Goal: Task Accomplishment & Management: Use online tool/utility

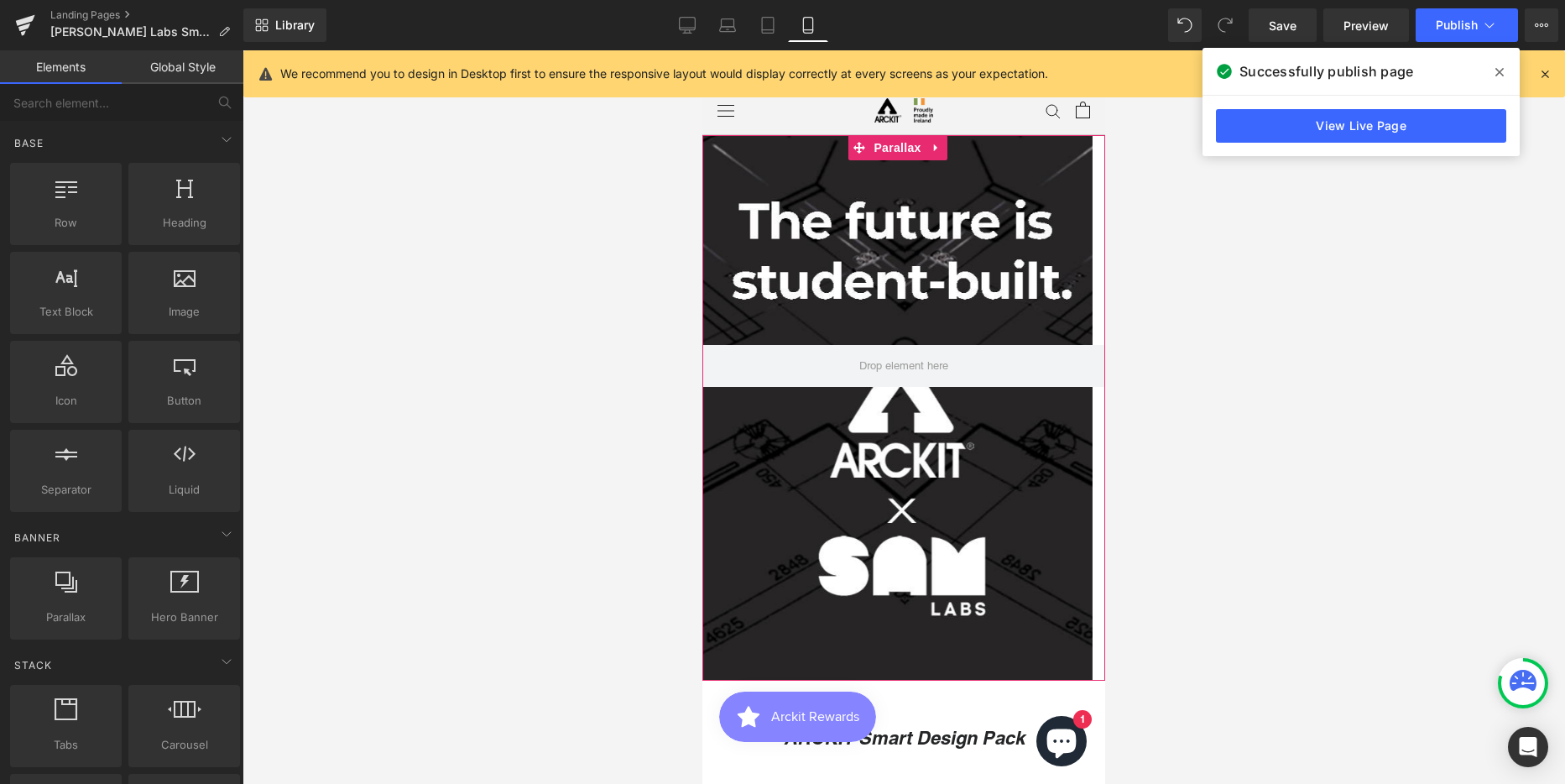
click at [920, 240] on div at bounding box center [897, 425] width 390 height 734
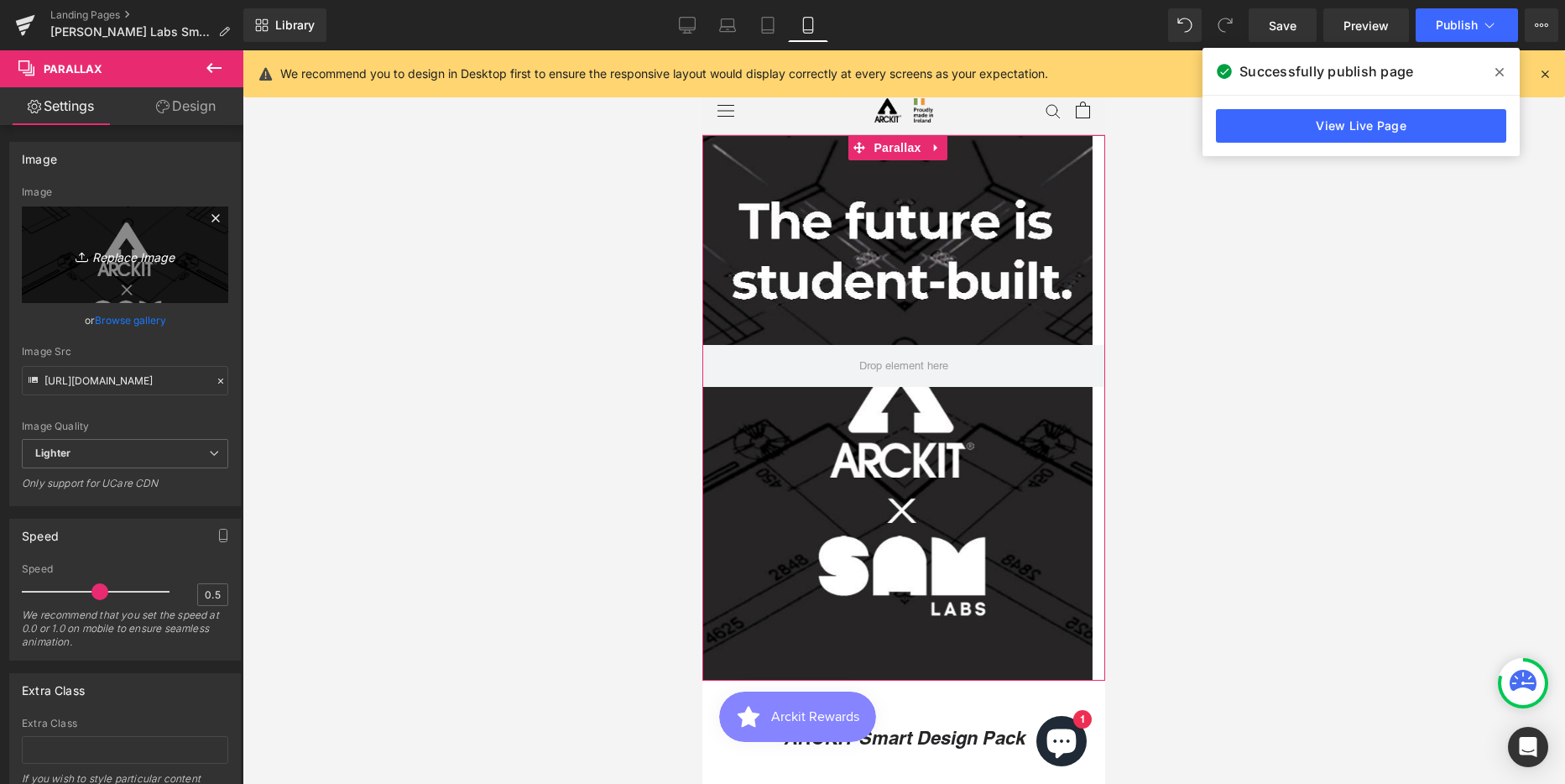
click at [142, 259] on icon "Replace Image" at bounding box center [124, 254] width 134 height 21
type input "C:\fakepath\Hero Banner Option 2 MOBILE - 1.png"
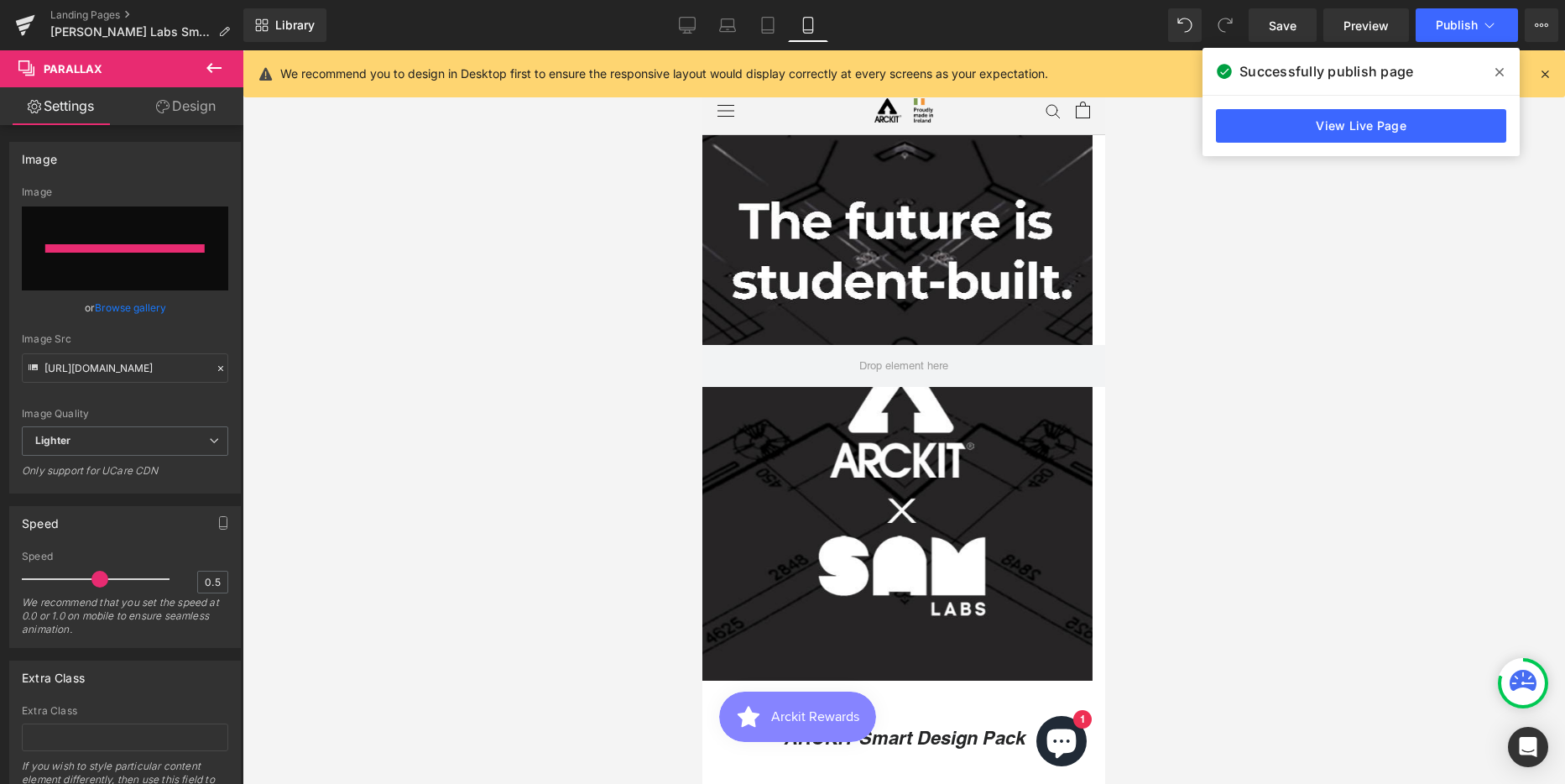
type input "[URL][DOMAIN_NAME]"
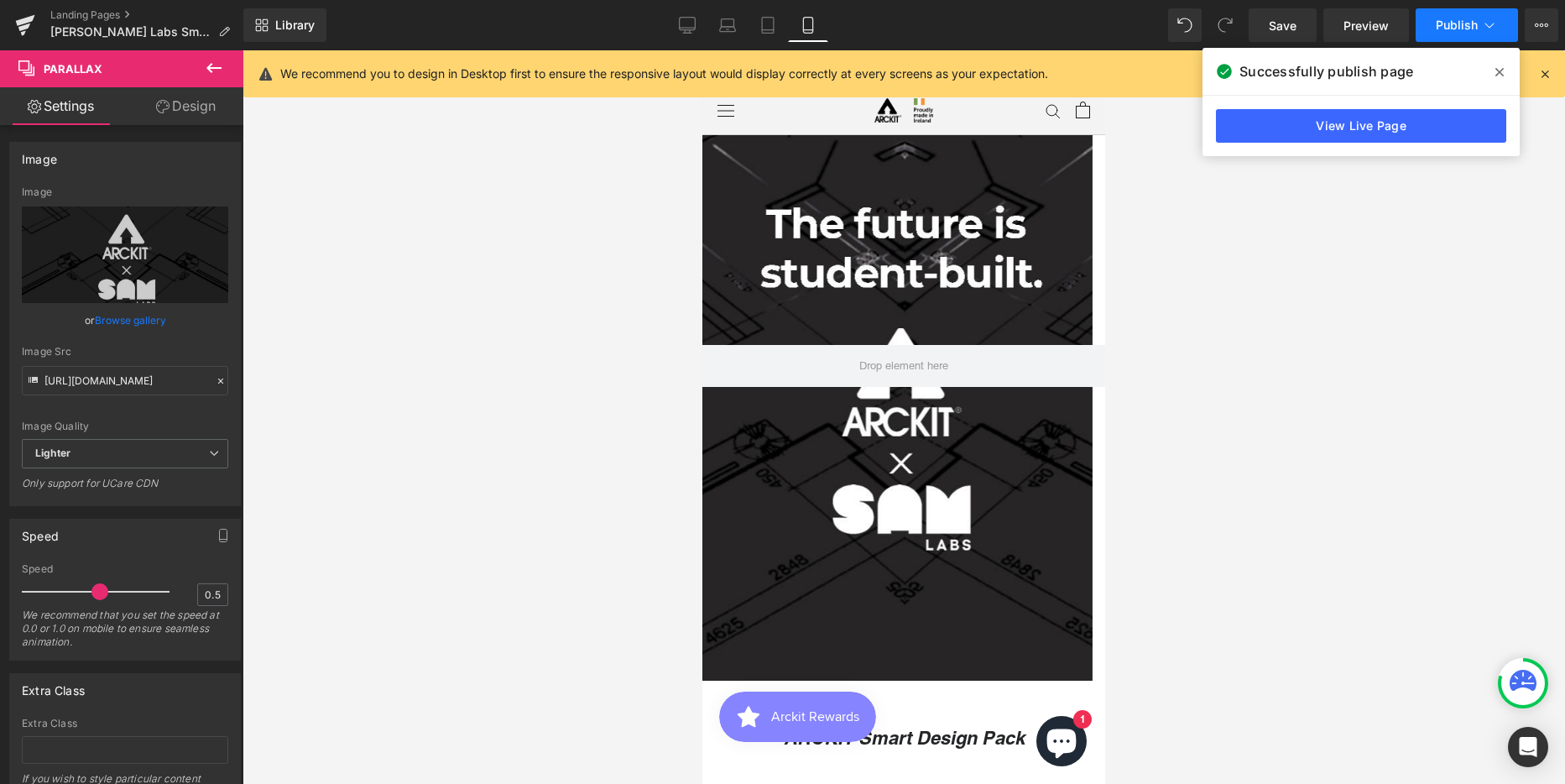
click at [1454, 26] on span "Publish" at bounding box center [1457, 25] width 42 height 13
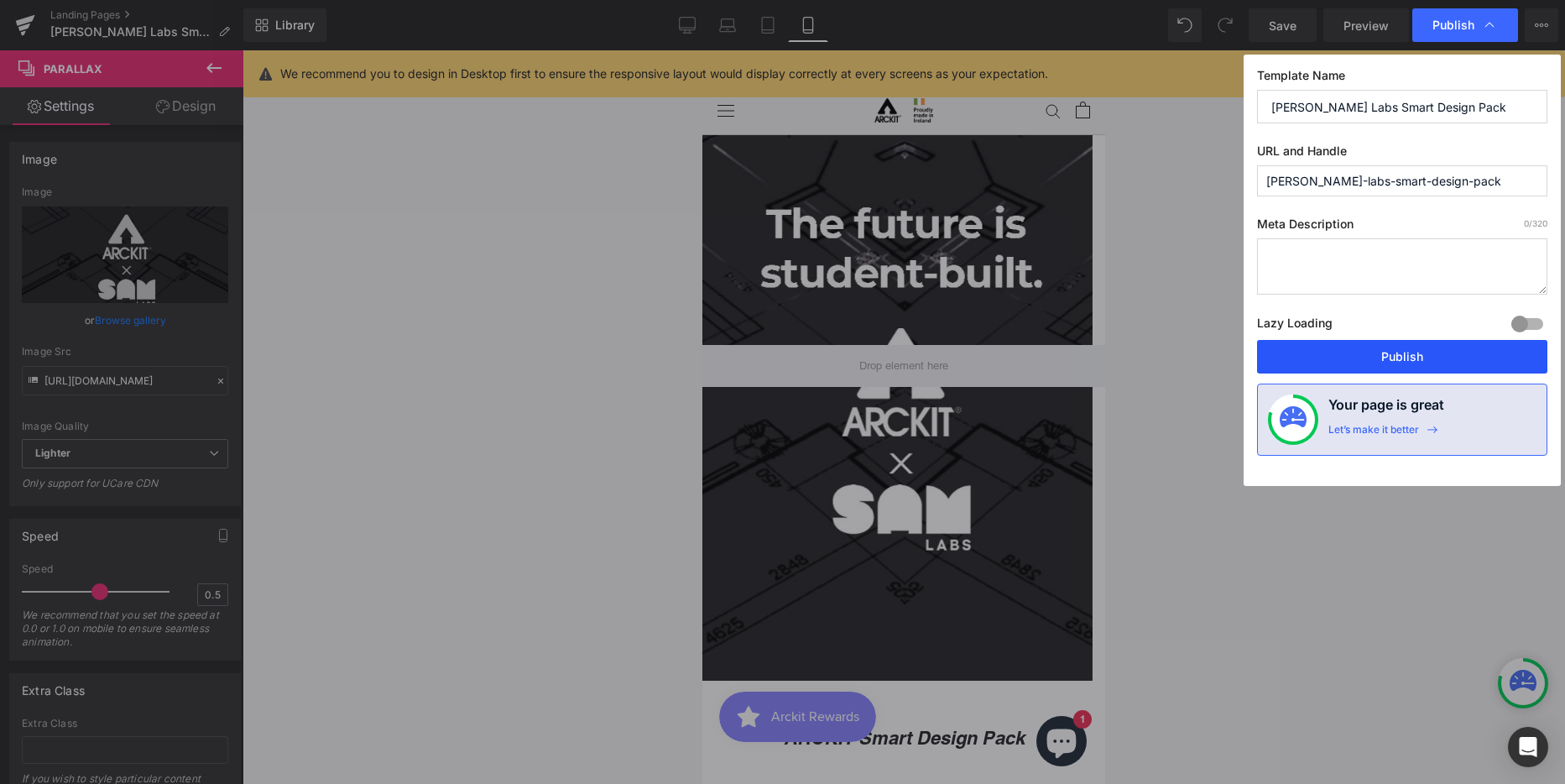
click at [1399, 352] on button "Publish" at bounding box center [1403, 356] width 291 height 33
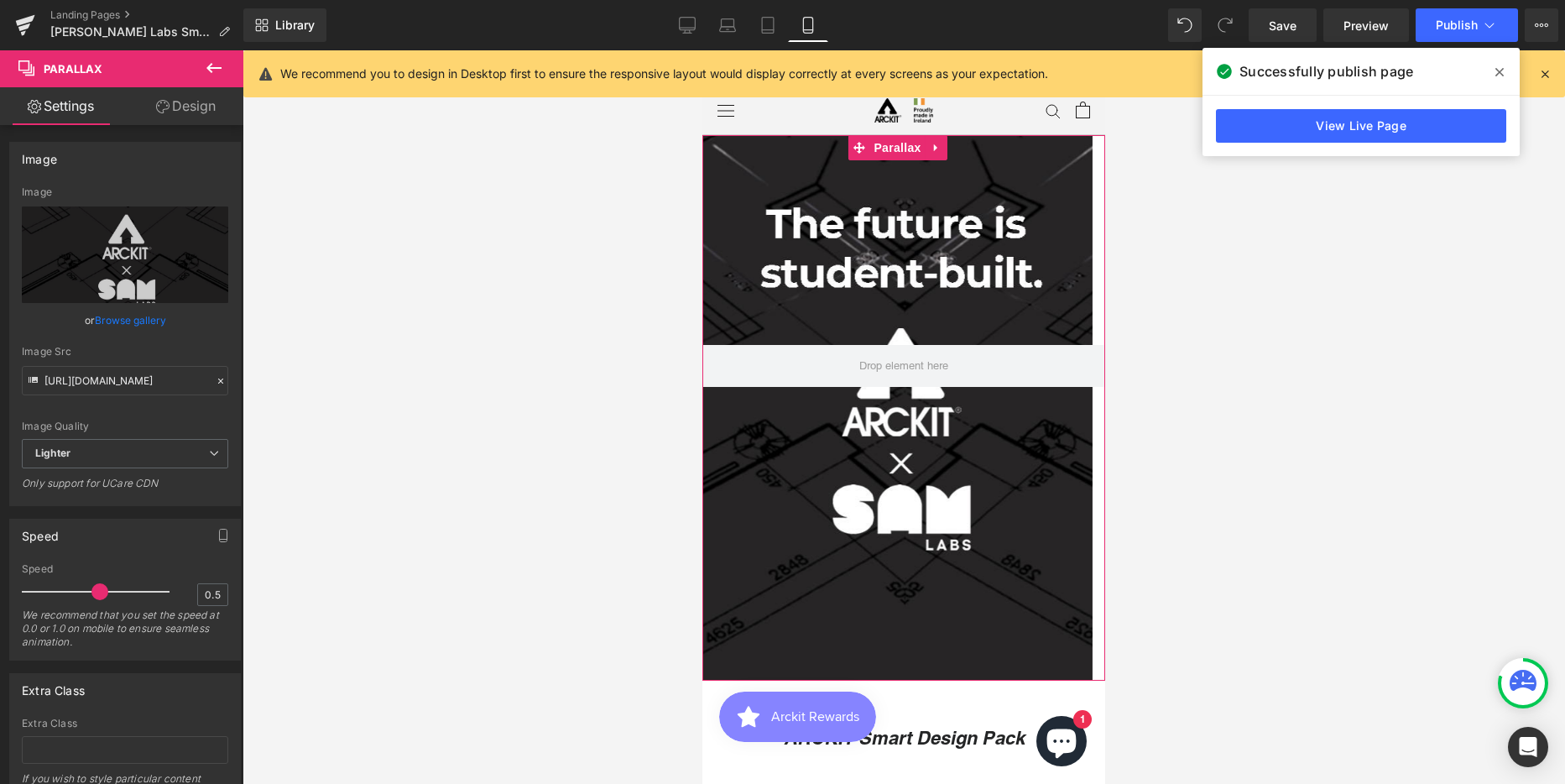
drag, startPoint x: 179, startPoint y: 106, endPoint x: 87, endPoint y: 206, distance: 135.9
click at [179, 106] on link "Design" at bounding box center [186, 106] width 122 height 38
click at [0, 0] on div "Spacing" at bounding box center [0, 0] width 0 height 0
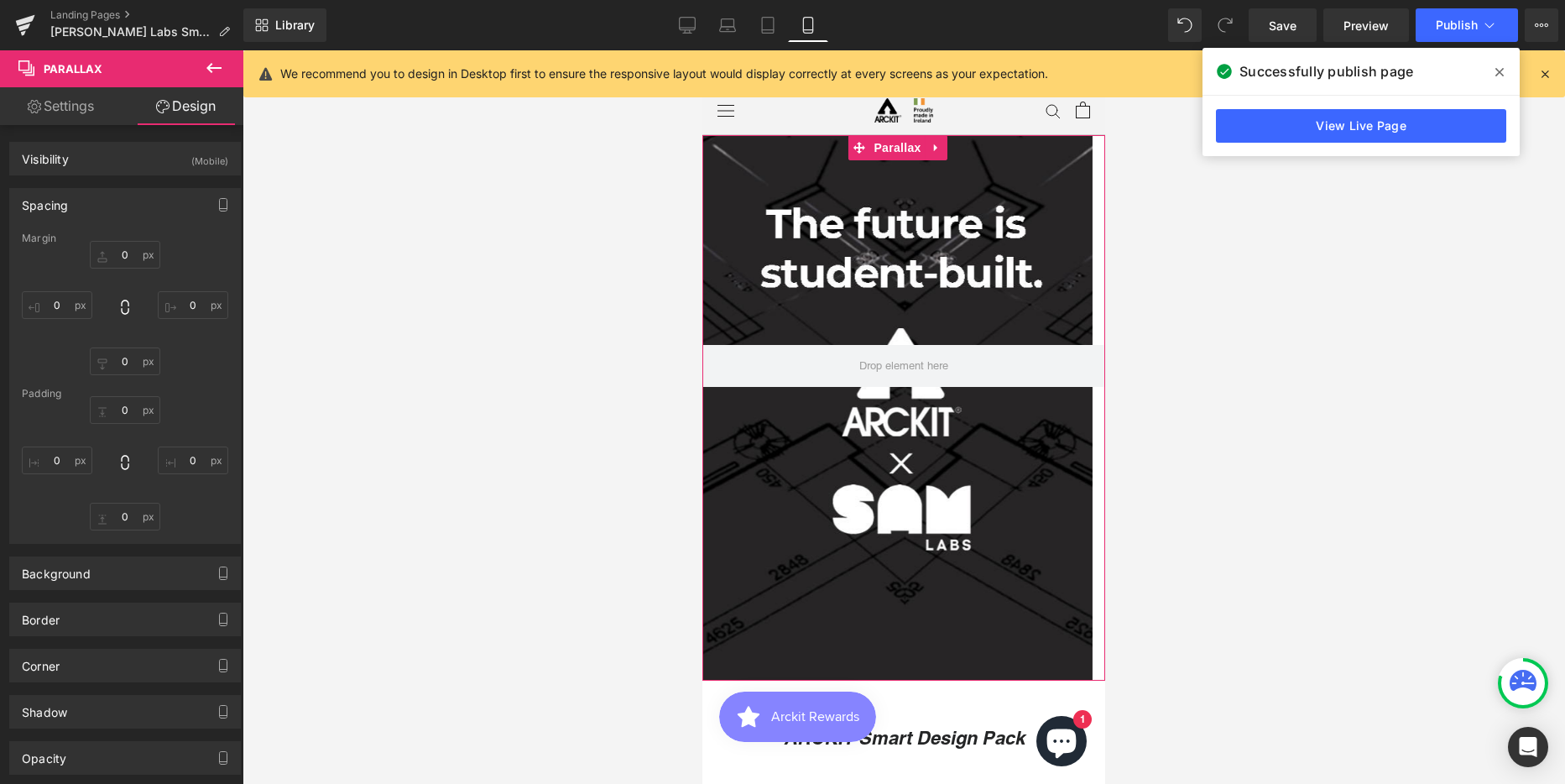
type input "0"
type input "250"
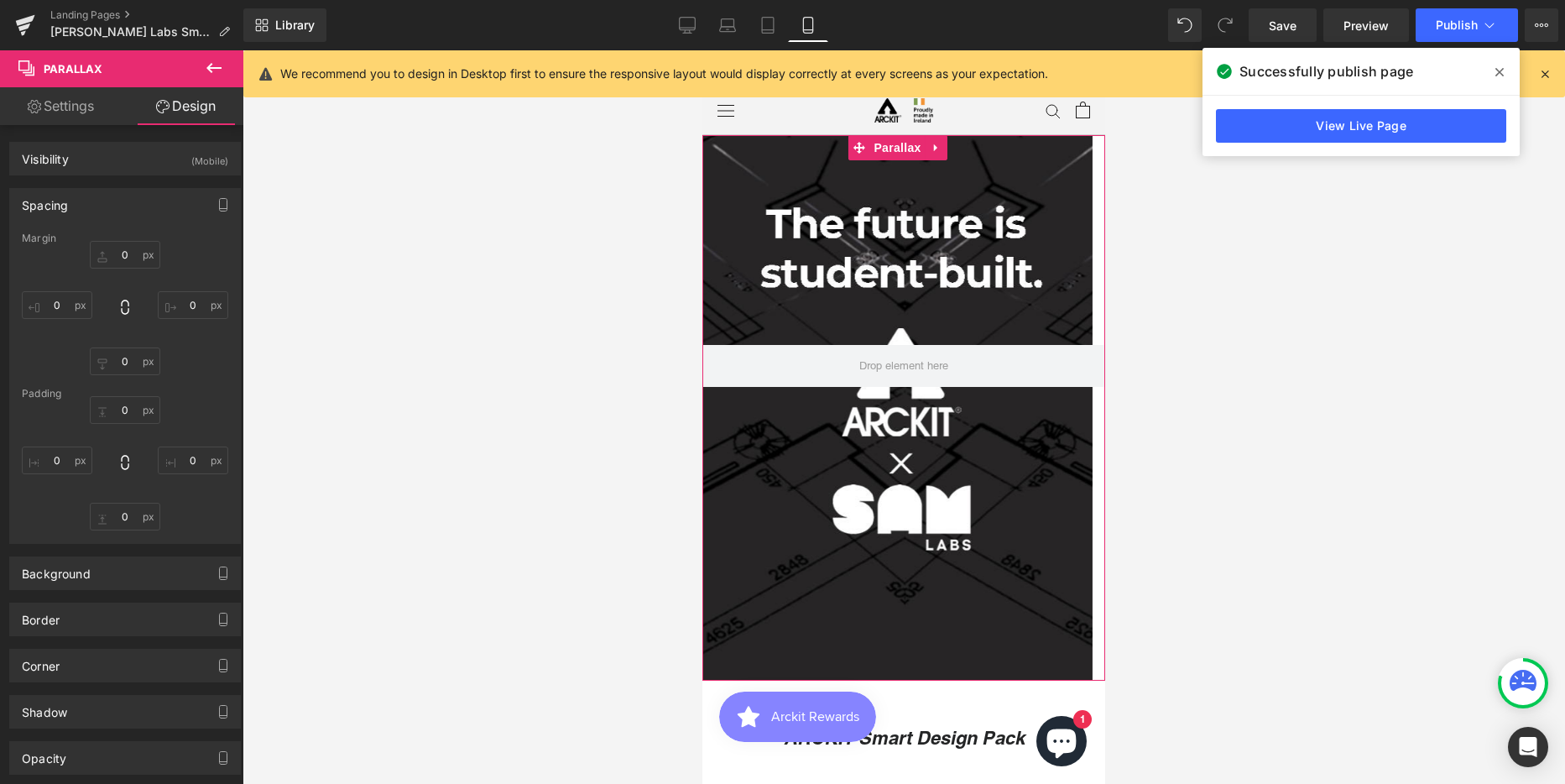
type input "0"
type input "350"
type input "0"
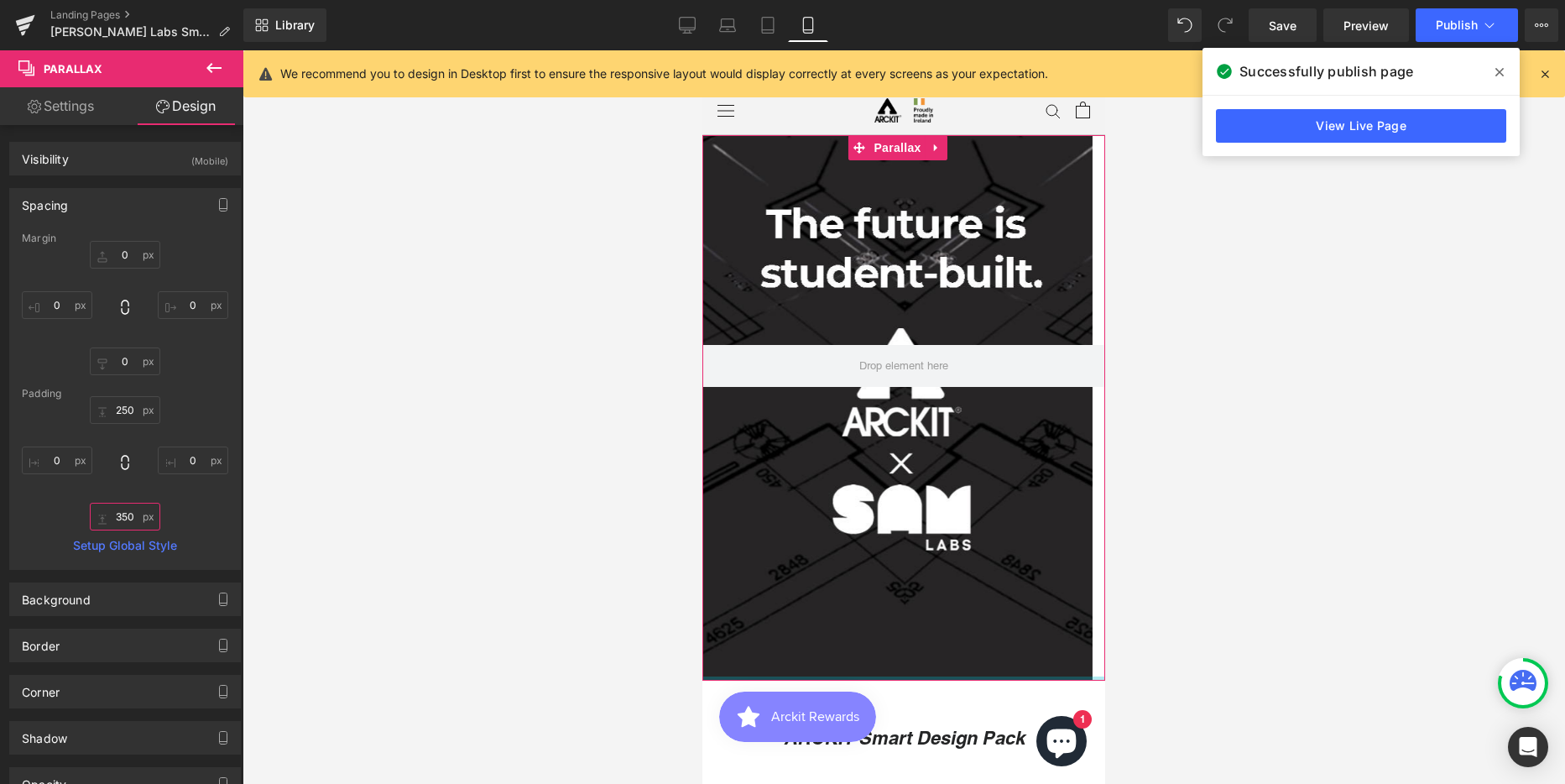
click at [128, 524] on input "350" at bounding box center [125, 515] width 70 height 28
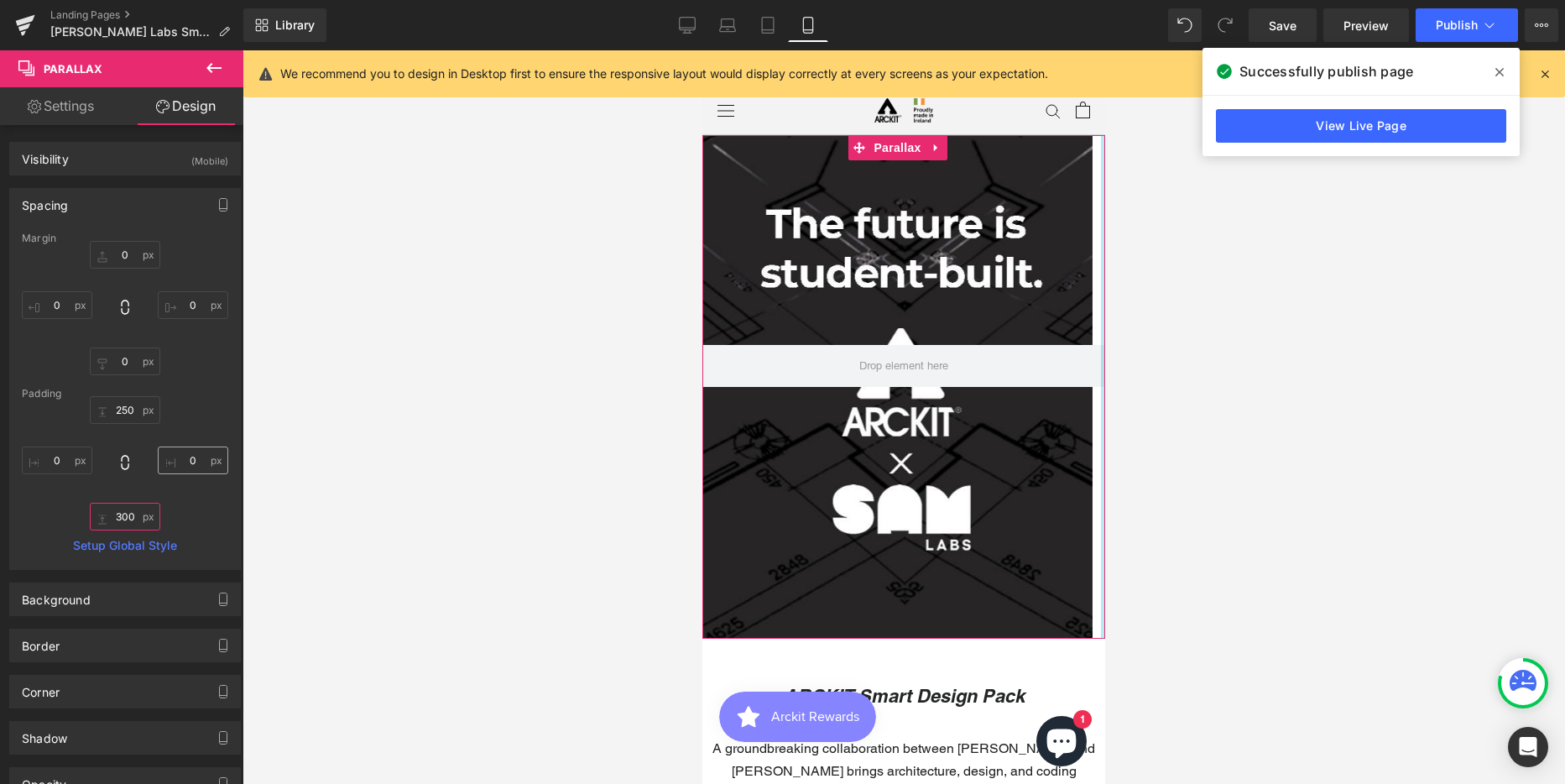
scroll to position [7028, 390]
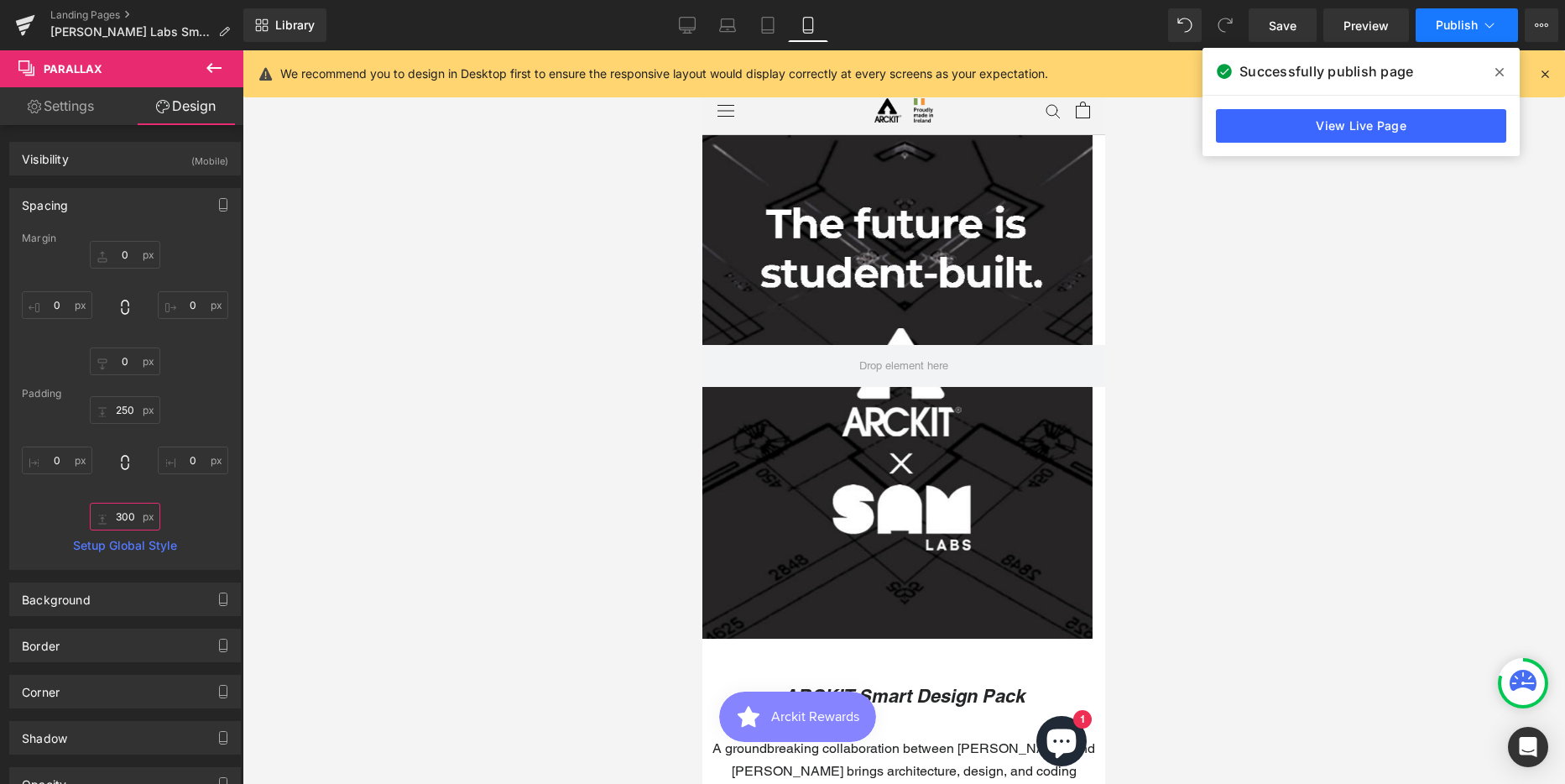
type input "300"
click at [1463, 23] on span "Publish" at bounding box center [1457, 25] width 42 height 13
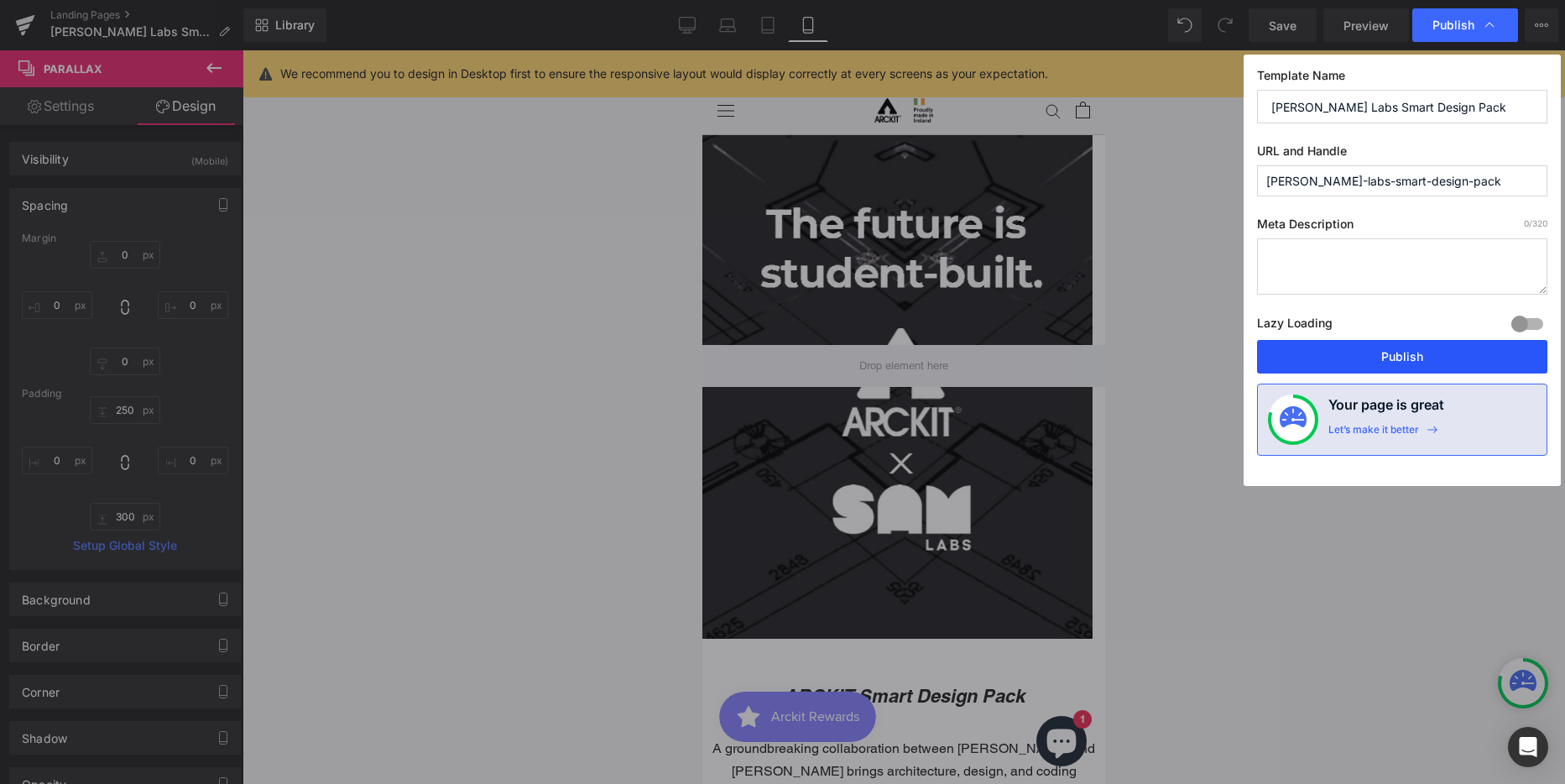
click at [1427, 359] on button "Publish" at bounding box center [1403, 356] width 291 height 33
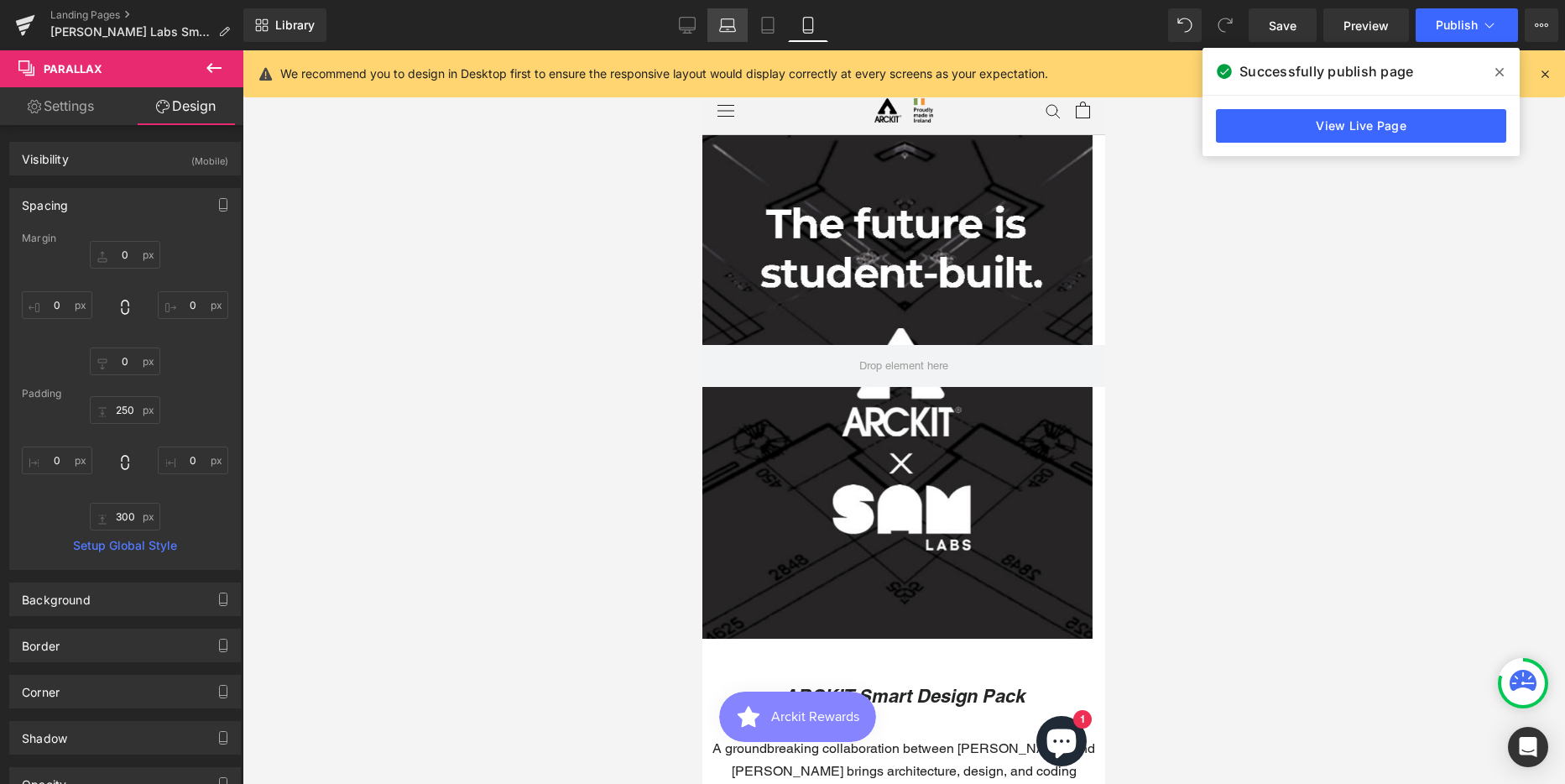
click at [731, 23] on icon at bounding box center [727, 26] width 17 height 17
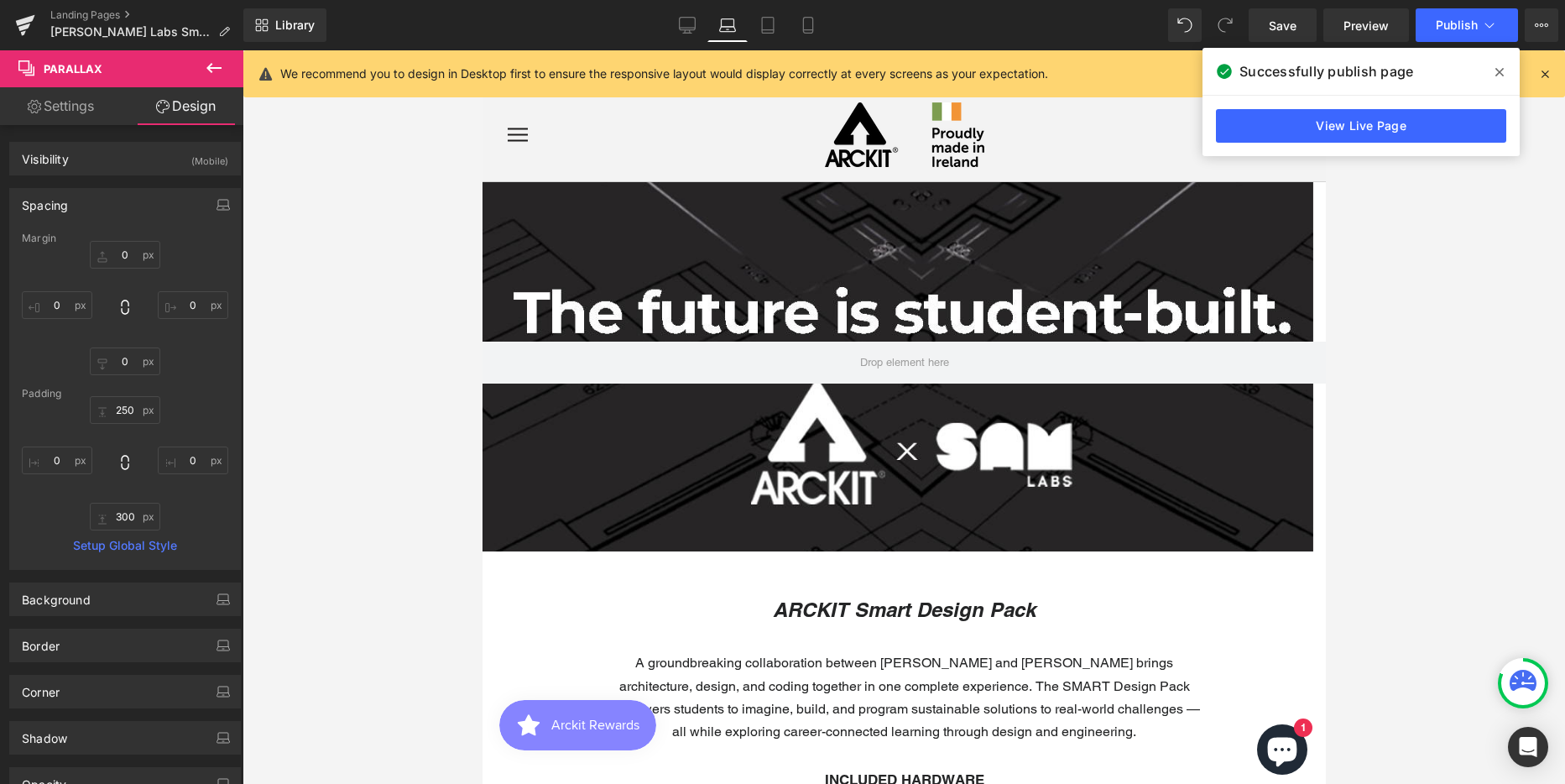
type input "0"
type input "190"
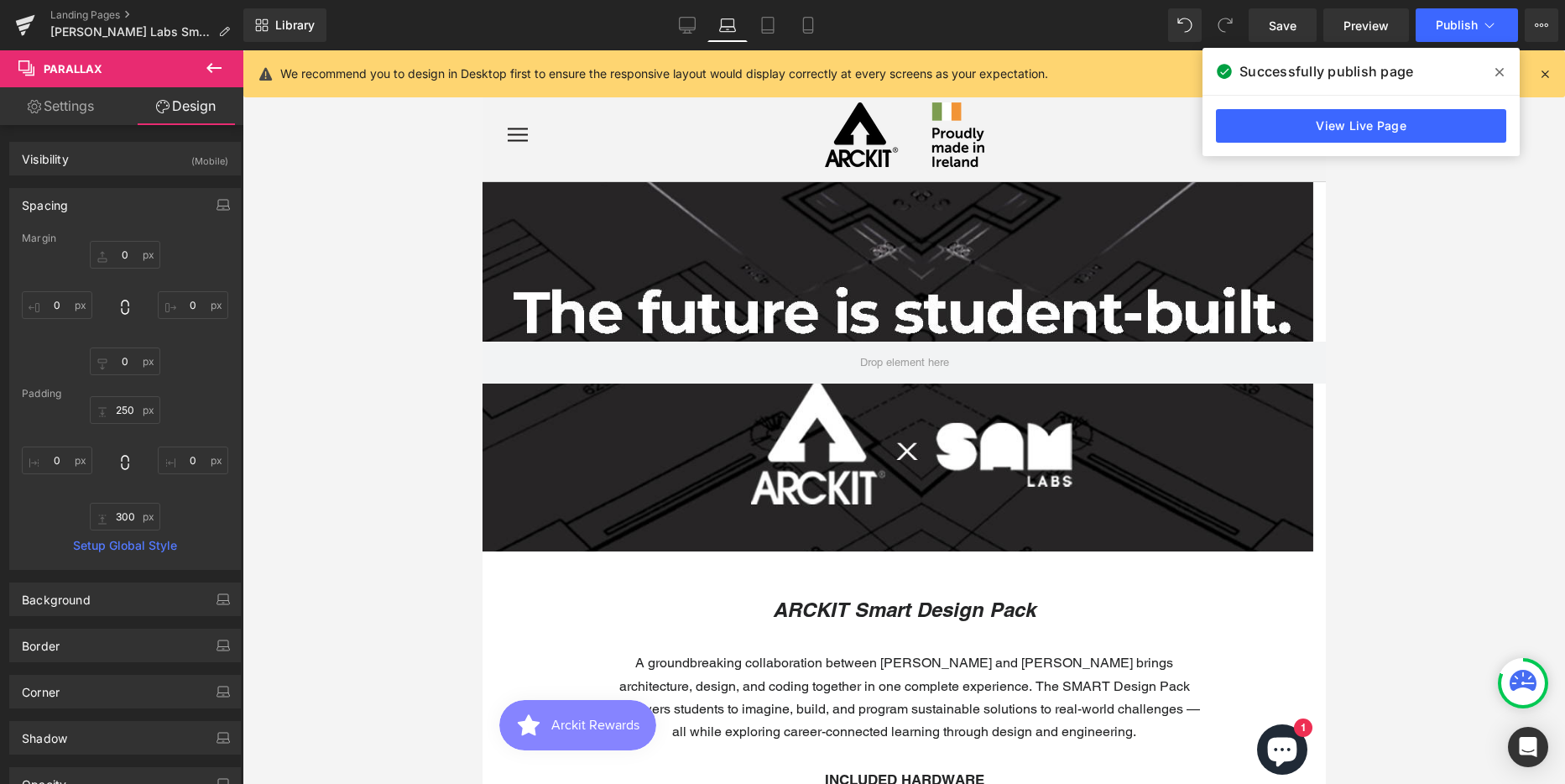
type input "0"
type input "200"
type input "0"
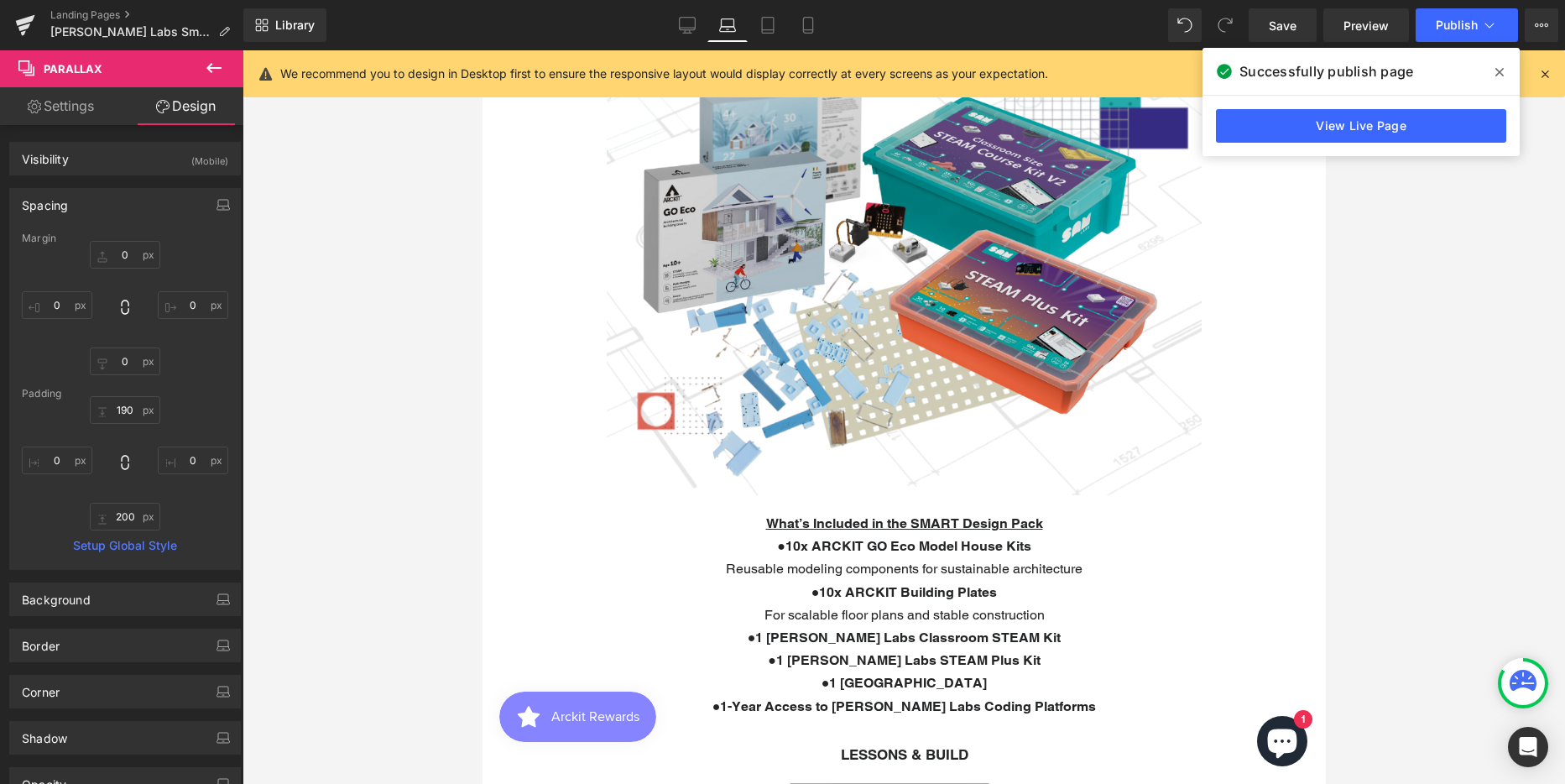
scroll to position [839, 0]
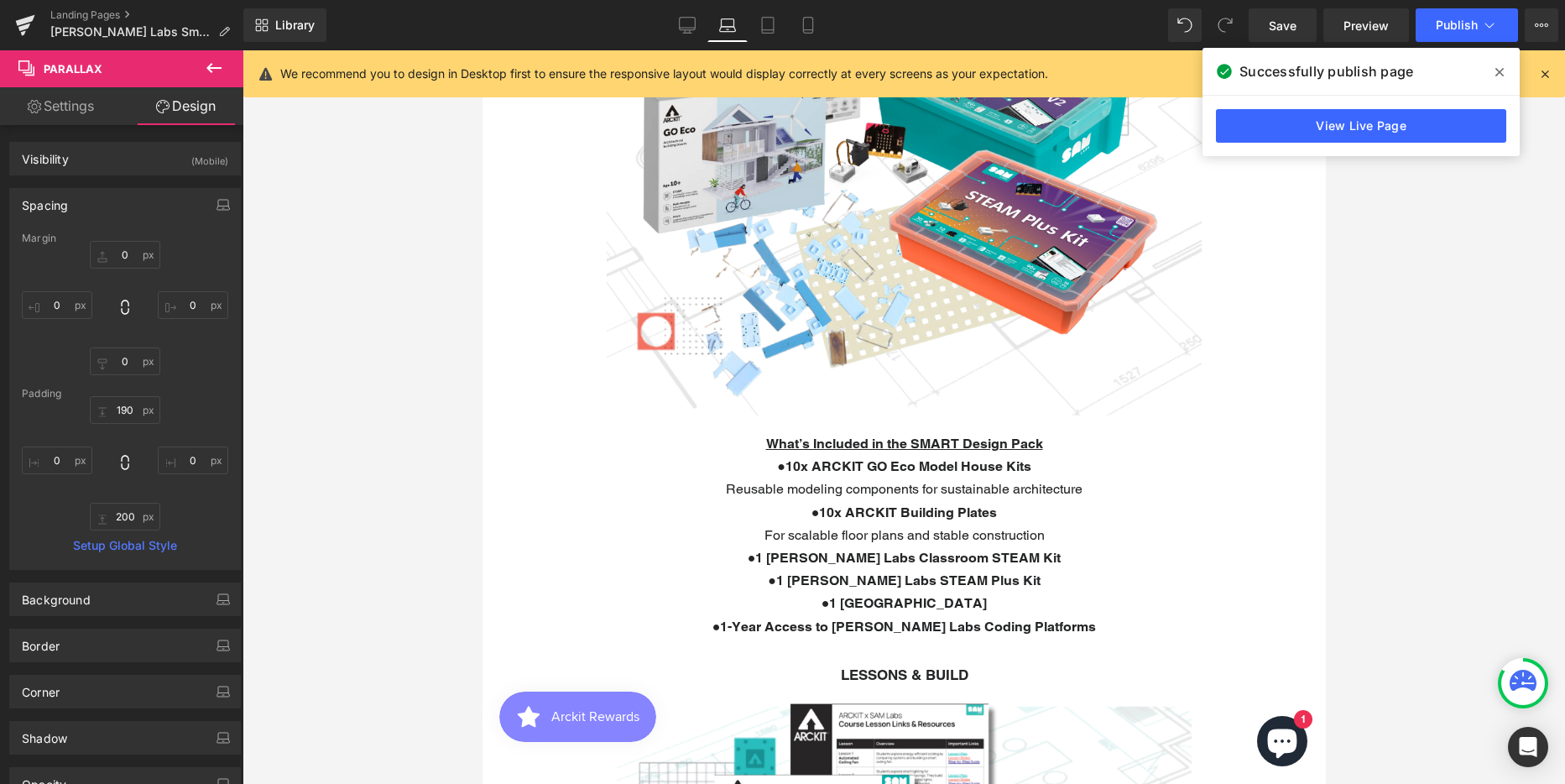
click at [835, 508] on b "10x ARCKIT Building Plates" at bounding box center [907, 512] width 178 height 16
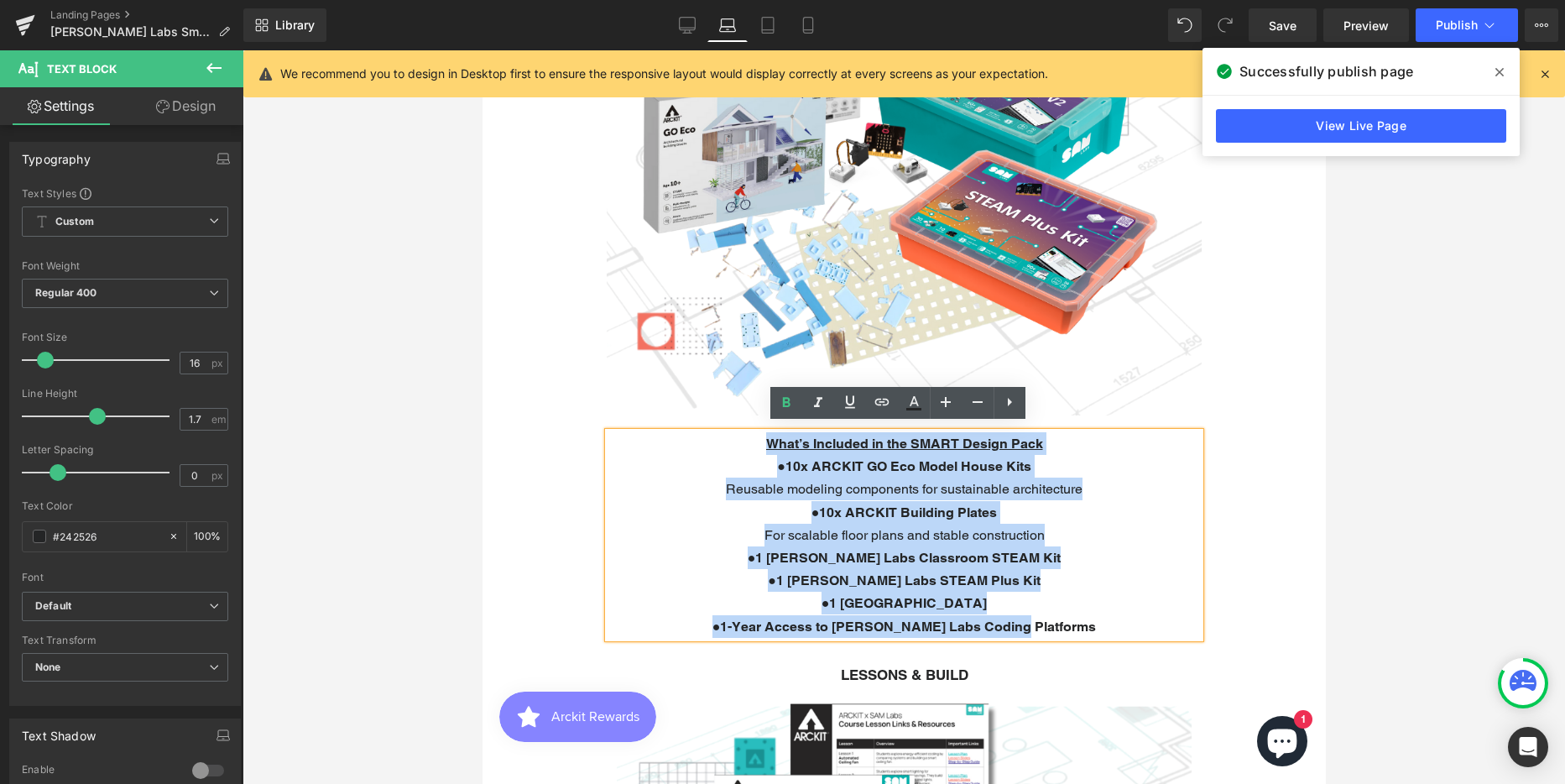
drag, startPoint x: 745, startPoint y: 438, endPoint x: 1060, endPoint y: 613, distance: 360.3
click at [1060, 613] on div "What’s Included in the SMART Design Pack ● 10x ARCKIT GO Eco Model House Kits R…" at bounding box center [903, 534] width 592 height 206
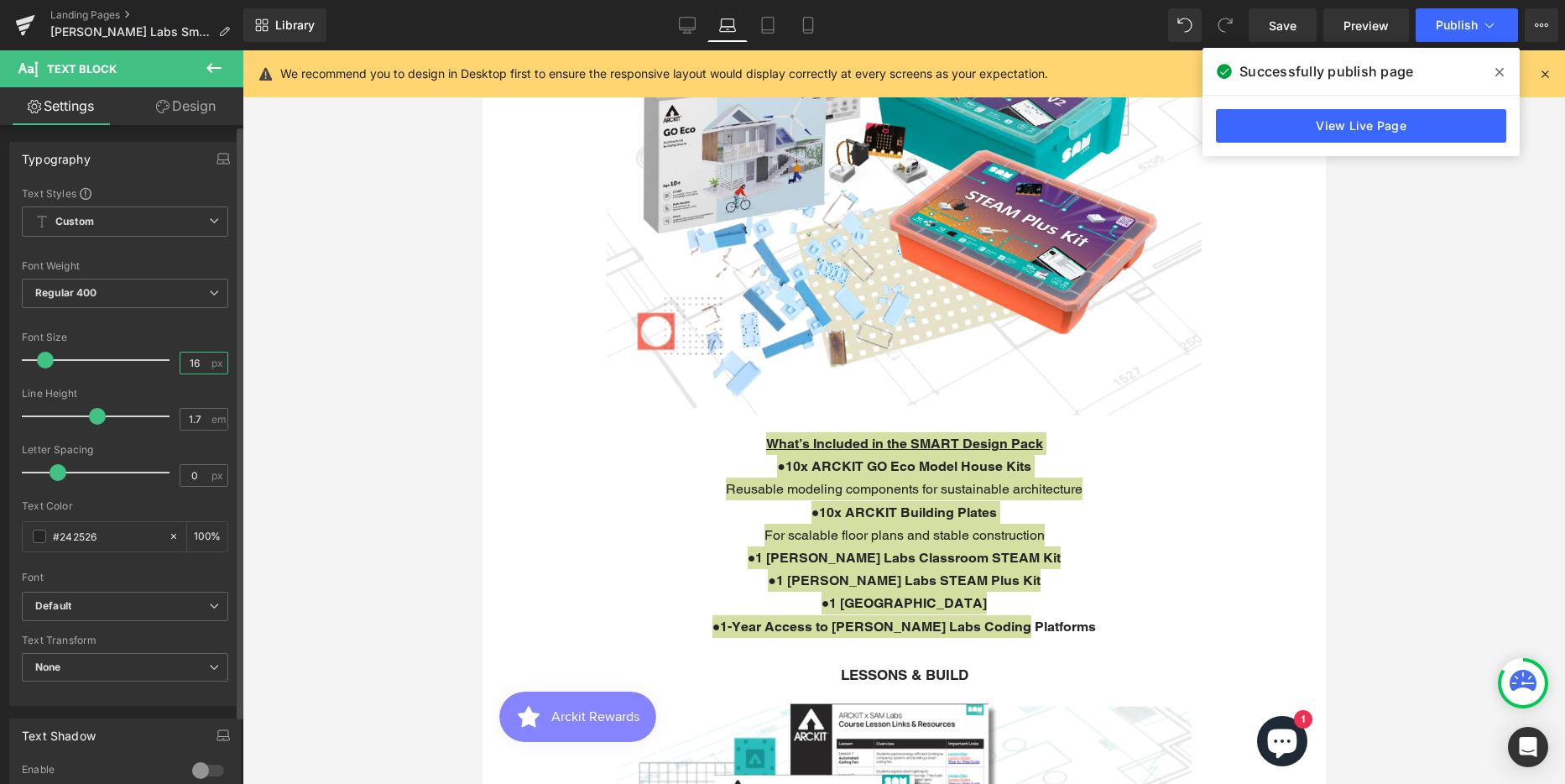
click at [189, 364] on input "16" at bounding box center [195, 363] width 29 height 21
type input "17"
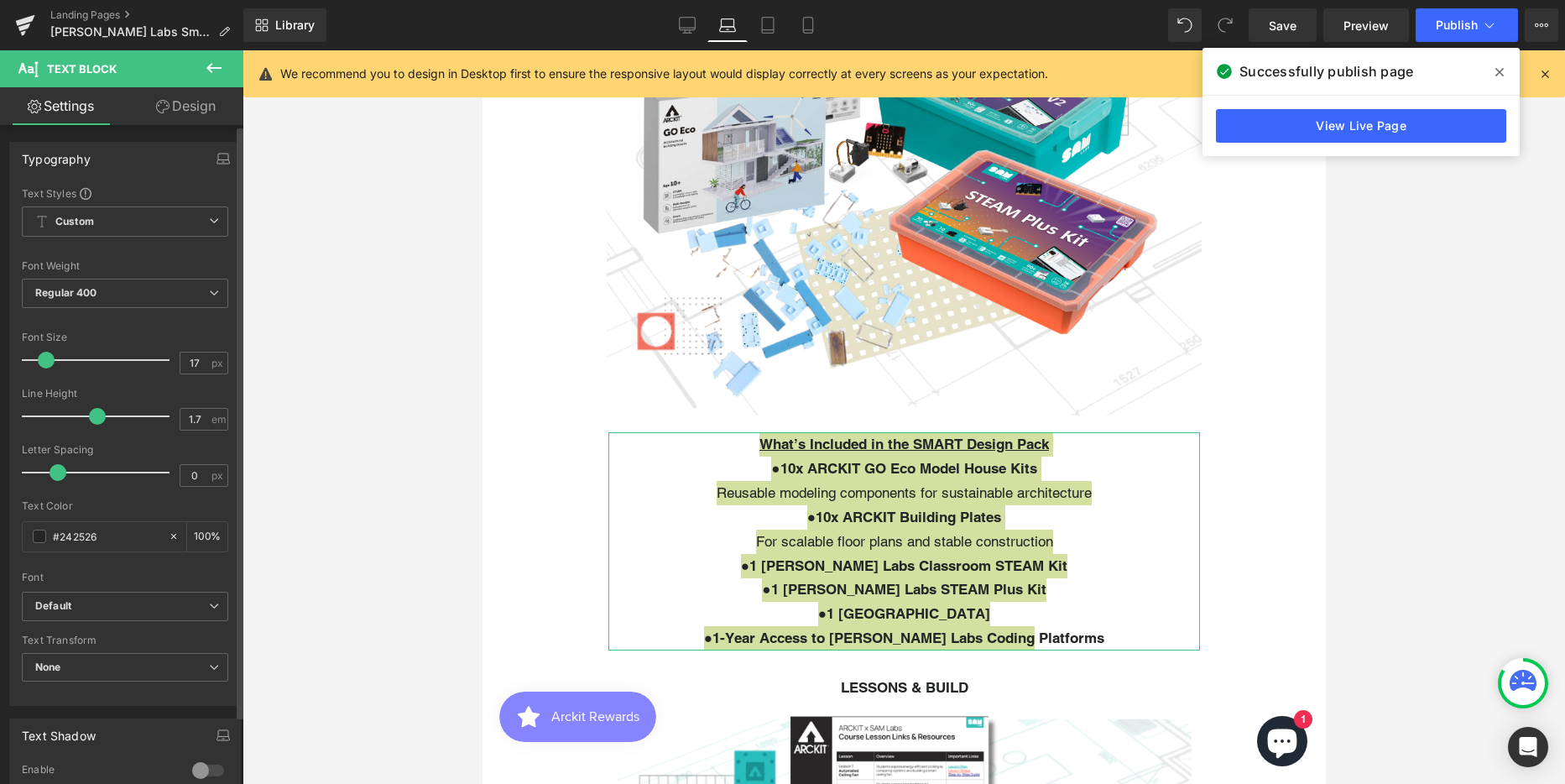
scroll to position [6573, 831]
click at [43, 359] on span at bounding box center [47, 360] width 17 height 17
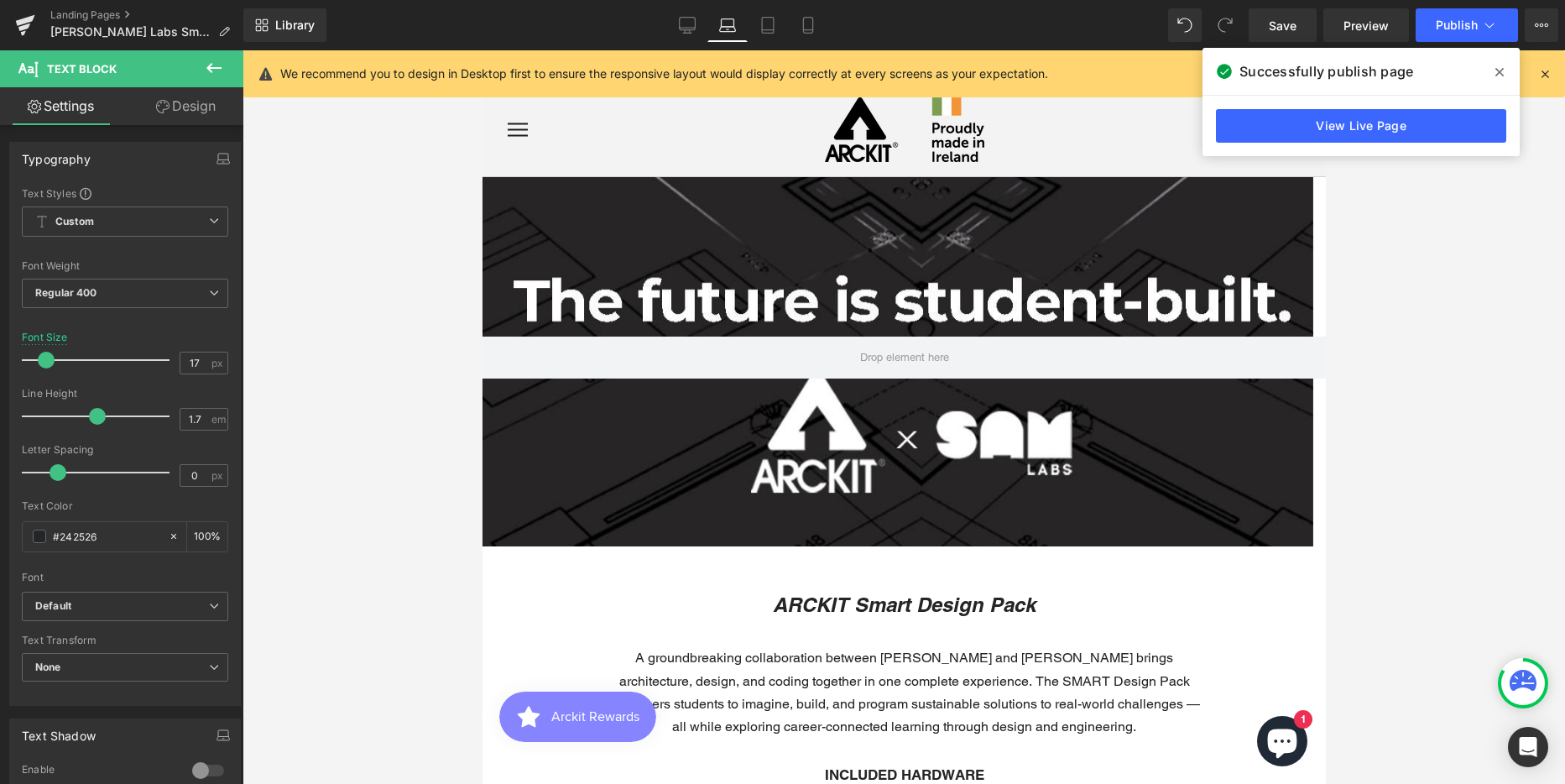
scroll to position [252, 0]
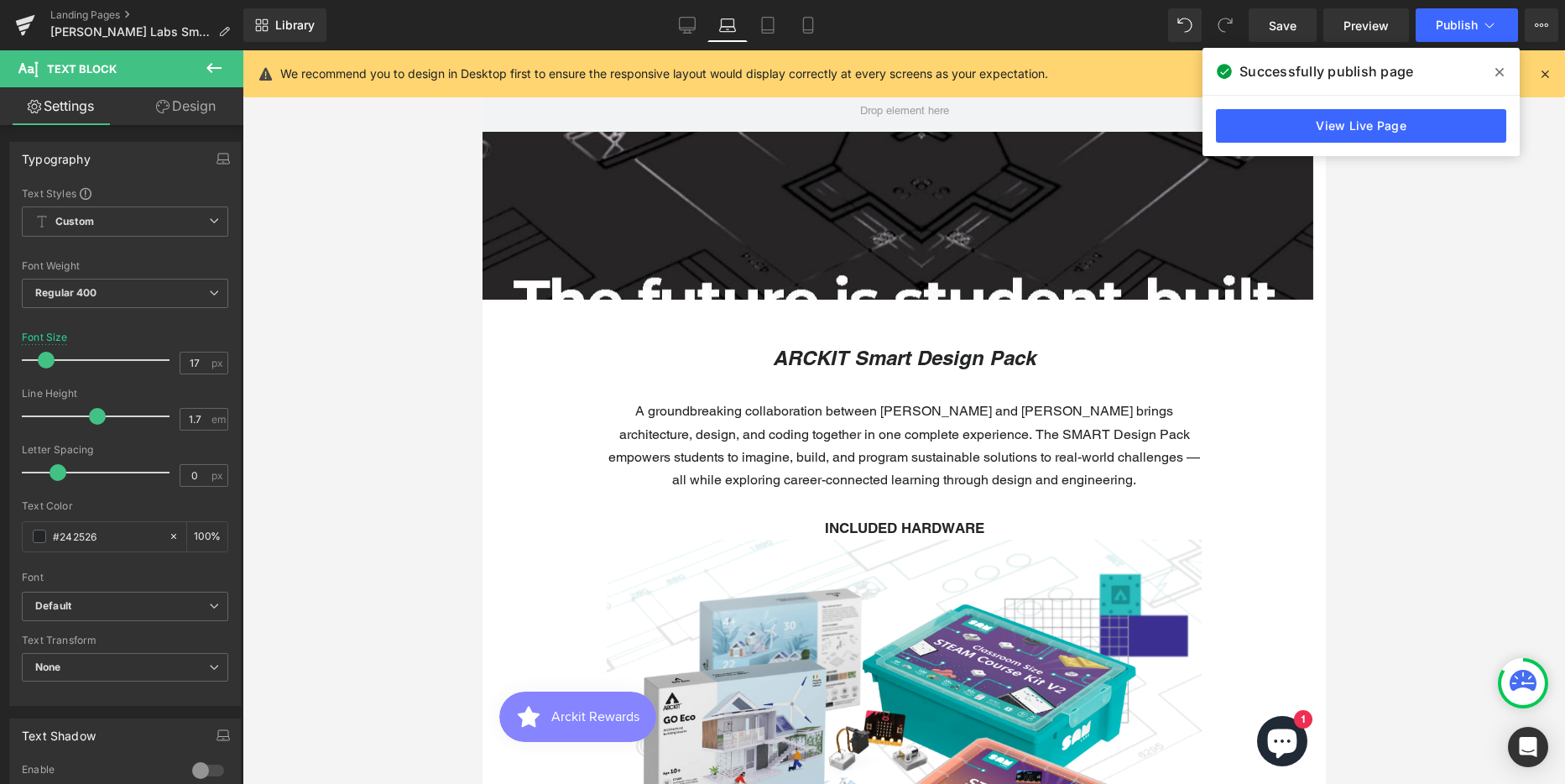
click at [792, 430] on p "A groundbreaking collaboration between [PERSON_NAME] and [PERSON_NAME] brings a…" at bounding box center [903, 445] width 592 height 91
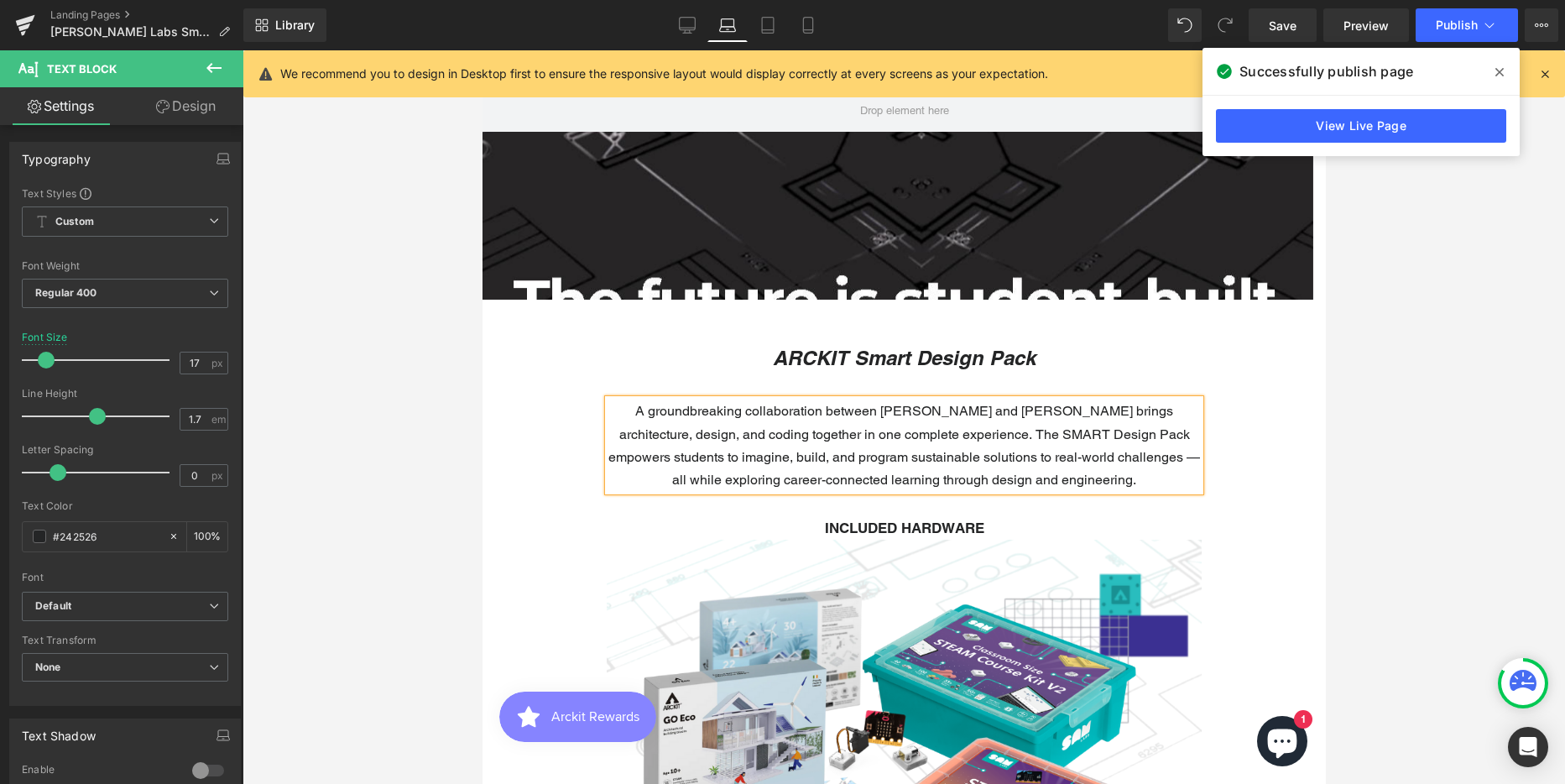
click at [766, 434] on p "A groundbreaking collaboration between [PERSON_NAME] and [PERSON_NAME] brings a…" at bounding box center [903, 445] width 592 height 91
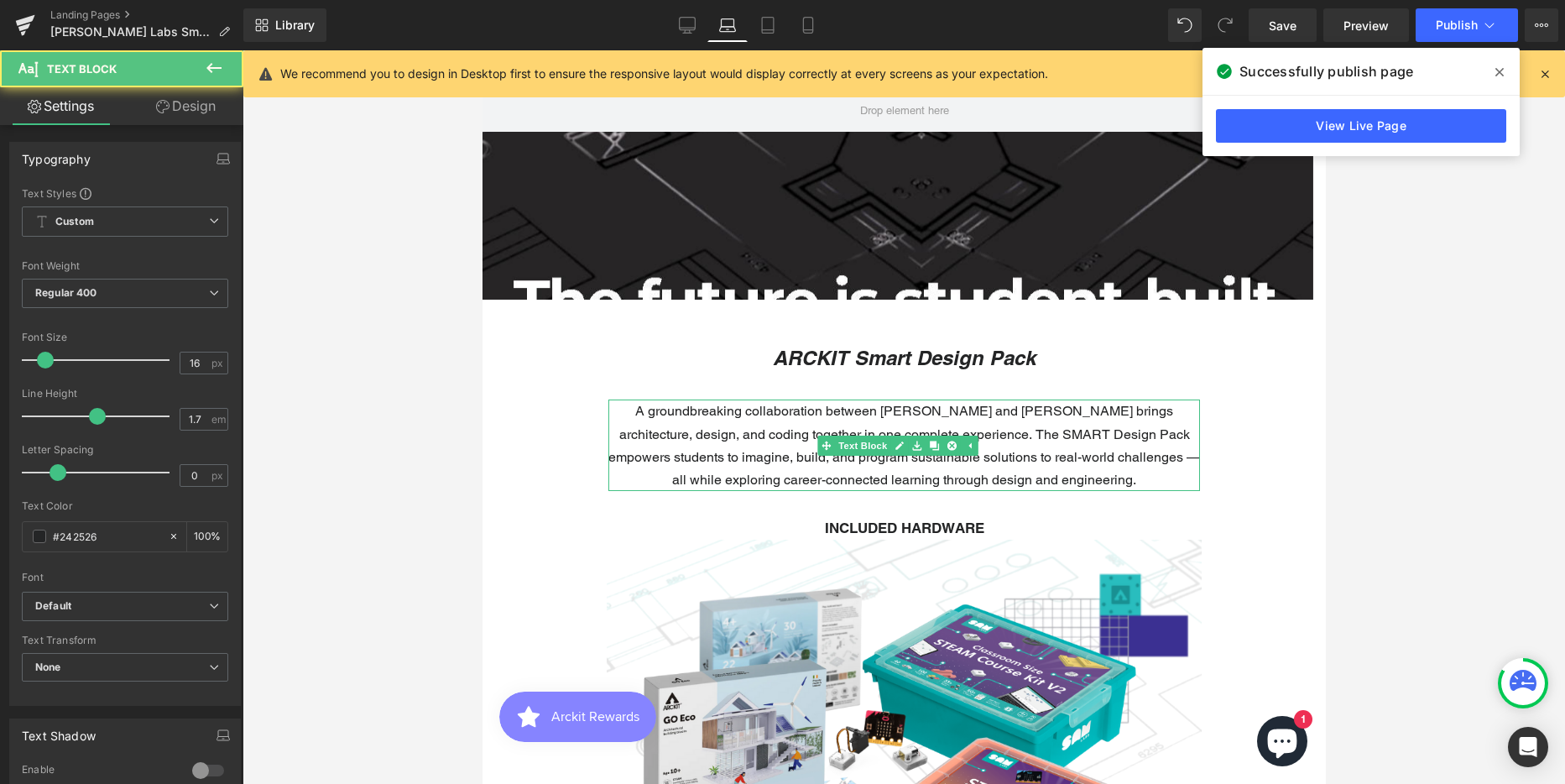
click at [774, 460] on p "A groundbreaking collaboration between [PERSON_NAME] and [PERSON_NAME] brings a…" at bounding box center [903, 445] width 592 height 91
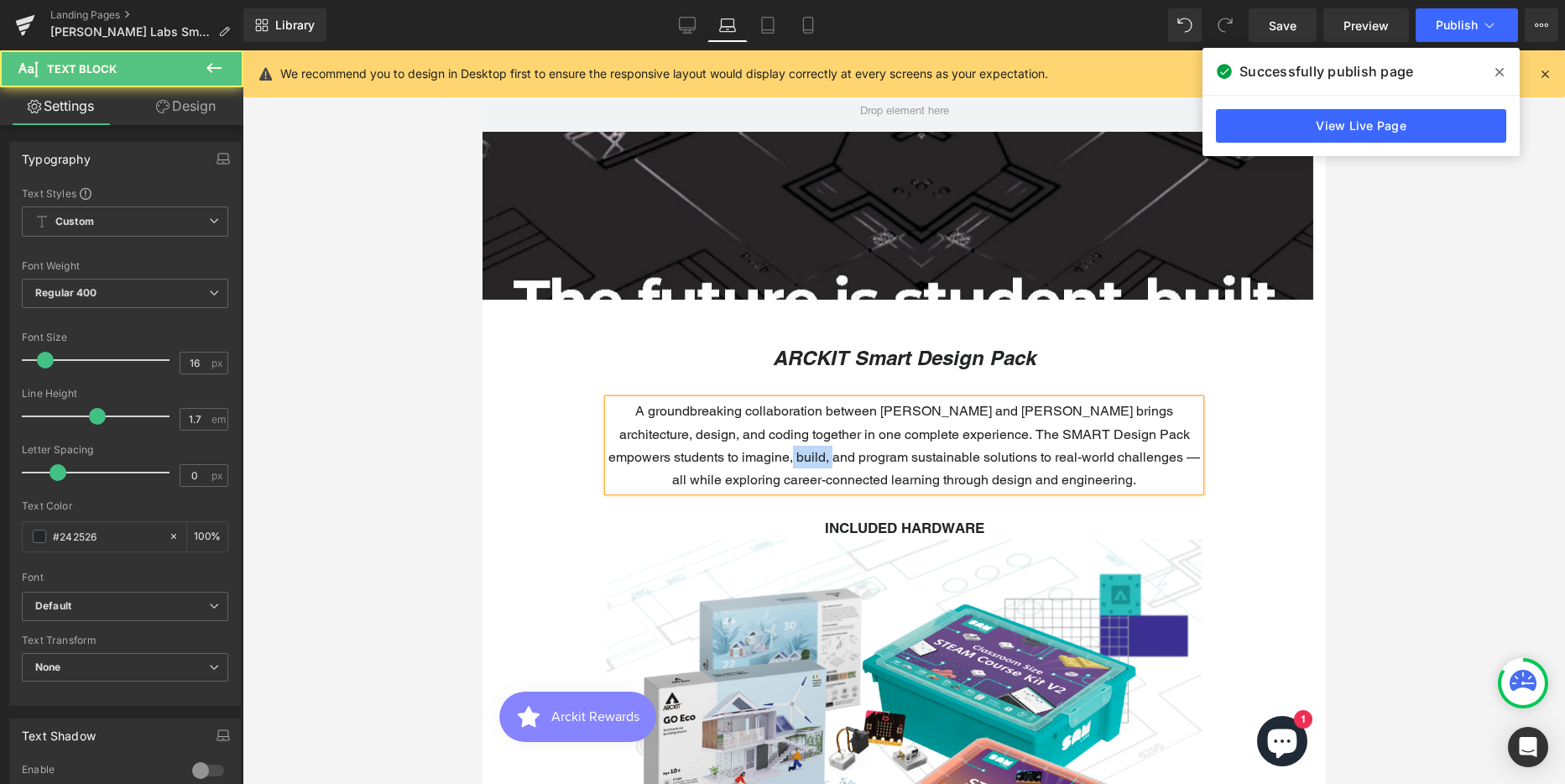
click at [774, 460] on p "A groundbreaking collaboration between [PERSON_NAME] and [PERSON_NAME] brings a…" at bounding box center [903, 445] width 592 height 91
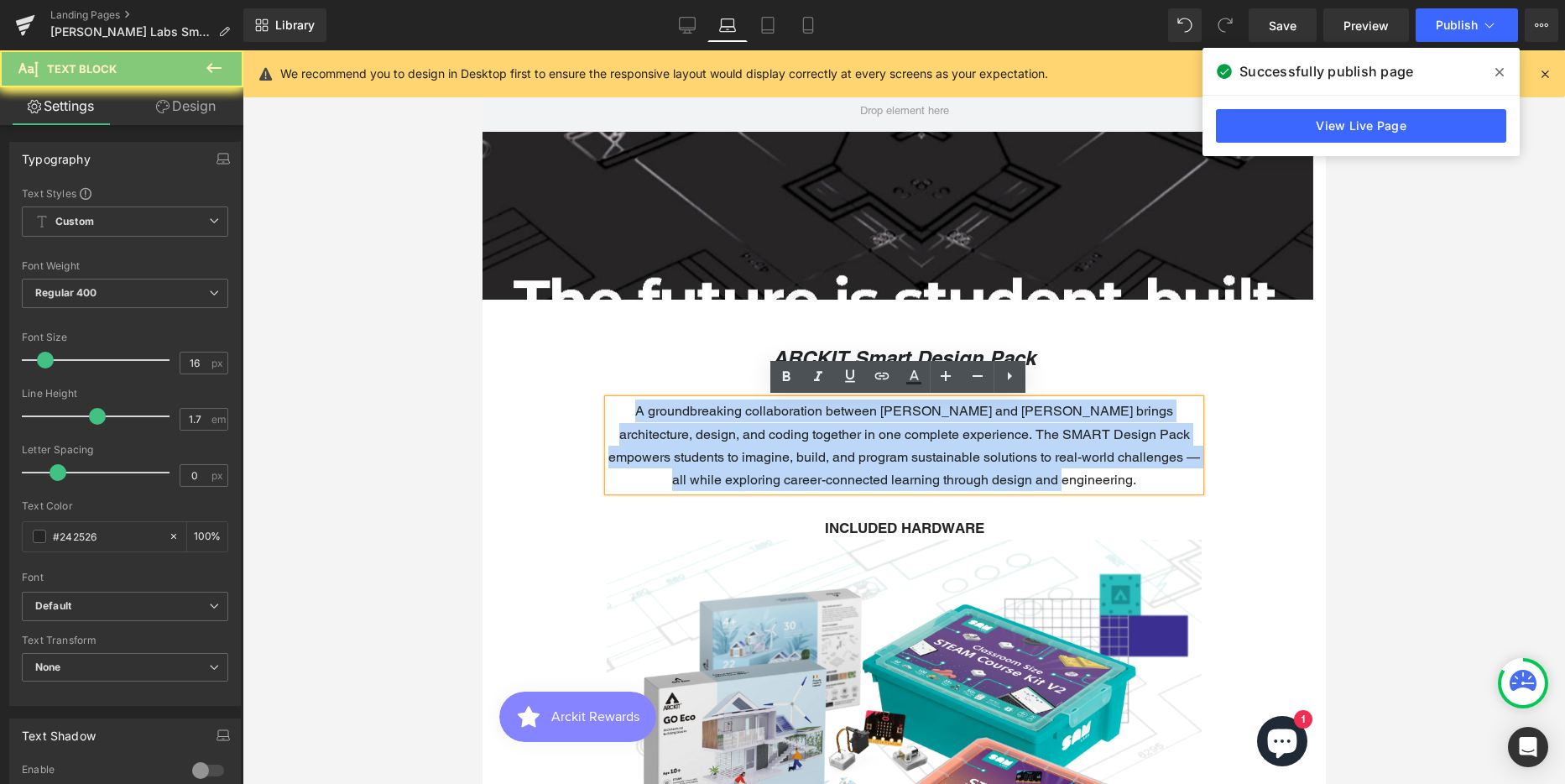
click at [774, 460] on p "A groundbreaking collaboration between [PERSON_NAME] and [PERSON_NAME] brings a…" at bounding box center [903, 445] width 592 height 91
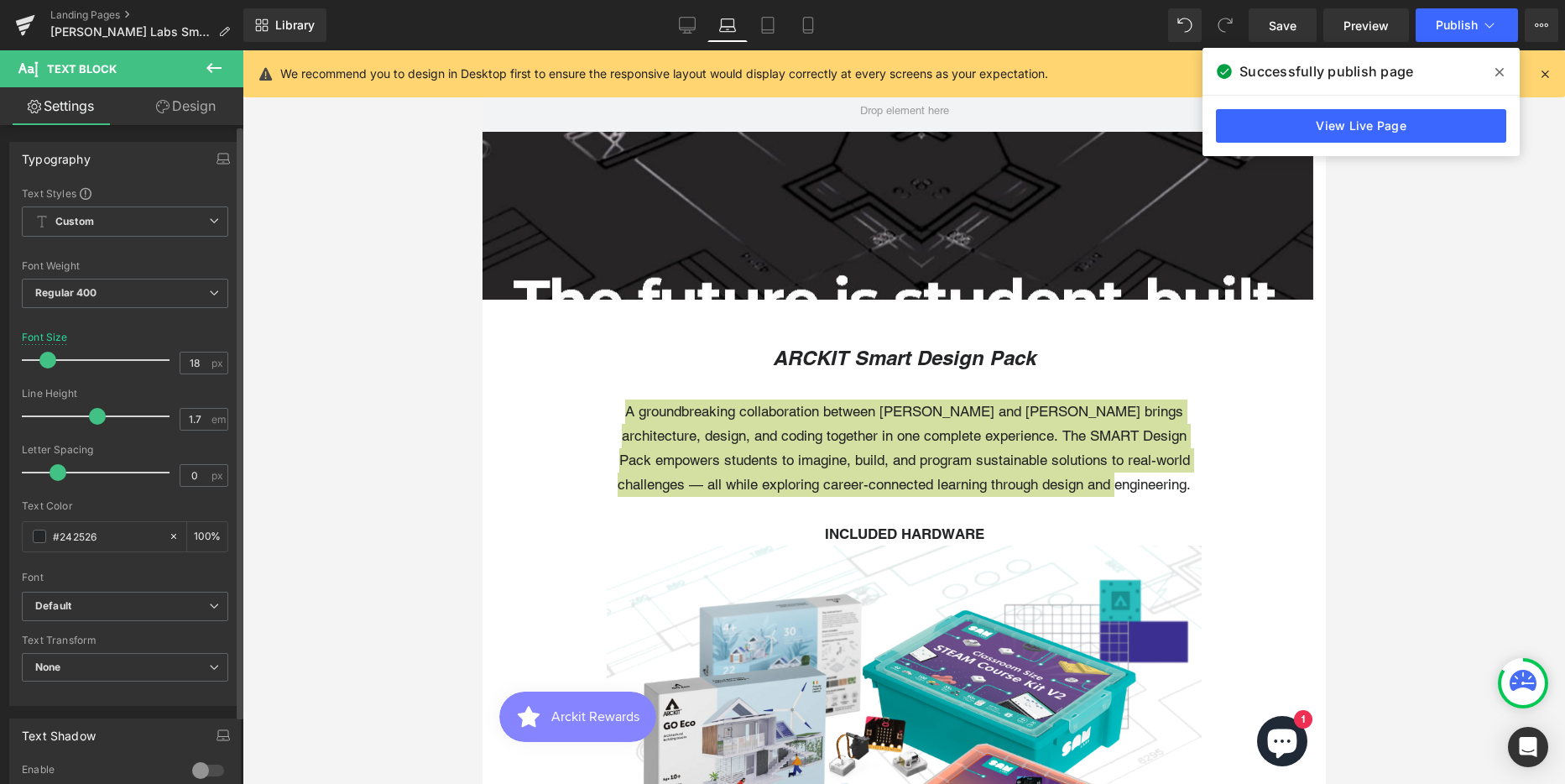
scroll to position [9, 9]
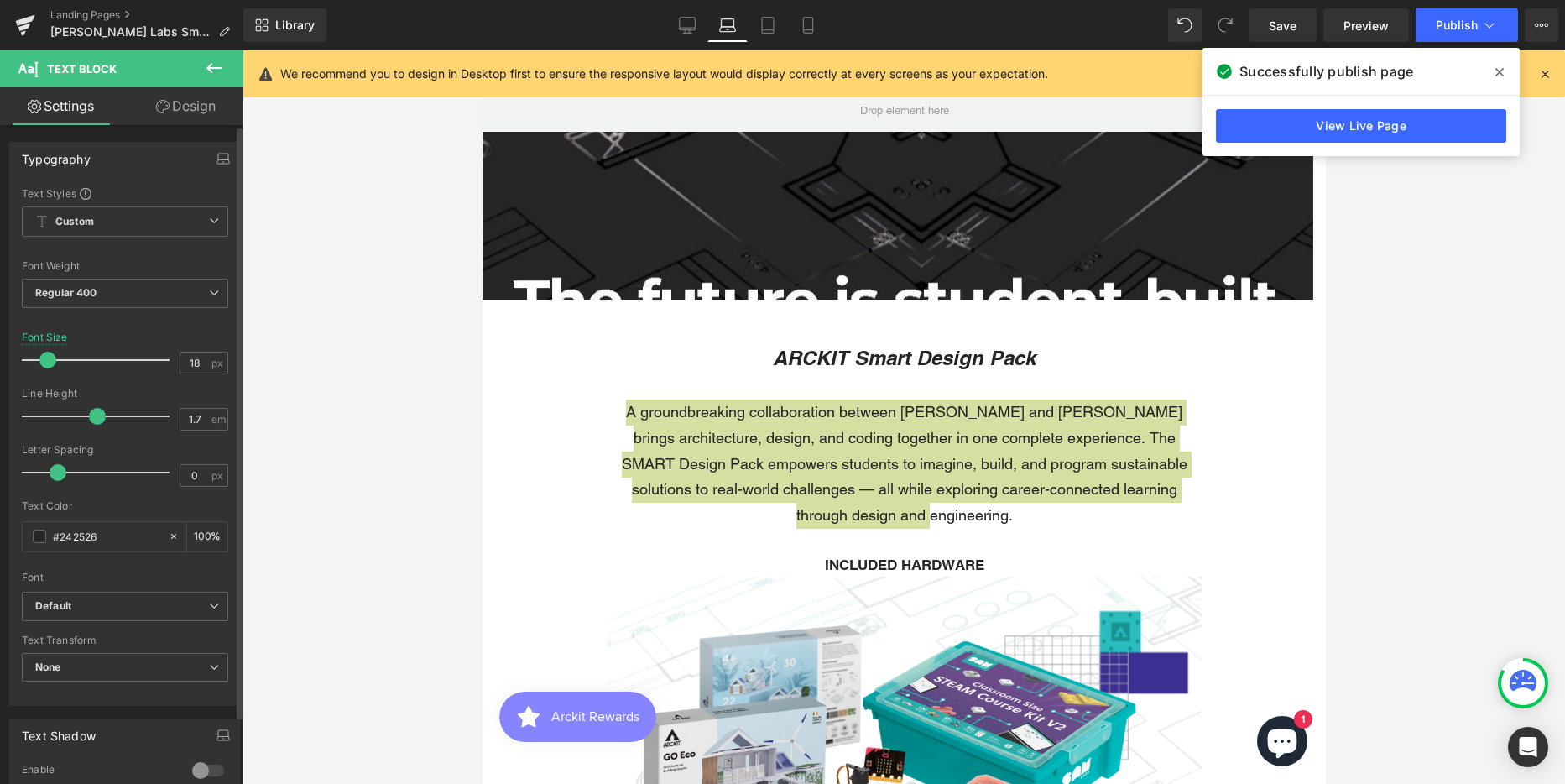
type input "17"
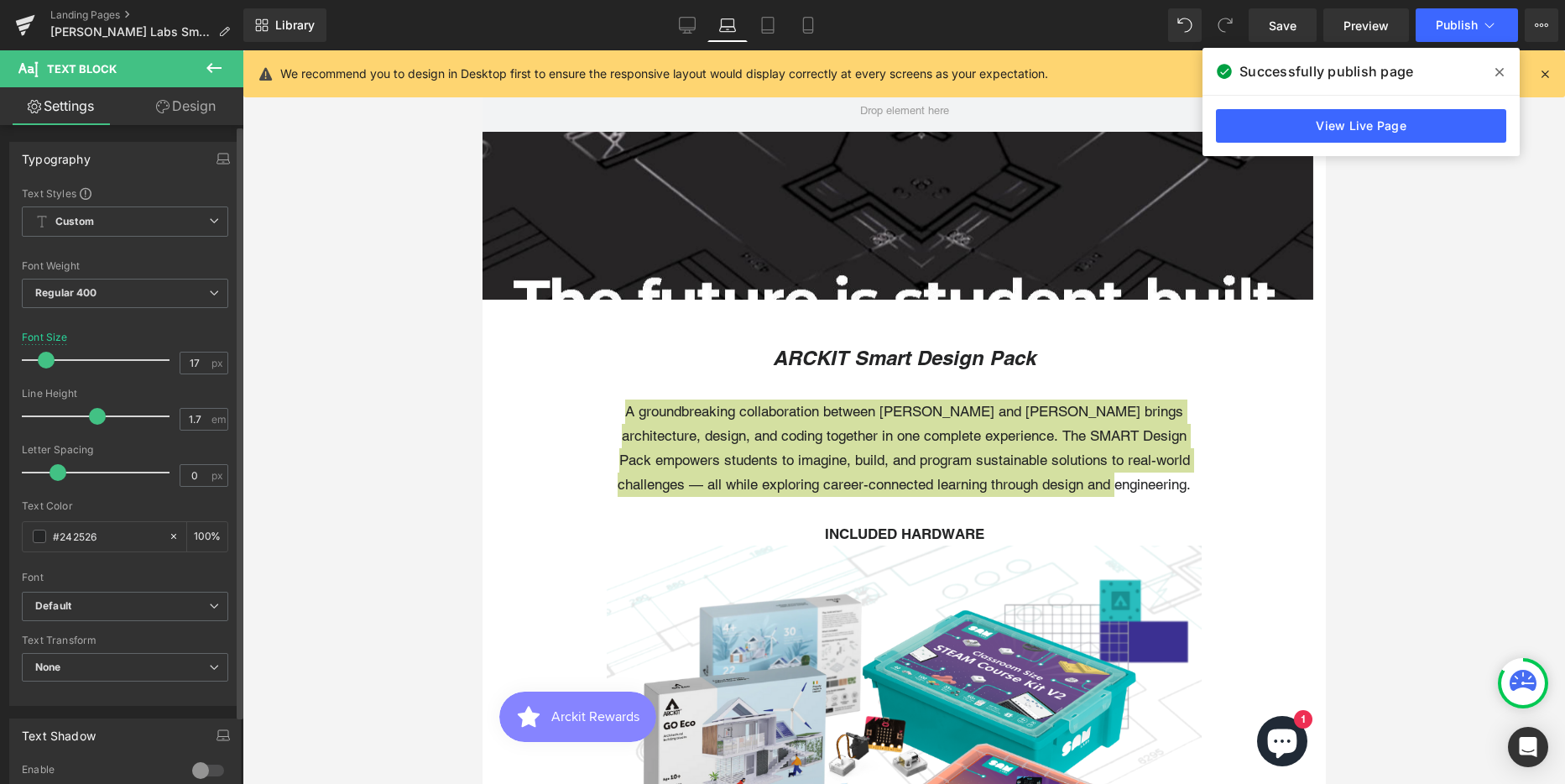
scroll to position [6602, 831]
click at [47, 360] on span at bounding box center [47, 360] width 17 height 17
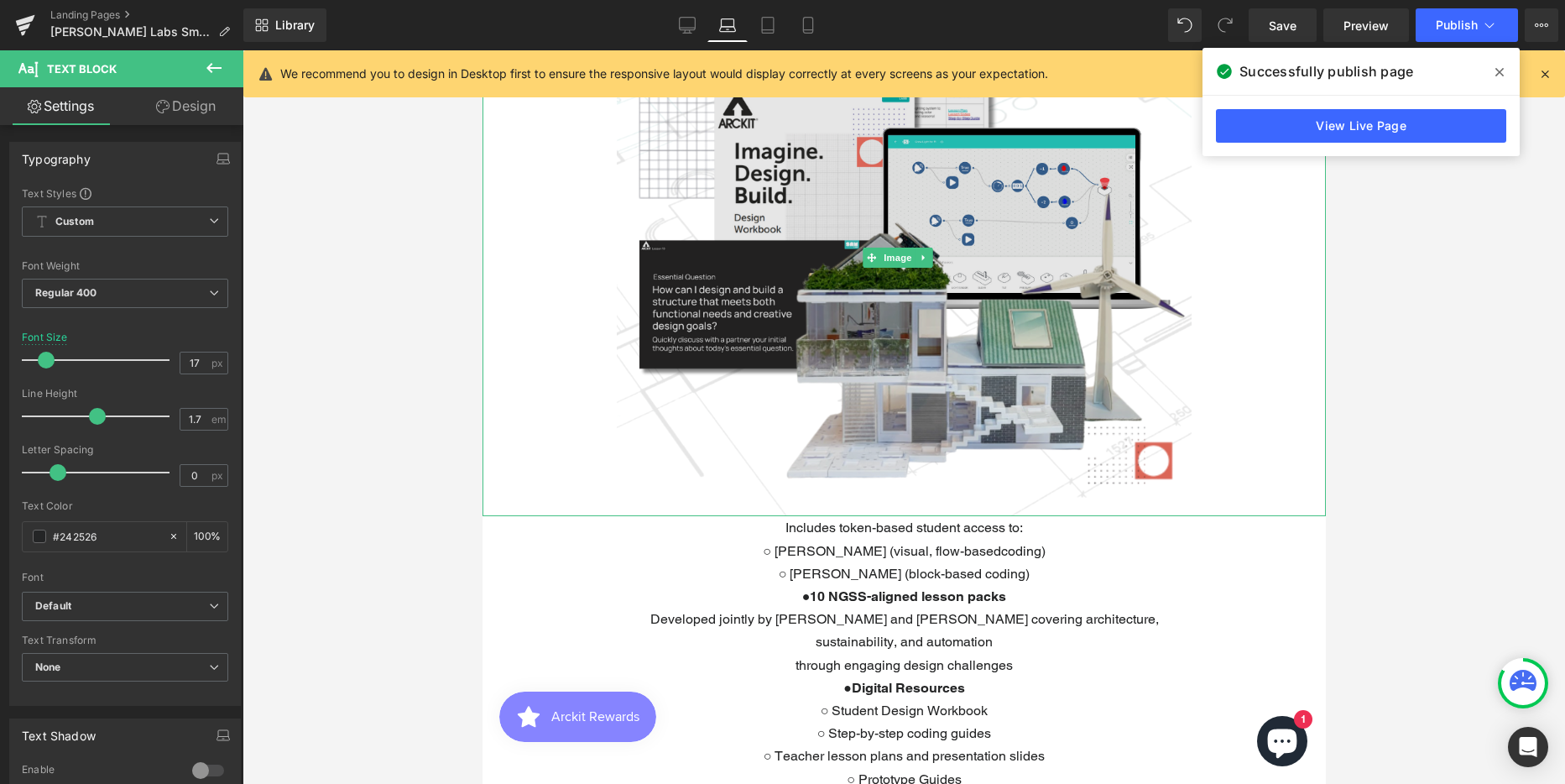
scroll to position [1678, 0]
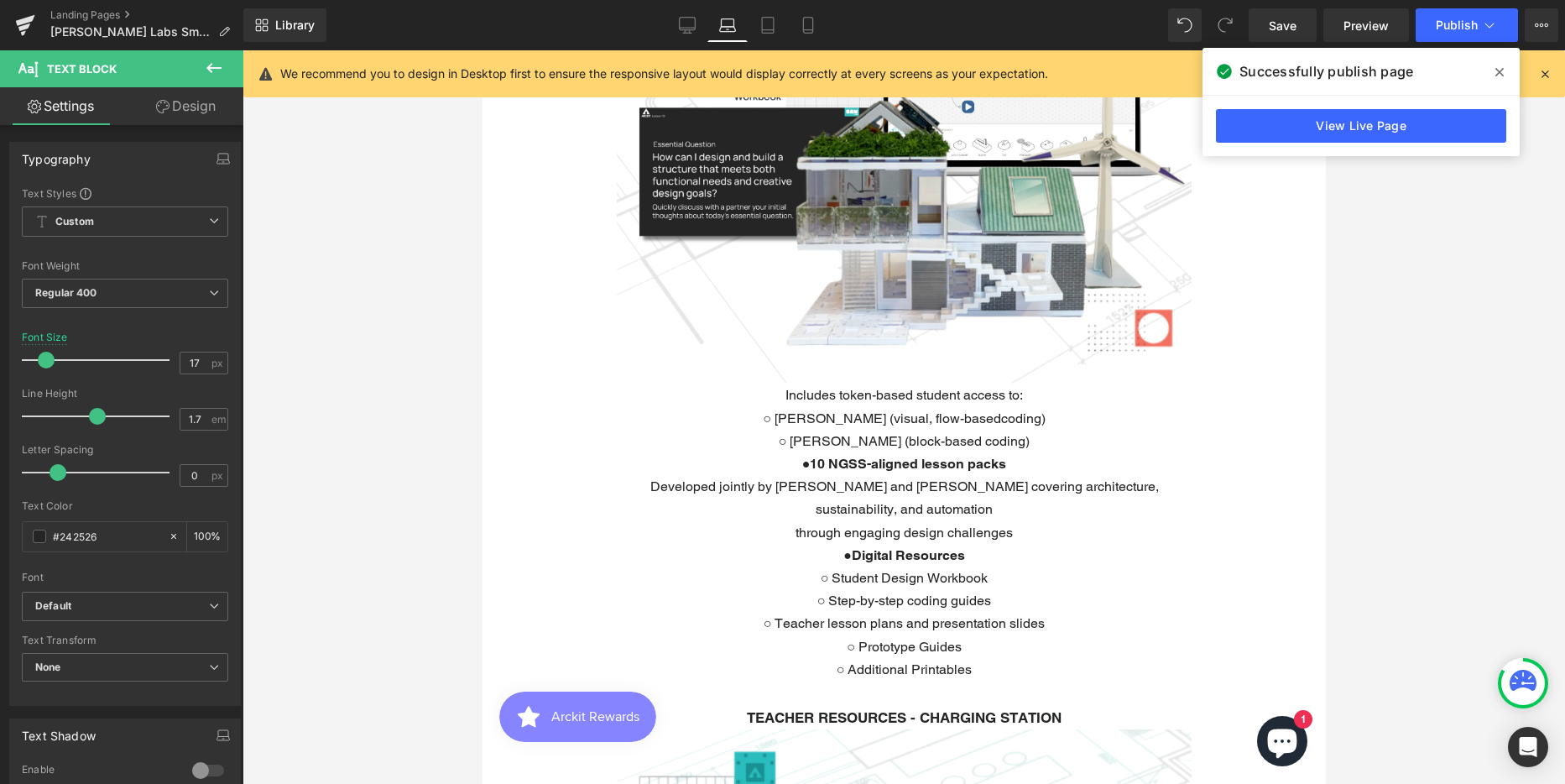
click at [900, 430] on p "○ [PERSON_NAME] (visual, flow-basedcoding)" at bounding box center [903, 419] width 592 height 23
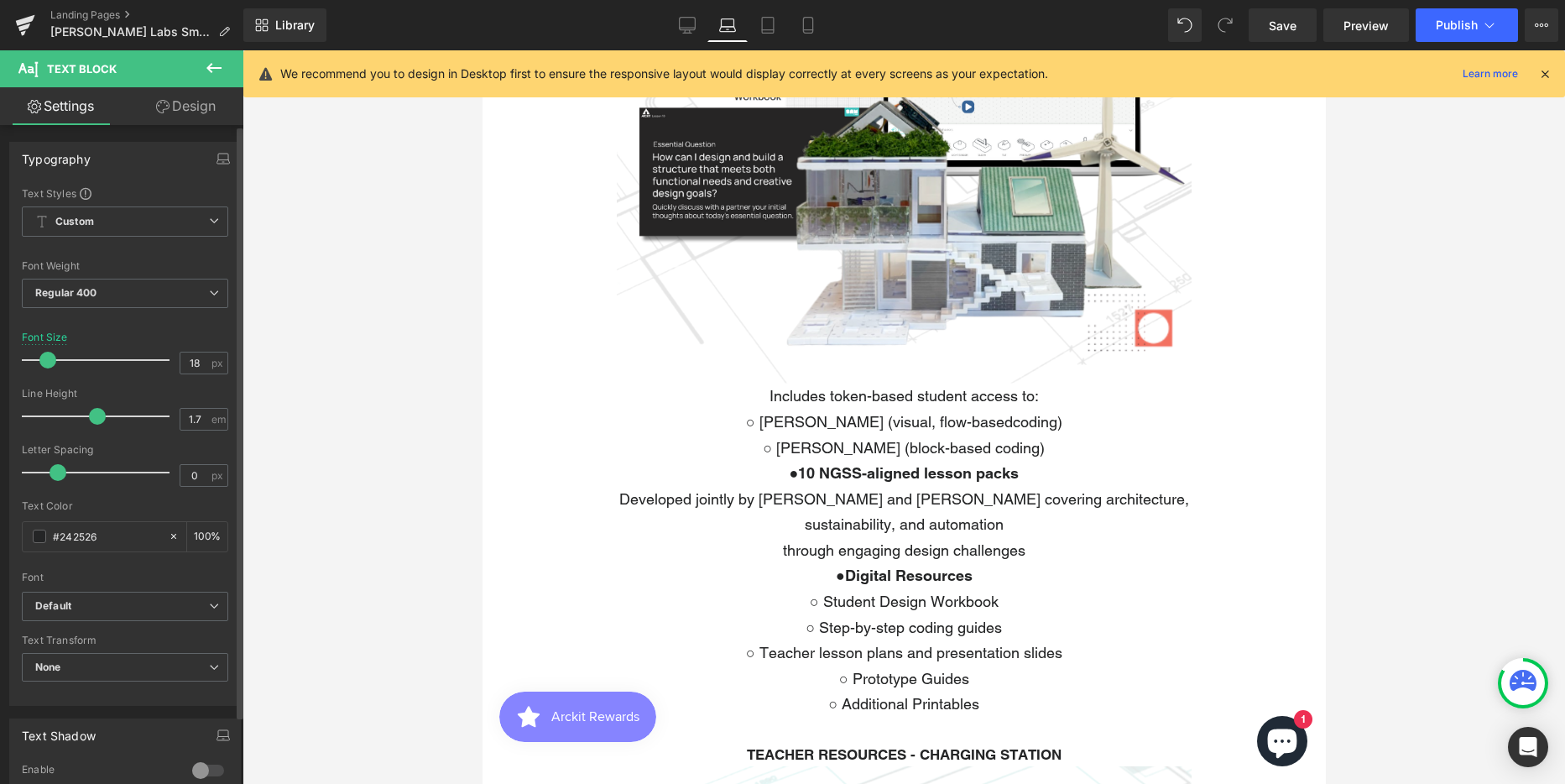
type input "17"
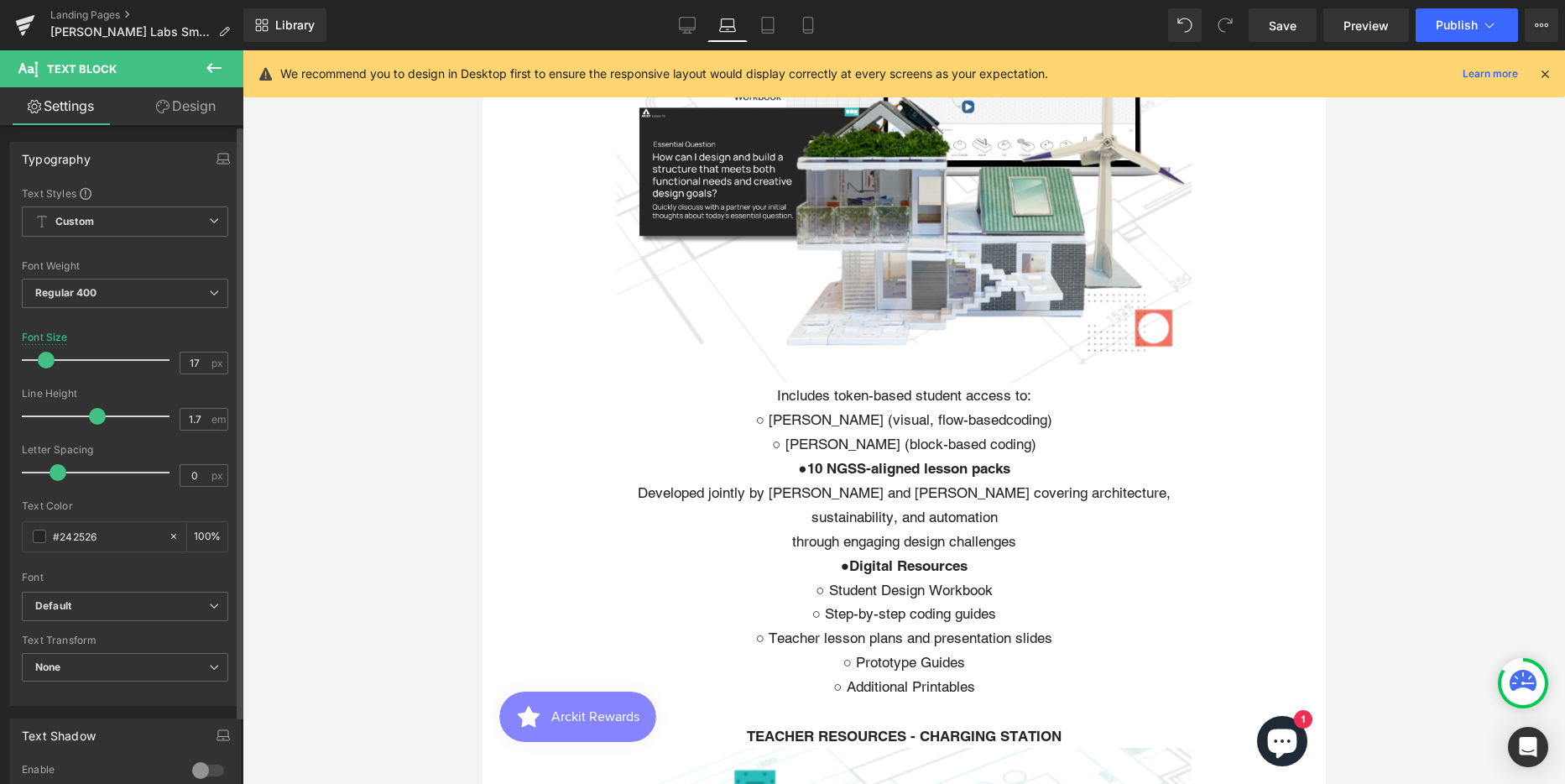
scroll to position [6620, 831]
click at [42, 361] on span at bounding box center [47, 360] width 17 height 17
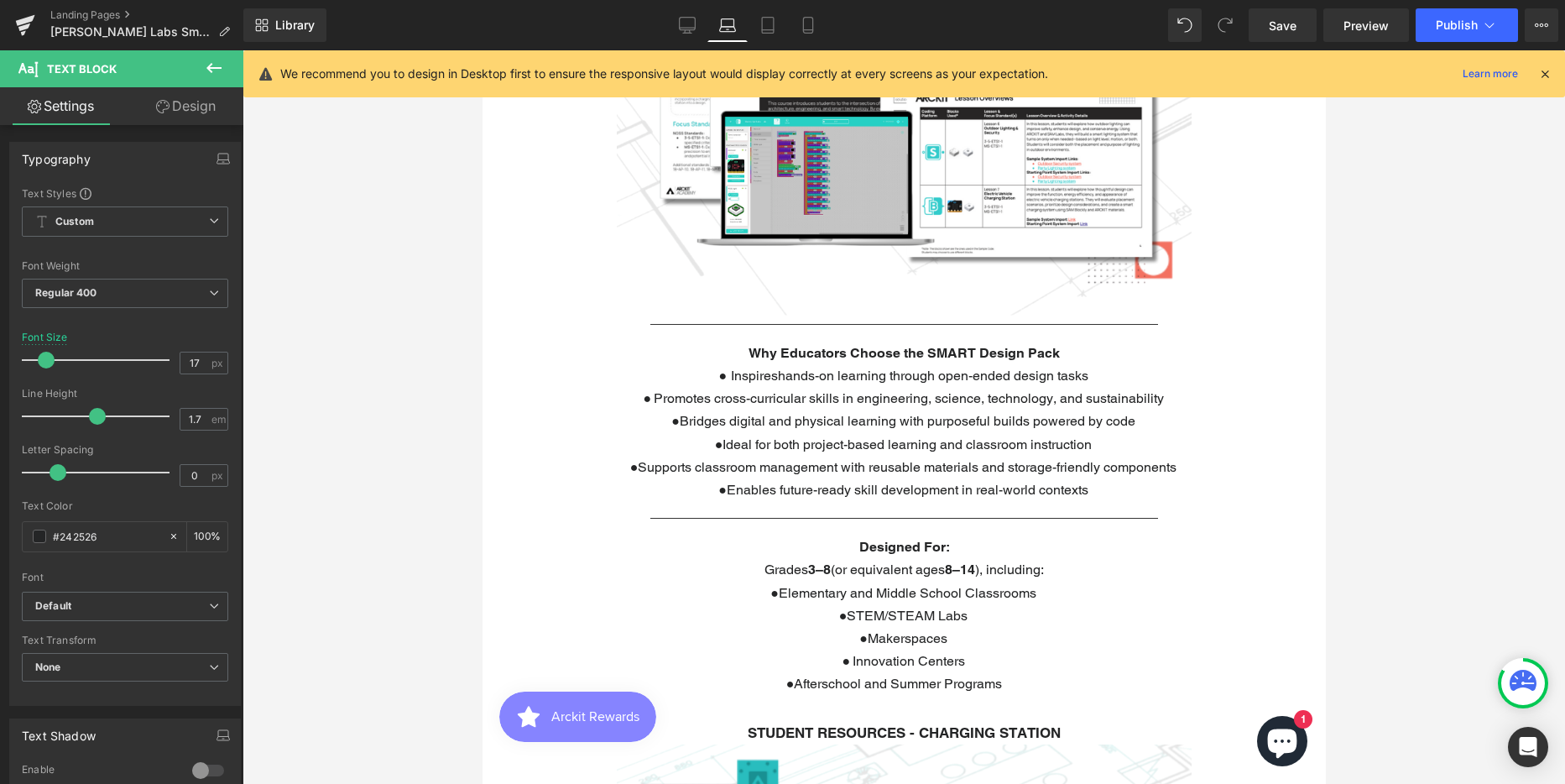
scroll to position [2601, 0]
click at [871, 441] on span "Ideal for both project-based learning and classroom instruction" at bounding box center [906, 442] width 369 height 16
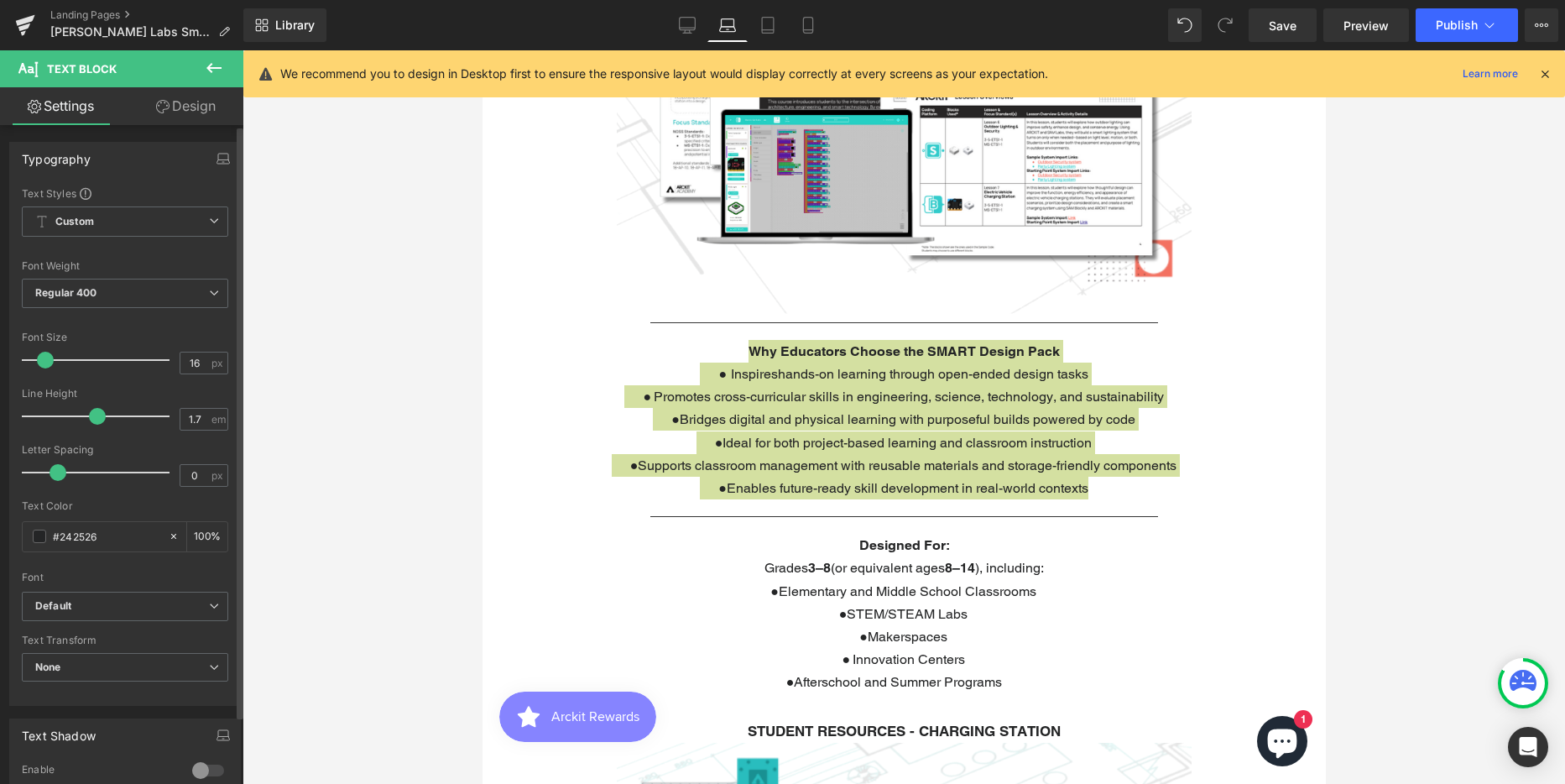
type input "17"
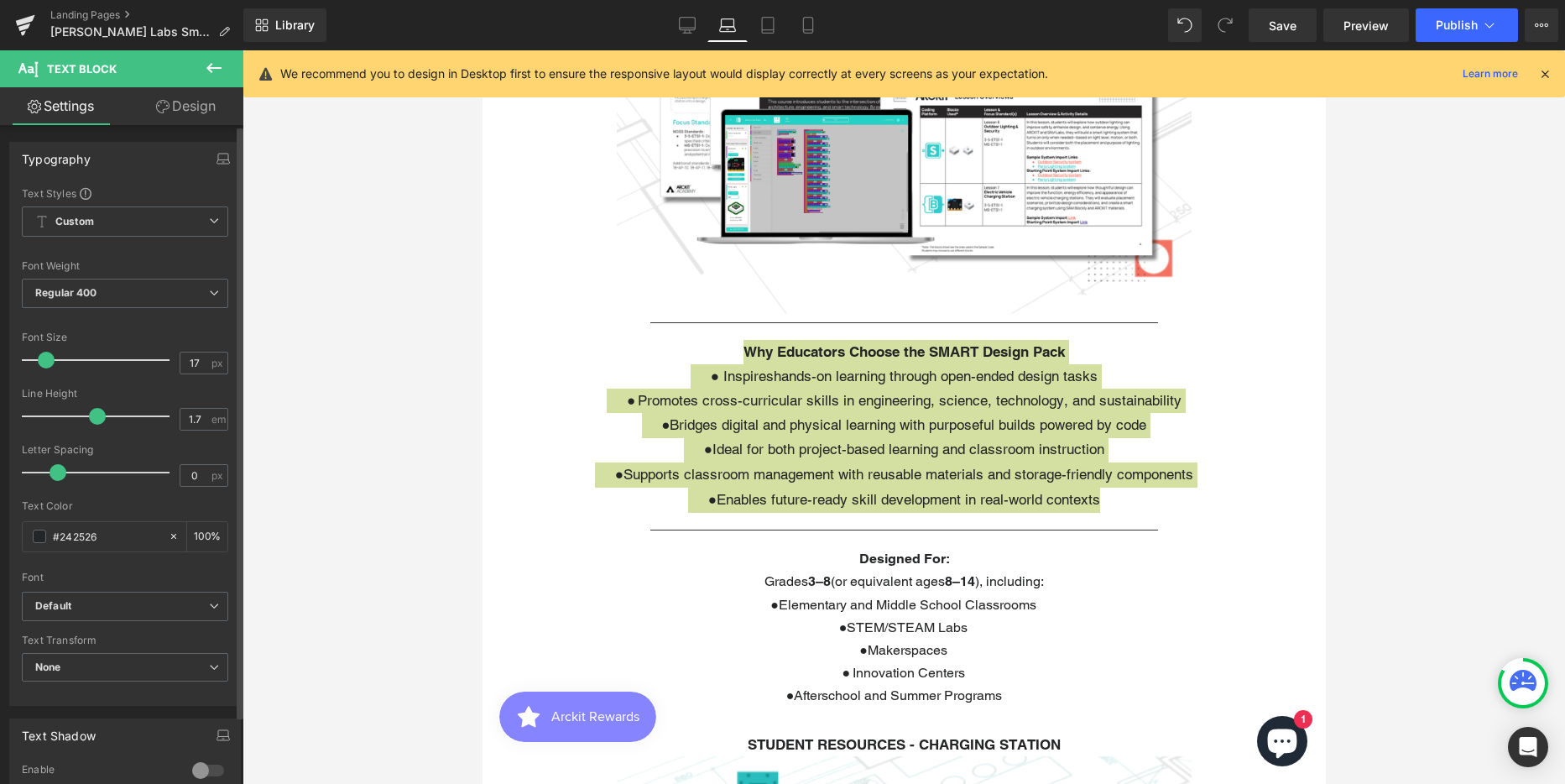
scroll to position [6658, 831]
click at [41, 361] on span at bounding box center [47, 360] width 17 height 17
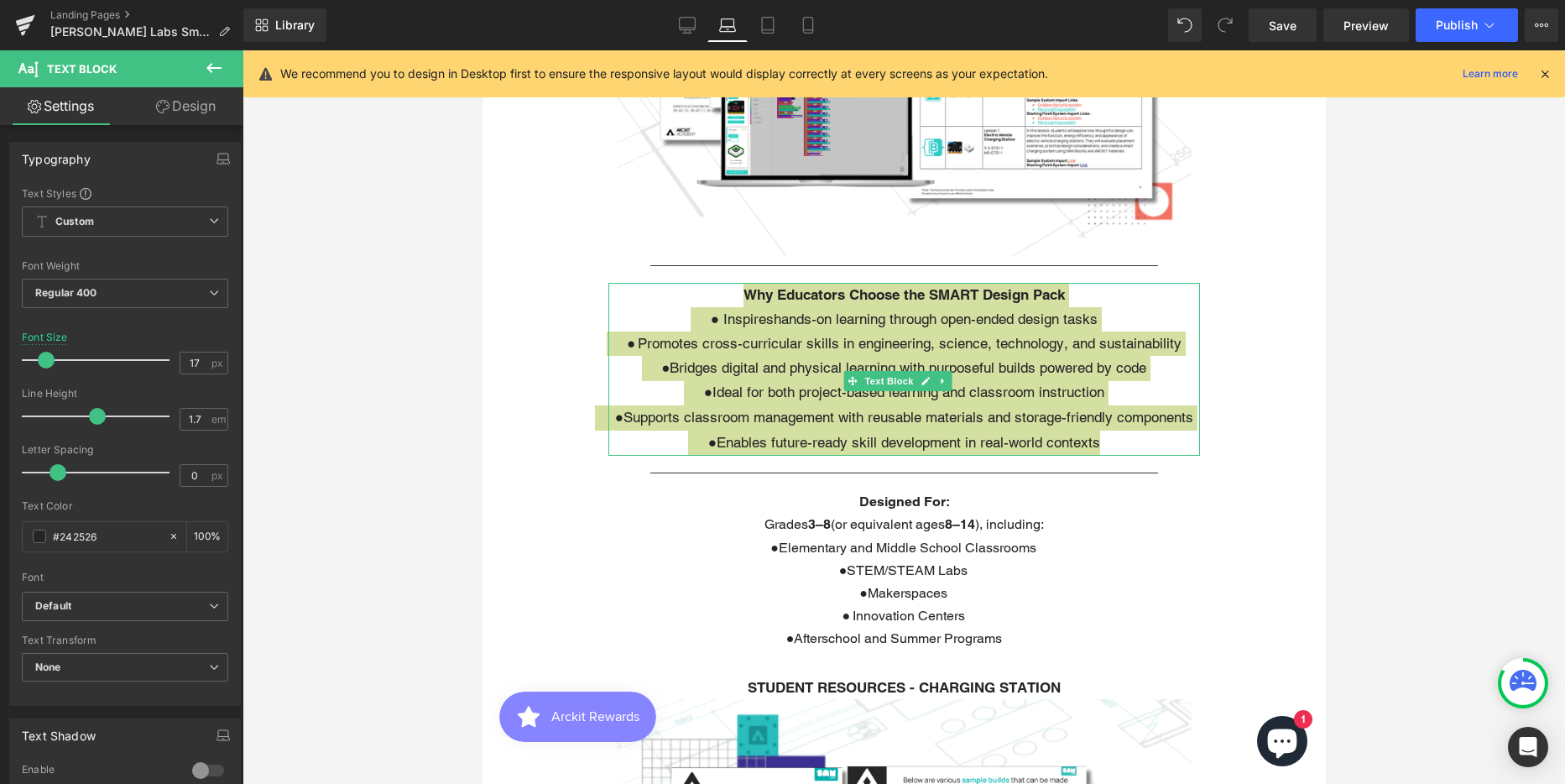
scroll to position [2769, 0]
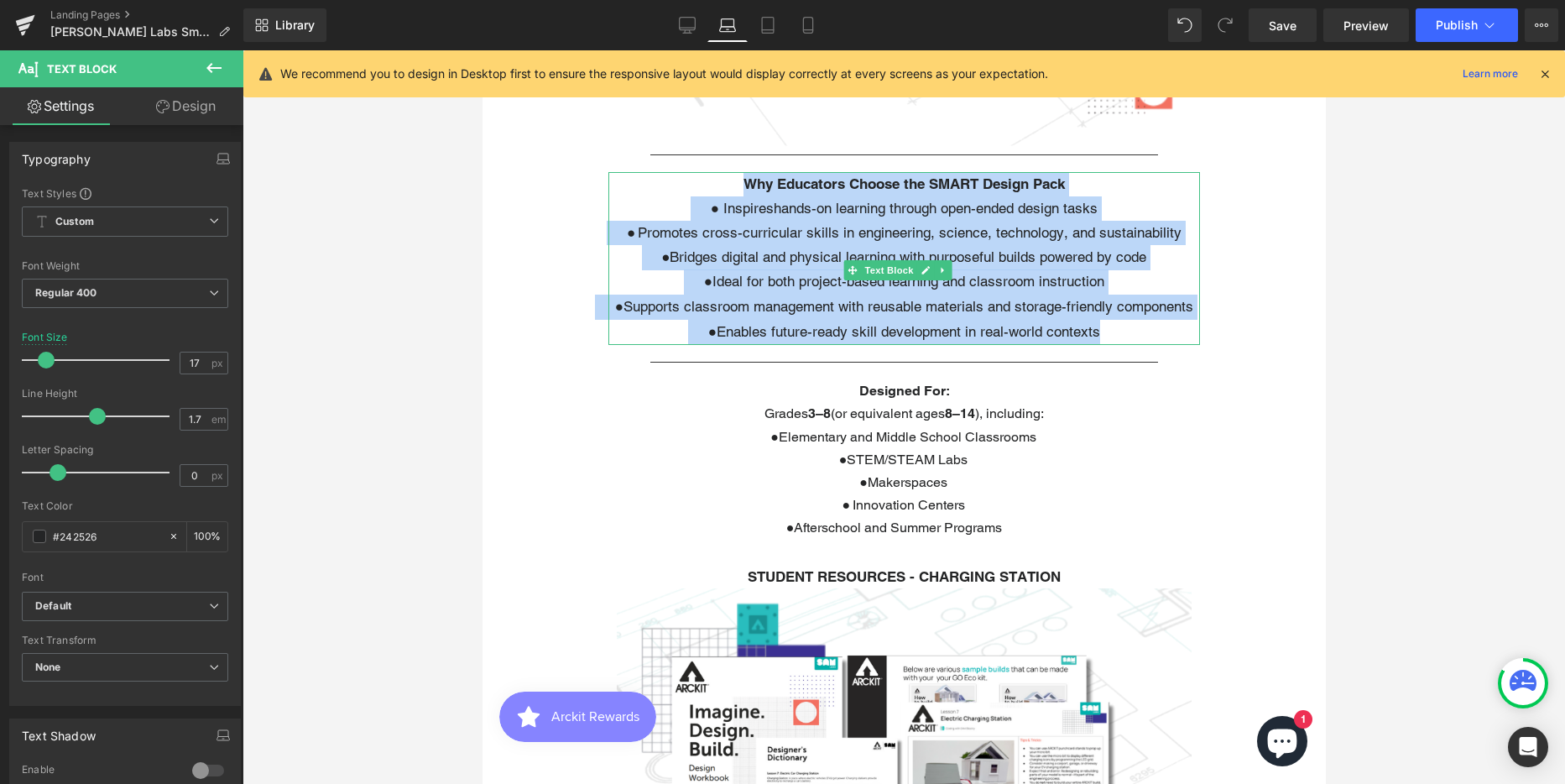
click at [917, 480] on div "Designed For: Grades 3–8 (or equivalent ages [DEMOGRAPHIC_DATA] ), including: ●…" at bounding box center [903, 459] width 592 height 159
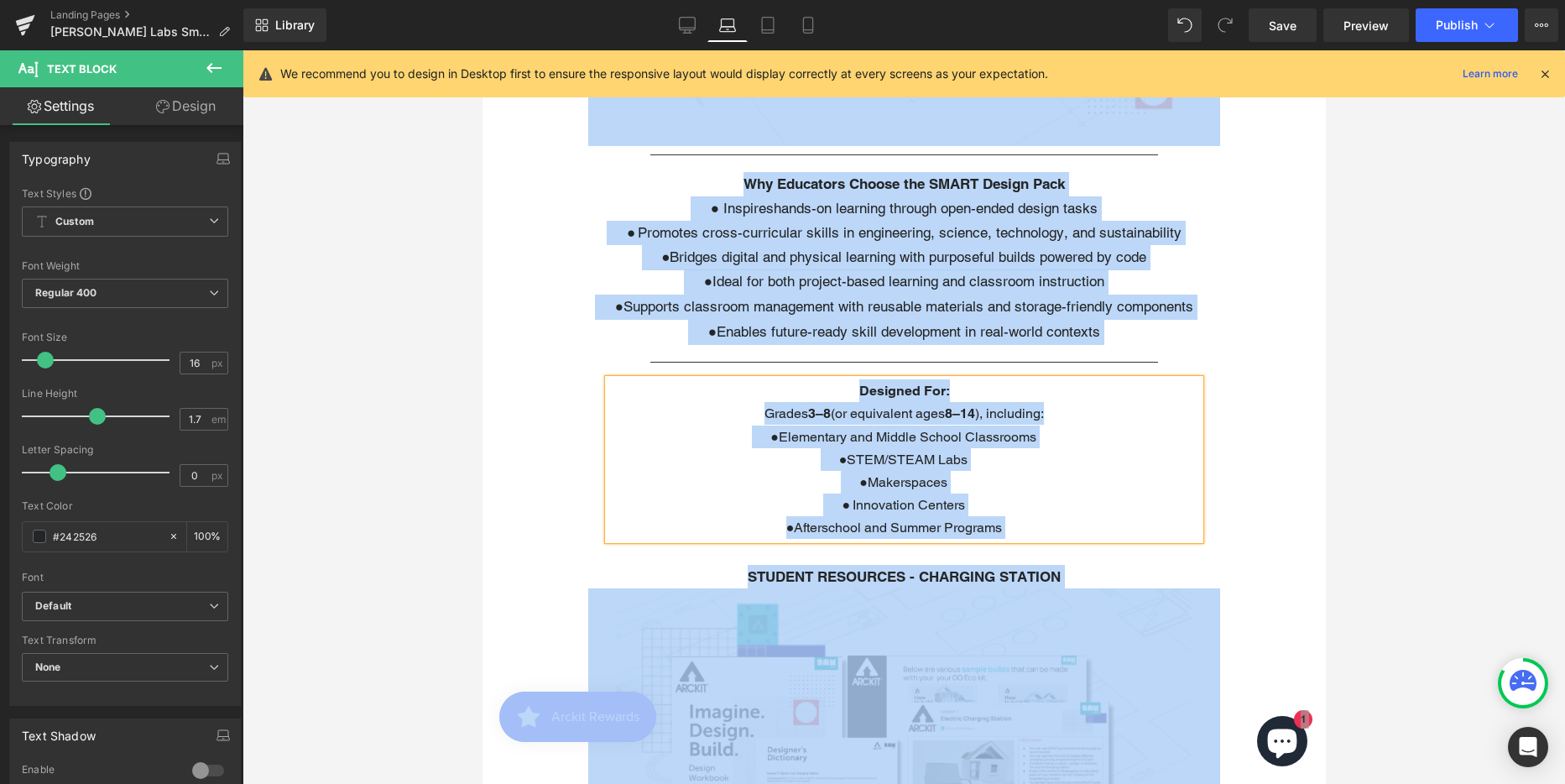
click at [772, 421] on span "Grades 3–8 (or equivalent ages [DEMOGRAPHIC_DATA] ), including:" at bounding box center [903, 413] width 279 height 16
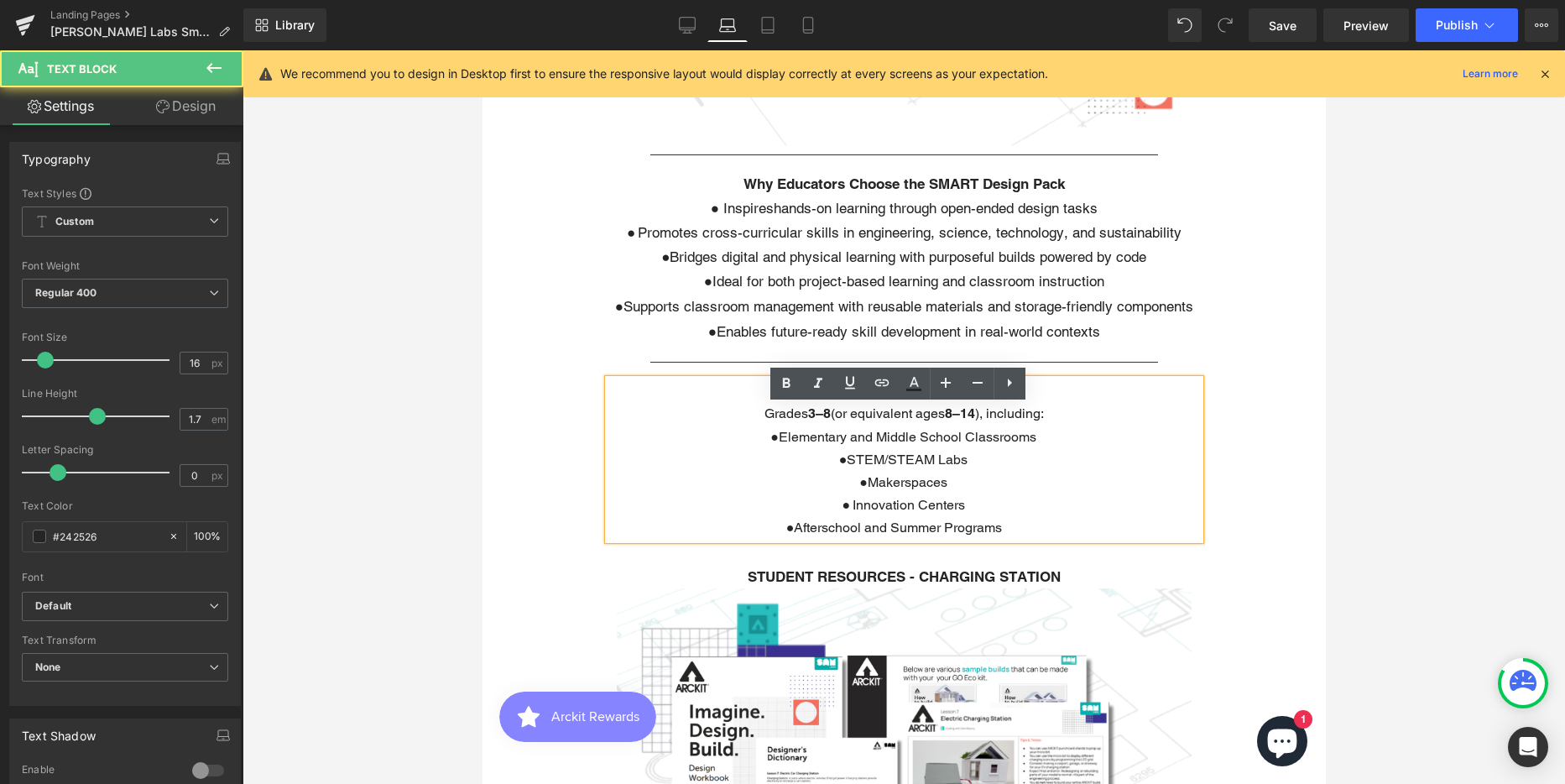
click at [822, 424] on p "Grades 3–8 (or equivalent ages [DEMOGRAPHIC_DATA] ), including:" at bounding box center [903, 413] width 592 height 23
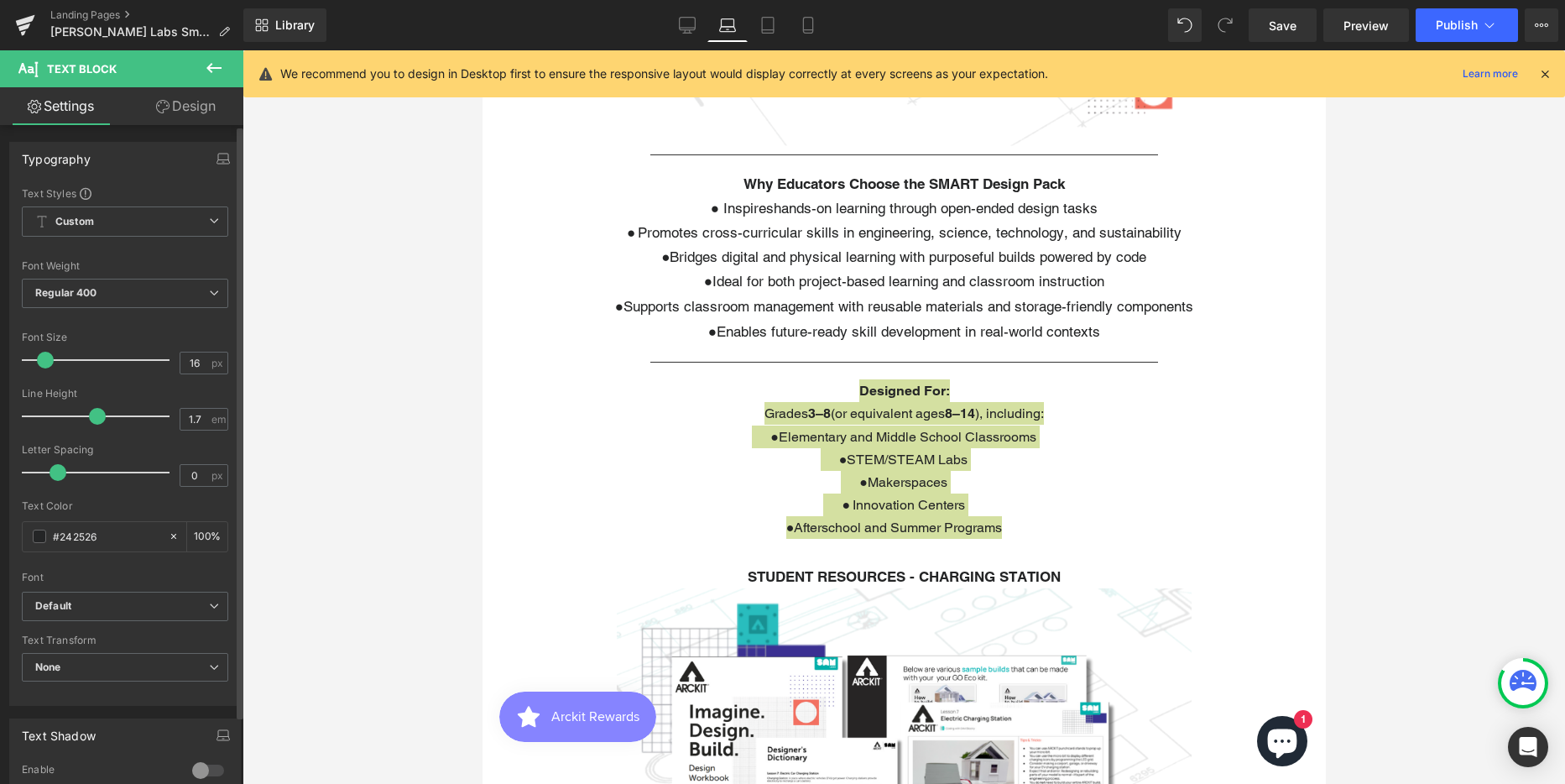
type input "17"
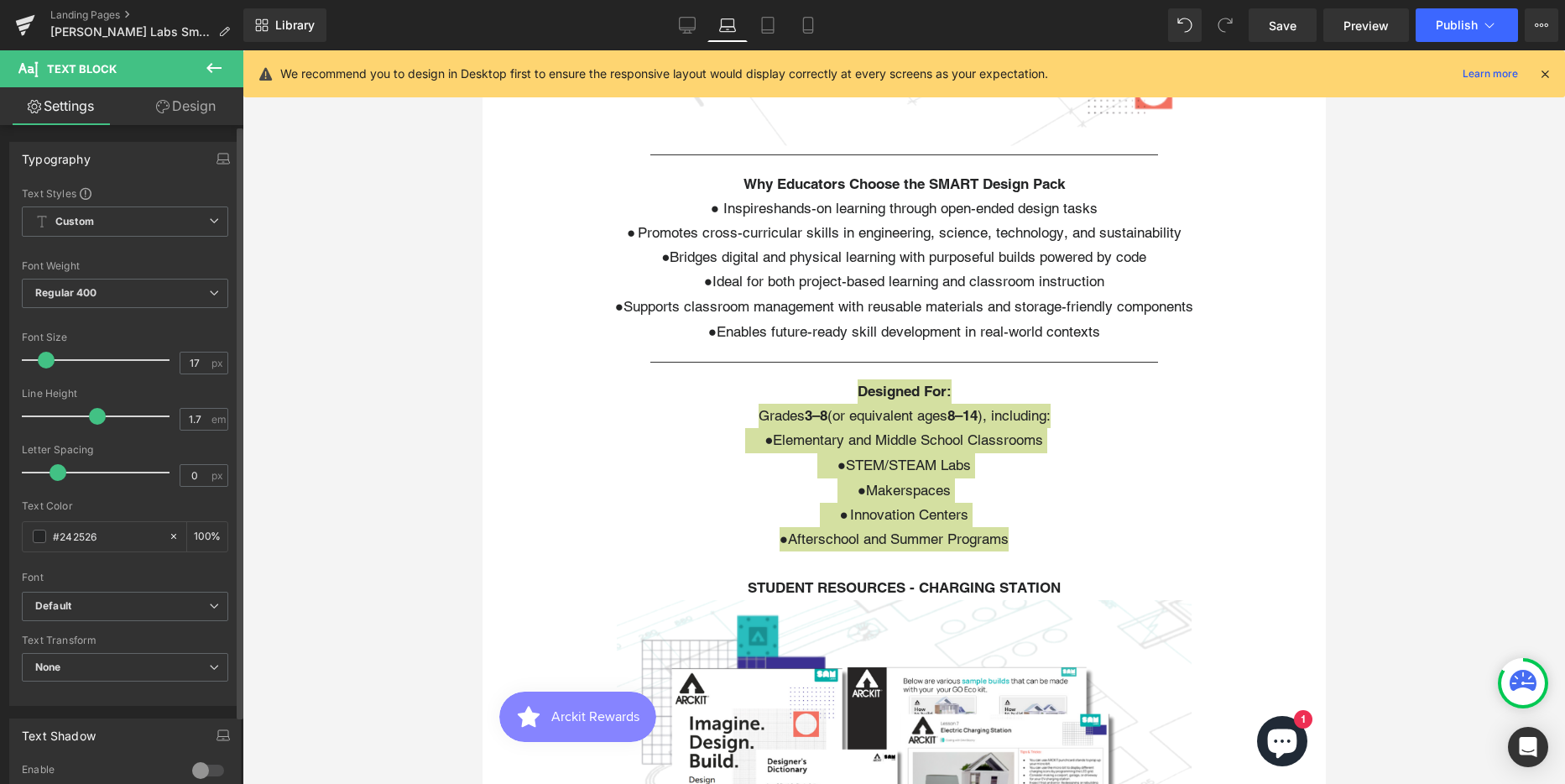
scroll to position [6671, 831]
click at [47, 363] on span at bounding box center [47, 360] width 17 height 17
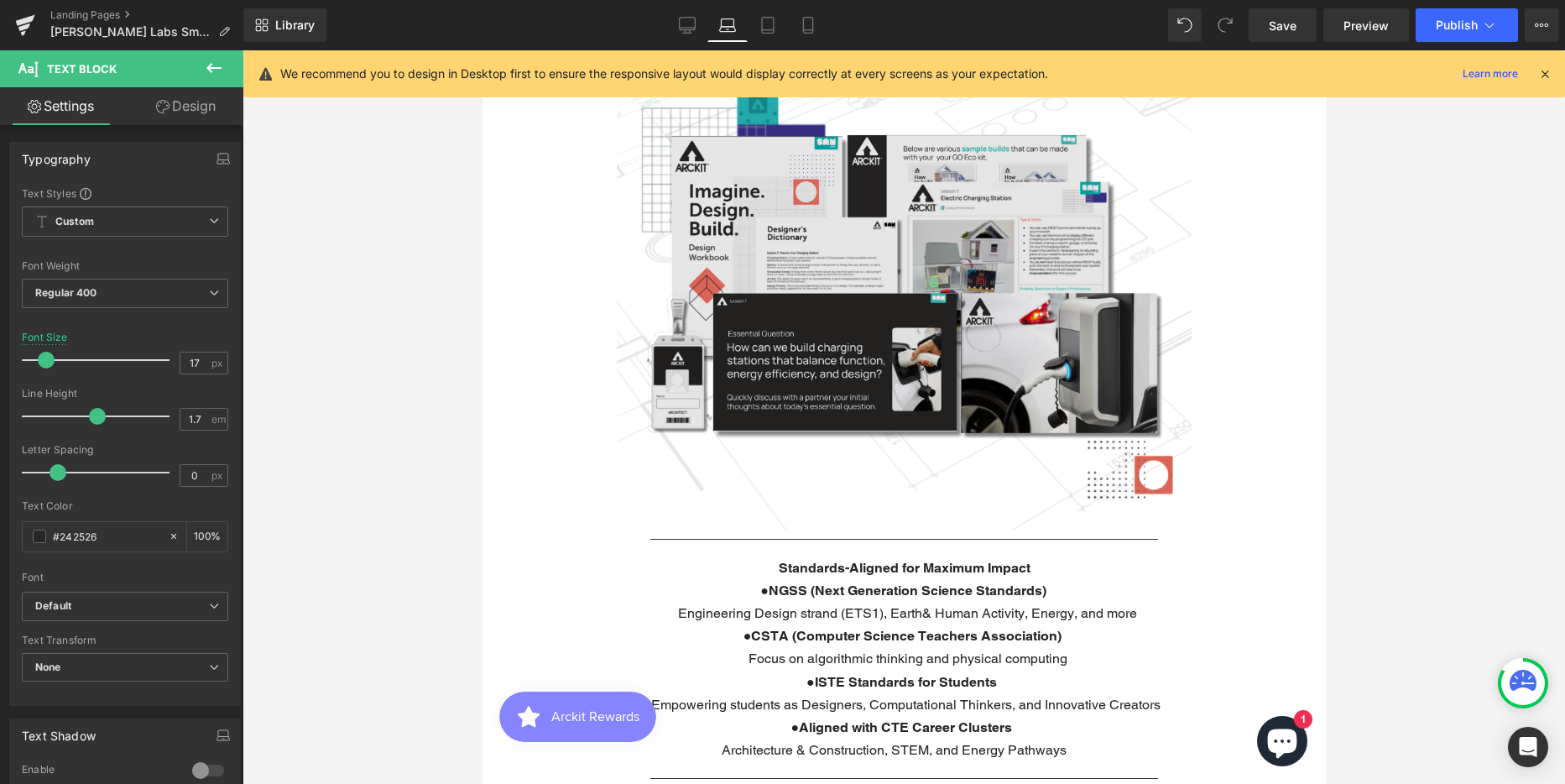
scroll to position [3523, 0]
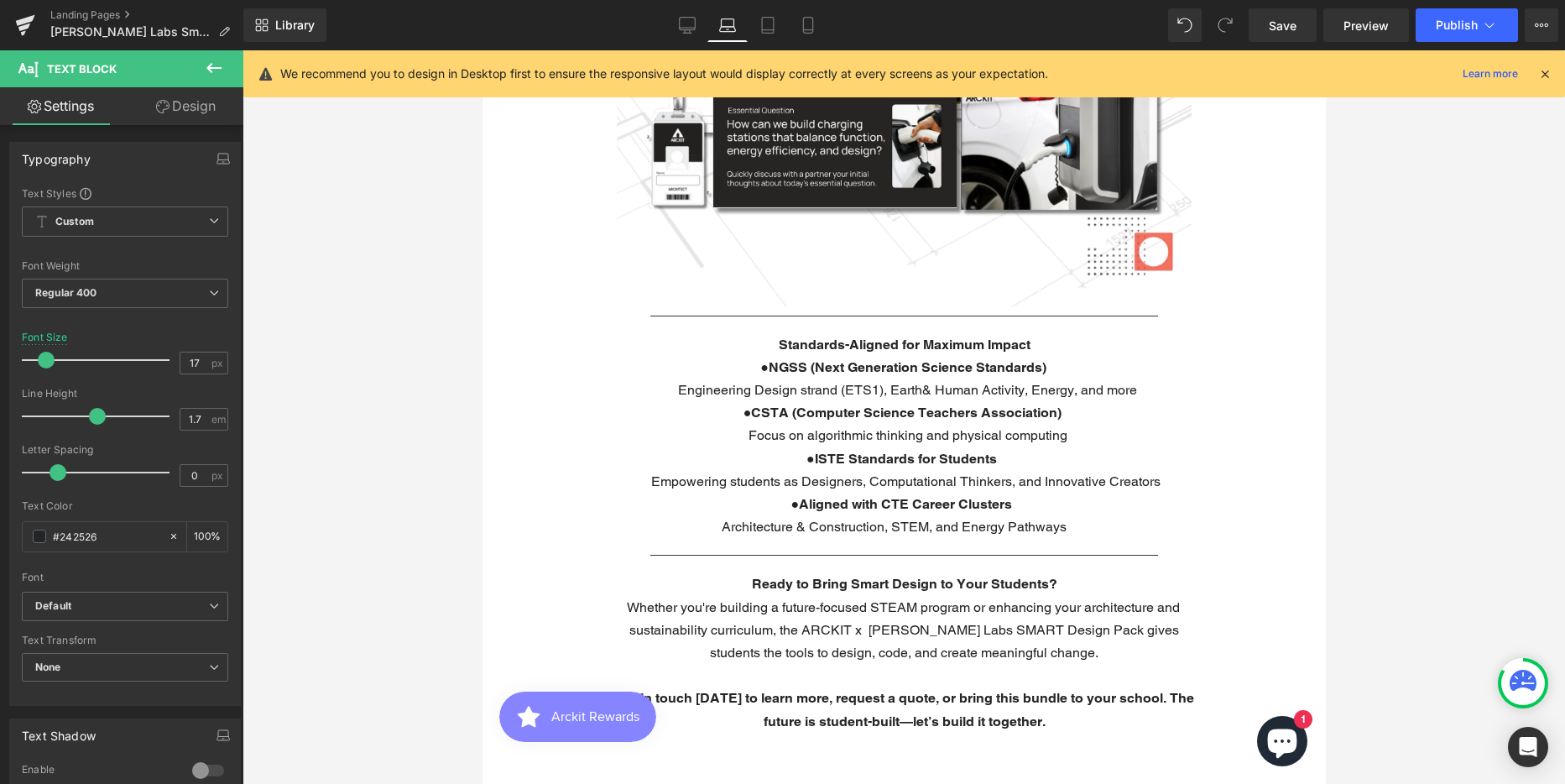
click at [816, 420] on span "CSTA (Computer Science Teachers Association)" at bounding box center [905, 412] width 311 height 16
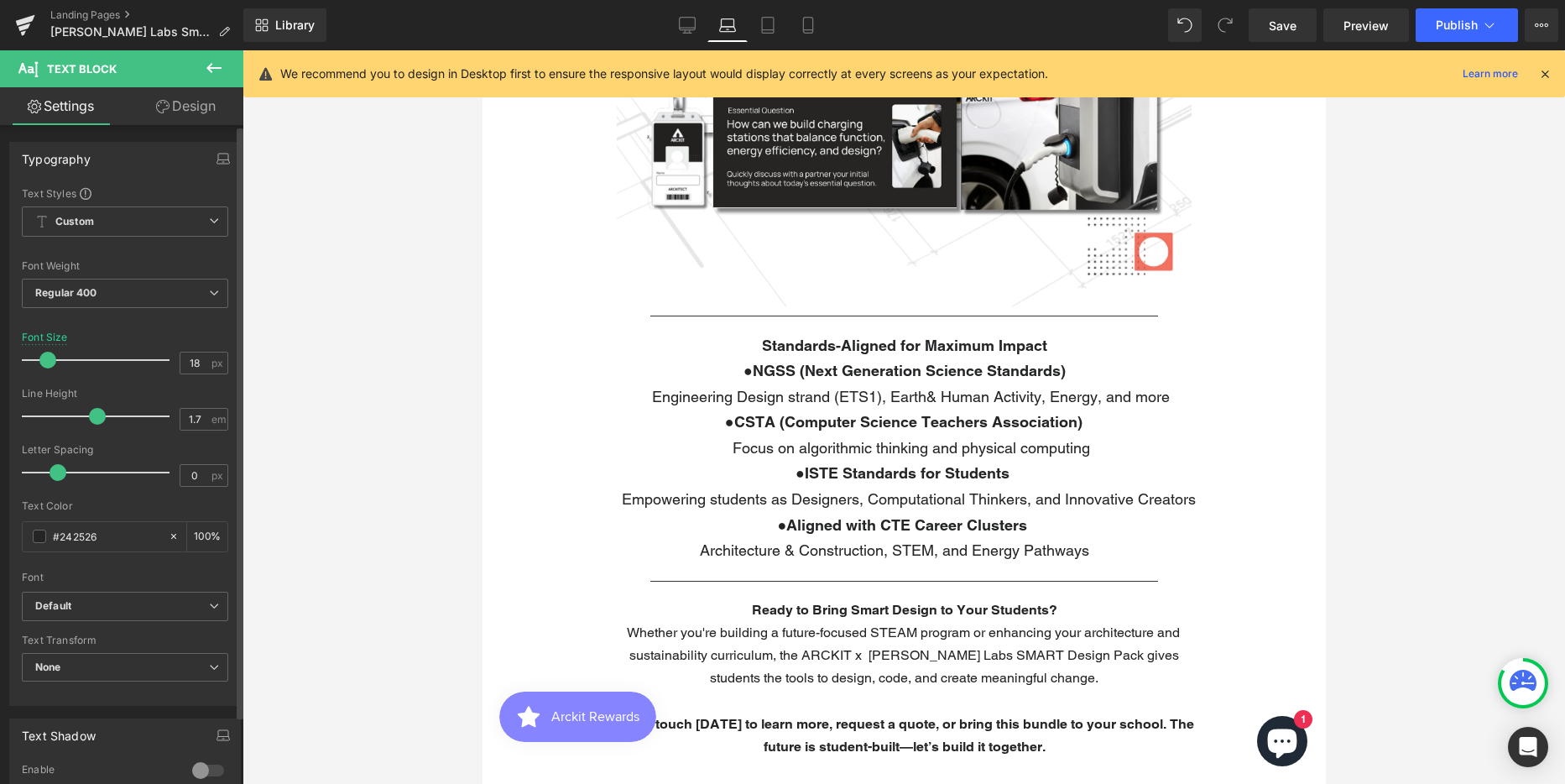
scroll to position [6722, 831]
type input "17"
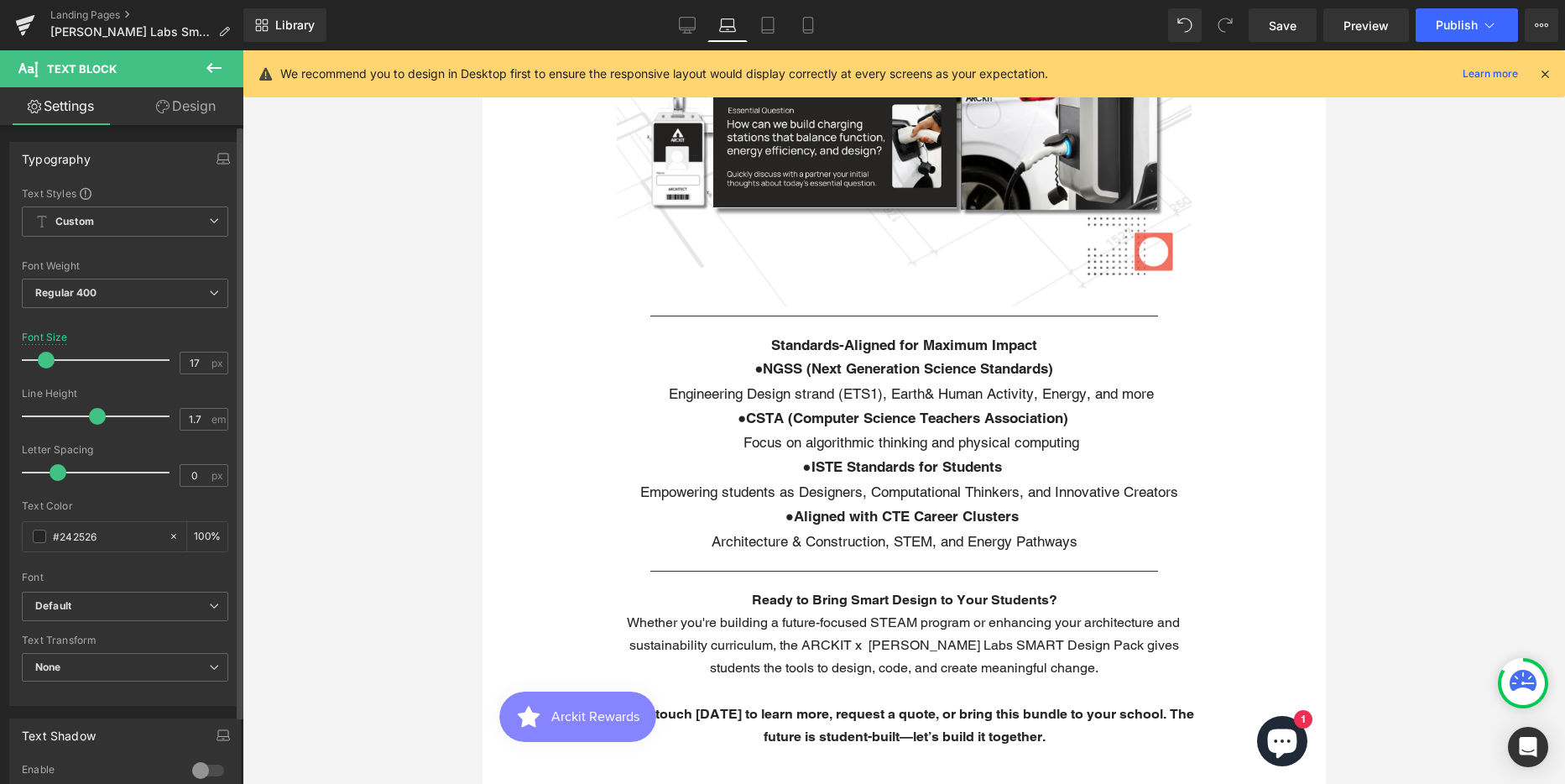
scroll to position [6686, 831]
click at [46, 358] on span at bounding box center [47, 360] width 17 height 17
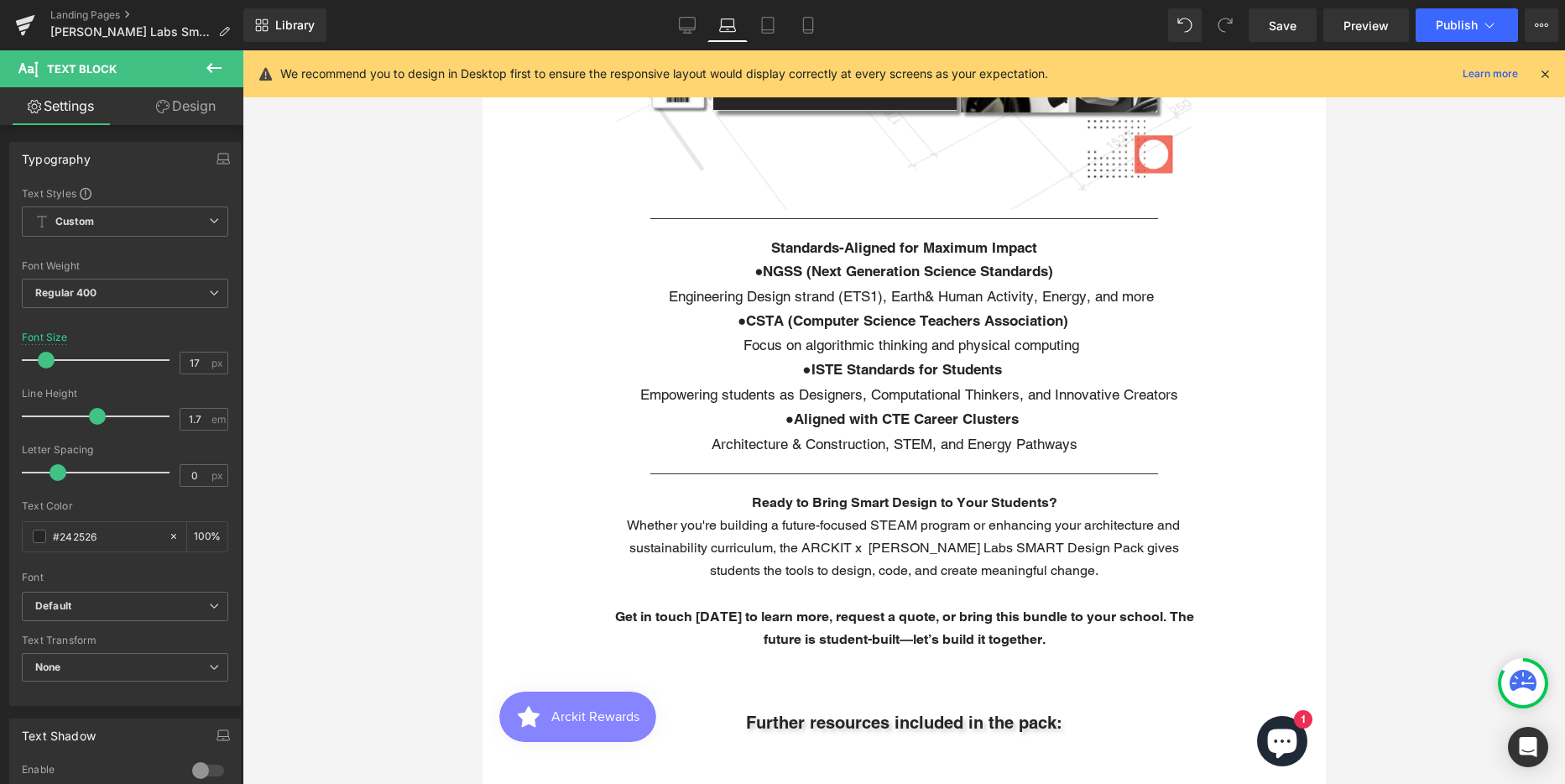
scroll to position [3775, 0]
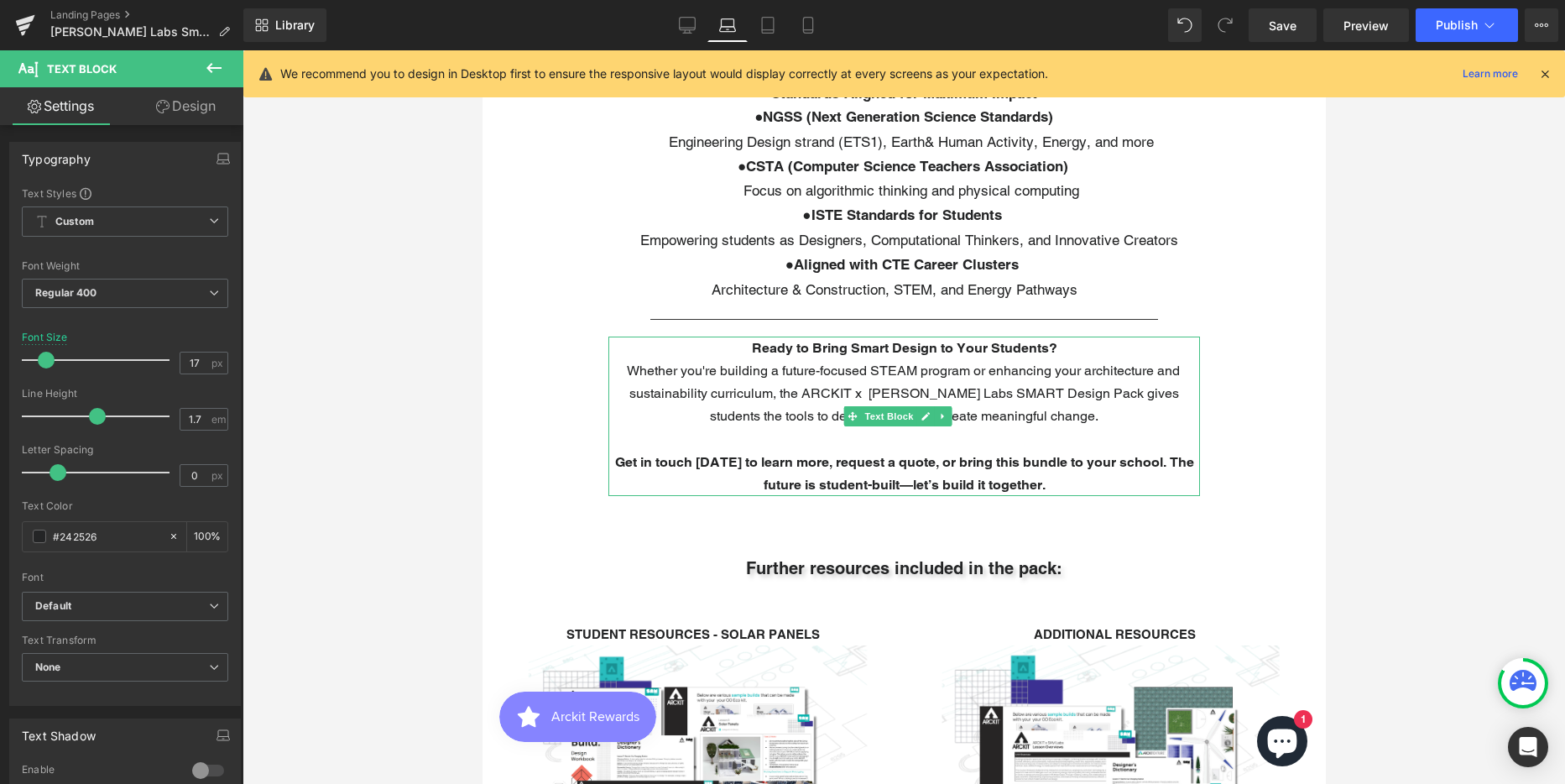
click at [897, 415] on span "Whether you're building a future-focused STEAM program or enhancing your archit…" at bounding box center [902, 393] width 553 height 62
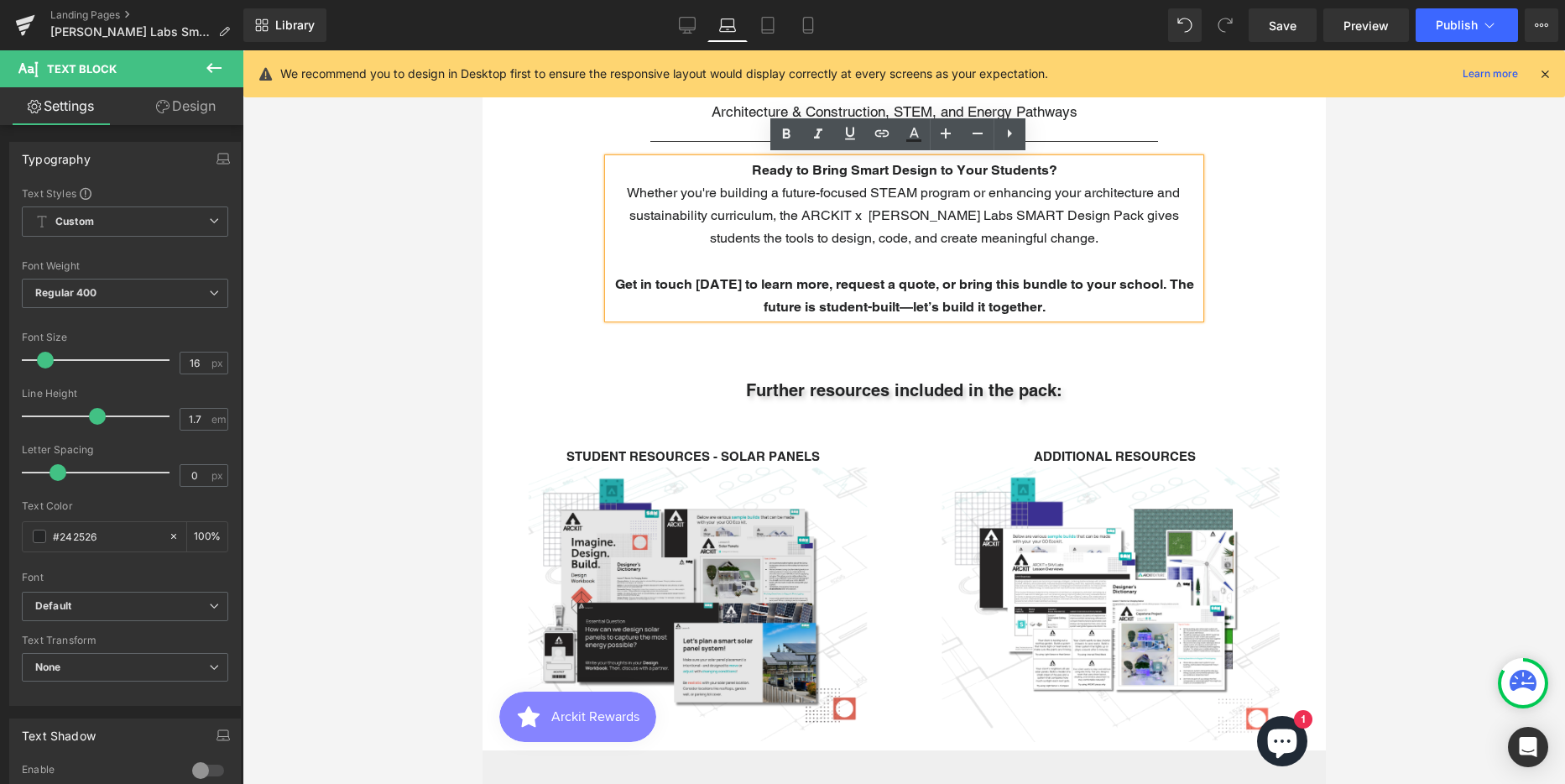
scroll to position [3859, 0]
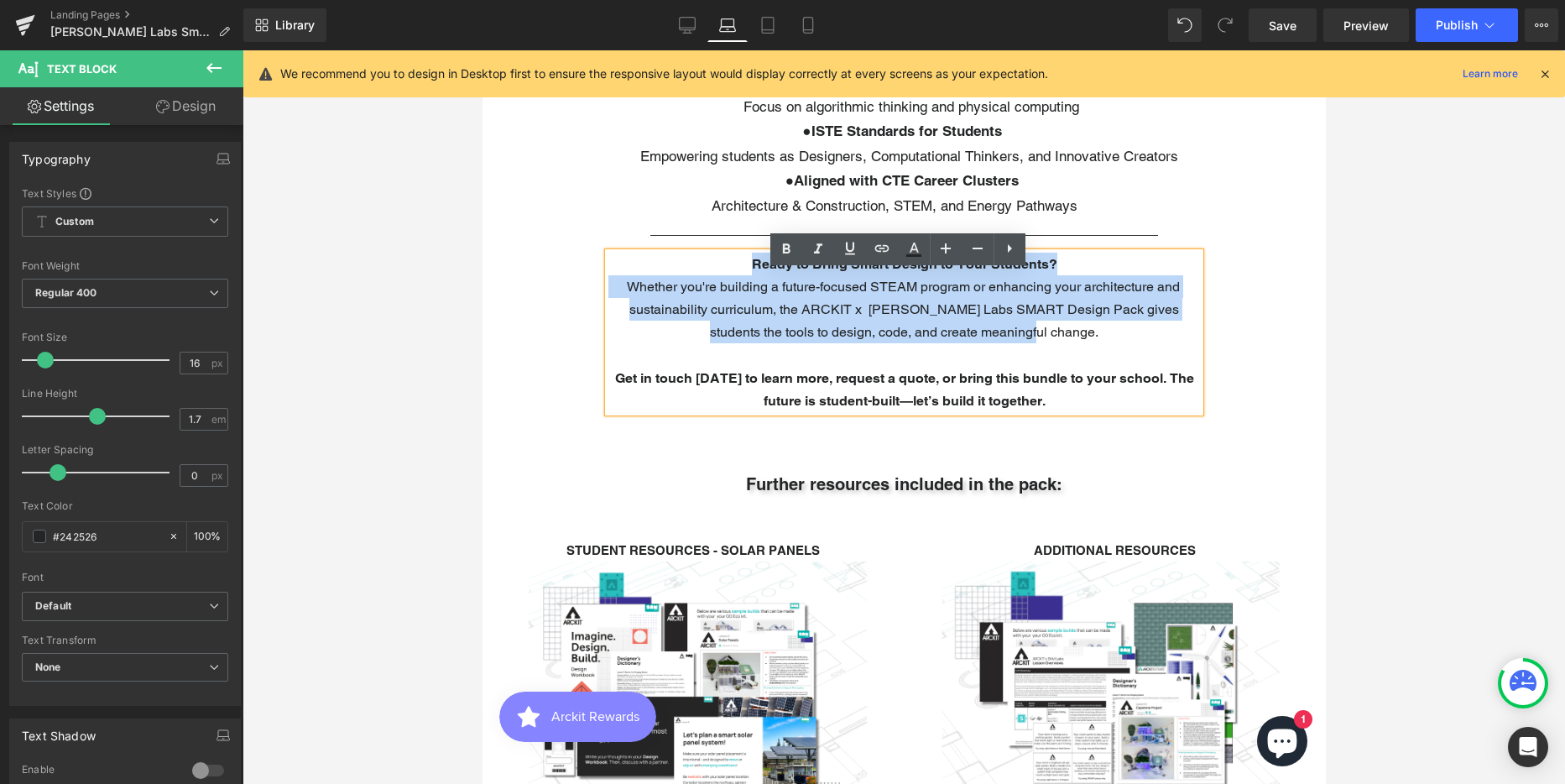
drag, startPoint x: 740, startPoint y: 280, endPoint x: 1058, endPoint y: 350, distance: 325.6
click at [1058, 350] on div "Ready to Bring Smart Design to Your Students? Whether you're building a future-…" at bounding box center [903, 332] width 592 height 159
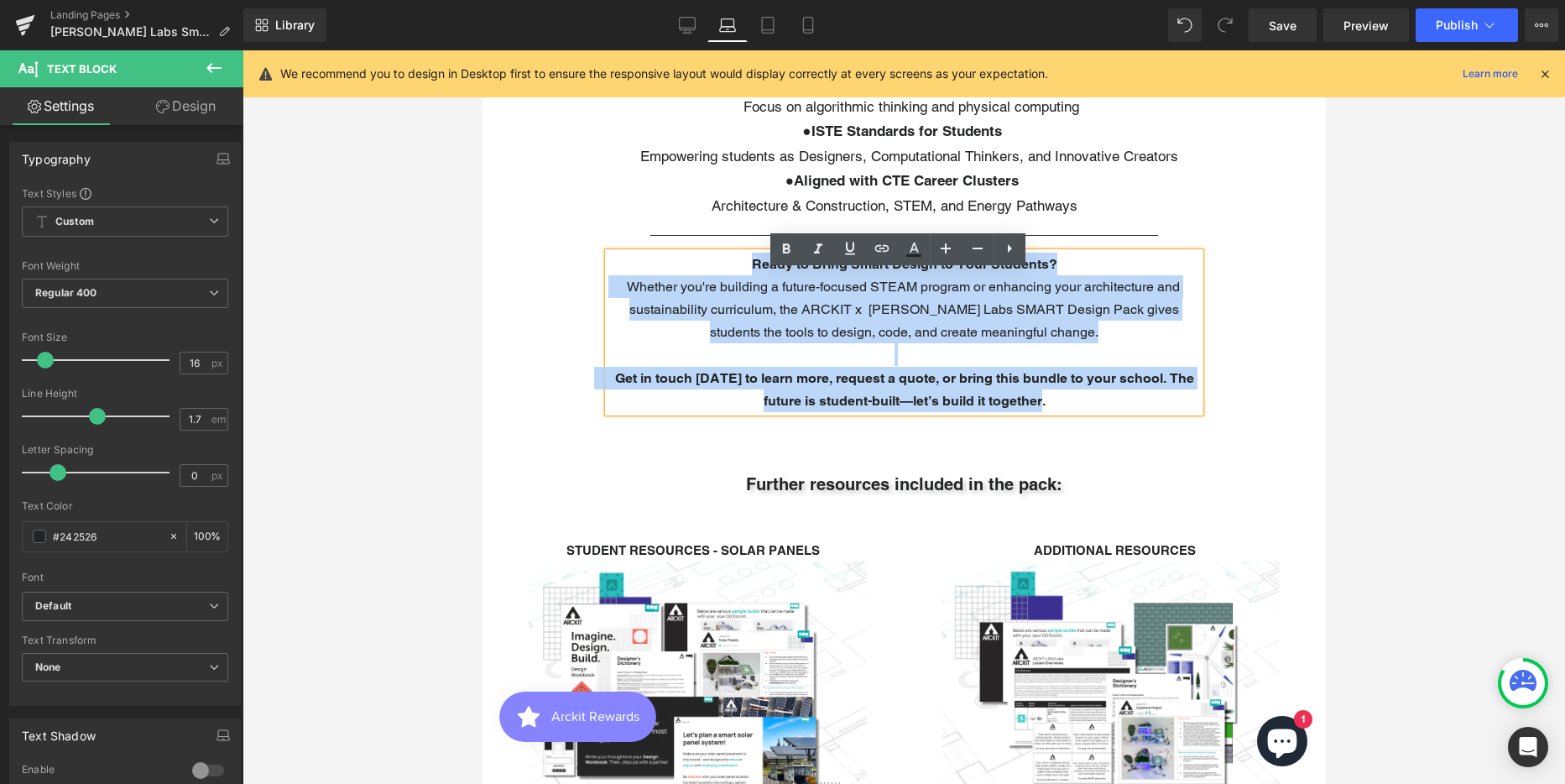
drag, startPoint x: 1057, startPoint y: 420, endPoint x: 732, endPoint y: 291, distance: 349.7
click at [732, 291] on div "Ready to Bring Smart Design to Your Students? Whether you're building a future-…" at bounding box center [903, 332] width 592 height 159
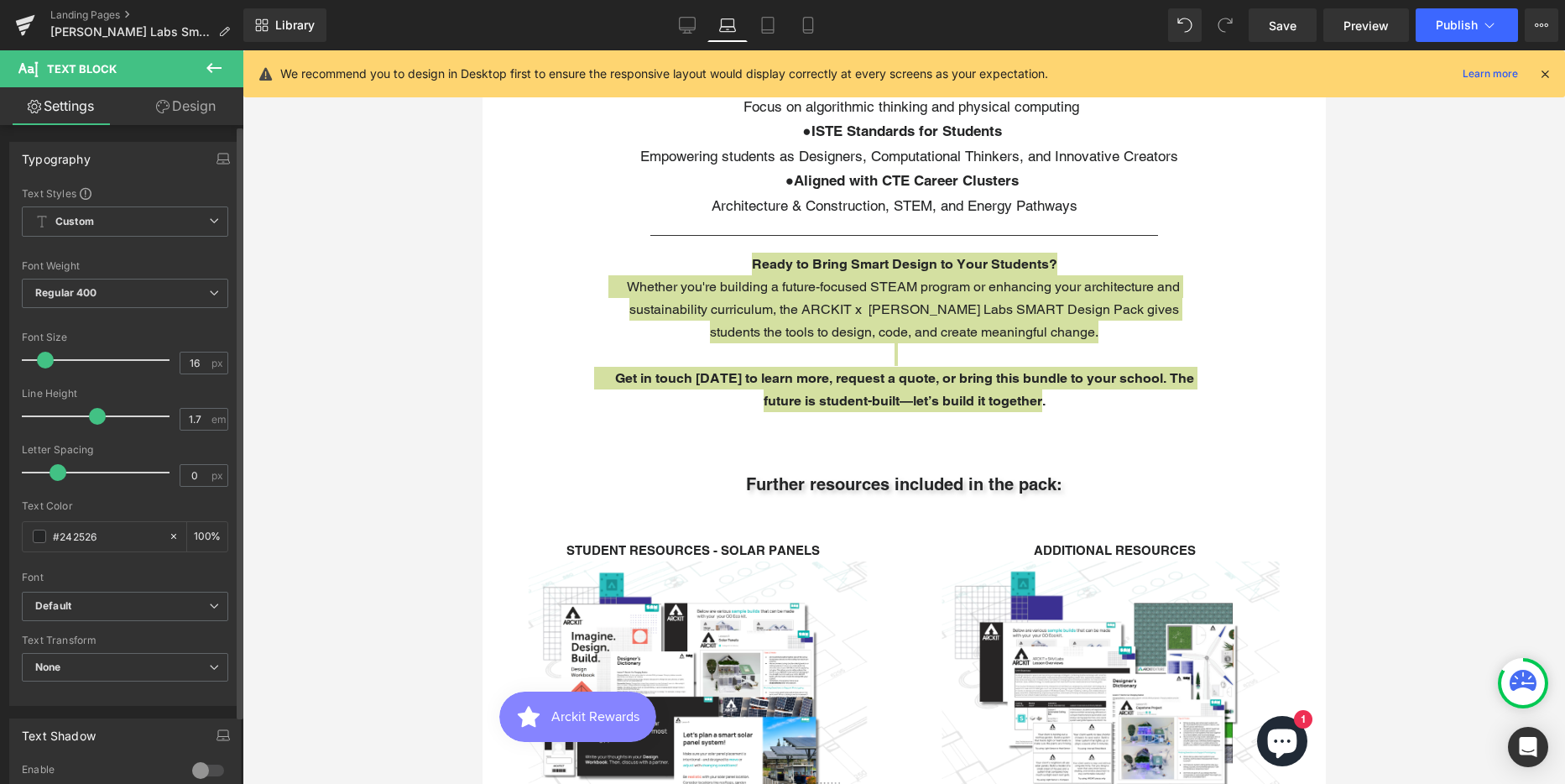
type input "17"
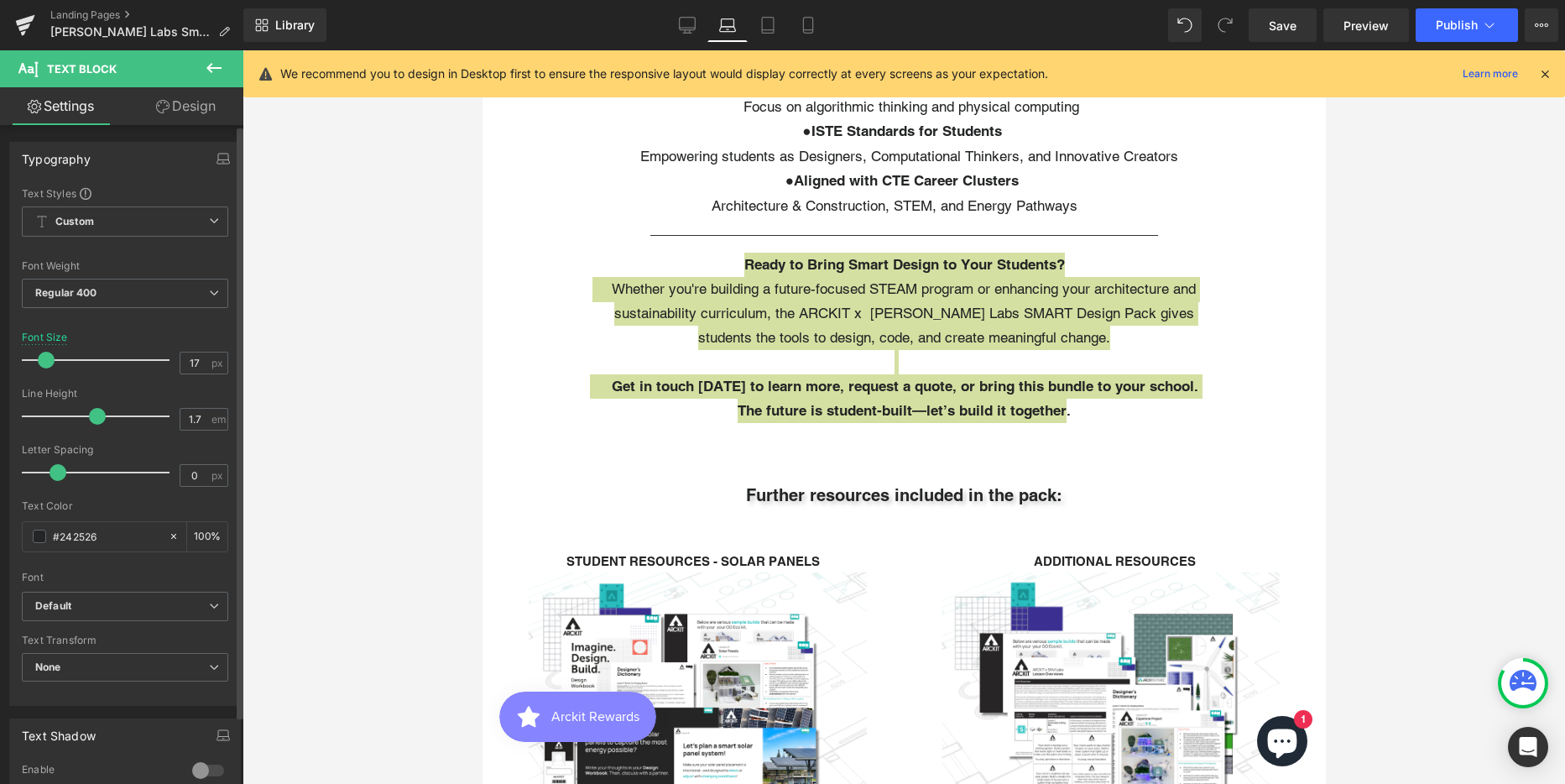
click at [49, 356] on span at bounding box center [47, 360] width 17 height 17
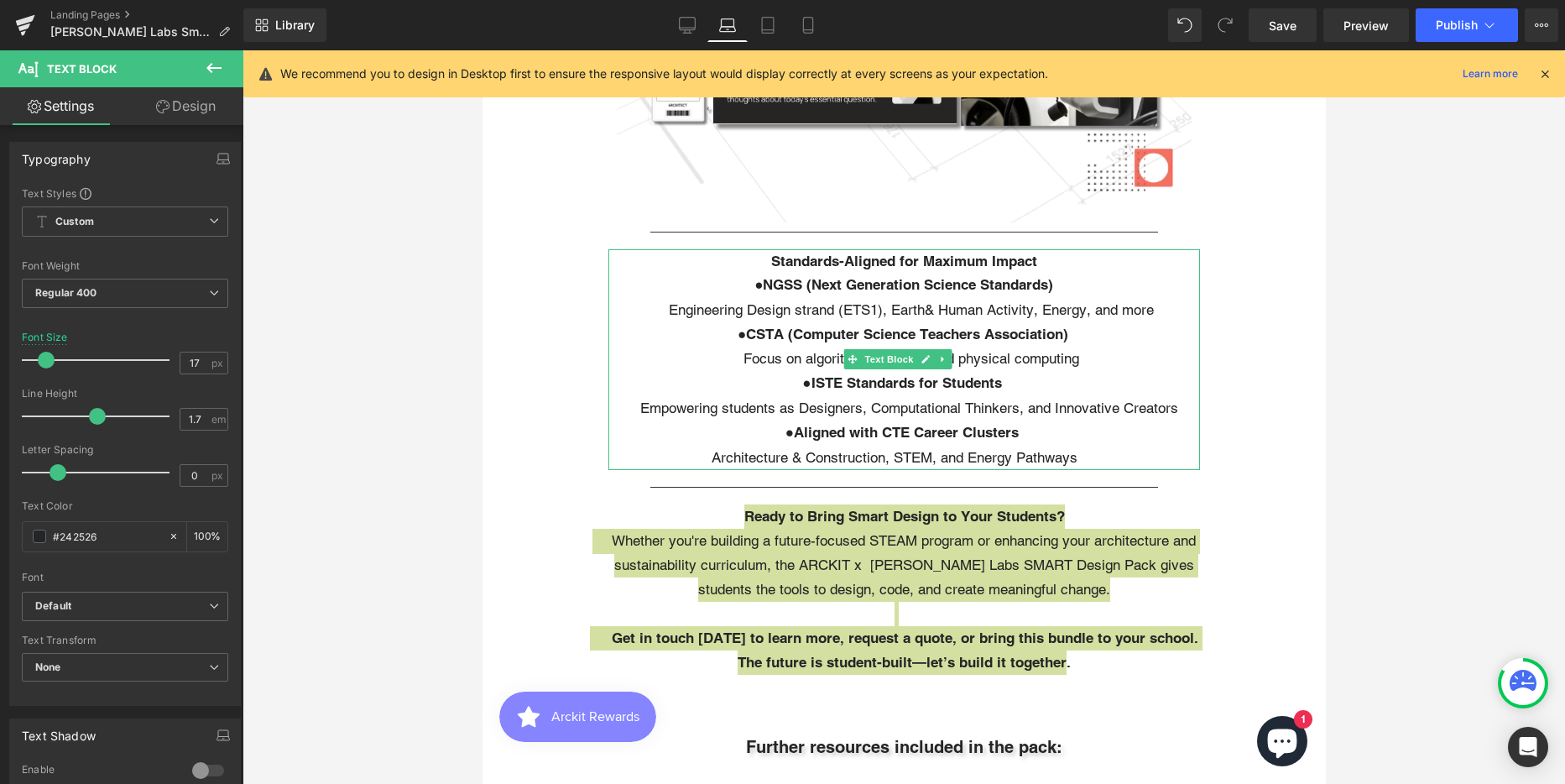
scroll to position [3859, 0]
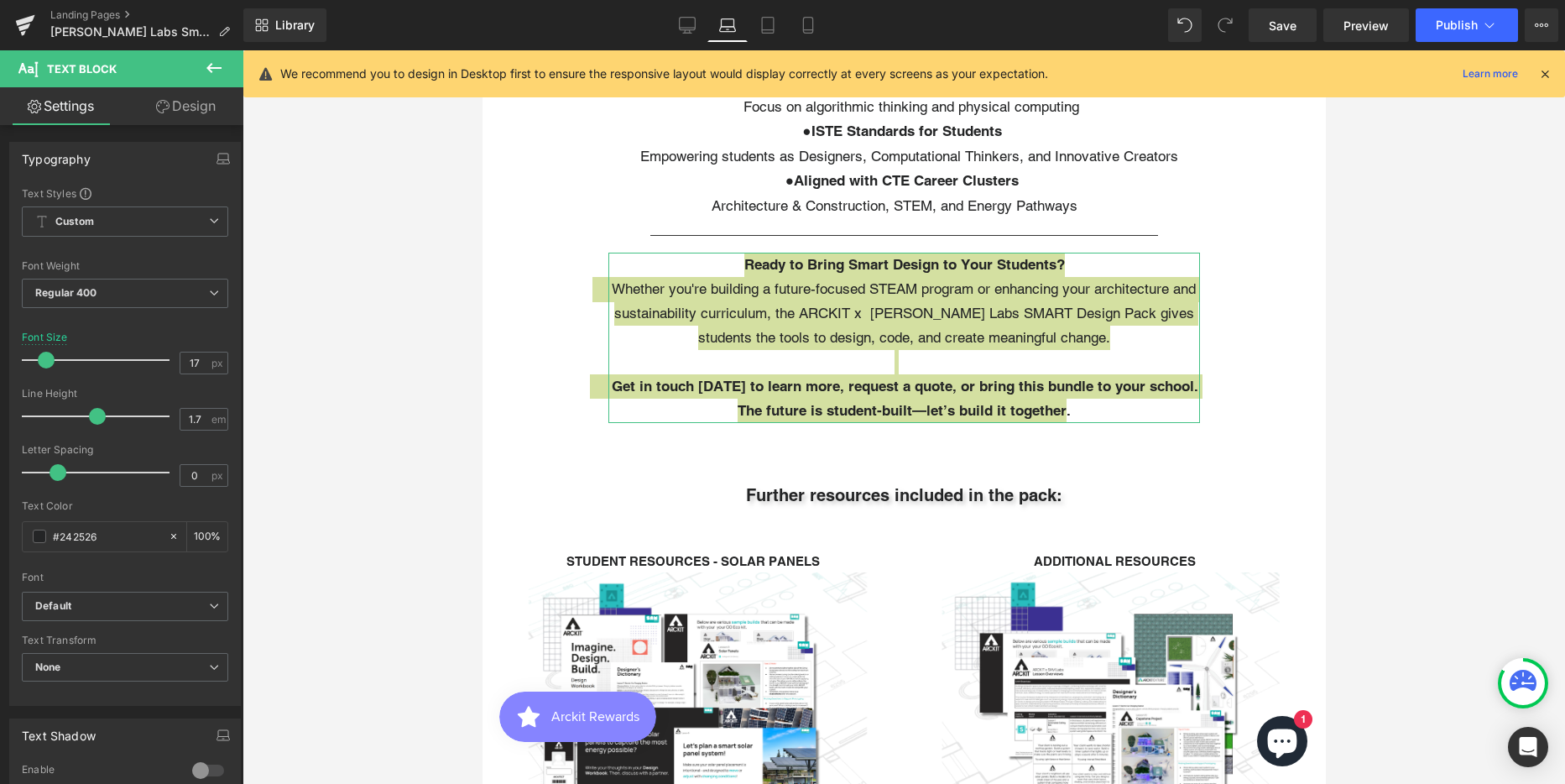
drag, startPoint x: 192, startPoint y: 104, endPoint x: 52, endPoint y: 206, distance: 173.2
click at [192, 104] on link "Design" at bounding box center [186, 106] width 122 height 38
click at [0, 0] on div "Spacing" at bounding box center [0, 0] width 0 height 0
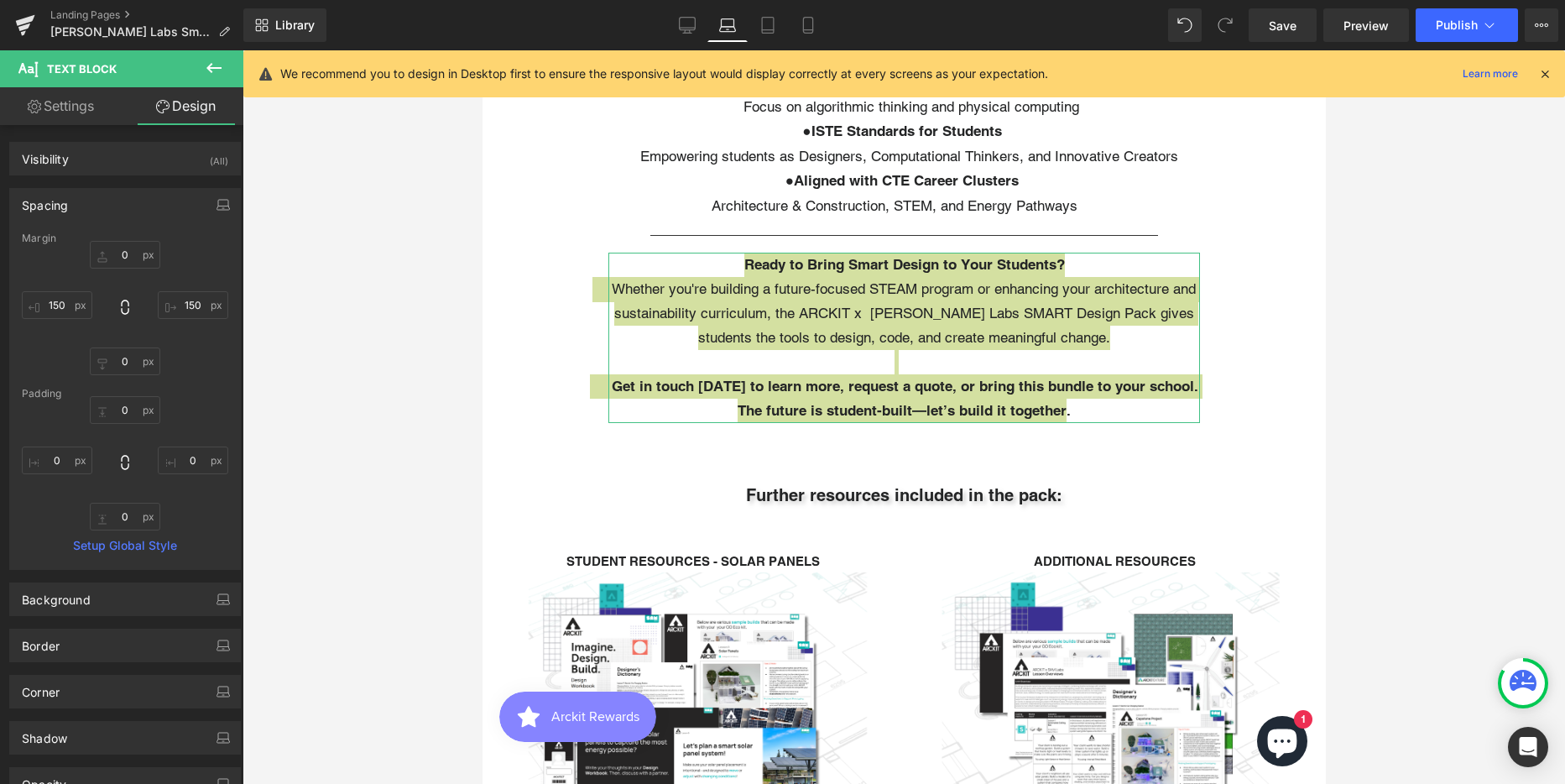
type input "0"
type input "150"
type input "0"
type input "150"
type input "0"
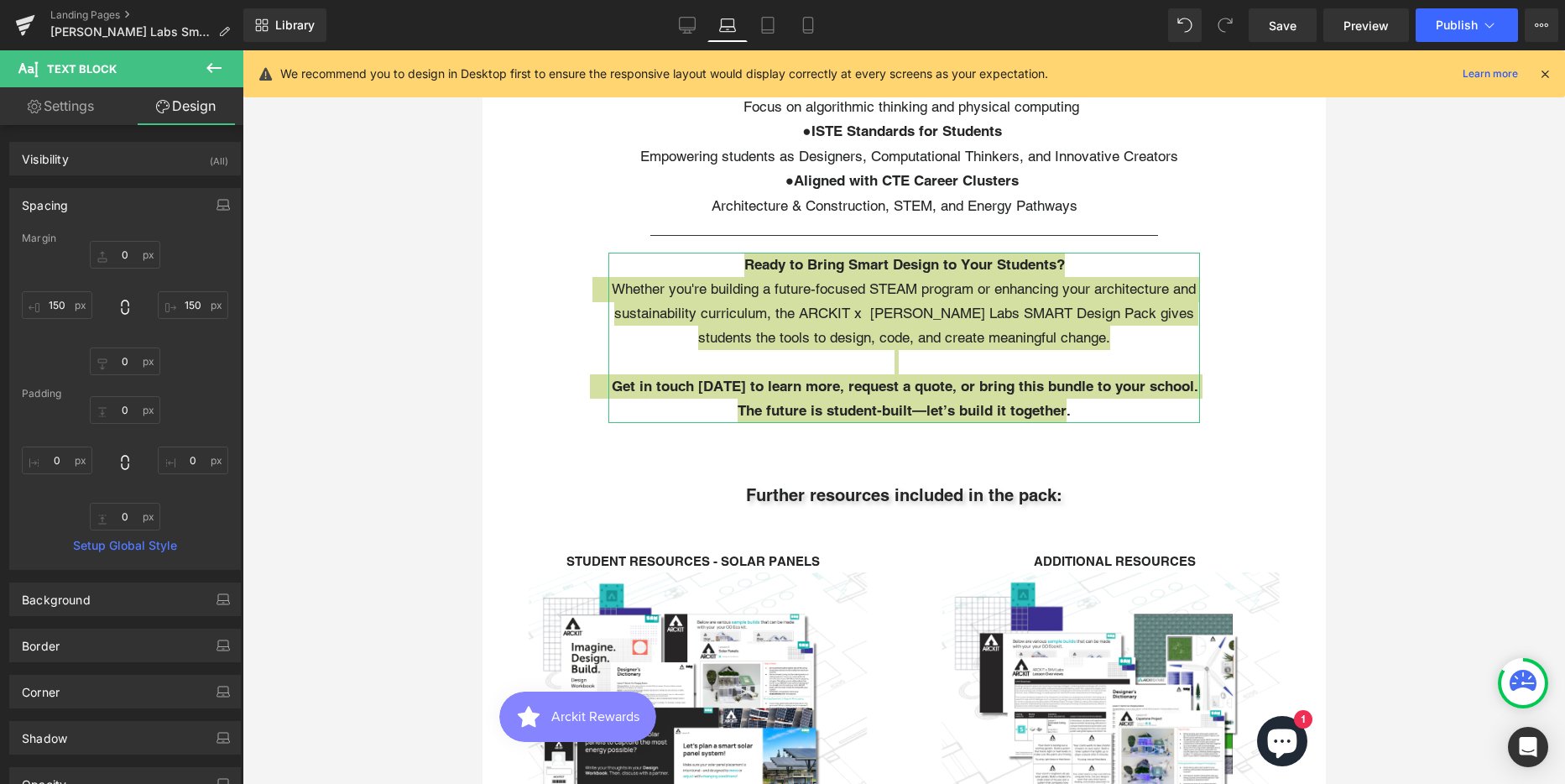
type input "0"
click at [53, 302] on input "150" at bounding box center [57, 305] width 70 height 28
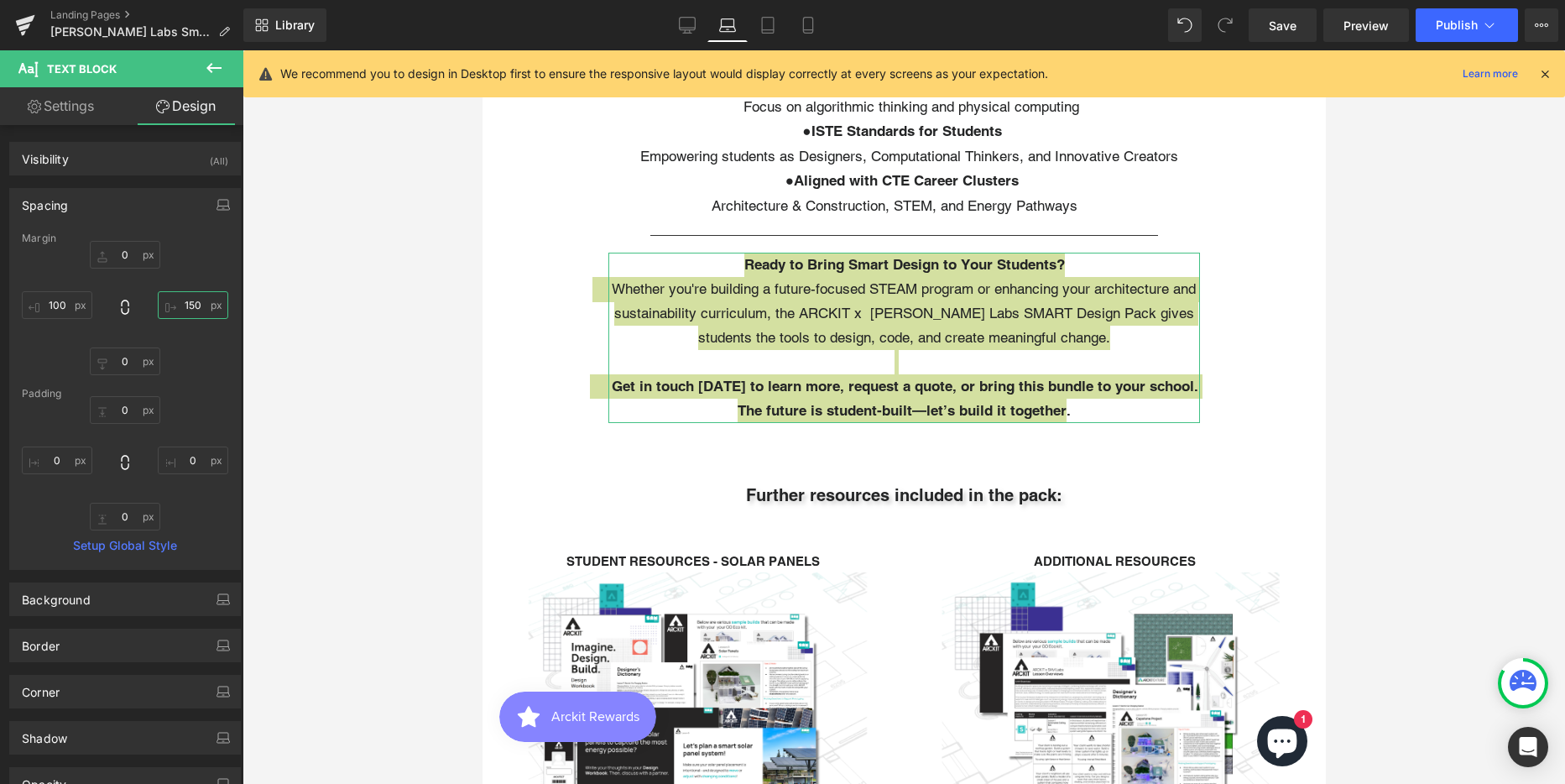
click at [195, 302] on input "150" at bounding box center [193, 305] width 70 height 28
drag, startPoint x: 1405, startPoint y: 410, endPoint x: 331, endPoint y: 247, distance: 1086.3
click at [1405, 410] on div at bounding box center [903, 417] width 1323 height 734
drag, startPoint x: 62, startPoint y: 111, endPoint x: 64, endPoint y: 129, distance: 18.1
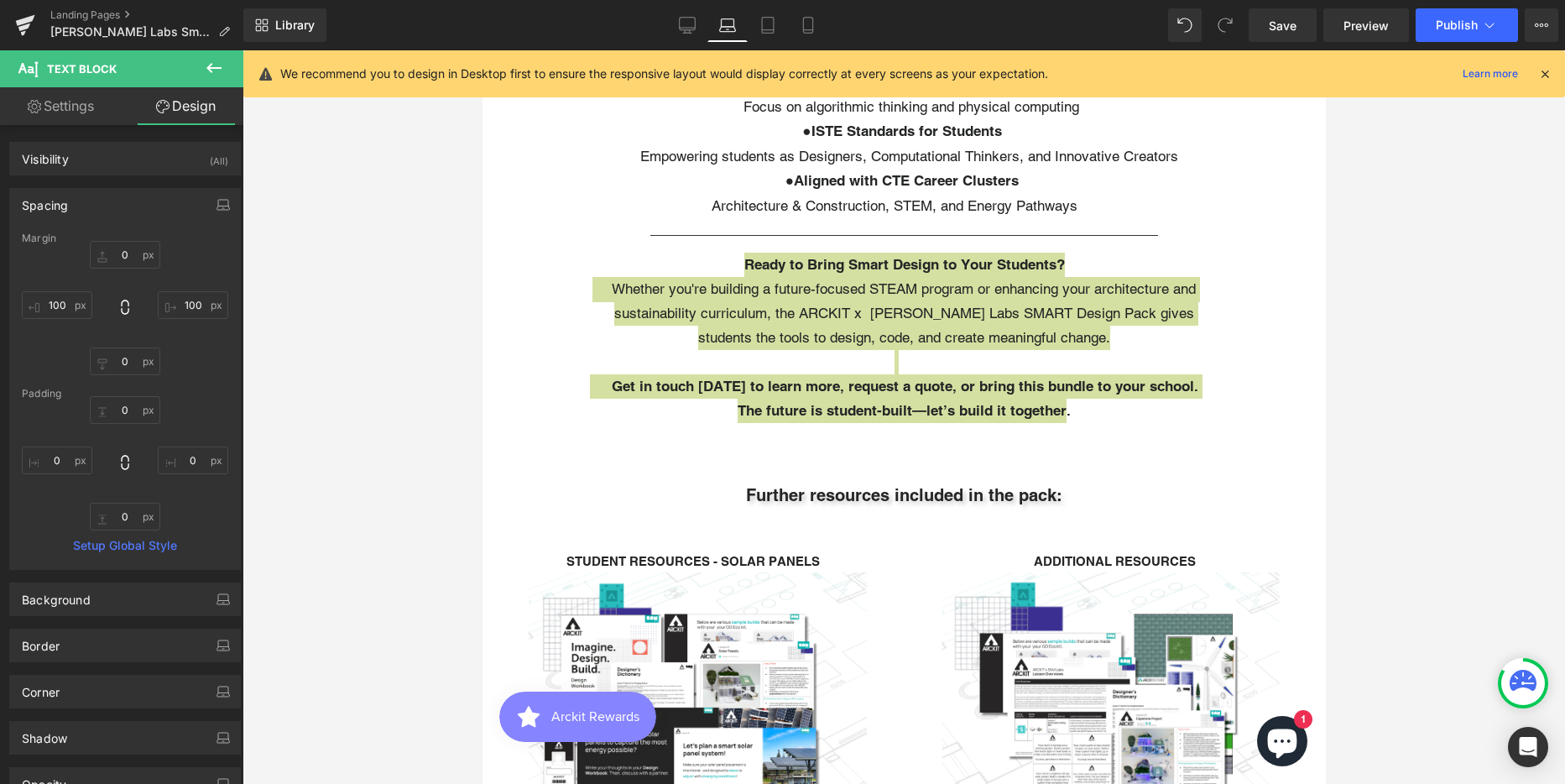
click at [62, 111] on link "Settings" at bounding box center [61, 106] width 122 height 38
type input "100"
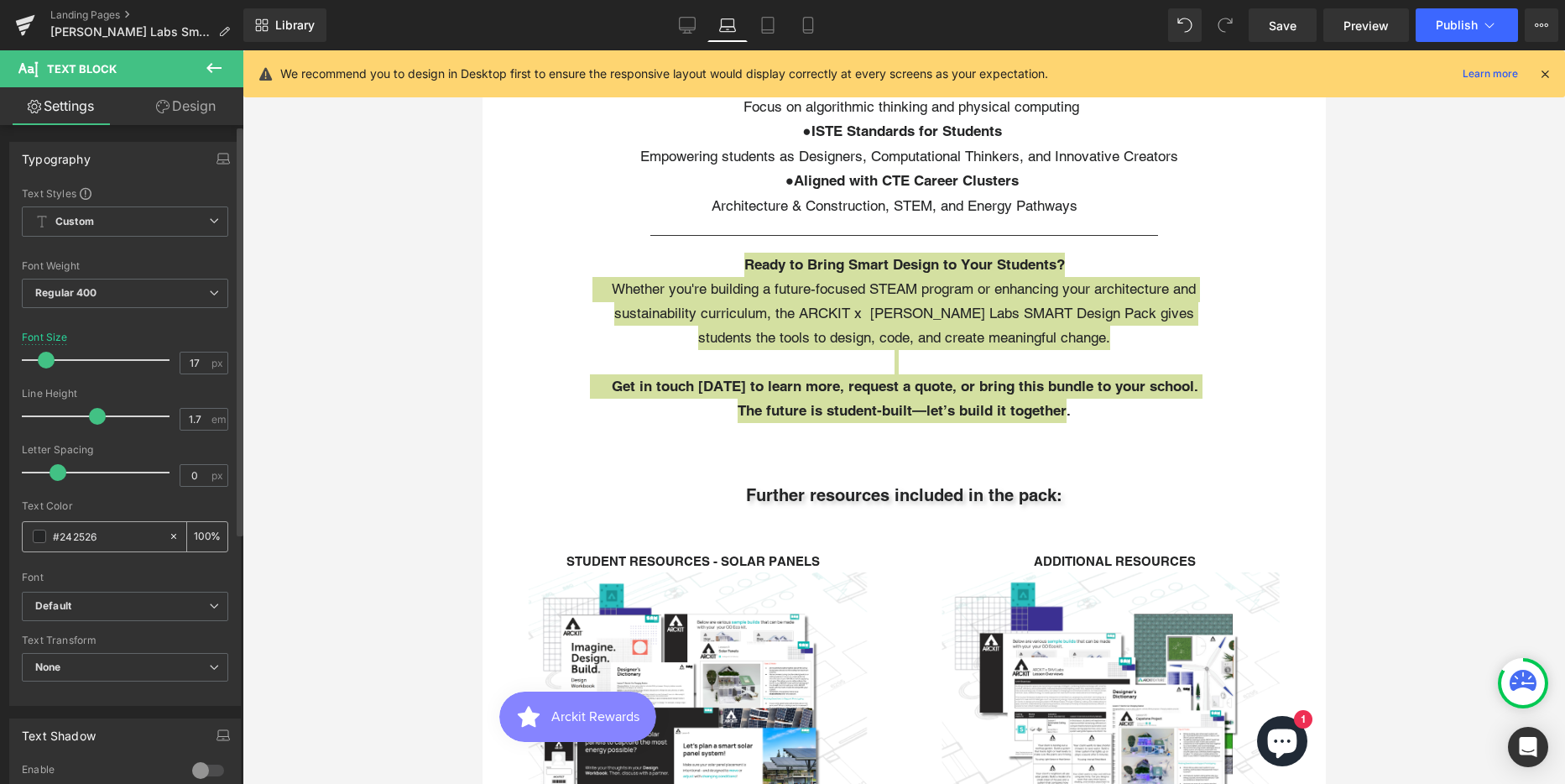
click at [37, 538] on span at bounding box center [39, 536] width 13 height 13
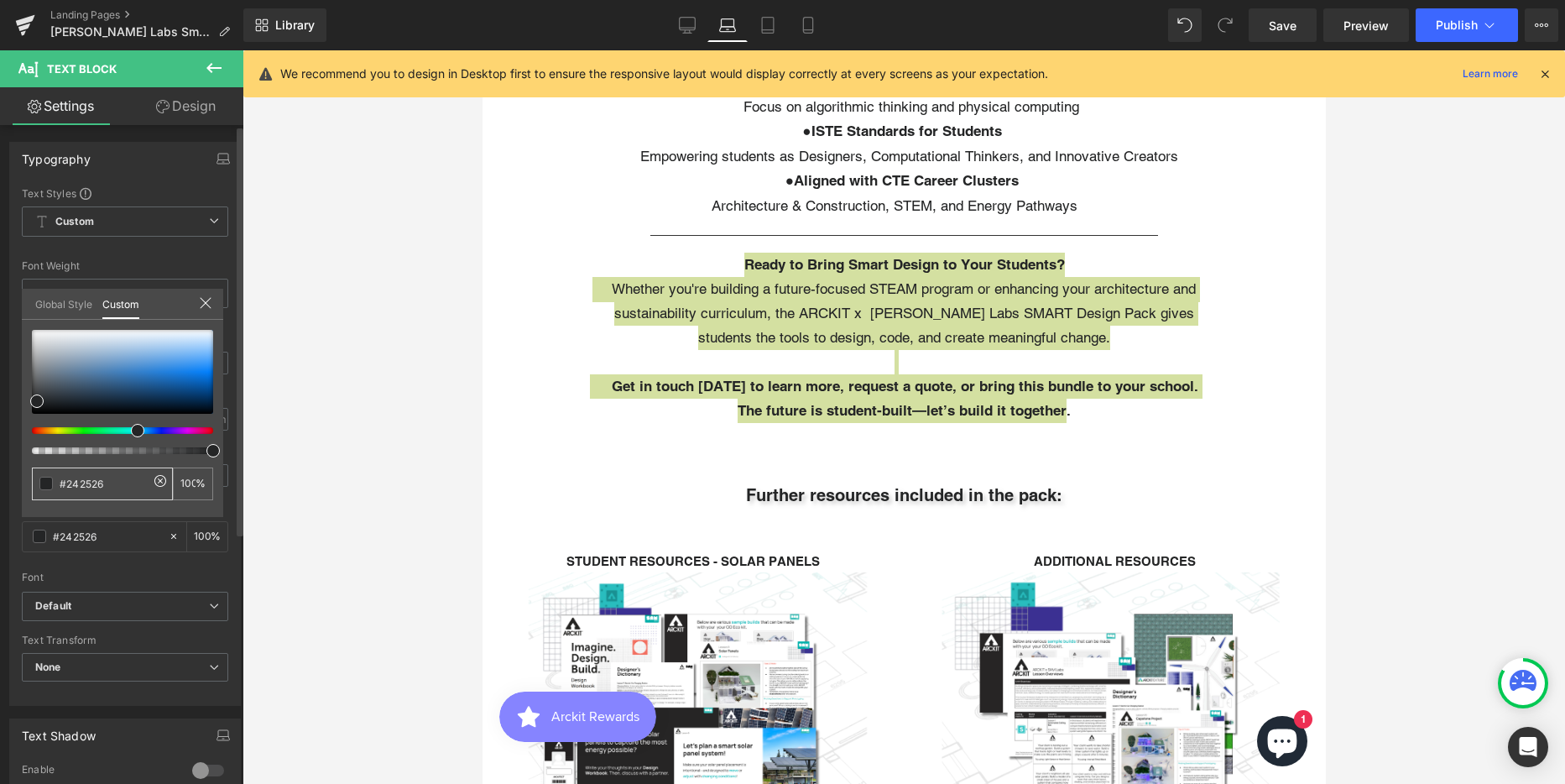
click at [46, 484] on span at bounding box center [47, 483] width 13 height 13
click at [77, 484] on input "#242526" at bounding box center [104, 483] width 89 height 18
click at [175, 387] on div at bounding box center [123, 371] width 181 height 84
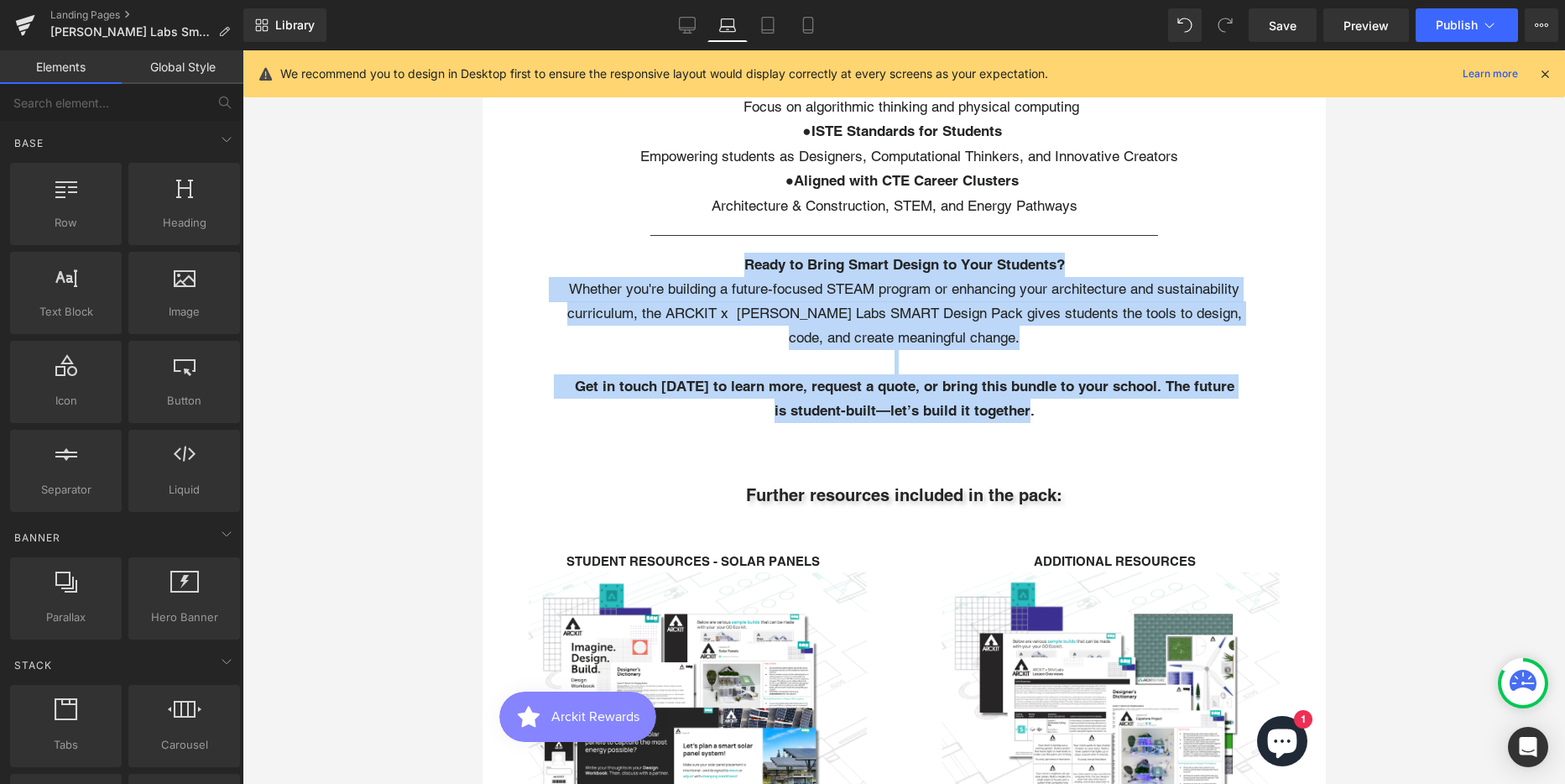
click at [1076, 465] on div at bounding box center [903, 417] width 843 height 734
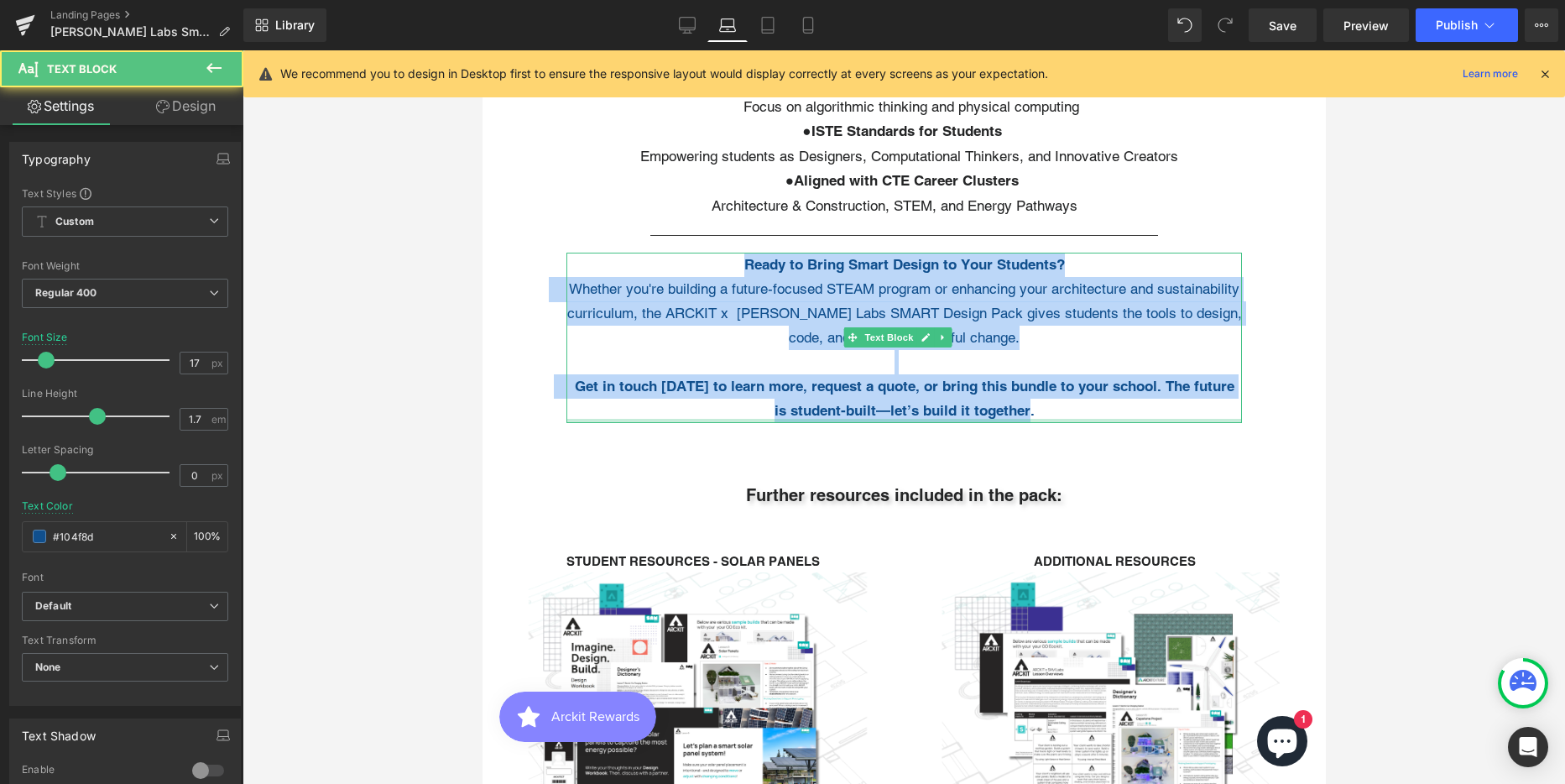
drag, startPoint x: 734, startPoint y: 282, endPoint x: 538, endPoint y: 588, distance: 363.4
click at [1028, 422] on div "Ready to Bring Smart Design to Your Students? Whether you're building a future-…" at bounding box center [904, 337] width 676 height 170
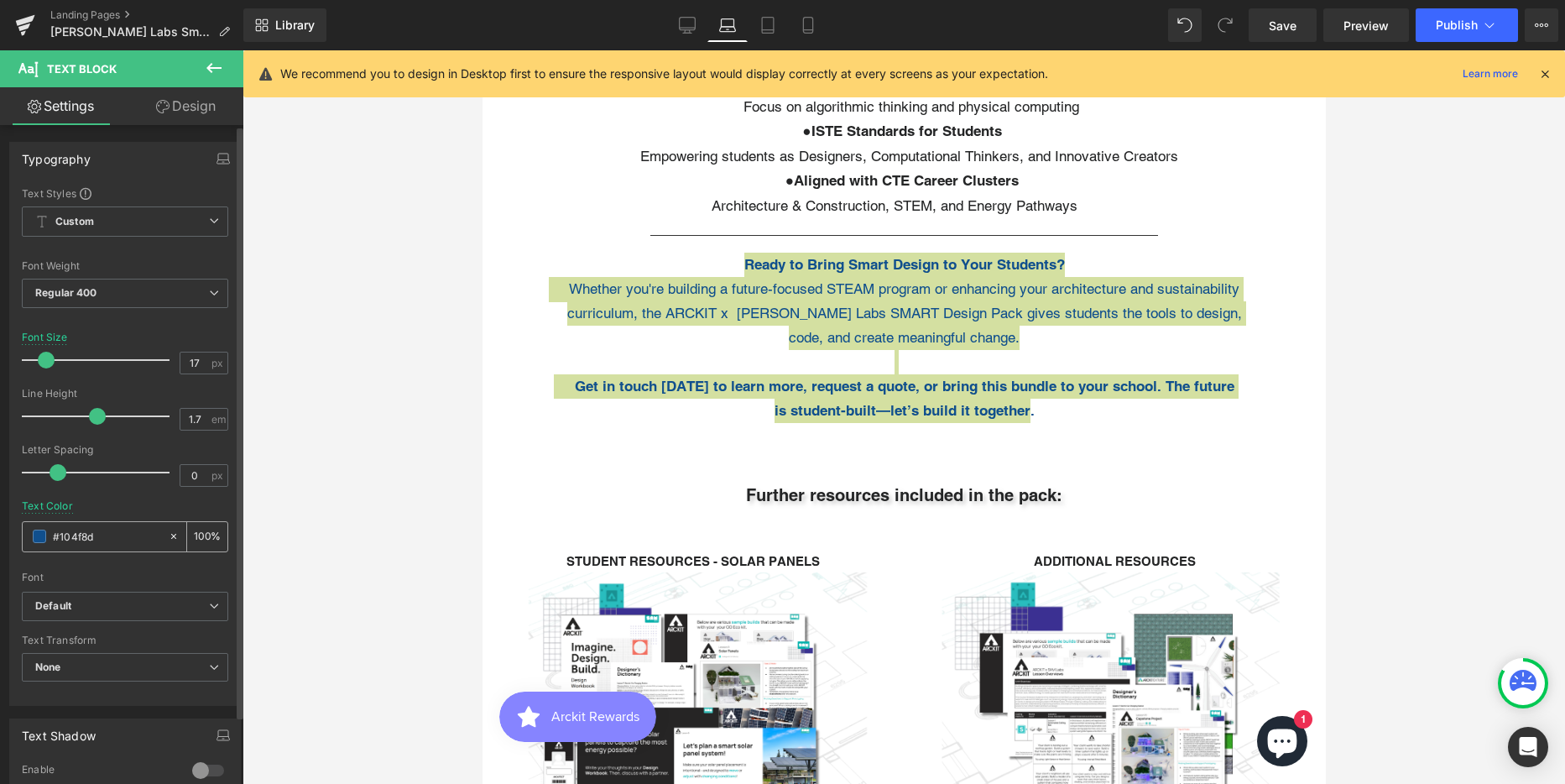
click at [32, 537] on span at bounding box center [39, 536] width 13 height 13
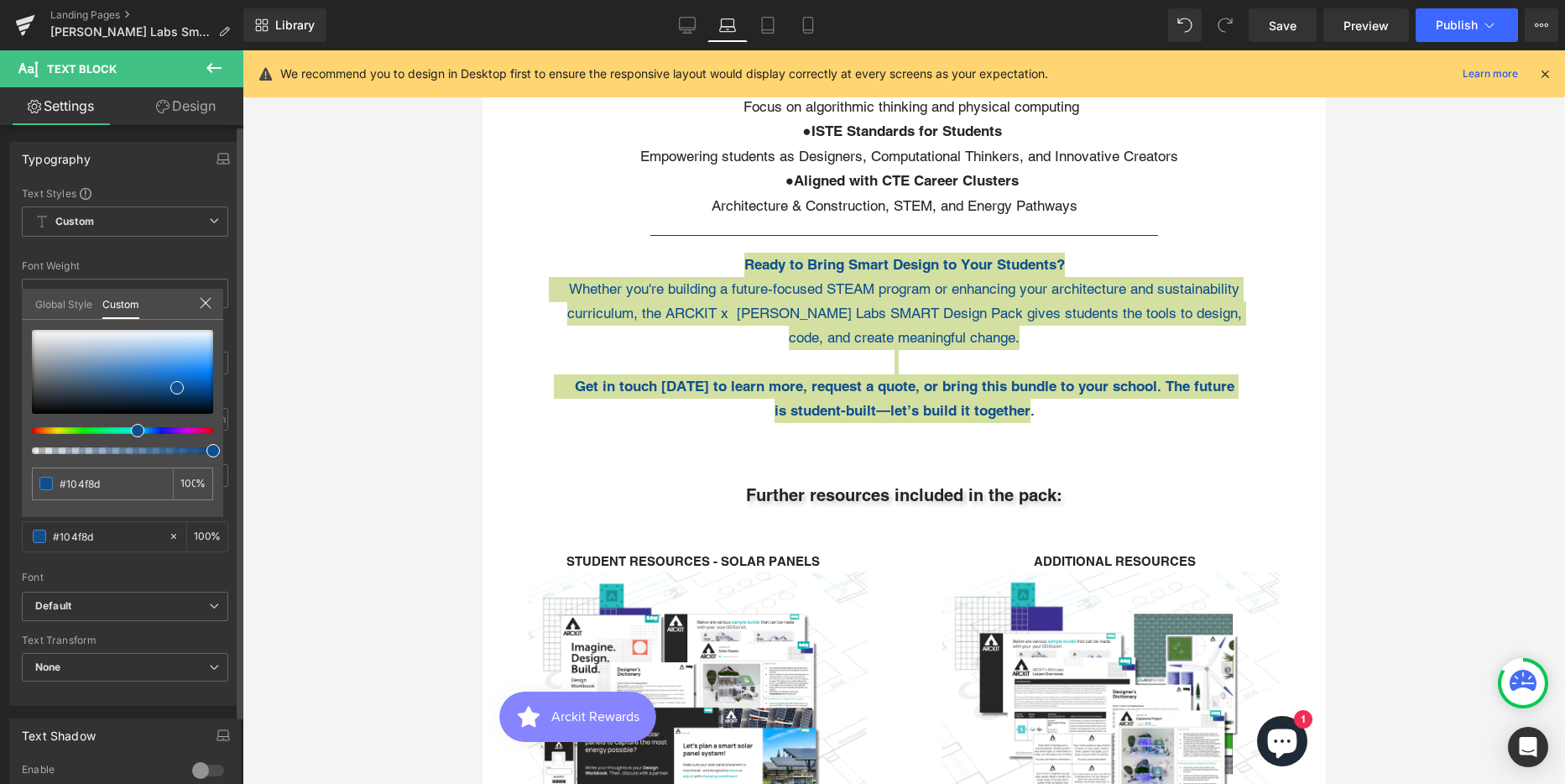
type input "#2f0f8e"
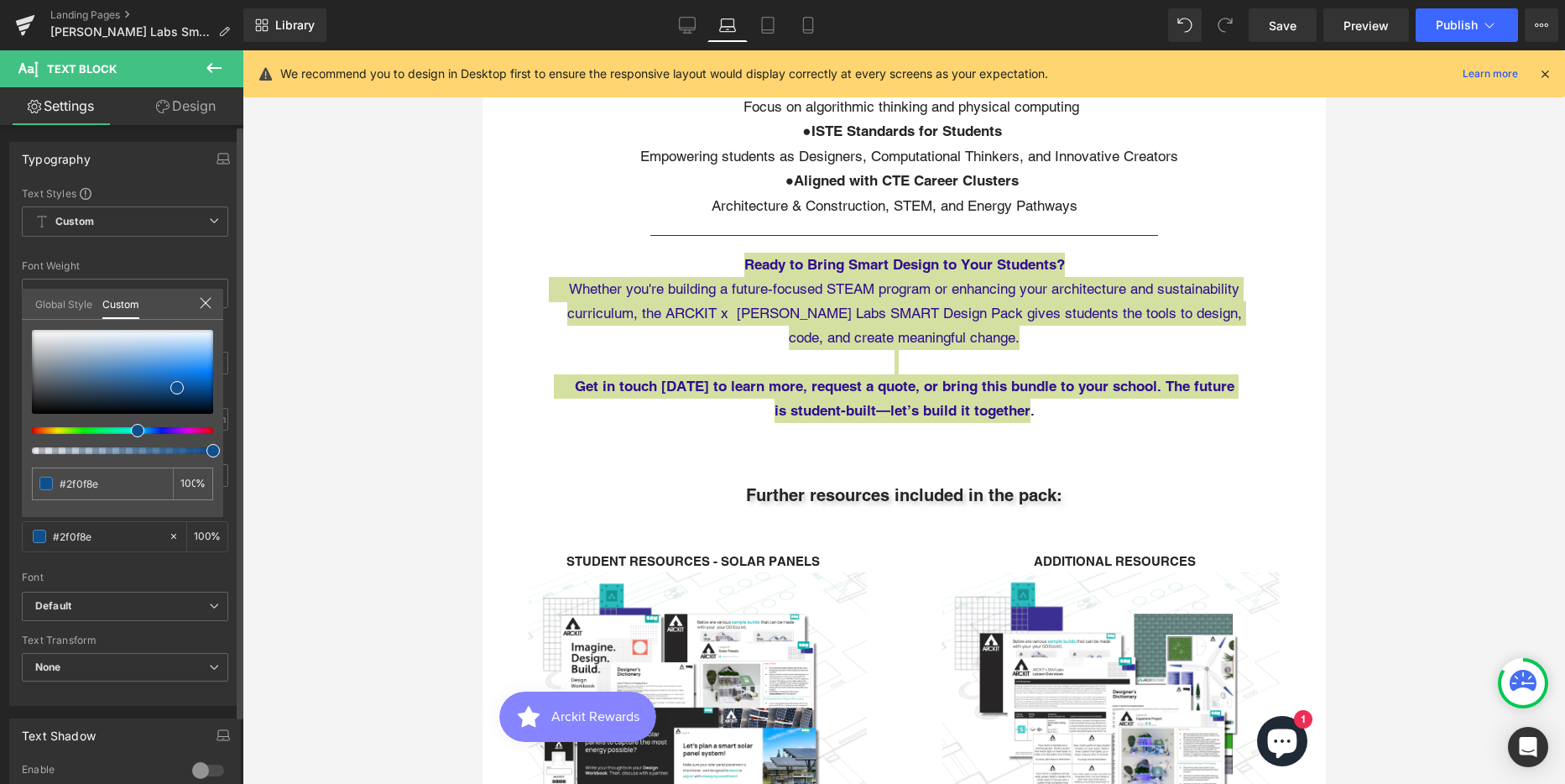
click at [154, 429] on div at bounding box center [116, 430] width 181 height 7
click at [167, 369] on div at bounding box center [123, 371] width 181 height 84
type input "#592ce2"
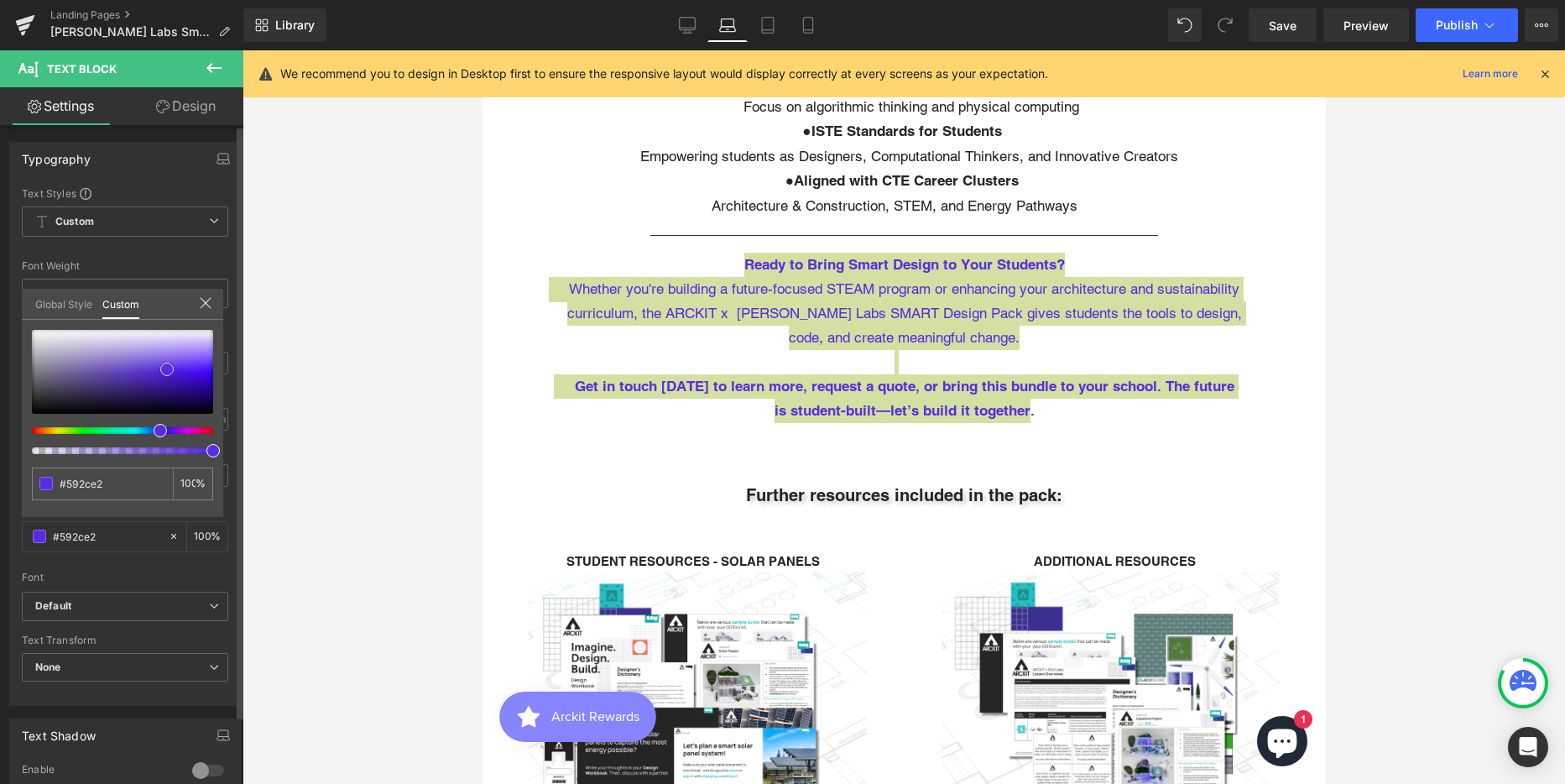
click at [167, 369] on span at bounding box center [167, 369] width 13 height 13
click at [178, 375] on div at bounding box center [123, 371] width 181 height 84
type input "#4516d4"
click at [178, 375] on span at bounding box center [178, 375] width 13 height 13
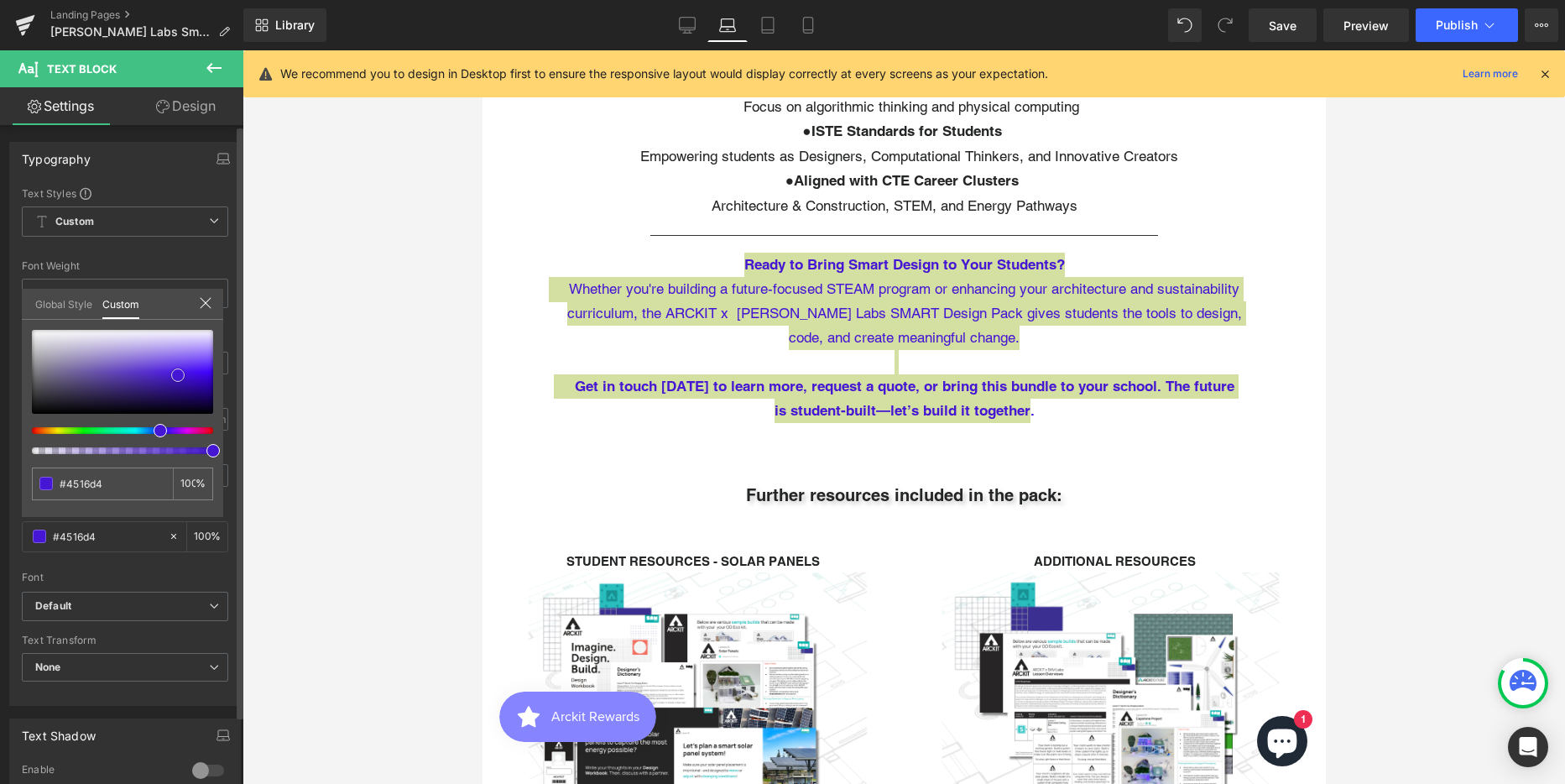
type input "#300f93"
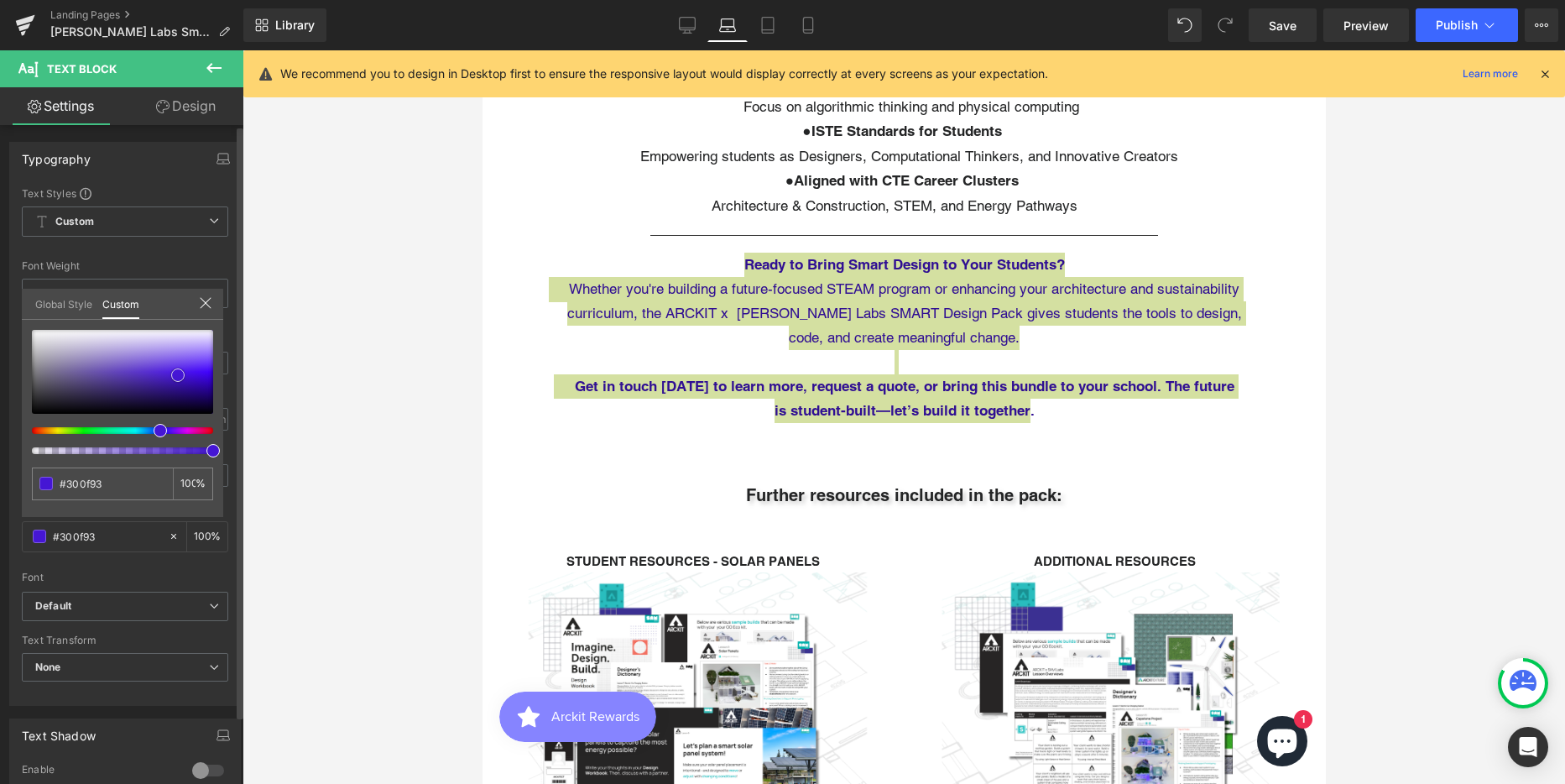
click at [178, 386] on div at bounding box center [123, 371] width 181 height 84
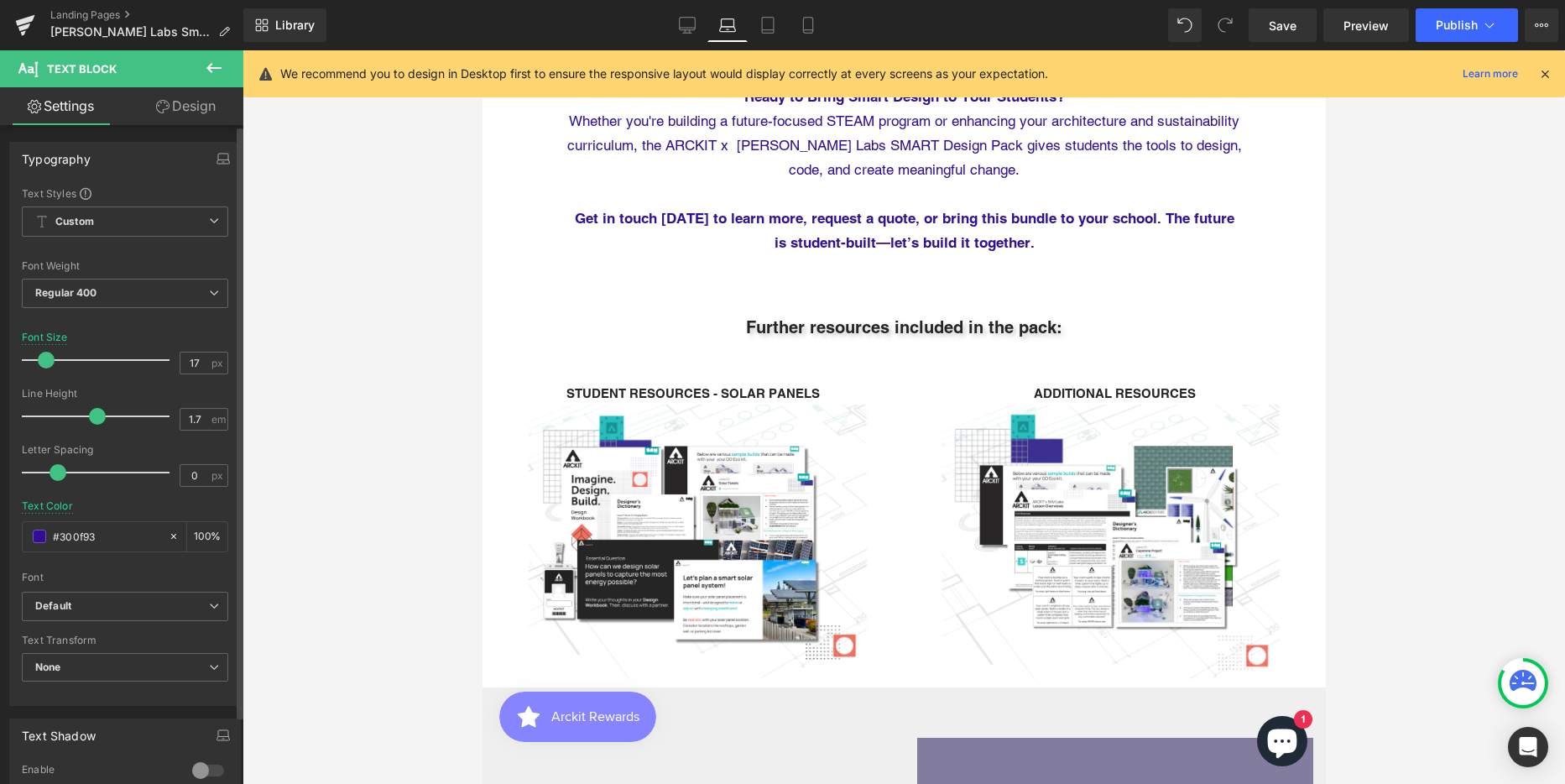
scroll to position [3943, 0]
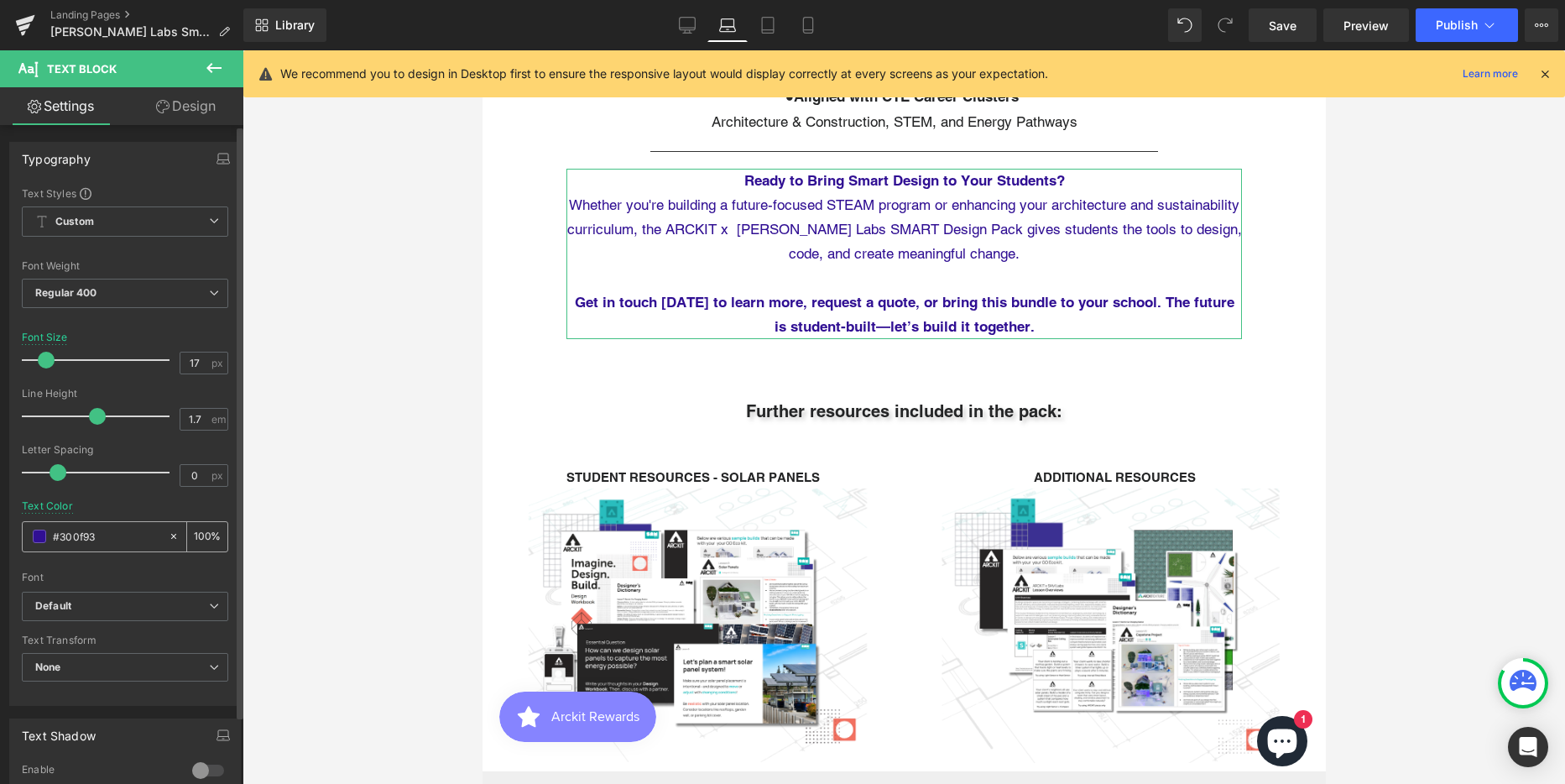
click at [90, 536] on input "#300f93" at bounding box center [106, 535] width 107 height 18
paste input "B3092"
click at [642, 264] on p "Whether you're building a future-focused STEAM program or enhancing your archit…" at bounding box center [904, 230] width 676 height 74
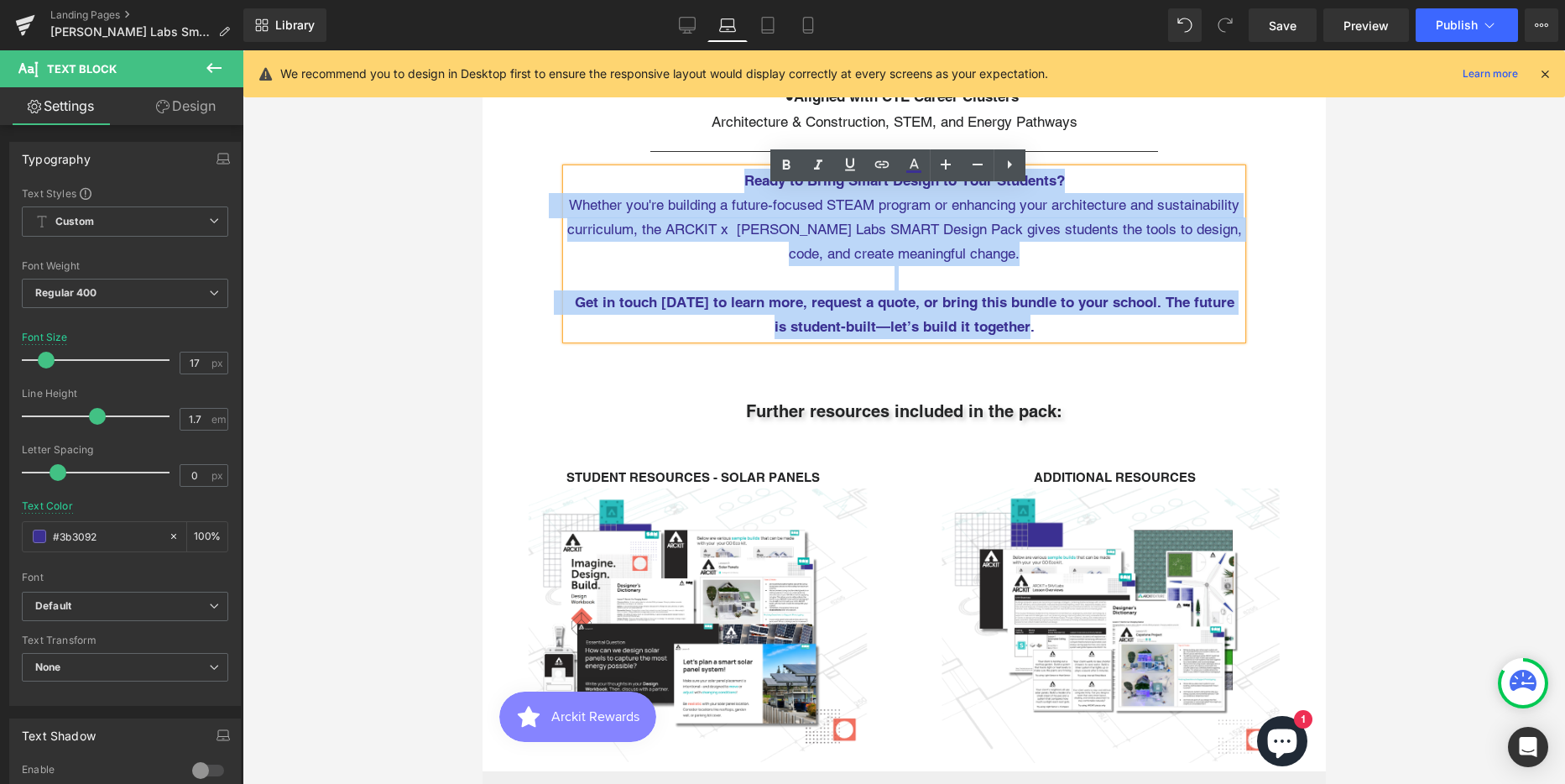
drag, startPoint x: 756, startPoint y: 209, endPoint x: 1081, endPoint y: 360, distance: 358.4
click at [1081, 339] on div "Ready to Bring Smart Design to Your Students? Whether you're building a future-…" at bounding box center [904, 253] width 676 height 170
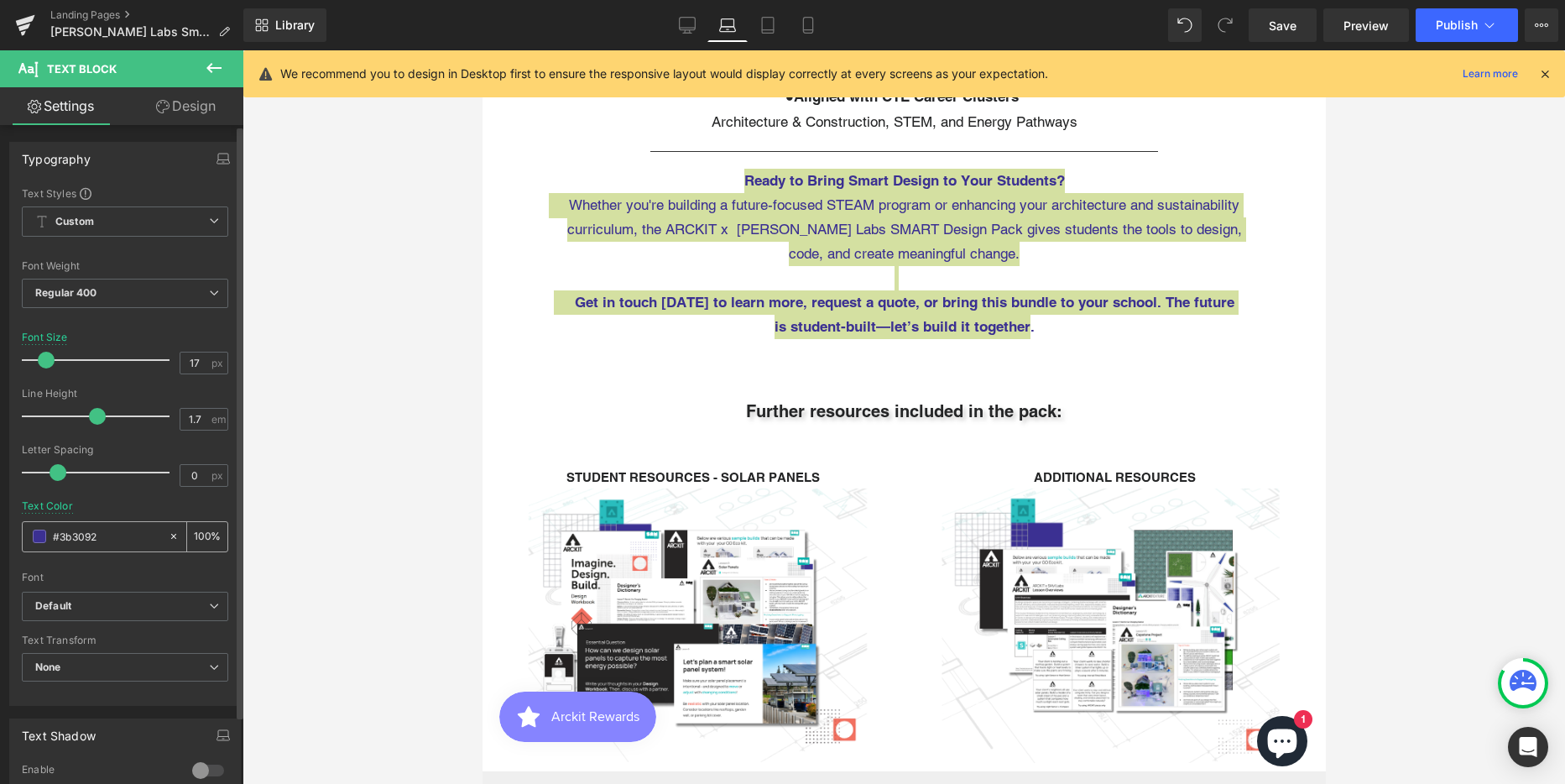
click at [89, 536] on input "#3b3092" at bounding box center [106, 535] width 107 height 18
type input "#3B3092"
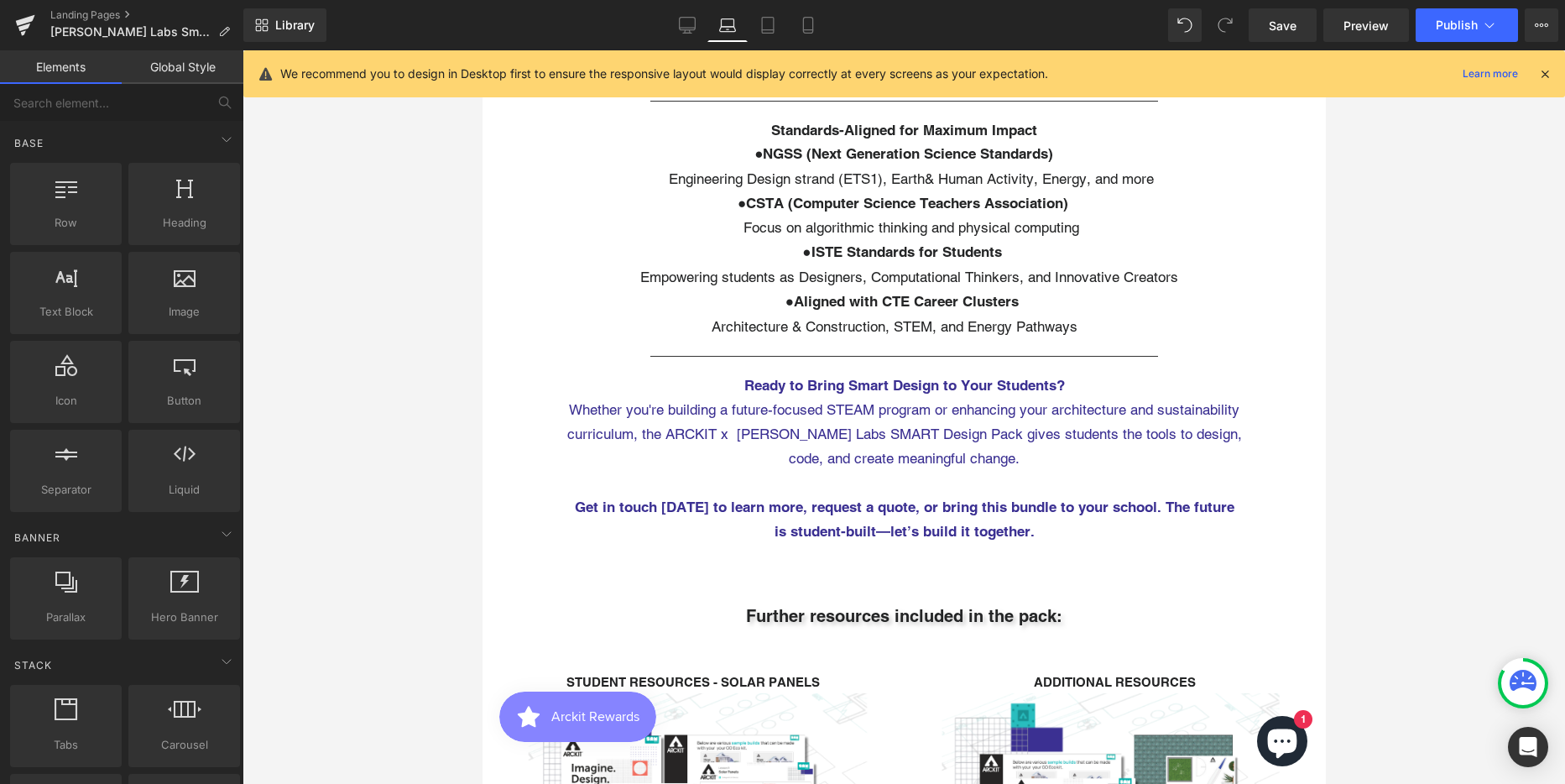
scroll to position [3691, 0]
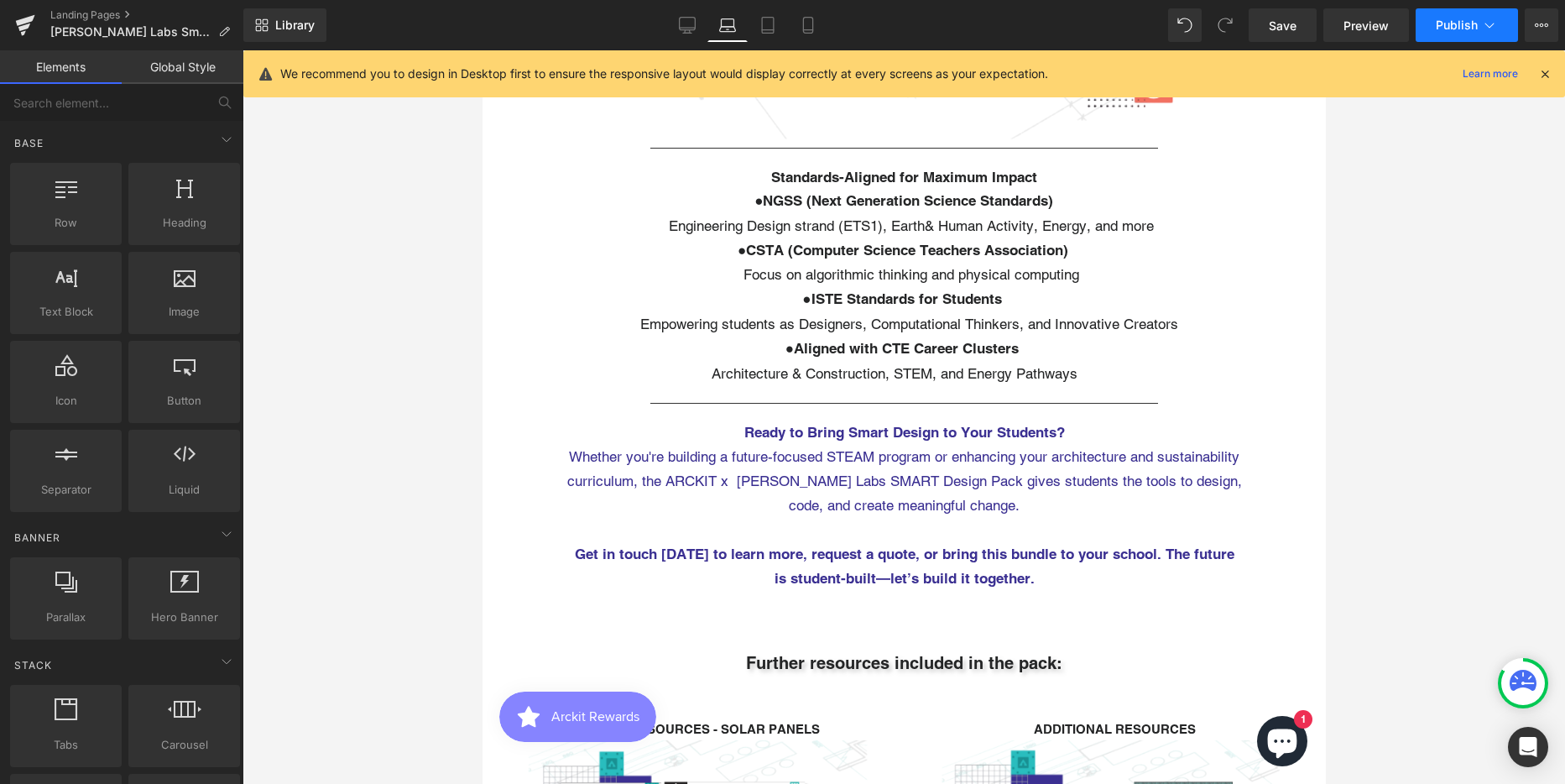
click at [1475, 23] on span "Publish" at bounding box center [1457, 25] width 42 height 13
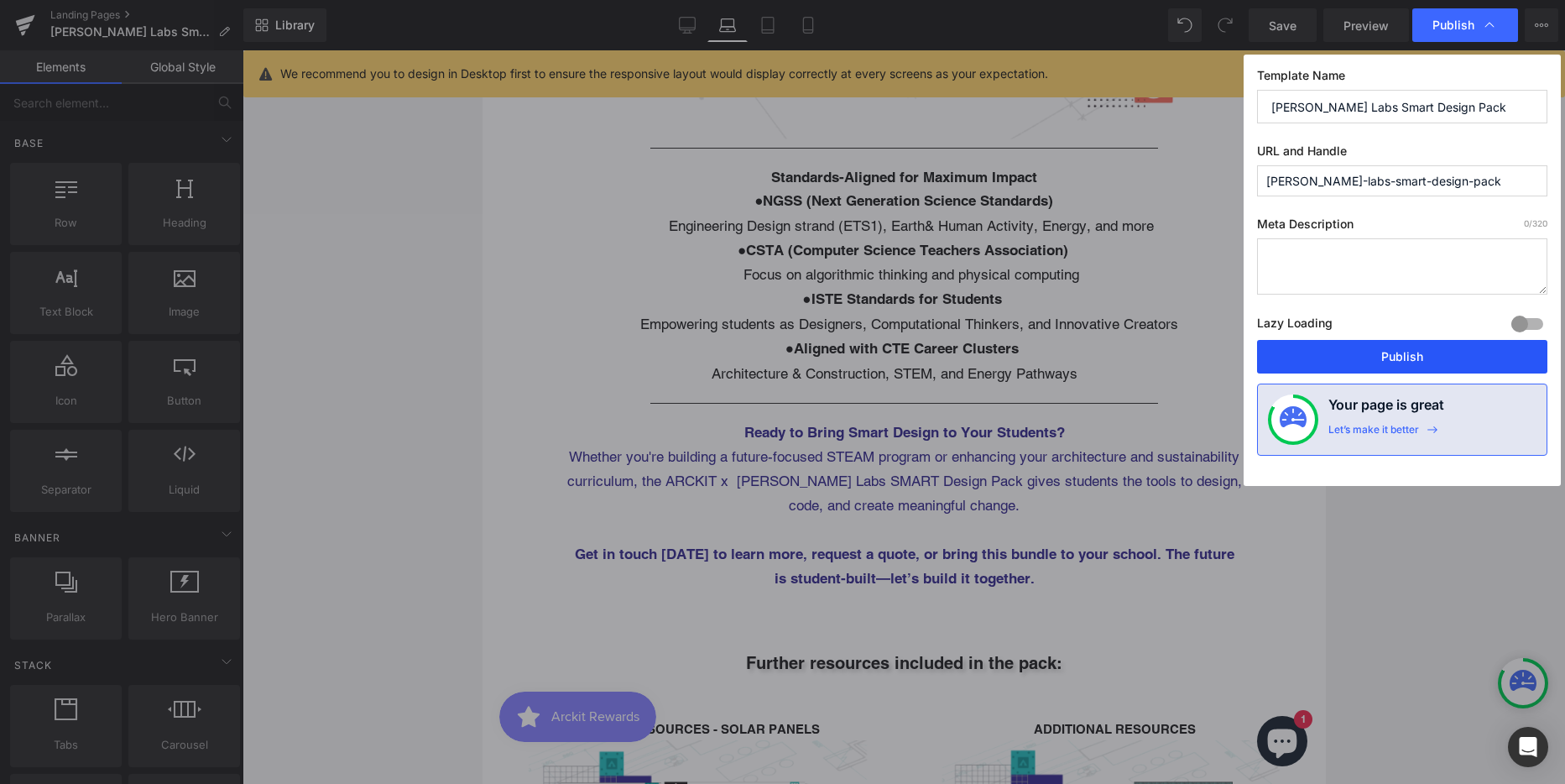
click at [1358, 356] on button "Publish" at bounding box center [1403, 356] width 291 height 33
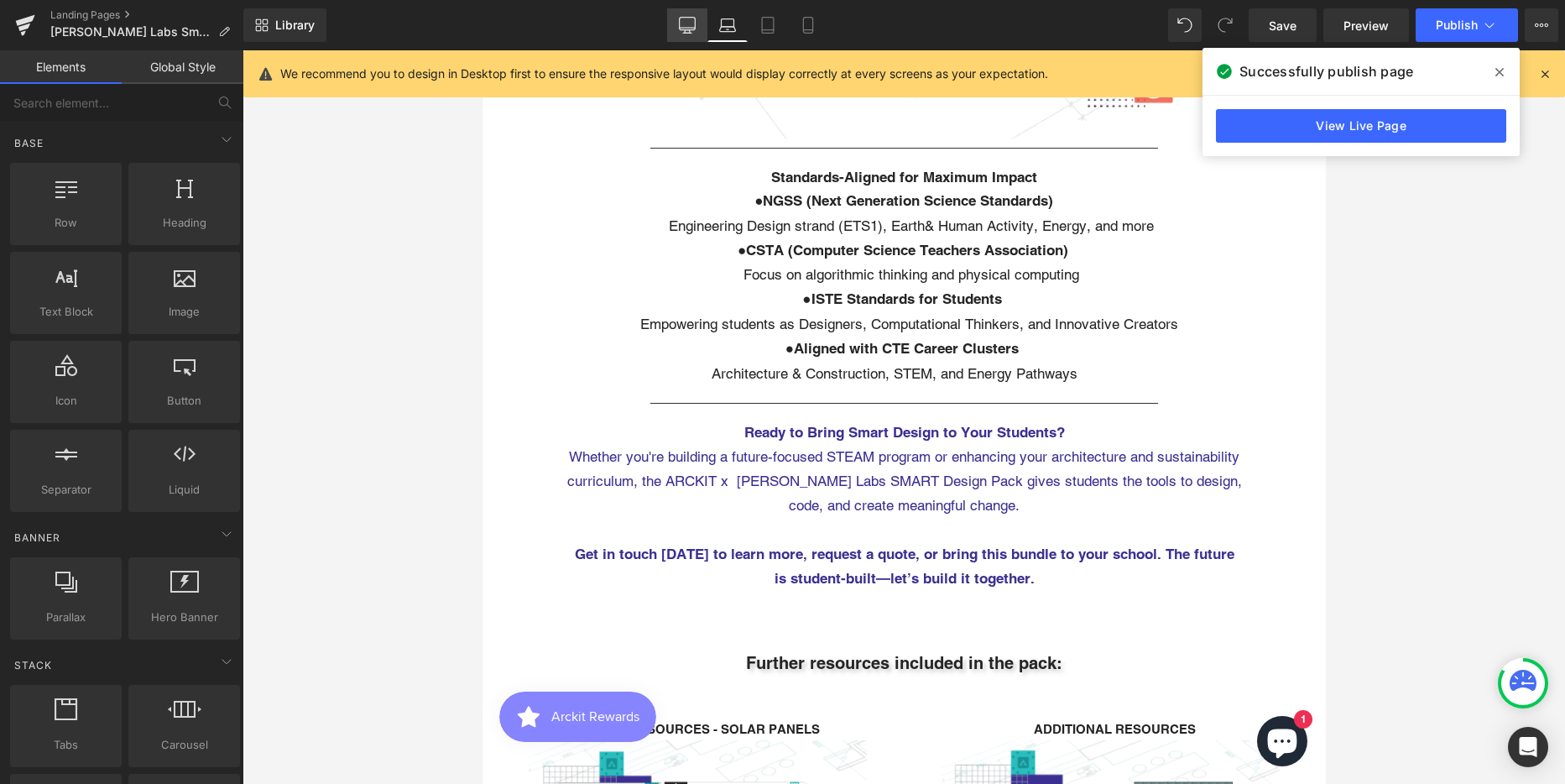
click at [683, 24] on icon at bounding box center [688, 26] width 17 height 17
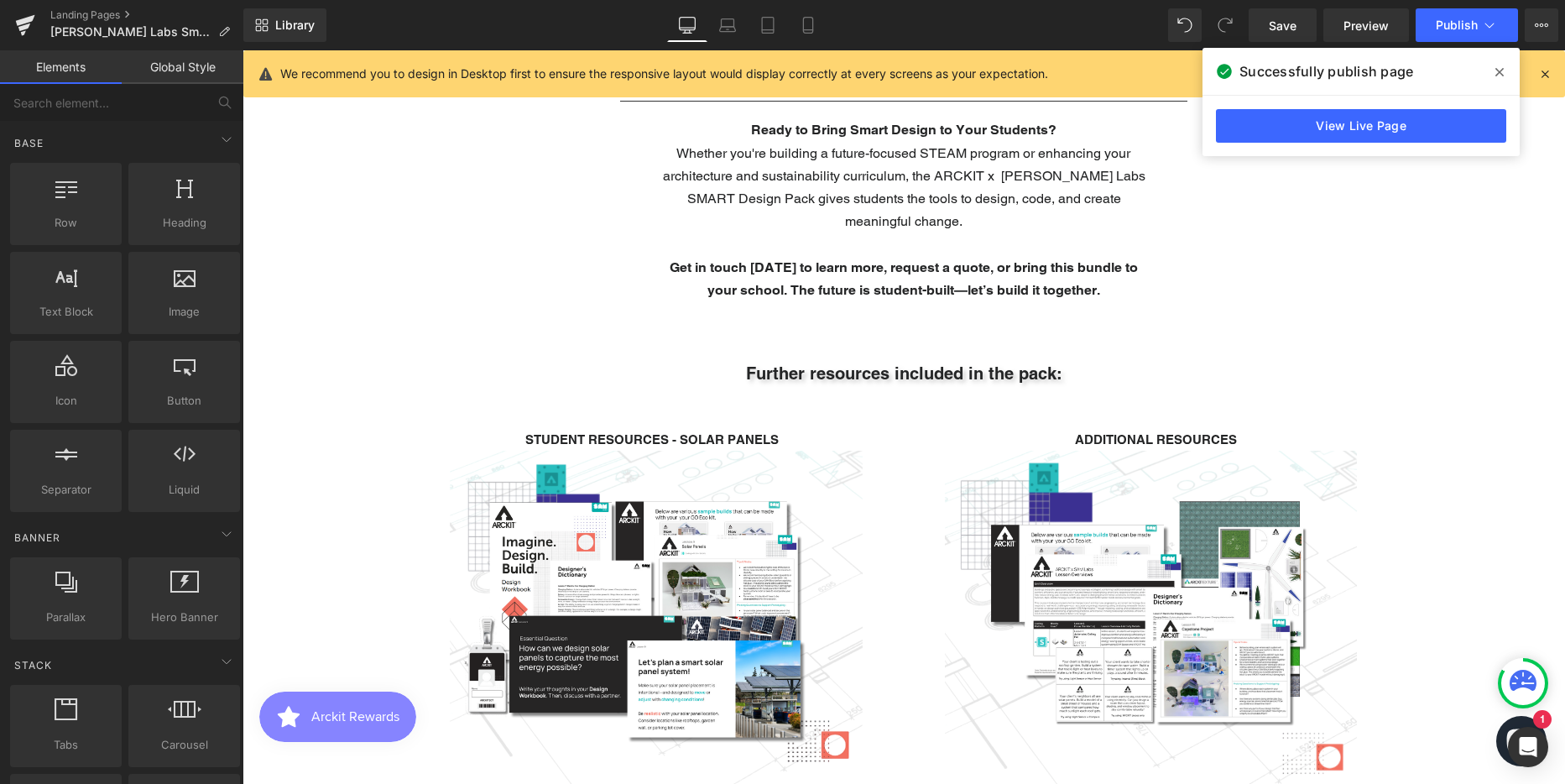
scroll to position [6098, 1310]
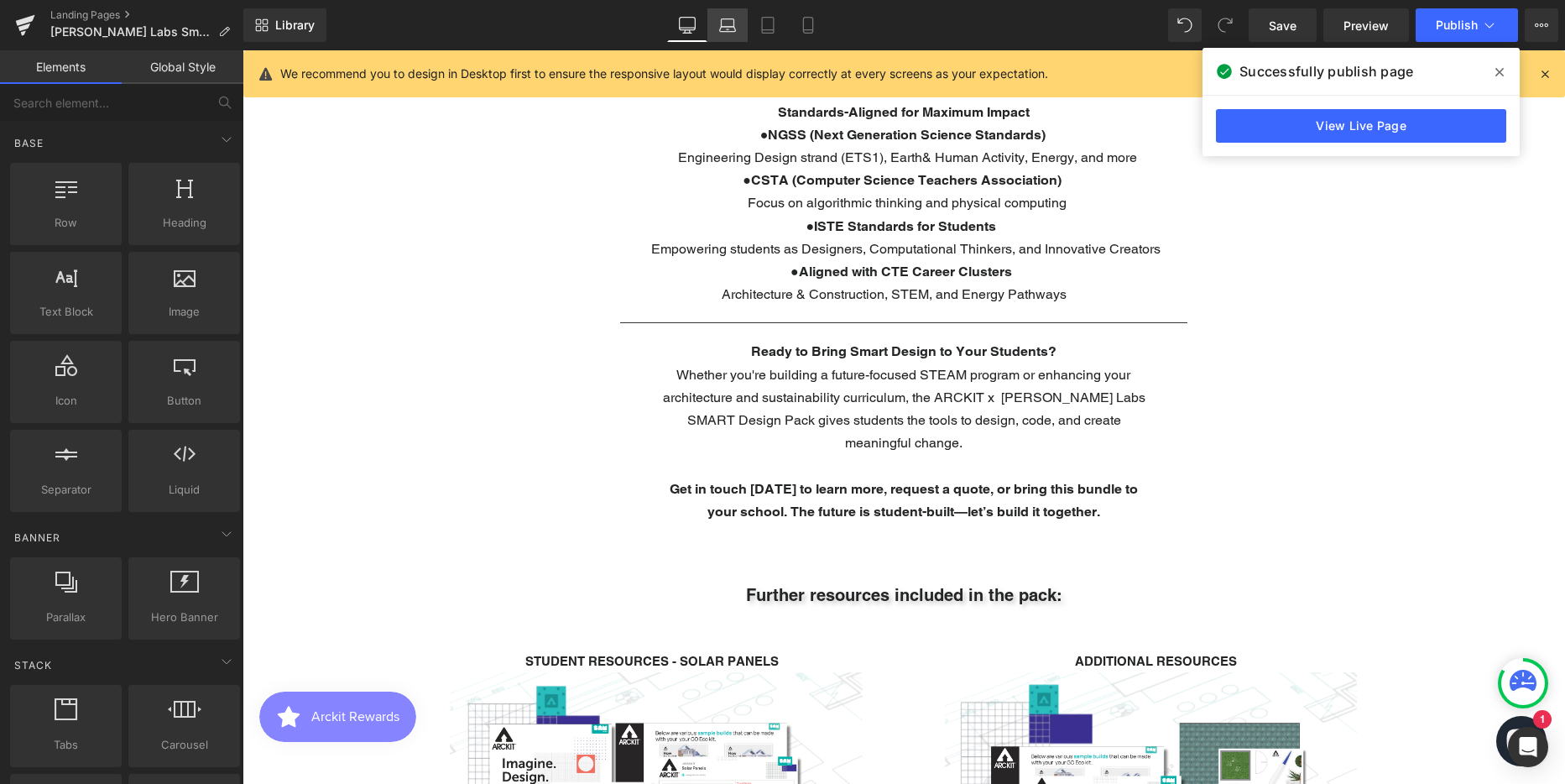
click at [723, 28] on icon at bounding box center [727, 26] width 17 height 17
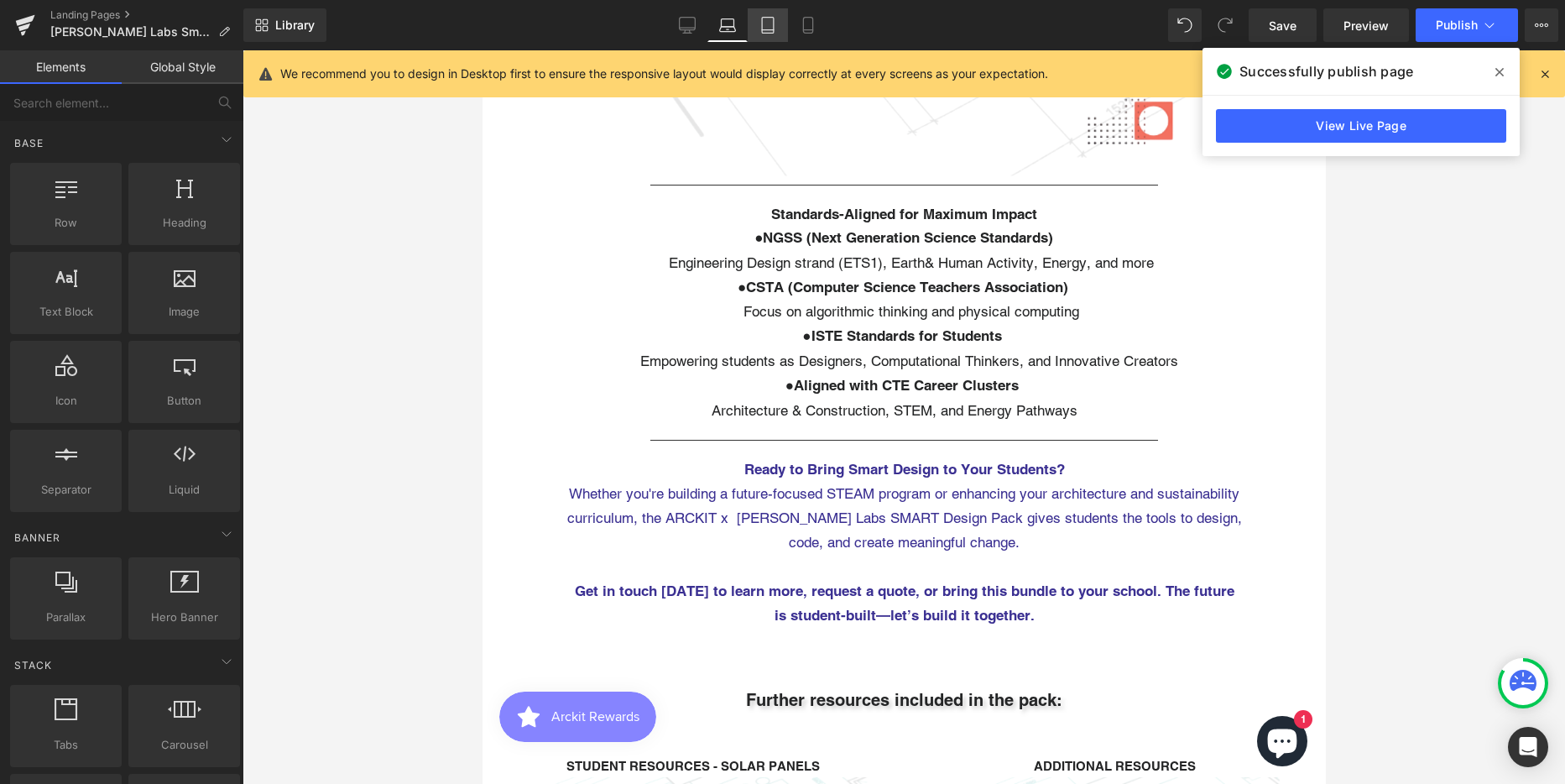
scroll to position [9, 9]
drag, startPoint x: 465, startPoint y: 78, endPoint x: 768, endPoint y: 29, distance: 306.9
click at [768, 30] on icon at bounding box center [768, 30] width 11 height 0
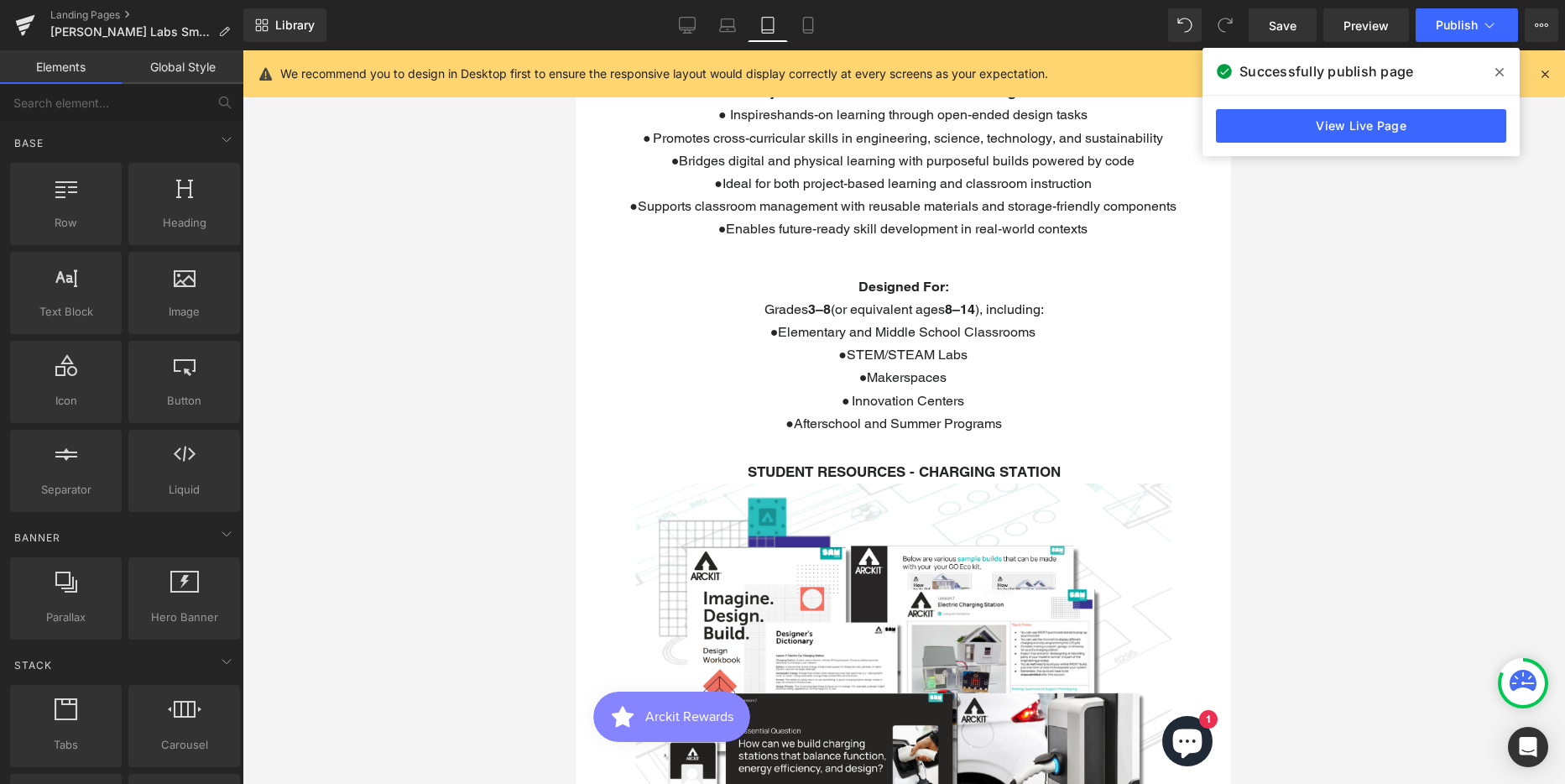
scroll to position [2417, 0]
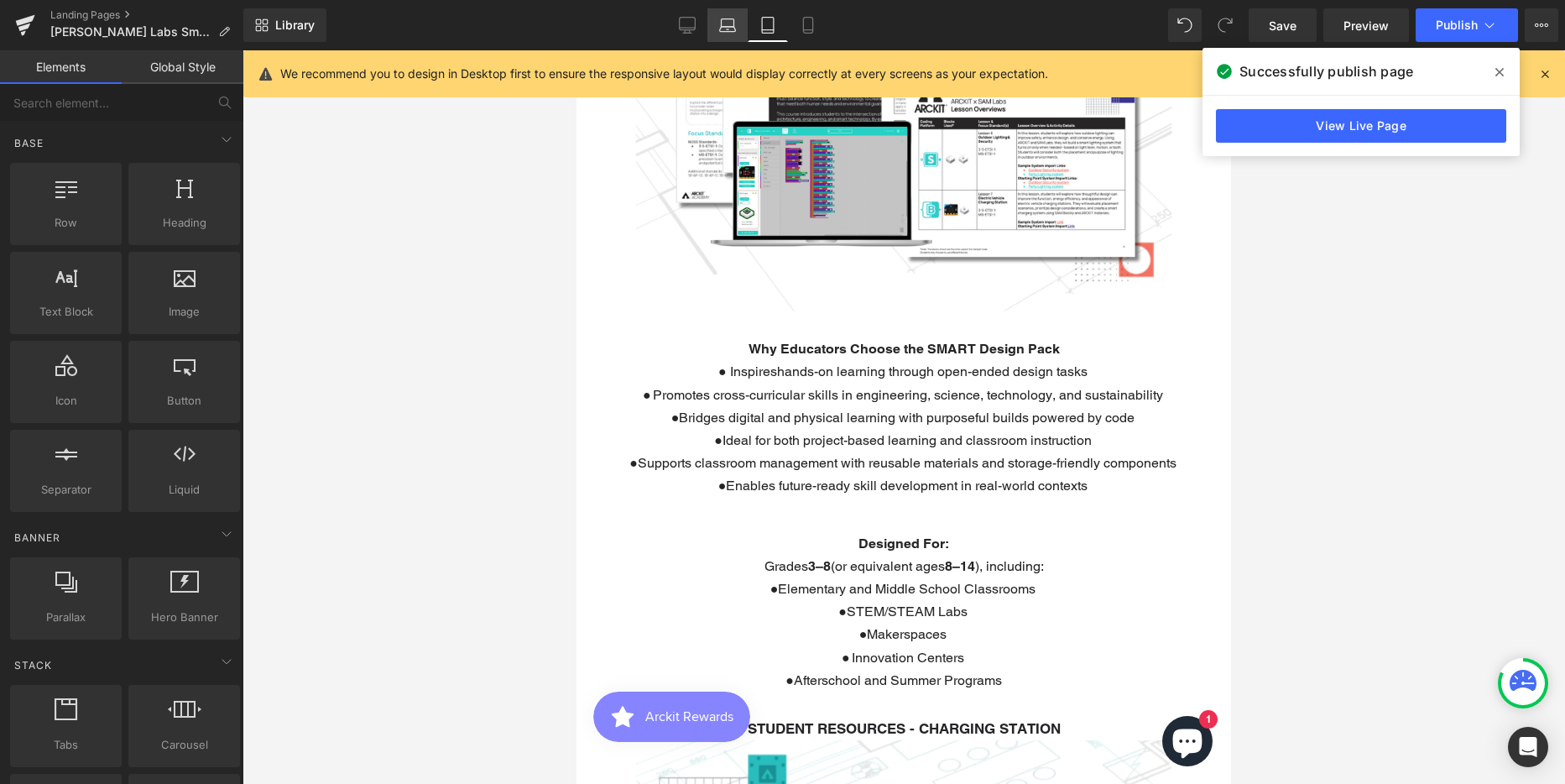
click at [726, 29] on icon at bounding box center [727, 26] width 17 height 17
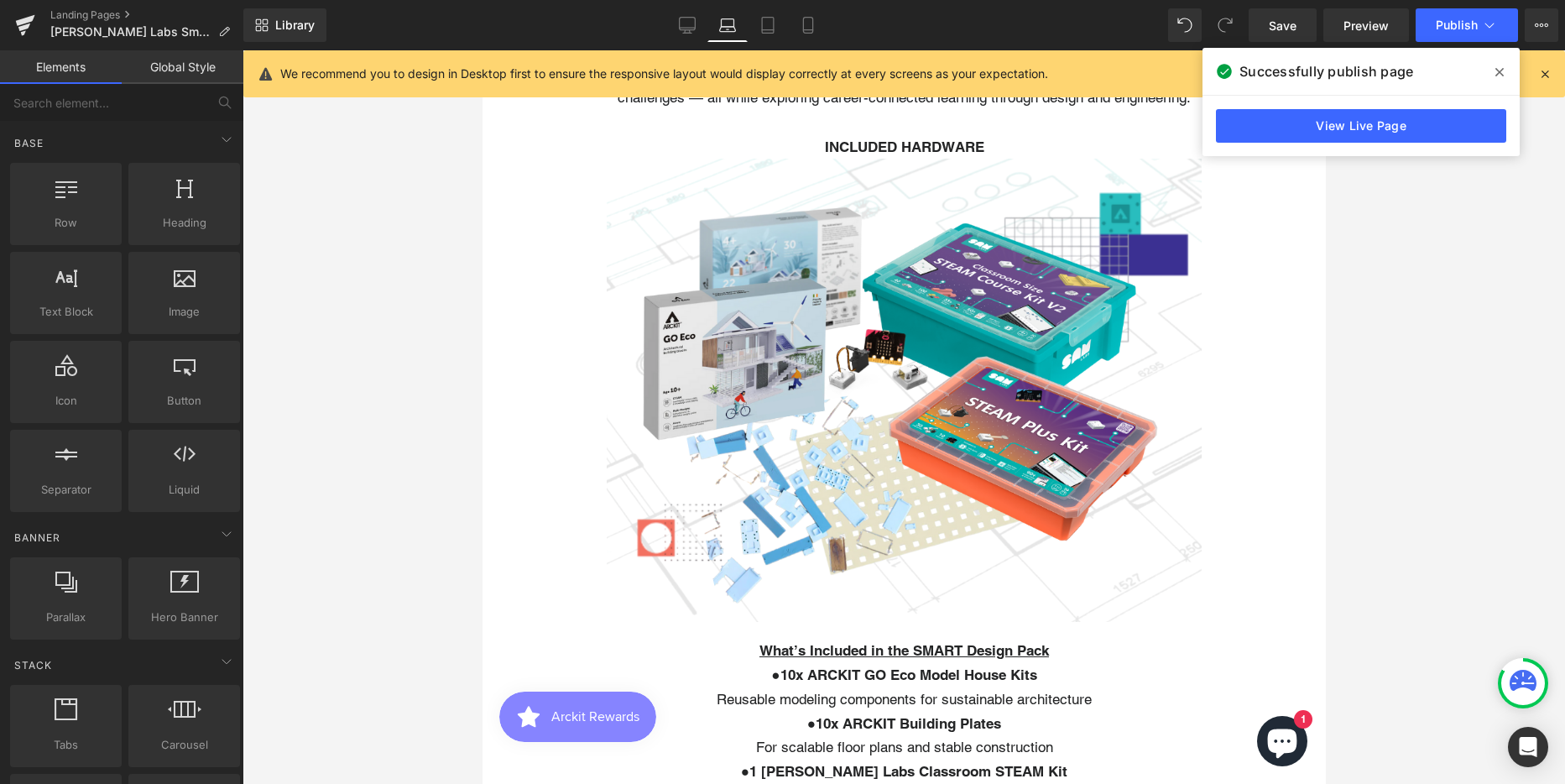
scroll to position [242, 0]
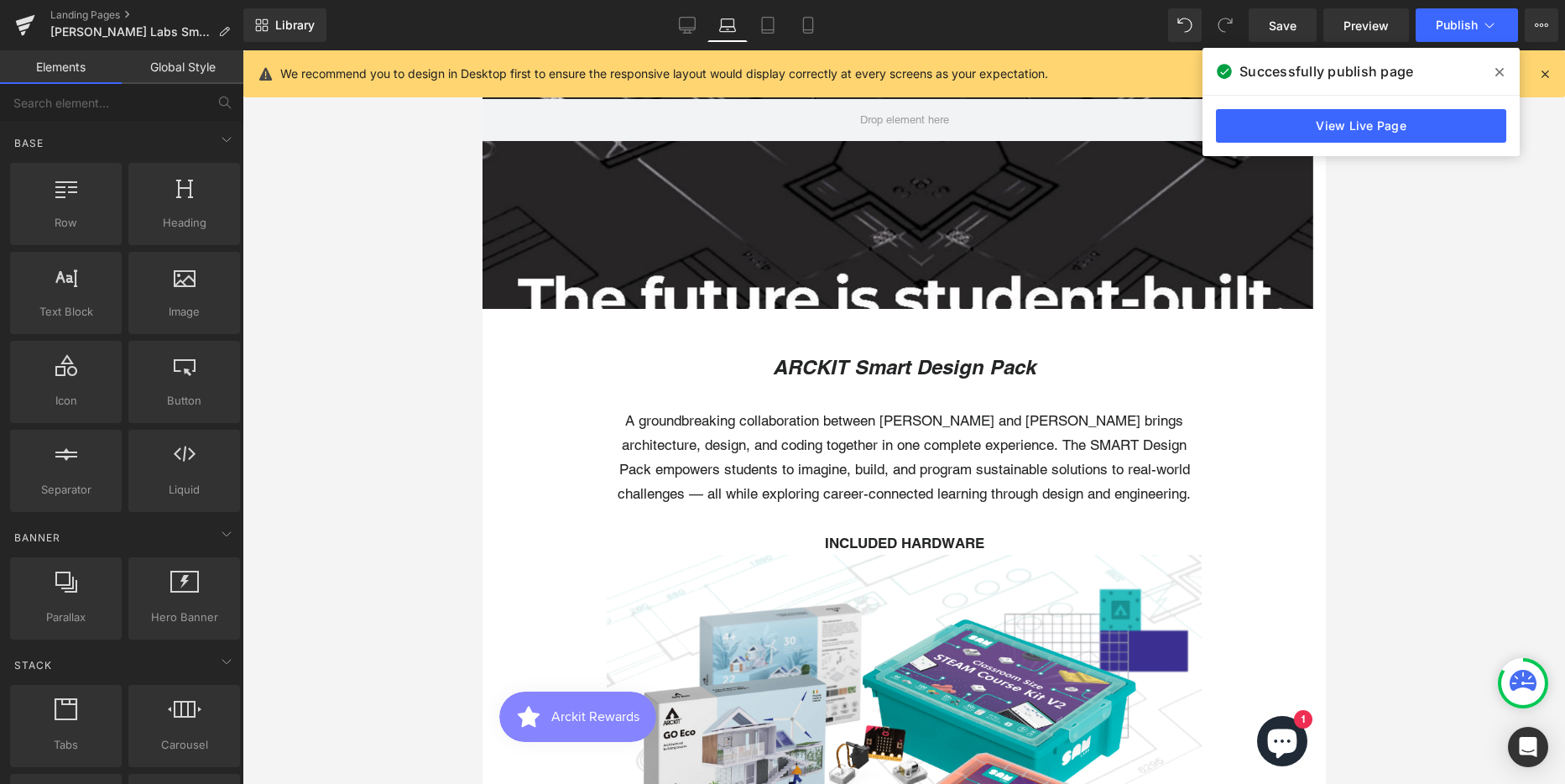
click at [979, 455] on p "A groundbreaking collaboration between [PERSON_NAME] and [PERSON_NAME] brings a…" at bounding box center [903, 457] width 592 height 98
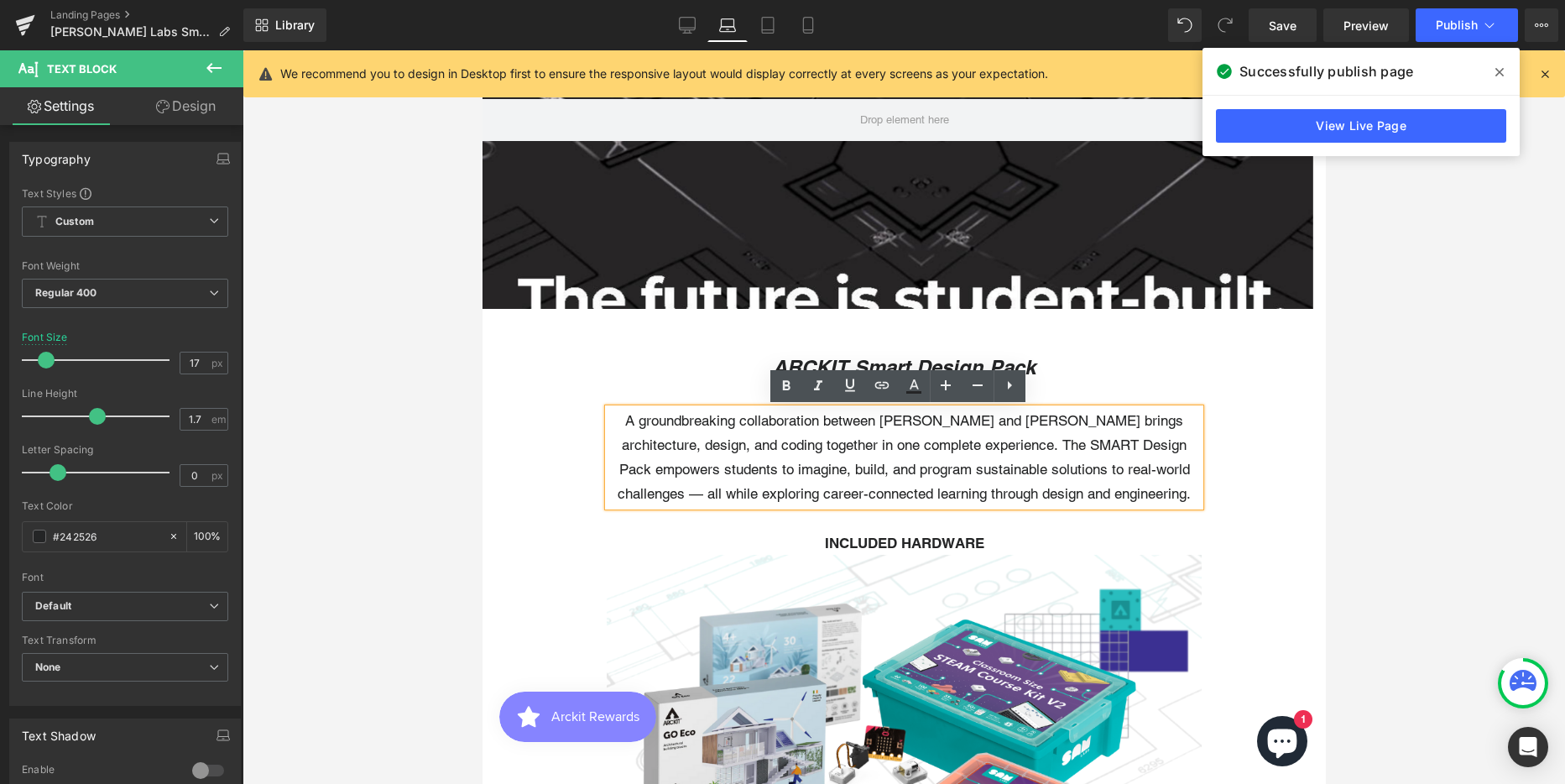
click at [1408, 489] on div at bounding box center [903, 417] width 1323 height 734
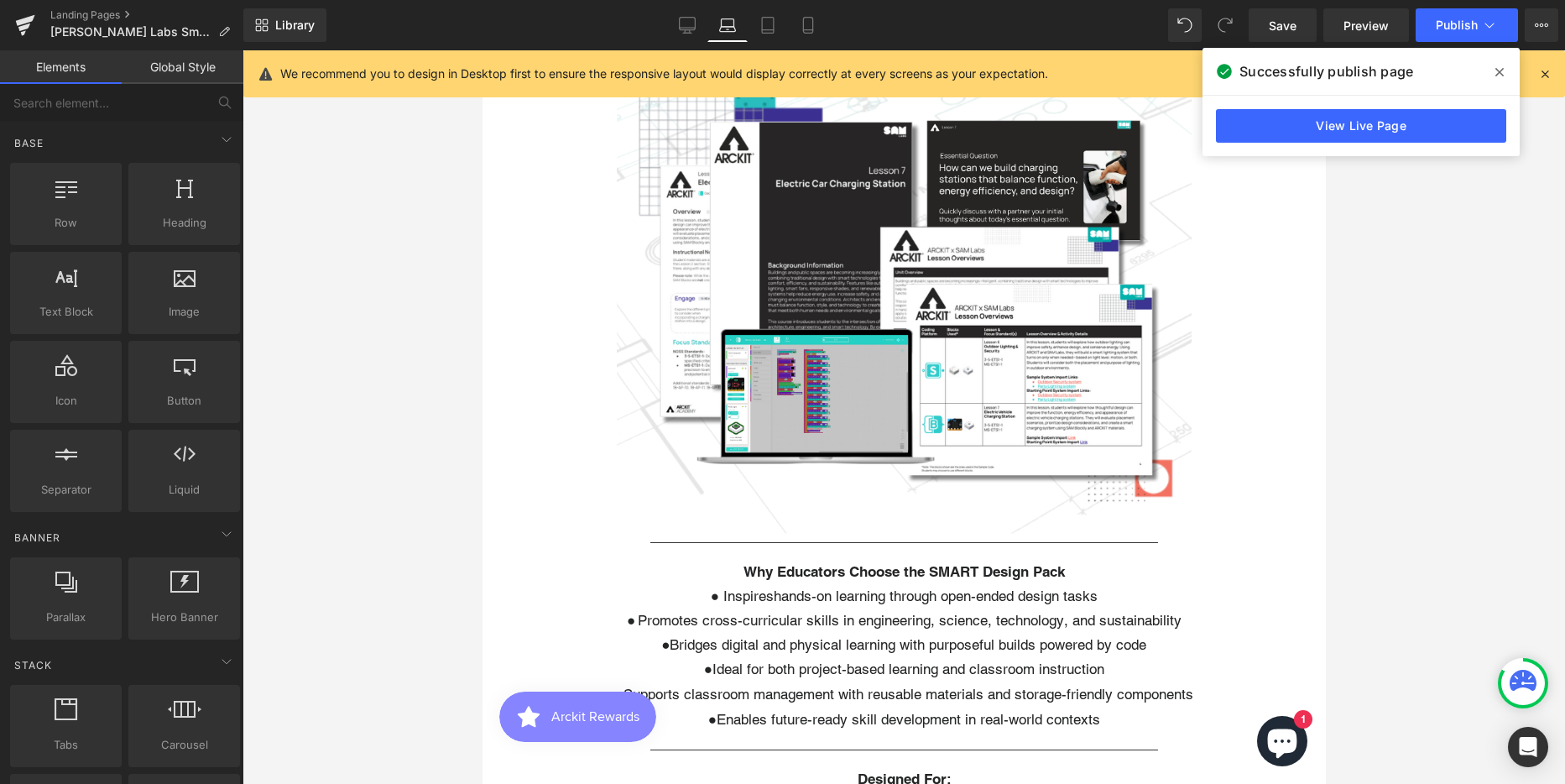
scroll to position [2676, 0]
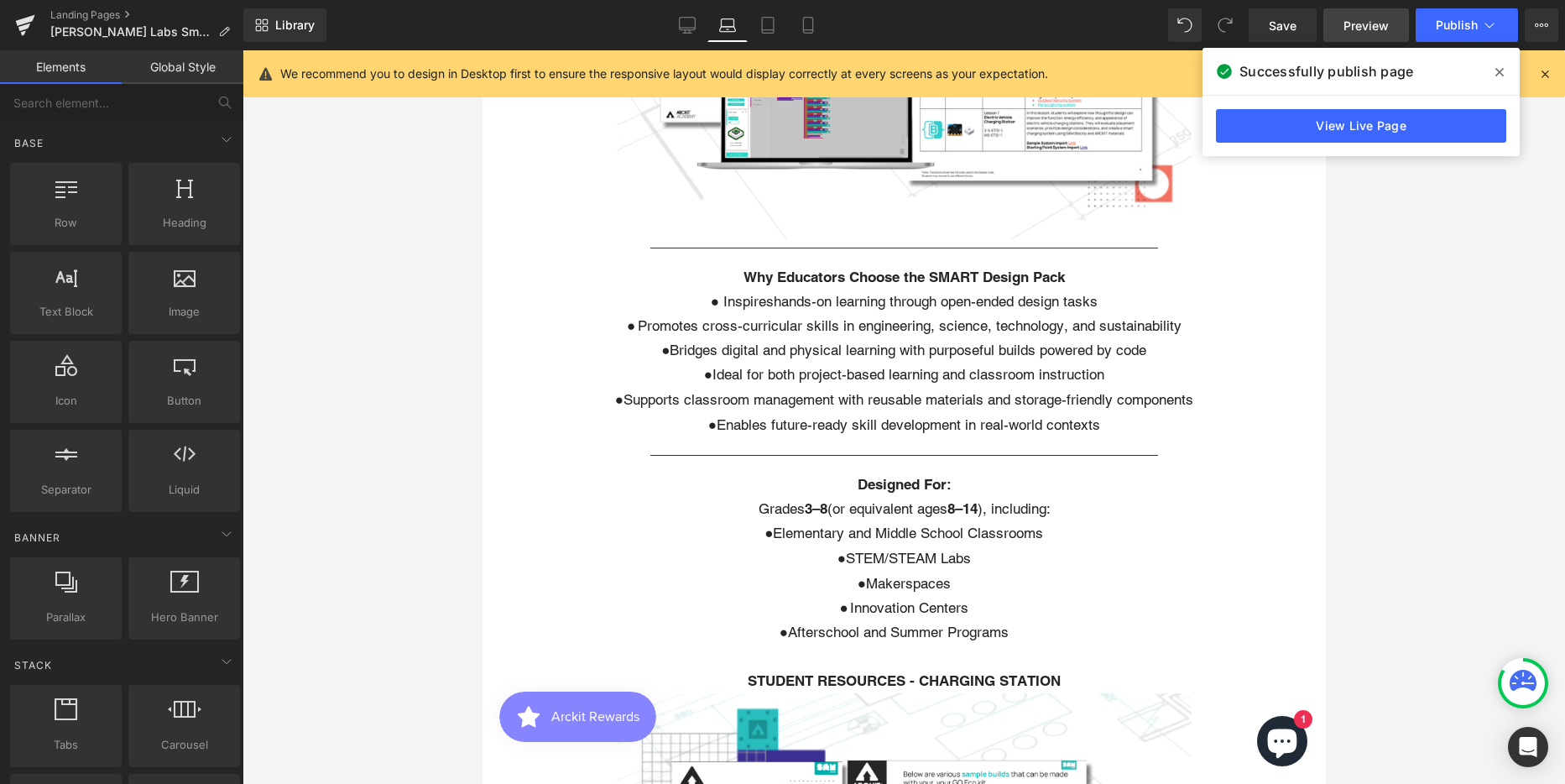
click at [1371, 24] on span "Preview" at bounding box center [1367, 26] width 46 height 18
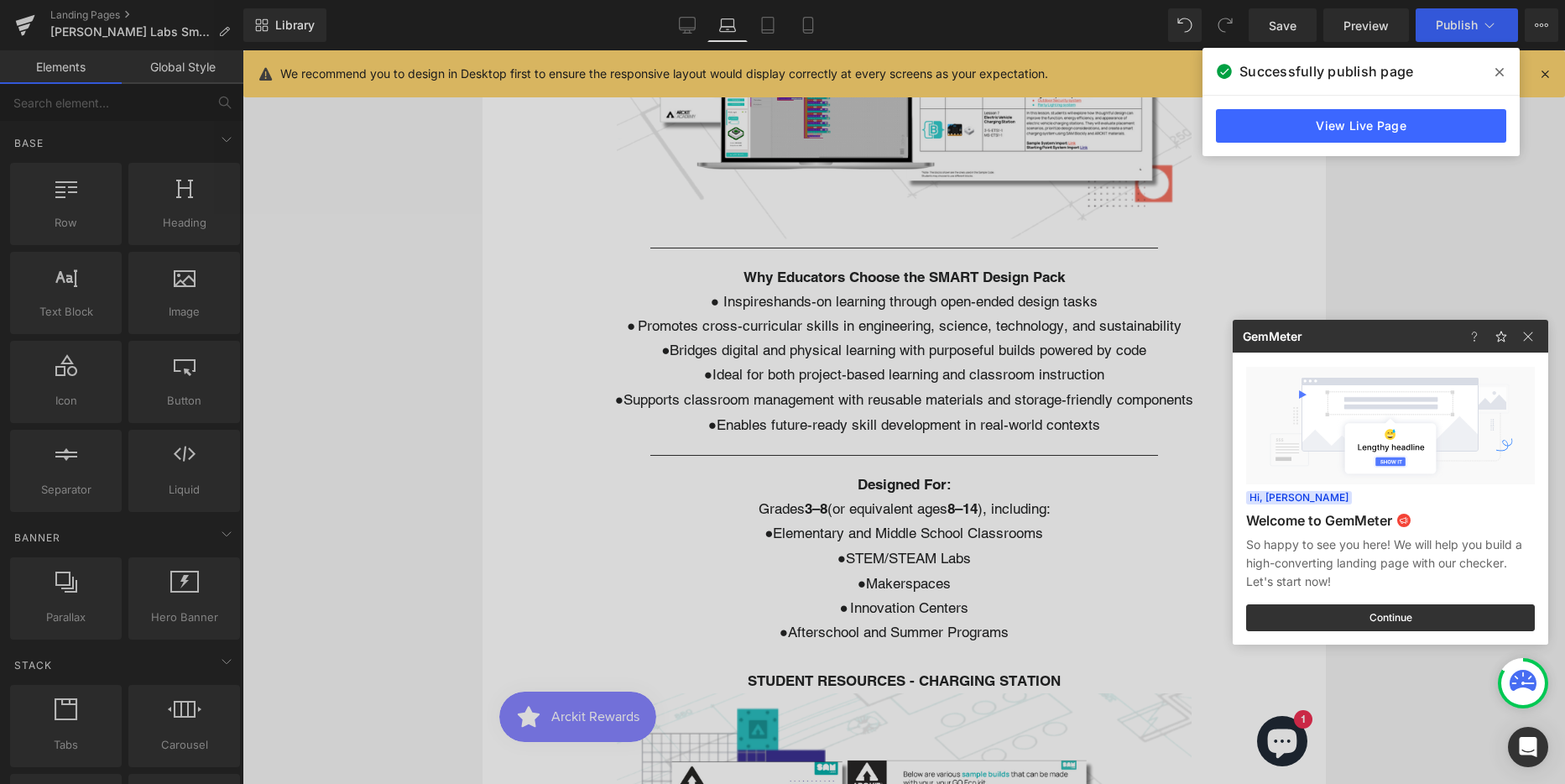
click at [1123, 551] on div at bounding box center [782, 392] width 1565 height 784
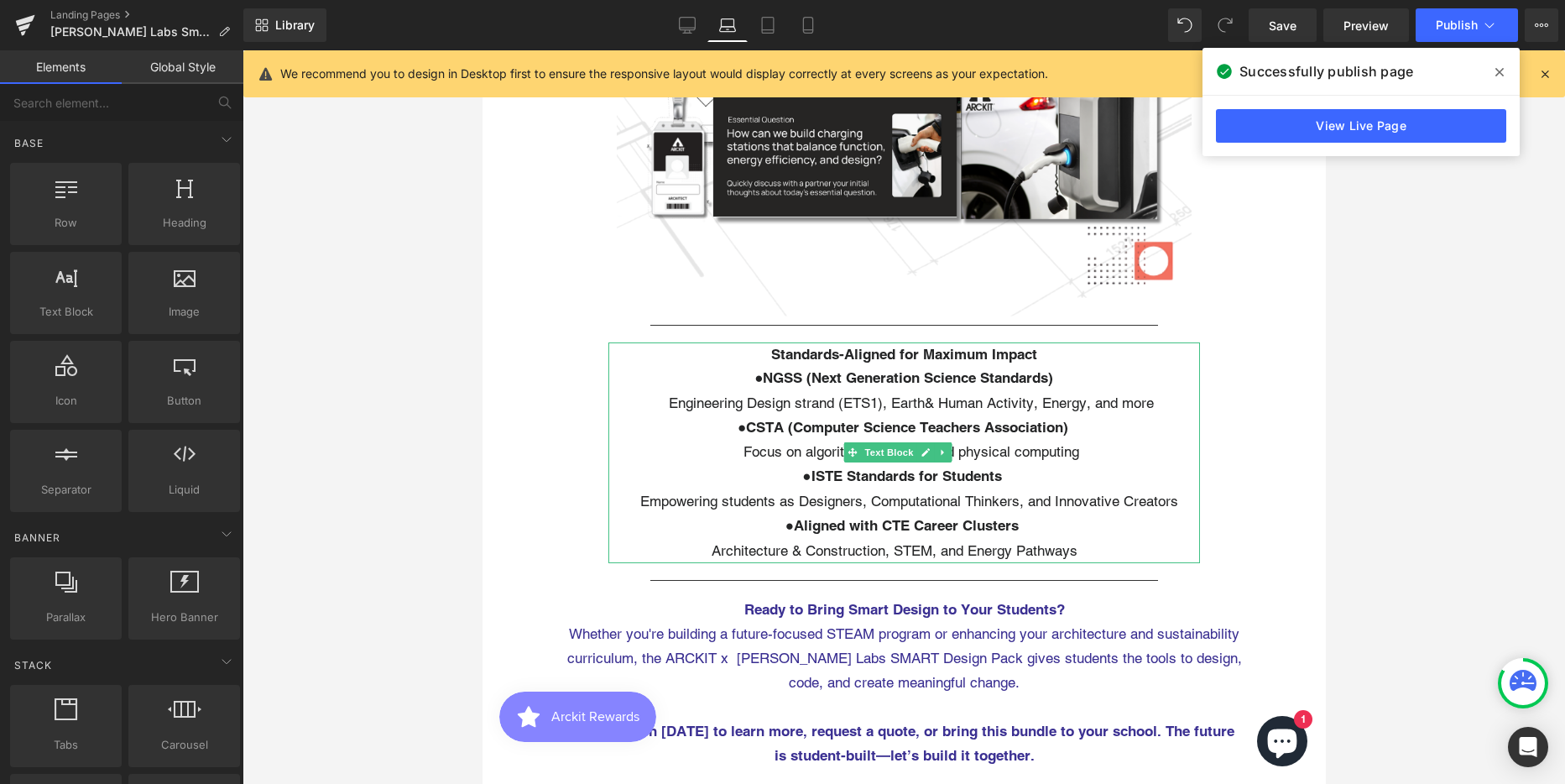
scroll to position [3766, 0]
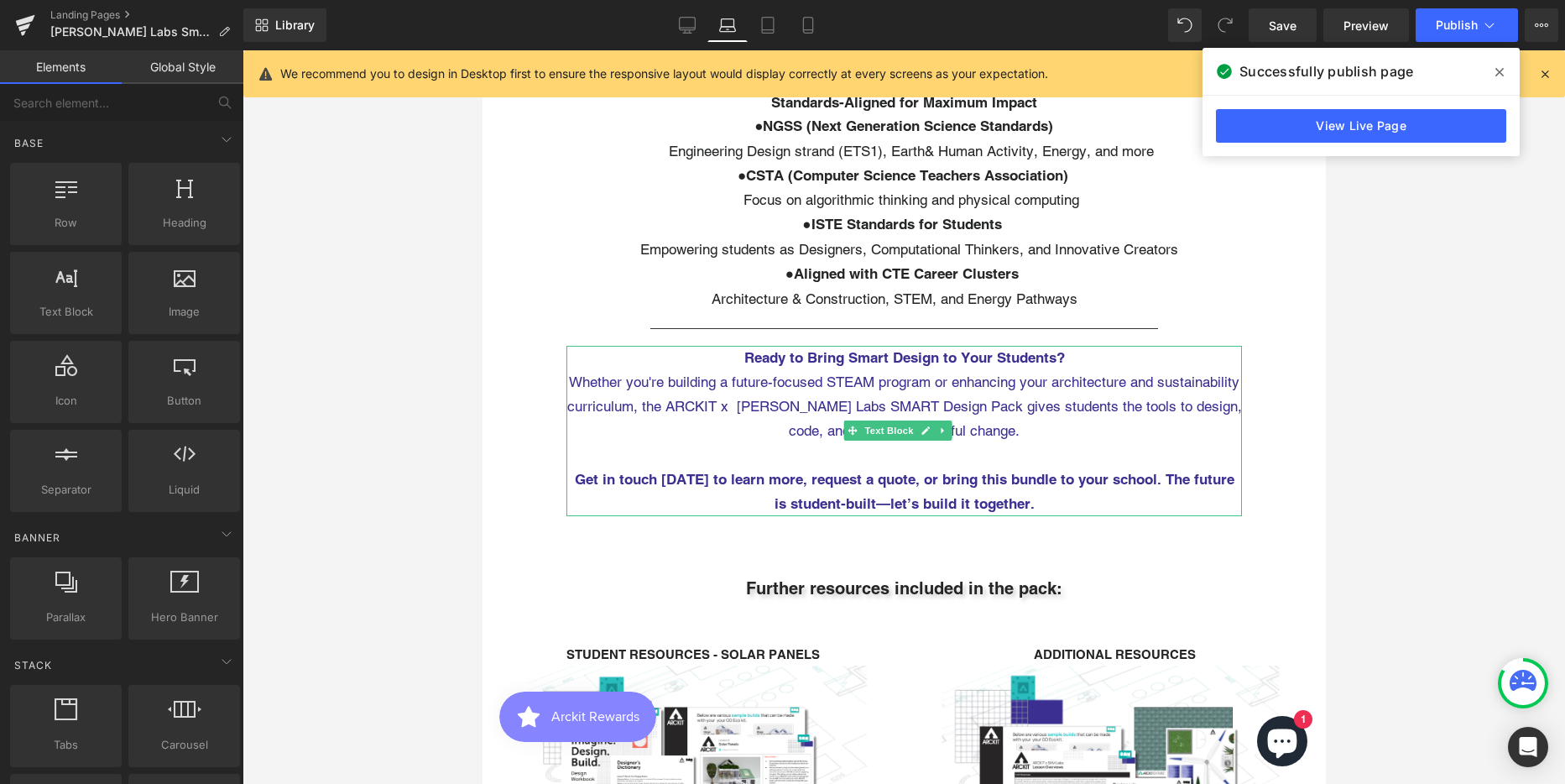
drag, startPoint x: 510, startPoint y: 588, endPoint x: 652, endPoint y: 425, distance: 216.2
click at [652, 425] on span "Whether you're building a future-focused STEAM program or enhancing your archit…" at bounding box center [904, 406] width 675 height 66
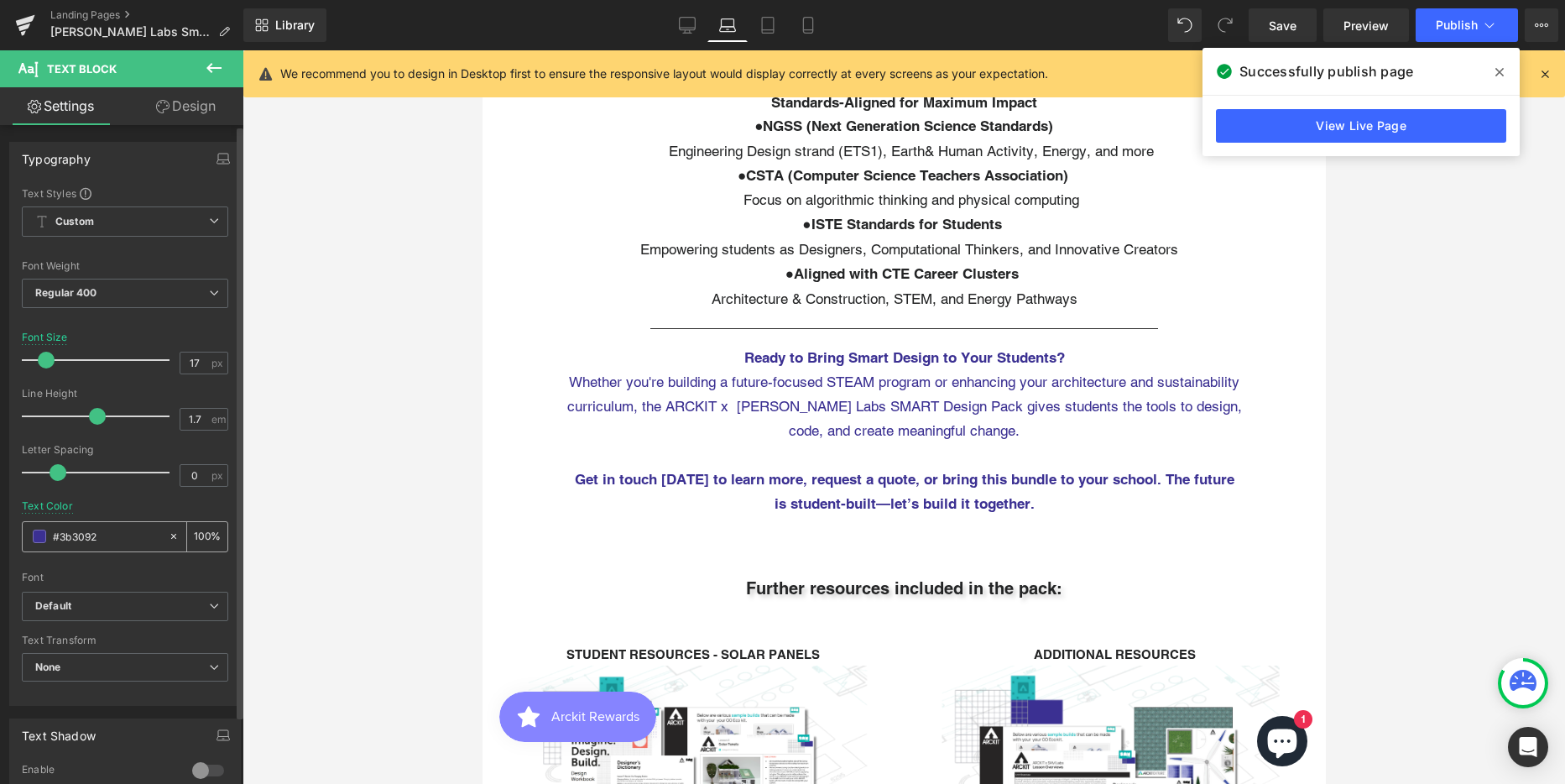
click at [64, 532] on input "#3b3092" at bounding box center [106, 535] width 107 height 18
click at [65, 532] on input "#3b3092" at bounding box center [106, 535] width 107 height 18
click at [690, 13] on link "Desktop" at bounding box center [688, 25] width 40 height 33
type input "16"
type input "#242526"
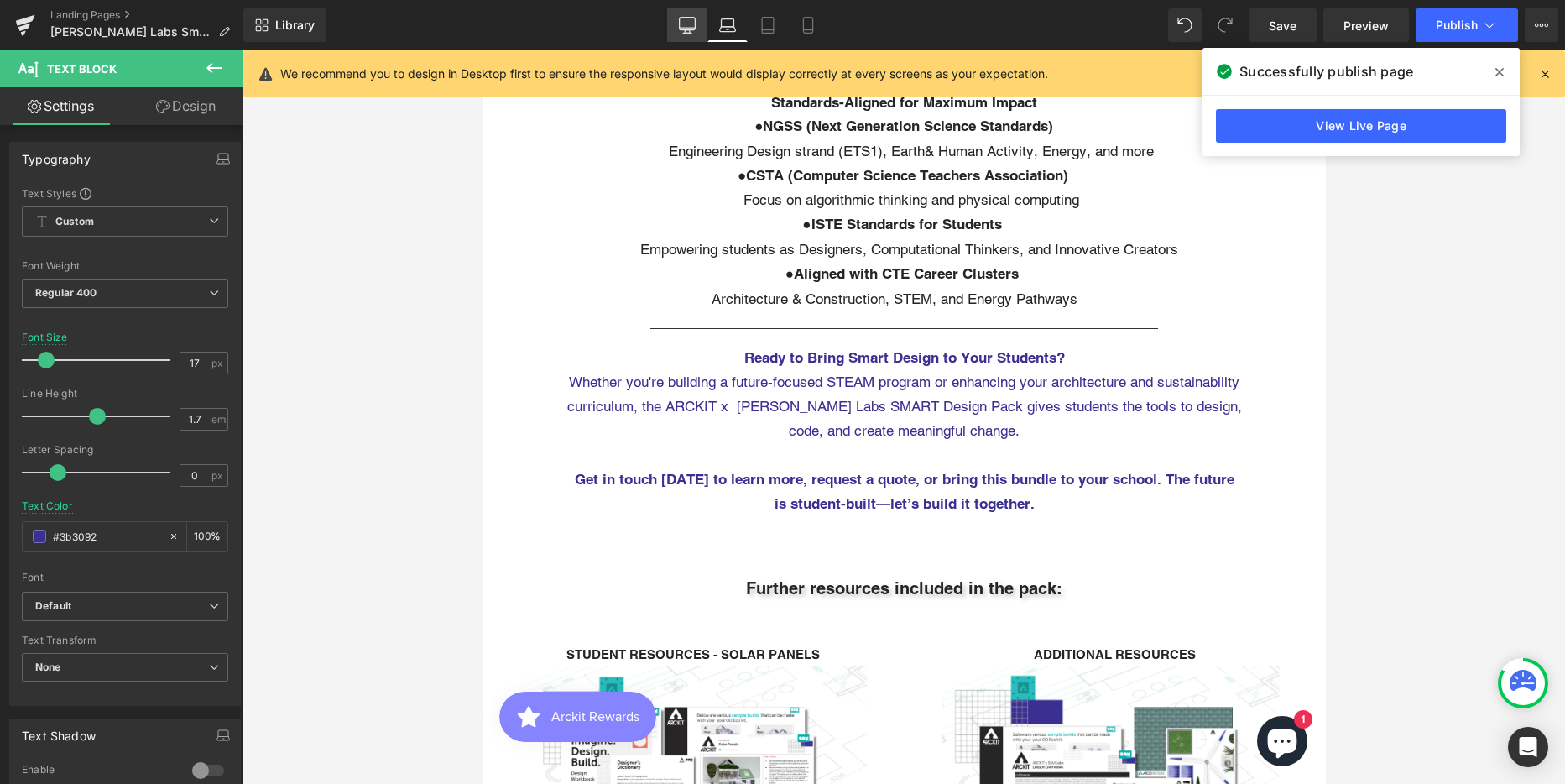
type input "100"
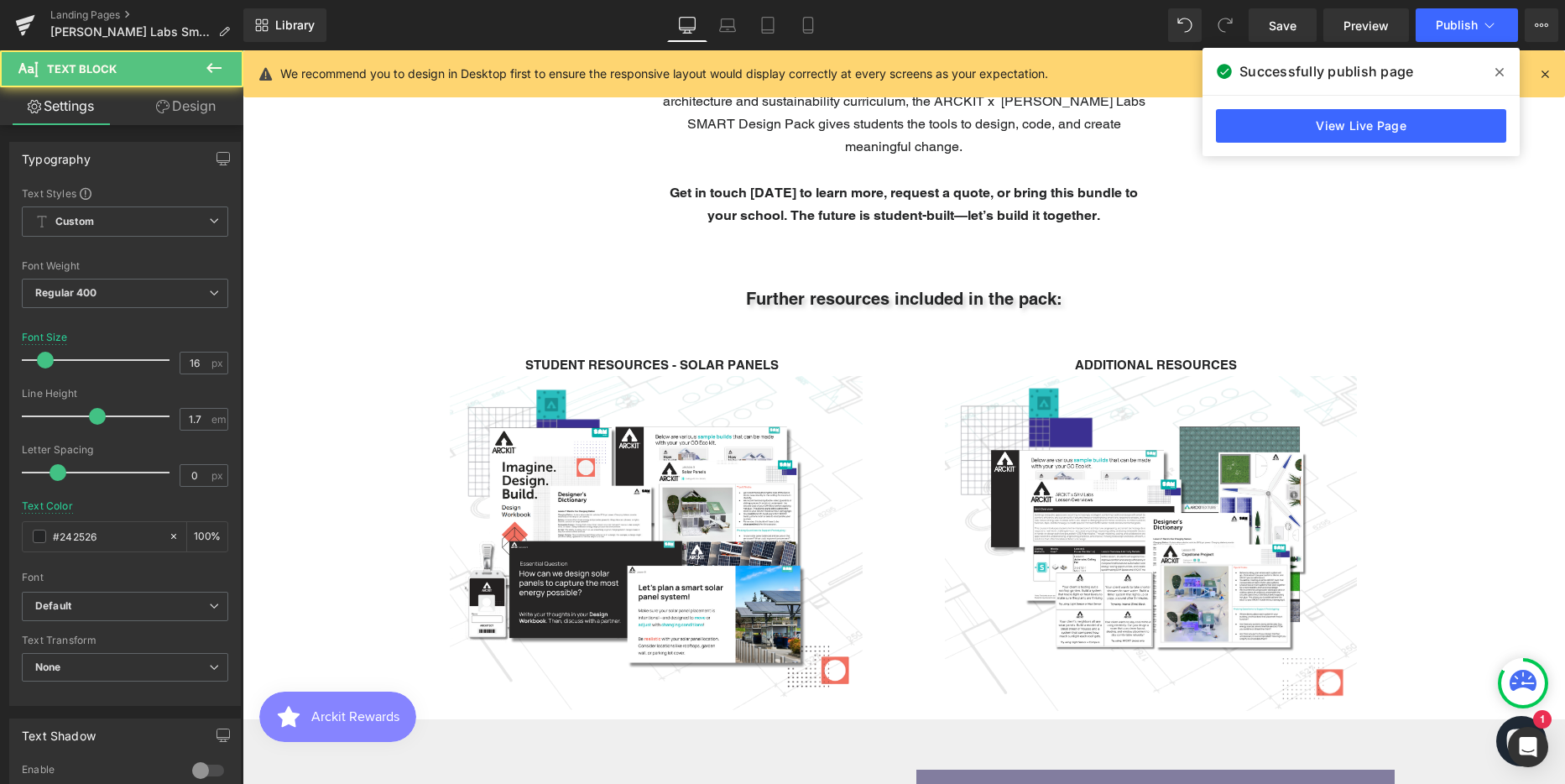
click at [802, 156] on span "Whether you're building a future-focused STEAM program or enhancing your archit…" at bounding box center [904, 112] width 482 height 84
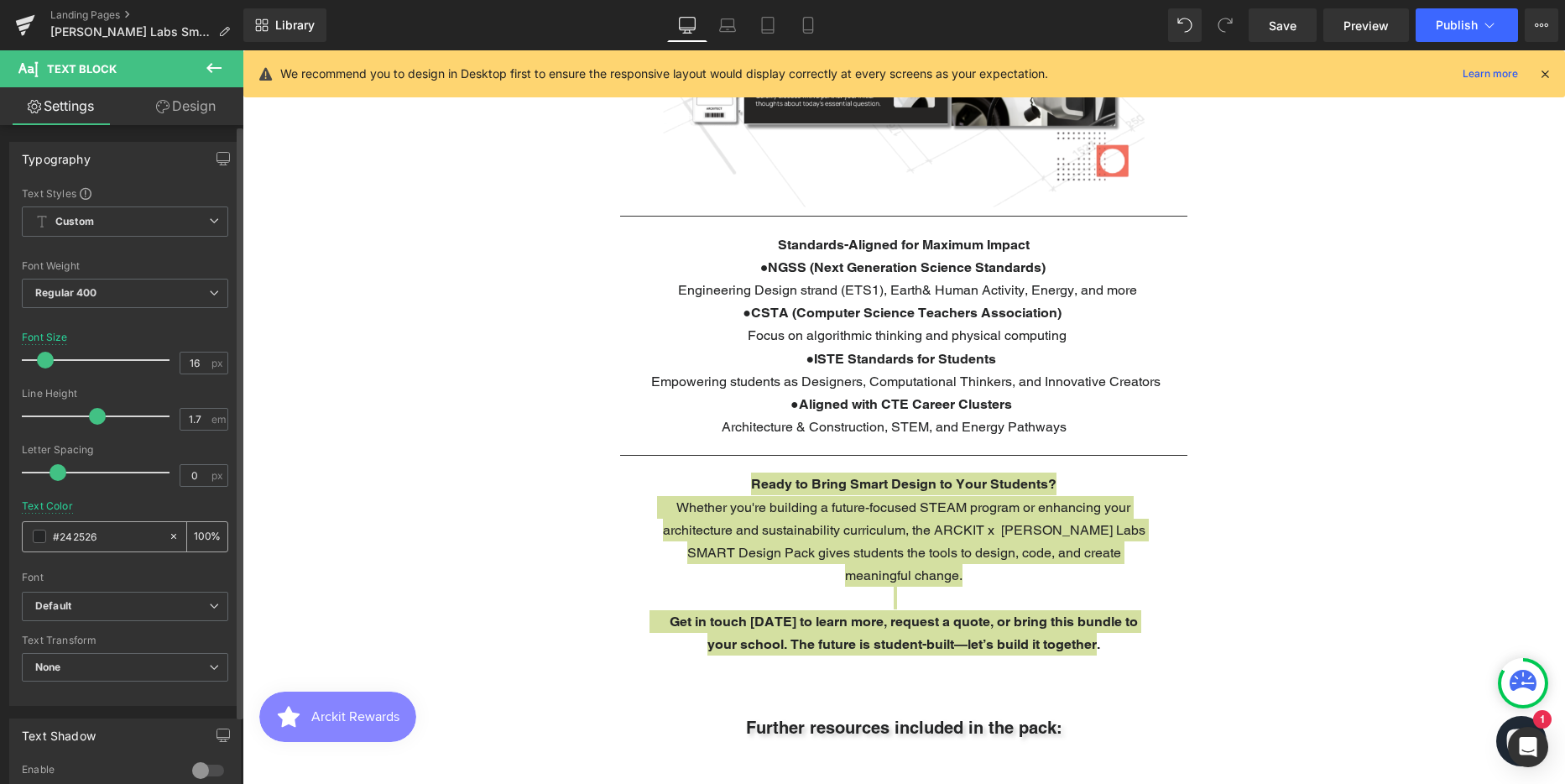
click at [69, 534] on input "#242526" at bounding box center [106, 535] width 107 height 18
type input "#3b3092"
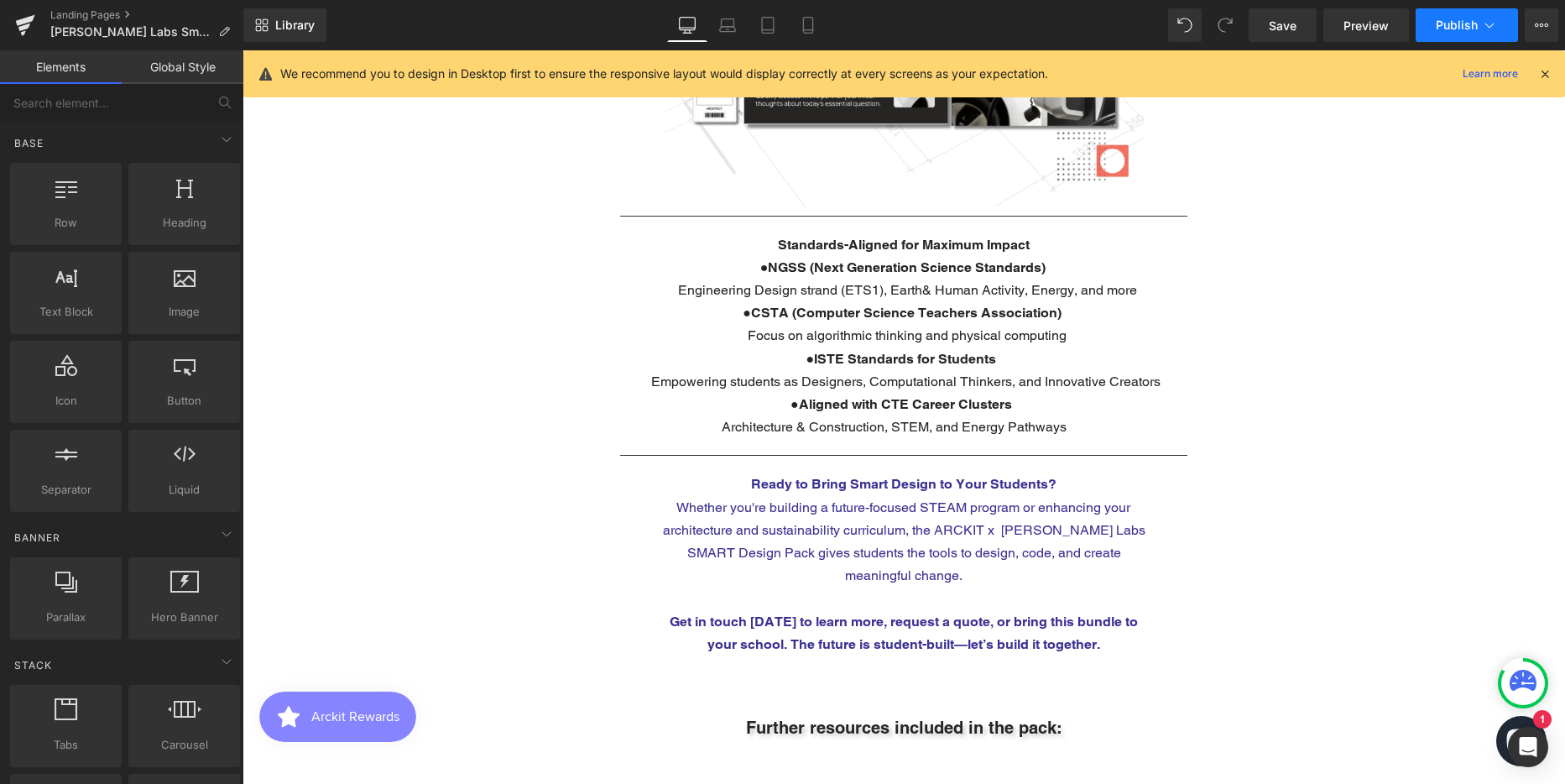
click at [1459, 26] on span "Publish" at bounding box center [1457, 25] width 42 height 13
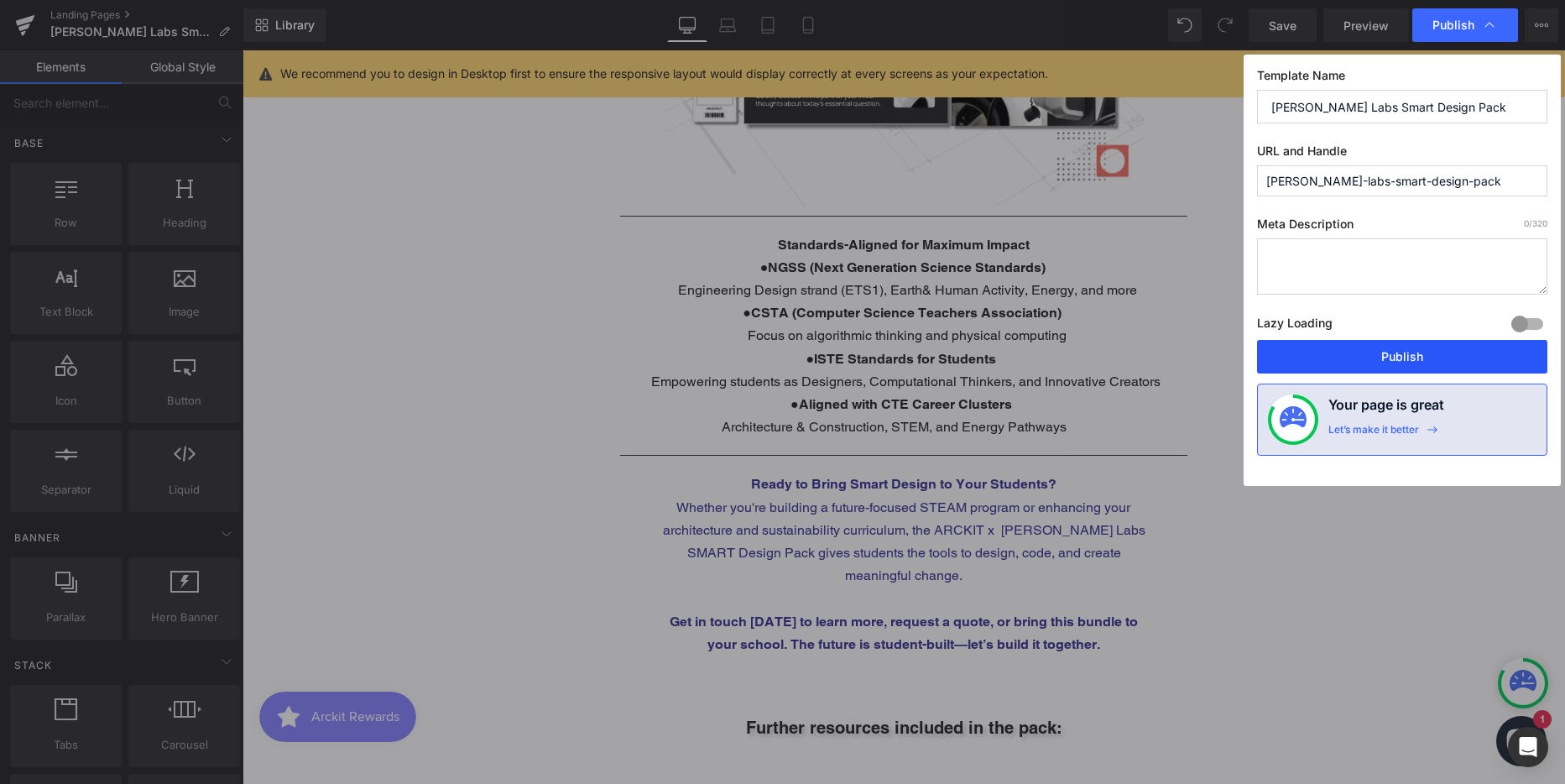
click at [1394, 361] on button "Publish" at bounding box center [1403, 356] width 291 height 33
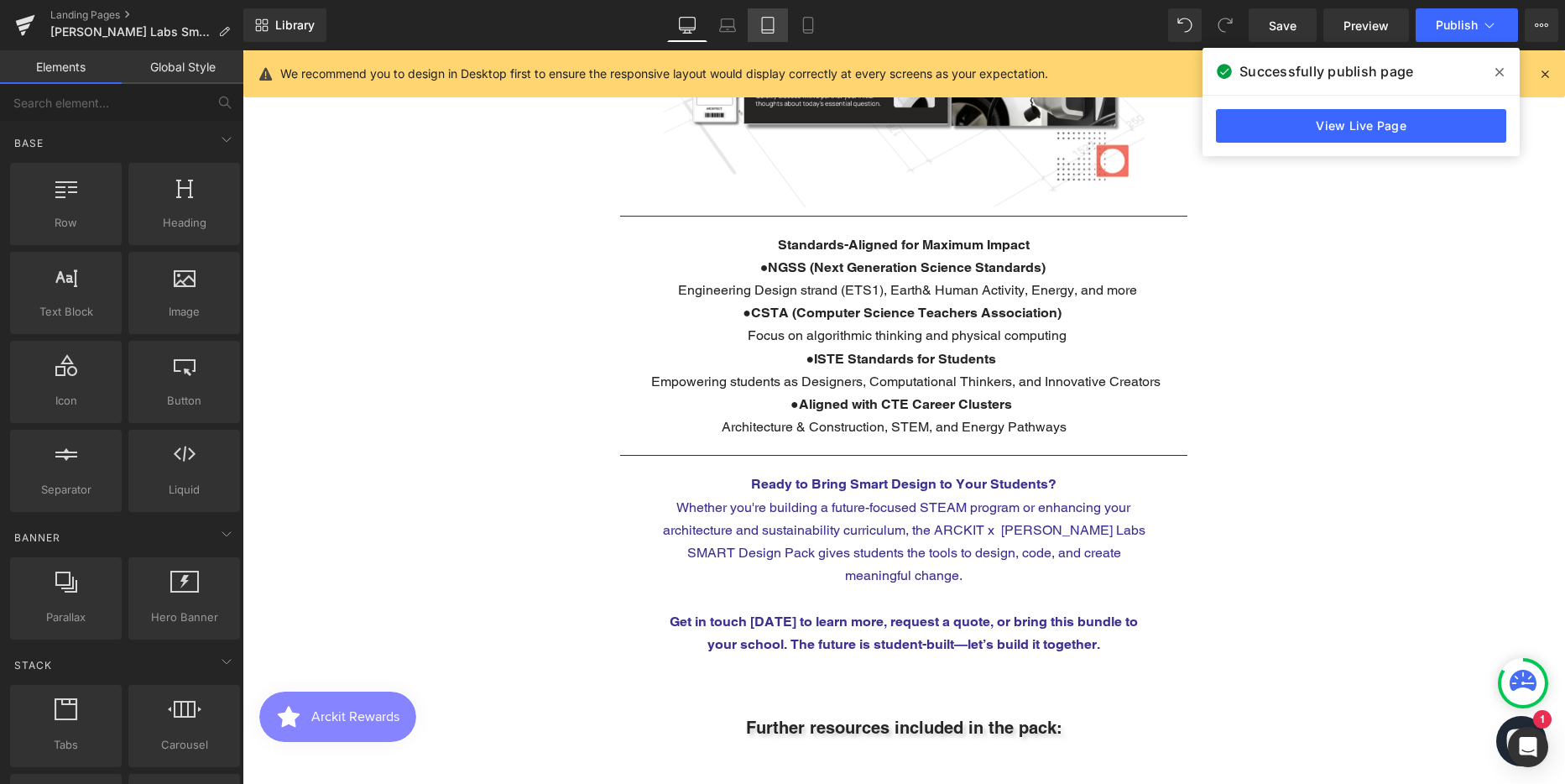
drag, startPoint x: 729, startPoint y: 26, endPoint x: 754, endPoint y: 28, distance: 25.1
click at [729, 26] on icon at bounding box center [727, 26] width 17 height 17
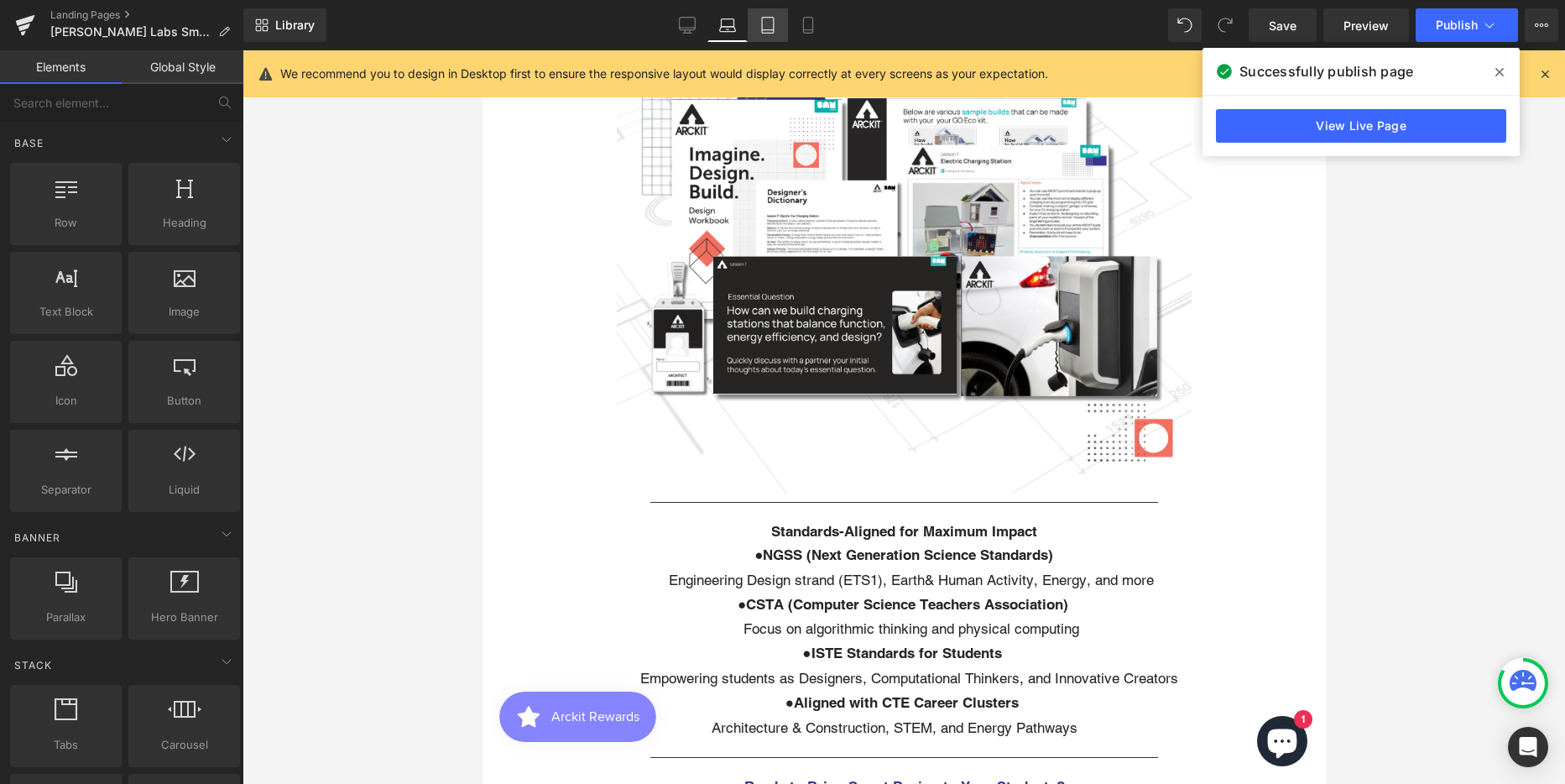
click at [766, 27] on icon at bounding box center [768, 26] width 17 height 17
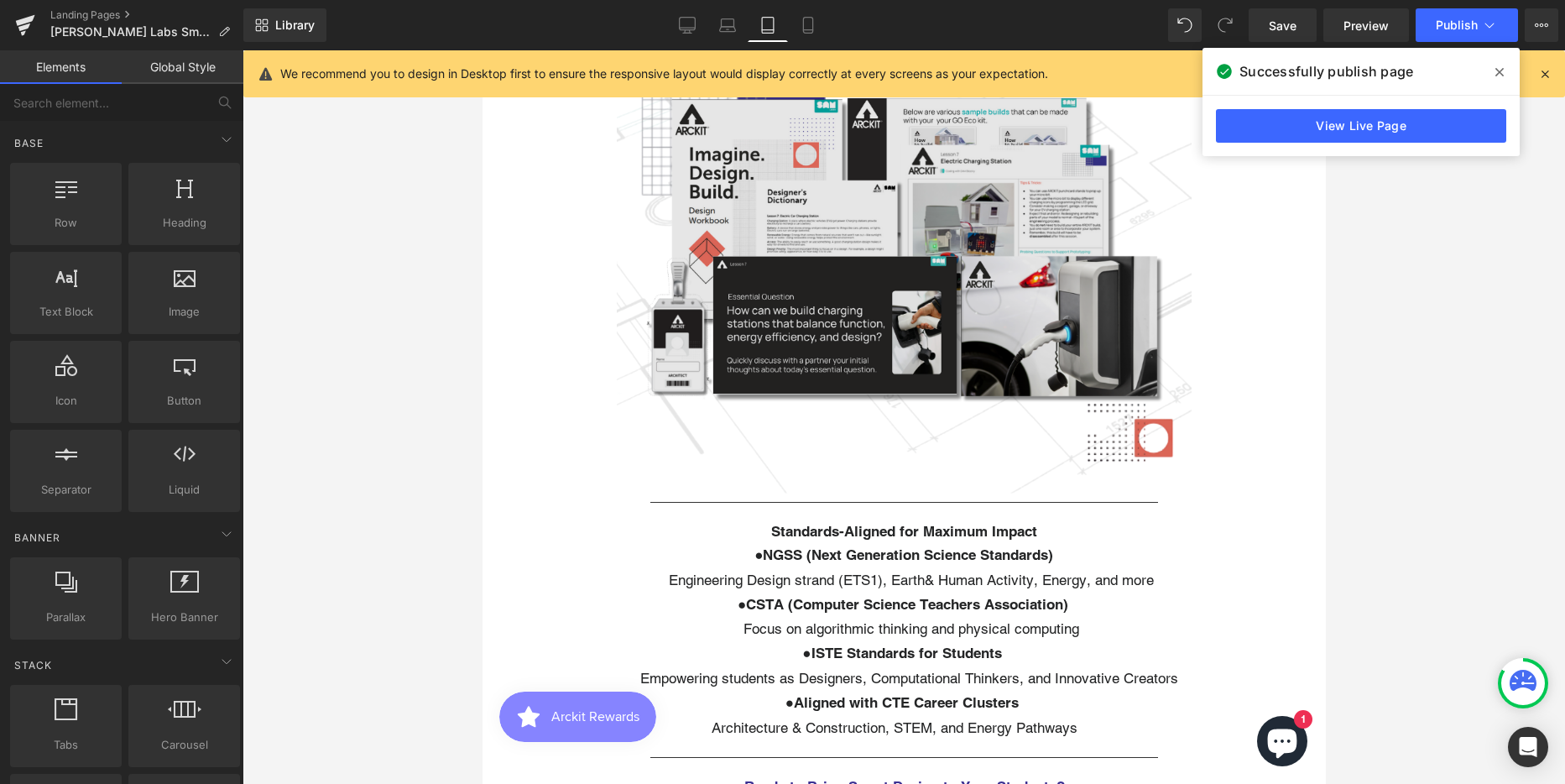
scroll to position [0, 9]
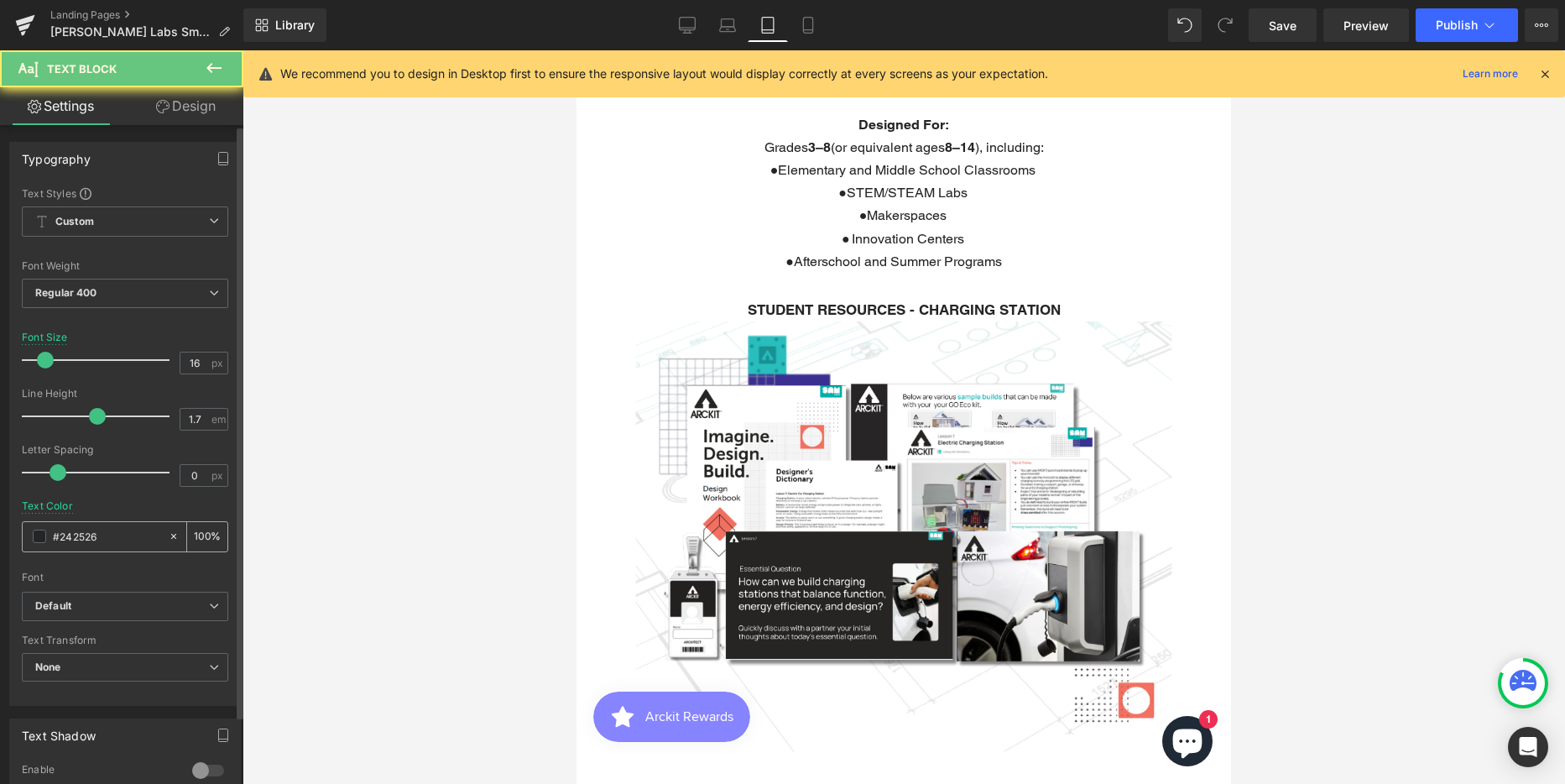
click at [79, 534] on input "#242526" at bounding box center [106, 535] width 107 height 18
paste input "3b3092"
type input "#3b3092"
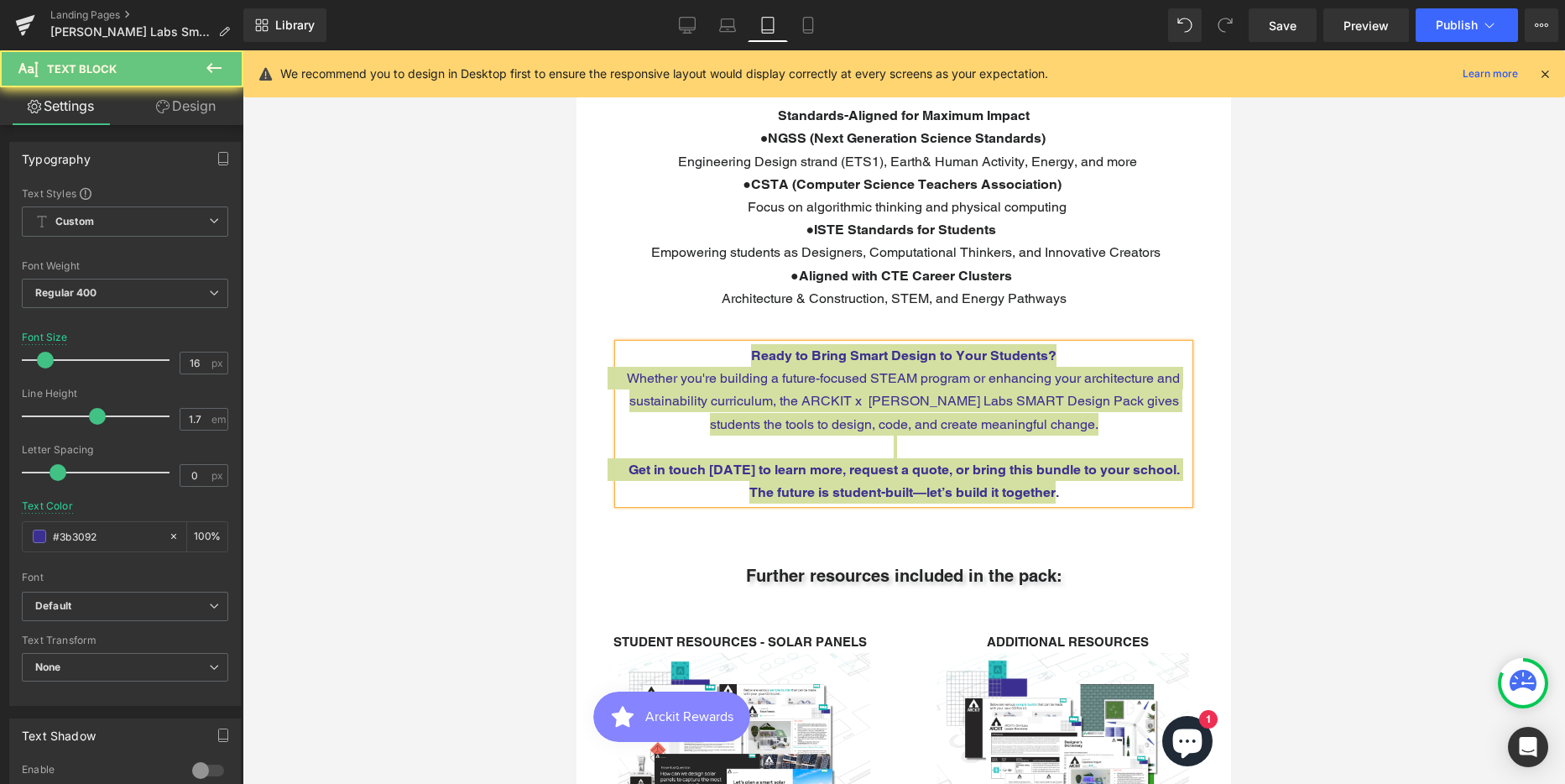
click at [1367, 197] on div at bounding box center [903, 417] width 1323 height 734
click at [801, 25] on icon at bounding box center [808, 26] width 17 height 17
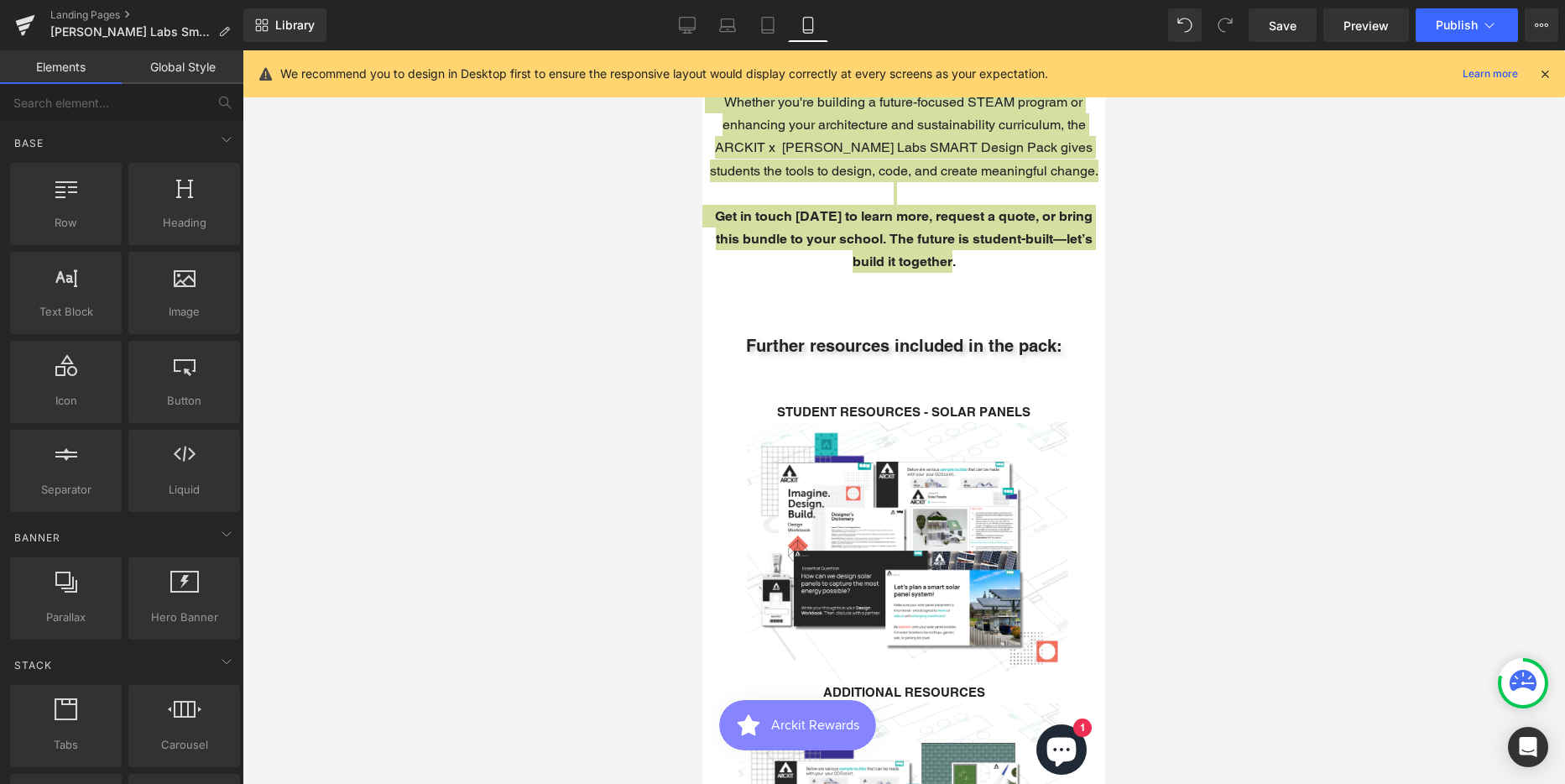
scroll to position [3202, 0]
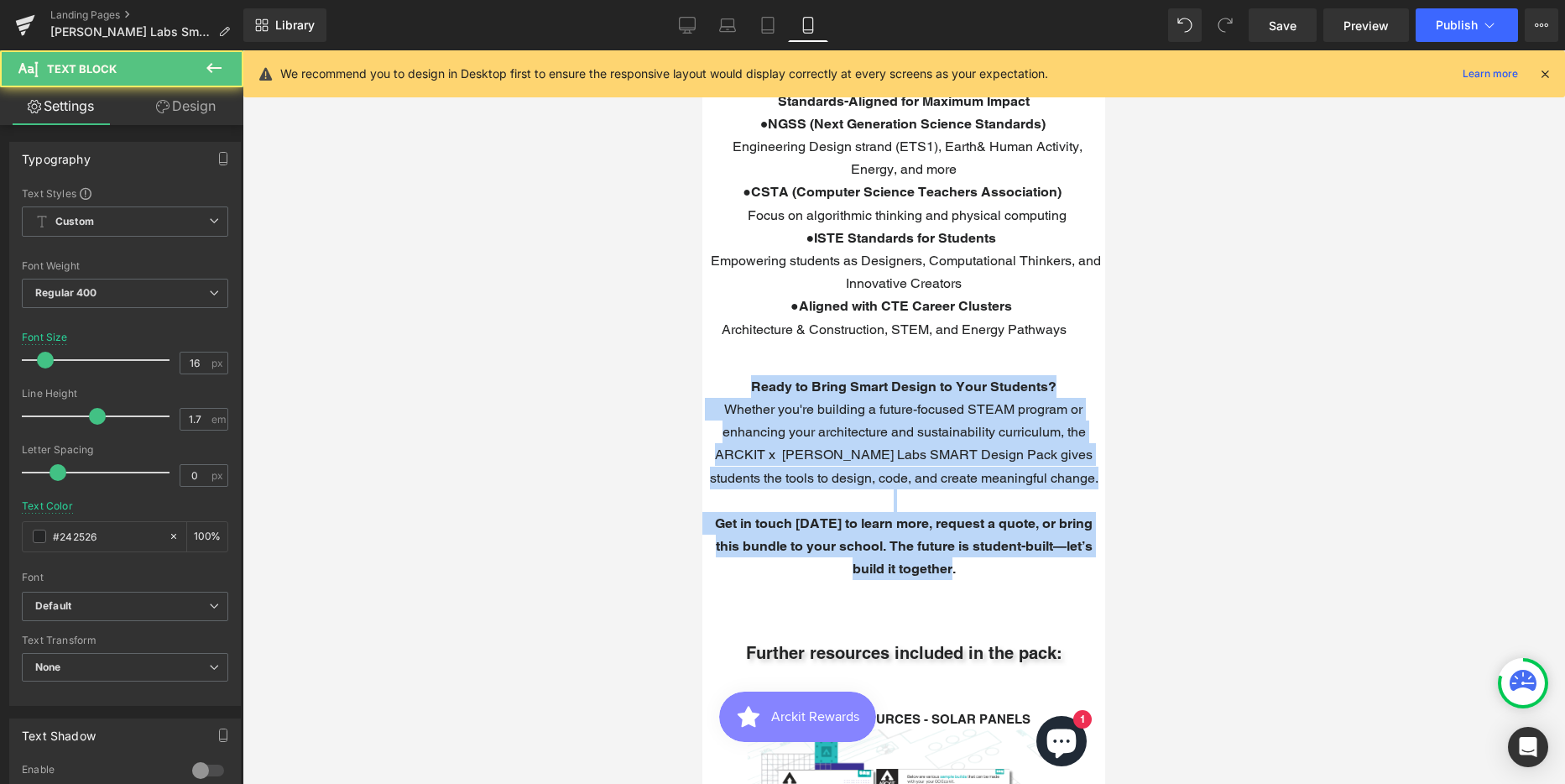
click at [887, 401] on span "Whether you're building a future-focused STEAM program or enhancing your archit…" at bounding box center [904, 442] width 388 height 84
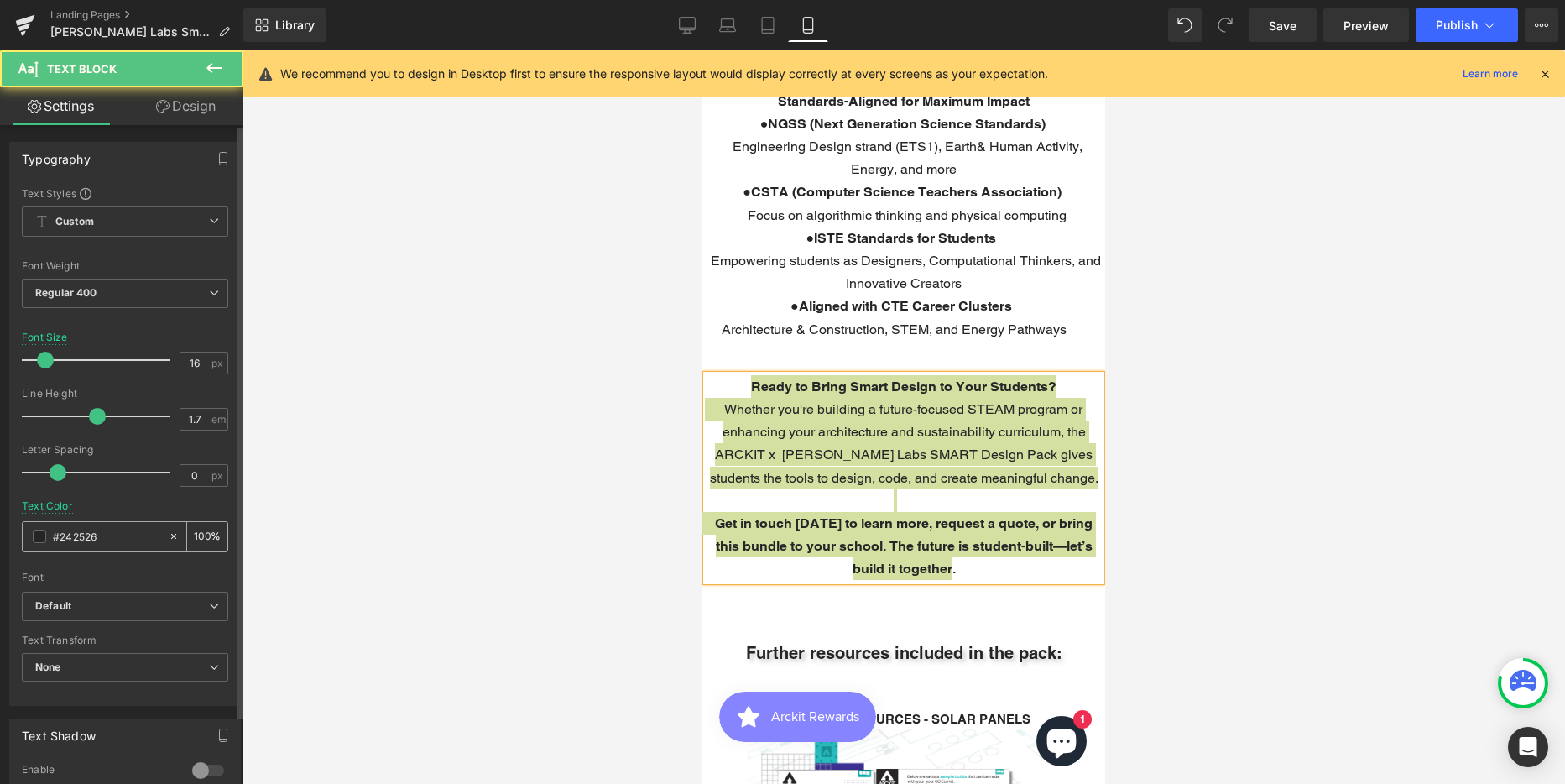
click at [77, 531] on input "#242526" at bounding box center [106, 535] width 107 height 18
paste input "3b3092"
type input "#3b3092"
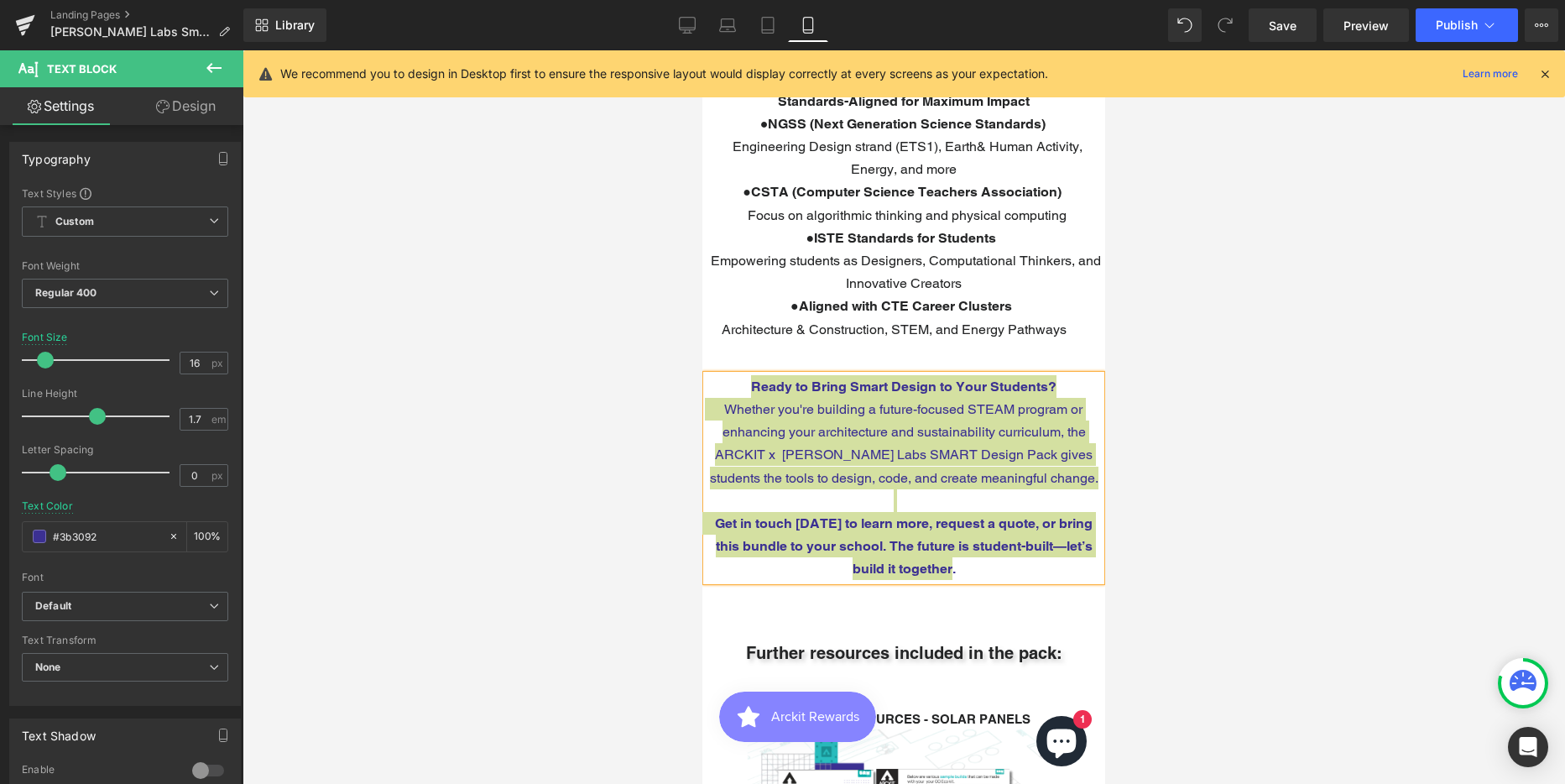
click at [1340, 330] on div at bounding box center [903, 417] width 1323 height 734
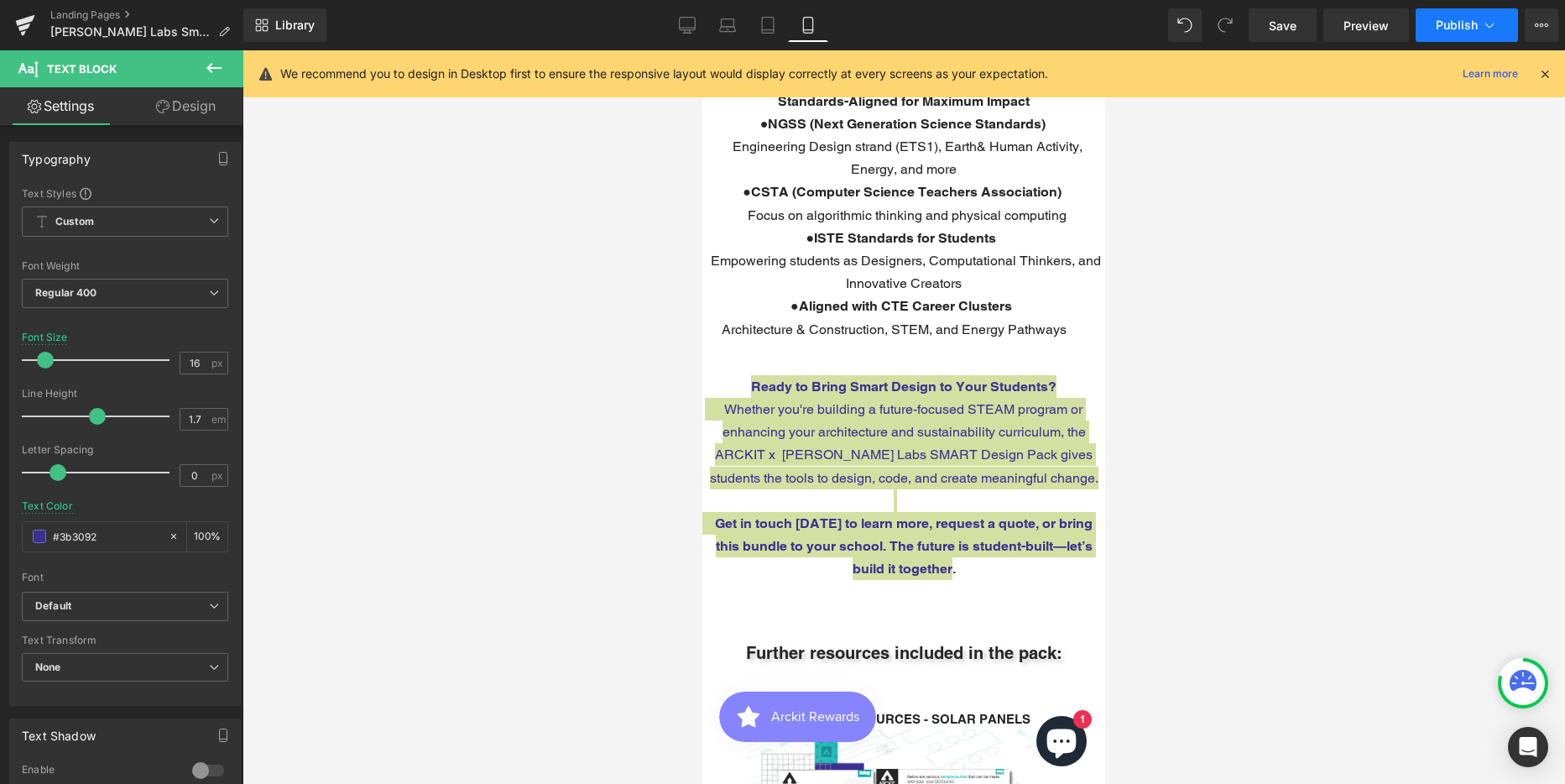
click at [1456, 24] on span "Publish" at bounding box center [1457, 25] width 42 height 13
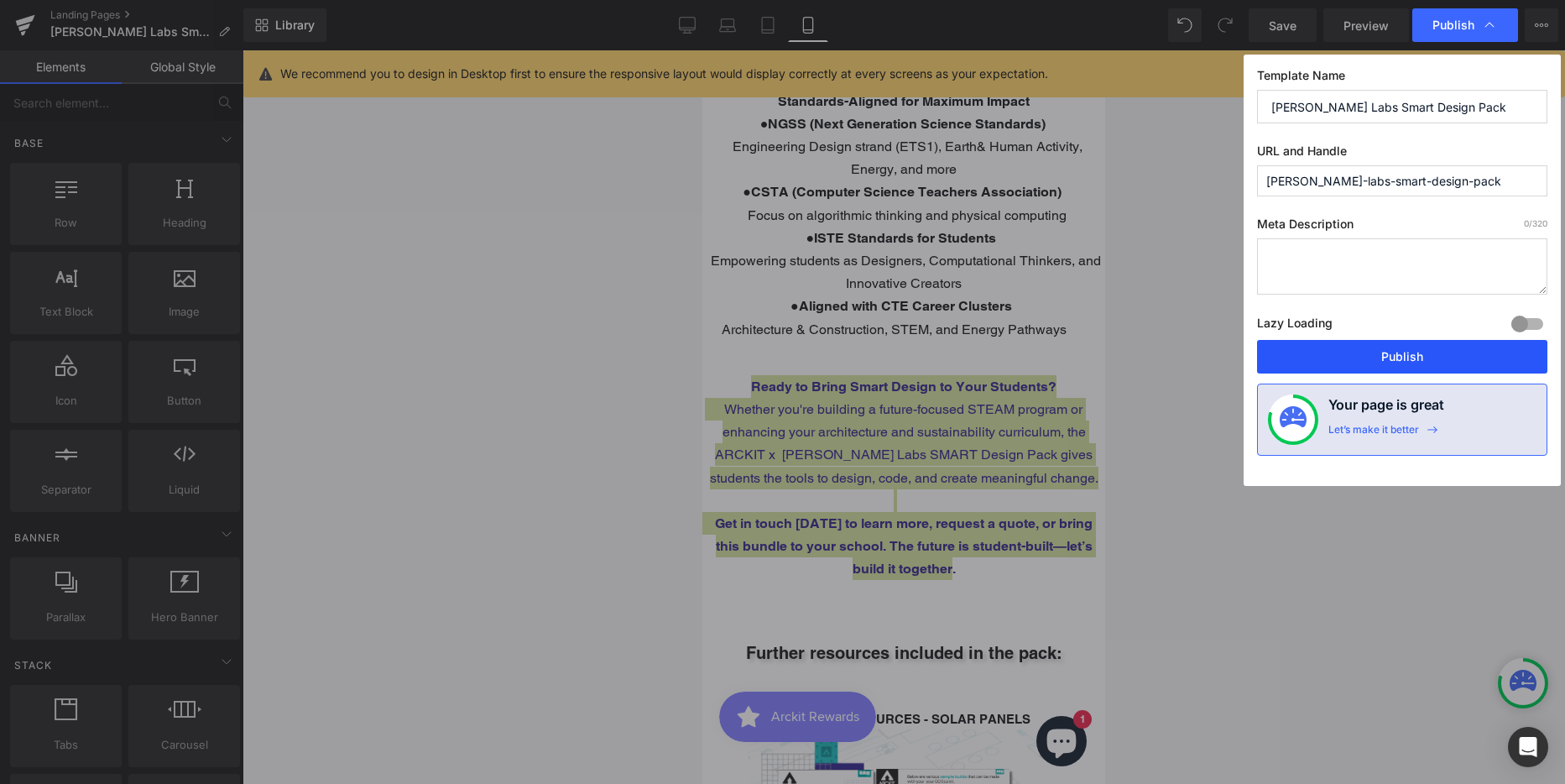
click at [1384, 350] on button "Publish" at bounding box center [1403, 356] width 291 height 33
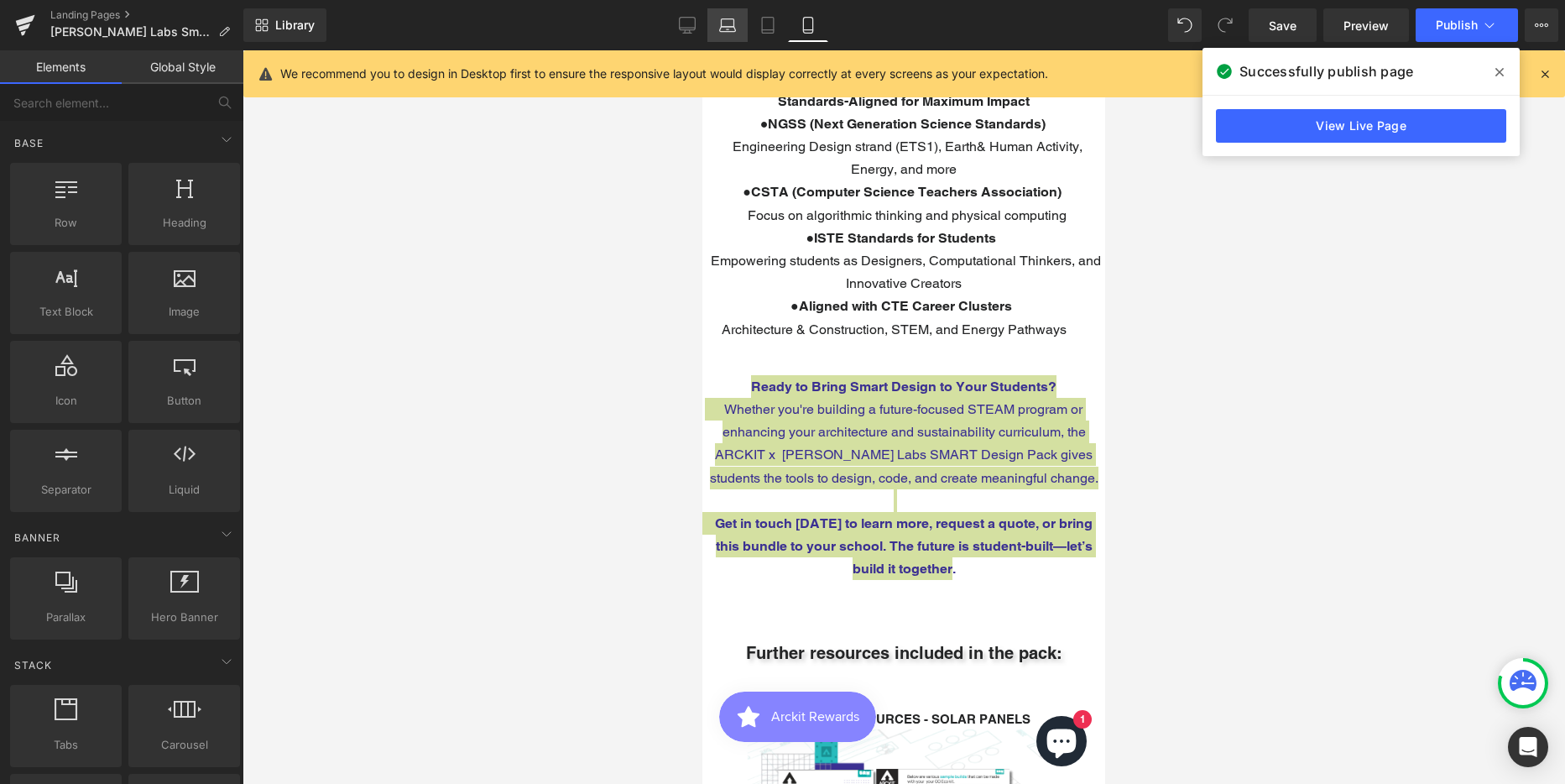
click at [735, 24] on icon at bounding box center [727, 26] width 17 height 17
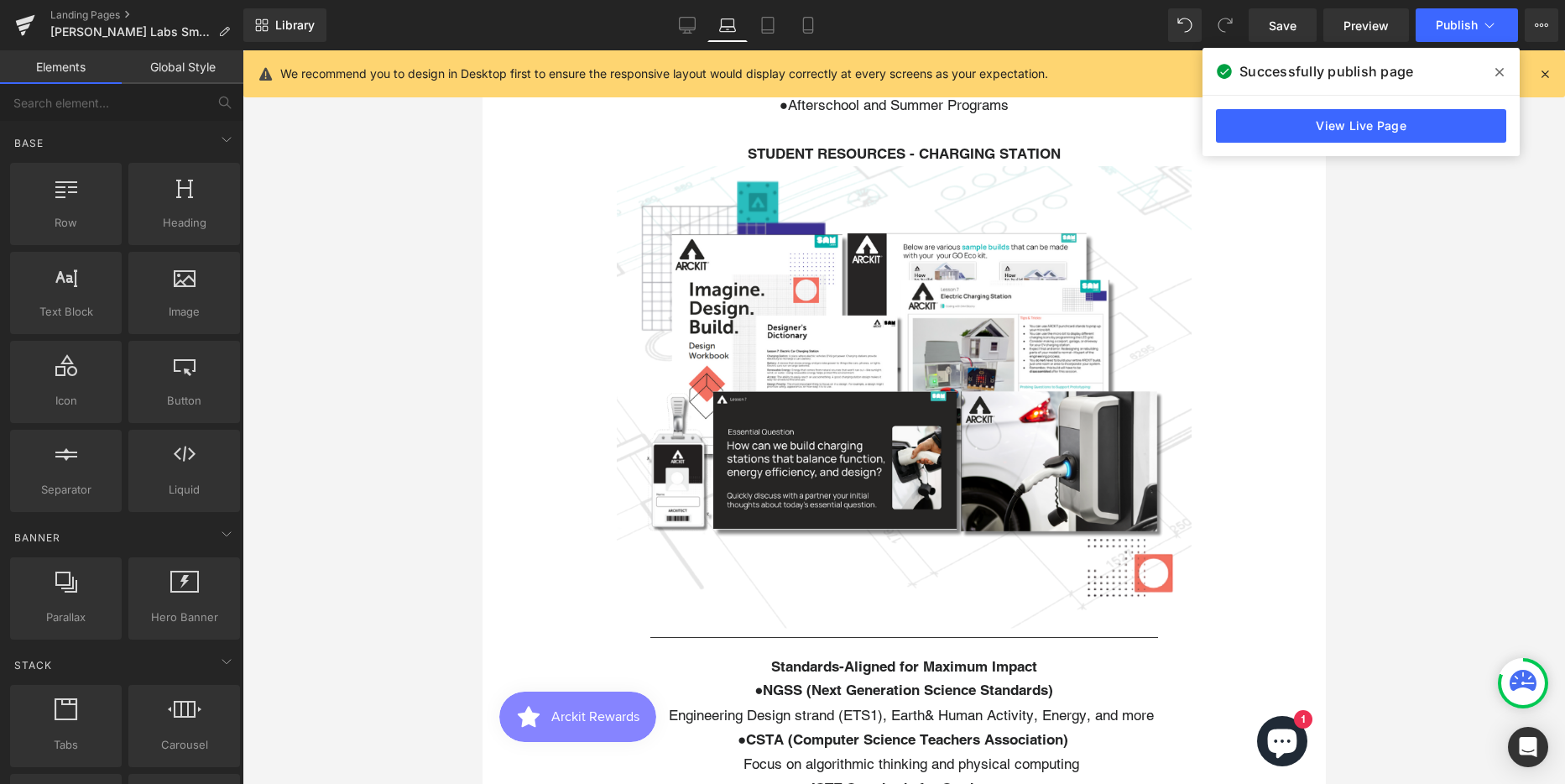
scroll to position [9, 9]
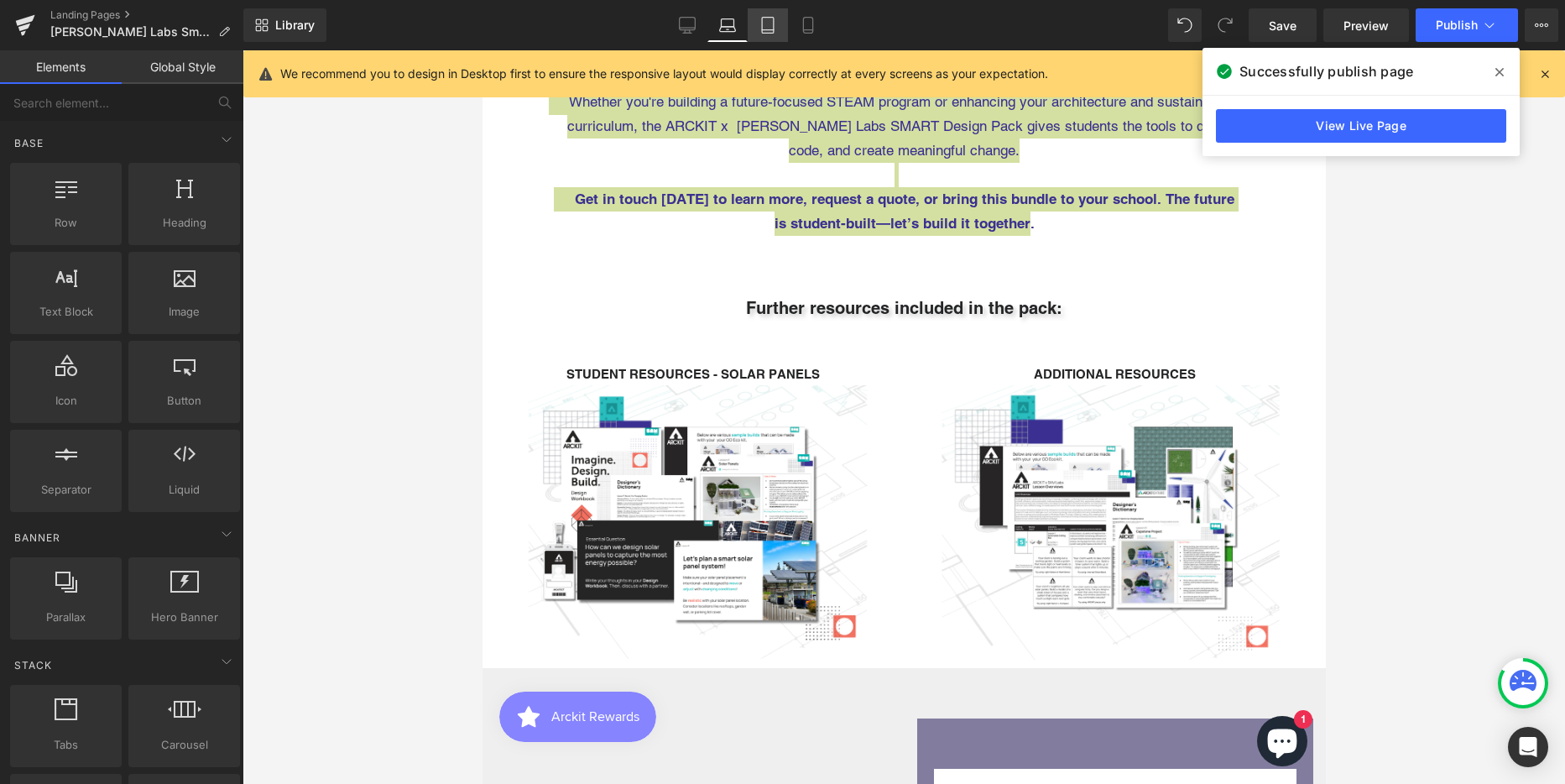
click at [761, 20] on icon at bounding box center [768, 26] width 17 height 17
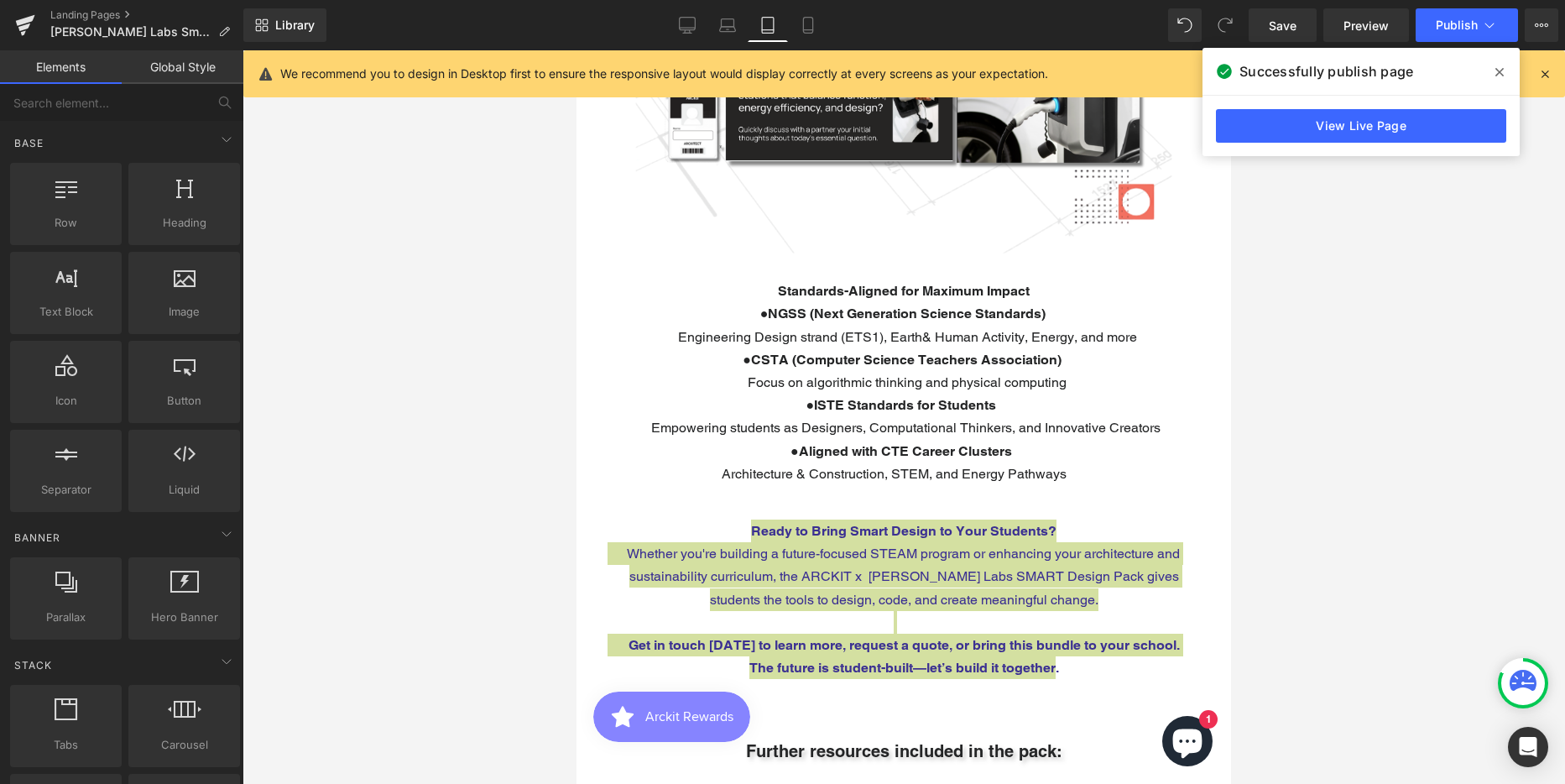
scroll to position [3315, 0]
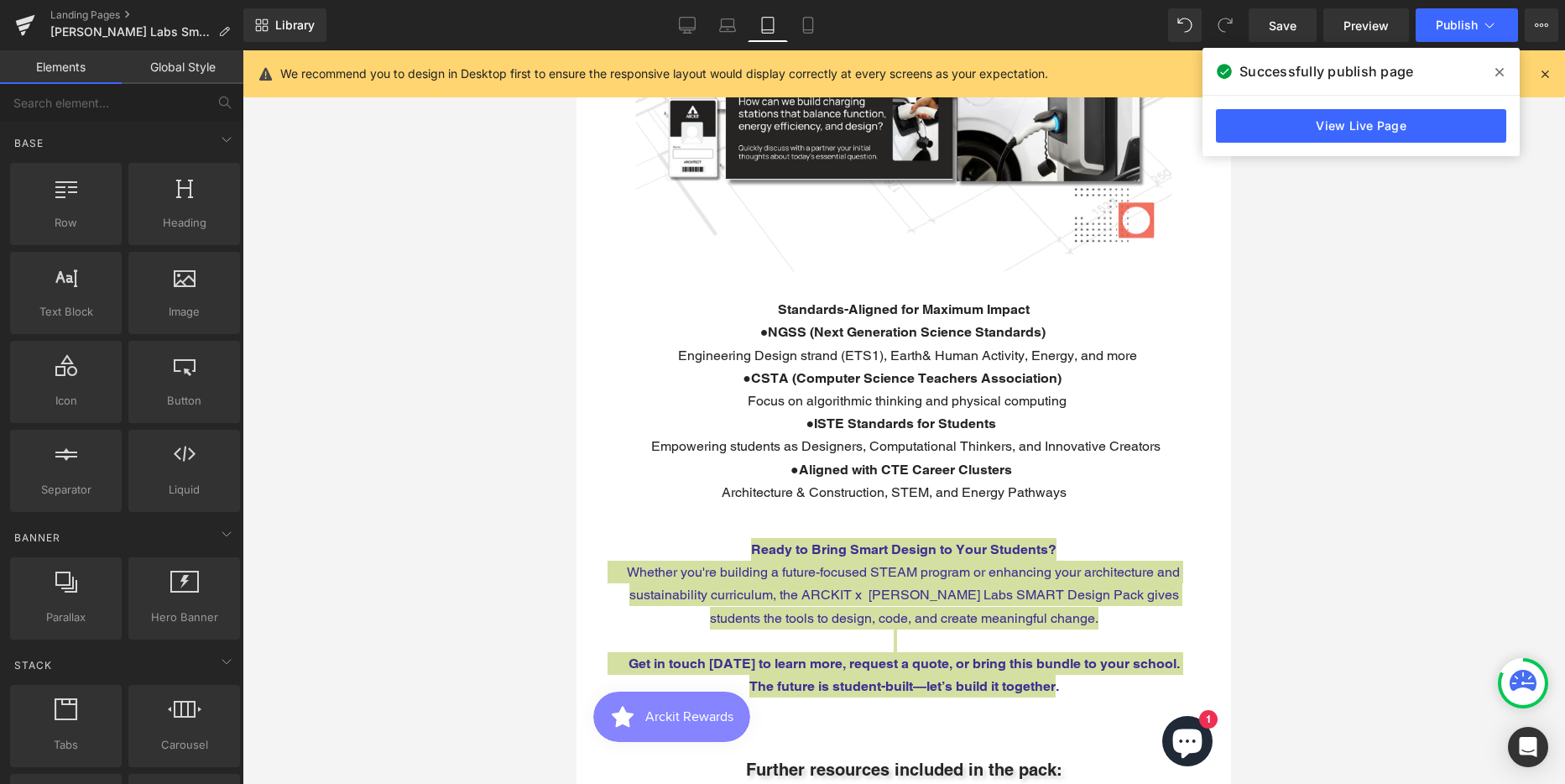
click at [1363, 492] on div at bounding box center [903, 417] width 1323 height 734
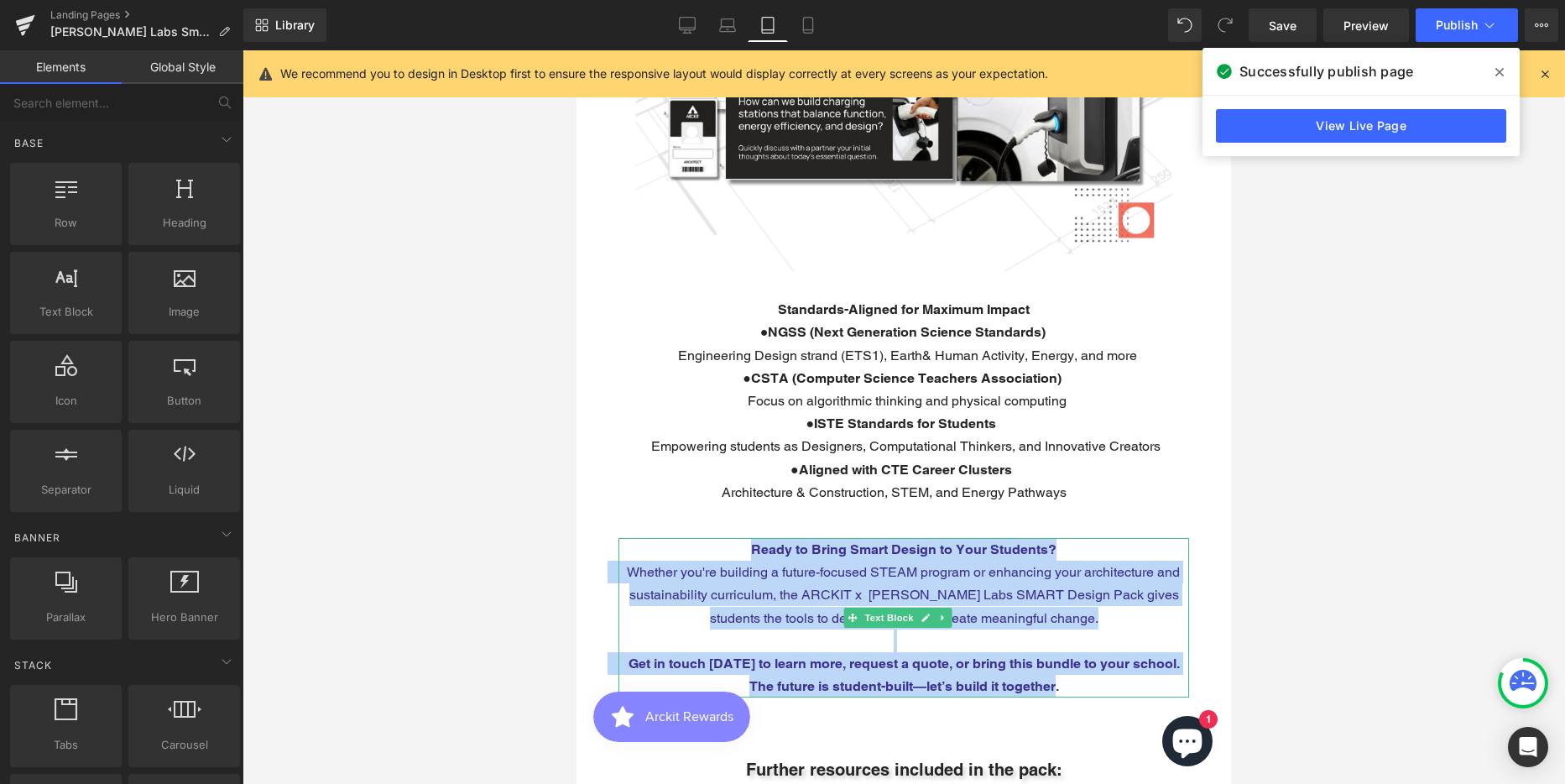
click at [986, 564] on span "Whether you're building a future-focused STEAM program or enhancing your archit…" at bounding box center [903, 594] width 553 height 62
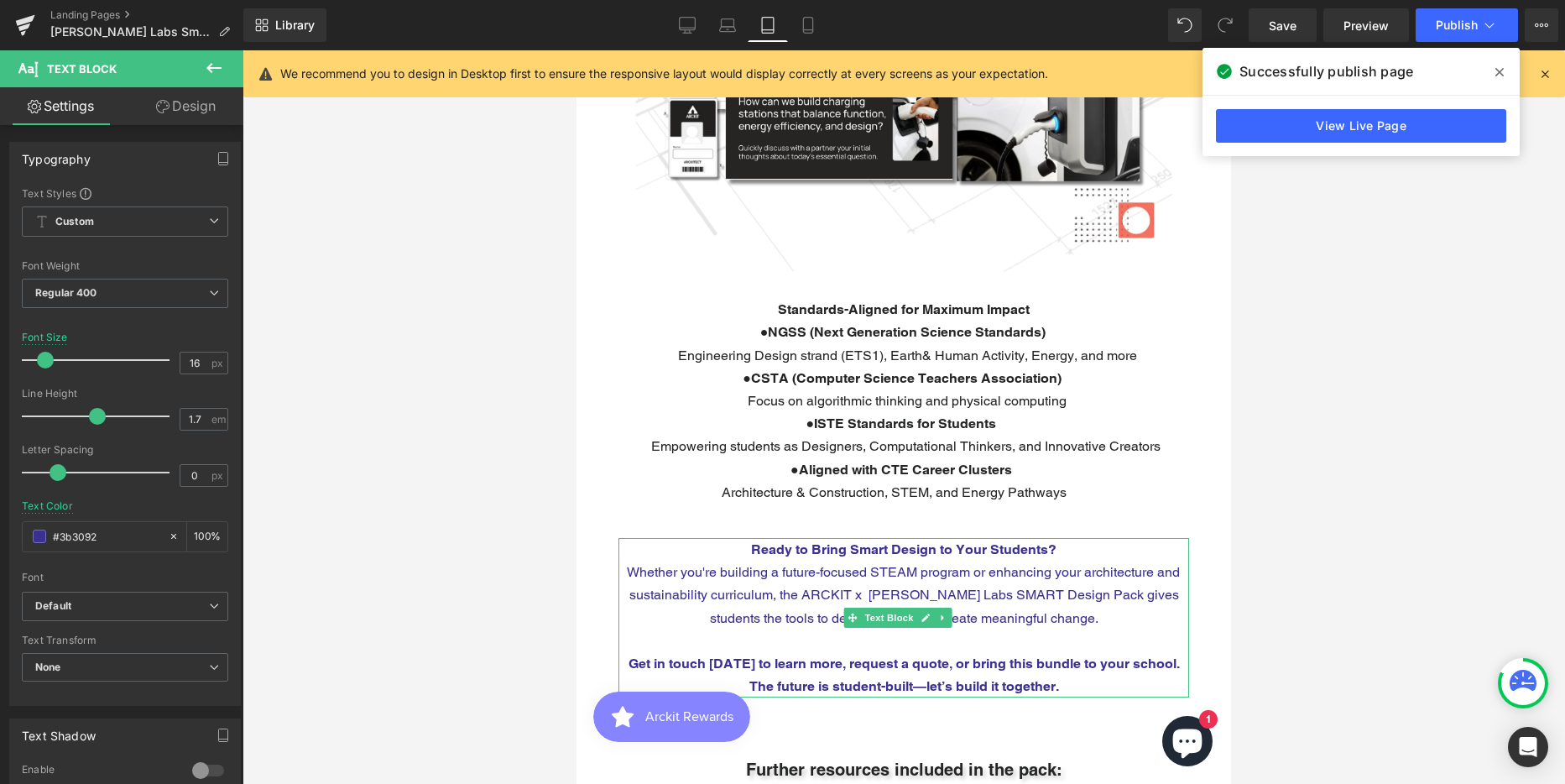
click at [673, 569] on p "Whether you're building a future-focused STEAM program or enhancing your archit…" at bounding box center [903, 594] width 571 height 68
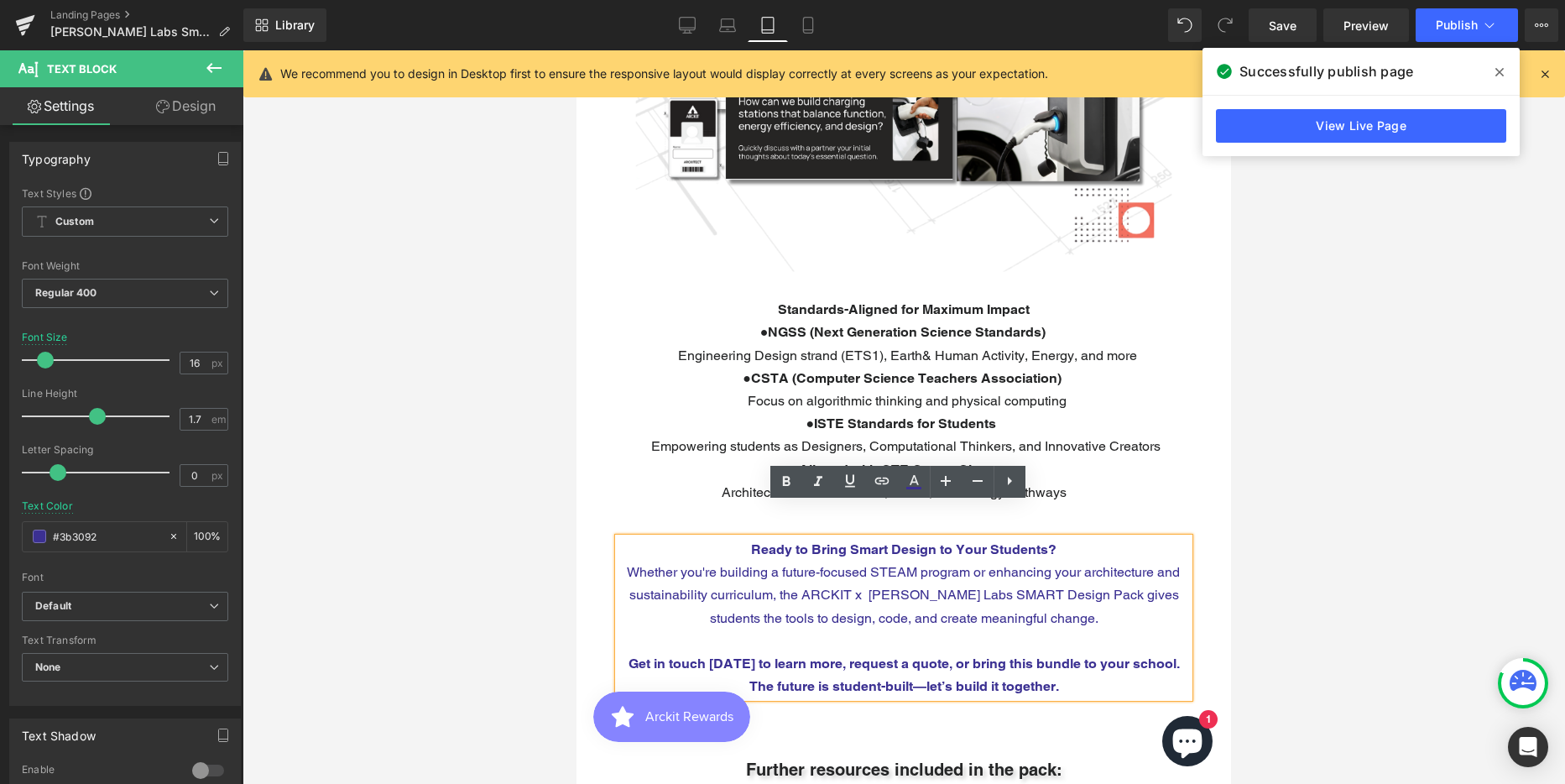
click at [662, 538] on p "Ready to Bring Smart Design to Your Students?" at bounding box center [903, 550] width 571 height 23
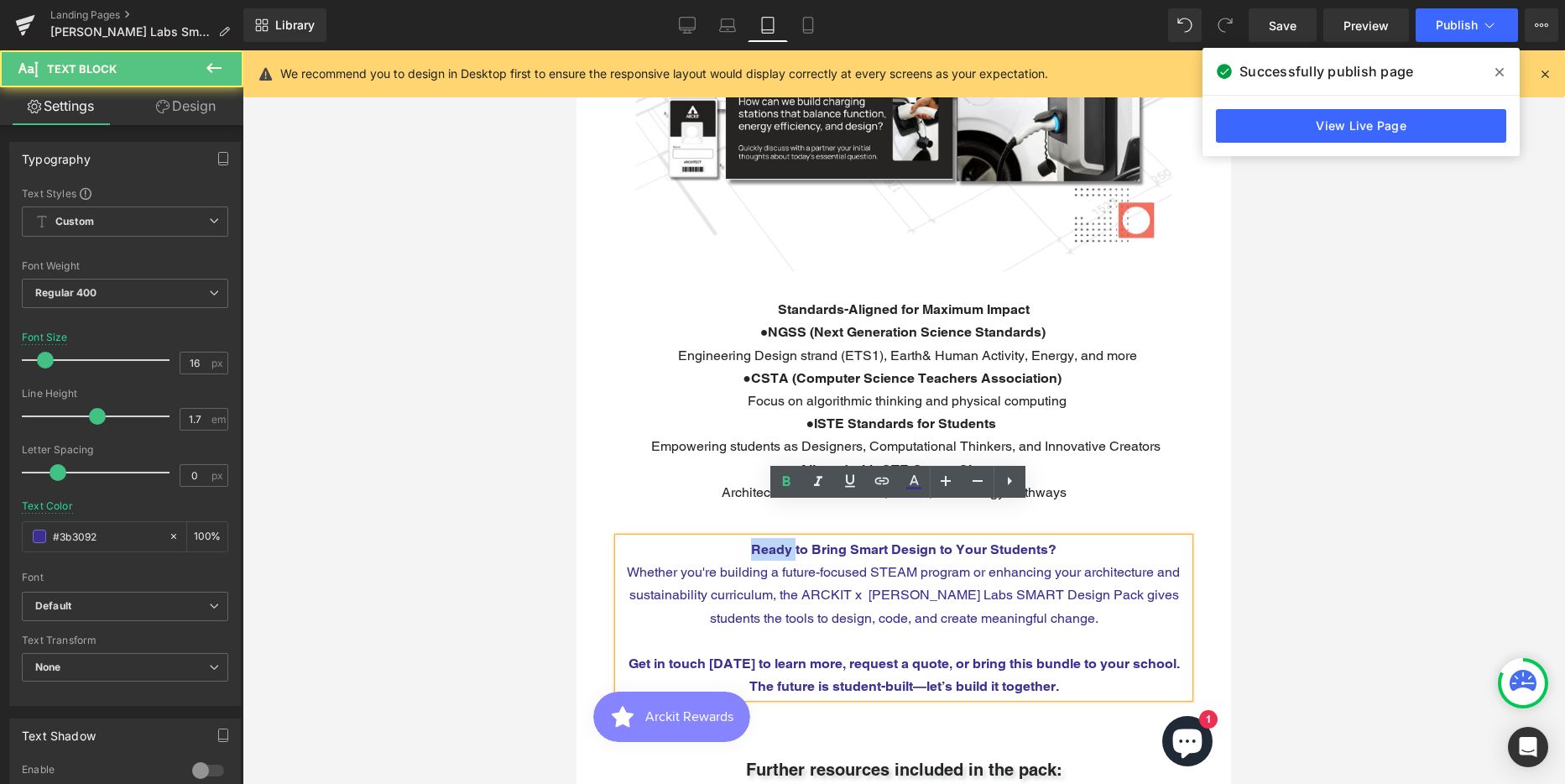
click at [662, 538] on p "Ready to Bring Smart Design to Your Students?" at bounding box center [903, 550] width 571 height 23
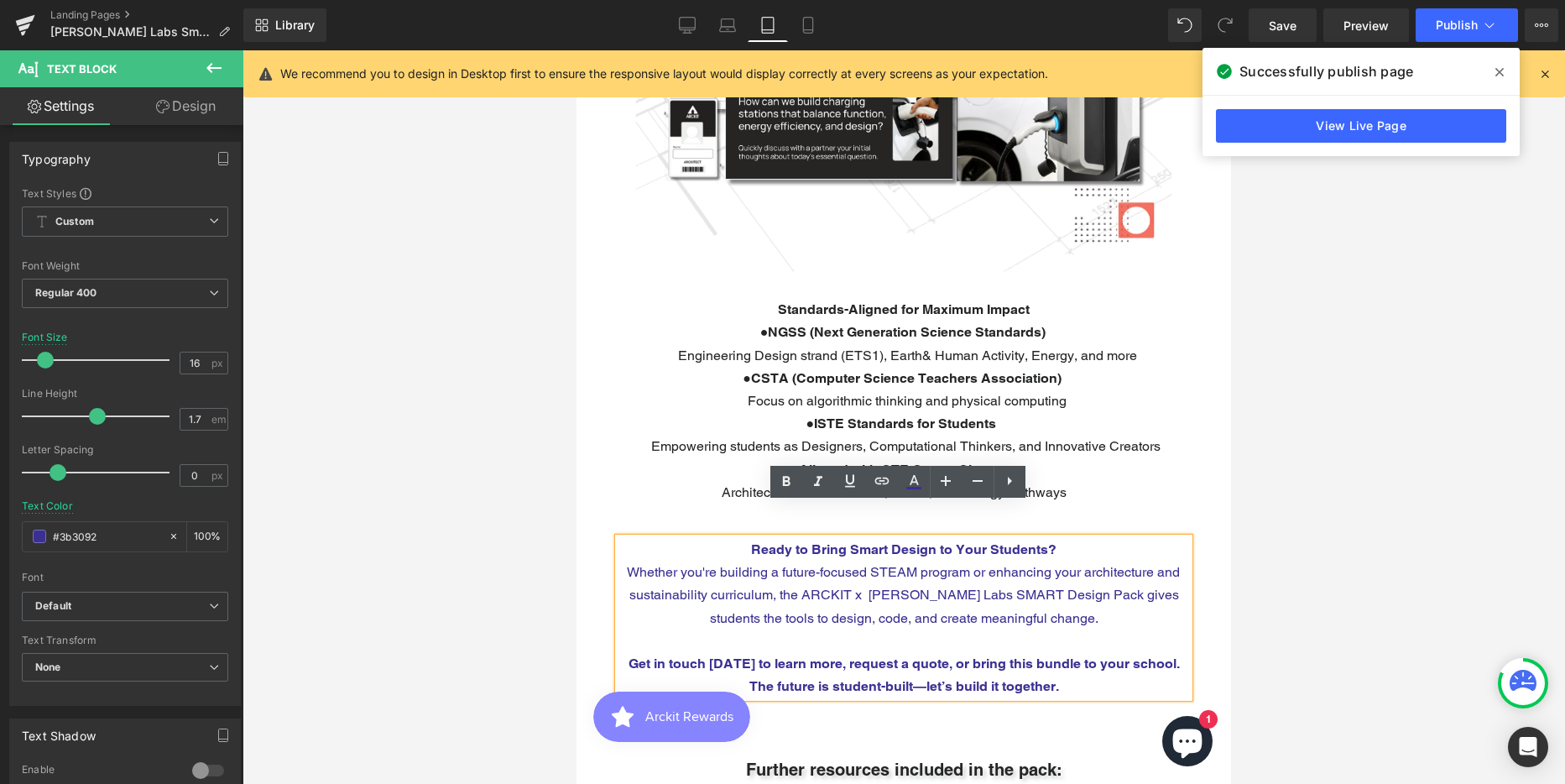
click at [765, 569] on p "Whether you're building a future-focused STEAM program or enhancing your archit…" at bounding box center [903, 594] width 571 height 68
click at [764, 569] on p "Whether you're building a future-focused STEAM program or enhancing your archit…" at bounding box center [903, 594] width 571 height 68
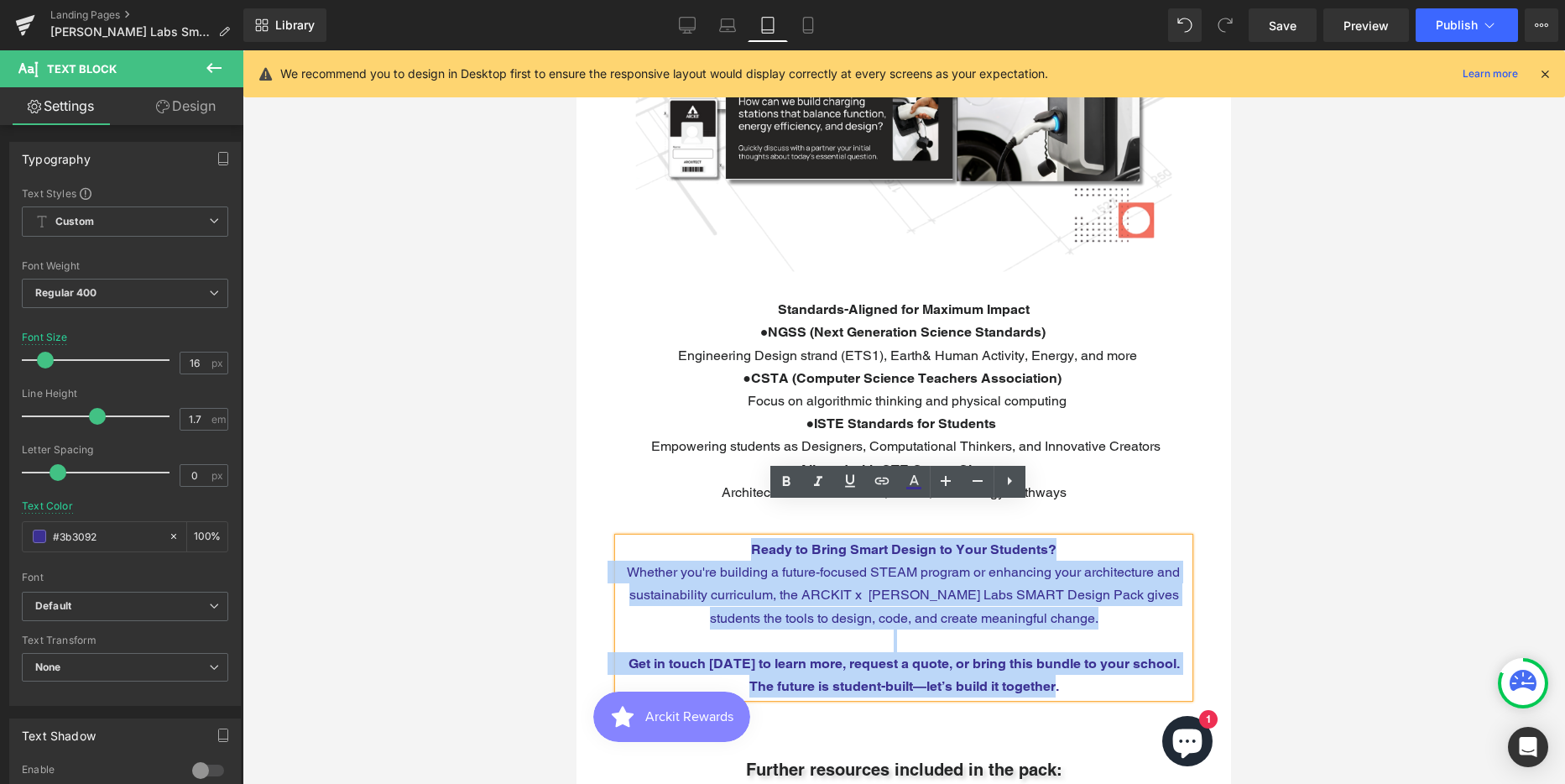
click at [627, 564] on span "Whether you're building a future-focused STEAM program or enhancing your archit…" at bounding box center [903, 594] width 553 height 62
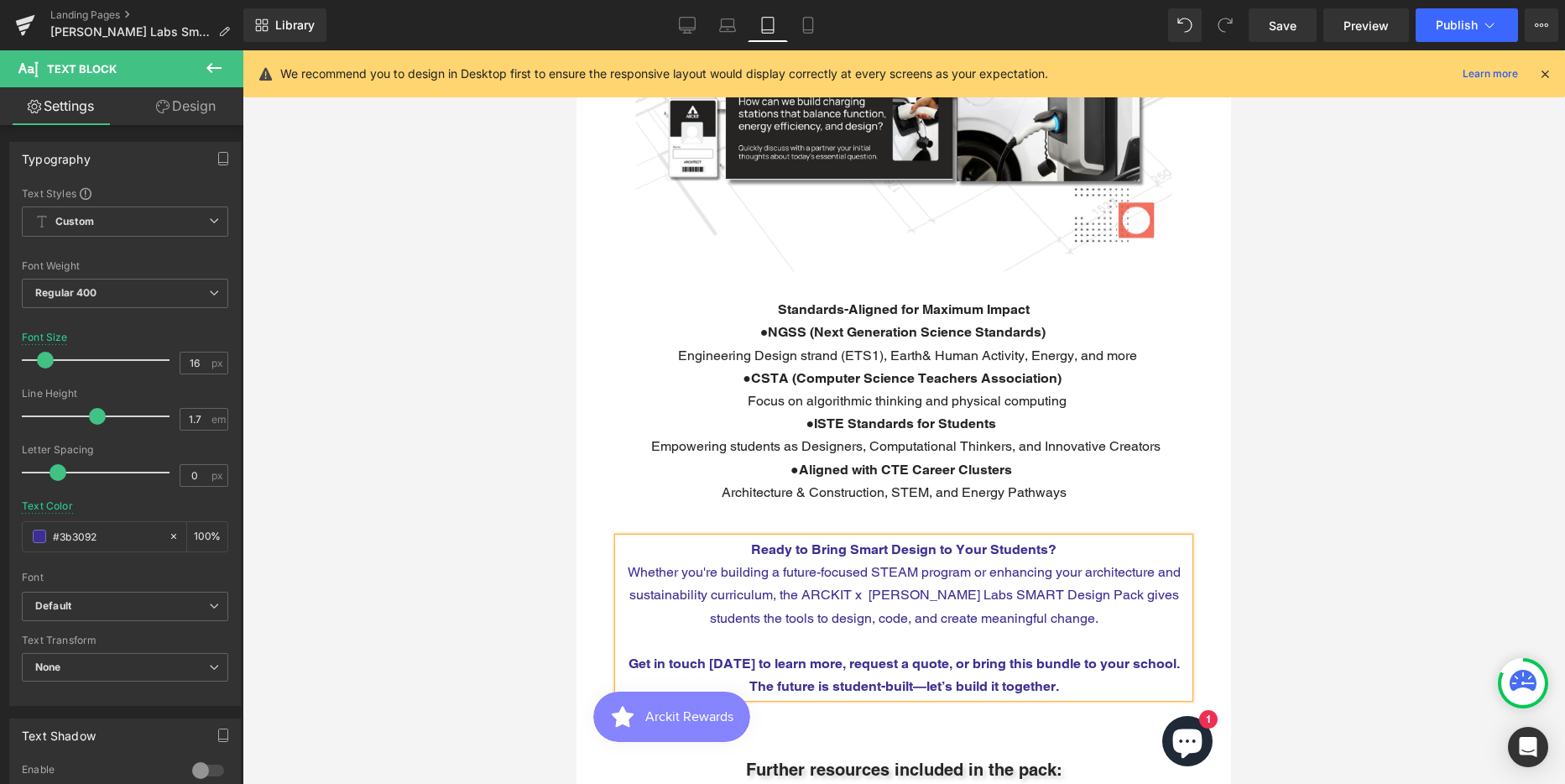
click at [629, 564] on span "Whether you're building a future-focused STEAM program or enhancing your archit…" at bounding box center [904, 594] width 553 height 62
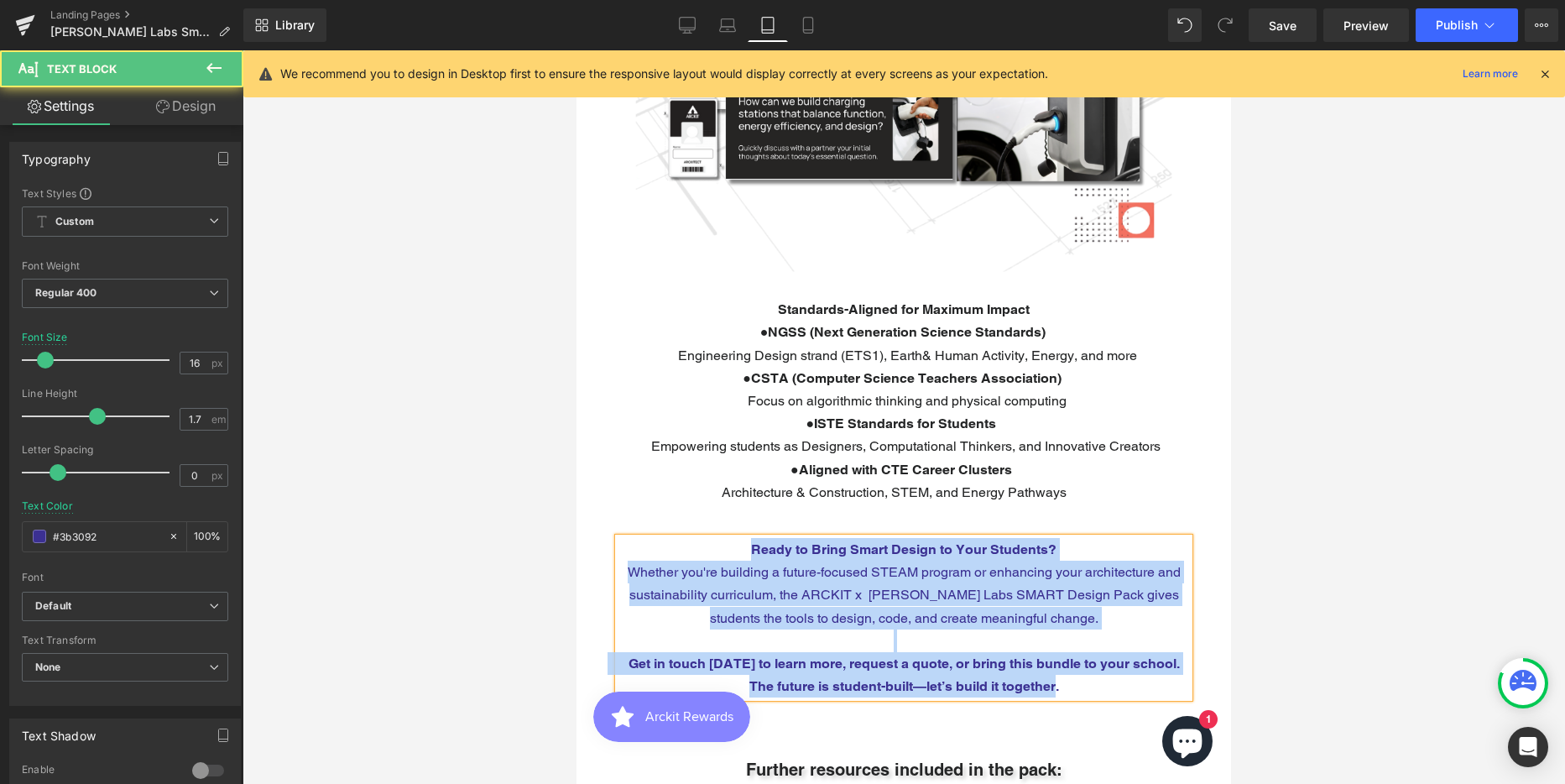
click at [629, 655] on span "Get in touch [DATE] to learn more, request a quote, or bring this bundle to you…" at bounding box center [904, 674] width 552 height 39
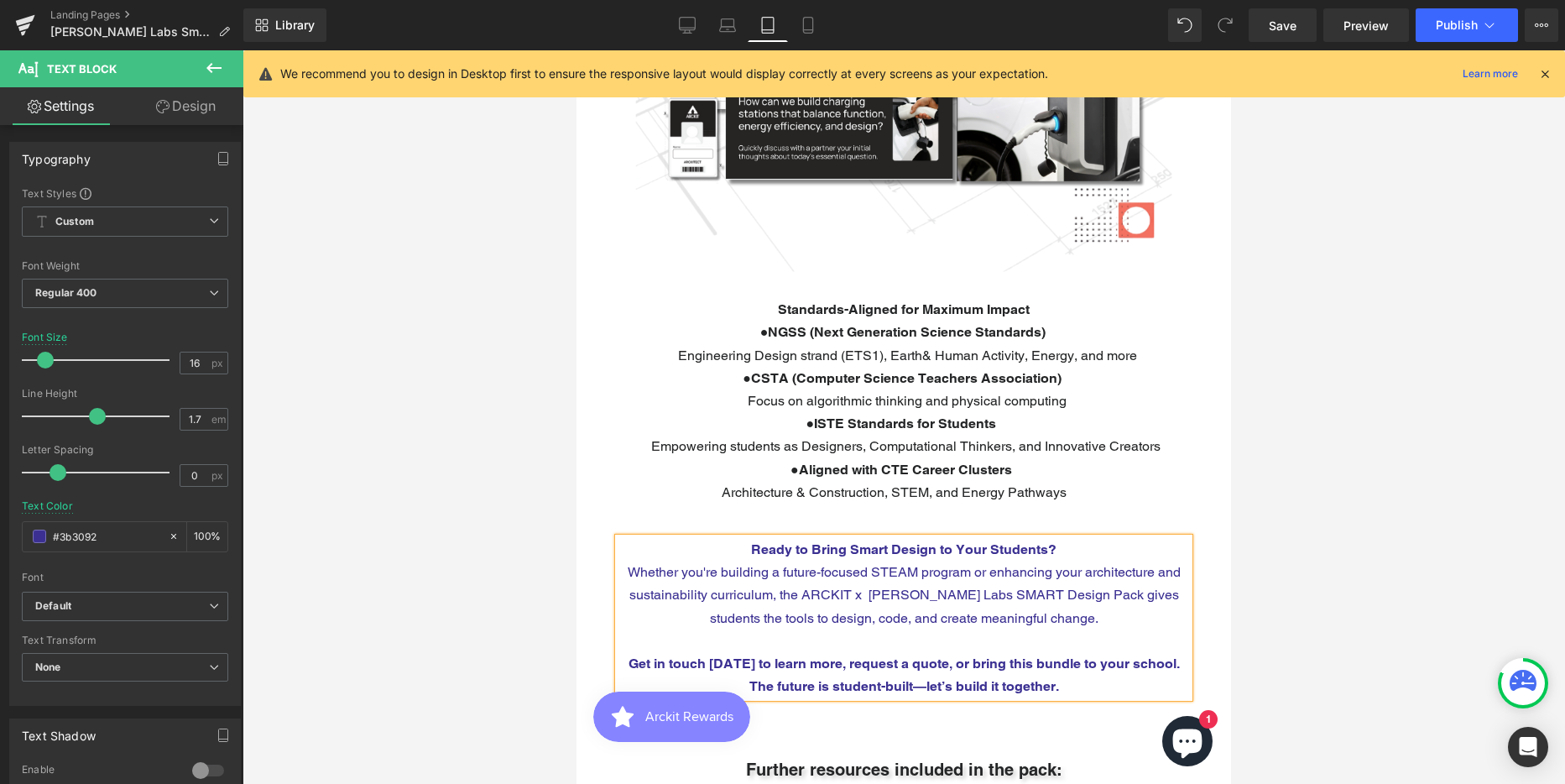
scroll to position [6325, 642]
click at [629, 655] on span "Get in touch [DATE] to learn more, request a quote, or bring this bundle to you…" at bounding box center [904, 674] width 552 height 39
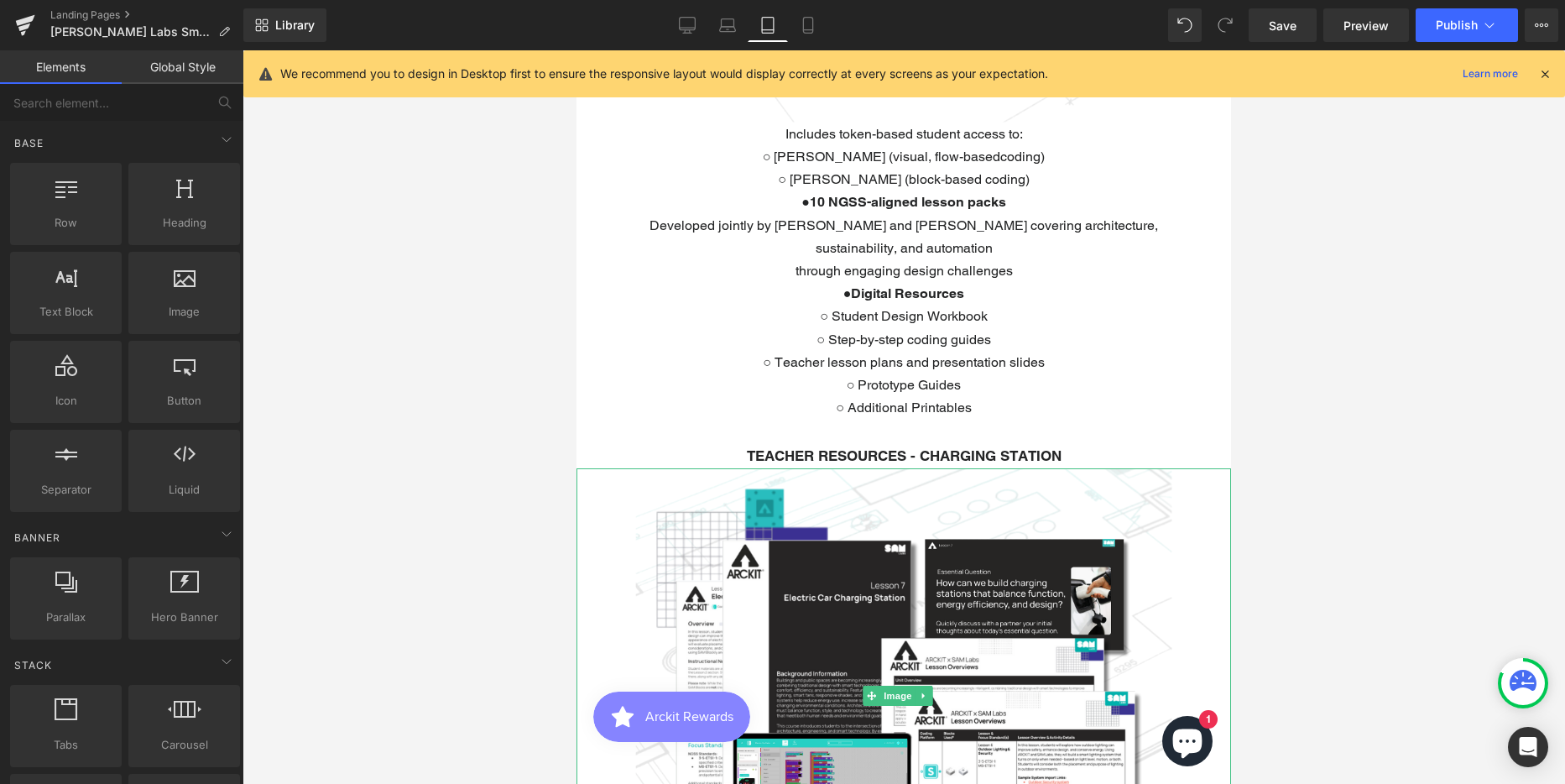
scroll to position [2308, 0]
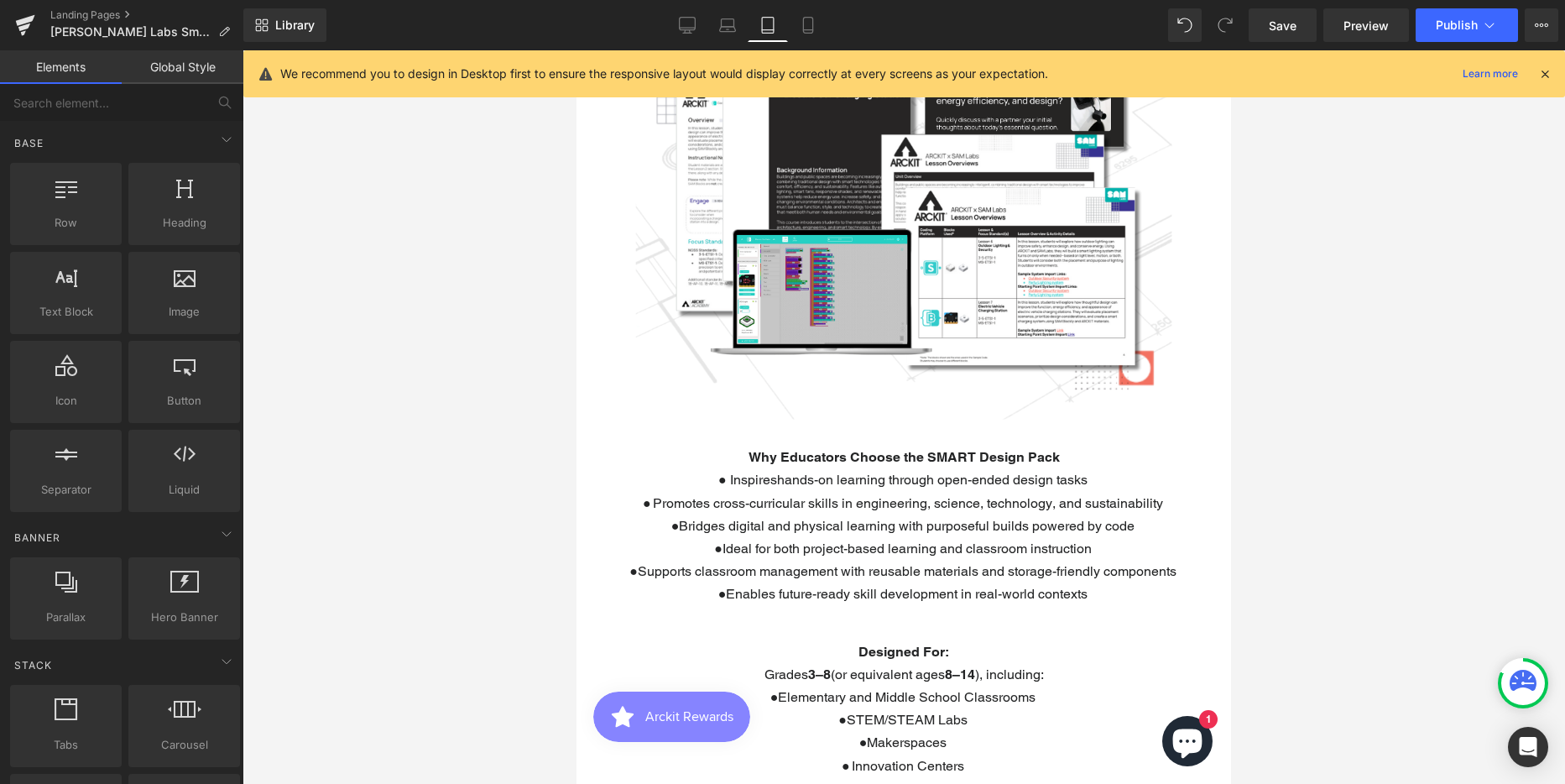
click at [1051, 540] on span "Ideal for both project-based learning and classroom instruction" at bounding box center [907, 548] width 369 height 16
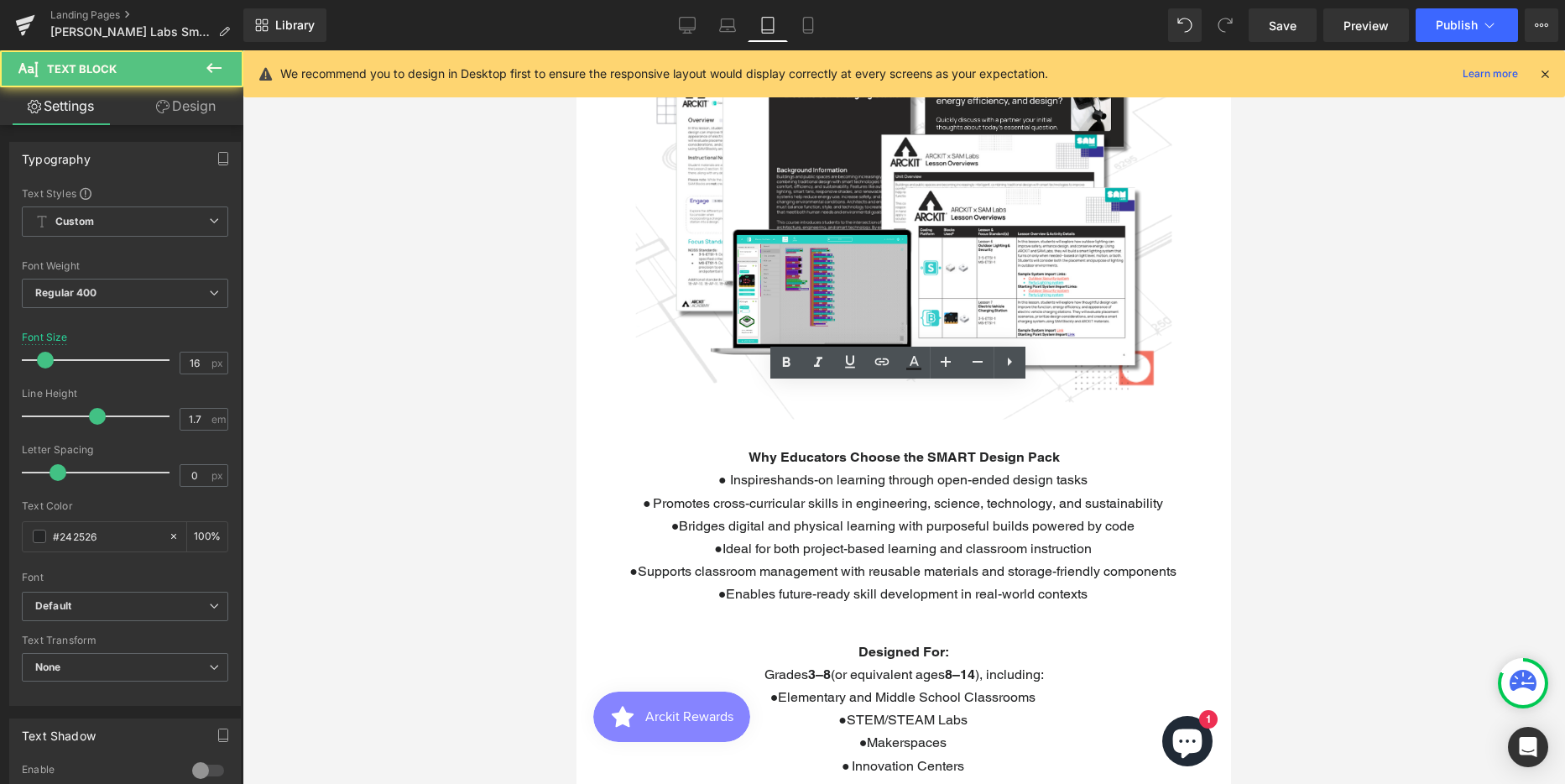
drag, startPoint x: 752, startPoint y: 396, endPoint x: 1059, endPoint y: 577, distance: 356.4
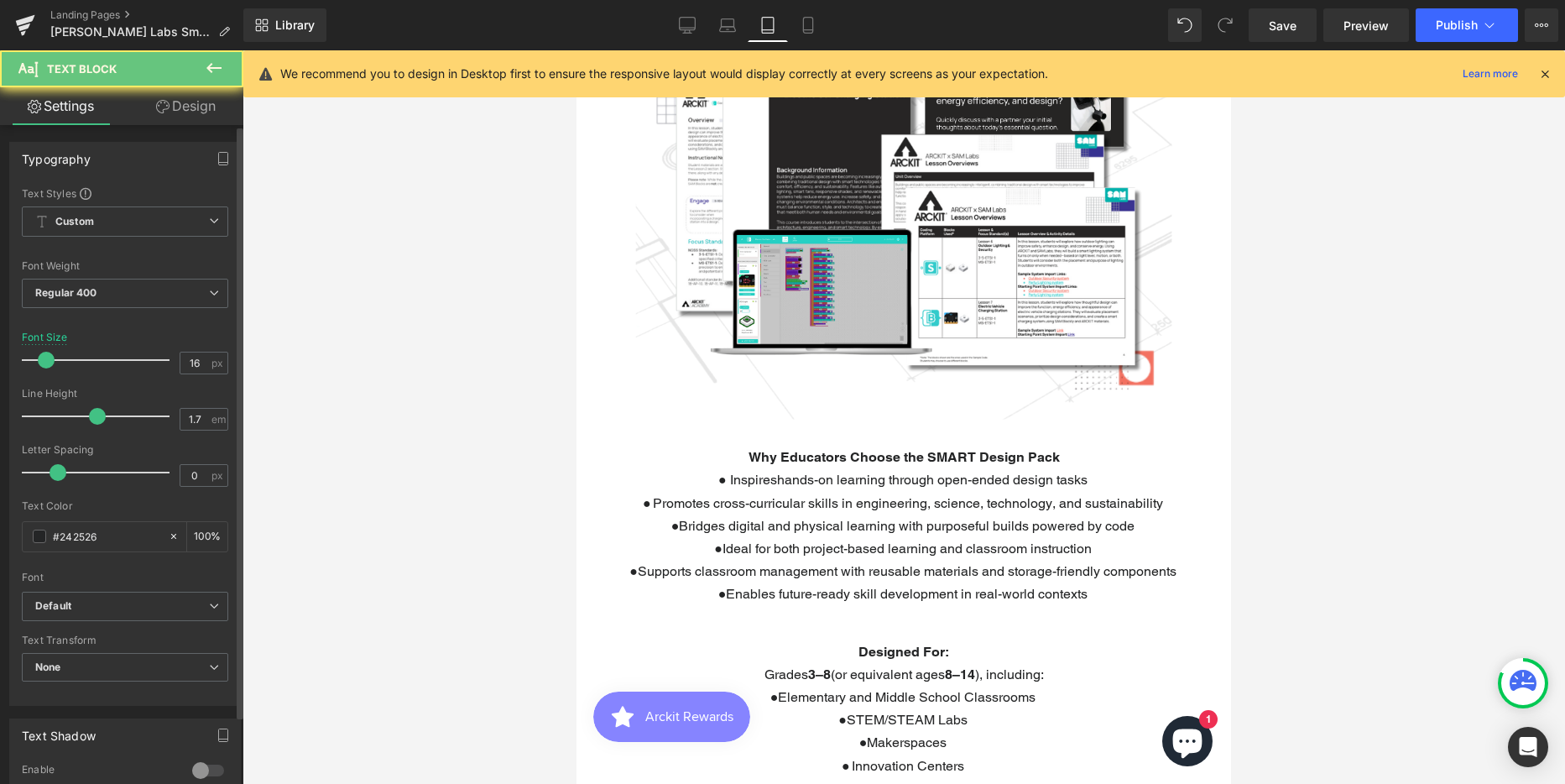
drag, startPoint x: 337, startPoint y: 484, endPoint x: 47, endPoint y: 359, distance: 315.8
click at [47, 359] on span at bounding box center [47, 360] width 17 height 17
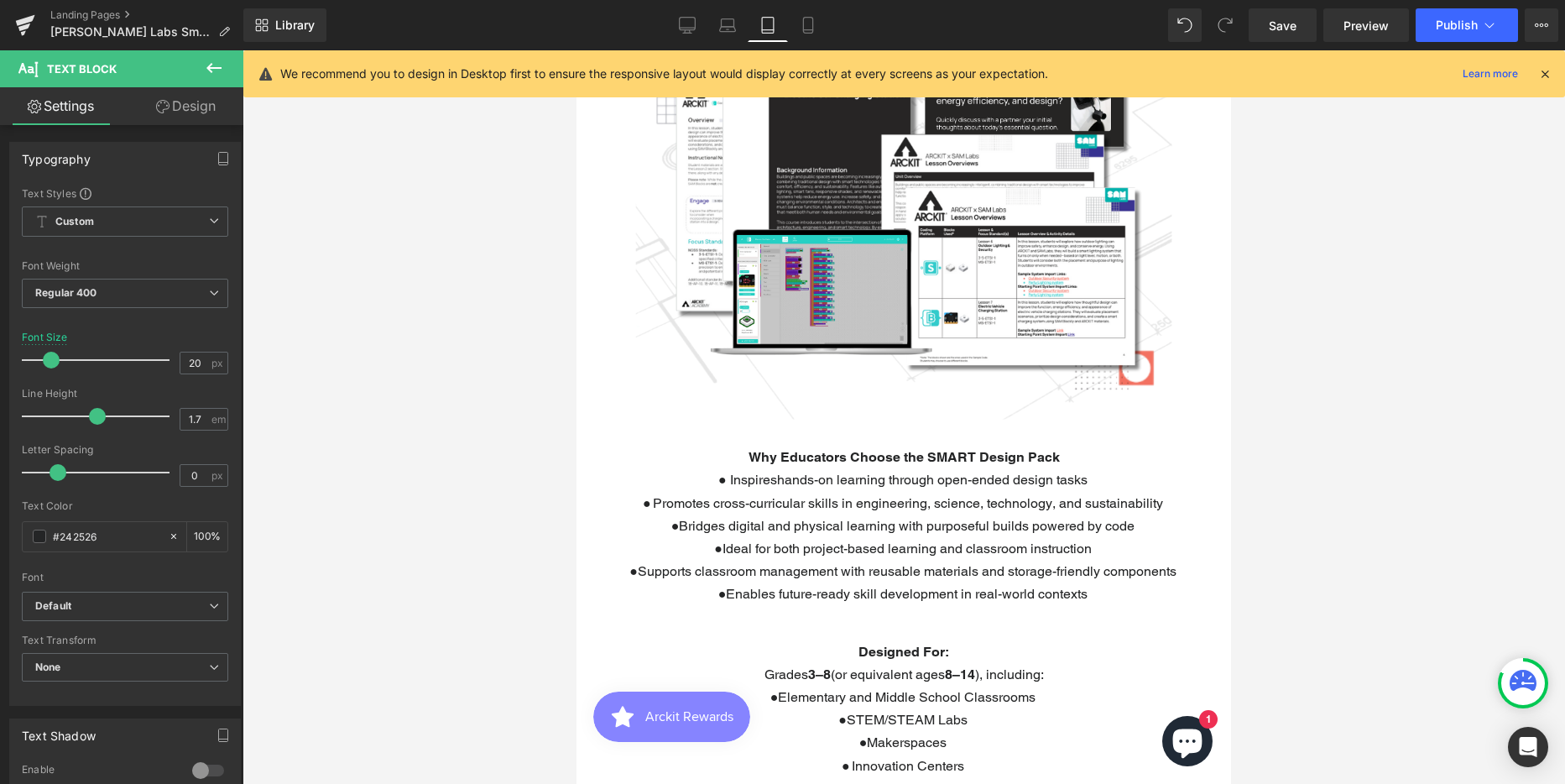
scroll to position [798, 0]
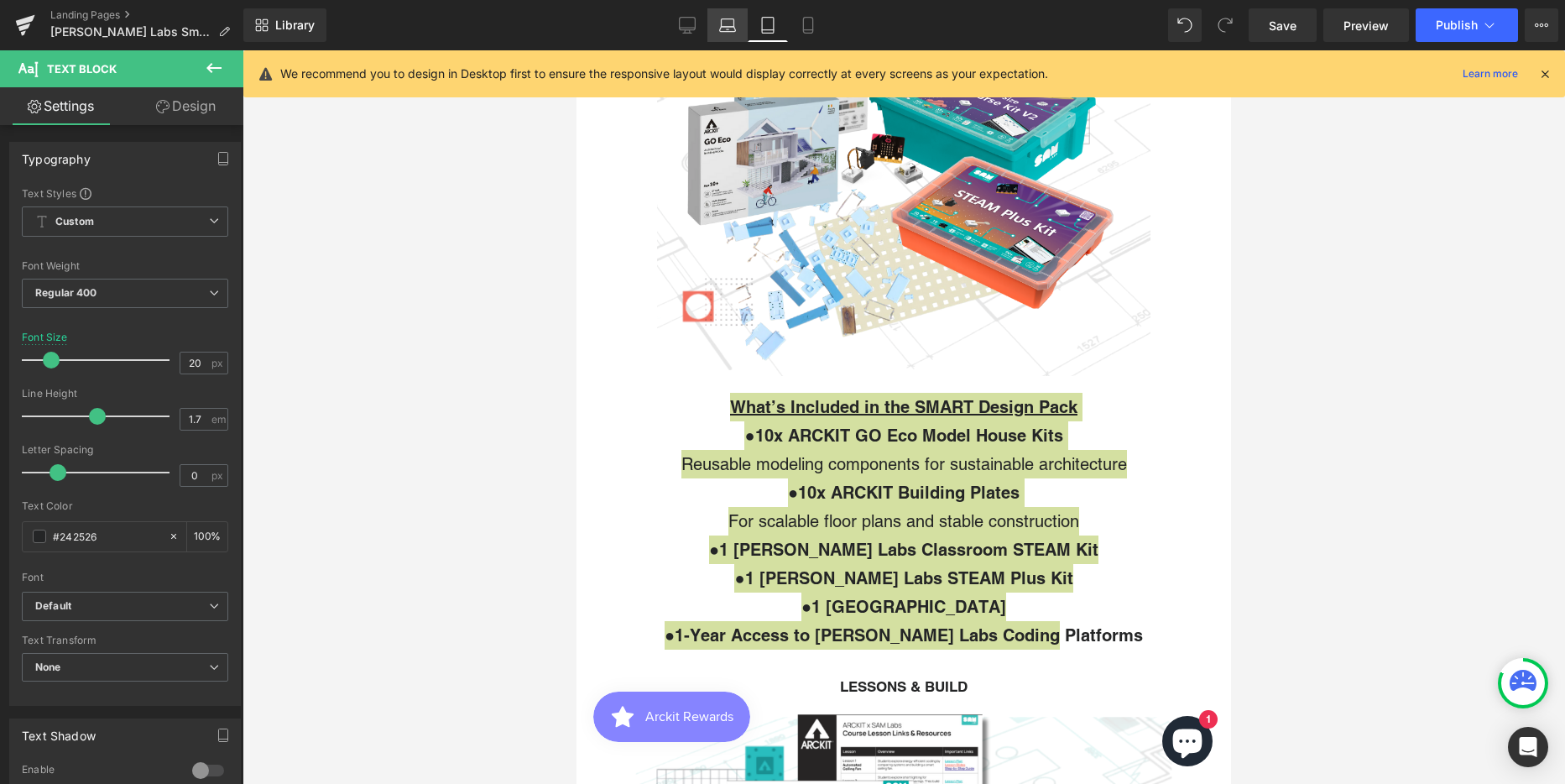
click at [737, 23] on link "Laptop" at bounding box center [727, 25] width 40 height 33
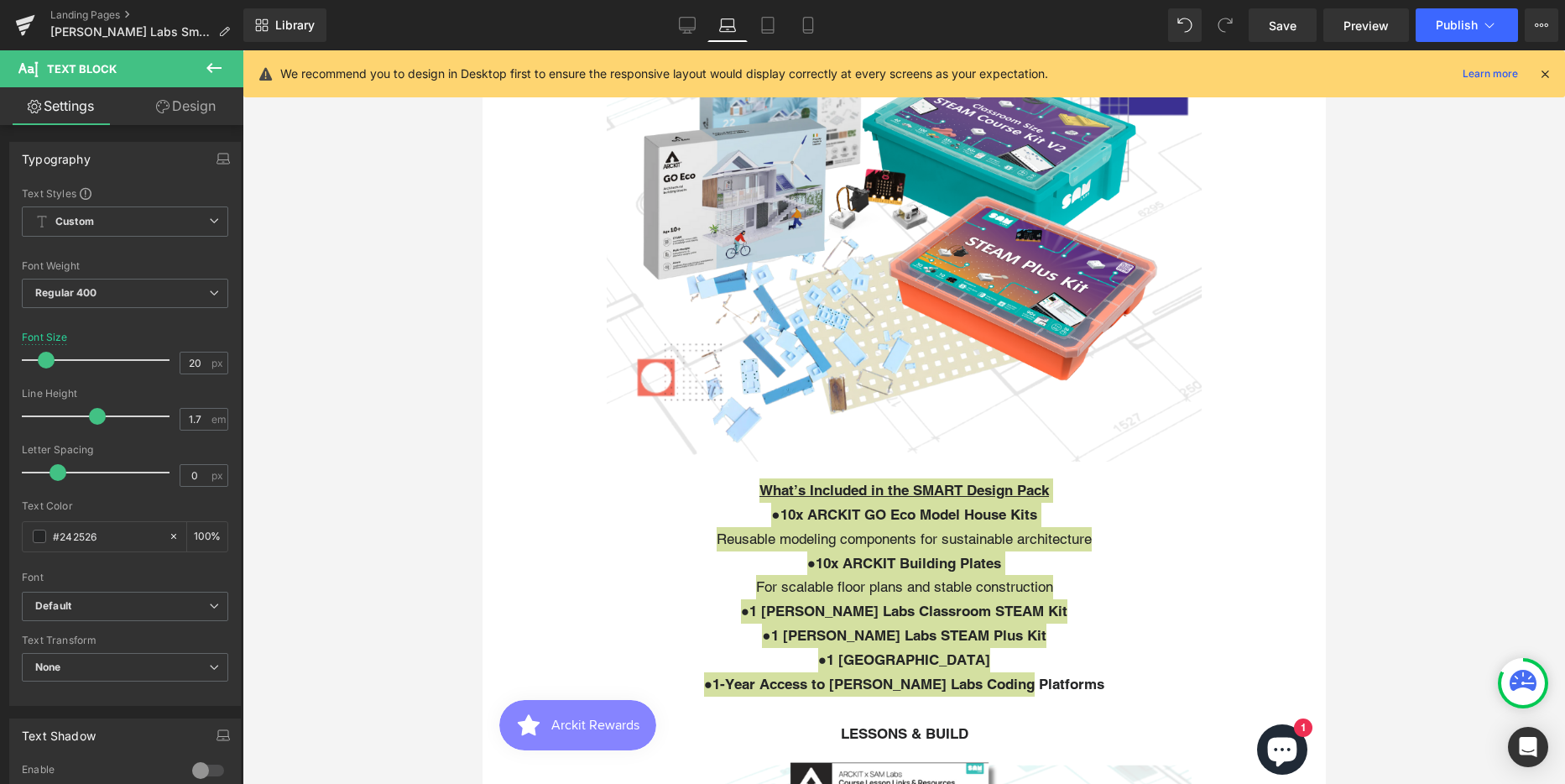
type input "17"
type input "100"
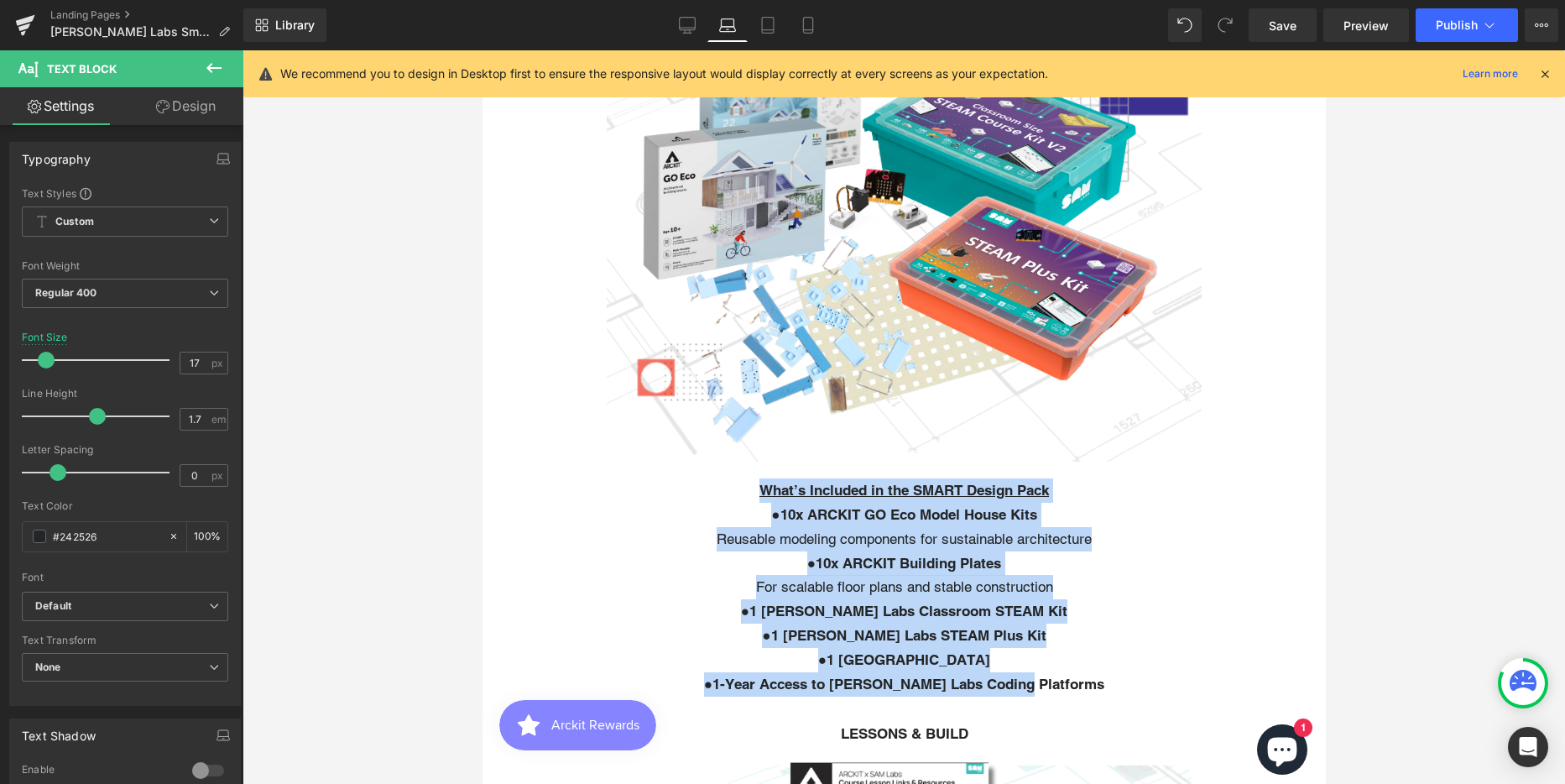
click at [1117, 502] on p "● 10x ARCKIT GO Eco Model House Kits Reusable modeling components for sustainab…" at bounding box center [903, 526] width 592 height 48
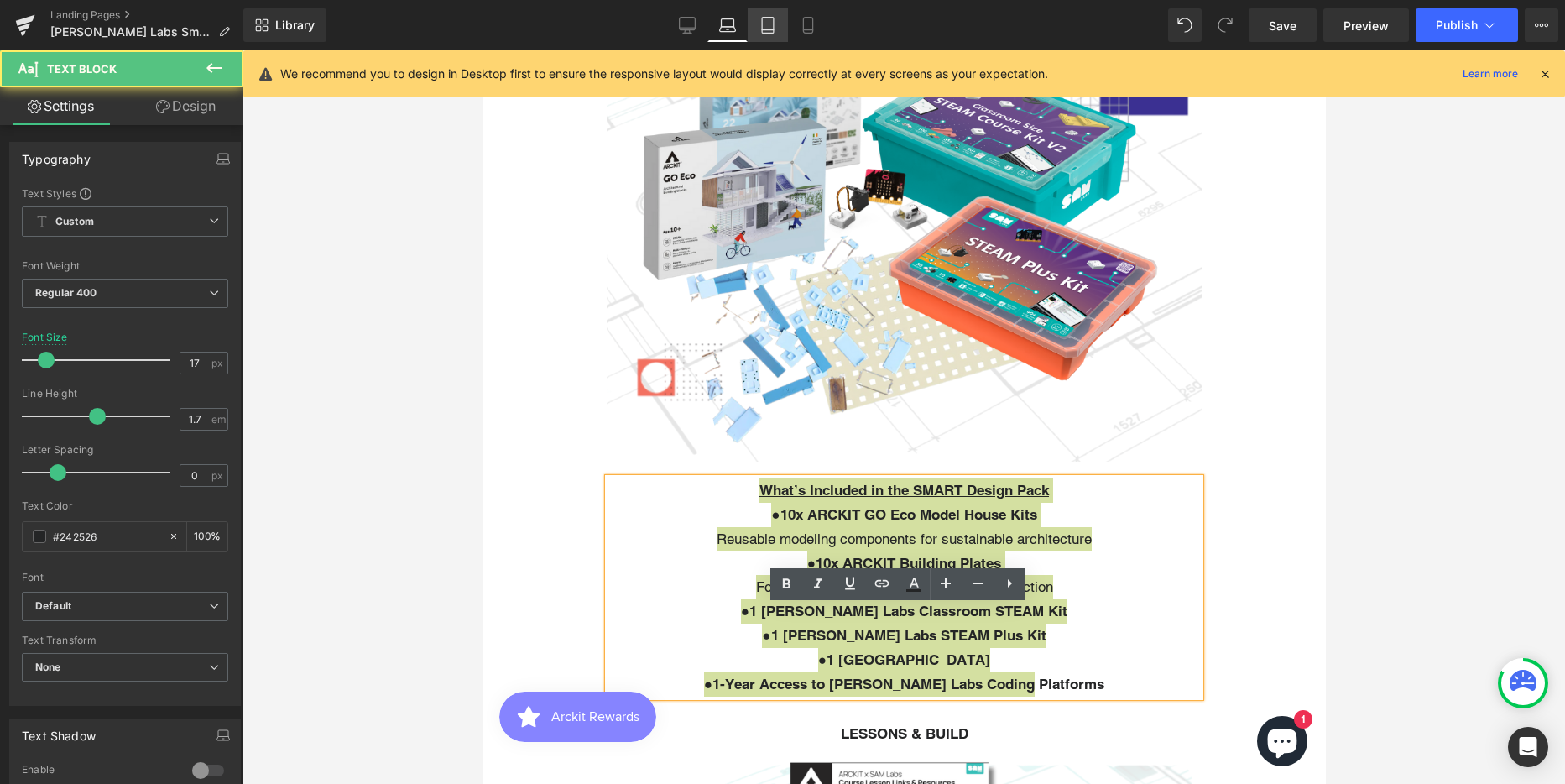
click at [765, 26] on icon at bounding box center [768, 26] width 17 height 17
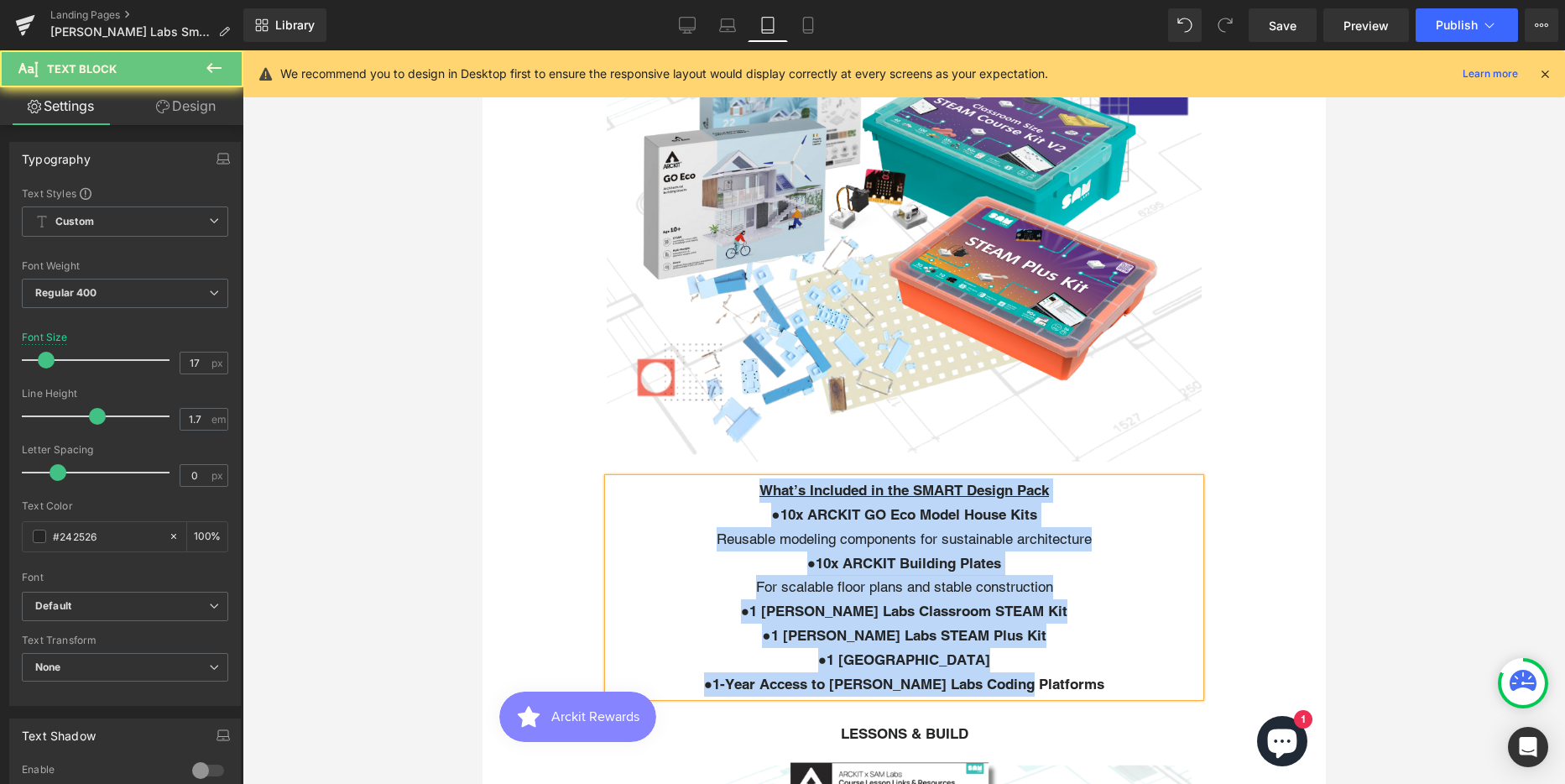
click at [978, 506] on b "10x ARCKIT GO Eco Model House Kits" at bounding box center [908, 514] width 256 height 17
drag, startPoint x: 889, startPoint y: 322, endPoint x: 1079, endPoint y: 469, distance: 240.2
click at [1079, 478] on div "What’s Included in the SMART Design Pack ● 10x ARCKIT GO Eco Model House Kits R…" at bounding box center [903, 588] width 592 height 218
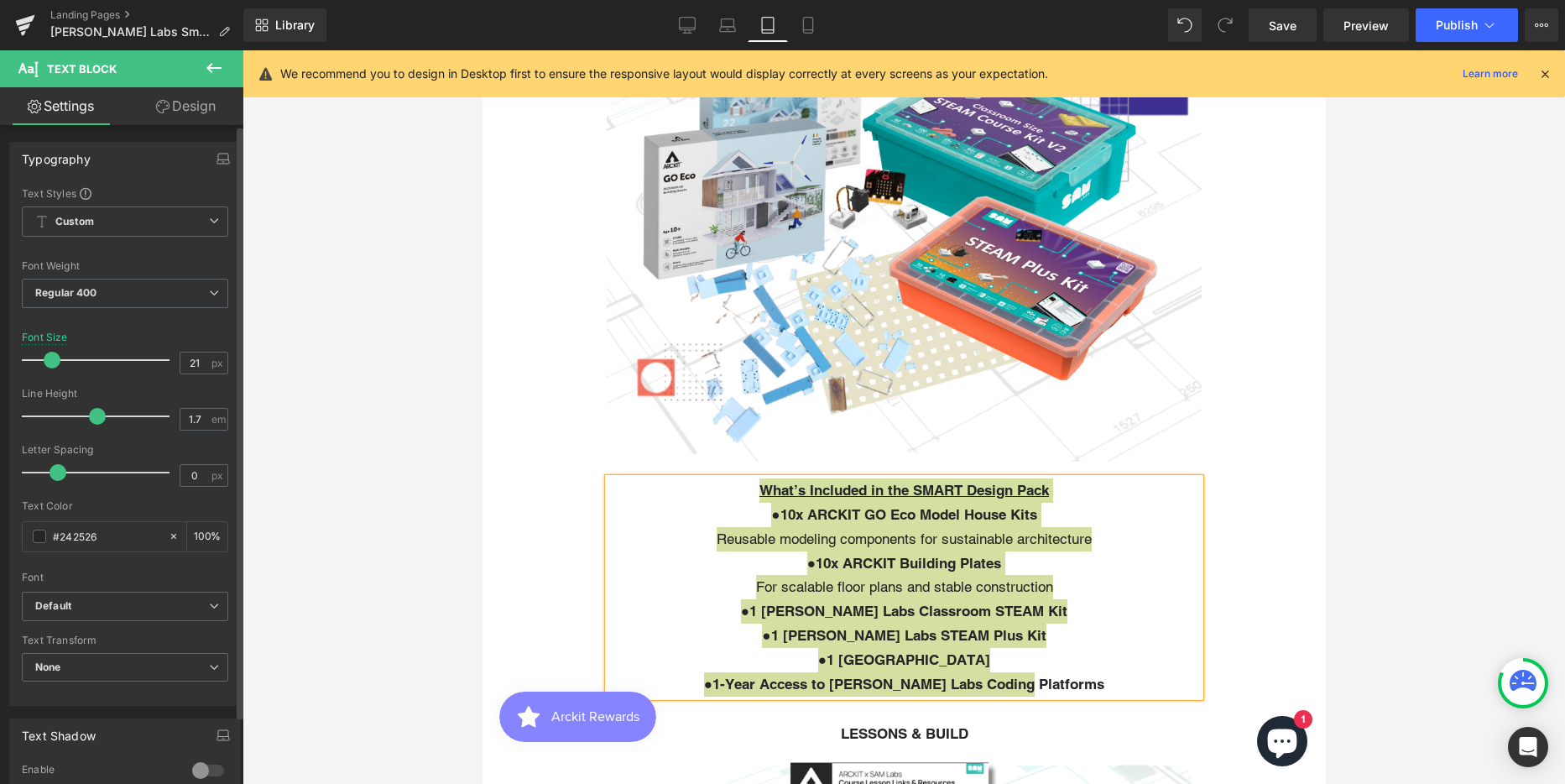
click at [53, 367] on span at bounding box center [52, 360] width 17 height 17
click at [54, 362] on span at bounding box center [46, 360] width 17 height 17
drag, startPoint x: 54, startPoint y: 362, endPoint x: 90, endPoint y: 364, distance: 36.1
click at [64, 364] on span at bounding box center [55, 360] width 17 height 17
drag, startPoint x: 90, startPoint y: 364, endPoint x: 1391, endPoint y: 318, distance: 1301.8
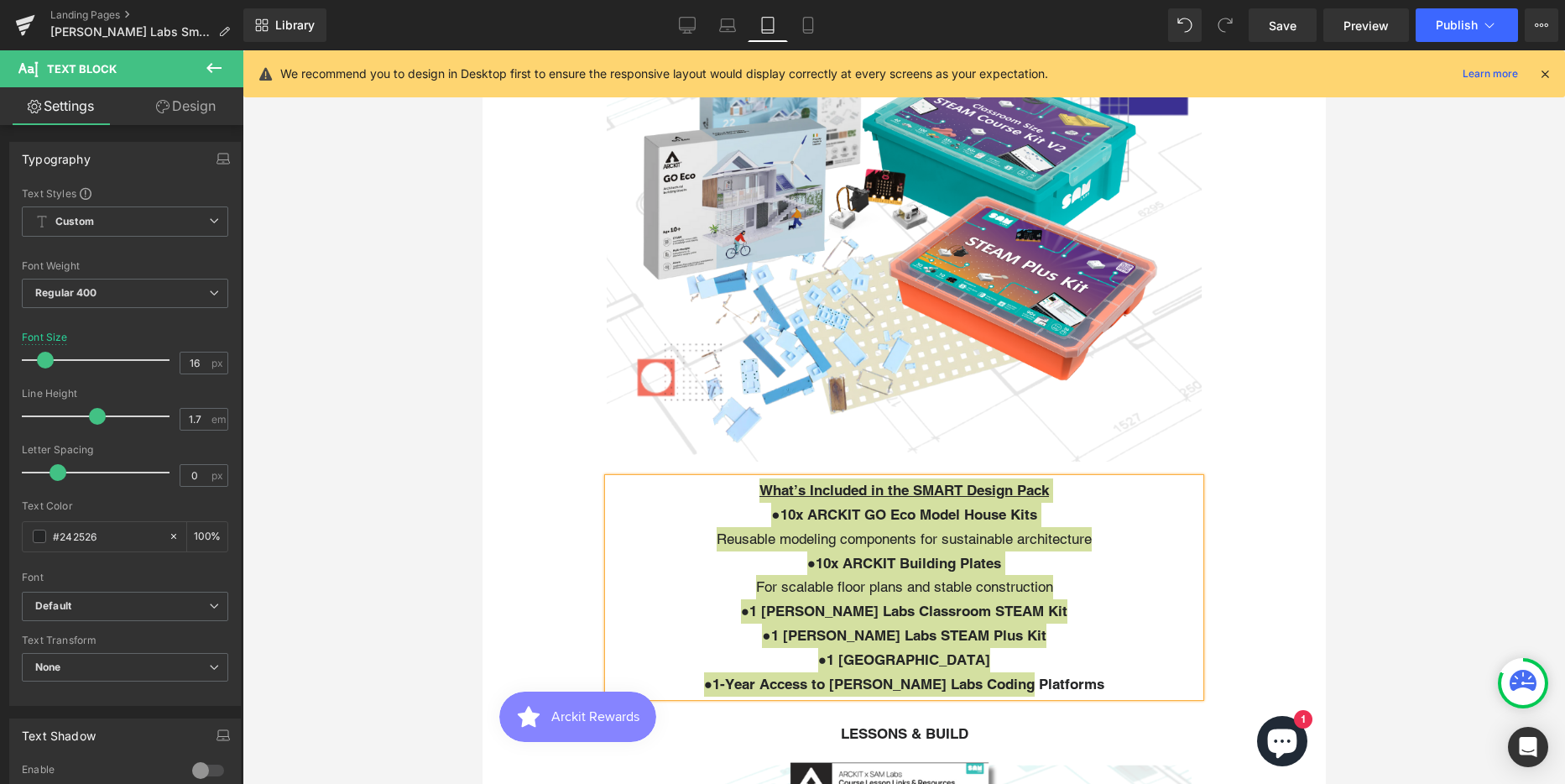
click at [44, 368] on div at bounding box center [100, 360] width 140 height 33
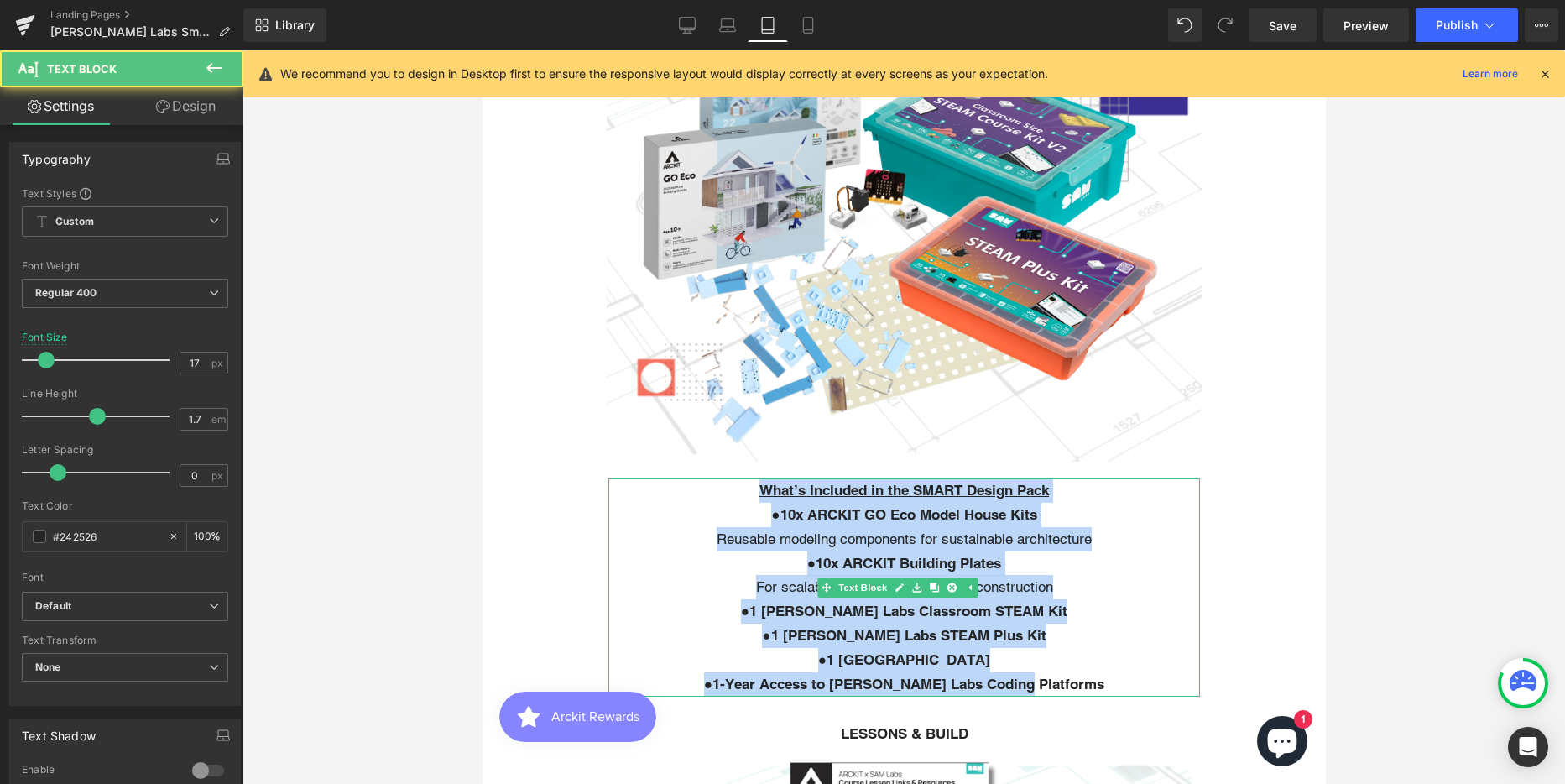
drag, startPoint x: 831, startPoint y: 741, endPoint x: 1295, endPoint y: 722, distance: 464.4
click at [831, 551] on p "● 10x ARCKIT GO Eco Model House Kits Reusable modeling components for sustainab…" at bounding box center [903, 526] width 592 height 48
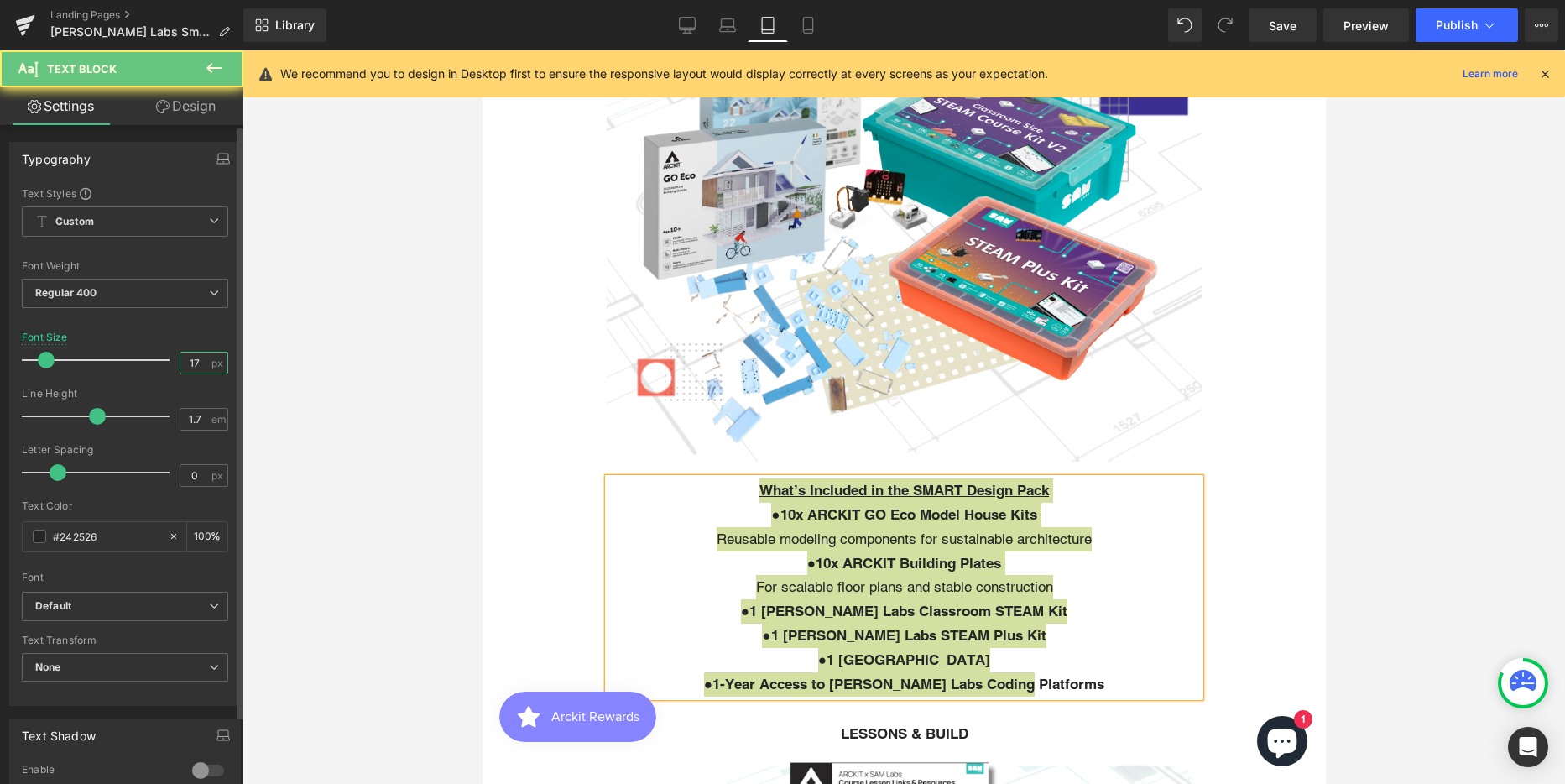
click at [185, 363] on input "17" at bounding box center [195, 363] width 29 height 21
drag, startPoint x: 193, startPoint y: 360, endPoint x: 205, endPoint y: 360, distance: 12.0
click at [157, 364] on div "Font Size 20 px" at bounding box center [124, 359] width 206 height 56
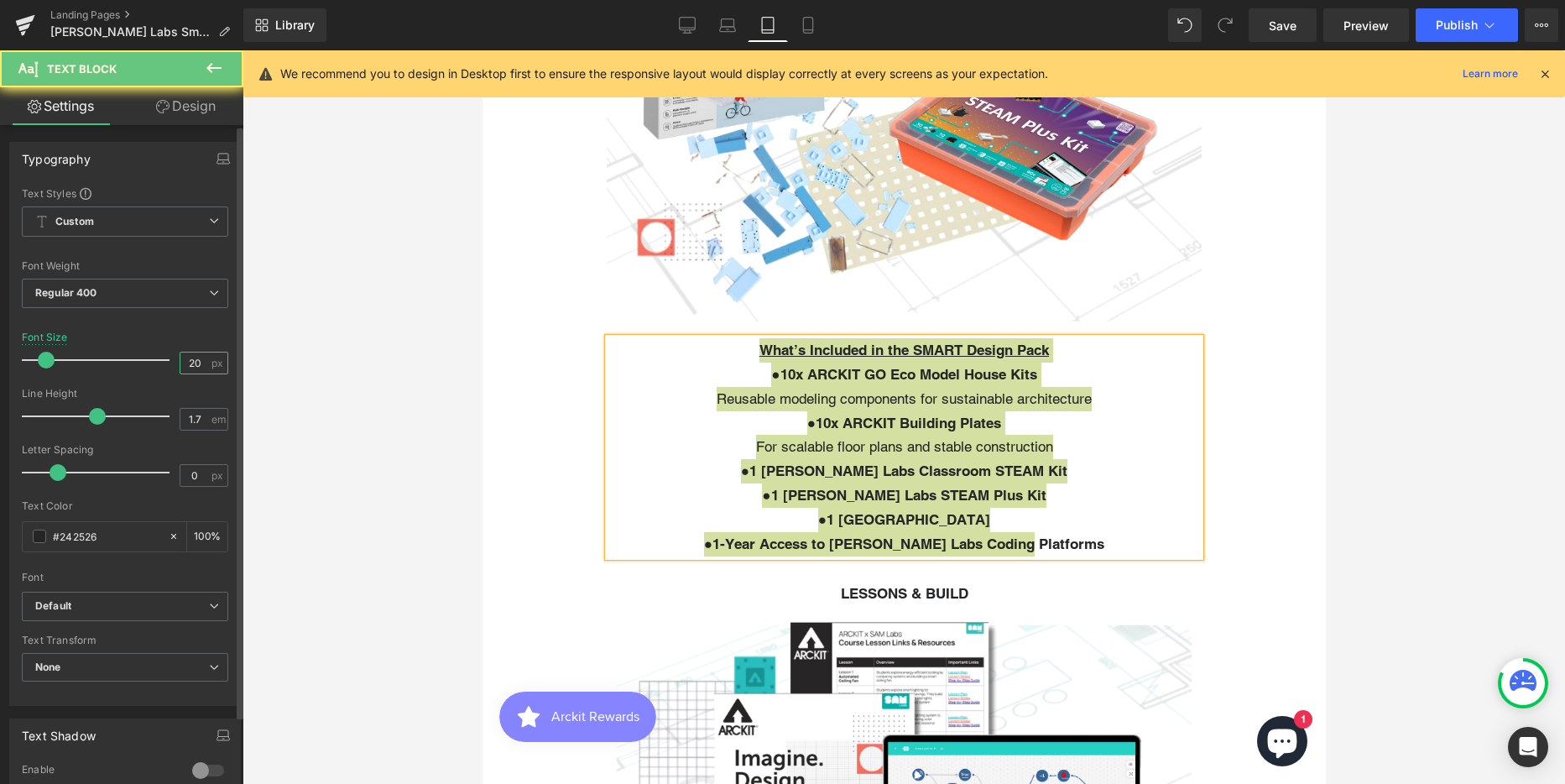
scroll to position [6695, 831]
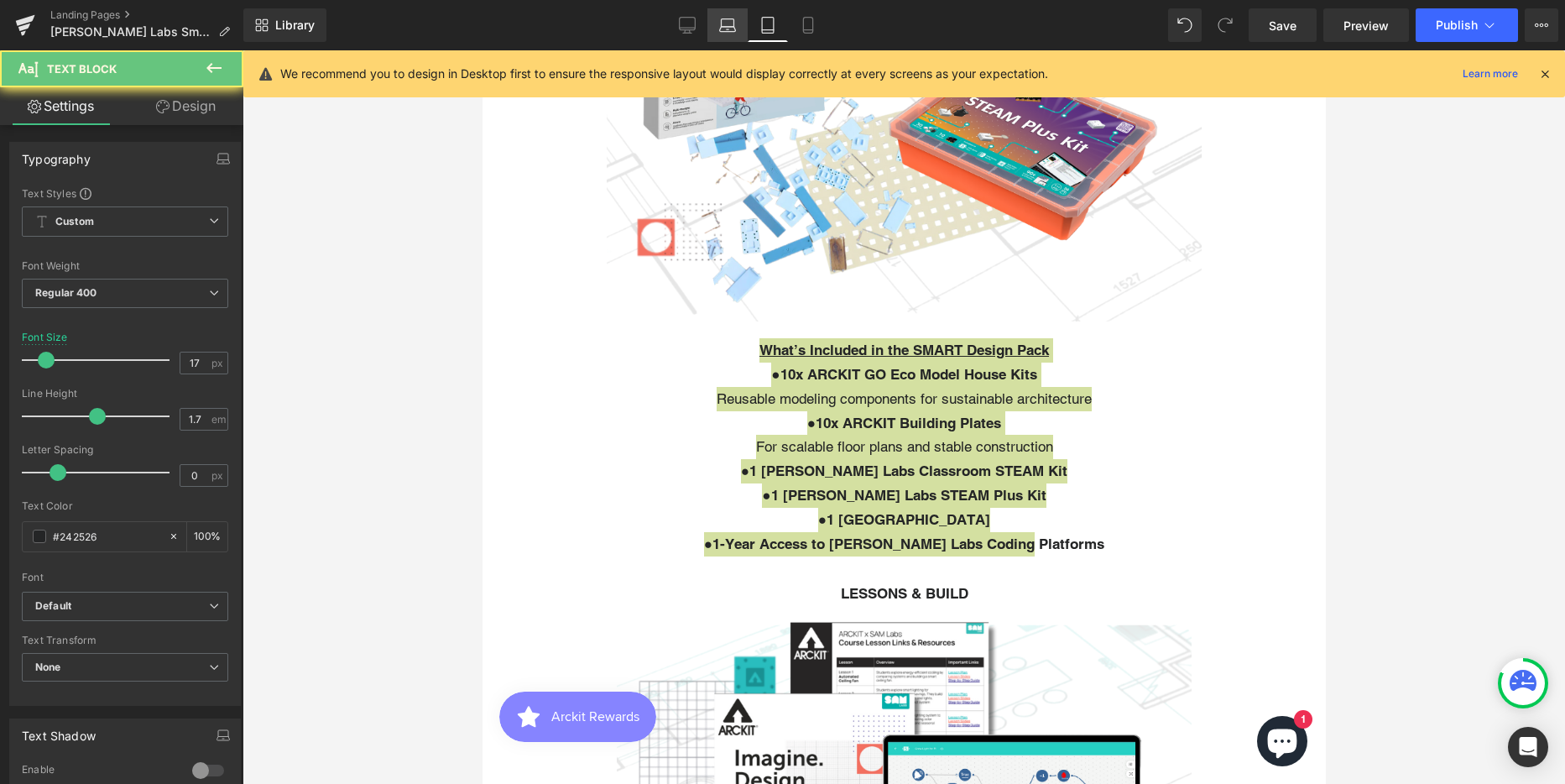
type input "20"
type input "100"
drag, startPoint x: 727, startPoint y: 23, endPoint x: 358, endPoint y: 205, distance: 411.4
click at [727, 23] on icon at bounding box center [727, 26] width 17 height 17
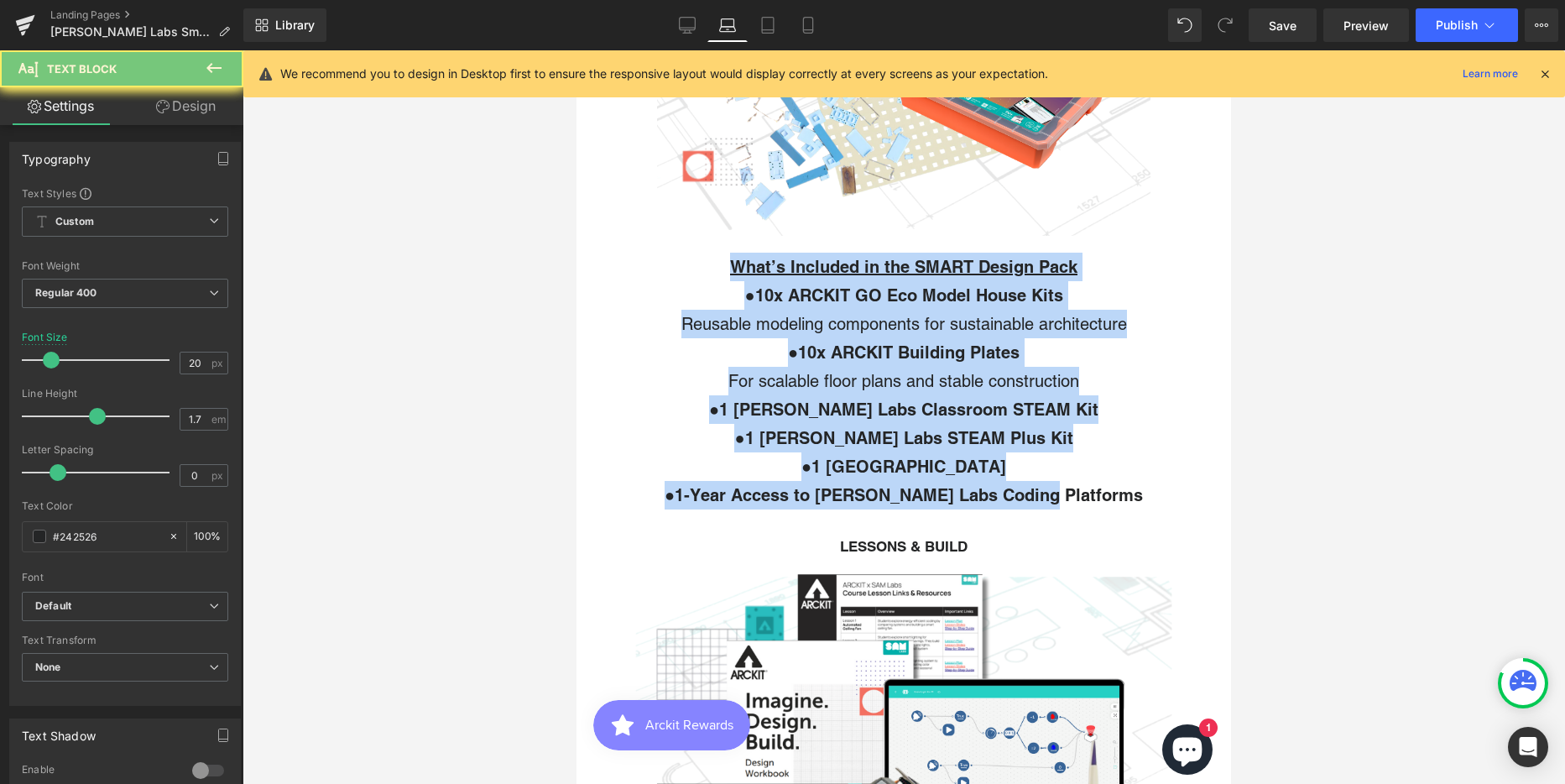
click at [928, 383] on p "● 10x ARCKIT Building Plates For scalable floor plans and stable construction" at bounding box center [903, 366] width 571 height 57
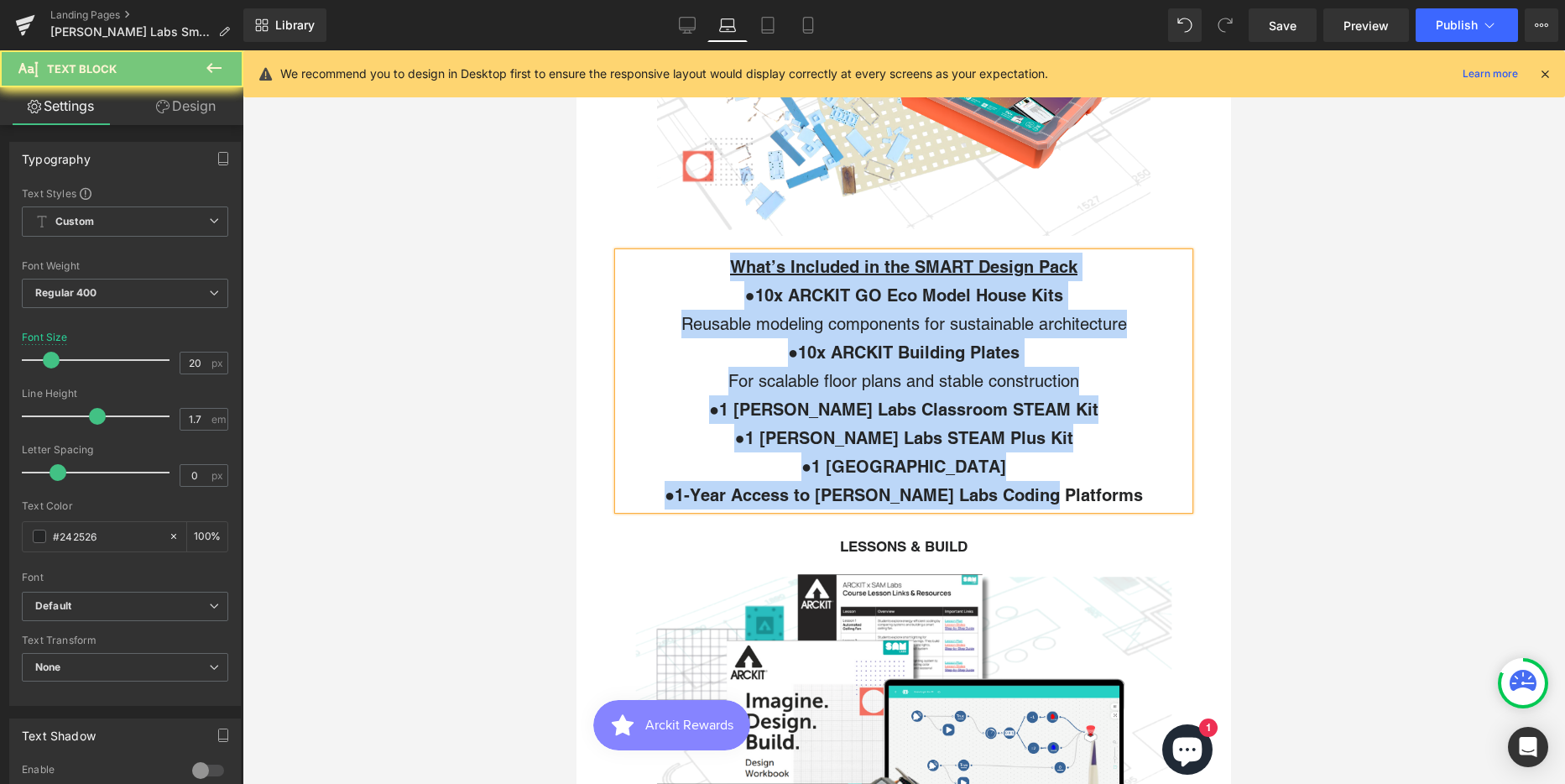
click at [928, 383] on p "● 10x ARCKIT Building Plates For scalable floor plans and stable construction" at bounding box center [903, 366] width 571 height 57
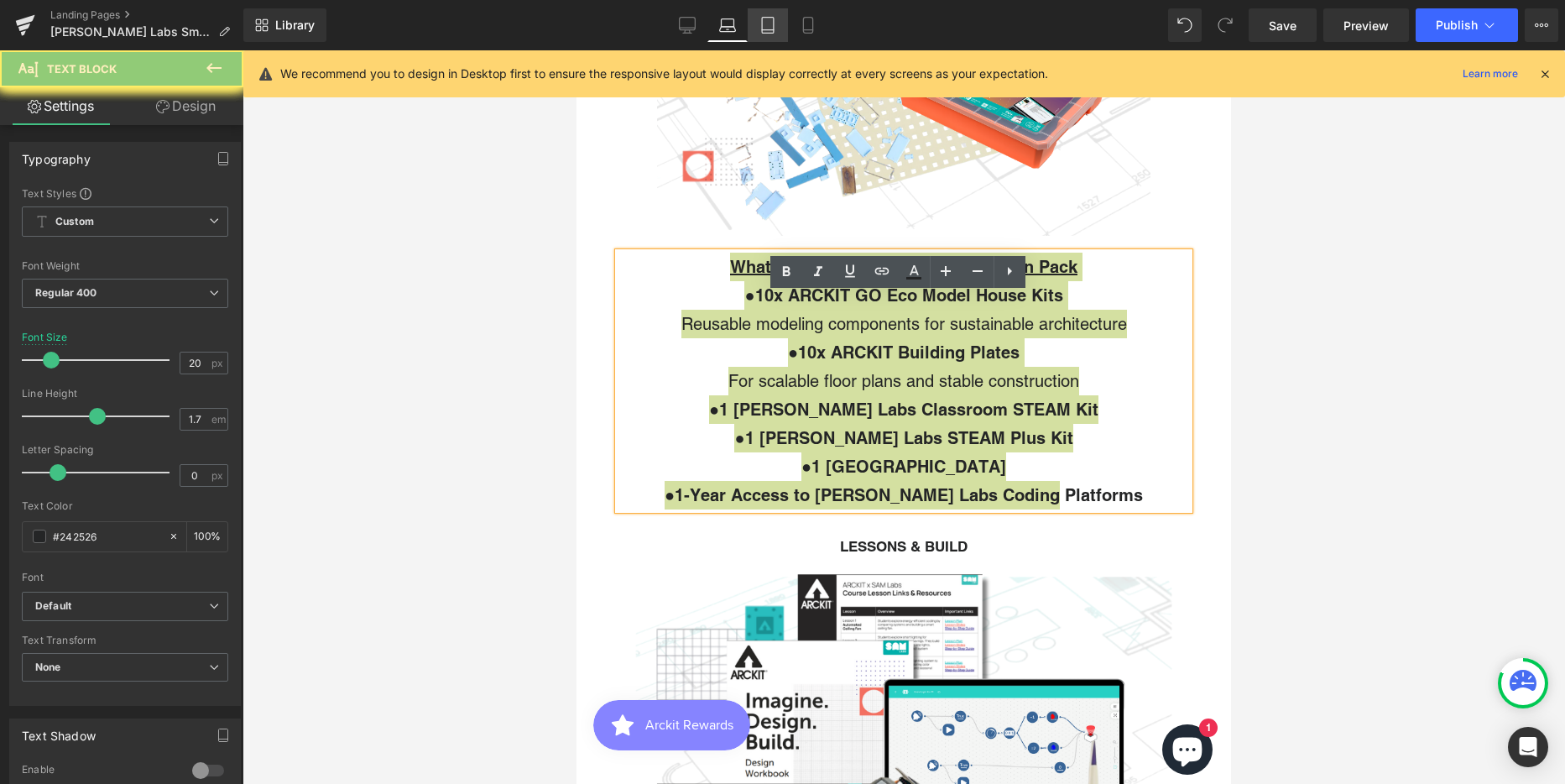
click at [770, 33] on link "Tablet" at bounding box center [768, 25] width 40 height 33
click at [724, 26] on icon at bounding box center [727, 26] width 17 height 17
click at [688, 28] on icon at bounding box center [687, 28] width 16 height 0
drag, startPoint x: 727, startPoint y: 25, endPoint x: 559, endPoint y: 319, distance: 338.6
click at [727, 25] on icon at bounding box center [727, 26] width 17 height 17
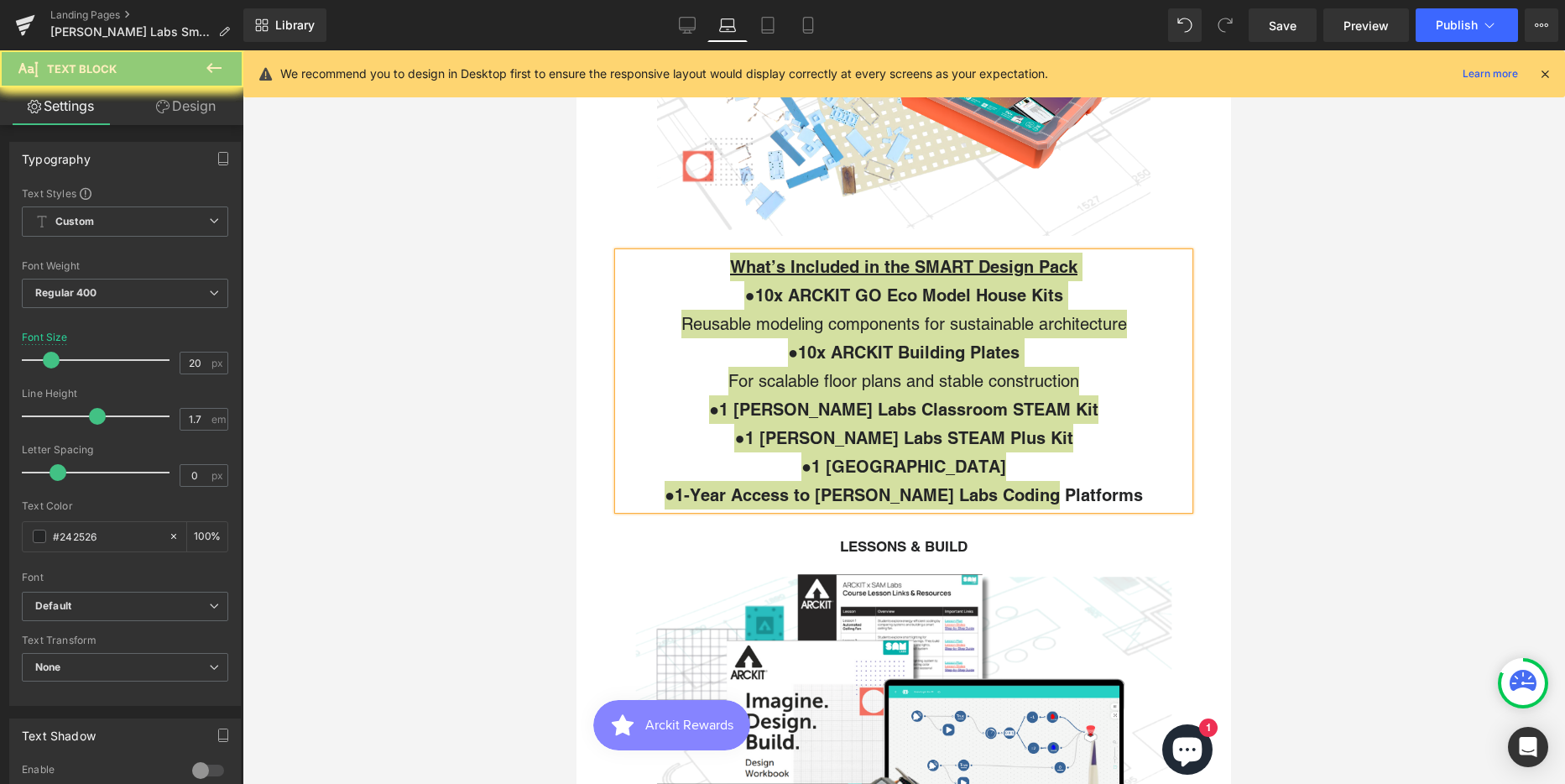
click at [1376, 437] on div at bounding box center [903, 417] width 1323 height 734
drag, startPoint x: 697, startPoint y: 26, endPoint x: 495, endPoint y: 208, distance: 271.9
click at [697, 26] on link "Desktop" at bounding box center [688, 25] width 40 height 33
click at [731, 27] on icon at bounding box center [726, 28] width 16 height 5
click at [770, 28] on icon at bounding box center [768, 26] width 17 height 17
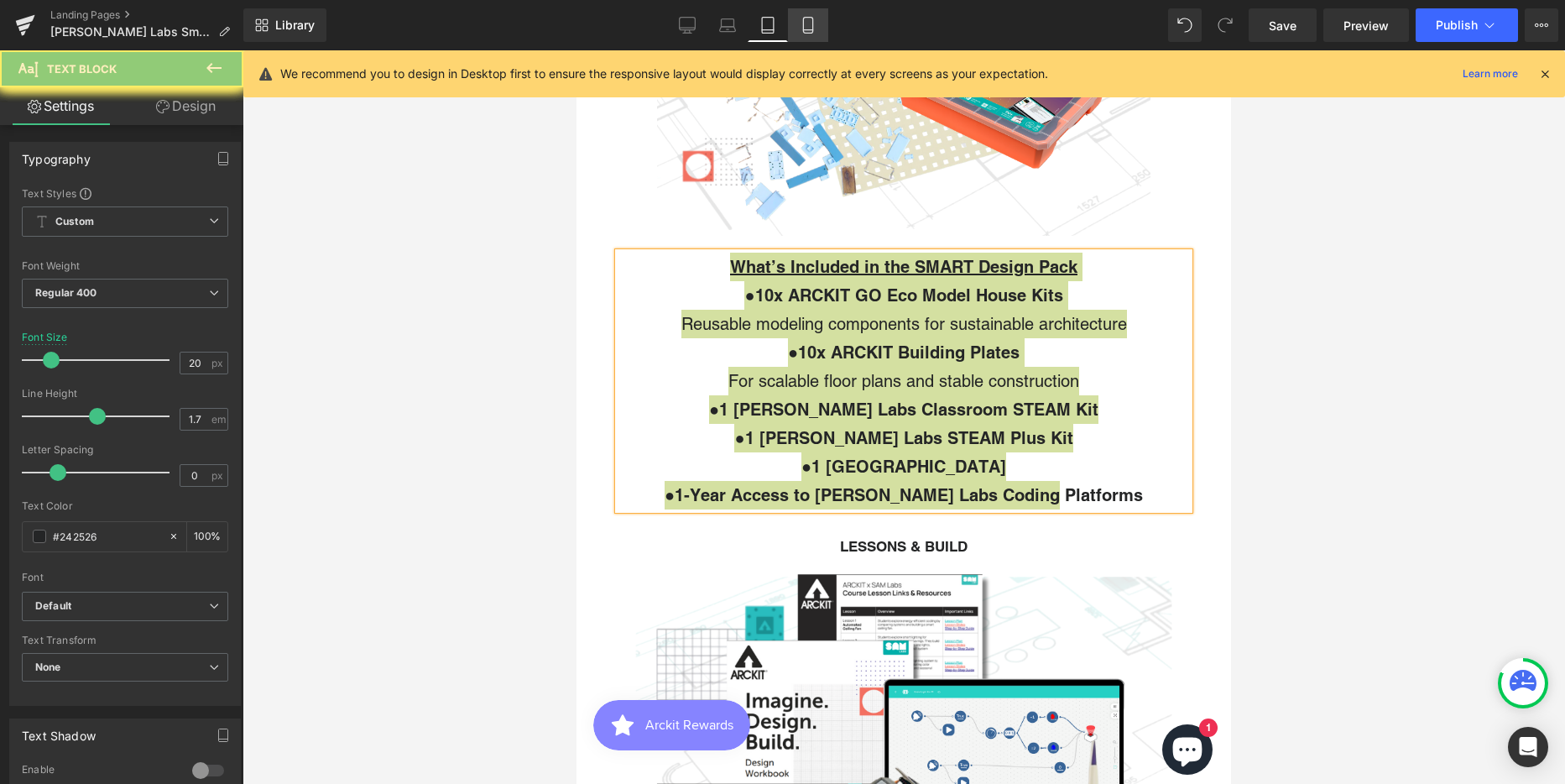
click at [812, 28] on icon at bounding box center [808, 26] width 17 height 17
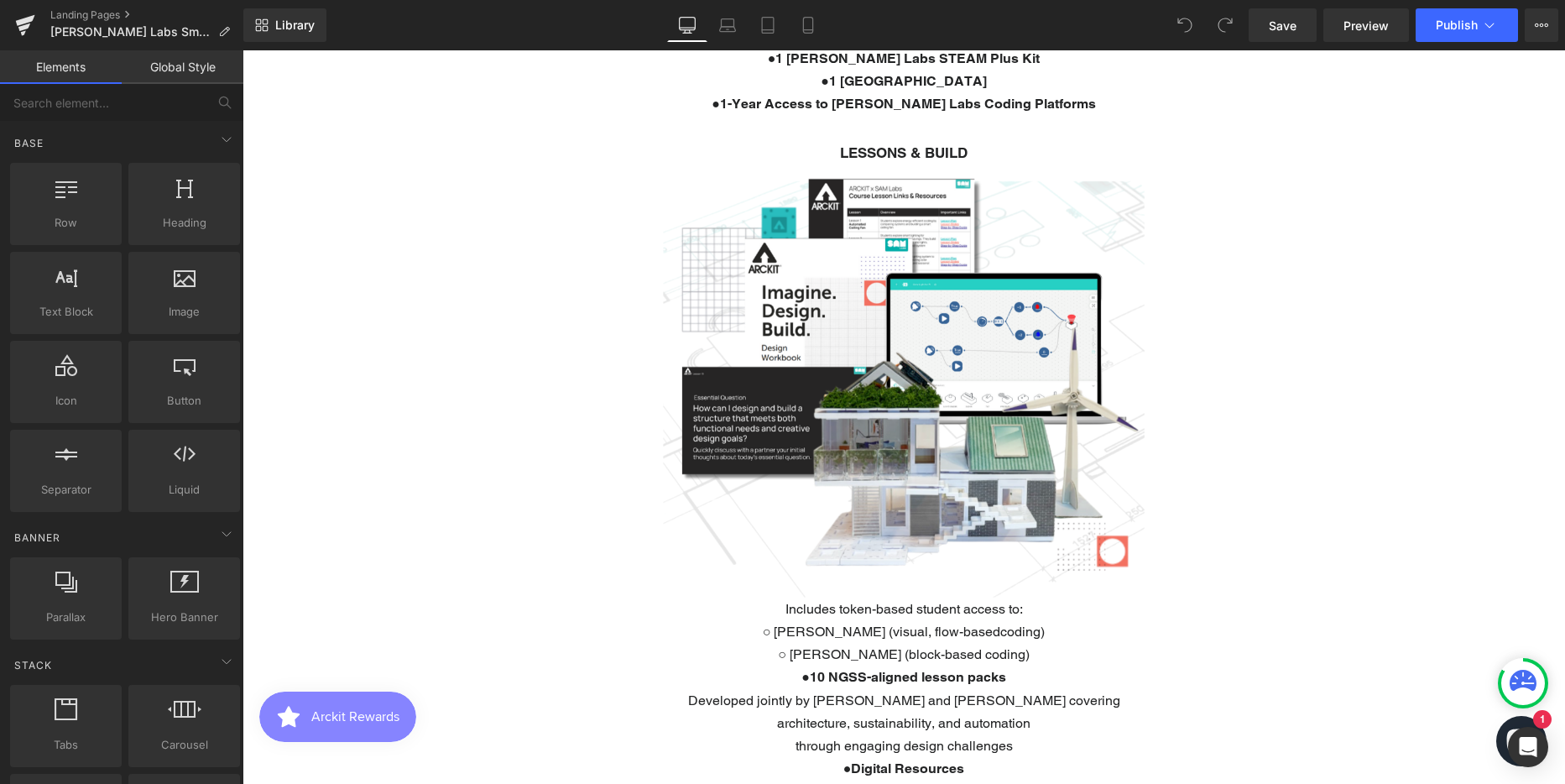
scroll to position [1259, 0]
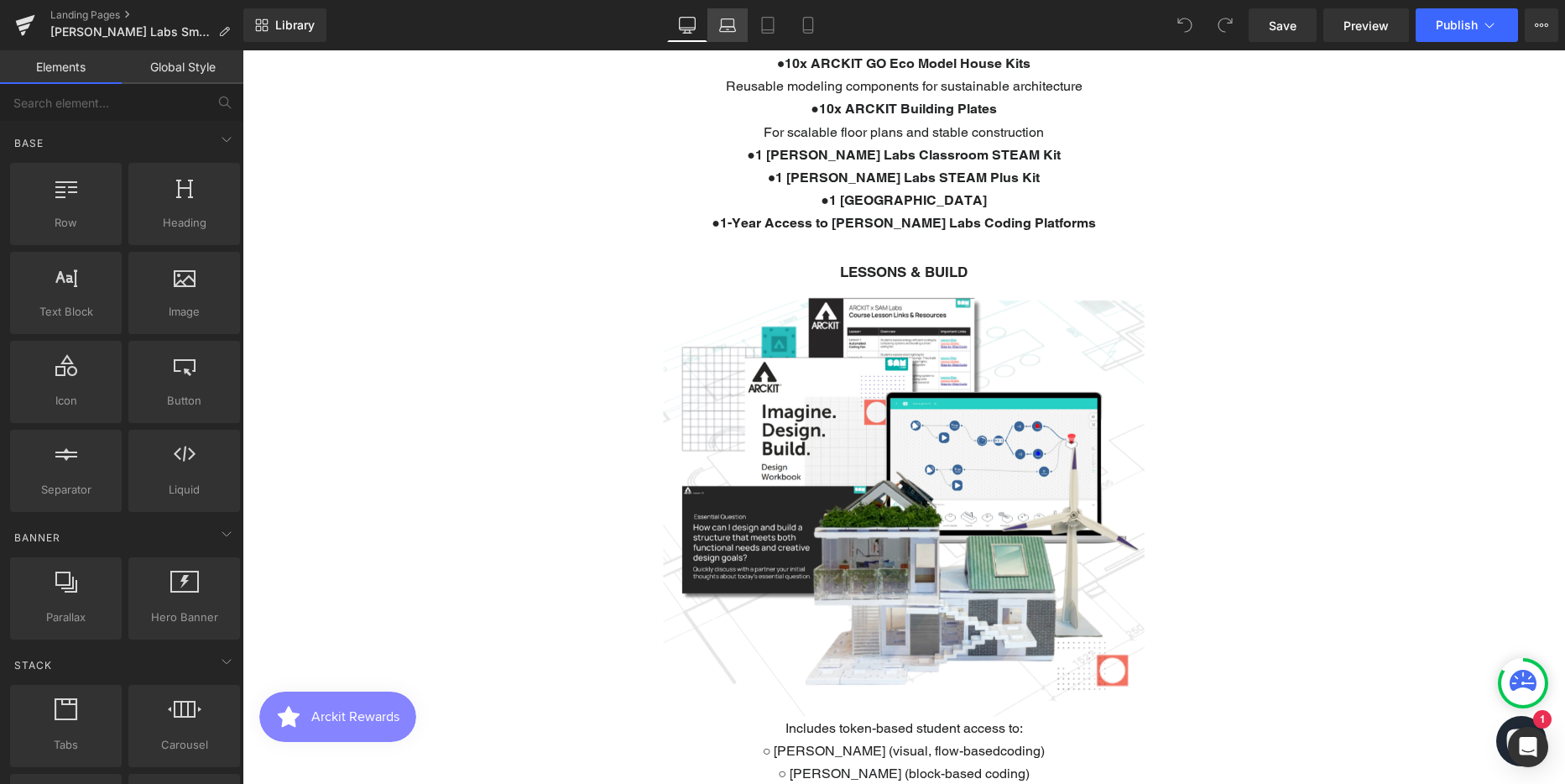
click at [731, 29] on icon at bounding box center [727, 26] width 17 height 17
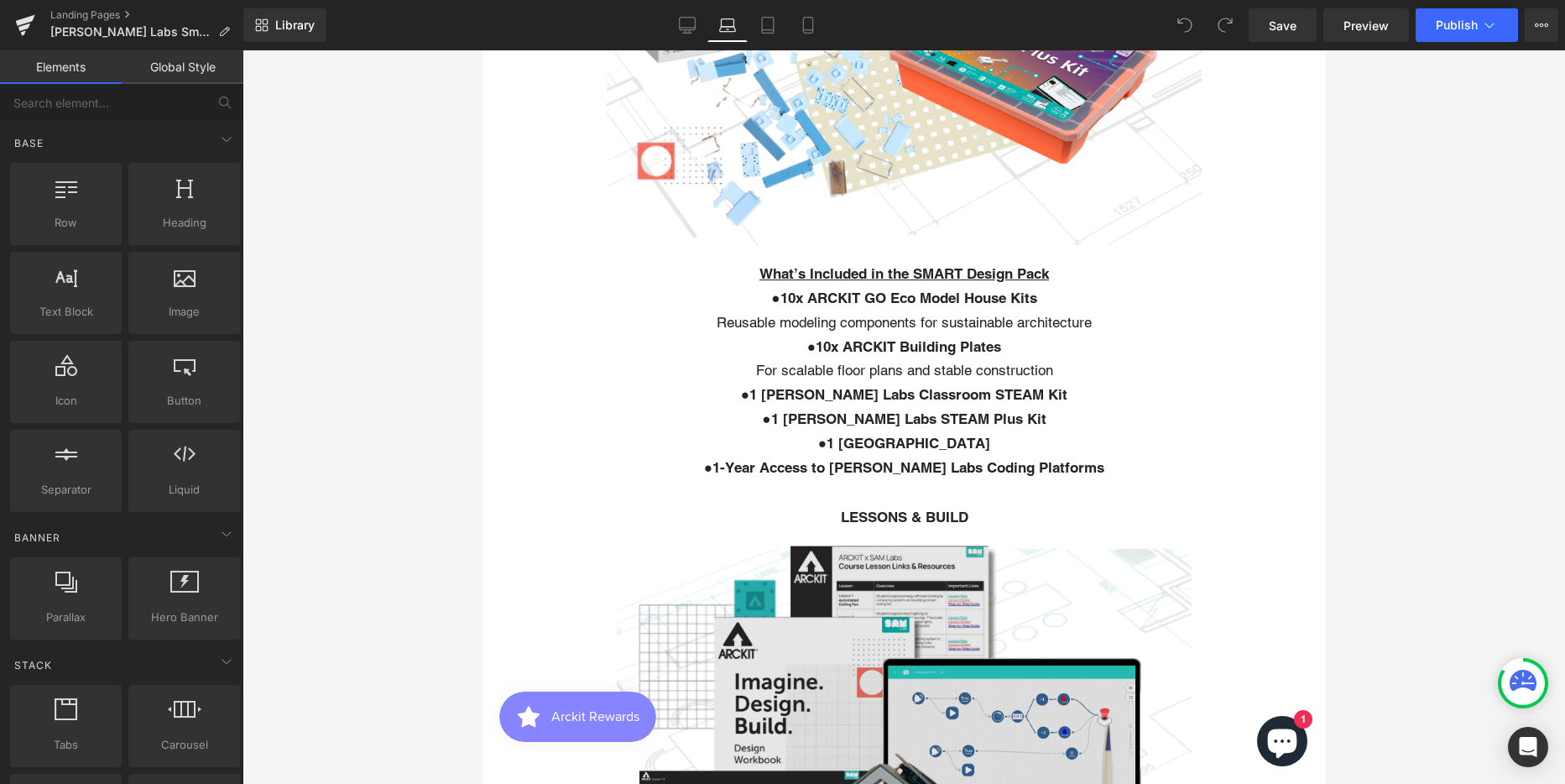
scroll to position [968, 0]
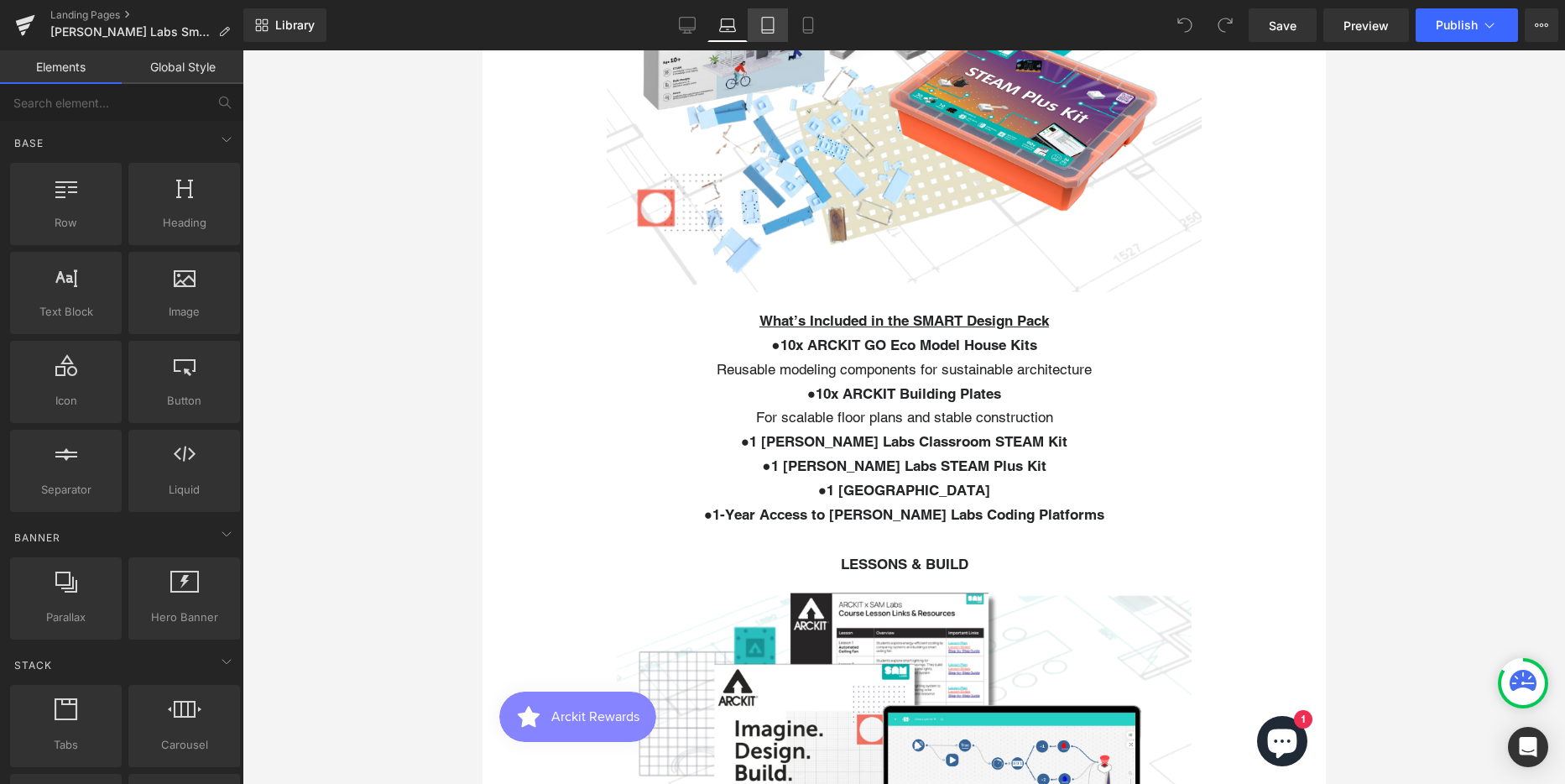
click at [764, 19] on icon at bounding box center [768, 26] width 17 height 17
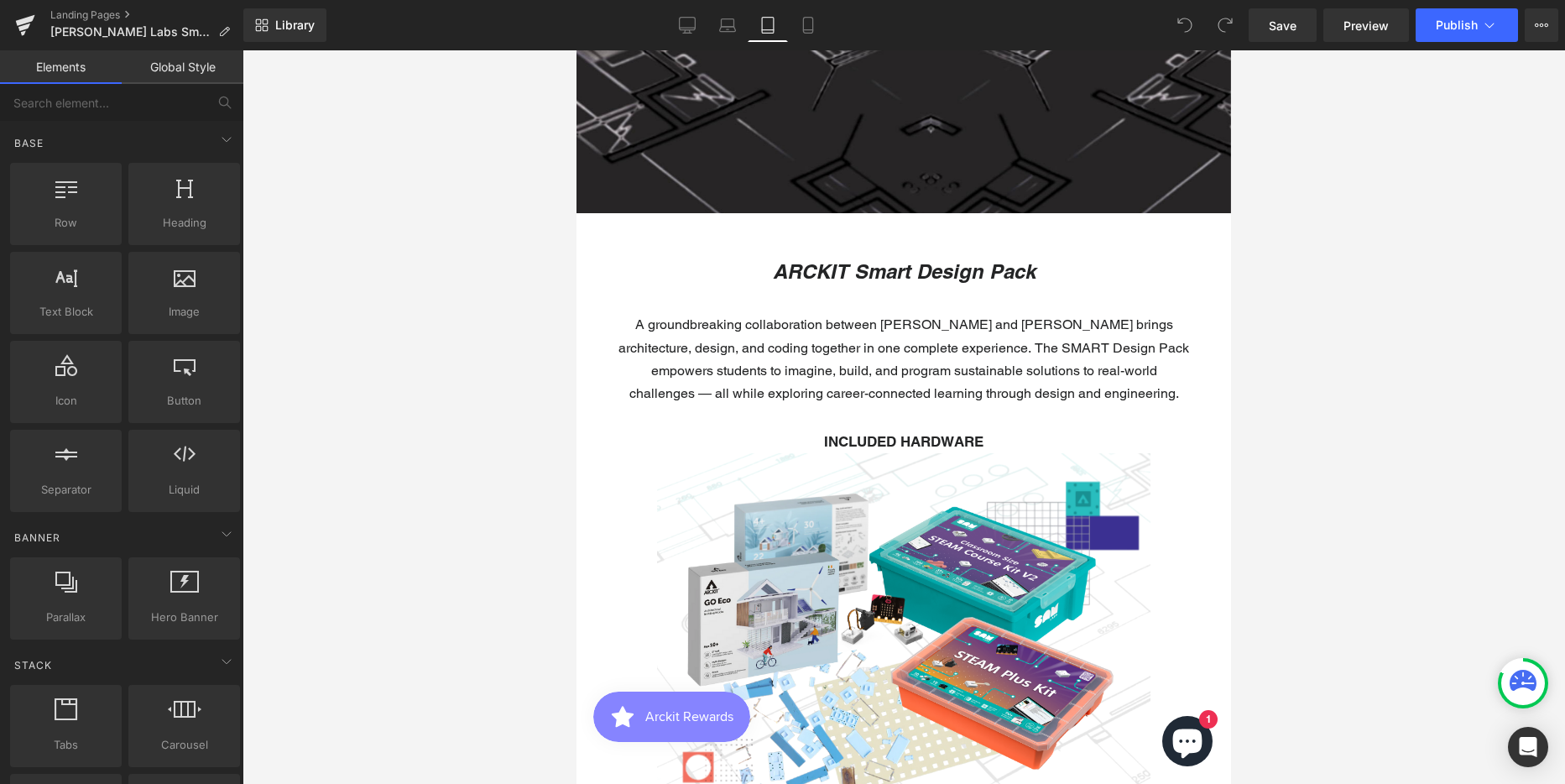
scroll to position [842, 0]
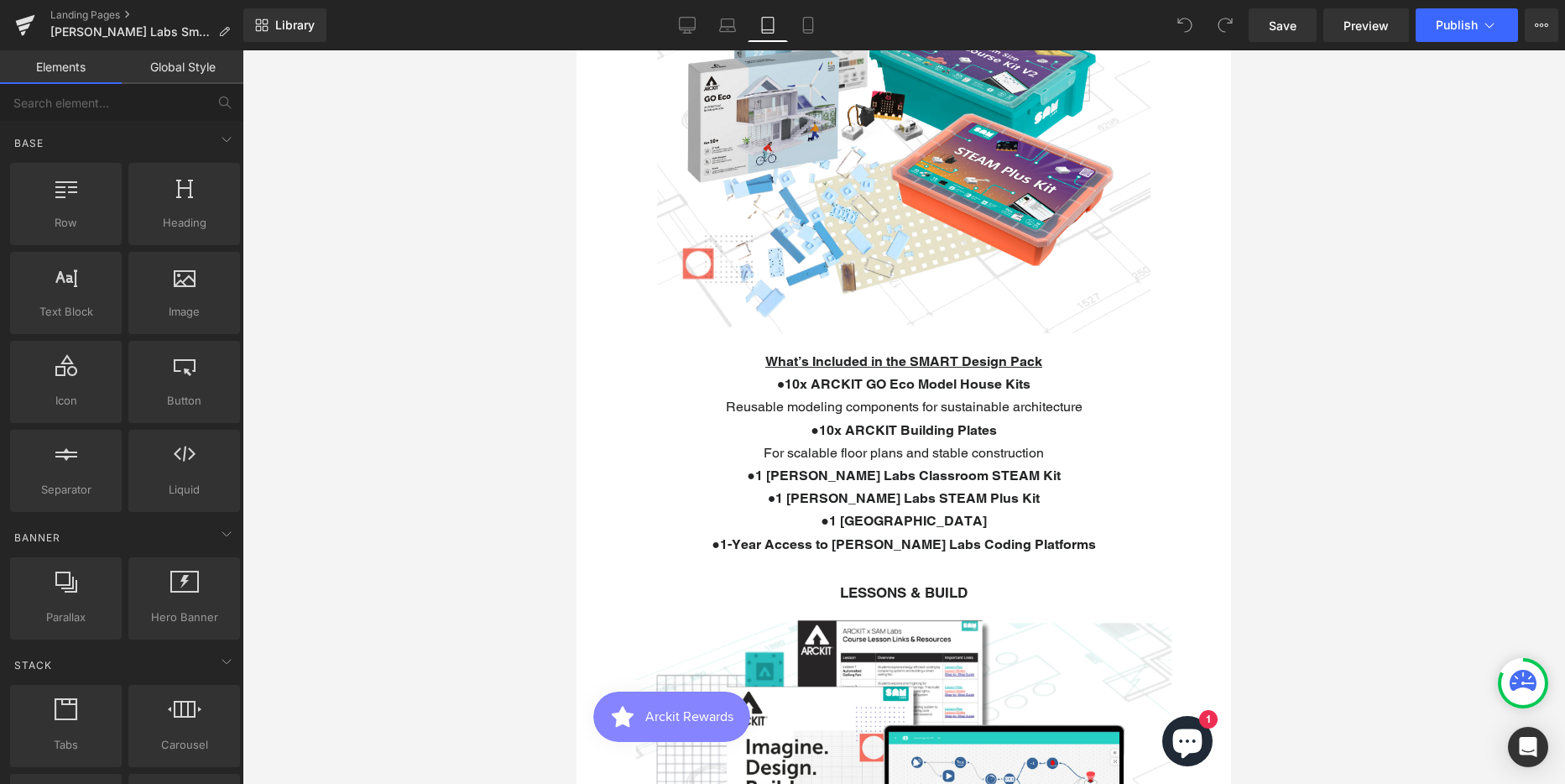
click at [911, 419] on p "● 10x ARCKIT Building Plates For scalable floor plans and stable construction" at bounding box center [903, 441] width 571 height 46
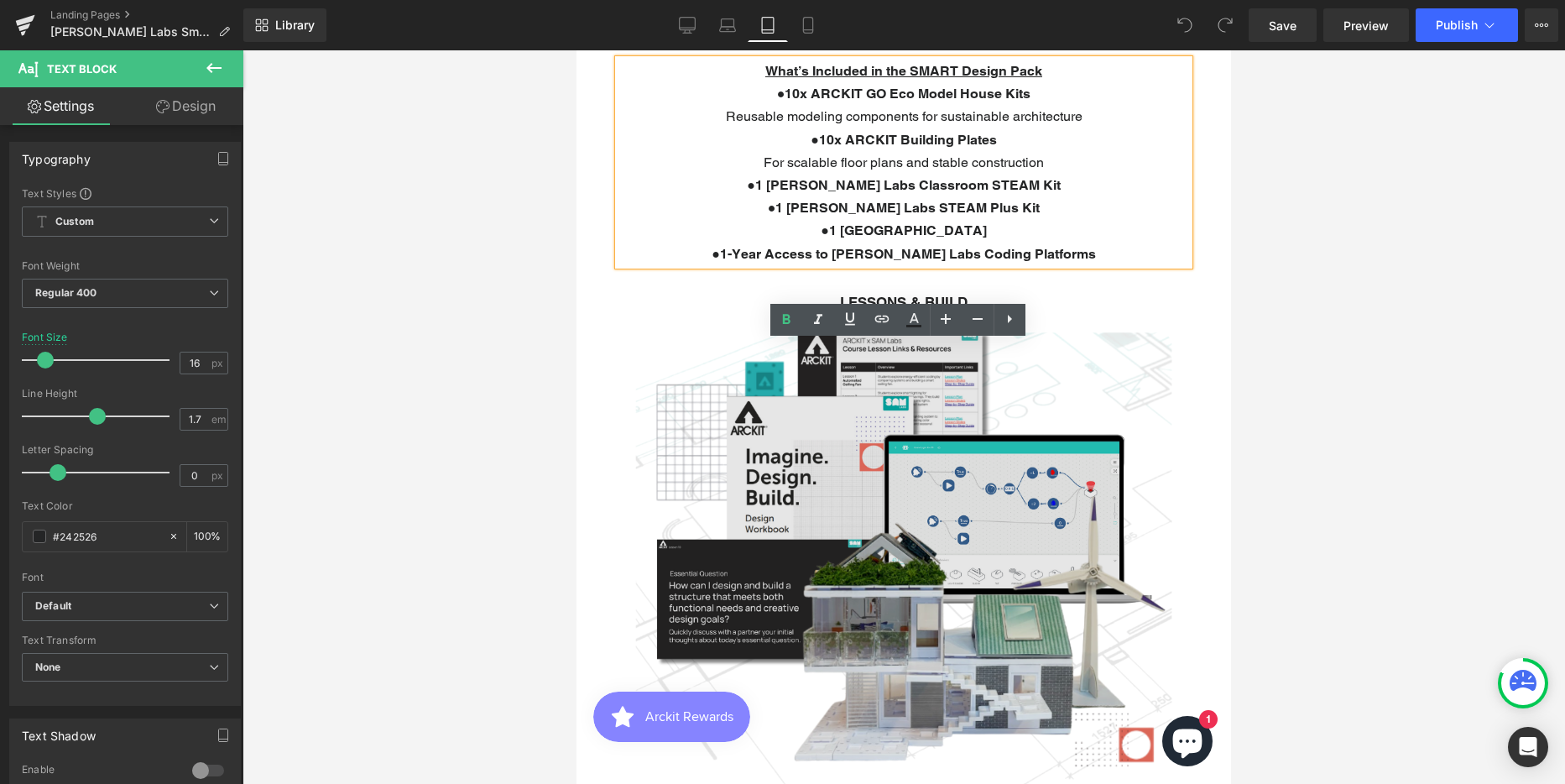
scroll to position [1345, 0]
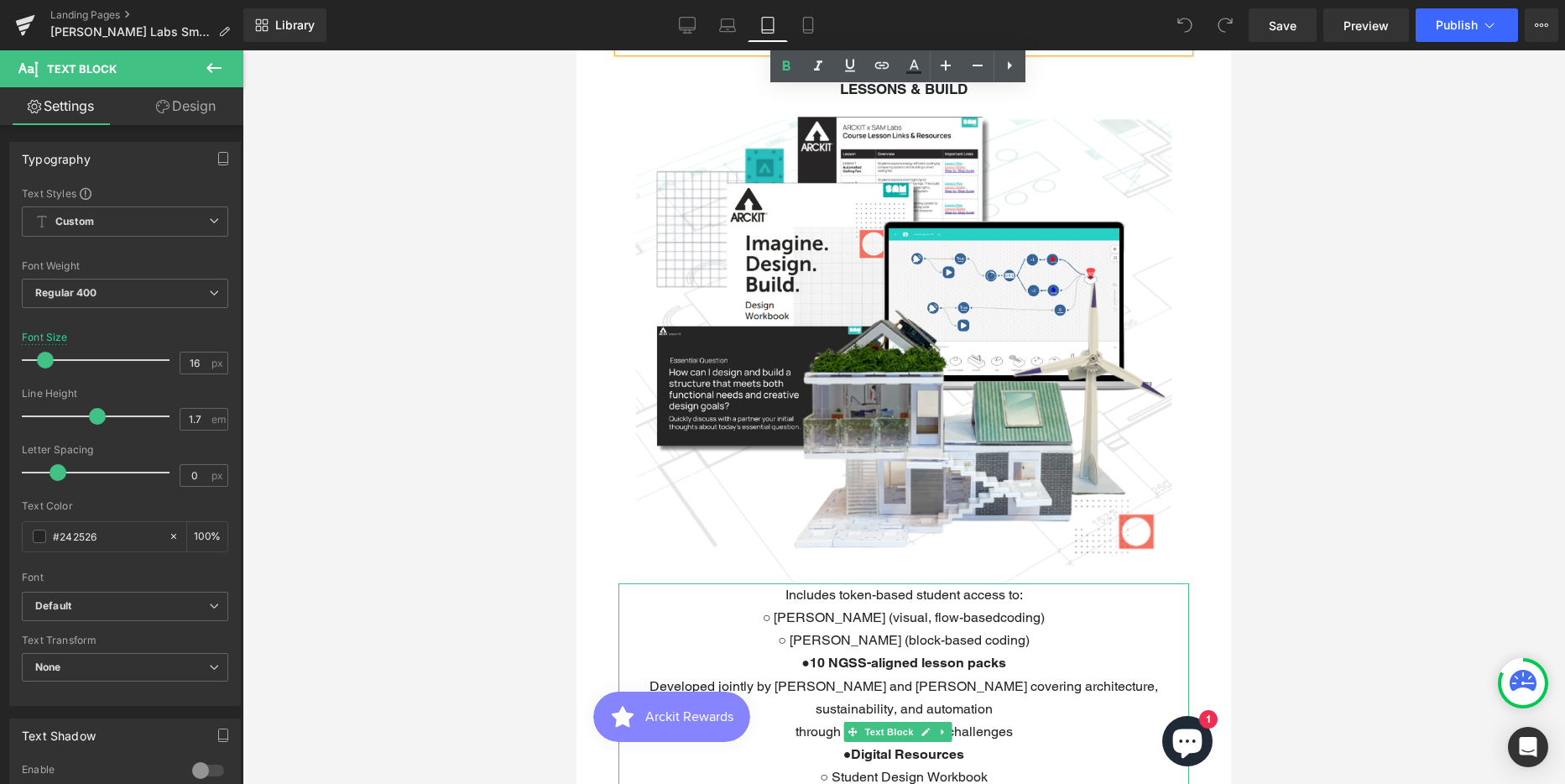
click at [884, 606] on p "○ [PERSON_NAME] (visual, flow-basedcoding)" at bounding box center [903, 617] width 571 height 23
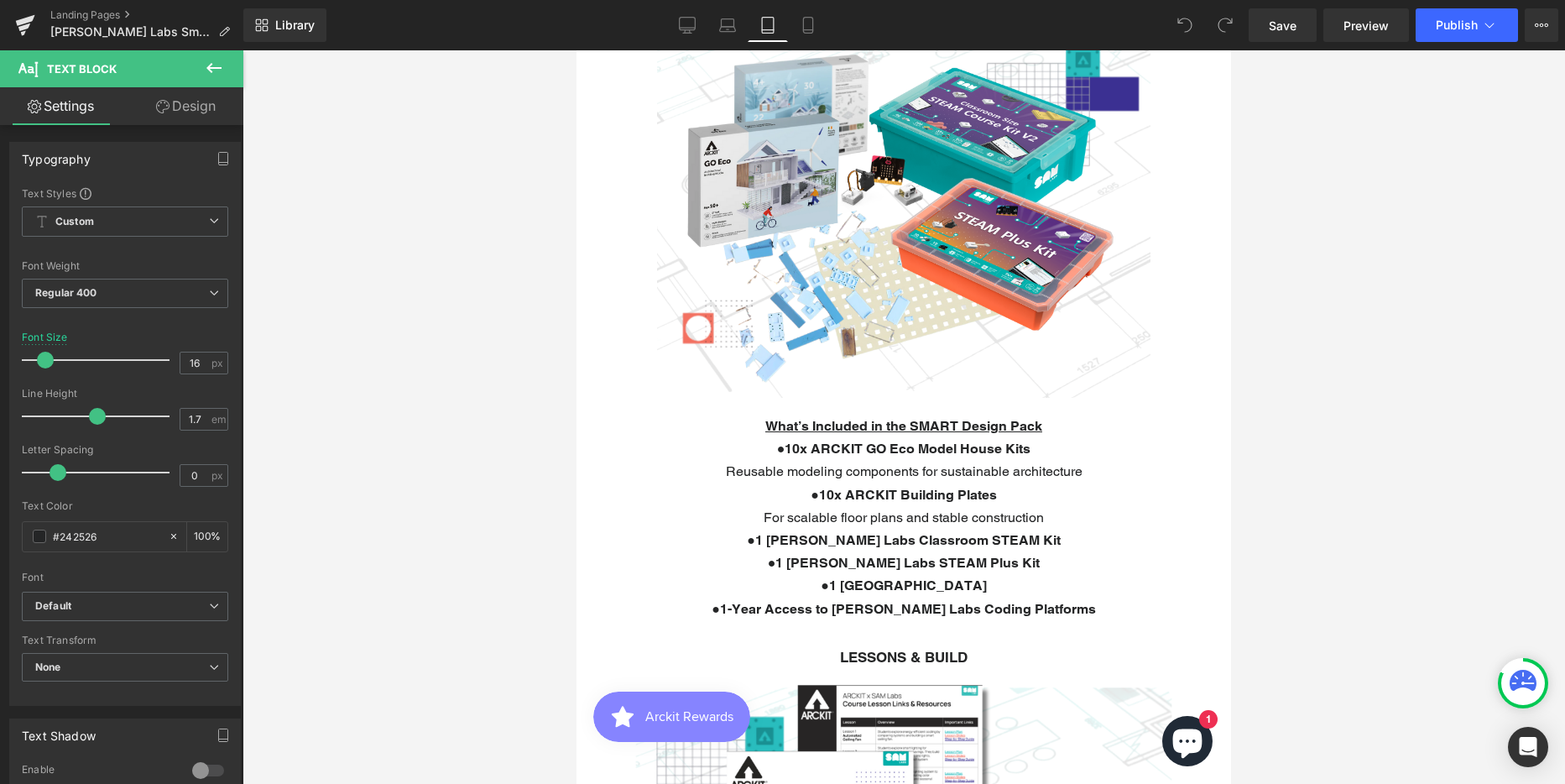
scroll to position [757, 0]
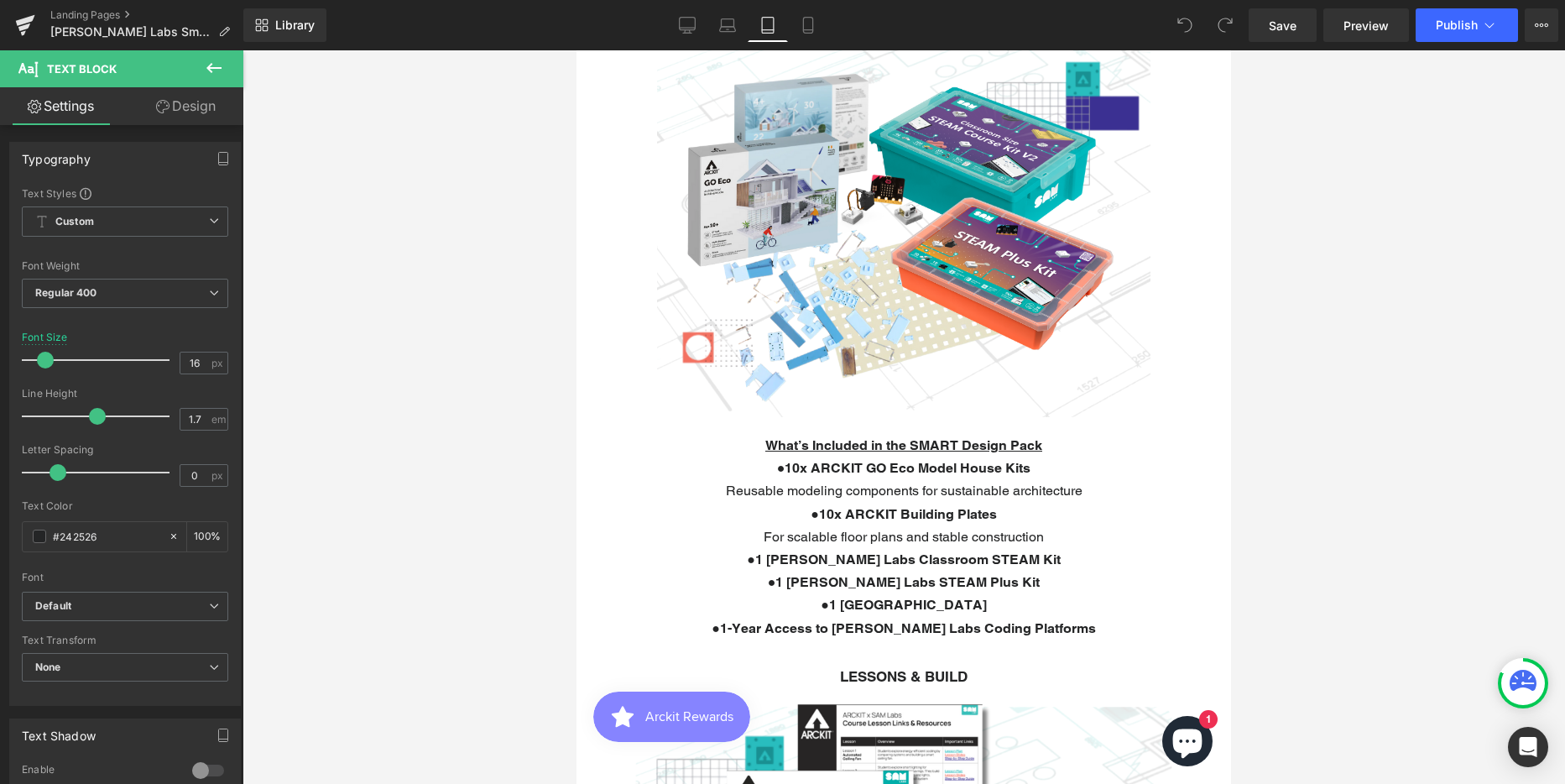
click at [813, 439] on u "What’s Included in the SMART Design Pack" at bounding box center [904, 444] width 277 height 16
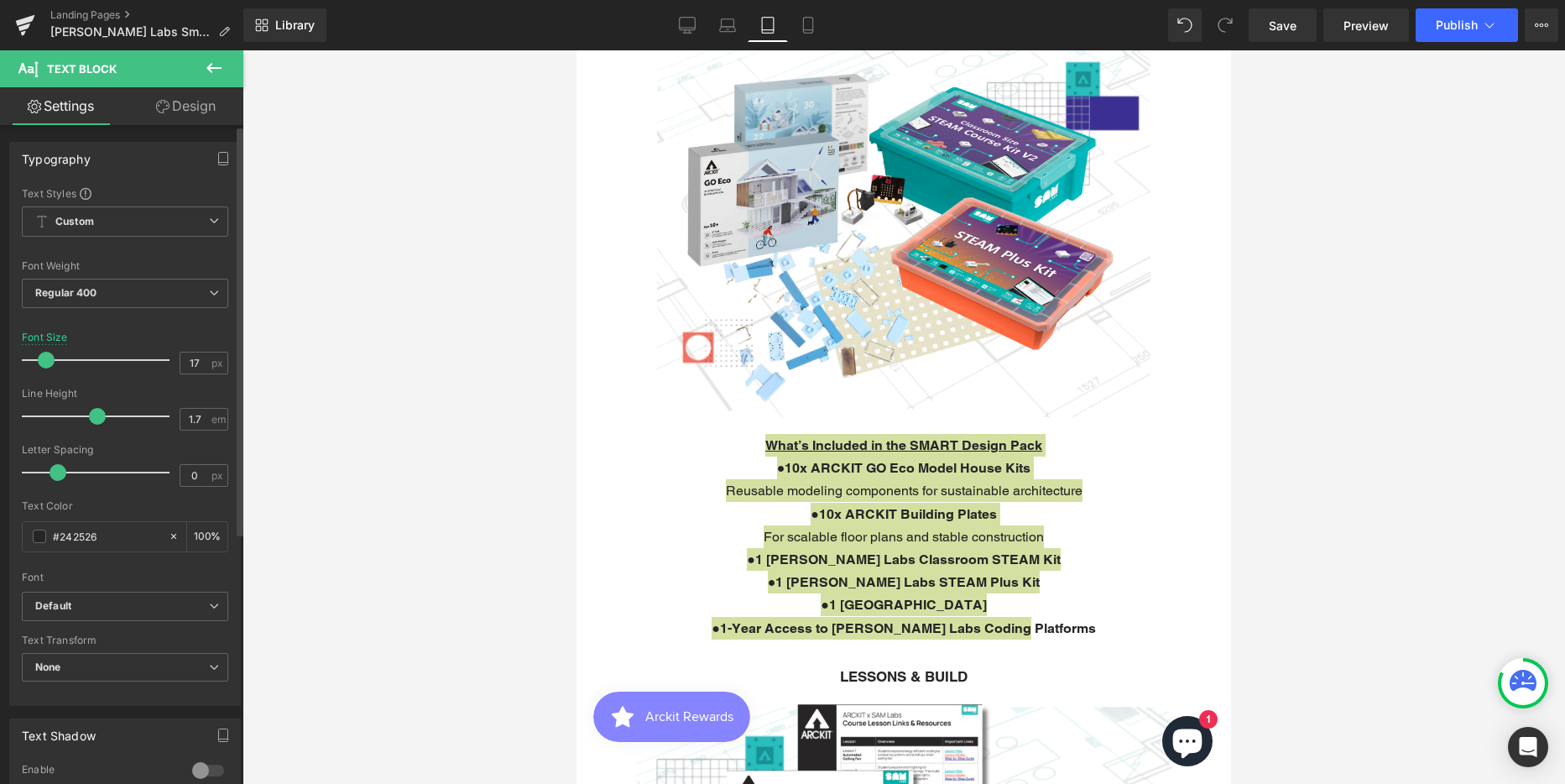
type input "18"
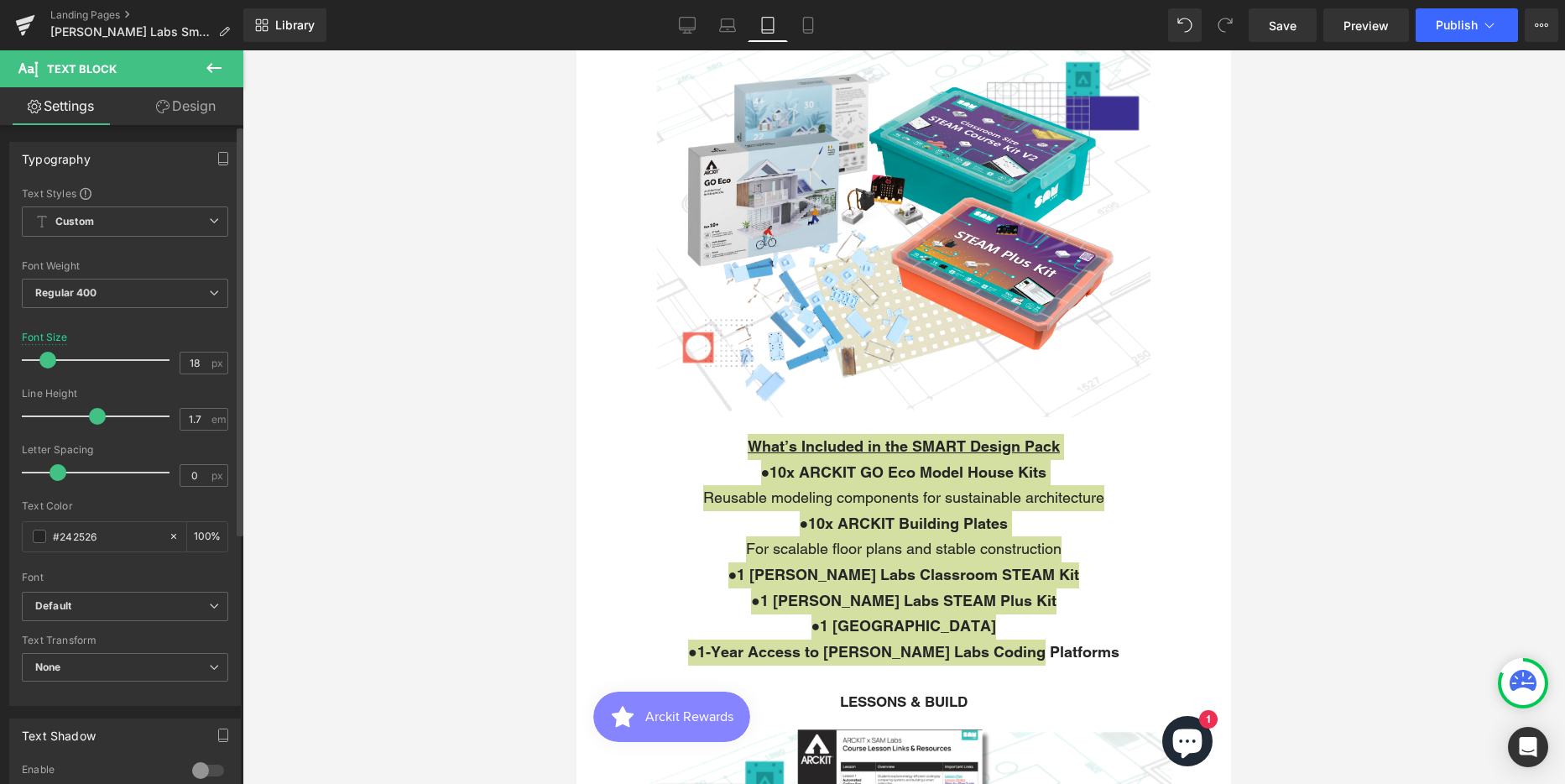
click at [53, 362] on span at bounding box center [48, 360] width 17 height 17
click at [1341, 317] on div at bounding box center [903, 417] width 1323 height 734
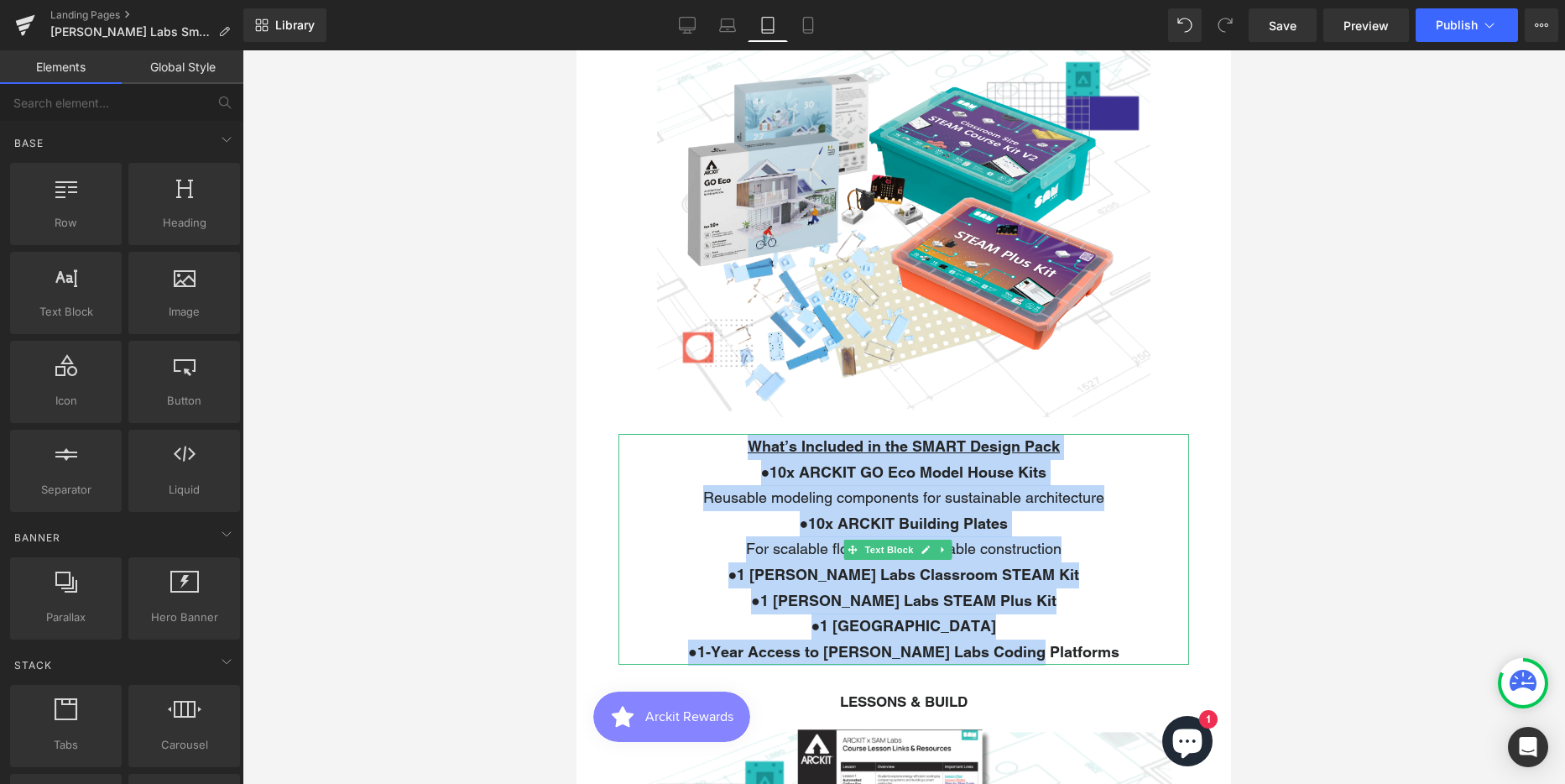
click at [1141, 562] on p "● 1 [PERSON_NAME] Labs Classroom STEAM Kit" at bounding box center [903, 574] width 571 height 26
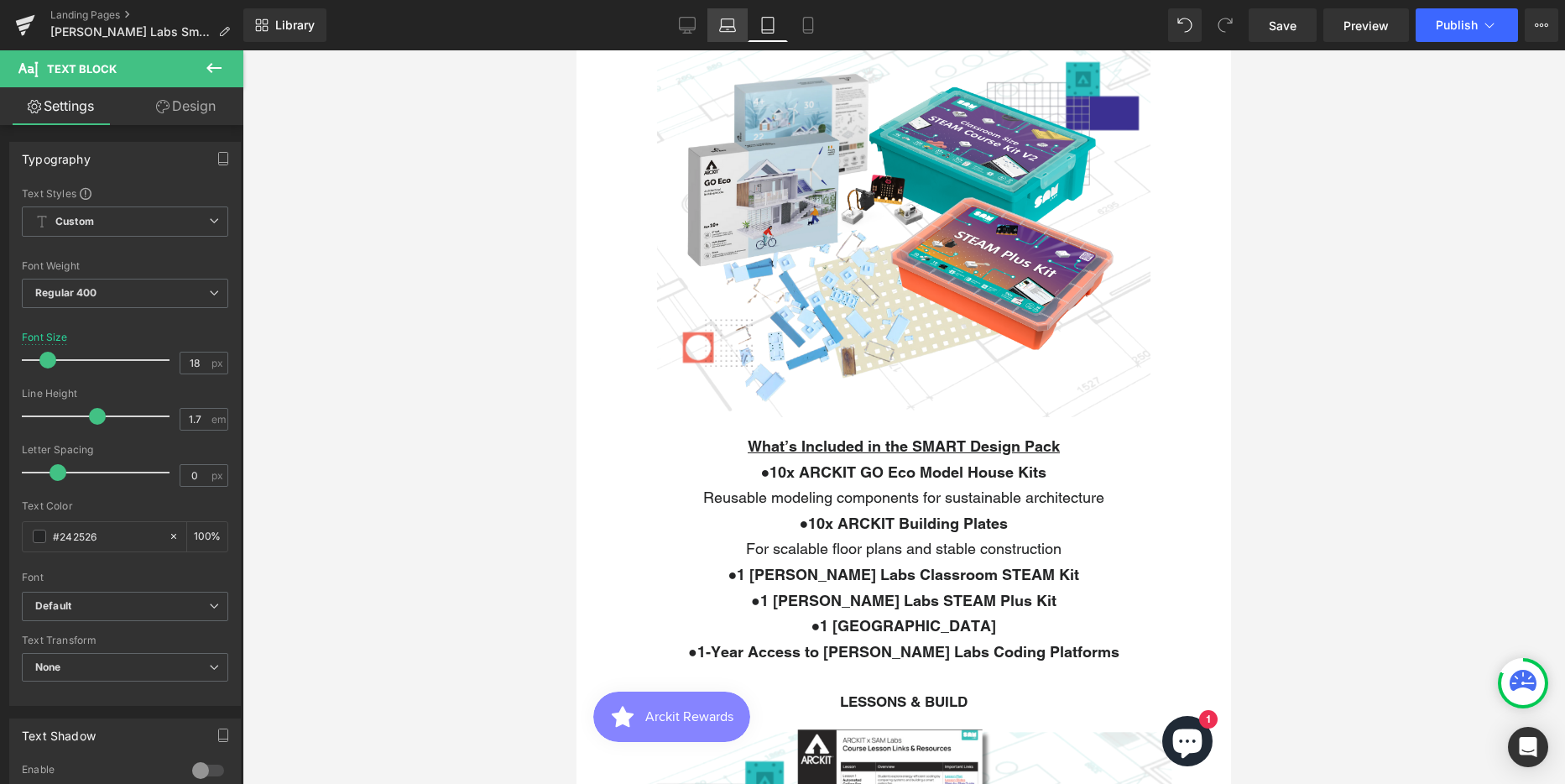
click at [726, 24] on icon at bounding box center [727, 26] width 17 height 17
type input "17"
type input "100"
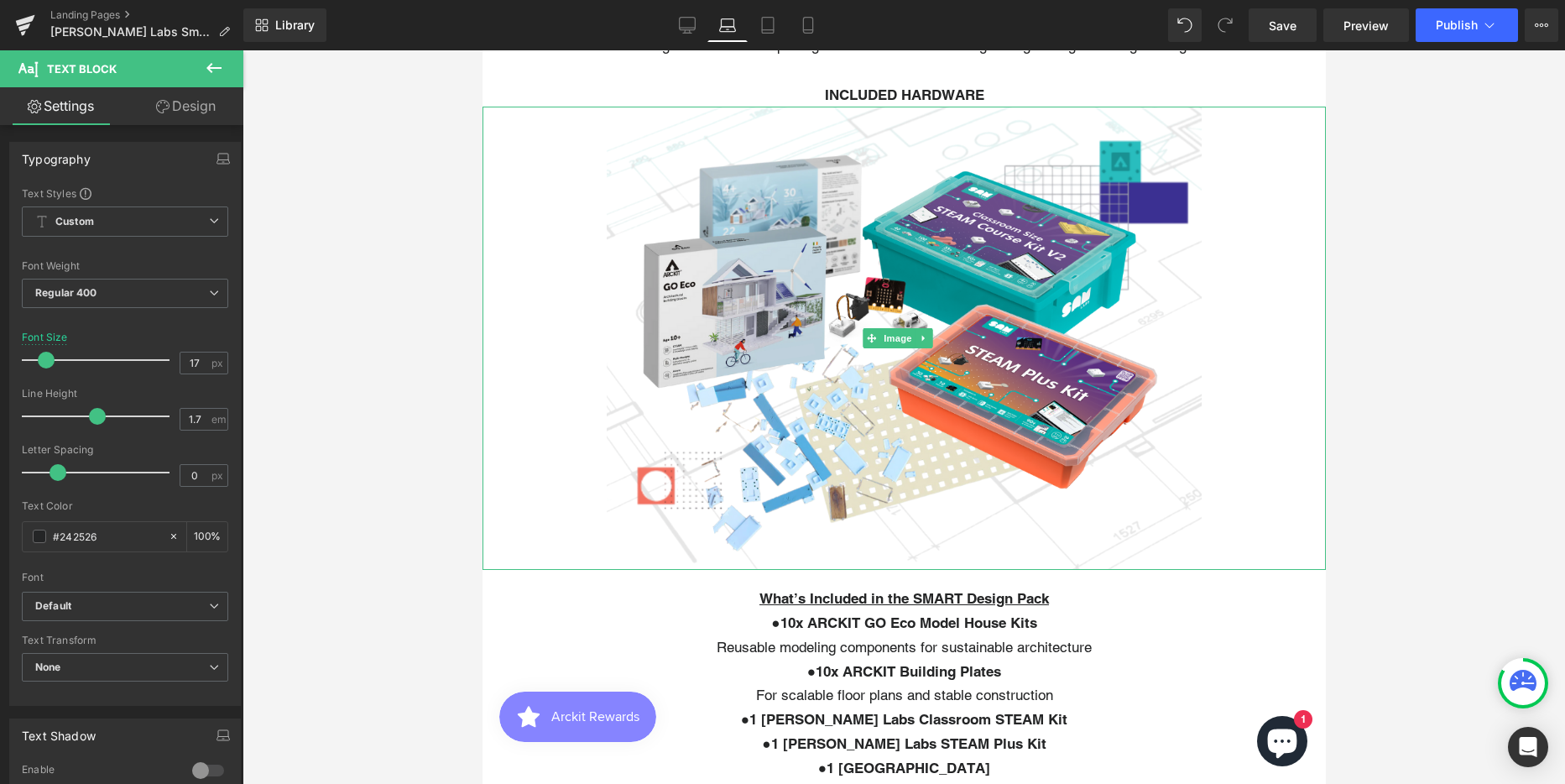
scroll to position [0, 0]
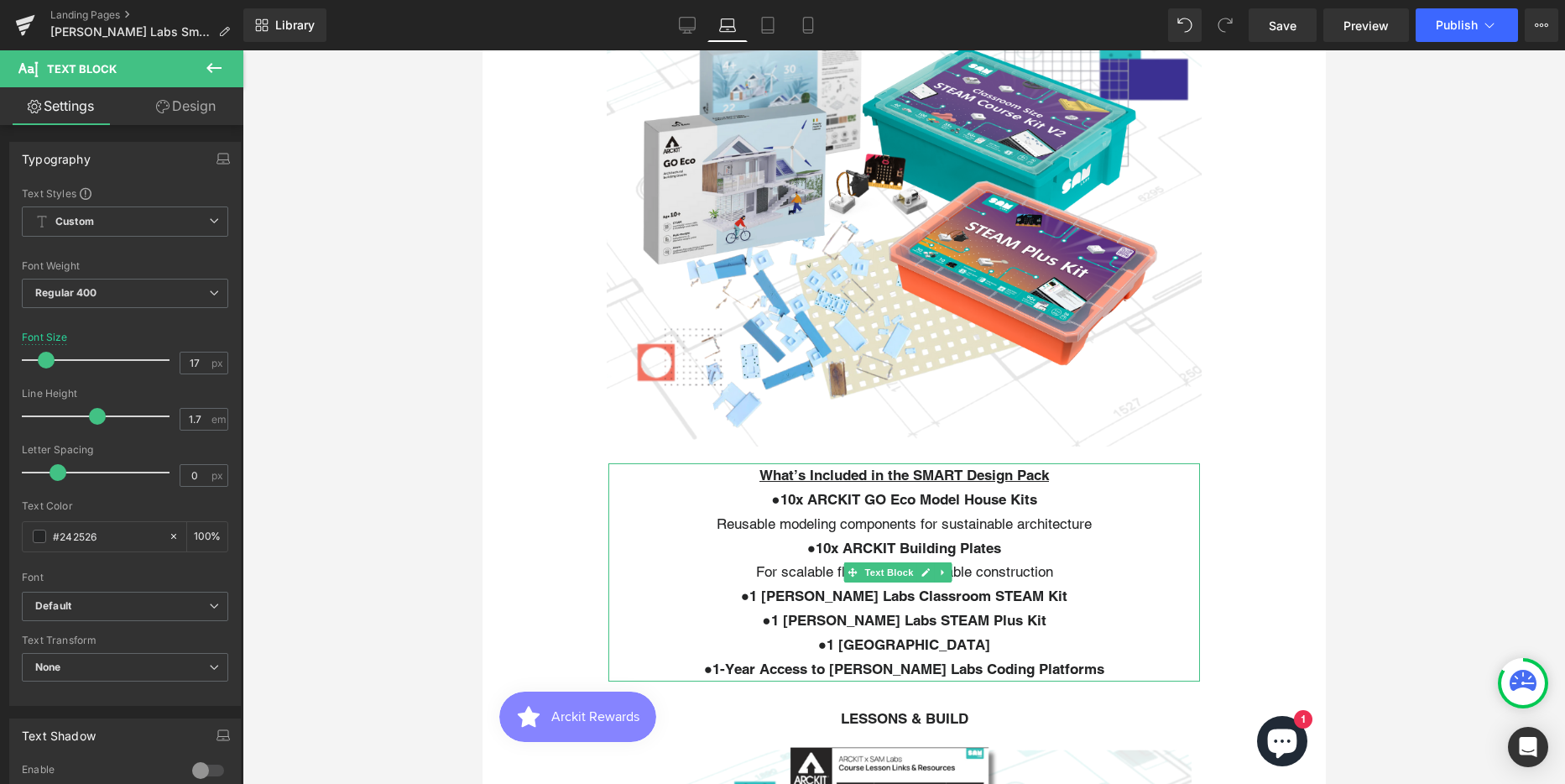
click at [953, 530] on p "● 10x ARCKIT GO Eco Model House Kits Reusable modeling components for sustainab…" at bounding box center [903, 512] width 592 height 48
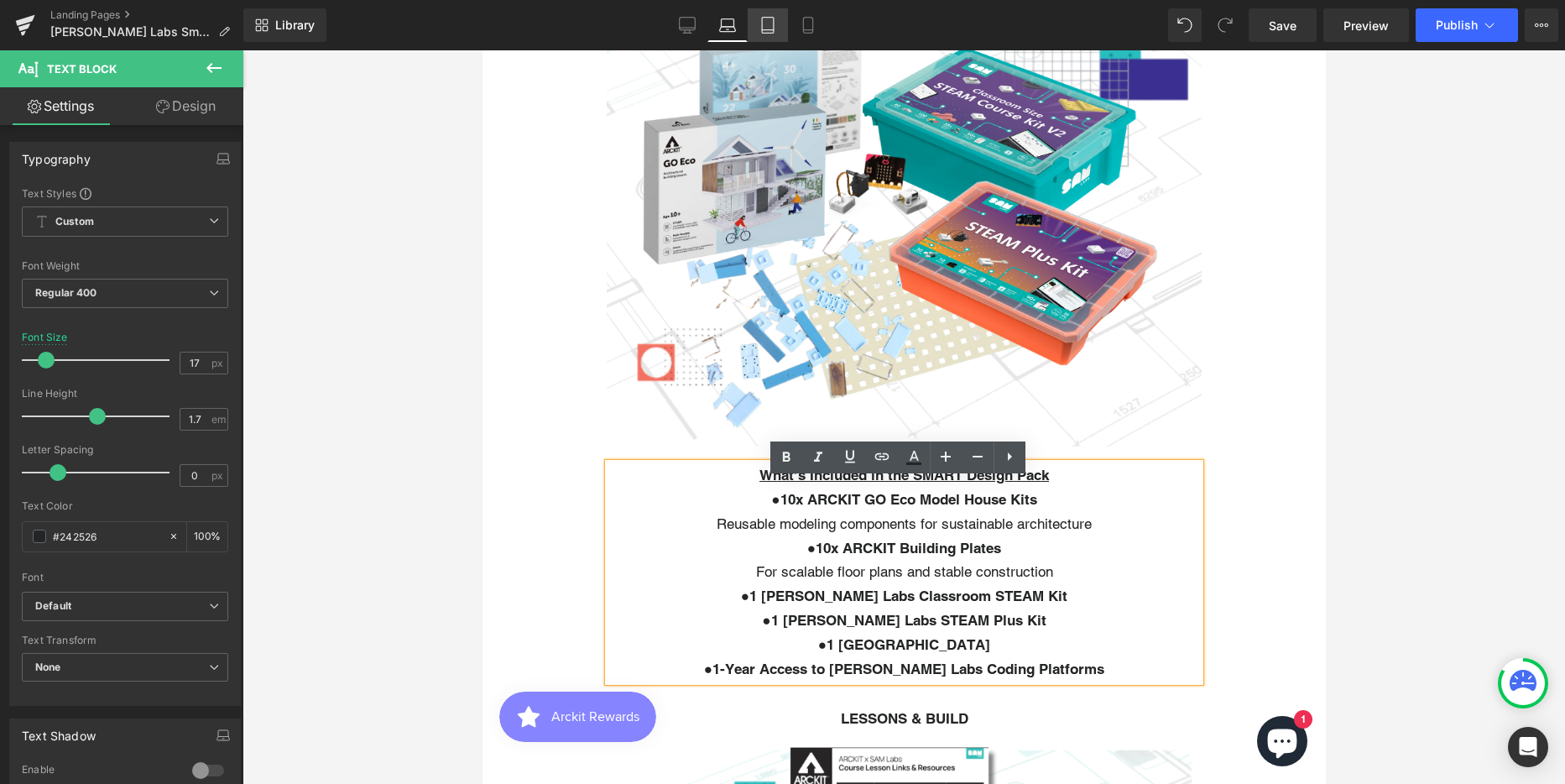
click at [776, 19] on icon at bounding box center [768, 26] width 17 height 17
type input "18"
type input "100"
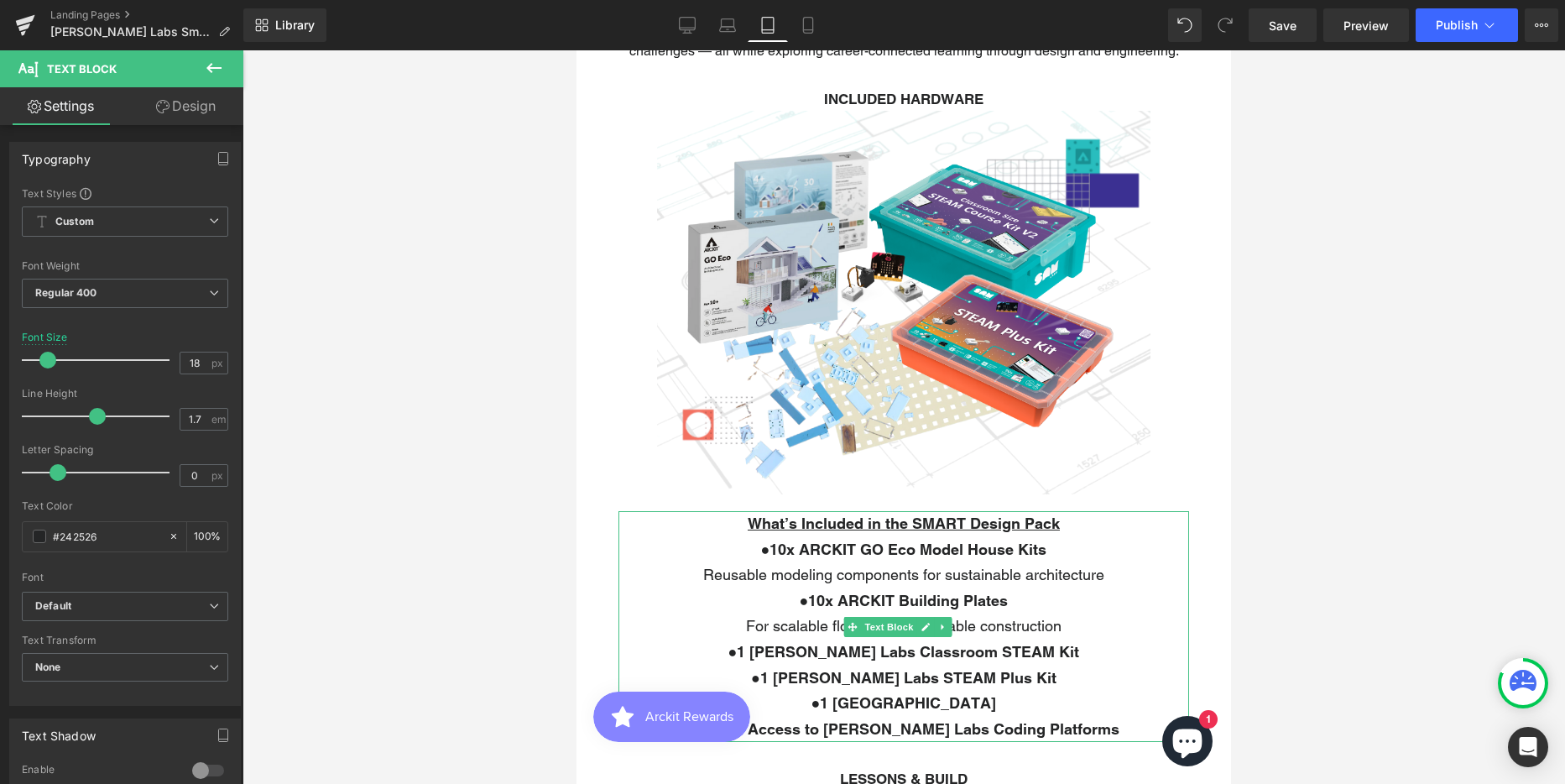
click at [896, 579] on p "● 10x ARCKIT GO Eco Model House Kits Reusable modeling components for sustainab…" at bounding box center [903, 563] width 571 height 51
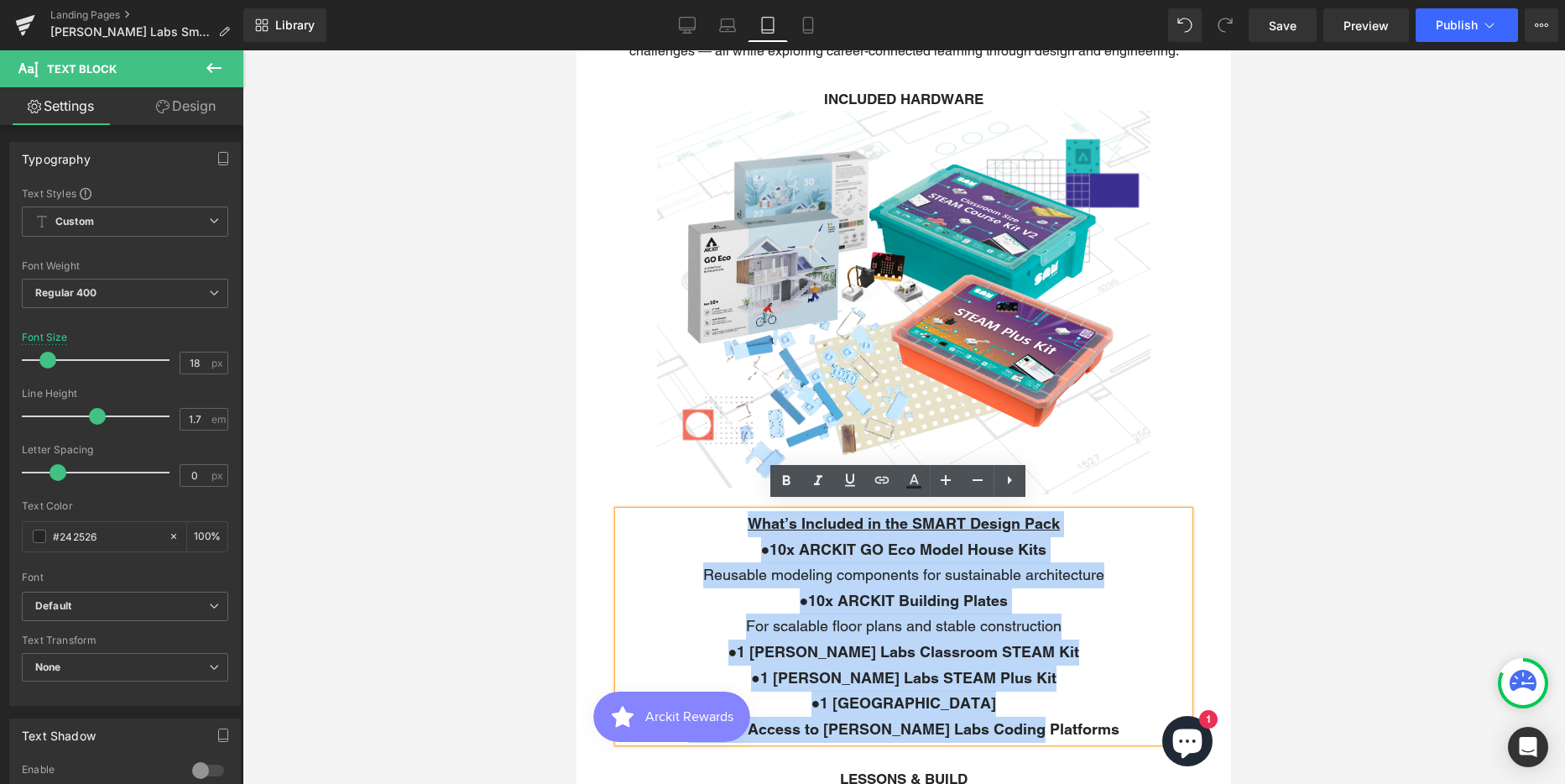
drag, startPoint x: 741, startPoint y: 513, endPoint x: 1084, endPoint y: 719, distance: 400.1
click at [1084, 719] on div "What’s Included in the SMART Design Pack ● 10x ARCKIT GO Eco Model House Kits R…" at bounding box center [903, 625] width 571 height 231
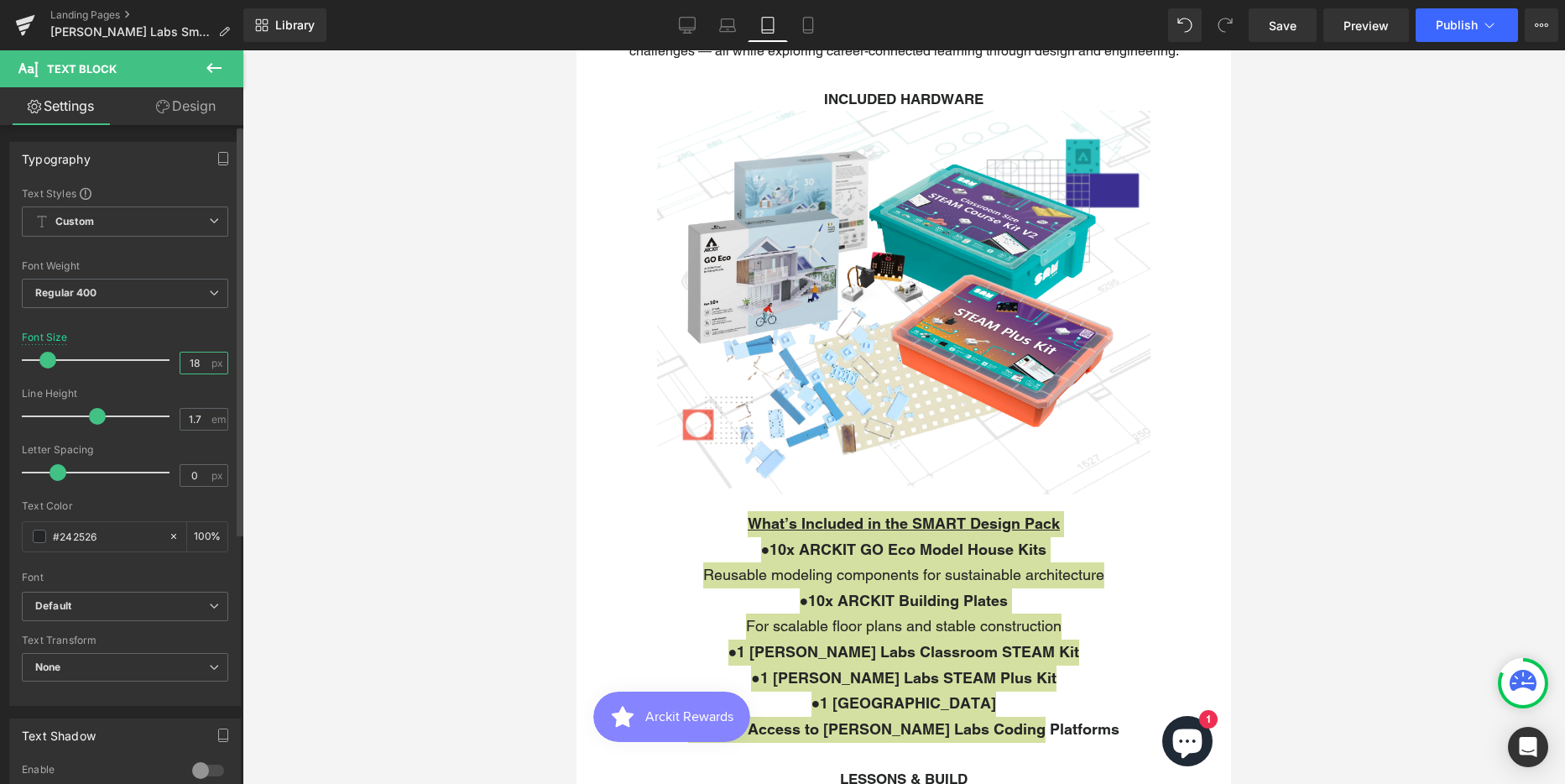
click at [184, 358] on input "18" at bounding box center [195, 363] width 29 height 21
type input "20"
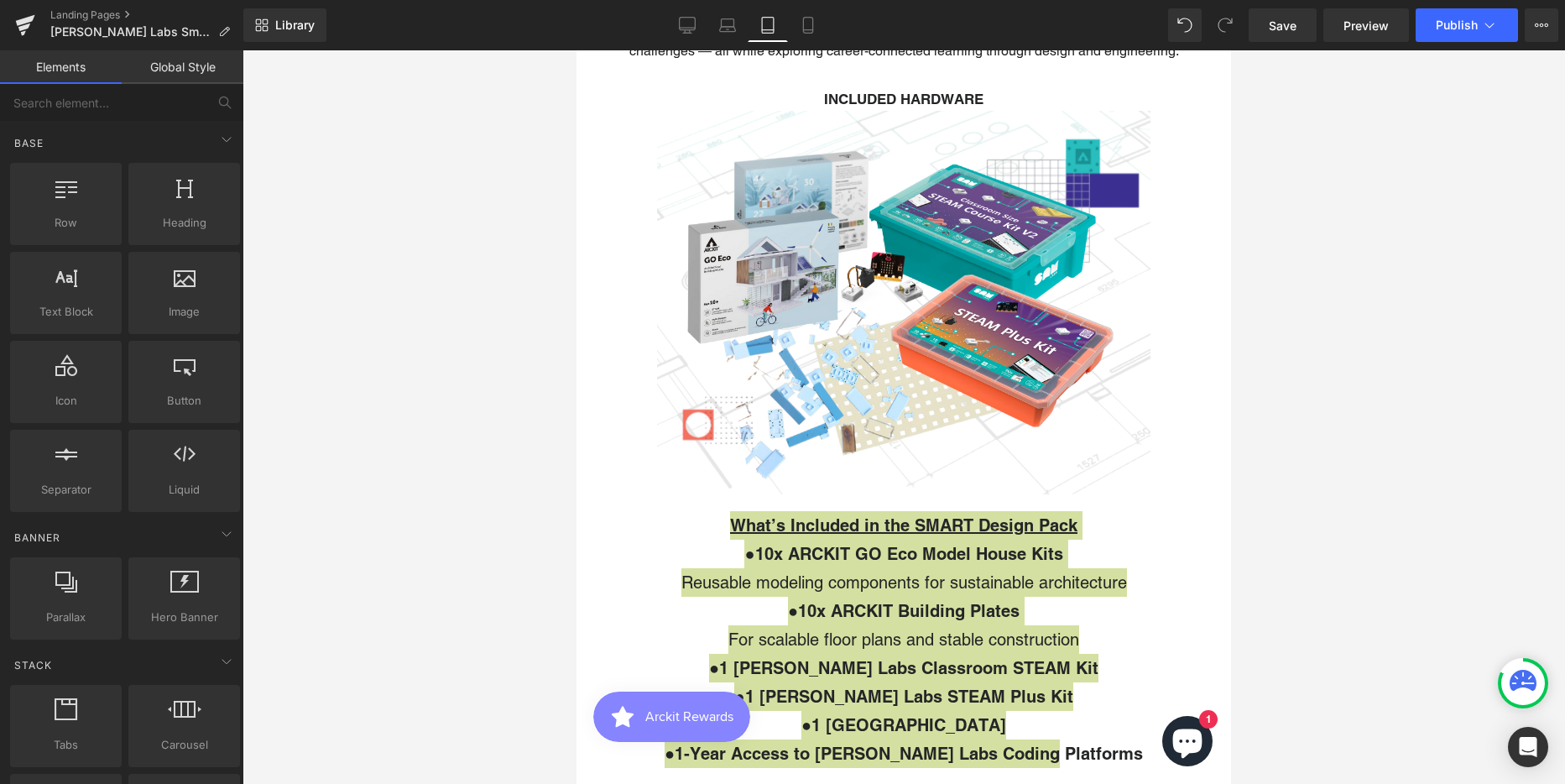
click at [1476, 480] on div at bounding box center [903, 417] width 1323 height 734
click at [728, 21] on icon at bounding box center [727, 26] width 17 height 17
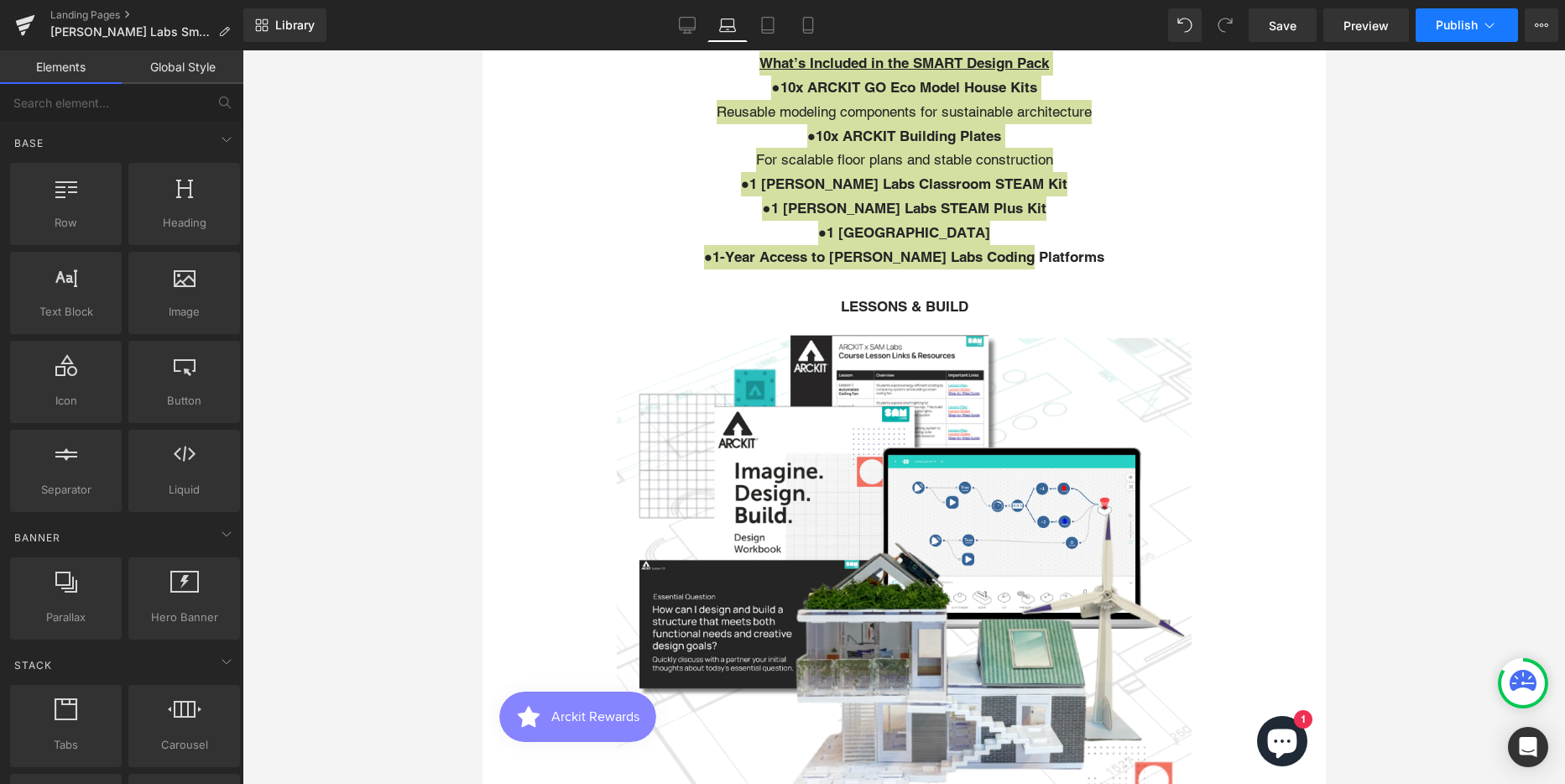
click at [1446, 22] on span "Publish" at bounding box center [1457, 25] width 42 height 13
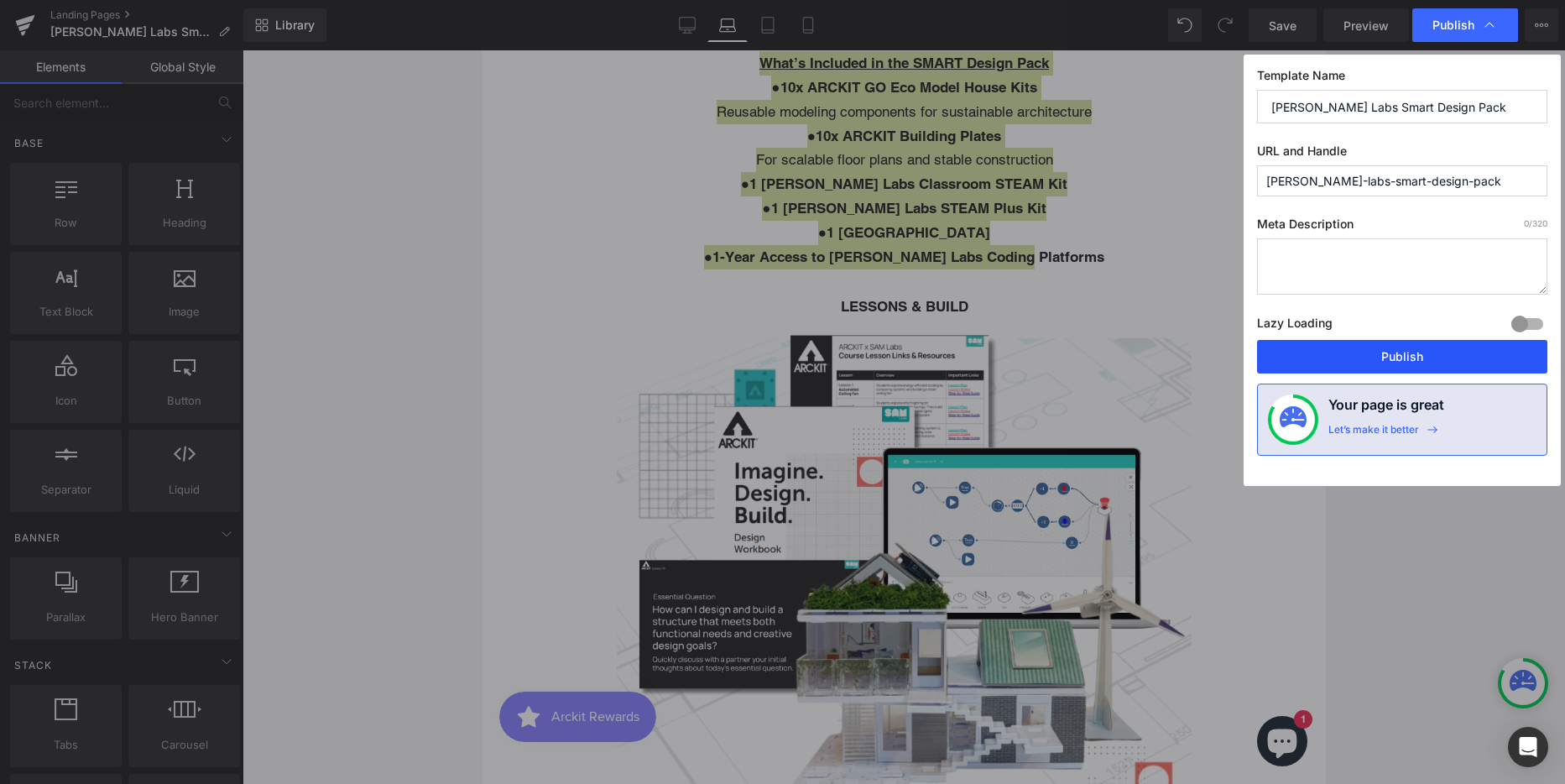
click at [1400, 364] on button "Publish" at bounding box center [1403, 356] width 291 height 33
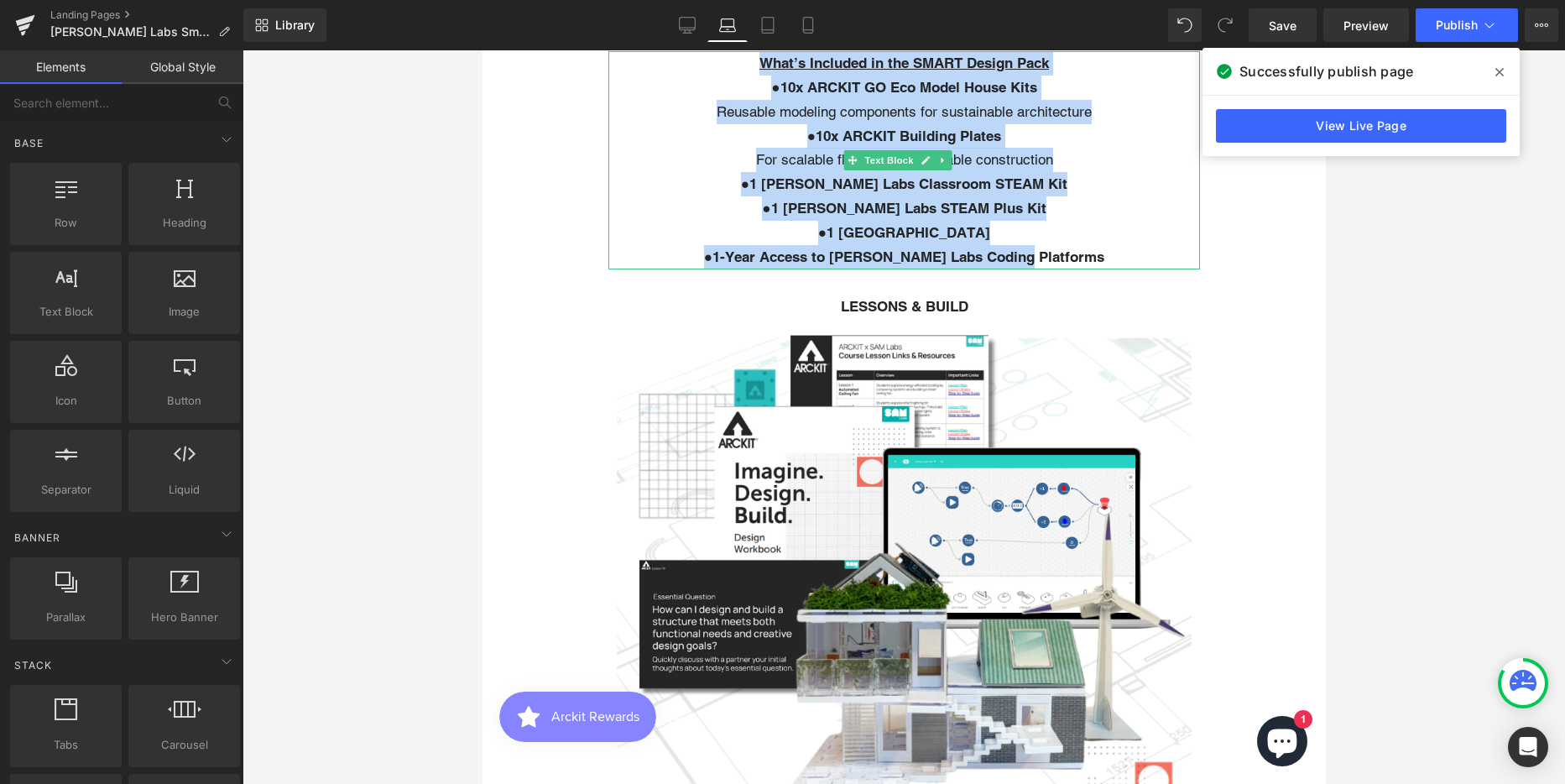
click at [910, 166] on p "● 10x ARCKIT Building Plates For scalable floor plans and stable construction" at bounding box center [903, 148] width 592 height 48
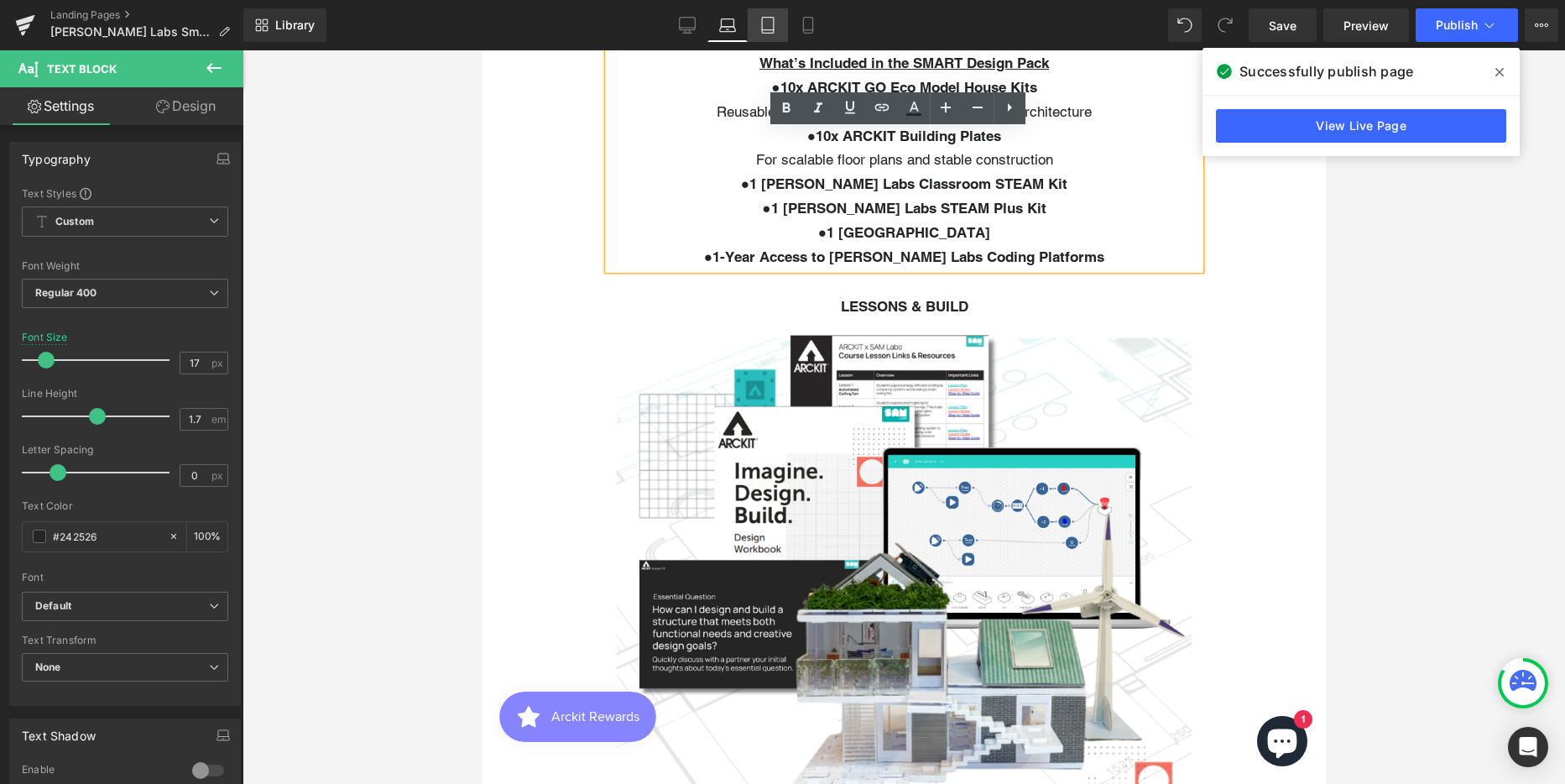
click at [769, 18] on icon at bounding box center [768, 26] width 17 height 17
type input "20"
type input "100"
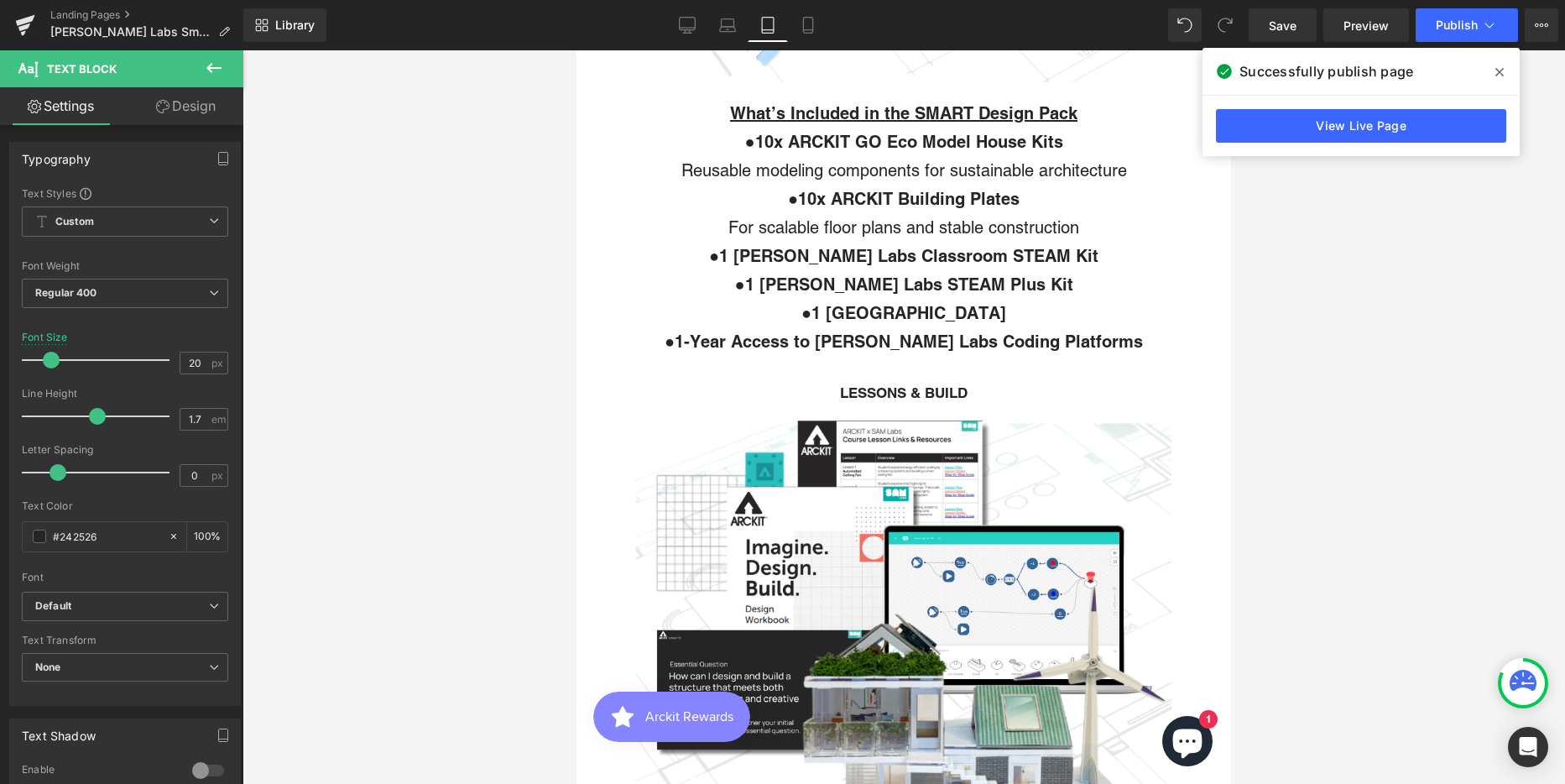
scroll to position [6375, 642]
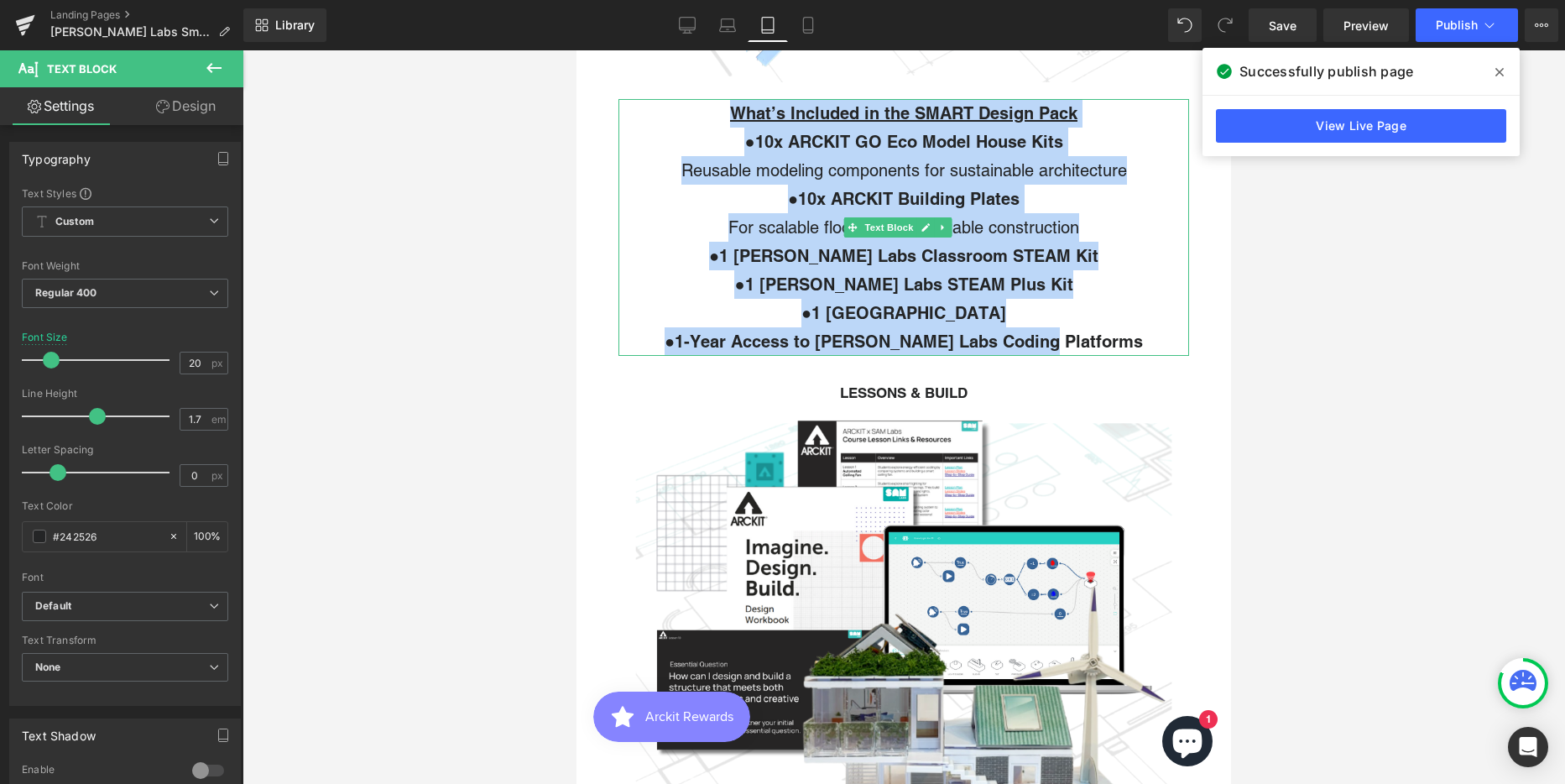
drag, startPoint x: 714, startPoint y: 103, endPoint x: 1089, endPoint y: 328, distance: 437.3
click at [1089, 328] on div "What’s Included in the SMART Design Pack ● 10x ARCKIT GO Eco Model House Kits R…" at bounding box center [903, 227] width 571 height 256
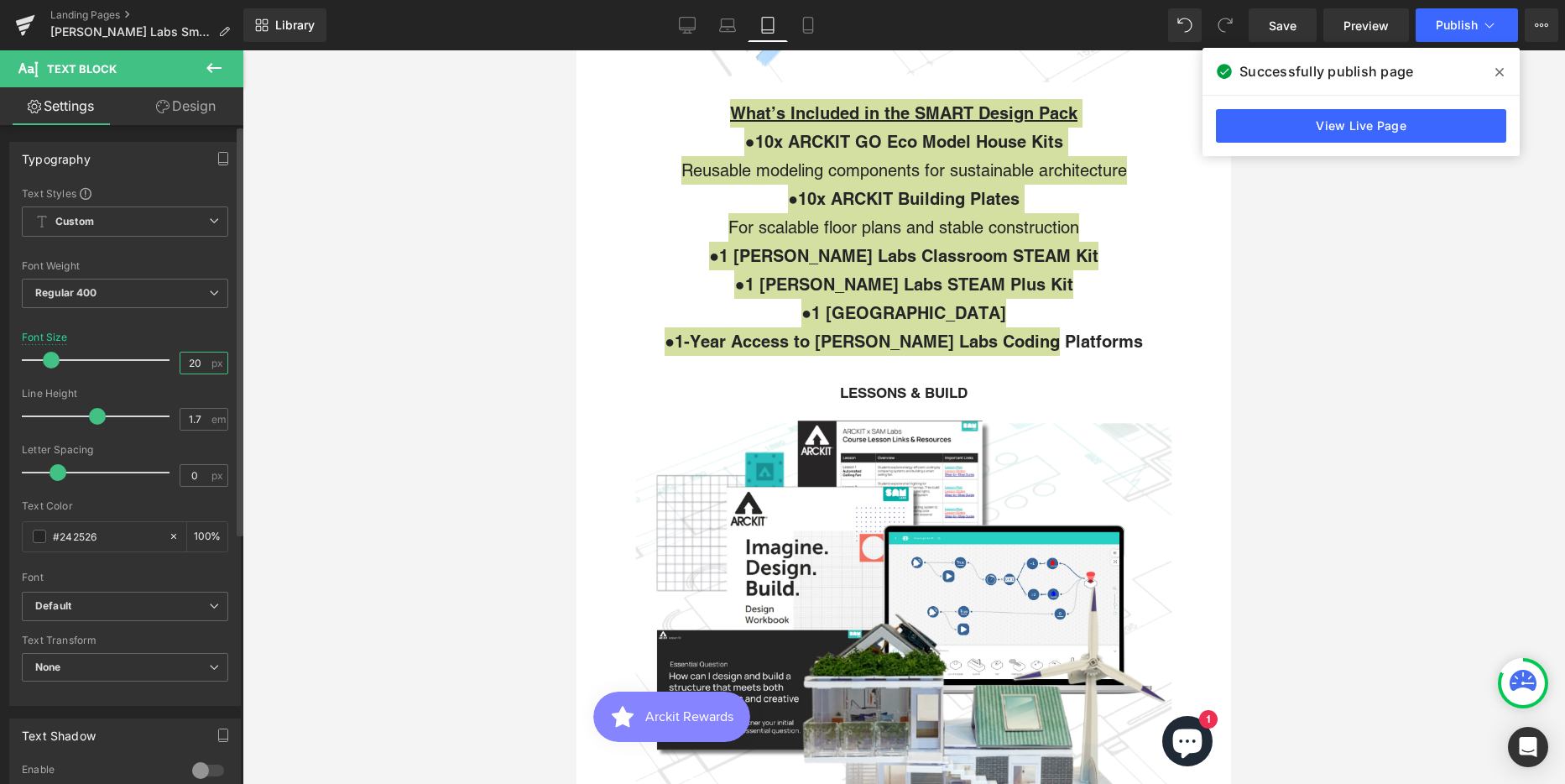
click at [195, 364] on input "20" at bounding box center [195, 363] width 29 height 21
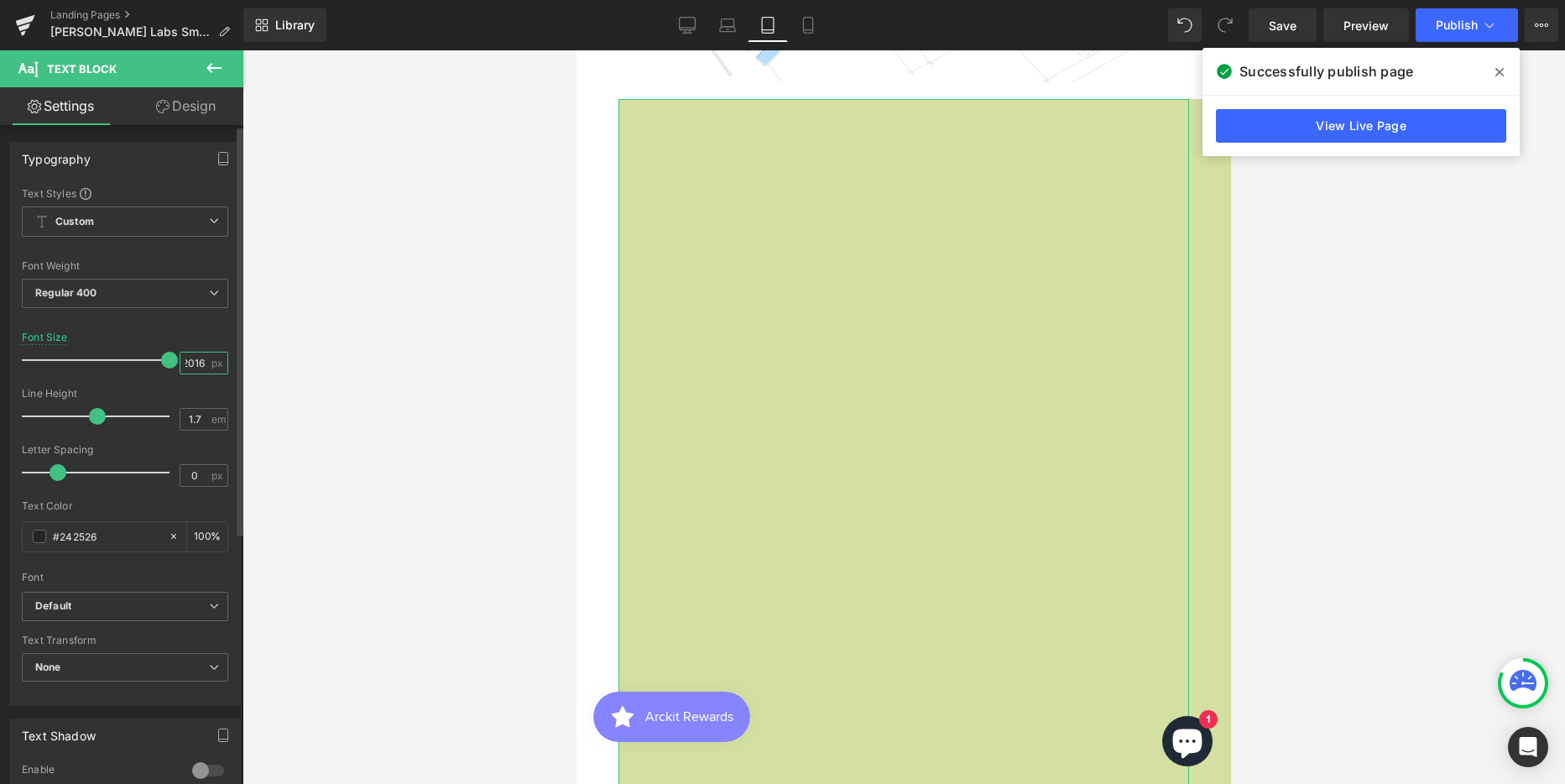
click at [186, 364] on input "2016" at bounding box center [195, 363] width 29 height 21
type input "16"
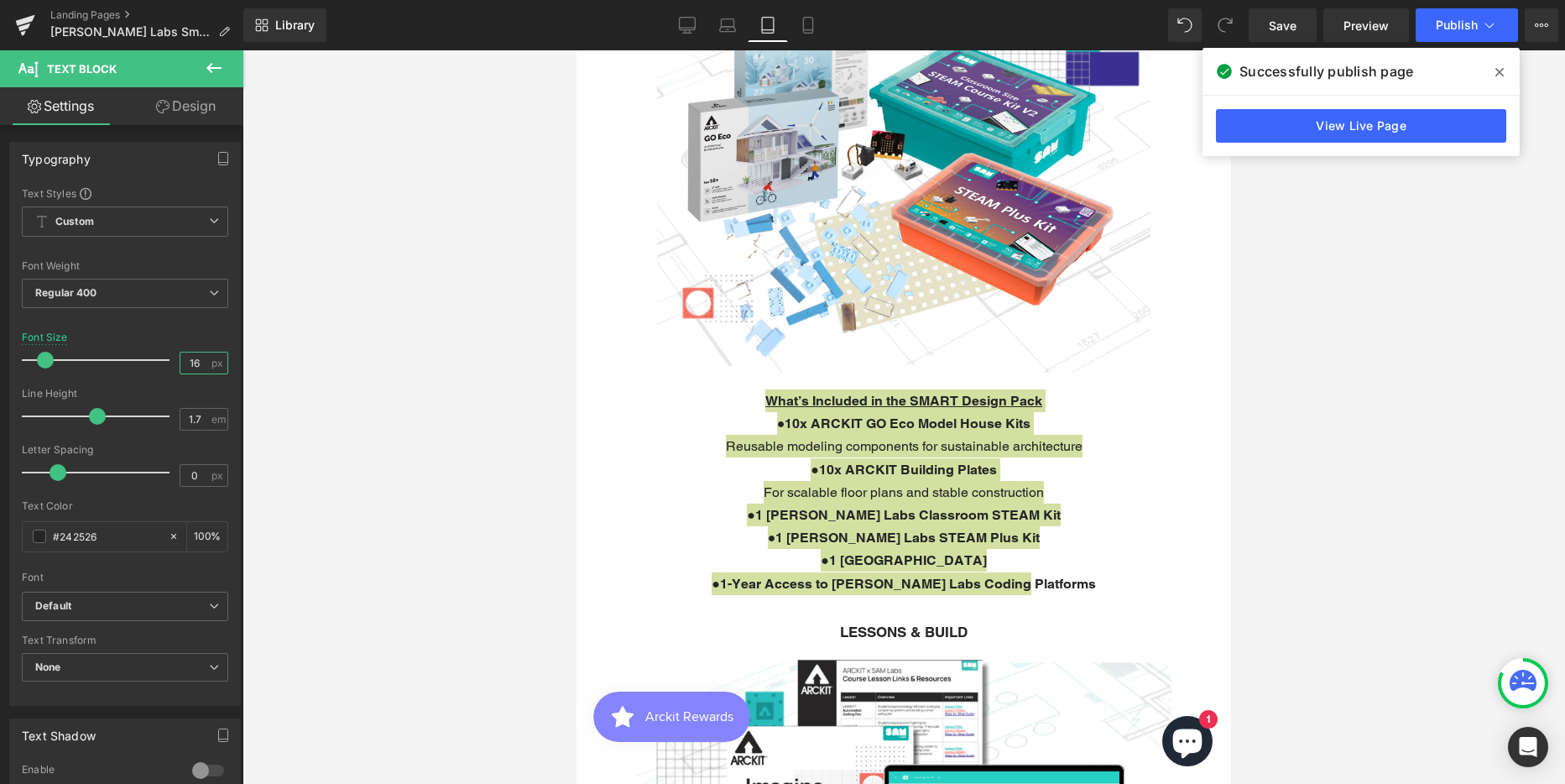
scroll to position [588, 0]
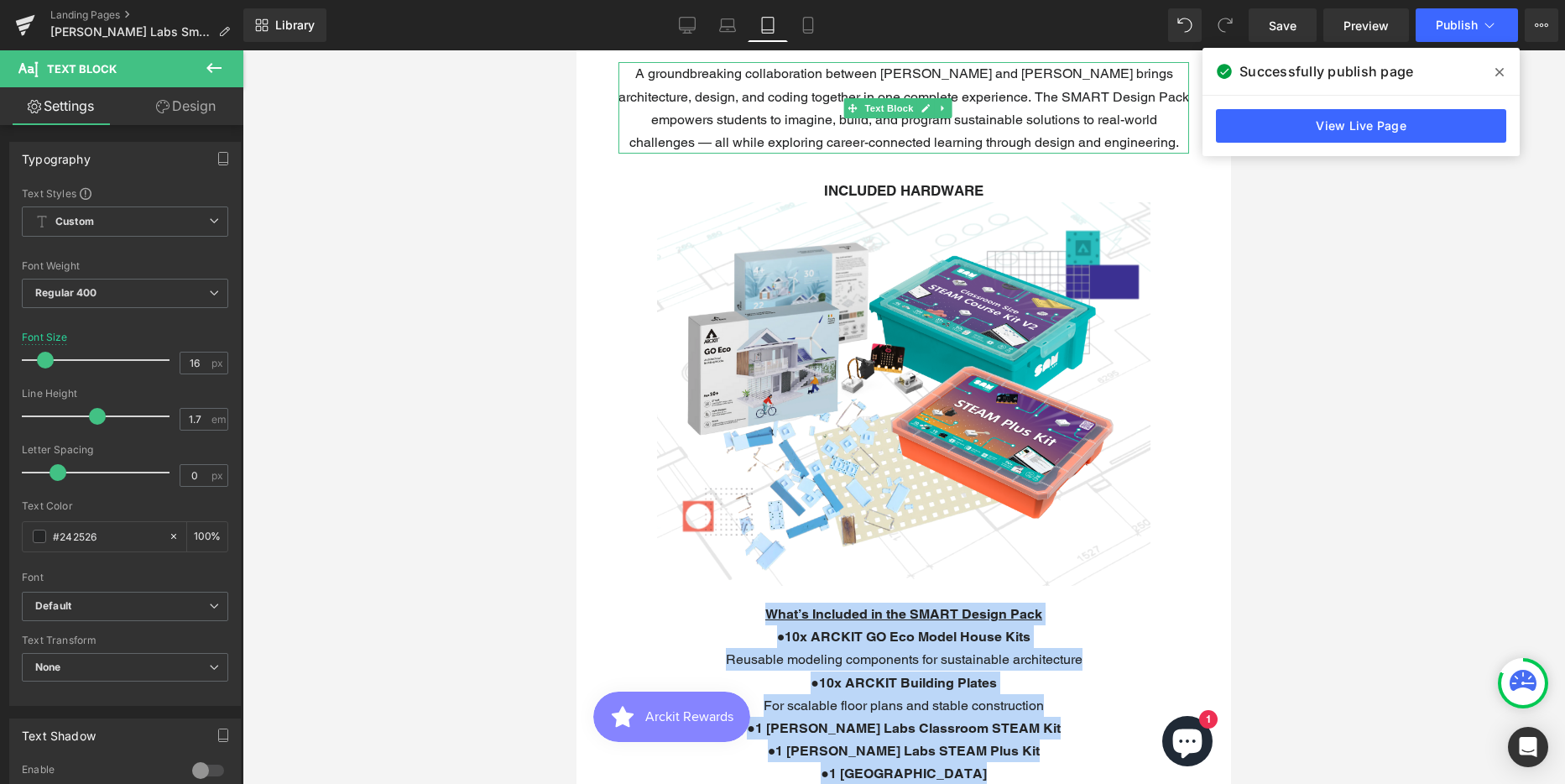
click at [801, 120] on p "A groundbreaking collaboration between [PERSON_NAME] and [PERSON_NAME] brings a…" at bounding box center [903, 107] width 571 height 91
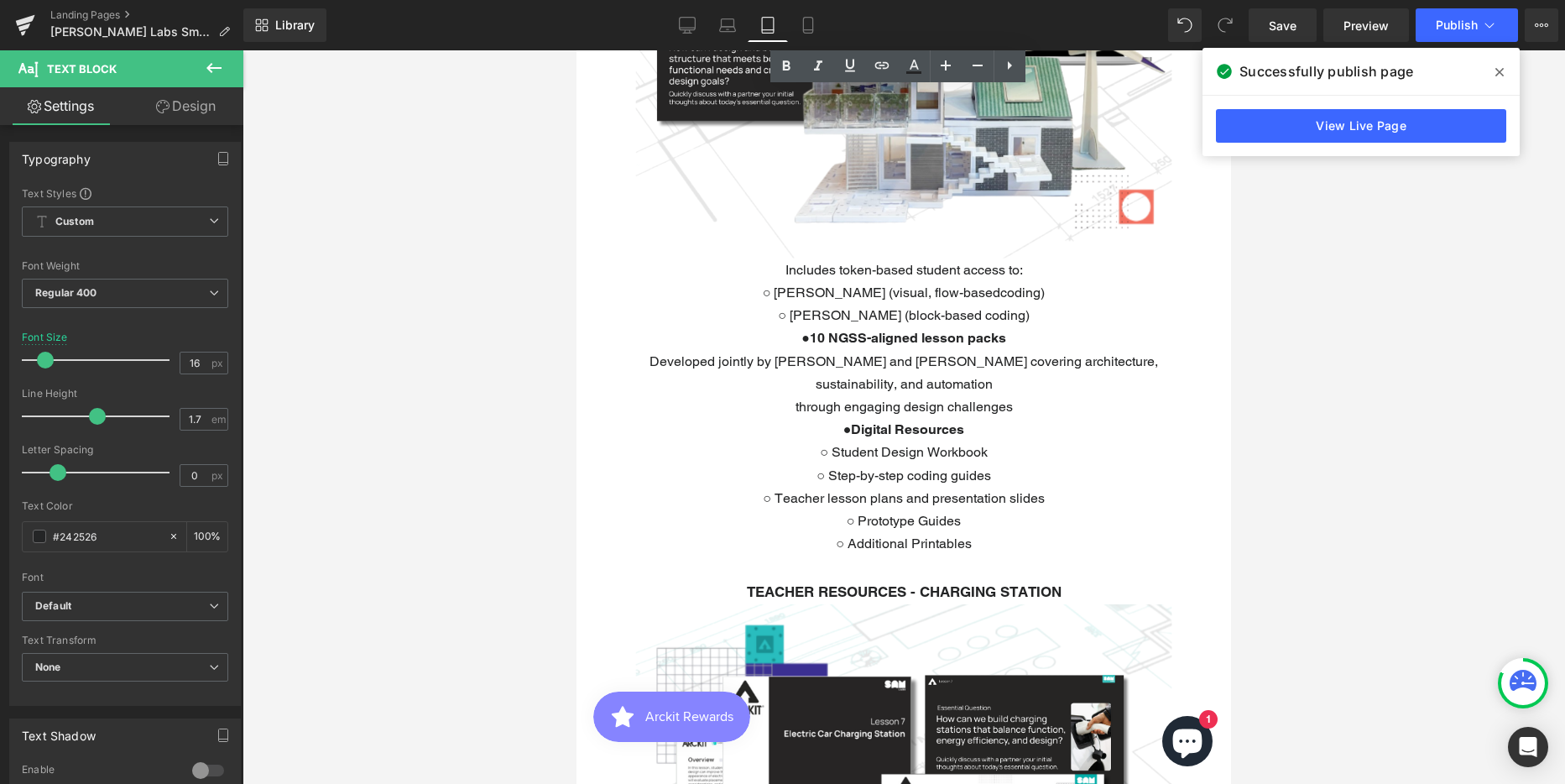
scroll to position [1680, 0]
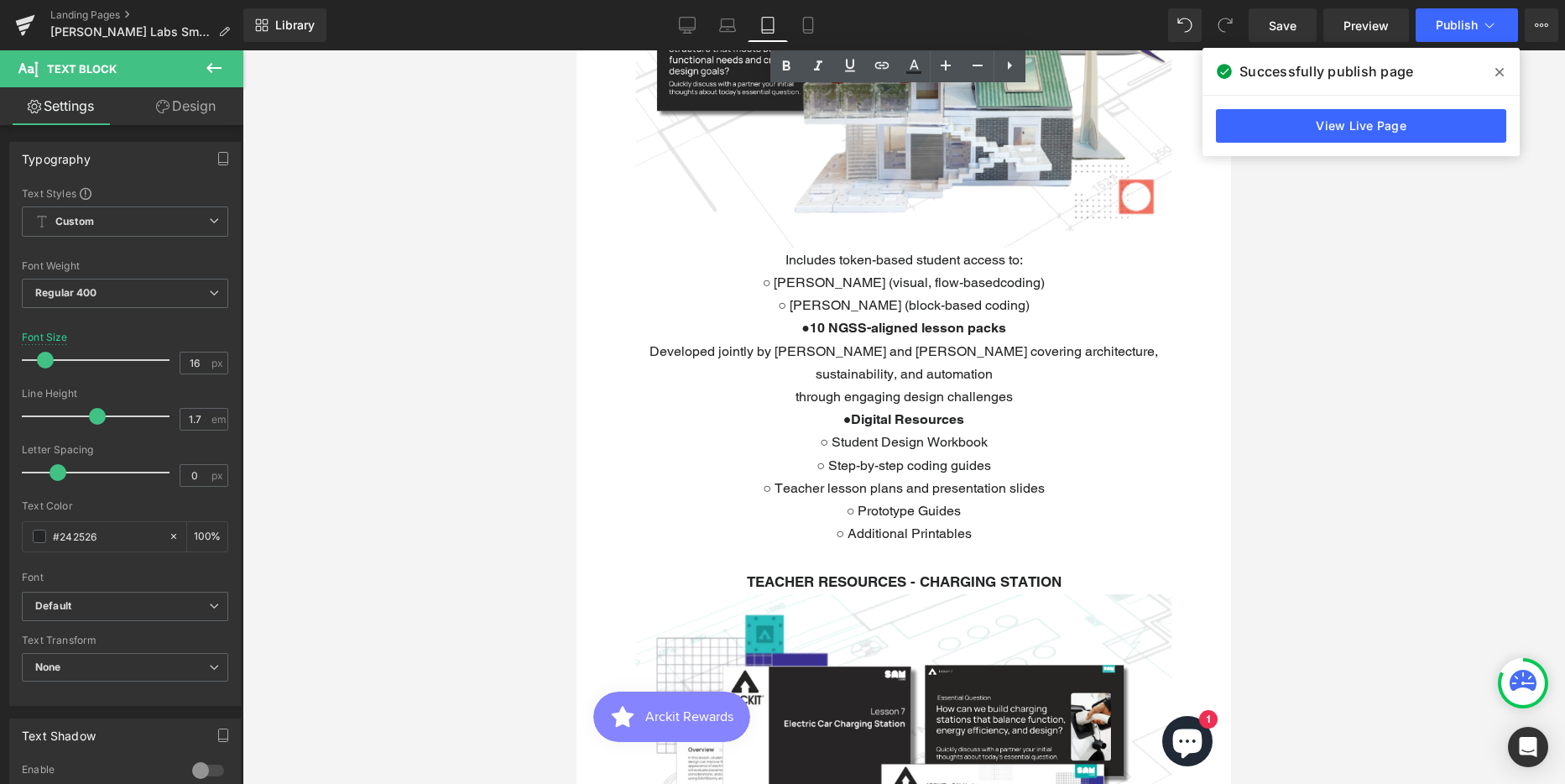
click at [887, 343] on p "● 10 NGSS-aligned lesson packs Developed jointly by ARCKIT and SAM Labs coverin…" at bounding box center [903, 350] width 571 height 68
click at [1498, 70] on icon at bounding box center [1499, 72] width 9 height 9
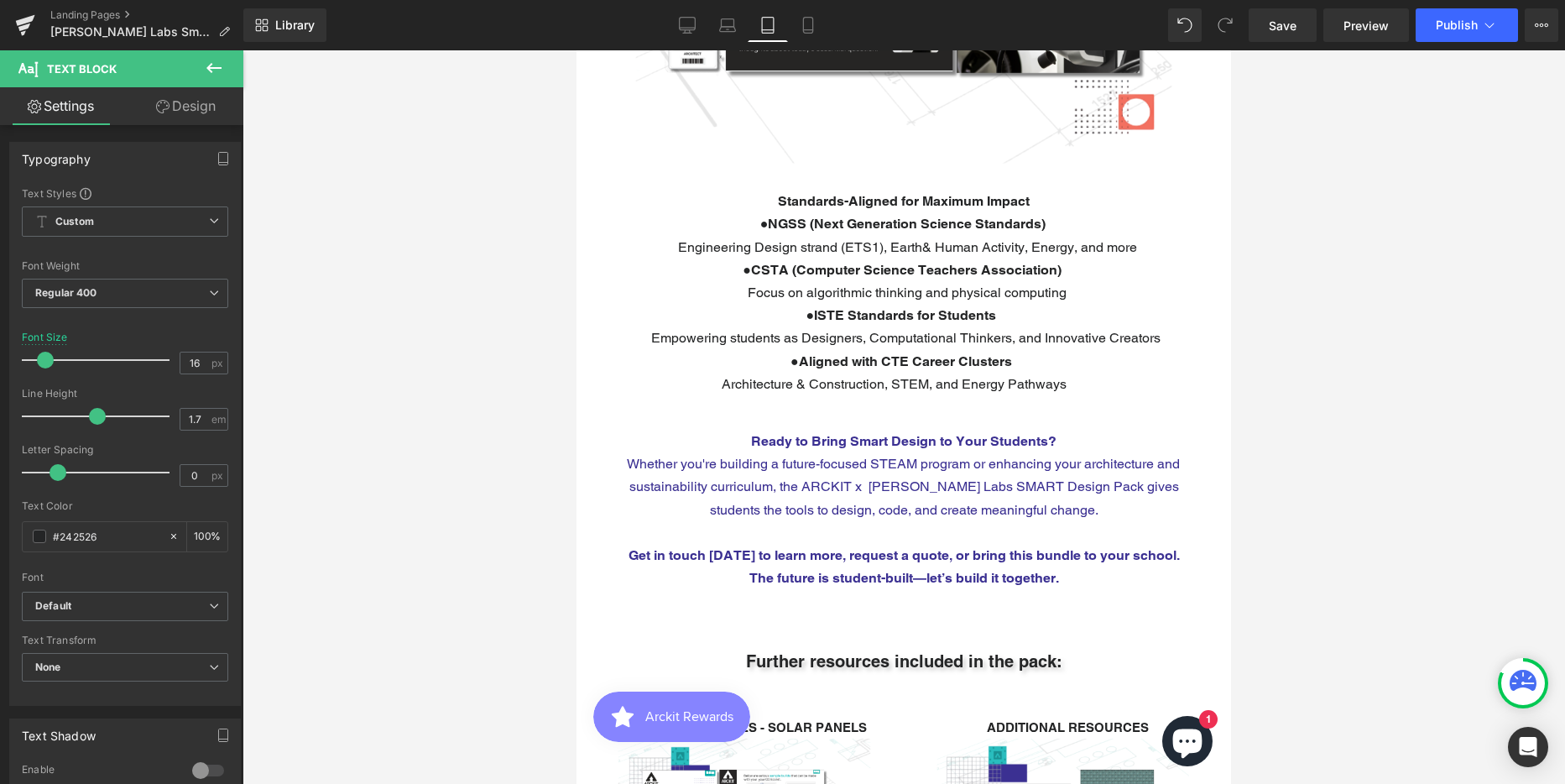
scroll to position [3609, 0]
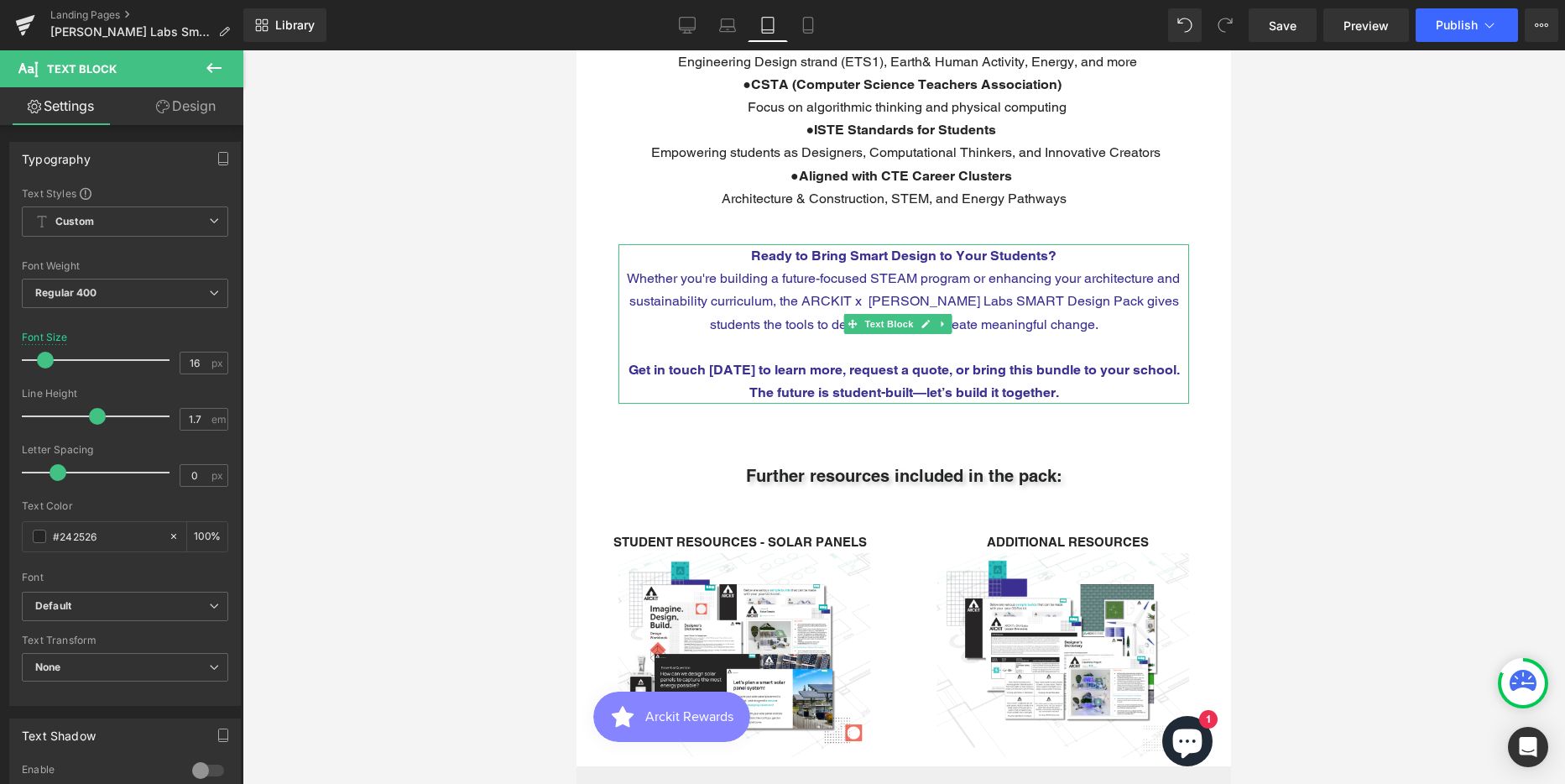
click at [764, 271] on span "Whether you're building a future-focused STEAM program or enhancing your archit…" at bounding box center [903, 301] width 553 height 62
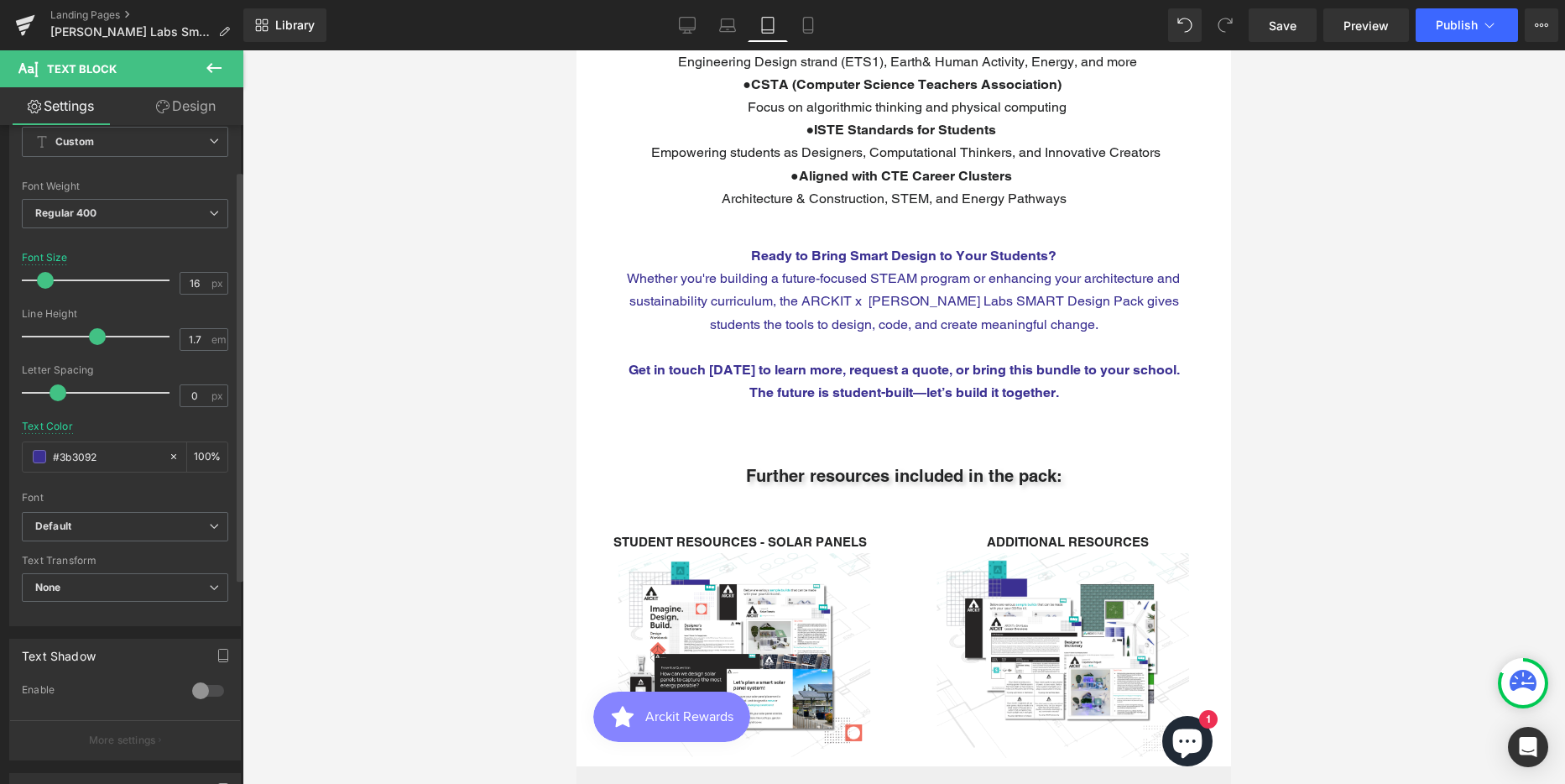
scroll to position [67, 0]
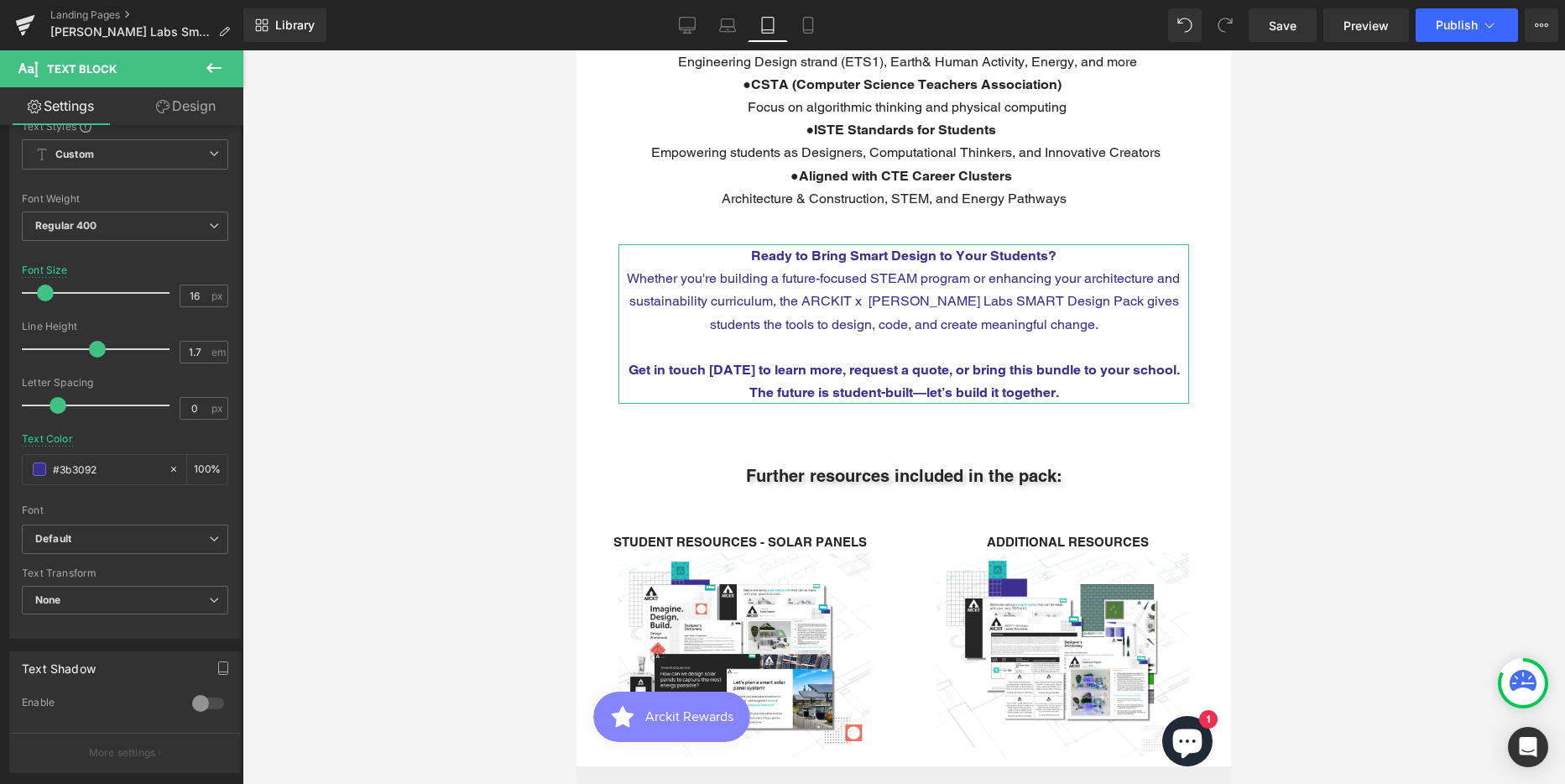
click at [197, 99] on link "Design" at bounding box center [186, 106] width 122 height 38
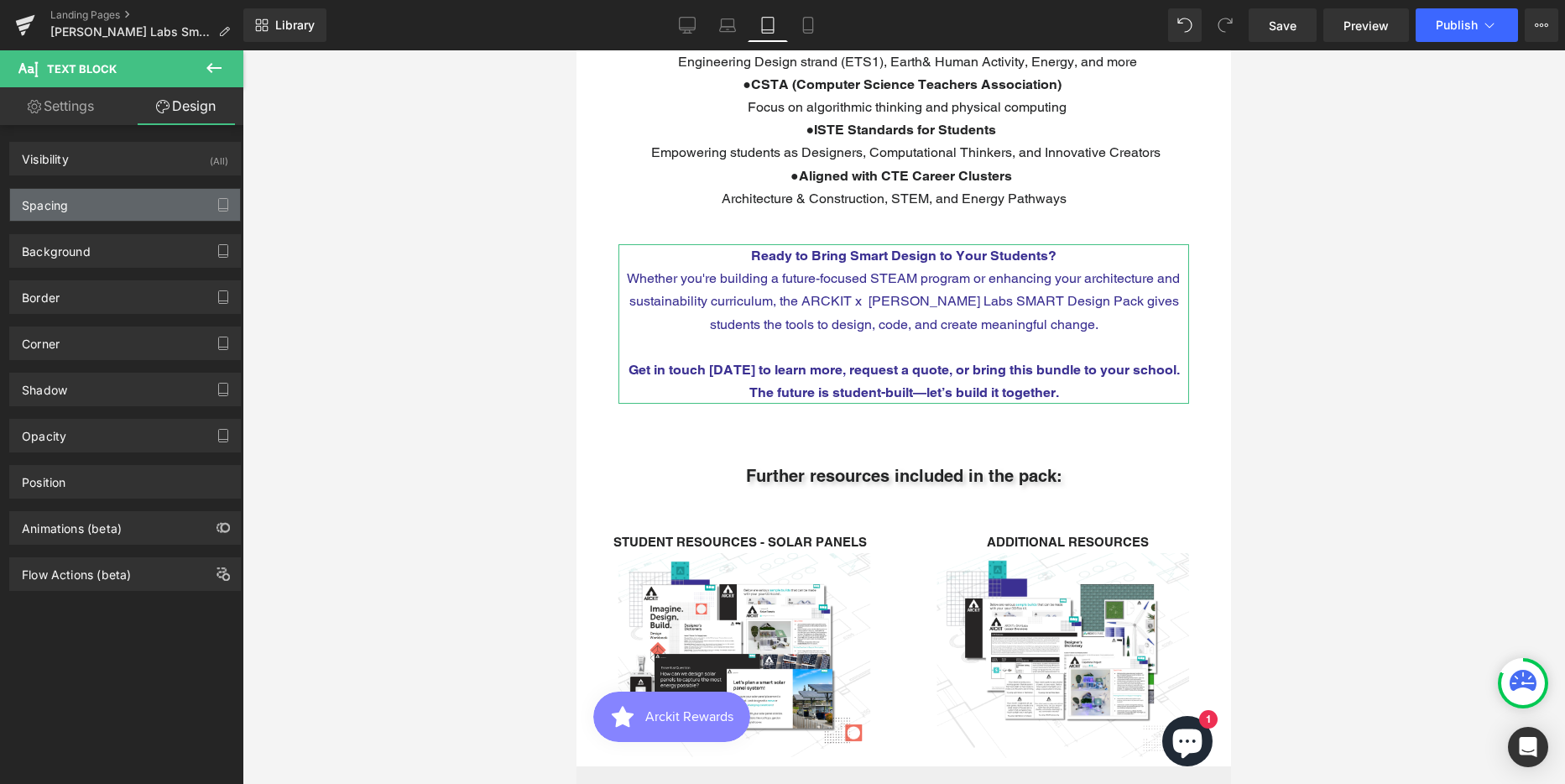
click at [76, 200] on div "Spacing" at bounding box center [125, 205] width 230 height 32
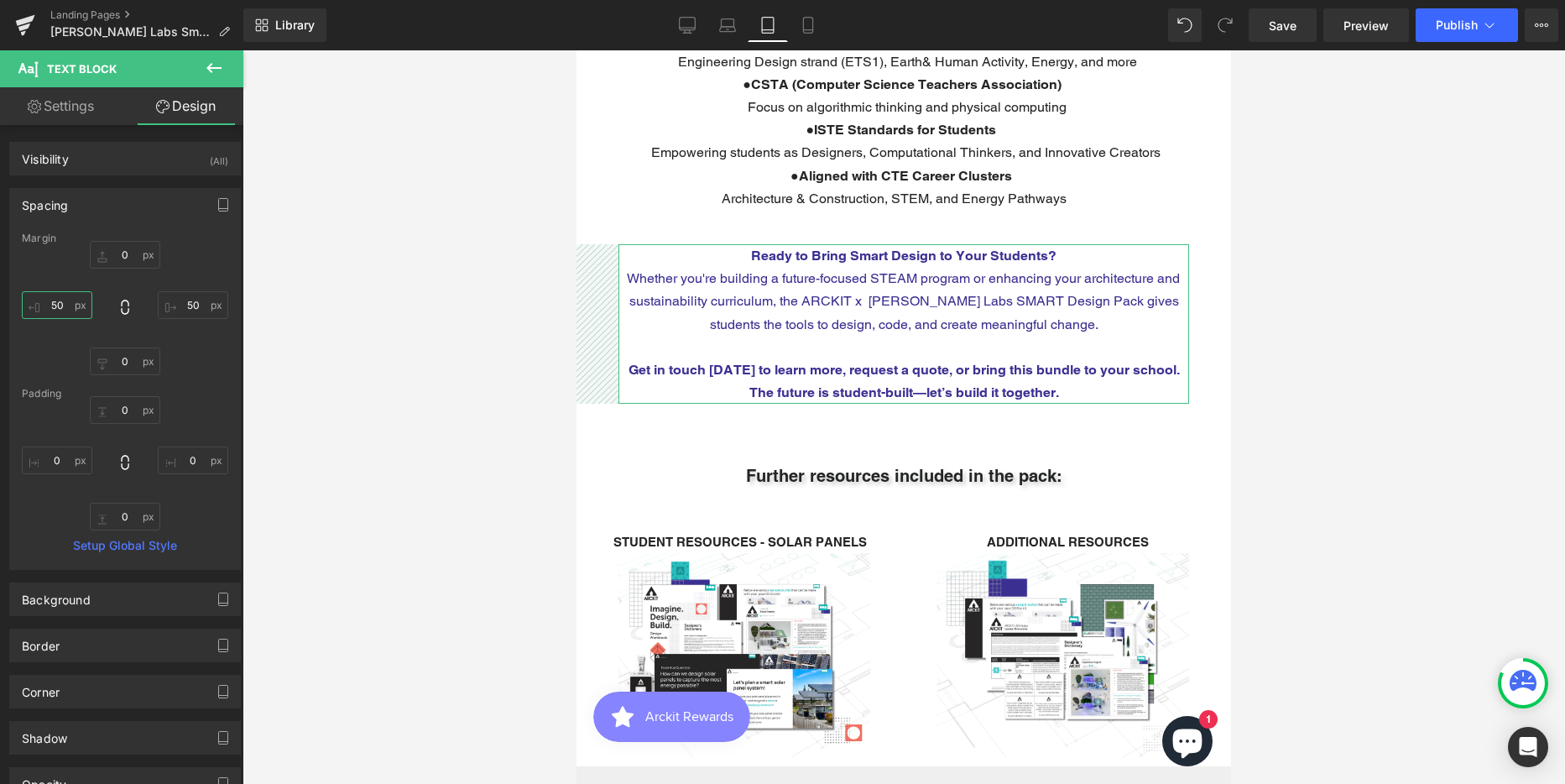
click at [64, 307] on input "50" at bounding box center [57, 305] width 70 height 28
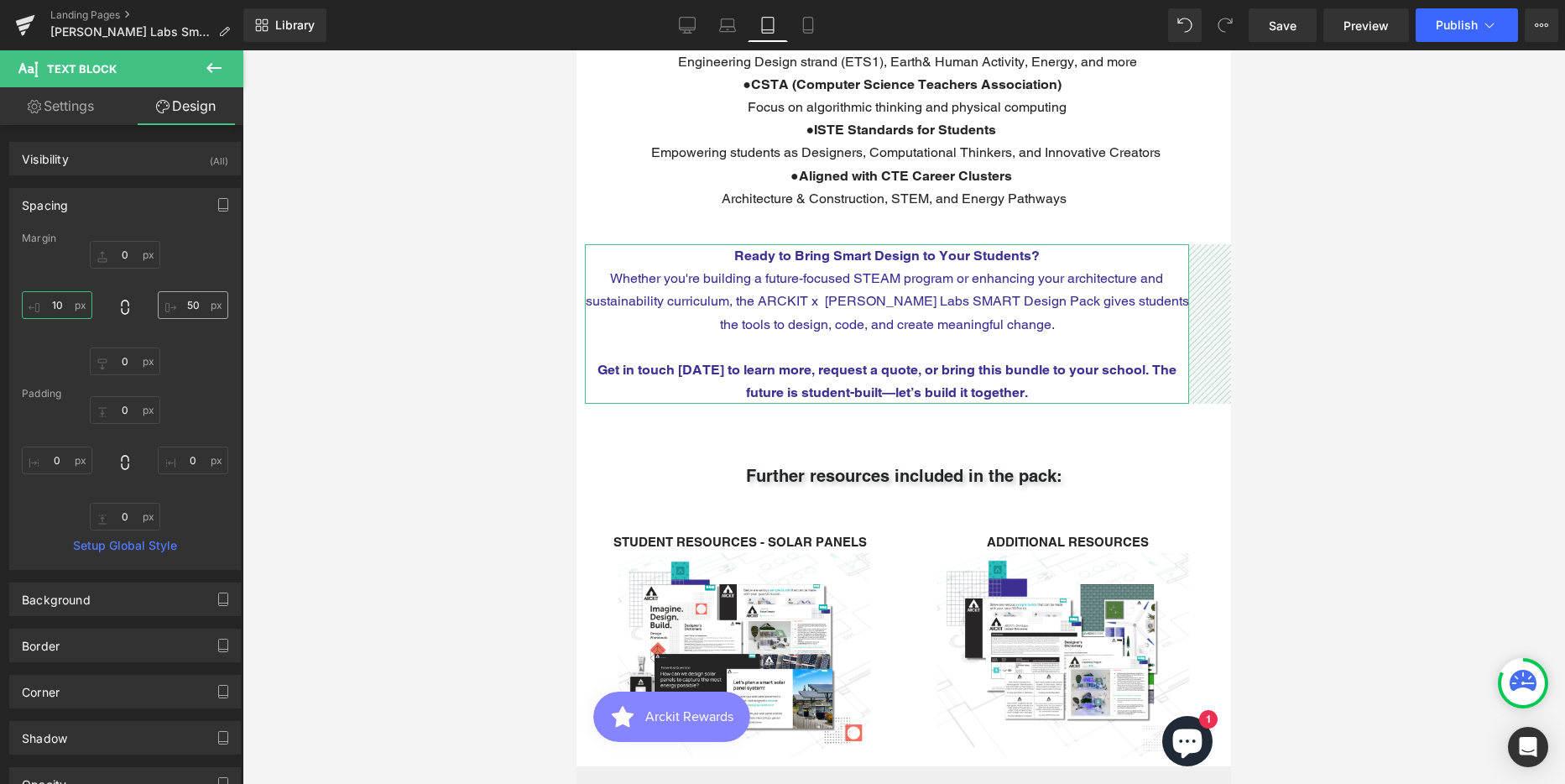
type input "10"
click at [179, 309] on input "50" at bounding box center [193, 305] width 70 height 28
type input "10"
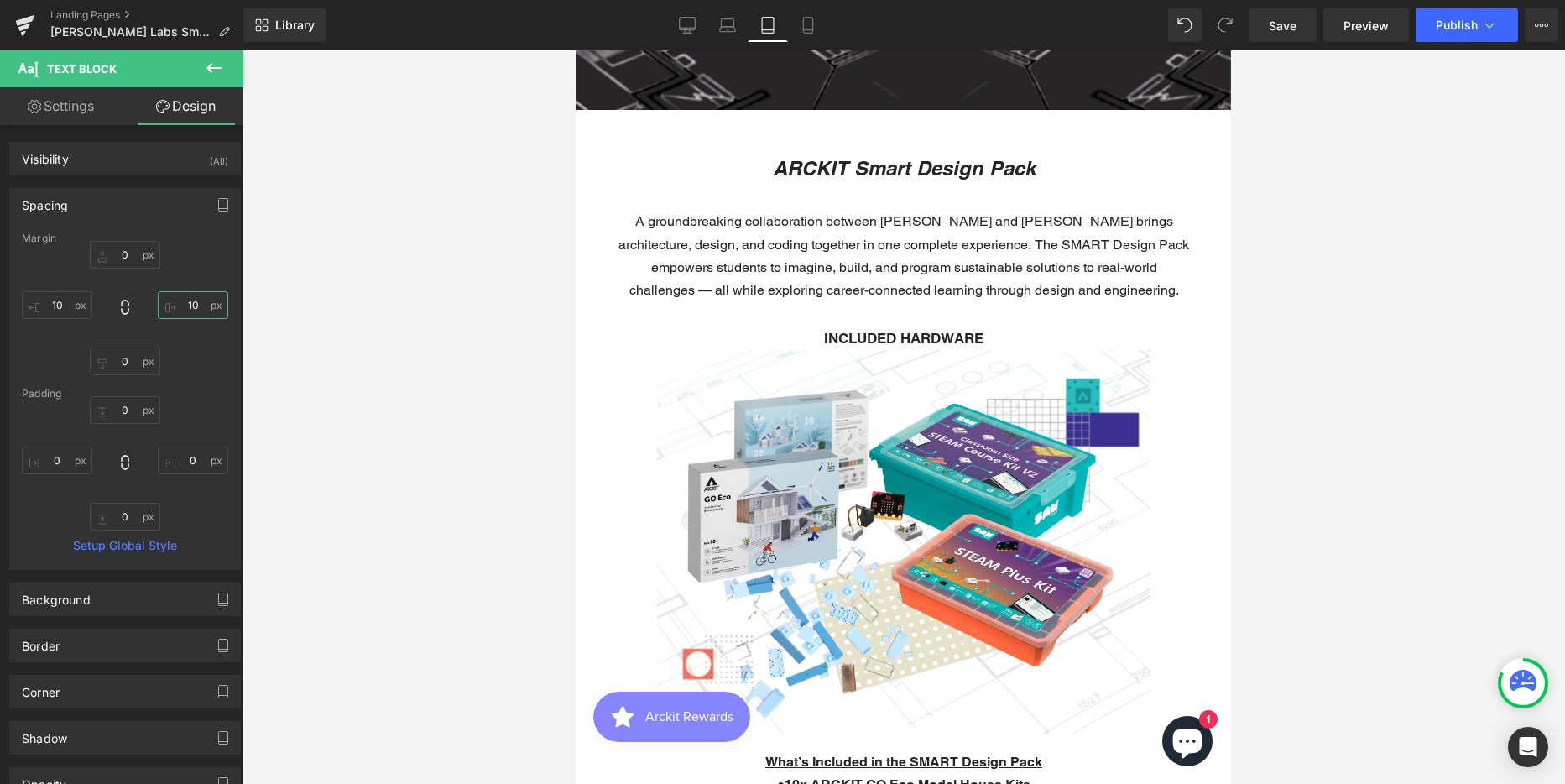
scroll to position [421, 0]
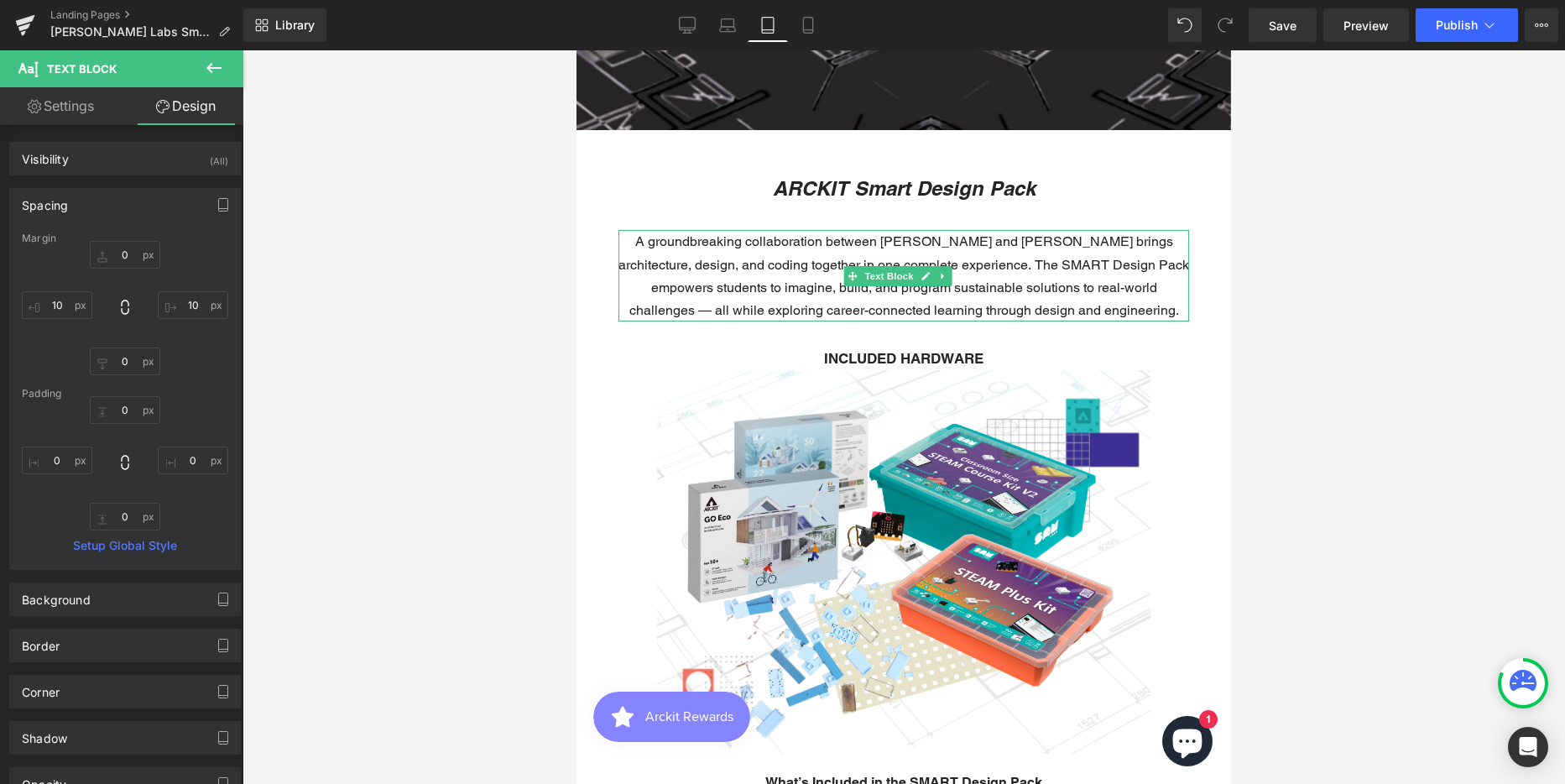
click at [958, 286] on p "A groundbreaking collaboration between [PERSON_NAME] and [PERSON_NAME] brings a…" at bounding box center [903, 275] width 571 height 91
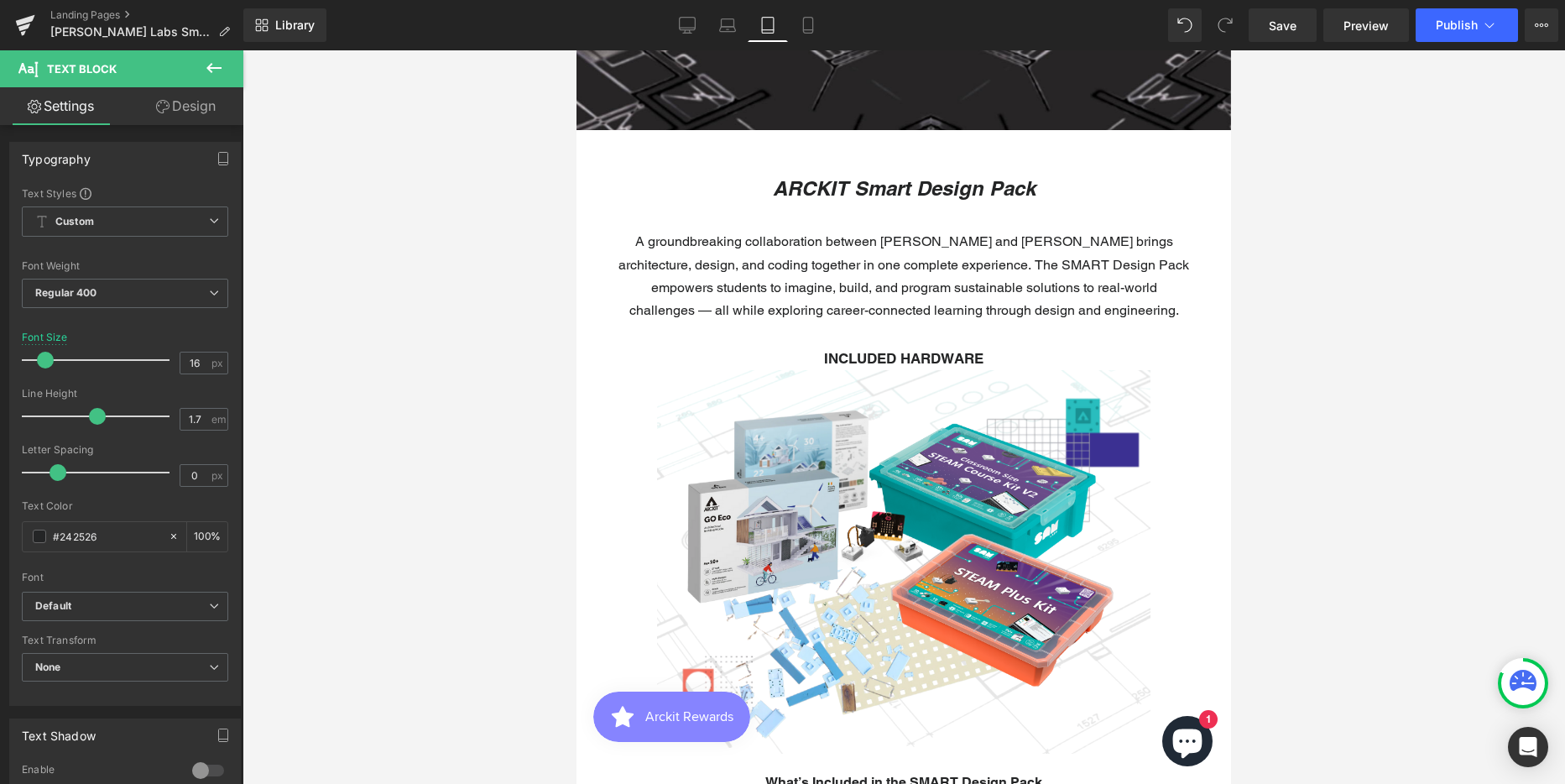
drag, startPoint x: 196, startPoint y: 109, endPoint x: 86, endPoint y: 209, distance: 148.7
click at [196, 109] on link "Design" at bounding box center [186, 106] width 122 height 38
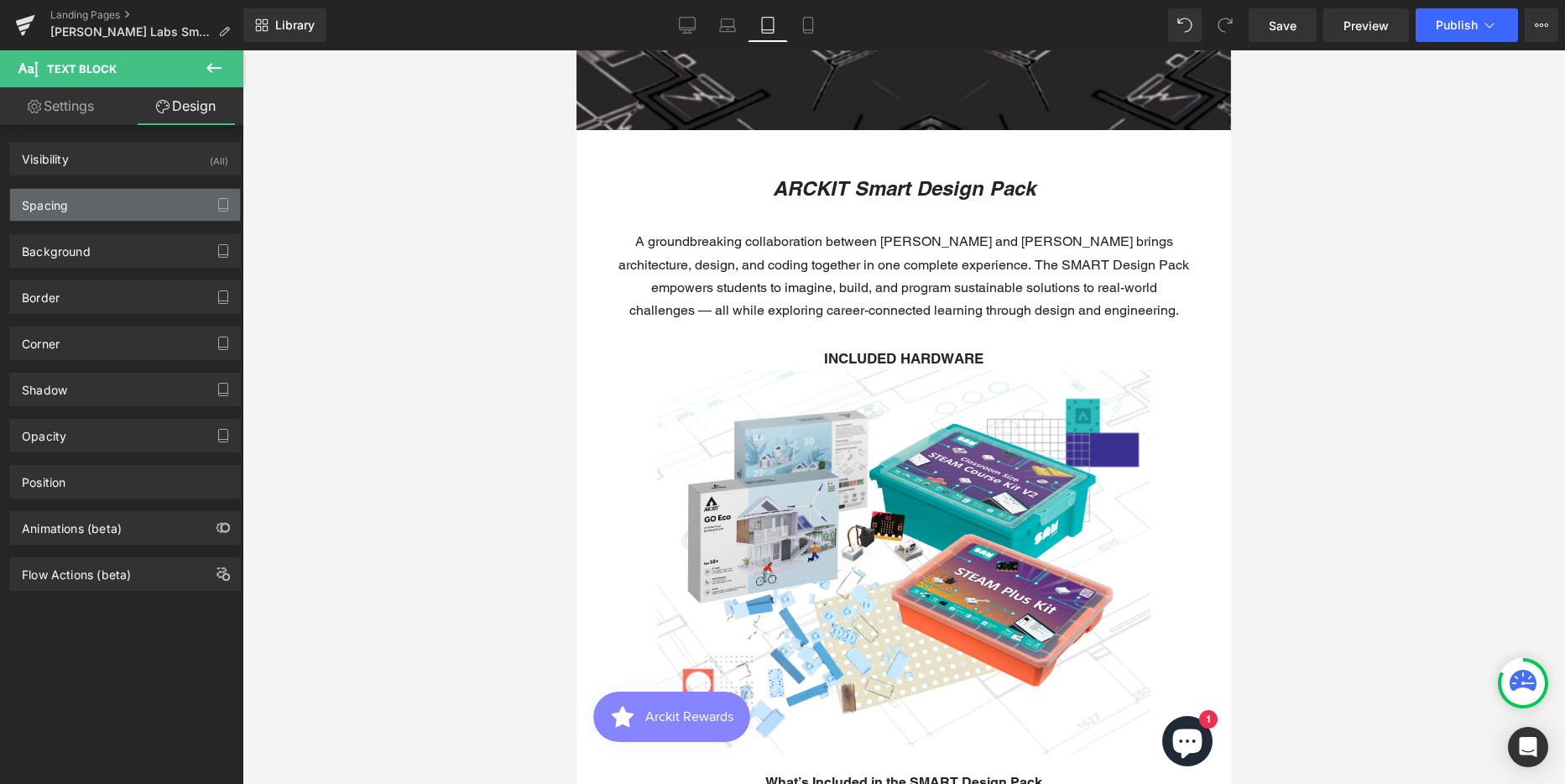
type input "30"
type input "50"
type input "0"
type input "50"
type input "0"
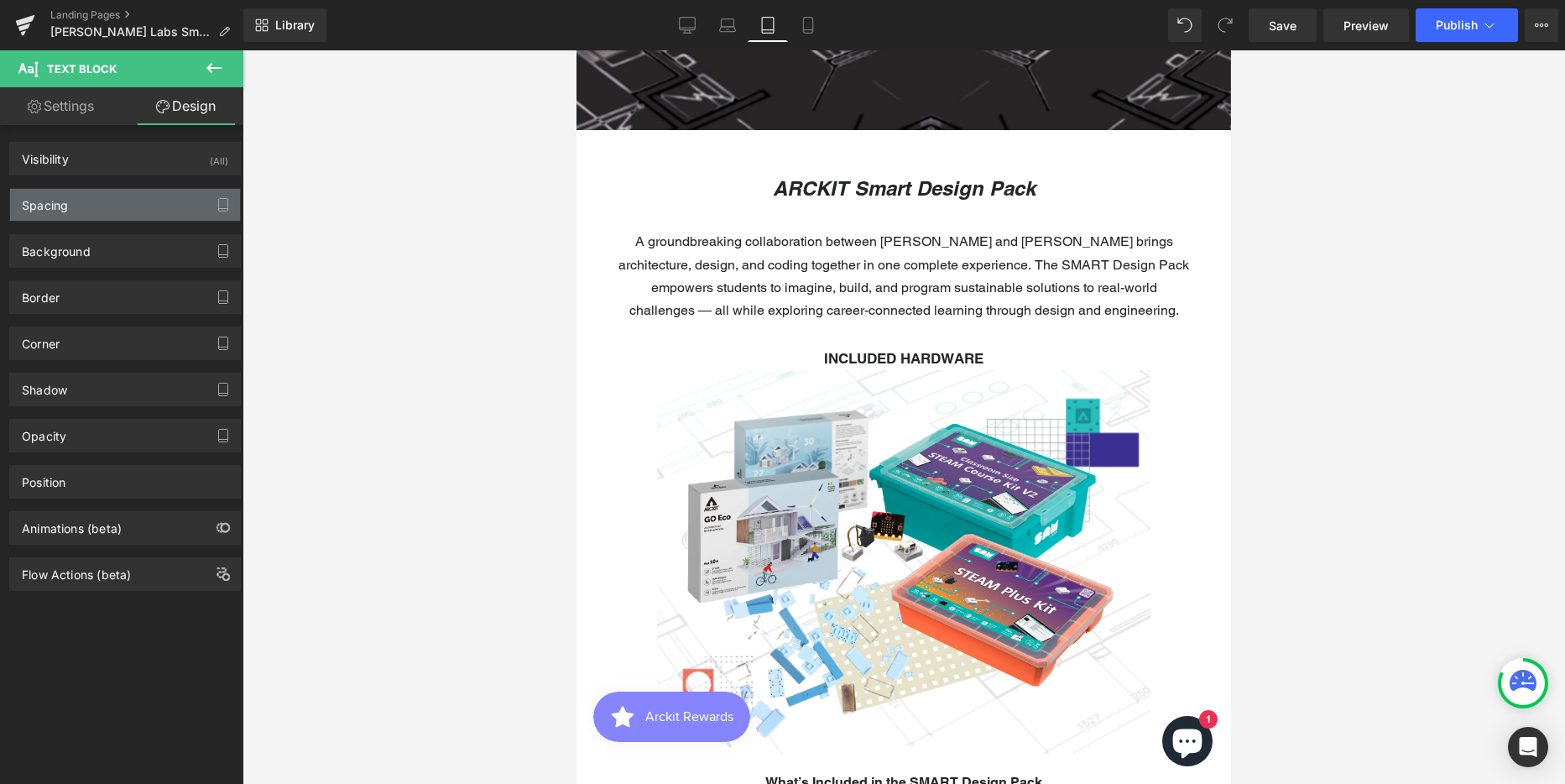
type input "0"
click at [76, 209] on div "Spacing" at bounding box center [125, 205] width 230 height 32
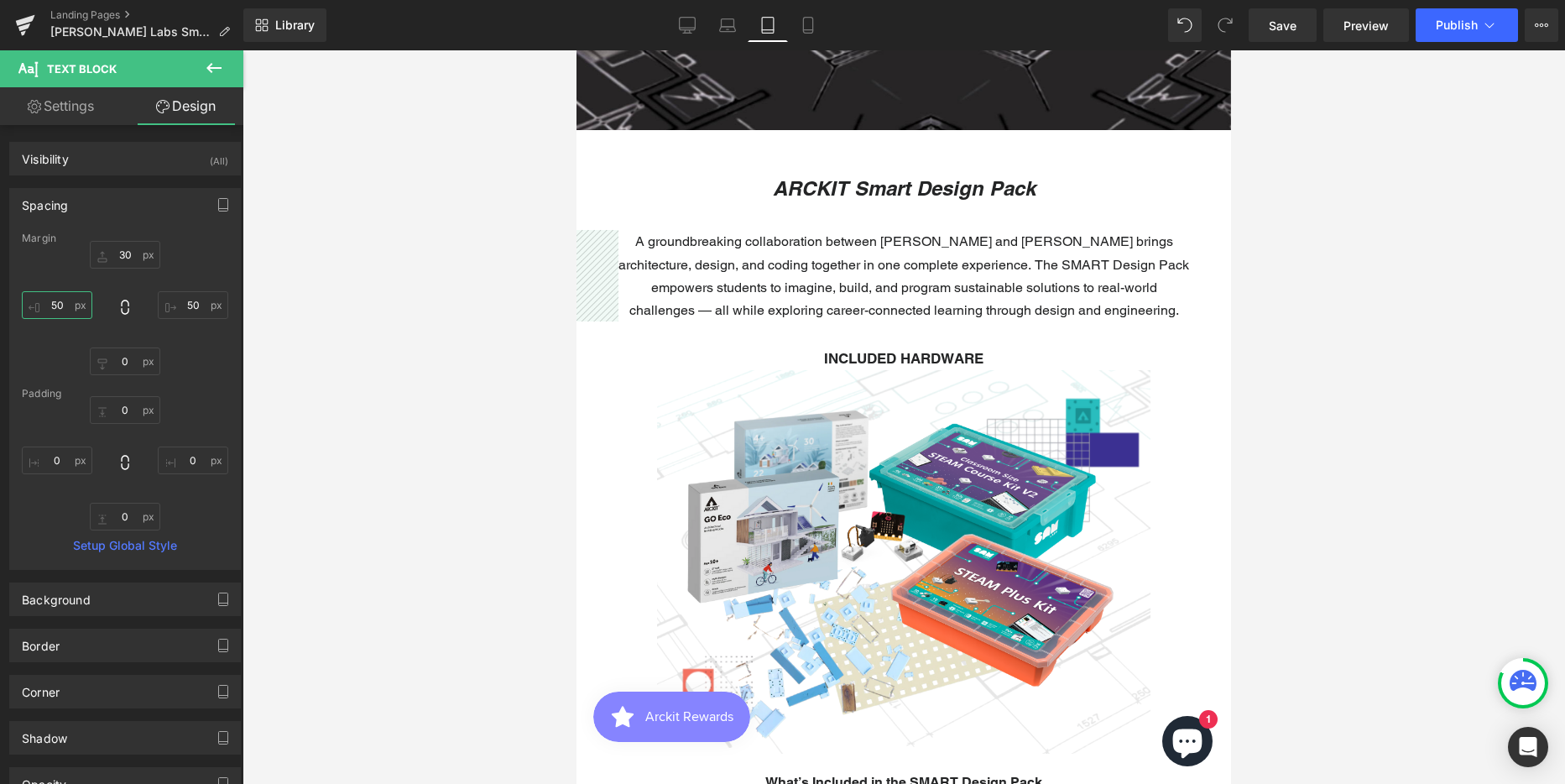
click at [68, 307] on input "50" at bounding box center [57, 305] width 70 height 28
type input "10"
click at [172, 308] on input "50" at bounding box center [193, 305] width 70 height 28
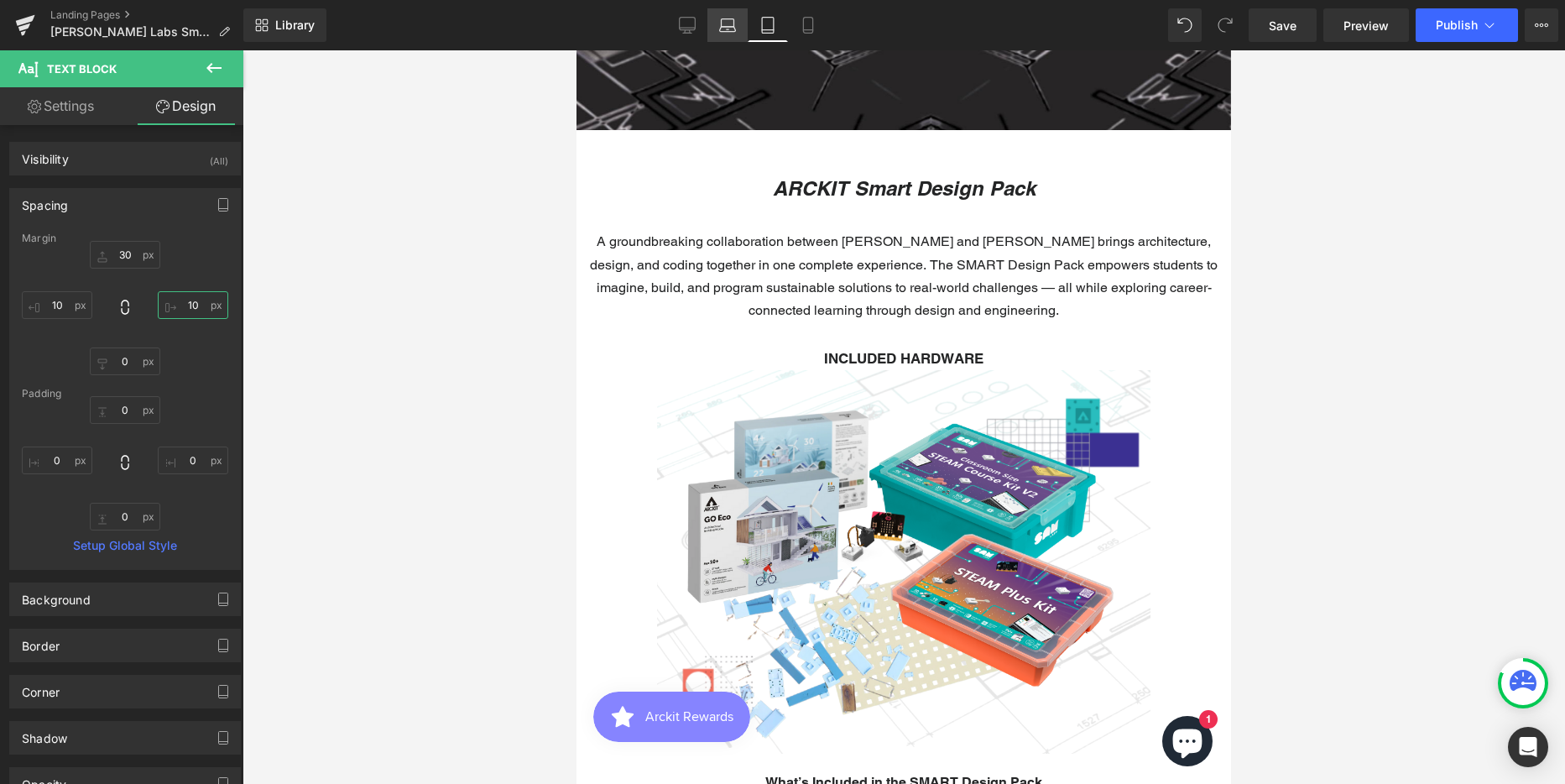
type input "10"
click at [730, 27] on icon at bounding box center [726, 28] width 16 height 5
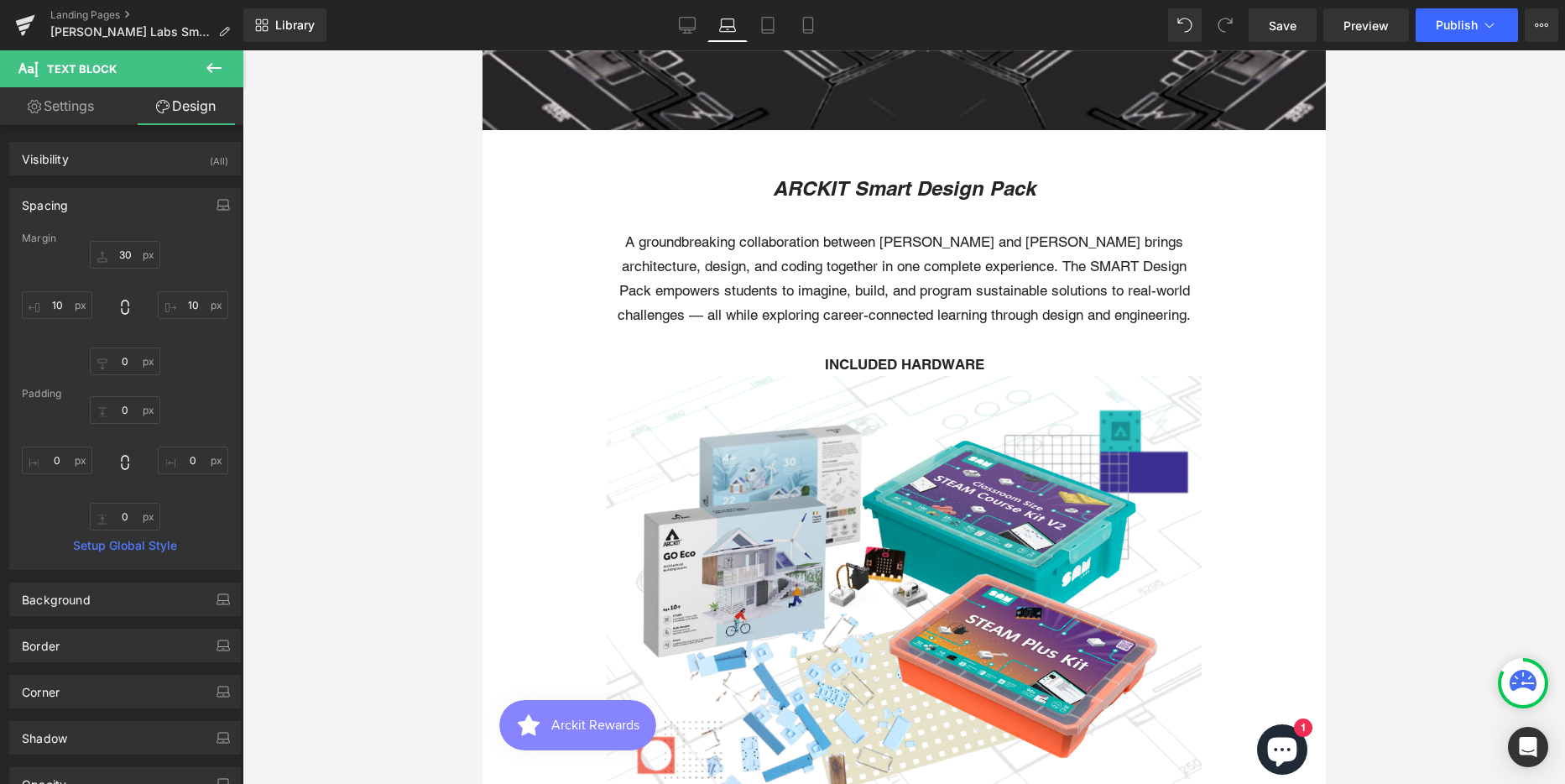
type input "30"
type input "150"
type input "0"
type input "150"
type input "0"
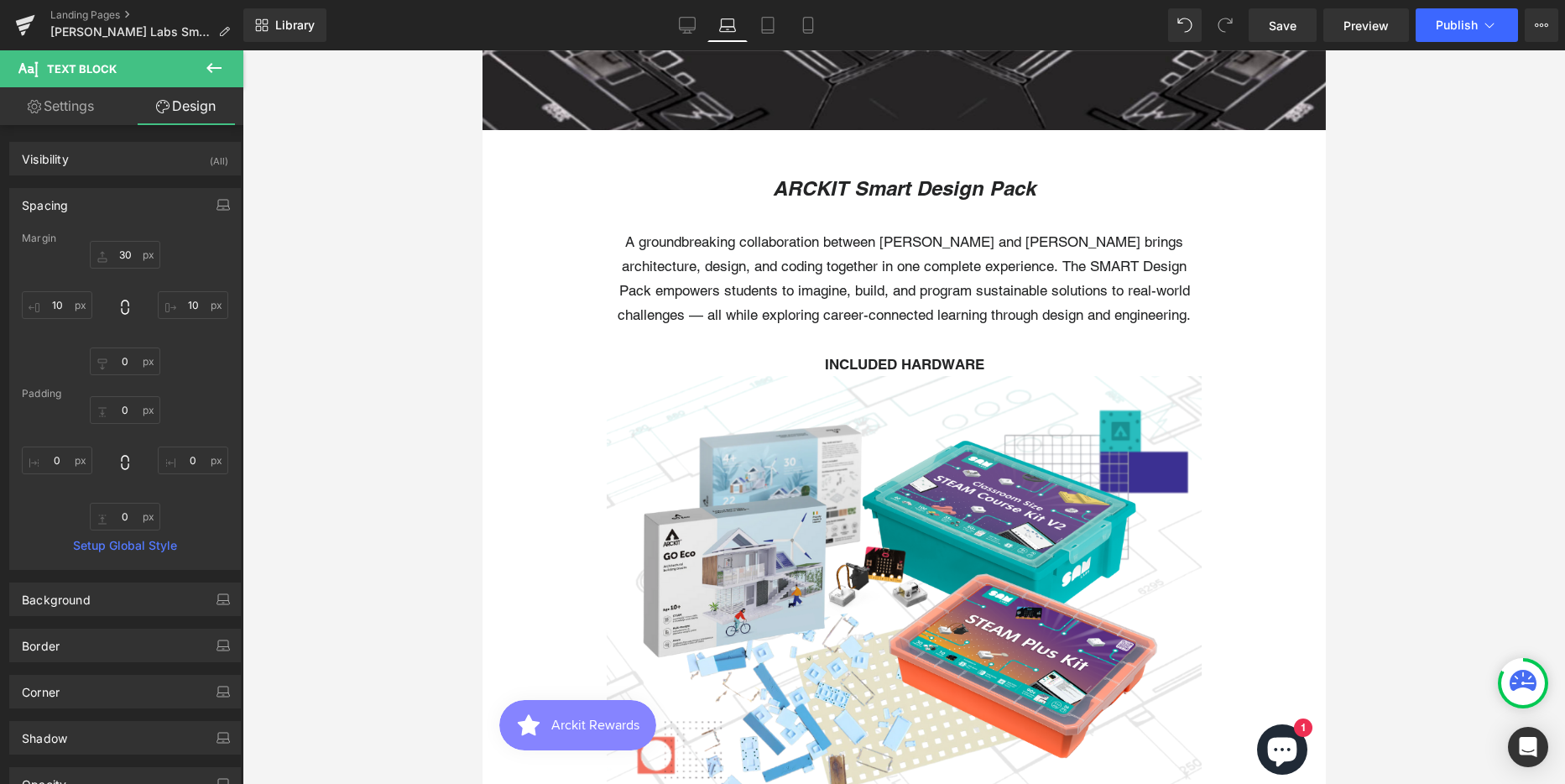
type input "0"
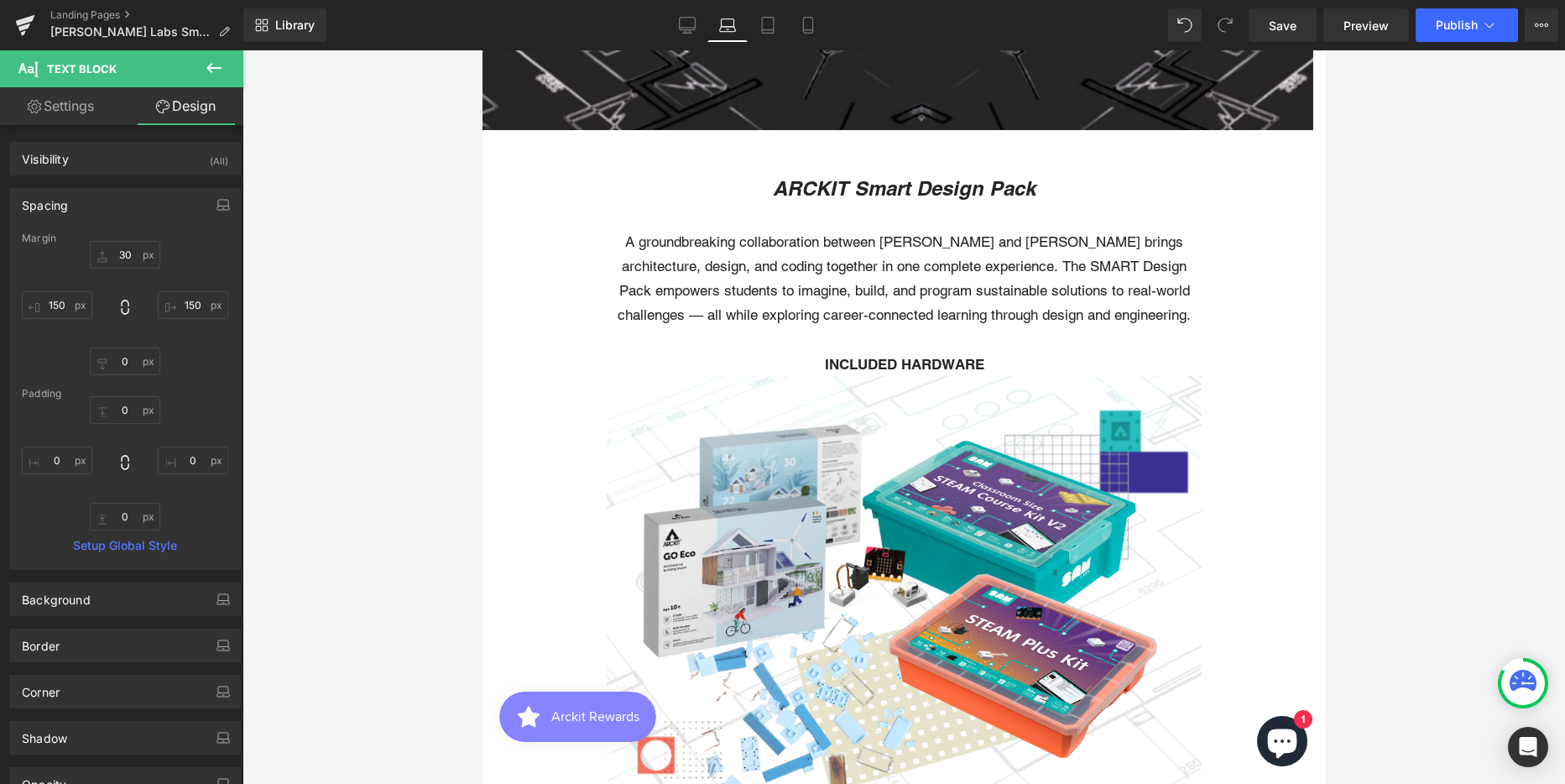
scroll to position [6696, 831]
click at [825, 275] on p "A groundbreaking collaboration between [PERSON_NAME] and [PERSON_NAME] brings a…" at bounding box center [903, 278] width 592 height 98
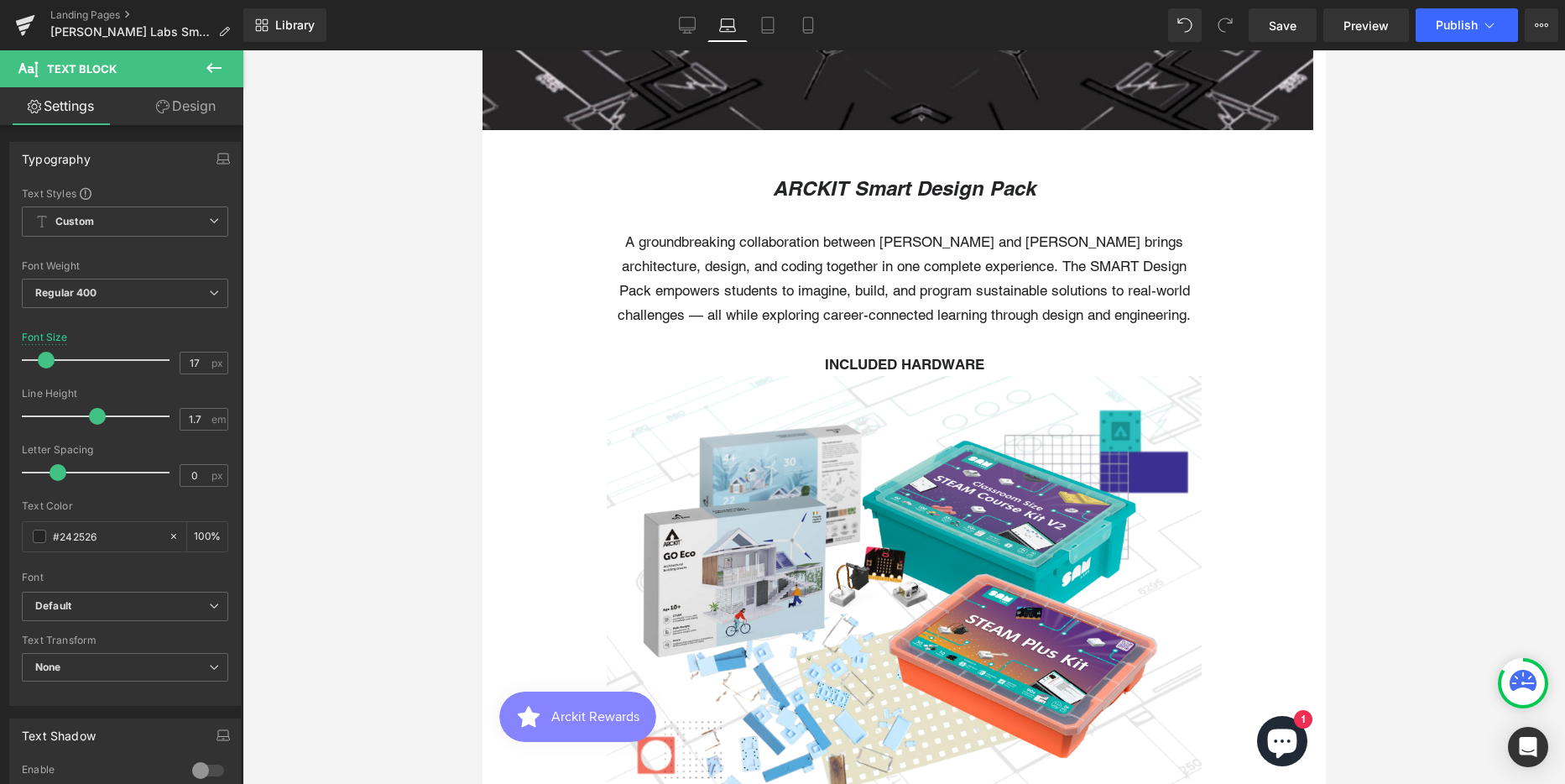
click at [202, 112] on link "Design" at bounding box center [186, 106] width 122 height 38
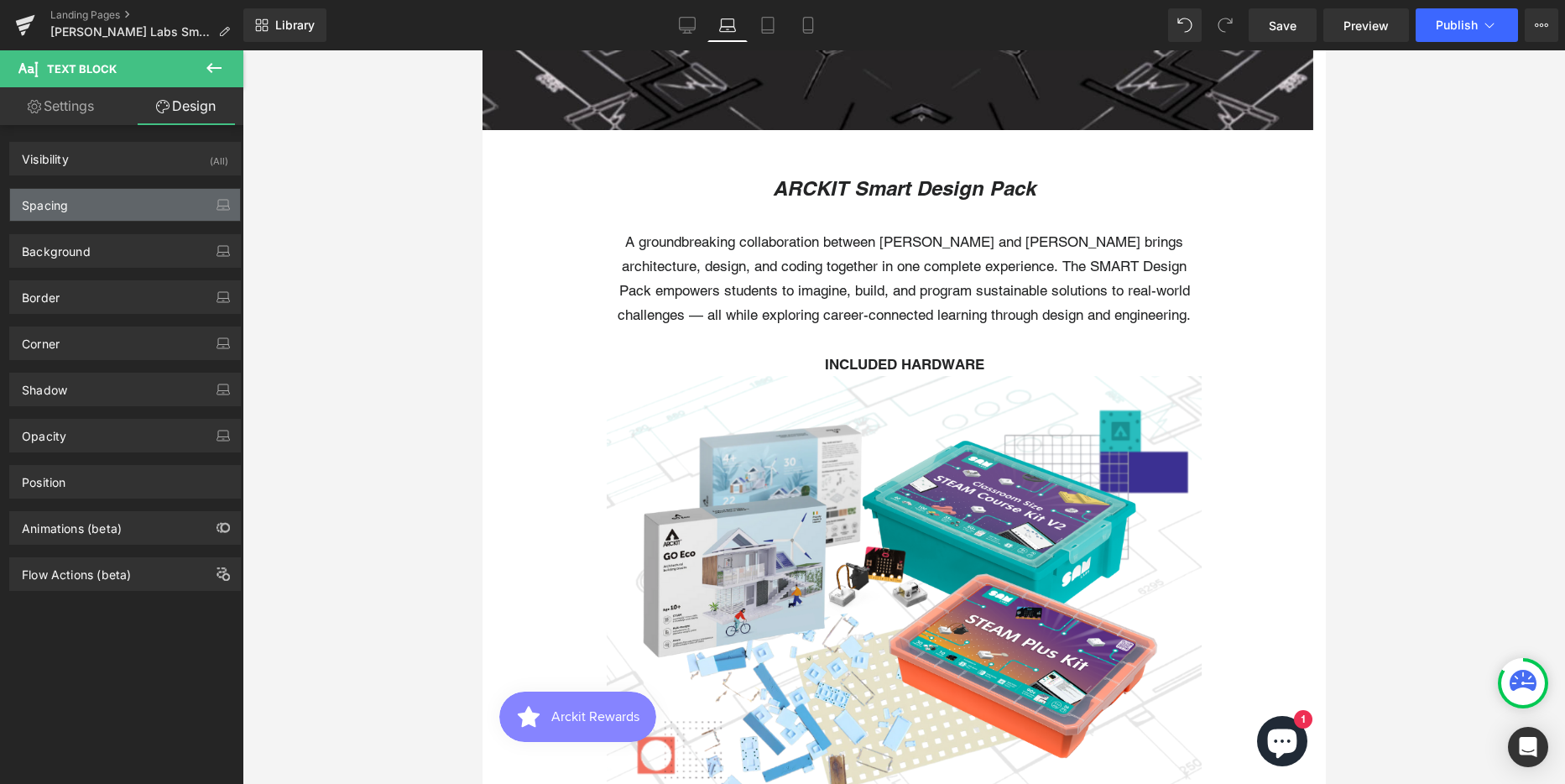
click at [104, 198] on div "Spacing" at bounding box center [125, 205] width 230 height 32
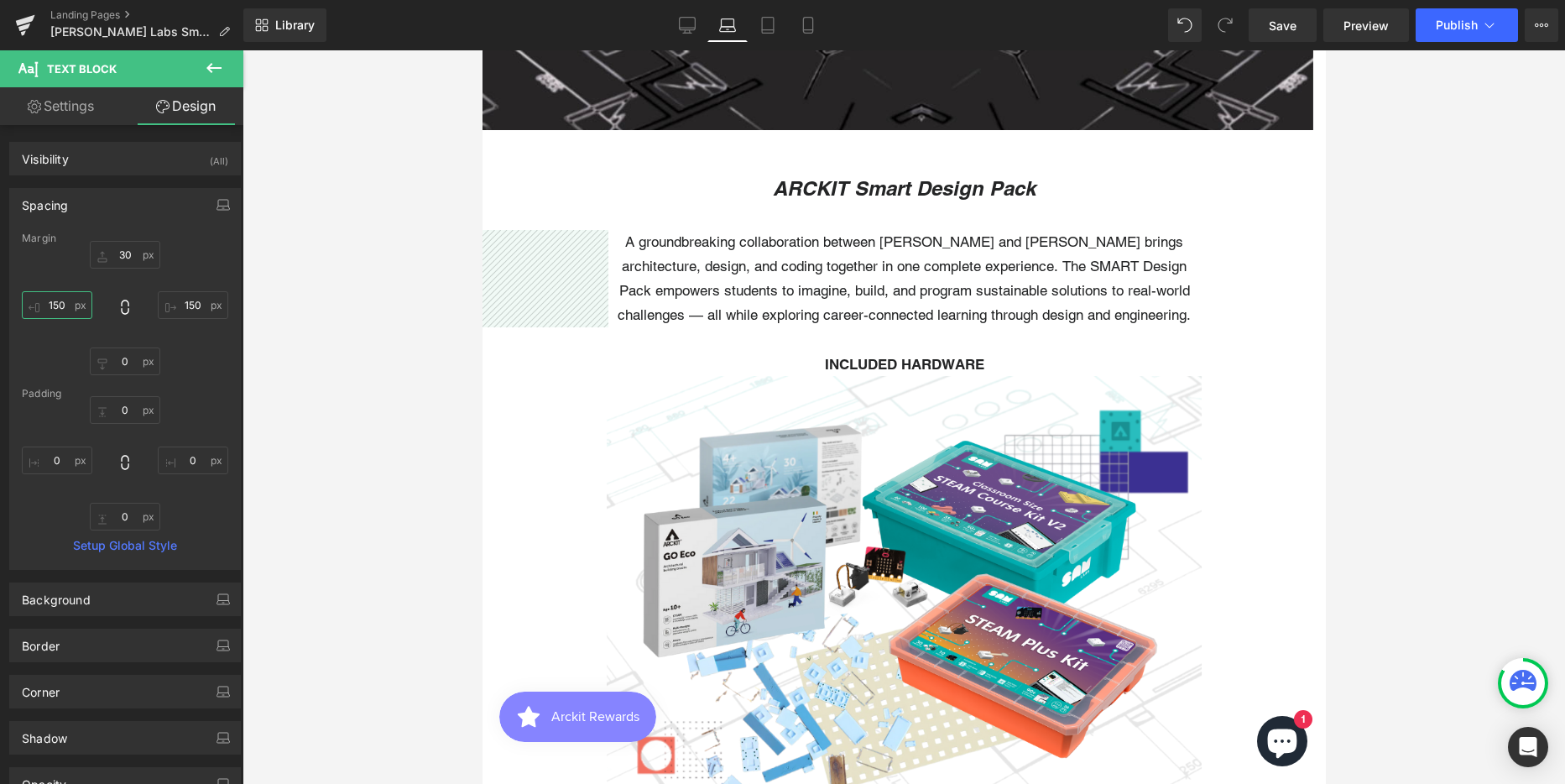
click at [56, 306] on input "150" at bounding box center [57, 305] width 70 height 28
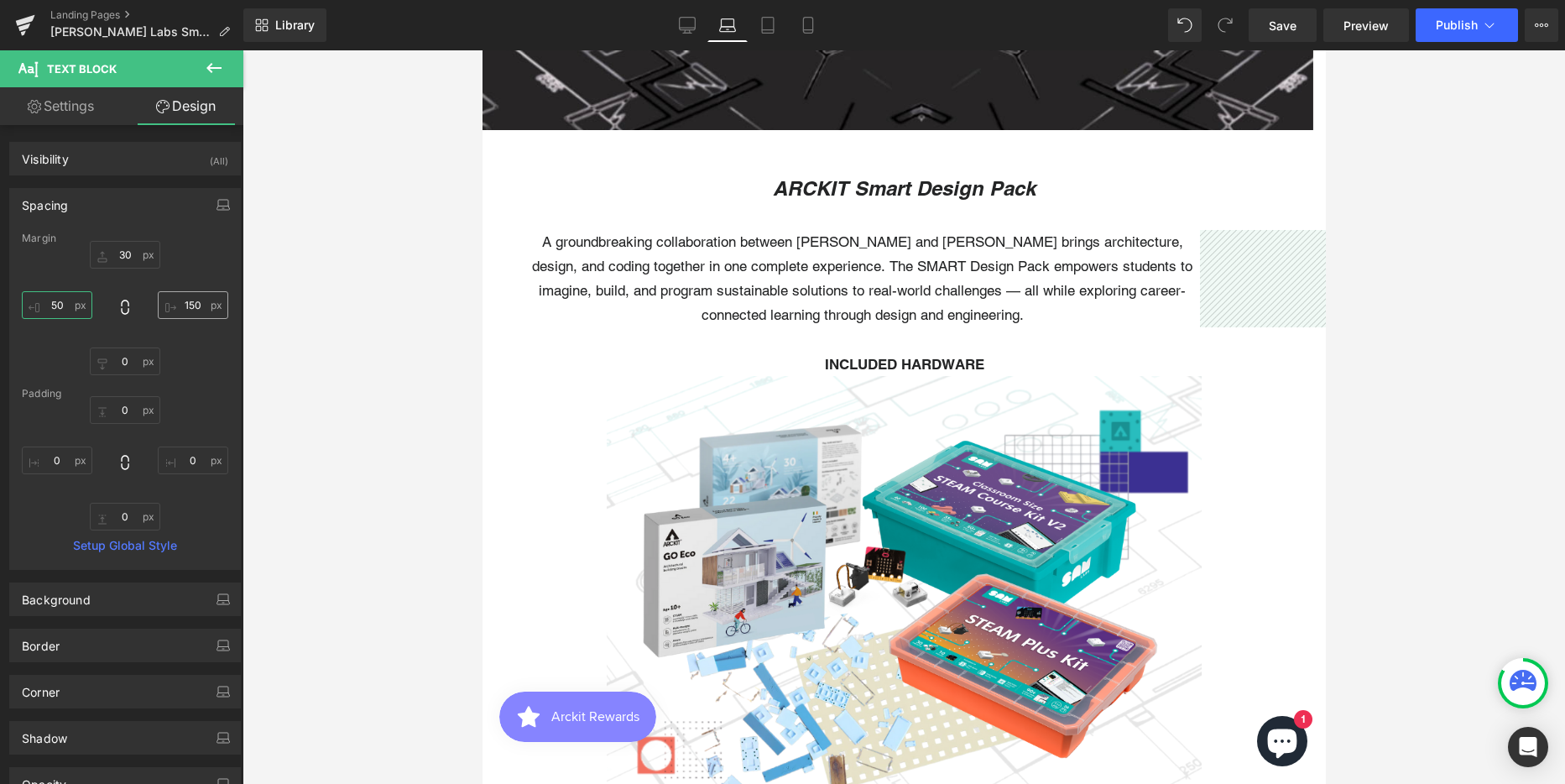
type input "50"
click at [179, 301] on input "150" at bounding box center [193, 305] width 70 height 28
type input "50"
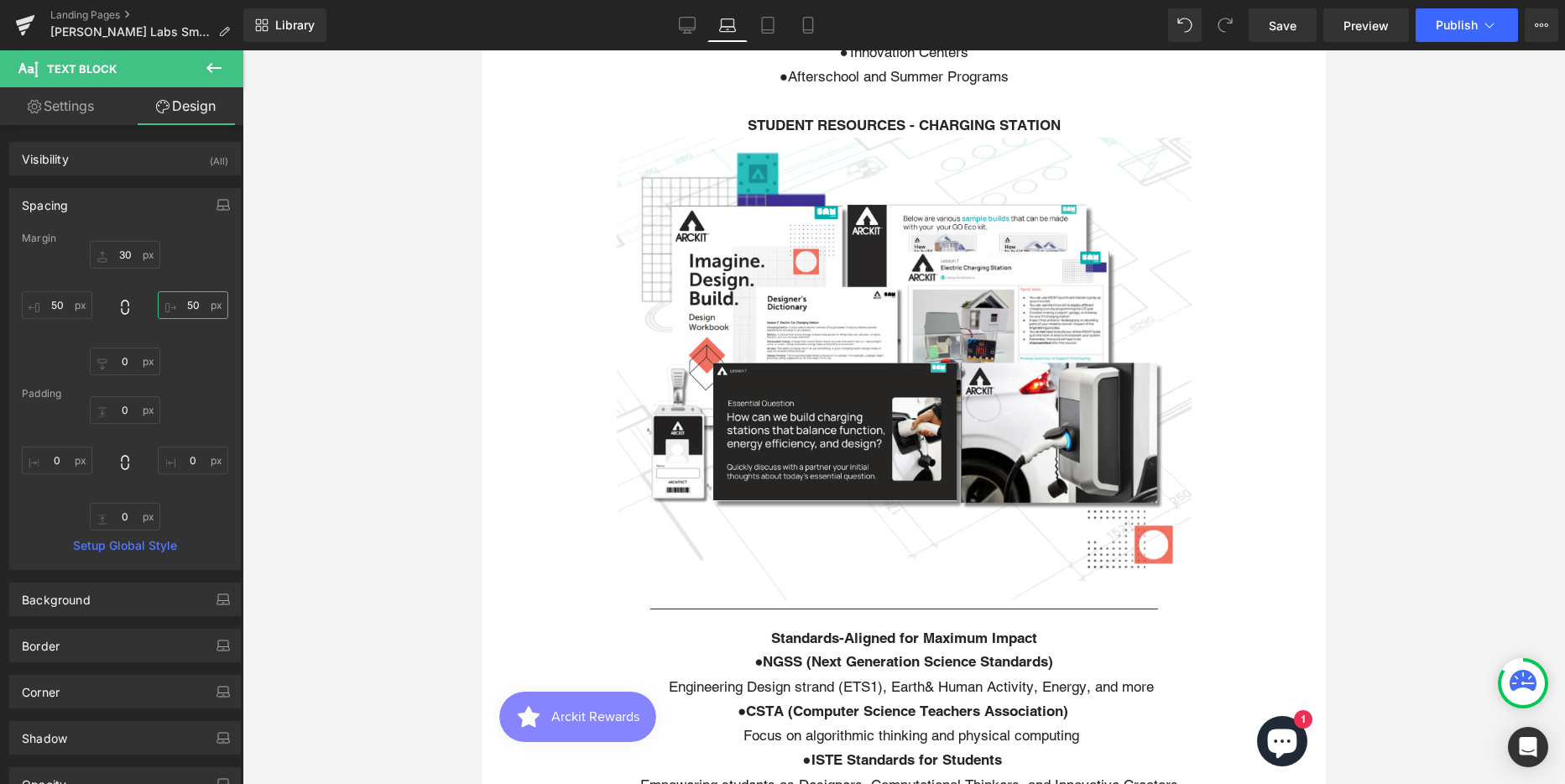
scroll to position [3609, 0]
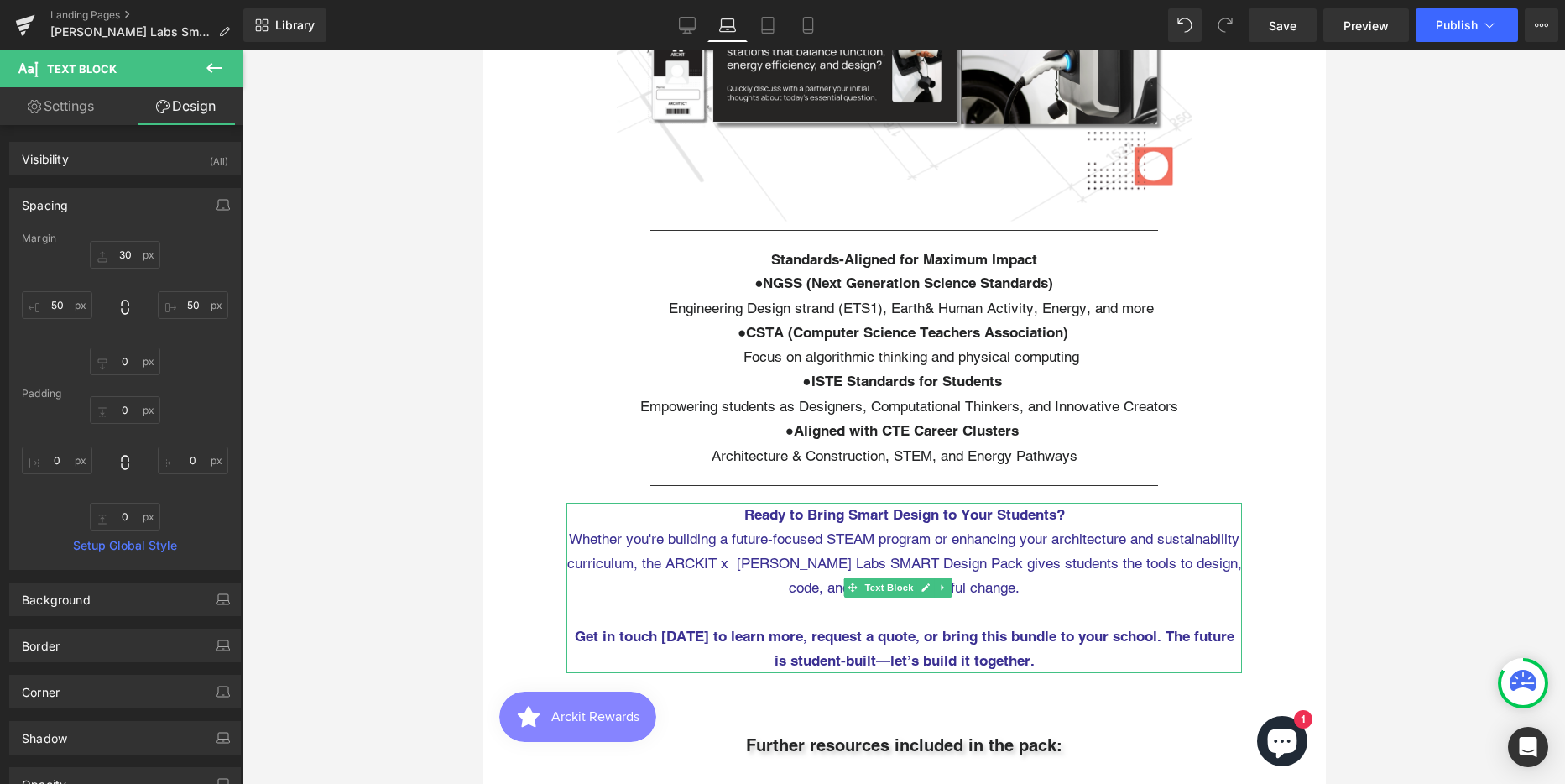
click at [792, 538] on span "Whether you're building a future-focused STEAM program or enhancing your archit…" at bounding box center [904, 564] width 675 height 66
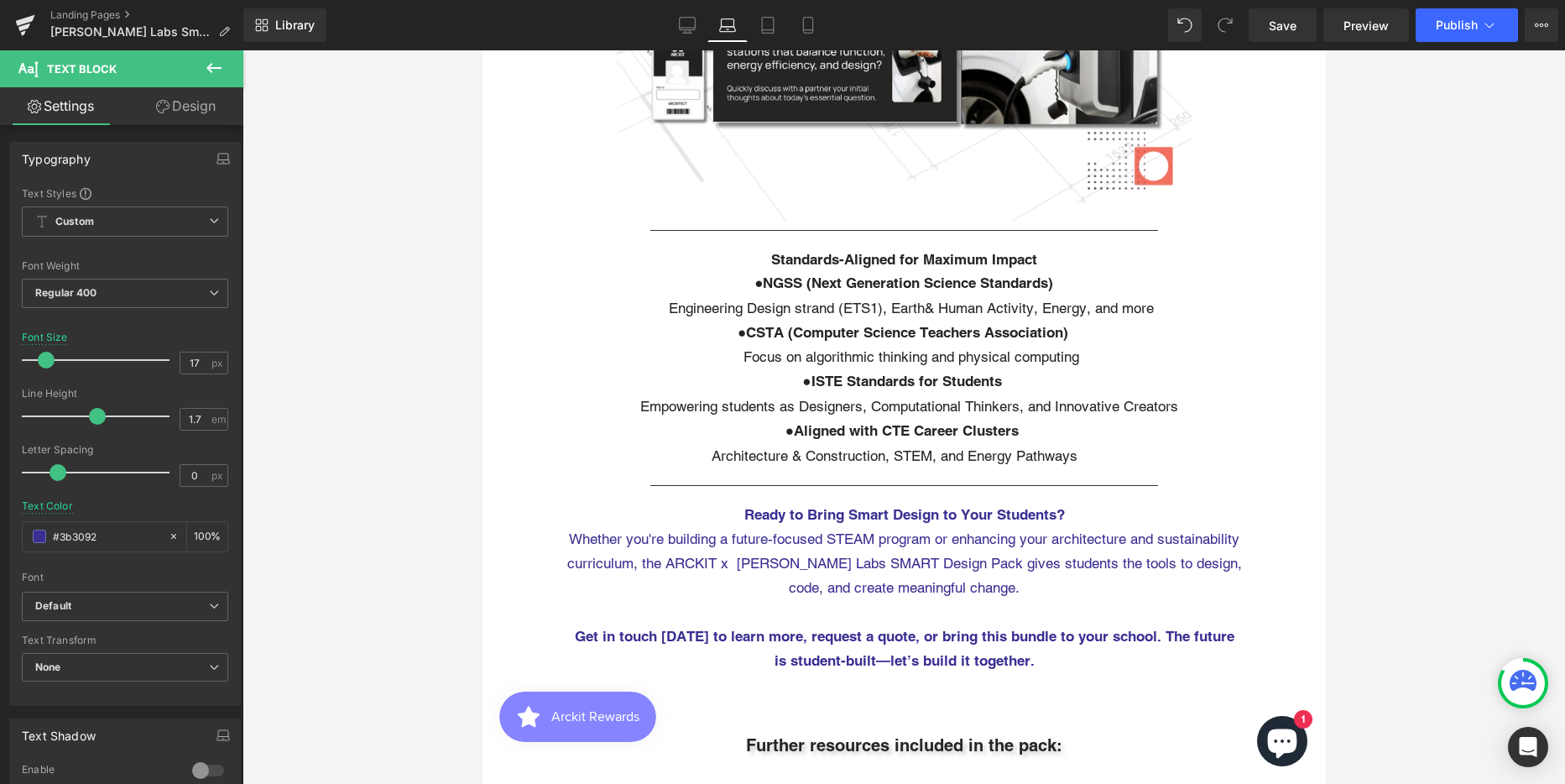
click at [201, 111] on link "Design" at bounding box center [186, 106] width 122 height 38
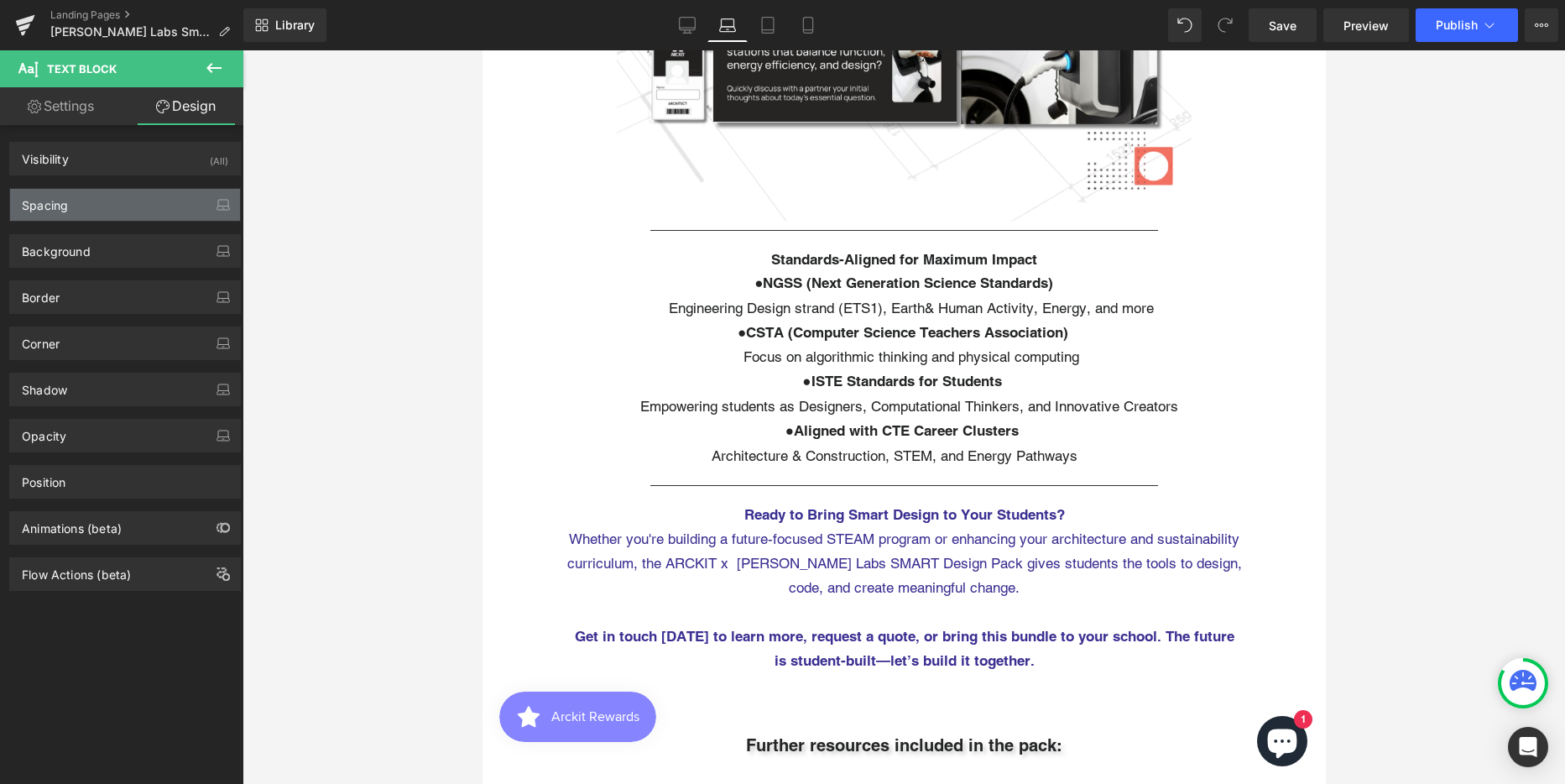
type input "0"
type input "100"
type input "0"
type input "100"
type input "0"
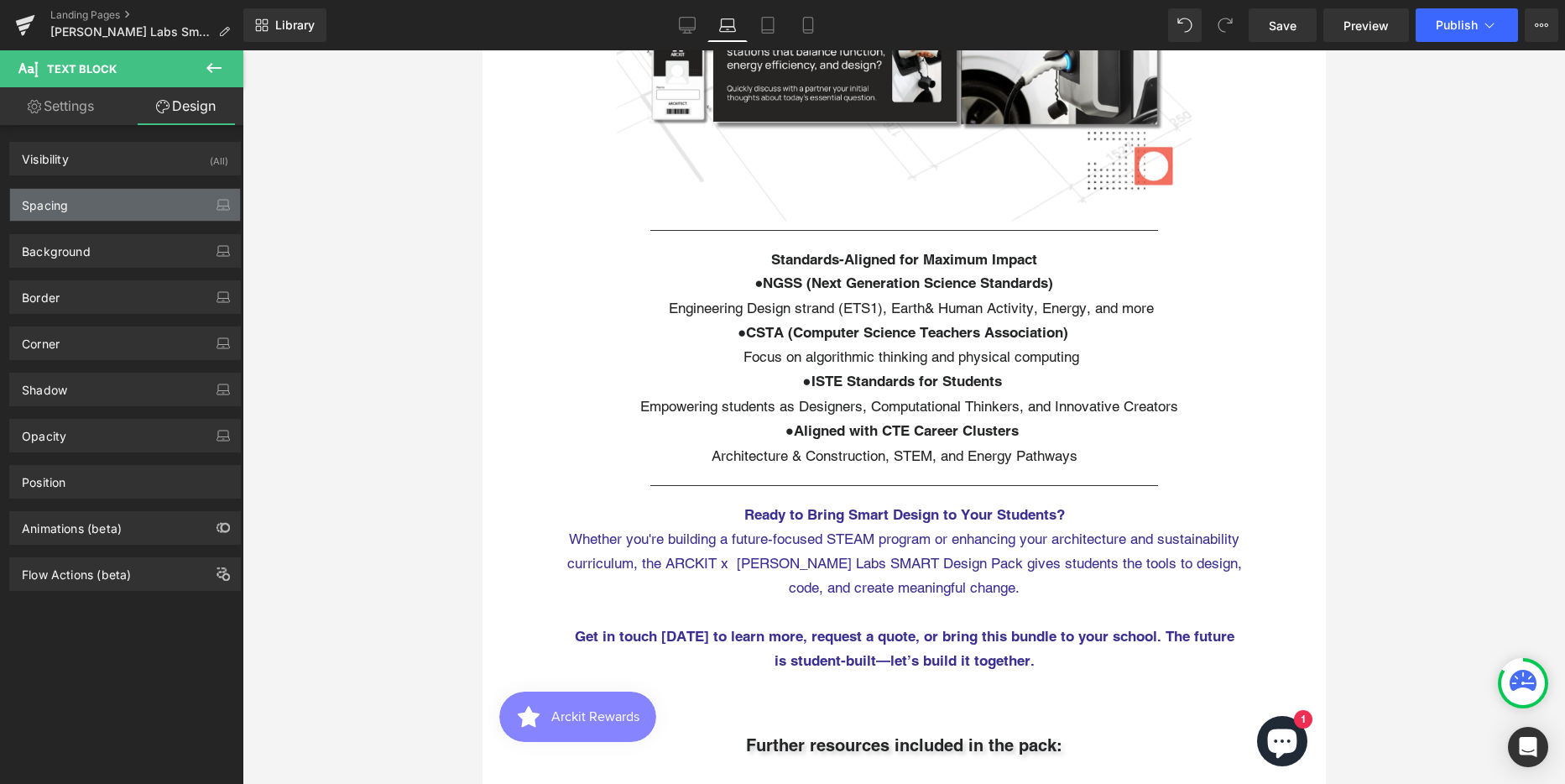
type input "0"
click at [56, 197] on div "Spacing" at bounding box center [45, 200] width 47 height 24
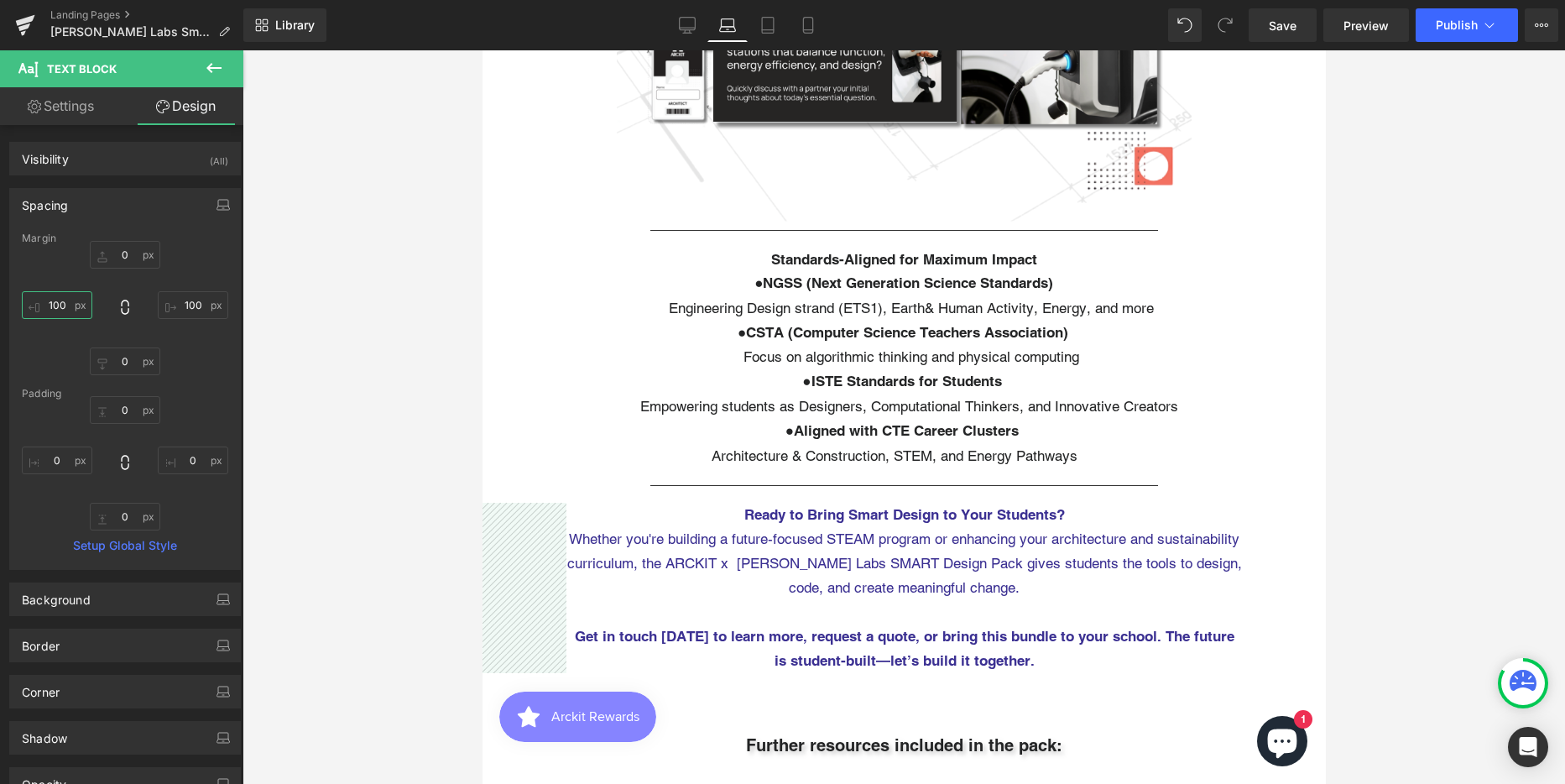
click at [49, 302] on input "100" at bounding box center [57, 305] width 70 height 28
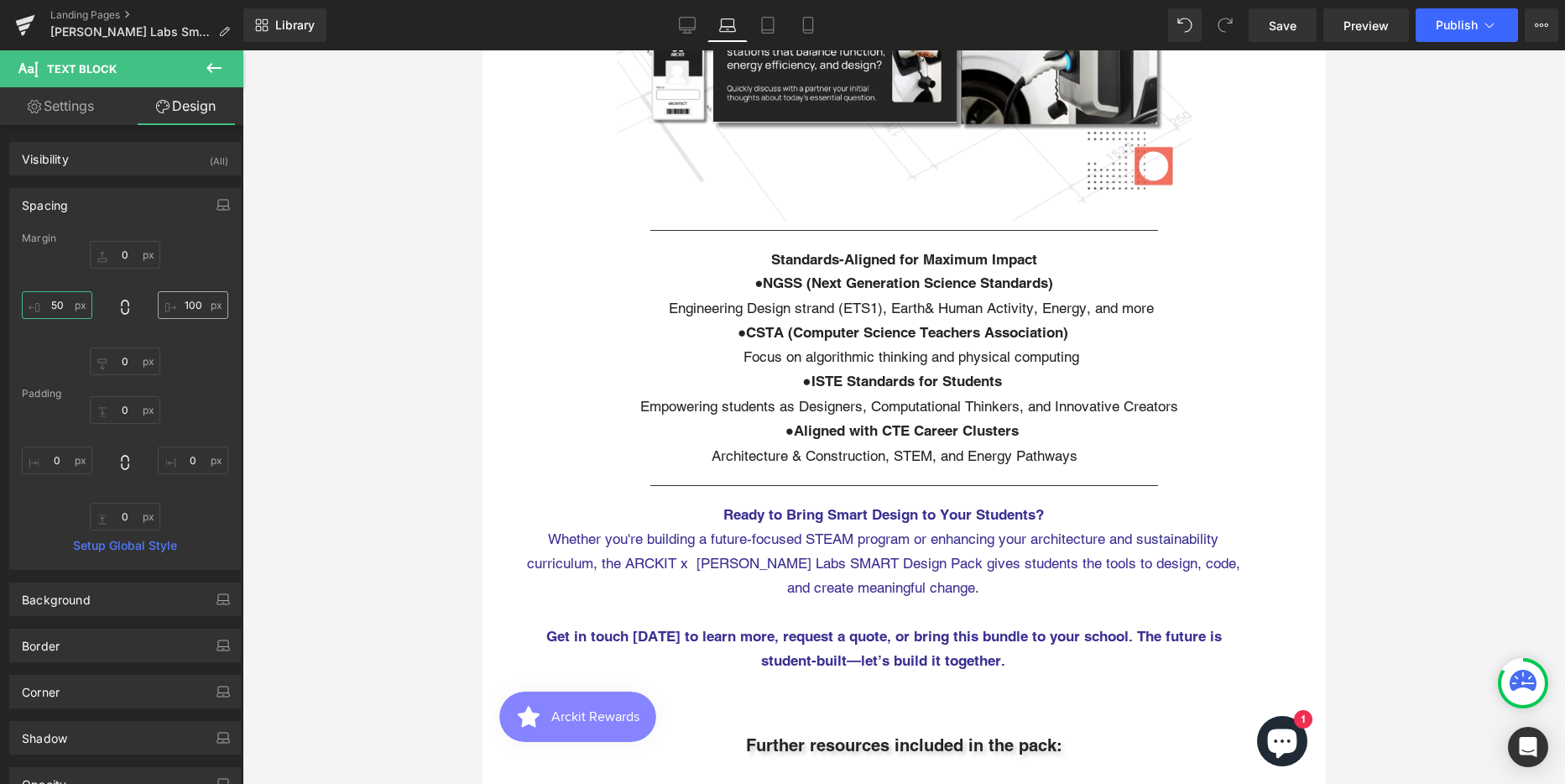
type input "50"
click at [180, 307] on input "100" at bounding box center [193, 305] width 70 height 28
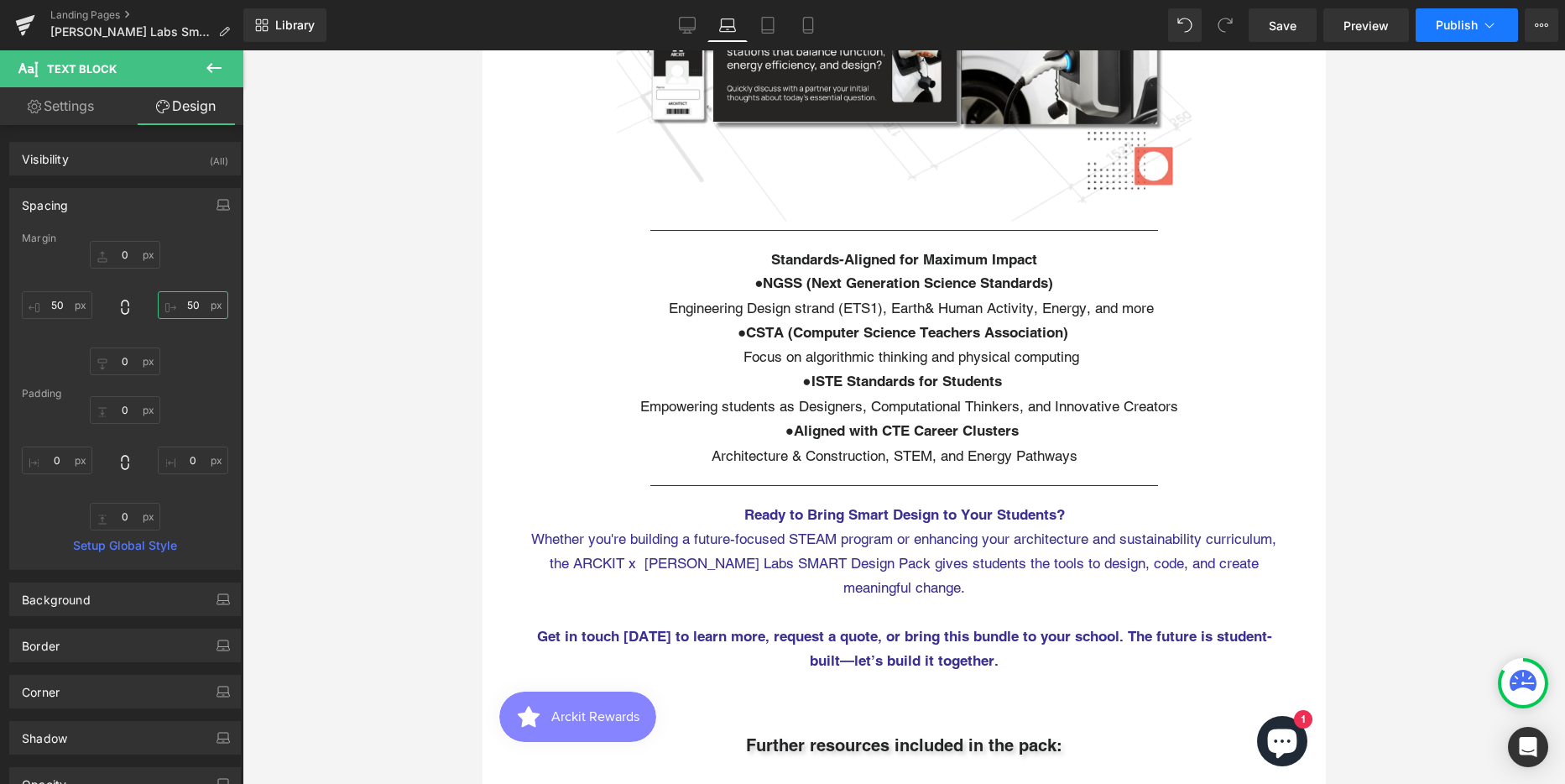
type input "50"
click at [1432, 21] on button "Publish" at bounding box center [1467, 25] width 103 height 33
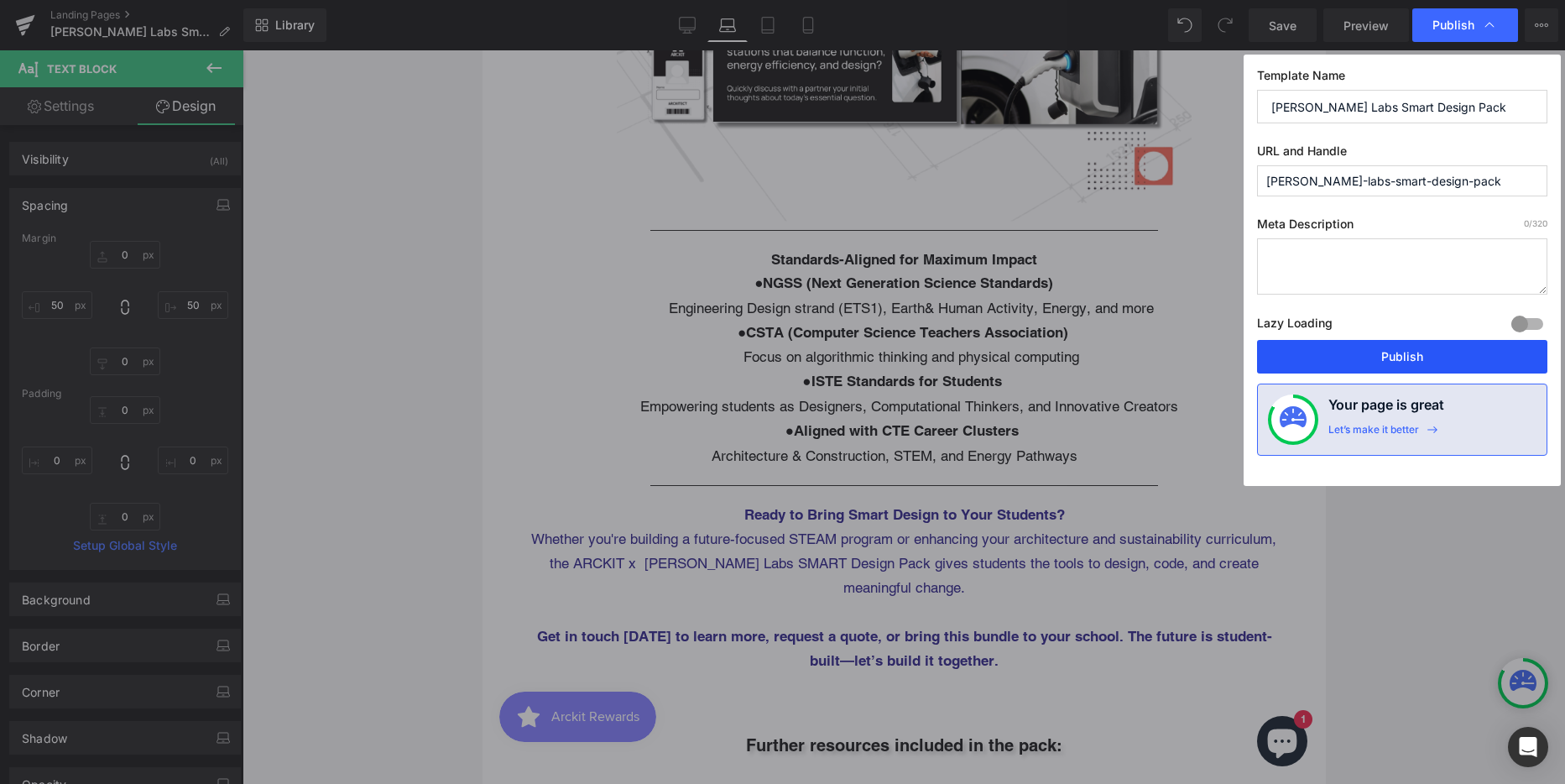
click at [1431, 362] on button "Publish" at bounding box center [1403, 356] width 291 height 33
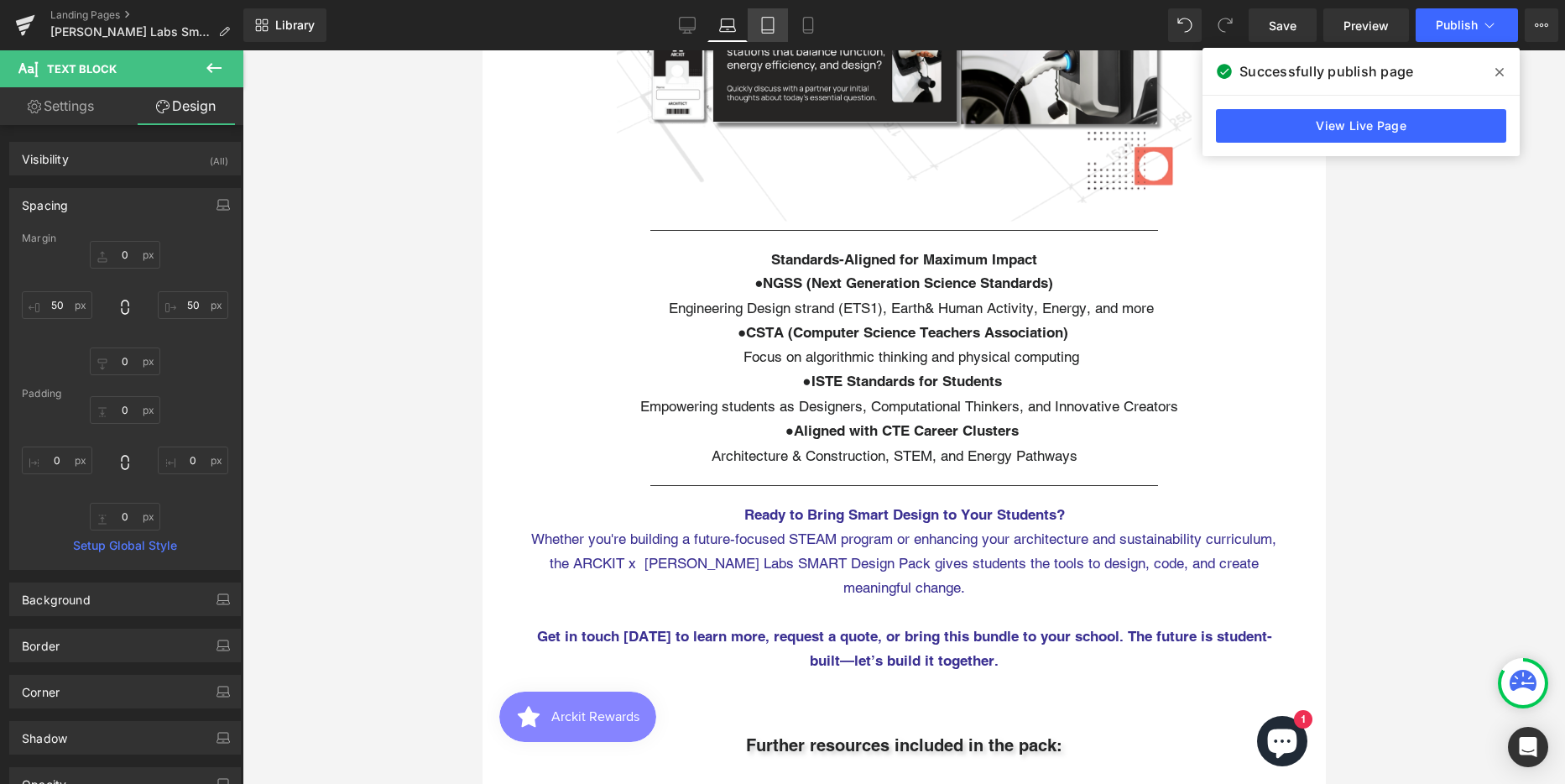
click at [764, 31] on icon at bounding box center [768, 26] width 17 height 17
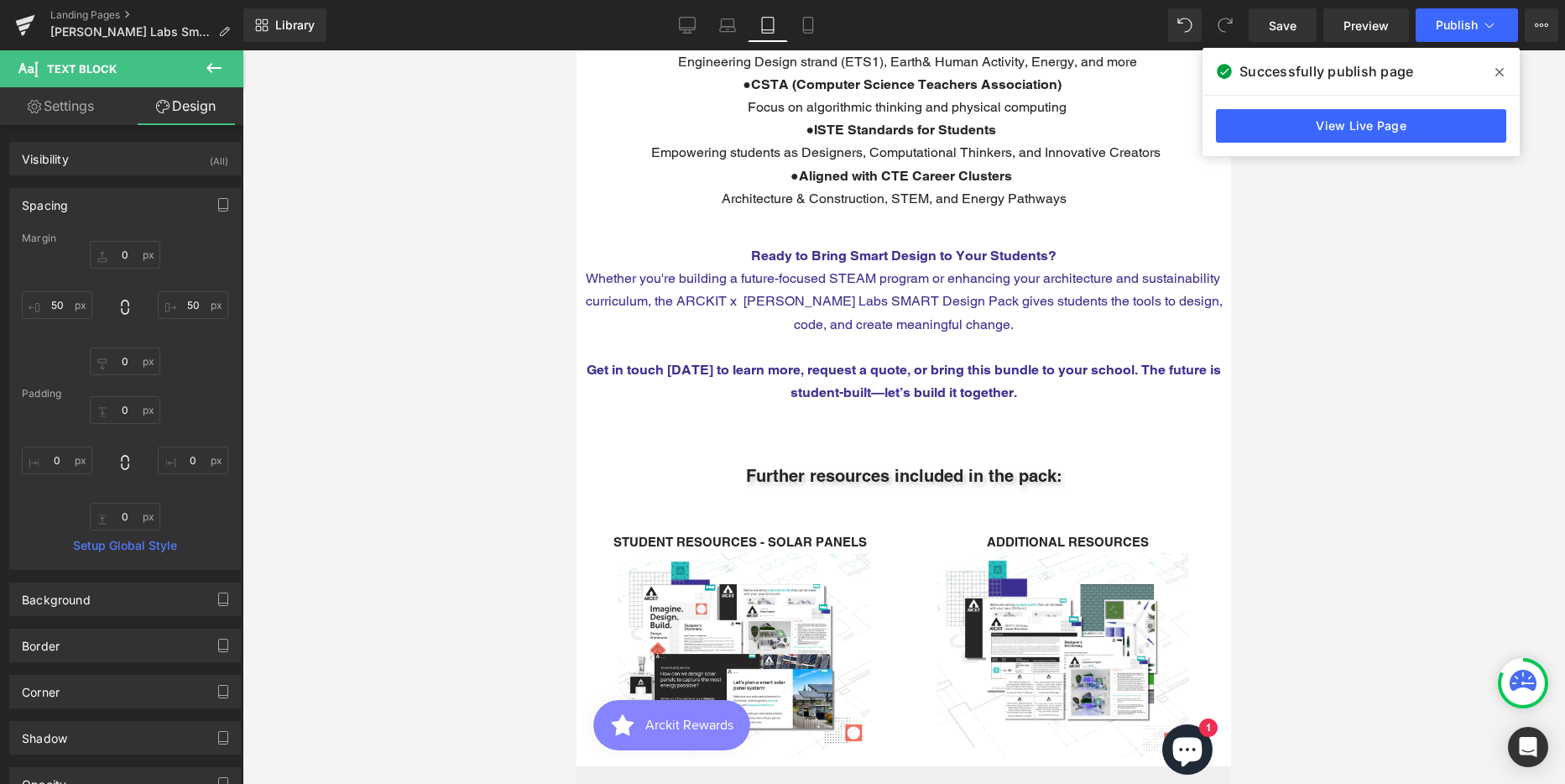
type input "0"
type input "10"
type input "0"
type input "10"
type input "0"
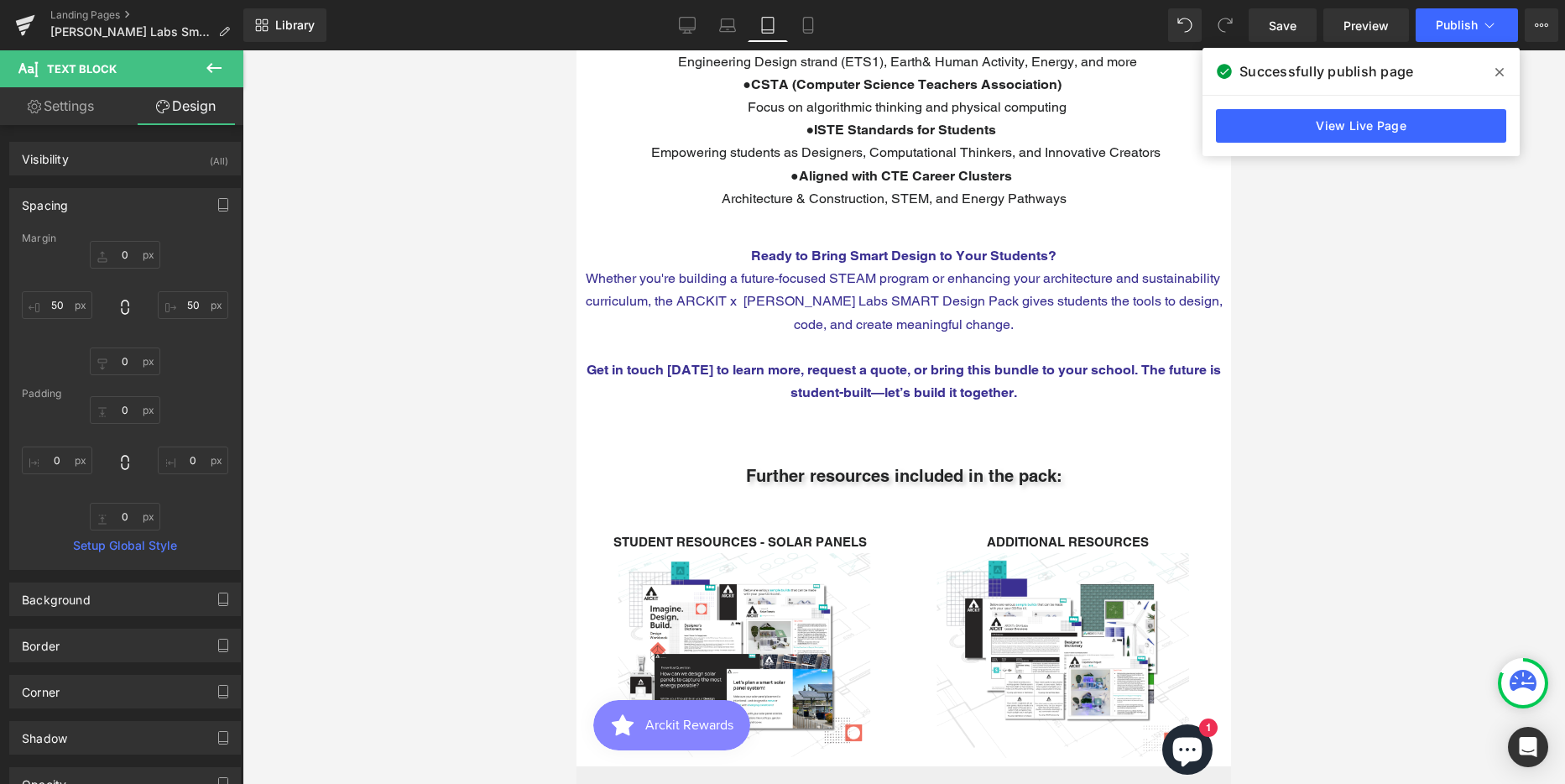
type input "0"
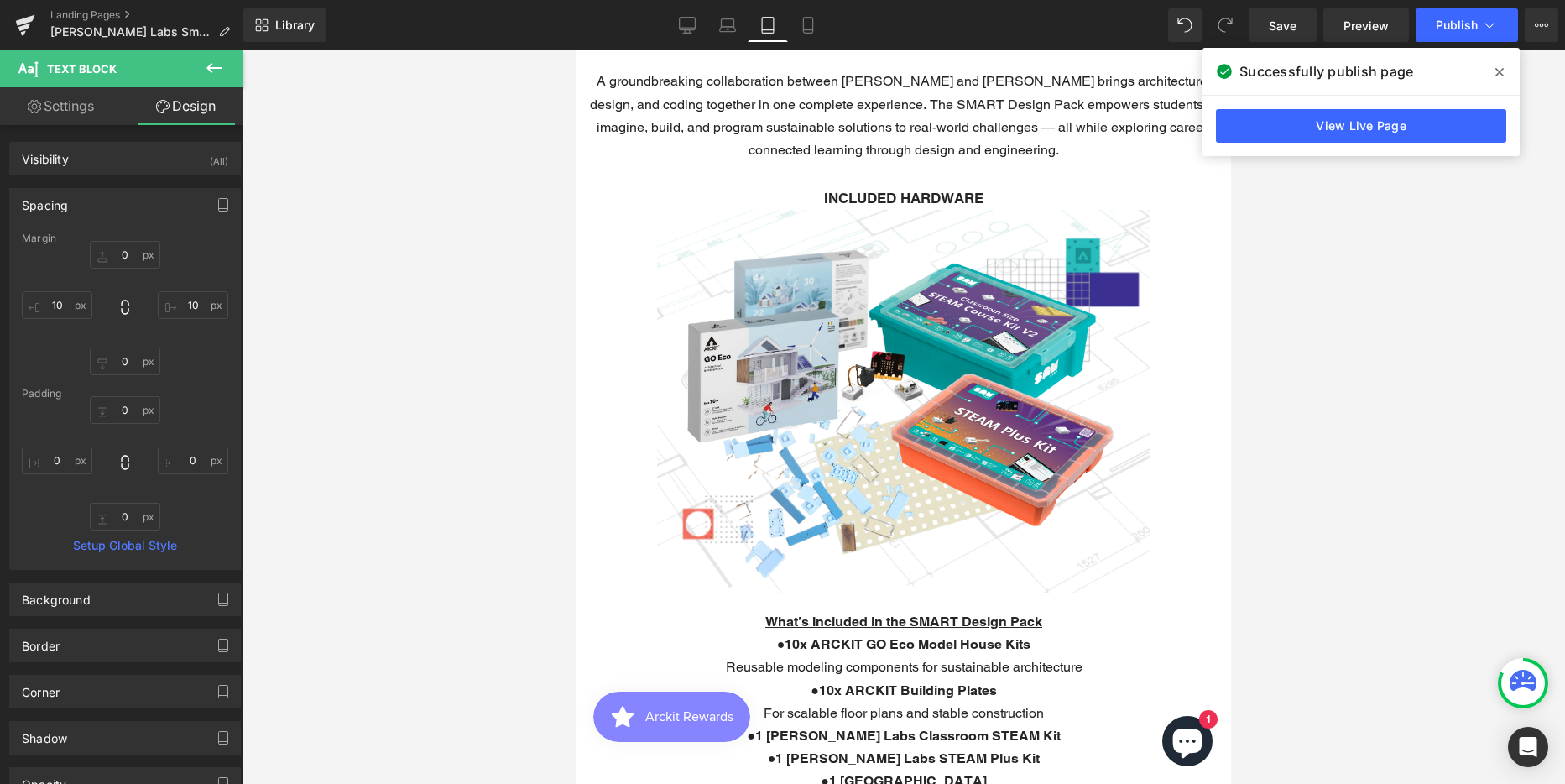
scroll to position [582, 0]
click at [734, 26] on icon at bounding box center [726, 23] width 12 height 8
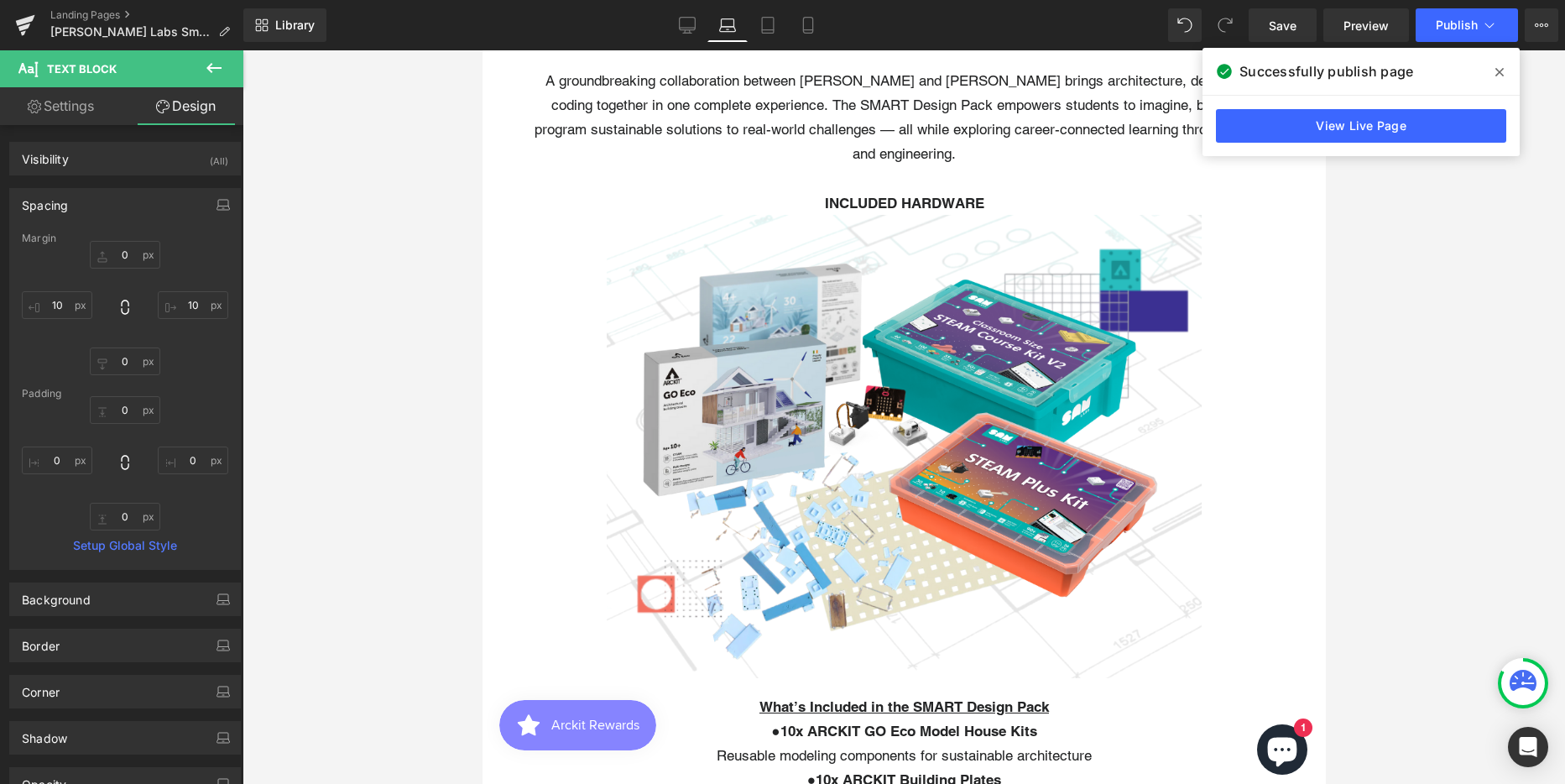
type input "0"
type input "50"
type input "0"
type input "50"
type input "0"
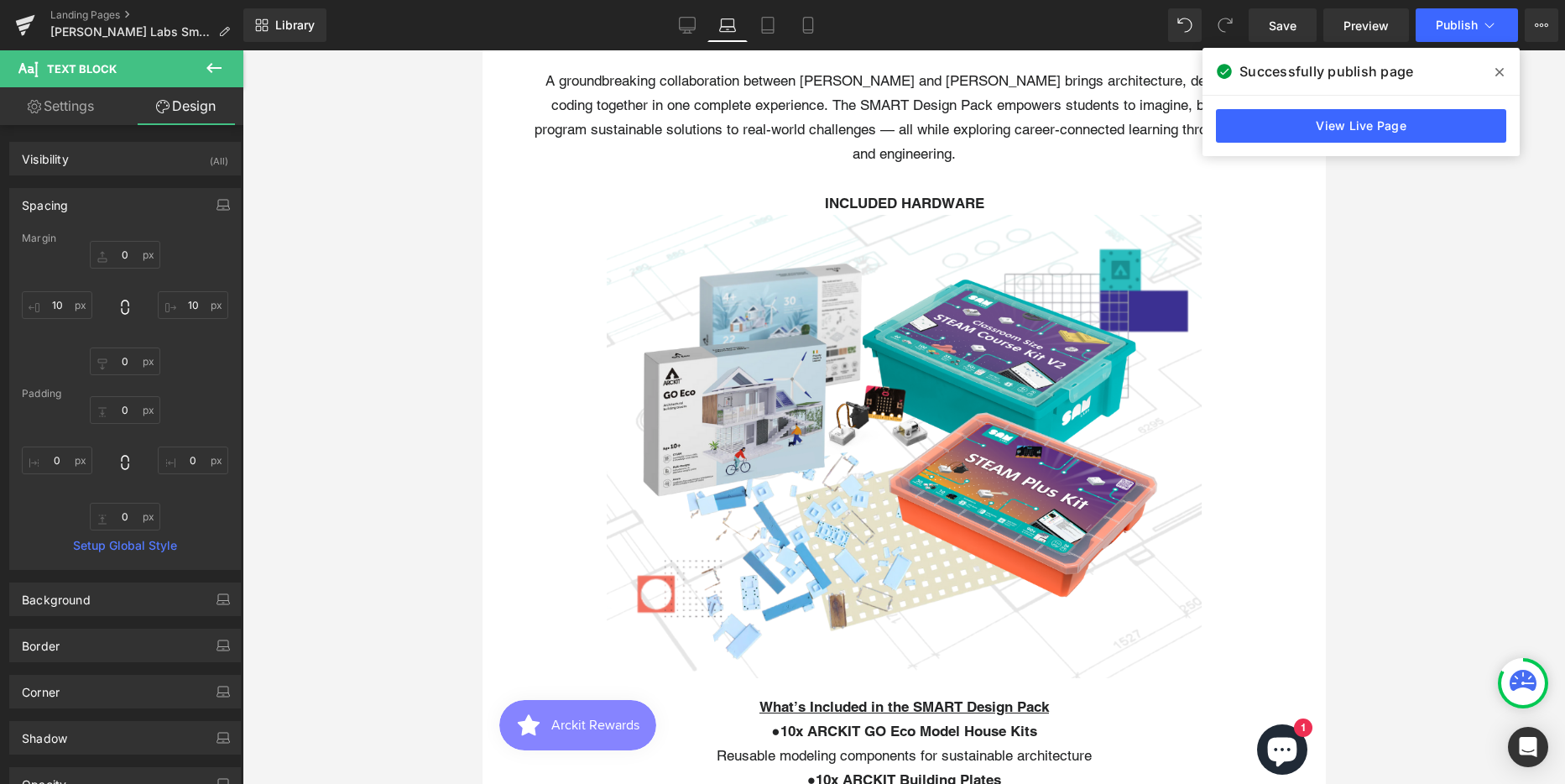
type input "0"
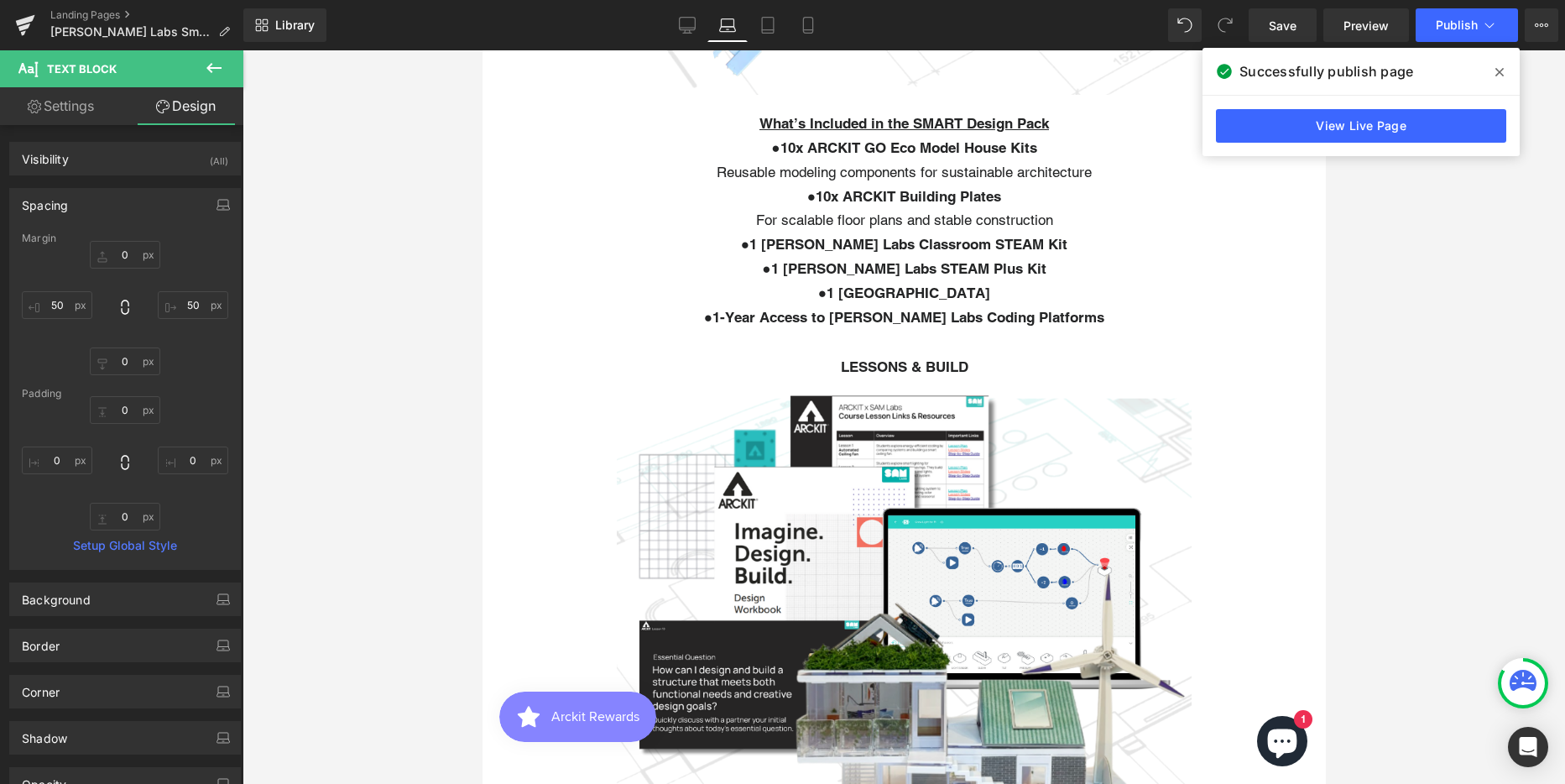
scroll to position [6649, 831]
click at [1505, 73] on span at bounding box center [1499, 72] width 27 height 27
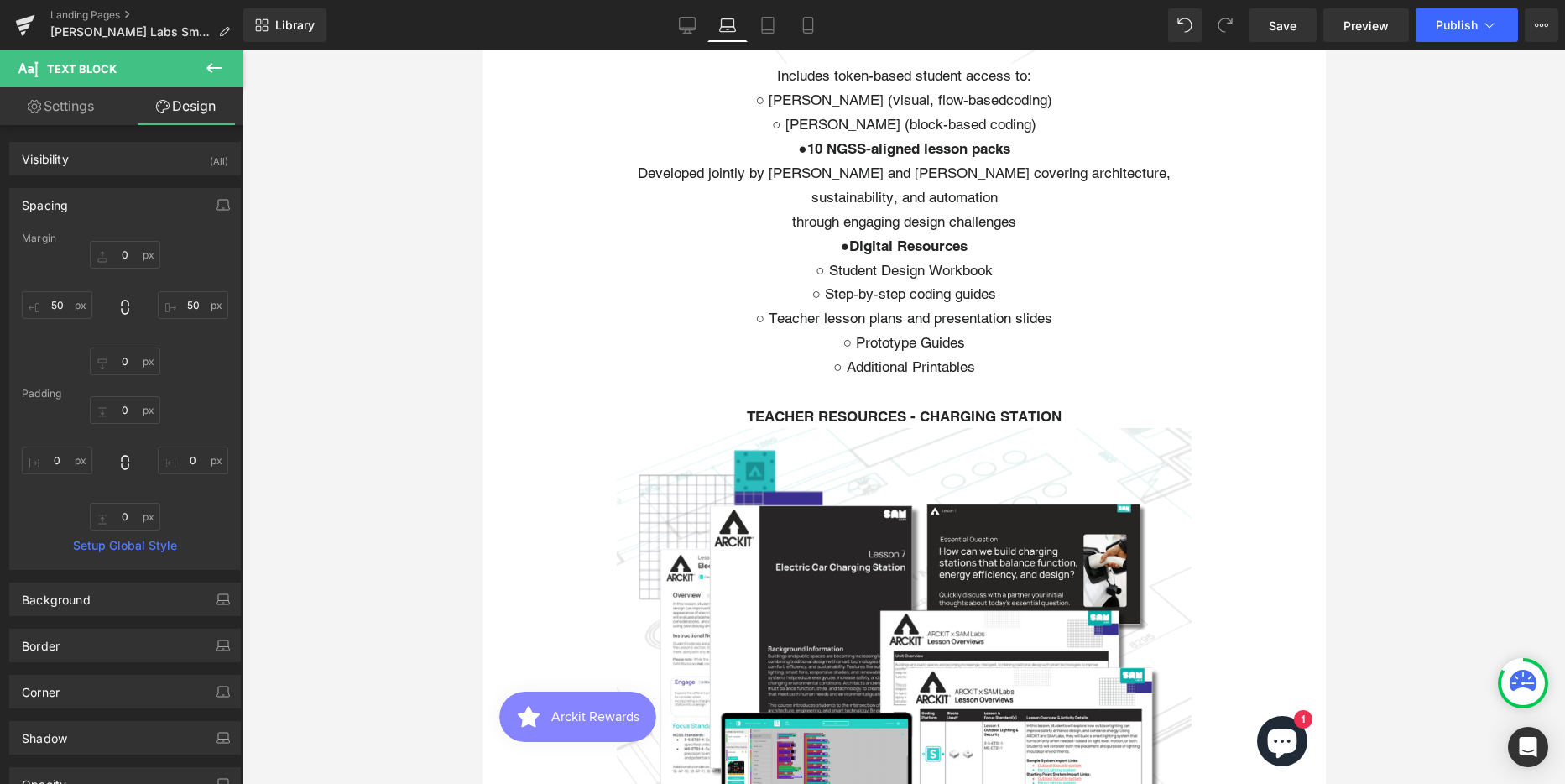
scroll to position [2172, 0]
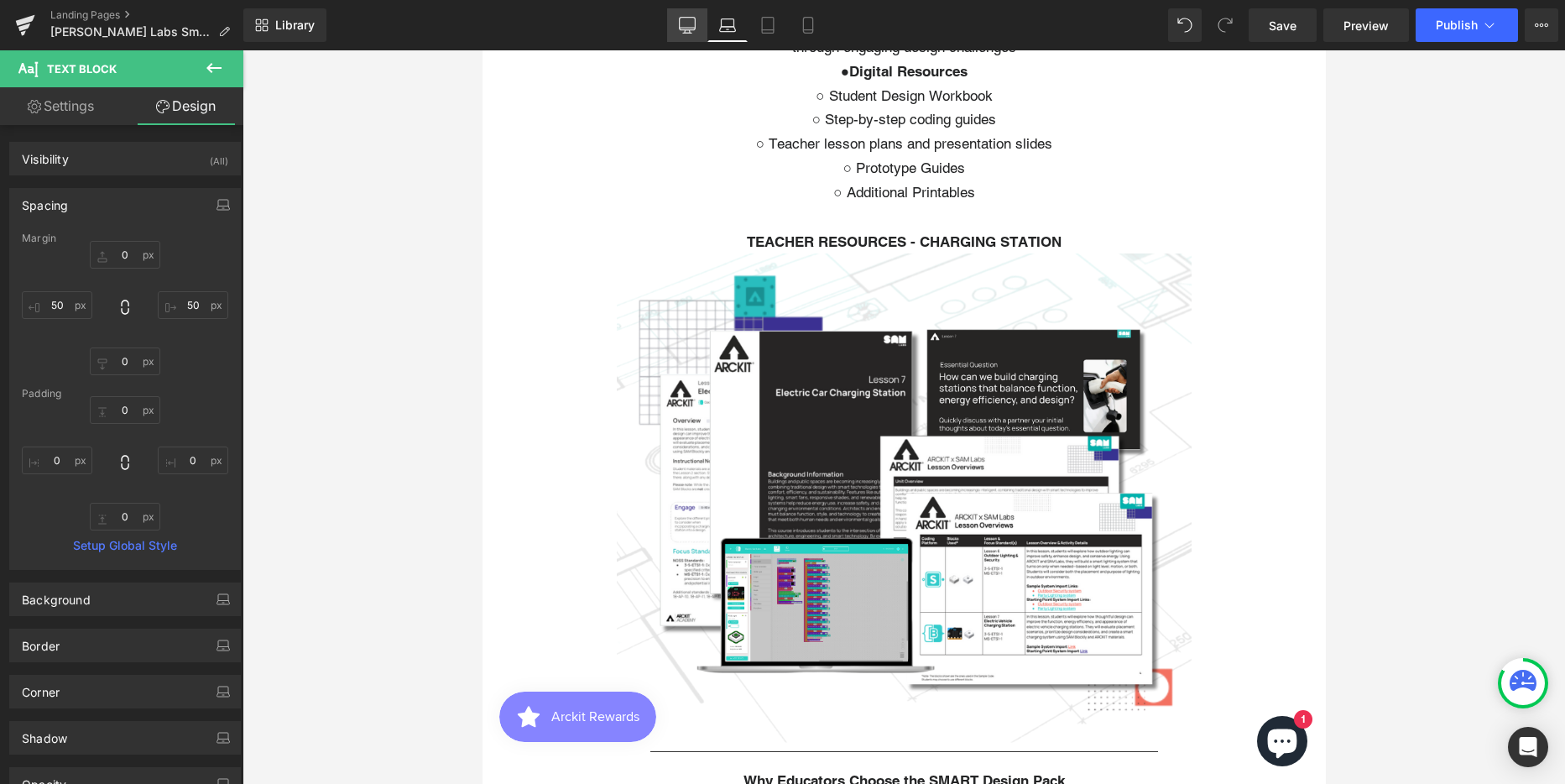
click at [687, 23] on icon at bounding box center [688, 26] width 17 height 17
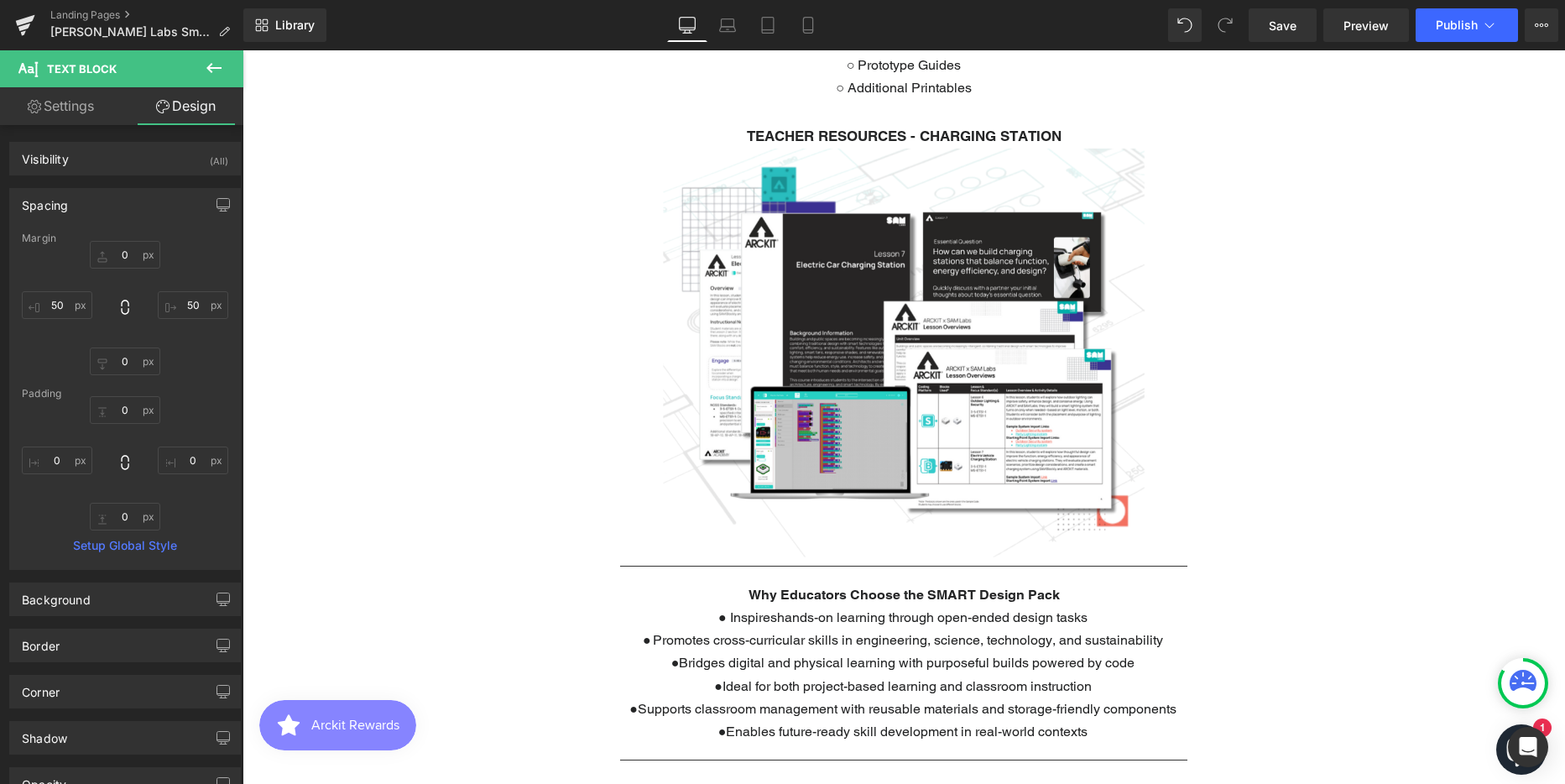
type input "0"
type input "500"
type input "0"
type input "500"
type input "0"
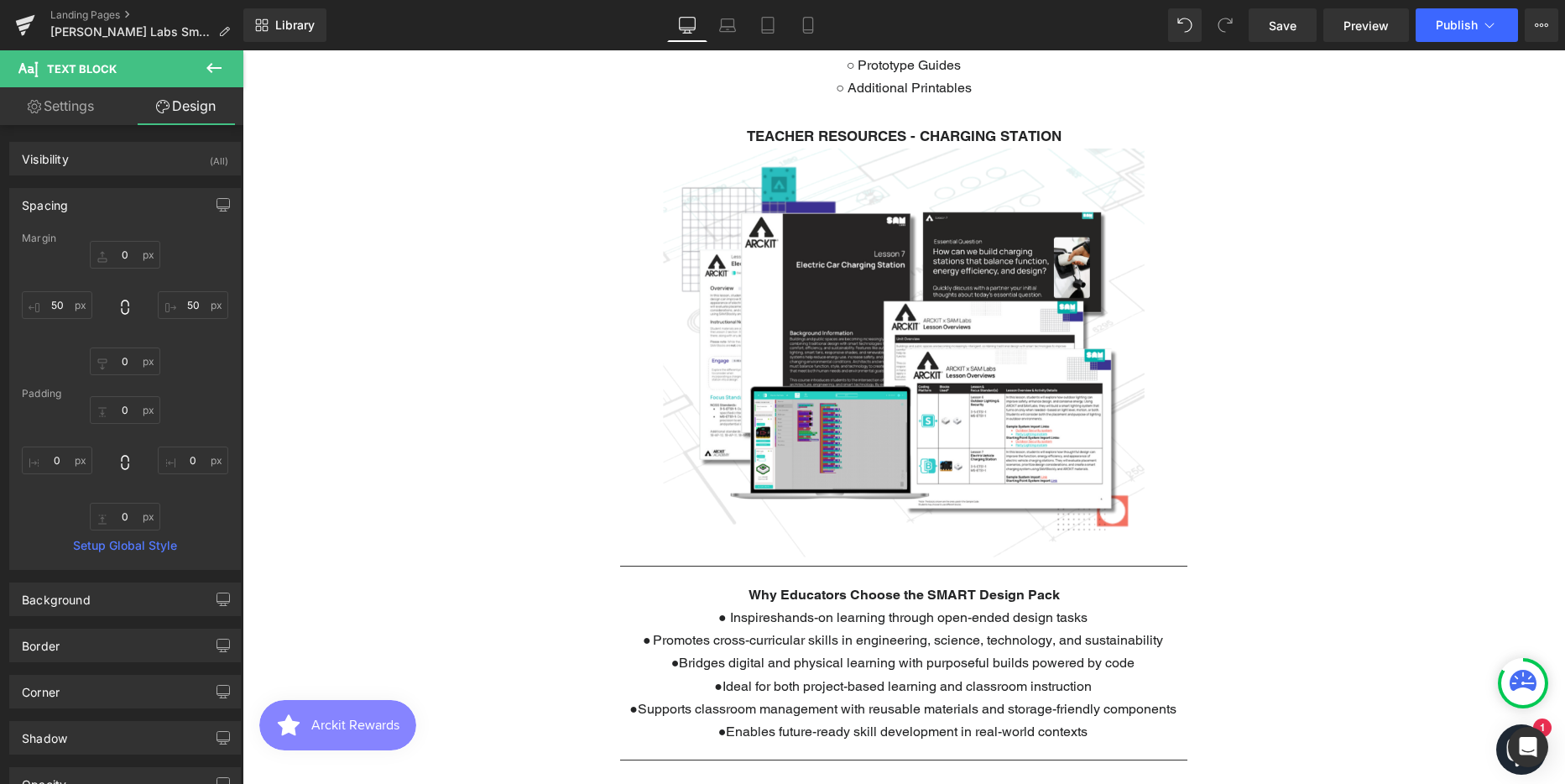
type input "0"
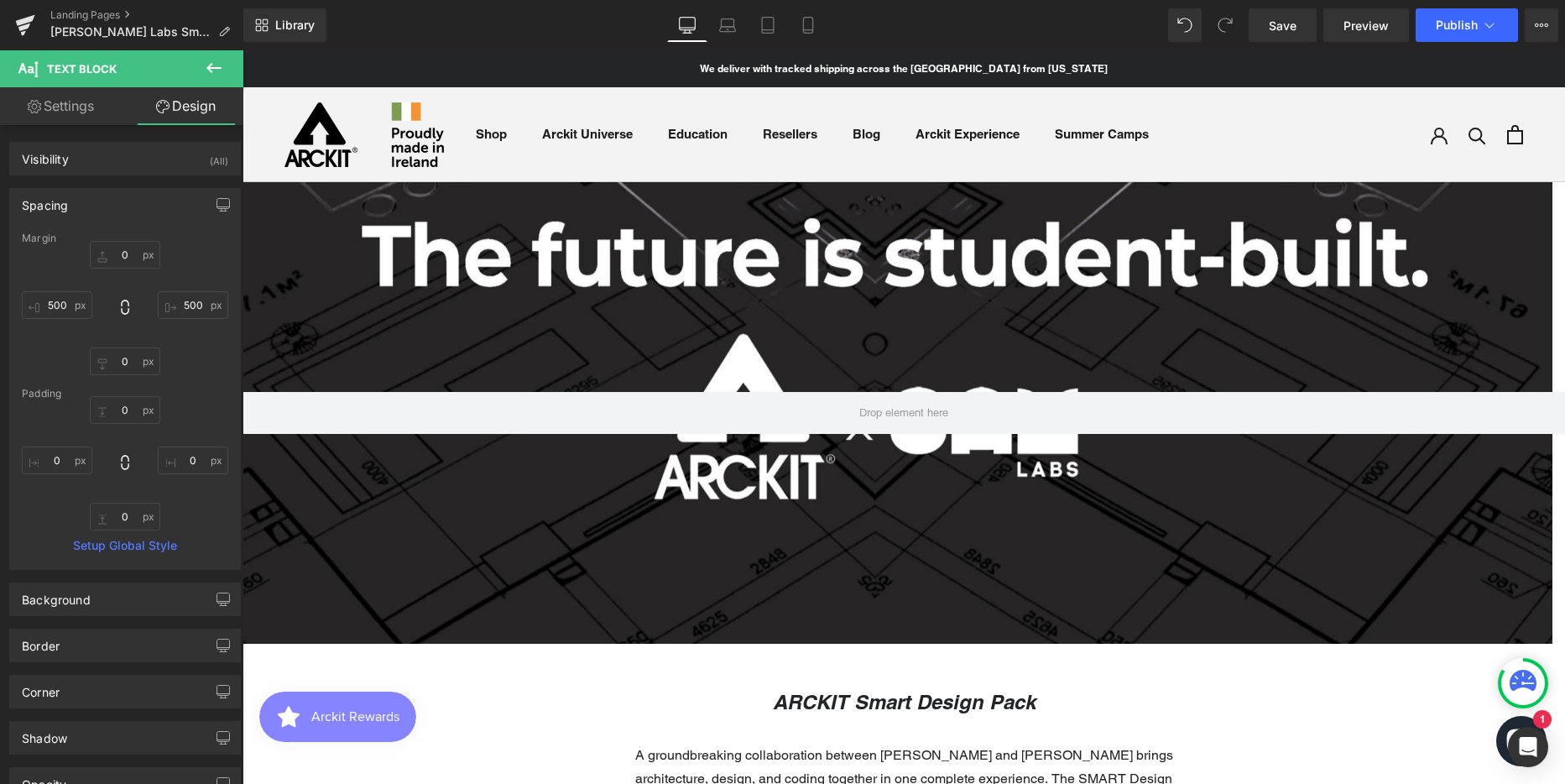
scroll to position [420, 0]
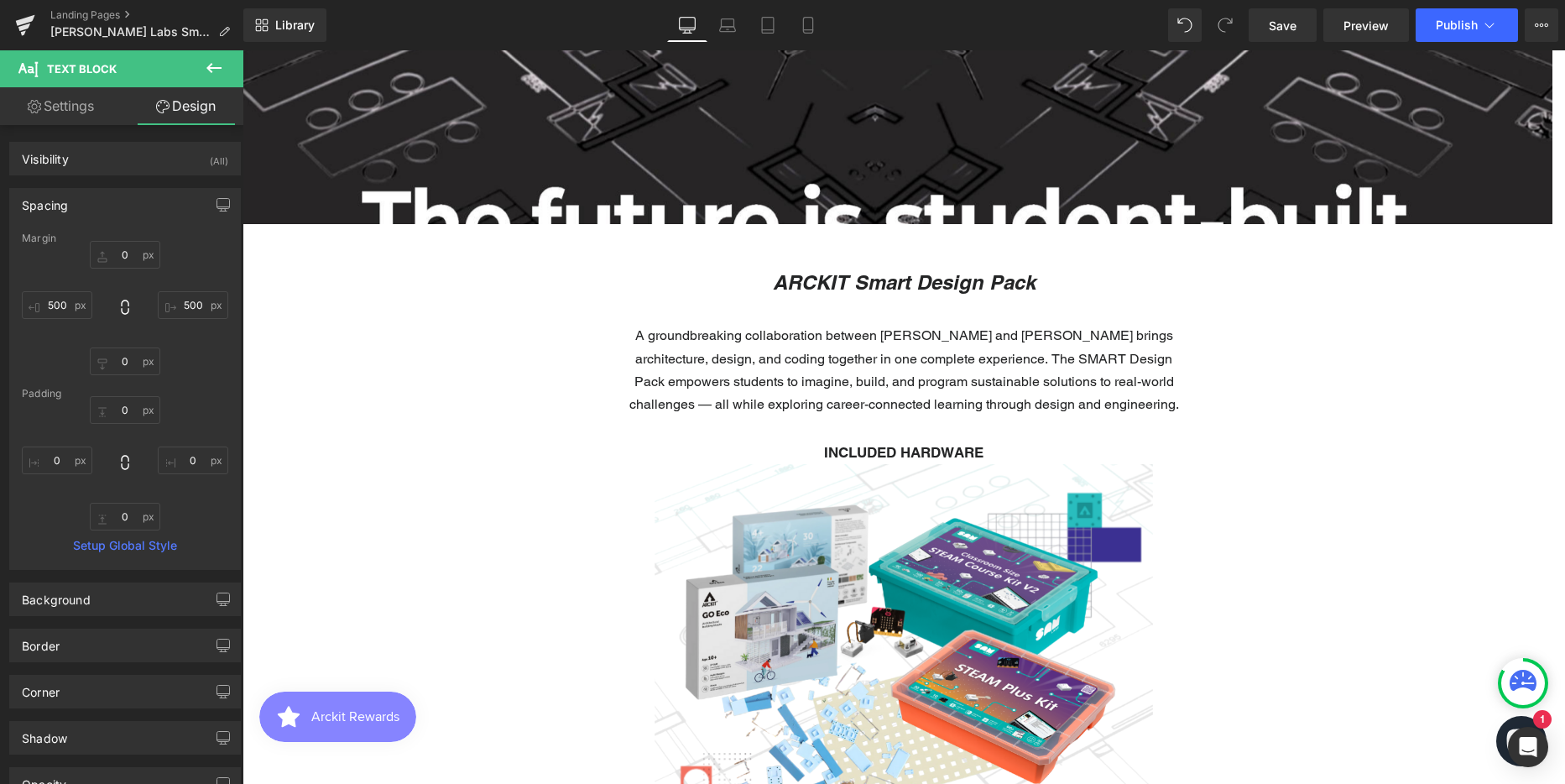
click at [832, 345] on p "A groundbreaking collaboration between [PERSON_NAME] and [PERSON_NAME] brings a…" at bounding box center [903, 369] width 567 height 91
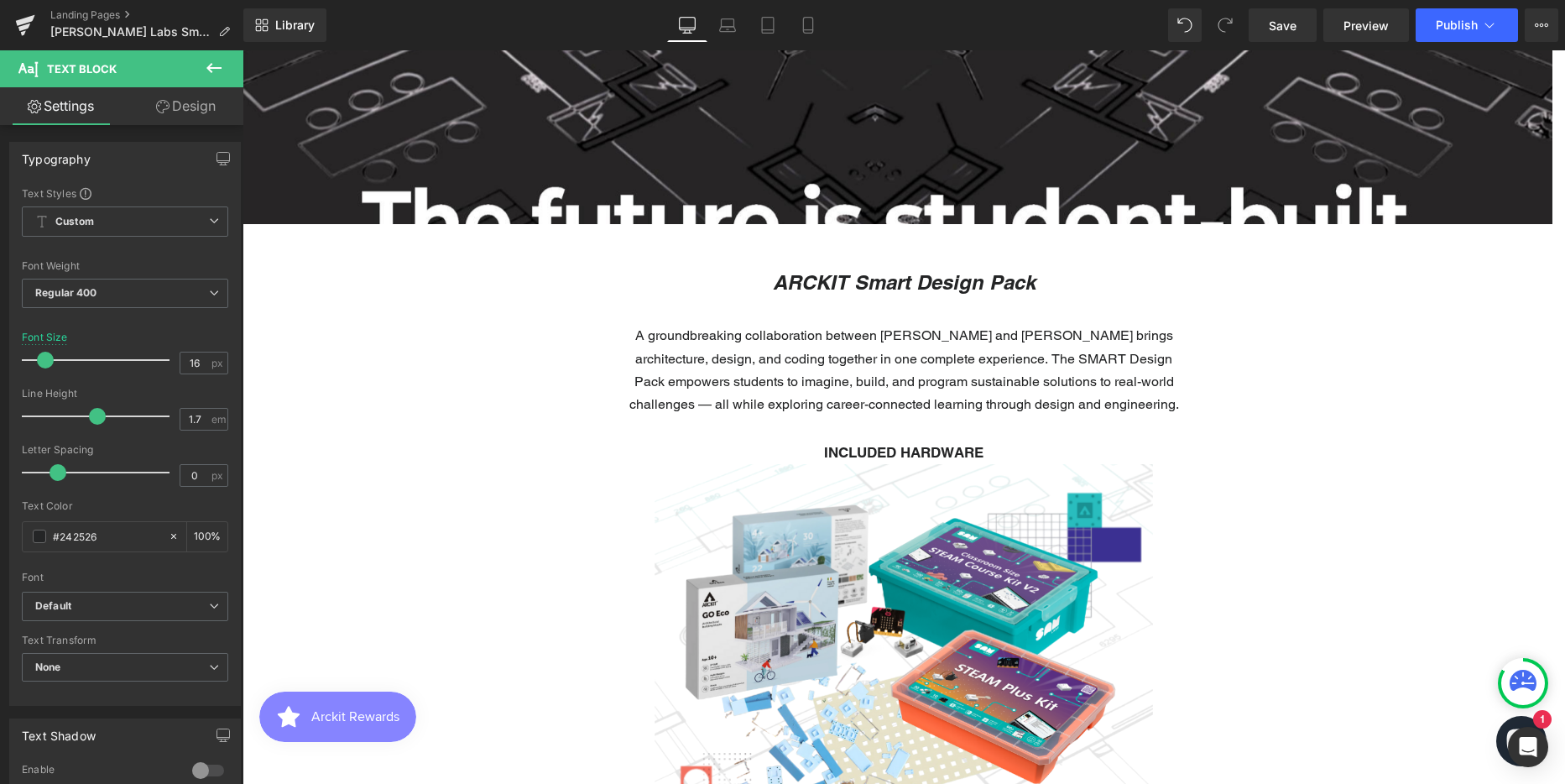
click at [197, 104] on link "Design" at bounding box center [186, 106] width 122 height 38
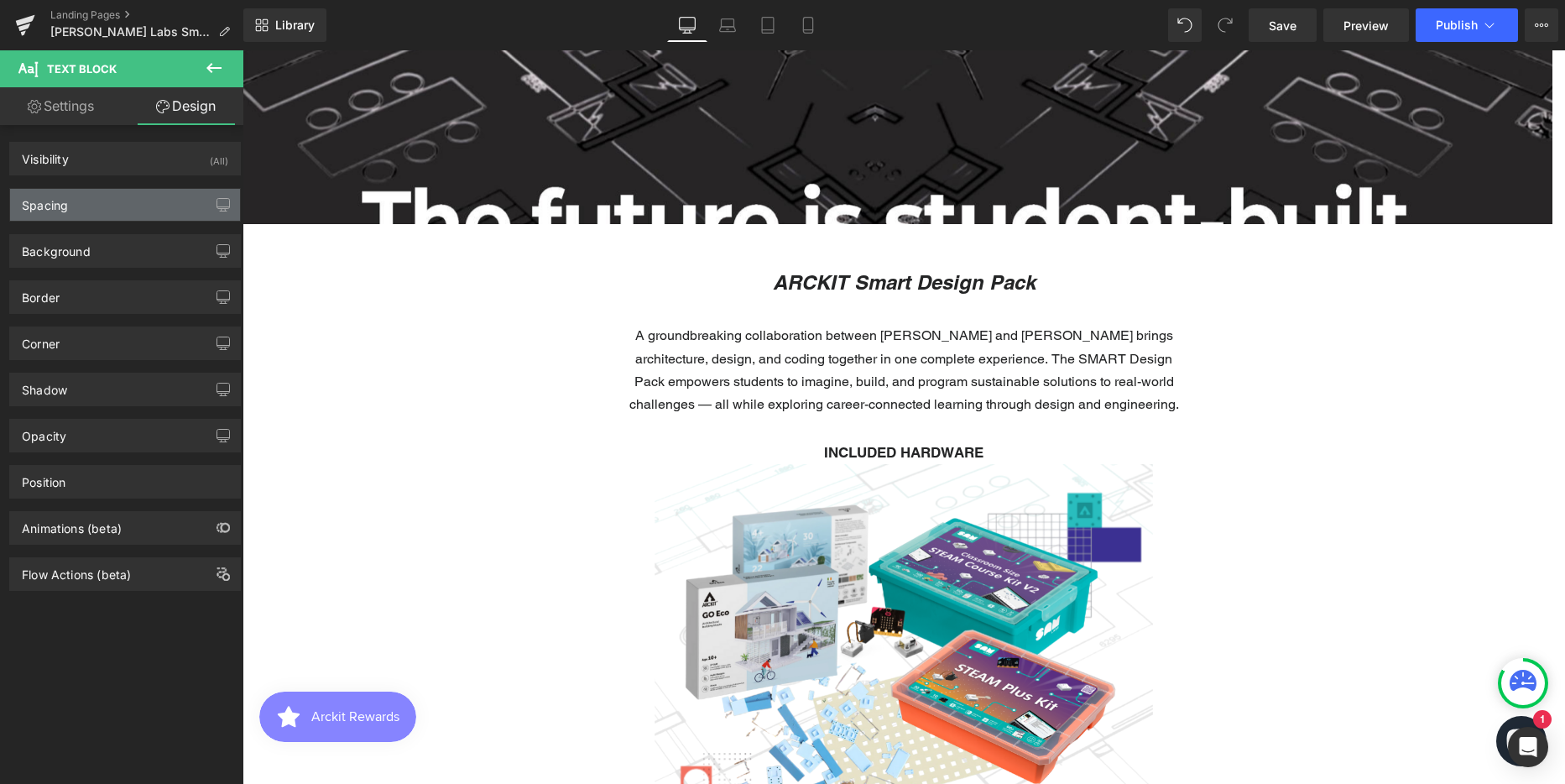
click at [47, 203] on div "Spacing" at bounding box center [45, 200] width 47 height 24
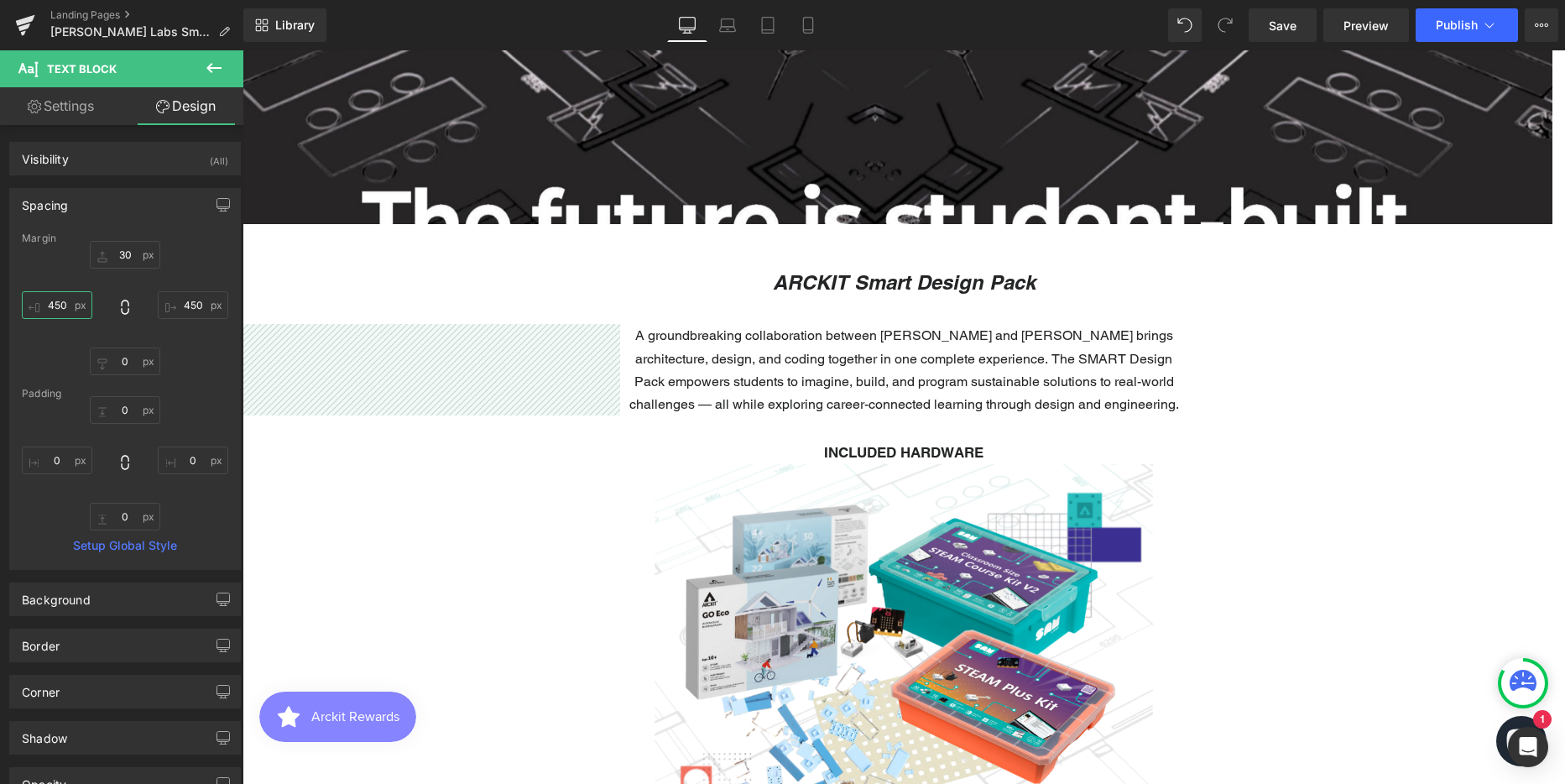
click at [60, 305] on input "450" at bounding box center [57, 305] width 70 height 28
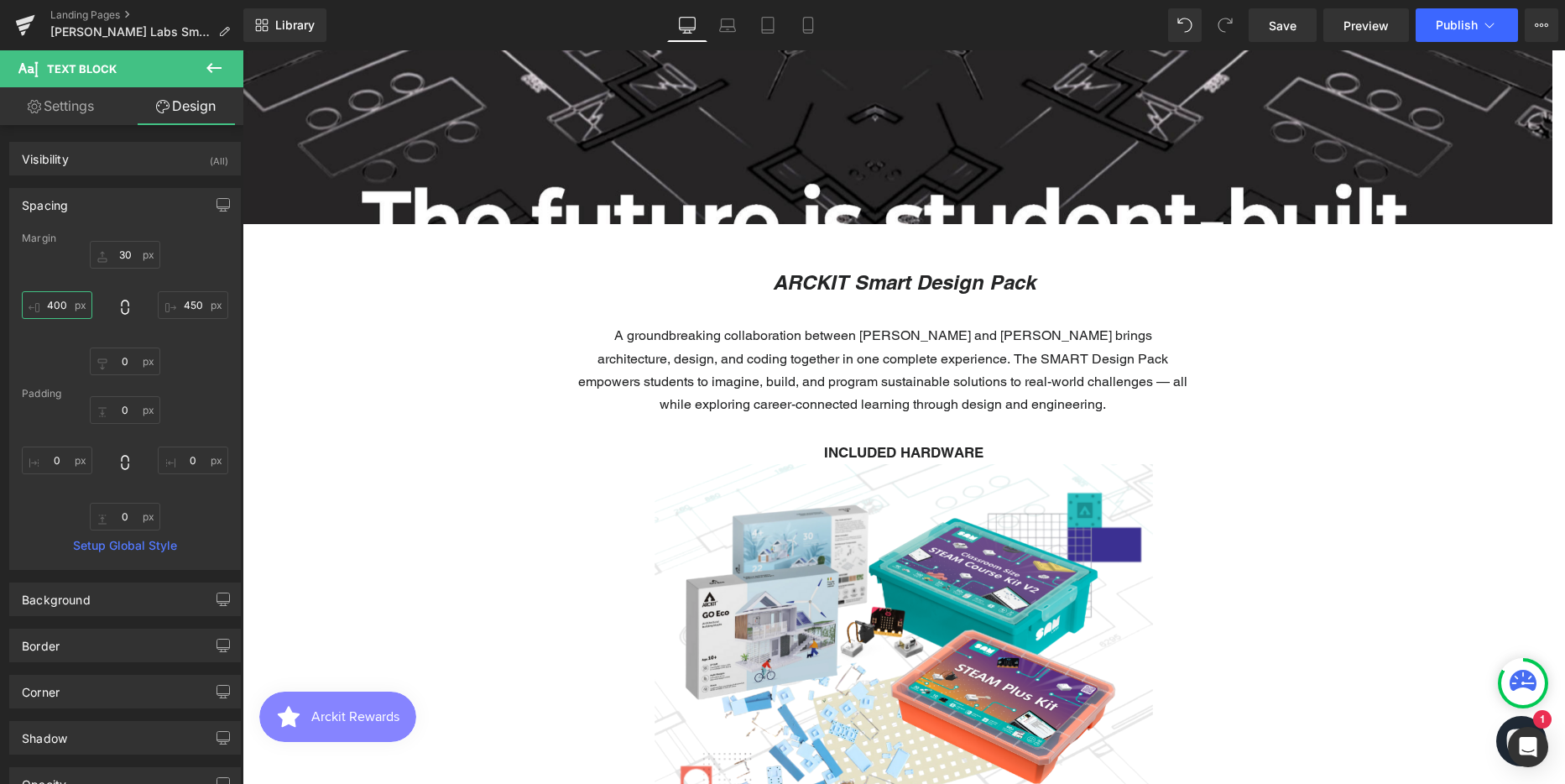
scroll to position [6098, 1310]
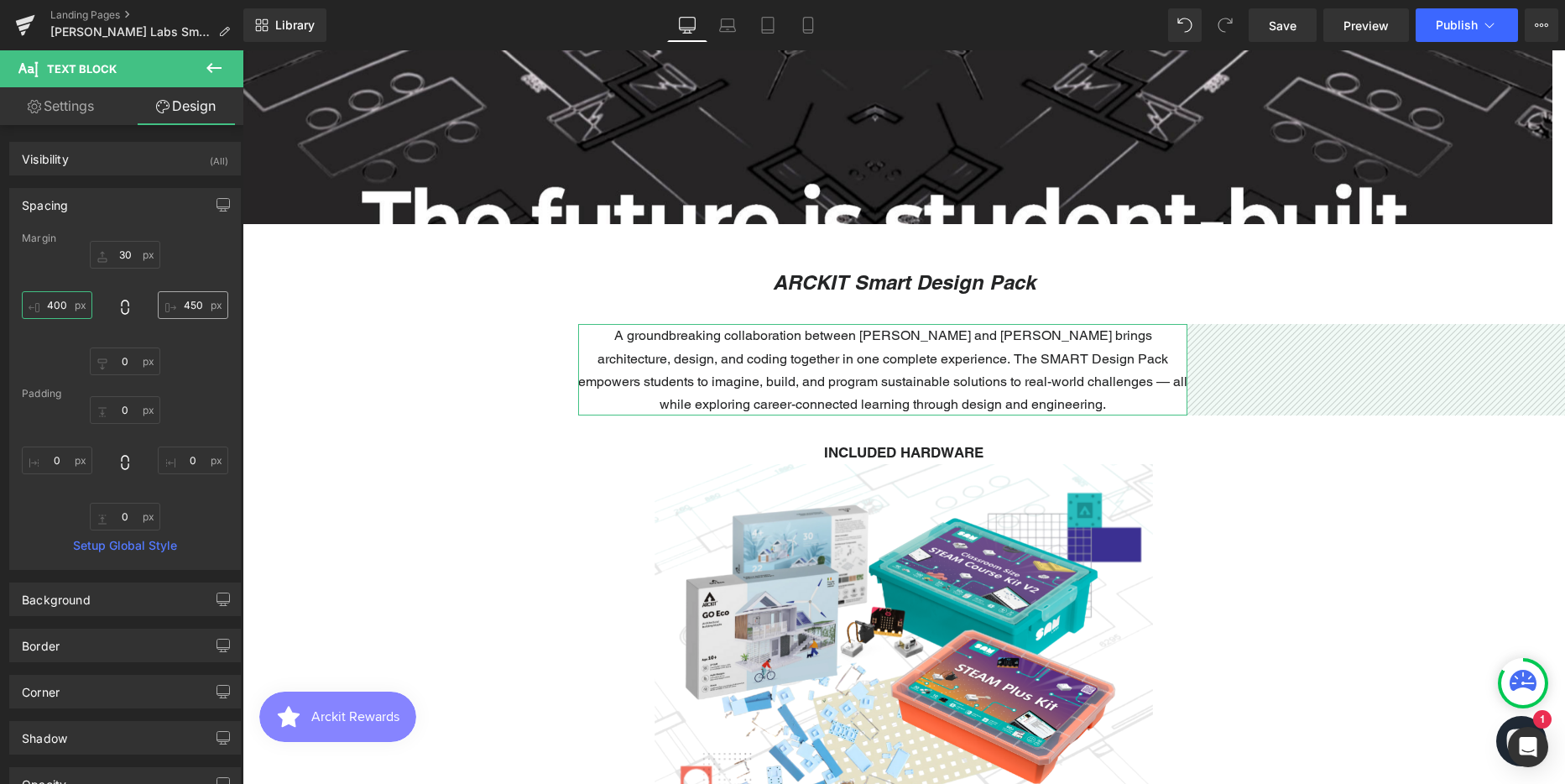
type input "400"
click at [198, 307] on input "450" at bounding box center [193, 305] width 70 height 28
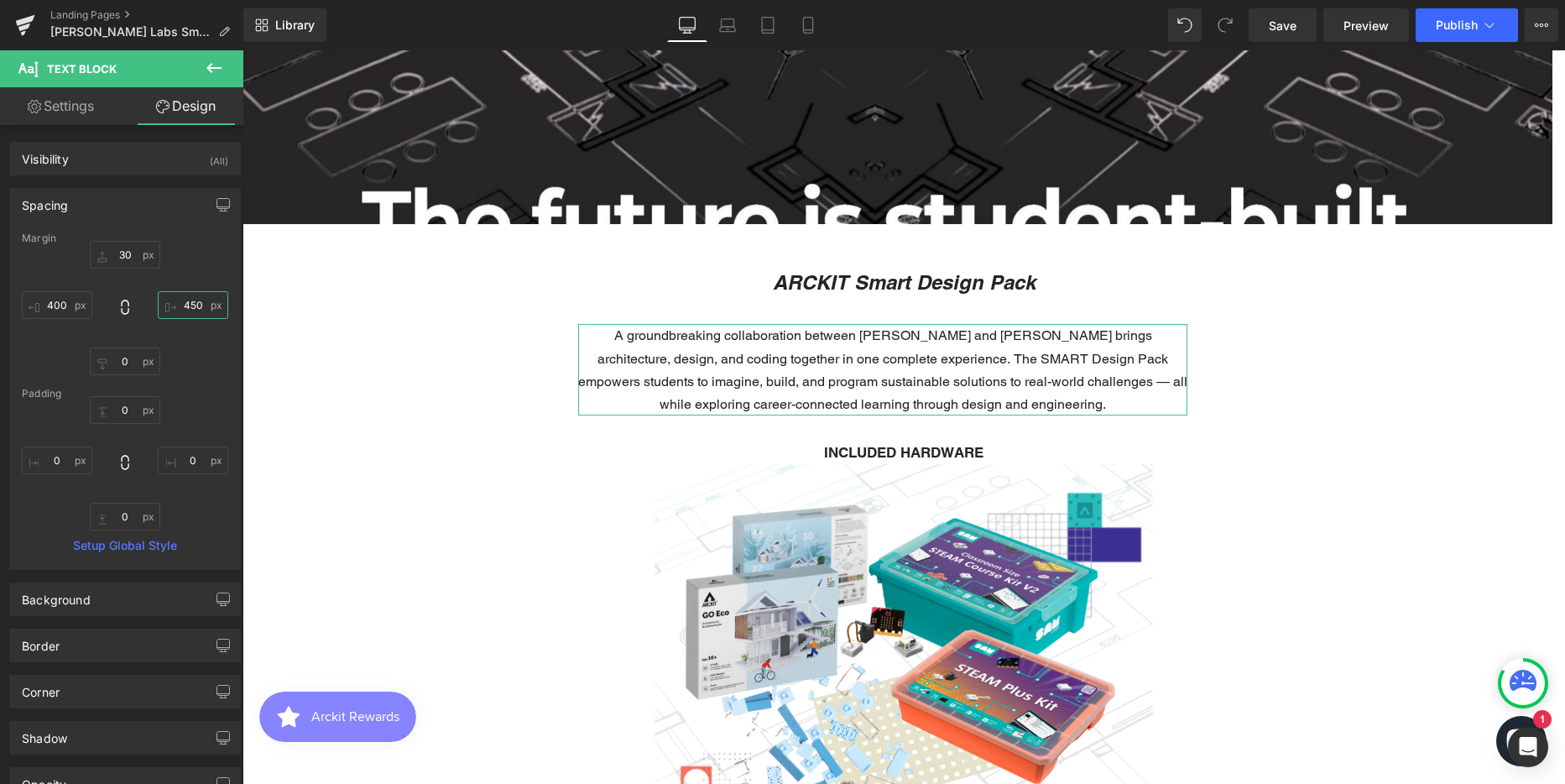
click at [198, 307] on input "450" at bounding box center [193, 305] width 70 height 28
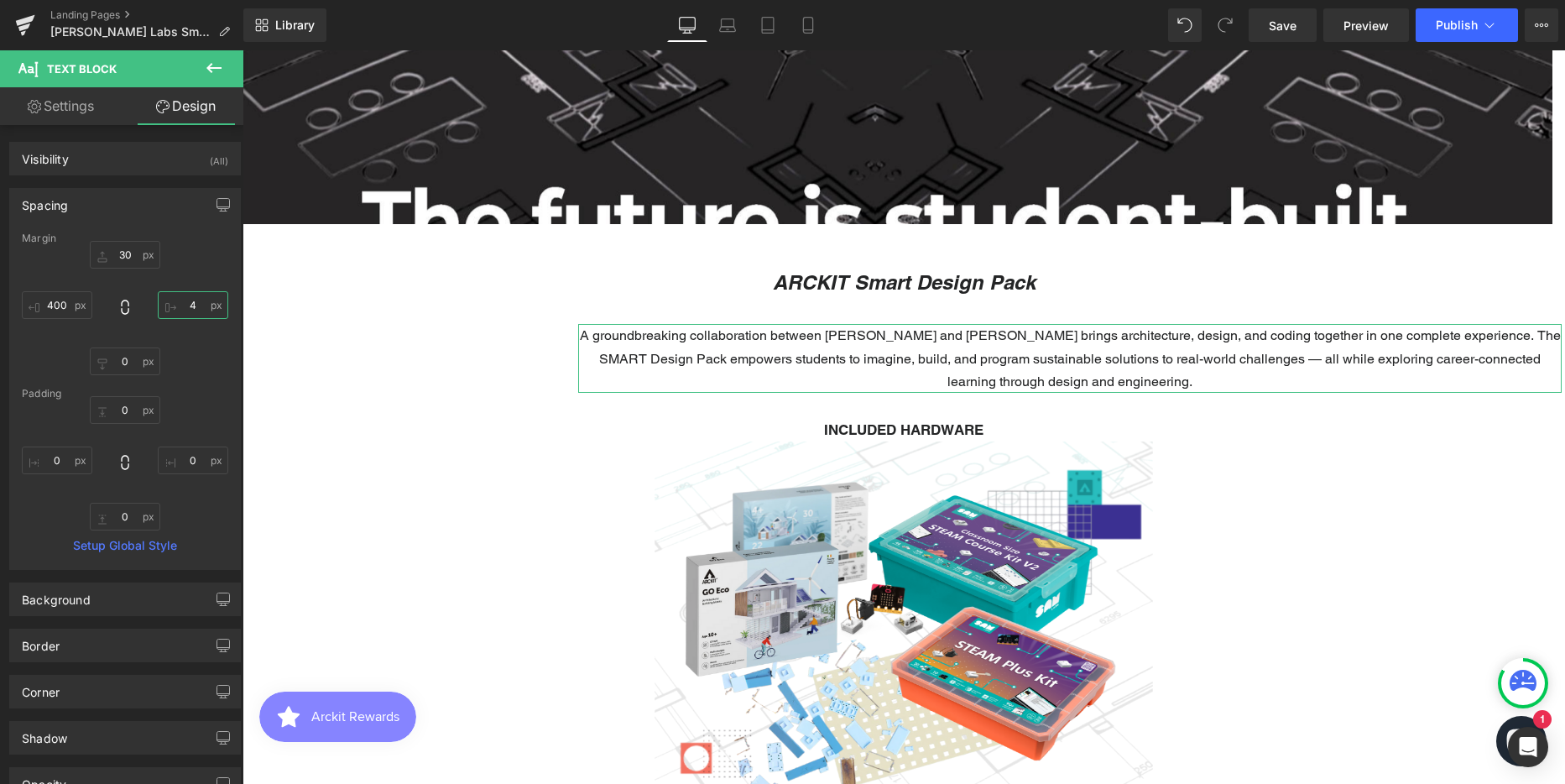
scroll to position [6076, 1310]
type input "400"
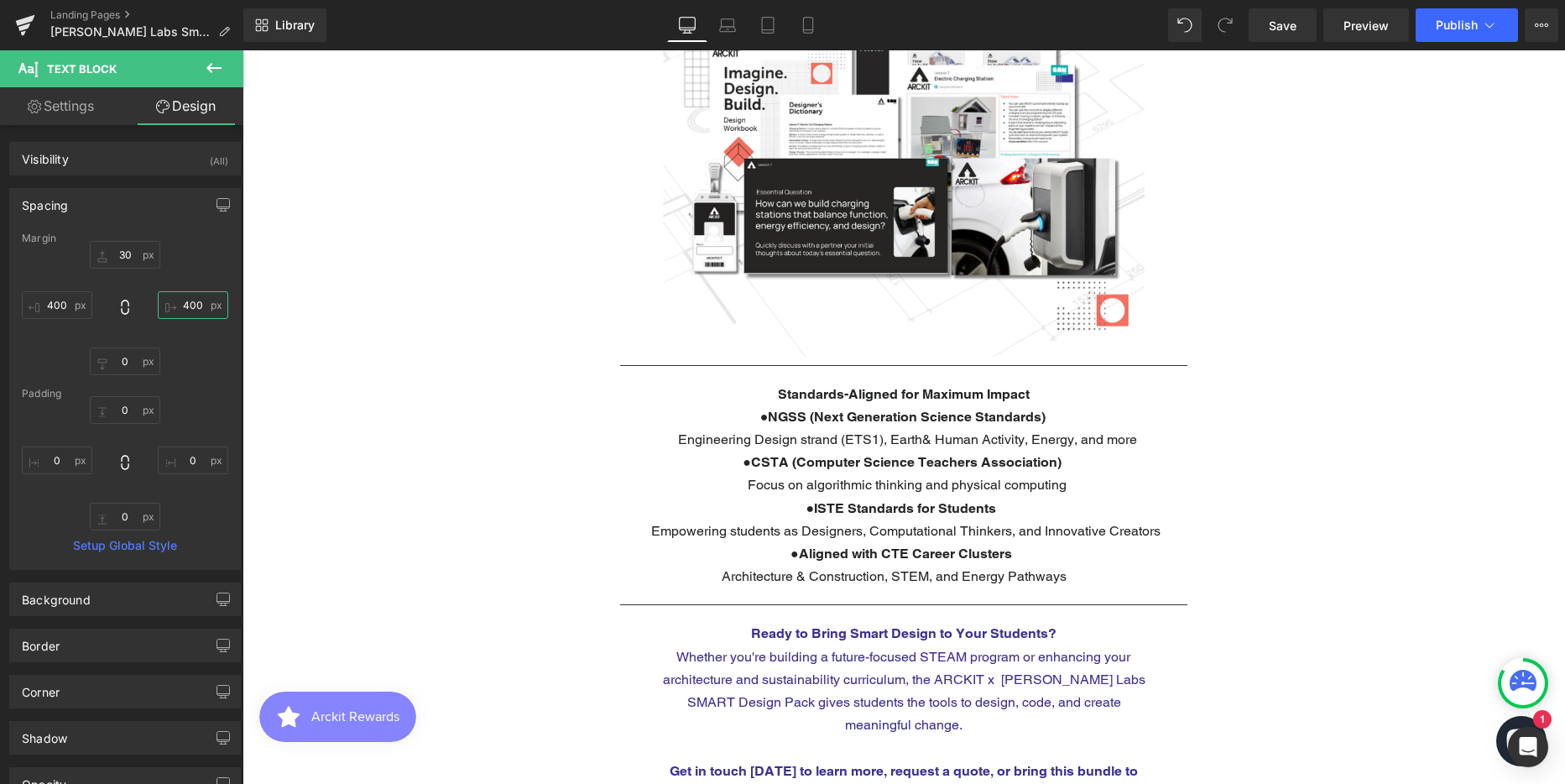
scroll to position [3691, 0]
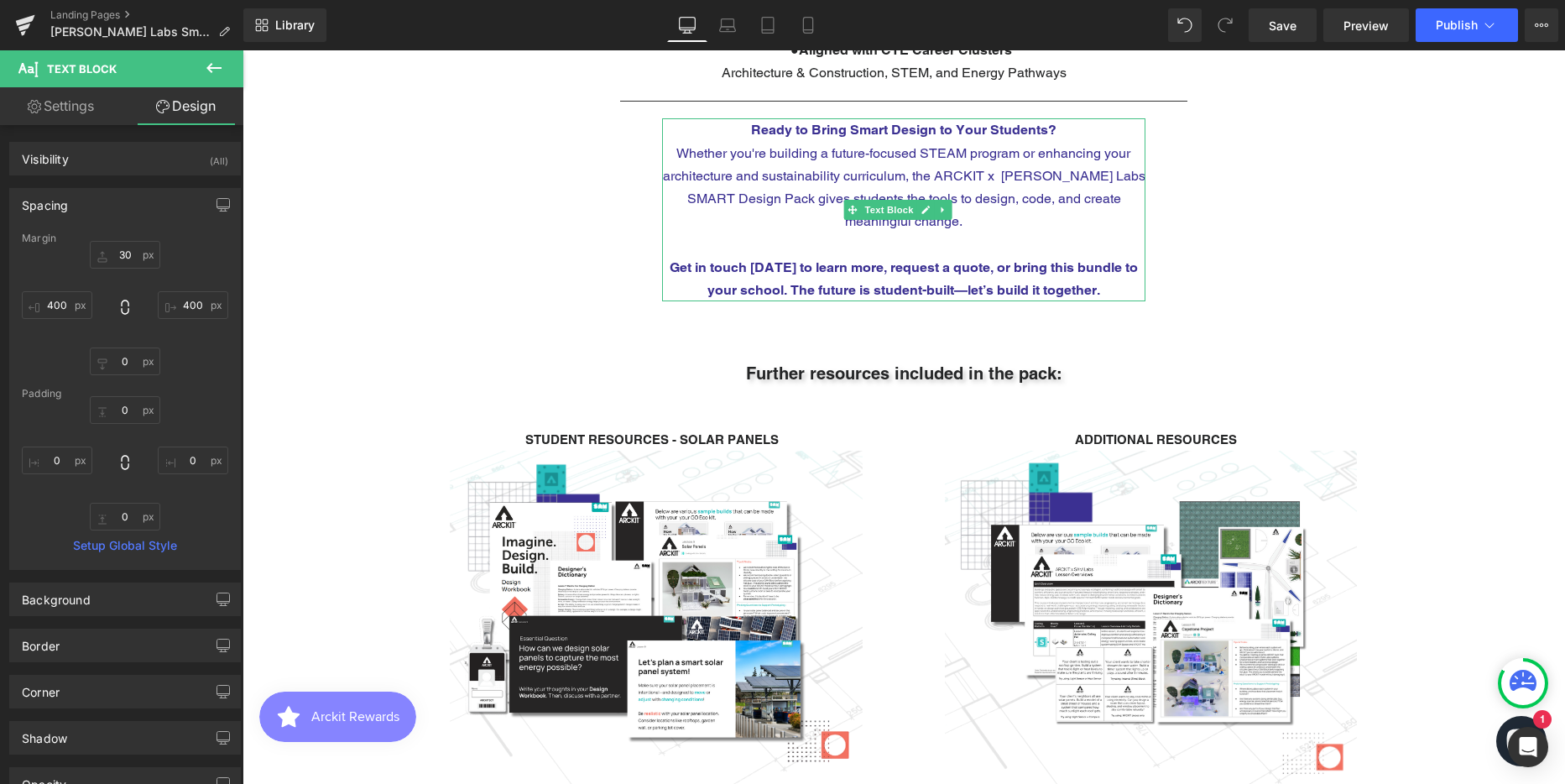
click at [966, 233] on p at bounding box center [903, 244] width 483 height 23
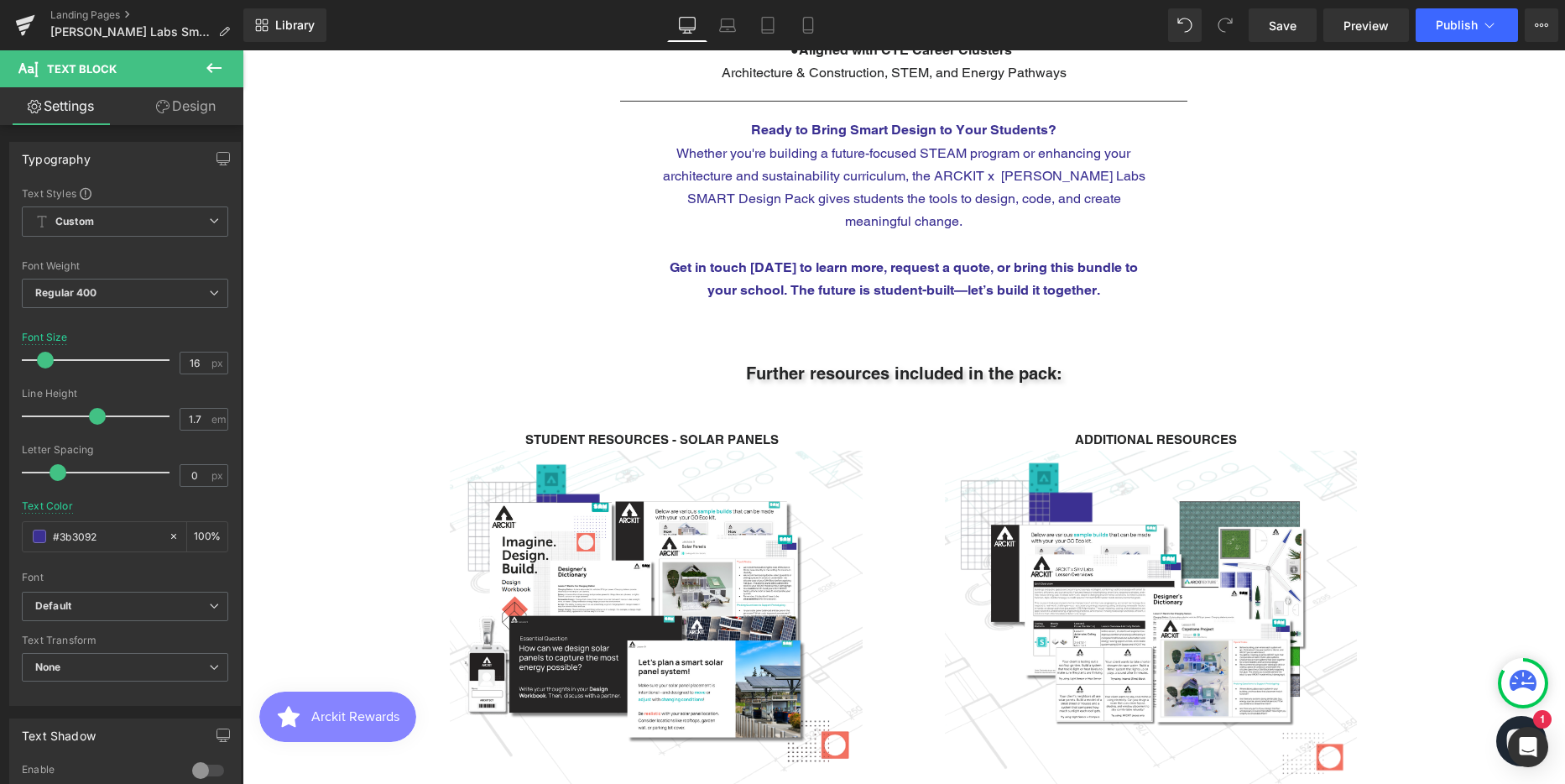
click at [203, 104] on link "Design" at bounding box center [186, 106] width 122 height 38
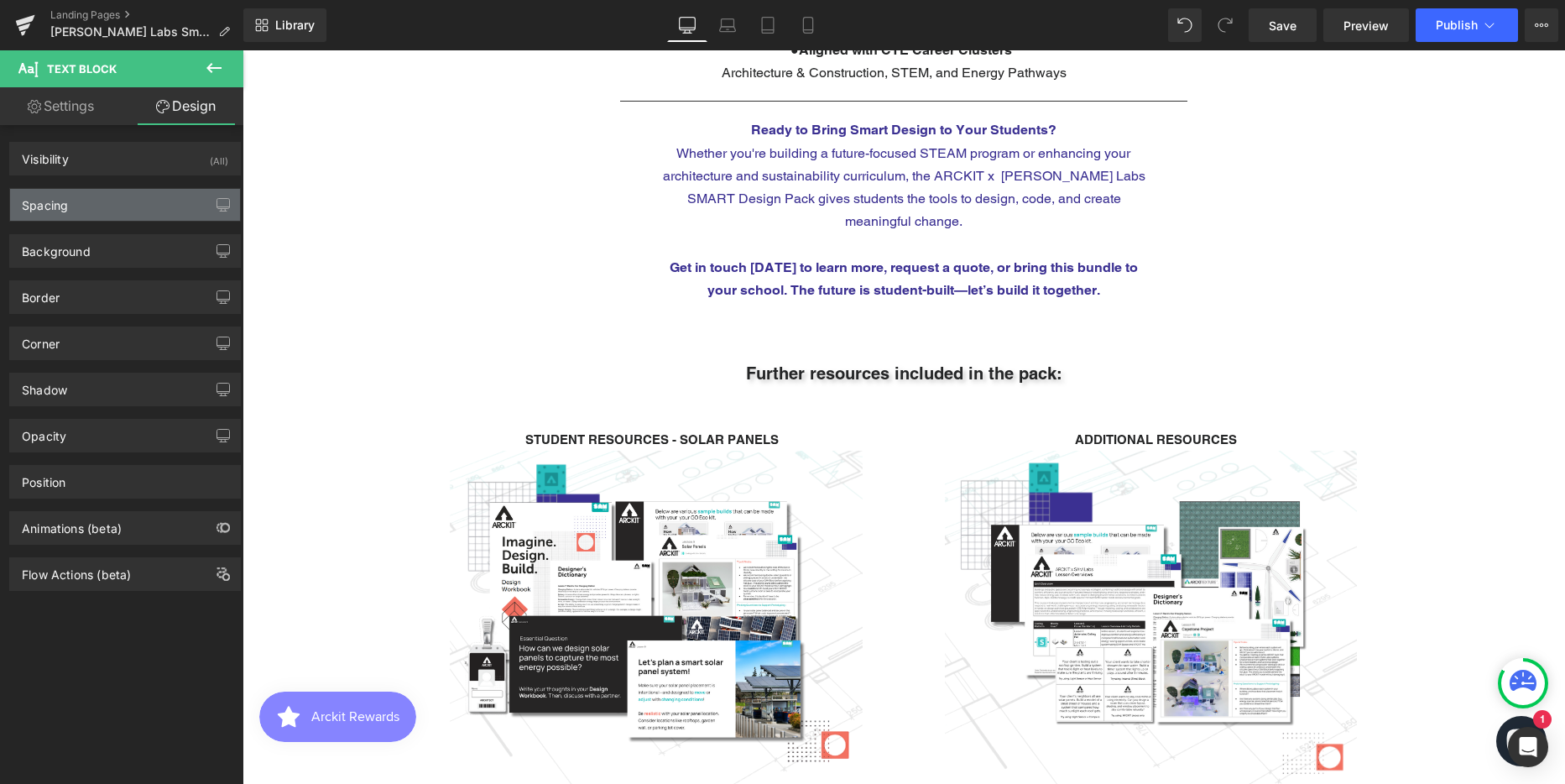
click at [72, 204] on div "Spacing" at bounding box center [125, 205] width 230 height 32
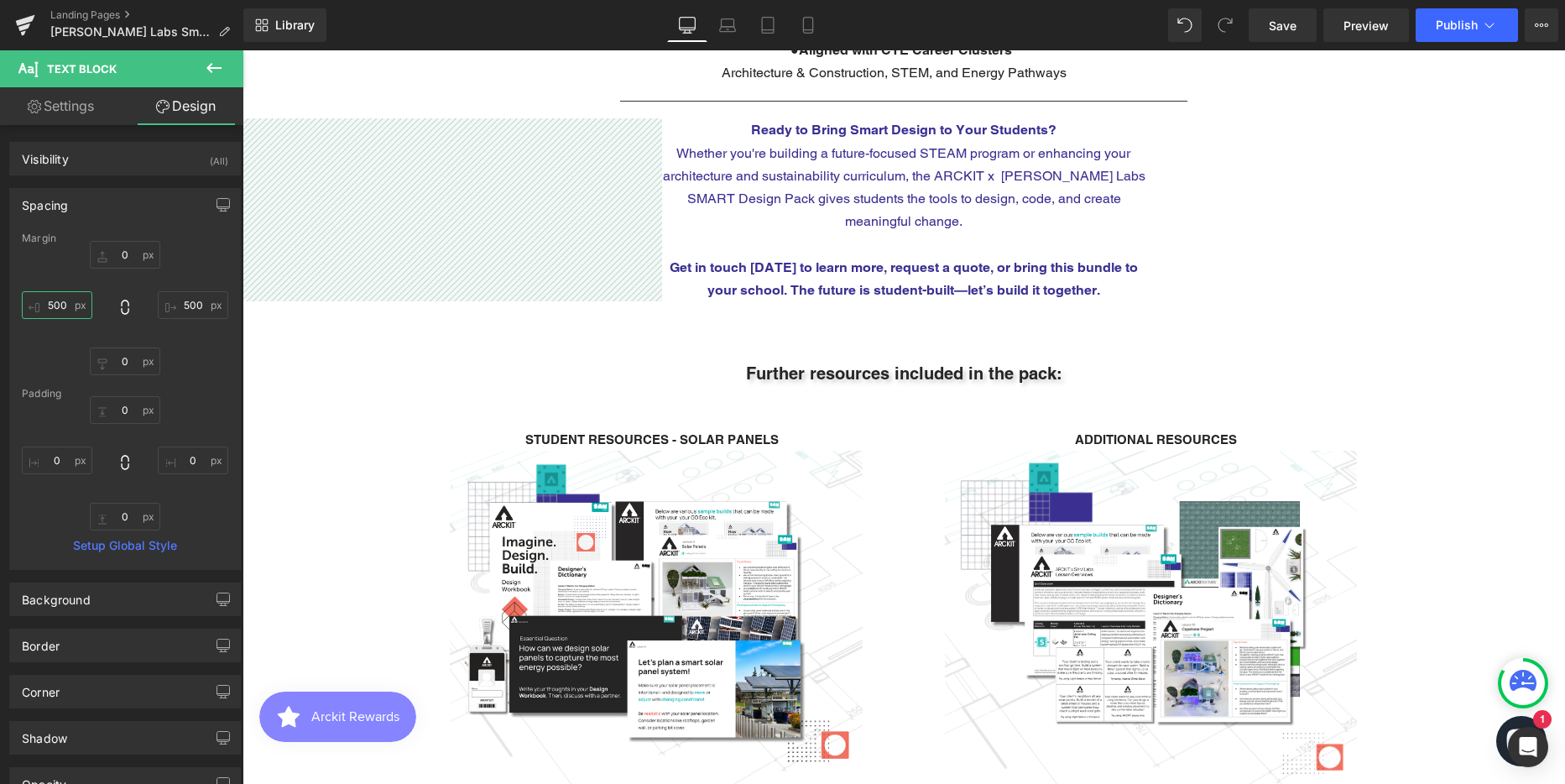
click at [62, 295] on input "500" at bounding box center [57, 305] width 70 height 28
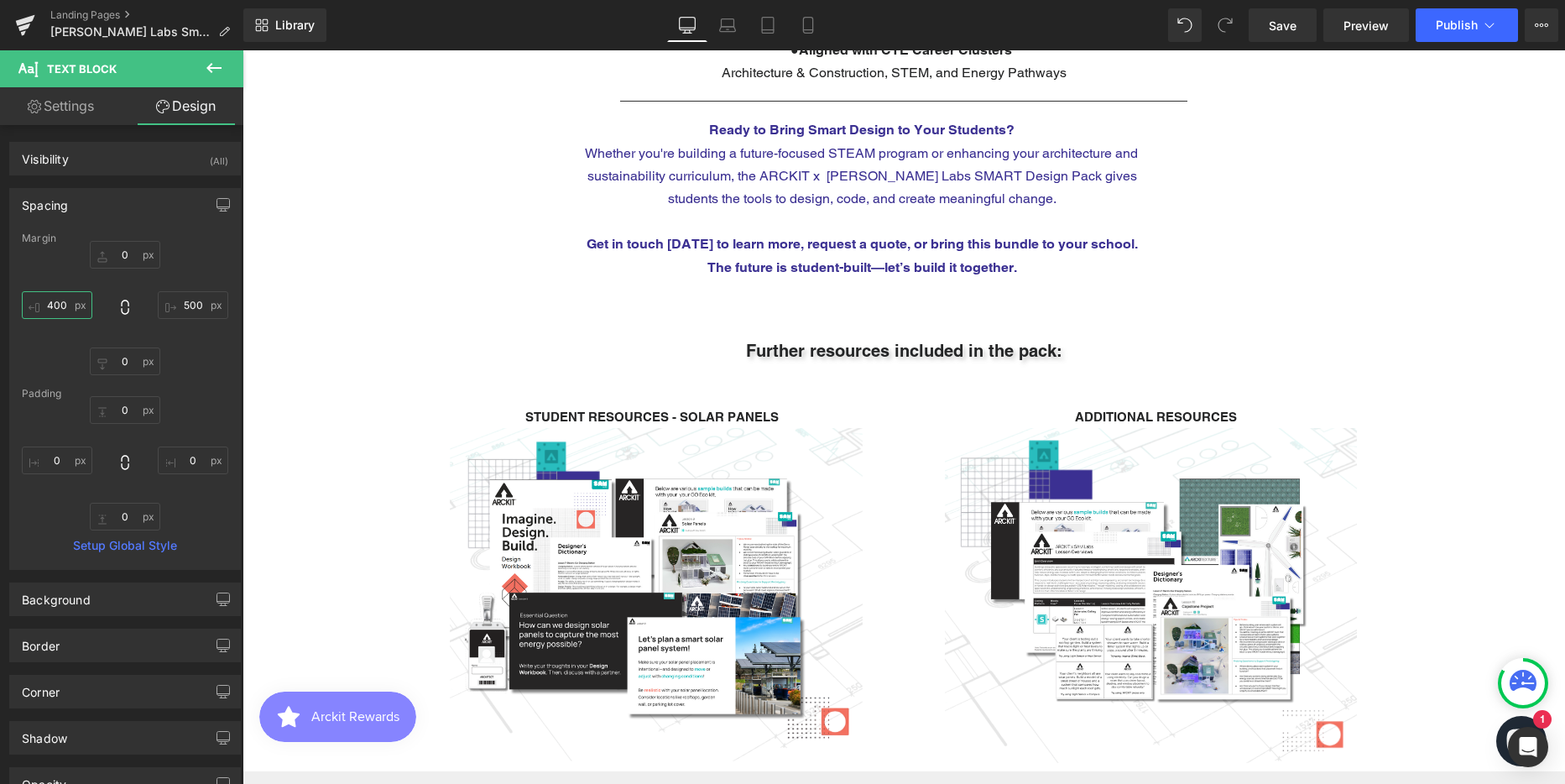
scroll to position [6076, 1310]
type input "400"
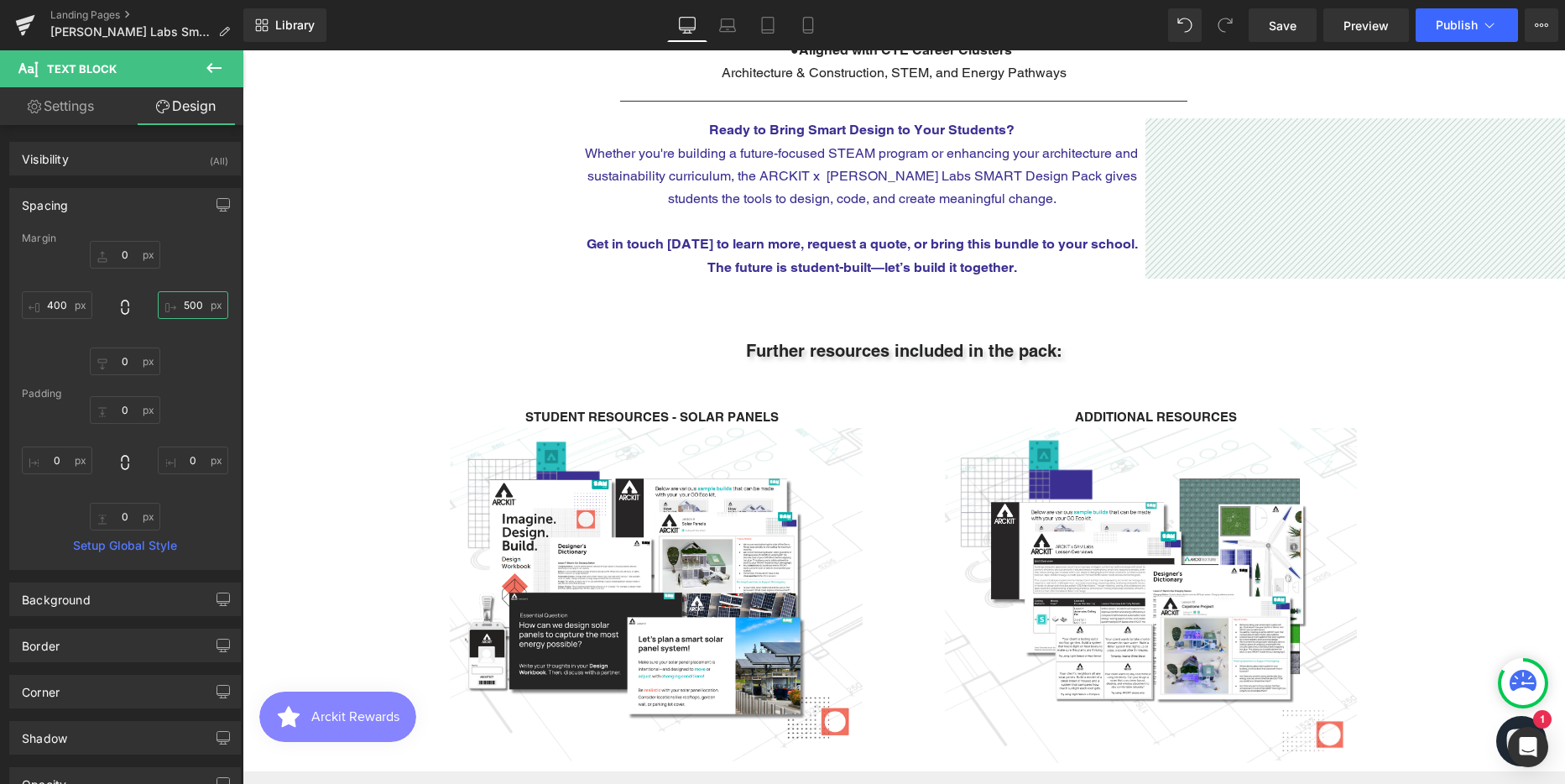
click at [180, 303] on input "500" at bounding box center [193, 305] width 70 height 28
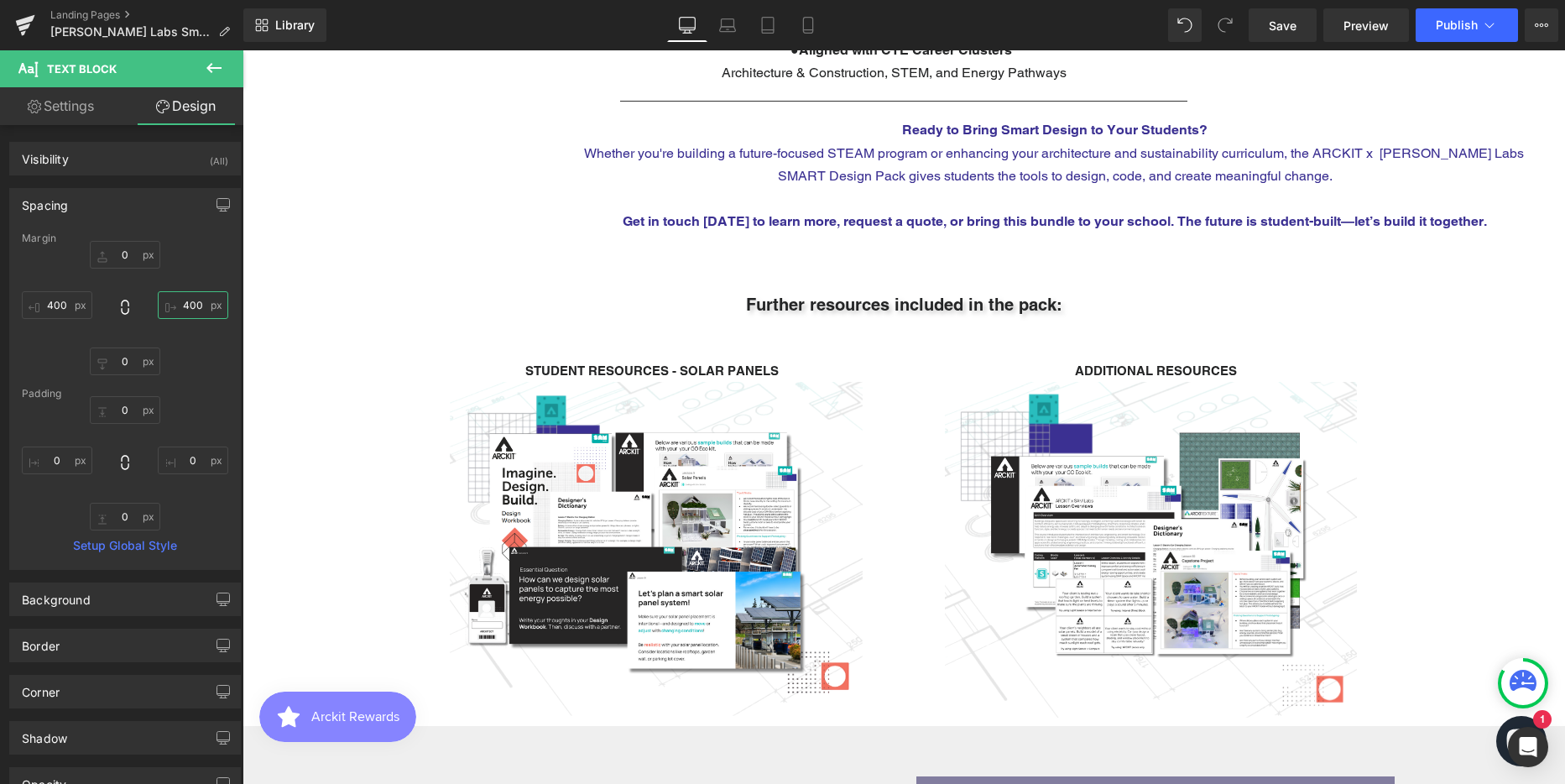
scroll to position [9, 9]
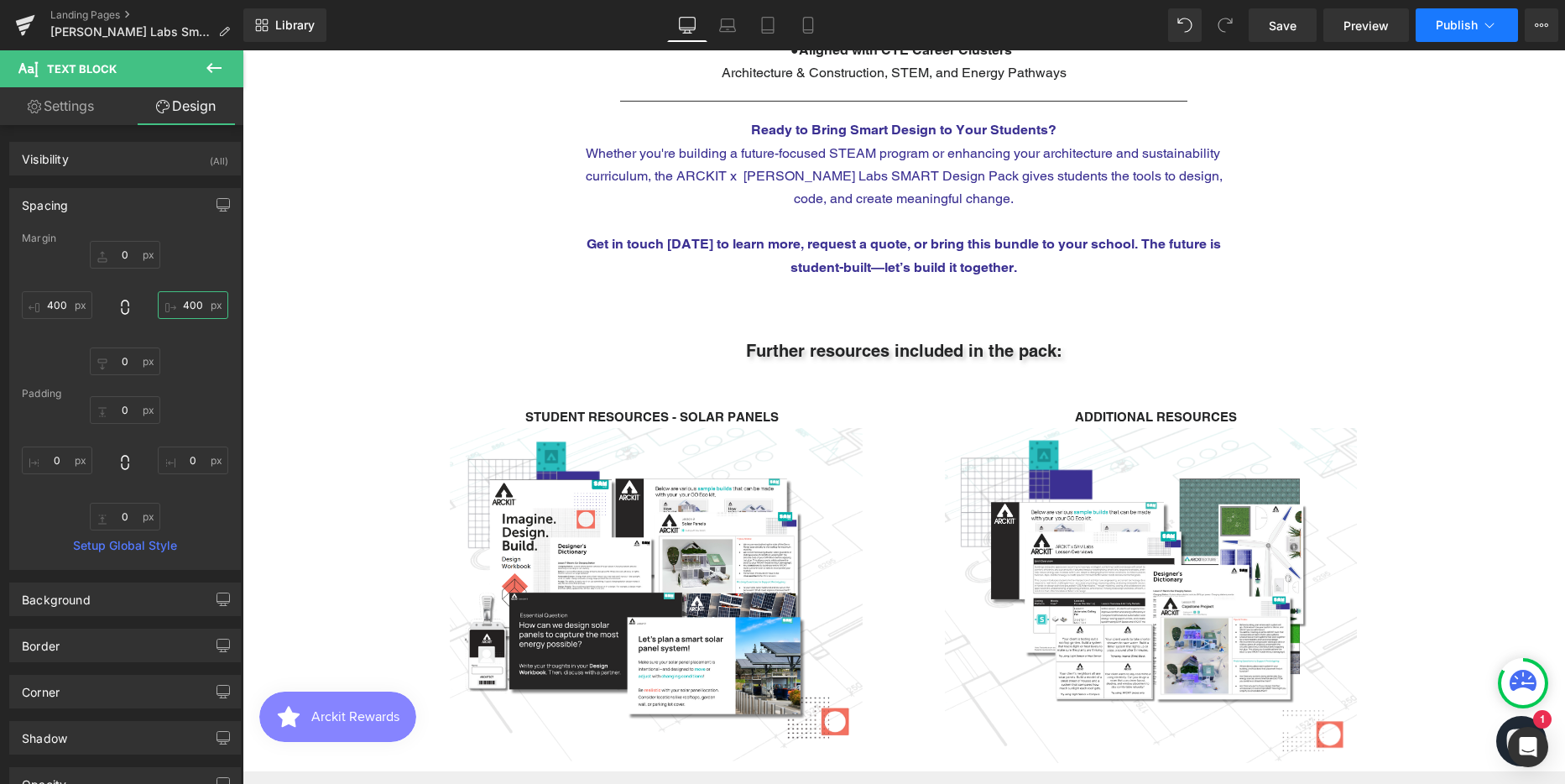
type input "400"
click at [1460, 32] on button "Publish" at bounding box center [1467, 25] width 103 height 33
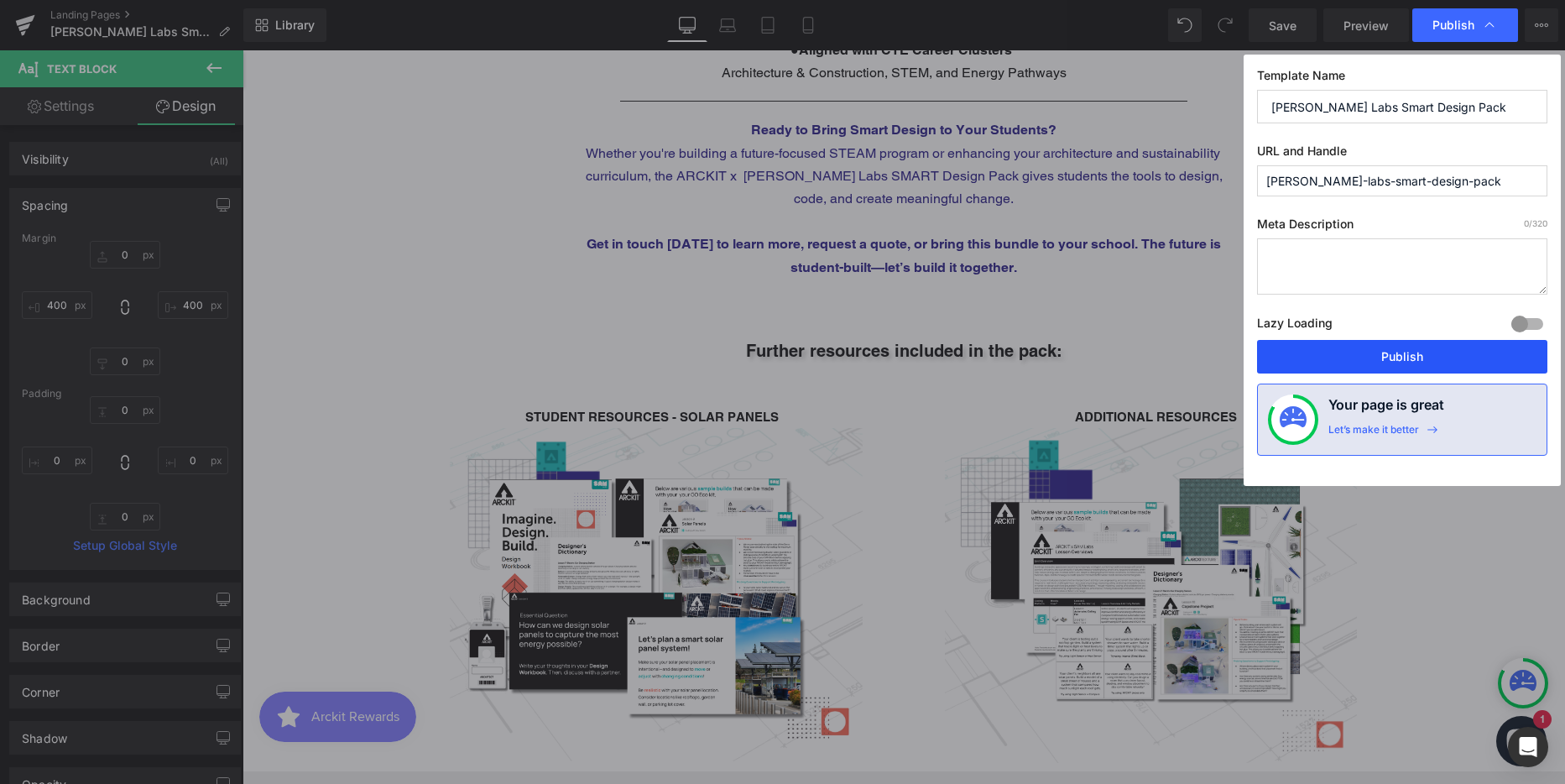
click at [1384, 354] on button "Publish" at bounding box center [1403, 356] width 291 height 33
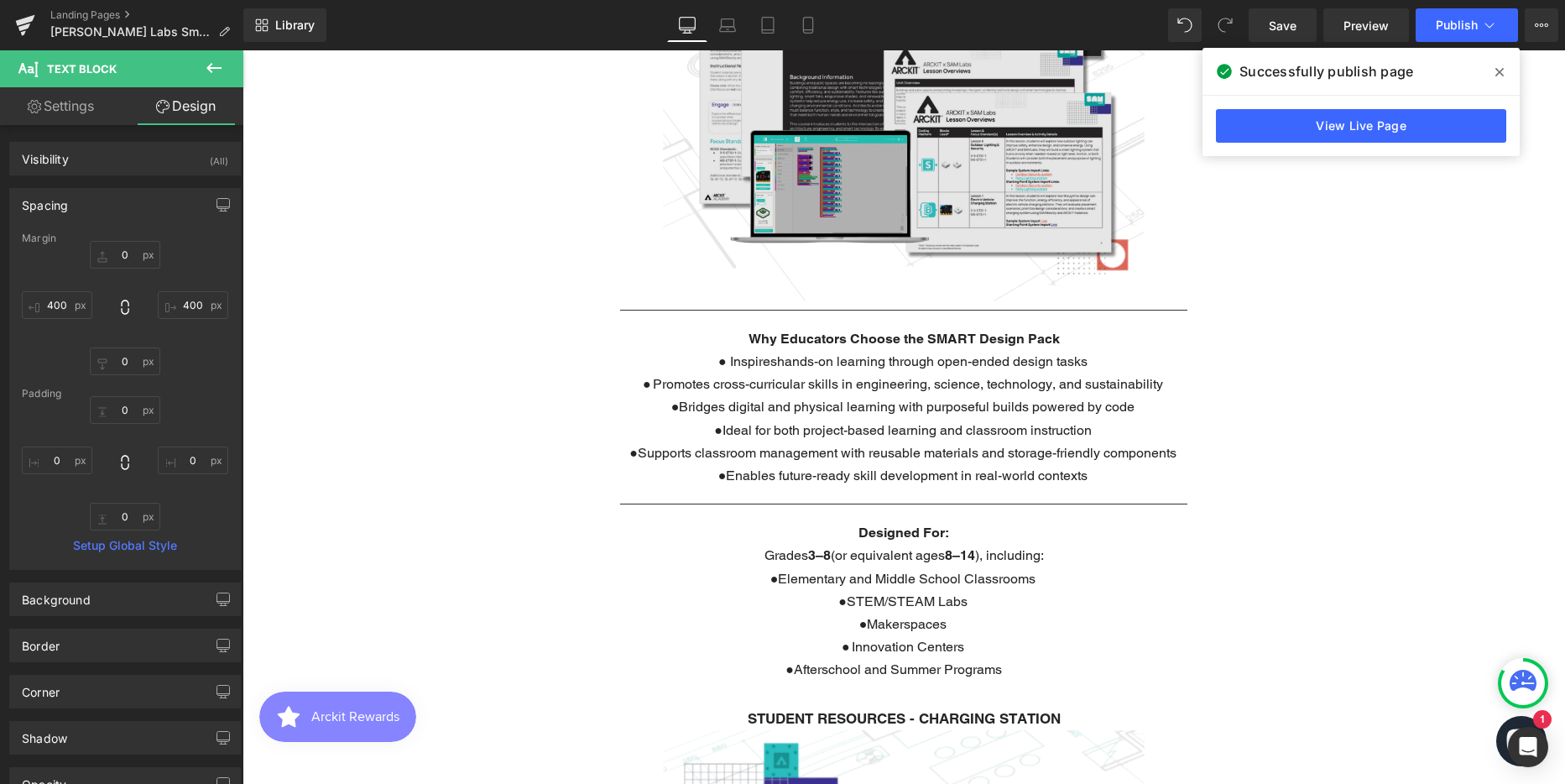
scroll to position [2517, 0]
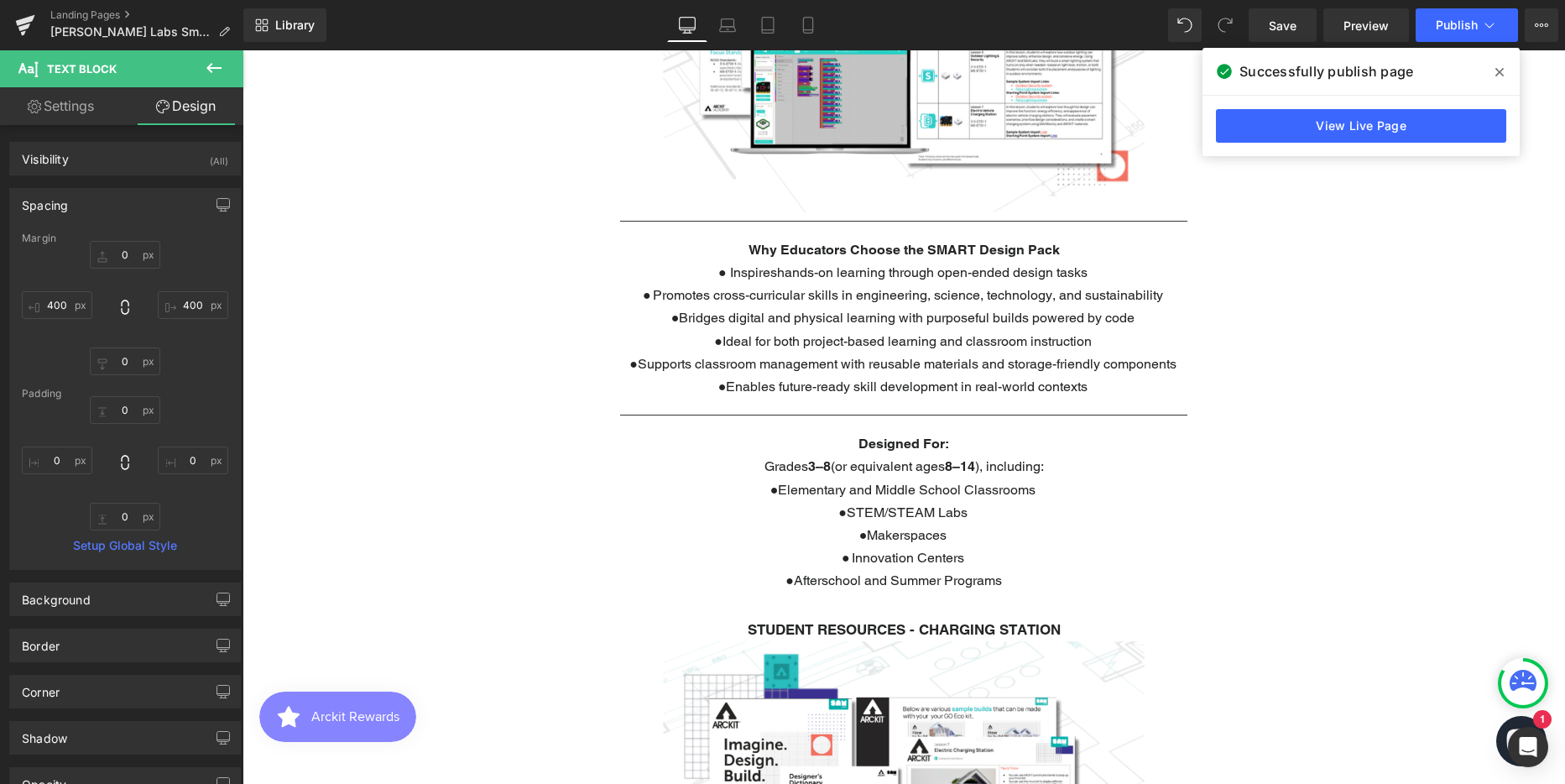
click at [820, 309] on span "Bridges digital and physical learning with purposeful builds powered by code" at bounding box center [907, 317] width 456 height 16
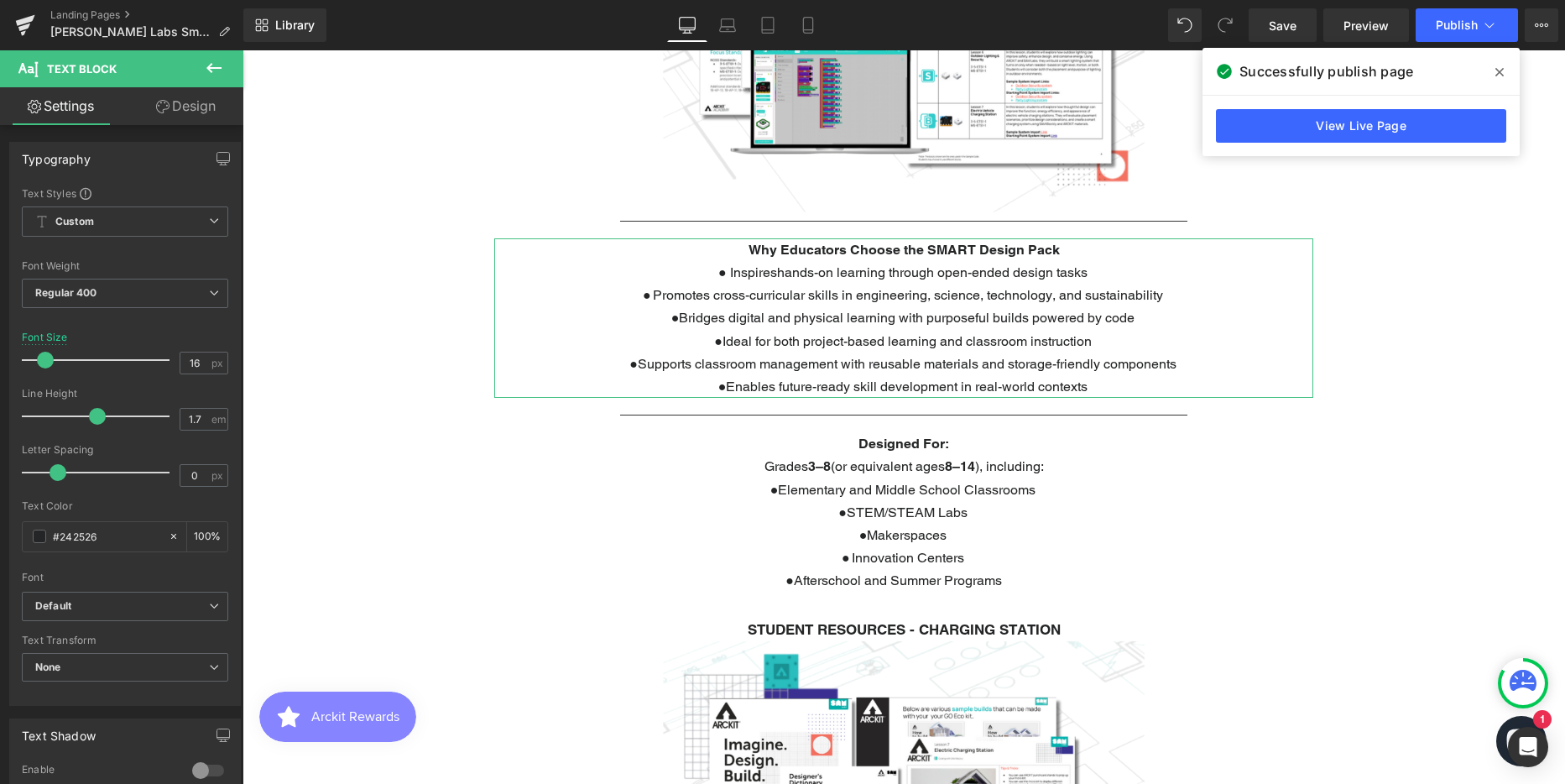
click at [211, 99] on link "Design" at bounding box center [186, 106] width 122 height 38
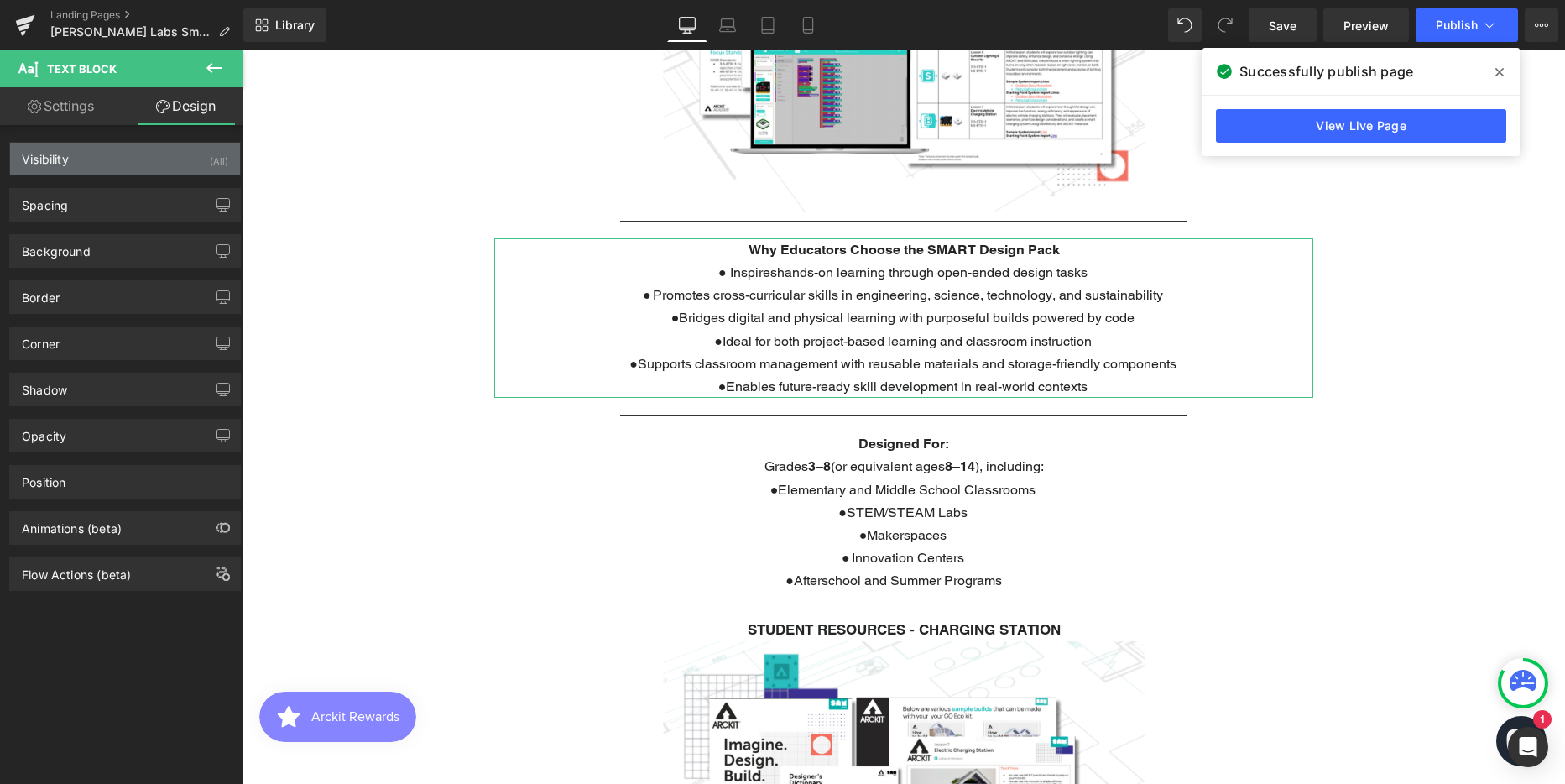
type input "0"
type input "300"
type input "0"
type input "300"
type input "0"
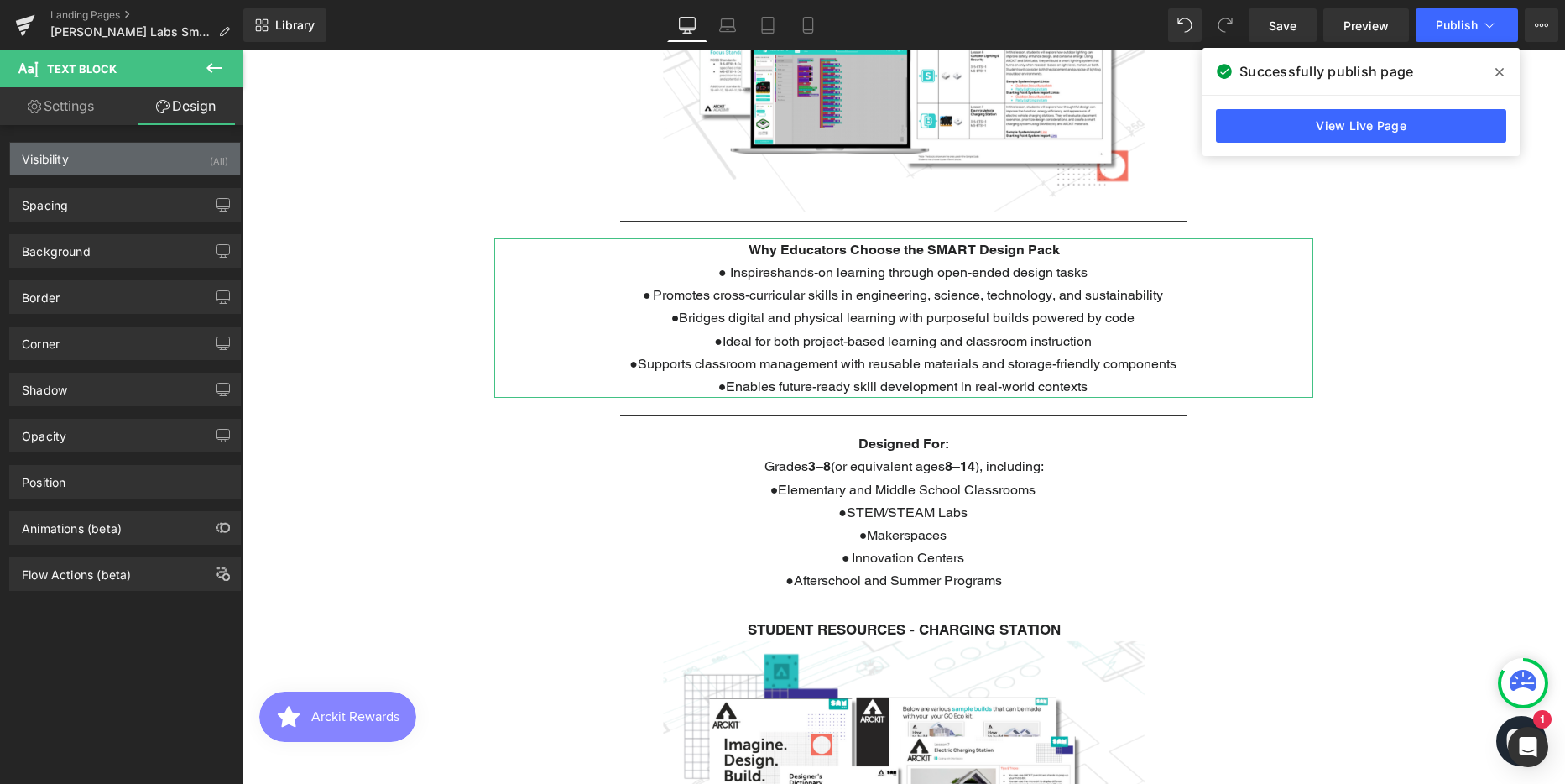
type input "0"
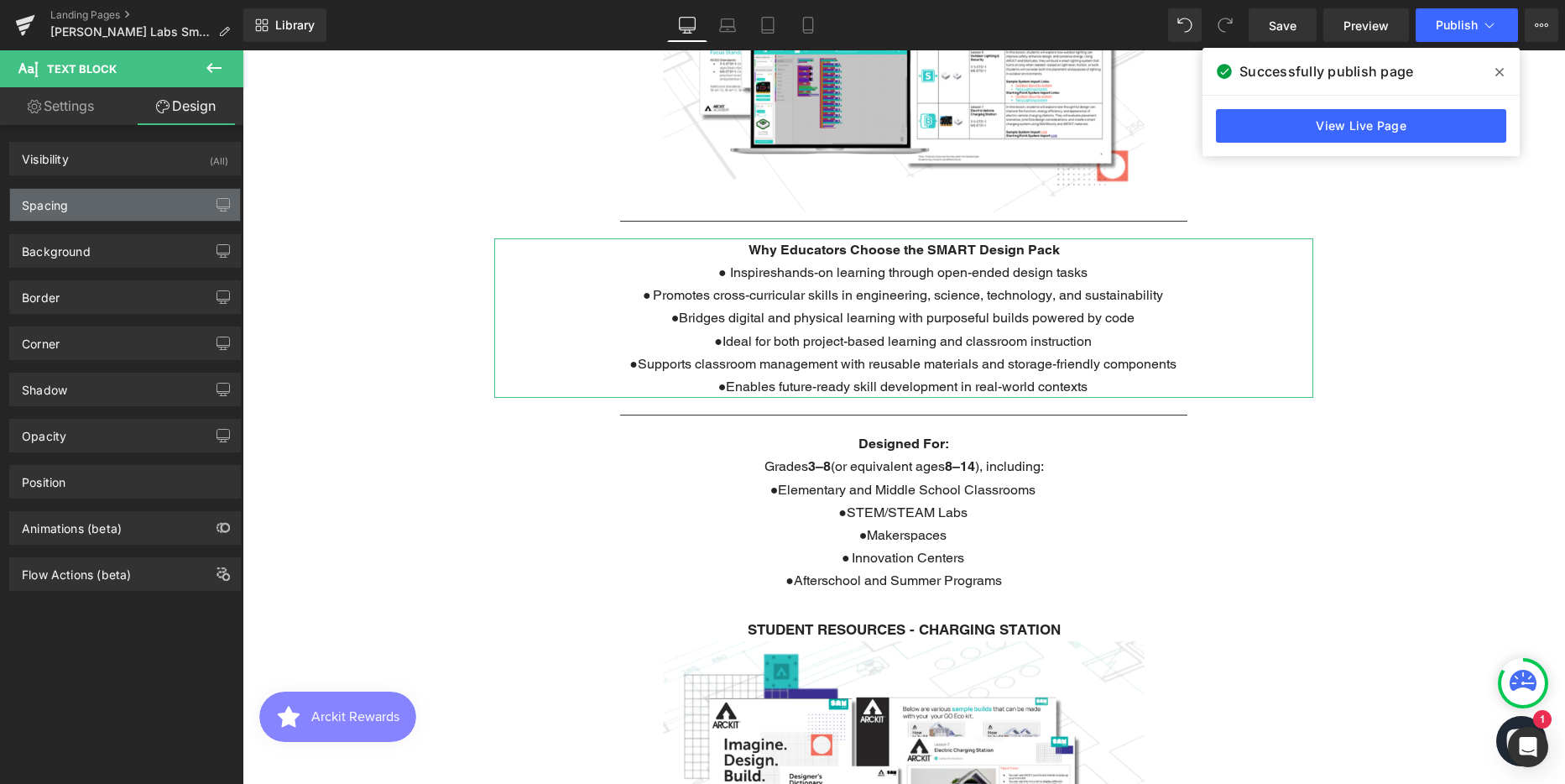
click at [106, 206] on div "Spacing" at bounding box center [125, 205] width 230 height 32
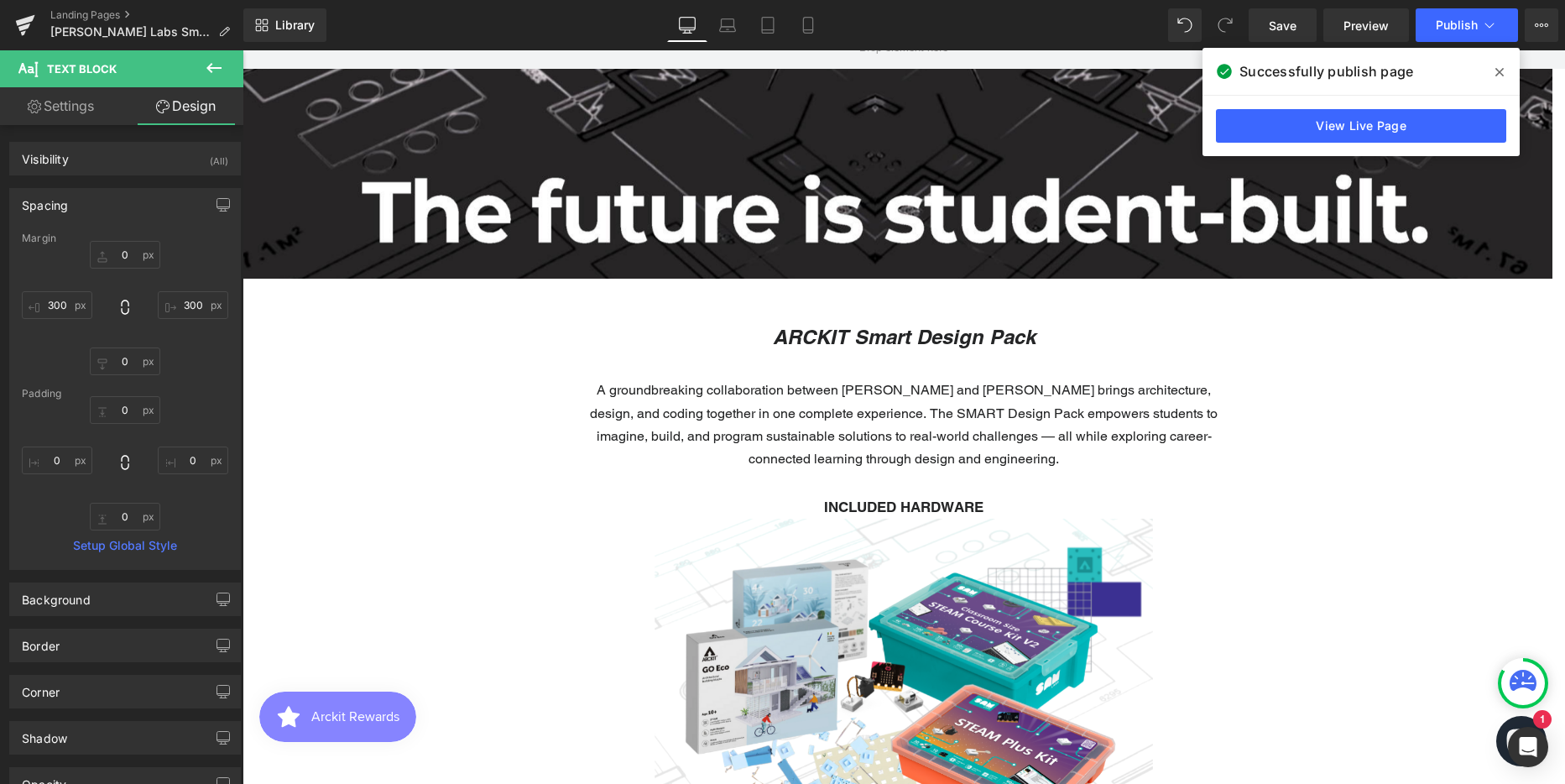
scroll to position [336, 0]
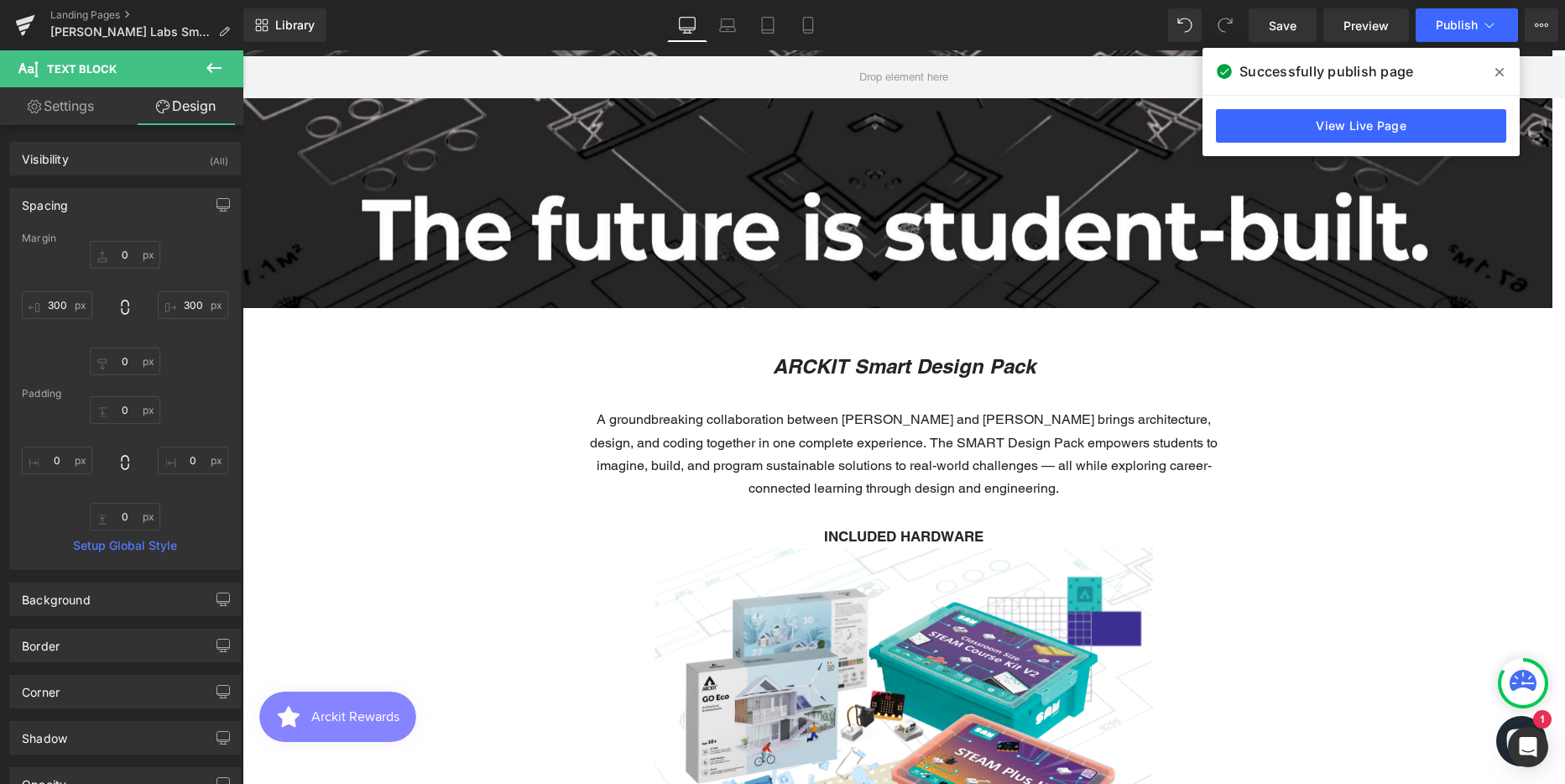
click at [863, 438] on p "A groundbreaking collaboration between [PERSON_NAME] and [PERSON_NAME] brings a…" at bounding box center [904, 454] width 651 height 91
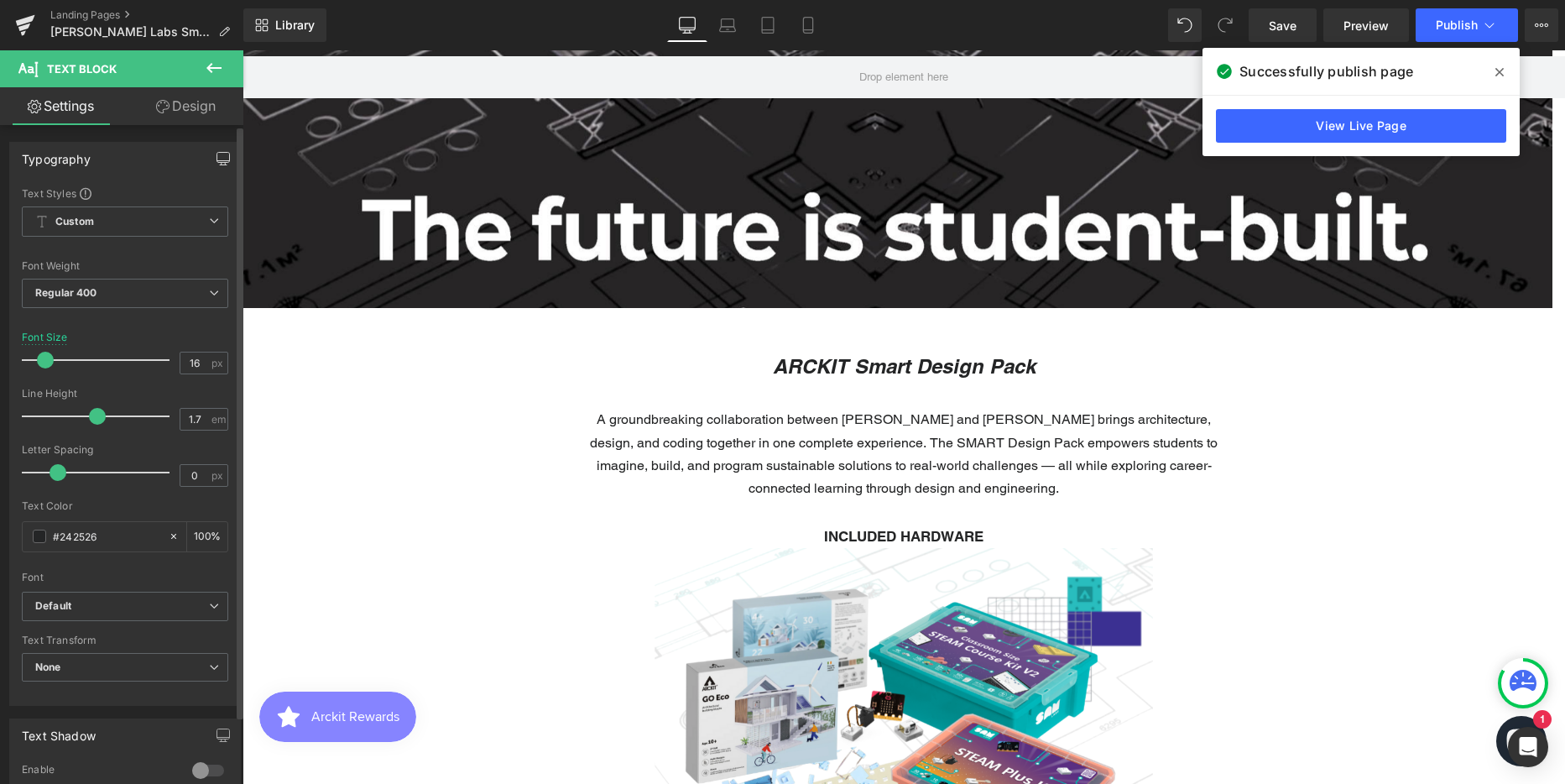
click at [219, 159] on icon "button" at bounding box center [223, 159] width 13 height 13
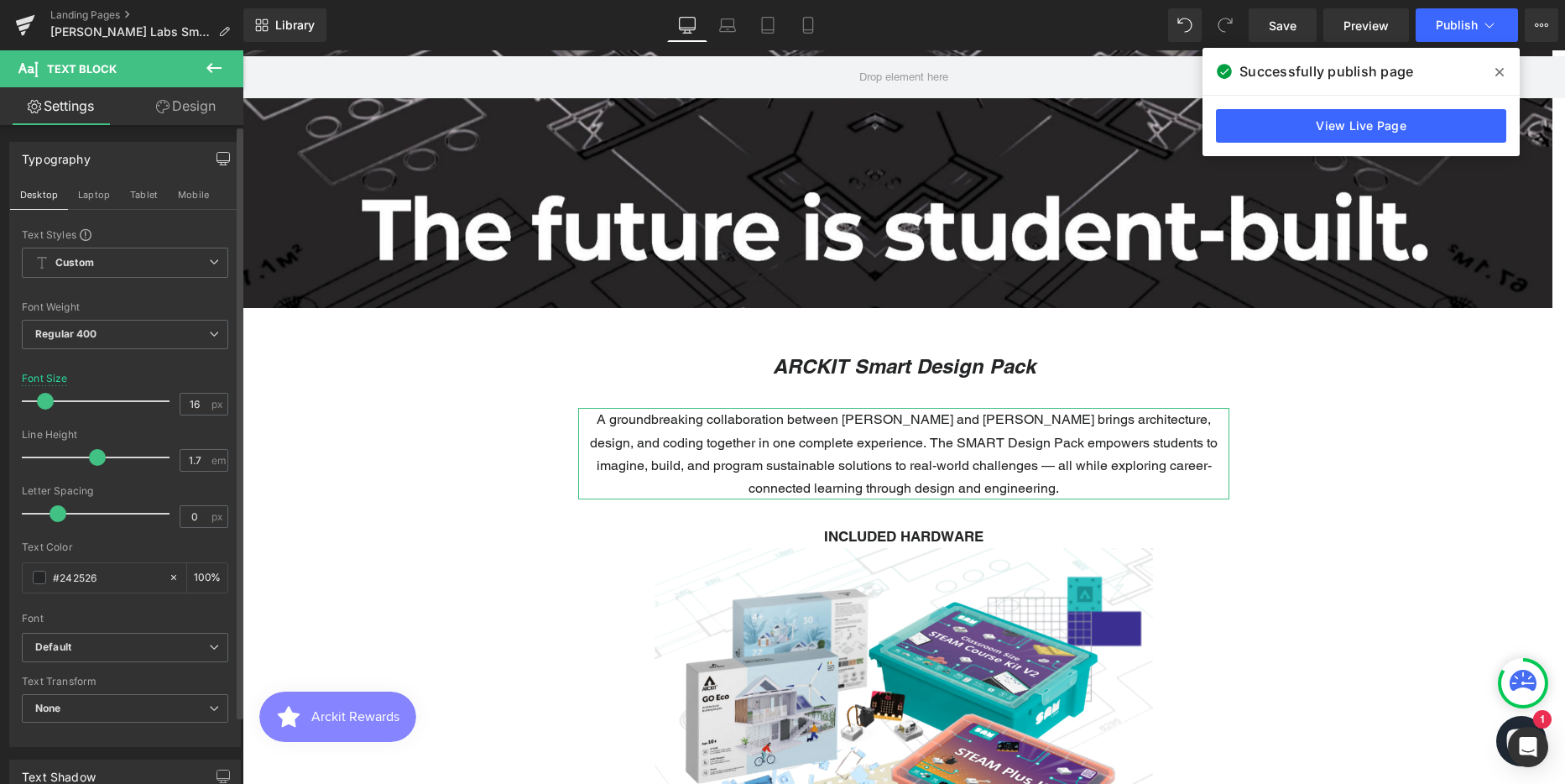
drag, startPoint x: 197, startPoint y: 101, endPoint x: 75, endPoint y: 219, distance: 169.7
click at [198, 101] on link "Design" at bounding box center [186, 106] width 122 height 38
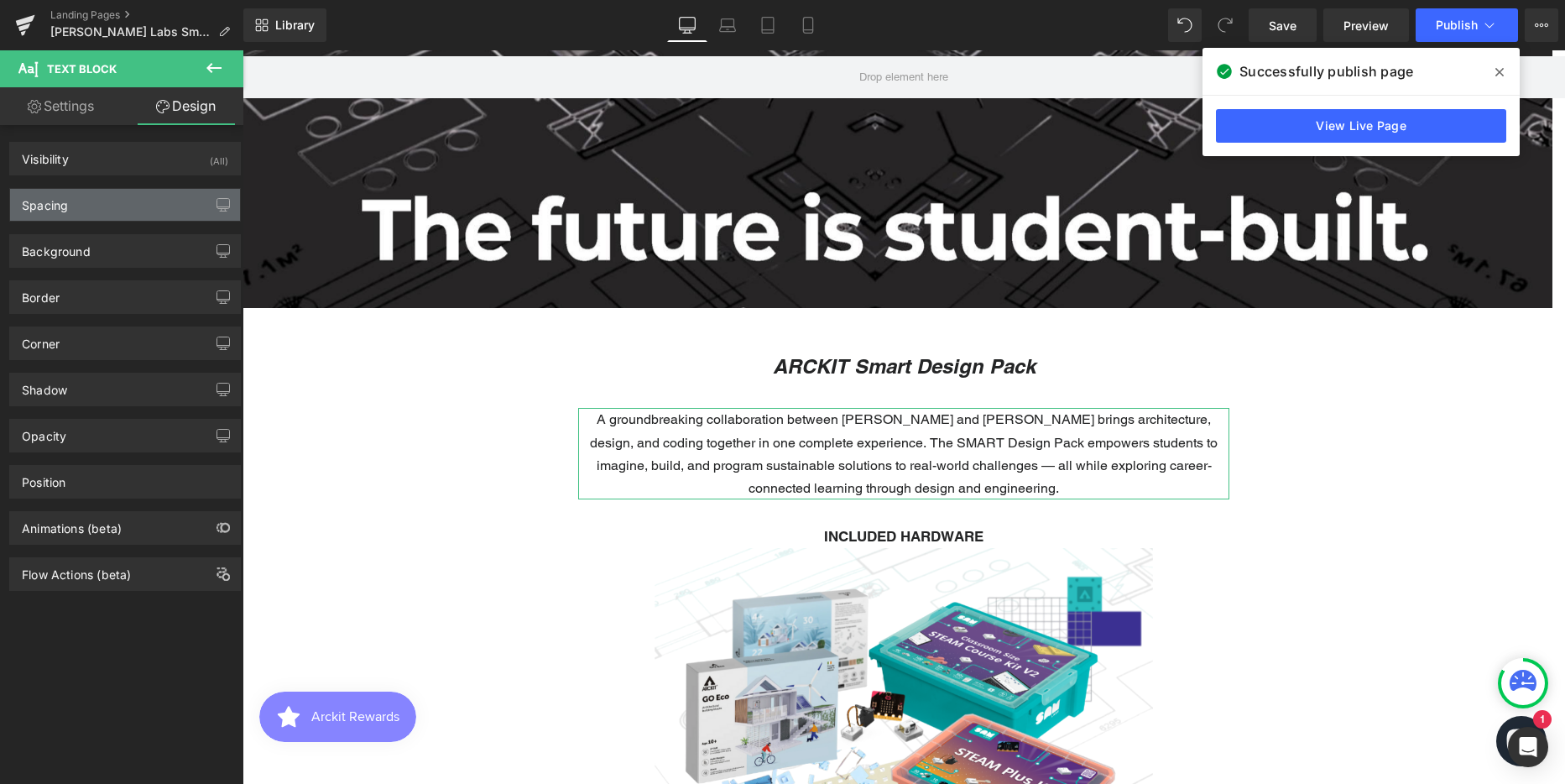
type input "30"
type input "400"
type input "0"
type input "400"
type input "0"
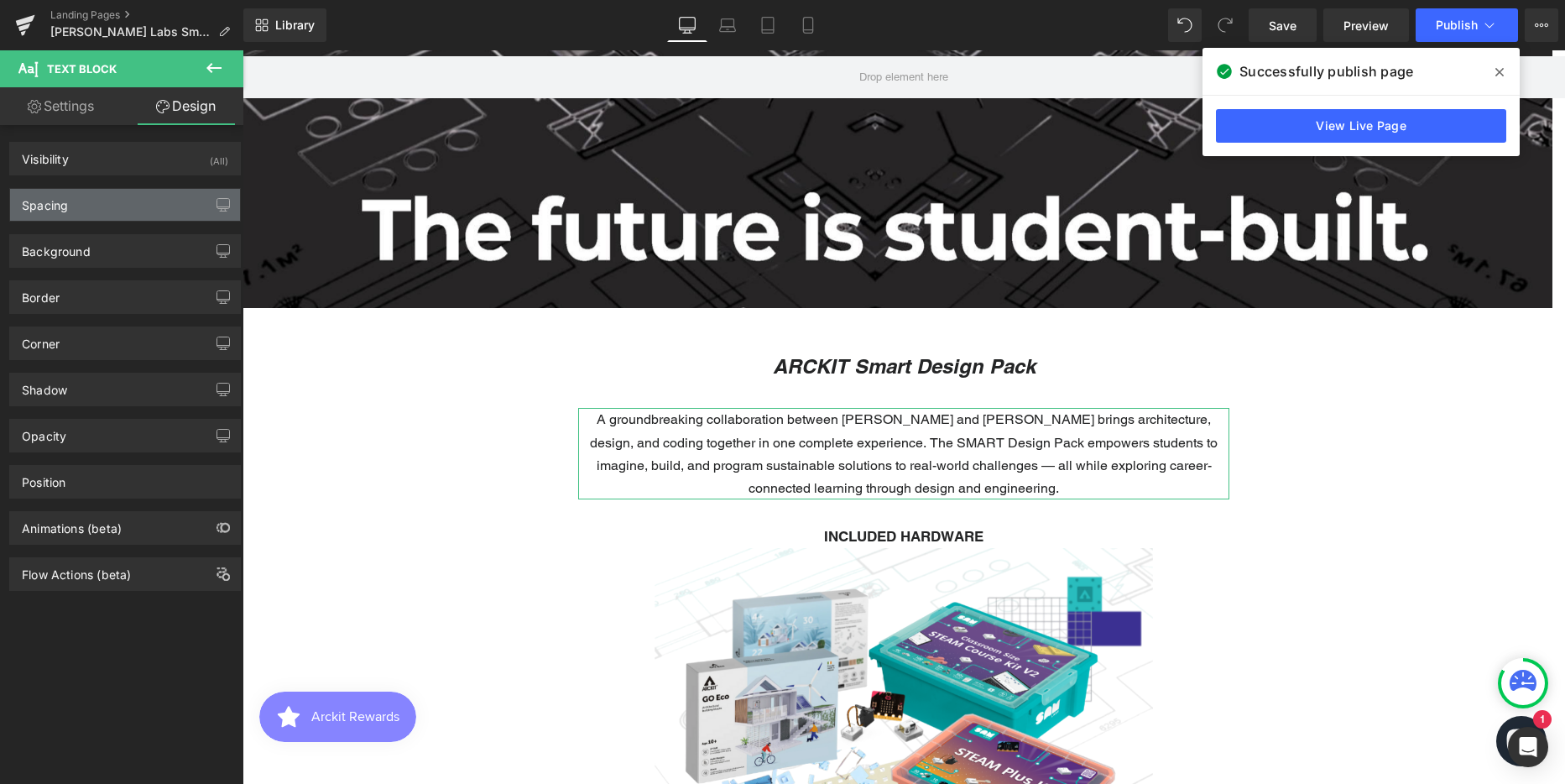
type input "0"
click at [70, 206] on div "Spacing" at bounding box center [125, 205] width 230 height 32
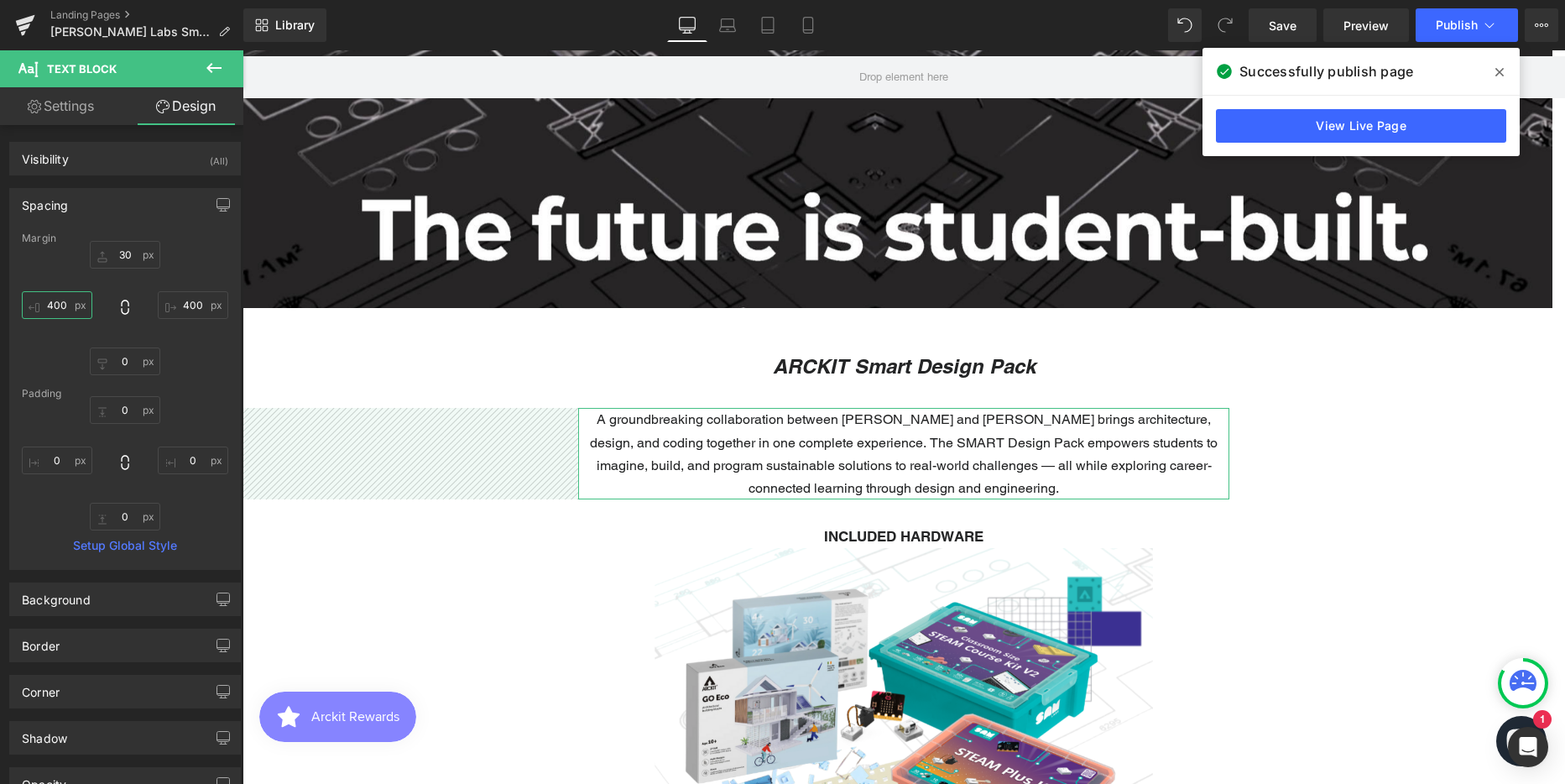
click at [62, 301] on input "400" at bounding box center [57, 305] width 70 height 28
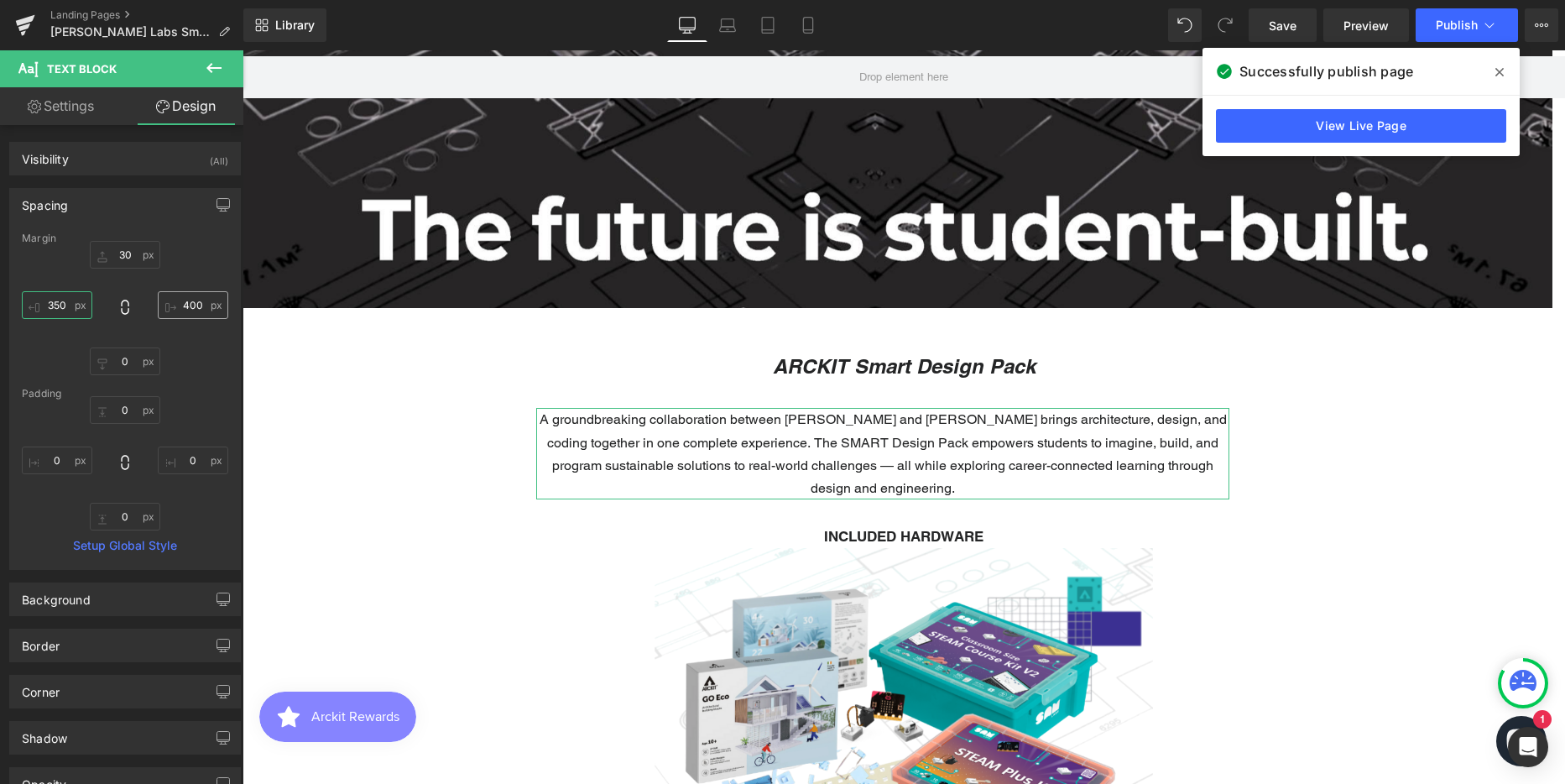
type input "350"
click at [192, 307] on input "400" at bounding box center [193, 305] width 70 height 28
type input "350"
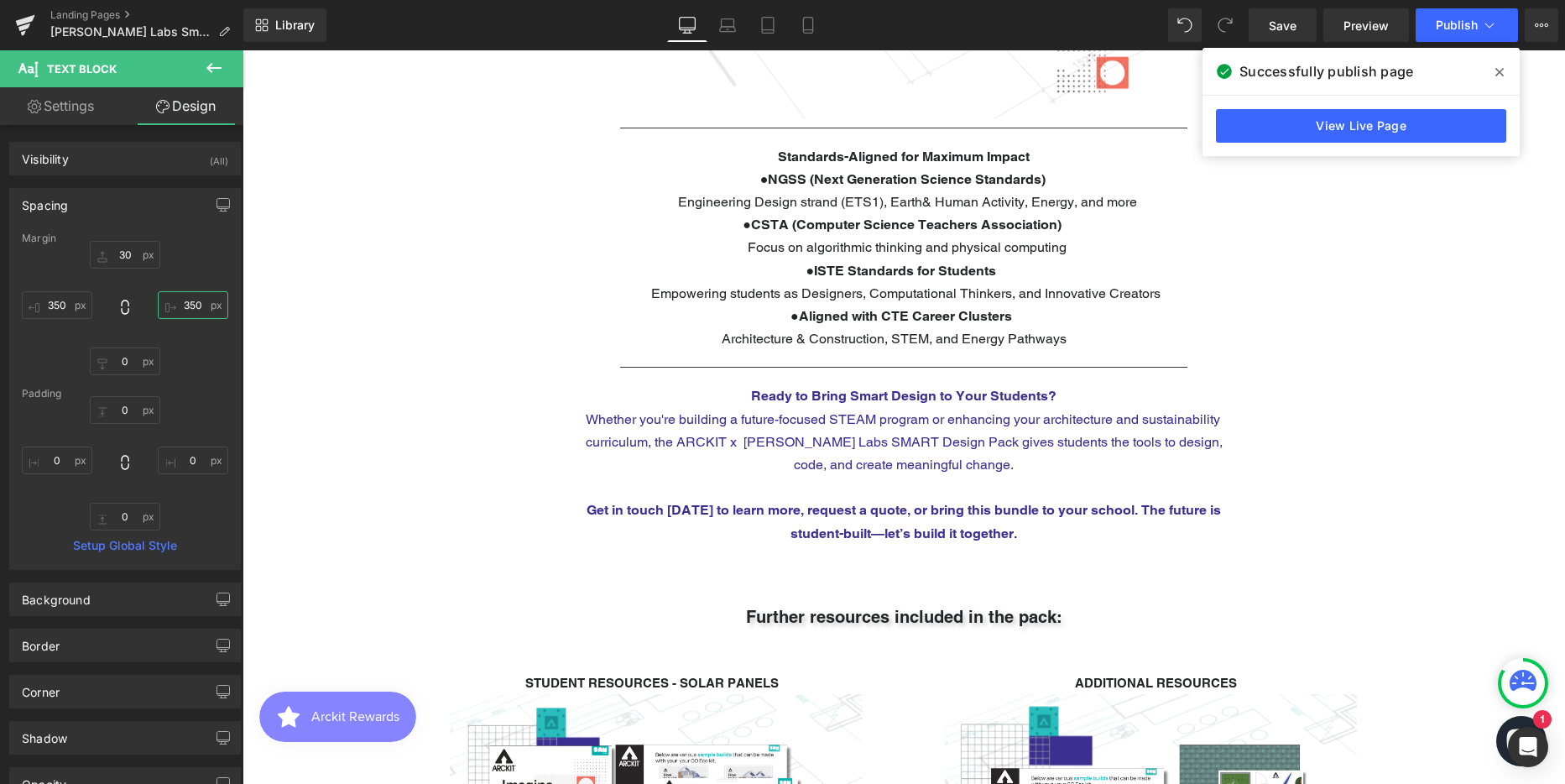
scroll to position [3440, 0]
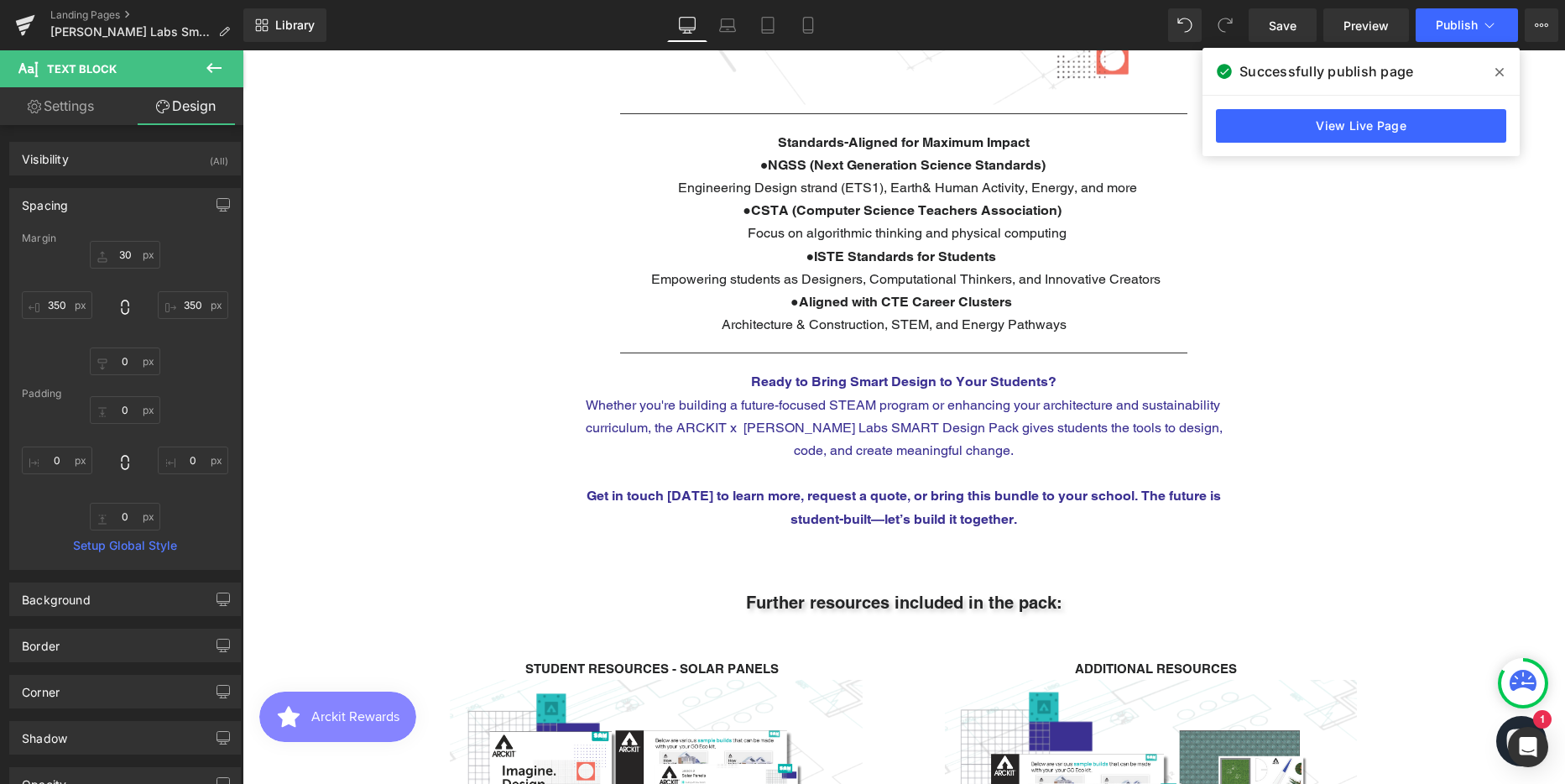
click at [910, 400] on p "Whether you're building a future-focused STEAM program or enhancing your archit…" at bounding box center [904, 428] width 651 height 68
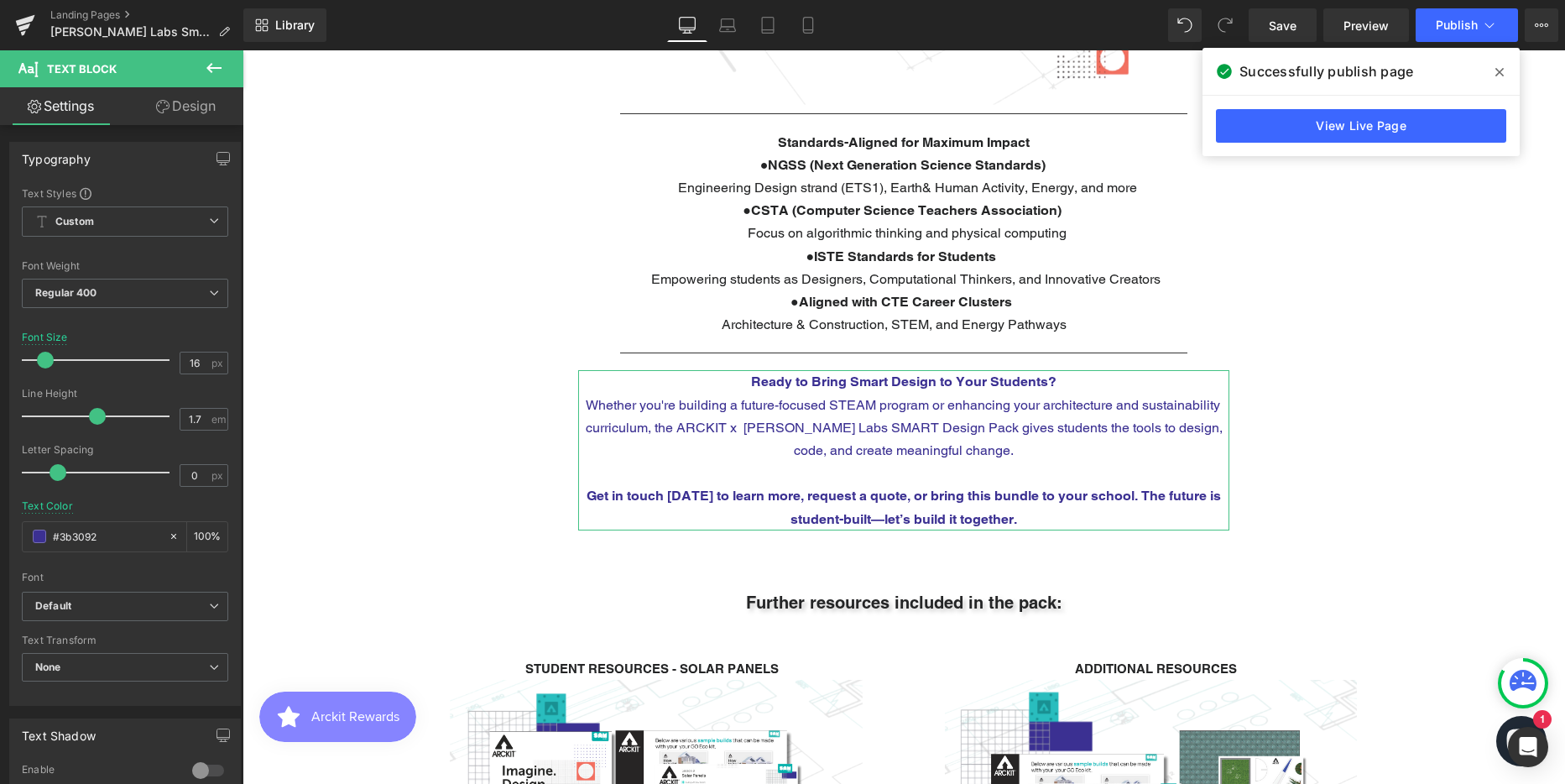
click at [187, 112] on link "Design" at bounding box center [186, 106] width 122 height 38
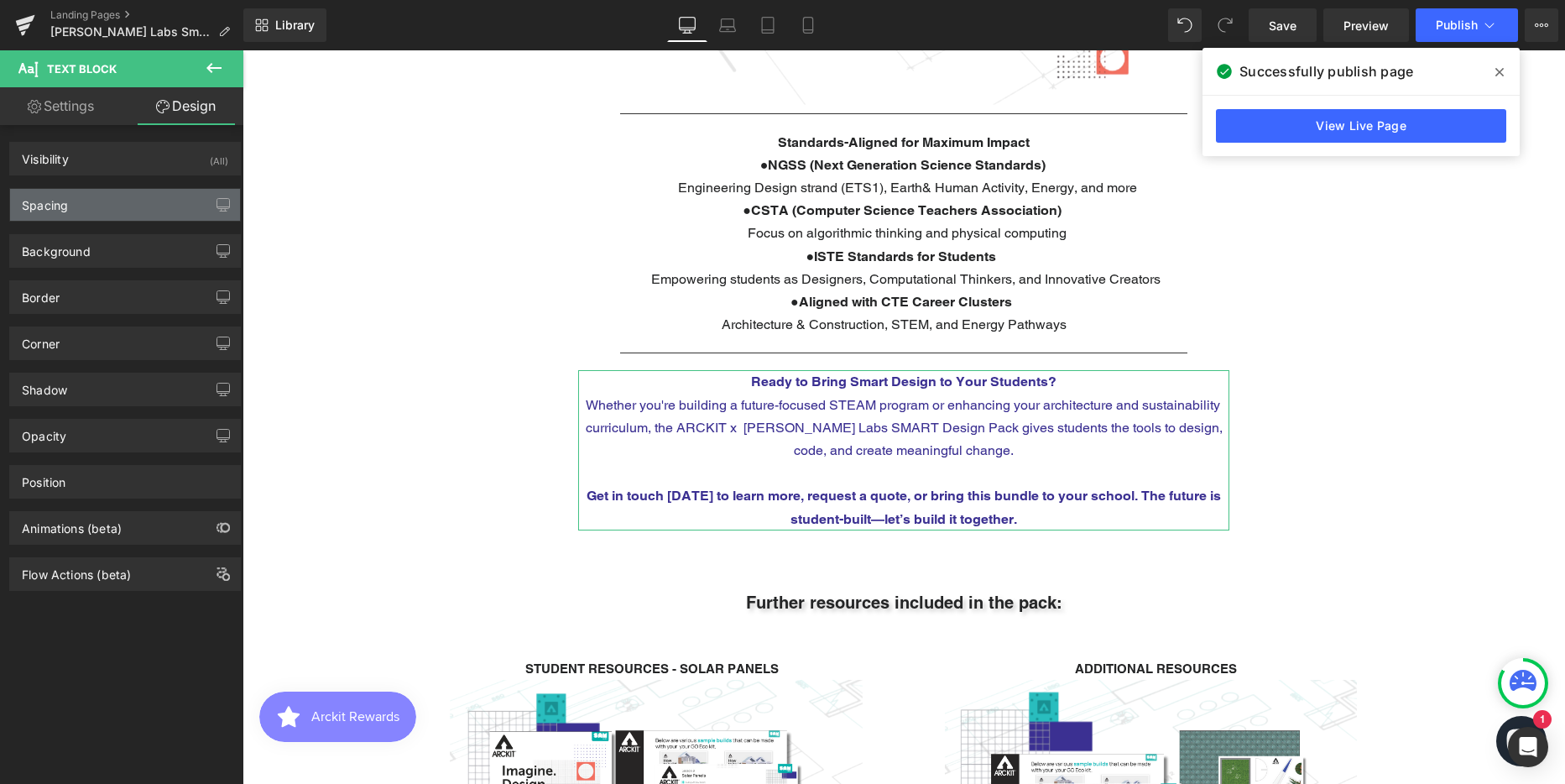
click at [76, 206] on div "Spacing" at bounding box center [125, 205] width 230 height 32
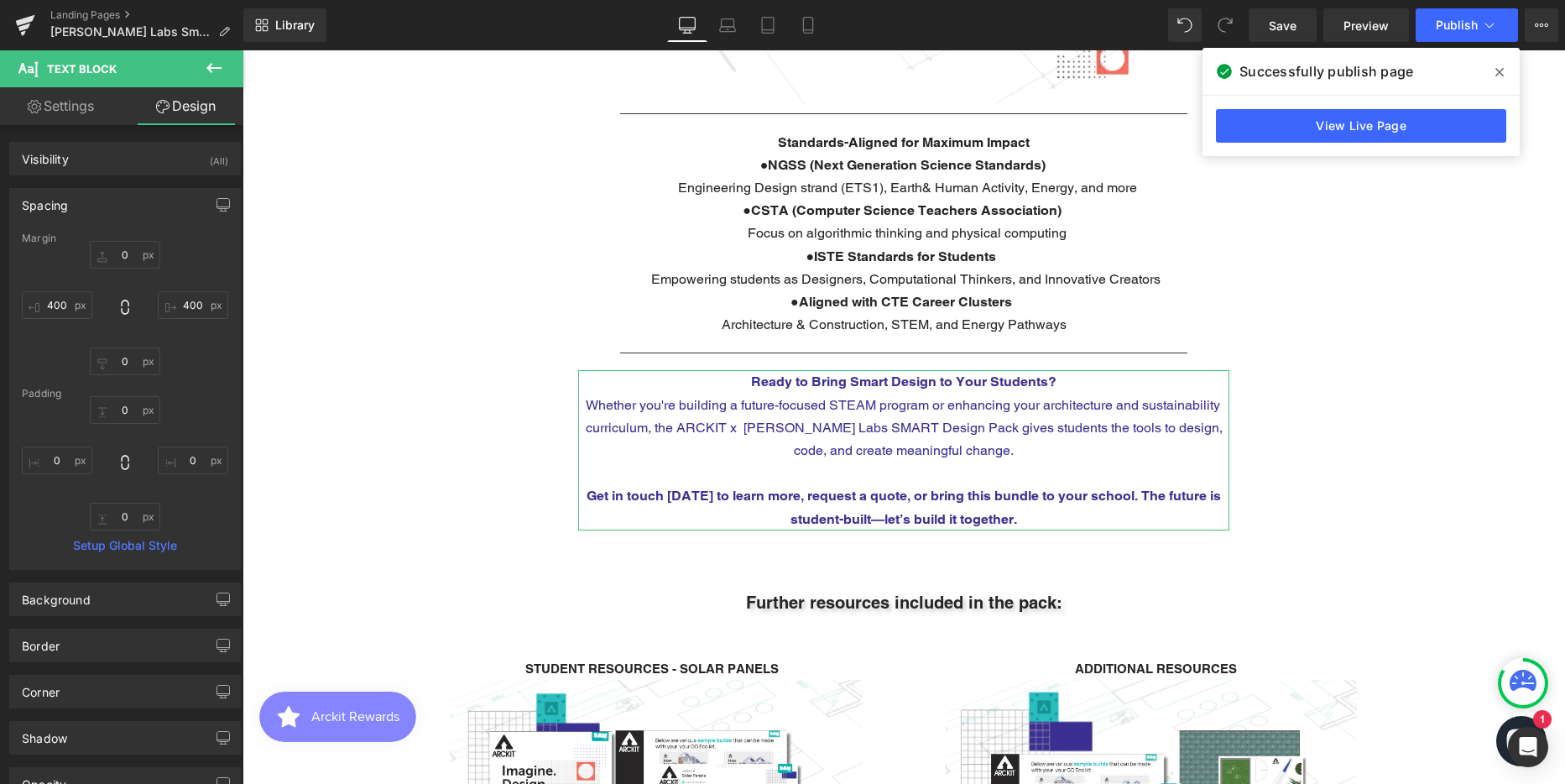
type input "0"
type input "400"
type input "0"
type input "400"
type input "0"
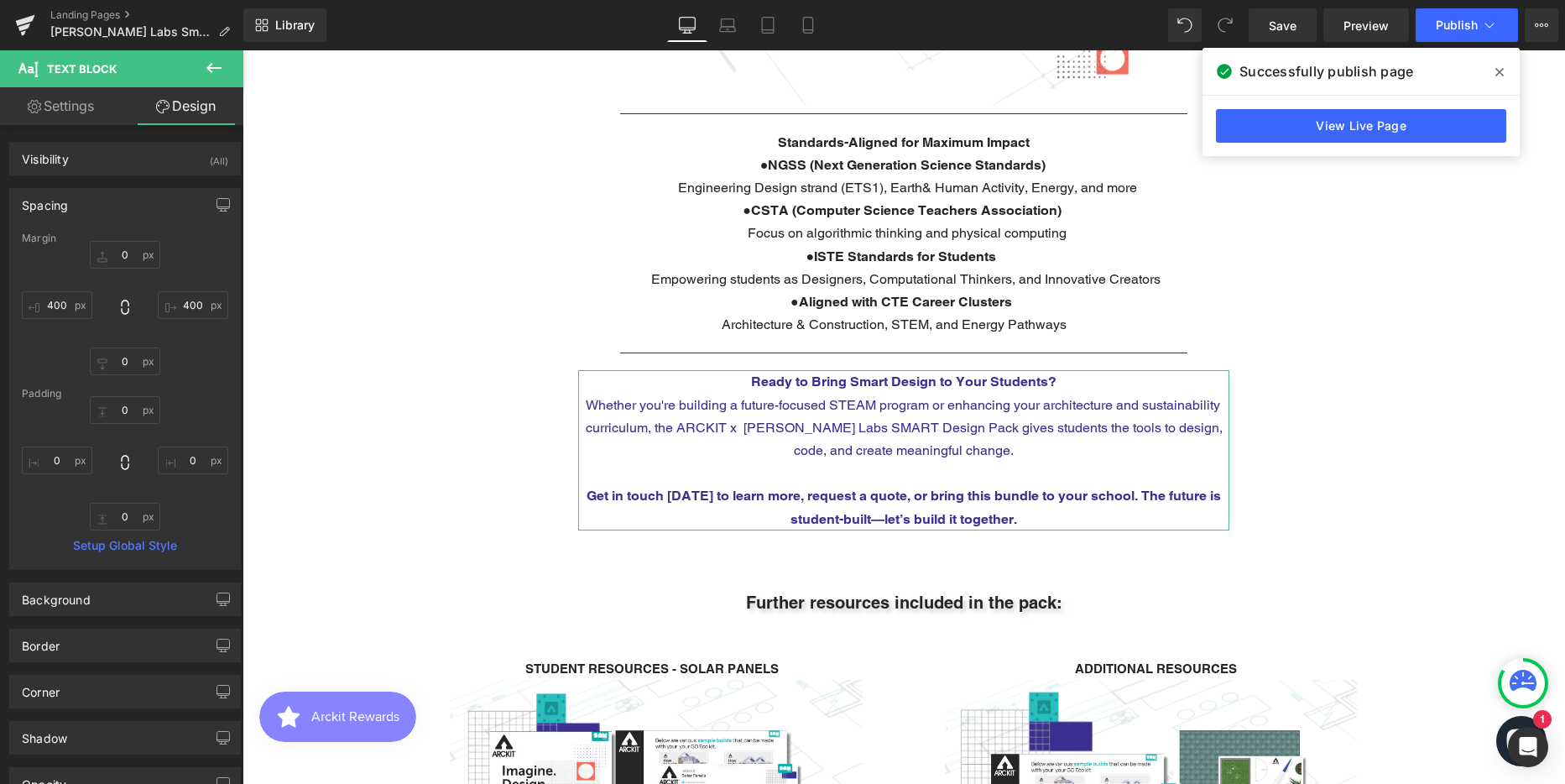
type input "0"
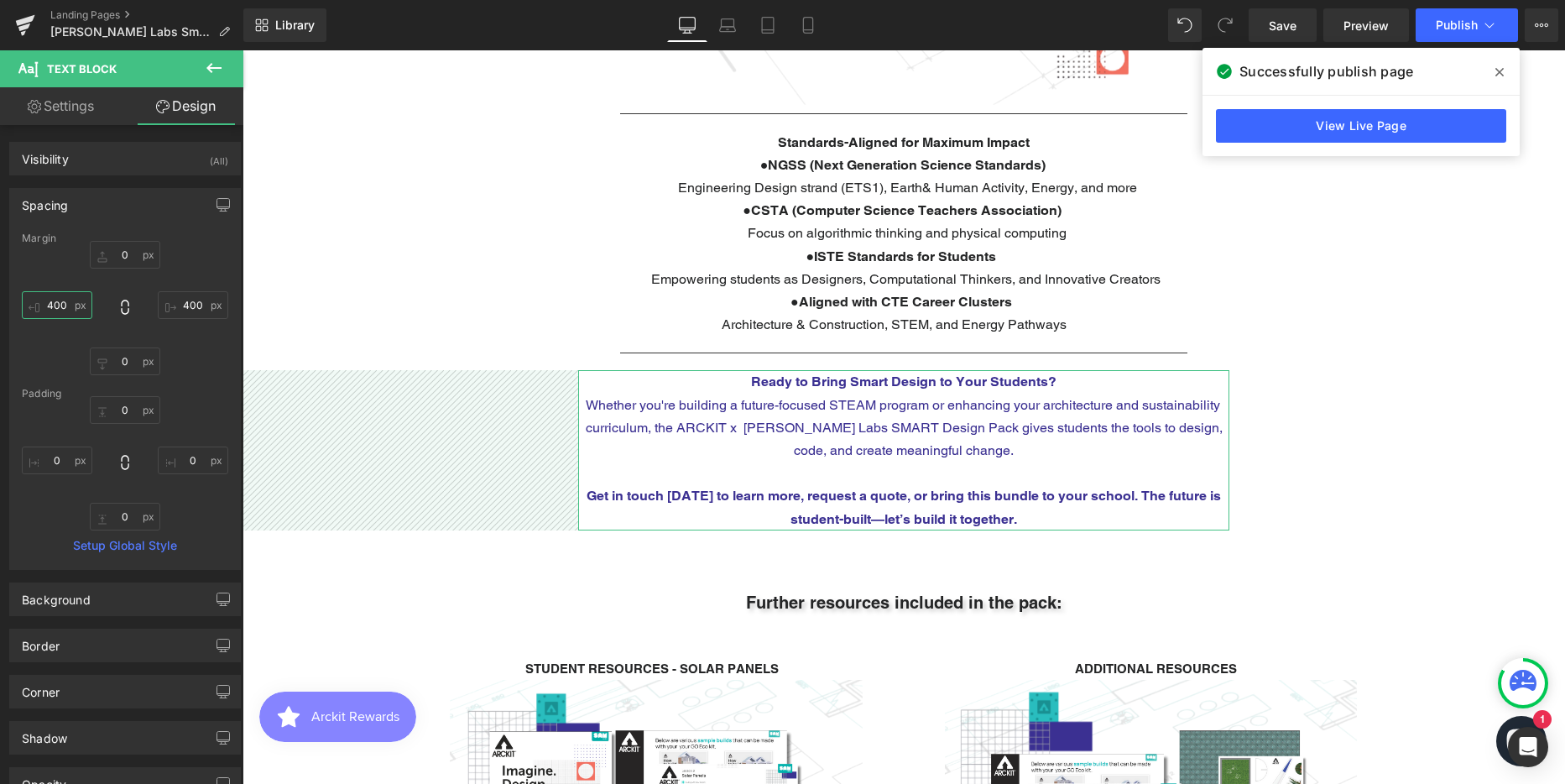
click at [73, 307] on input "400" at bounding box center [57, 305] width 70 height 28
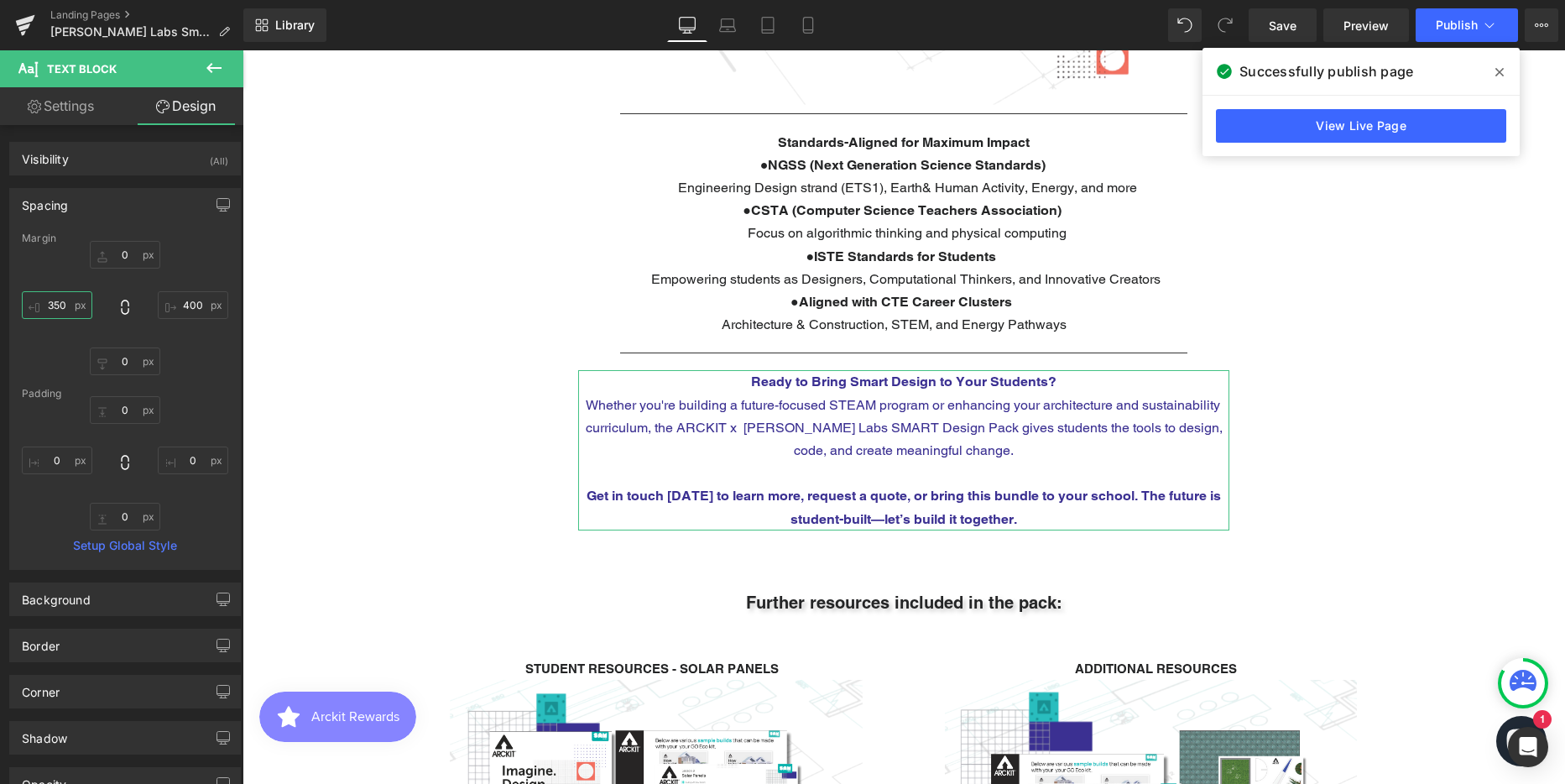
scroll to position [9, 9]
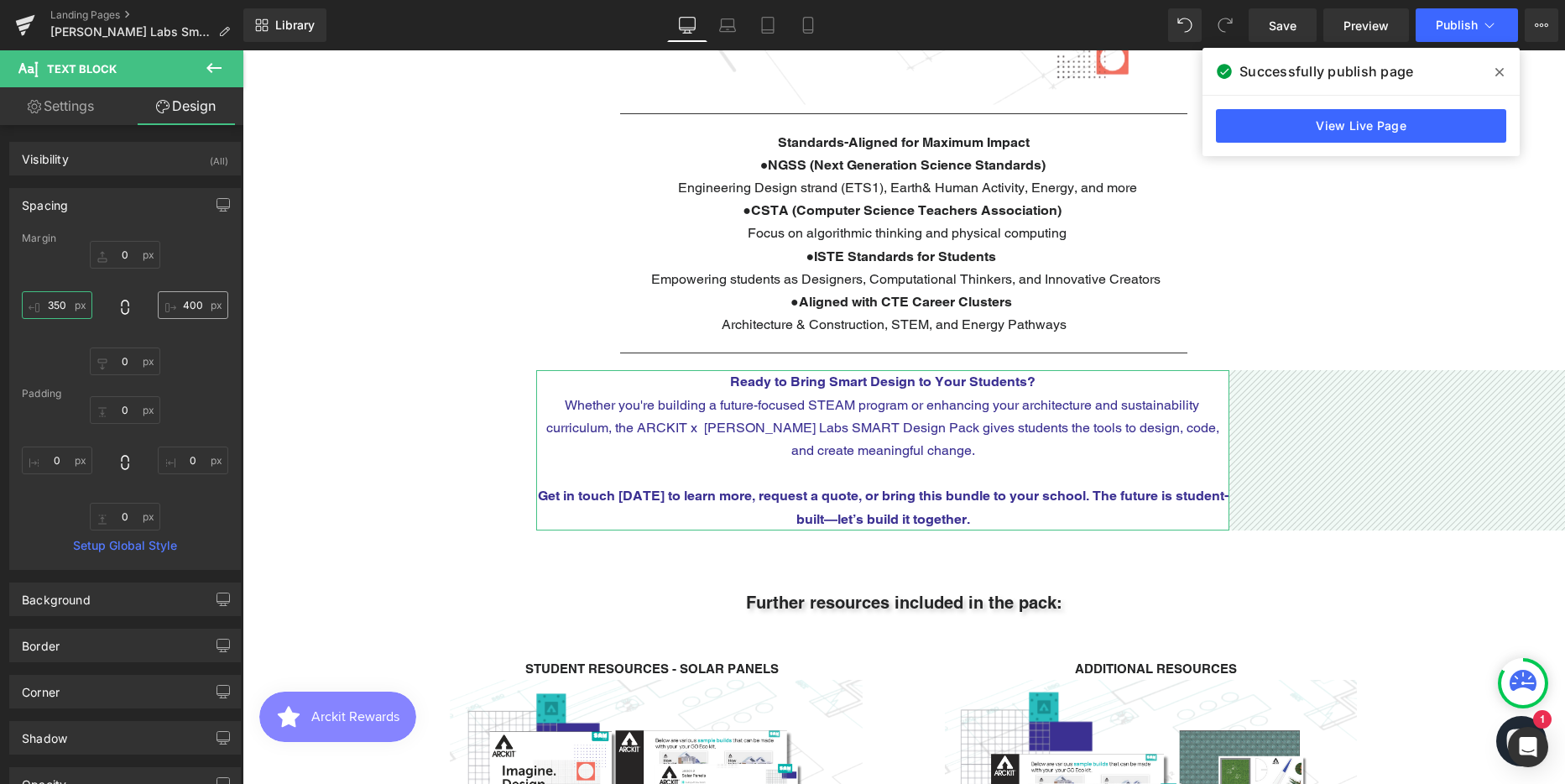
type input "350"
click at [189, 308] on input "400" at bounding box center [193, 305] width 70 height 28
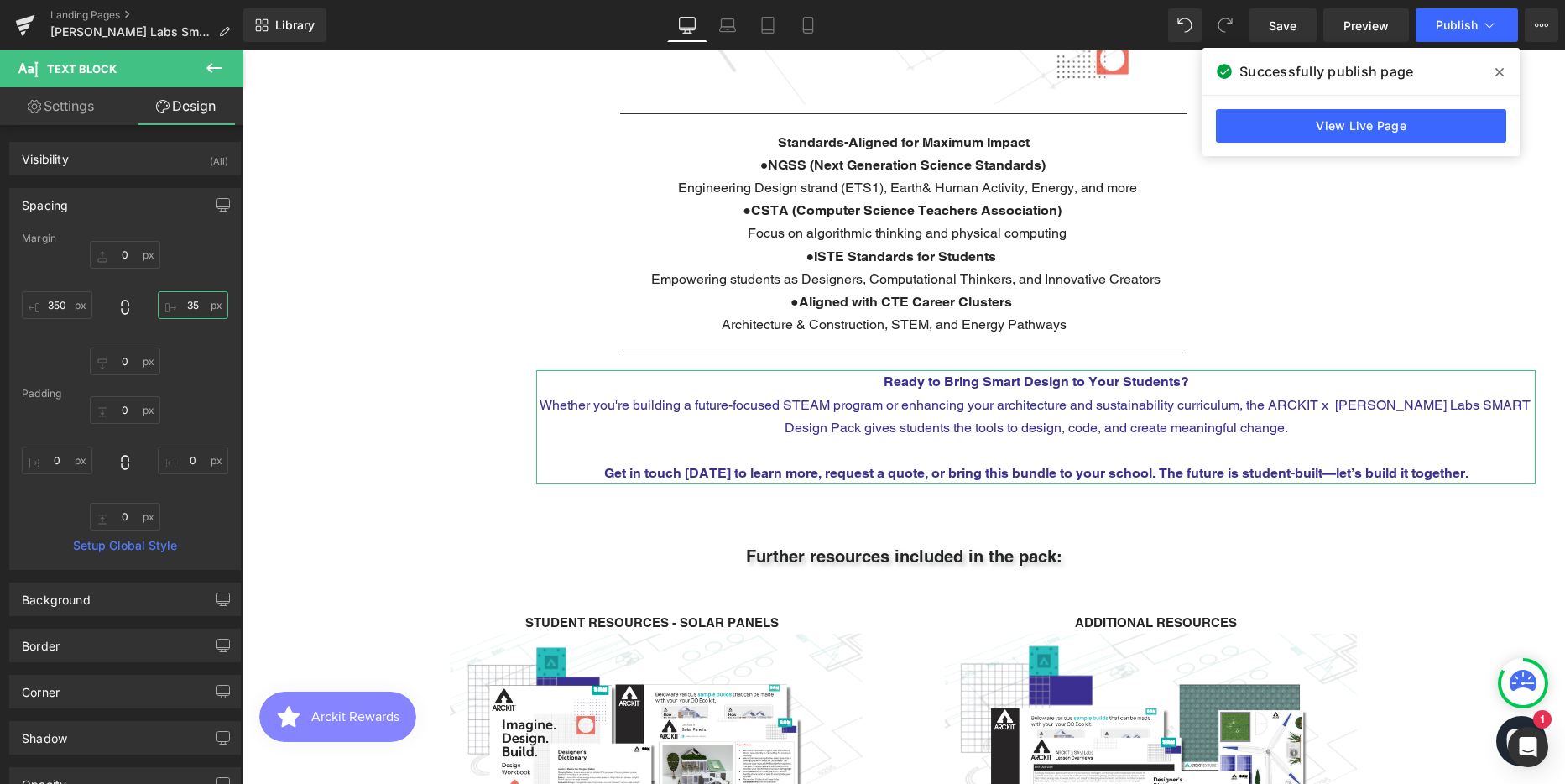
type input "350"
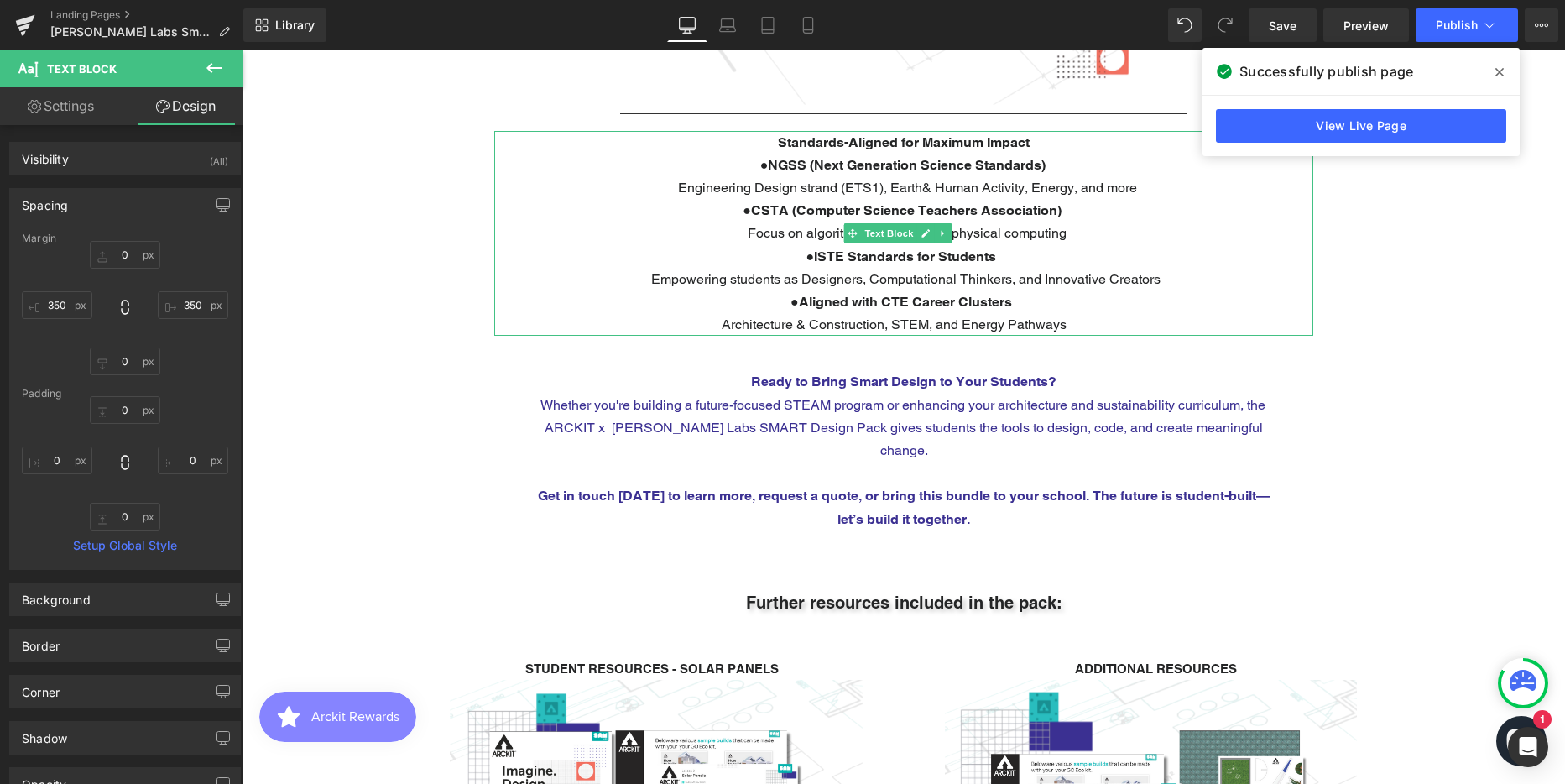
click at [777, 245] on p "● ISTE Standards for Students" at bounding box center [904, 256] width 820 height 23
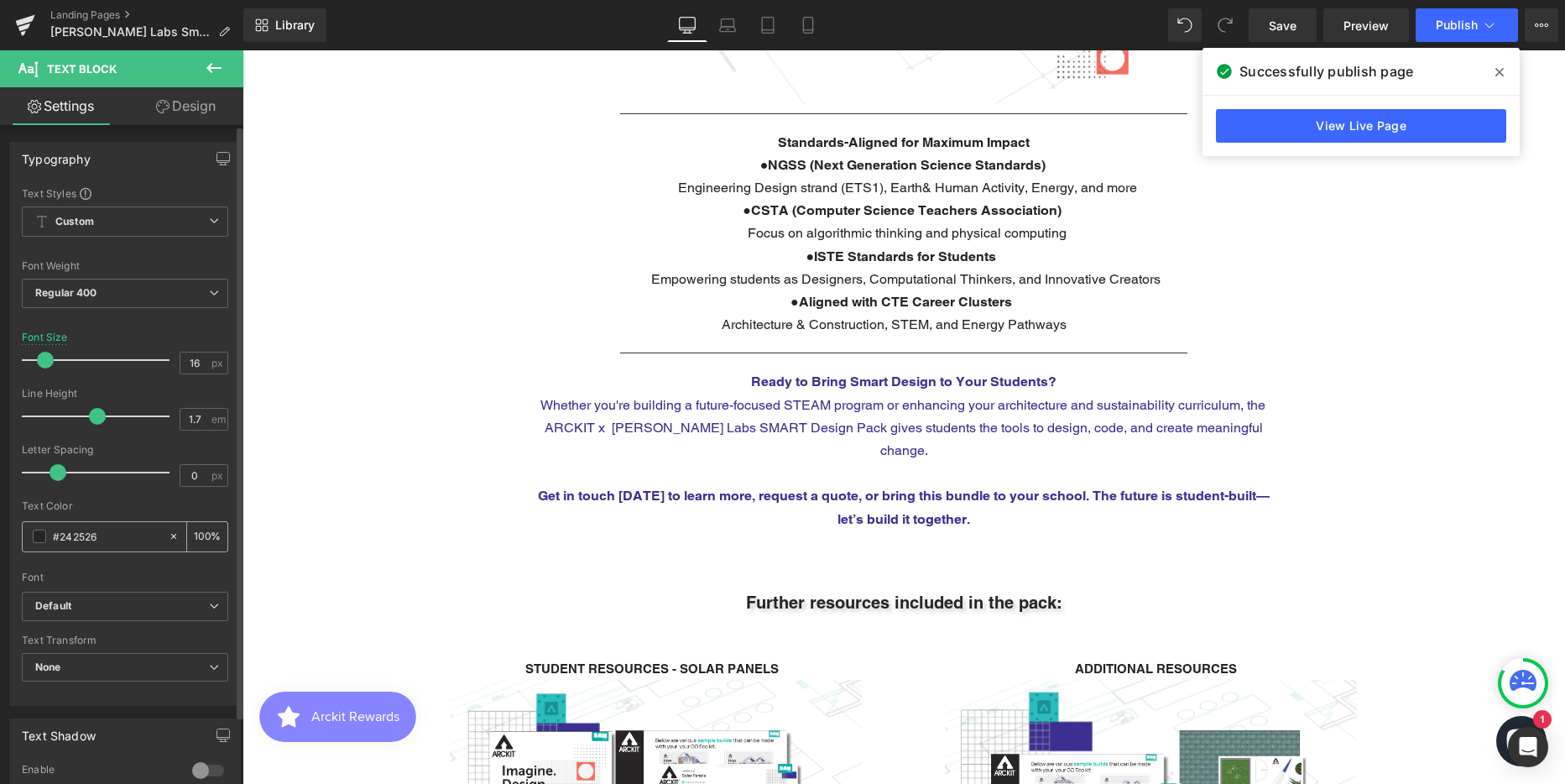
click at [84, 532] on input "#242526" at bounding box center [106, 535] width 107 height 18
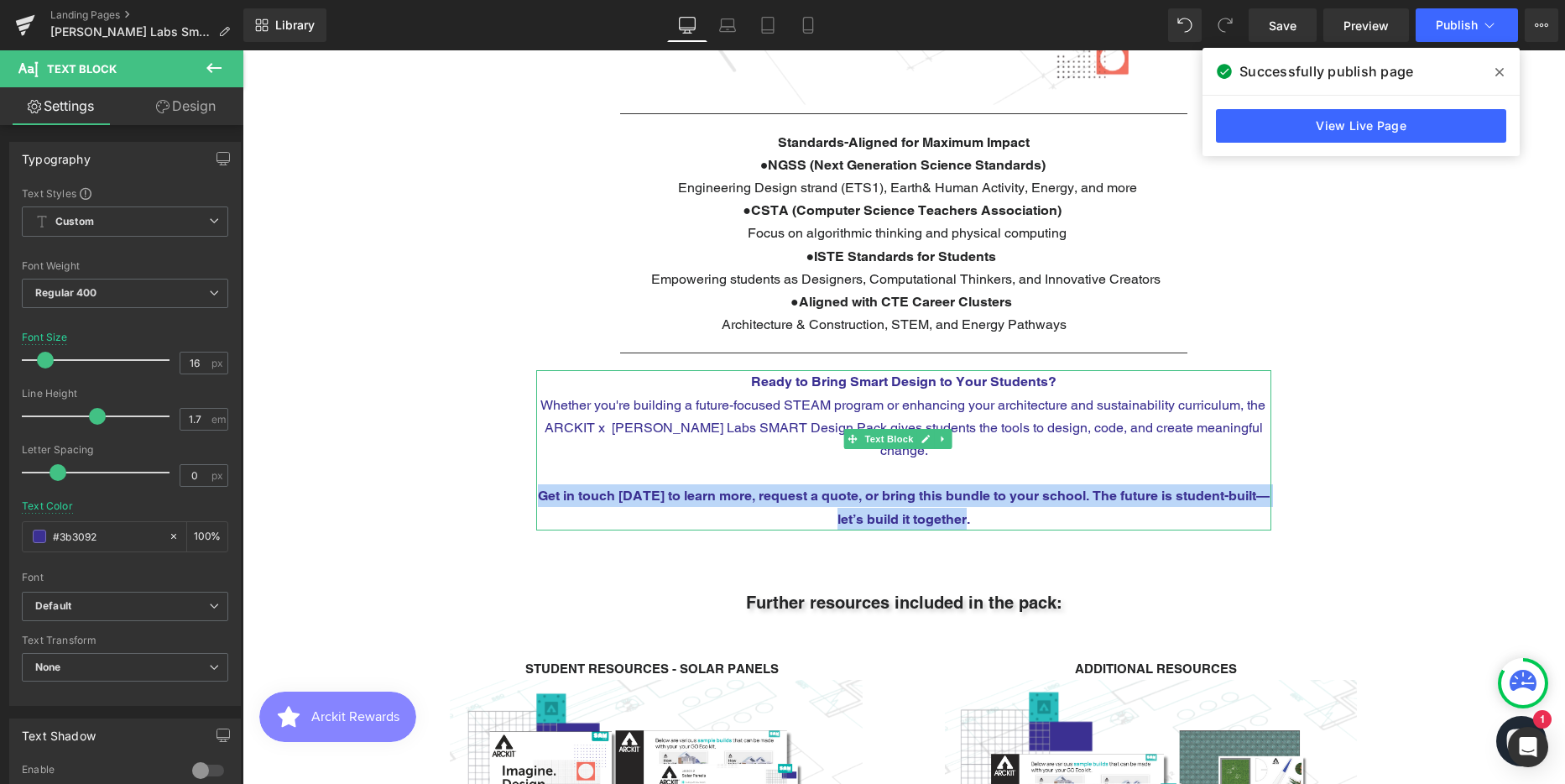
drag, startPoint x: 540, startPoint y: 434, endPoint x: 977, endPoint y: 457, distance: 437.6
click at [977, 484] on p "Get in touch [DATE] to learn more, request a quote, or bring this bundle to you…" at bounding box center [904, 507] width 735 height 46
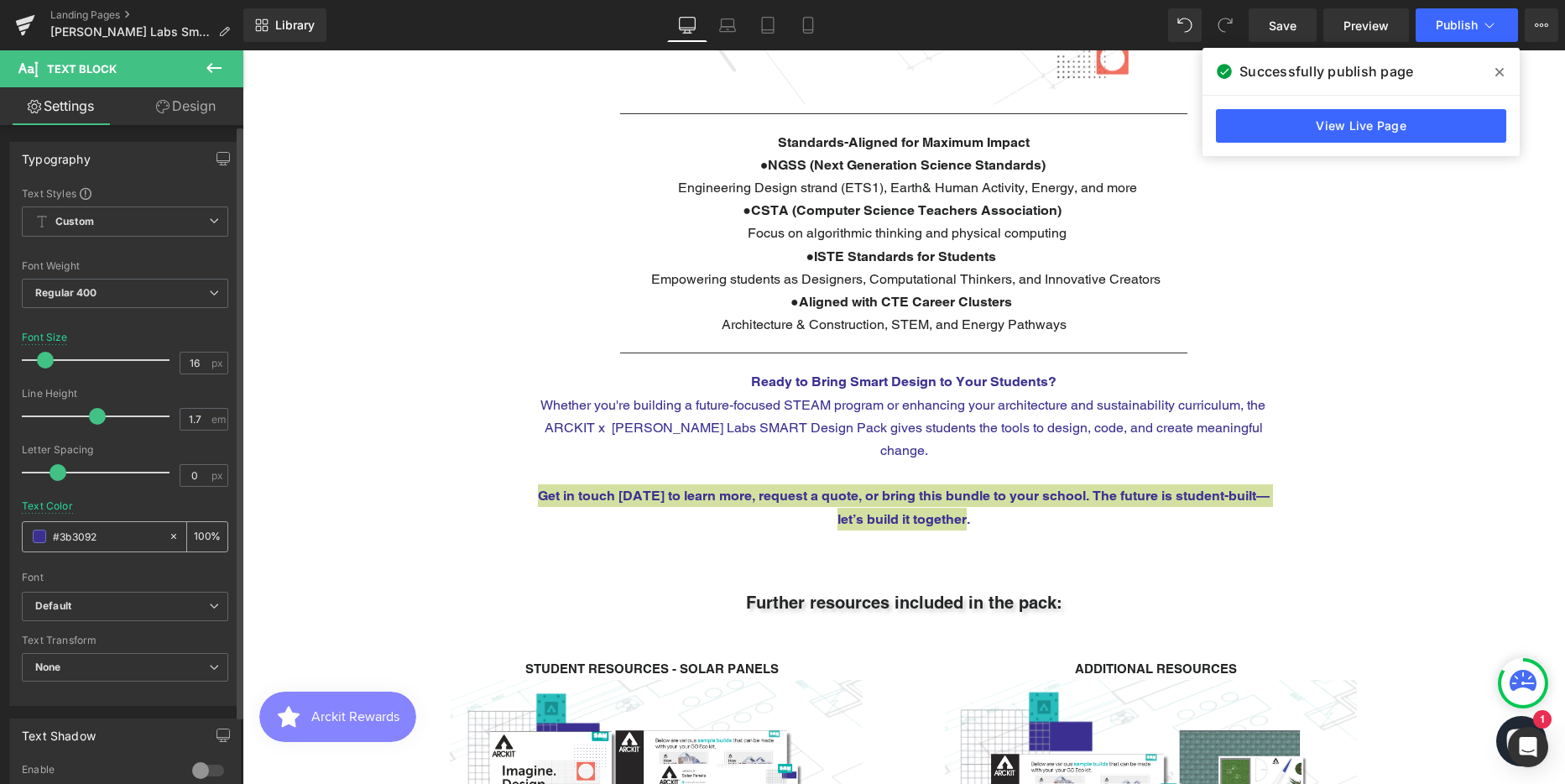
click at [75, 532] on input "#3b3092" at bounding box center [106, 535] width 107 height 18
click at [74, 532] on input "#3b3092" at bounding box center [106, 535] width 107 height 18
type input "#242526"
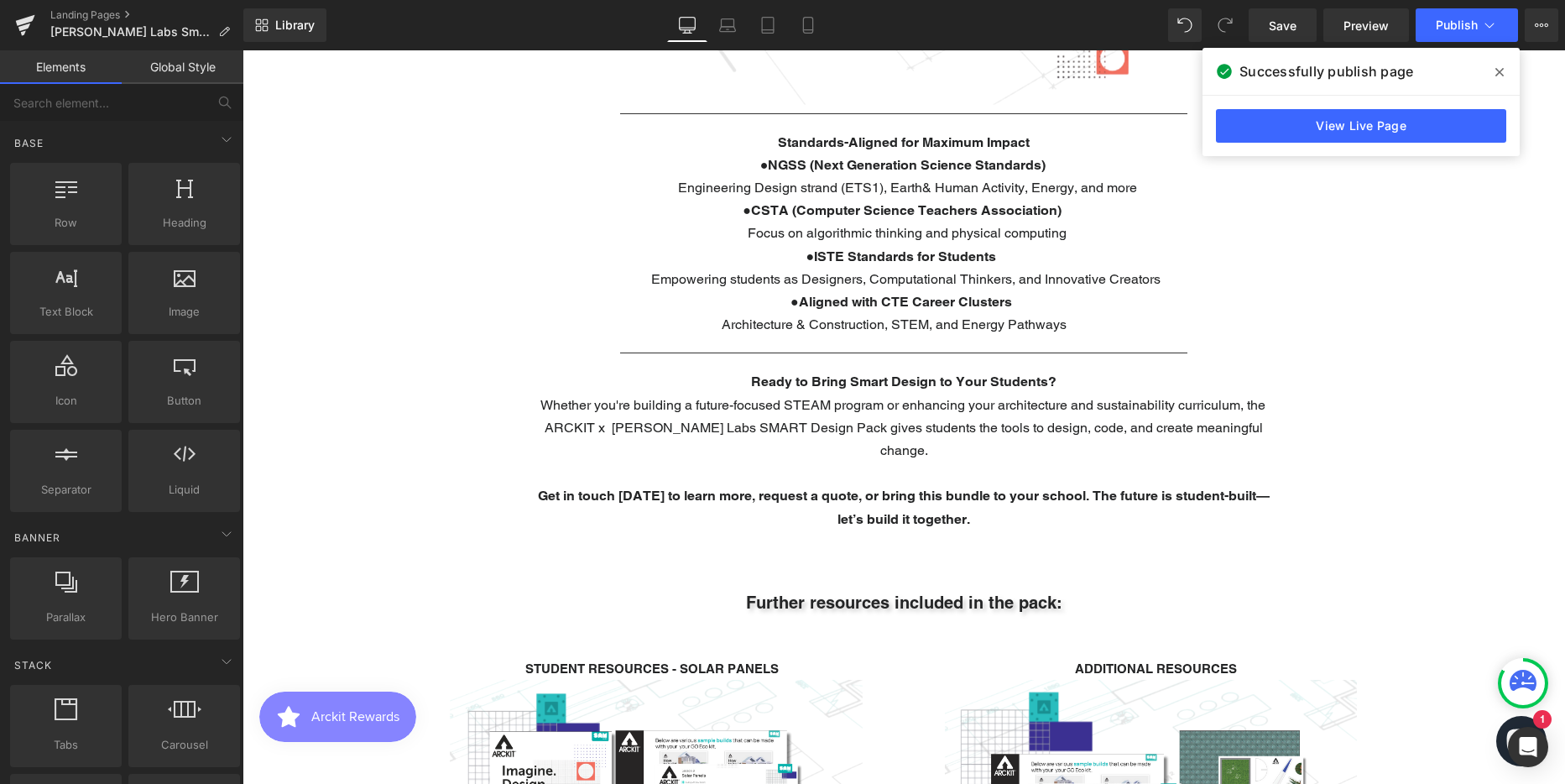
click at [1495, 70] on span at bounding box center [1499, 72] width 27 height 27
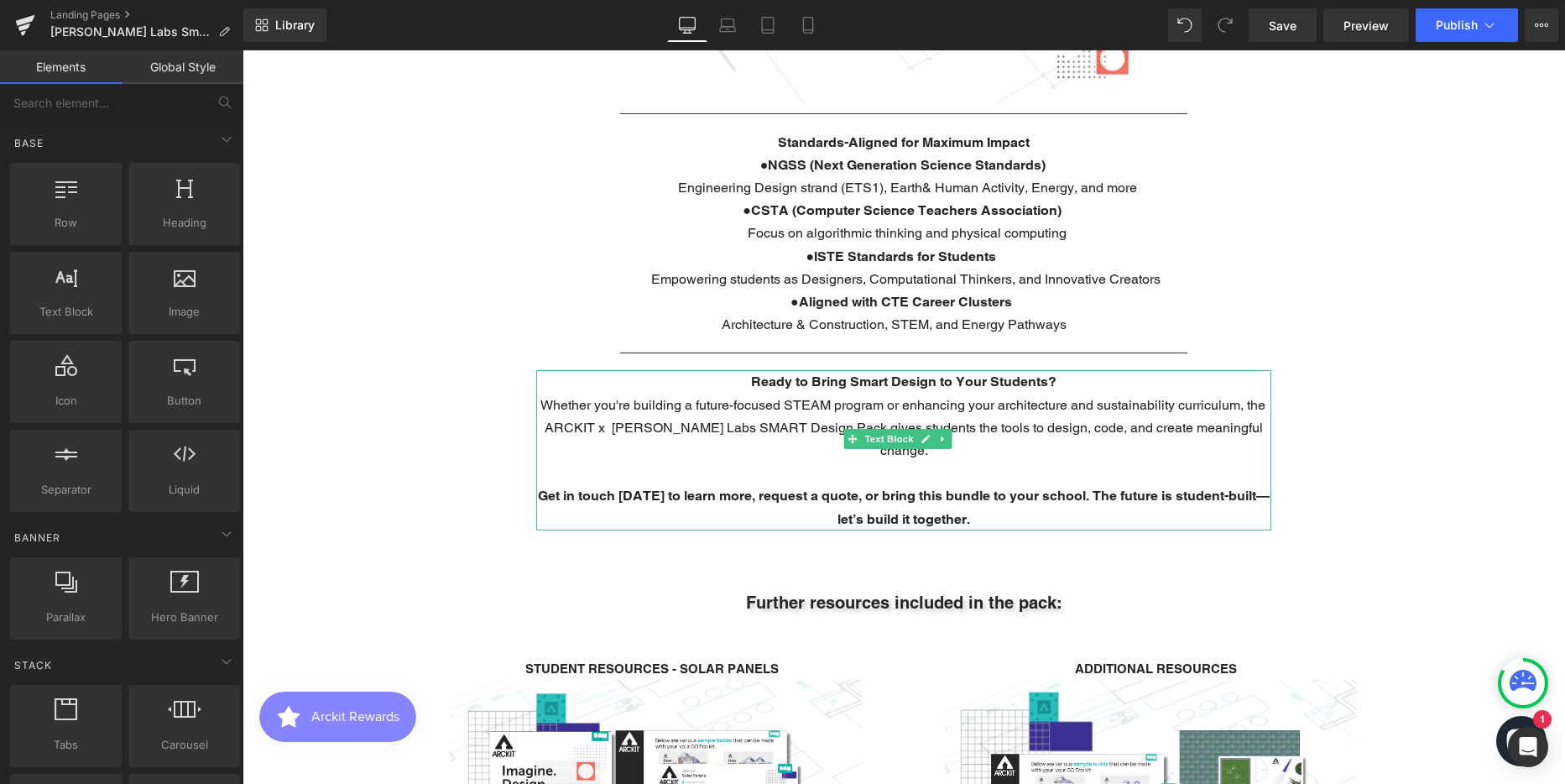
click at [811, 397] on span "Whether you're building a future-focused STEAM program or enhancing your archit…" at bounding box center [903, 427] width 726 height 62
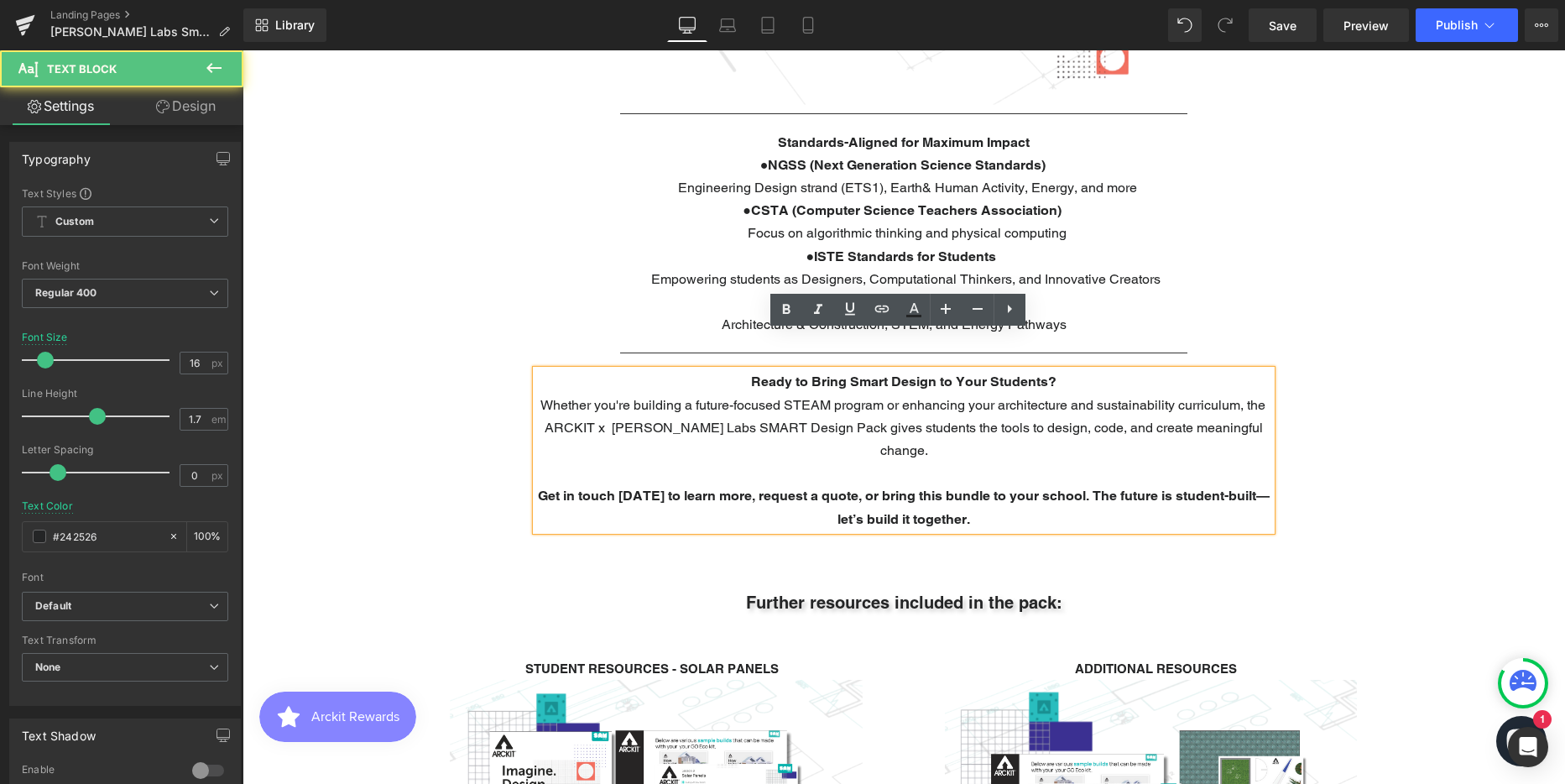
click at [544, 397] on span "Whether you're building a future-focused STEAM program or enhancing your archit…" at bounding box center [903, 427] width 726 height 62
click at [738, 461] on p at bounding box center [904, 473] width 735 height 23
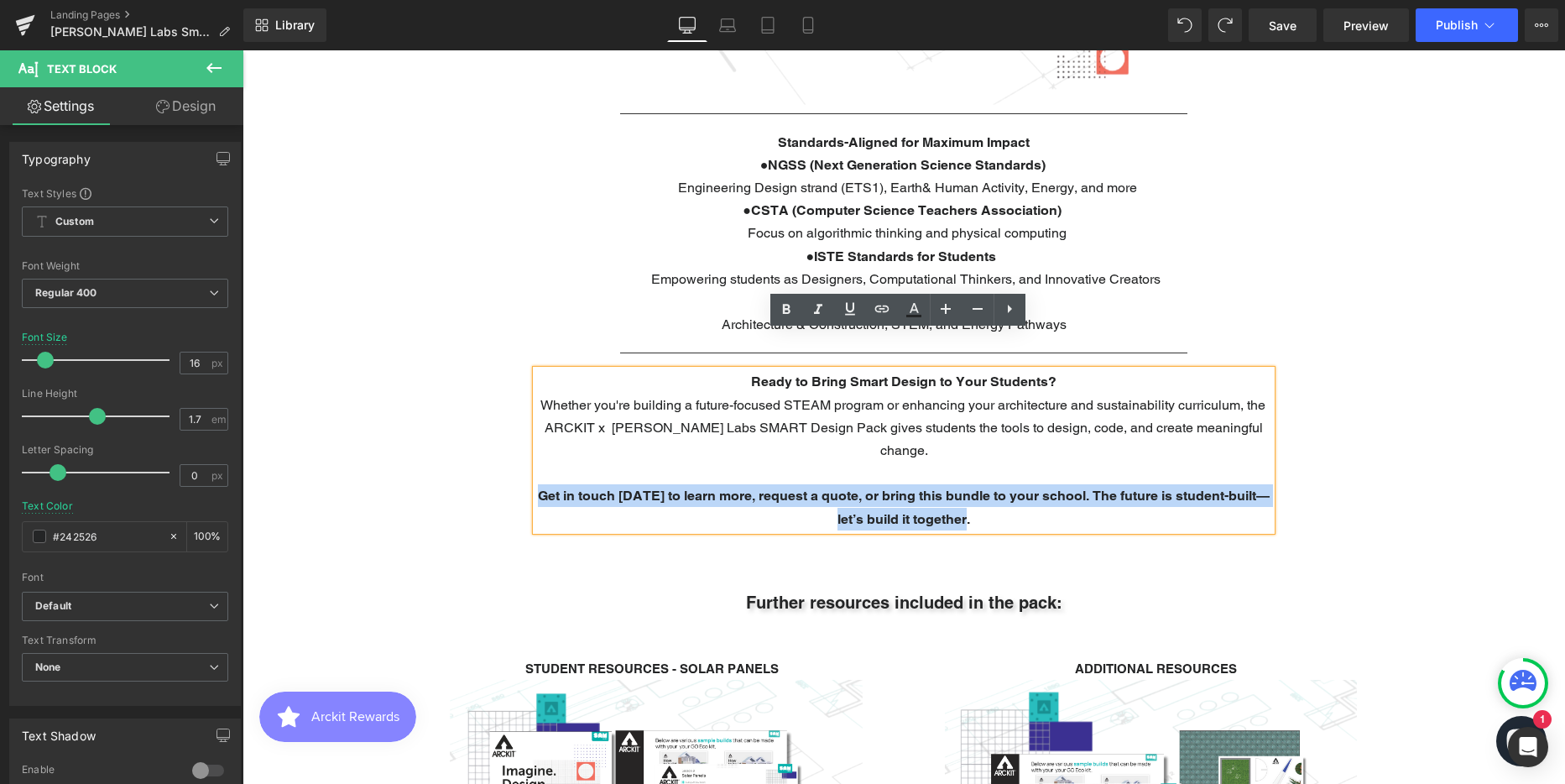
drag, startPoint x: 977, startPoint y: 457, endPoint x: 539, endPoint y: 431, distance: 438.8
click at [539, 484] on p "Get in touch [DATE] to learn more, request a quote, or bring this bundle to you…" at bounding box center [904, 507] width 735 height 46
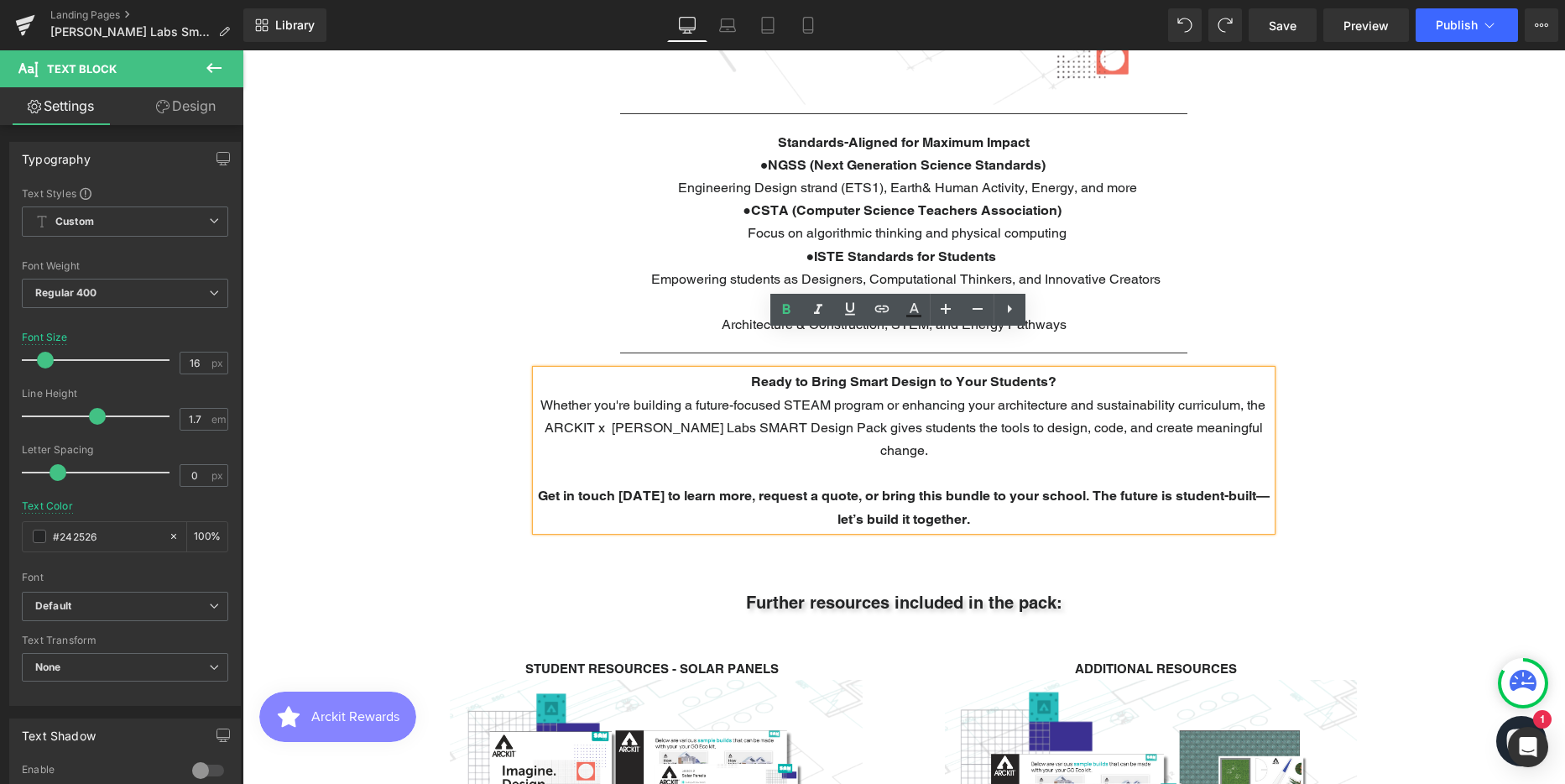
scroll to position [6007, 1310]
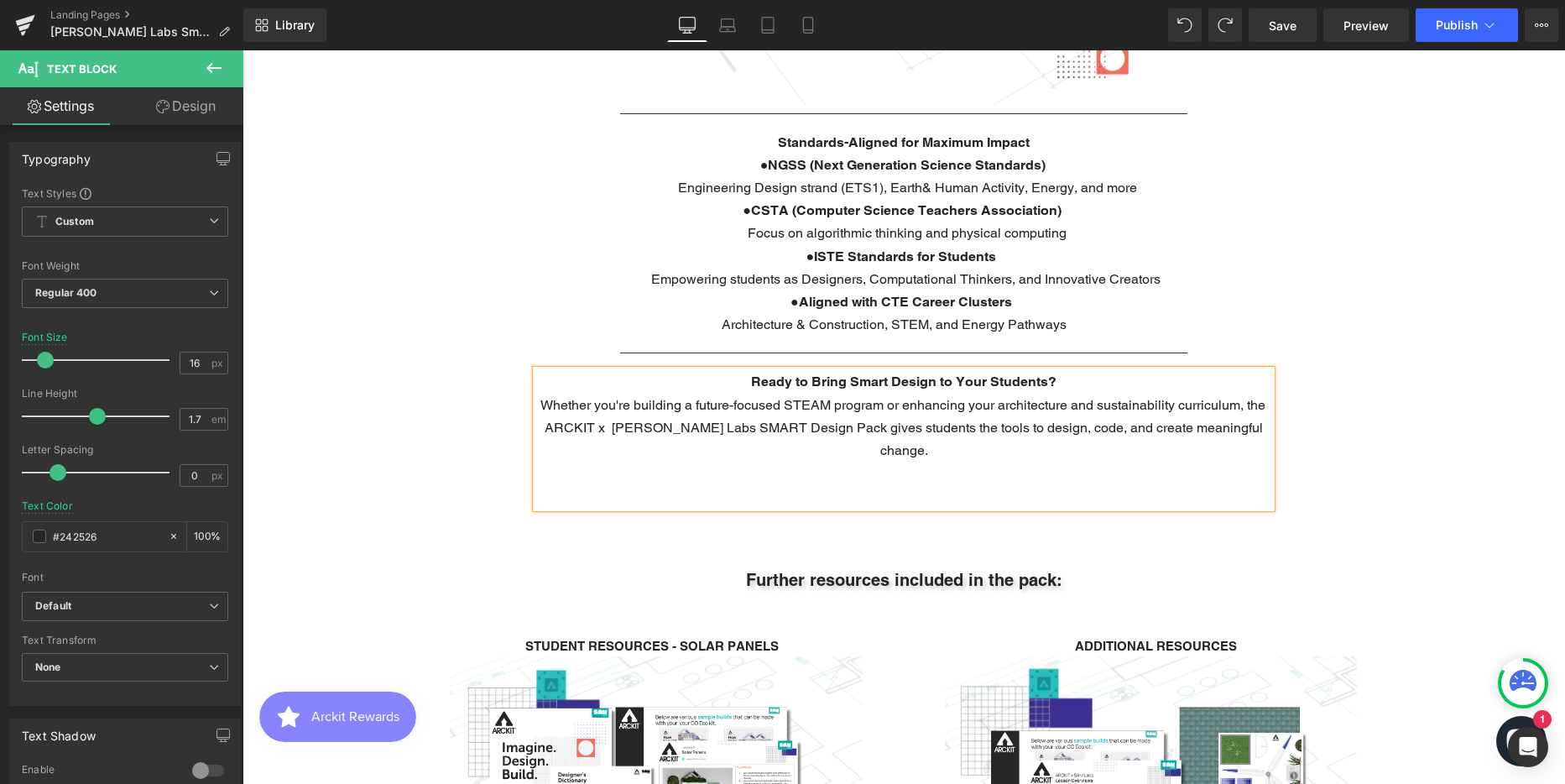
click at [849, 408] on div "Ready to Bring Smart Design to Your Students? Whether you're building a future-…" at bounding box center [904, 439] width 735 height 137
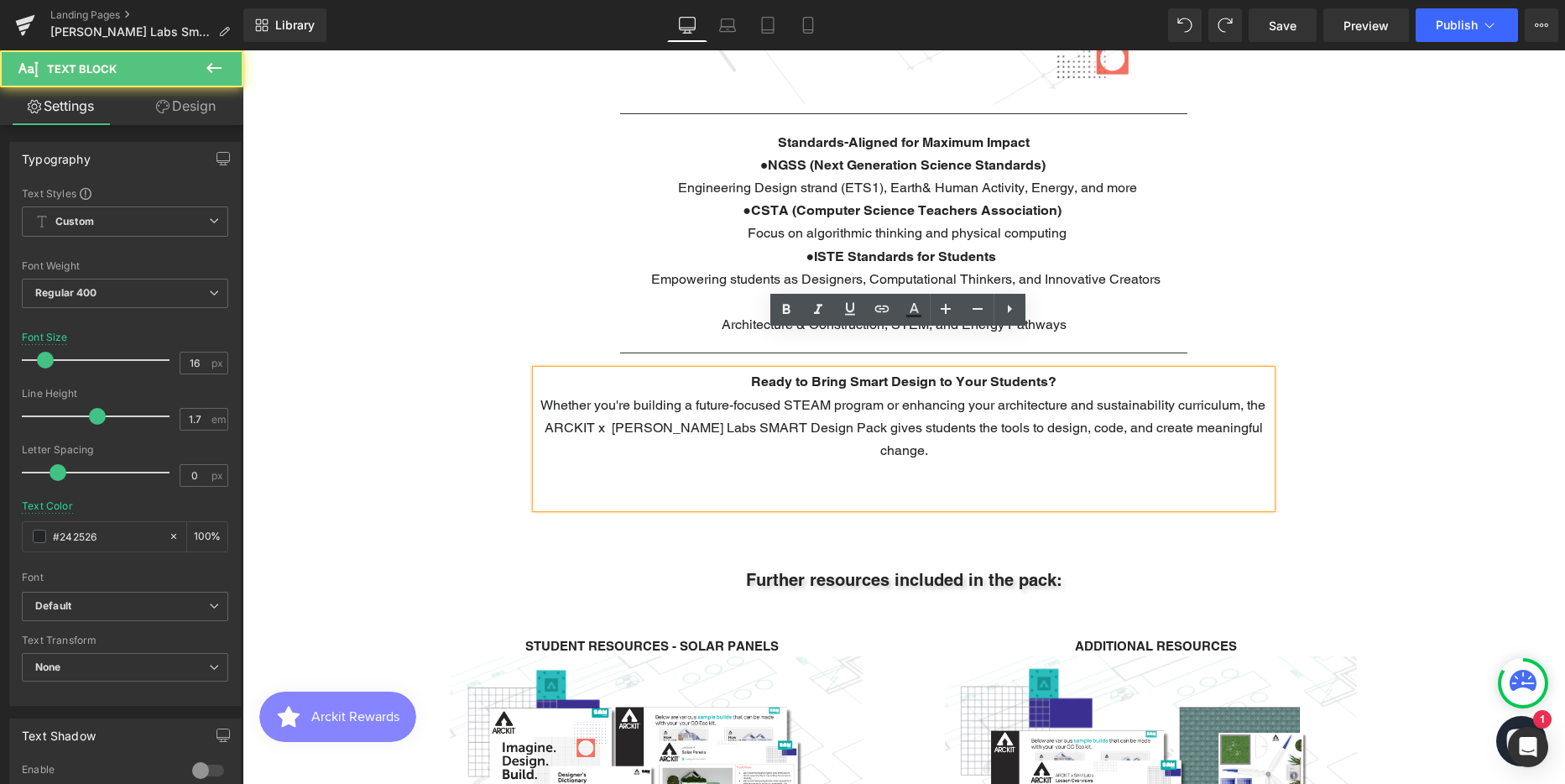
click at [871, 484] on p at bounding box center [904, 495] width 735 height 23
click at [854, 484] on p at bounding box center [904, 495] width 735 height 23
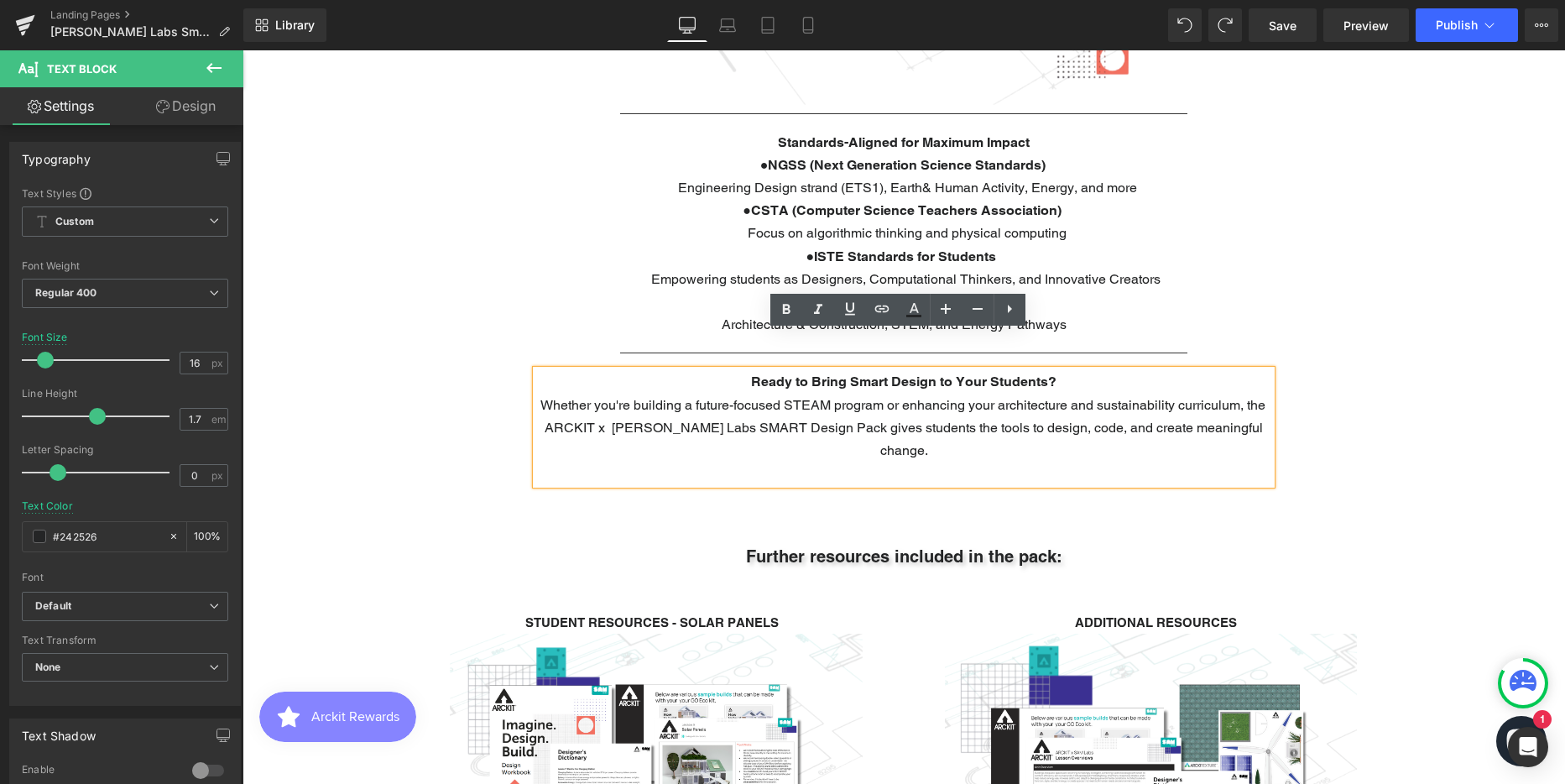
scroll to position [5984, 1310]
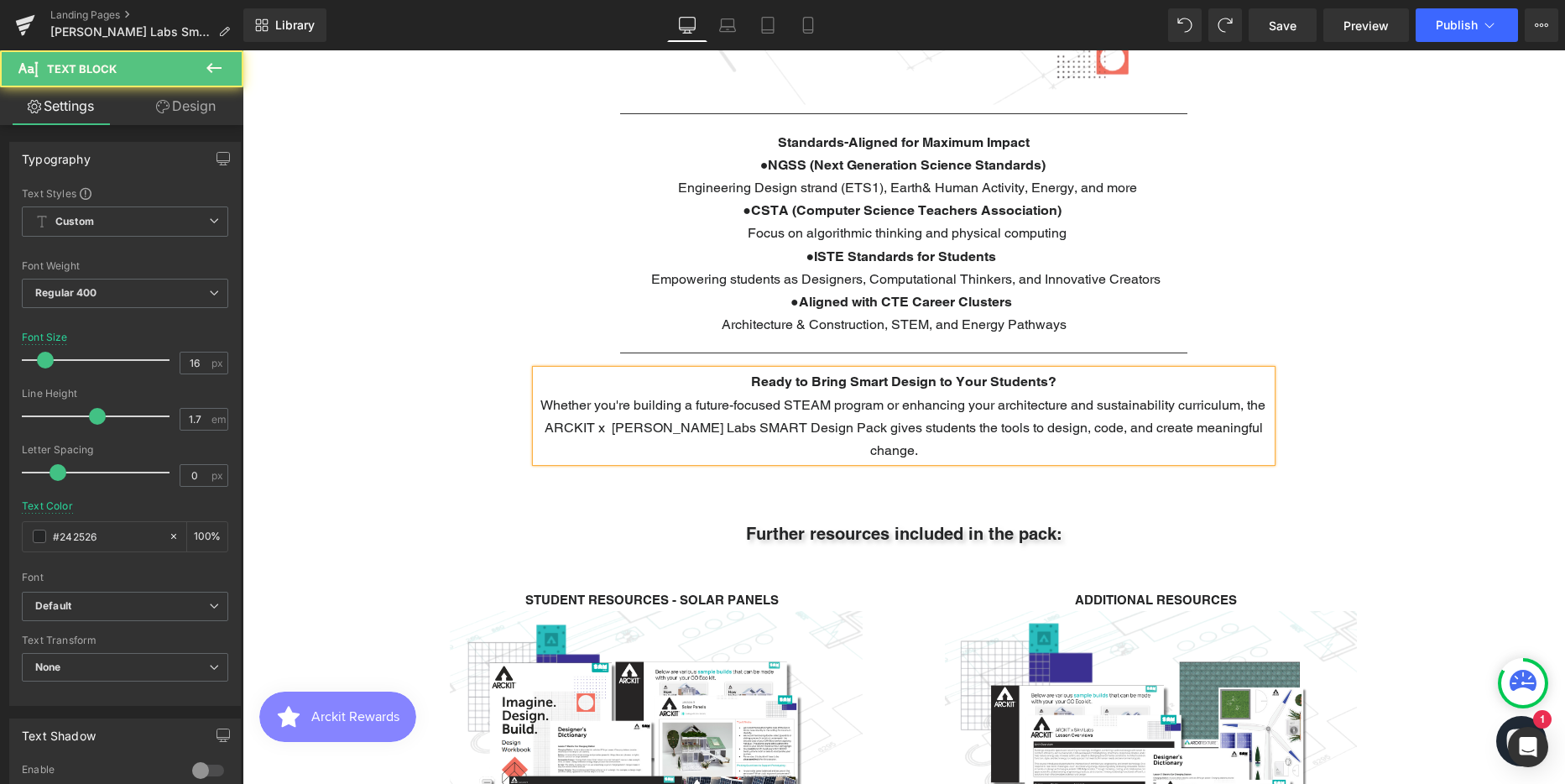
click at [864, 408] on p "Whether you're building a future-focused STEAM program or enhancing your archit…" at bounding box center [904, 428] width 735 height 68
click at [868, 419] on p "Whether you're building a future-focused STEAM program or enhancing your archit…" at bounding box center [904, 428] width 735 height 68
drag, startPoint x: 908, startPoint y: 416, endPoint x: 755, endPoint y: 420, distance: 153.1
click at [755, 420] on p "Whether you're building a future-focused STEAM program or enhancing your archit…" at bounding box center [904, 428] width 735 height 68
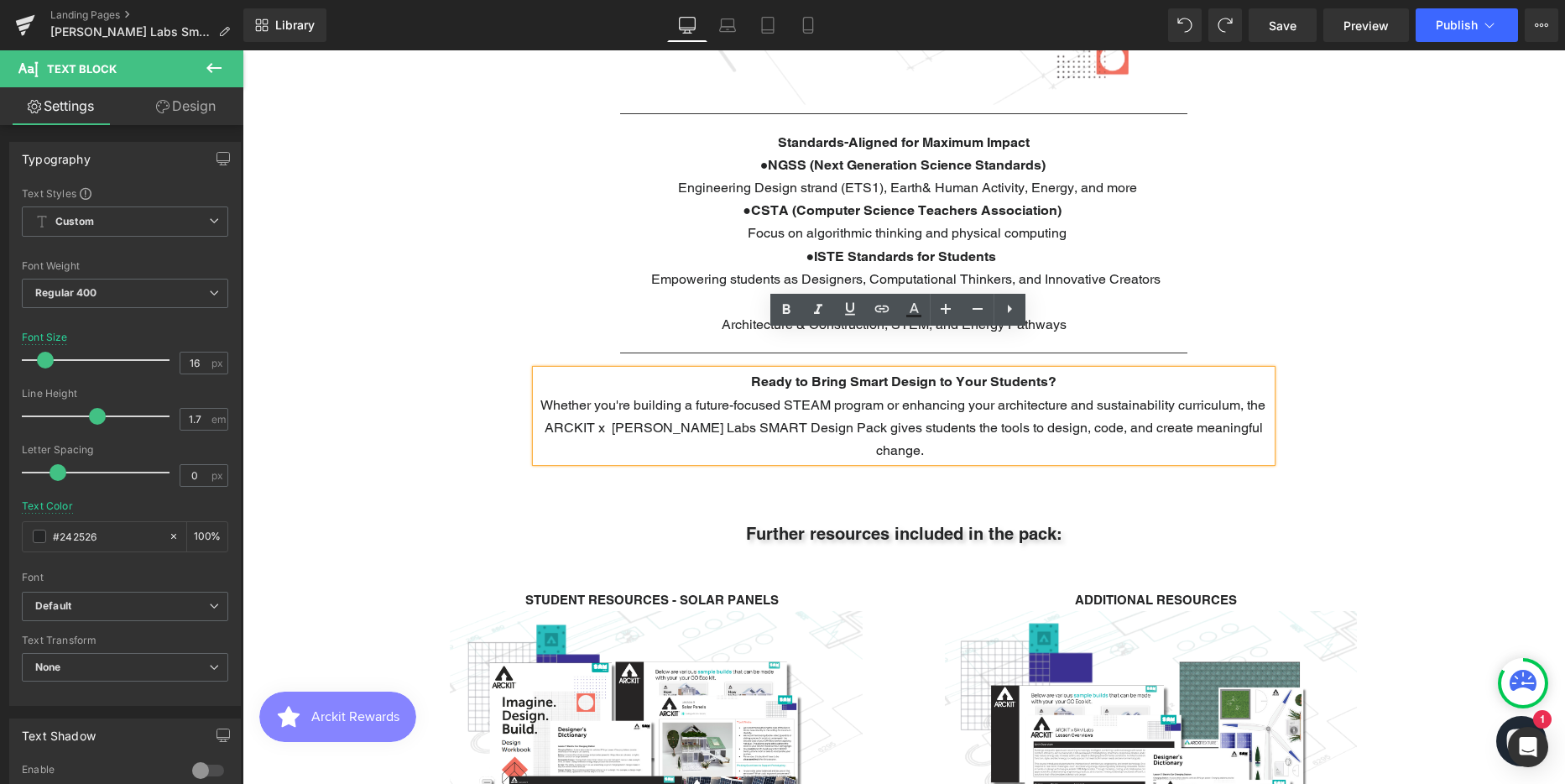
scroll to position [5962, 1310]
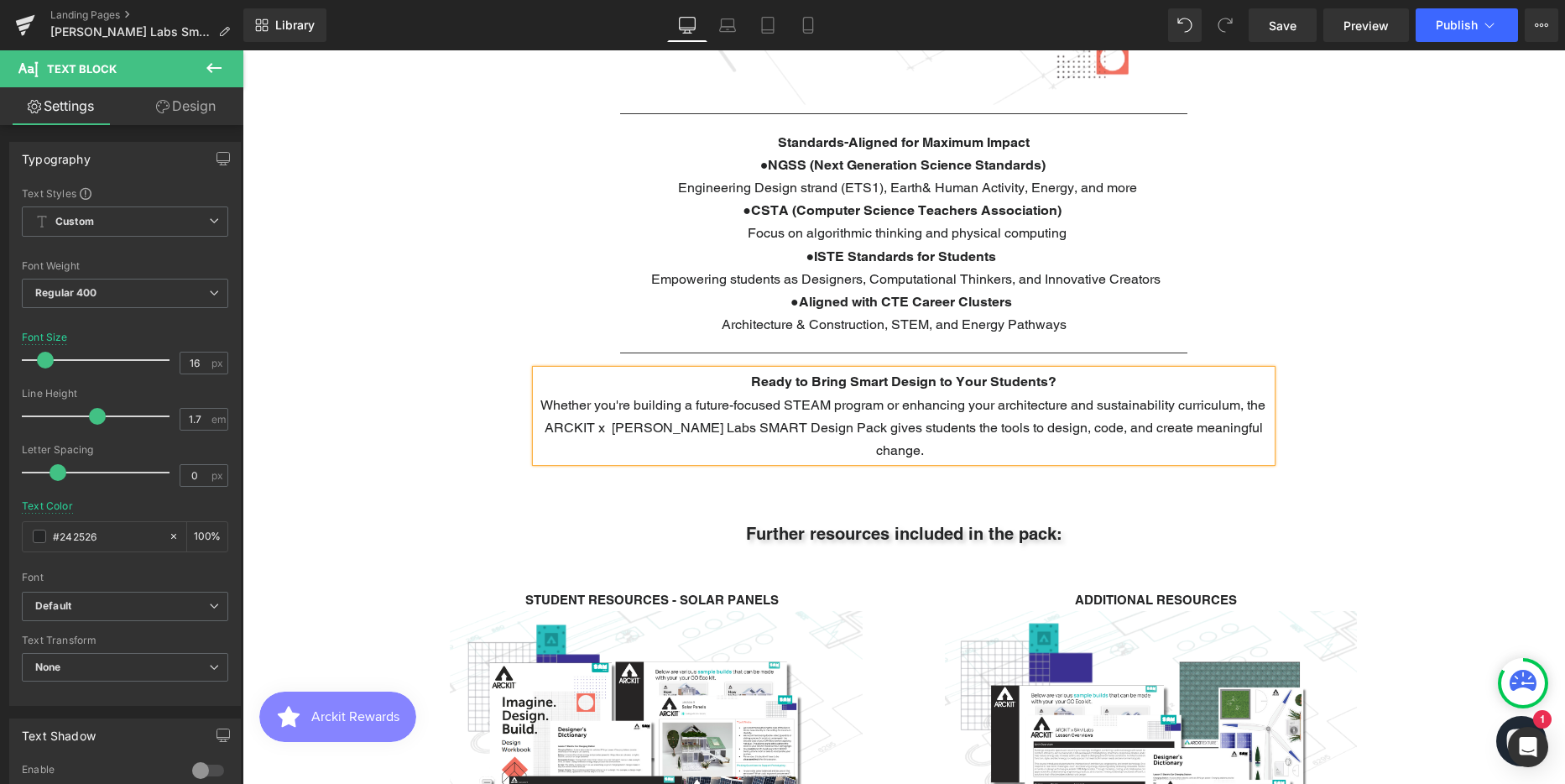
click at [974, 370] on p "Ready to Bring Smart Design to Your Students?" at bounding box center [904, 382] width 735 height 23
drag, startPoint x: 1321, startPoint y: 495, endPoint x: 1290, endPoint y: 481, distance: 34.0
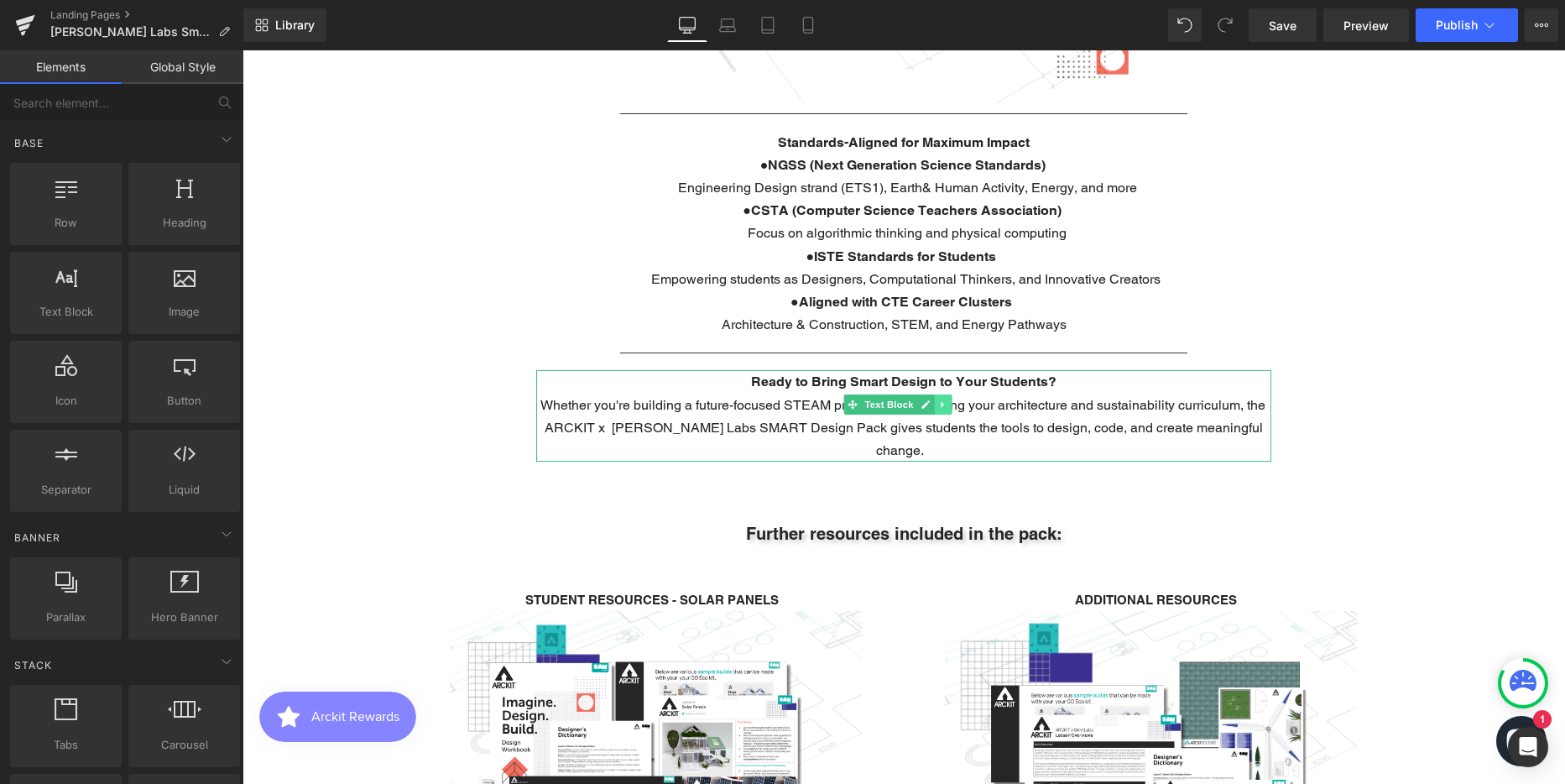
click at [943, 400] on icon at bounding box center [943, 404] width 9 height 10
click at [929, 401] on icon at bounding box center [933, 405] width 9 height 9
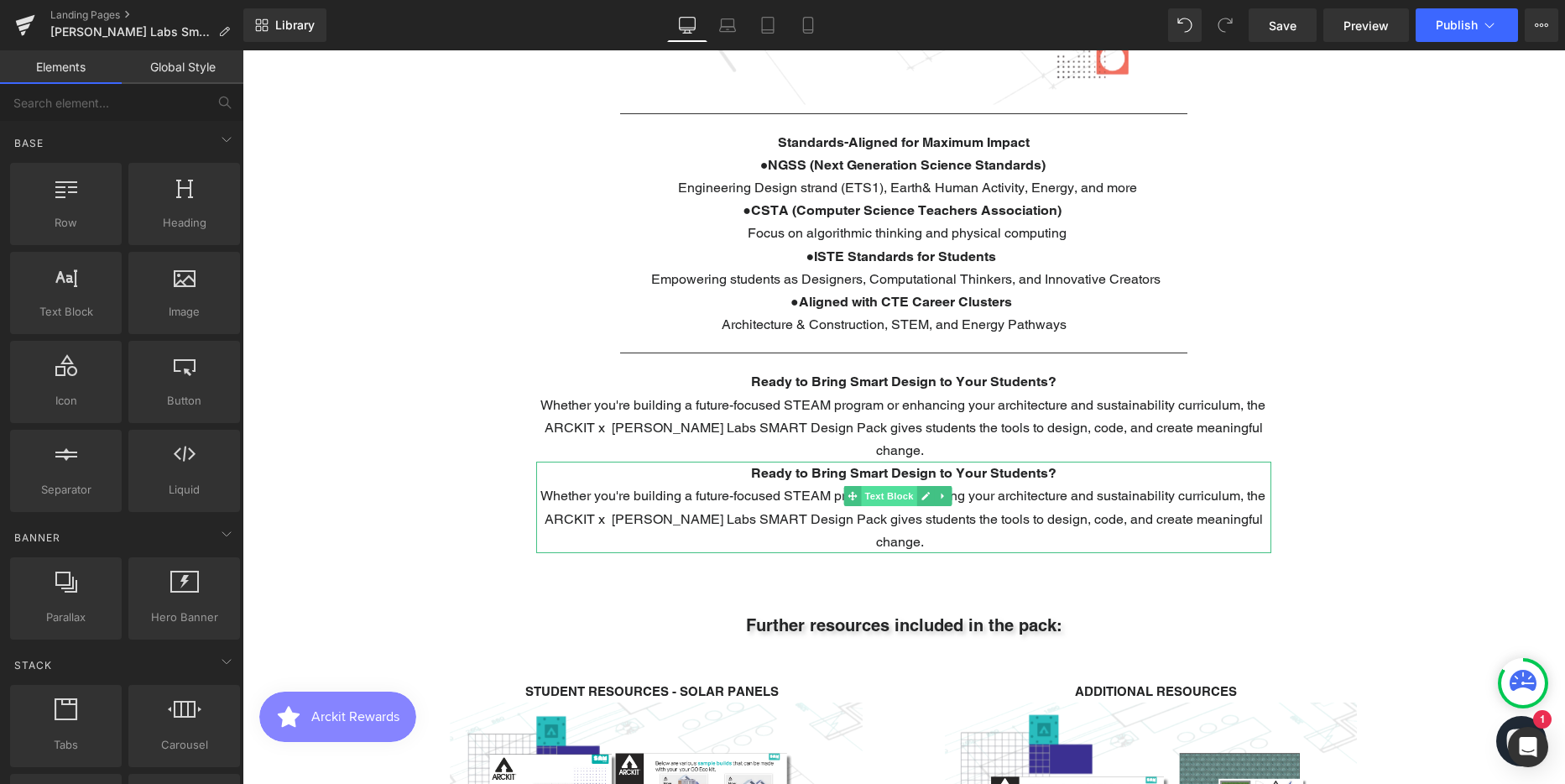
click at [888, 486] on span "Text Block" at bounding box center [889, 495] width 55 height 20
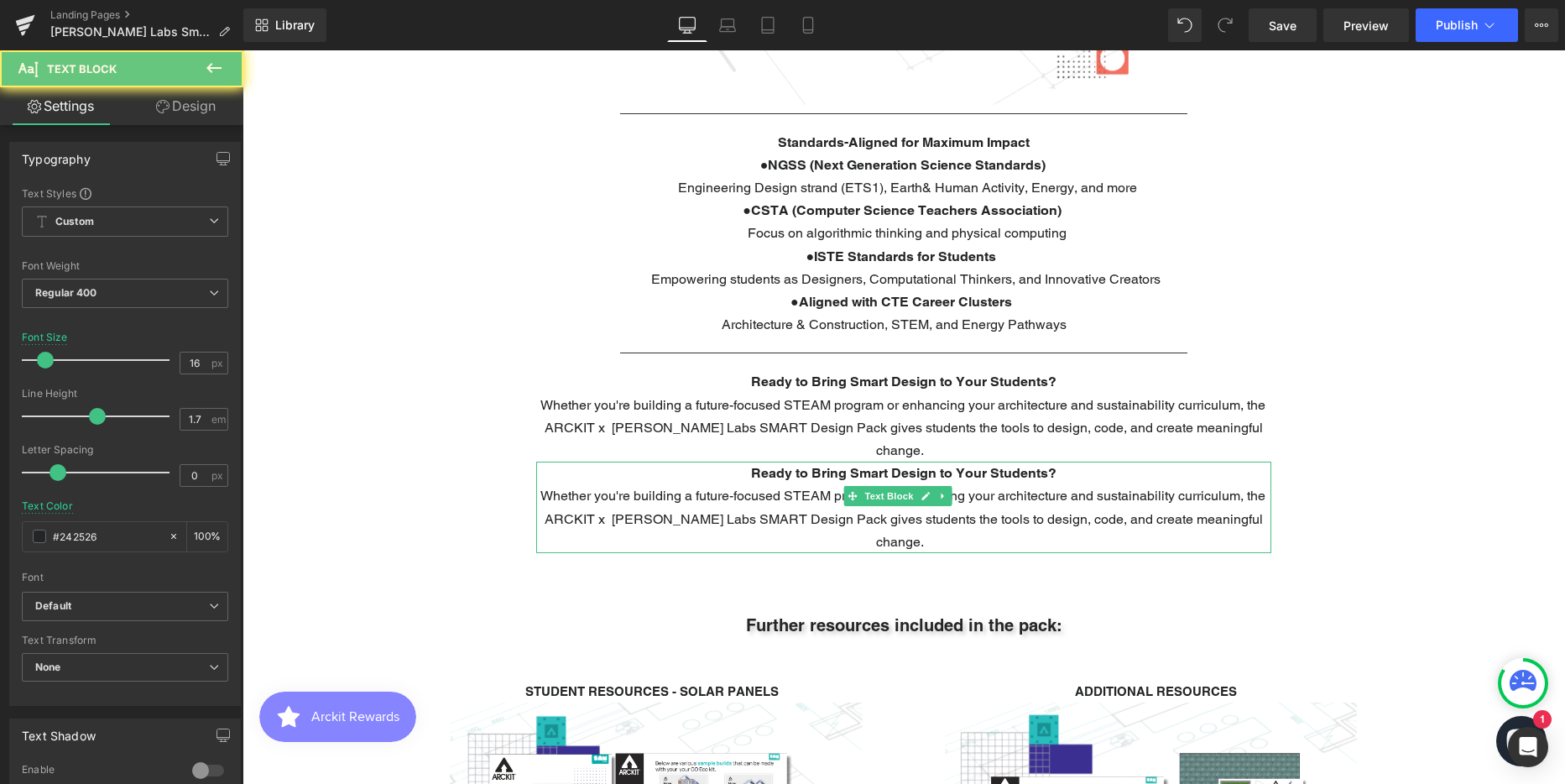
click at [817, 488] on span "Whether you're building a future-focused STEAM program or enhancing your archit…" at bounding box center [903, 518] width 726 height 62
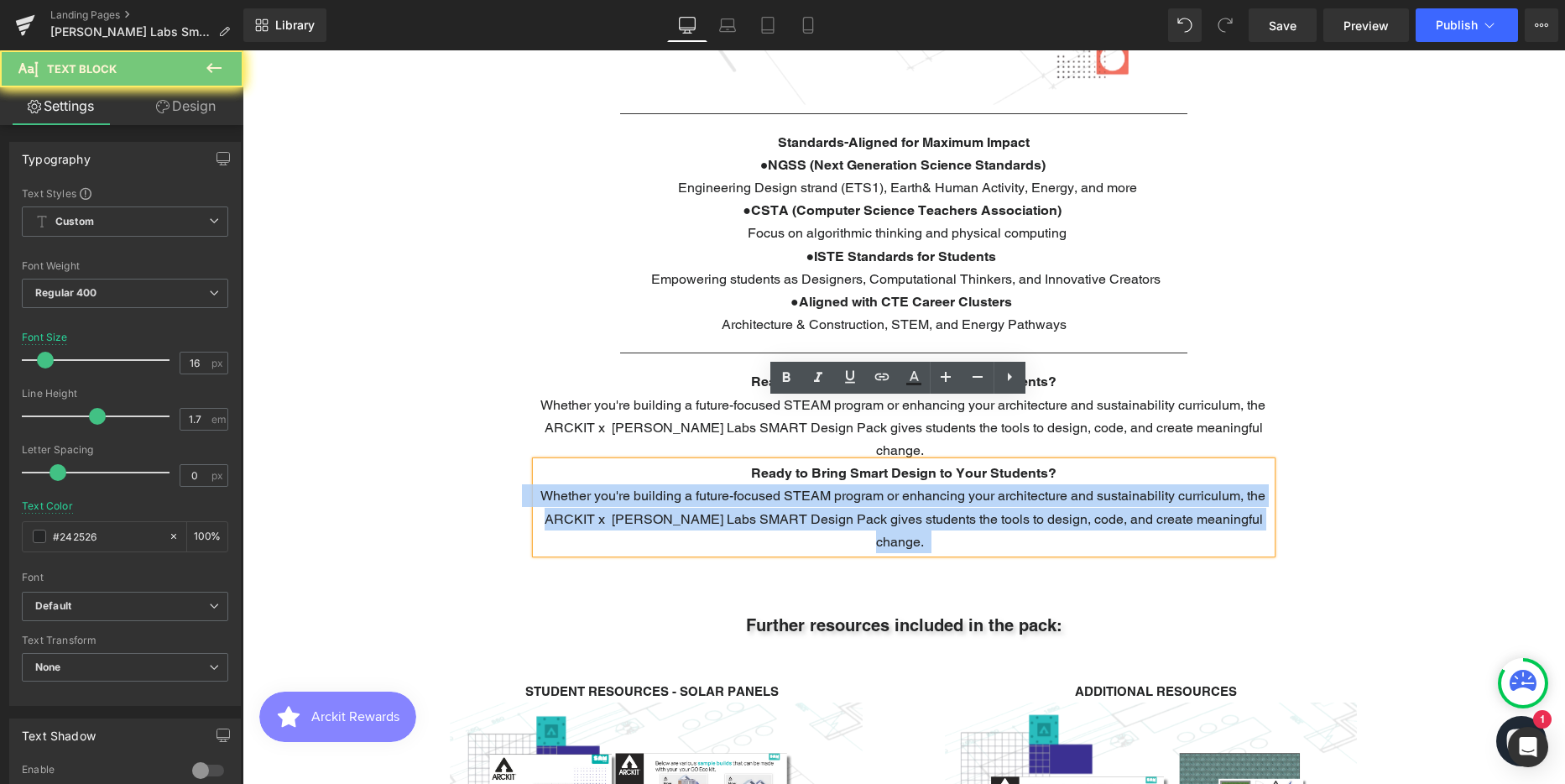
click at [817, 488] on span "Whether you're building a future-focused STEAM program or enhancing your archit…" at bounding box center [903, 518] width 726 height 62
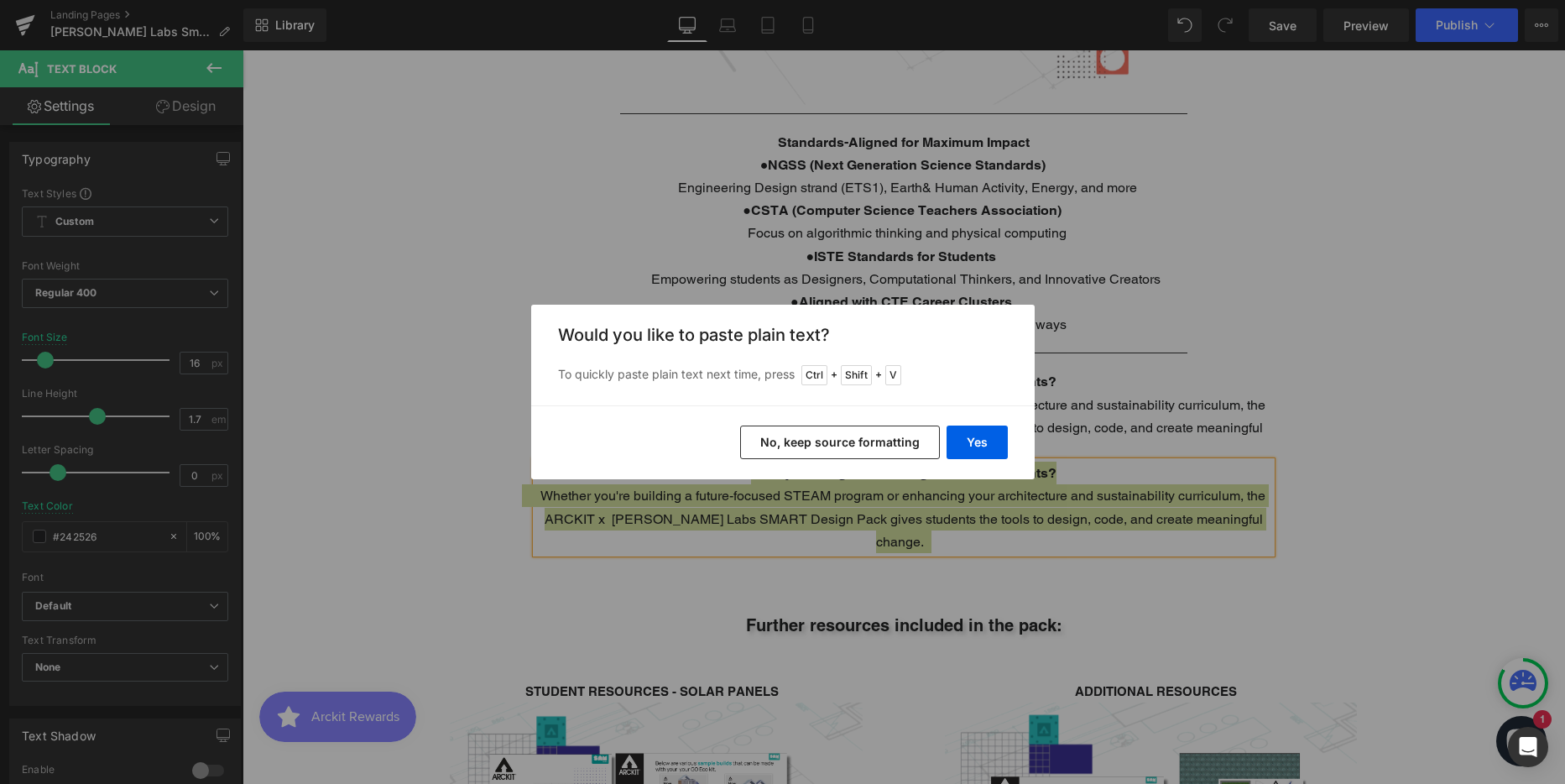
click at [901, 446] on button "No, keep source formatting" at bounding box center [840, 441] width 199 height 33
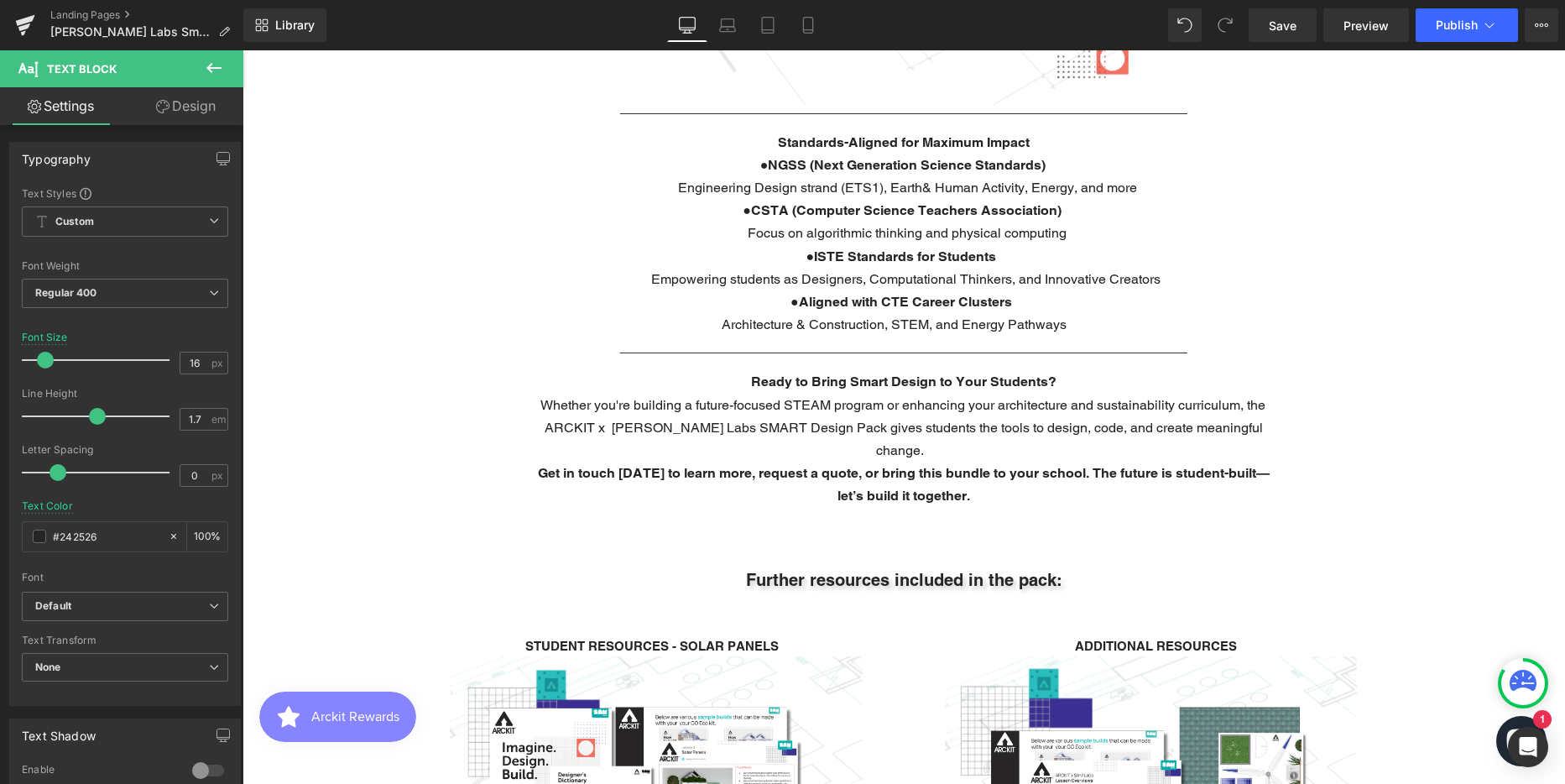
scroll to position [6007, 1310]
click at [965, 461] on p "Get in touch [DATE] to learn more, request a quote, or bring this bundle to you…" at bounding box center [904, 484] width 735 height 46
click at [195, 113] on link "Design" at bounding box center [186, 106] width 122 height 38
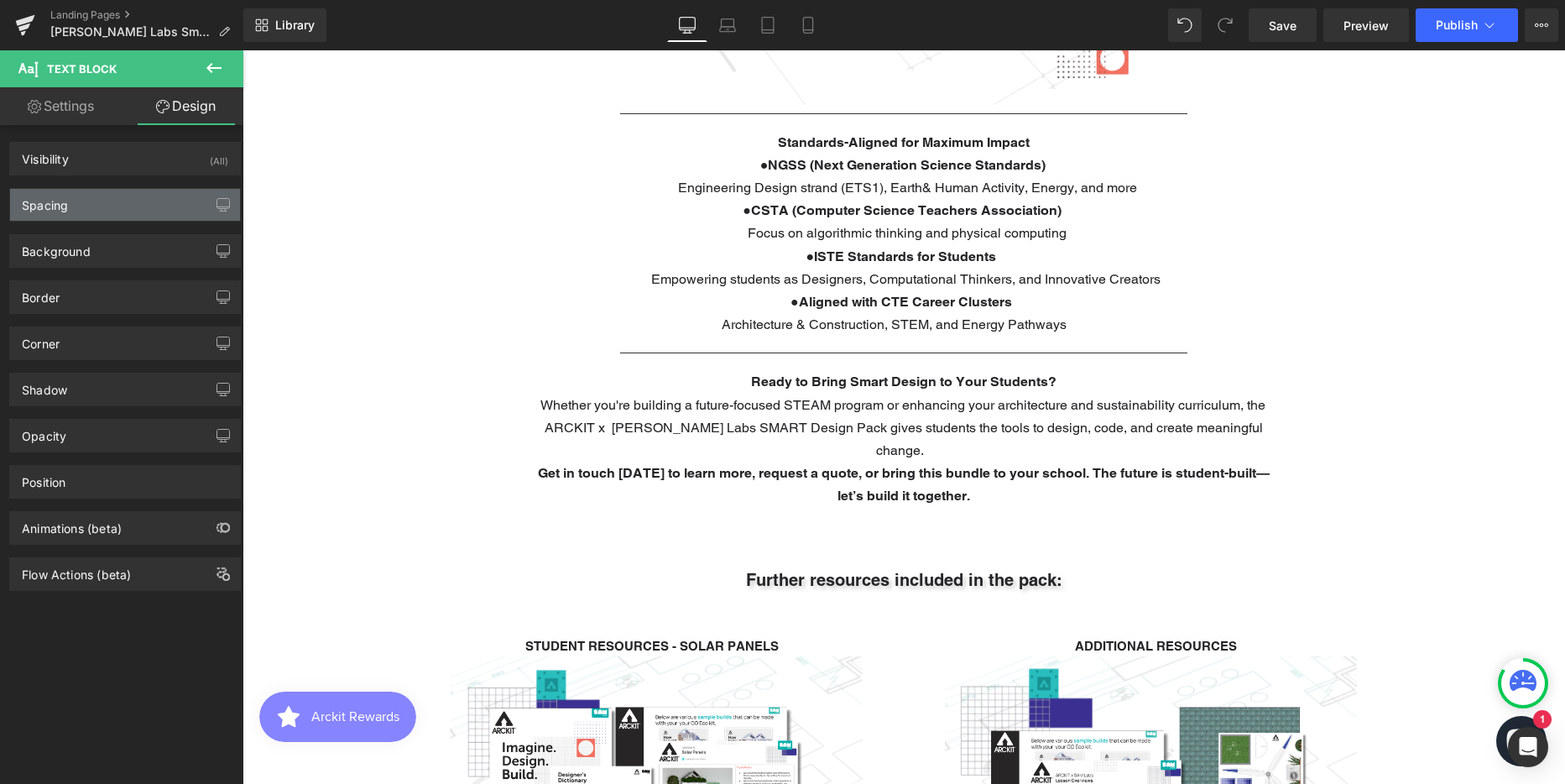
type input "0"
type input "350"
type input "0"
type input "350"
type input "0"
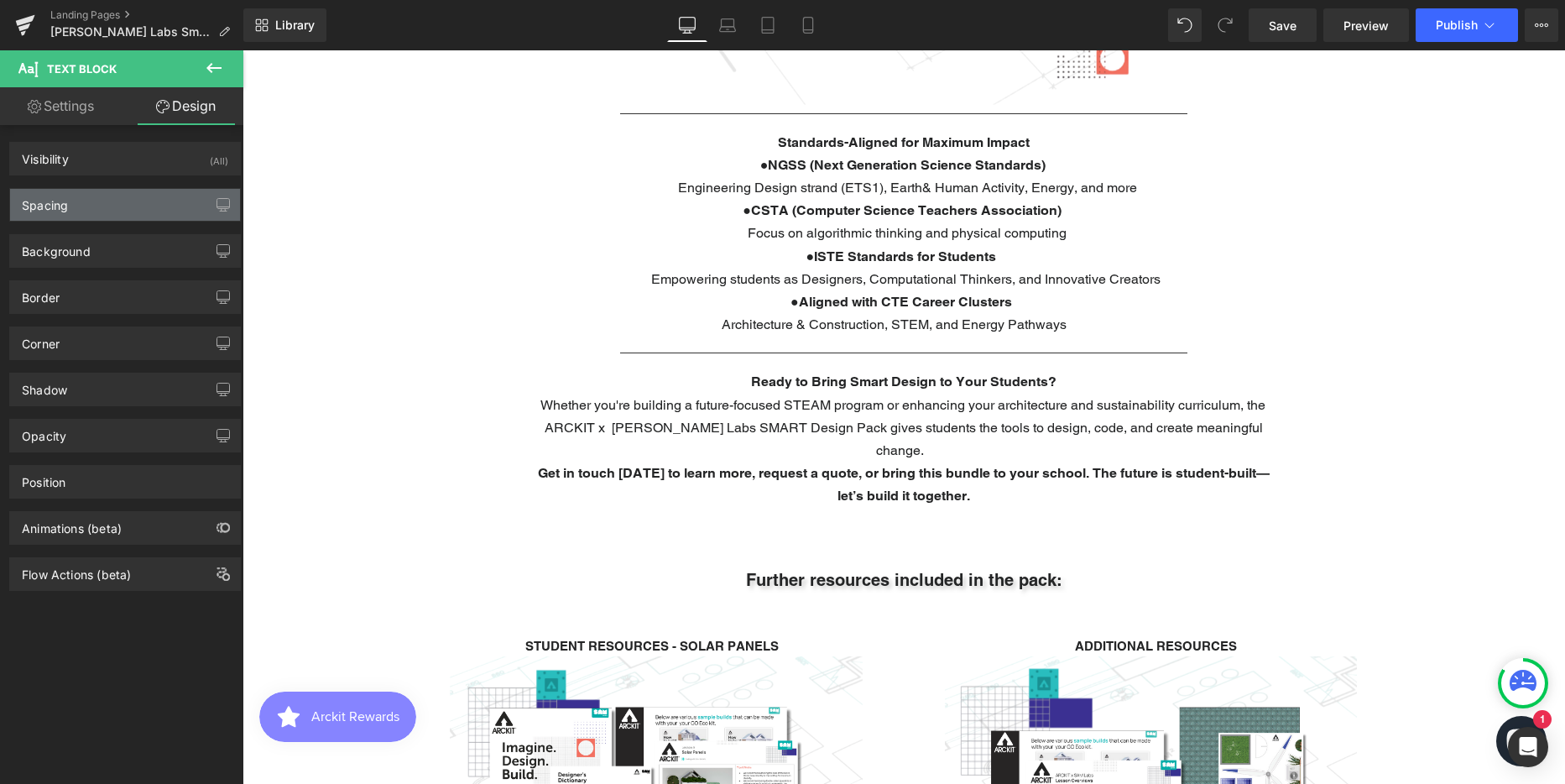
type input "0"
click at [74, 197] on div "Spacing" at bounding box center [125, 205] width 230 height 32
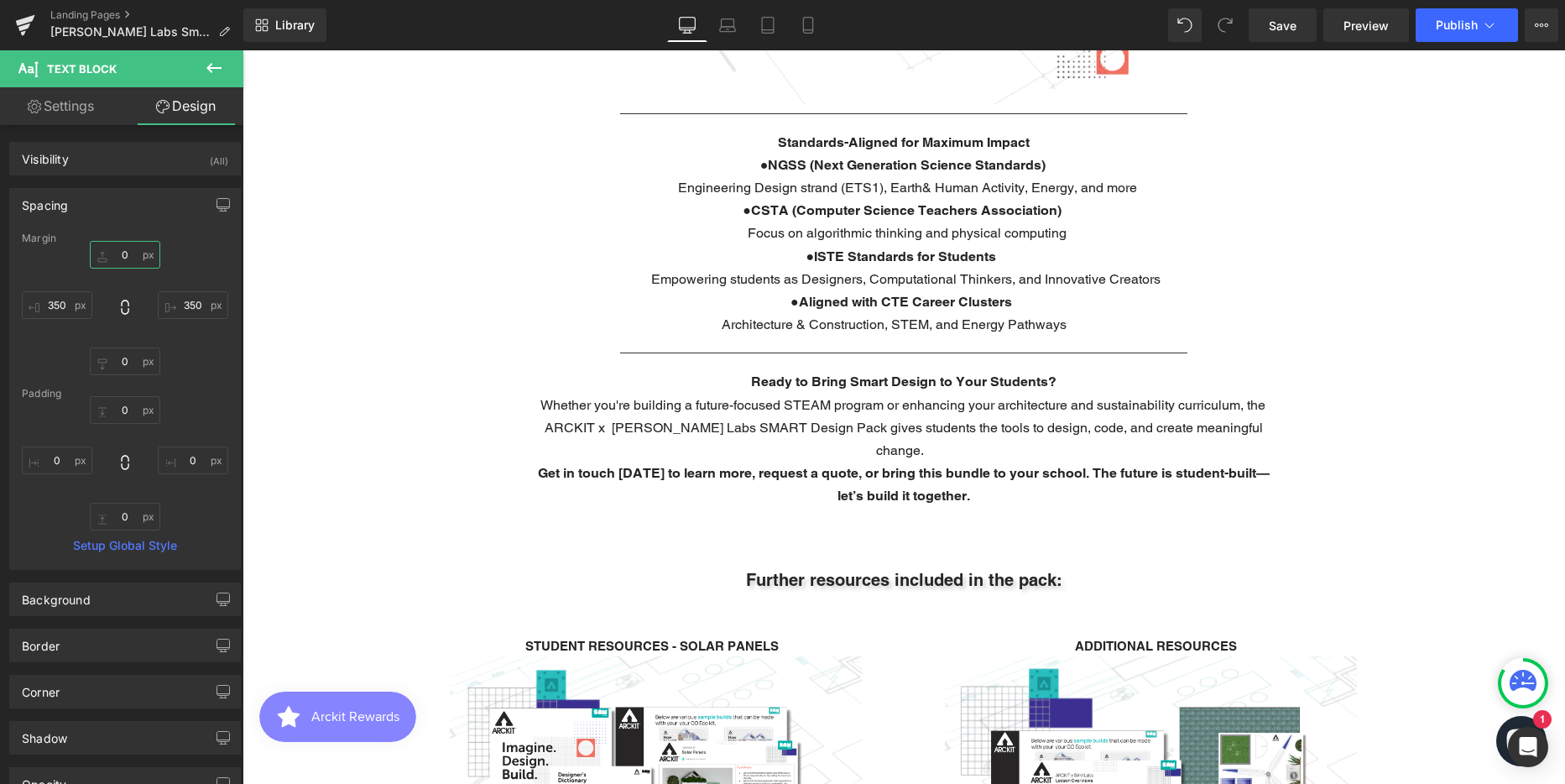
click at [124, 256] on input "0" at bounding box center [125, 254] width 70 height 28
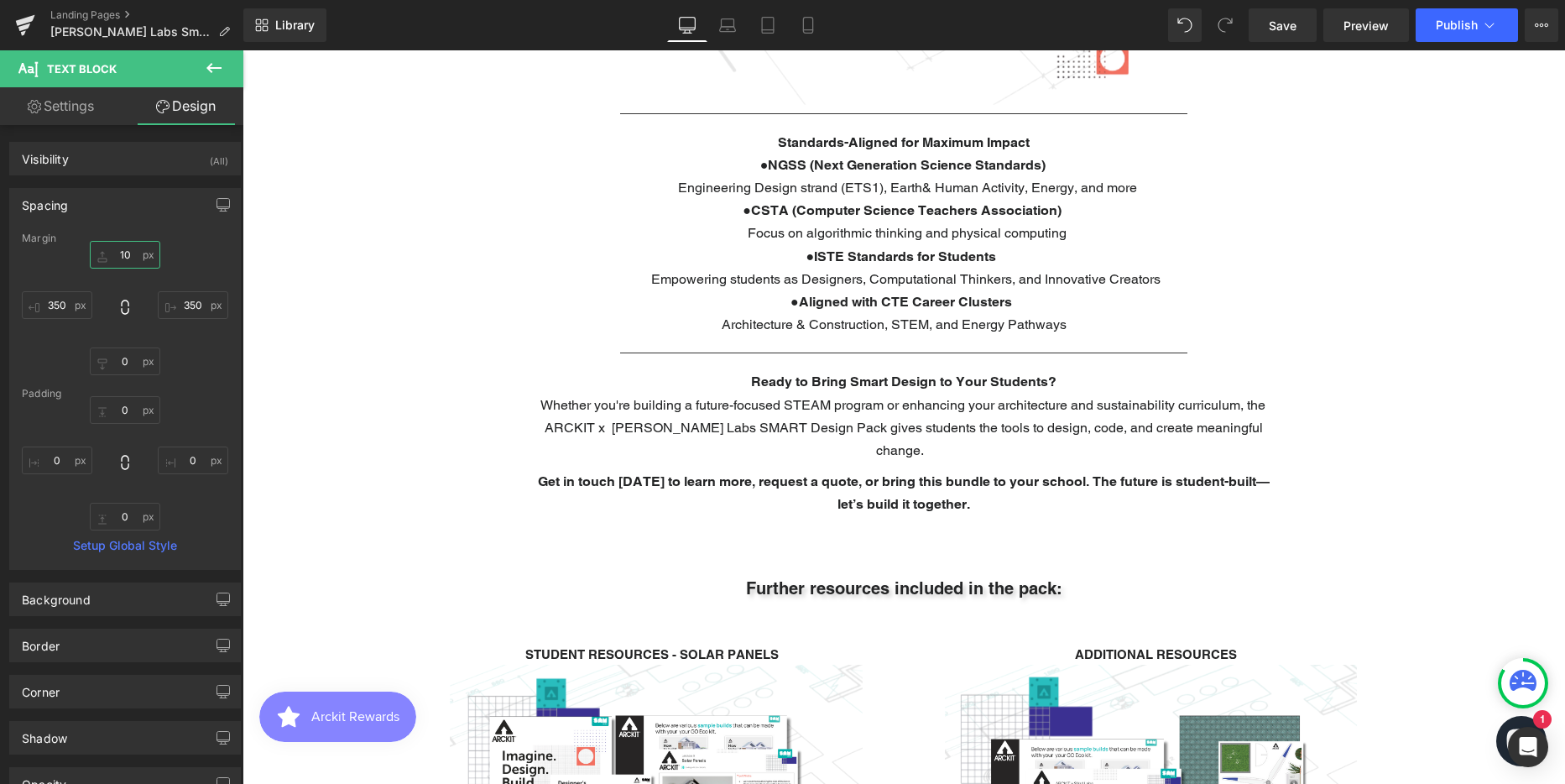
scroll to position [6016, 1310]
click at [124, 256] on input "10" at bounding box center [125, 254] width 70 height 28
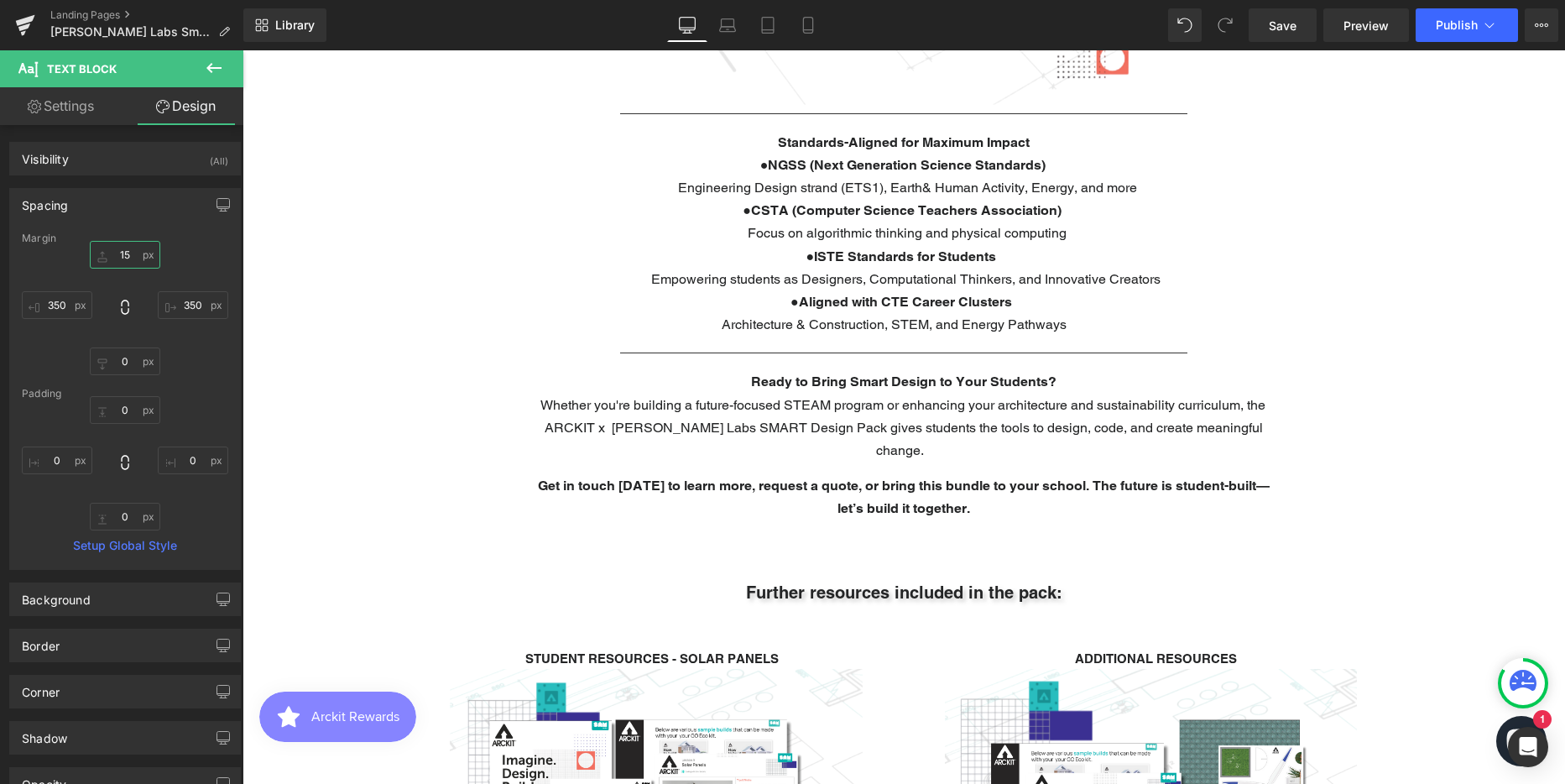
scroll to position [6020, 1310]
click at [726, 26] on icon at bounding box center [727, 26] width 17 height 17
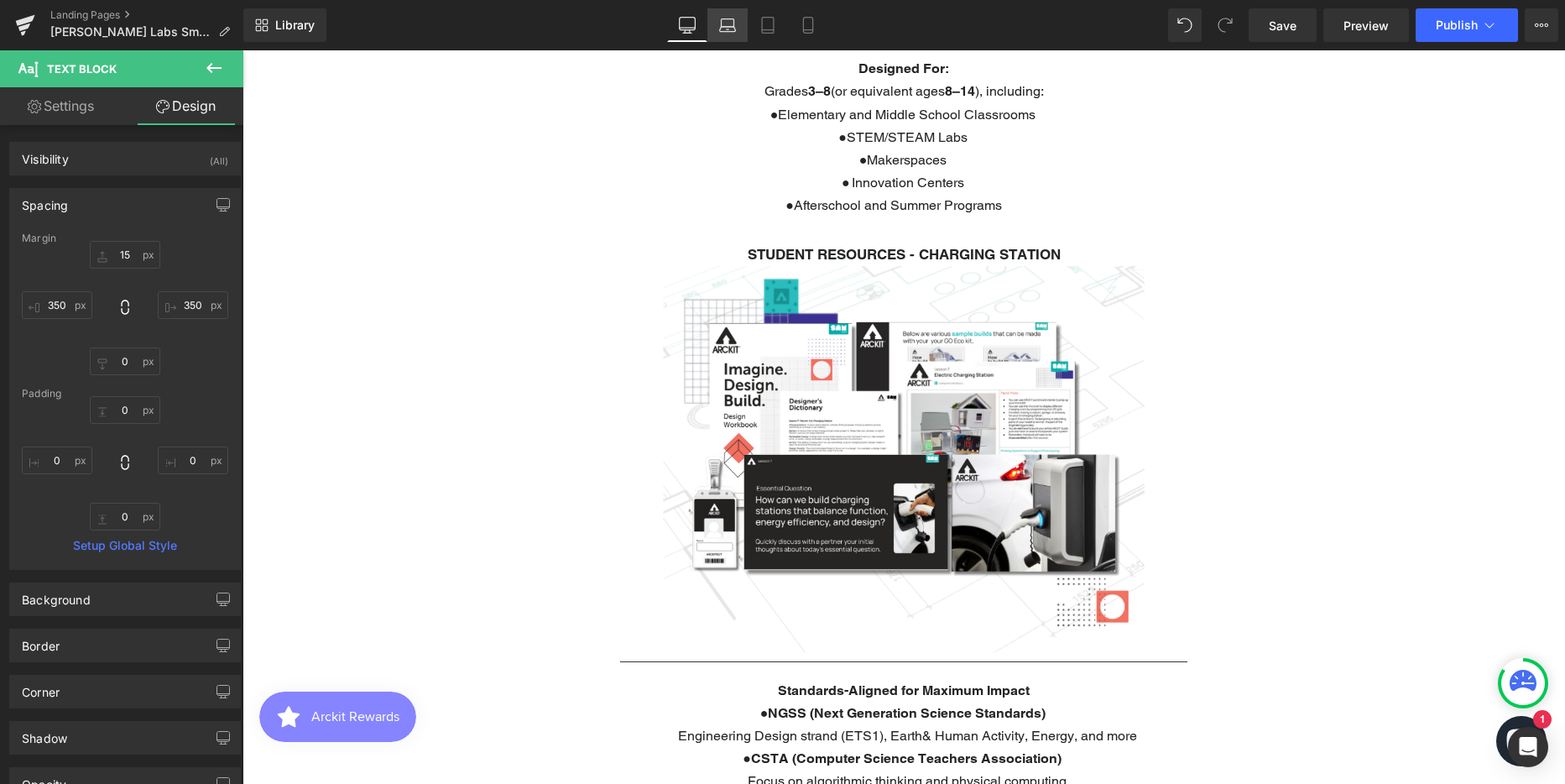
type input "15"
type input "50"
type input "0"
type input "50"
type input "0"
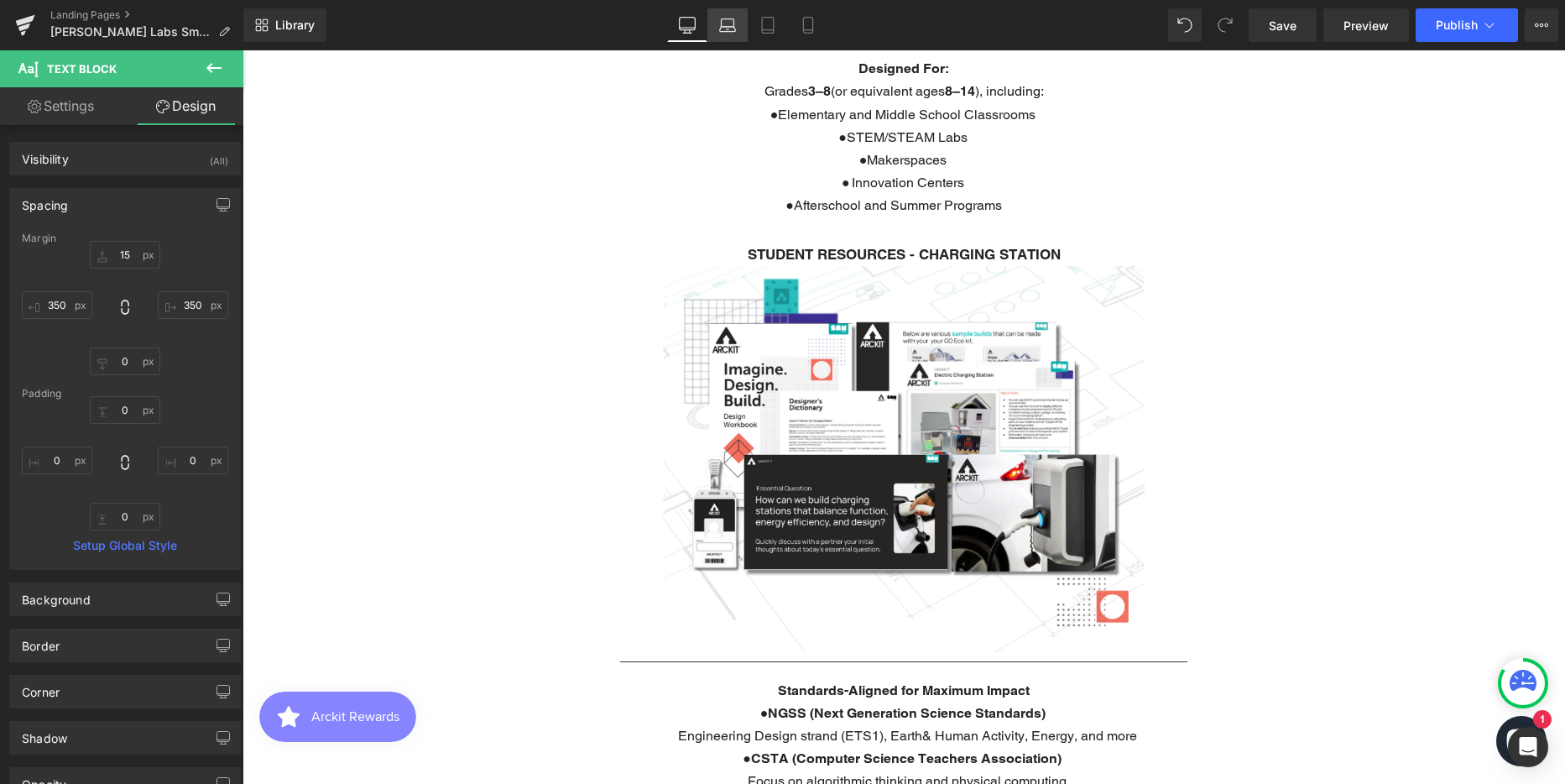
type input "0"
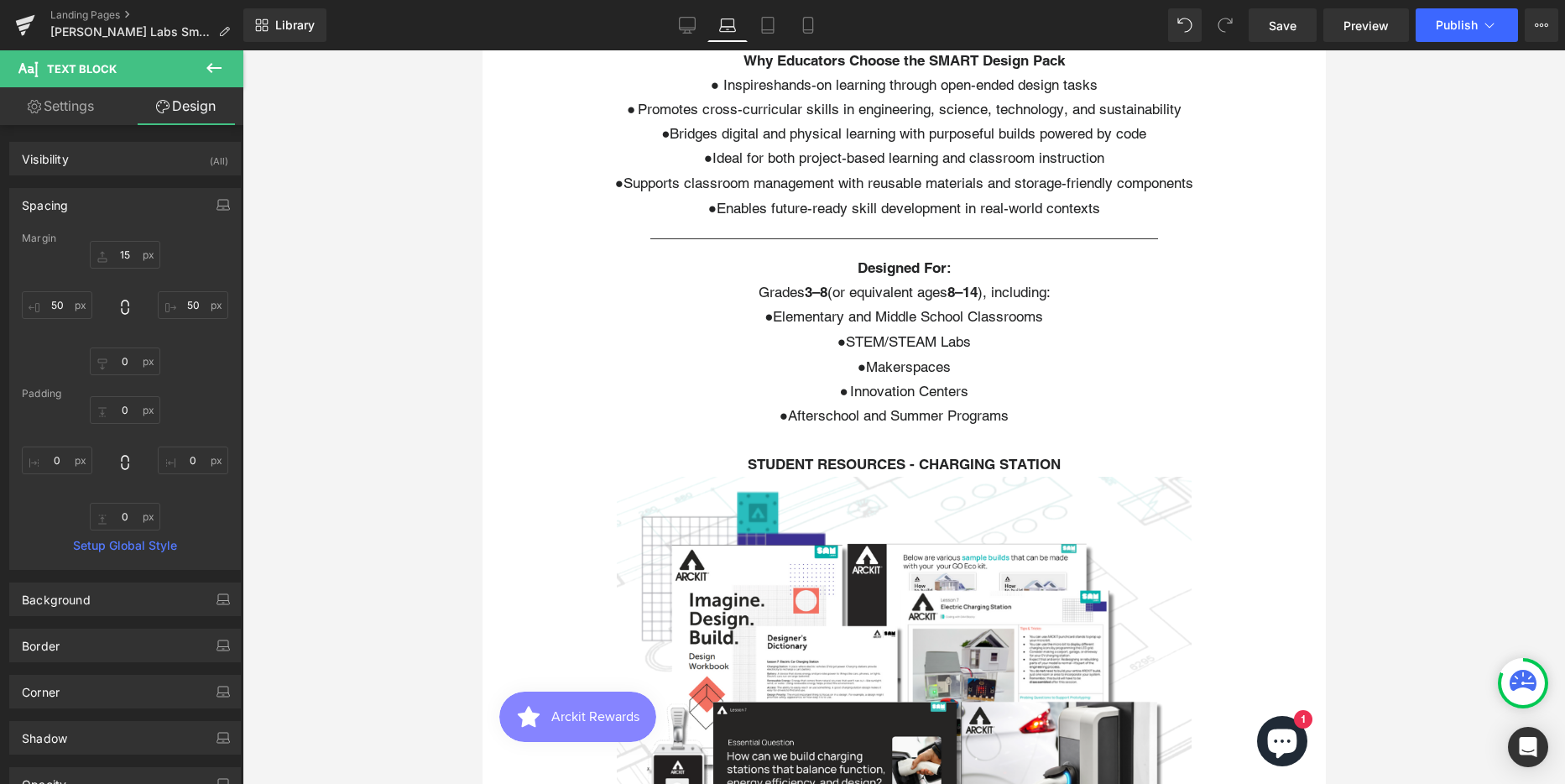
scroll to position [9, 9]
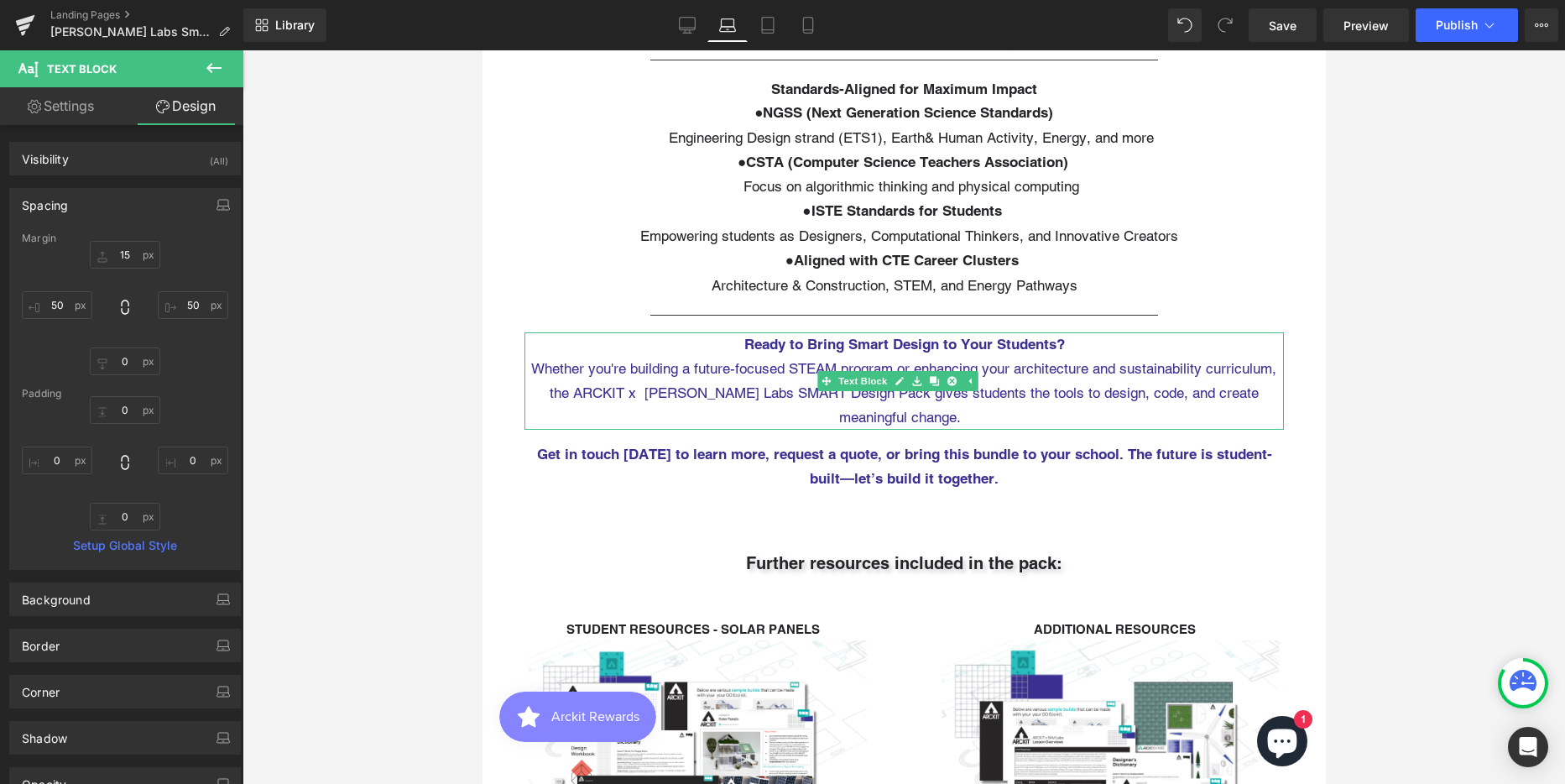
click at [753, 364] on span "Whether you're building a future-focused STEAM program or enhancing your archit…" at bounding box center [903, 393] width 745 height 66
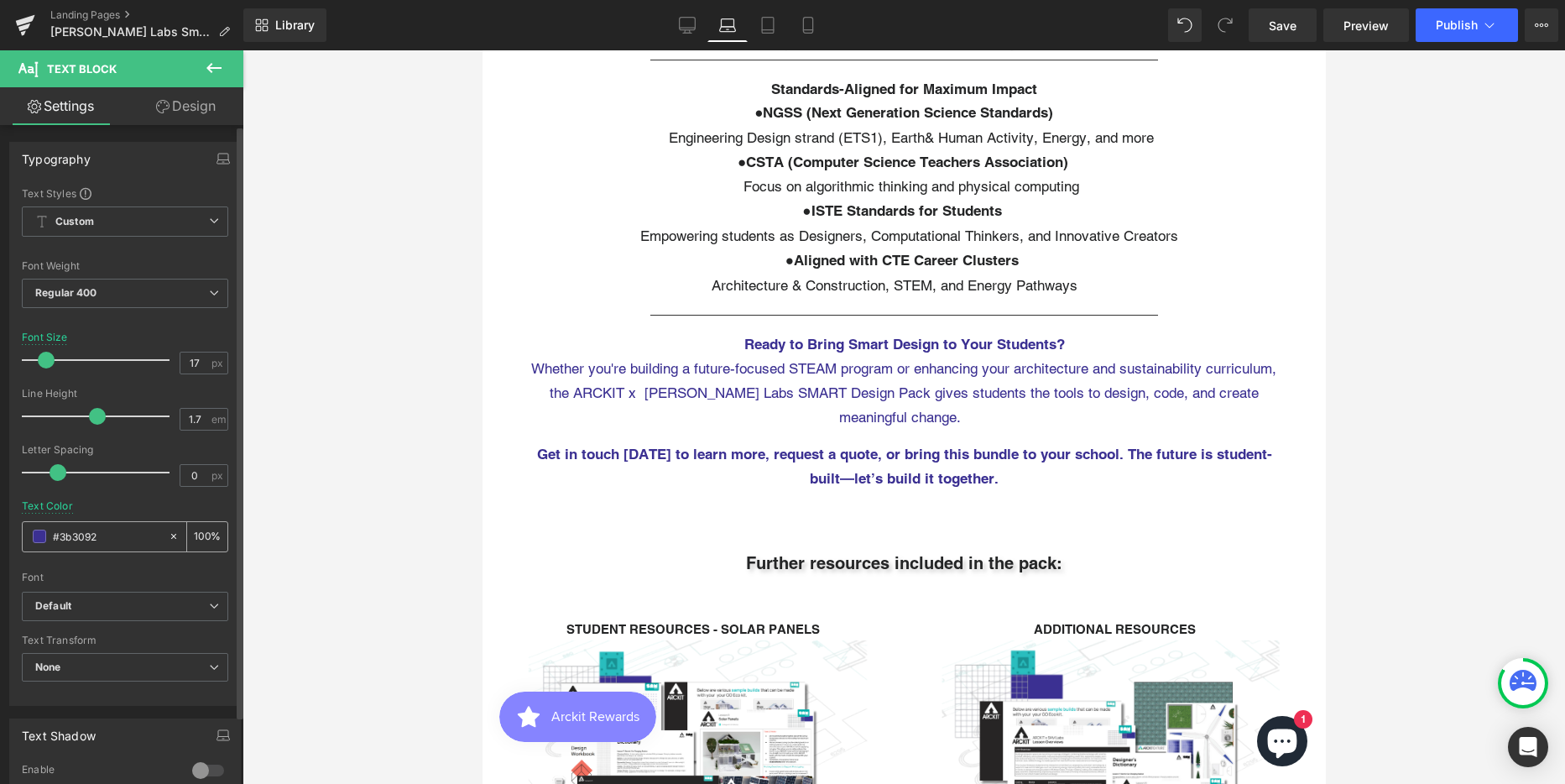
click at [83, 532] on input "#3b3092" at bounding box center [106, 535] width 107 height 18
click at [679, 19] on icon at bounding box center [688, 26] width 17 height 17
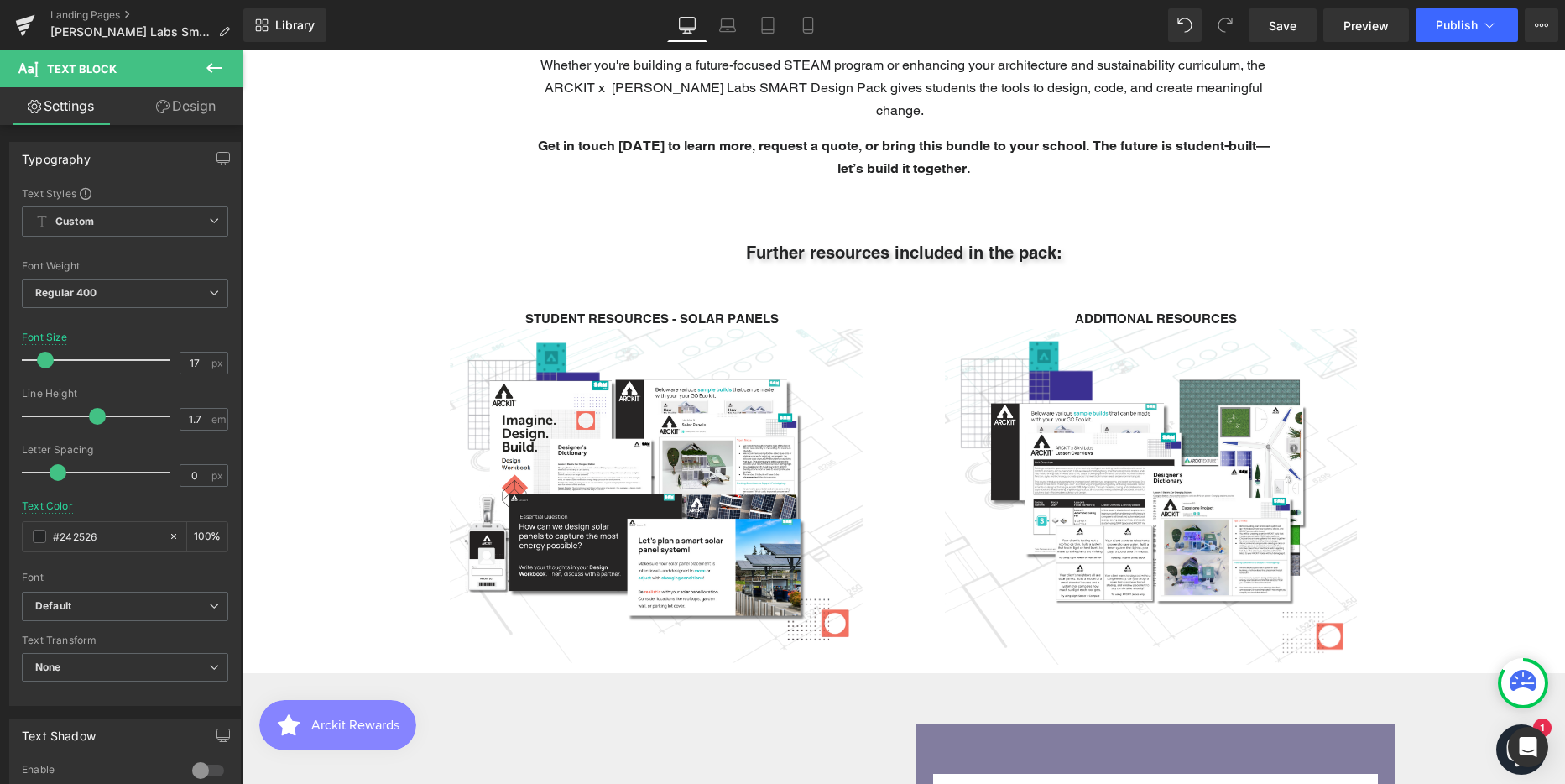
type input "16"
type input "#242526"
type input "100"
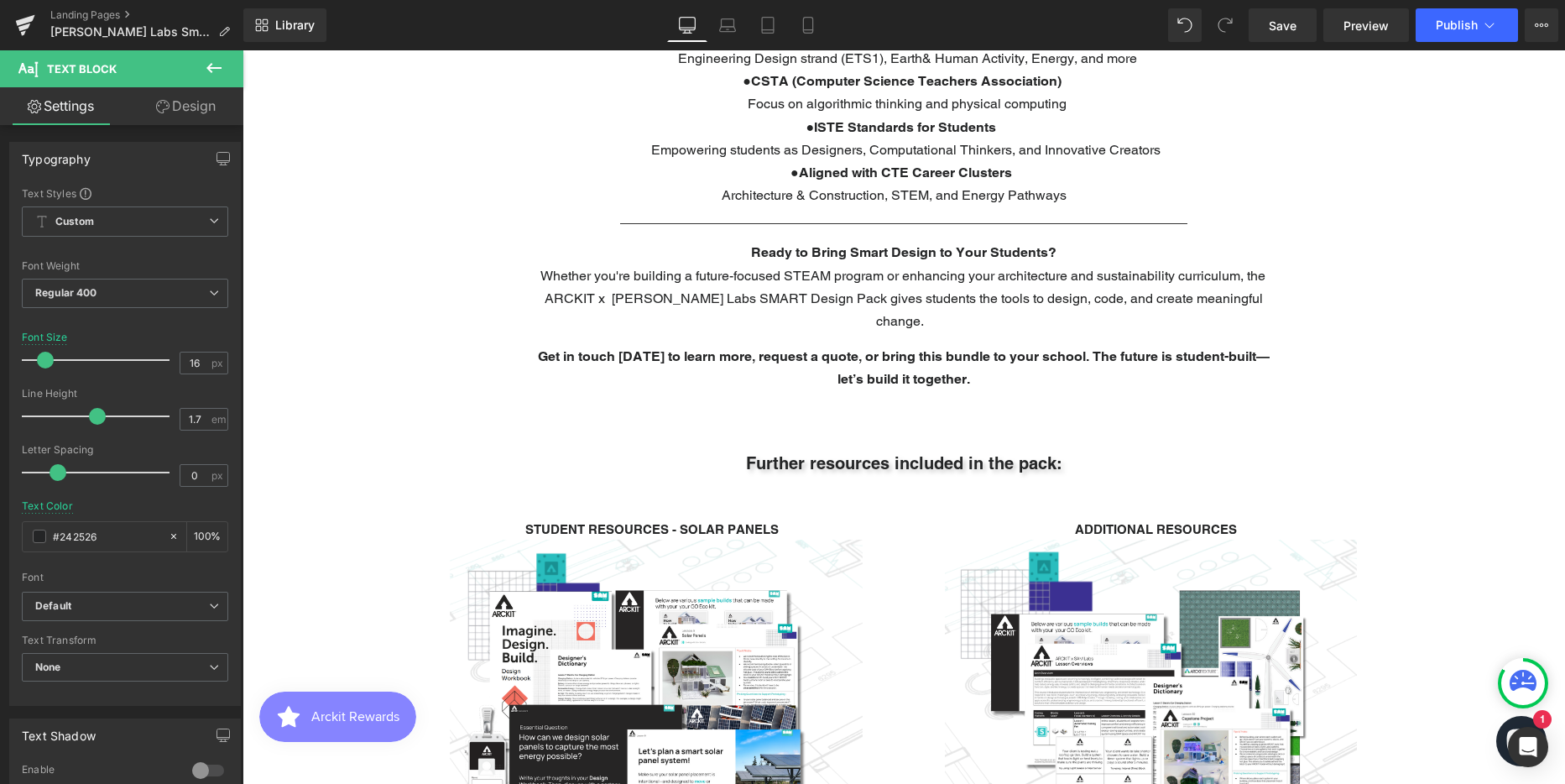
scroll to position [6020, 1310]
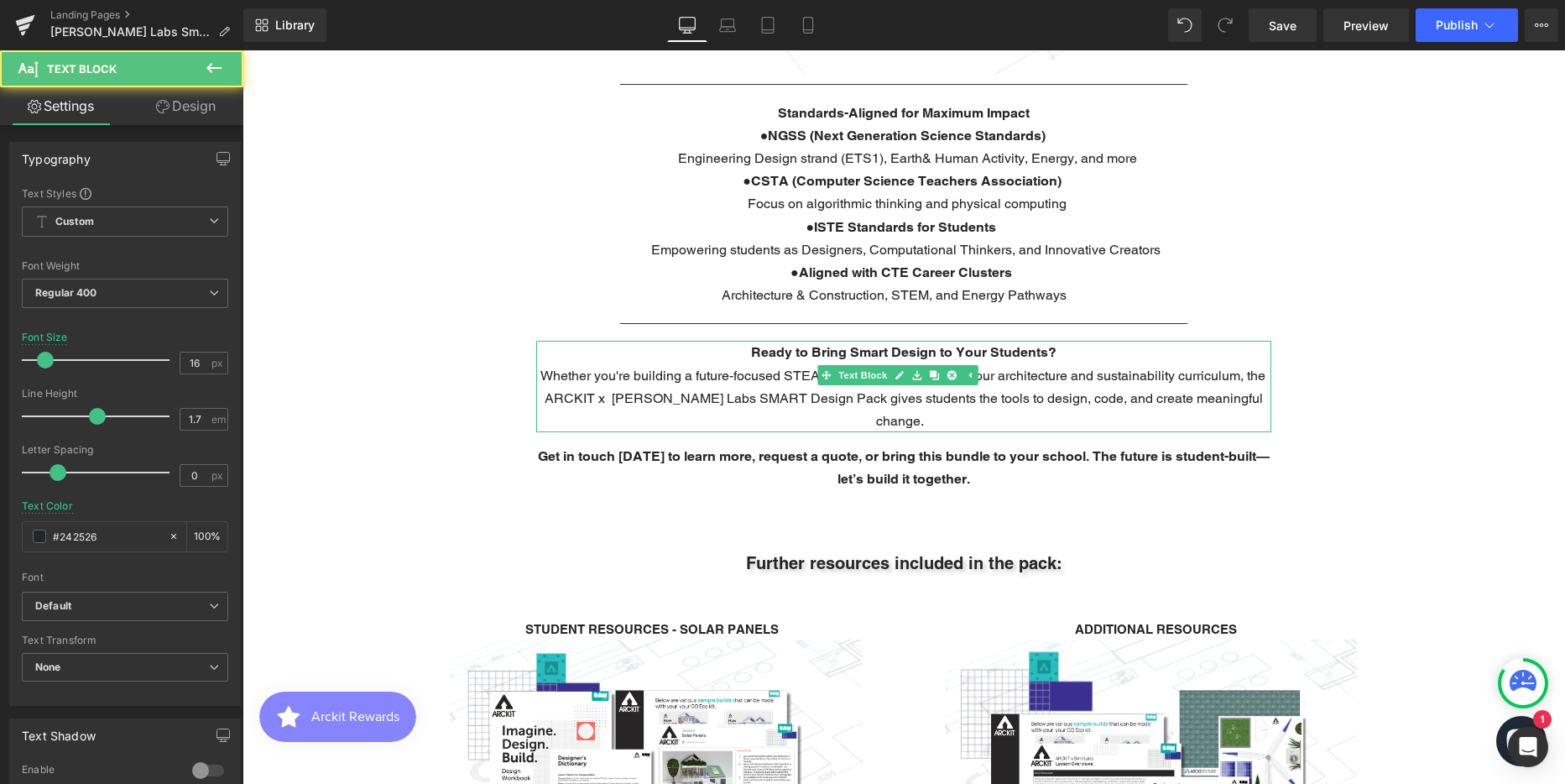
click at [760, 367] on span "Whether you're building a future-focused STEAM program or enhancing your archit…" at bounding box center [903, 398] width 726 height 62
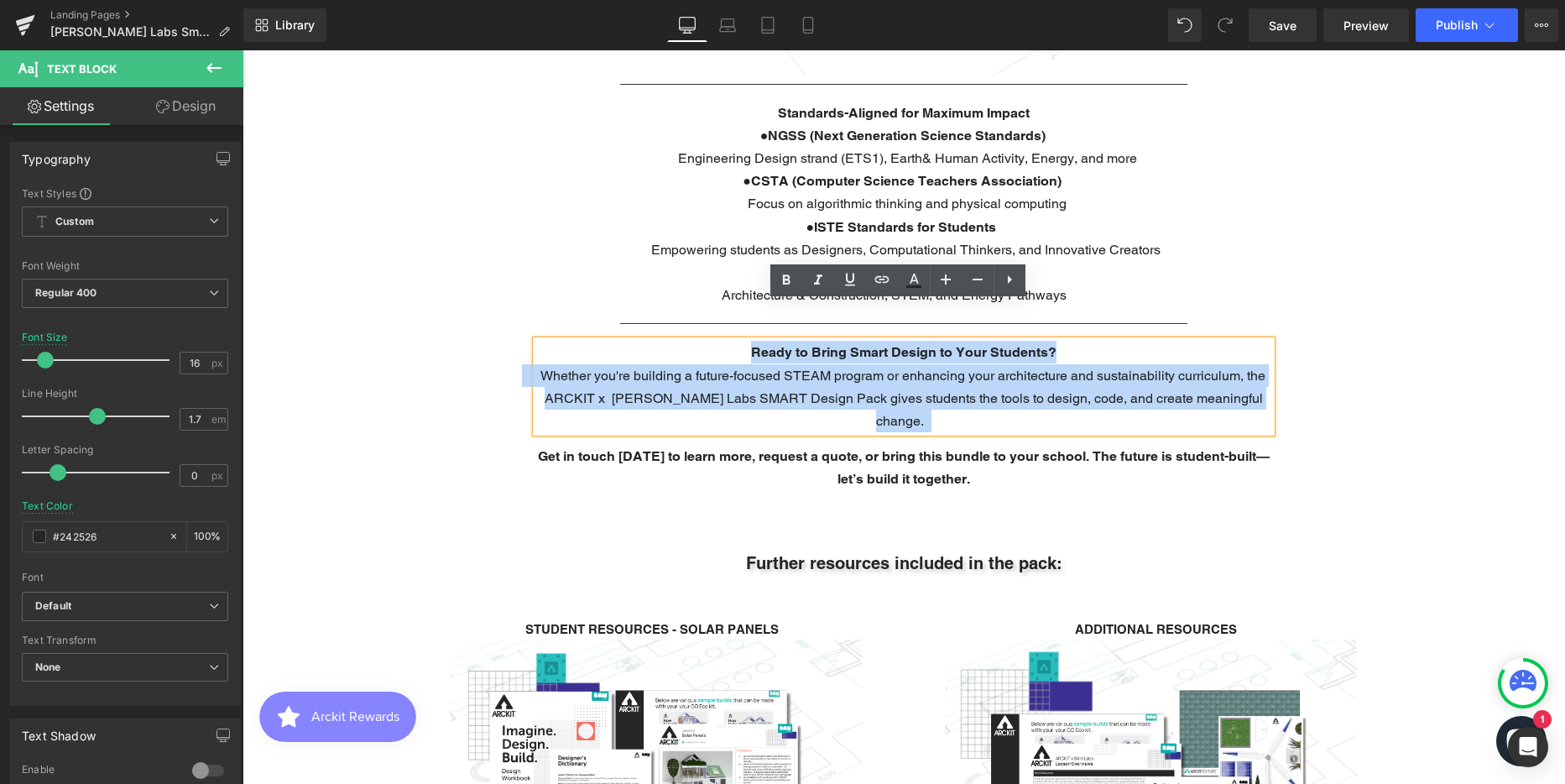
drag, startPoint x: 741, startPoint y: 313, endPoint x: 1261, endPoint y: 363, distance: 522.4
click at [1261, 363] on div "Ready to Bring Smart Design to Your Students? Whether you're building a future-…" at bounding box center [904, 386] width 735 height 91
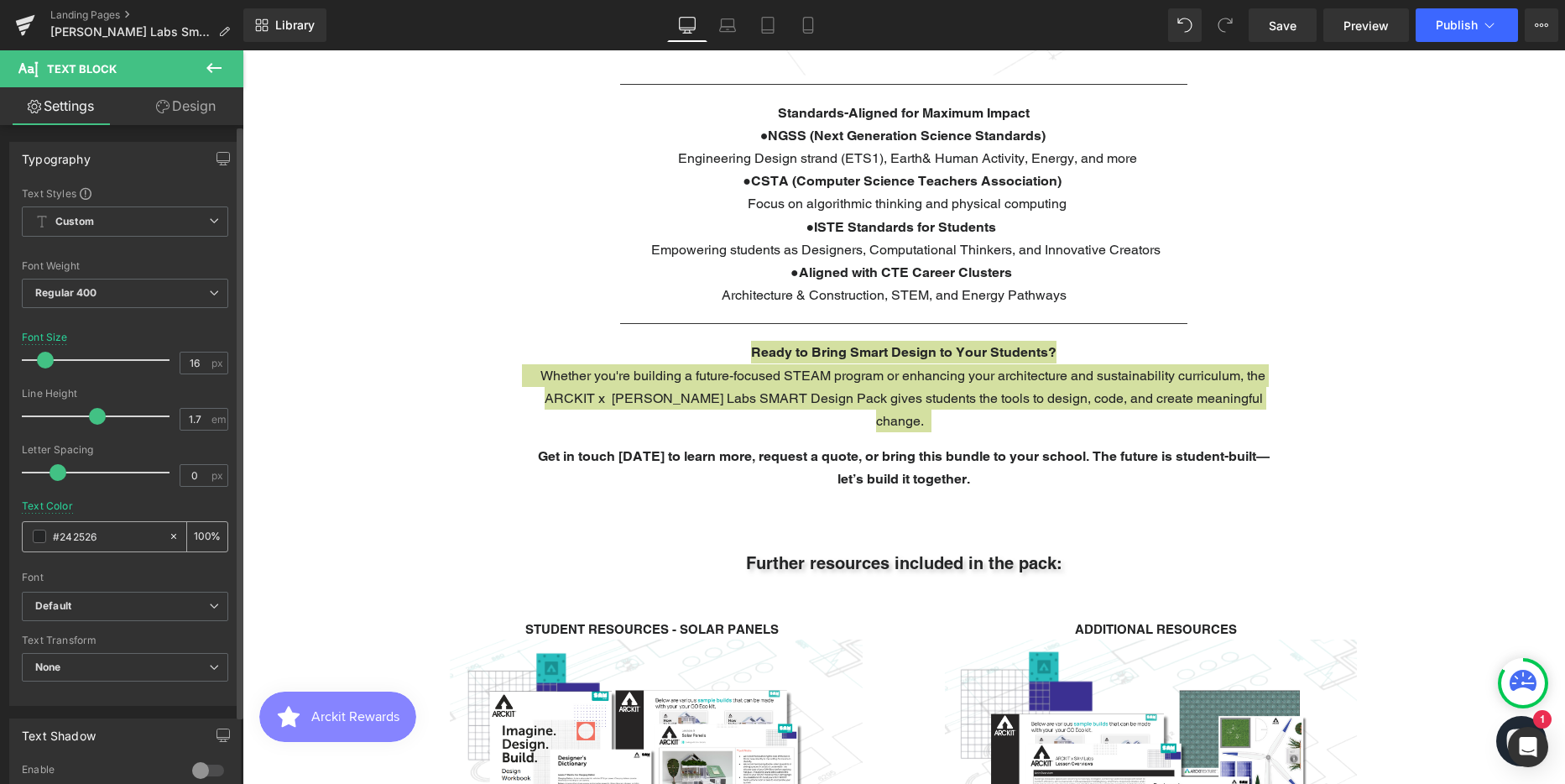
click at [83, 538] on input "#242526" at bounding box center [106, 535] width 107 height 18
type input "#3b3092"
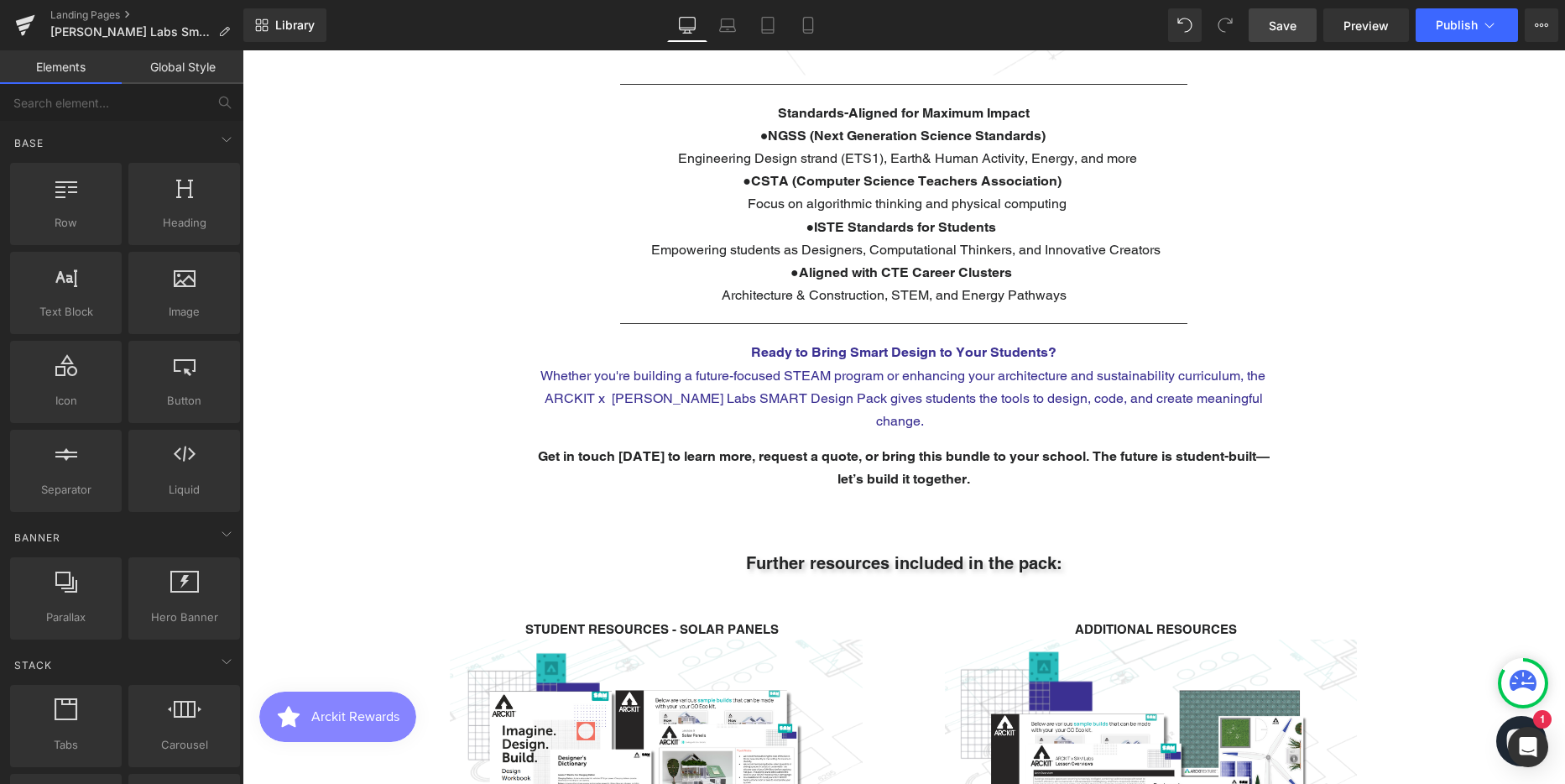
click at [1286, 28] on span "Save" at bounding box center [1282, 26] width 28 height 18
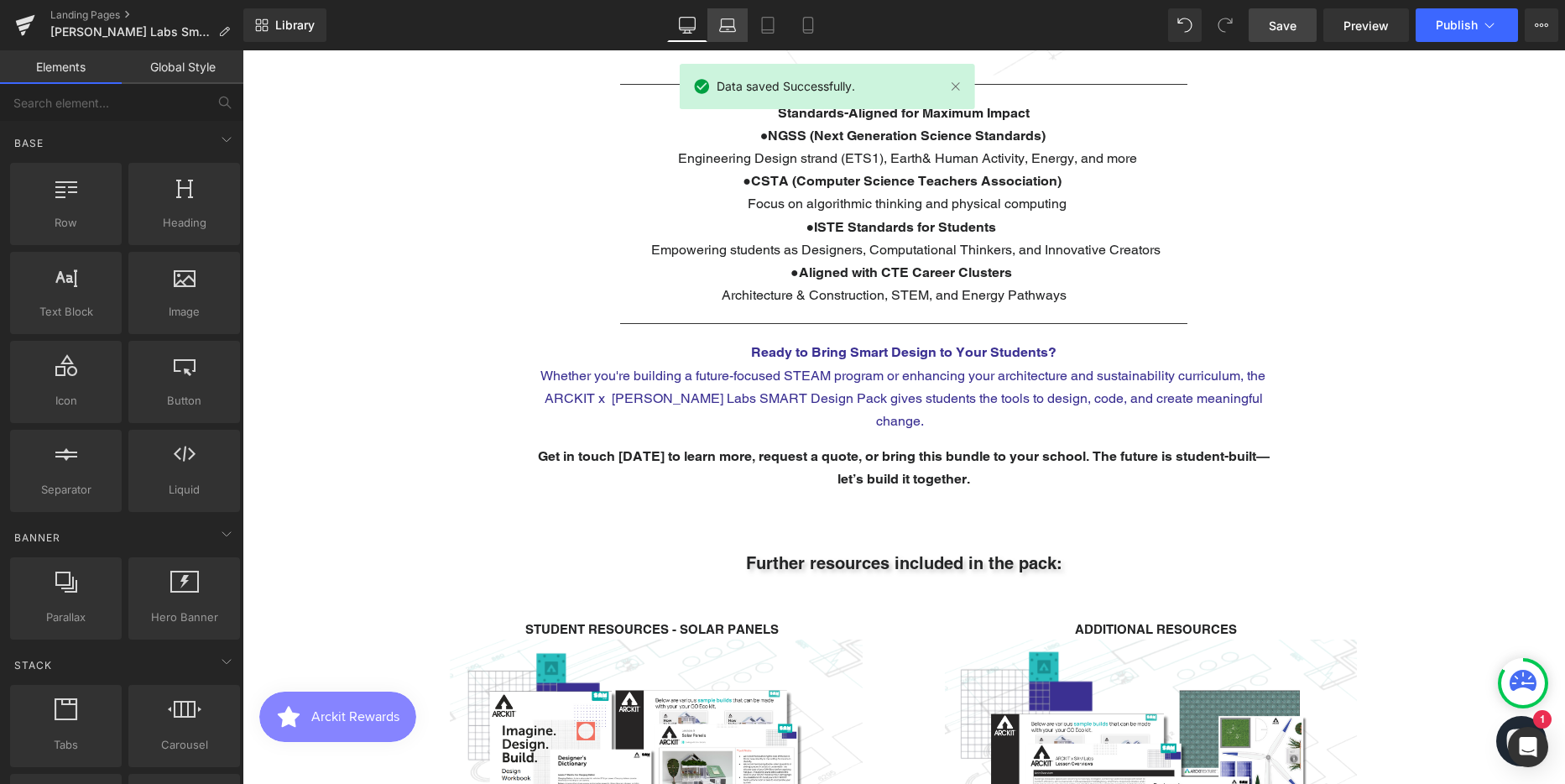
click at [736, 28] on icon at bounding box center [727, 26] width 17 height 17
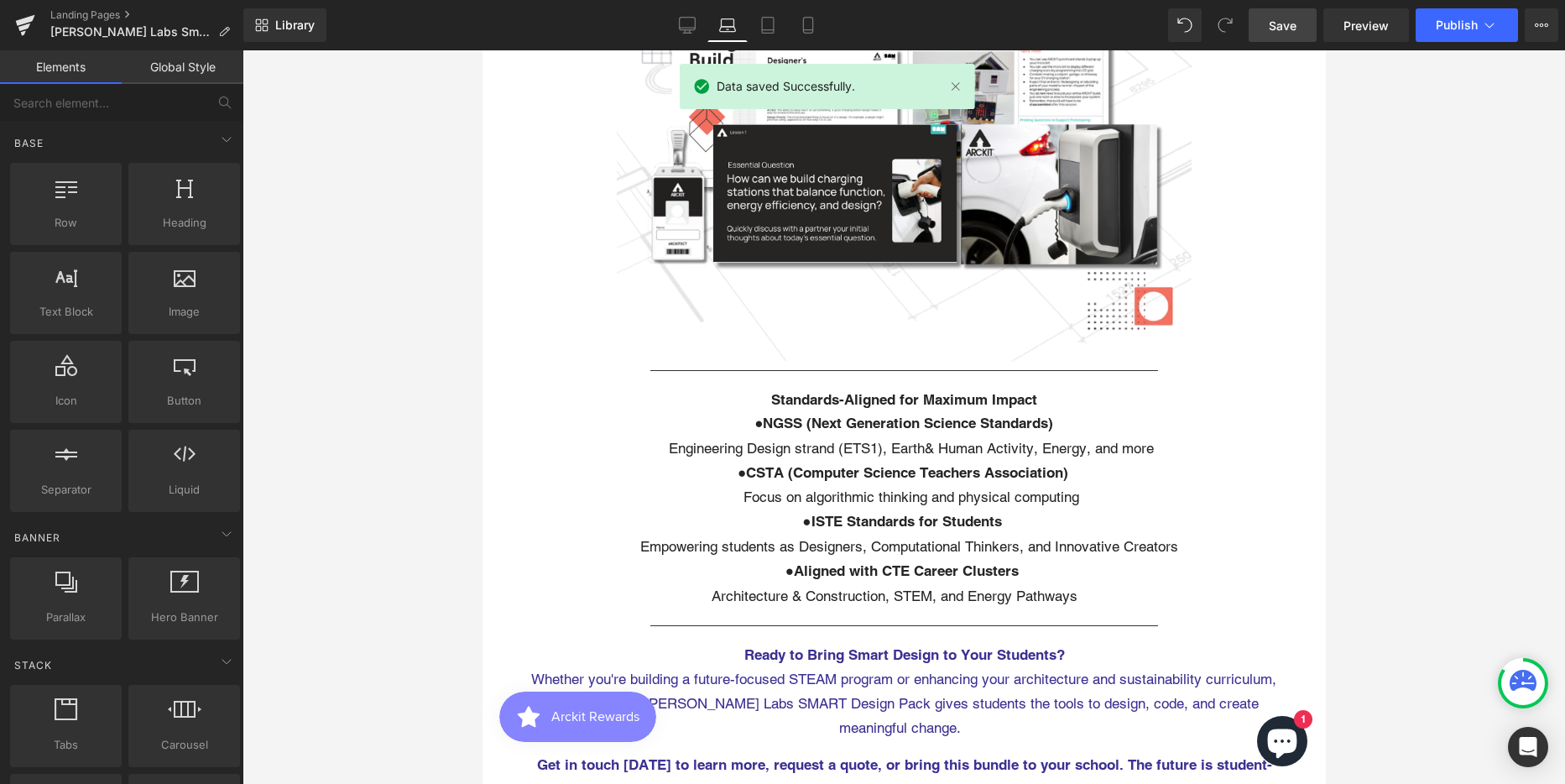
scroll to position [9, 9]
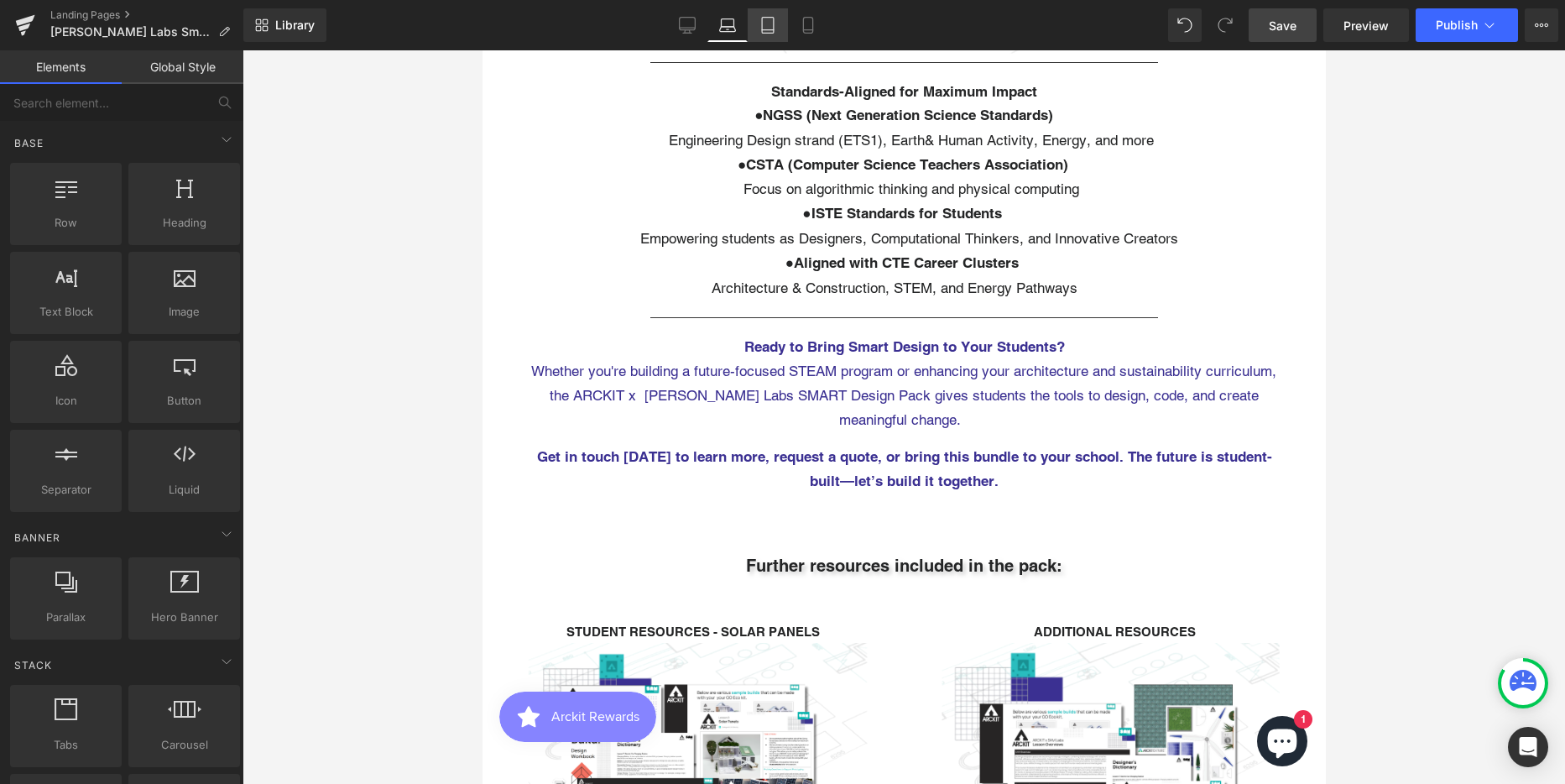
click at [764, 28] on icon at bounding box center [768, 26] width 17 height 17
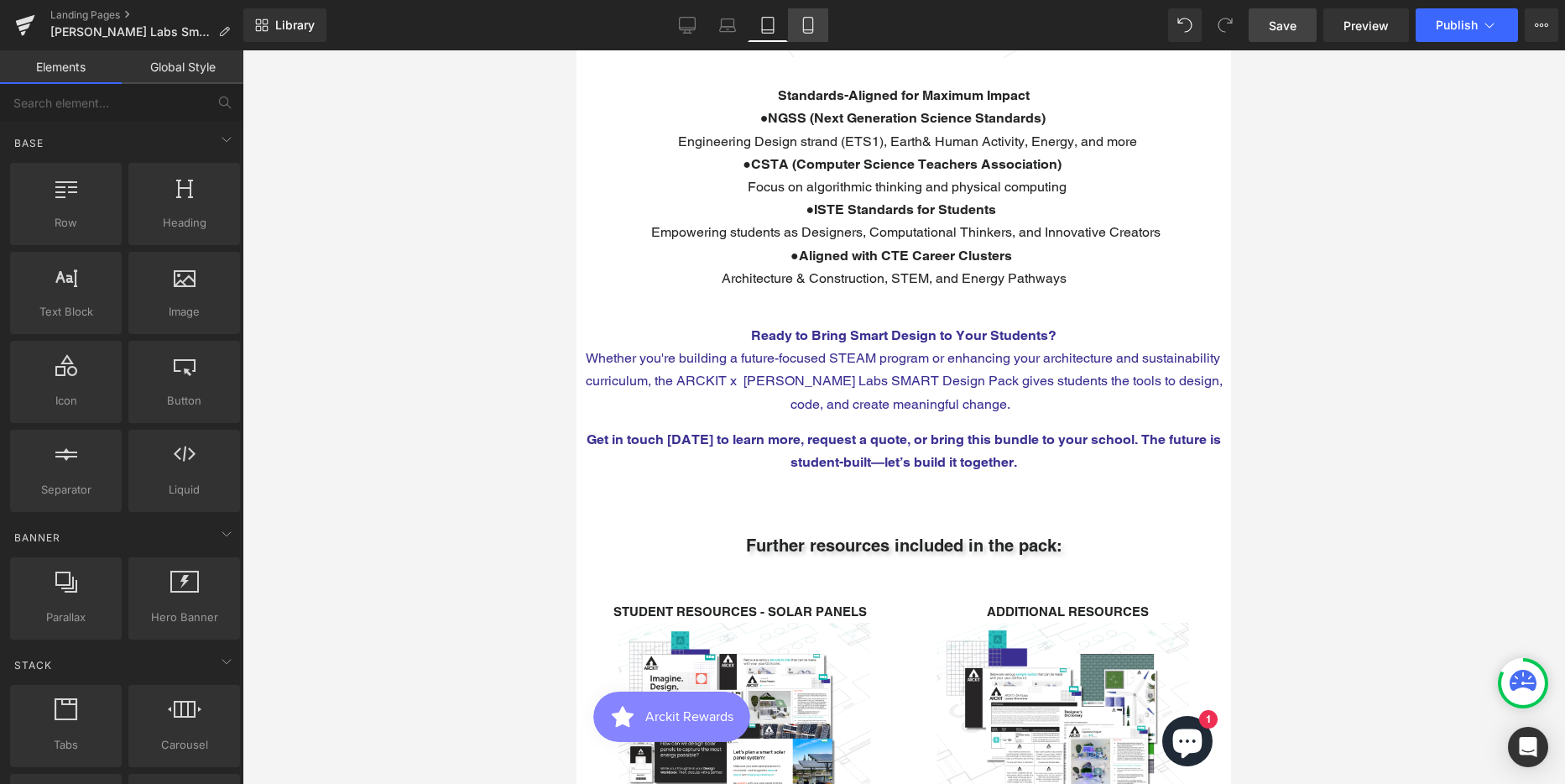
click at [816, 28] on icon at bounding box center [808, 26] width 17 height 17
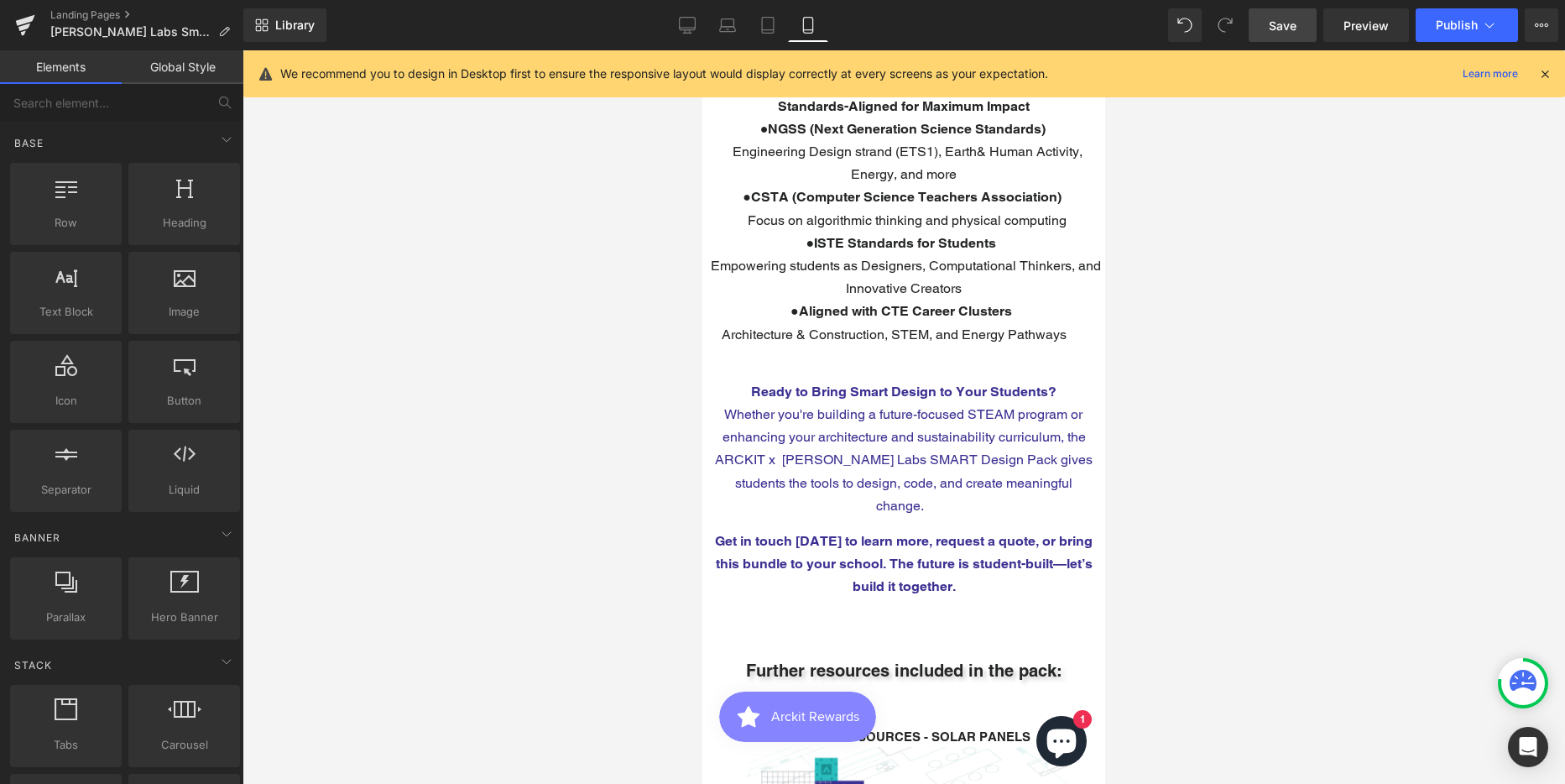
scroll to position [7019, 390]
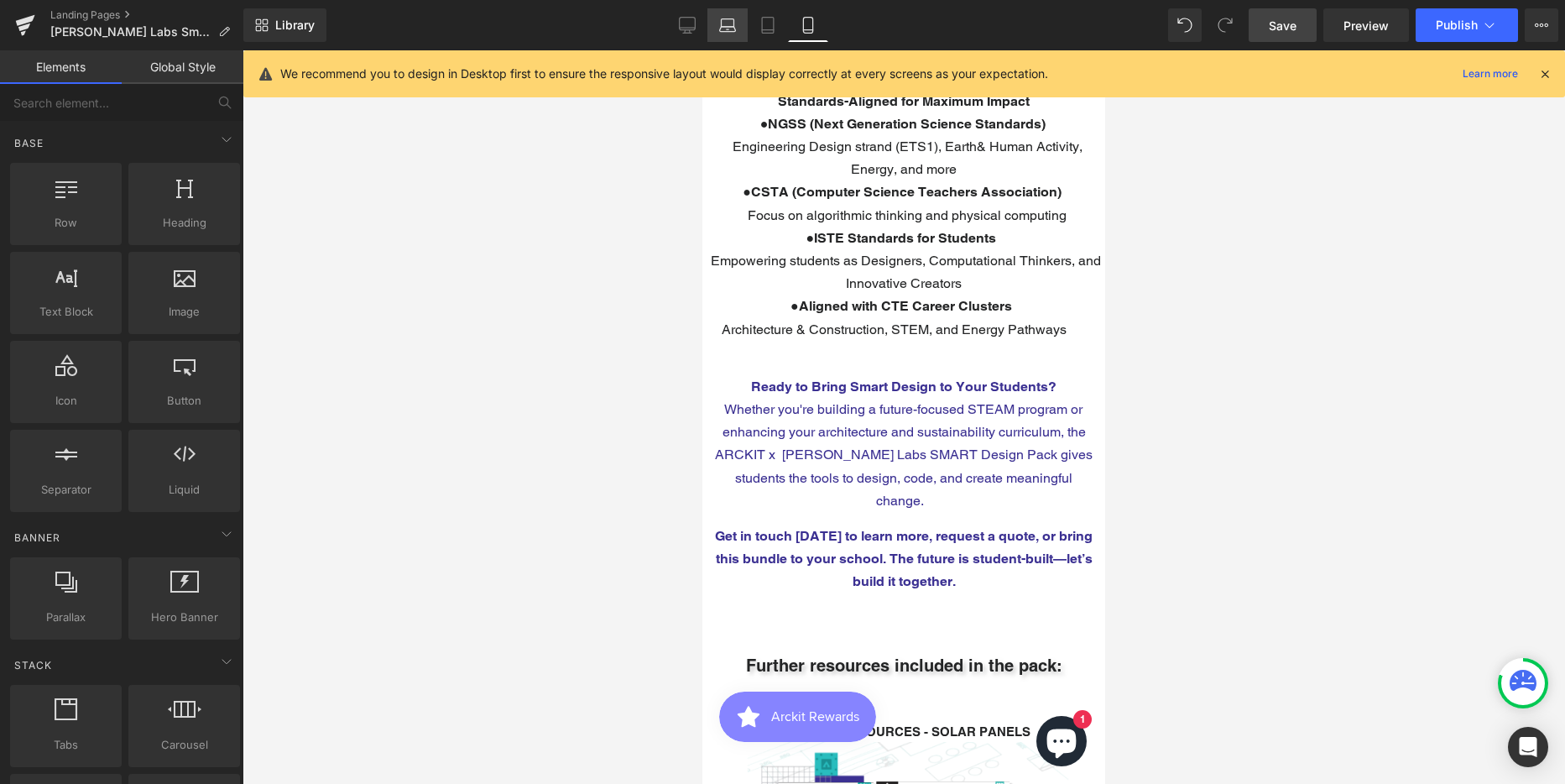
click at [728, 28] on icon at bounding box center [727, 26] width 17 height 17
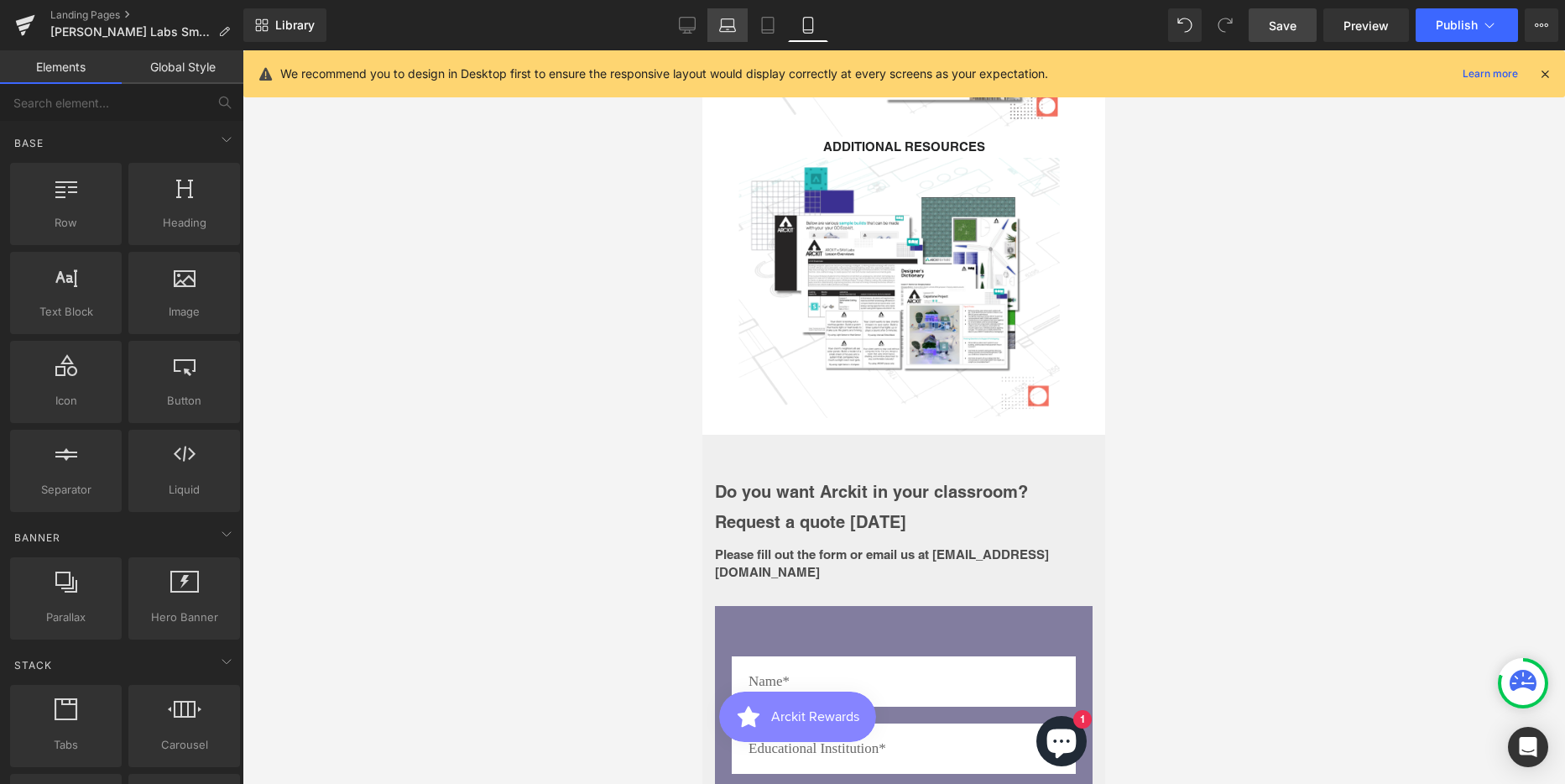
scroll to position [9, 9]
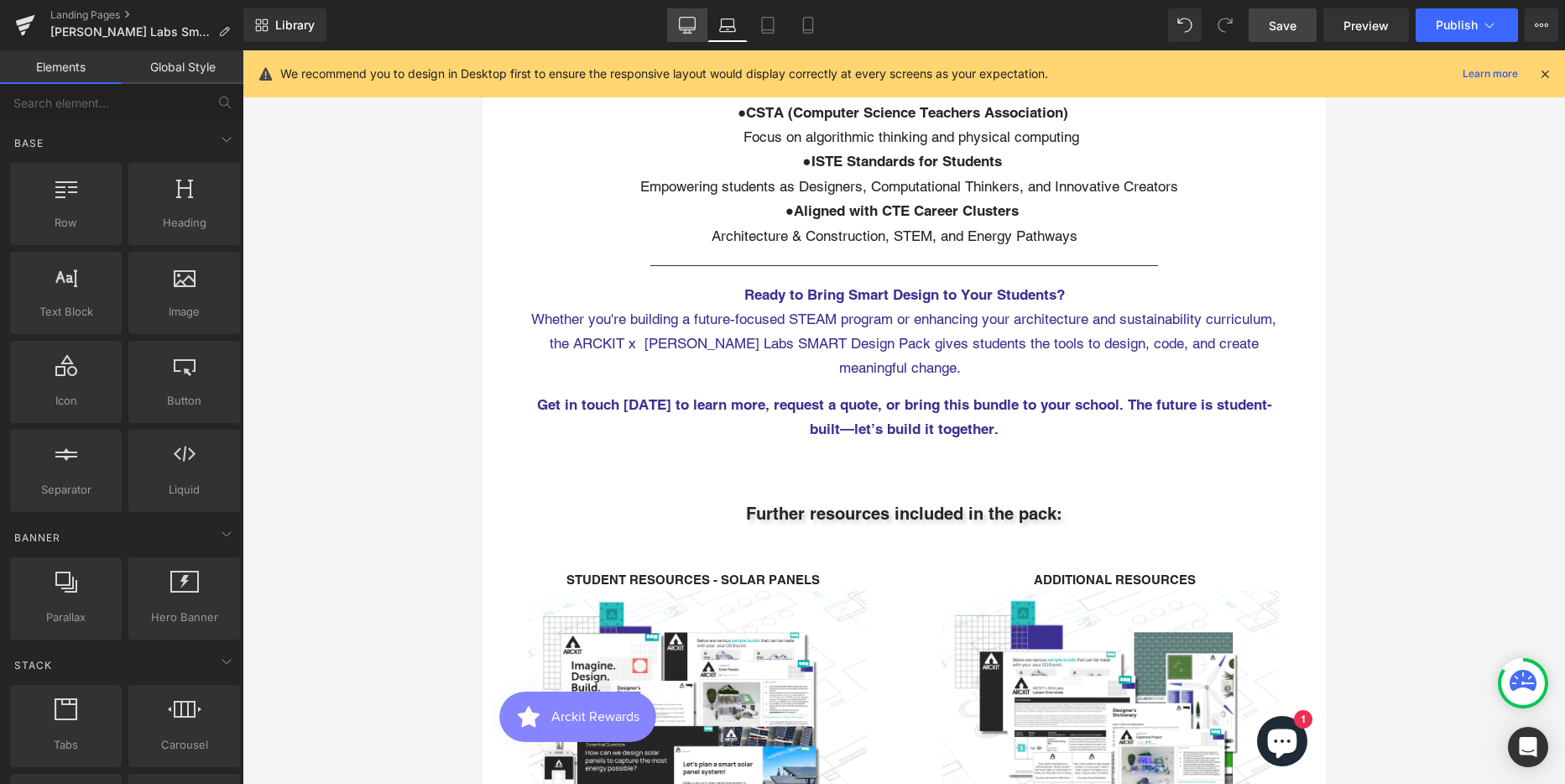
click at [682, 31] on icon at bounding box center [688, 26] width 17 height 17
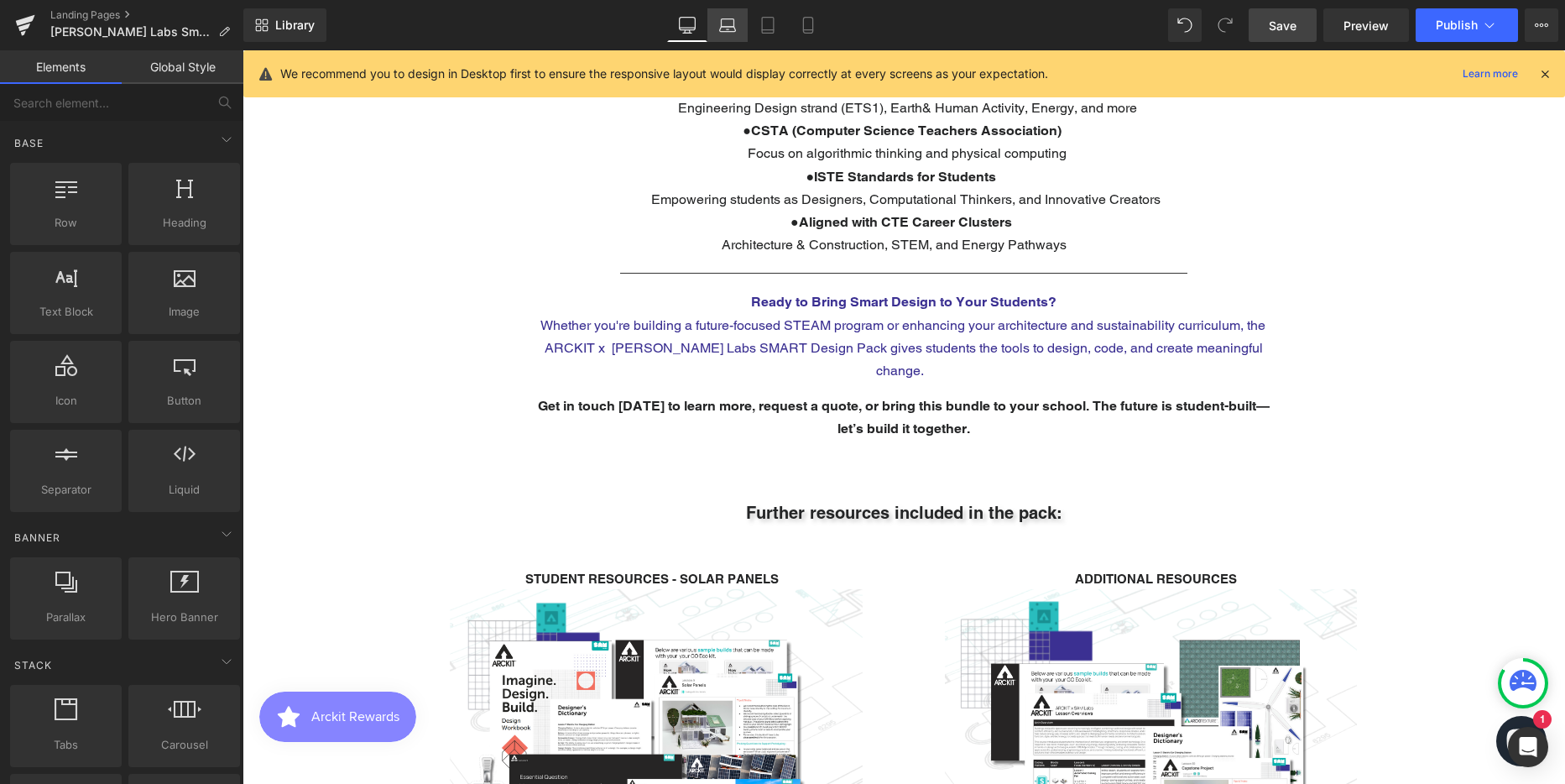
click at [736, 24] on icon at bounding box center [727, 26] width 17 height 17
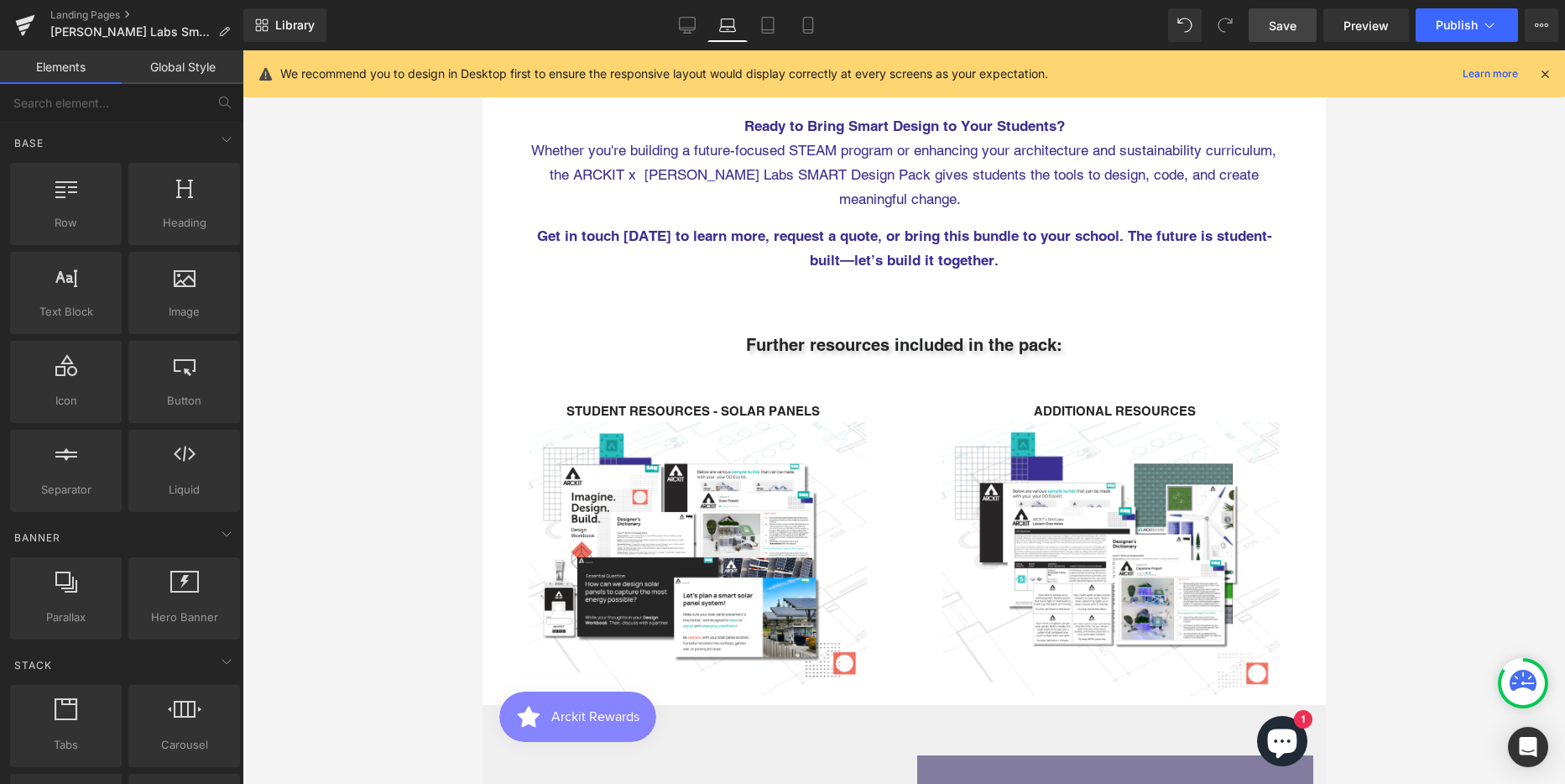
click at [798, 228] on span "Get in touch [DATE] to learn more, request a quote, or bring this bundle to you…" at bounding box center [904, 248] width 735 height 41
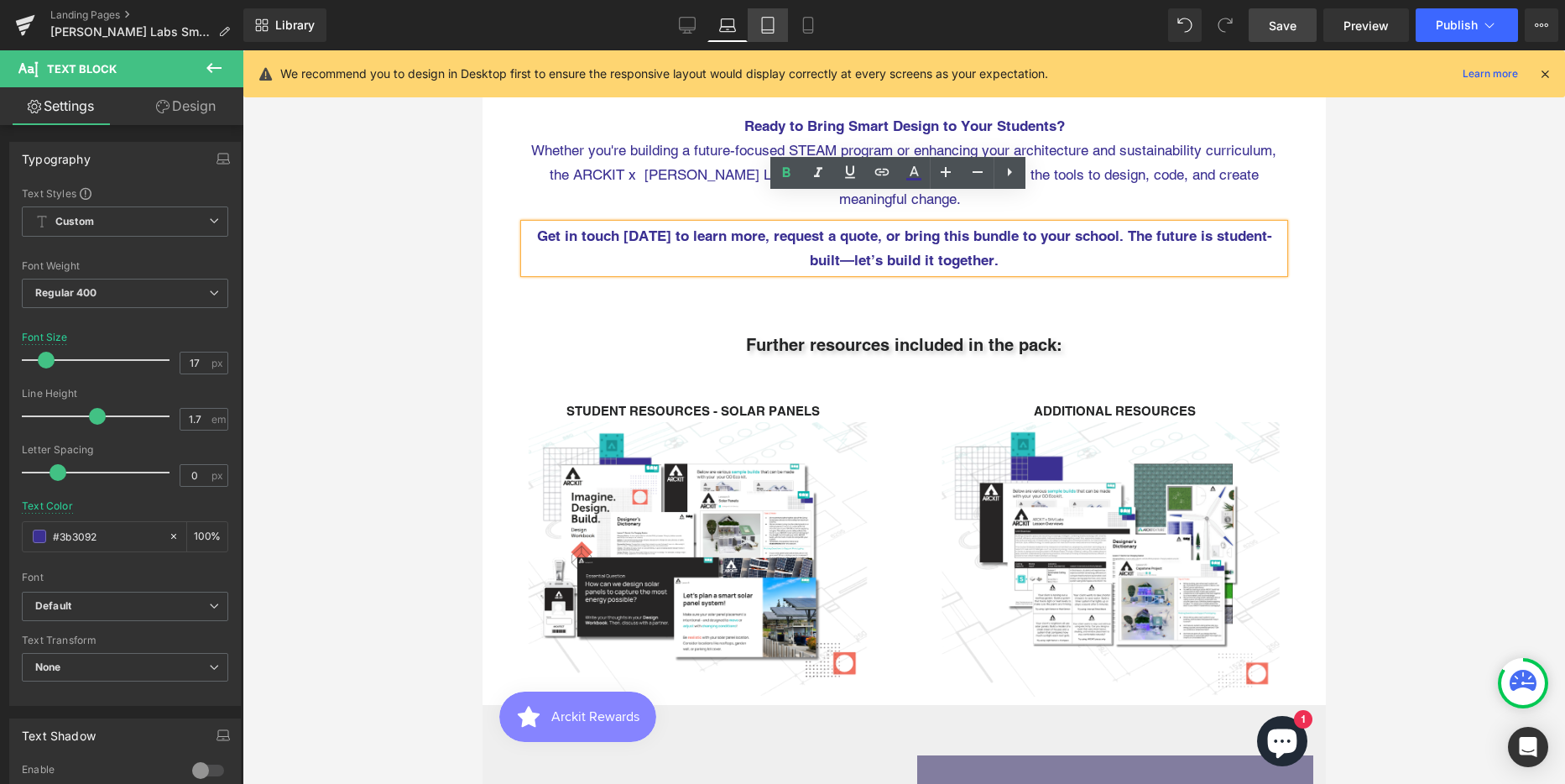
click at [769, 21] on icon at bounding box center [768, 26] width 17 height 17
type input "16"
type input "100"
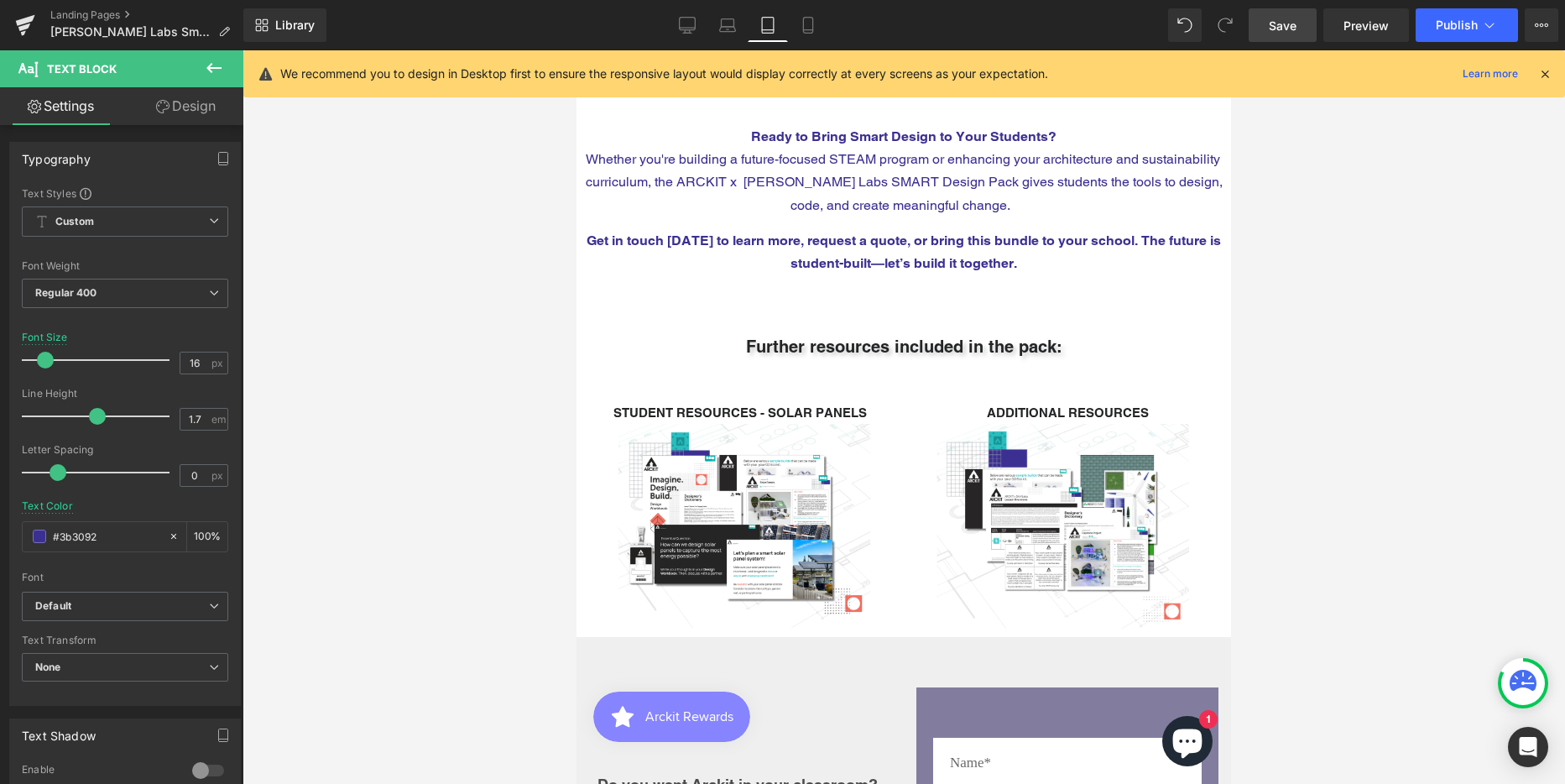
click at [833, 229] on p "Get in touch [DATE] to learn more, request a quote, or bring this bundle to you…" at bounding box center [904, 252] width 638 height 46
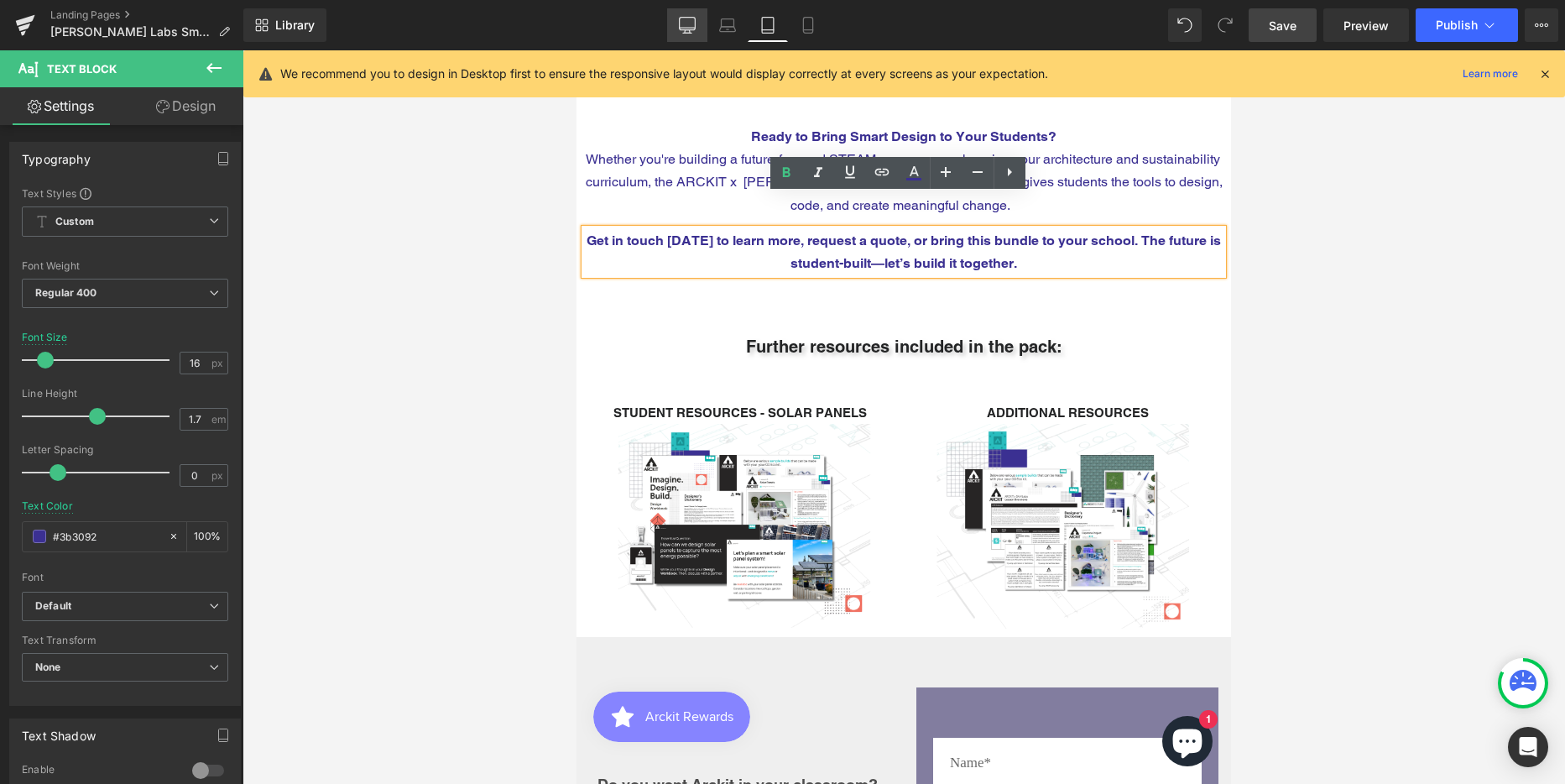
click at [697, 28] on link "Desktop" at bounding box center [688, 25] width 40 height 33
type input "#242526"
type input "100"
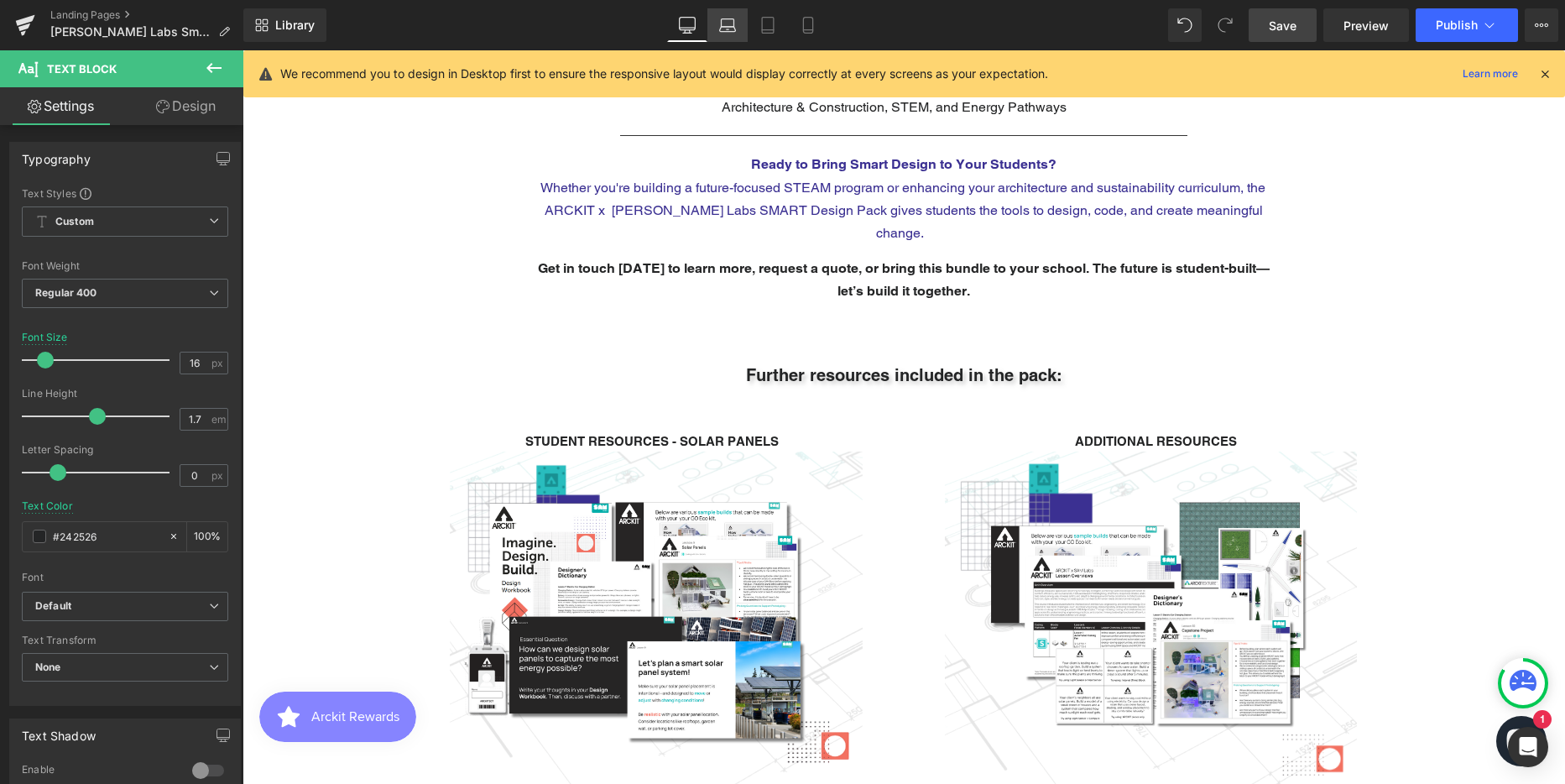
click at [734, 26] on icon at bounding box center [727, 26] width 17 height 17
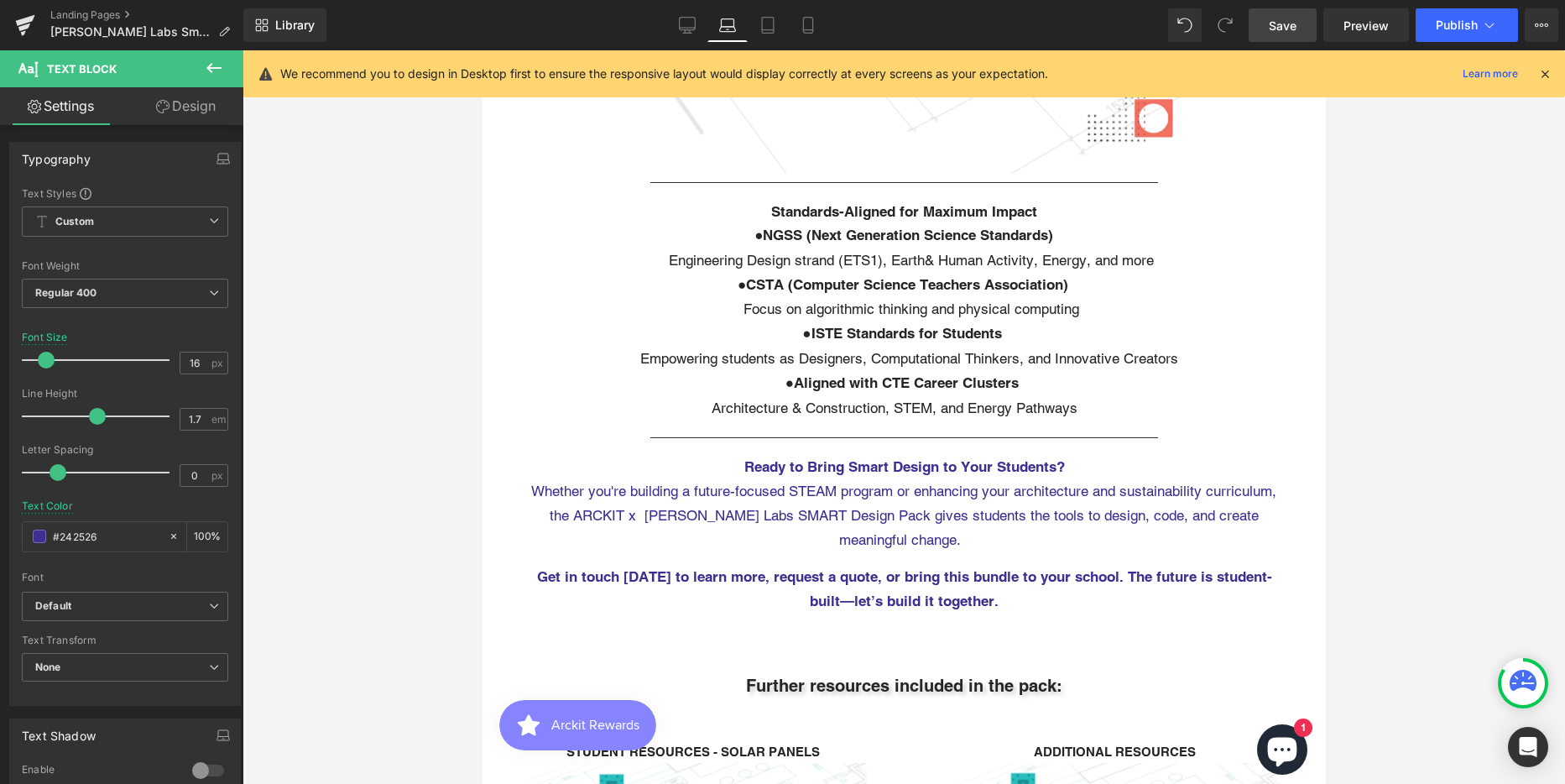
type input "17"
type input "#3b3092"
type input "100"
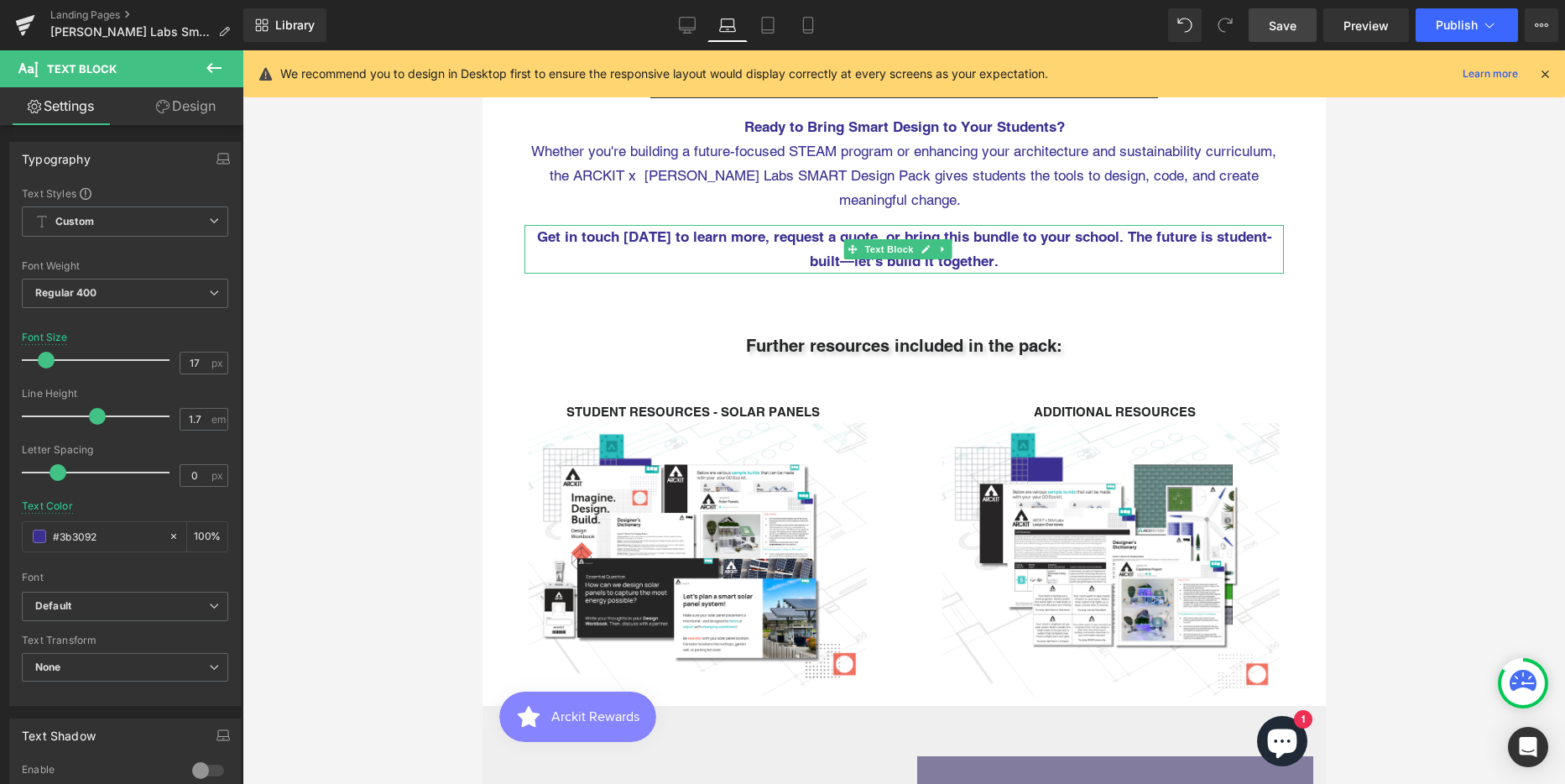
click at [740, 228] on span "Get in touch [DATE] to learn more, request a quote, or bring this bundle to you…" at bounding box center [904, 248] width 735 height 41
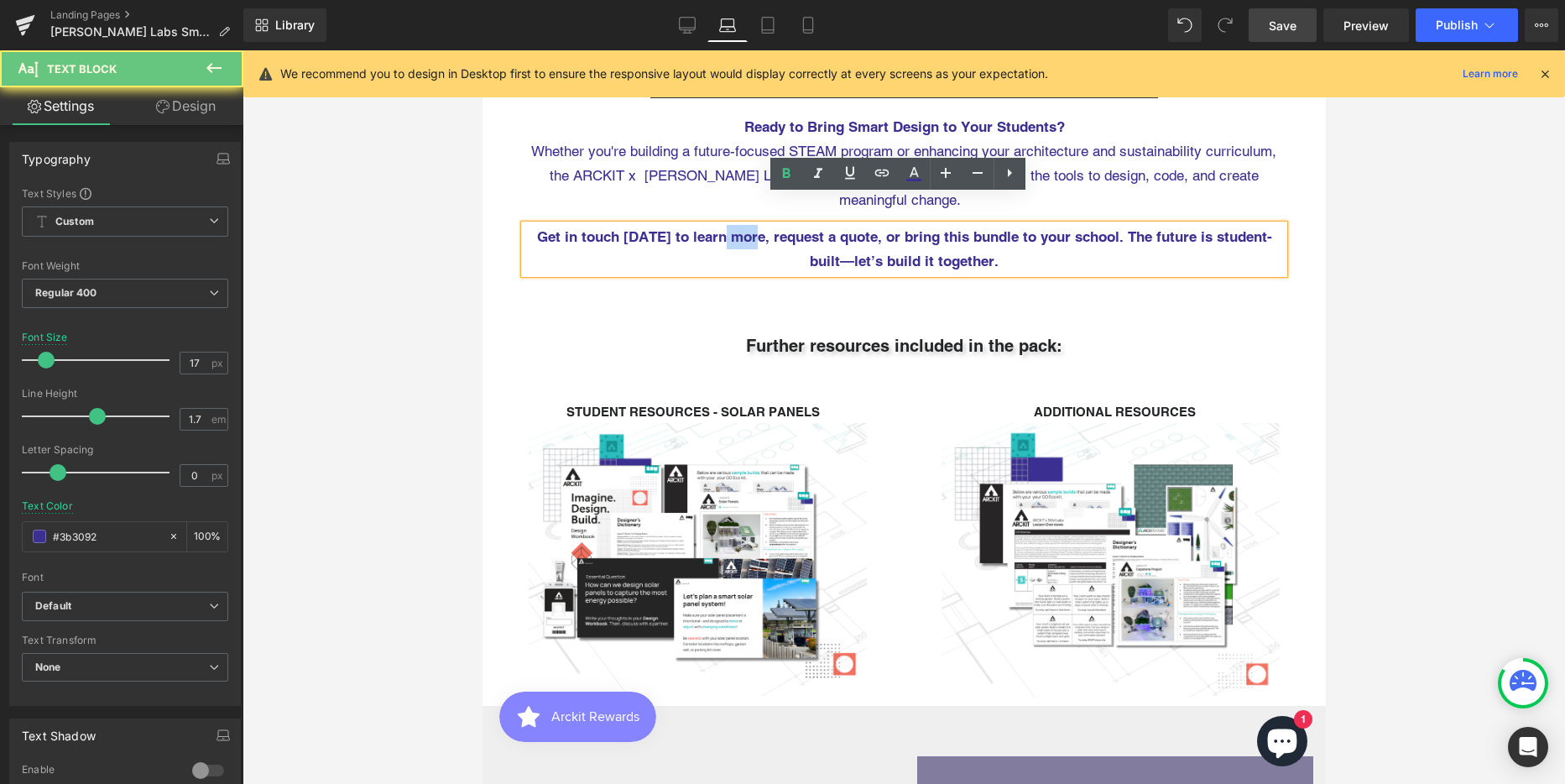
click at [740, 228] on span "Get in touch [DATE] to learn more, request a quote, or bring this bundle to you…" at bounding box center [904, 248] width 735 height 41
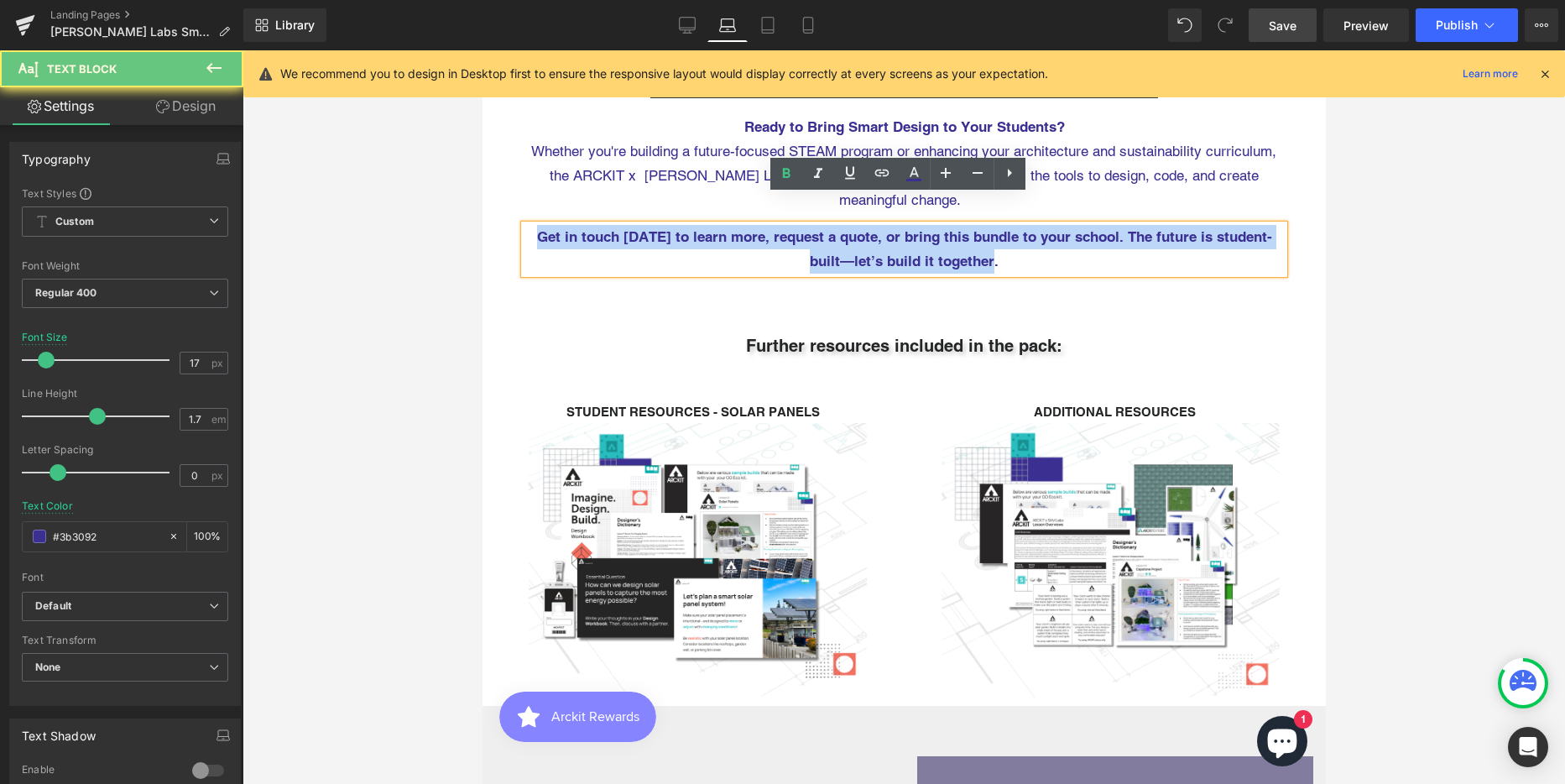
click at [740, 228] on span "Get in touch [DATE] to learn more, request a quote, or bring this bundle to you…" at bounding box center [904, 248] width 735 height 41
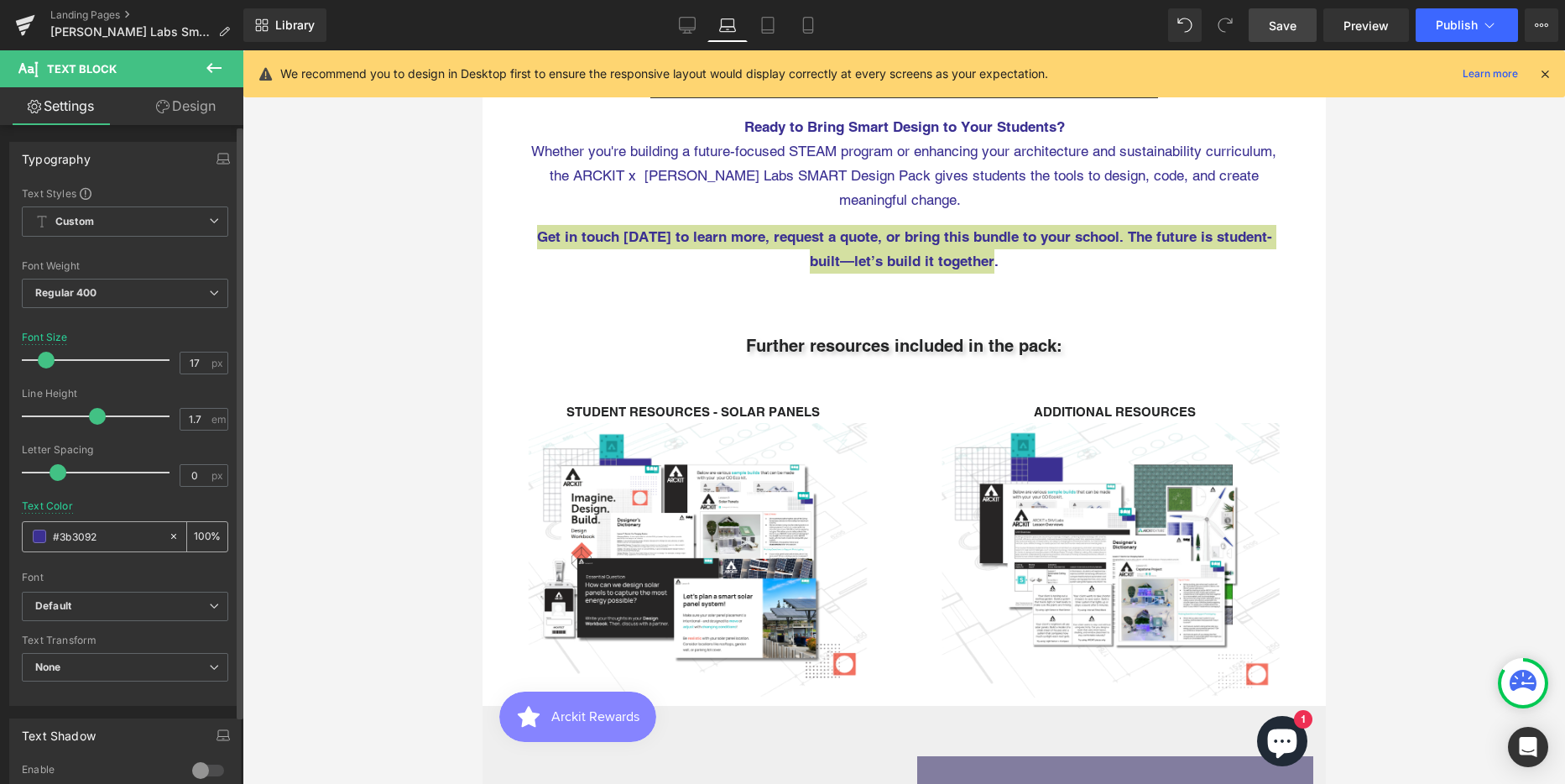
click at [78, 532] on input "#3b3092" at bounding box center [106, 535] width 107 height 18
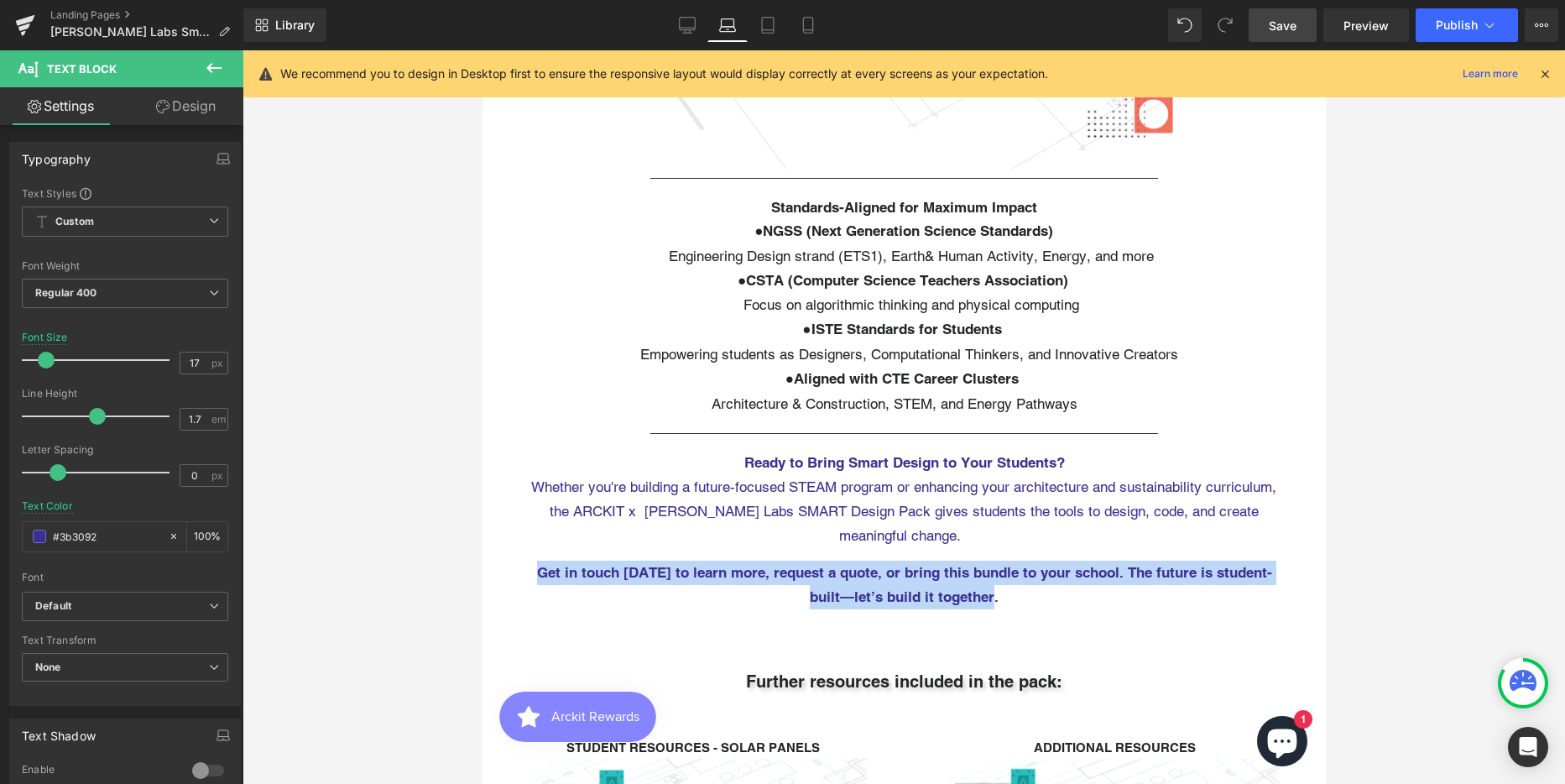
click at [734, 248] on span "Engineering Design strand (ETS1), Earth& Human Activity, Energy, and more" at bounding box center [894, 256] width 519 height 17
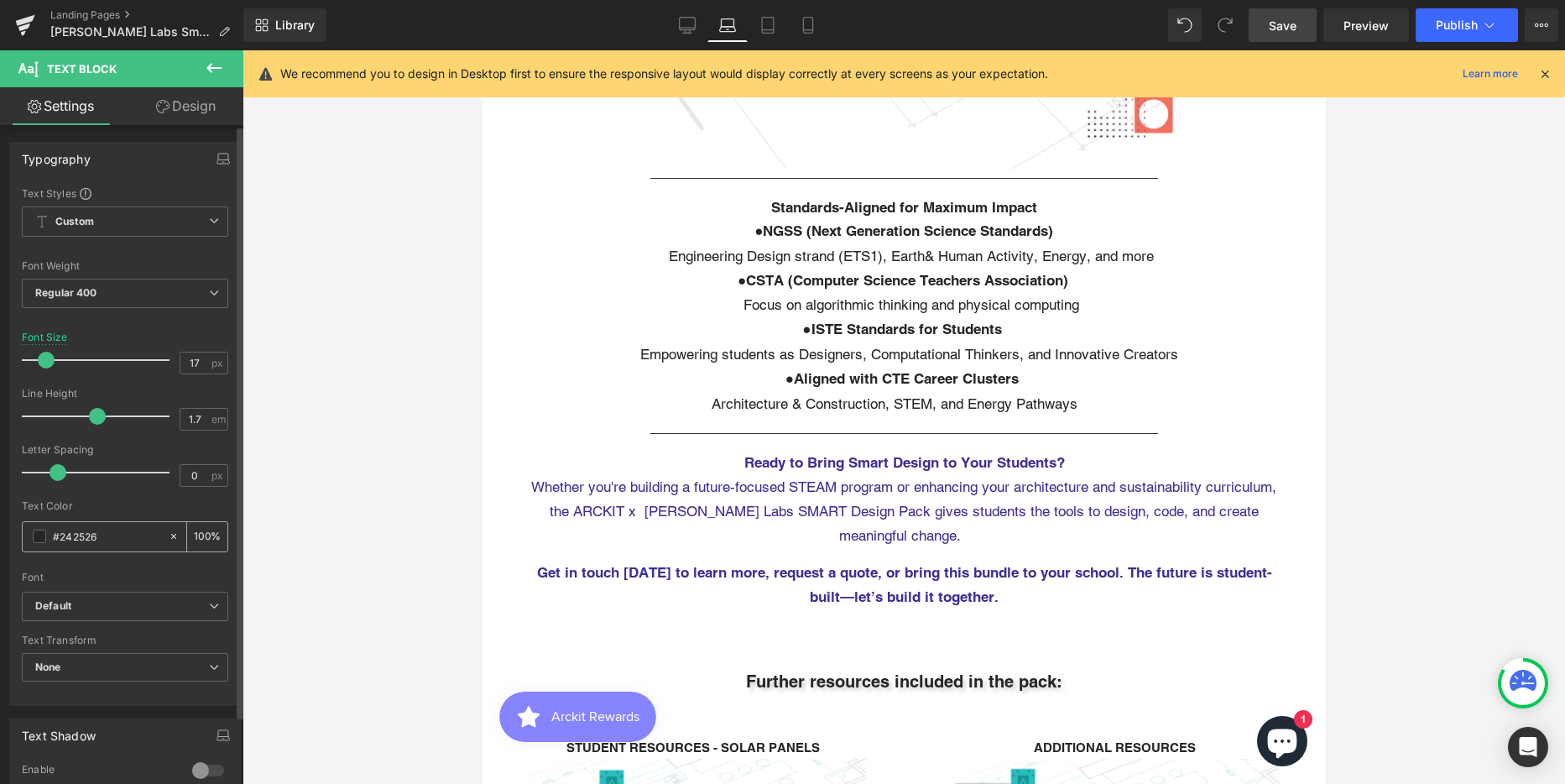
click at [68, 538] on input "#242526" at bounding box center [106, 535] width 107 height 18
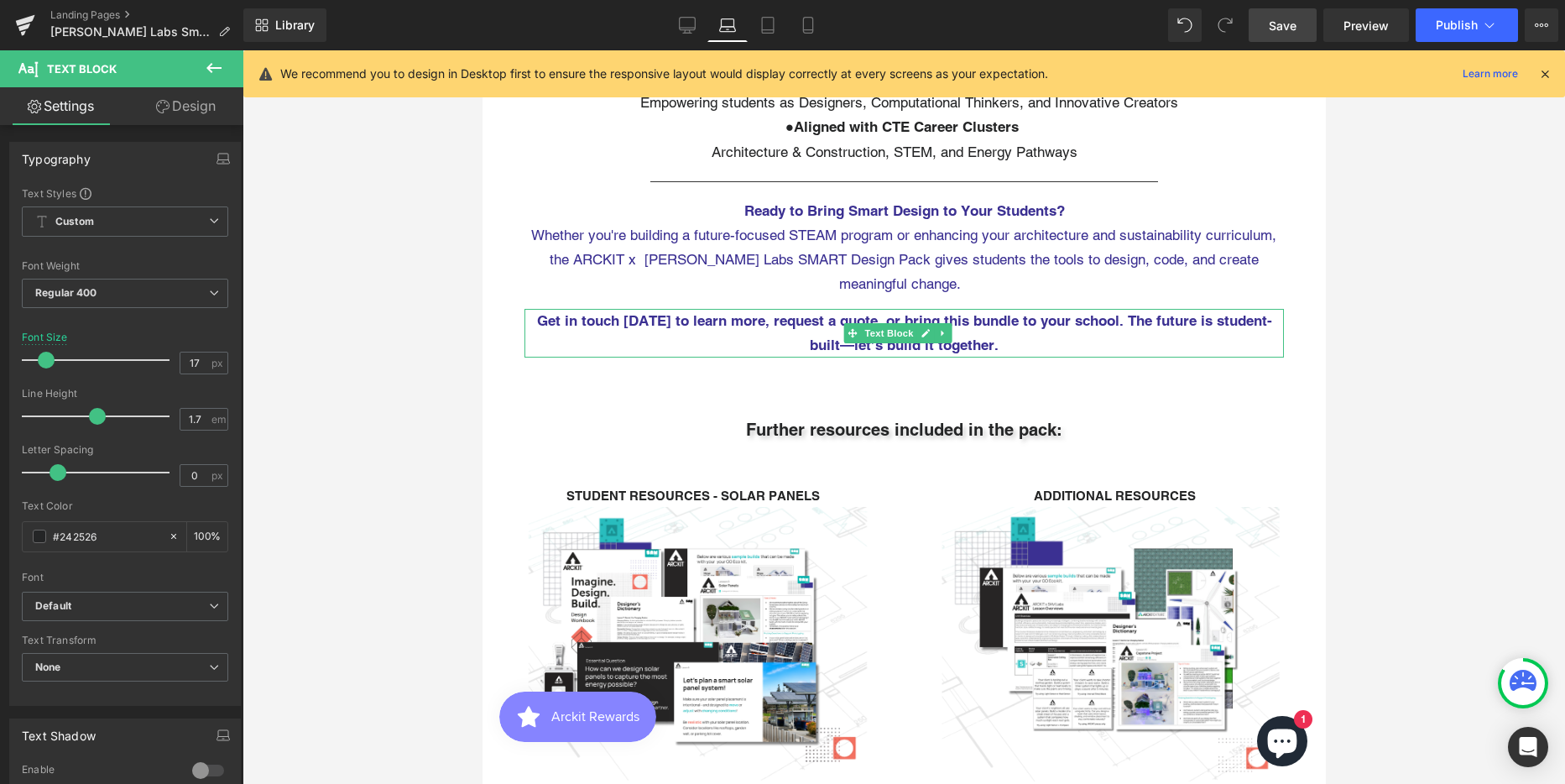
click at [720, 312] on span "Get in touch [DATE] to learn more, request a quote, or bring this bundle to you…" at bounding box center [904, 332] width 735 height 41
click at [74, 534] on input "#3b3092" at bounding box center [106, 535] width 107 height 18
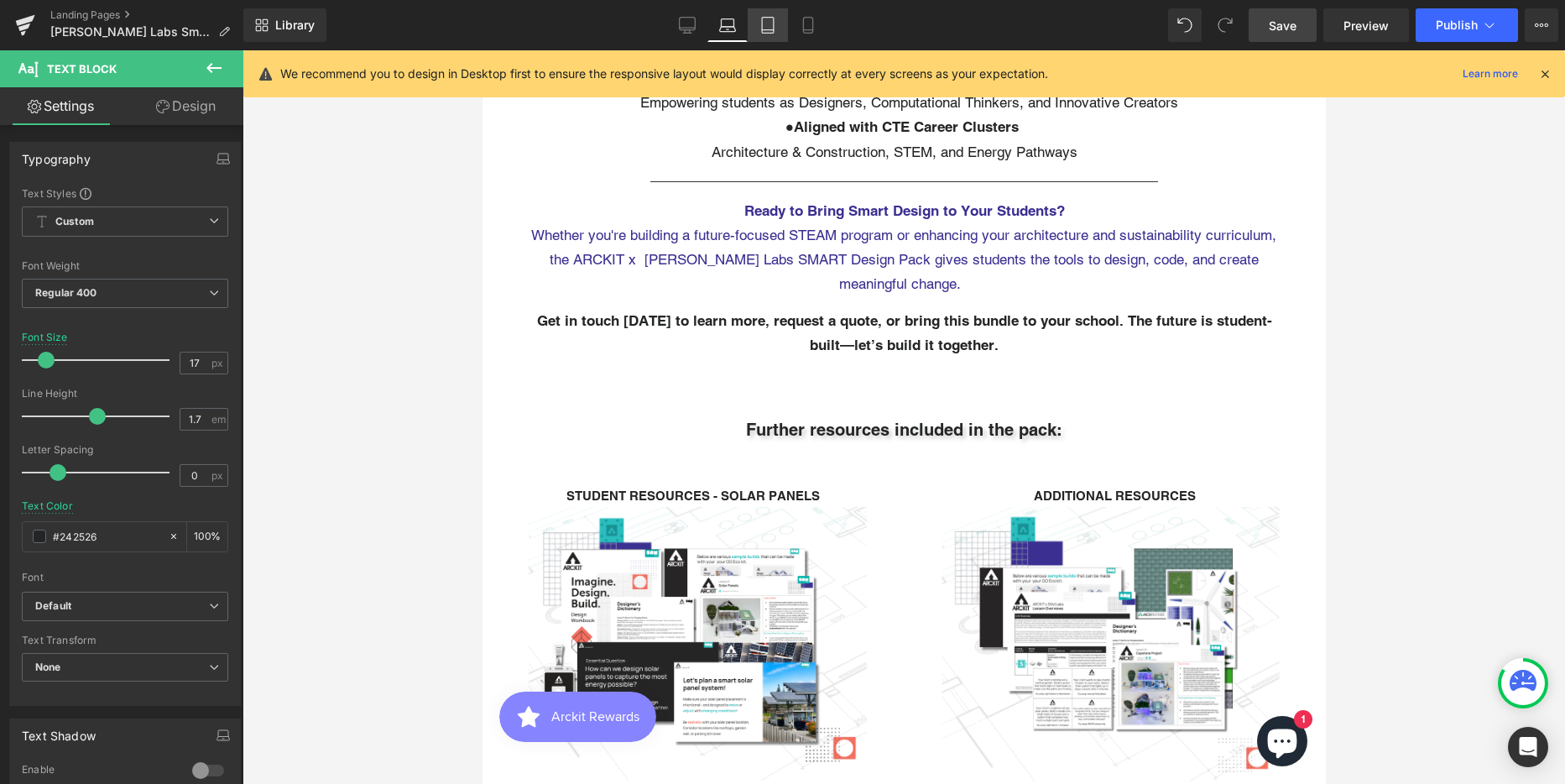
type input "#242526"
click at [761, 29] on icon at bounding box center [768, 26] width 17 height 17
type input "16"
type input "#3b3092"
type input "100"
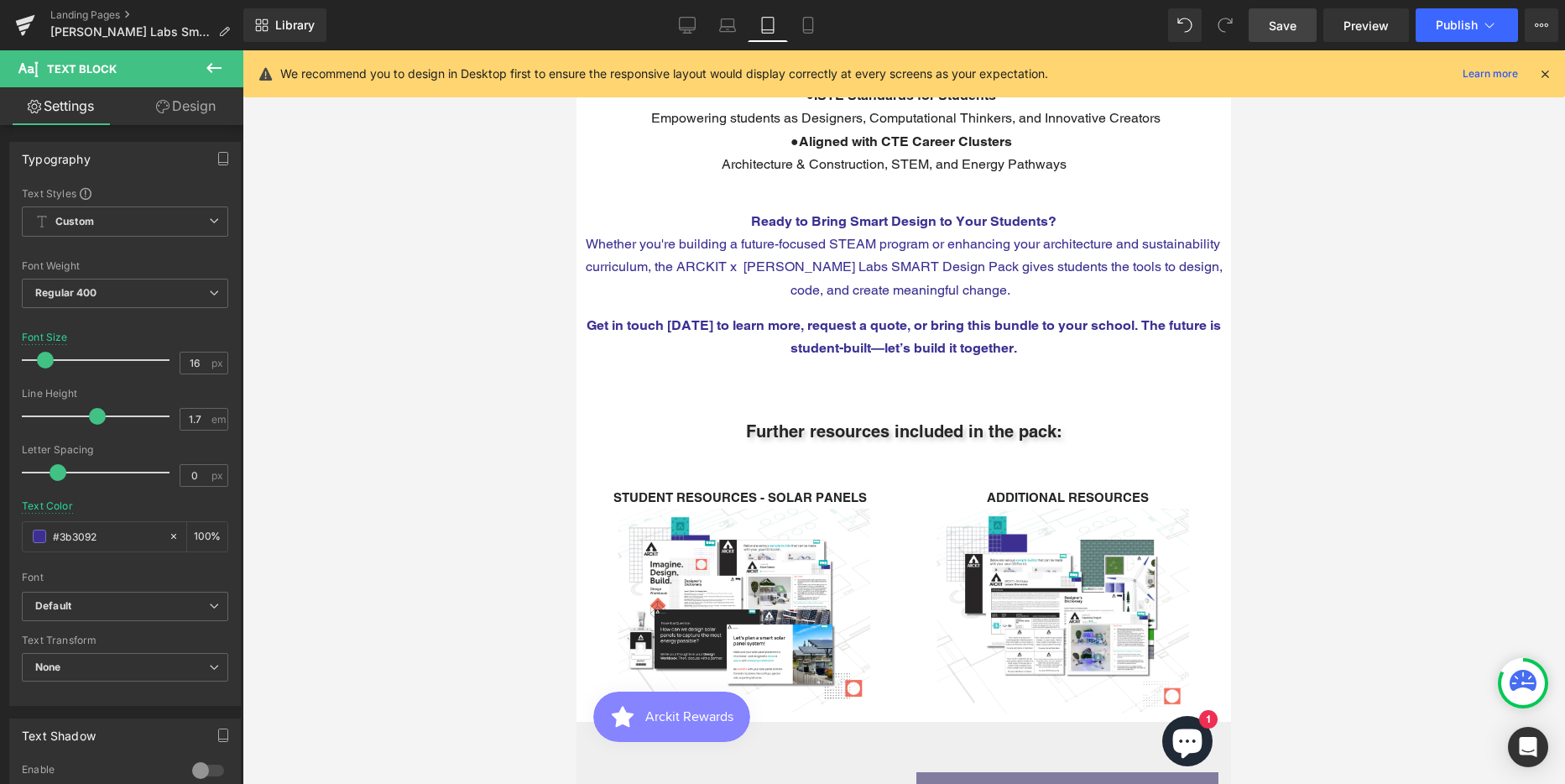
click at [774, 317] on span "Get in touch [DATE] to learn more, request a quote, or bring this bundle to you…" at bounding box center [904, 336] width 634 height 39
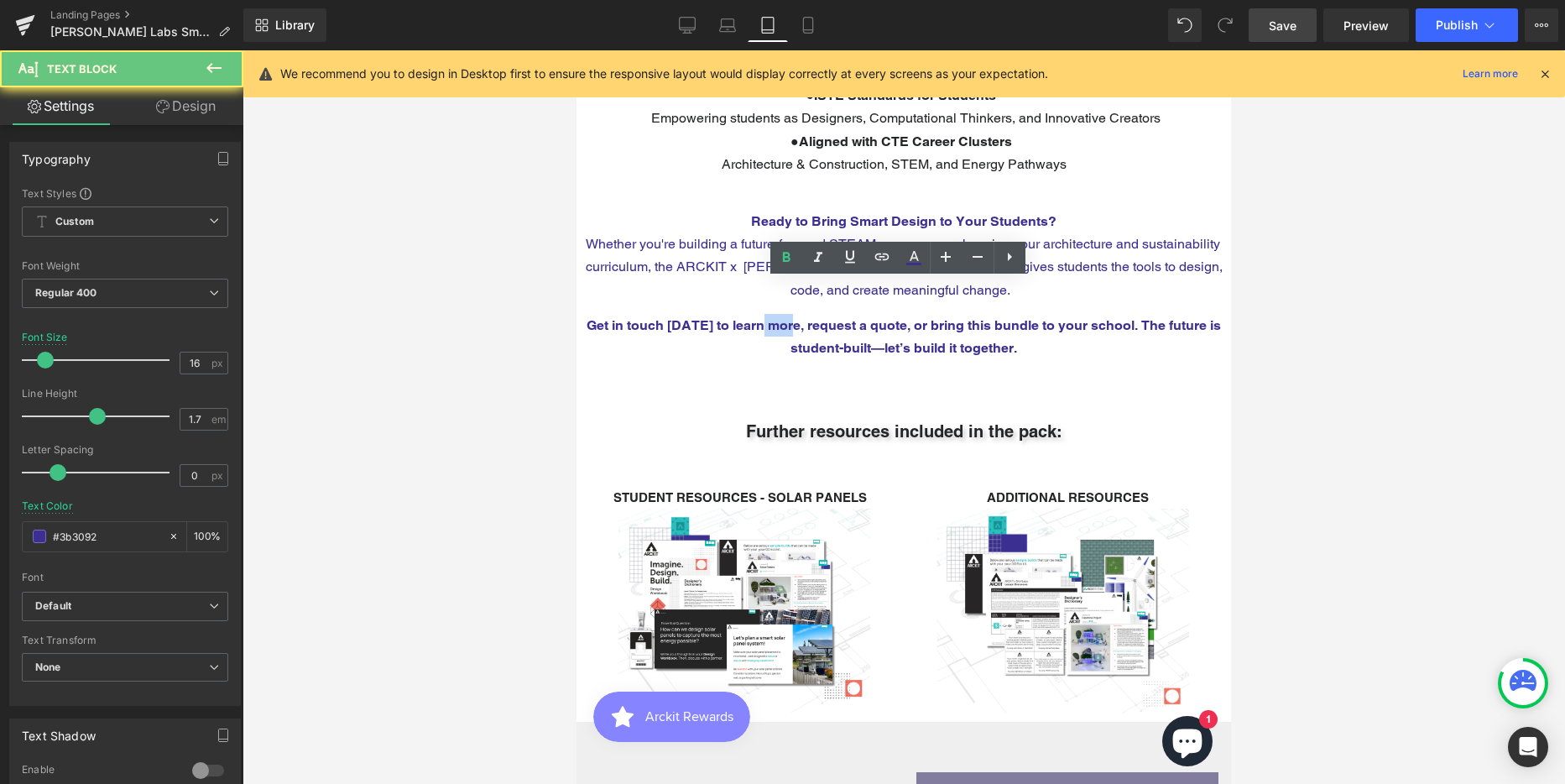
click at [774, 317] on span "Get in touch [DATE] to learn more, request a quote, or bring this bundle to you…" at bounding box center [904, 336] width 634 height 39
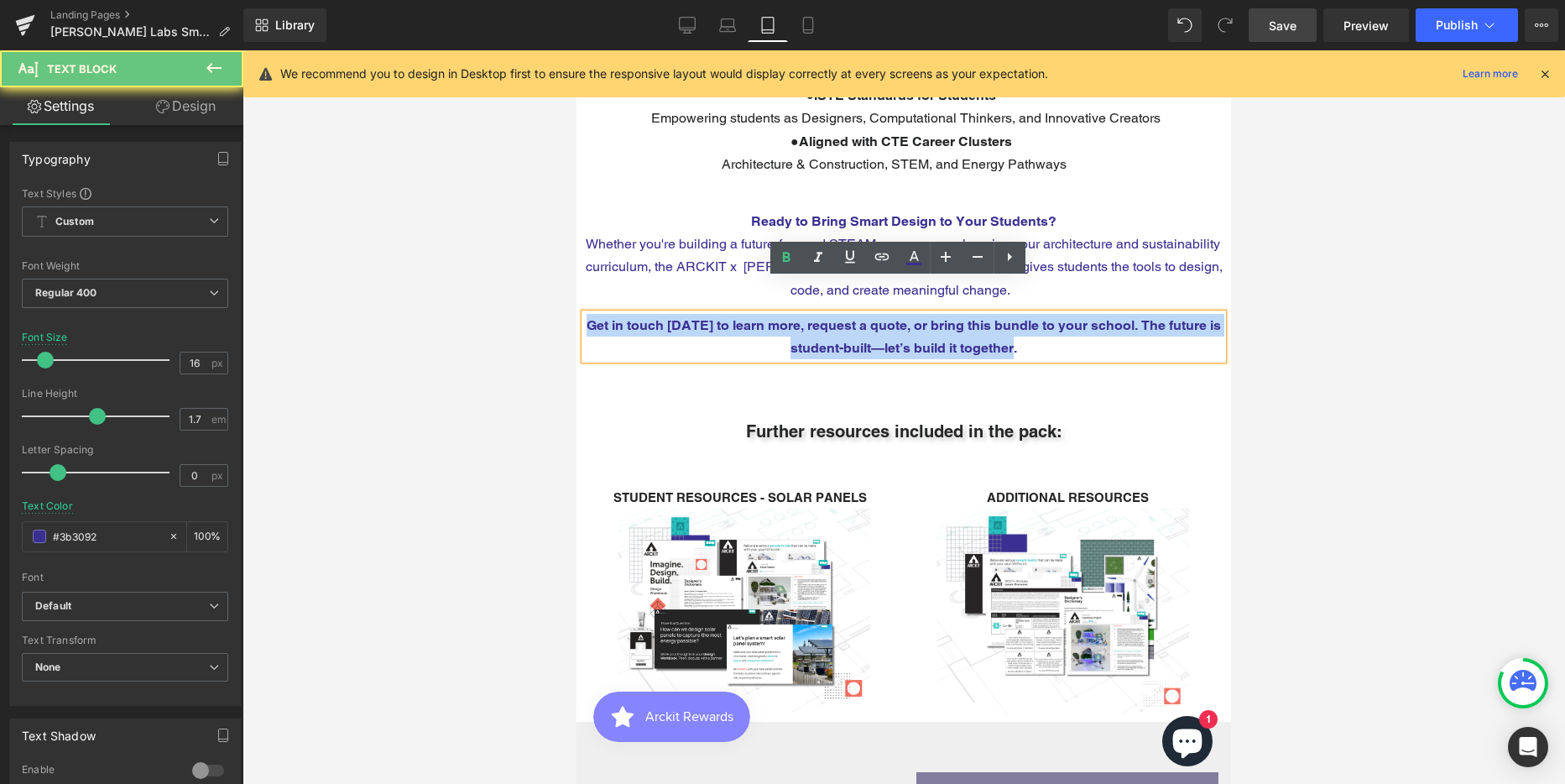
click at [774, 317] on span "Get in touch [DATE] to learn more, request a quote, or bring this bundle to you…" at bounding box center [904, 336] width 634 height 39
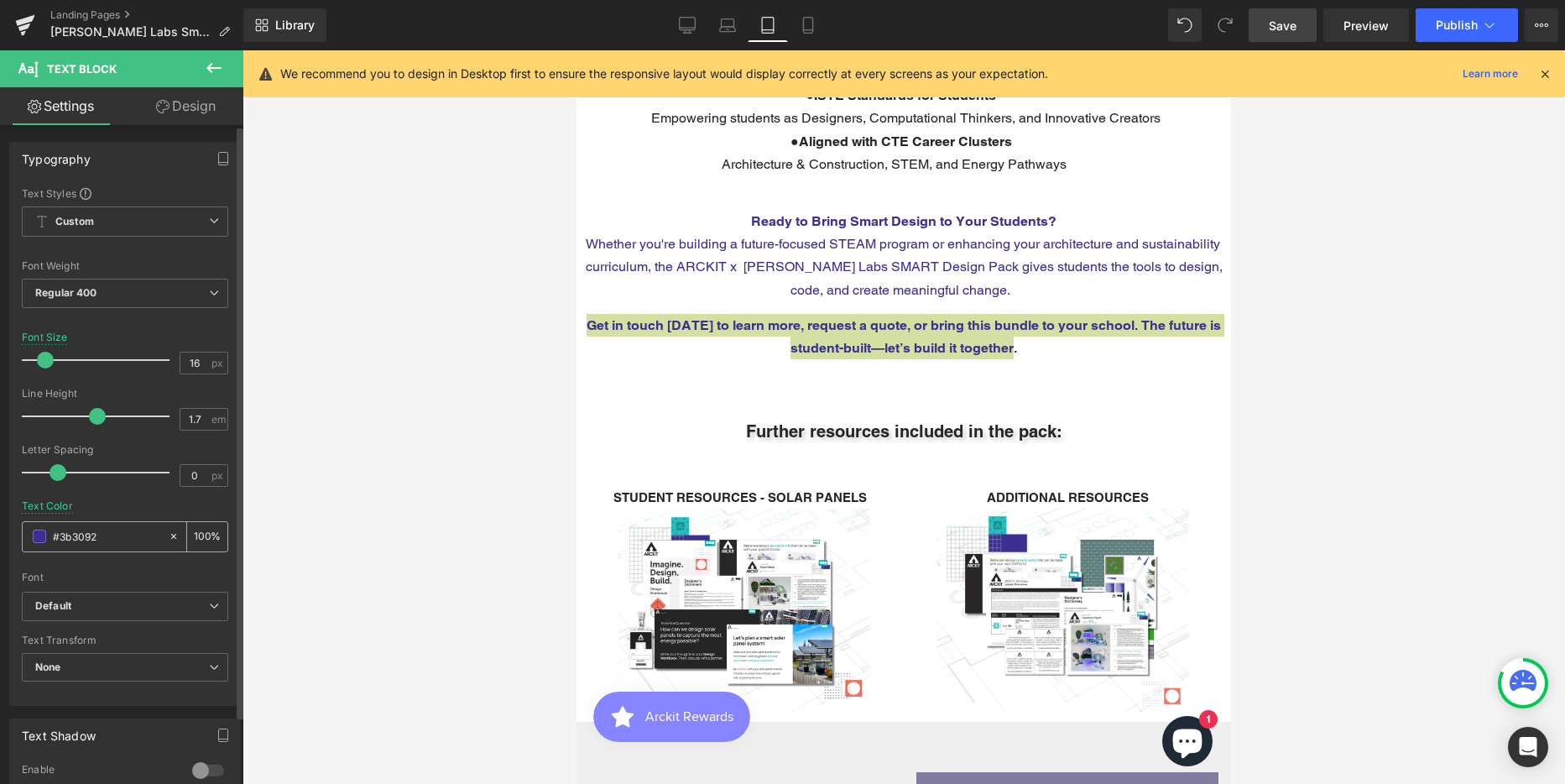
click at [77, 534] on input "#3b3092" at bounding box center [106, 535] width 107 height 18
click at [76, 534] on input "#3b3092" at bounding box center [106, 535] width 107 height 18
paste input "242526"
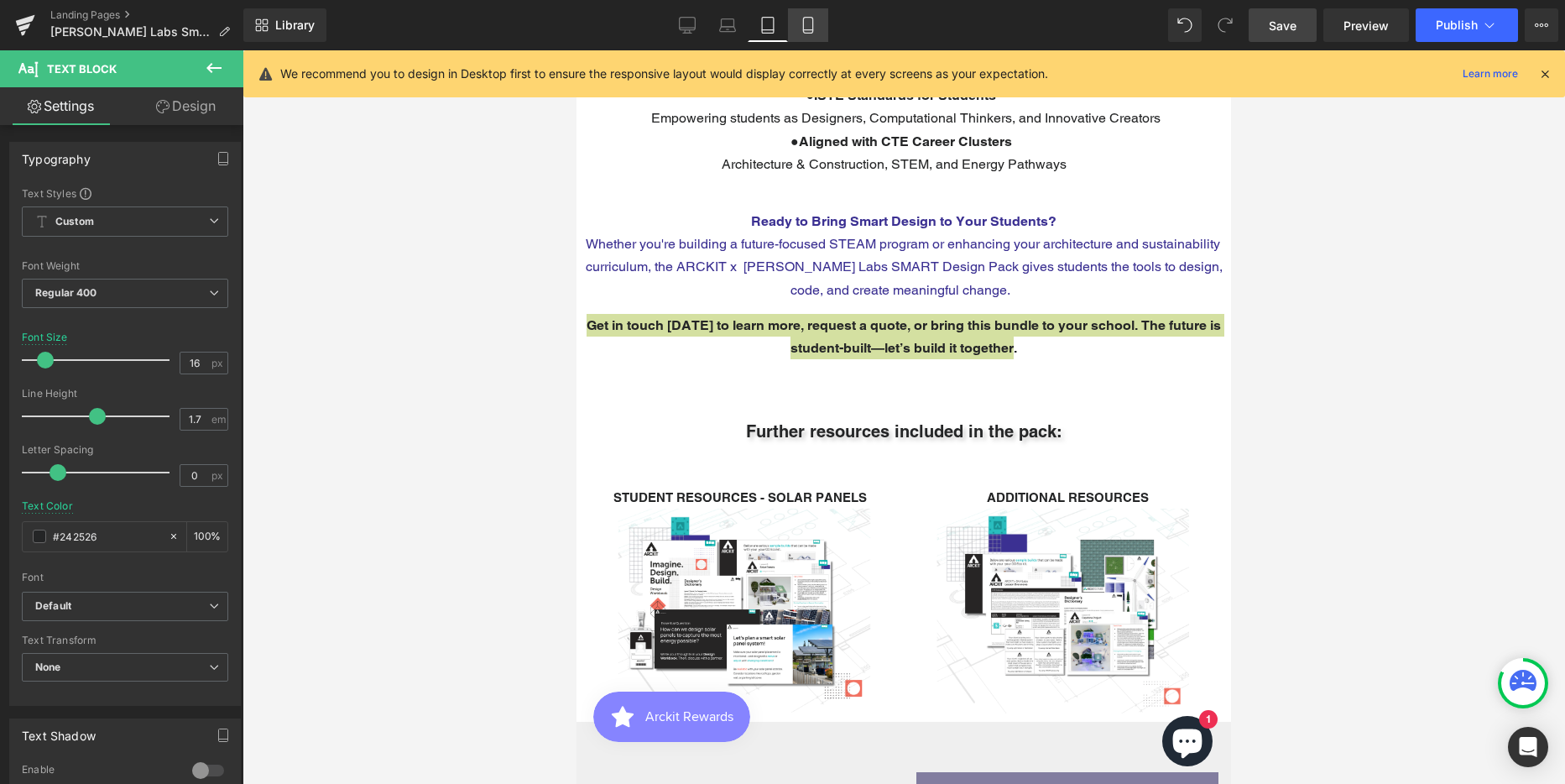
click at [802, 28] on icon at bounding box center [808, 26] width 17 height 17
type input "#3b3092"
type input "100"
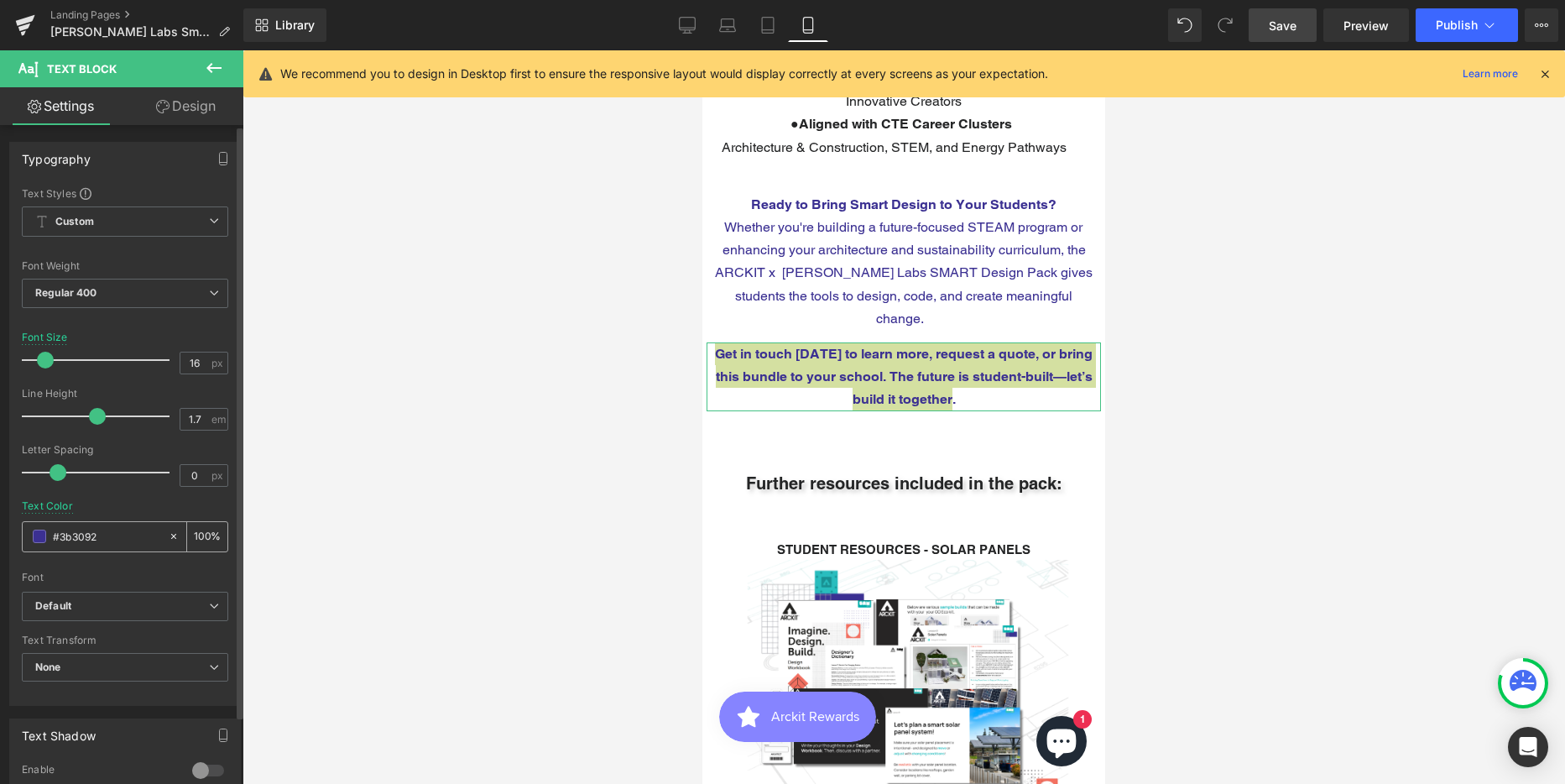
click at [76, 530] on input "#3b3092" at bounding box center [106, 535] width 107 height 18
paste input "242526"
type input "#242526"
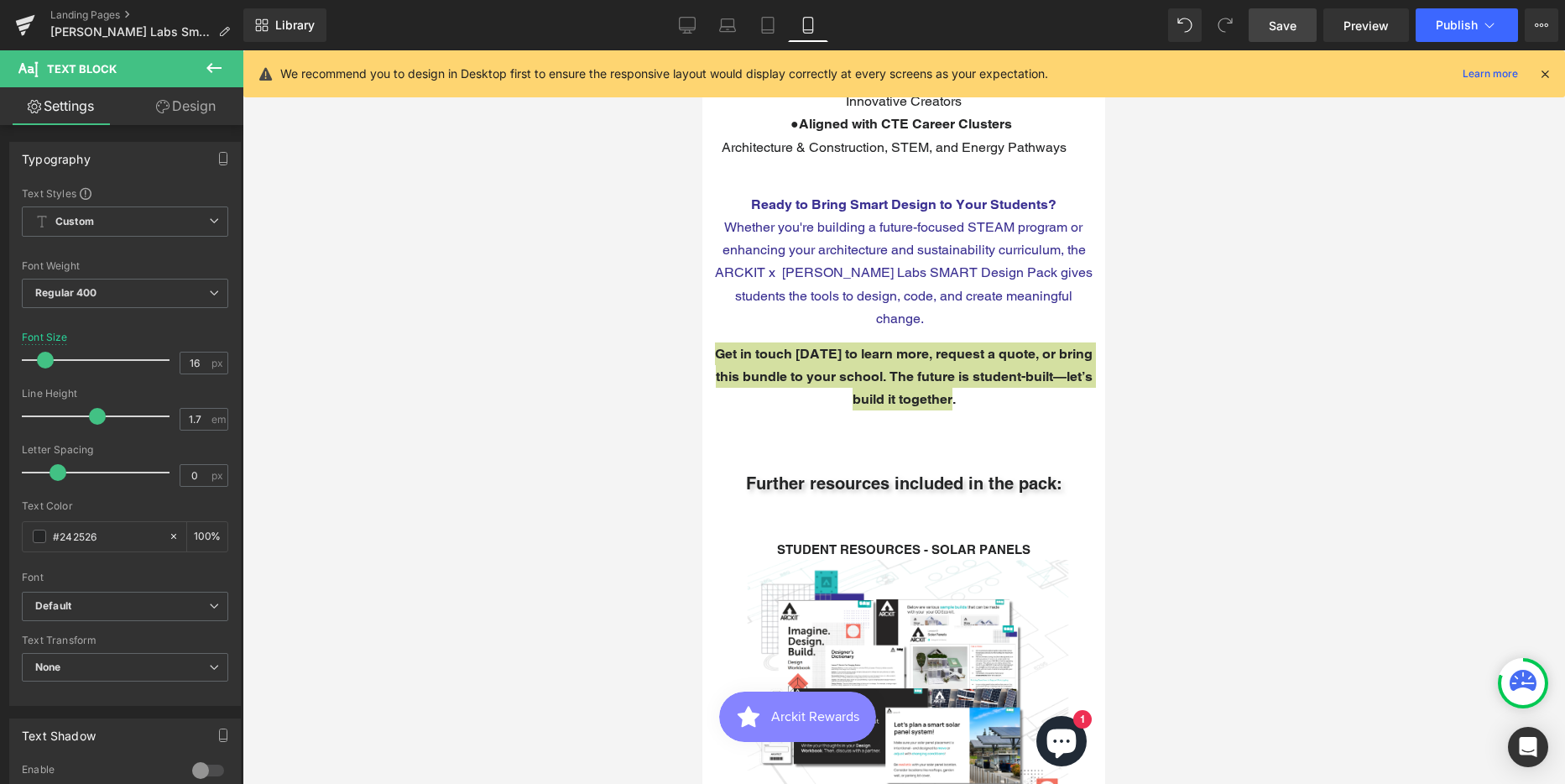
click at [1240, 415] on div at bounding box center [903, 417] width 1323 height 734
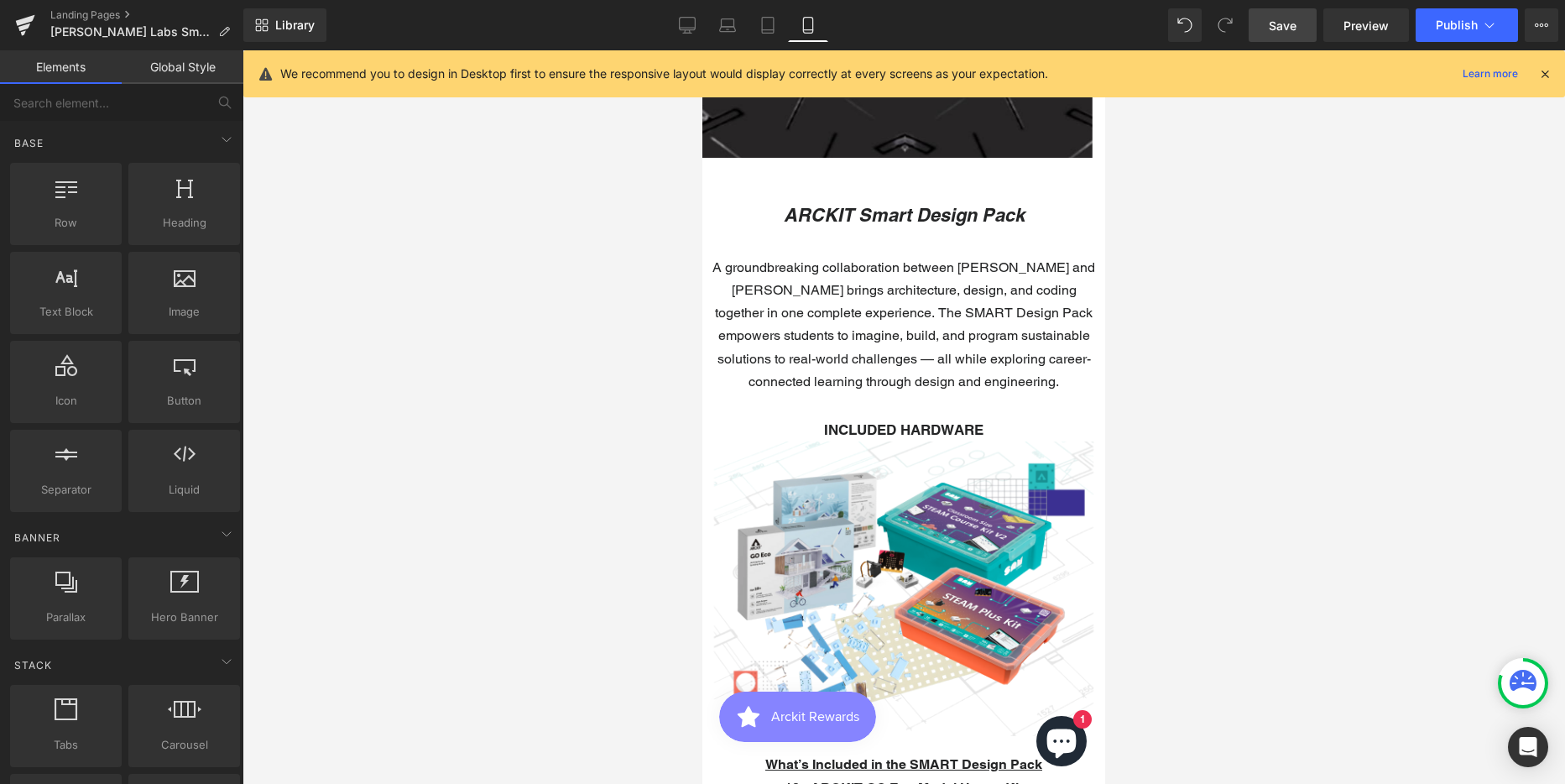
scroll to position [196, 0]
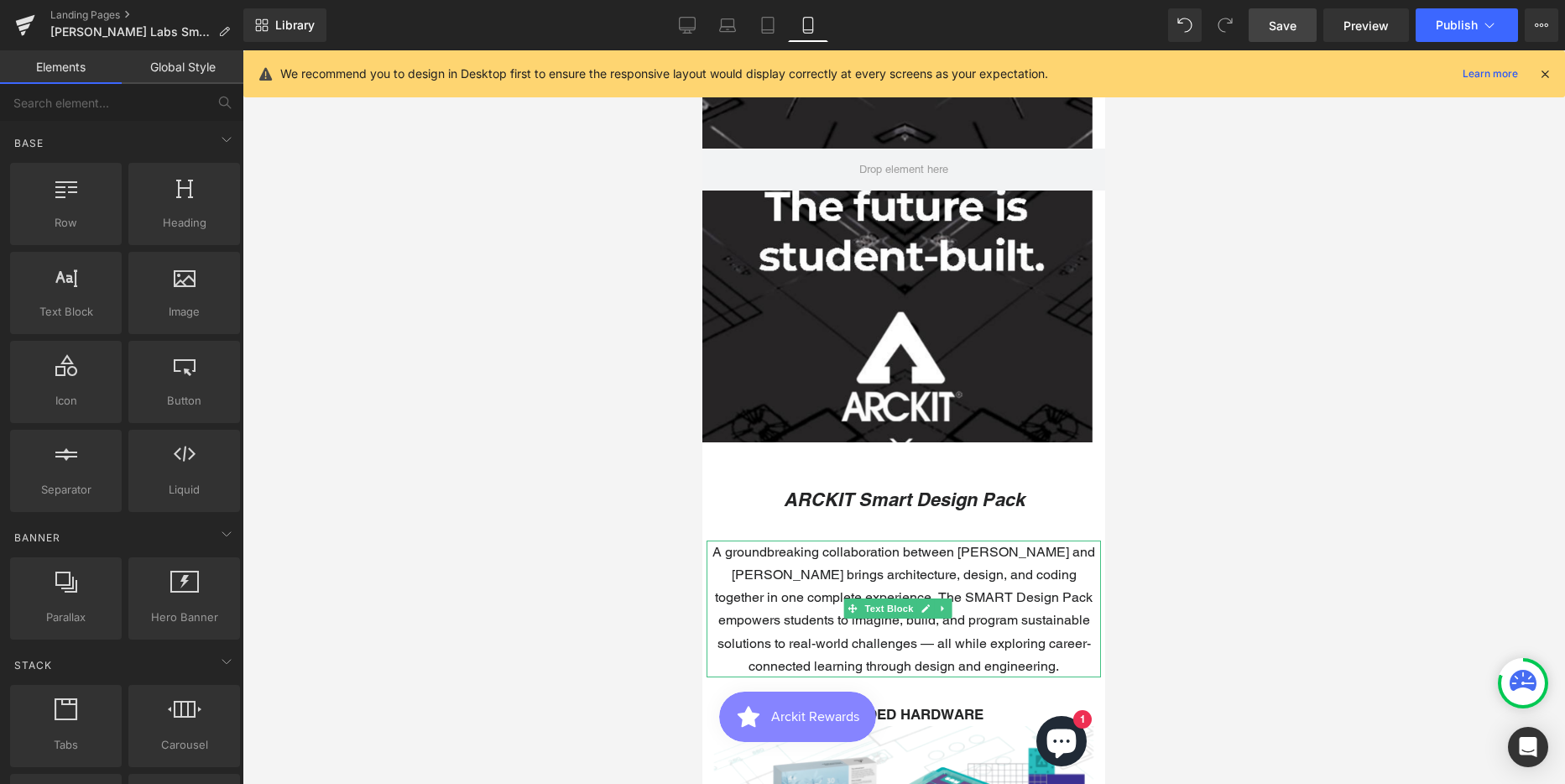
click at [782, 561] on p "A groundbreaking collaboration between [PERSON_NAME] and [PERSON_NAME] brings a…" at bounding box center [903, 608] width 394 height 137
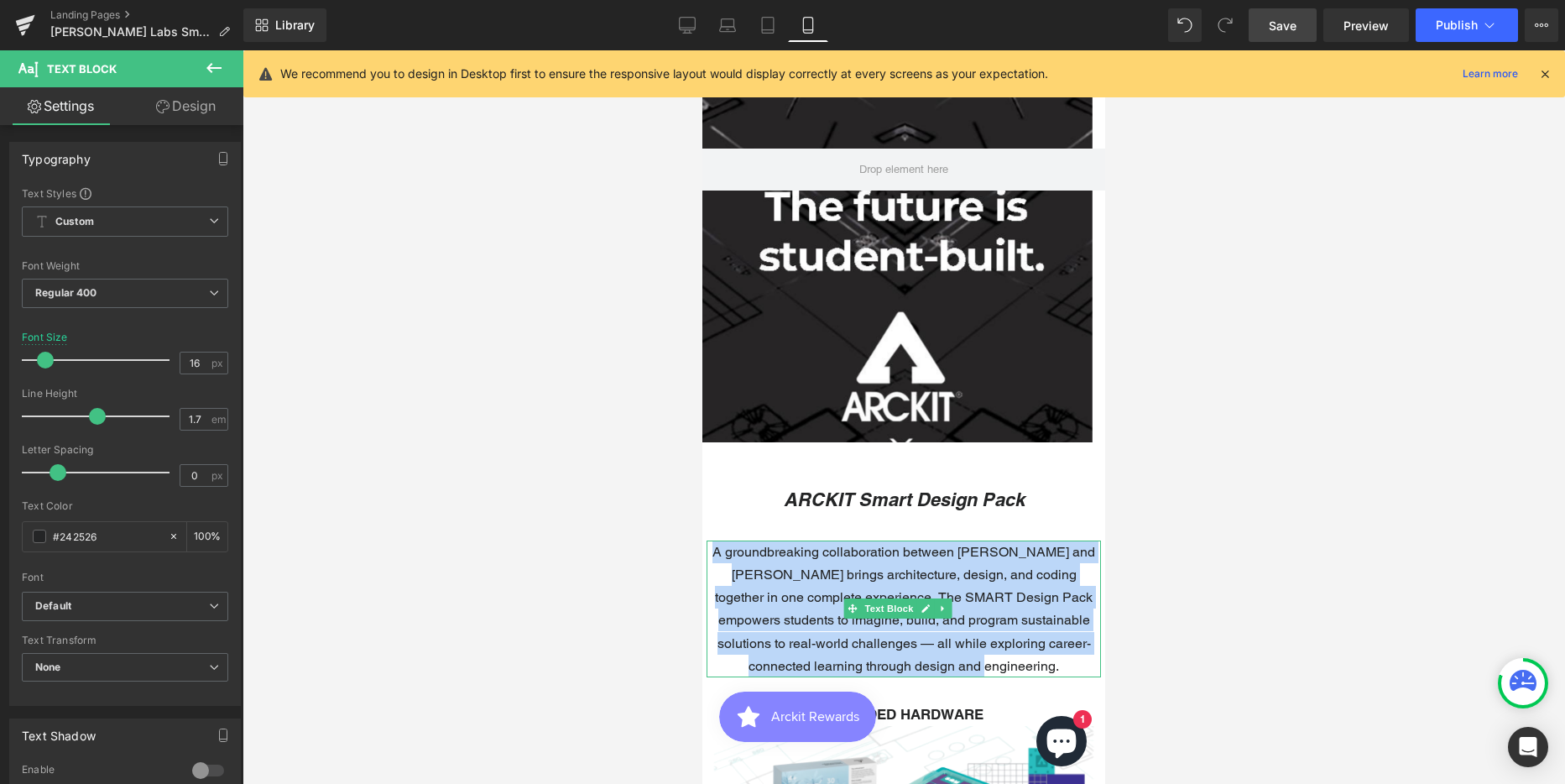
drag, startPoint x: 722, startPoint y: 551, endPoint x: 1024, endPoint y: 664, distance: 322.4
click at [1024, 664] on p "A groundbreaking collaboration between [PERSON_NAME] and [PERSON_NAME] brings a…" at bounding box center [903, 608] width 394 height 137
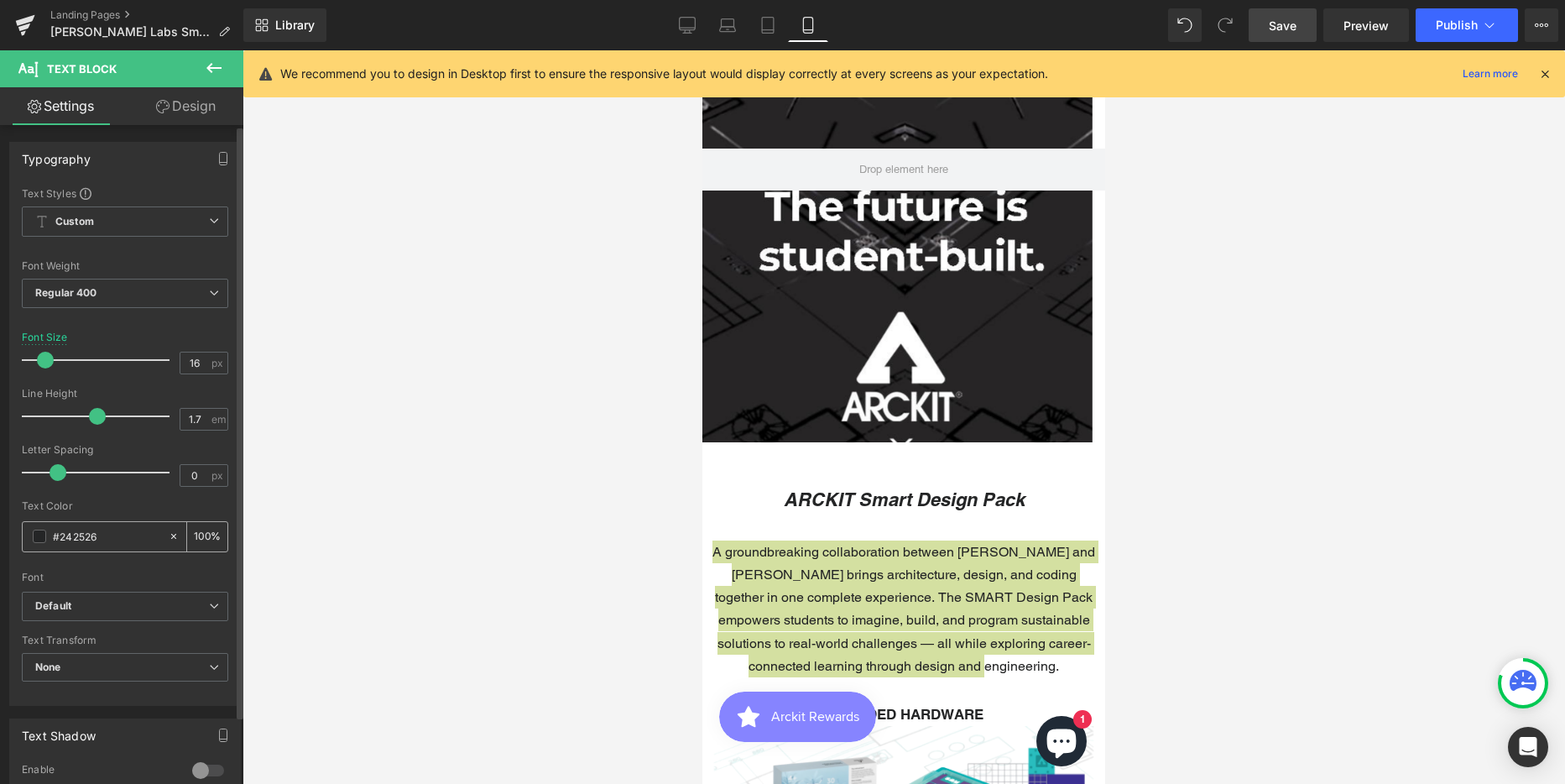
click at [76, 535] on input "#242526" at bounding box center [106, 535] width 107 height 18
type input "#27BDBE"
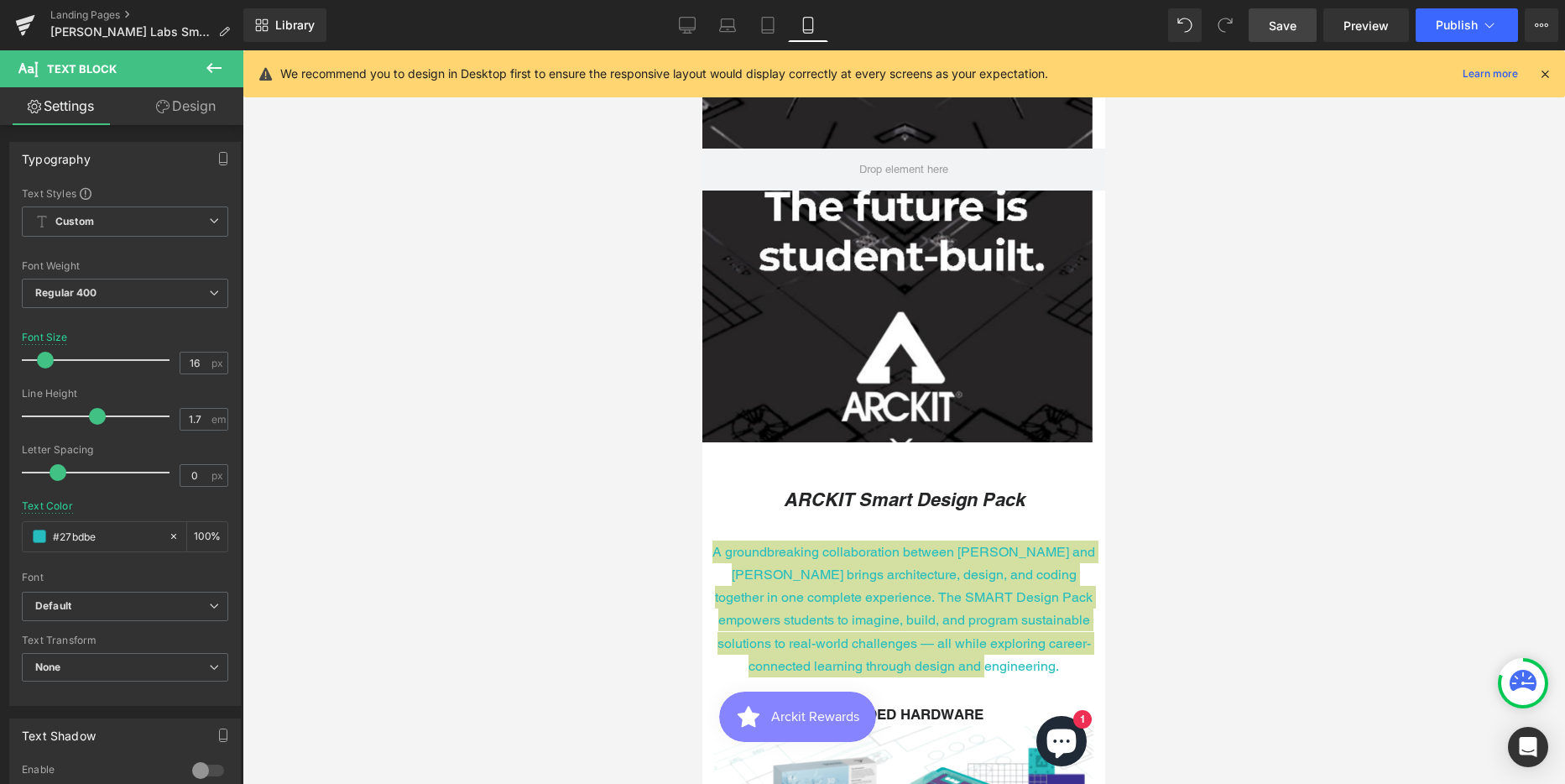
click at [1287, 536] on div at bounding box center [903, 417] width 1323 height 734
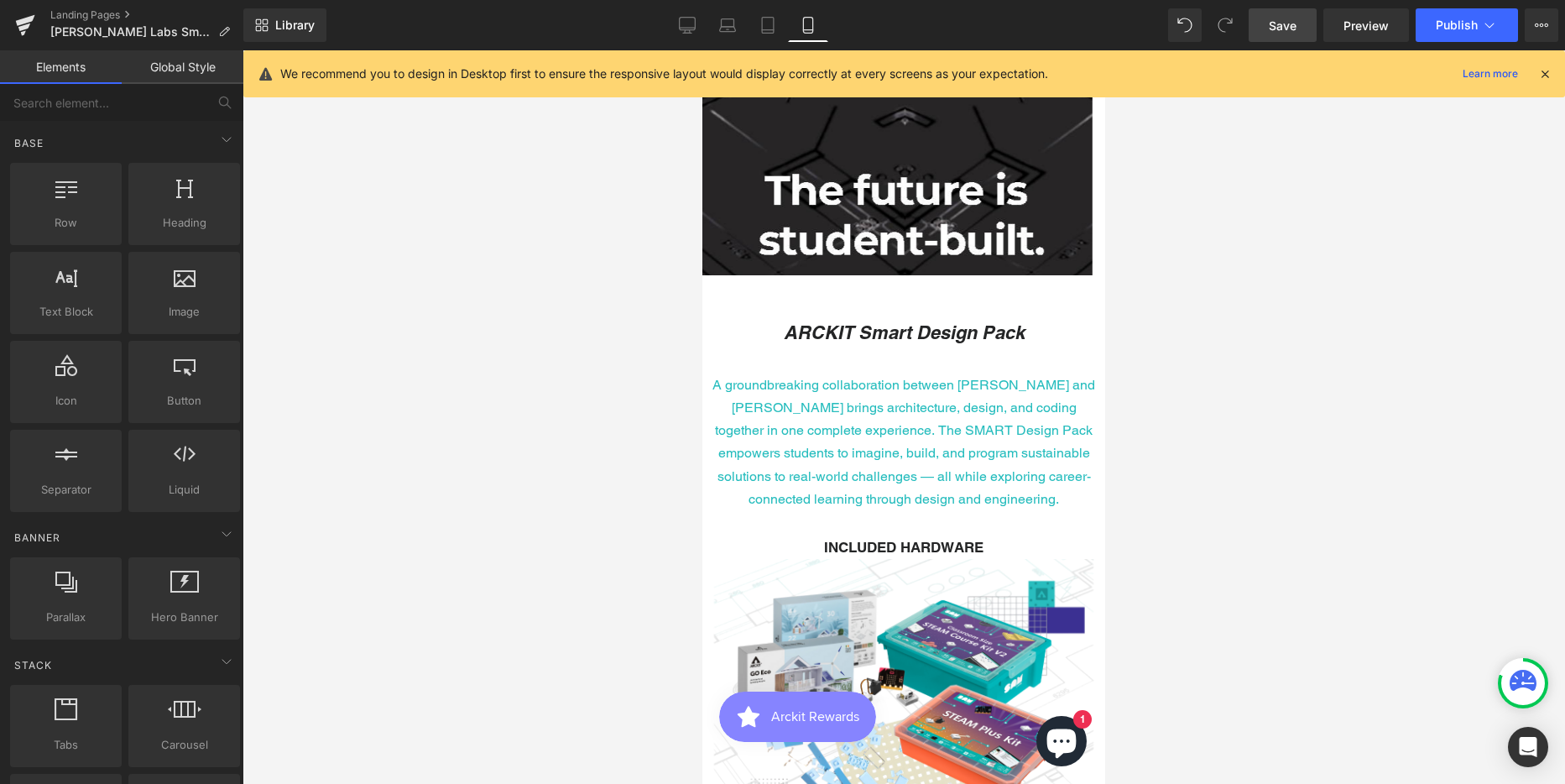
scroll to position [364, 0]
click at [773, 20] on icon at bounding box center [768, 26] width 17 height 17
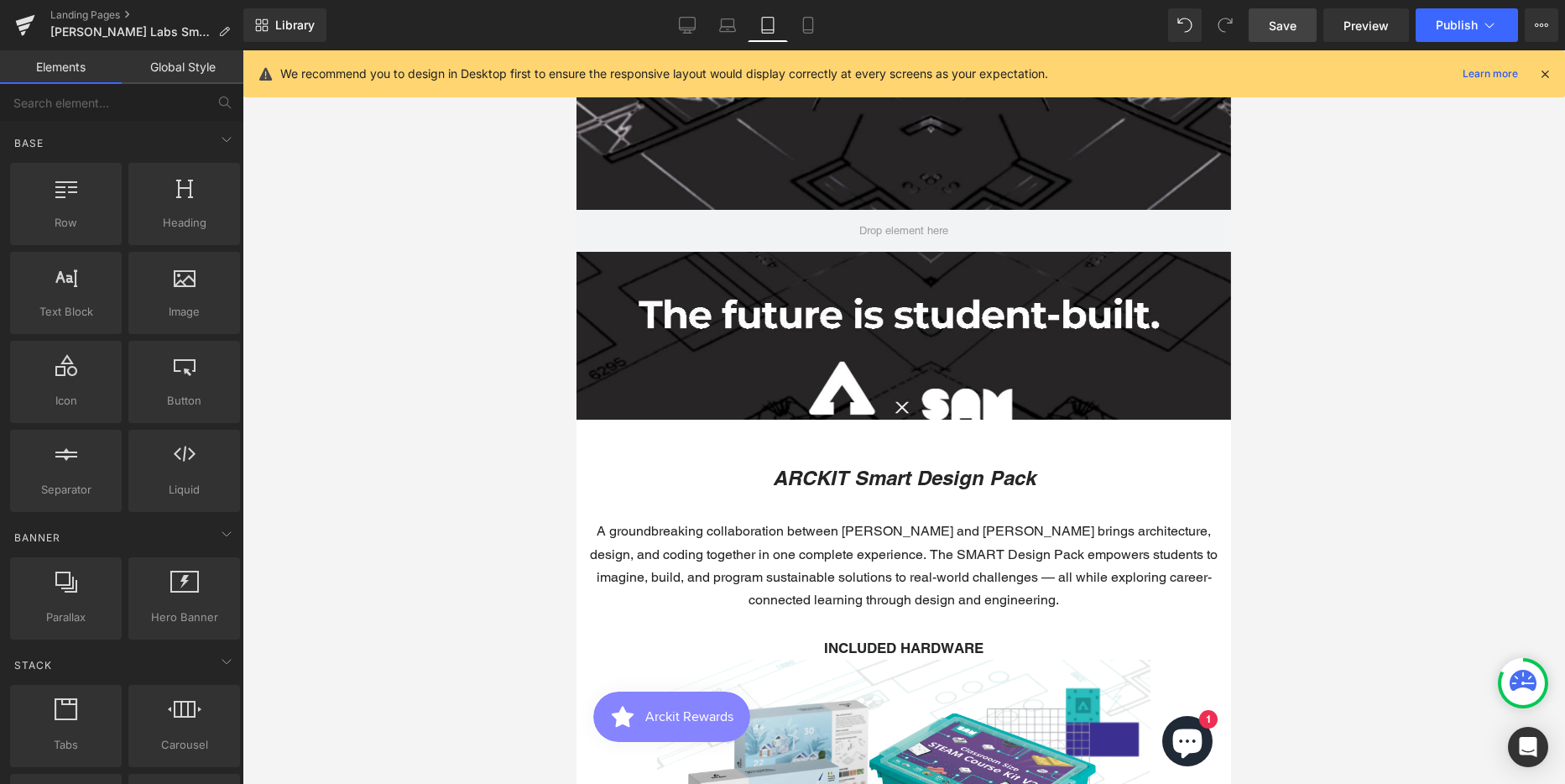
scroll to position [6316, 642]
click at [836, 549] on p "A groundbreaking collaboration between [PERSON_NAME] and [PERSON_NAME] brings a…" at bounding box center [904, 565] width 638 height 91
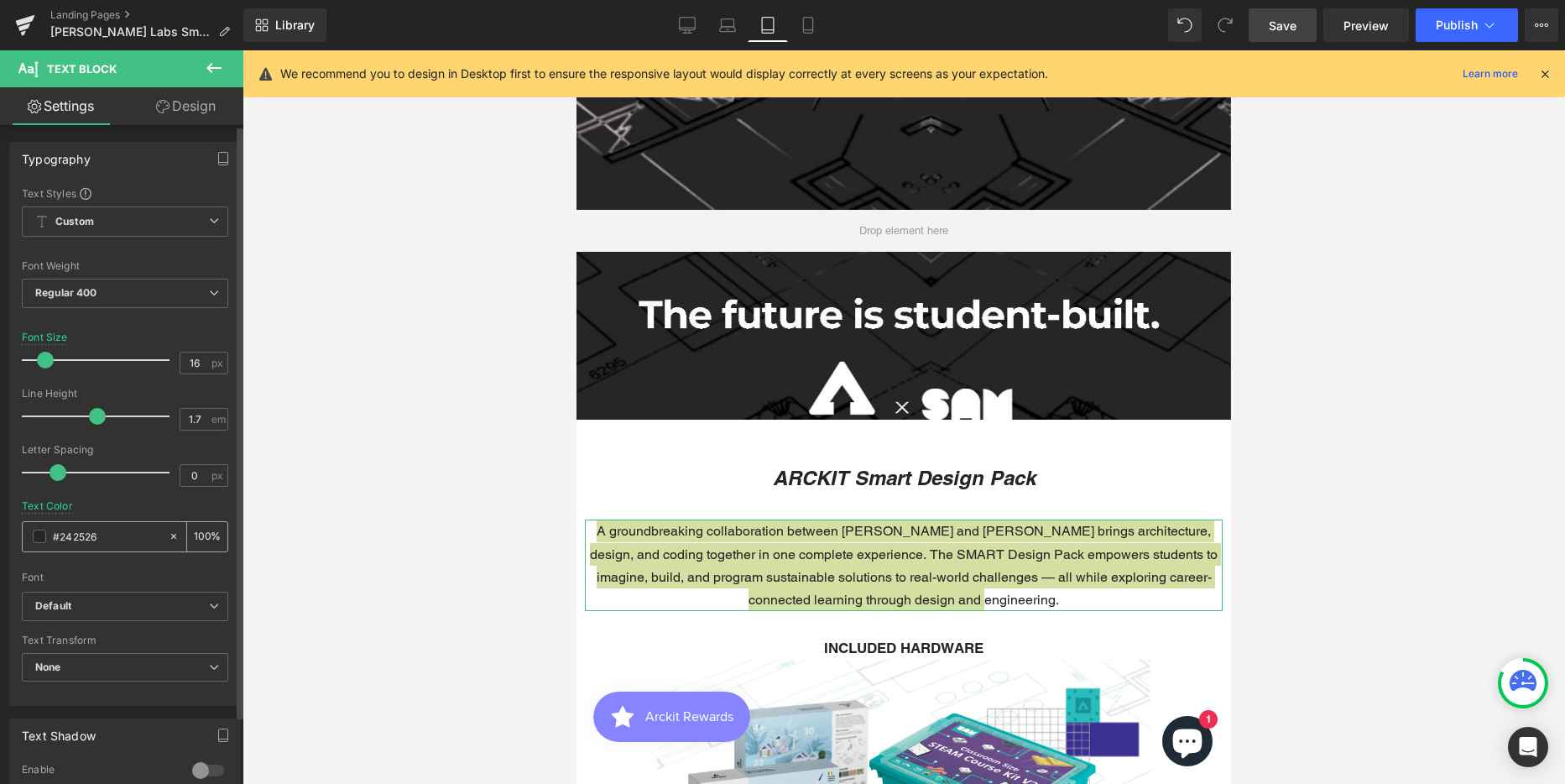
click at [78, 536] on input "#242526" at bounding box center [106, 535] width 107 height 18
type input "#27BDBE"
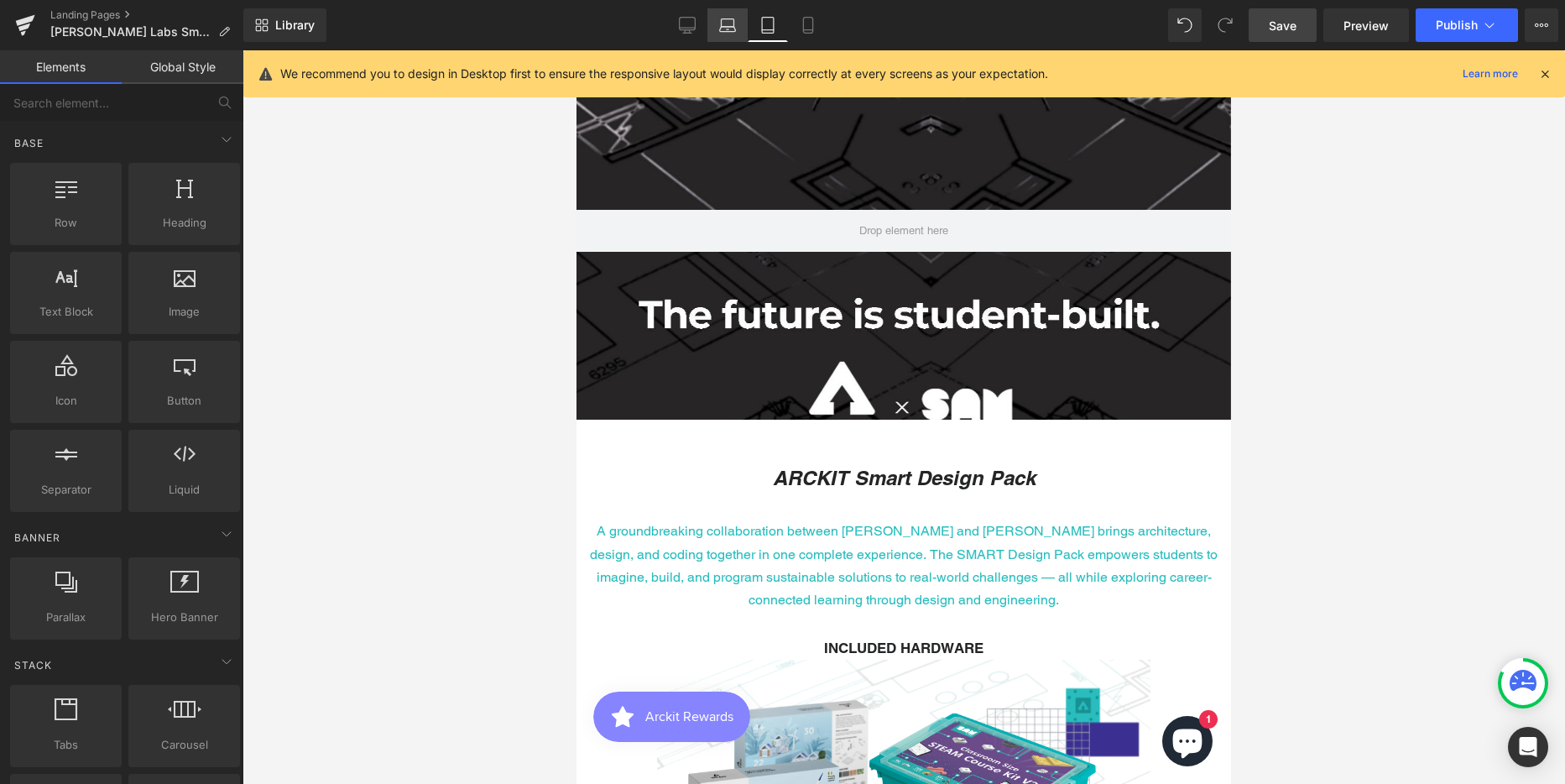
click at [734, 30] on icon at bounding box center [727, 26] width 17 height 17
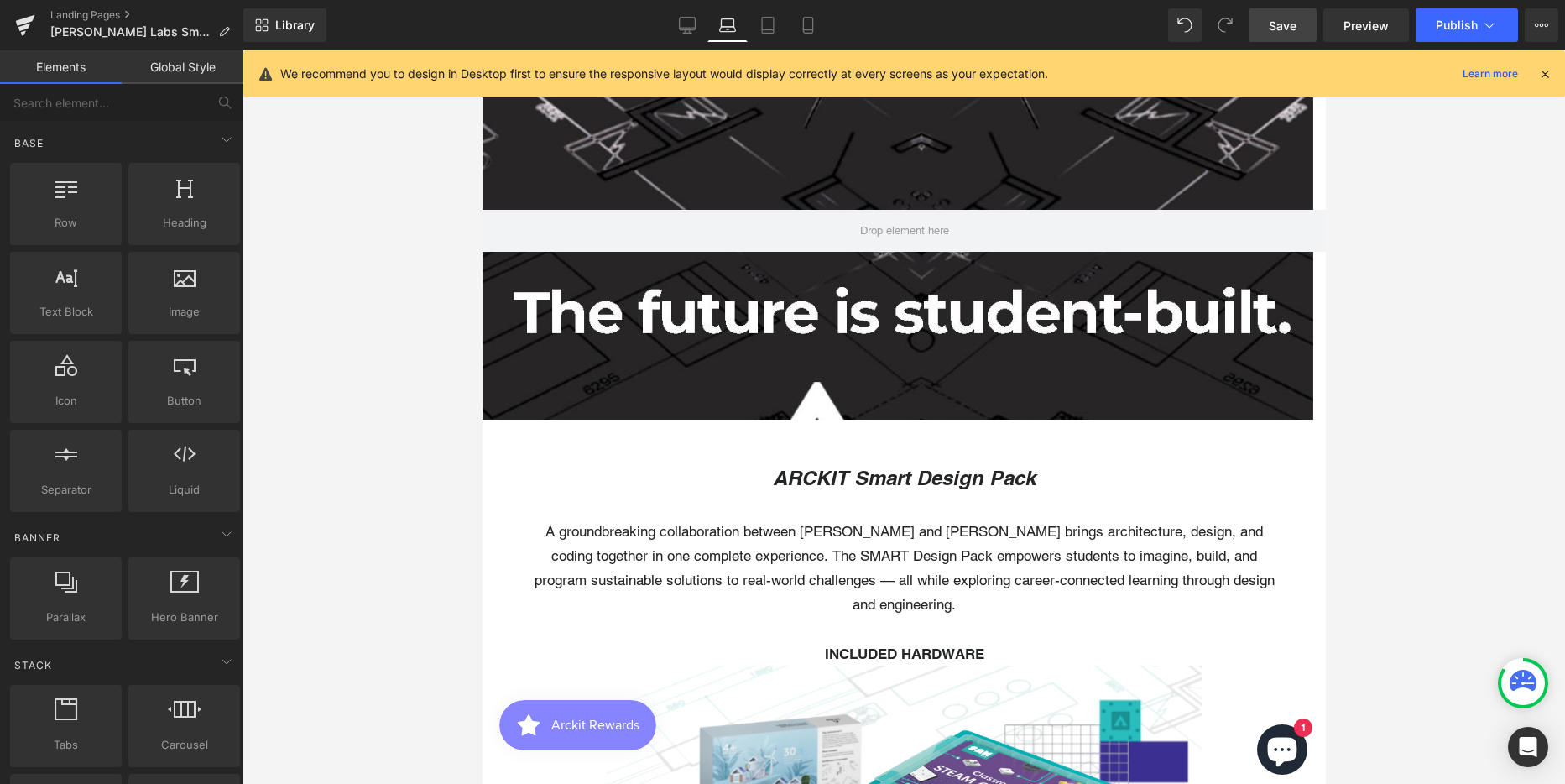
scroll to position [6636, 831]
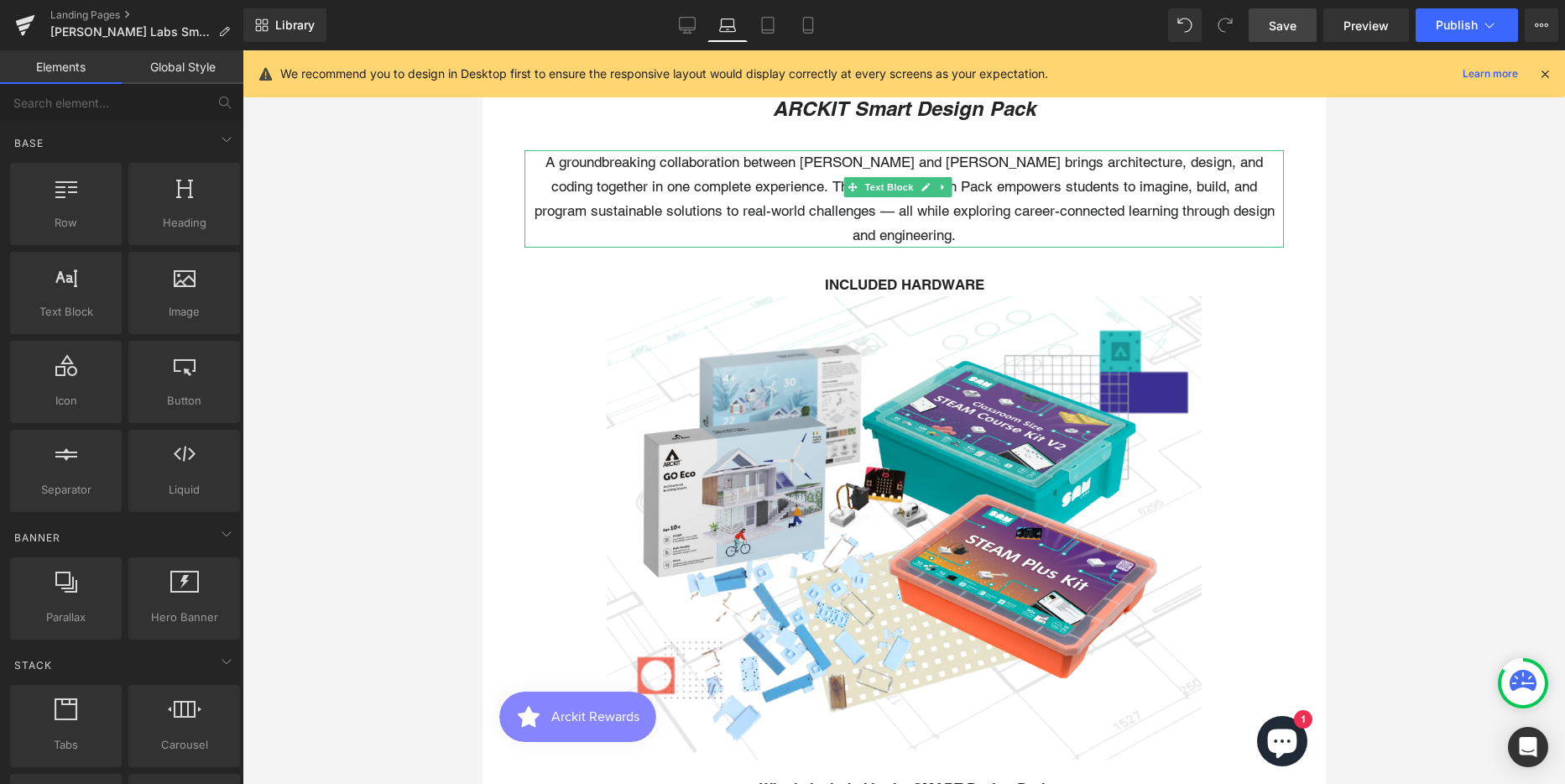
click at [764, 208] on p "A groundbreaking collaboration between [PERSON_NAME] and [PERSON_NAME] brings a…" at bounding box center [904, 198] width 760 height 98
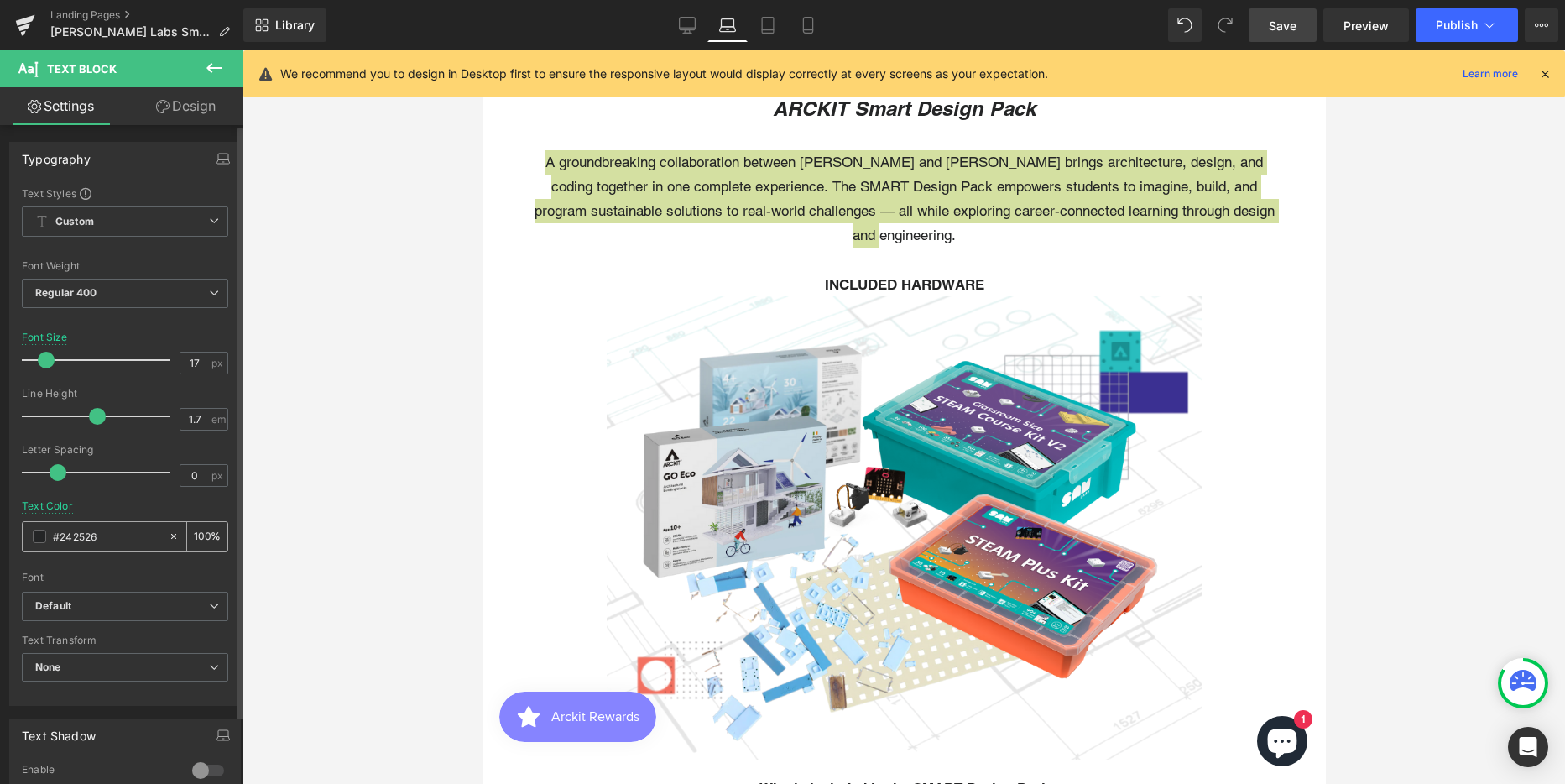
click at [77, 531] on input "#242526" at bounding box center [106, 535] width 107 height 18
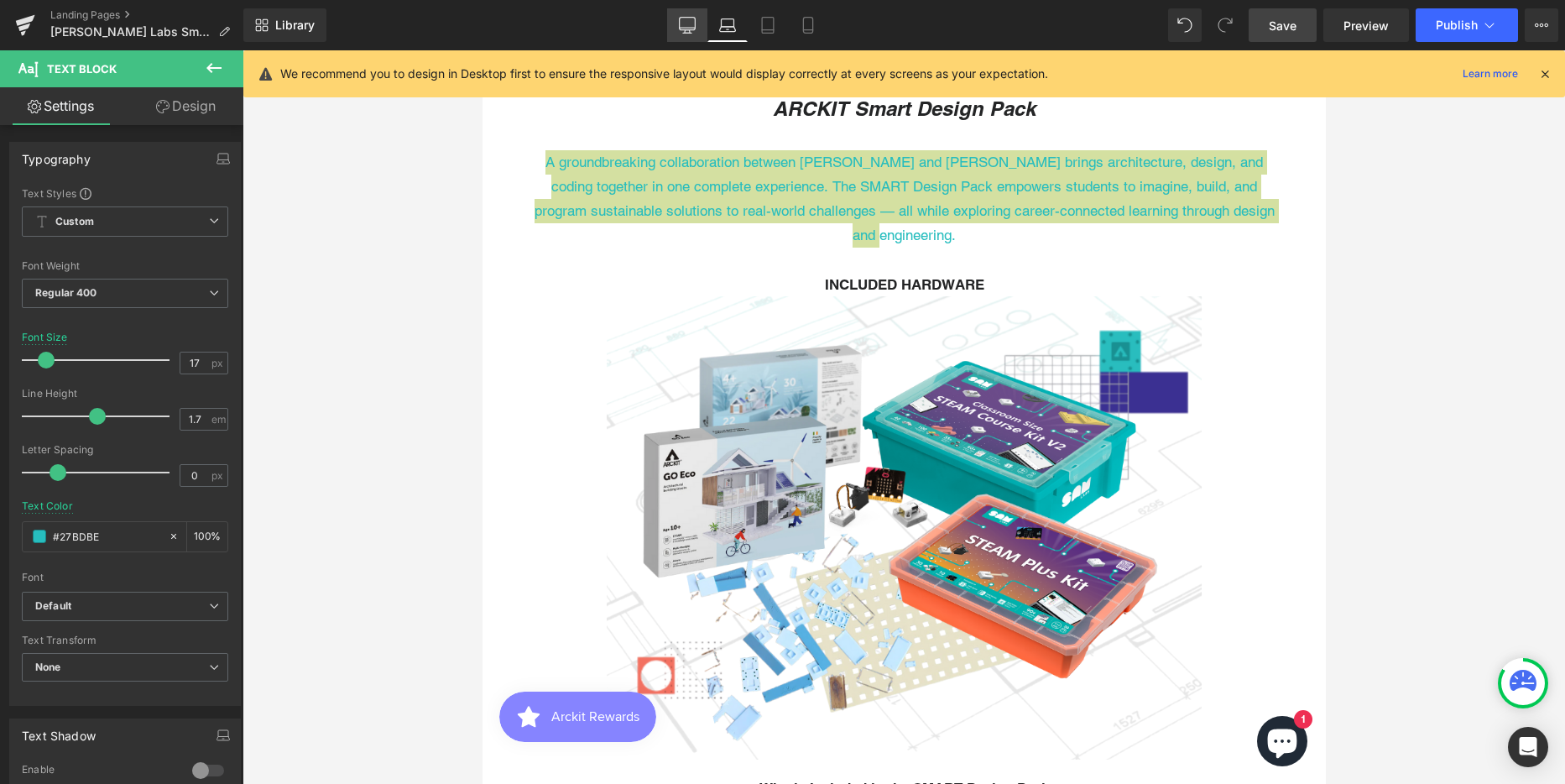
type input "#27bdbe"
click at [689, 21] on icon at bounding box center [688, 26] width 17 height 17
type input "16"
type input "#242526"
type input "100"
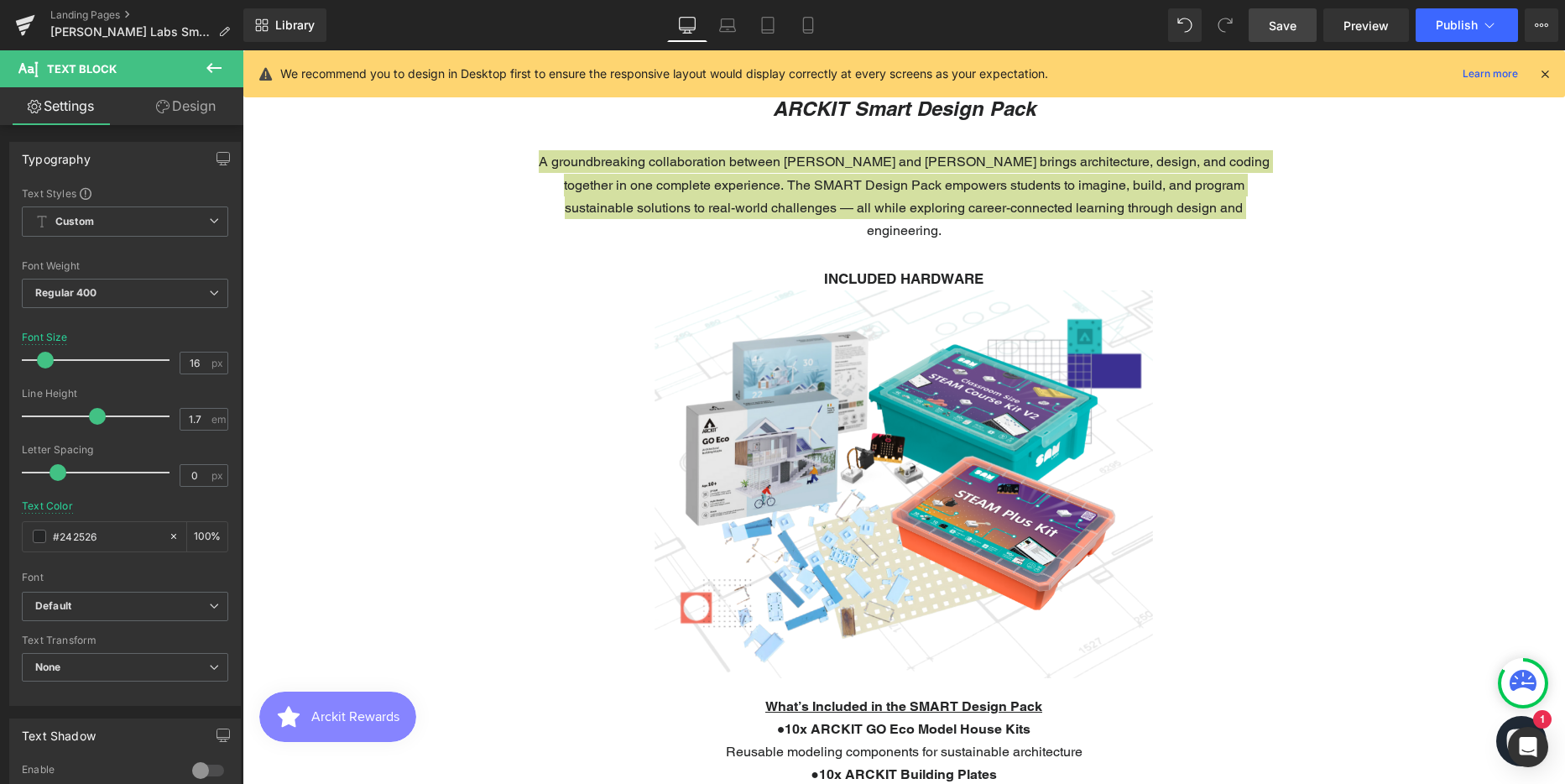
scroll to position [6020, 1310]
click at [69, 537] on input "#242526" at bounding box center [106, 535] width 107 height 18
paste input "7BDBE"
type input "#27BDBE"
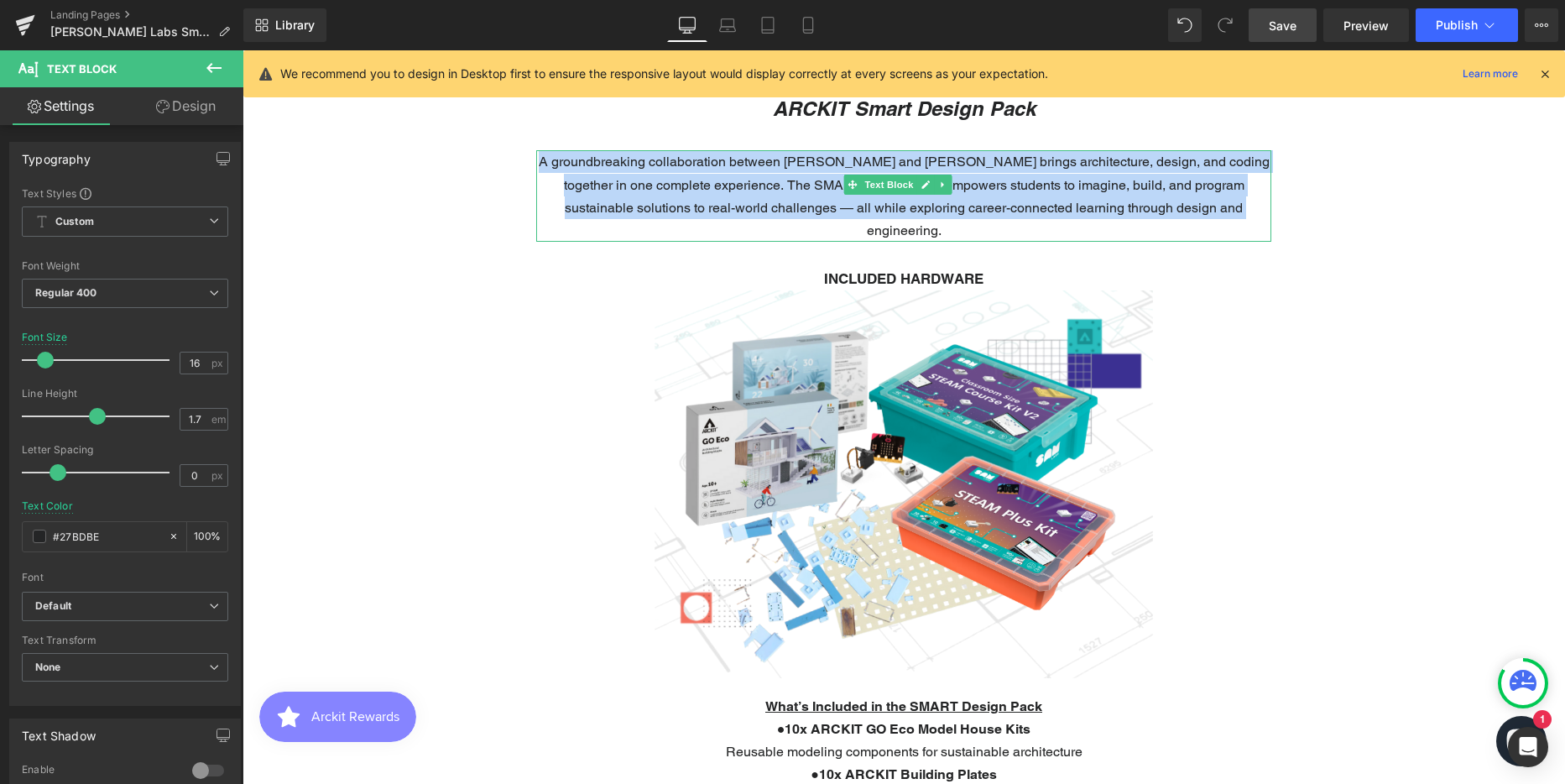
click at [933, 196] on p "A groundbreaking collaboration between [PERSON_NAME] and [PERSON_NAME] brings a…" at bounding box center [904, 196] width 735 height 91
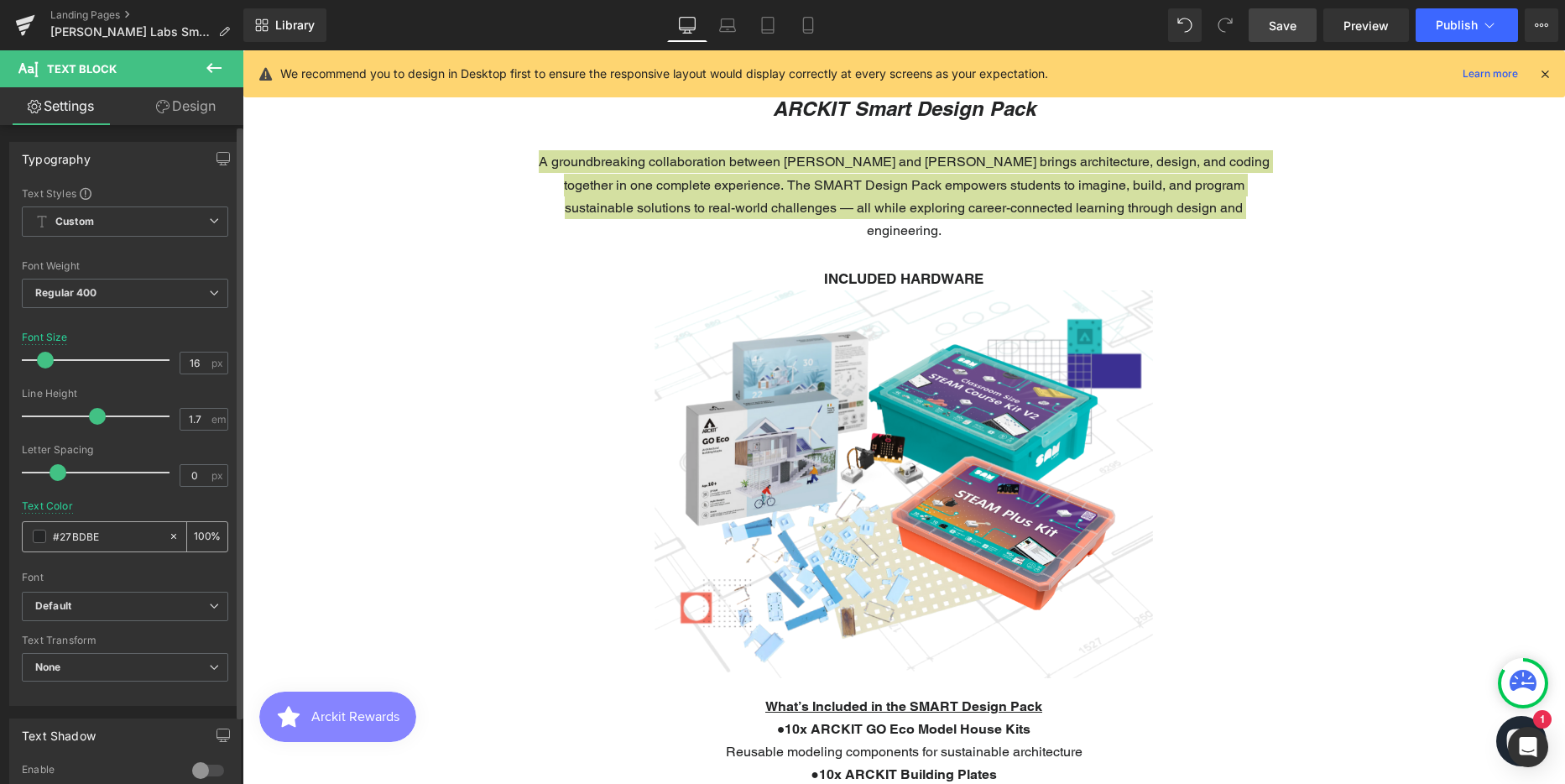
click at [84, 532] on input "#27BDBE" at bounding box center [106, 535] width 107 height 18
click at [724, 24] on icon at bounding box center [727, 26] width 17 height 17
type input "17"
type input "#27bdbe"
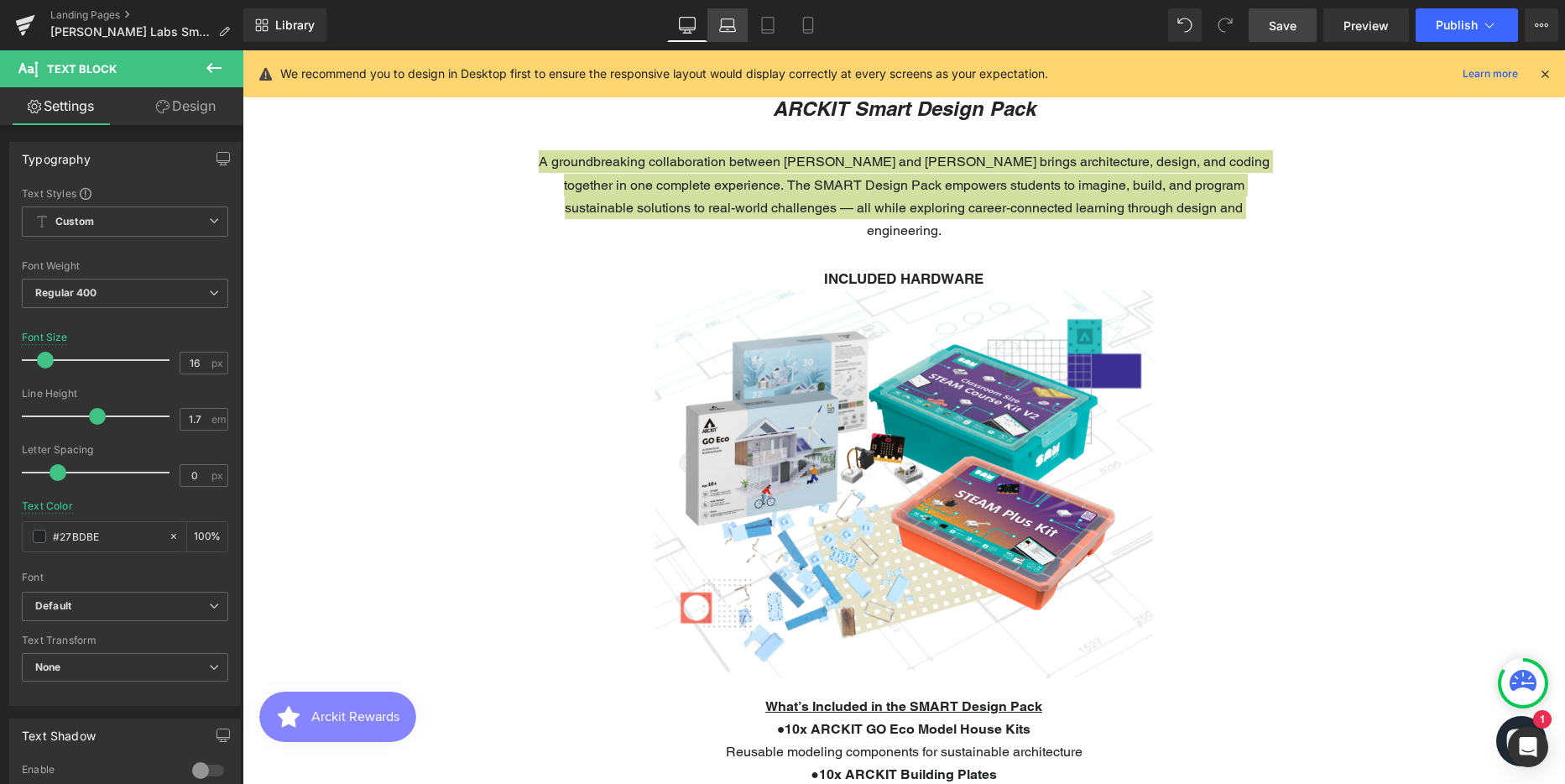
type input "100"
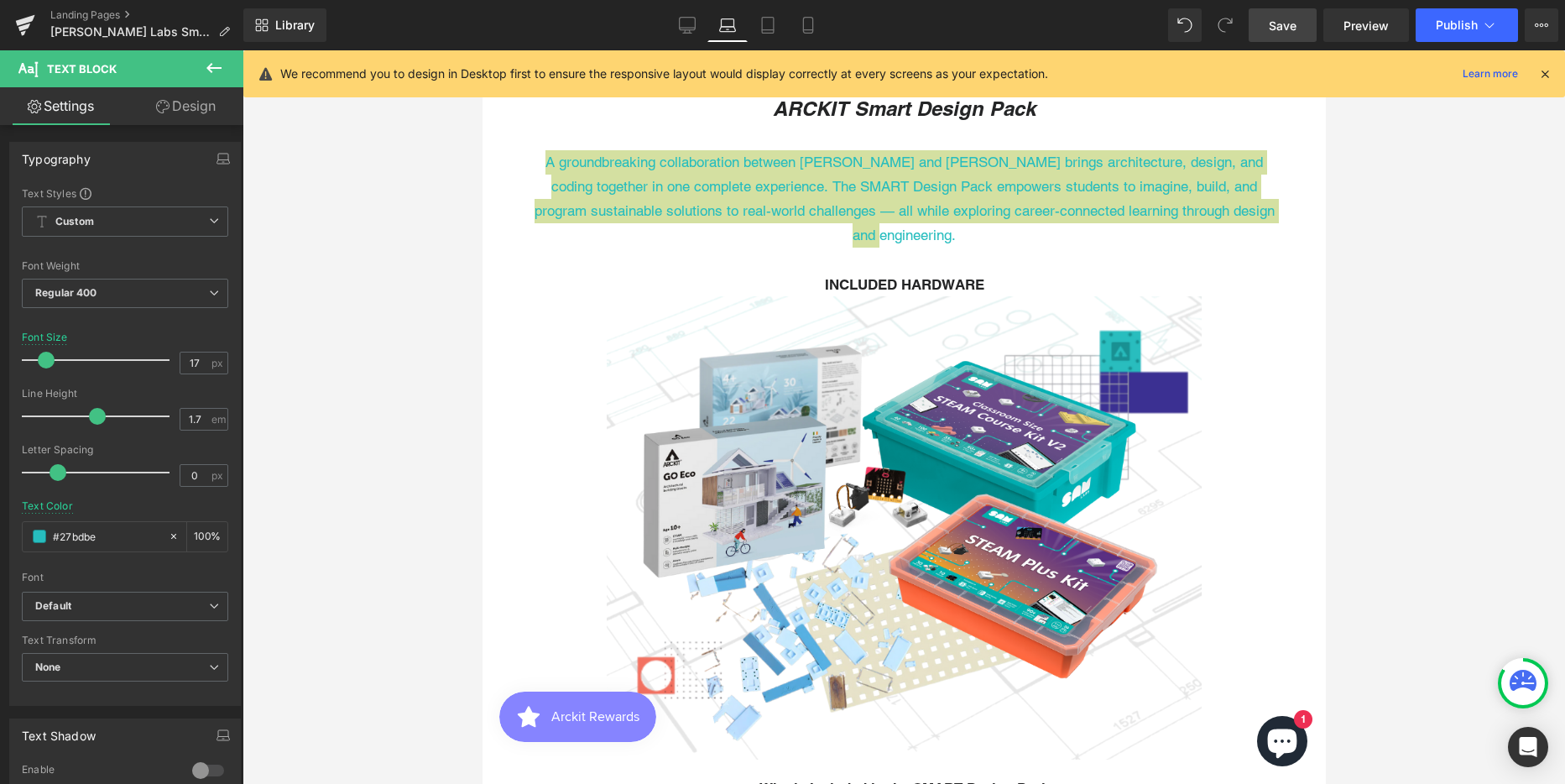
scroll to position [6636, 831]
click at [81, 528] on input "#27bdbe" at bounding box center [106, 535] width 107 height 18
click at [682, 27] on icon at bounding box center [688, 26] width 17 height 17
type input "16"
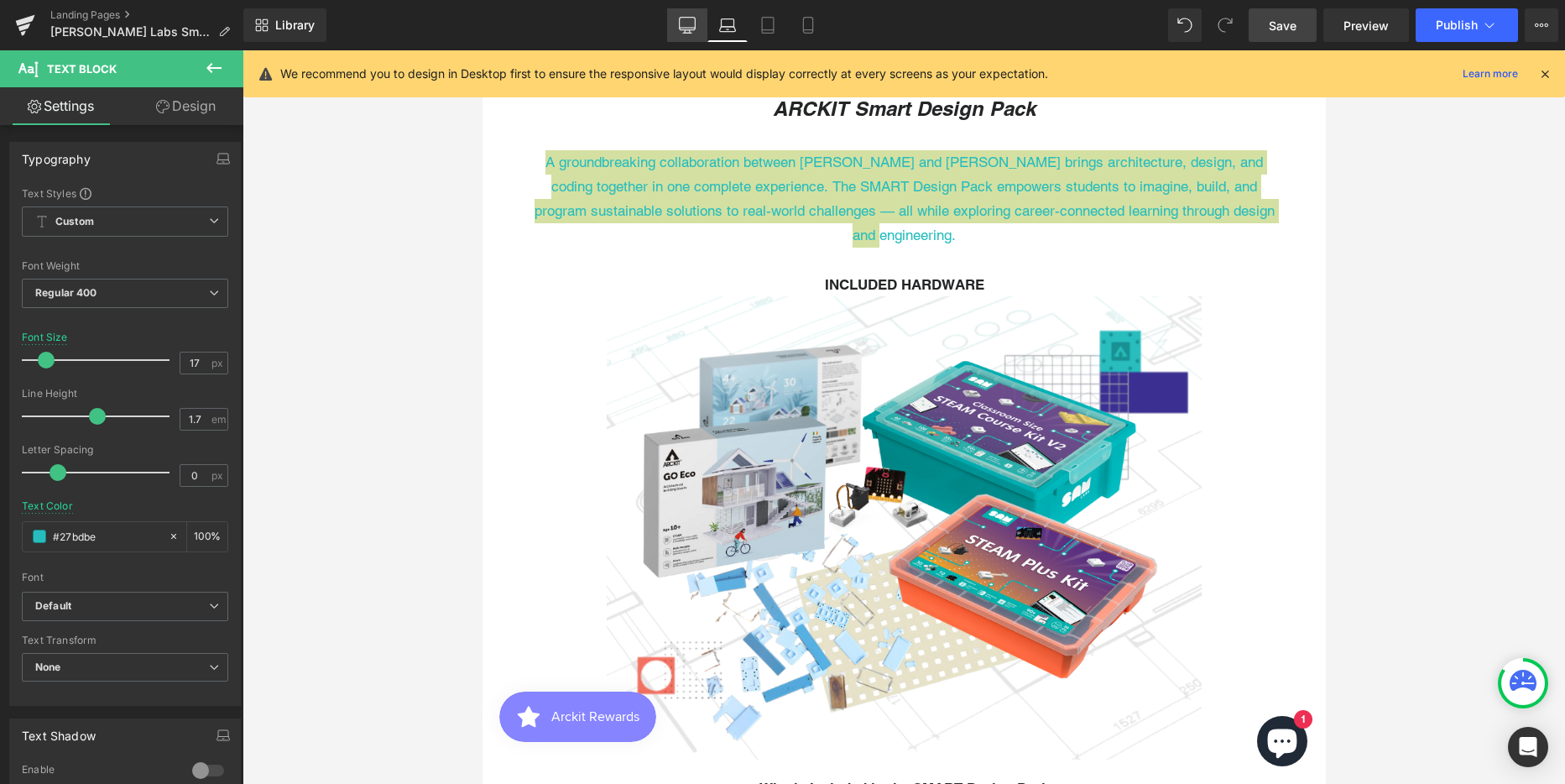
type input "#242526"
type input "100"
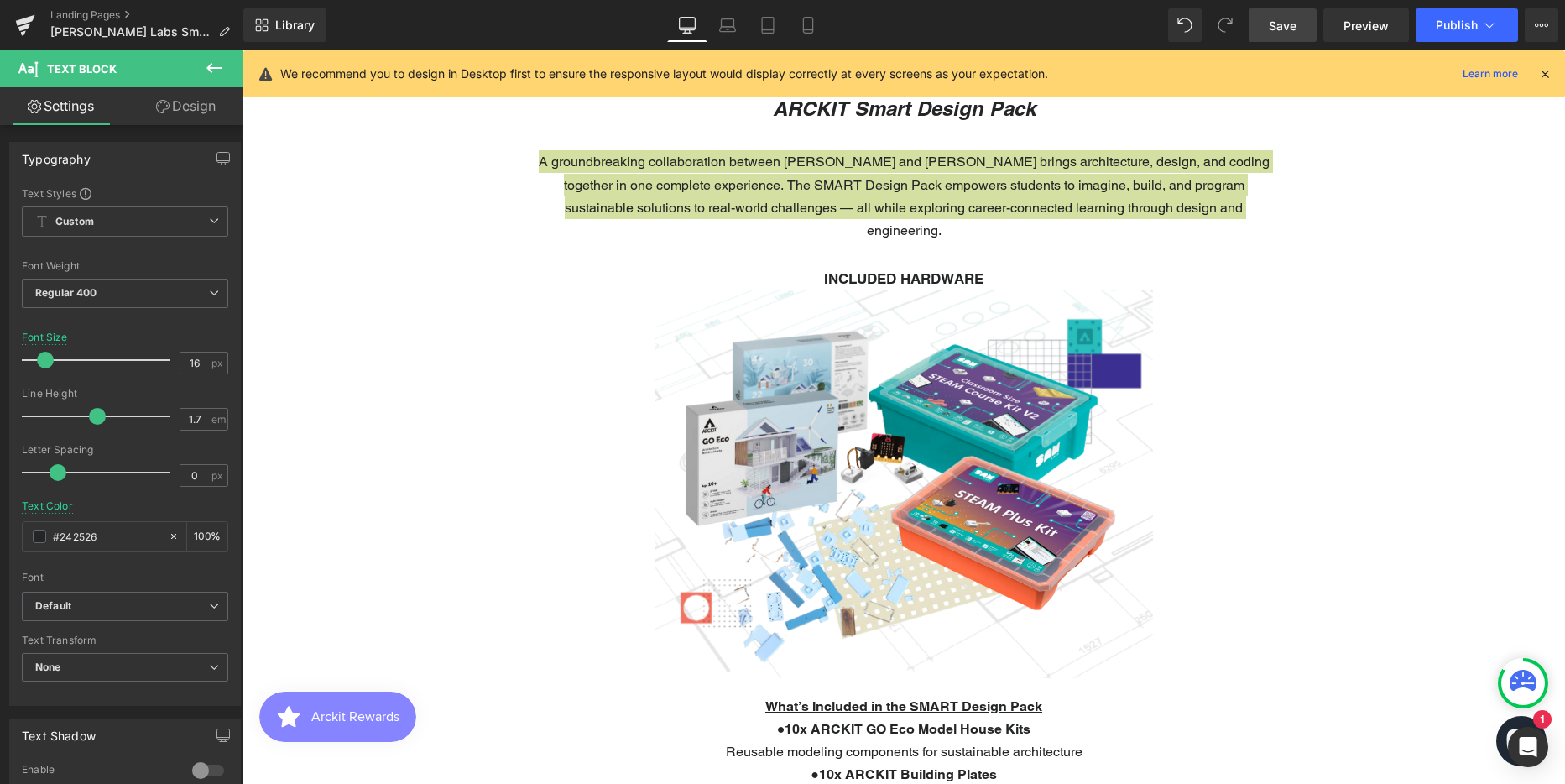
scroll to position [6020, 1310]
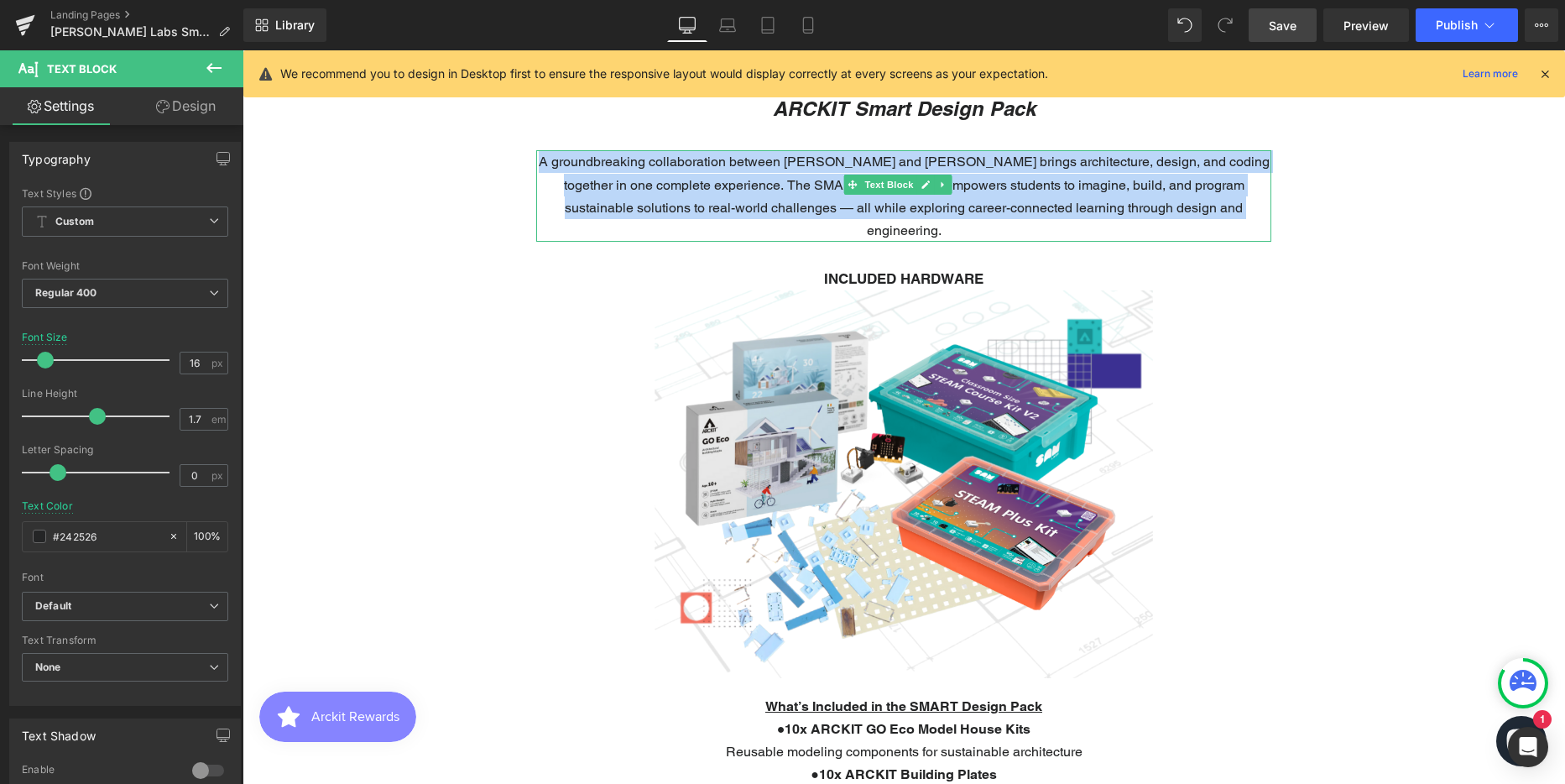
click at [737, 189] on p "A groundbreaking collaboration between [PERSON_NAME] and [PERSON_NAME] brings a…" at bounding box center [904, 196] width 735 height 91
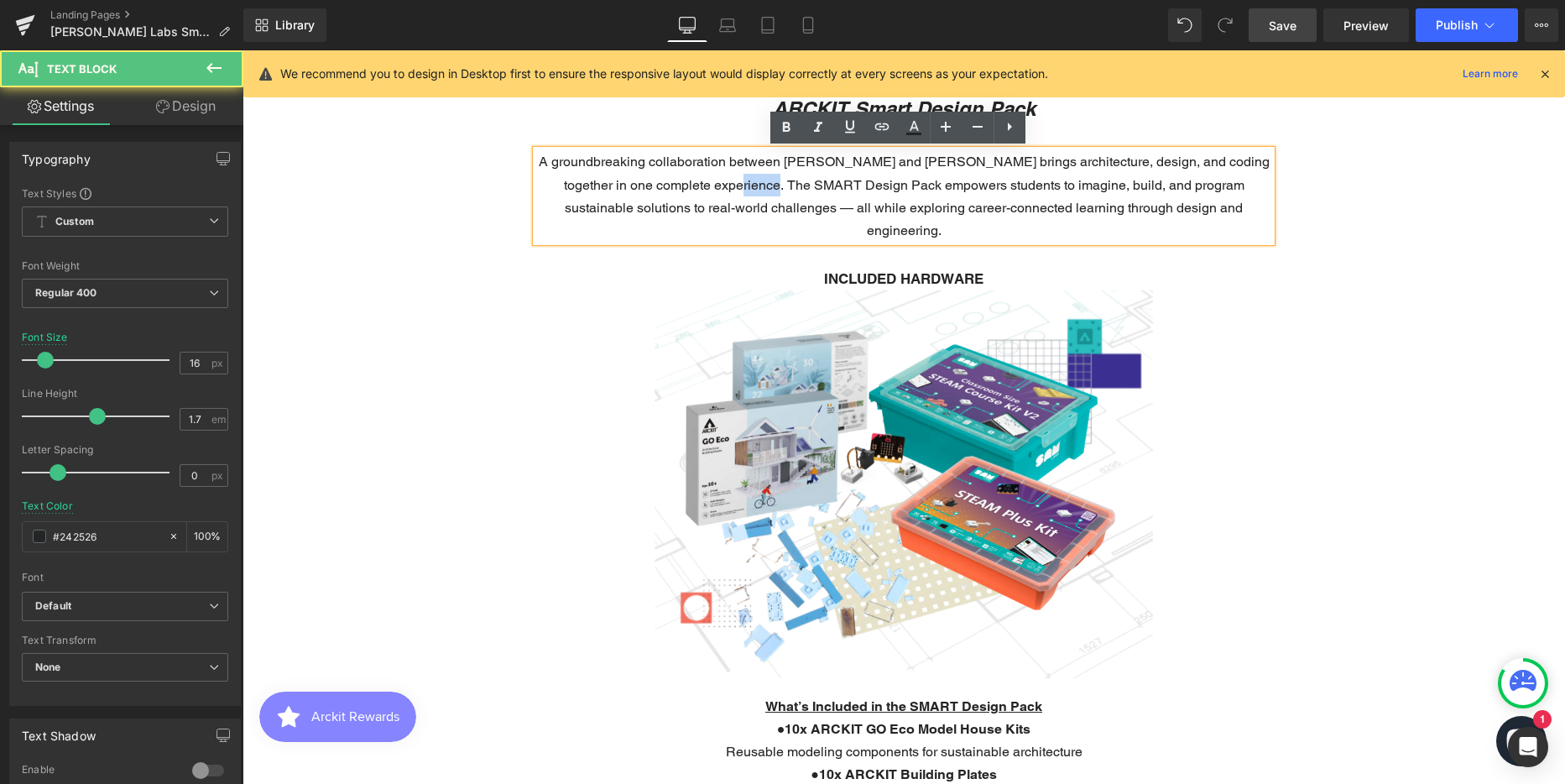
click at [737, 189] on p "A groundbreaking collaboration between [PERSON_NAME] and [PERSON_NAME] brings a…" at bounding box center [904, 196] width 735 height 91
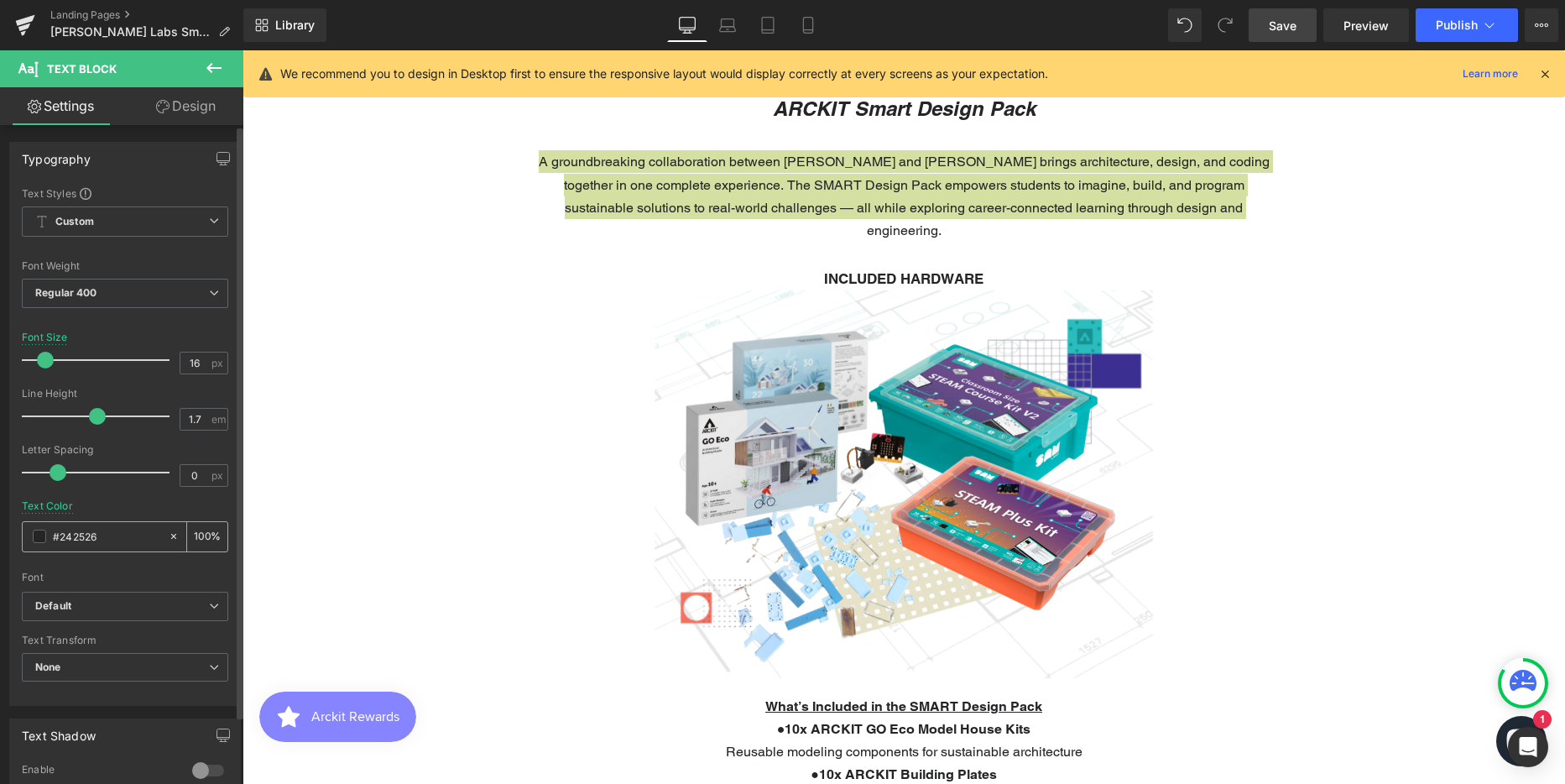
click at [68, 538] on input "#242526" at bounding box center [106, 535] width 107 height 18
type input "#27bdbe"
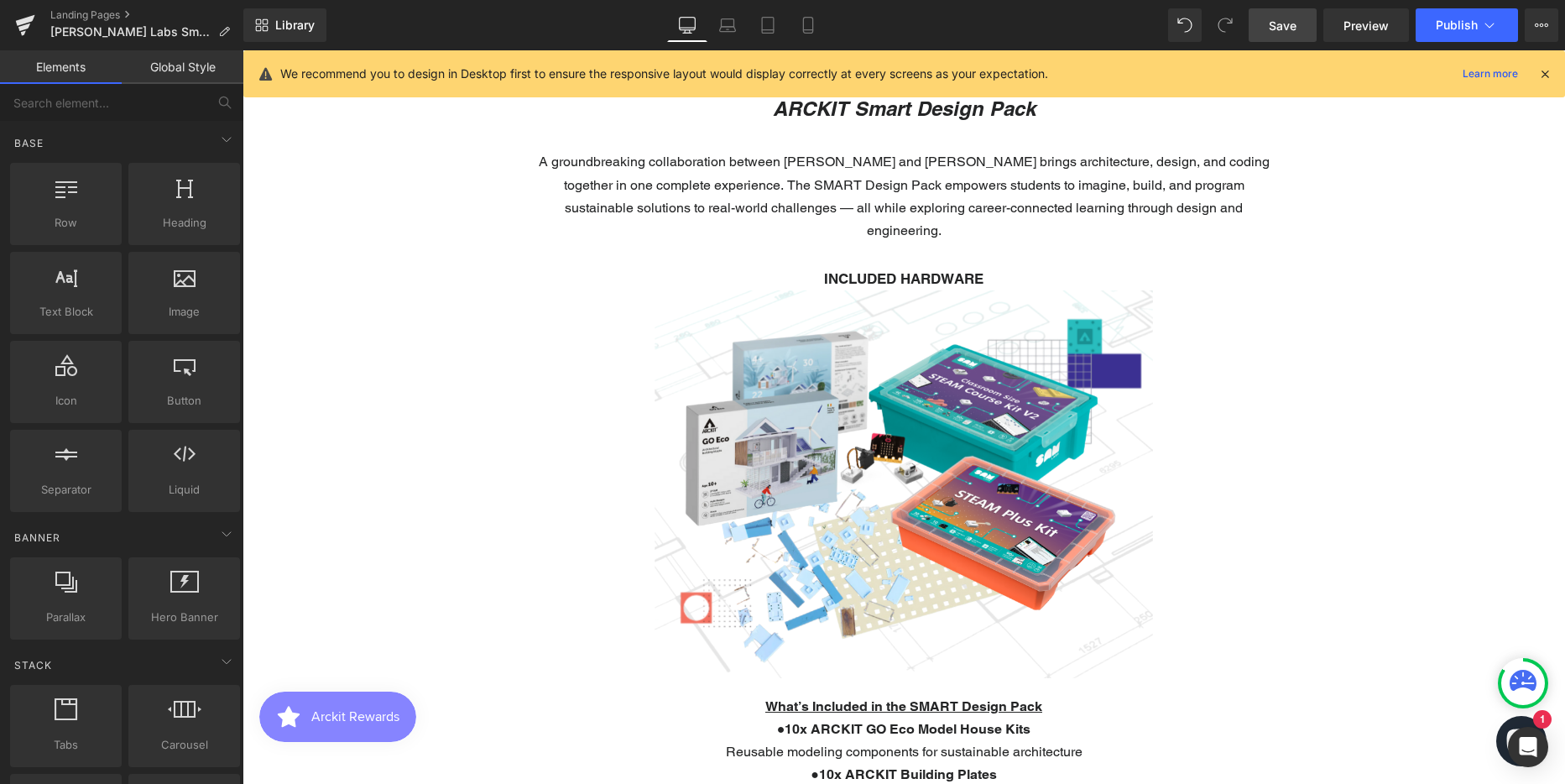
click at [678, 177] on p "A groundbreaking collaboration between [PERSON_NAME] and [PERSON_NAME] brings a…" at bounding box center [904, 196] width 735 height 91
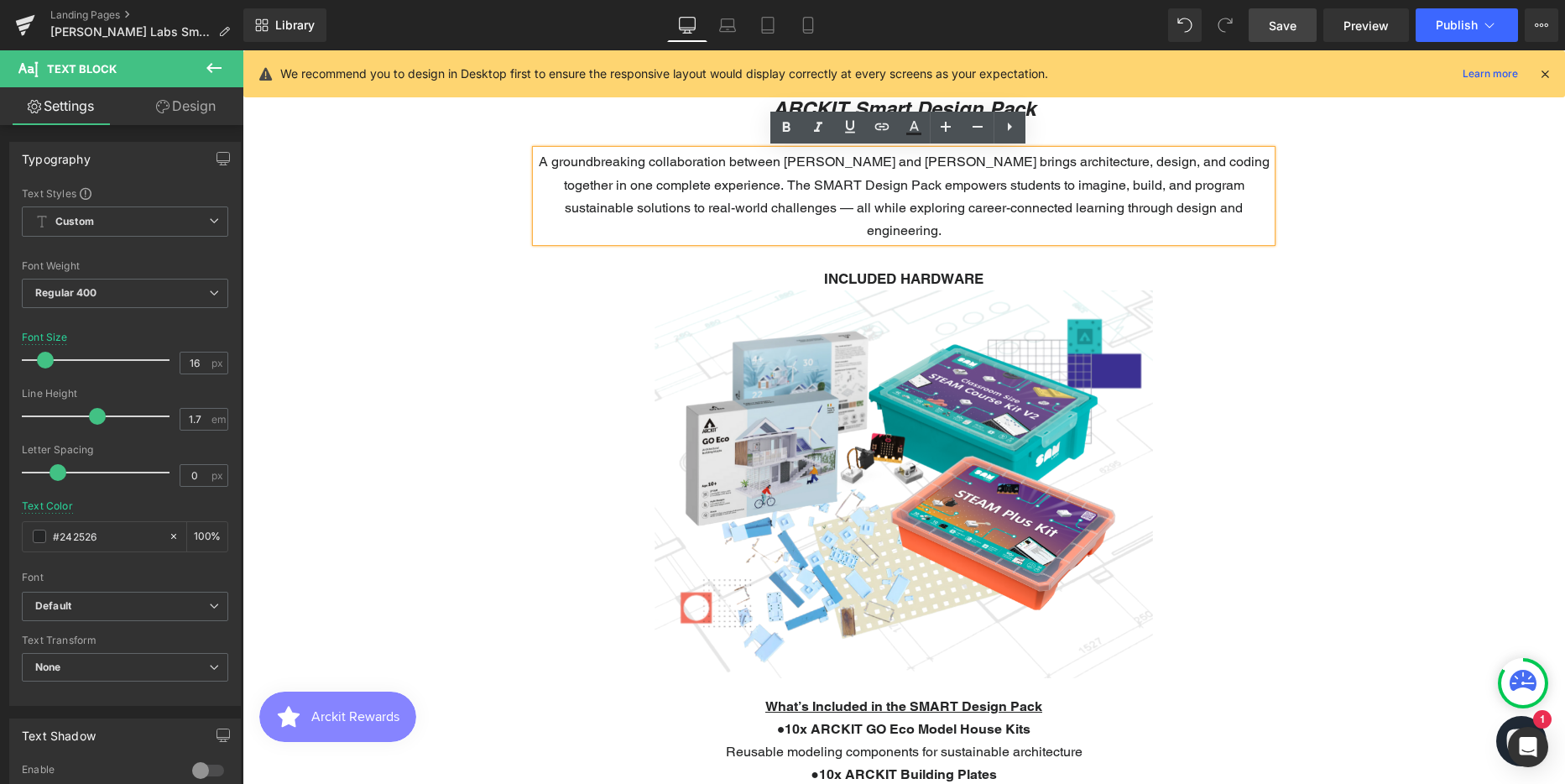
click at [1283, 28] on span "Save" at bounding box center [1282, 26] width 28 height 18
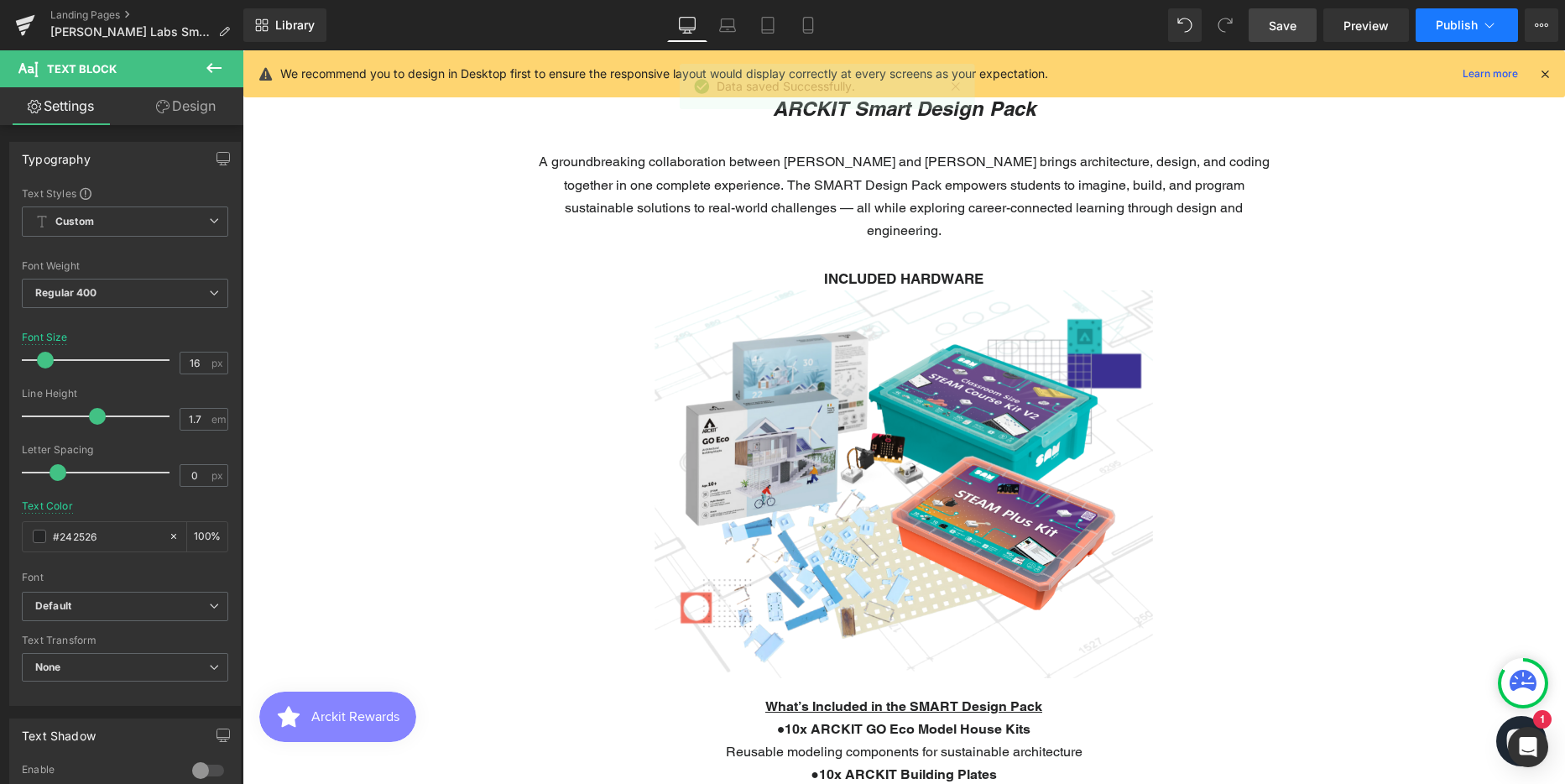
click at [1464, 14] on button "Publish" at bounding box center [1467, 25] width 103 height 33
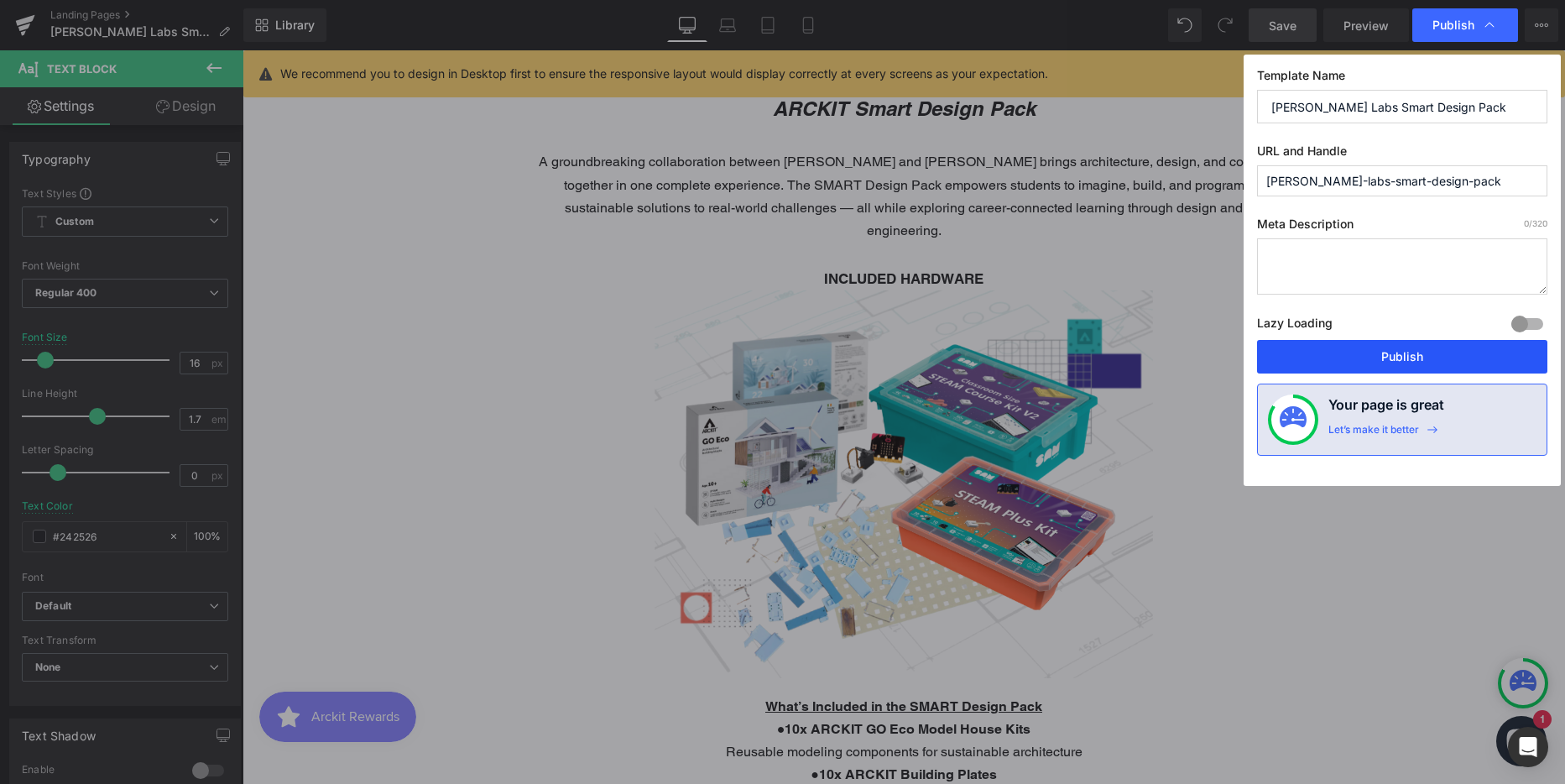
click at [1389, 352] on button "Publish" at bounding box center [1403, 356] width 291 height 33
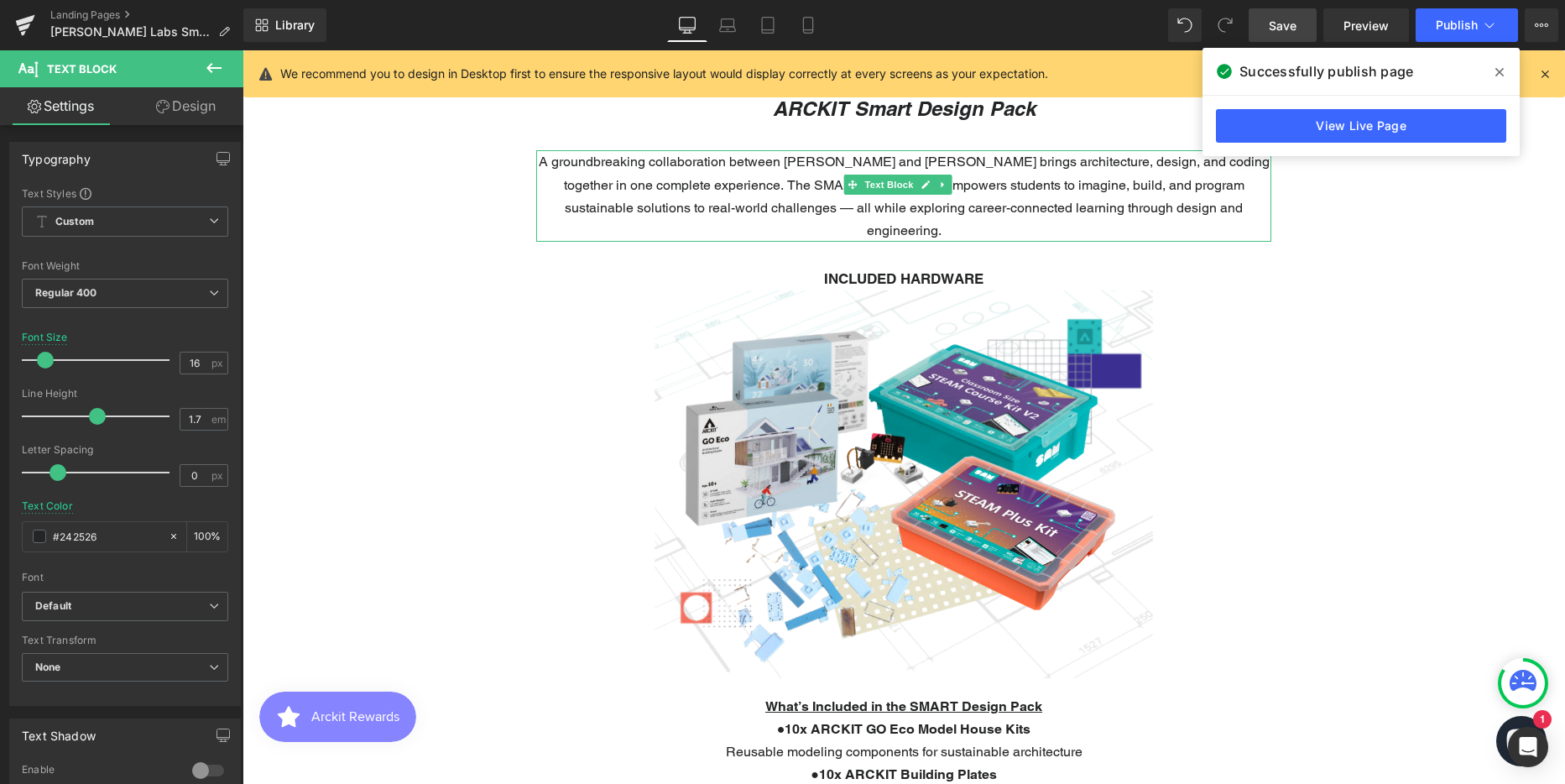
click at [1056, 193] on p "A groundbreaking collaboration between [PERSON_NAME] and [PERSON_NAME] brings a…" at bounding box center [904, 196] width 735 height 91
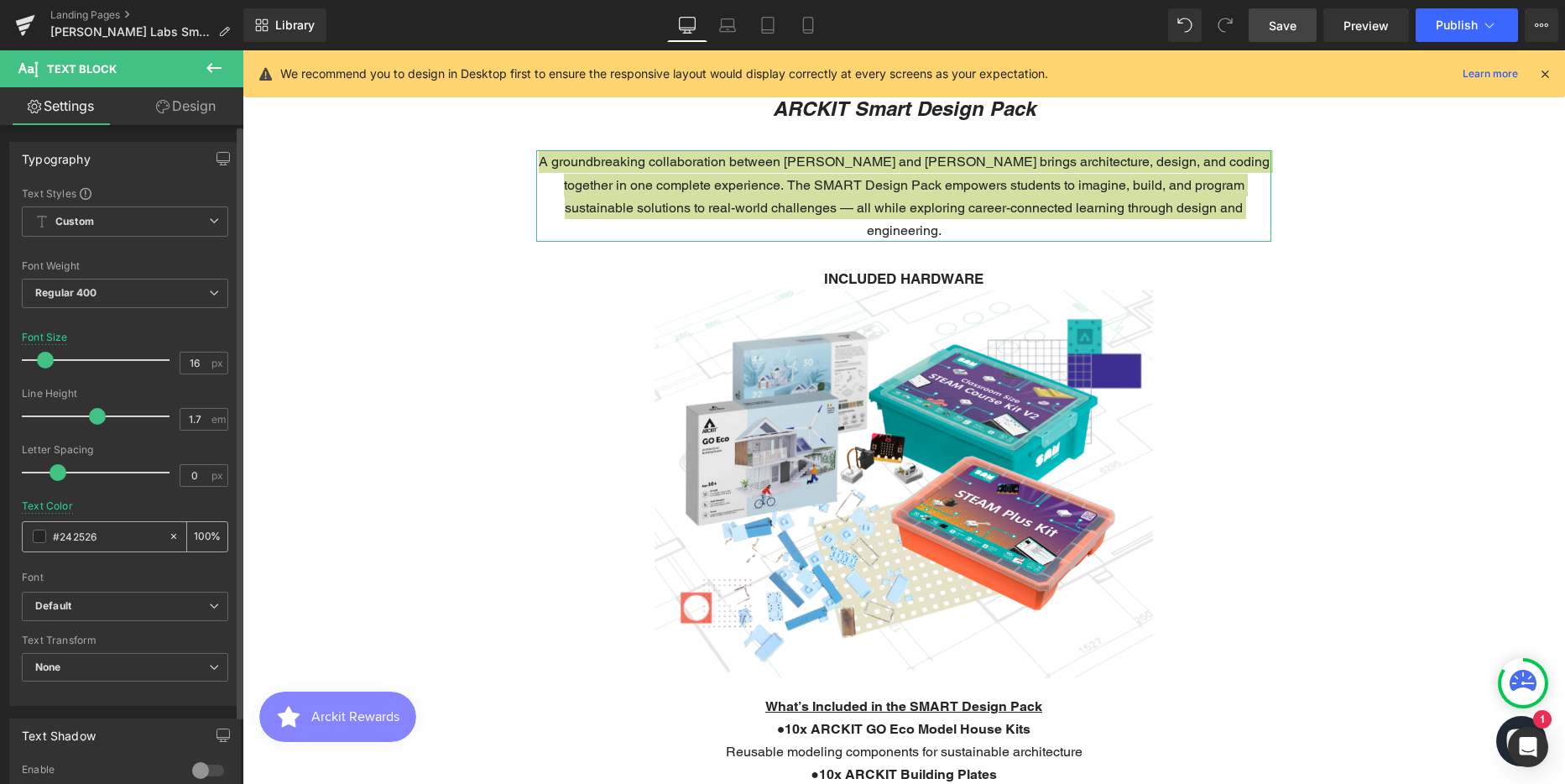
click at [84, 536] on input "#242526" at bounding box center [106, 535] width 107 height 18
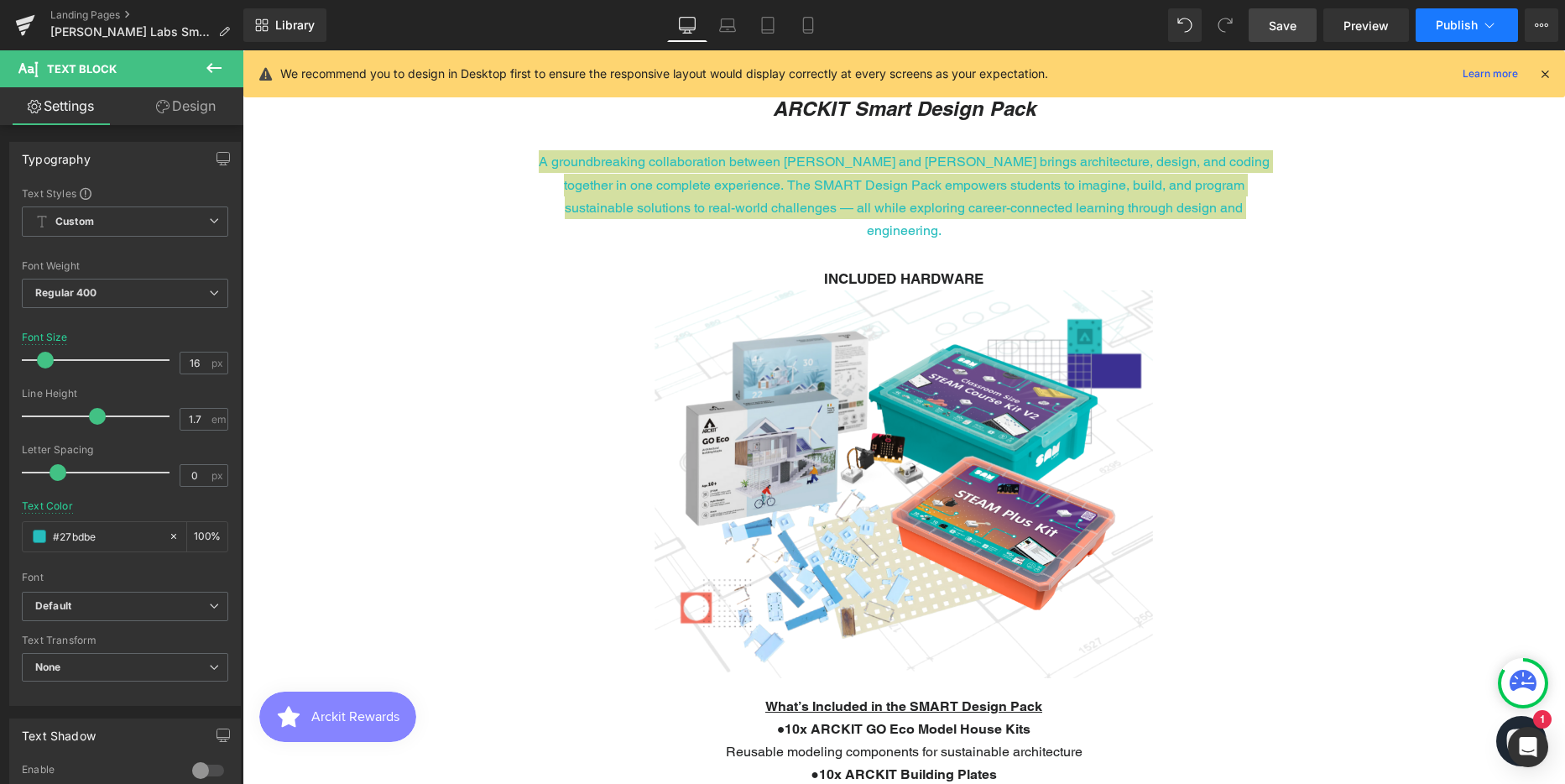
type input "#27bdbe"
click at [1469, 14] on button "Publish" at bounding box center [1467, 25] width 103 height 33
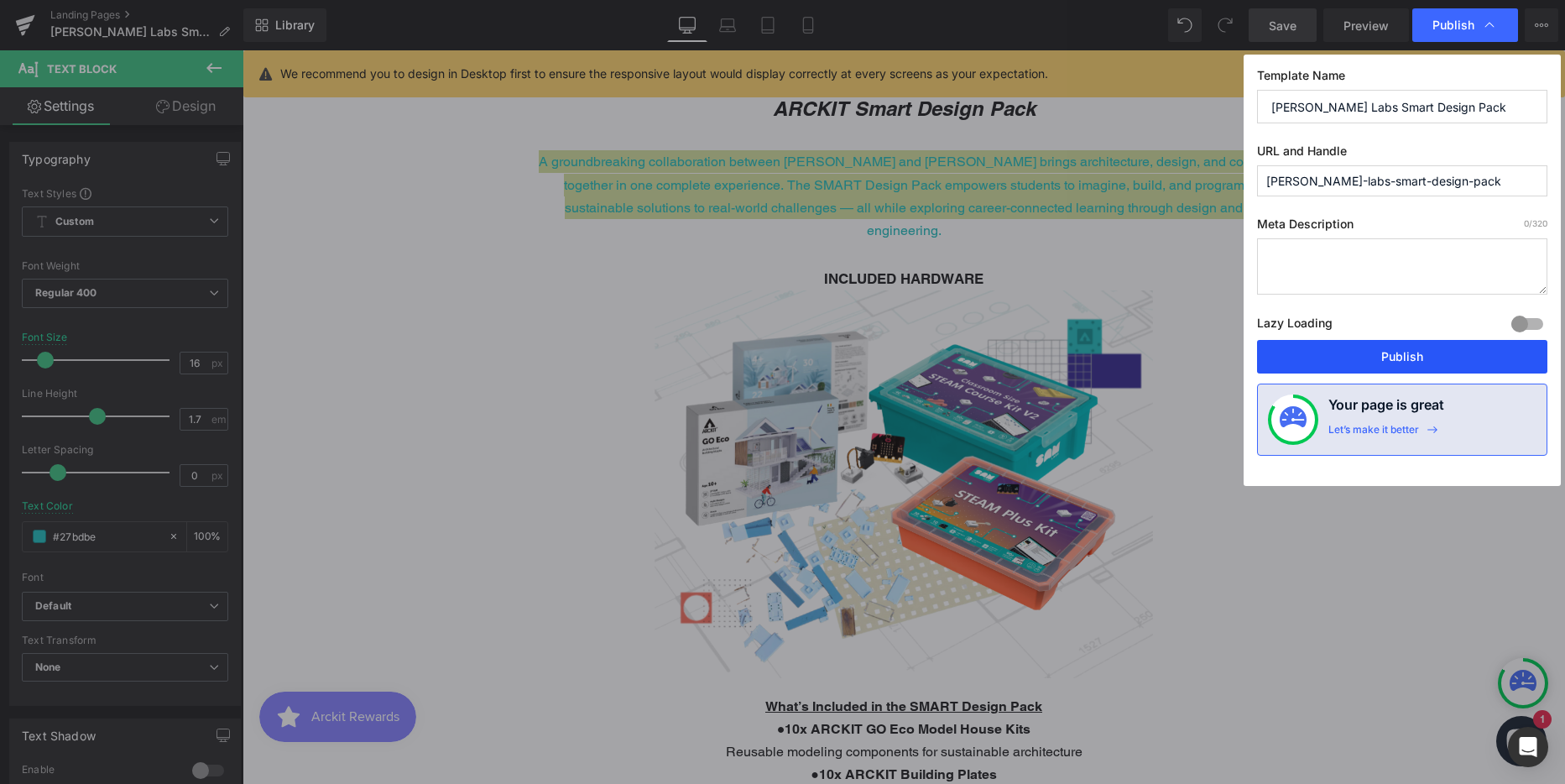
click at [1369, 361] on button "Publish" at bounding box center [1403, 356] width 291 height 33
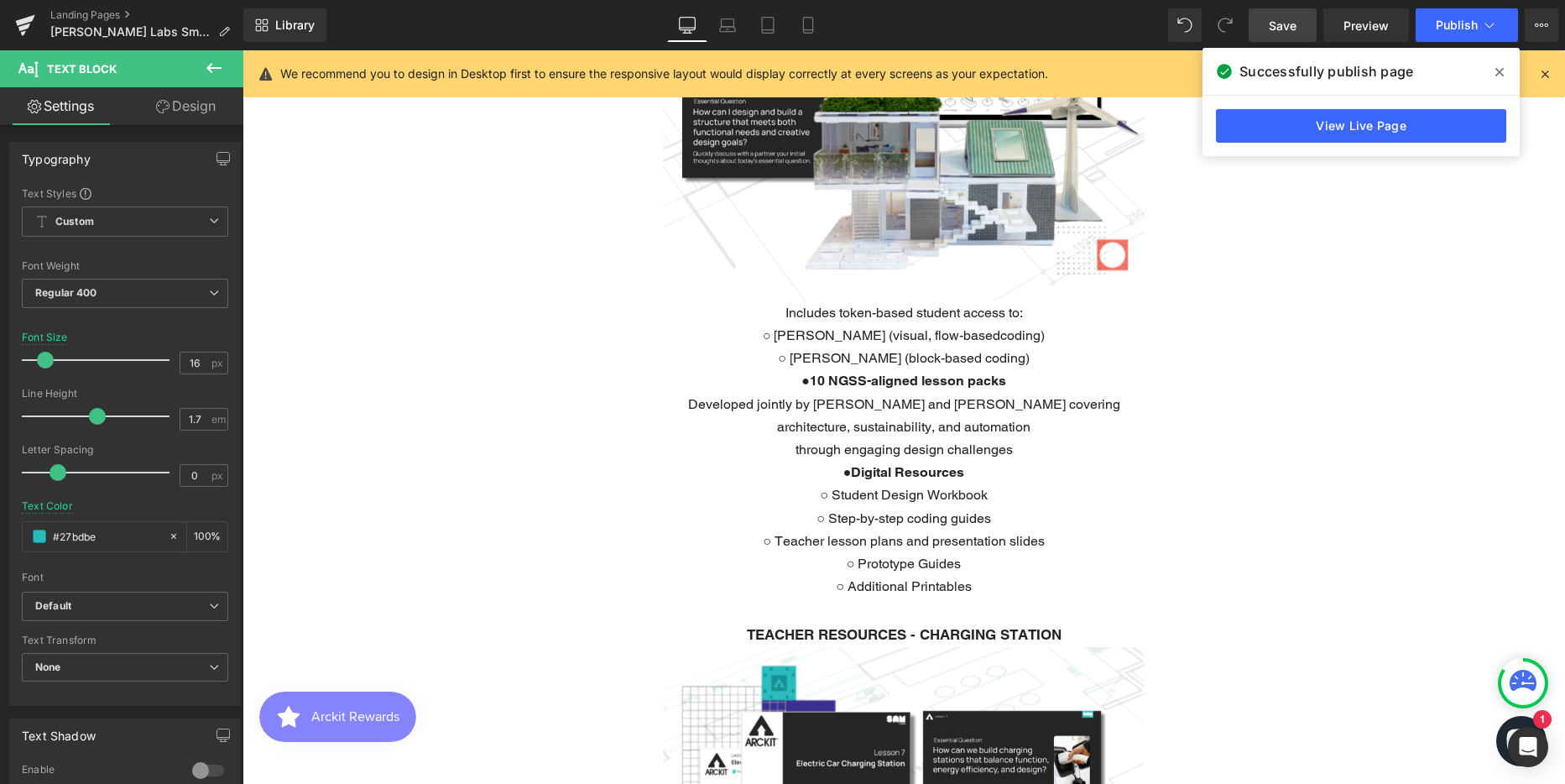
scroll to position [1684, 0]
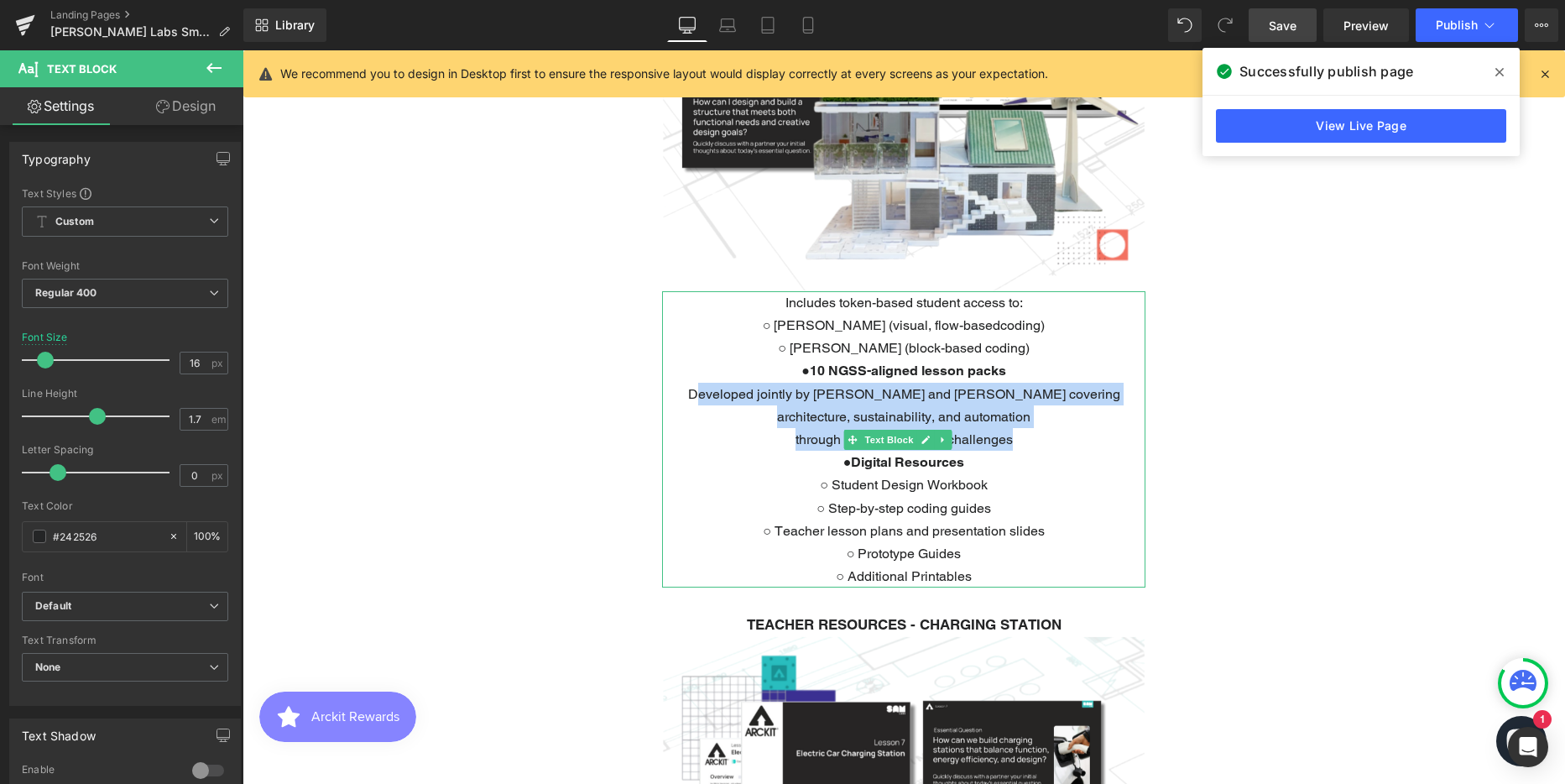
drag, startPoint x: 702, startPoint y: 364, endPoint x: 1016, endPoint y: 408, distance: 317.1
click at [1016, 408] on div "Includes token-based student access to: ○ [PERSON_NAME] (visual, flow-basedcodi…" at bounding box center [903, 439] width 483 height 297
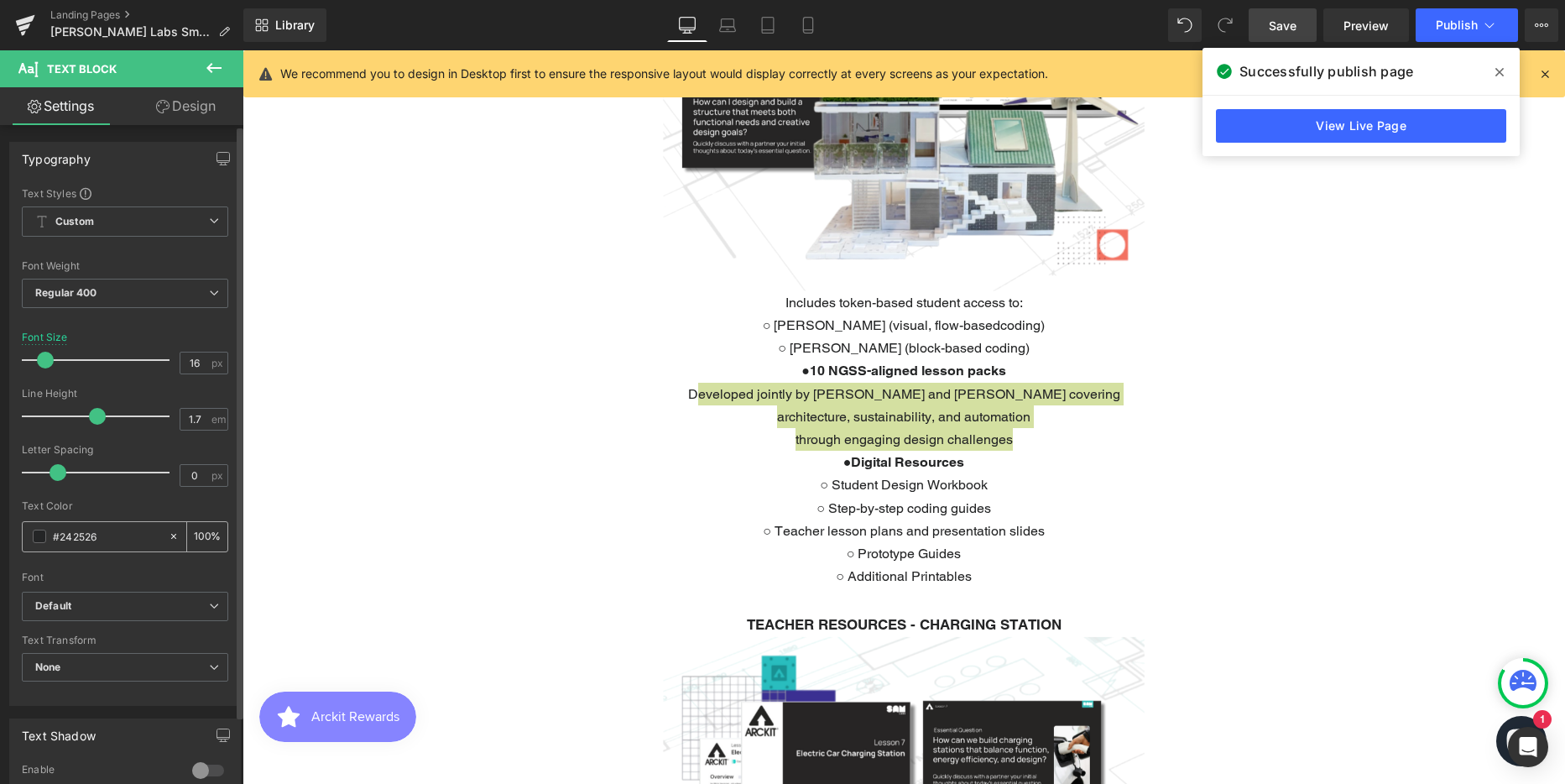
click at [89, 535] on input "#242526" at bounding box center [106, 535] width 107 height 18
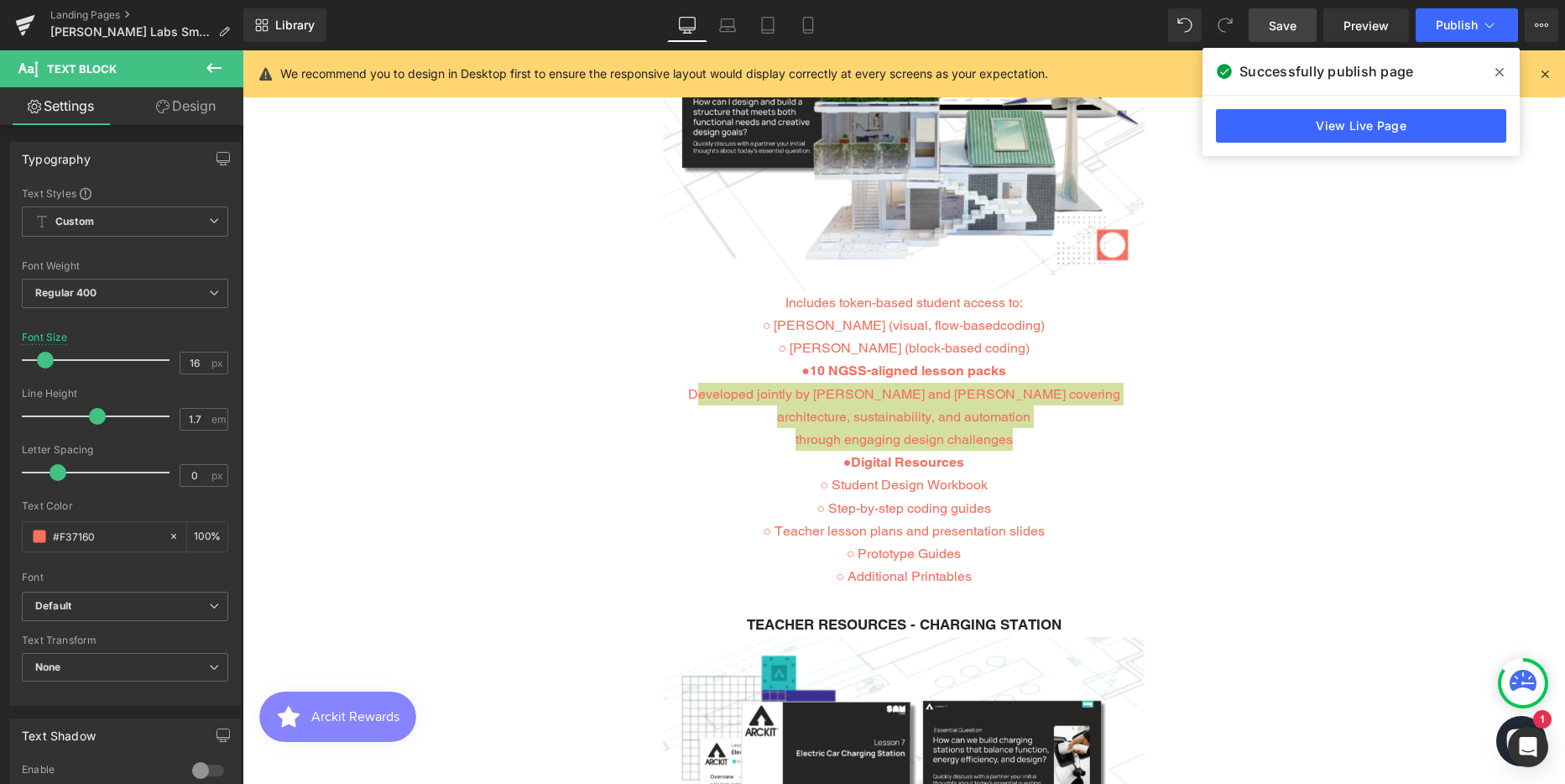
type input "#242526"
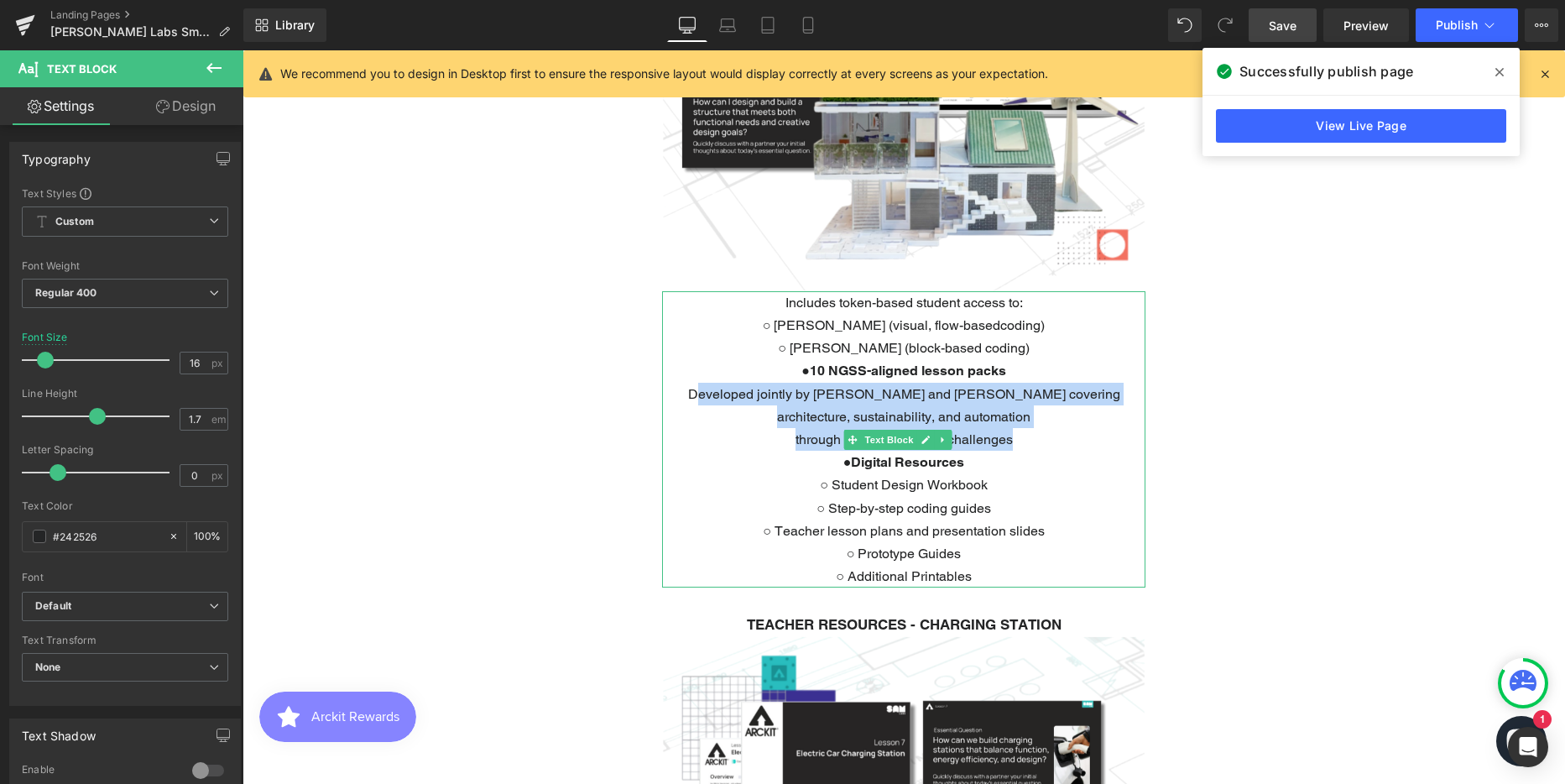
click at [1016, 428] on p "through engaging design challenges" at bounding box center [903, 439] width 483 height 23
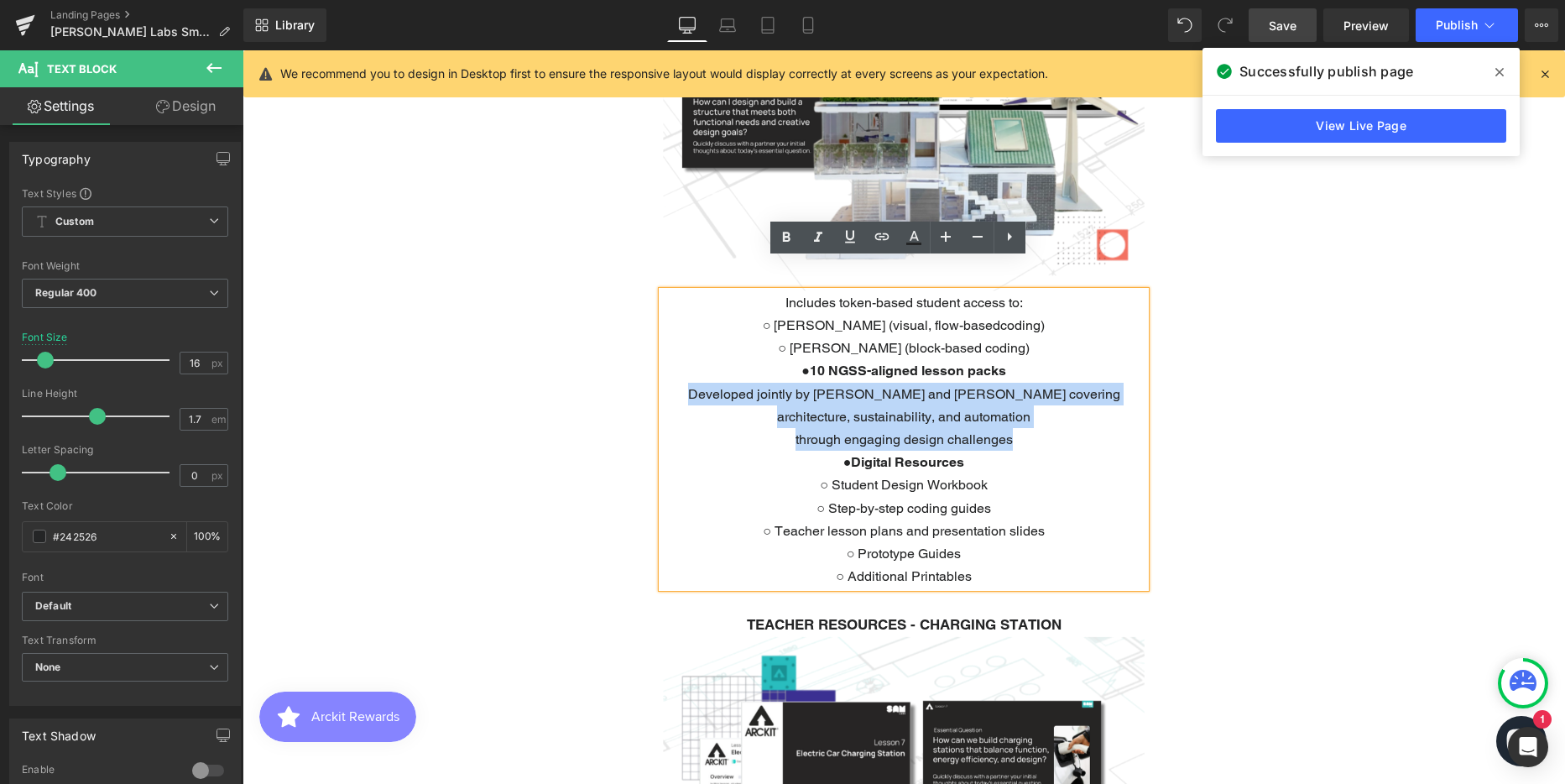
drag, startPoint x: 1016, startPoint y: 408, endPoint x: 692, endPoint y: 366, distance: 326.7
click at [692, 366] on div "Includes token-based student access to: ○ [PERSON_NAME] (visual, flow-basedcodi…" at bounding box center [903, 439] width 483 height 297
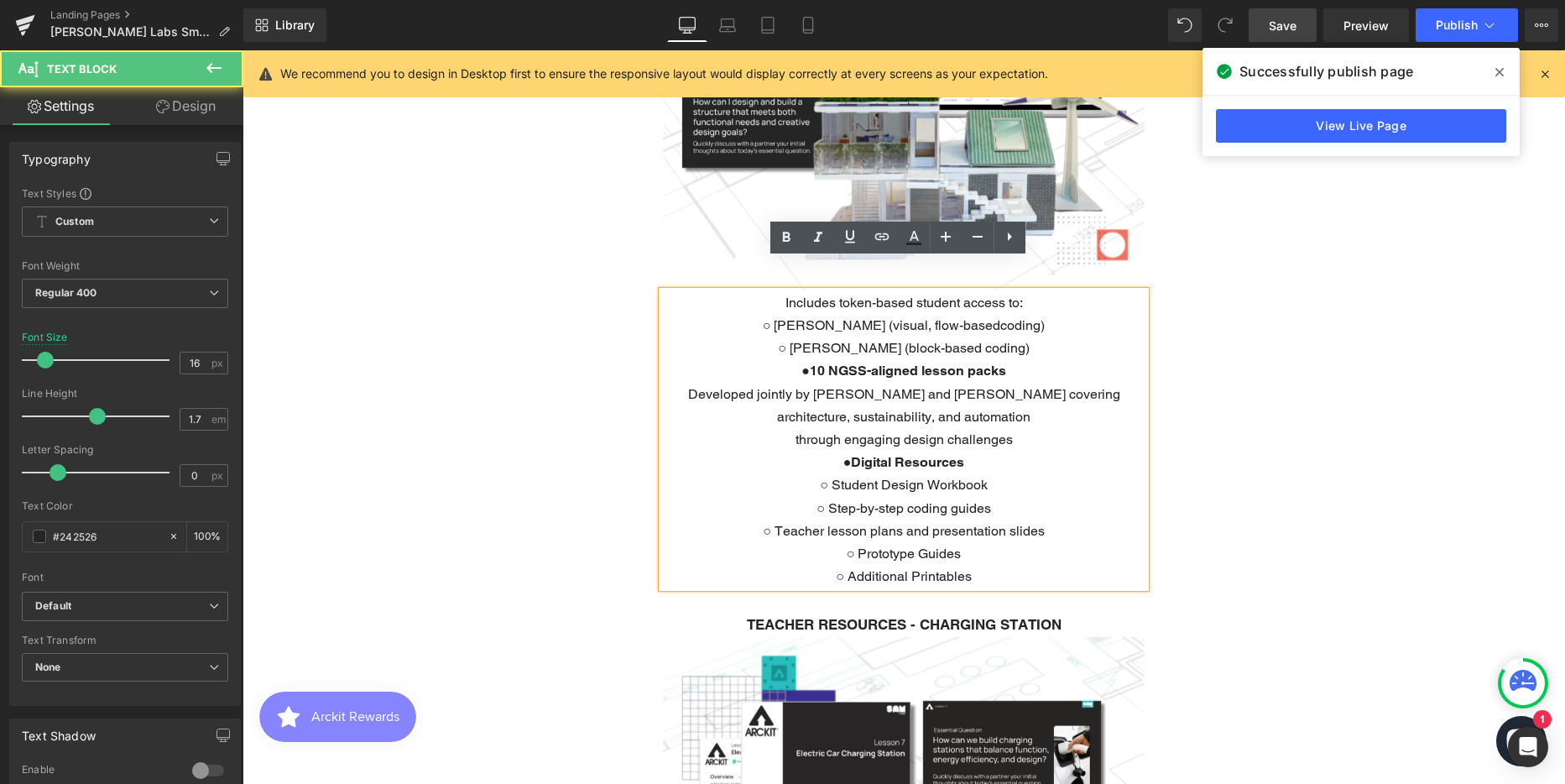
click at [1036, 359] on p "● 10 NGSS-aligned lesson packs Developed jointly by ARCKIT and SAM Labs coverin…" at bounding box center [903, 393] width 483 height 68
drag, startPoint x: 699, startPoint y: 362, endPoint x: 1028, endPoint y: 536, distance: 372.2
click at [1028, 536] on div "Includes token-based student access to: ○ [PERSON_NAME] (visual, flow-basedcodi…" at bounding box center [903, 439] width 483 height 297
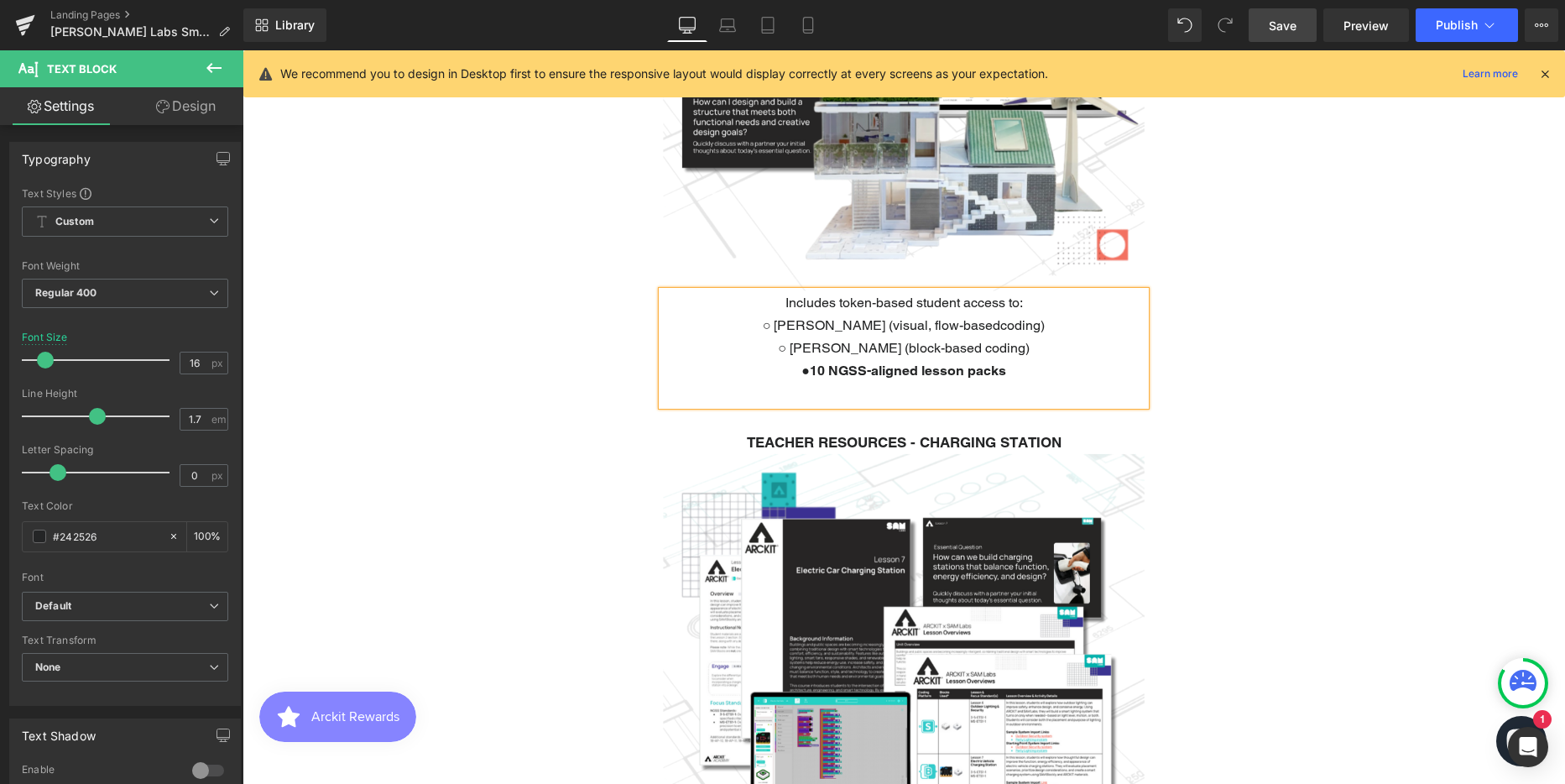
scroll to position [5814, 1310]
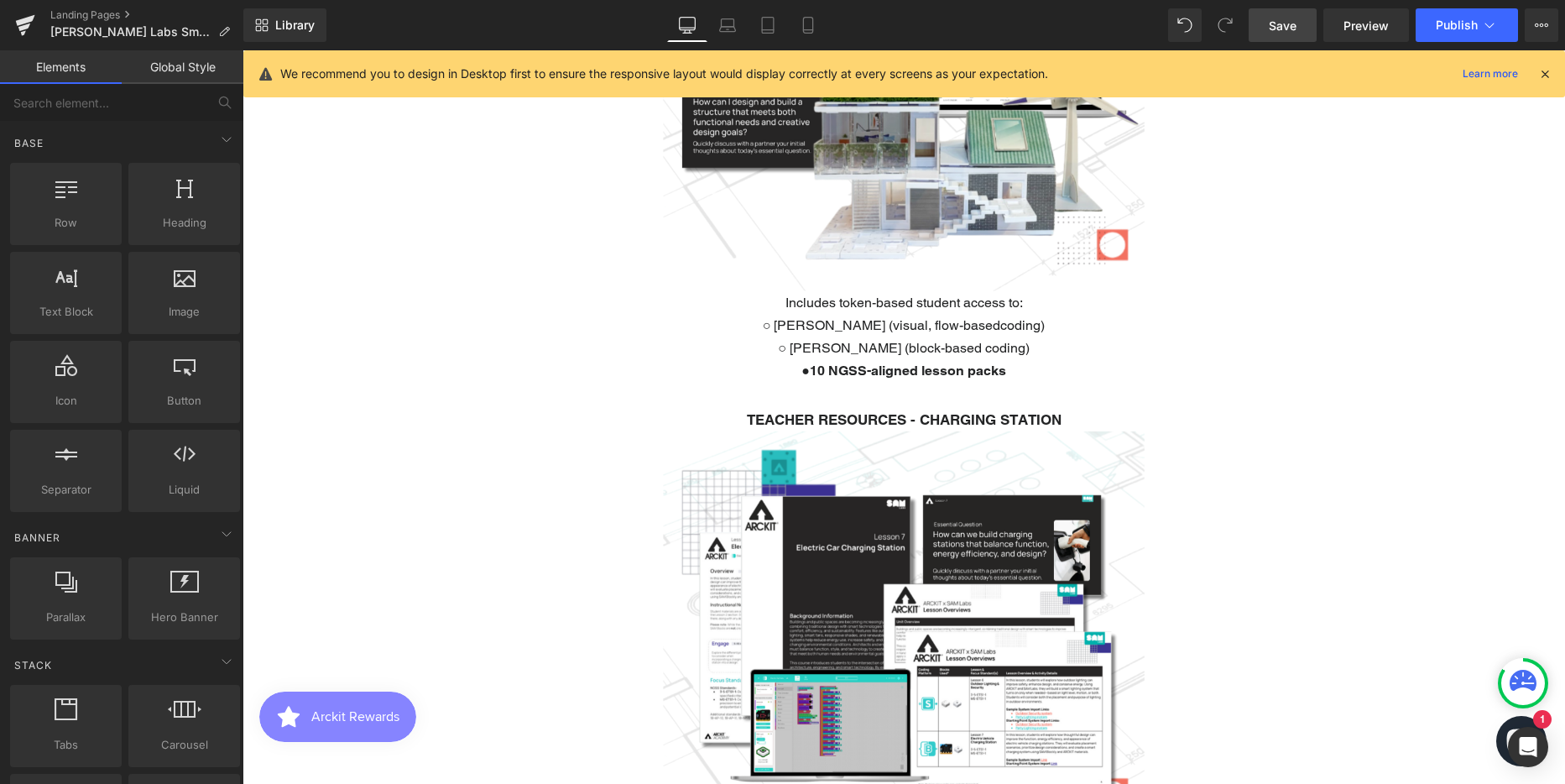
click at [1012, 336] on p "○ [PERSON_NAME] (block-based coding)" at bounding box center [903, 347] width 483 height 23
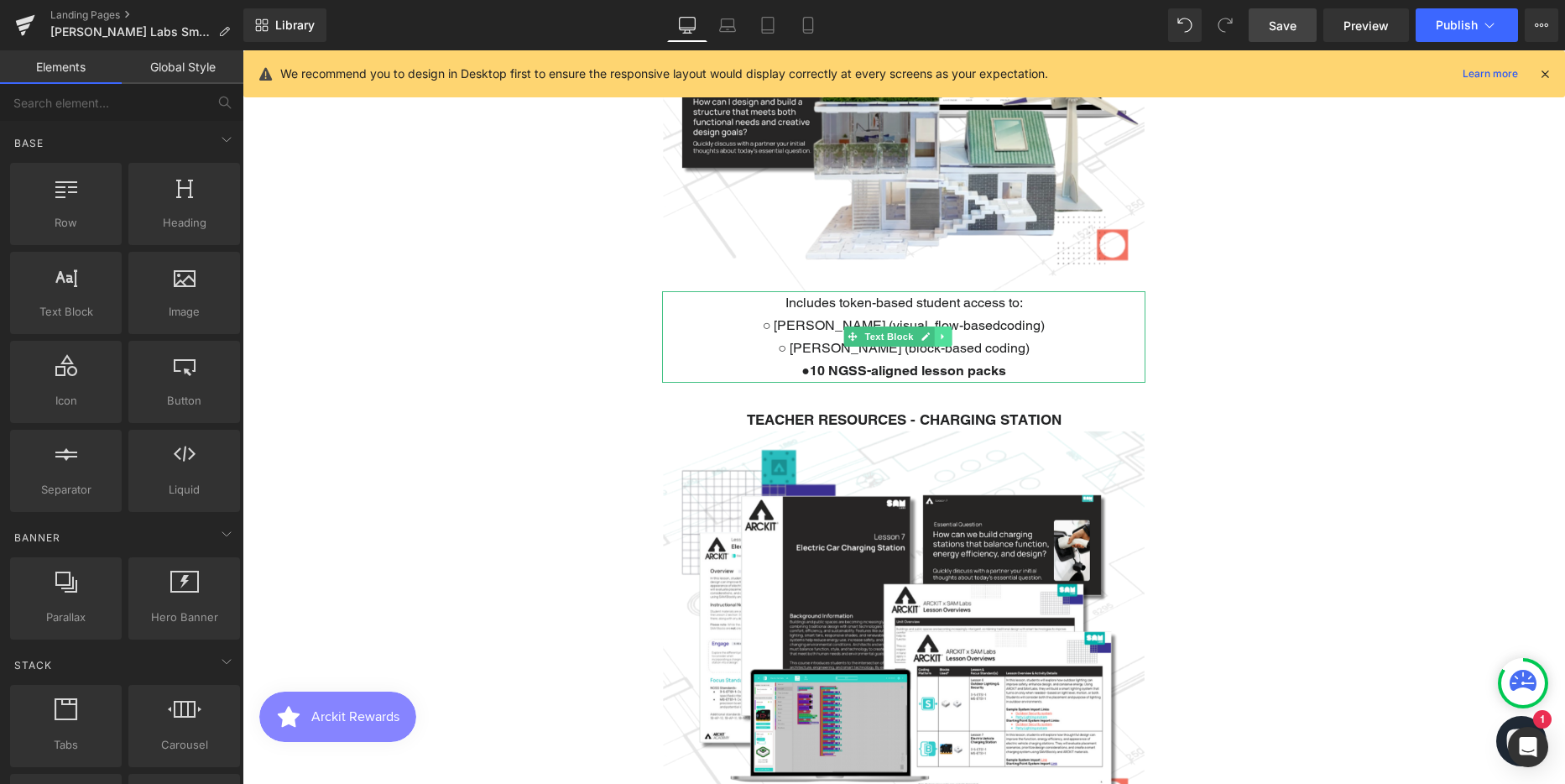
click at [944, 331] on icon at bounding box center [943, 336] width 9 height 10
click at [934, 332] on icon at bounding box center [933, 337] width 9 height 9
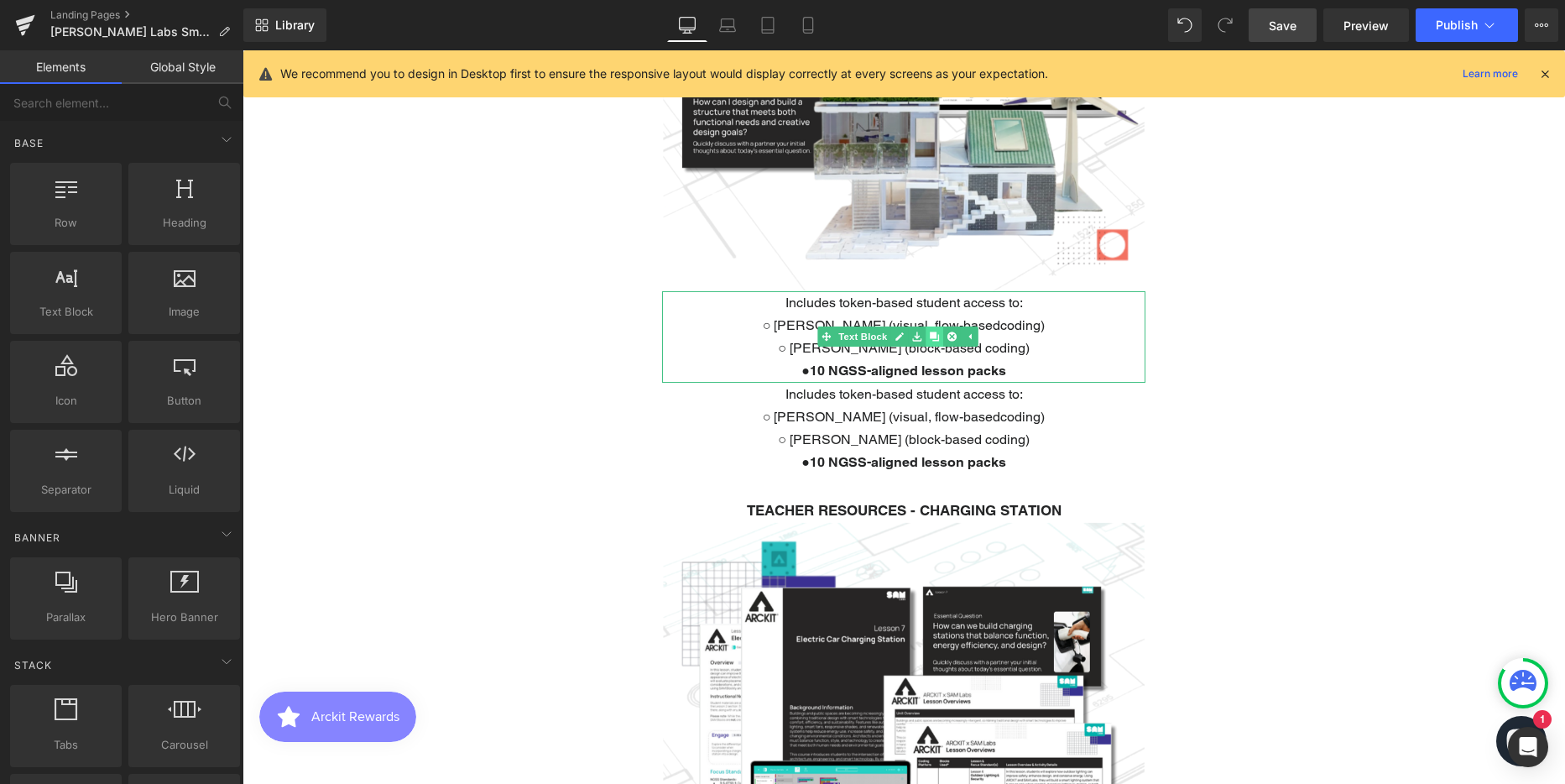
click at [934, 332] on icon at bounding box center [933, 337] width 9 height 9
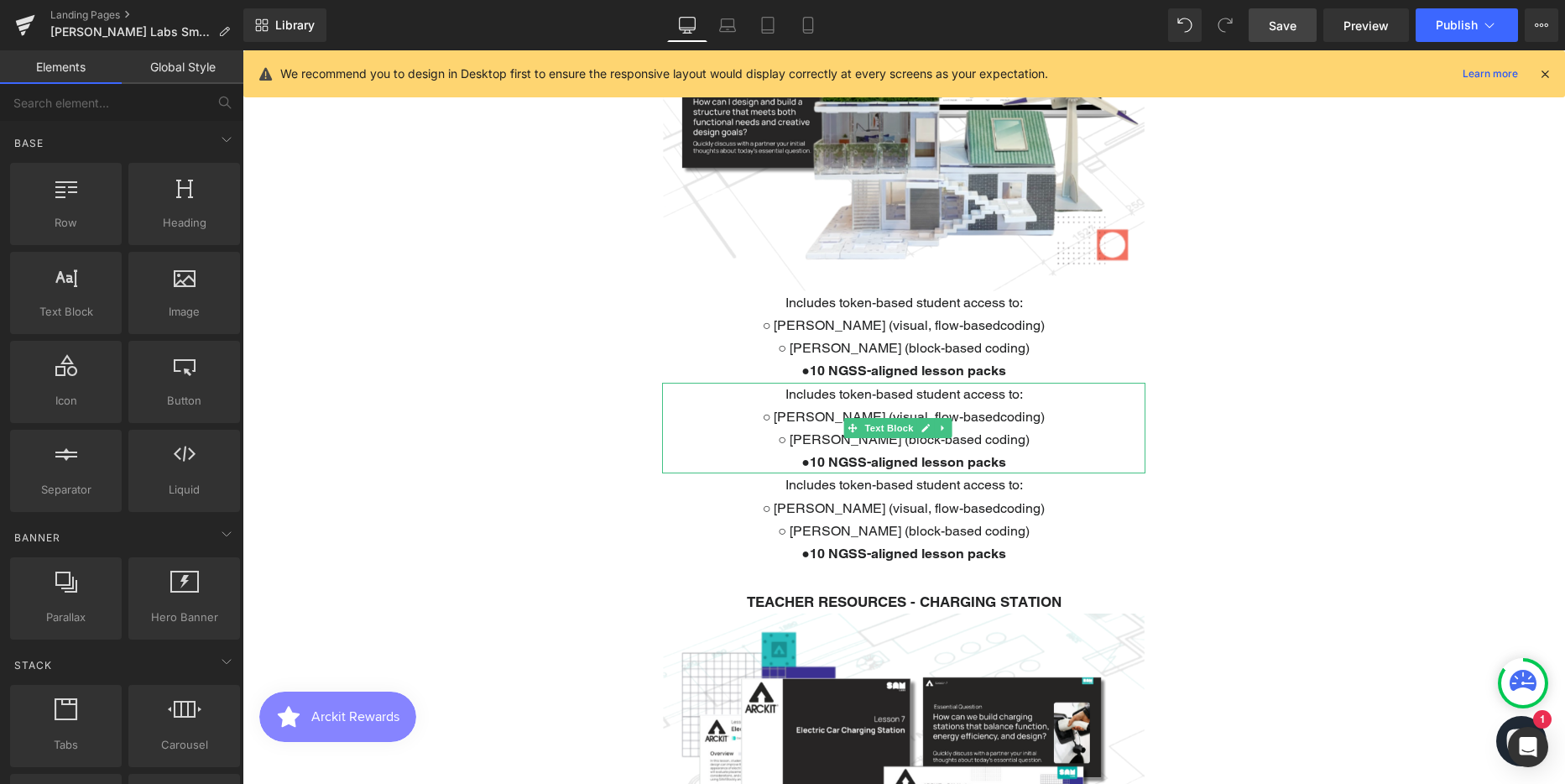
click at [1003, 383] on div "Includes token-based student access to: ○ SAM Space (visual, flow-basedcoding) …" at bounding box center [903, 428] width 483 height 91
click at [1003, 383] on p "Includes token-based student access to:" at bounding box center [903, 394] width 483 height 23
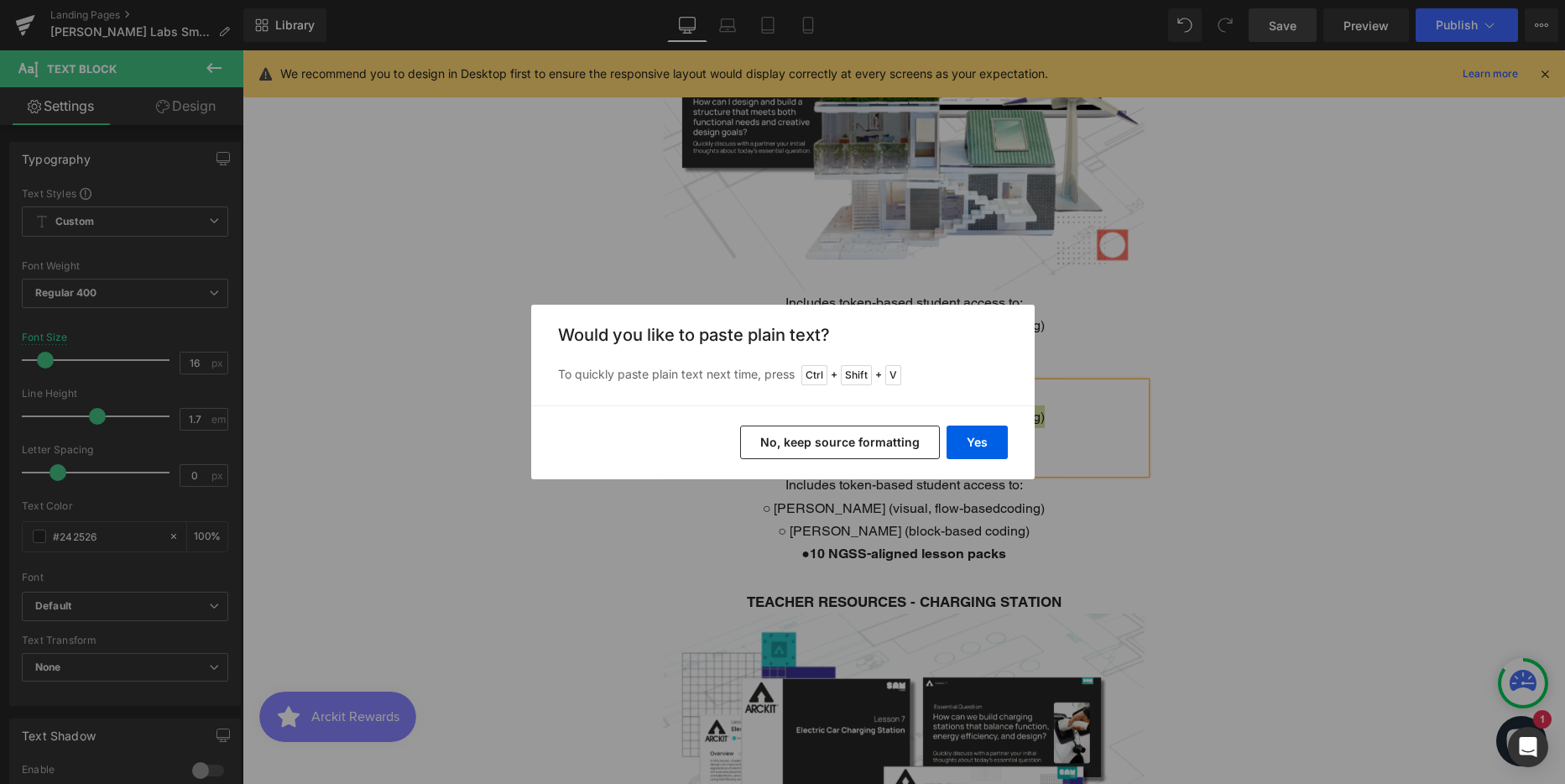
click at [908, 444] on button "No, keep source formatting" at bounding box center [840, 441] width 199 height 33
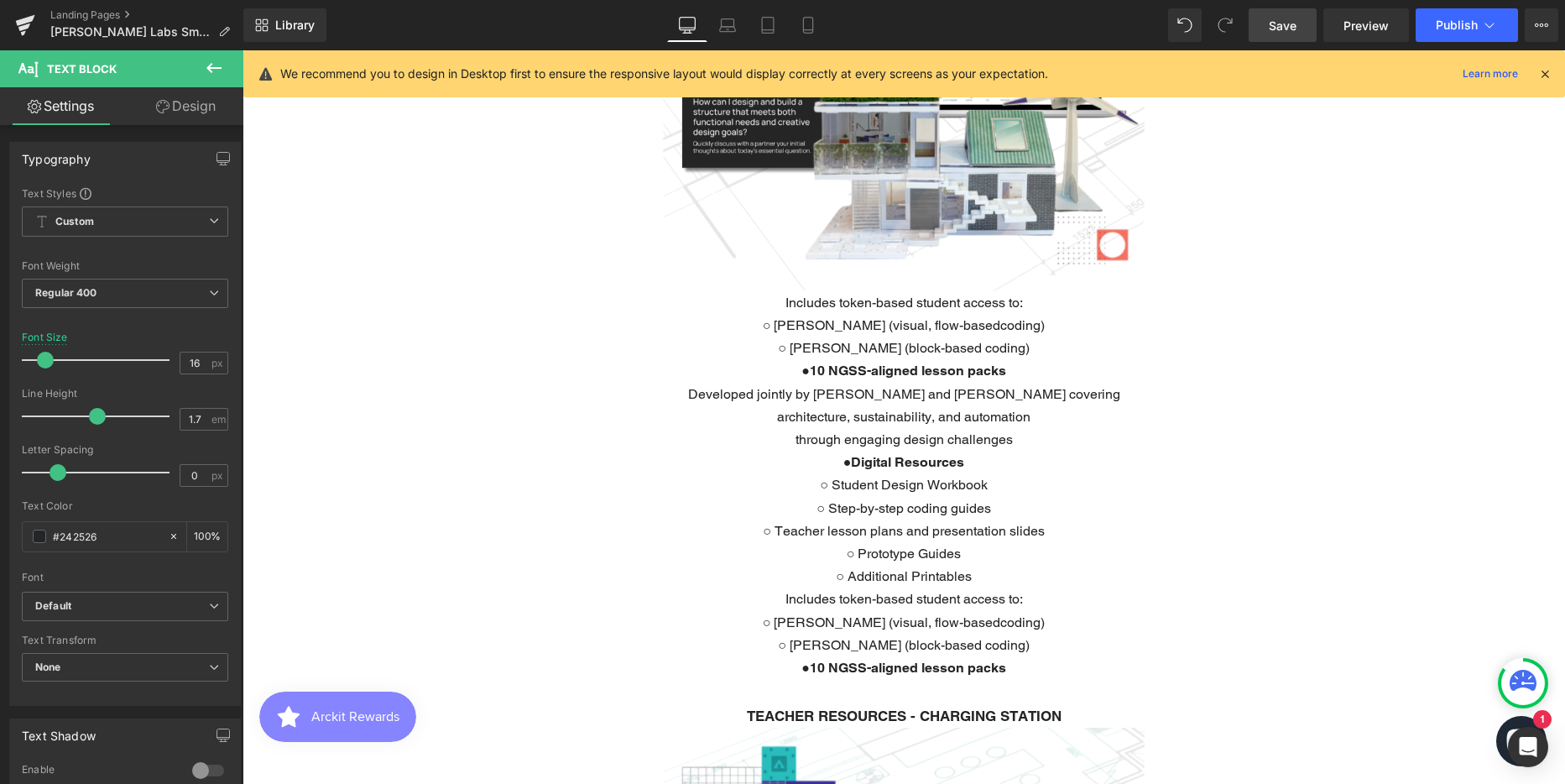
scroll to position [9, 9]
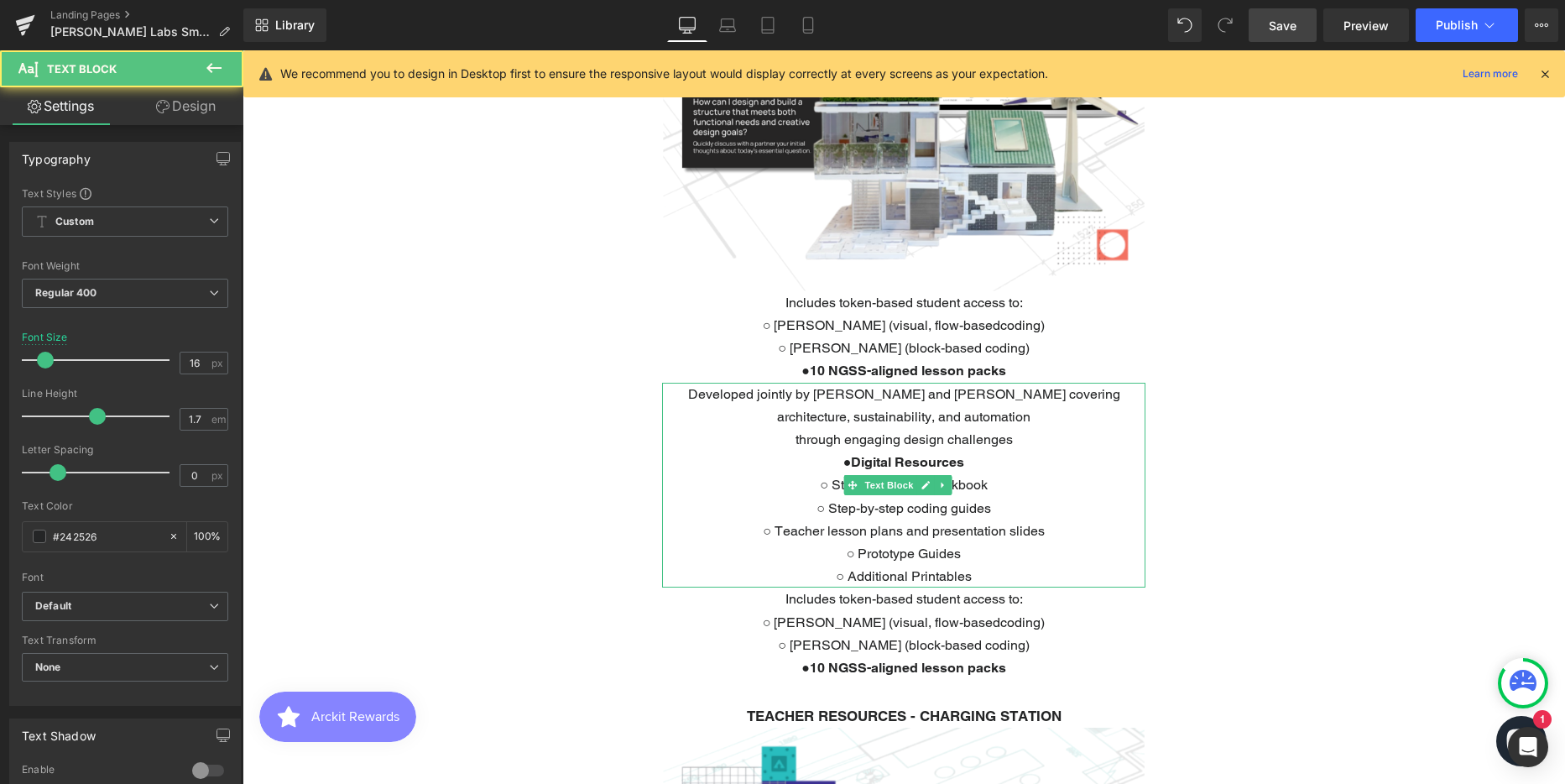
drag, startPoint x: 828, startPoint y: 430, endPoint x: 1015, endPoint y: 538, distance: 215.9
click at [1015, 538] on div "Developed jointly by ARCKIT and SAM Labs covering architecture, sustainability,…" at bounding box center [903, 485] width 483 height 206
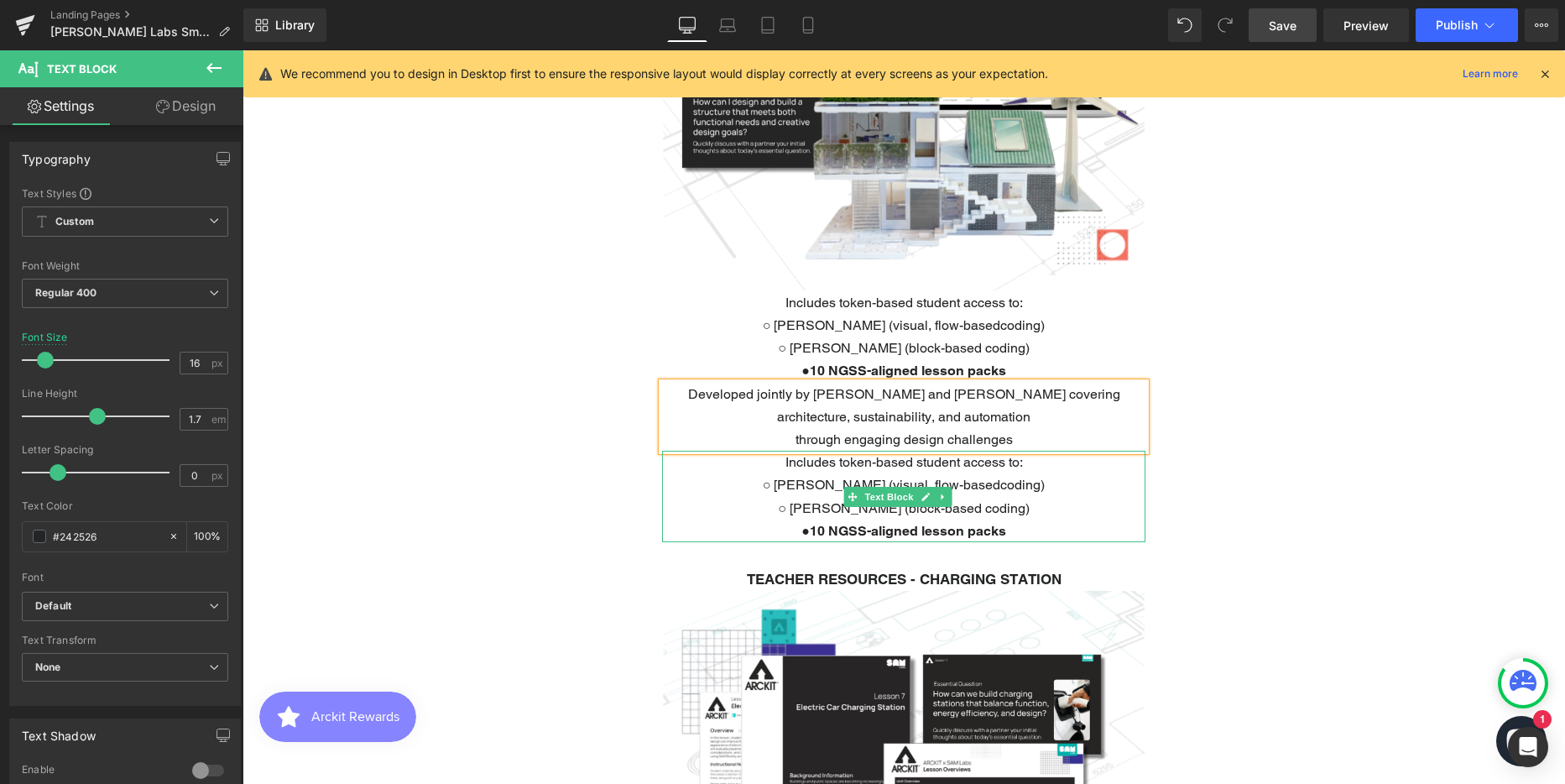
scroll to position [5974, 1310]
click at [948, 474] on p "○ [PERSON_NAME] (visual, flow-basedcoding)" at bounding box center [903, 485] width 483 height 23
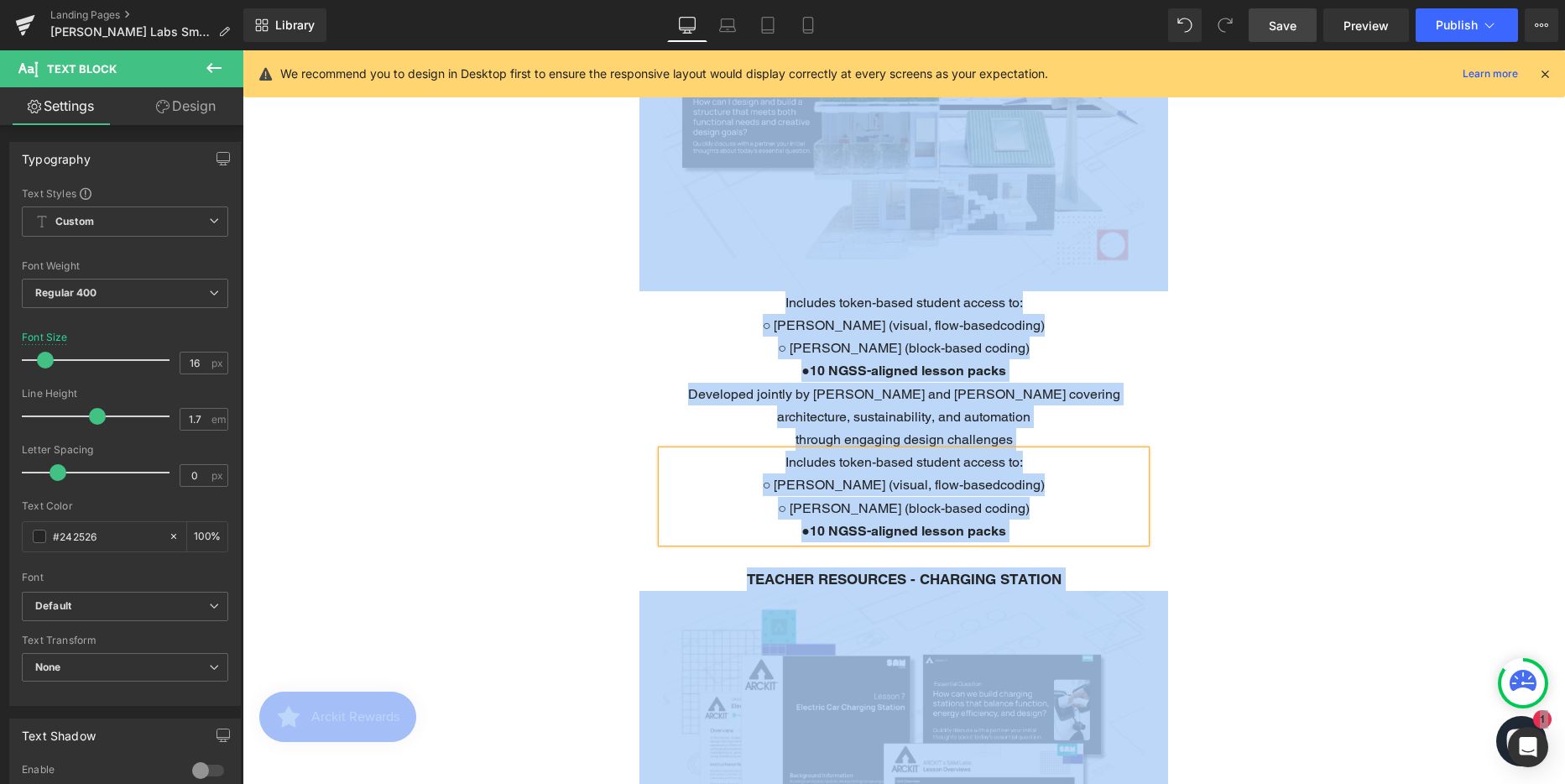
click at [948, 474] on p "○ [PERSON_NAME] (visual, flow-basedcoding)" at bounding box center [903, 485] width 483 height 23
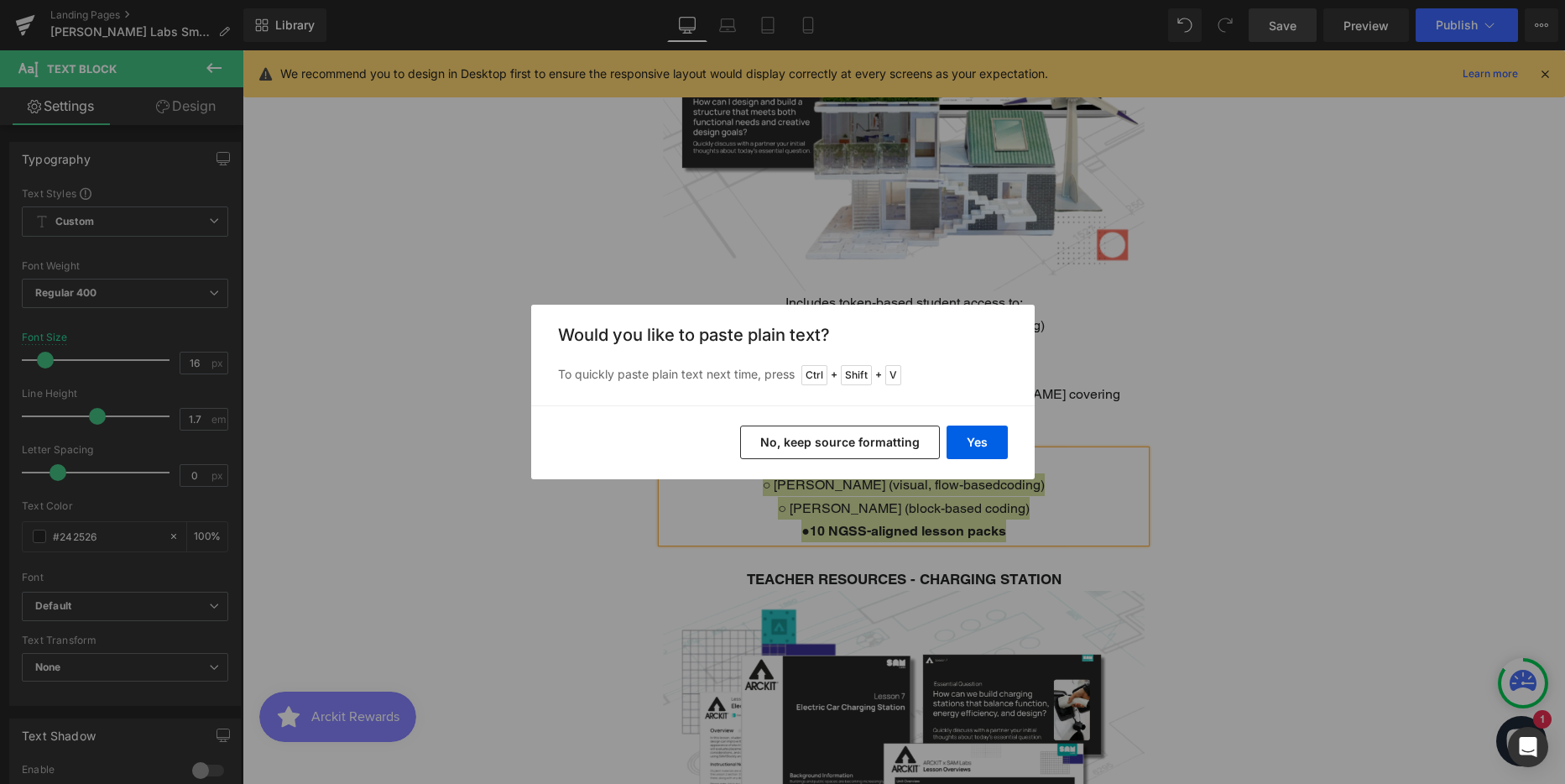
click at [860, 436] on button "No, keep source formatting" at bounding box center [840, 441] width 199 height 33
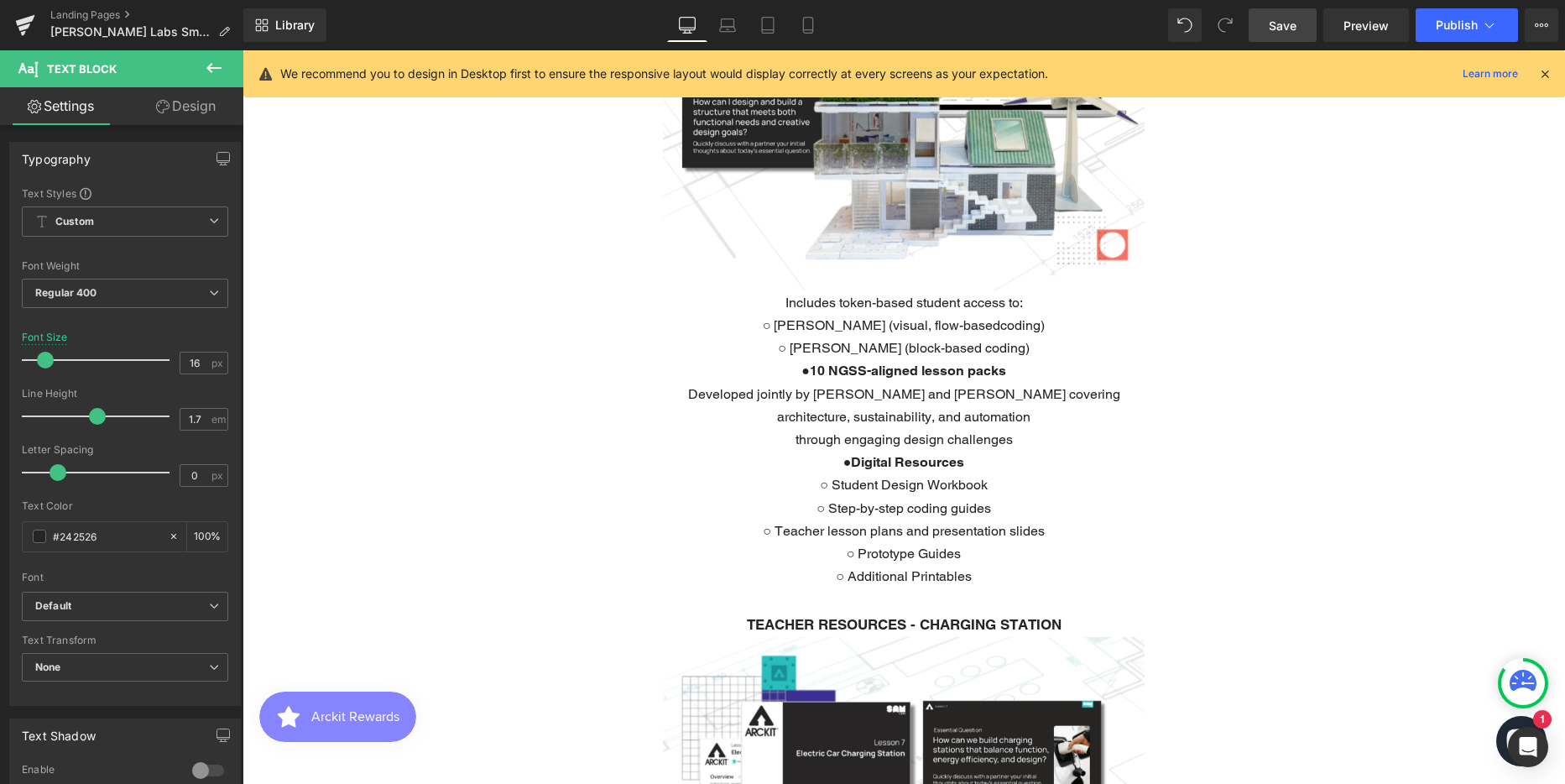
scroll to position [9, 9]
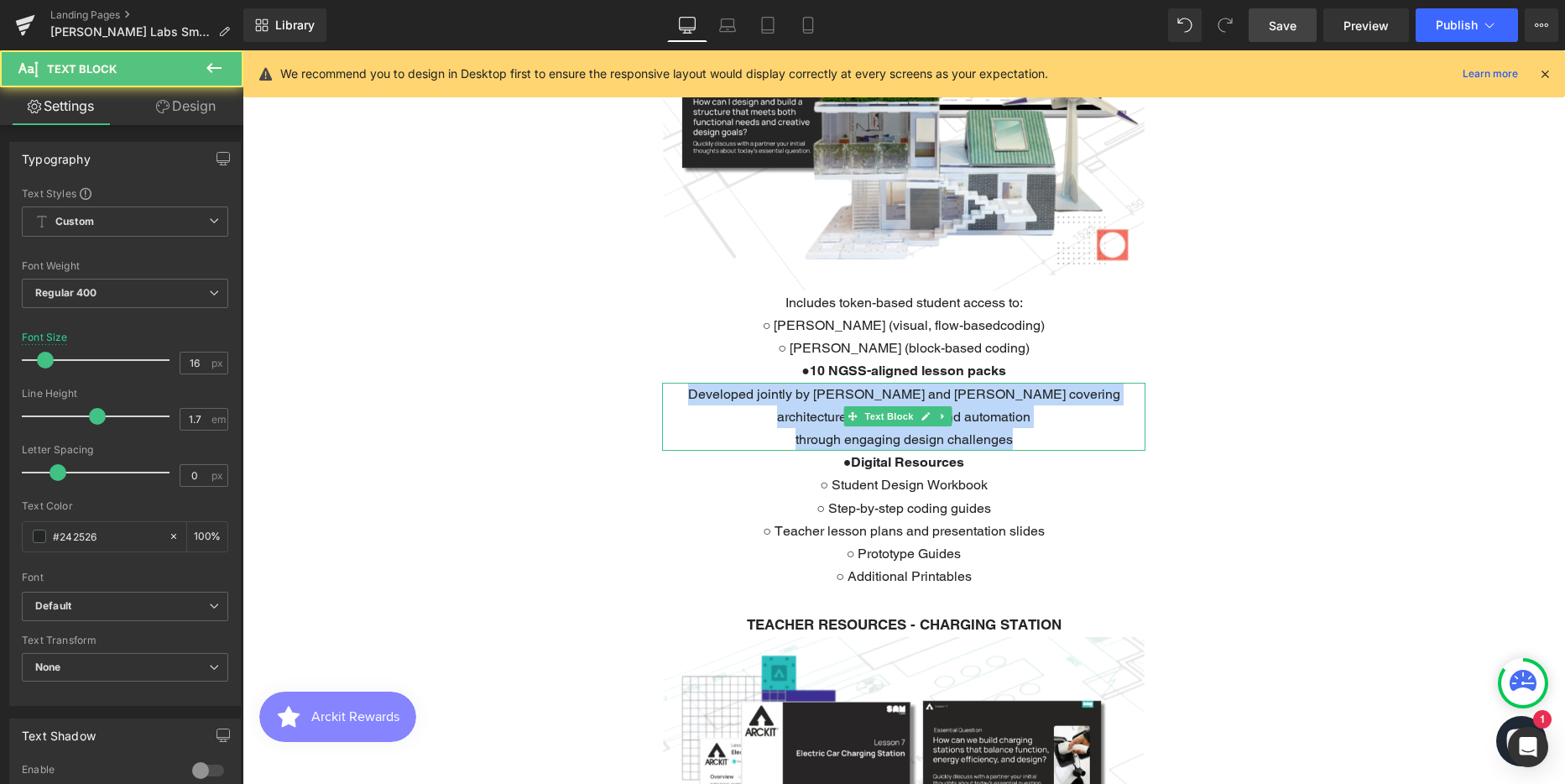
drag, startPoint x: 699, startPoint y: 363, endPoint x: 1035, endPoint y: 403, distance: 338.4
click at [1035, 403] on div "Developed jointly by ARCKIT and SAM Labs covering architecture, sustainability,…" at bounding box center [903, 417] width 483 height 68
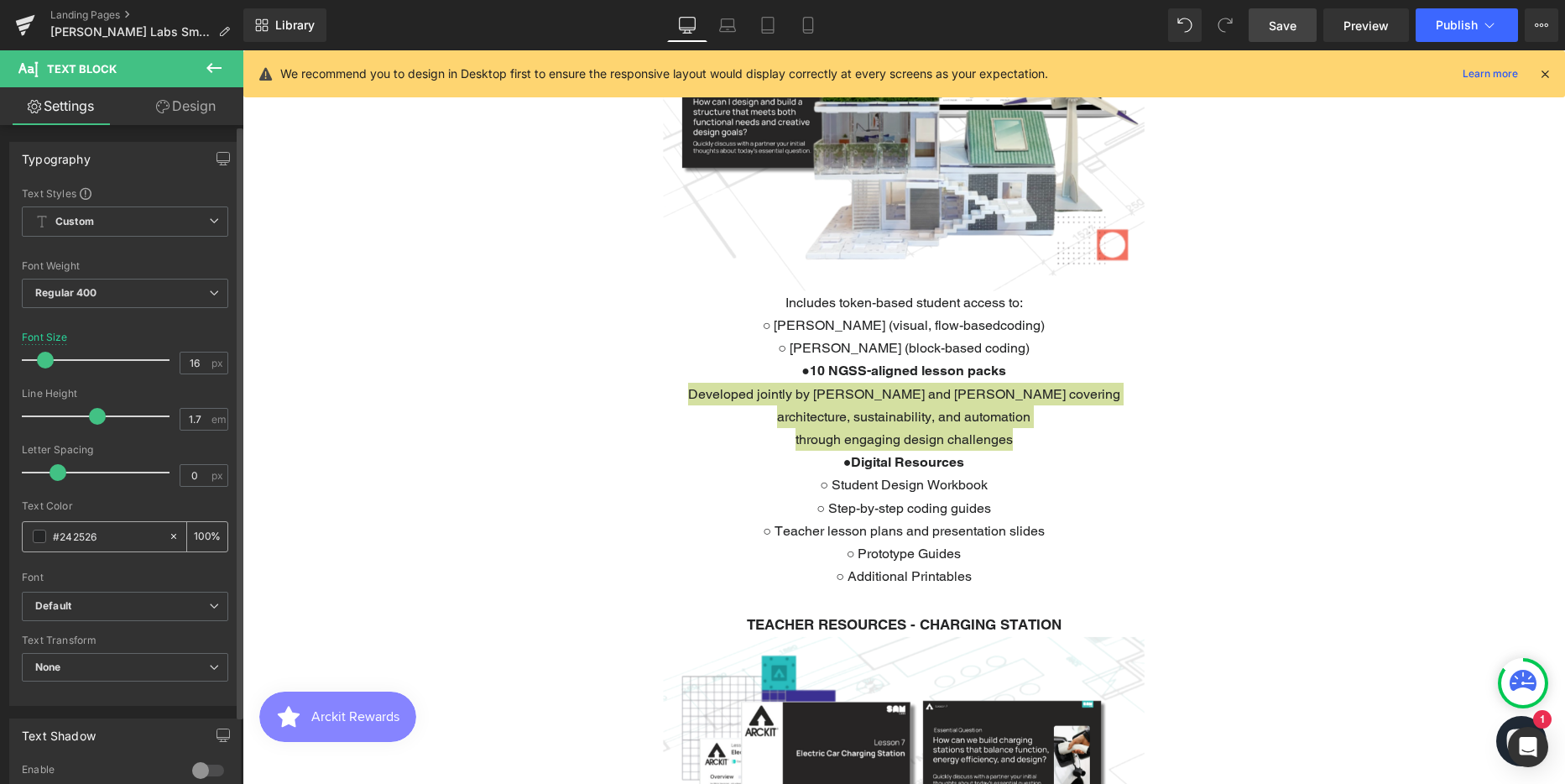
click at [79, 531] on input "#242526" at bounding box center [106, 535] width 107 height 18
type input "#F37160"
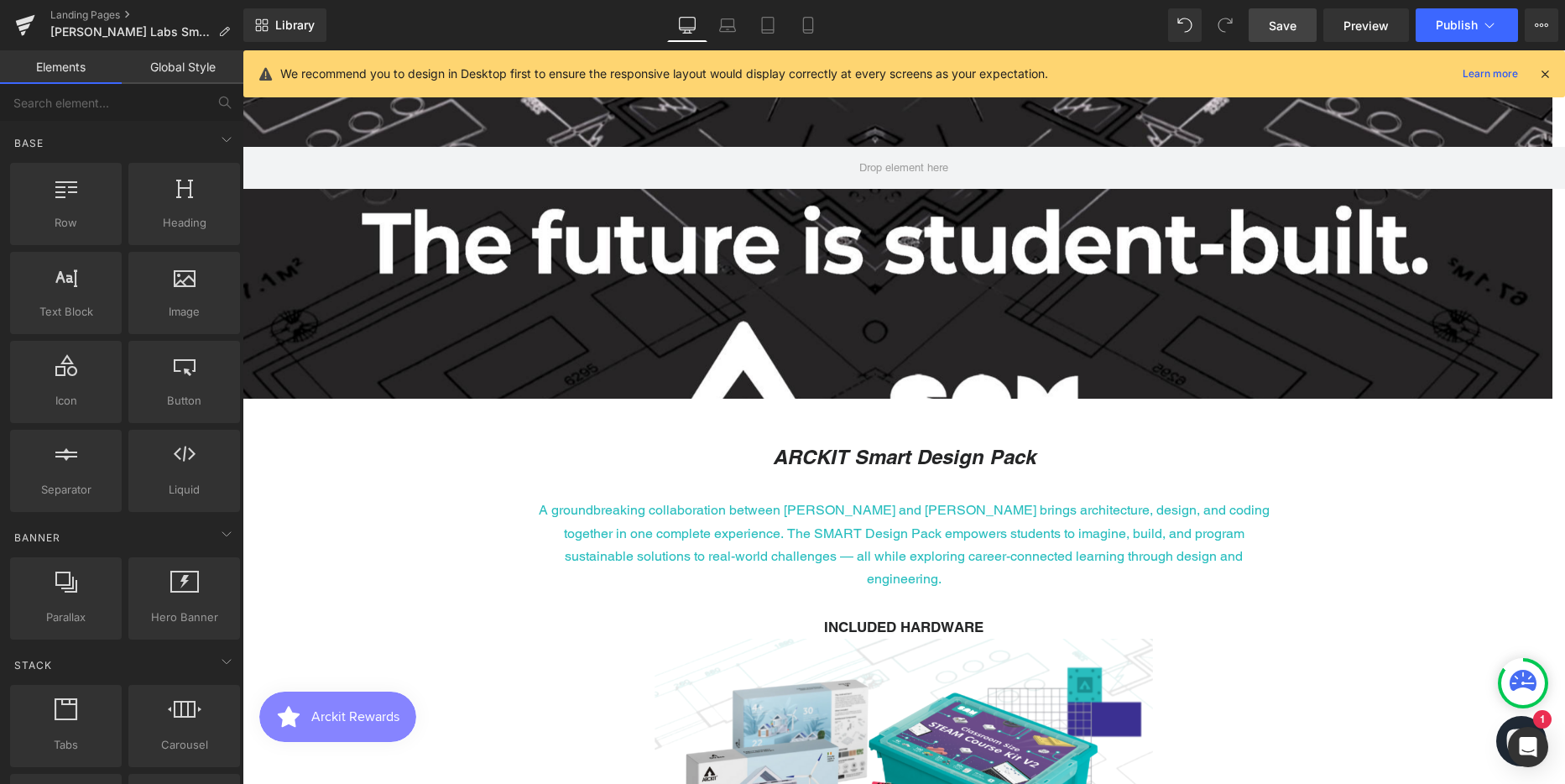
scroll to position [174, 0]
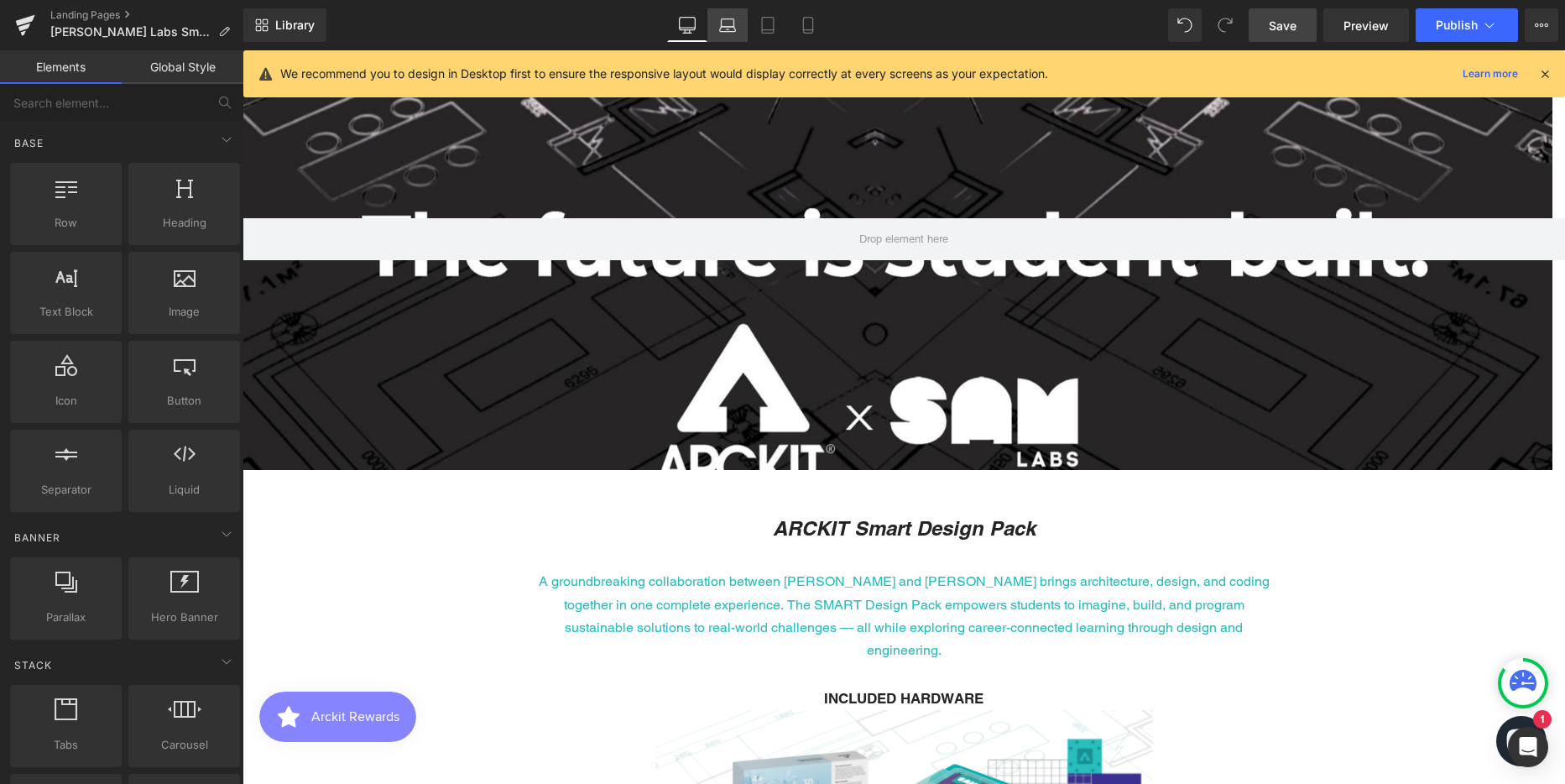
click at [727, 24] on icon at bounding box center [727, 26] width 17 height 17
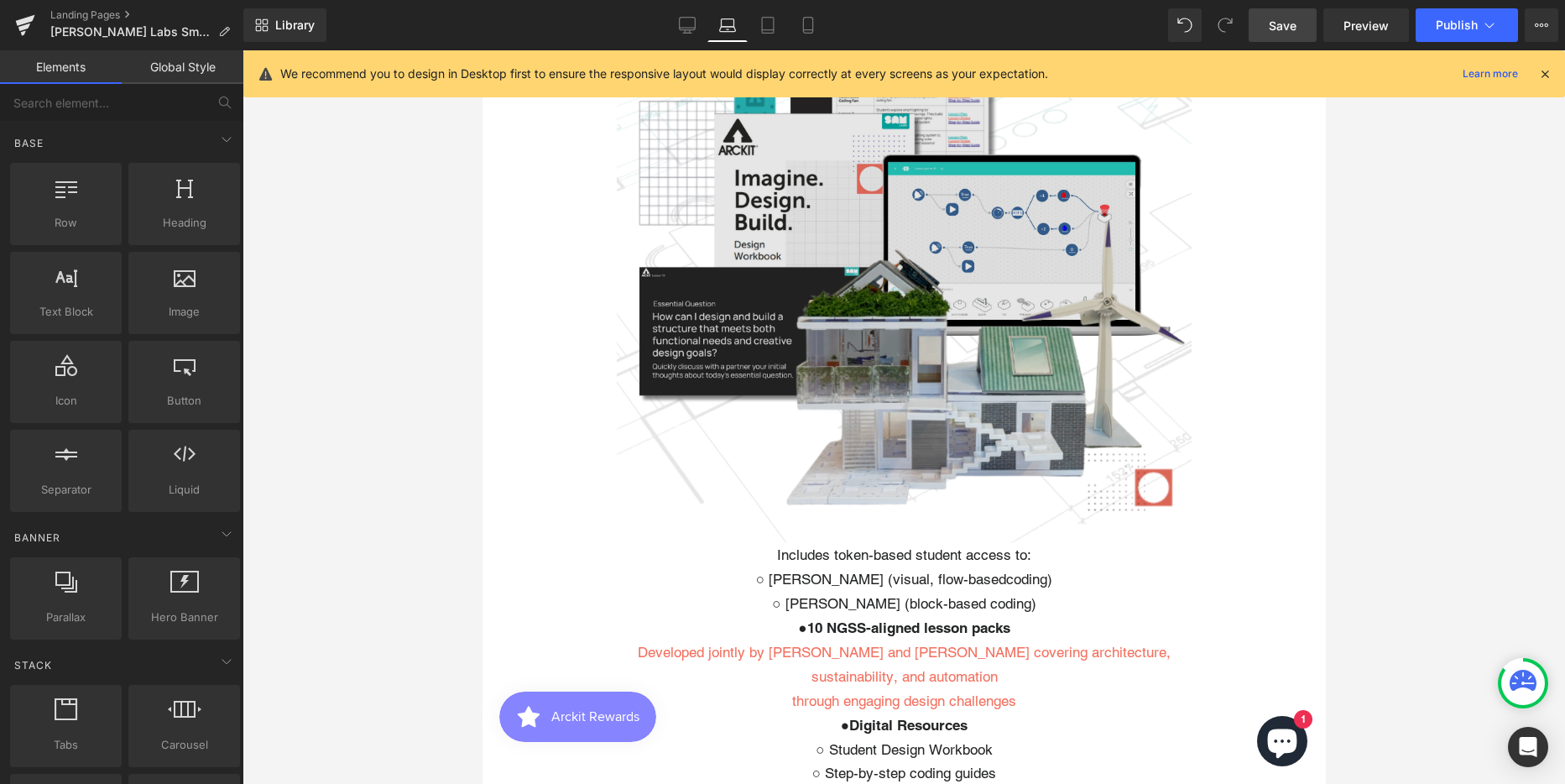
scroll to position [1759, 0]
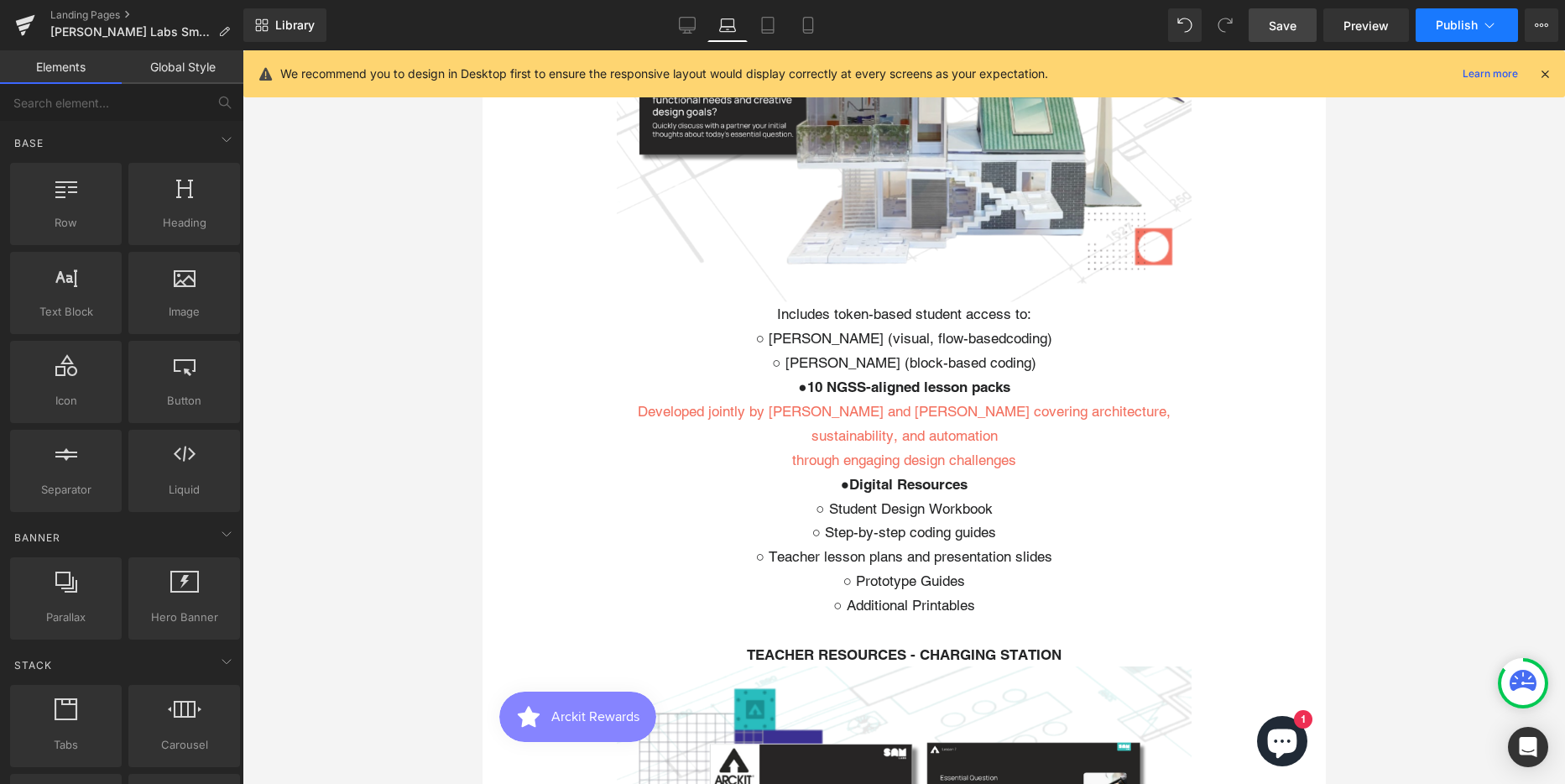
click at [1451, 19] on span "Publish" at bounding box center [1457, 25] width 42 height 13
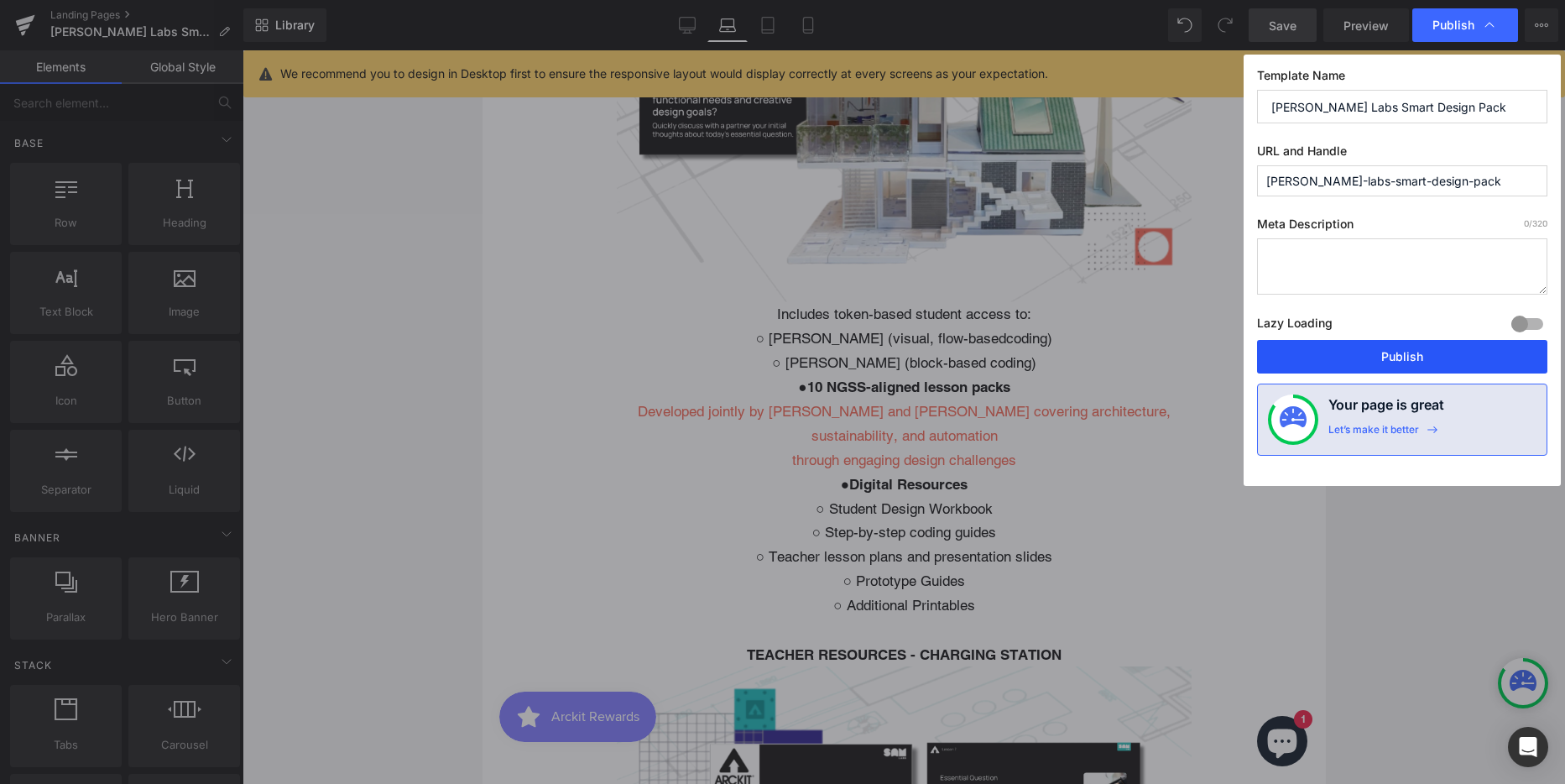
click at [1446, 356] on button "Publish" at bounding box center [1403, 356] width 291 height 33
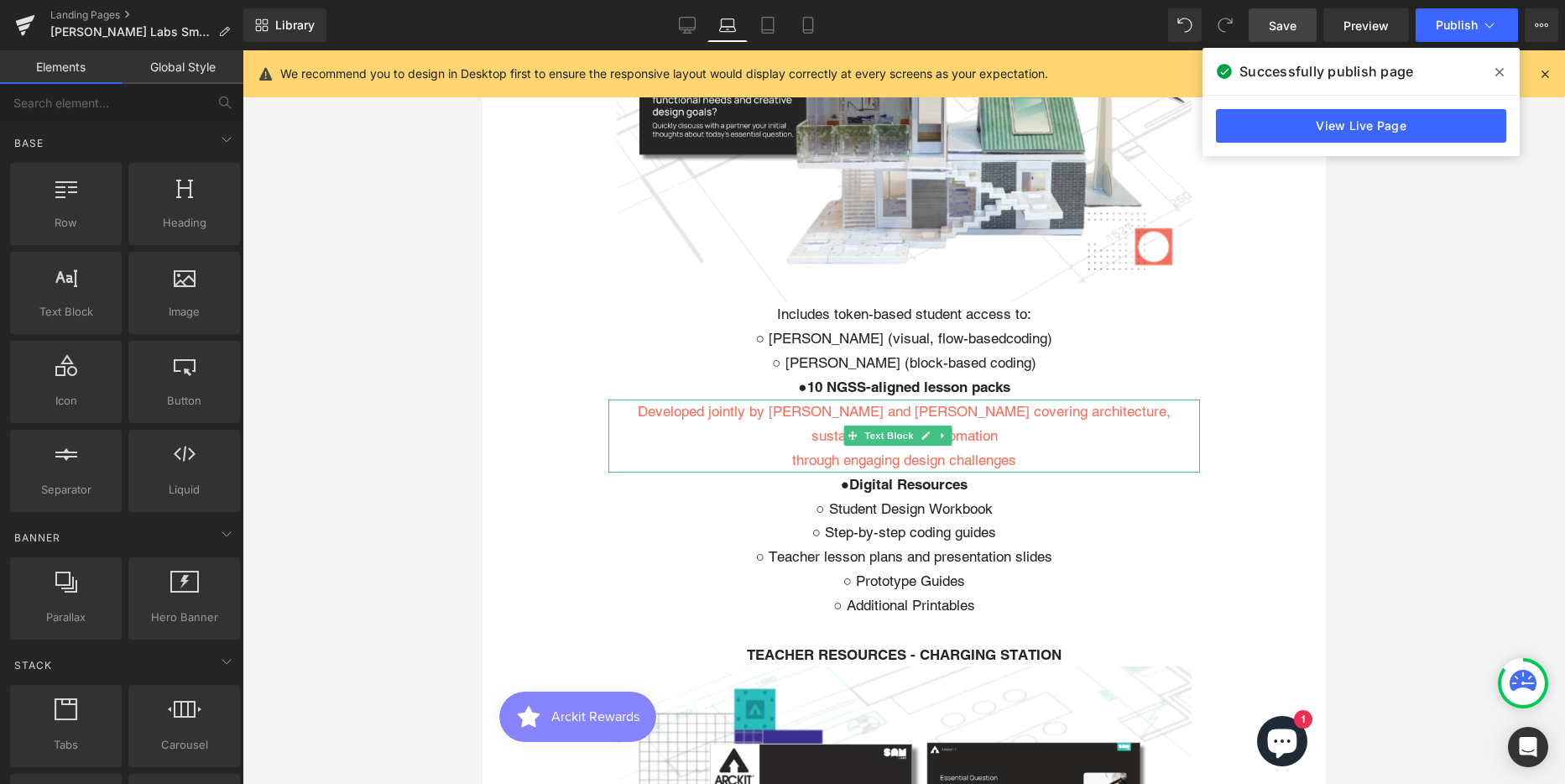
click at [807, 400] on p "Developed jointly by [PERSON_NAME] and [PERSON_NAME] covering architecture, sus…" at bounding box center [903, 423] width 592 height 48
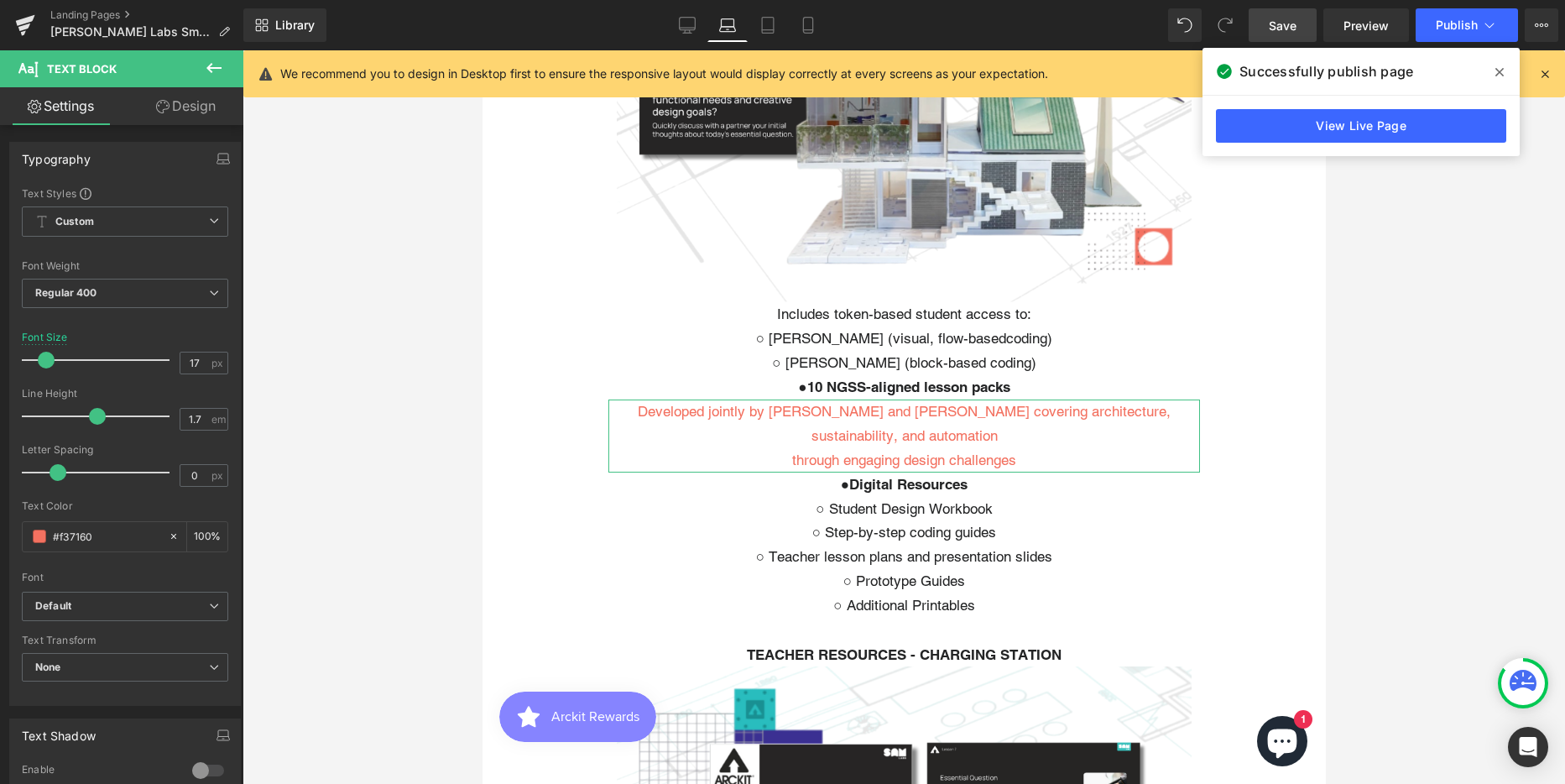
click at [182, 112] on link "Design" at bounding box center [186, 106] width 122 height 38
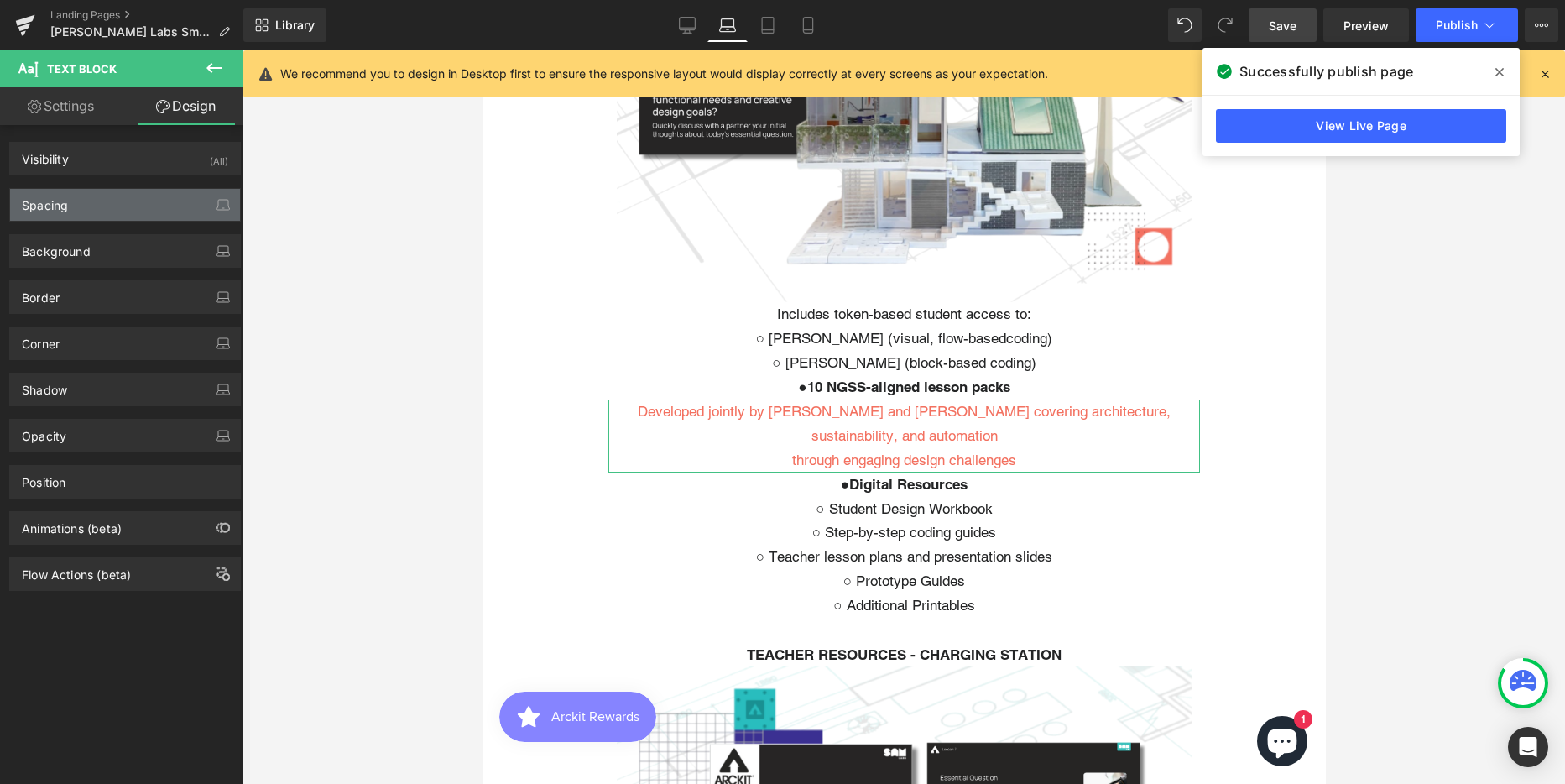
type input "0"
type input "150"
type input "0"
type input "150"
type input "0"
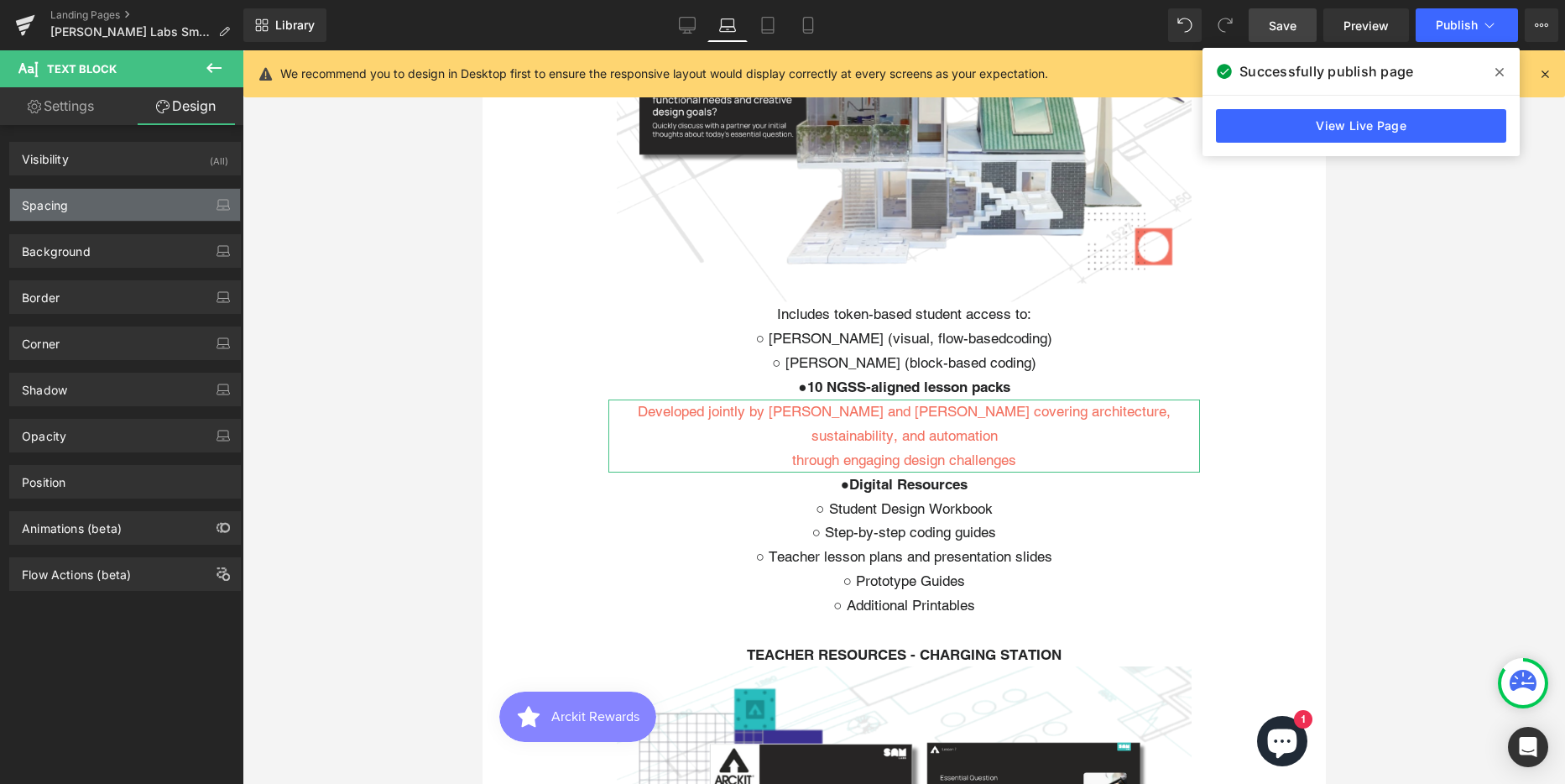
type input "0"
click at [123, 203] on div "Spacing" at bounding box center [125, 205] width 230 height 32
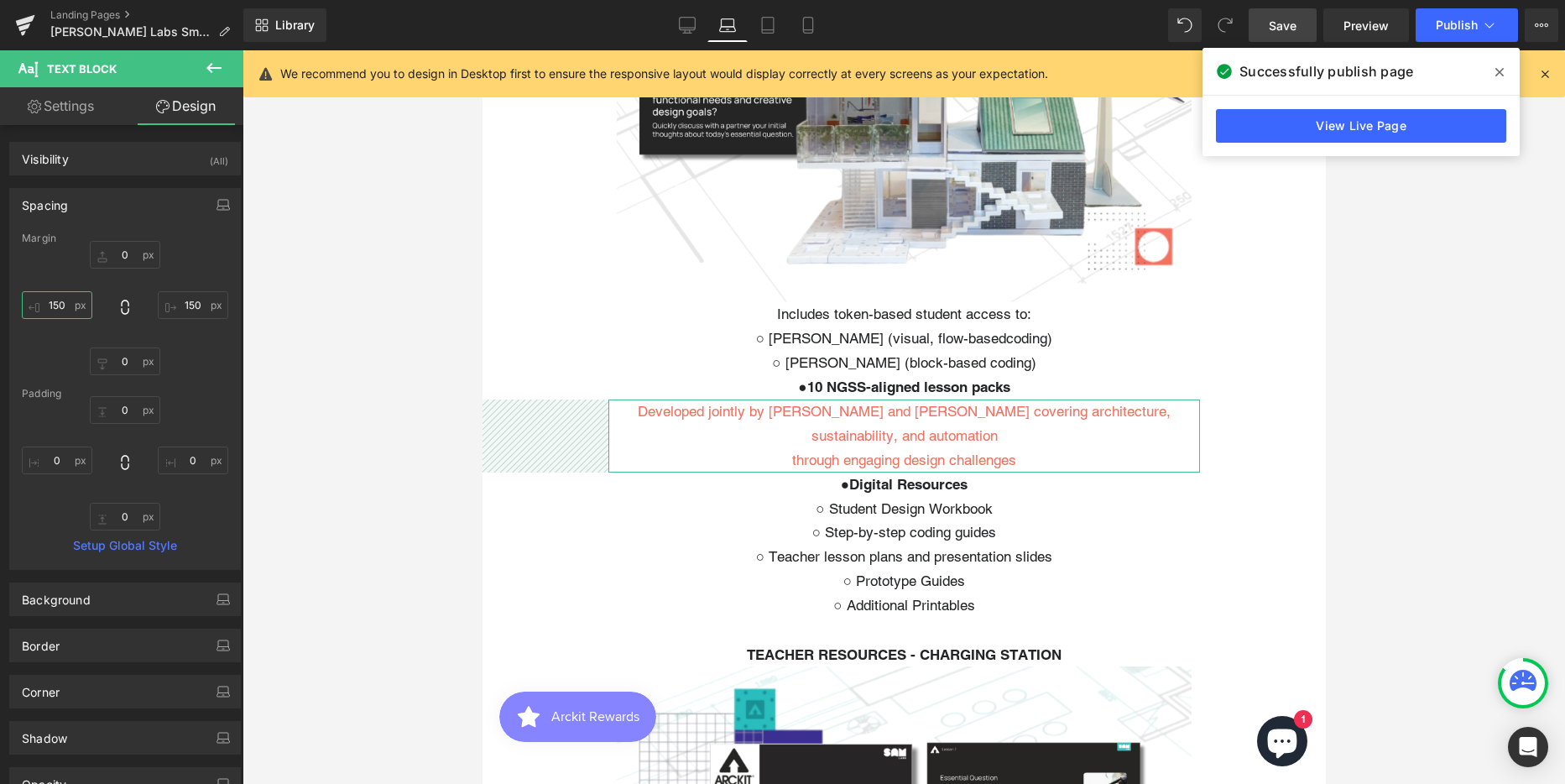
click at [64, 307] on input "150" at bounding box center [57, 305] width 70 height 28
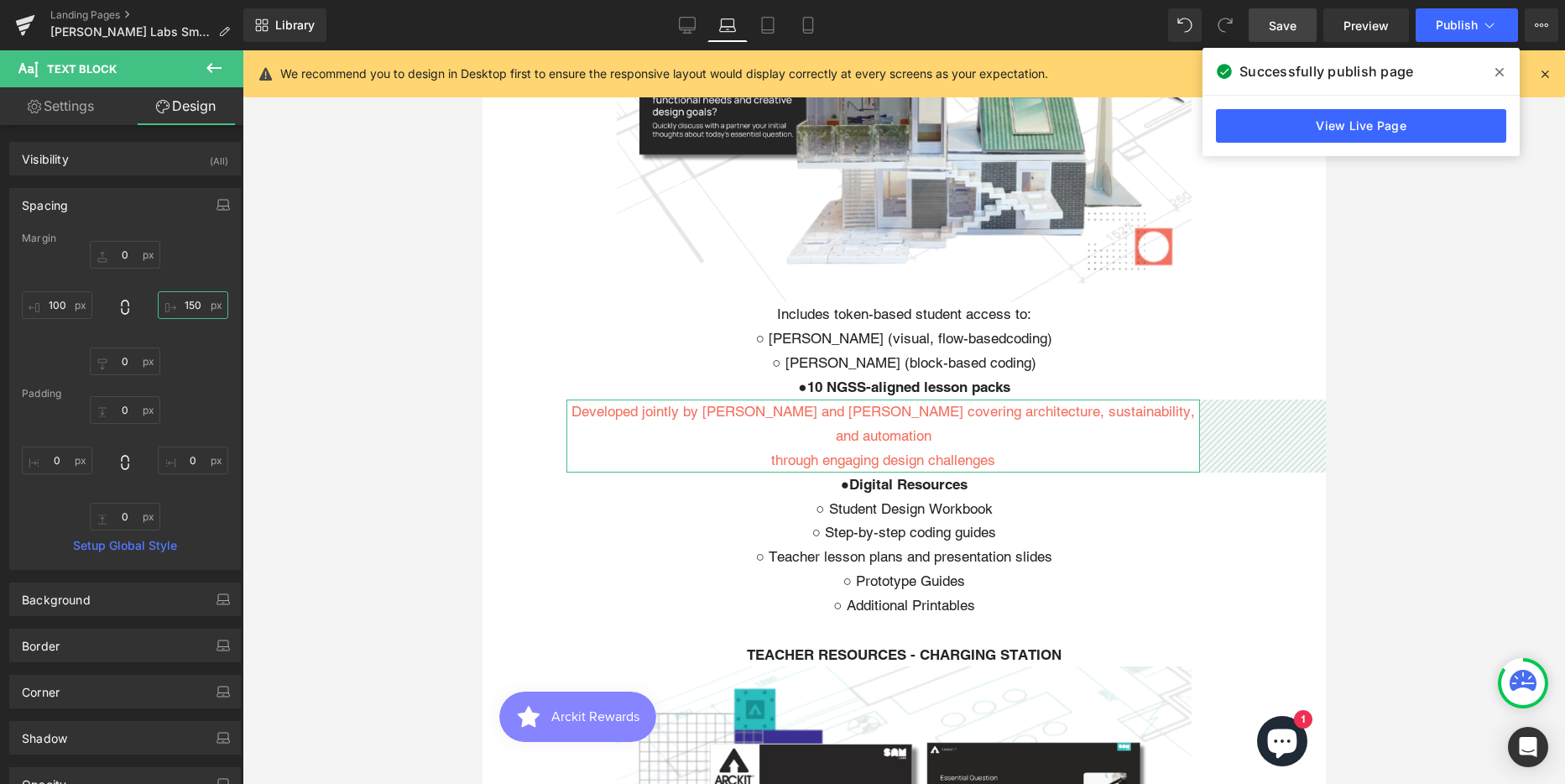
click at [188, 307] on input "150" at bounding box center [193, 305] width 70 height 28
click at [54, 302] on input "100" at bounding box center [57, 305] width 70 height 28
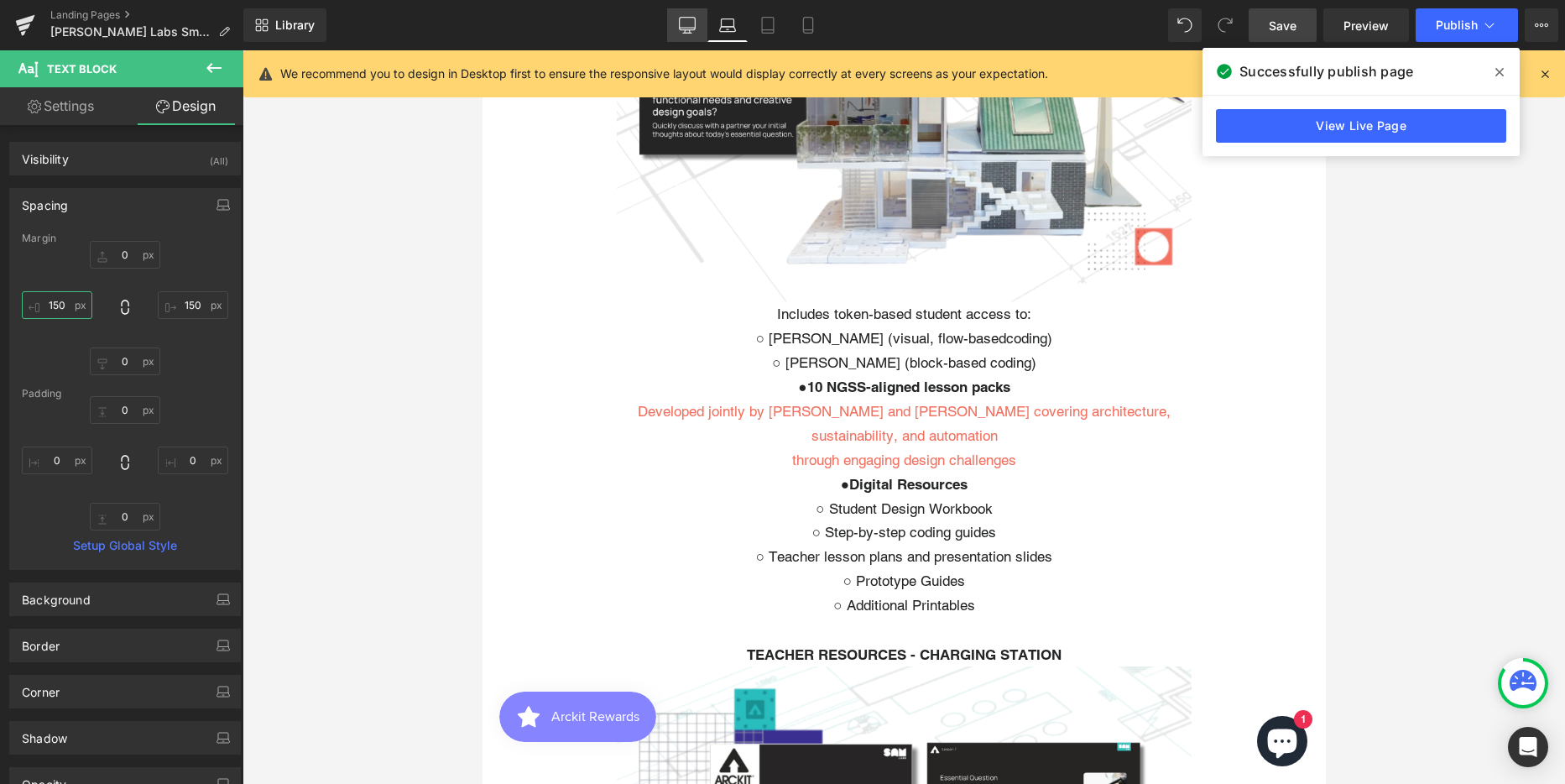
type input "150"
click at [687, 26] on icon at bounding box center [688, 26] width 17 height 17
type input "0"
type input "500"
type input "0"
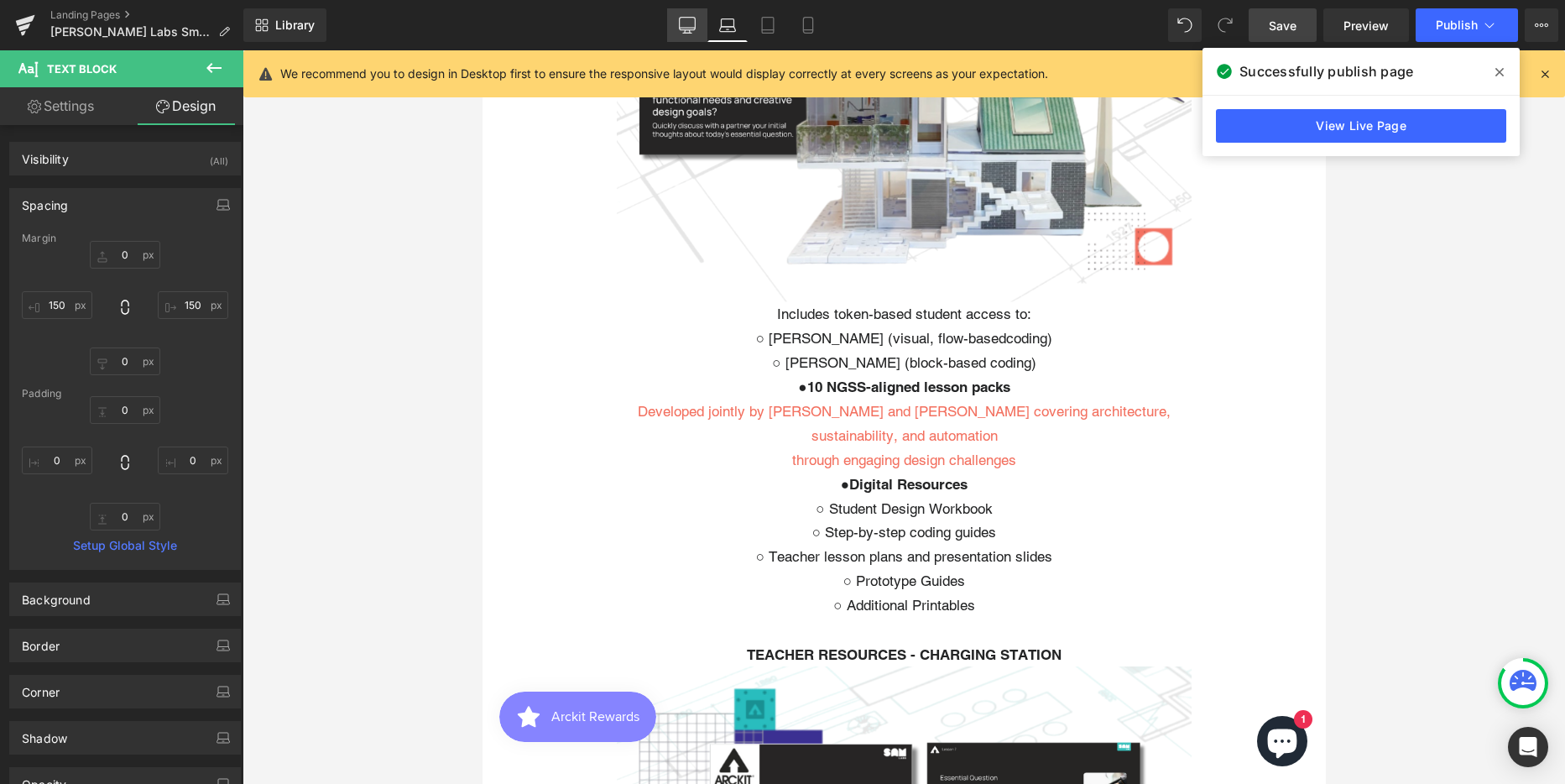
type input "500"
type input "0"
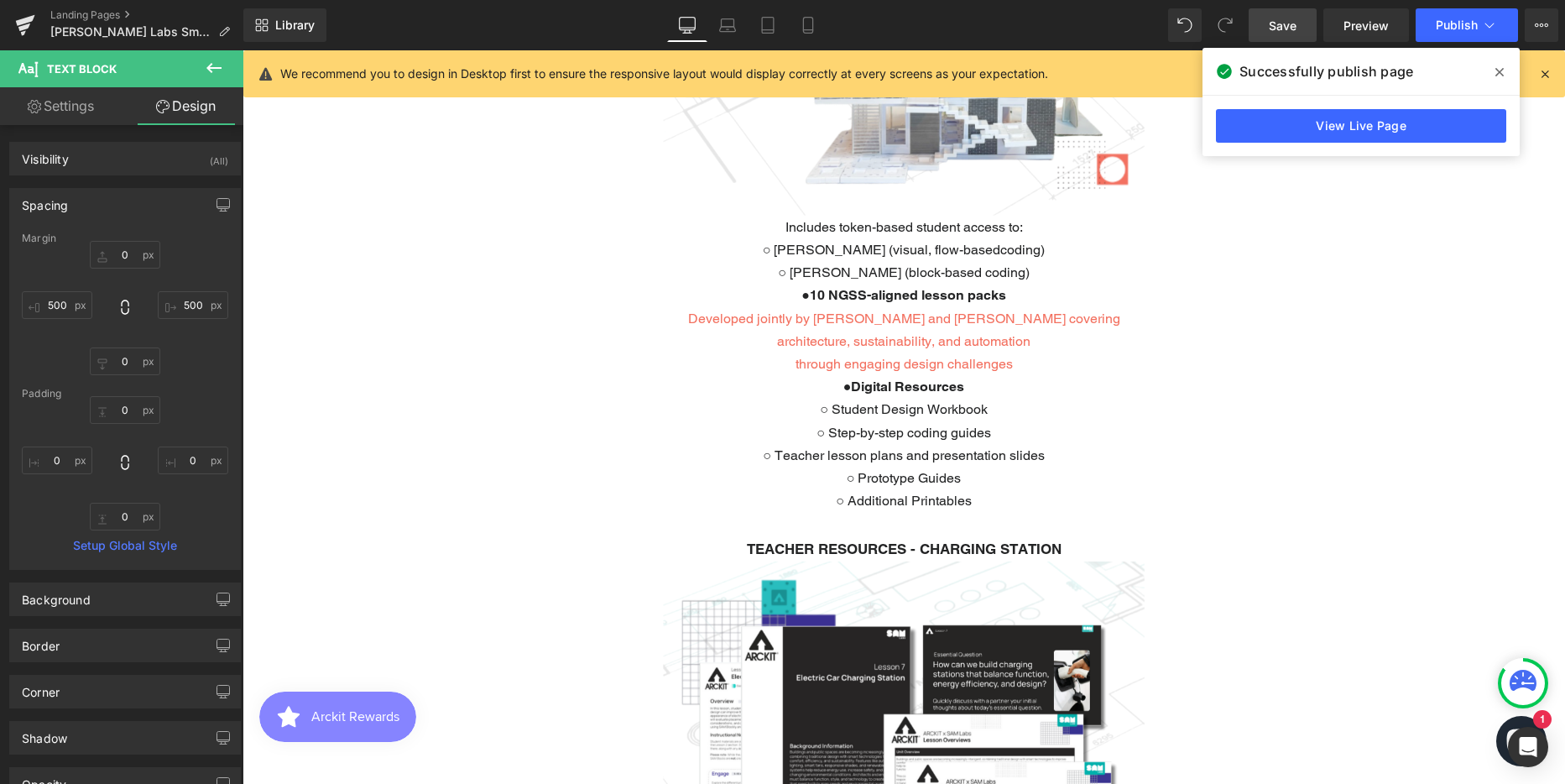
scroll to position [6020, 1310]
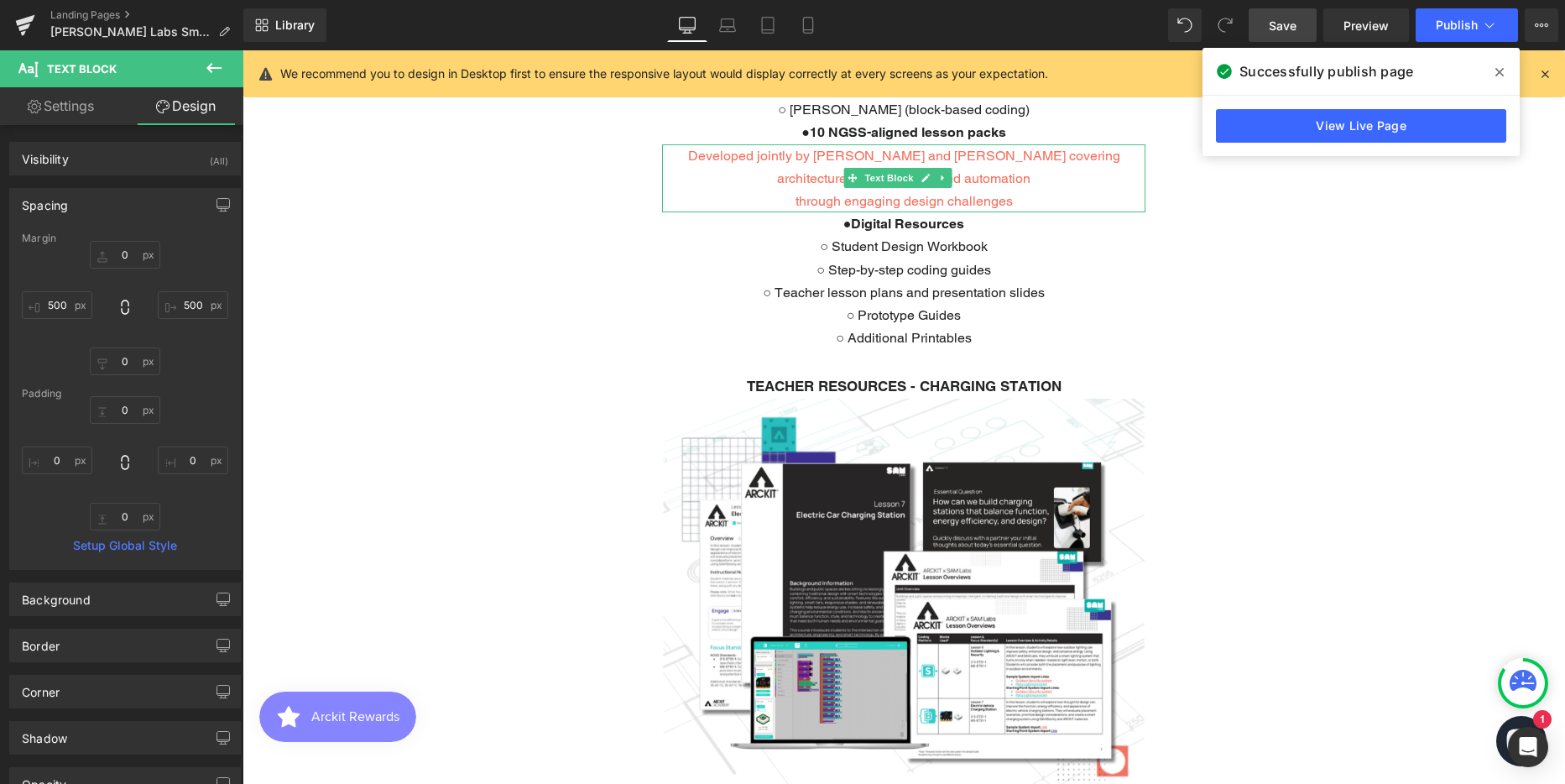
click at [820, 144] on p "Developed jointly by [PERSON_NAME] and [PERSON_NAME] covering architecture, sus…" at bounding box center [903, 167] width 483 height 46
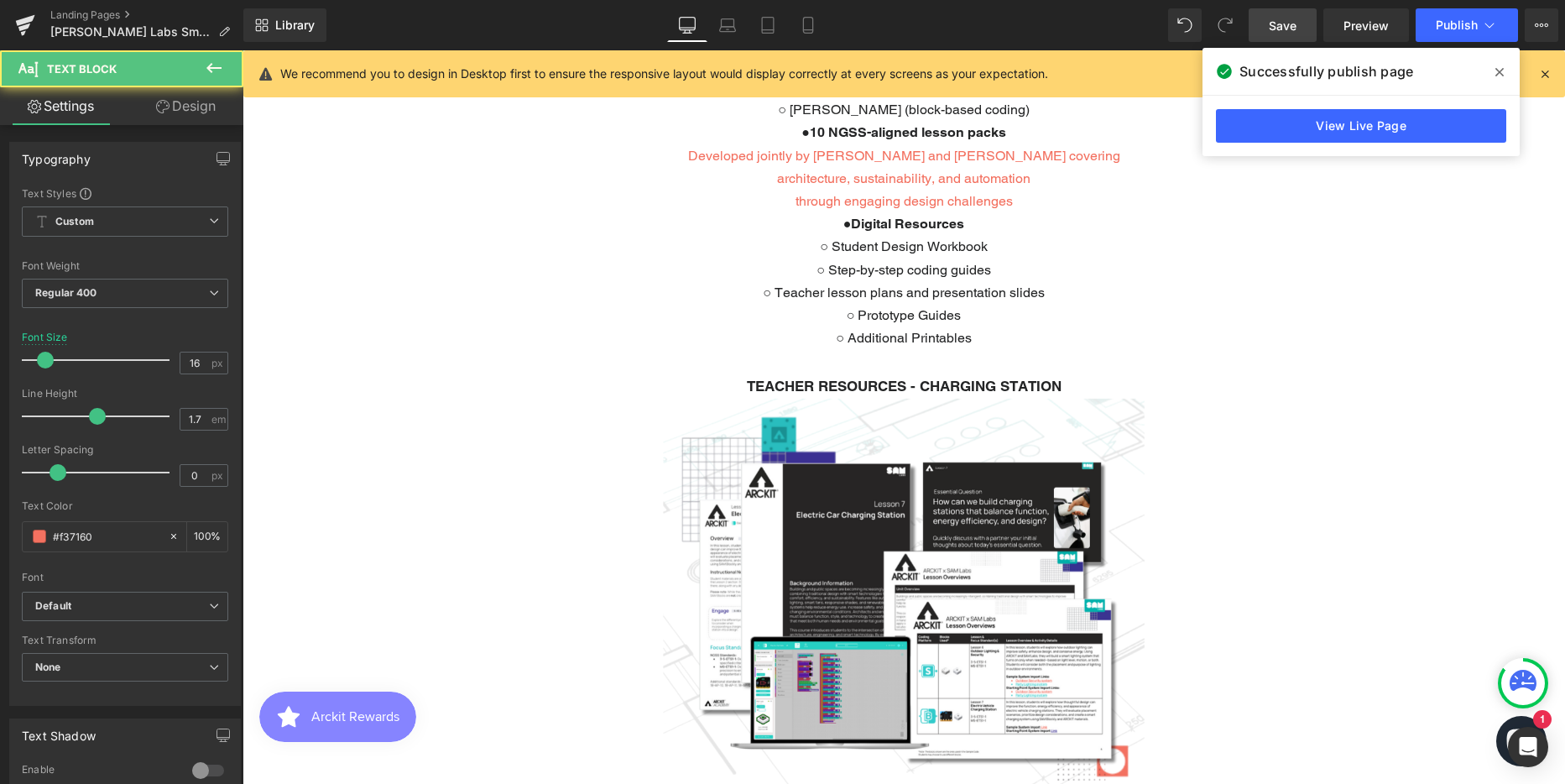
click at [206, 105] on link "Design" at bounding box center [186, 106] width 122 height 38
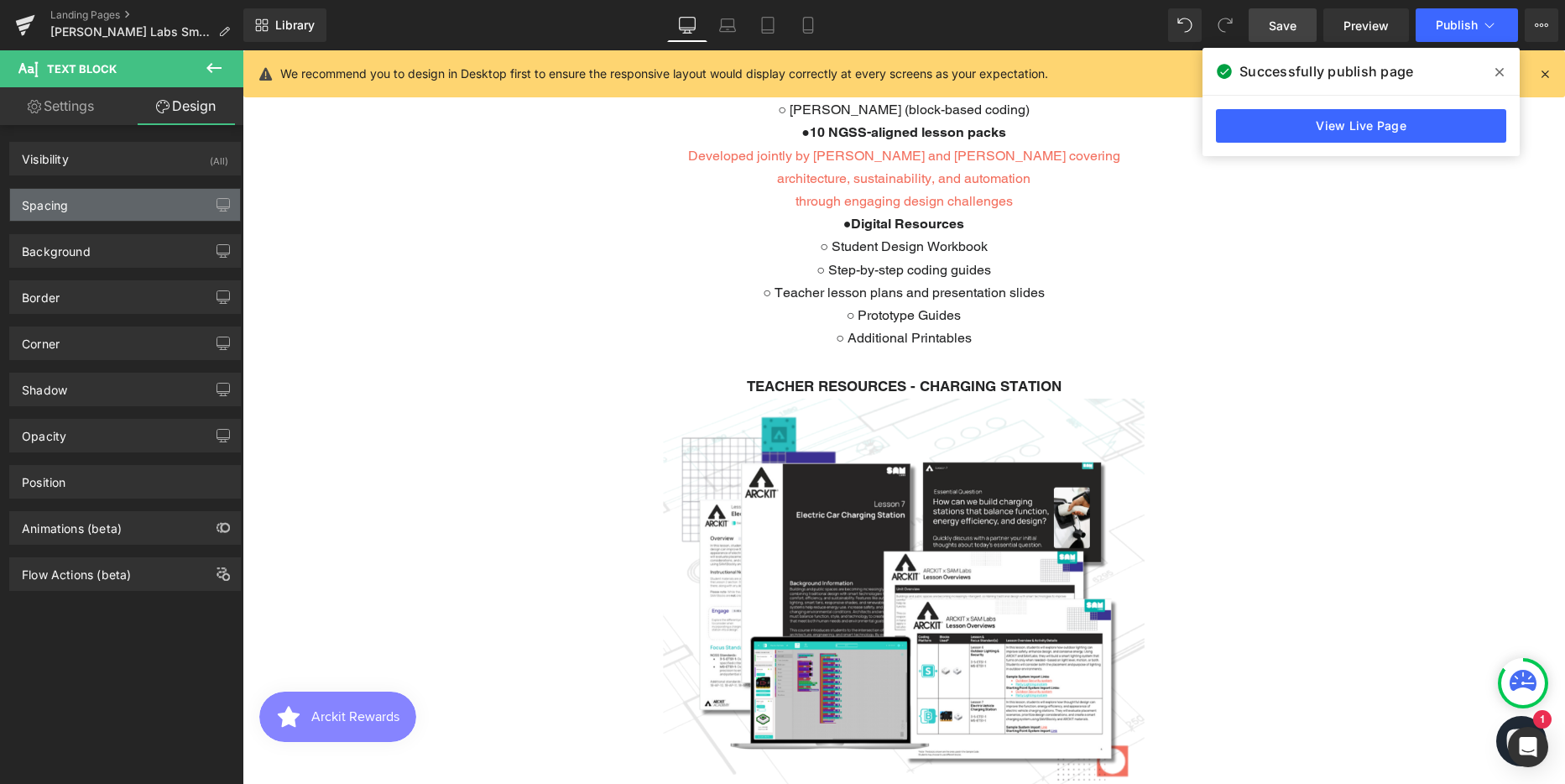
click at [89, 210] on div "Spacing" at bounding box center [125, 205] width 230 height 32
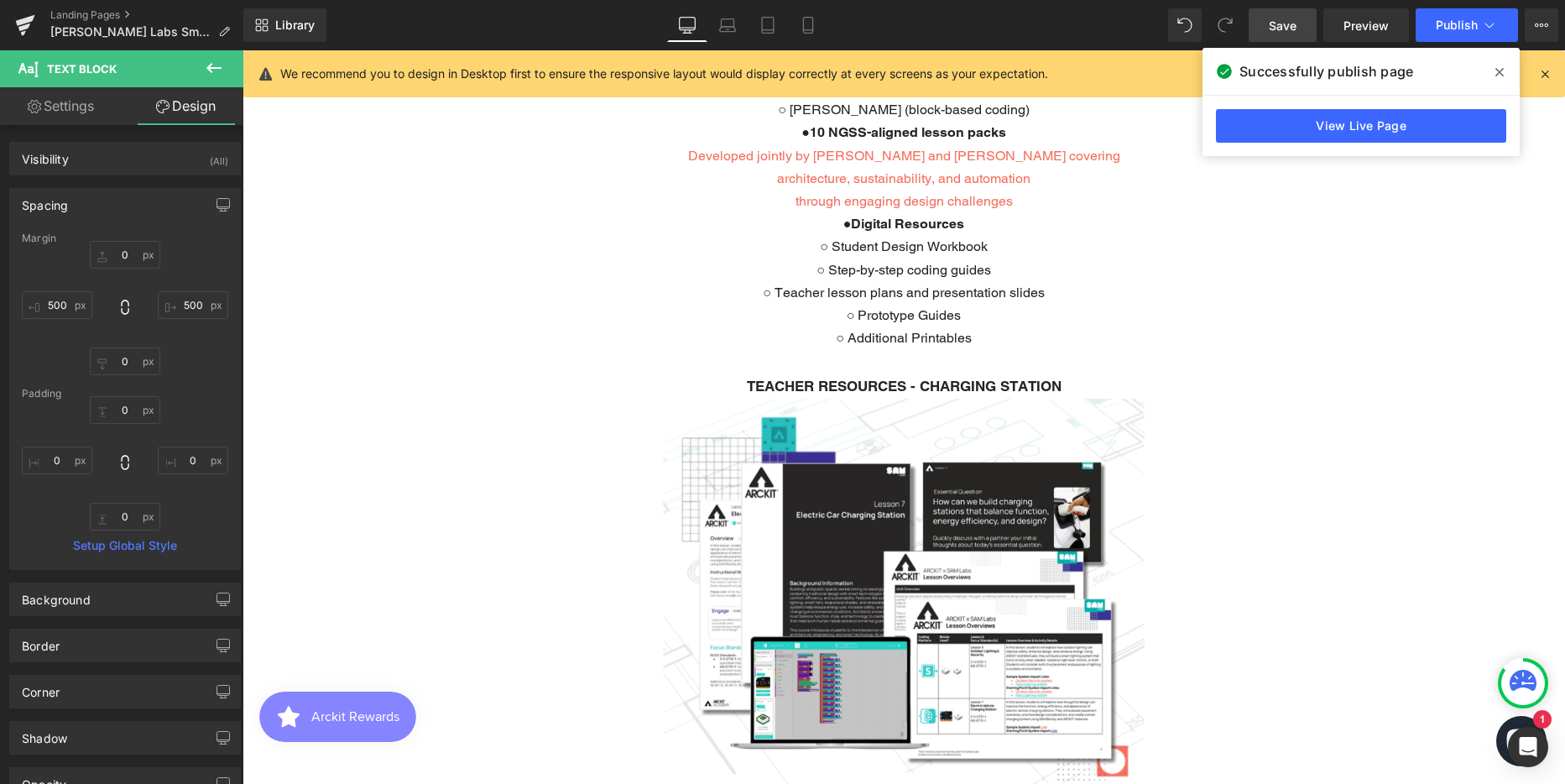
type input "0"
type input "500"
type input "0"
type input "500"
type input "0"
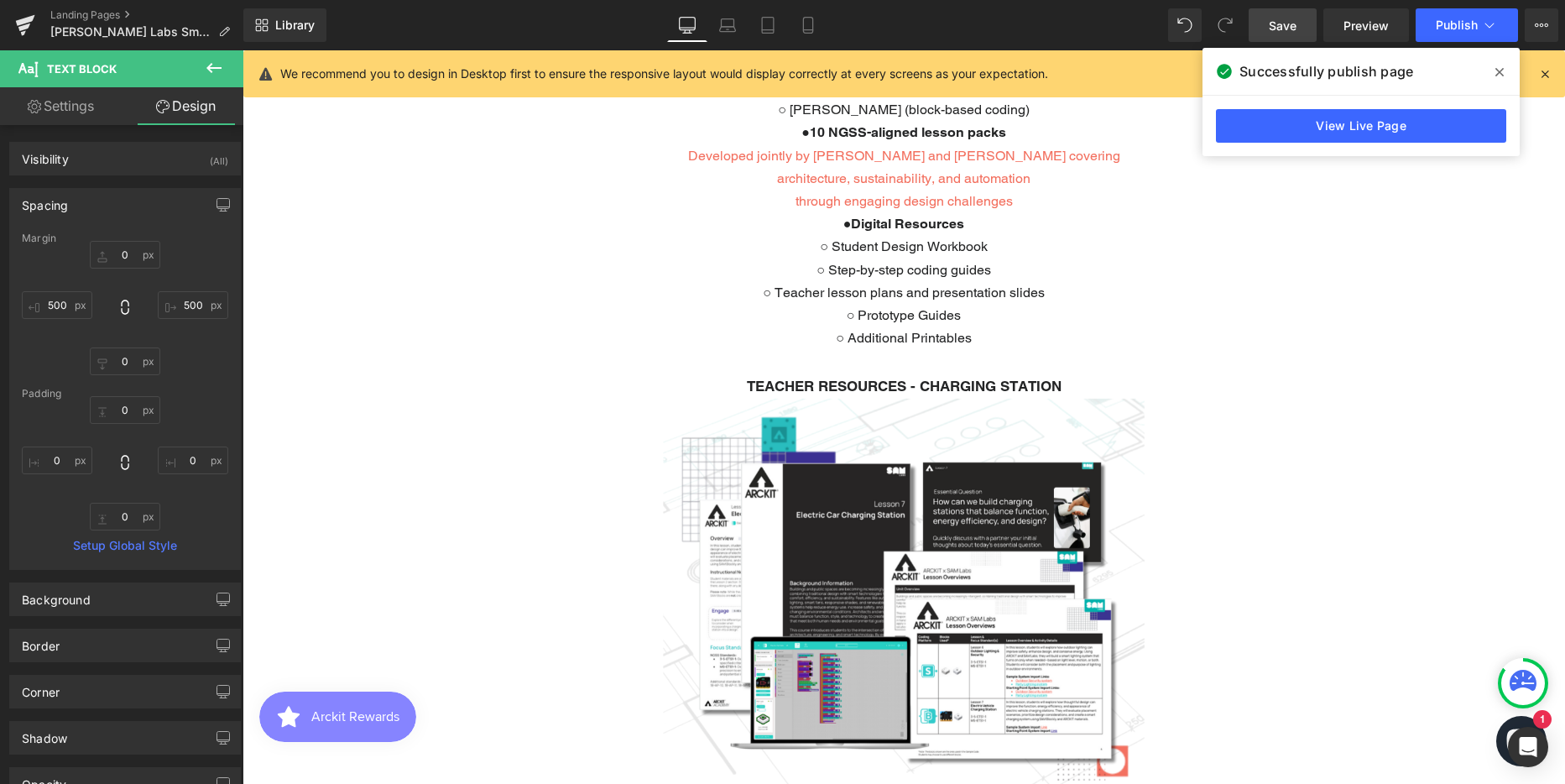
type input "0"
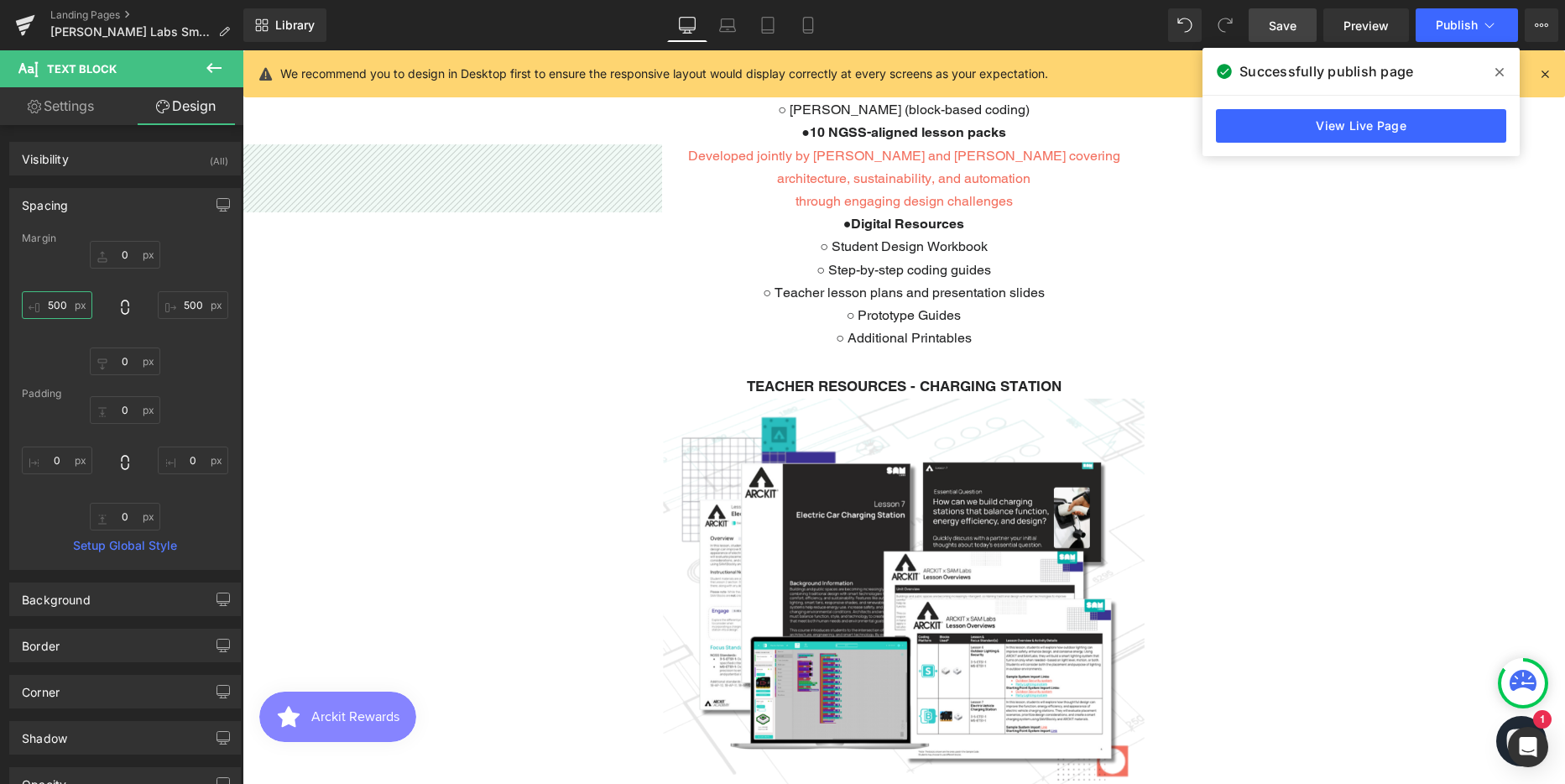
click at [54, 298] on input "500" at bounding box center [57, 305] width 70 height 28
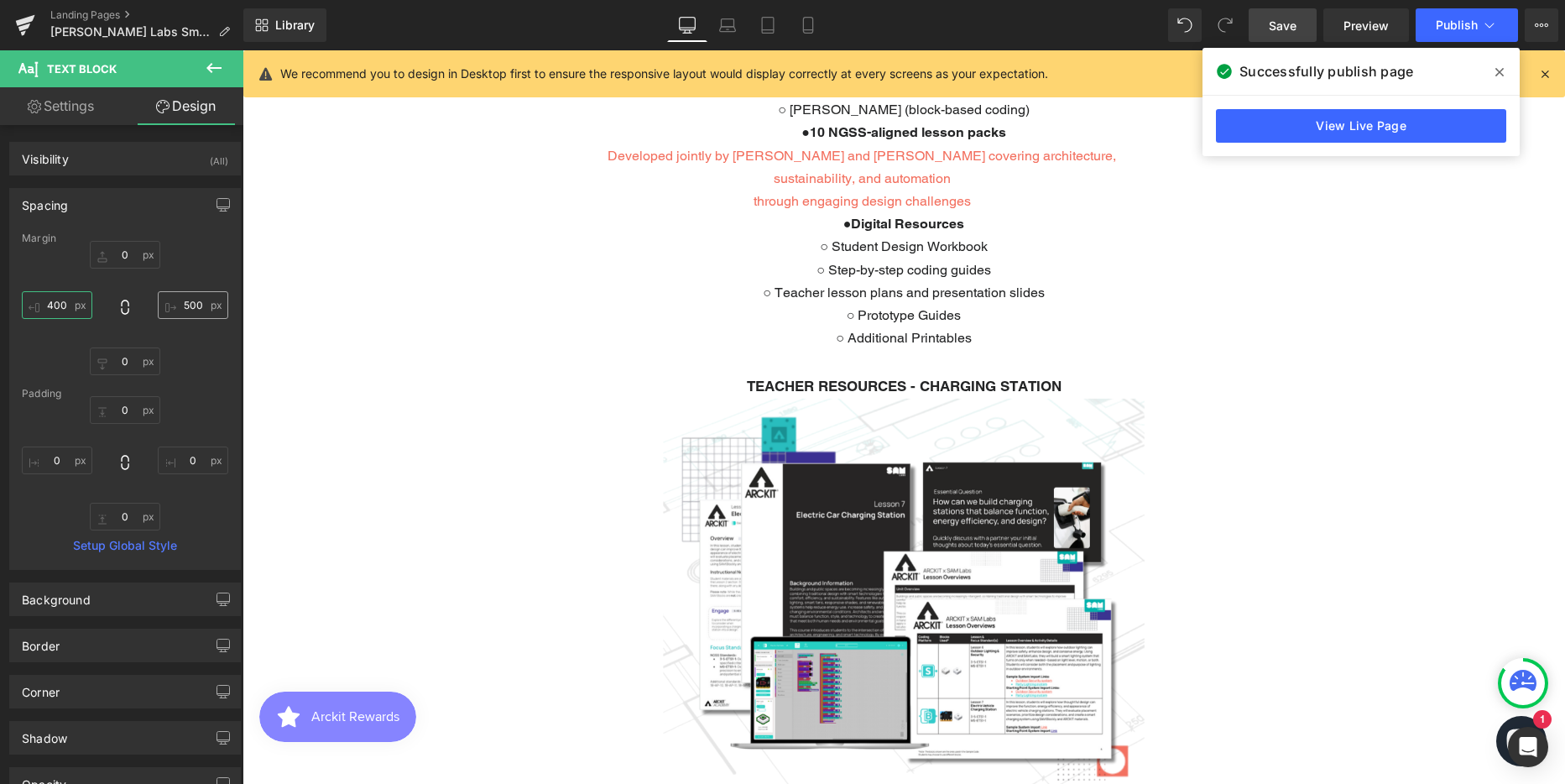
type input "400"
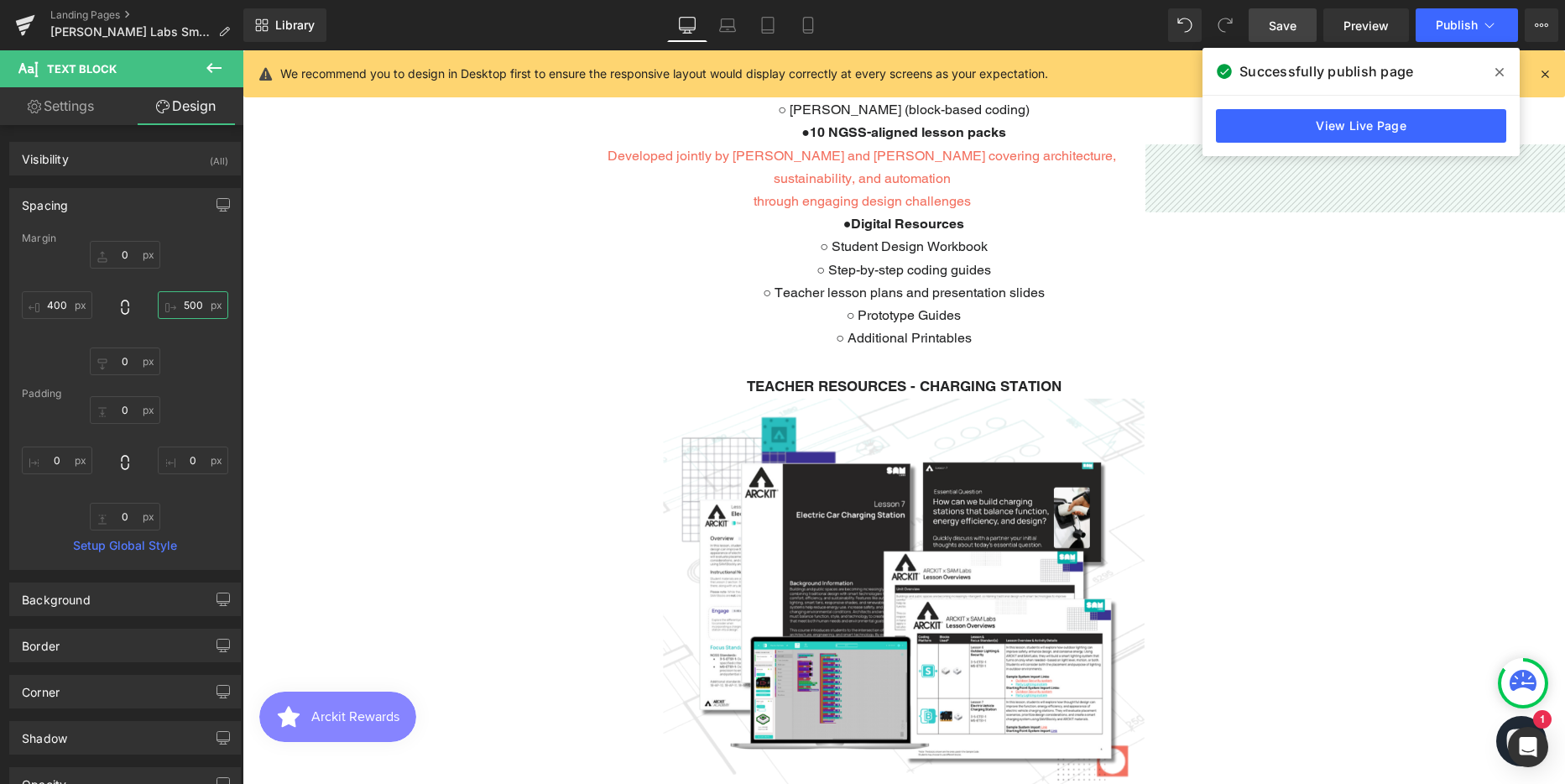
click at [177, 303] on input "500" at bounding box center [193, 305] width 70 height 28
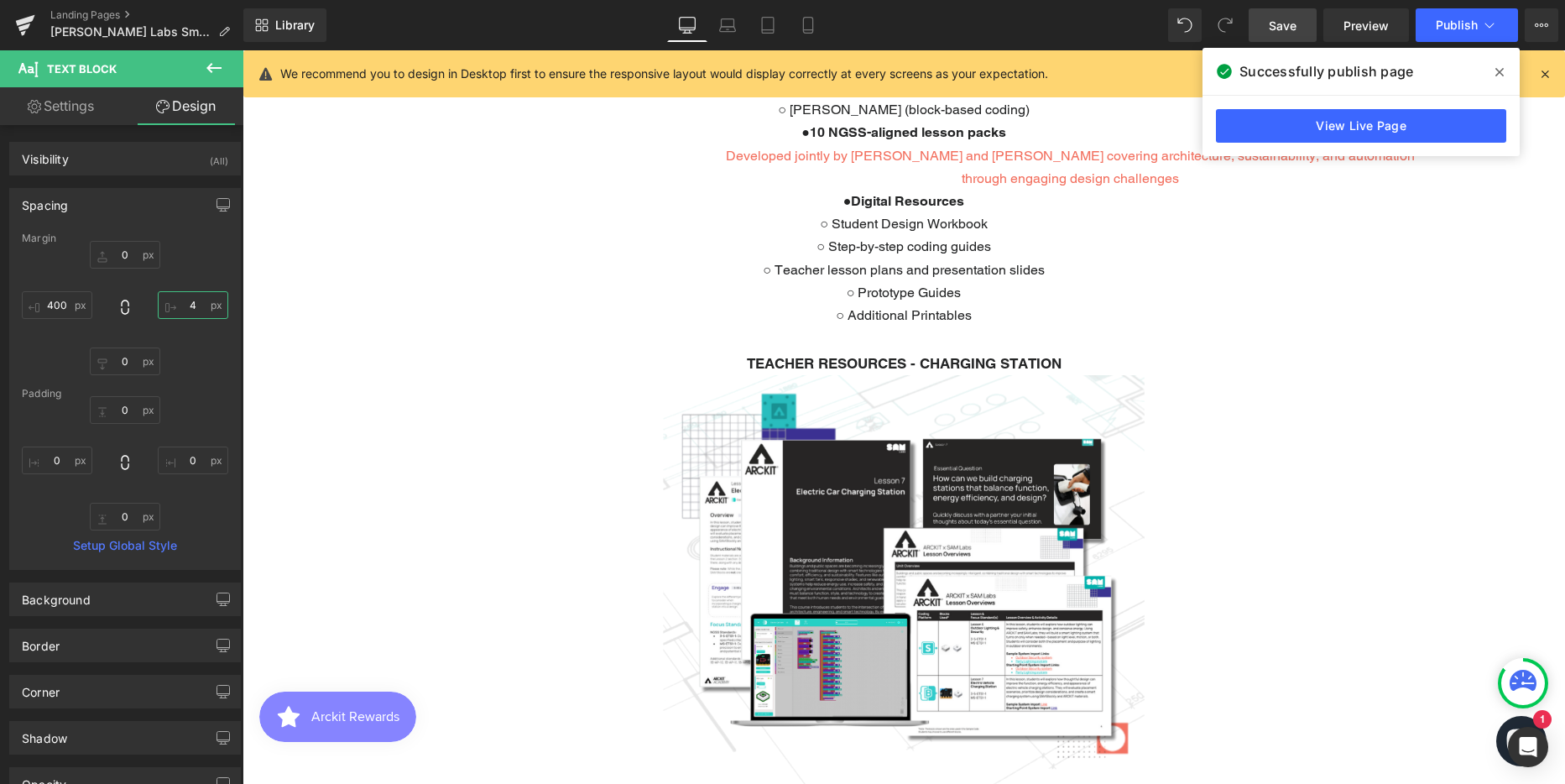
scroll to position [5997, 1310]
type input "400"
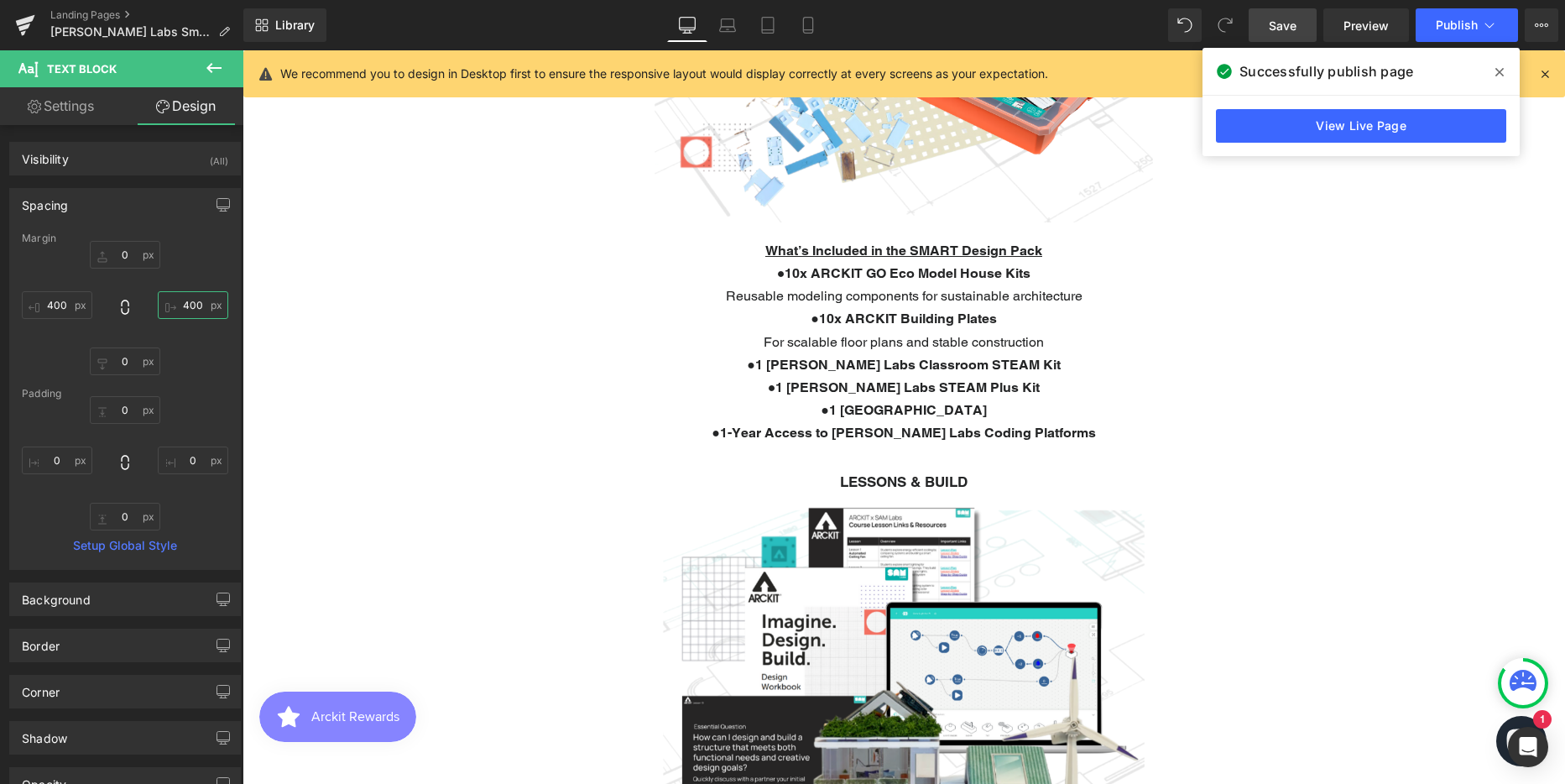
scroll to position [999, 0]
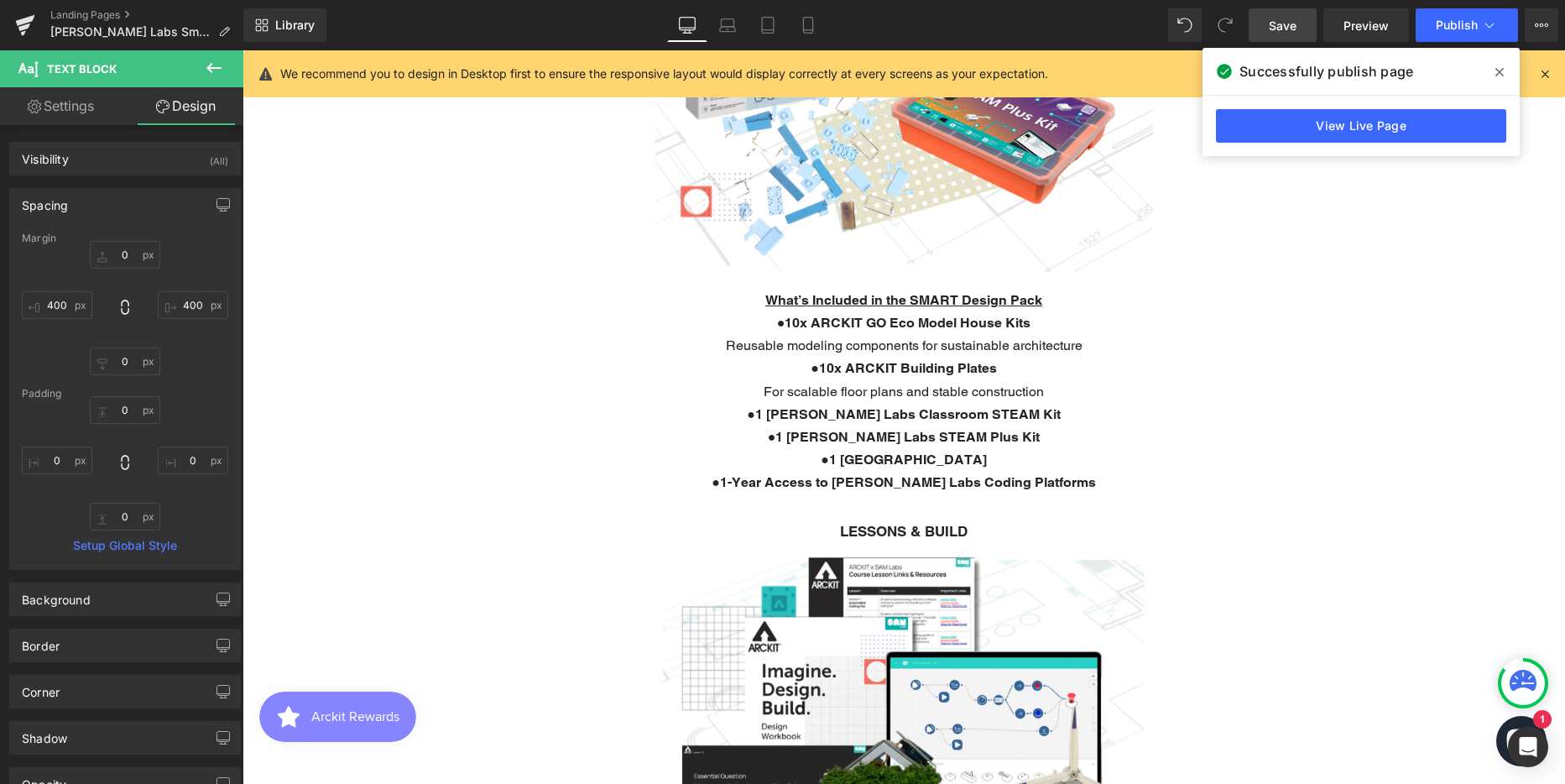
click at [825, 292] on u "What’s Included in the SMART Design Pack" at bounding box center [904, 300] width 277 height 16
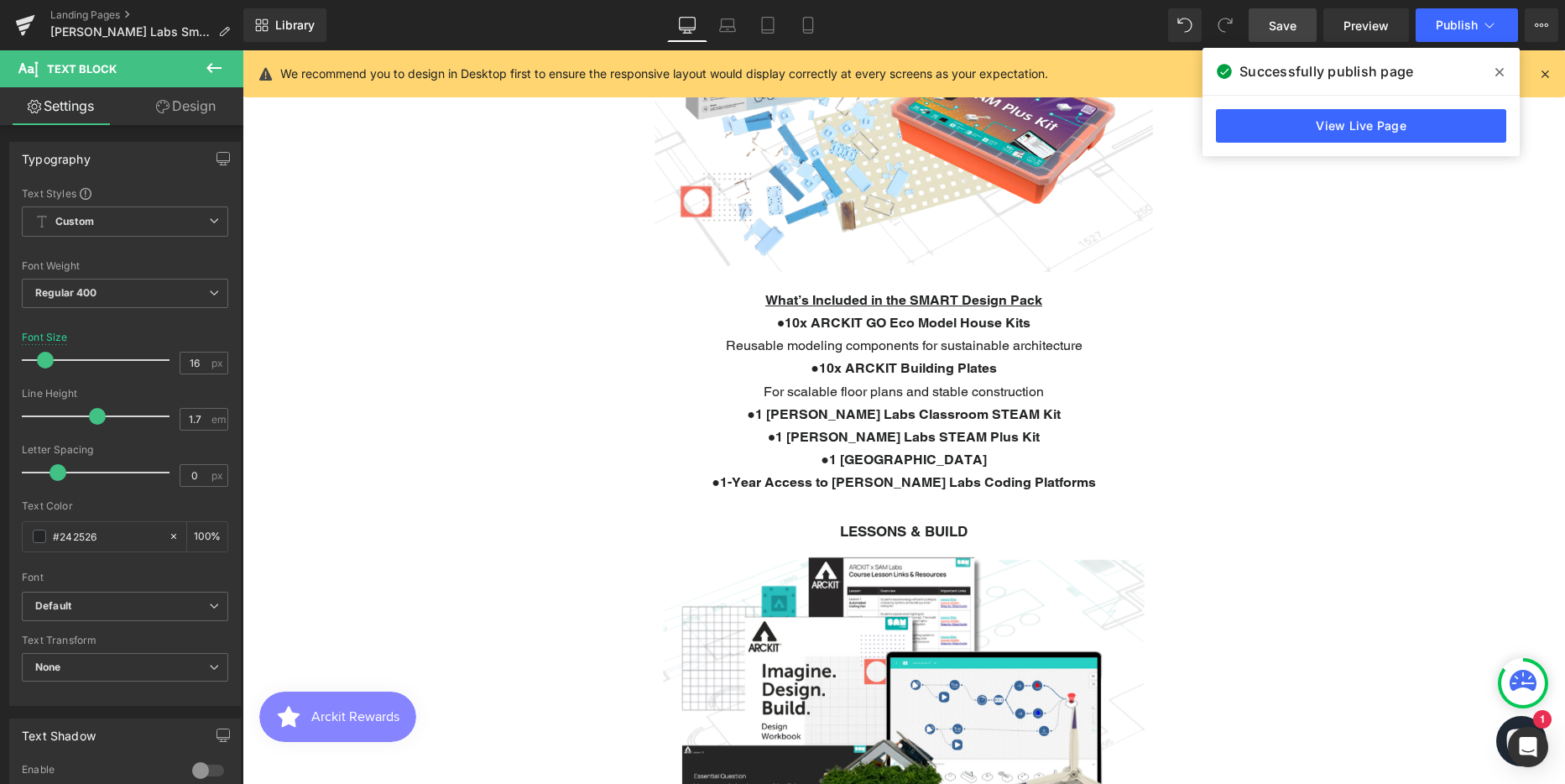
click at [208, 105] on link "Design" at bounding box center [186, 106] width 122 height 38
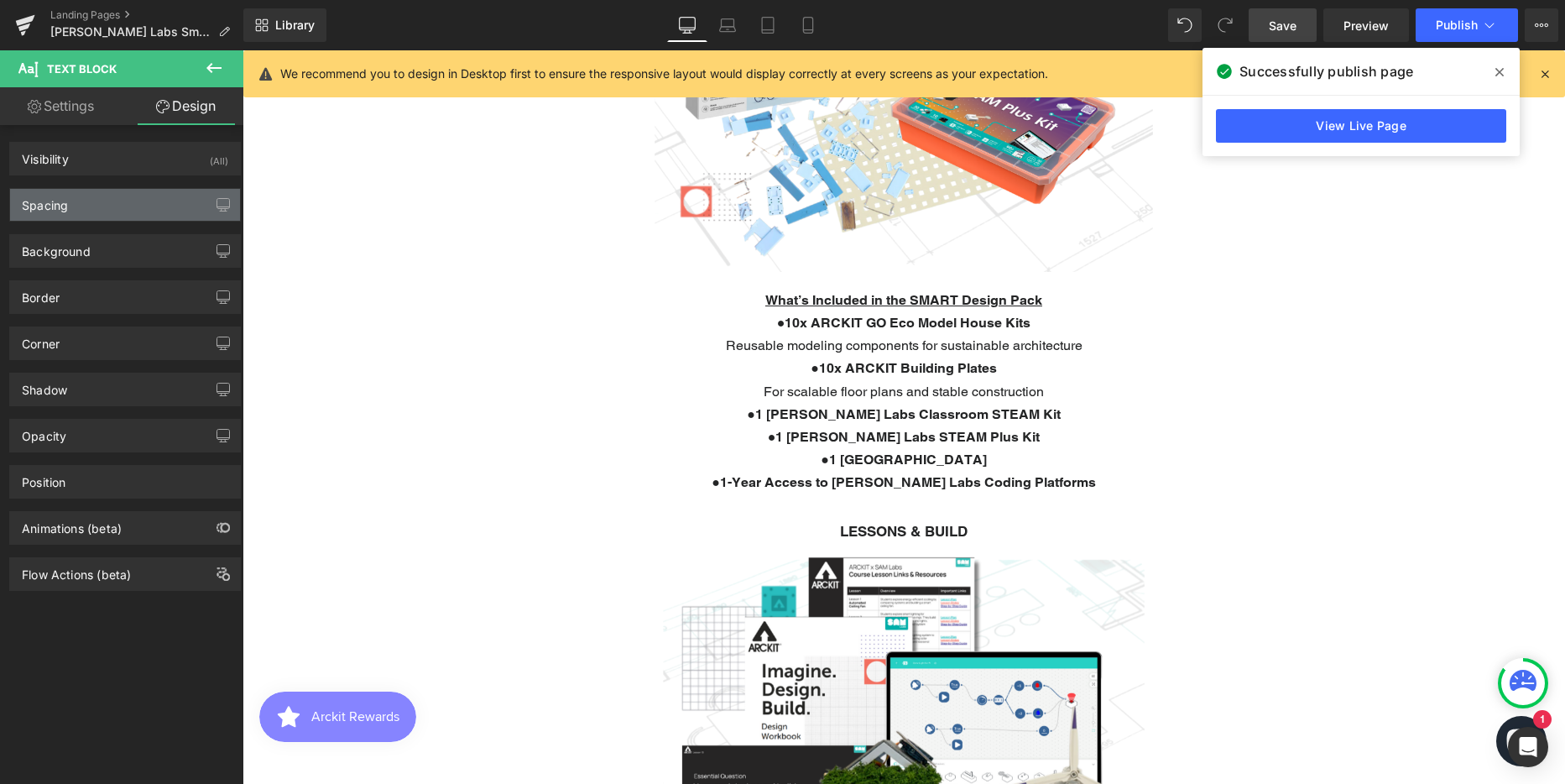
type input "20"
type input "500"
type input "0"
type input "500"
type input "0"
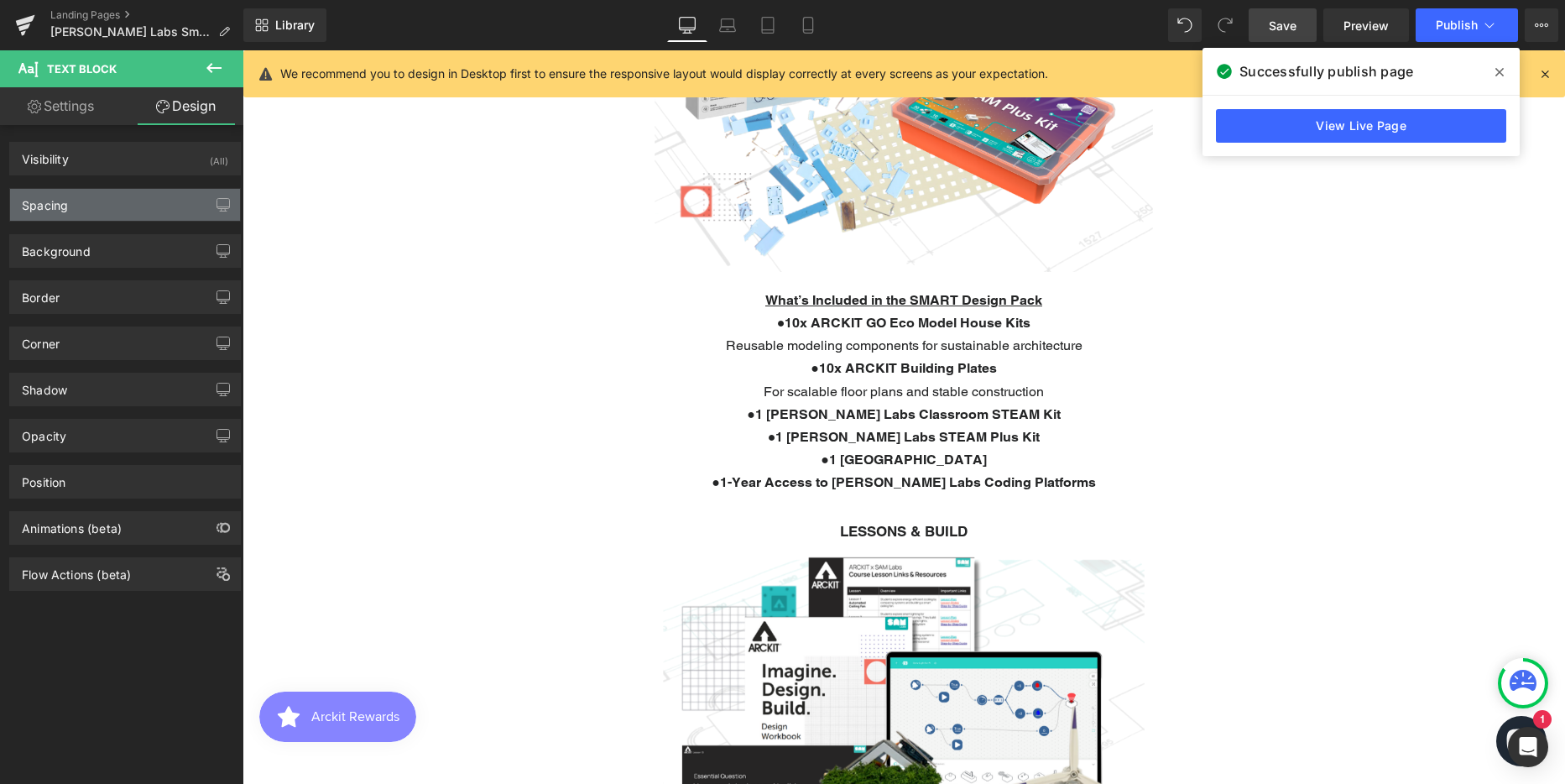
type input "0"
click at [104, 195] on div "Spacing" at bounding box center [125, 205] width 230 height 32
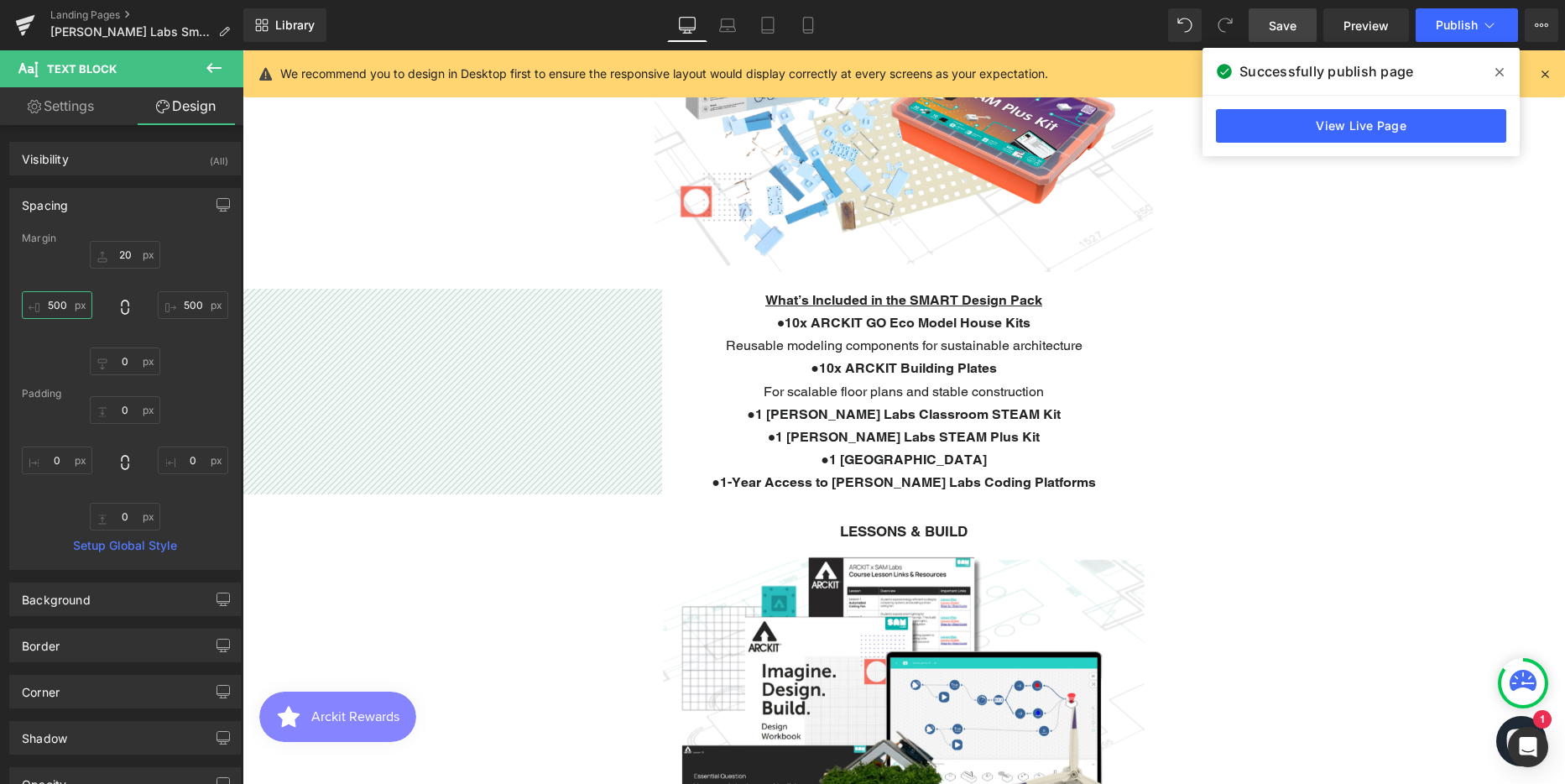
click at [66, 301] on input "500" at bounding box center [57, 305] width 70 height 28
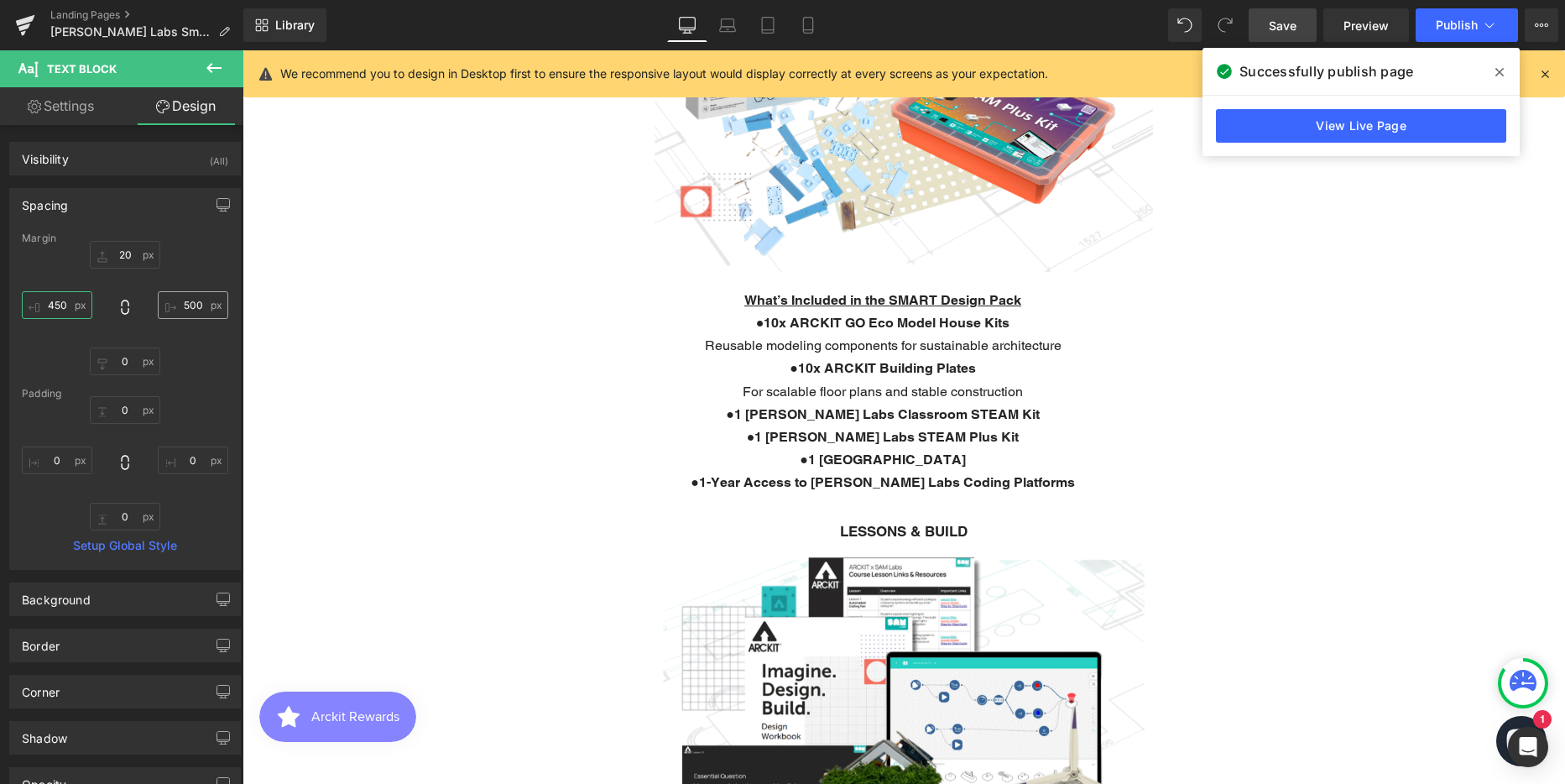
type input "450"
click at [179, 308] on input "500" at bounding box center [193, 305] width 70 height 28
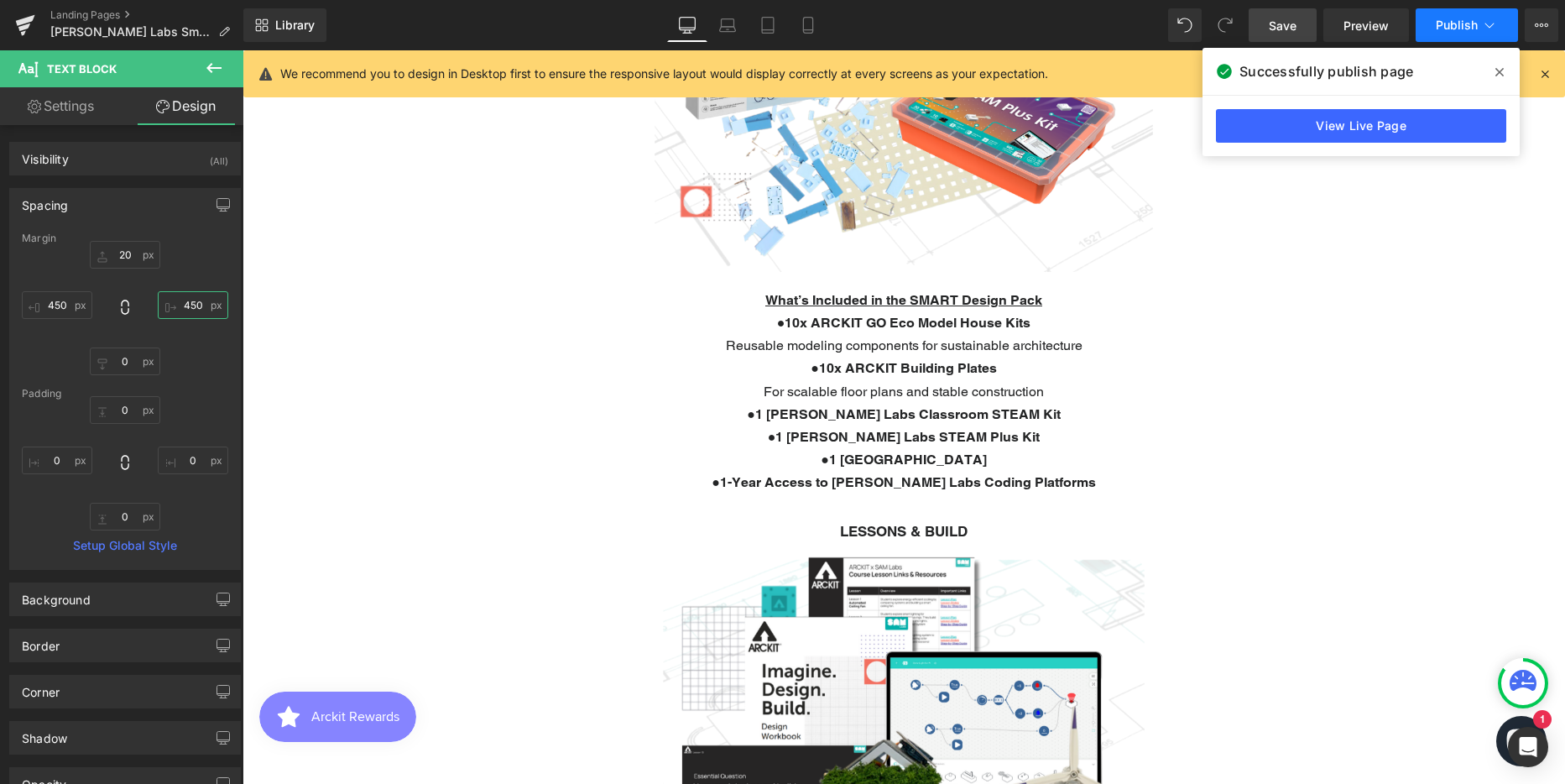
type input "450"
click at [1477, 26] on span "Publish" at bounding box center [1457, 25] width 42 height 13
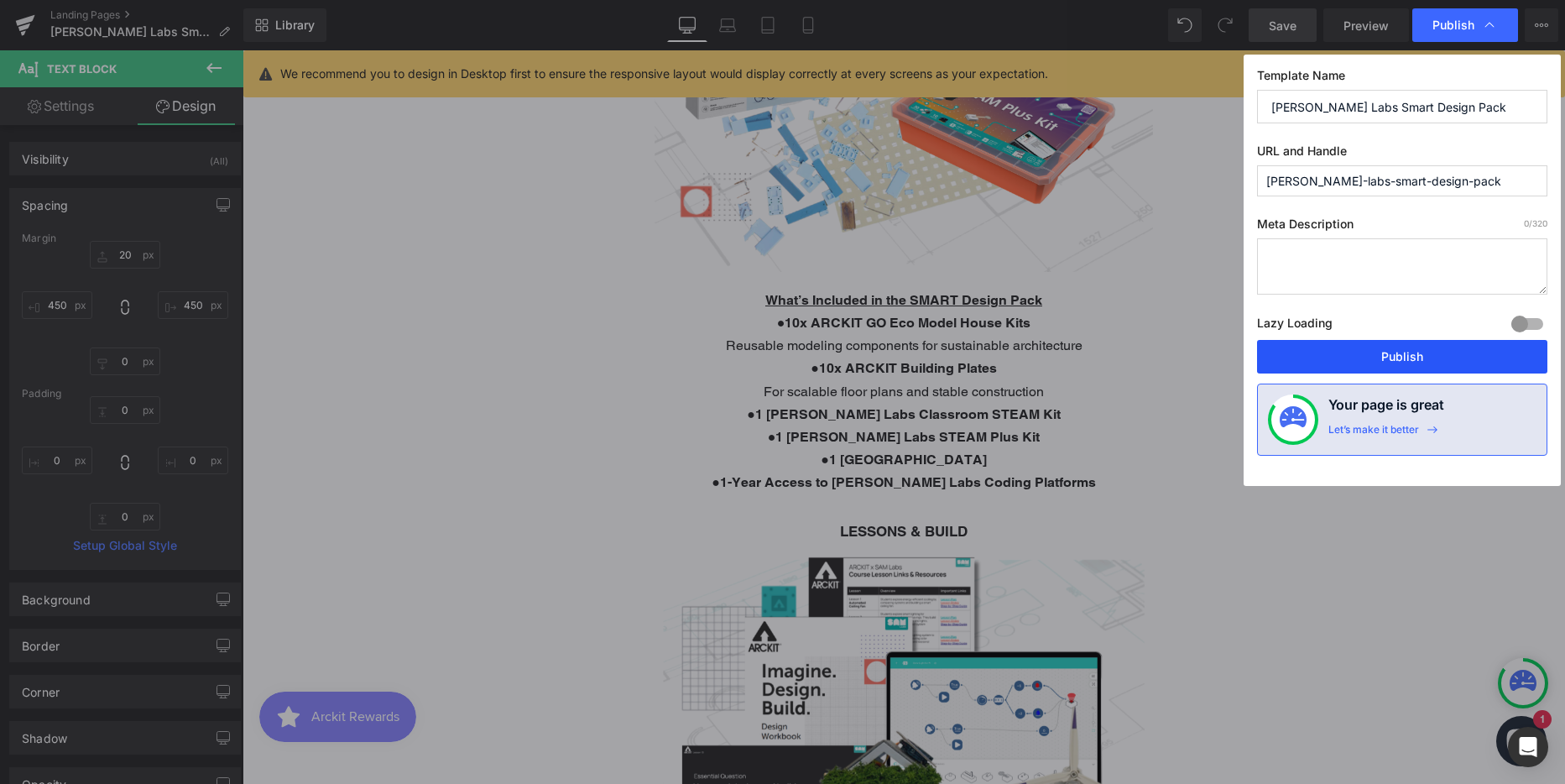
click at [1391, 351] on button "Publish" at bounding box center [1403, 356] width 291 height 33
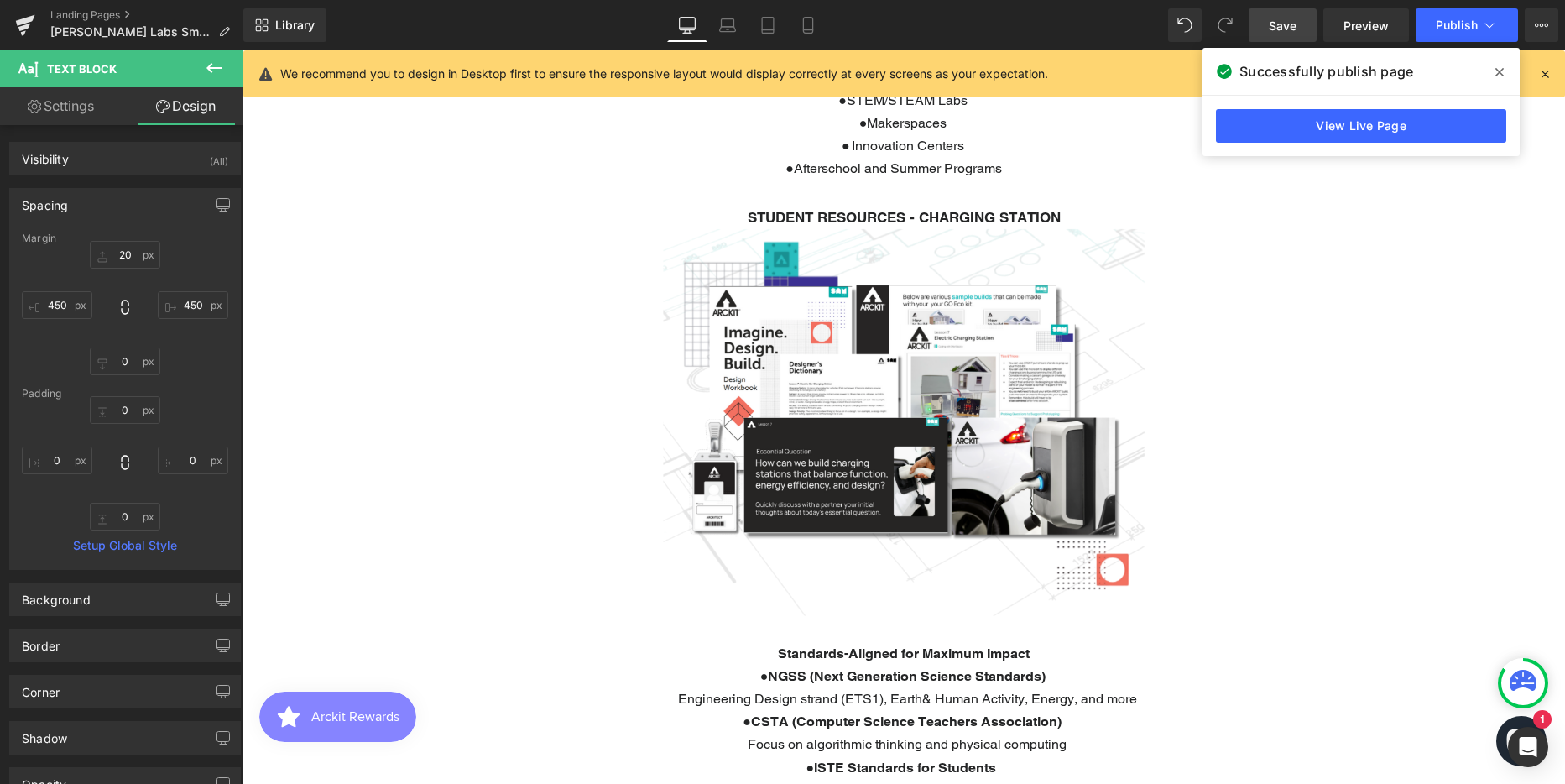
scroll to position [3349, 0]
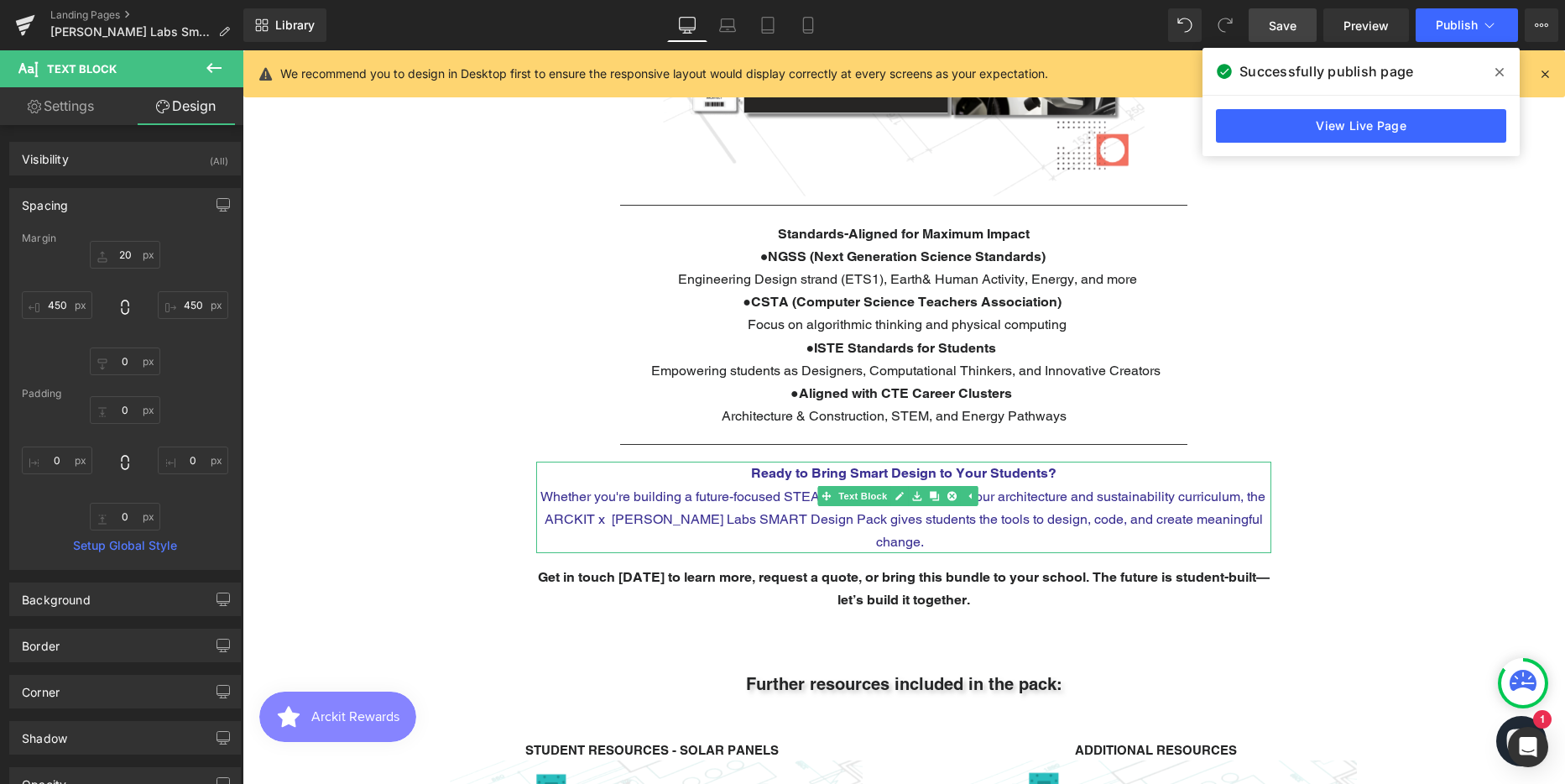
click at [750, 488] on span "Whether you're building a future-focused STEAM program or enhancing your archit…" at bounding box center [903, 518] width 726 height 62
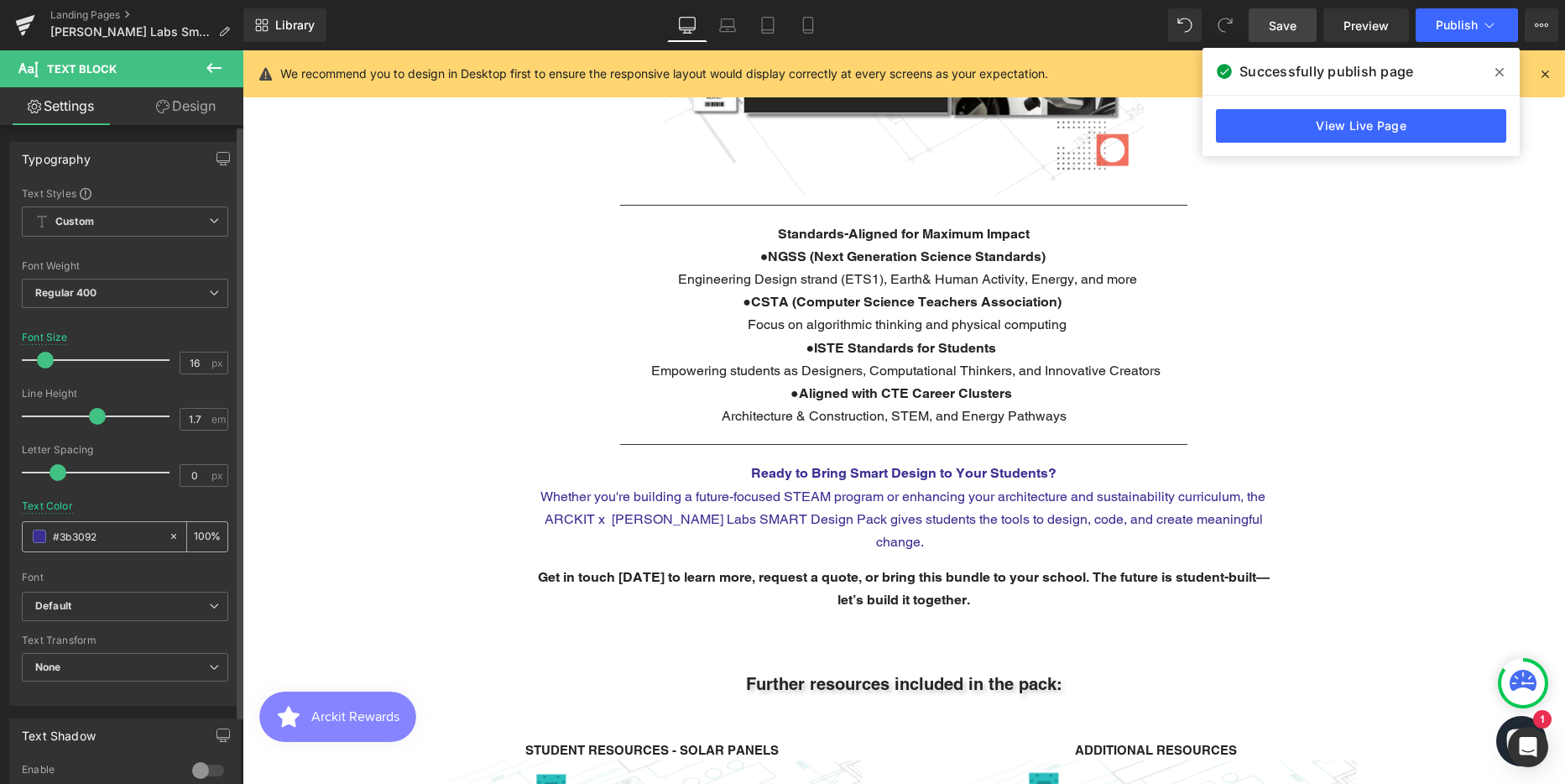
click at [92, 541] on input "#3b3092" at bounding box center [106, 535] width 107 height 18
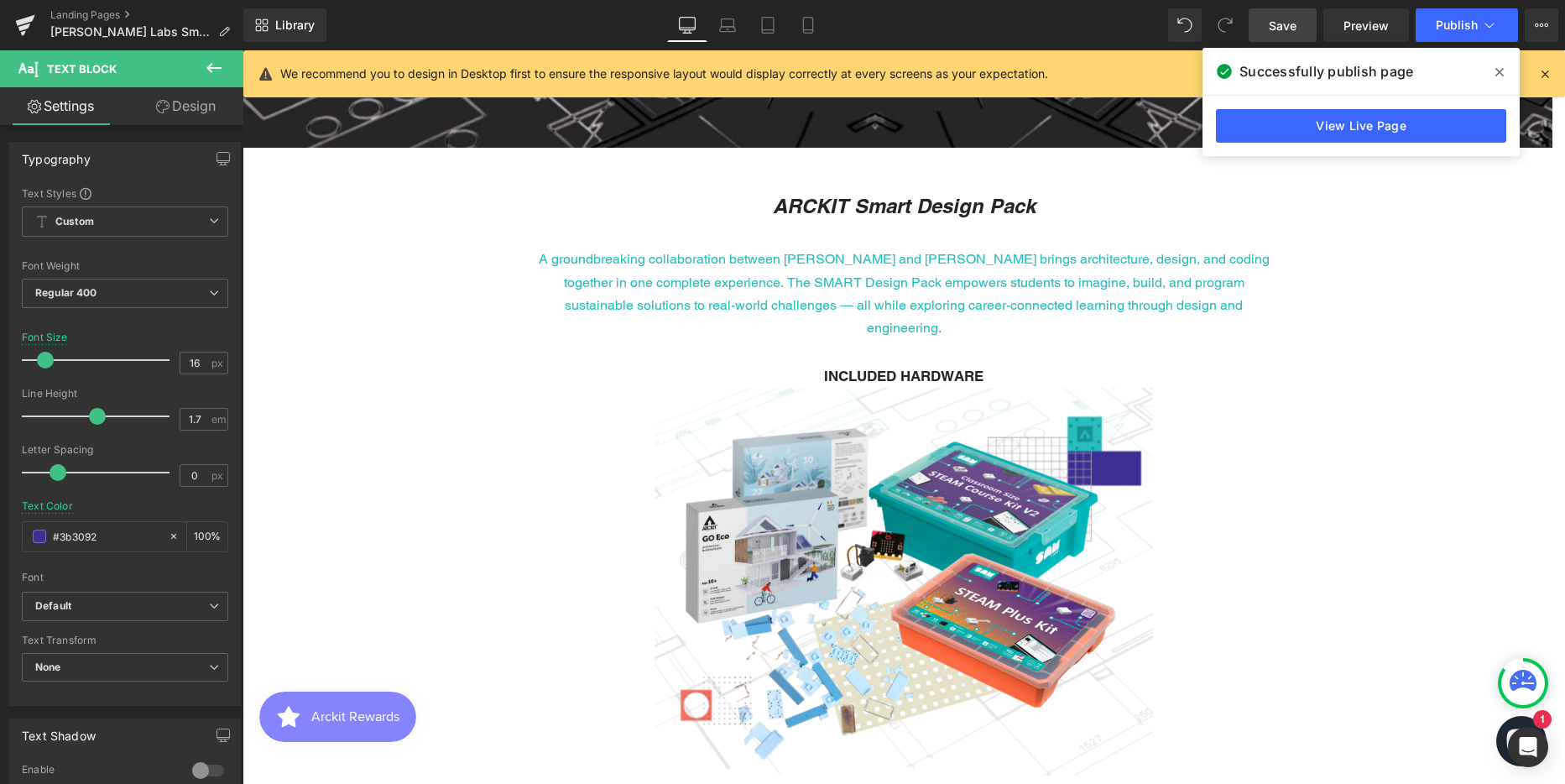
scroll to position [76, 0]
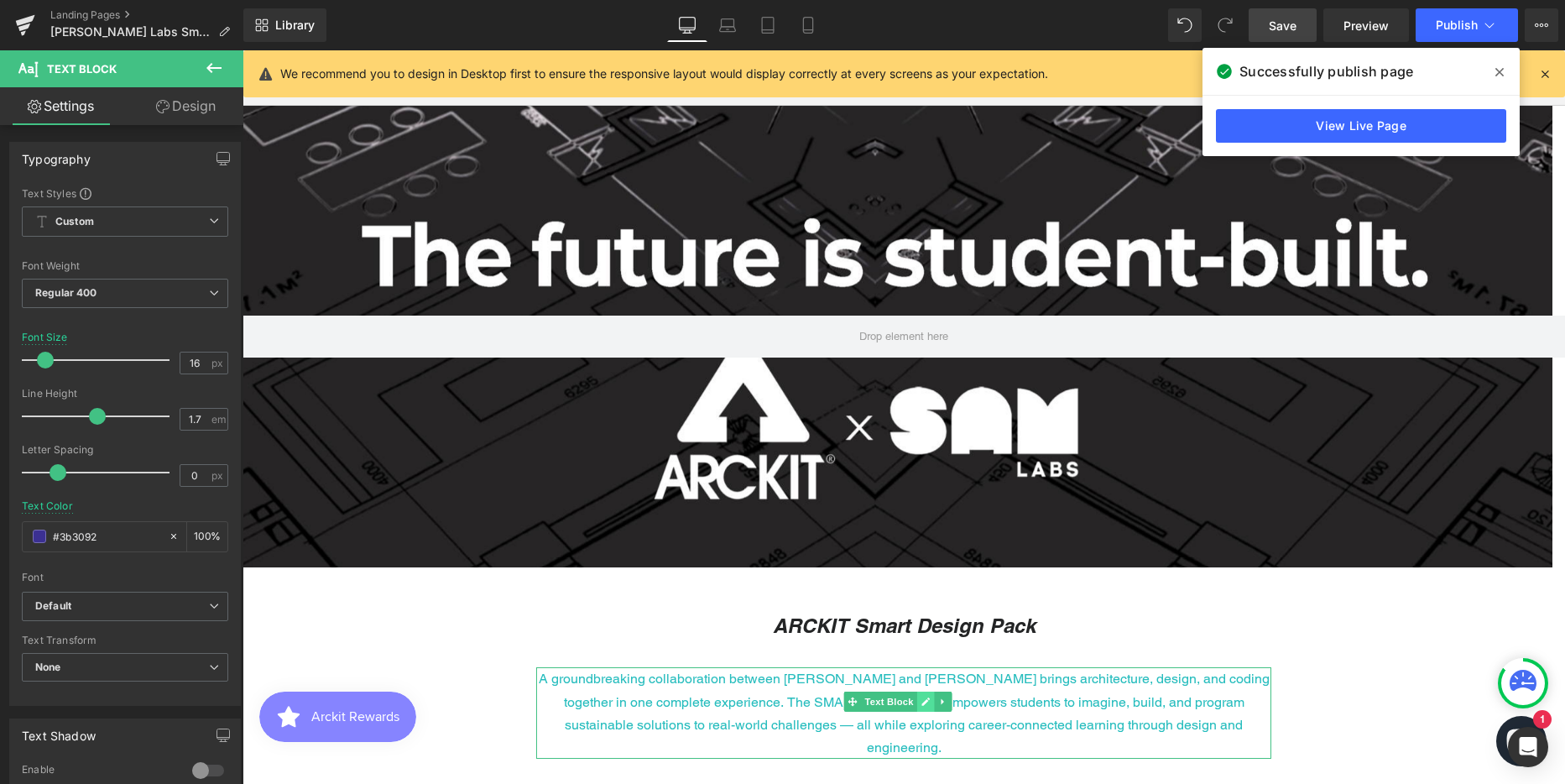
click at [921, 697] on icon at bounding box center [926, 701] width 9 height 10
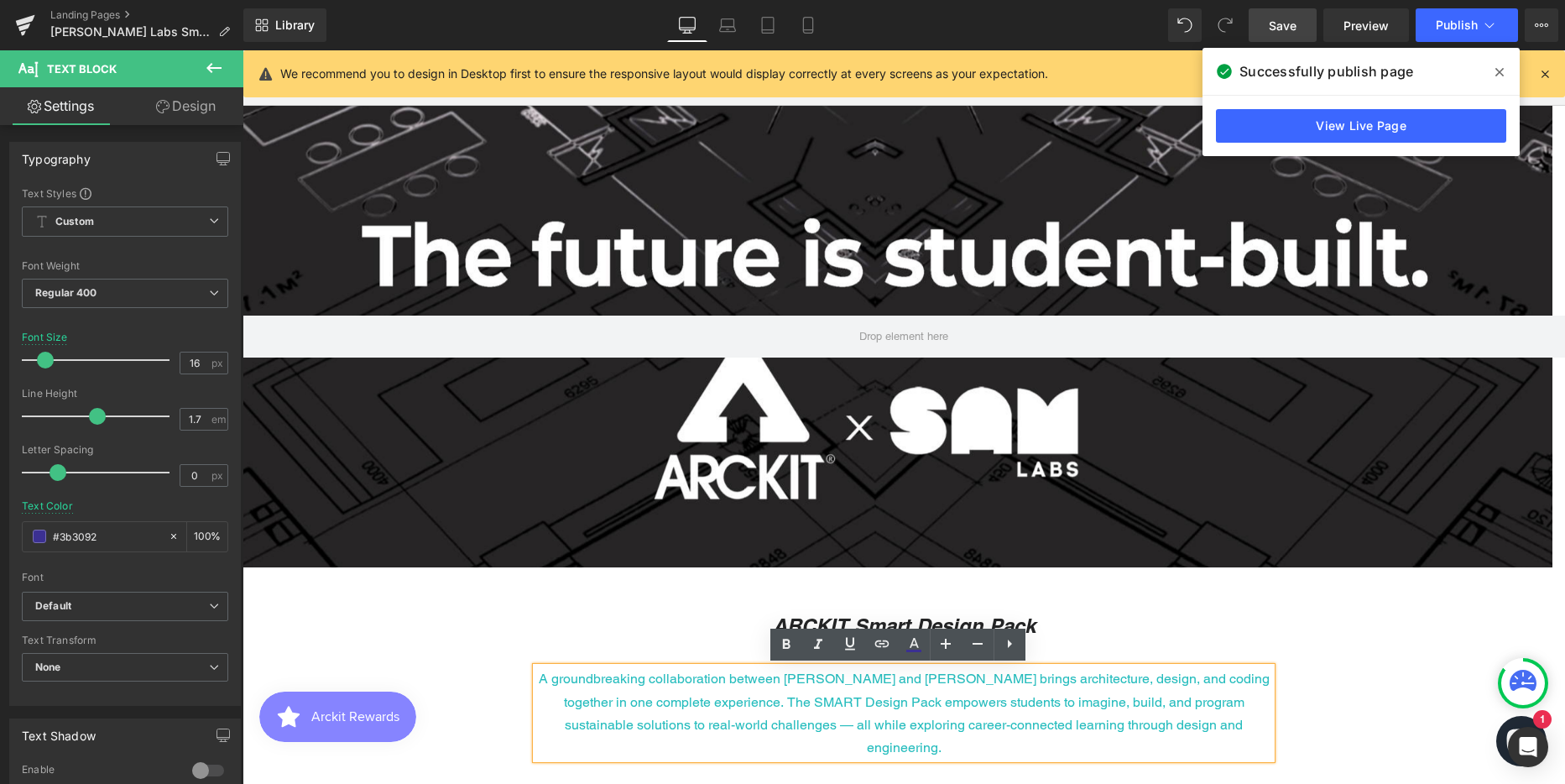
click at [897, 696] on p "A groundbreaking collaboration between [PERSON_NAME] and [PERSON_NAME] brings a…" at bounding box center [904, 713] width 735 height 91
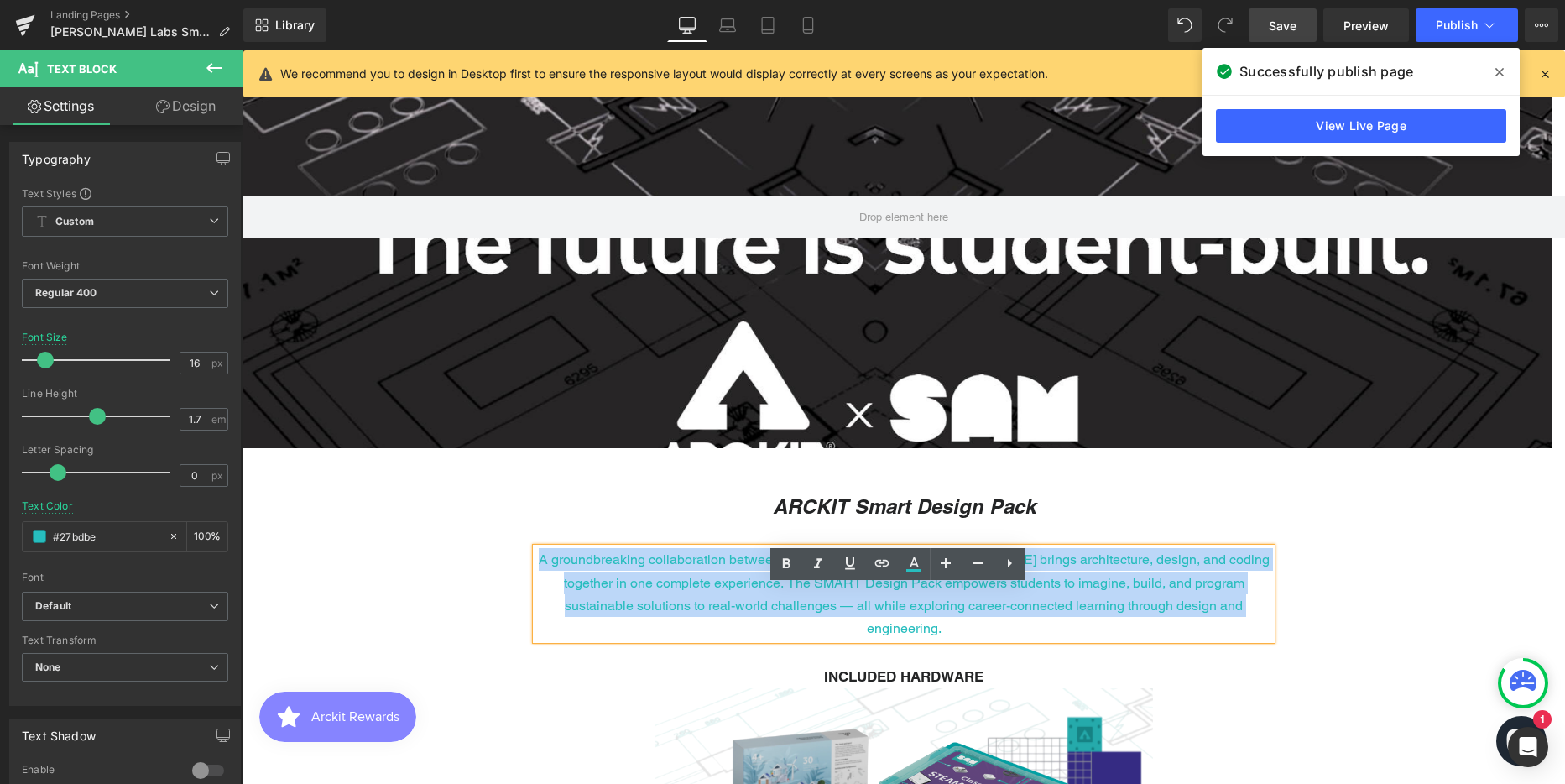
scroll to position [412, 0]
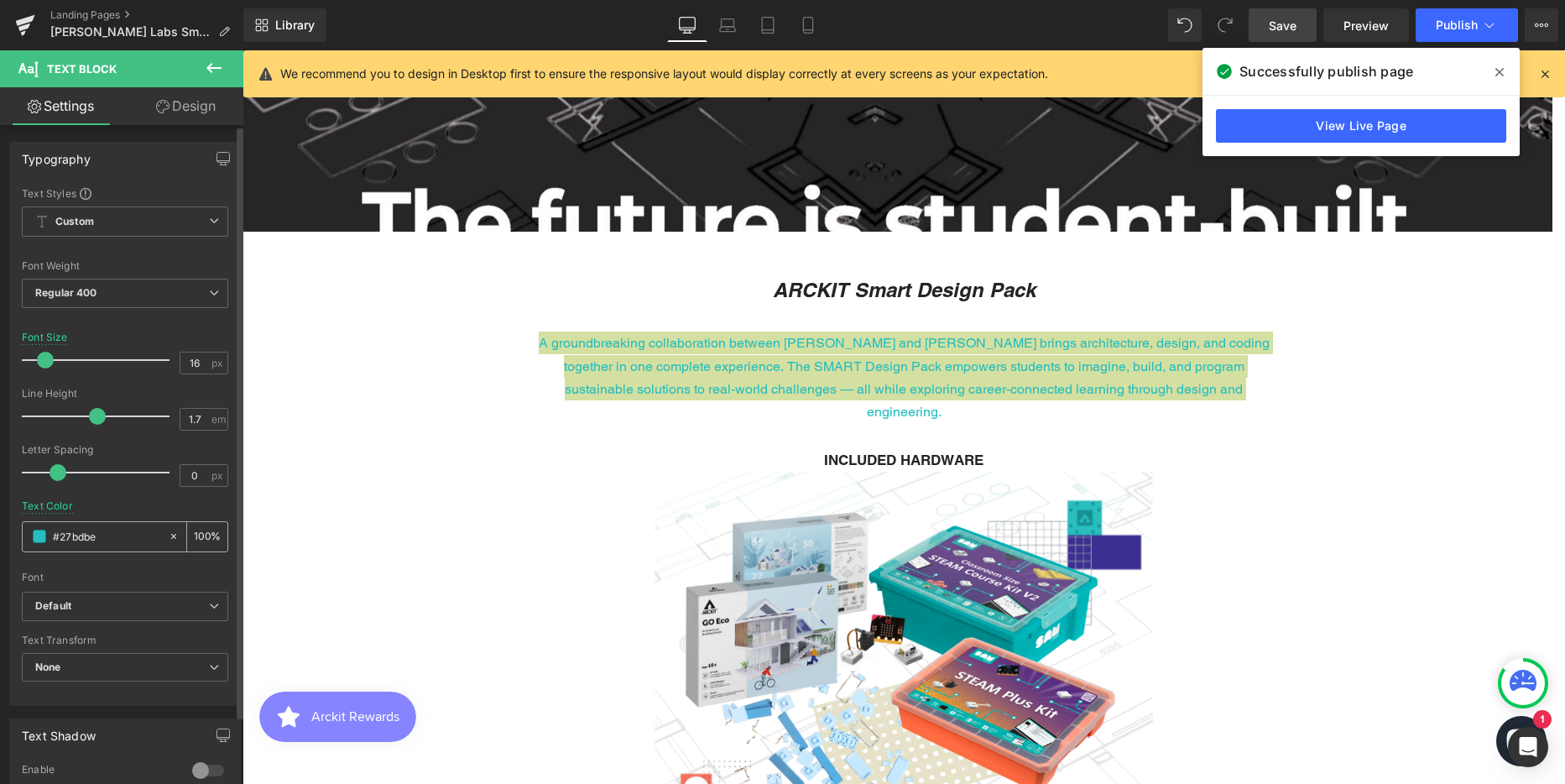
click at [73, 539] on input "#27bdbe" at bounding box center [106, 535] width 107 height 18
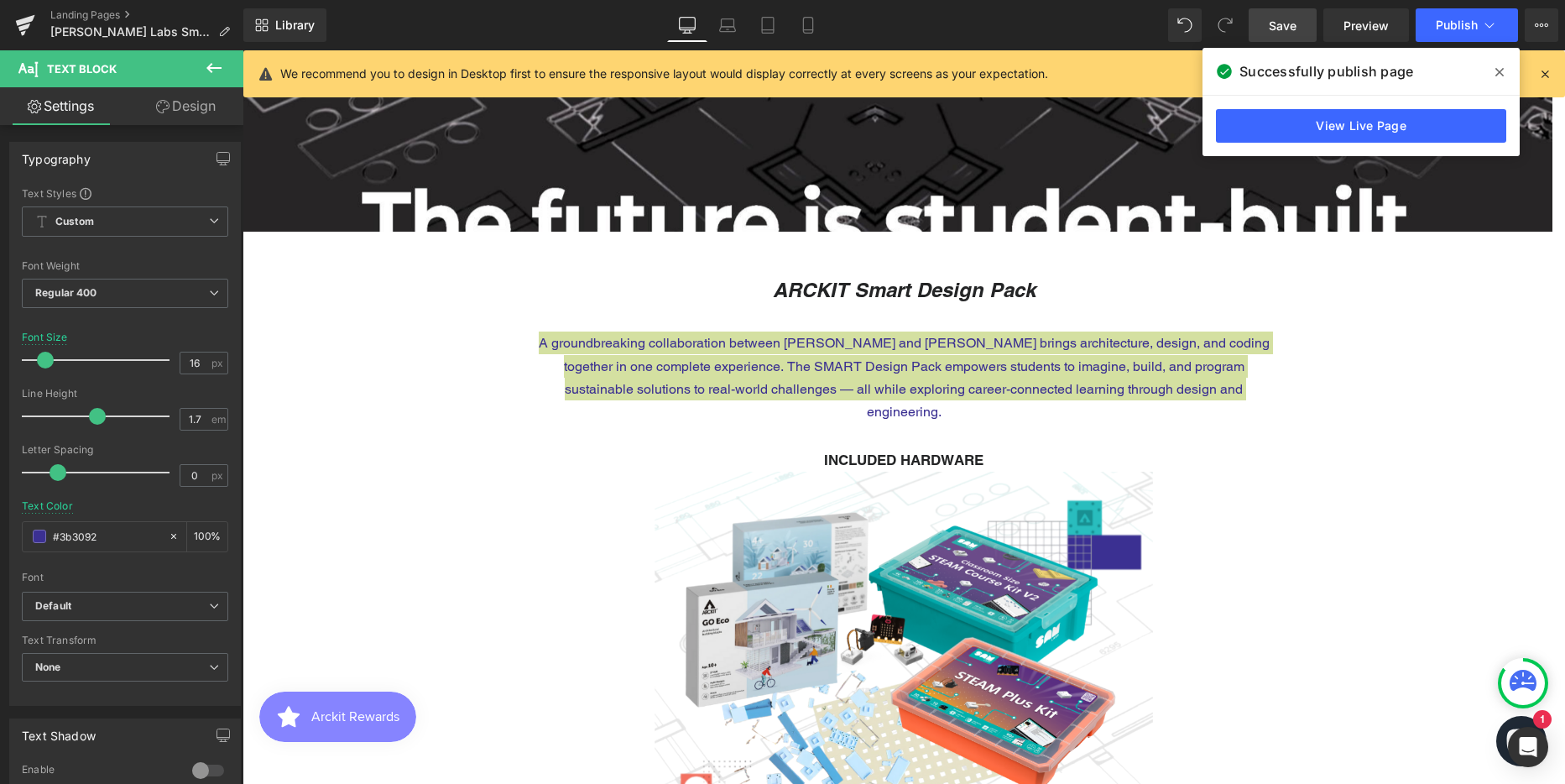
type input "#3b3092"
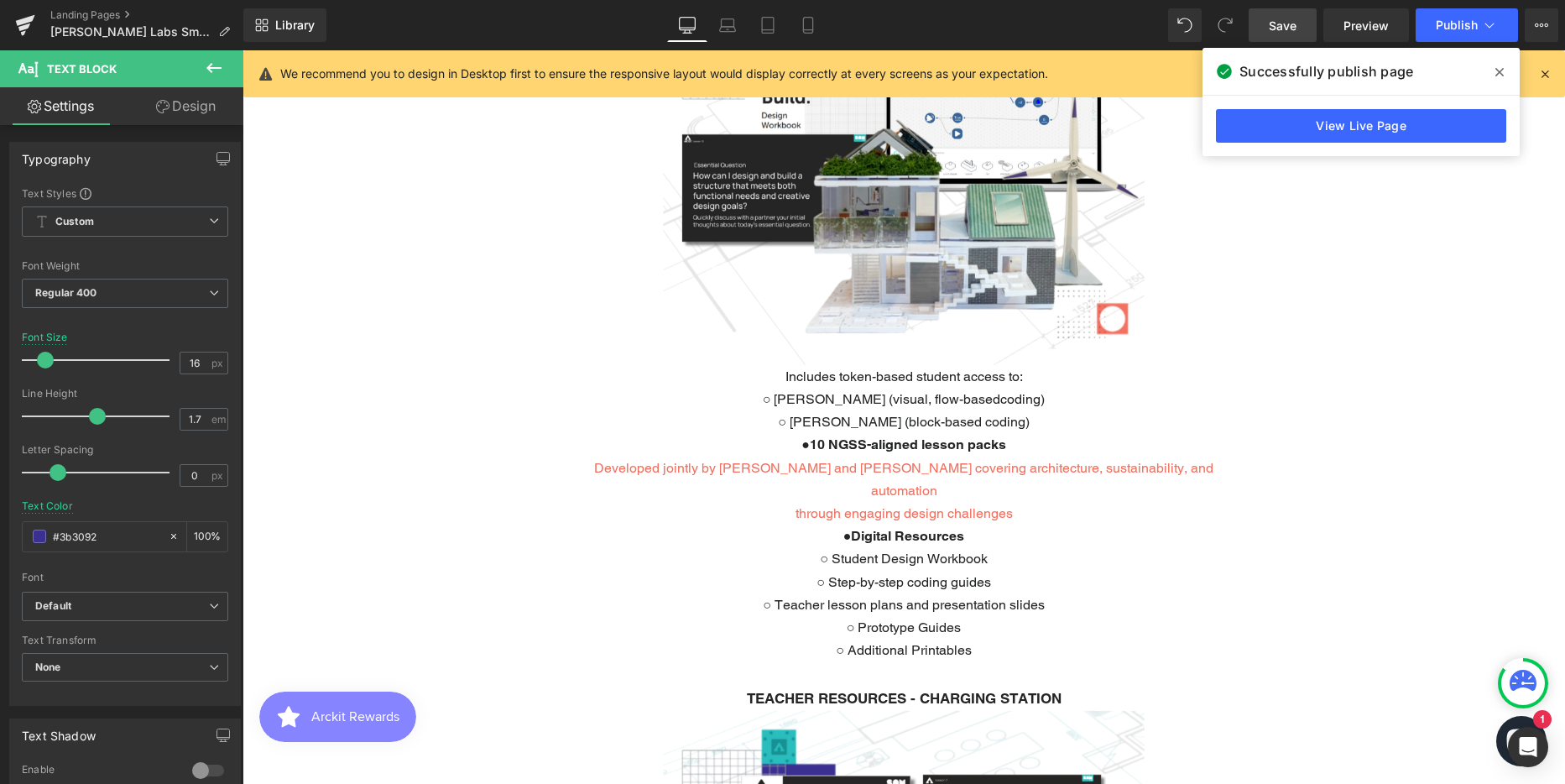
scroll to position [1671, 0]
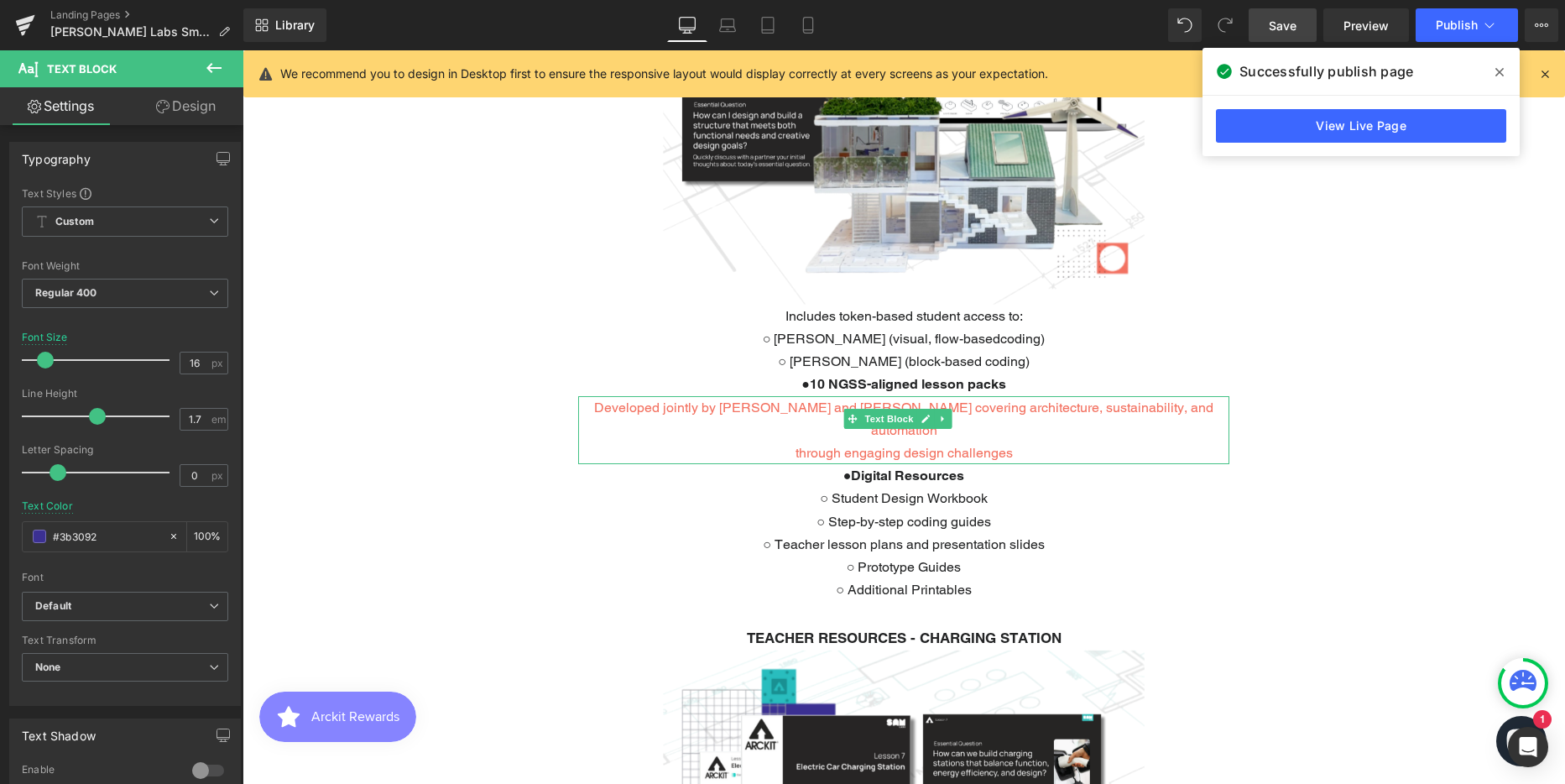
click at [794, 396] on p "Developed jointly by [PERSON_NAME] and [PERSON_NAME] covering architecture, sus…" at bounding box center [904, 419] width 651 height 46
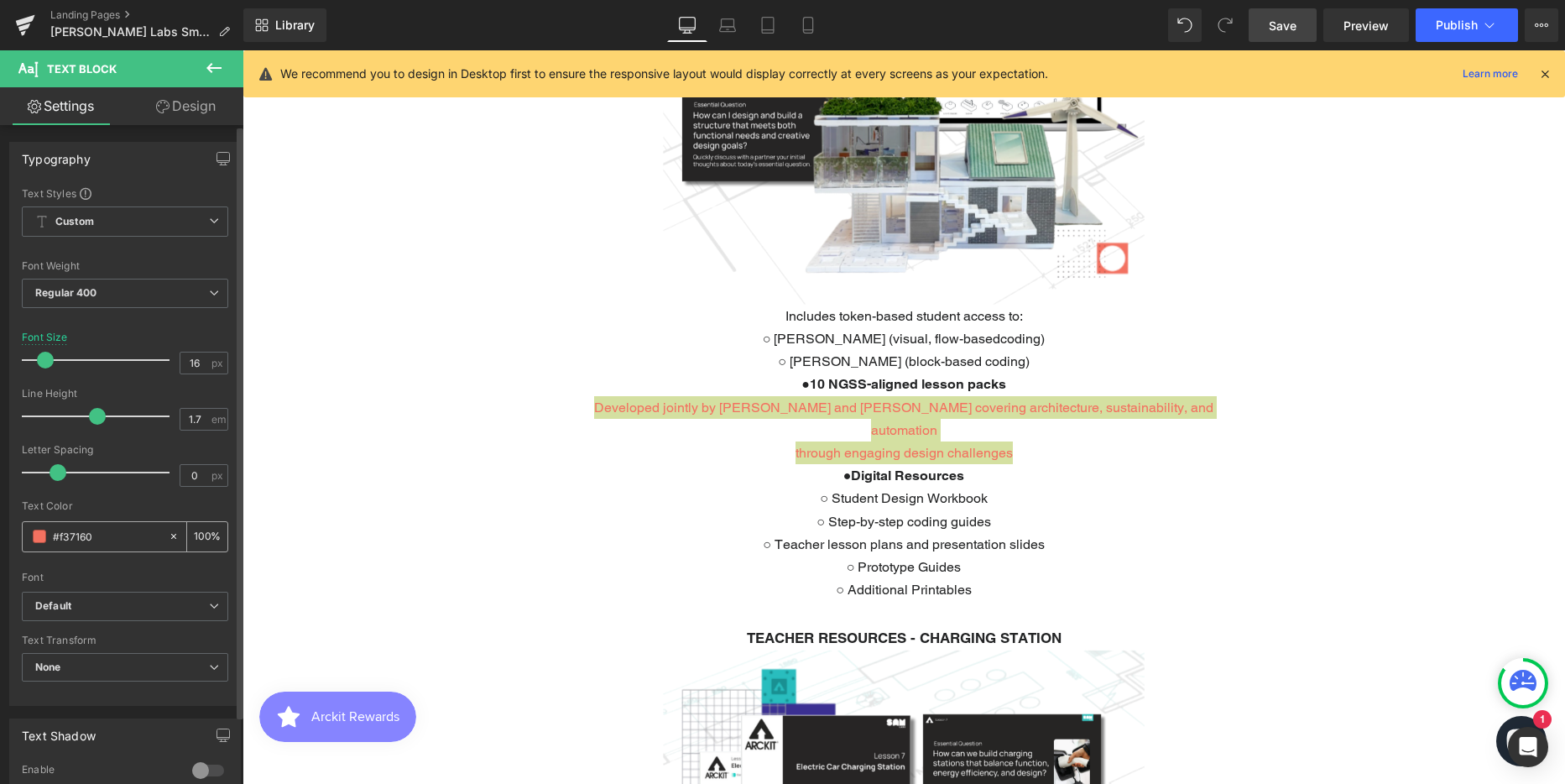
click at [69, 538] on input "#f37160" at bounding box center [106, 535] width 107 height 18
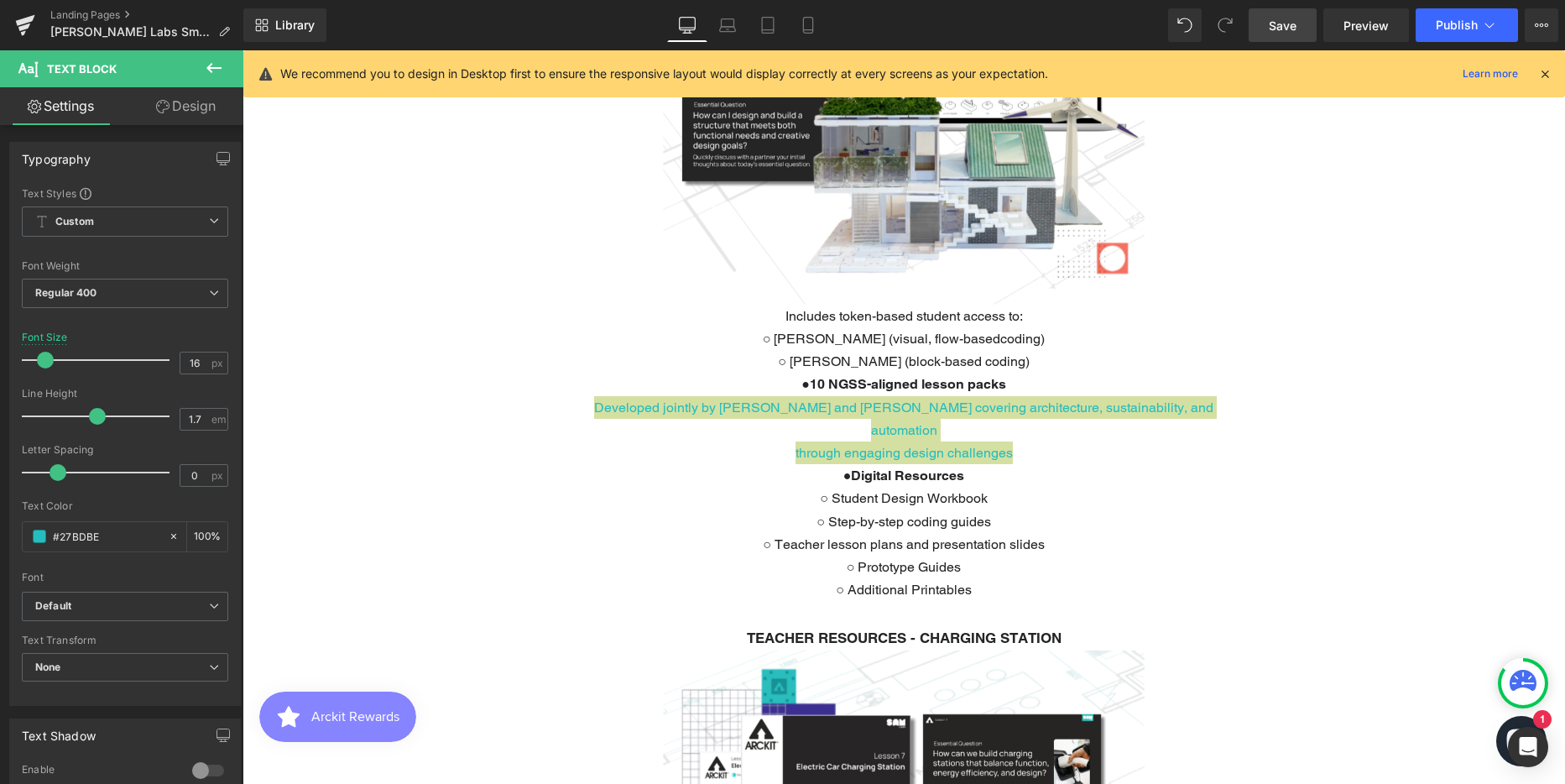
type input "#27bdbe"
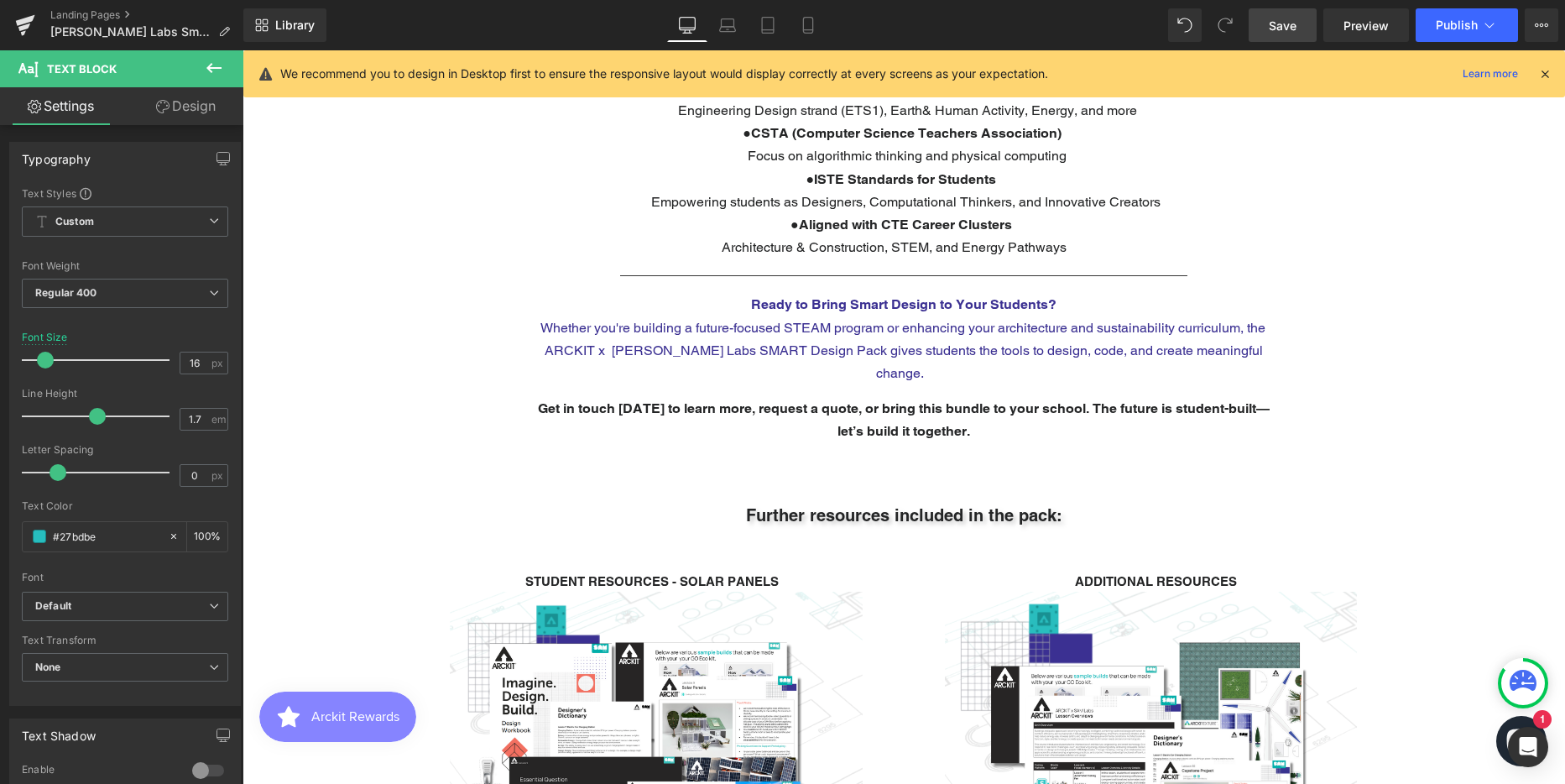
scroll to position [3516, 0]
click at [836, 293] on div "Ready to Bring Smart Design to Your Students? Whether you're building a future-…" at bounding box center [904, 339] width 735 height 91
click at [836, 321] on span "Whether you're building a future-focused STEAM program or enhancing your archit…" at bounding box center [903, 351] width 726 height 62
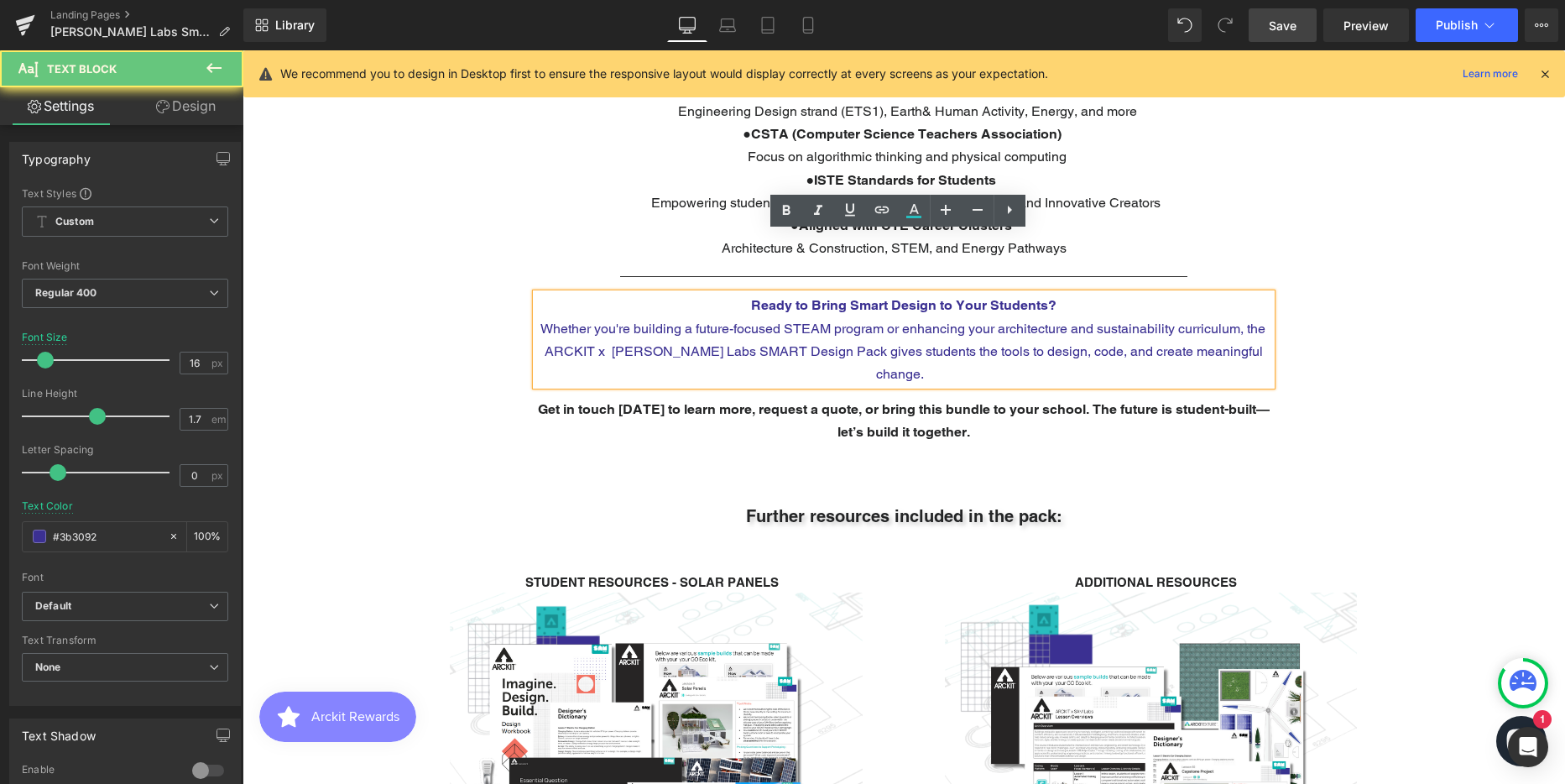
click at [805, 321] on span "Whether you're building a future-focused STEAM program or enhancing your archit…" at bounding box center [903, 351] width 726 height 62
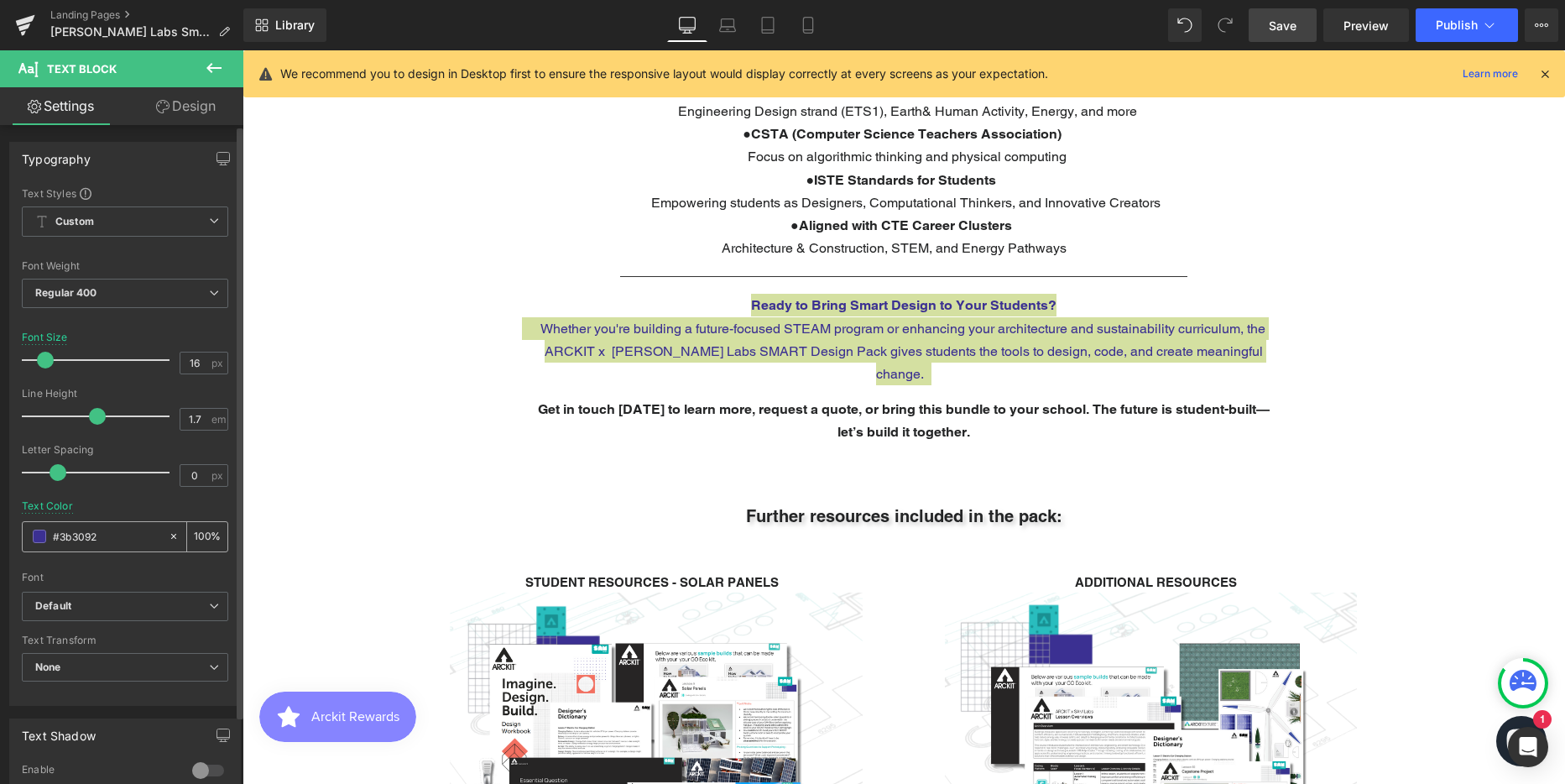
click at [86, 533] on input "#3b3092" at bounding box center [106, 535] width 107 height 18
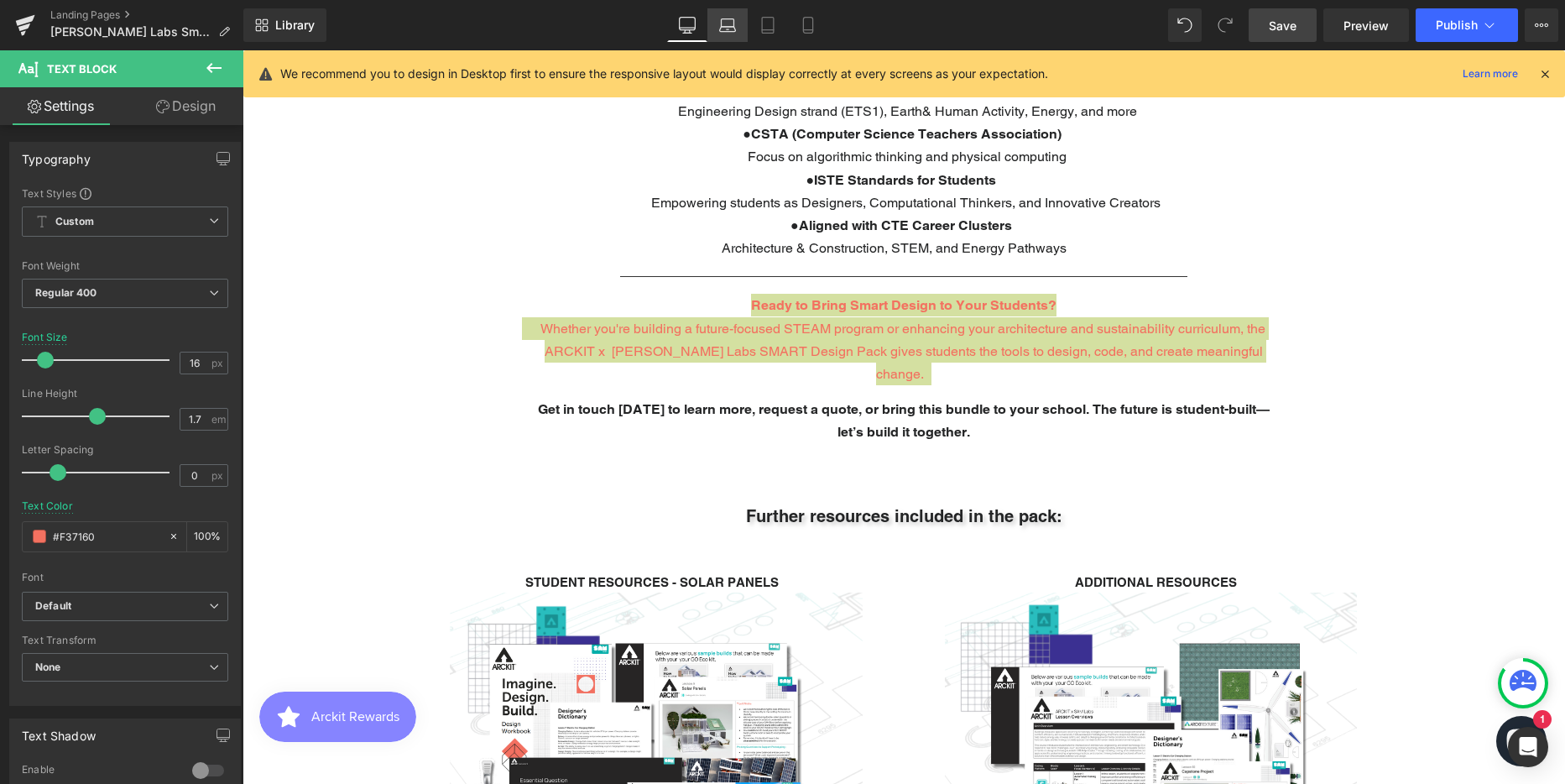
type input "#f37160"
click at [726, 28] on icon at bounding box center [727, 26] width 17 height 17
type input "17"
type input "#3b3092"
type input "100"
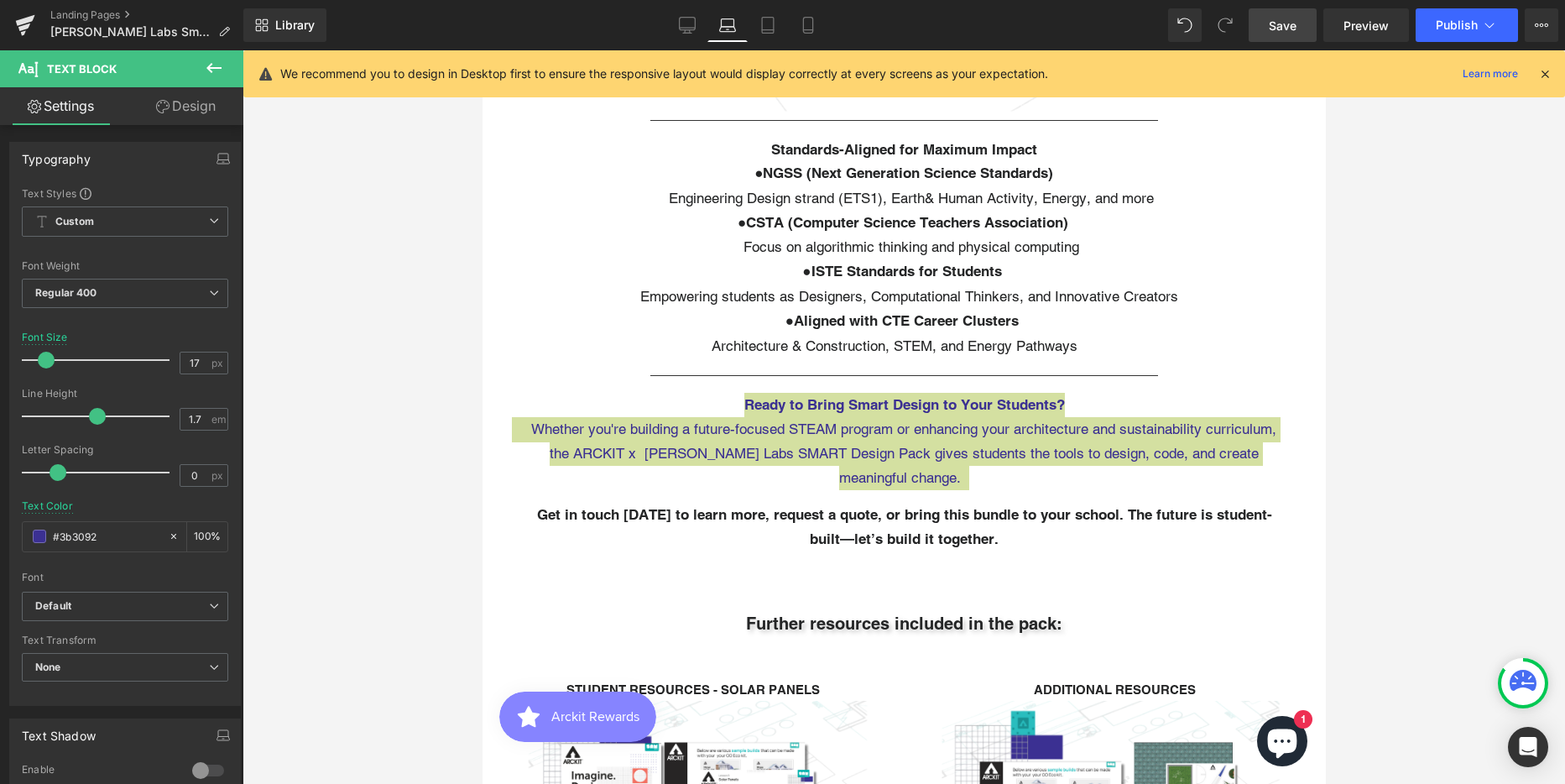
scroll to position [6636, 831]
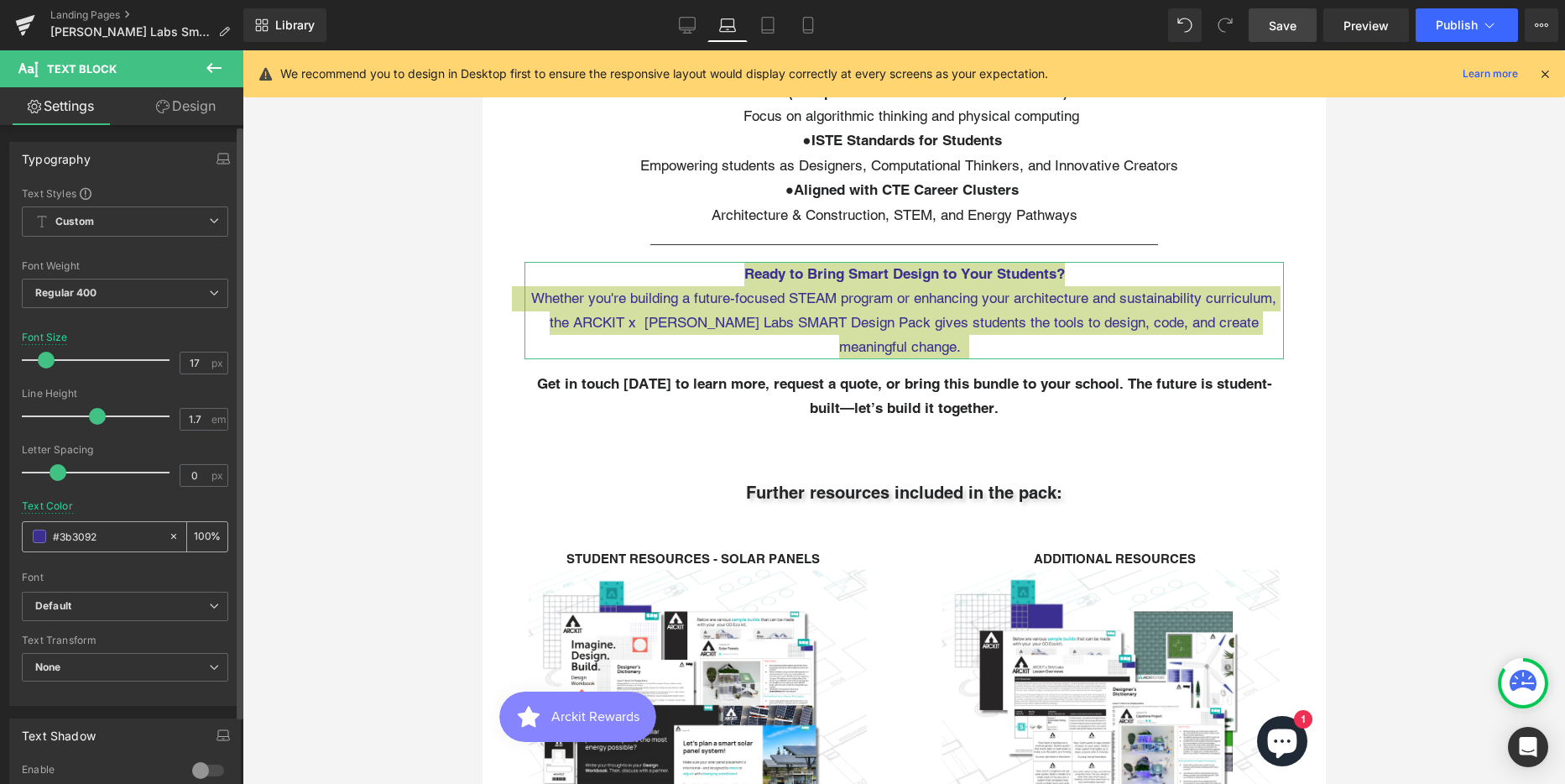
click at [94, 534] on input "#3b3092" at bounding box center [106, 535] width 107 height 18
paste input "F37160"
type input "#F37160"
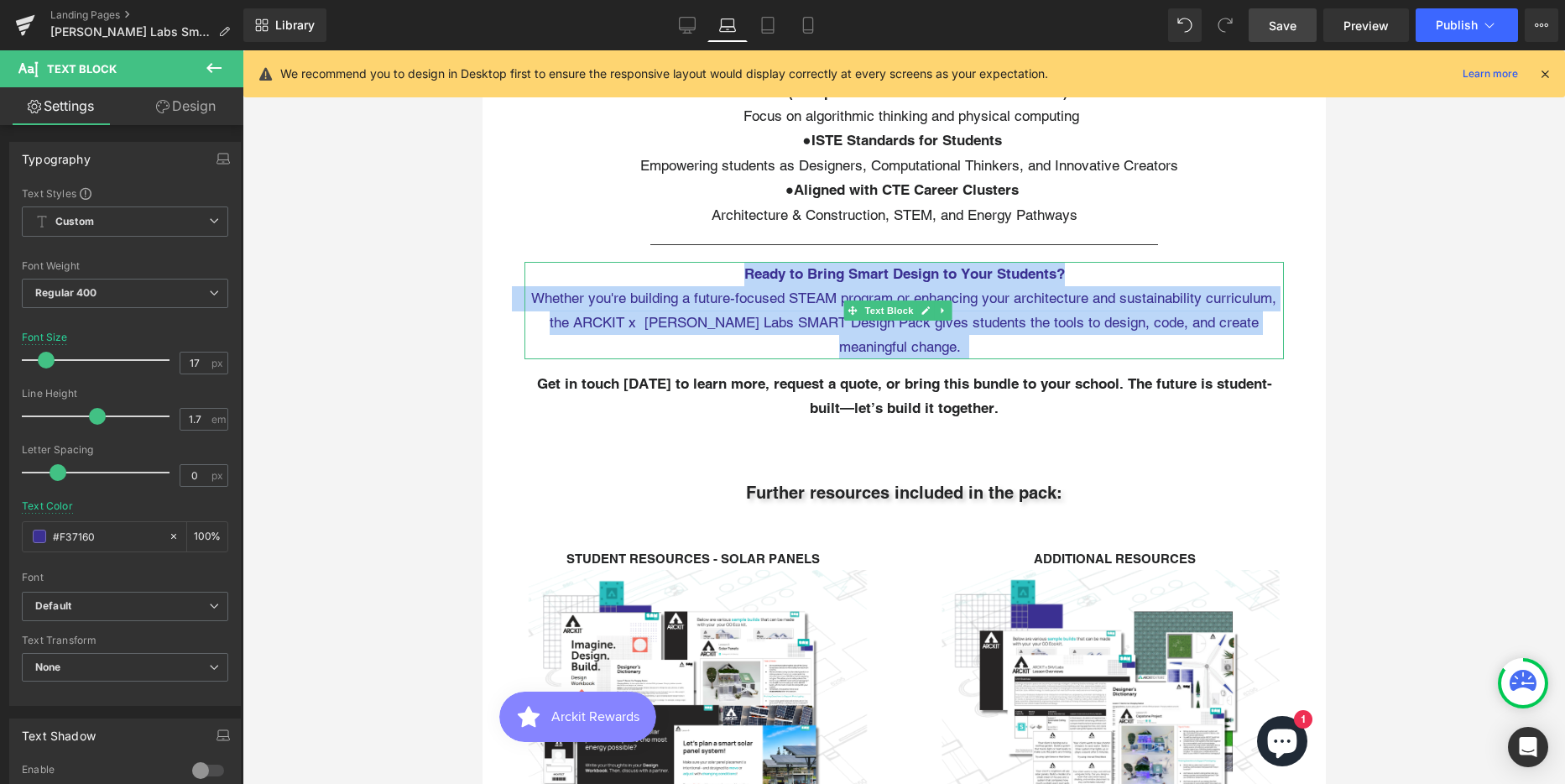
click at [798, 286] on p "Whether you're building a future-focused STEAM program or enhancing your archit…" at bounding box center [904, 323] width 760 height 74
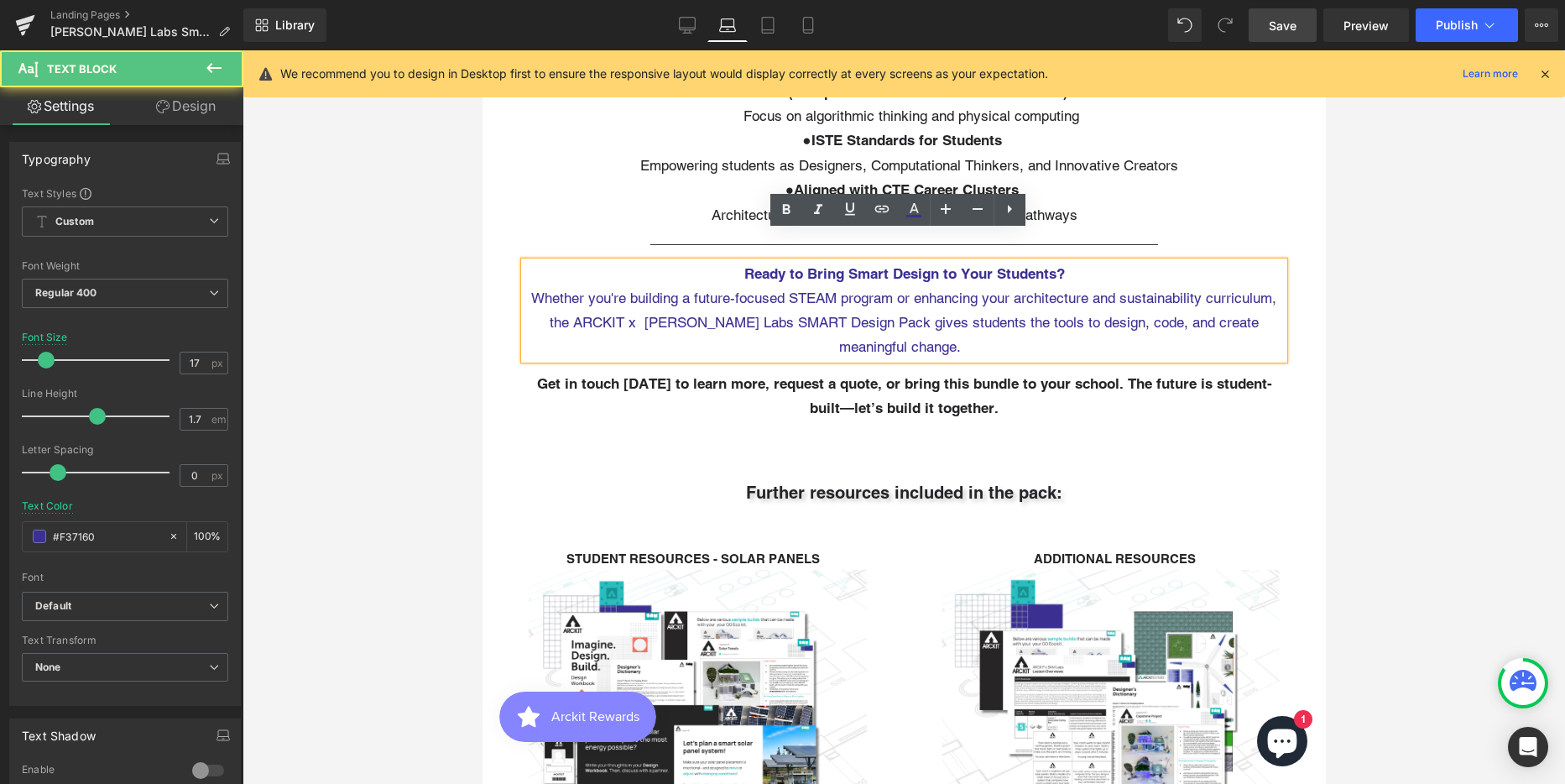
click at [798, 286] on p "Whether you're building a future-focused STEAM program or enhancing your archit…" at bounding box center [904, 323] width 760 height 74
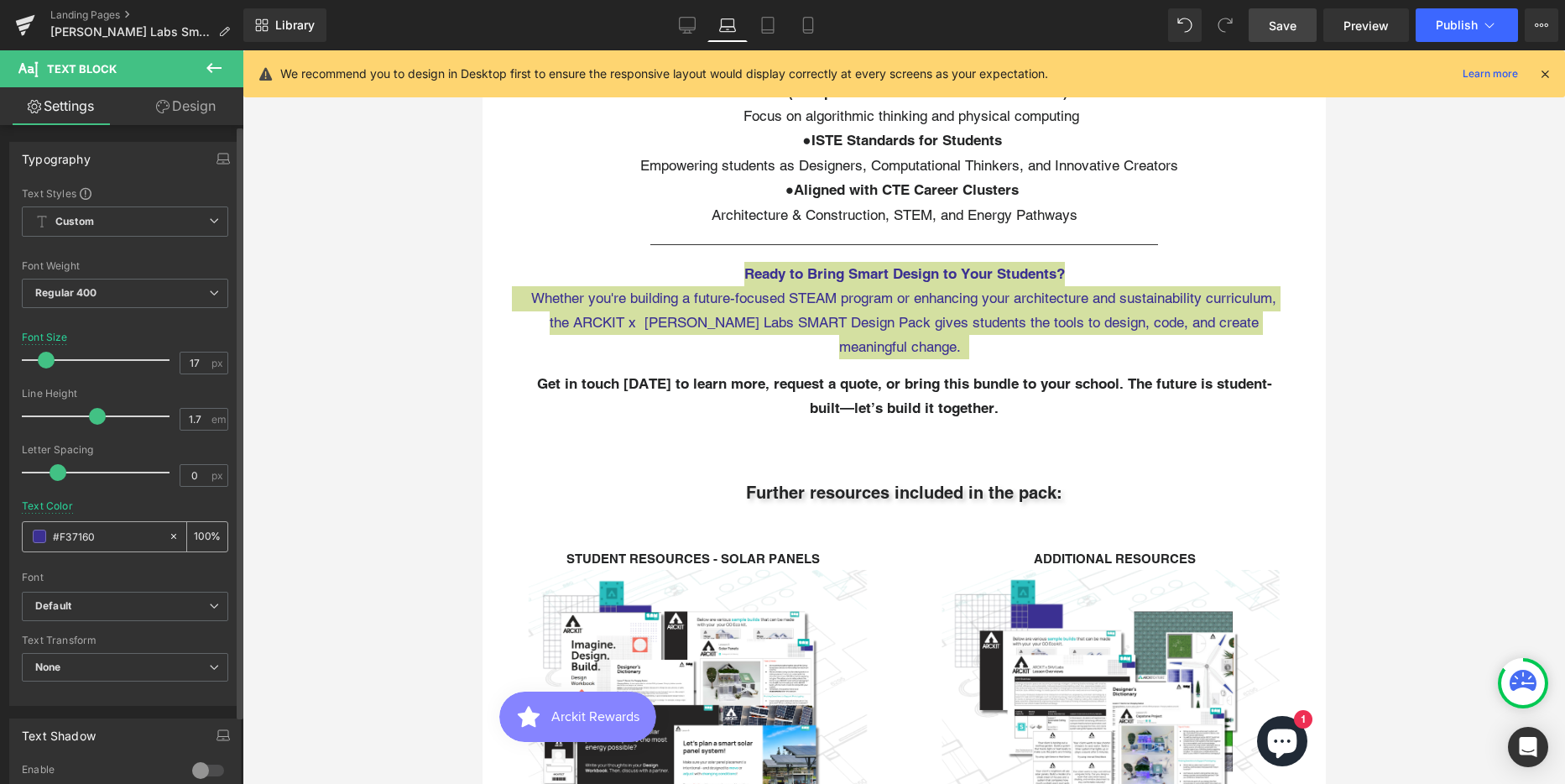
click at [83, 538] on input "#F37160" at bounding box center [106, 535] width 107 height 18
click at [85, 534] on input "#F37160" at bounding box center [106, 535] width 107 height 18
click at [1386, 303] on div at bounding box center [903, 417] width 1323 height 734
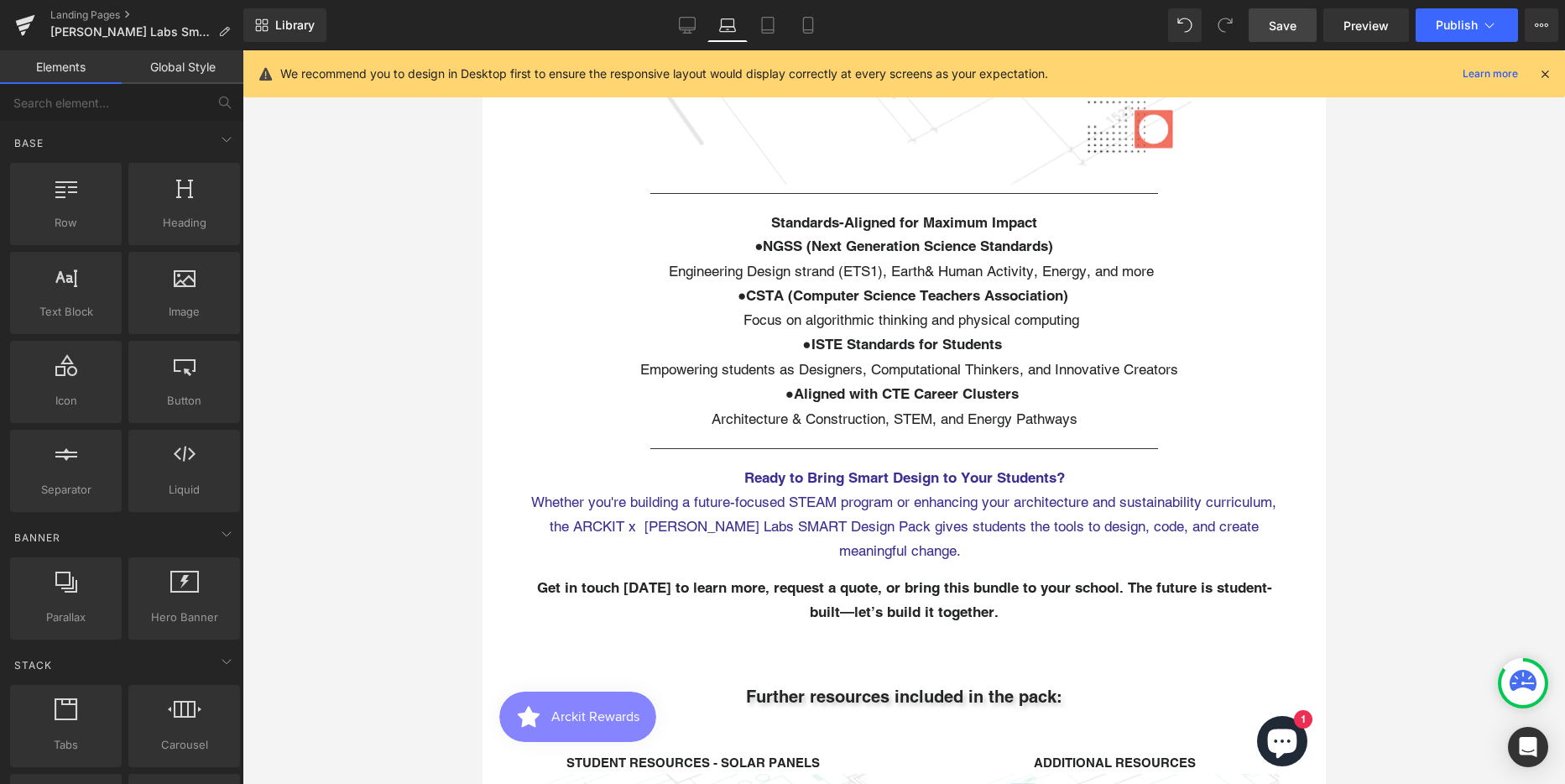
scroll to position [3850, 0]
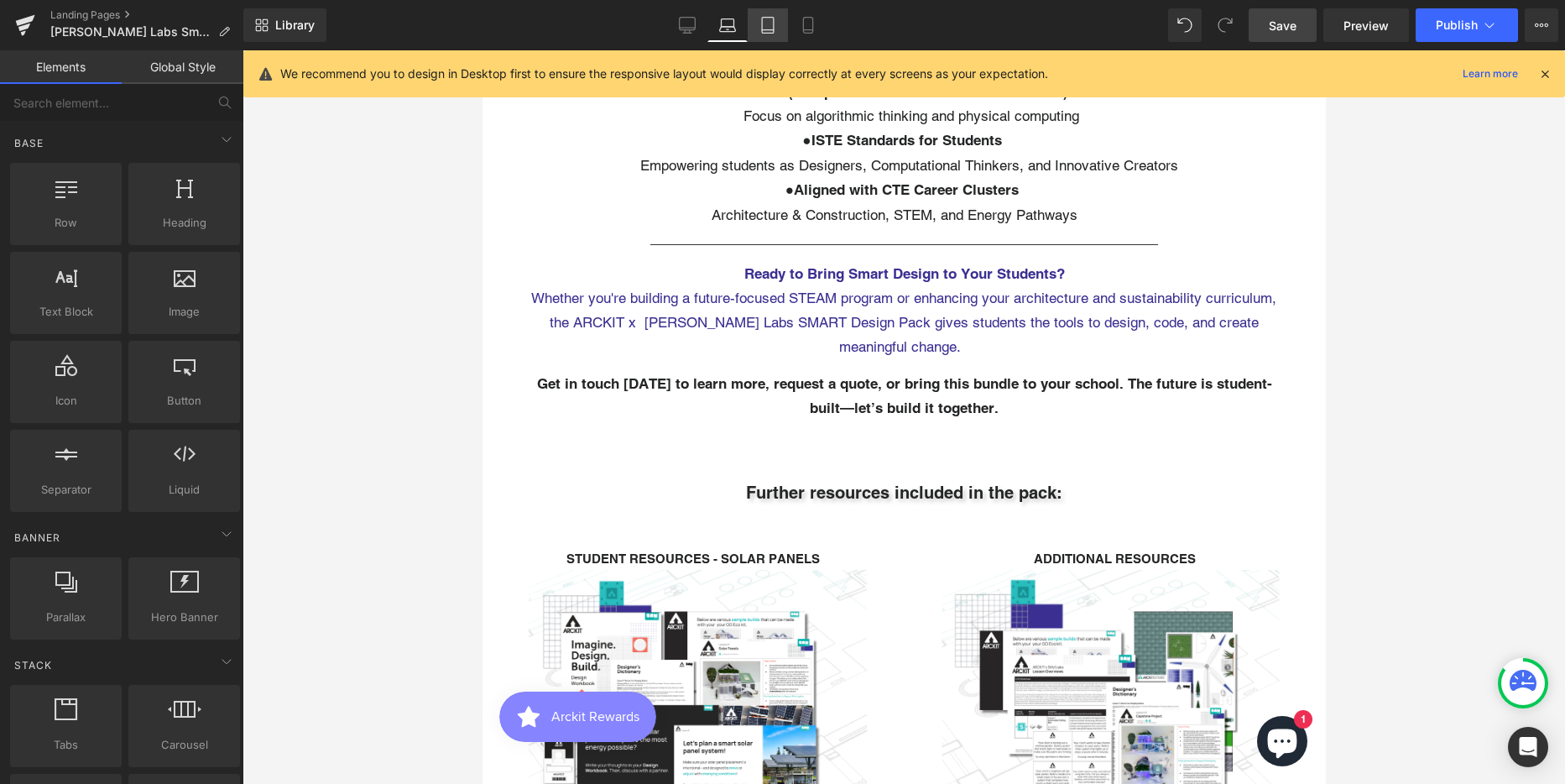
click at [767, 20] on icon at bounding box center [768, 26] width 17 height 17
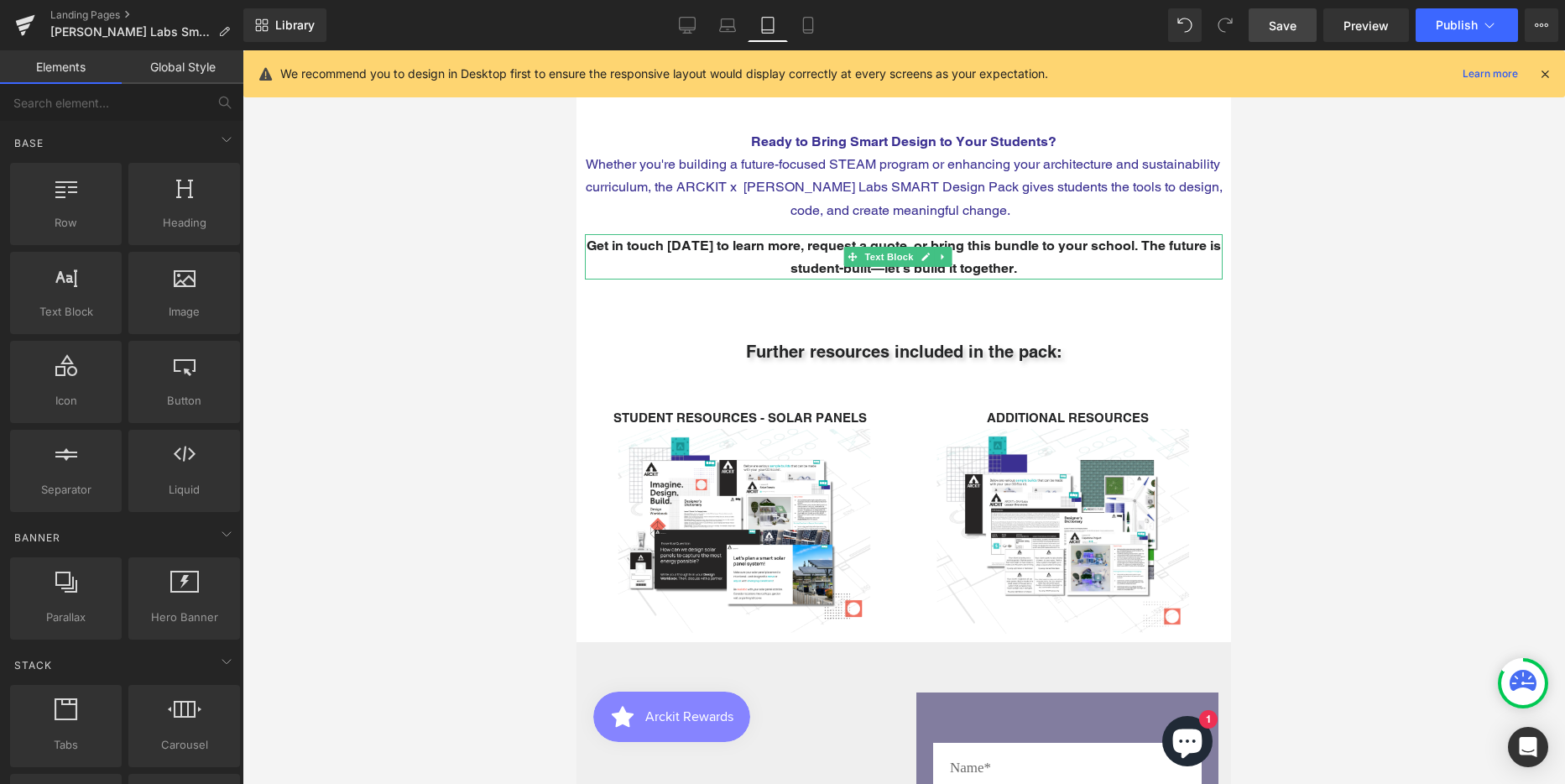
scroll to position [3567, 0]
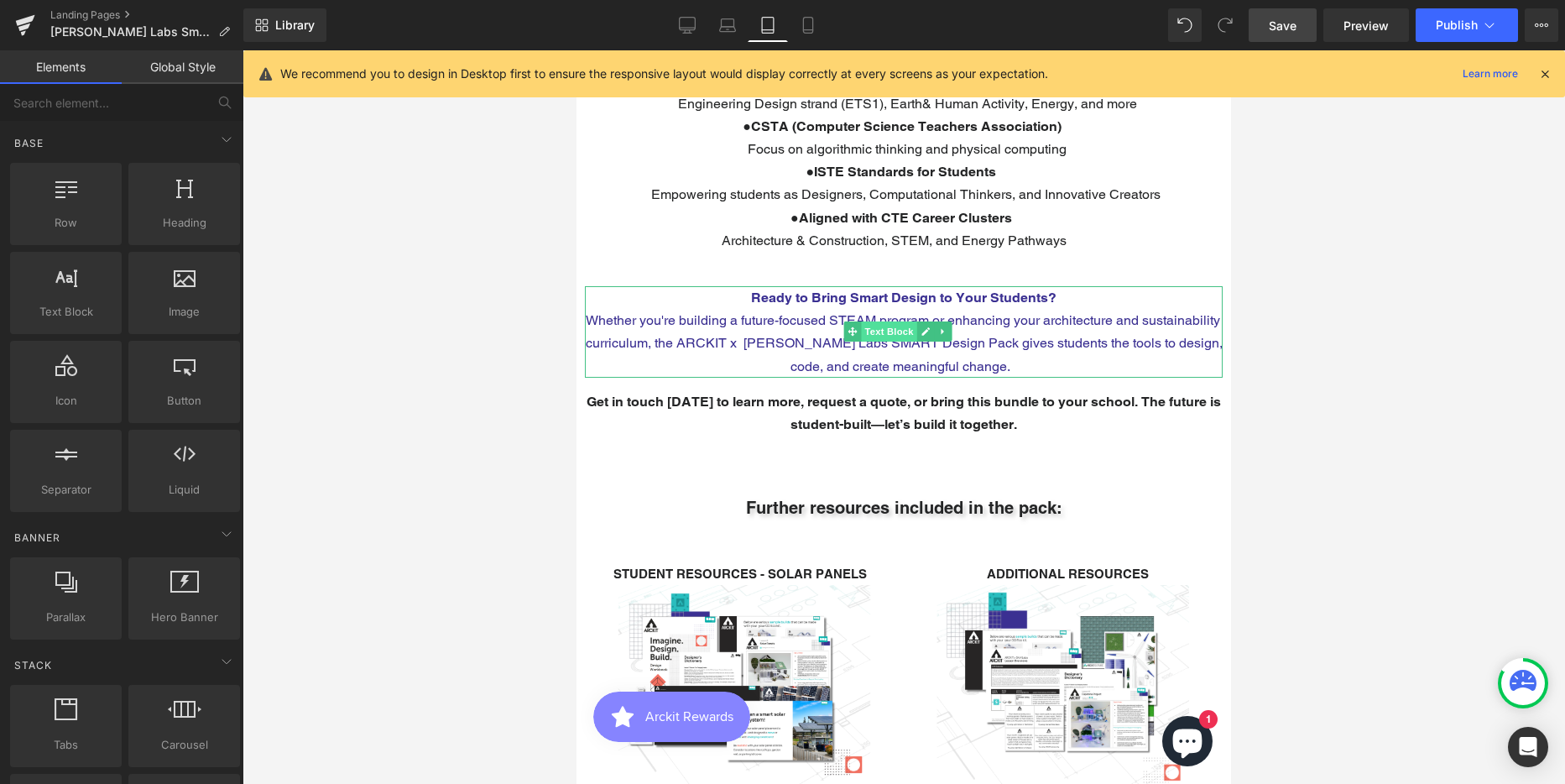
click at [864, 322] on span "Text Block" at bounding box center [889, 331] width 55 height 20
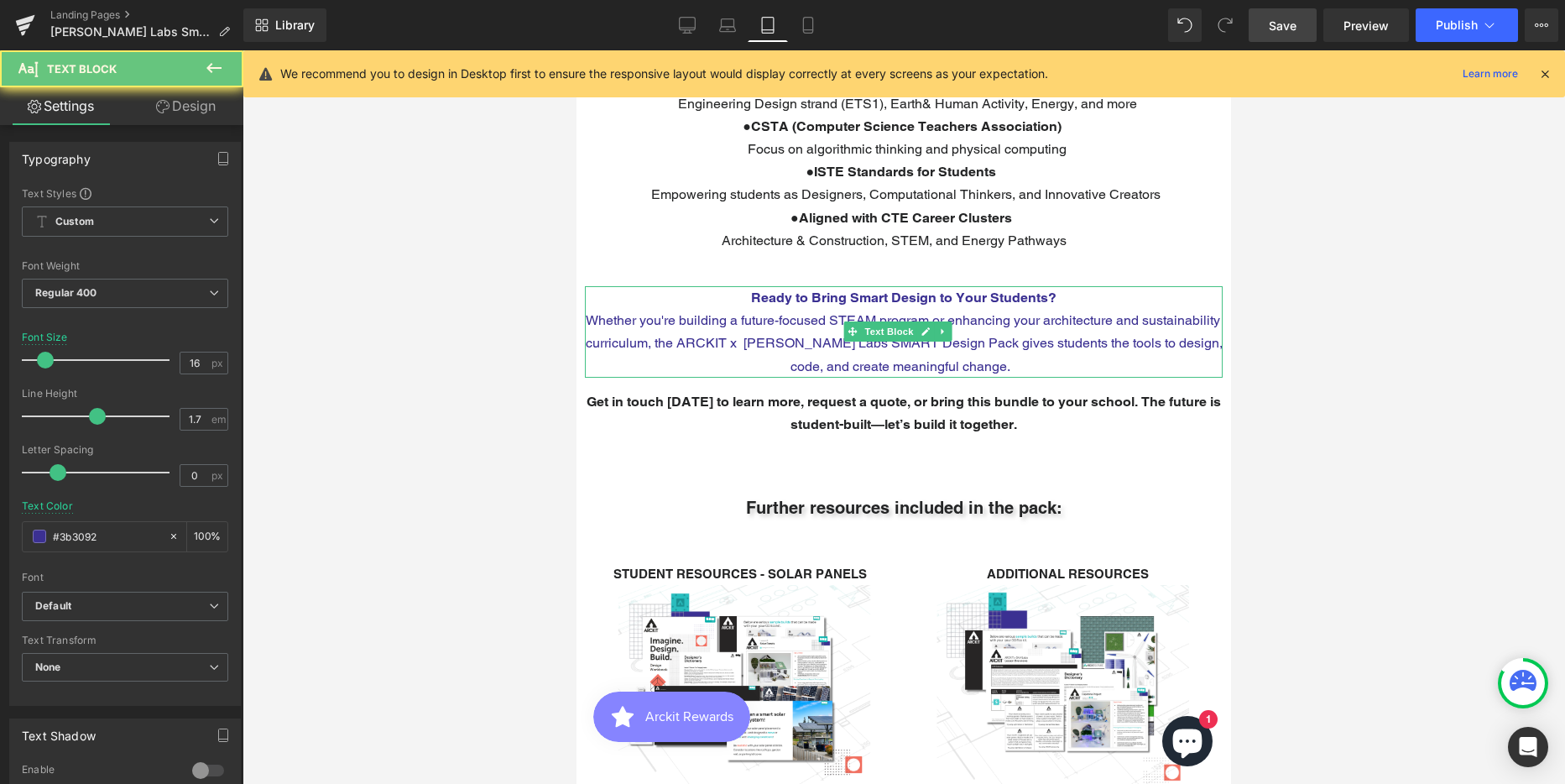
click at [777, 308] on p "Whether you're building a future-focused STEAM program or enhancing your archit…" at bounding box center [904, 343] width 638 height 68
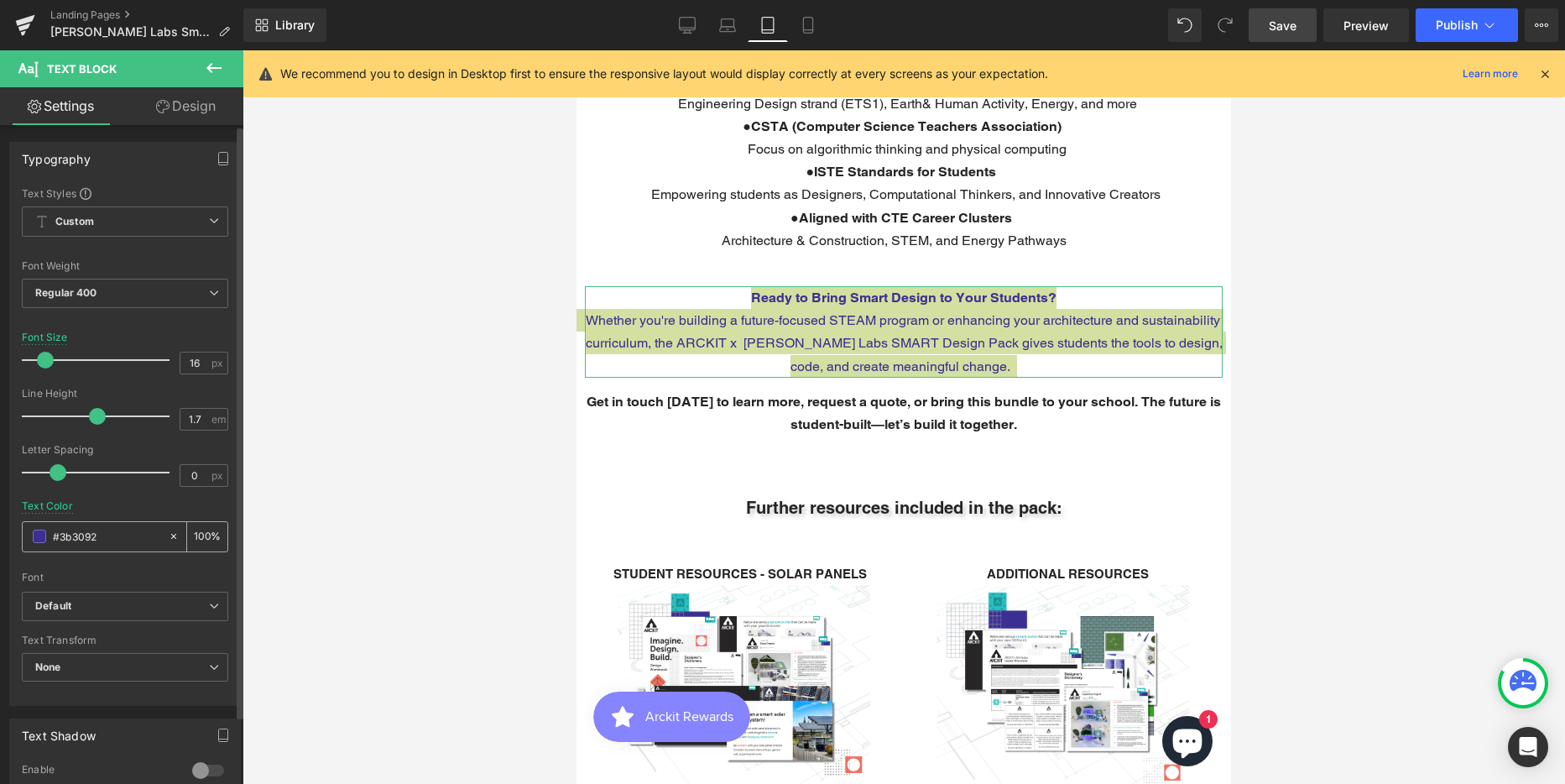
click at [74, 539] on input "#3b3092" at bounding box center [106, 535] width 107 height 18
type input "#F37160"
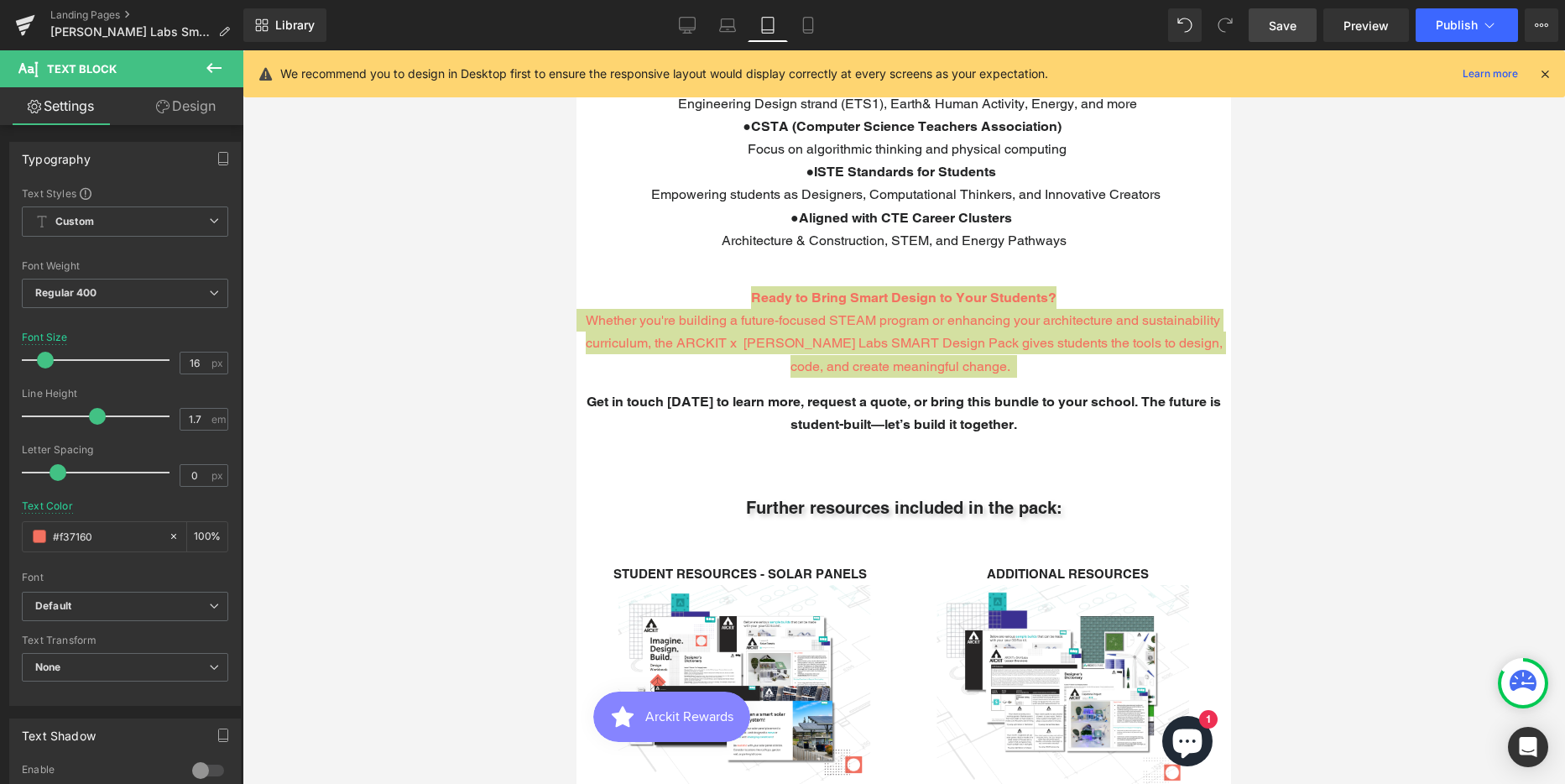
click at [1435, 314] on div at bounding box center [903, 417] width 1323 height 734
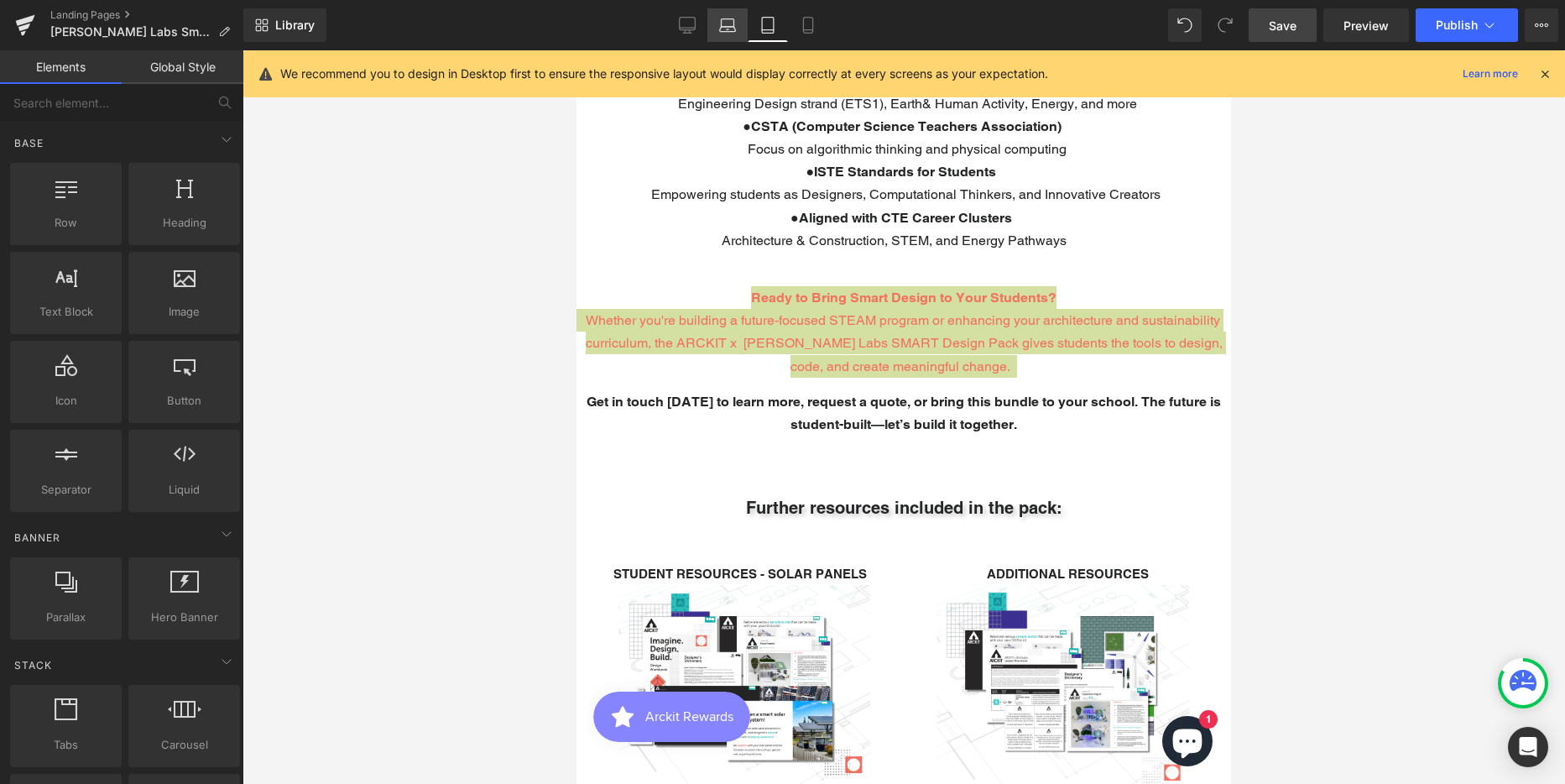
click at [726, 26] on icon at bounding box center [727, 26] width 17 height 17
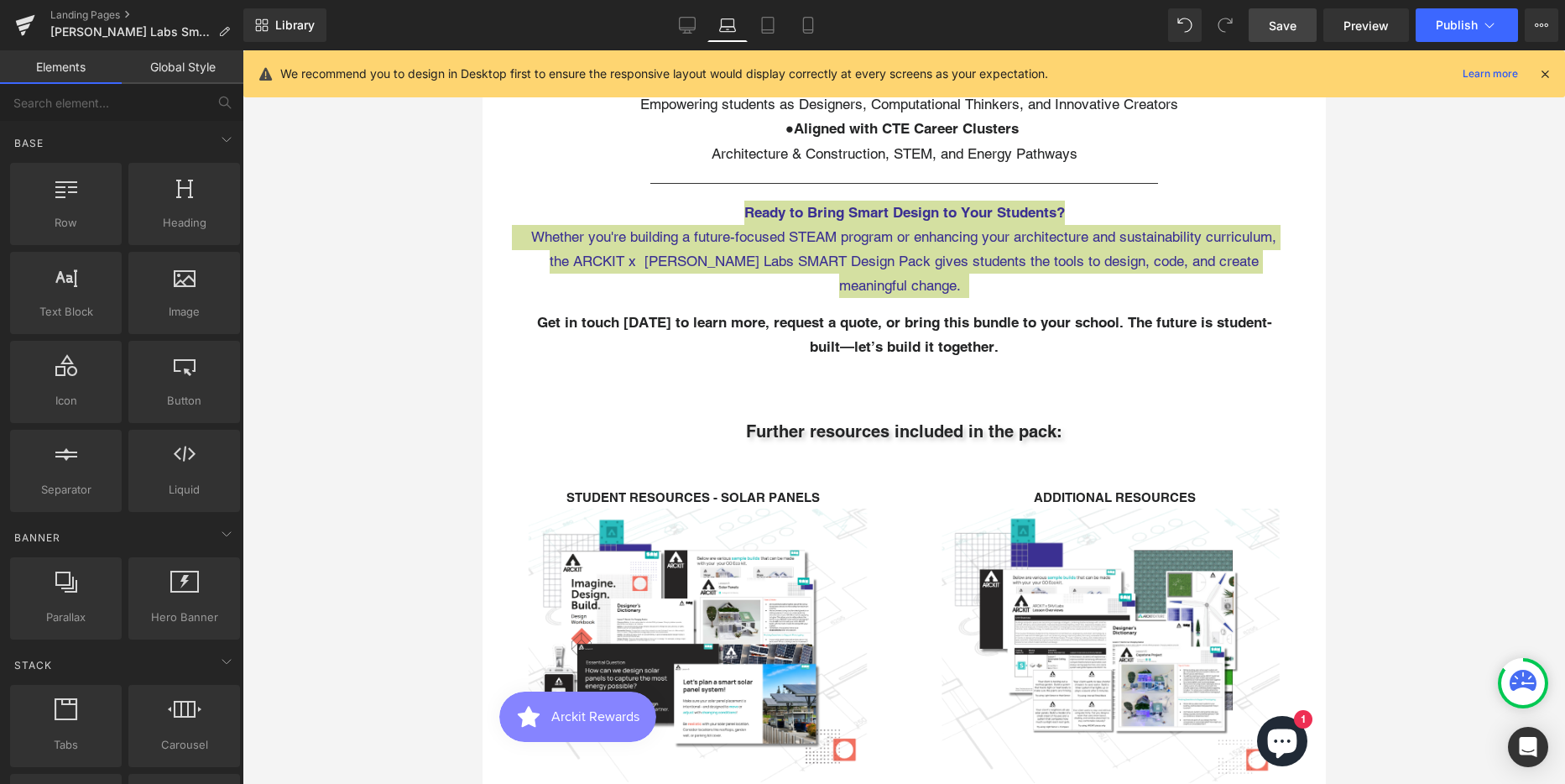
scroll to position [3661, 0]
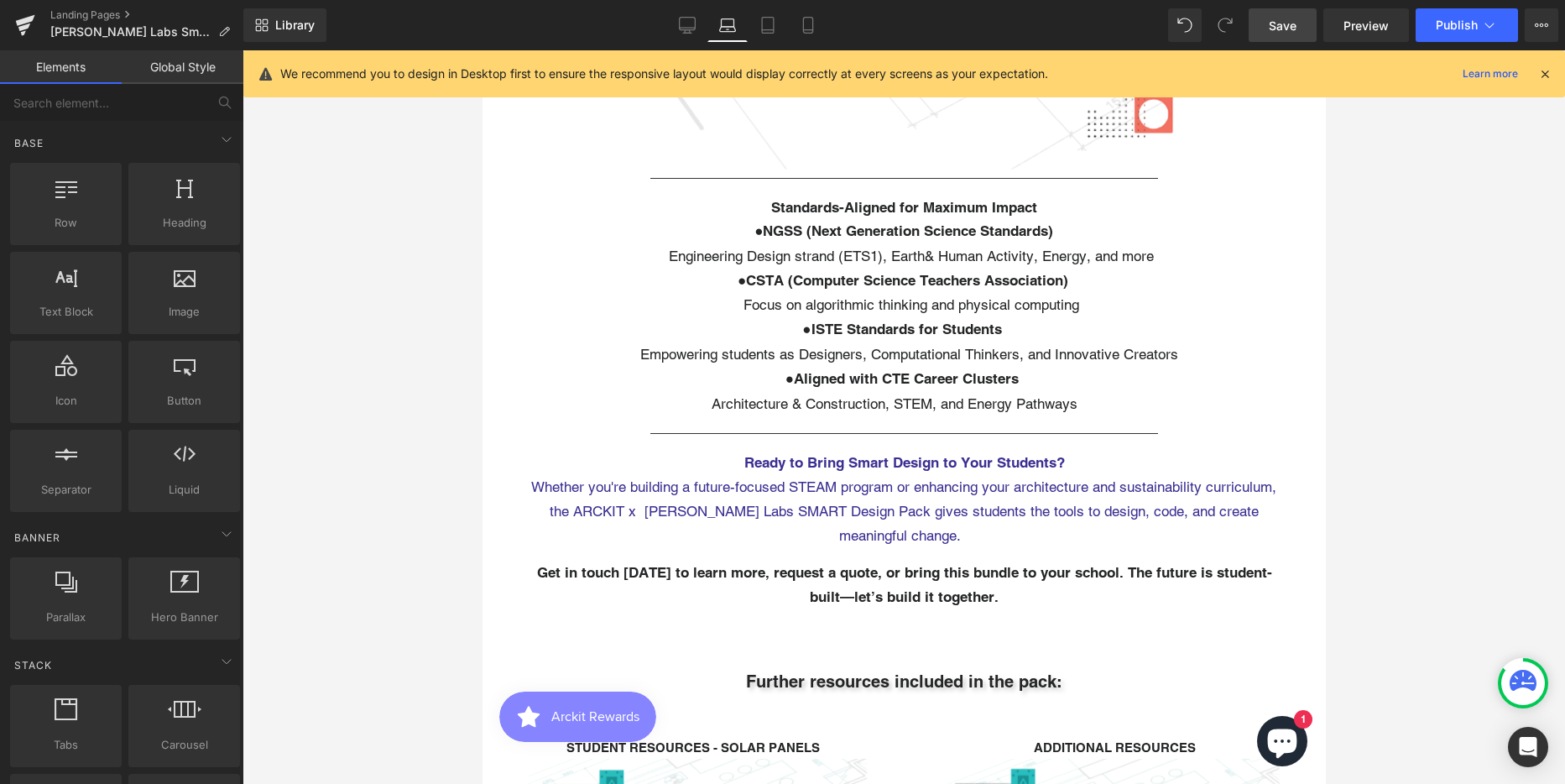
click at [771, 30] on icon at bounding box center [768, 30] width 11 height 0
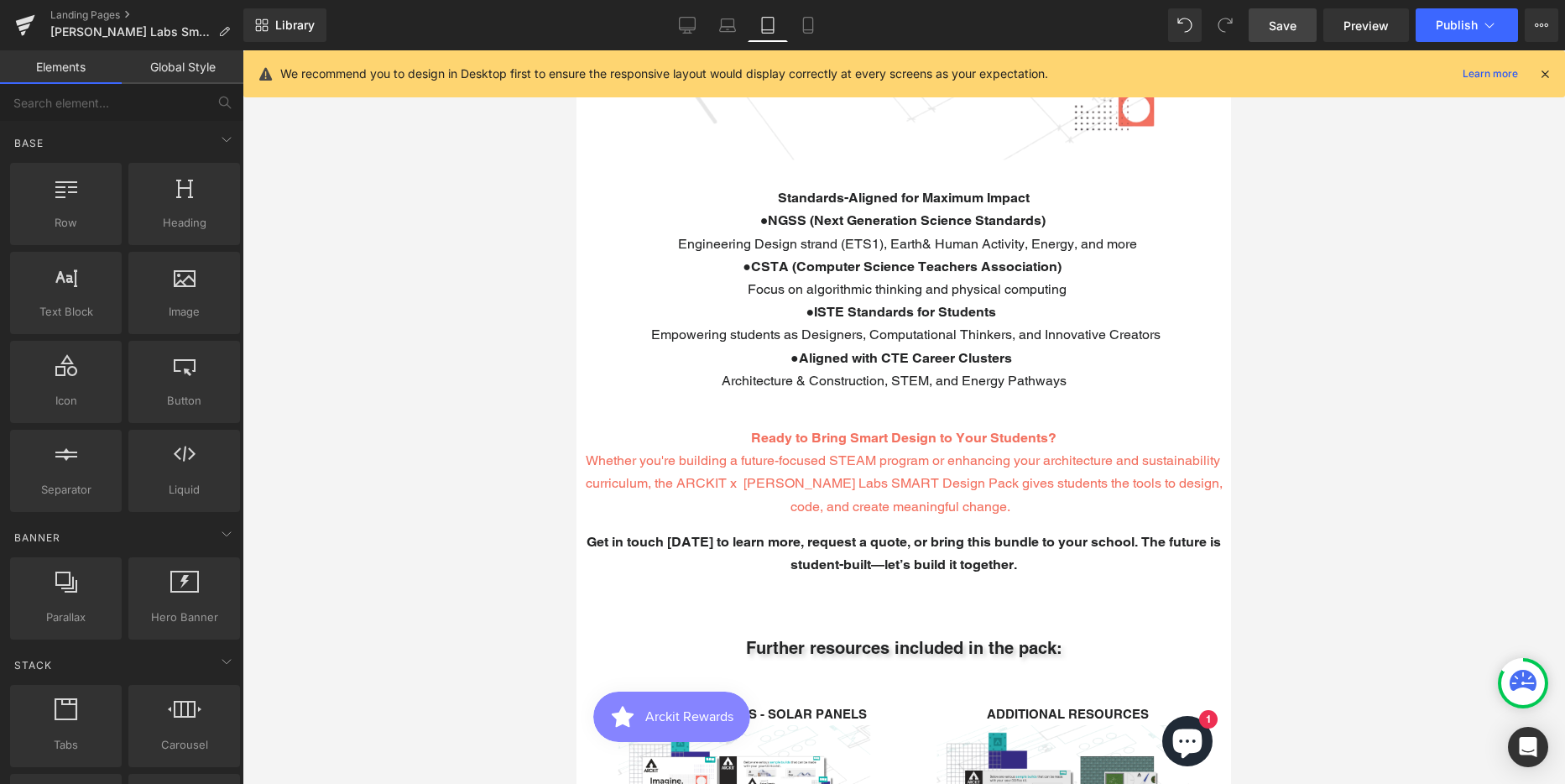
scroll to position [3424, 0]
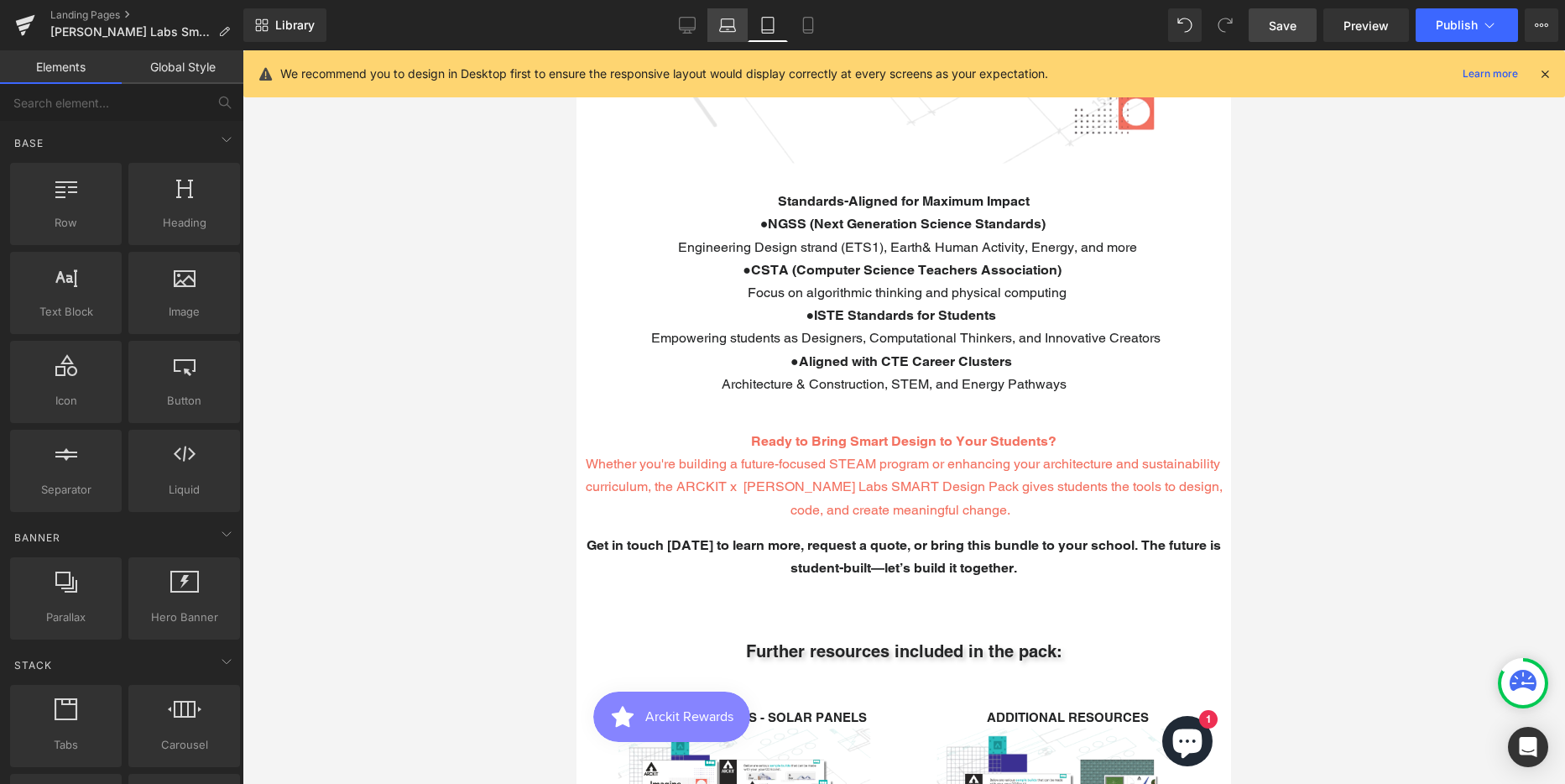
click at [731, 28] on icon at bounding box center [727, 26] width 17 height 17
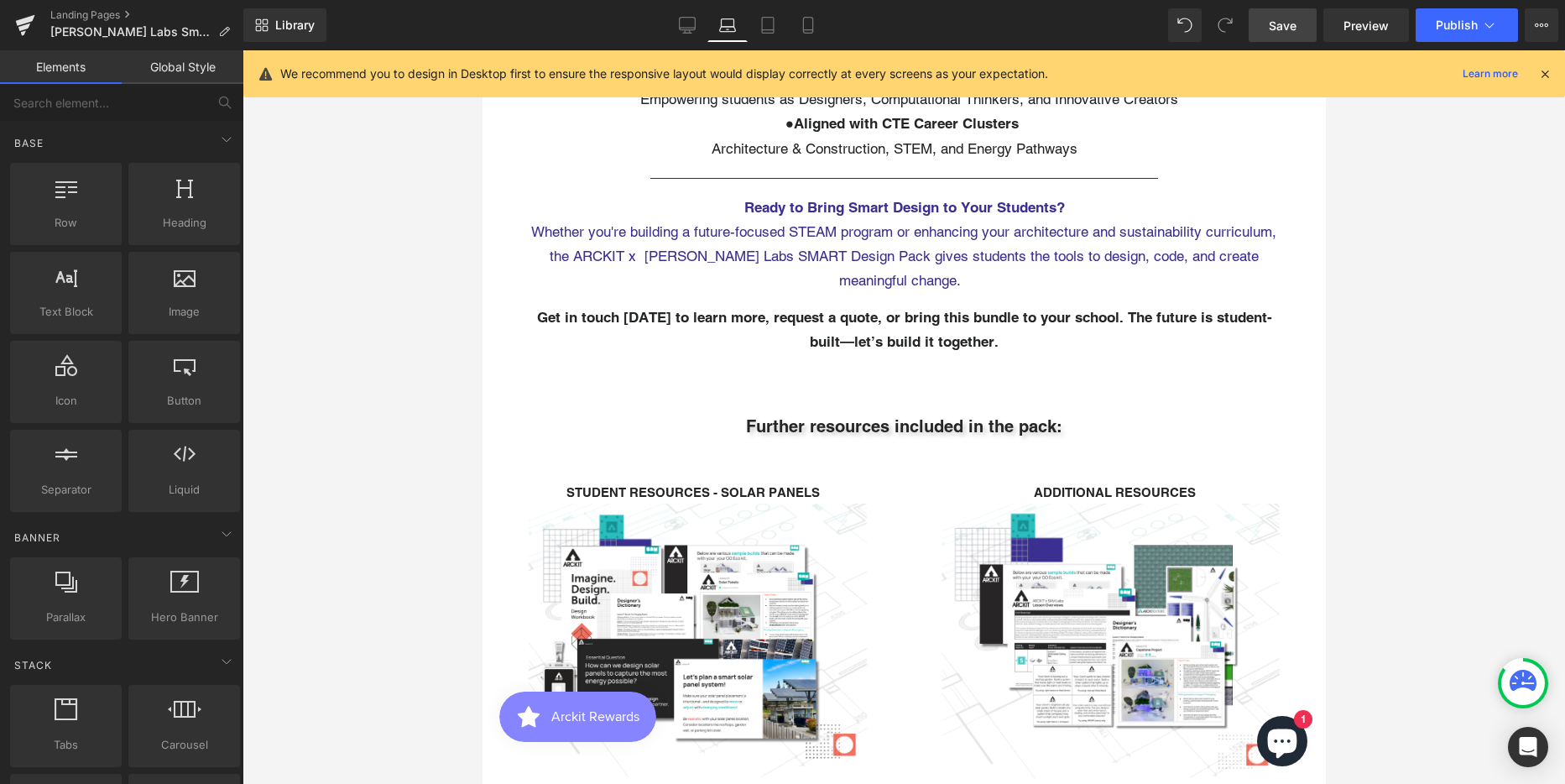
scroll to position [3901, 0]
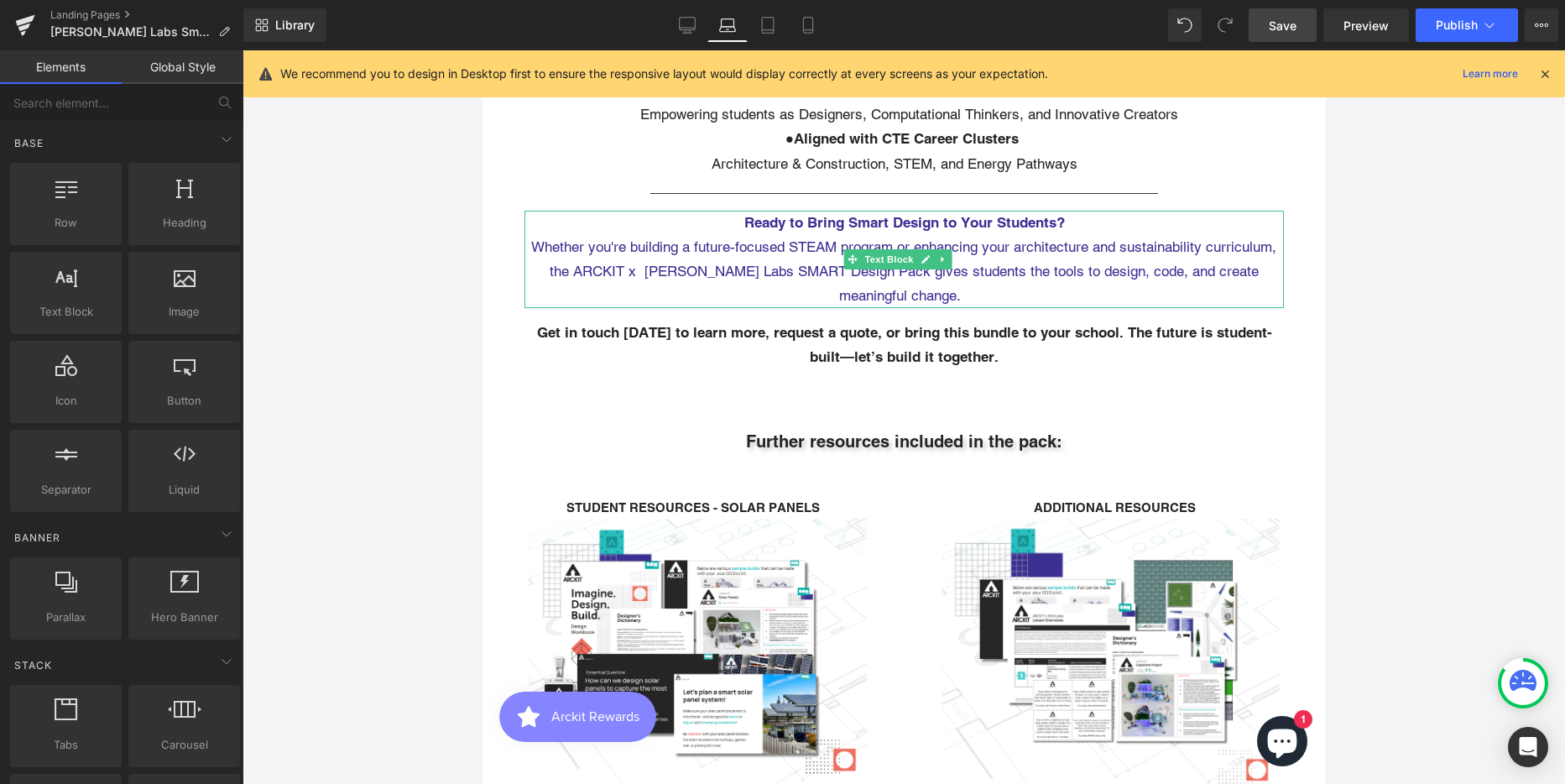
click at [820, 238] on span "Whether you're building a future-focused STEAM program or enhancing your archit…" at bounding box center [903, 271] width 745 height 66
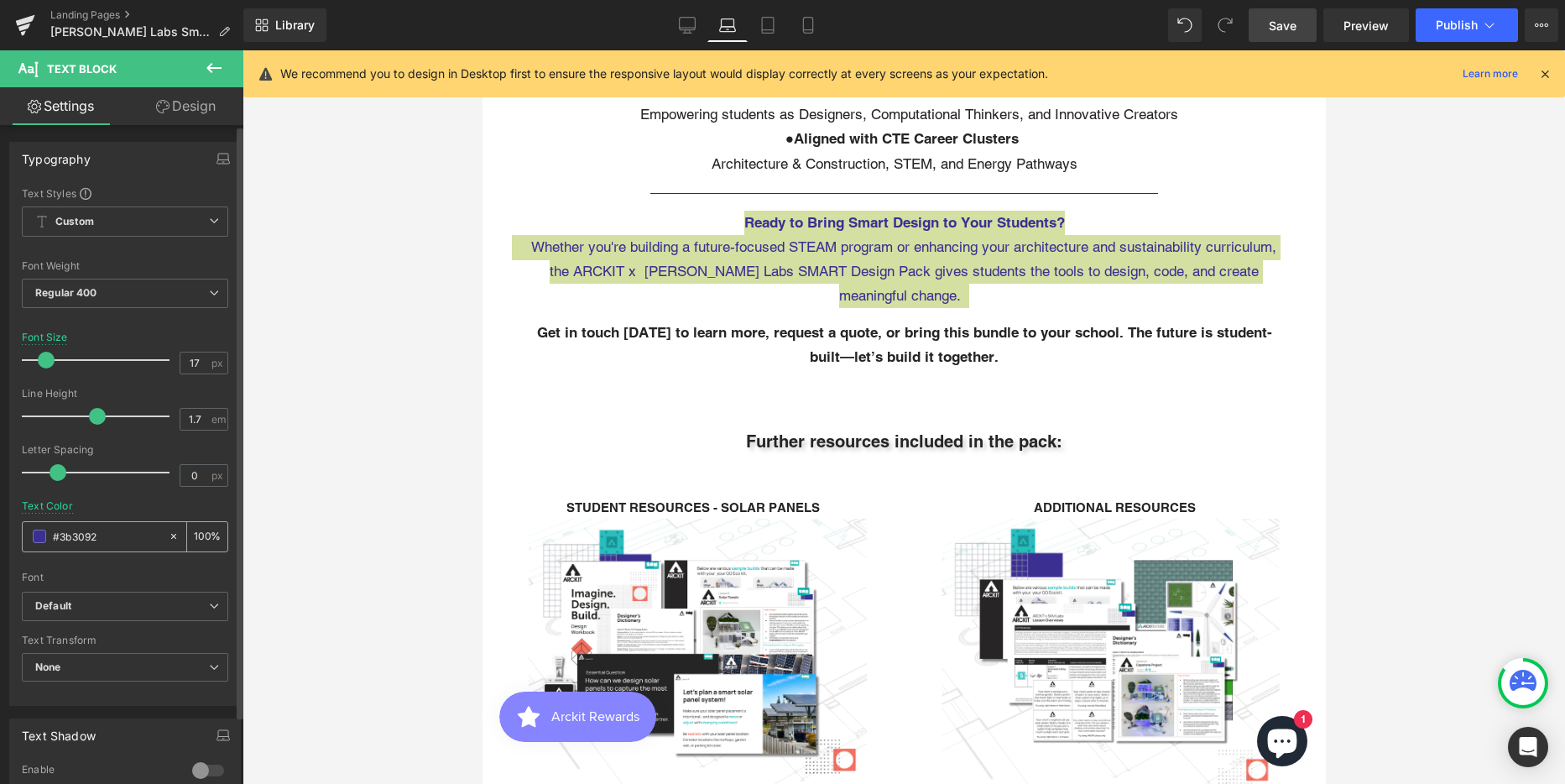
click at [86, 534] on input "#3b3092" at bounding box center [106, 535] width 107 height 18
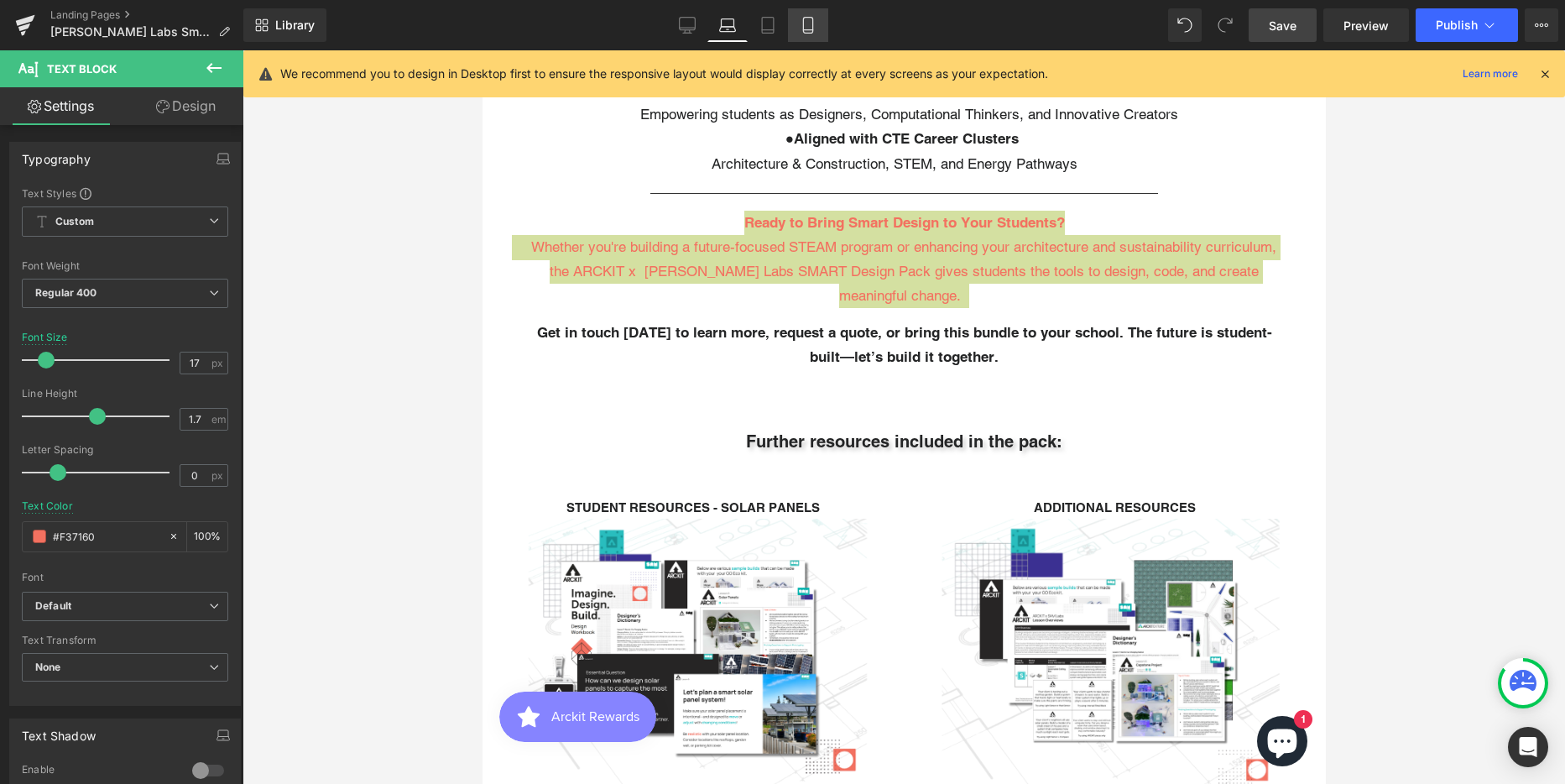
type input "#f37160"
click at [819, 28] on link "Mobile" at bounding box center [808, 25] width 40 height 33
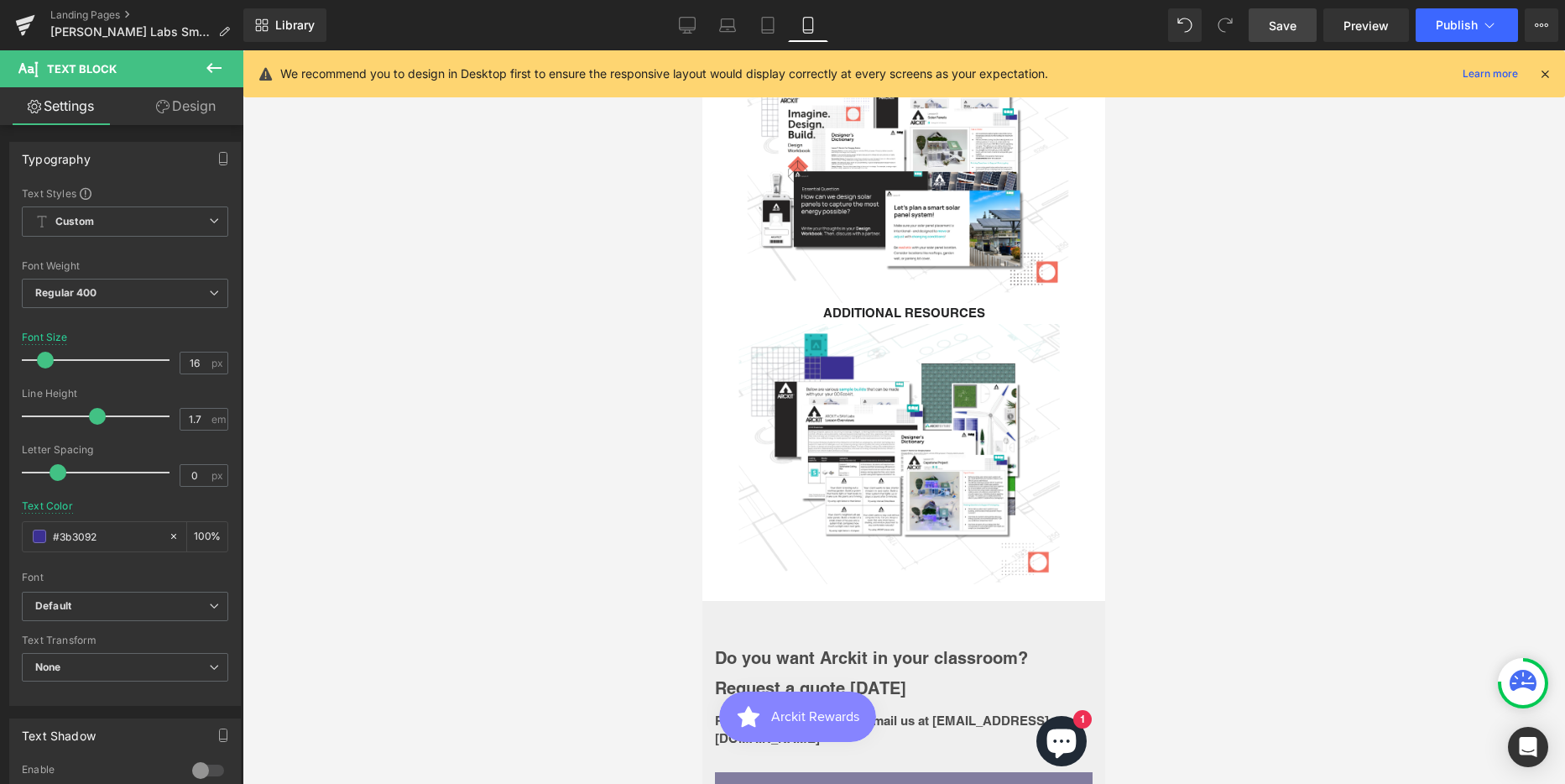
scroll to position [7019, 390]
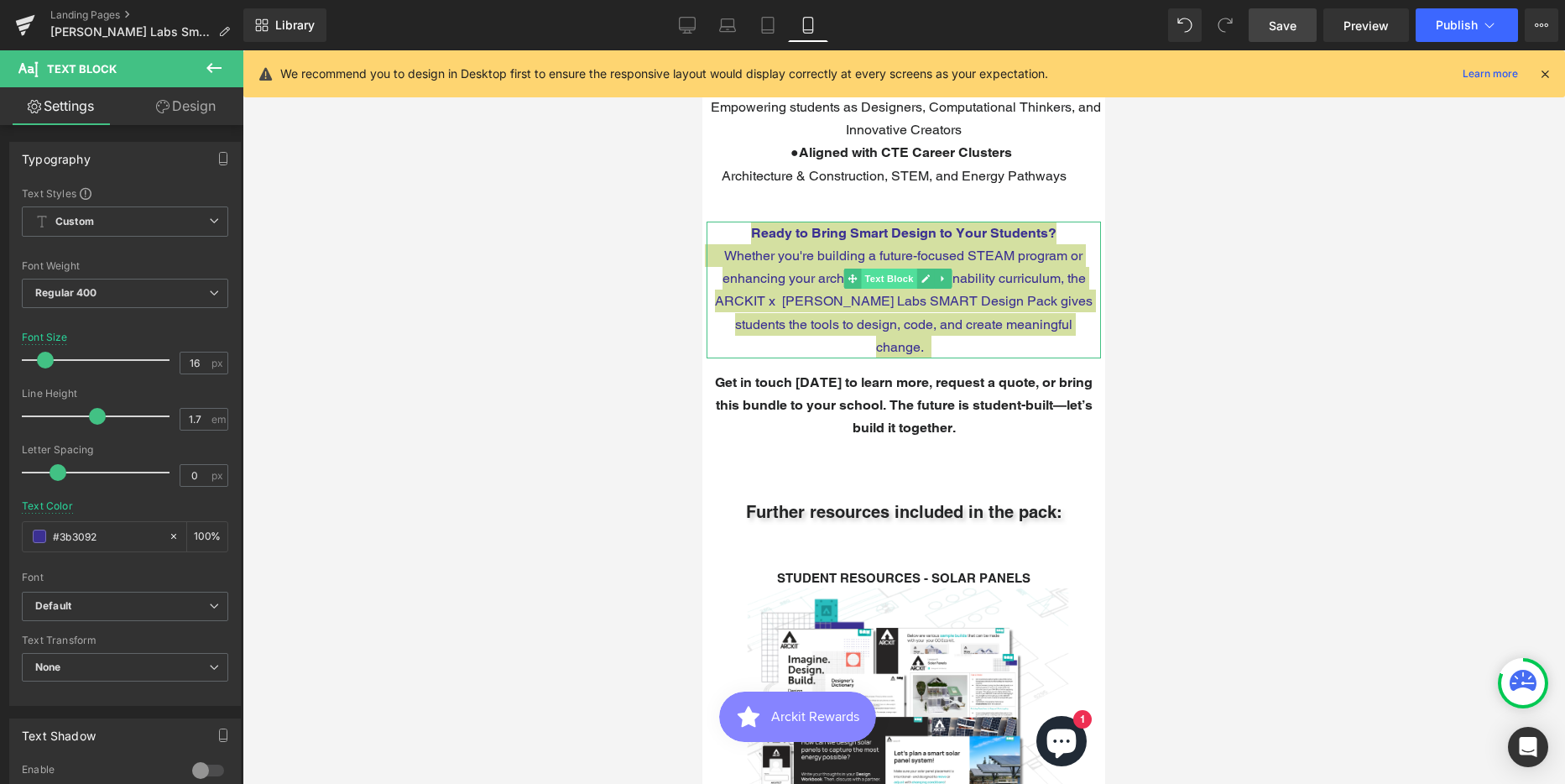
click at [897, 269] on span "Text Block" at bounding box center [889, 278] width 55 height 20
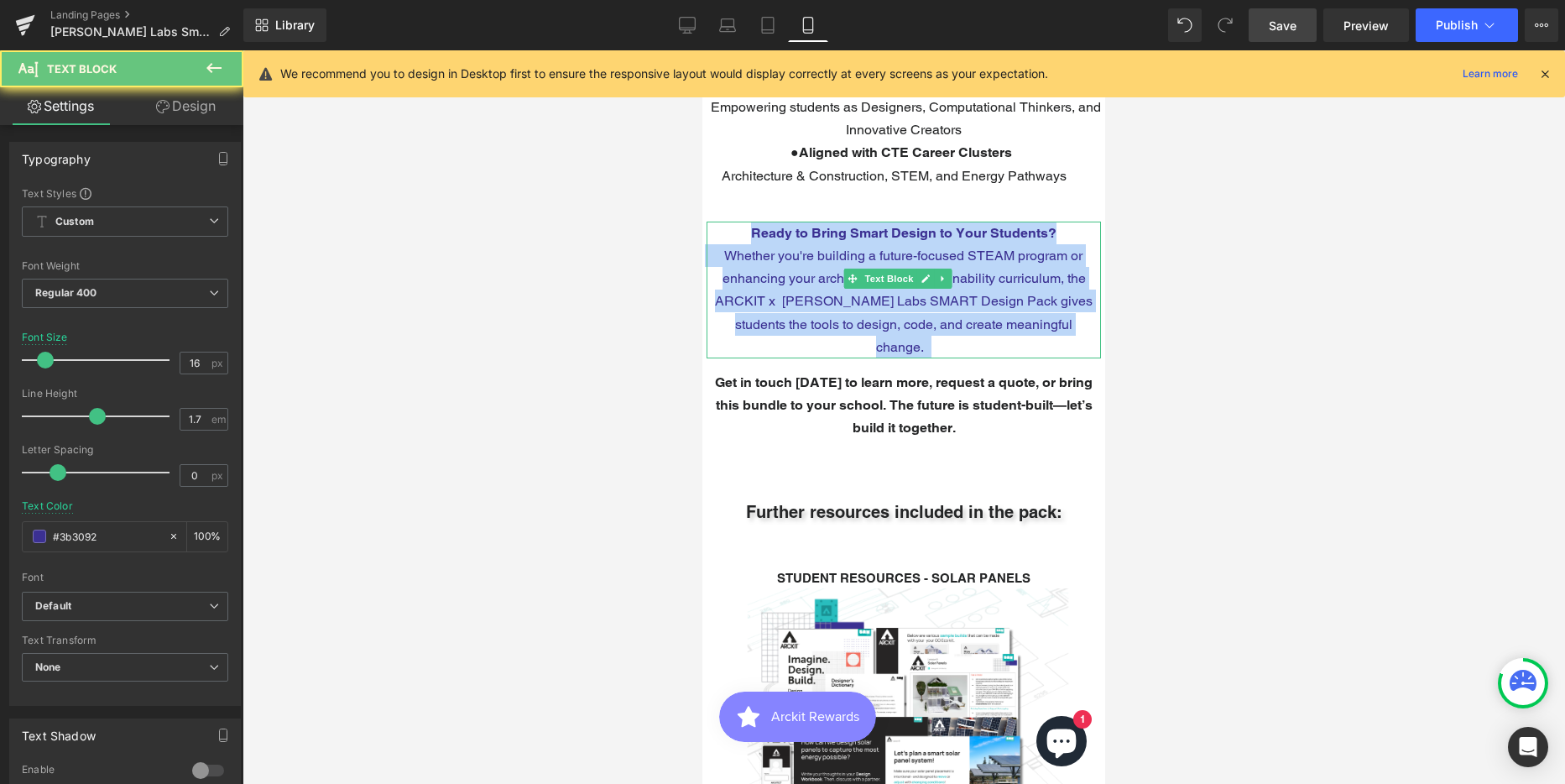
click at [864, 244] on p "Whether you're building a future-focused STEAM program or enhancing your archit…" at bounding box center [903, 301] width 394 height 114
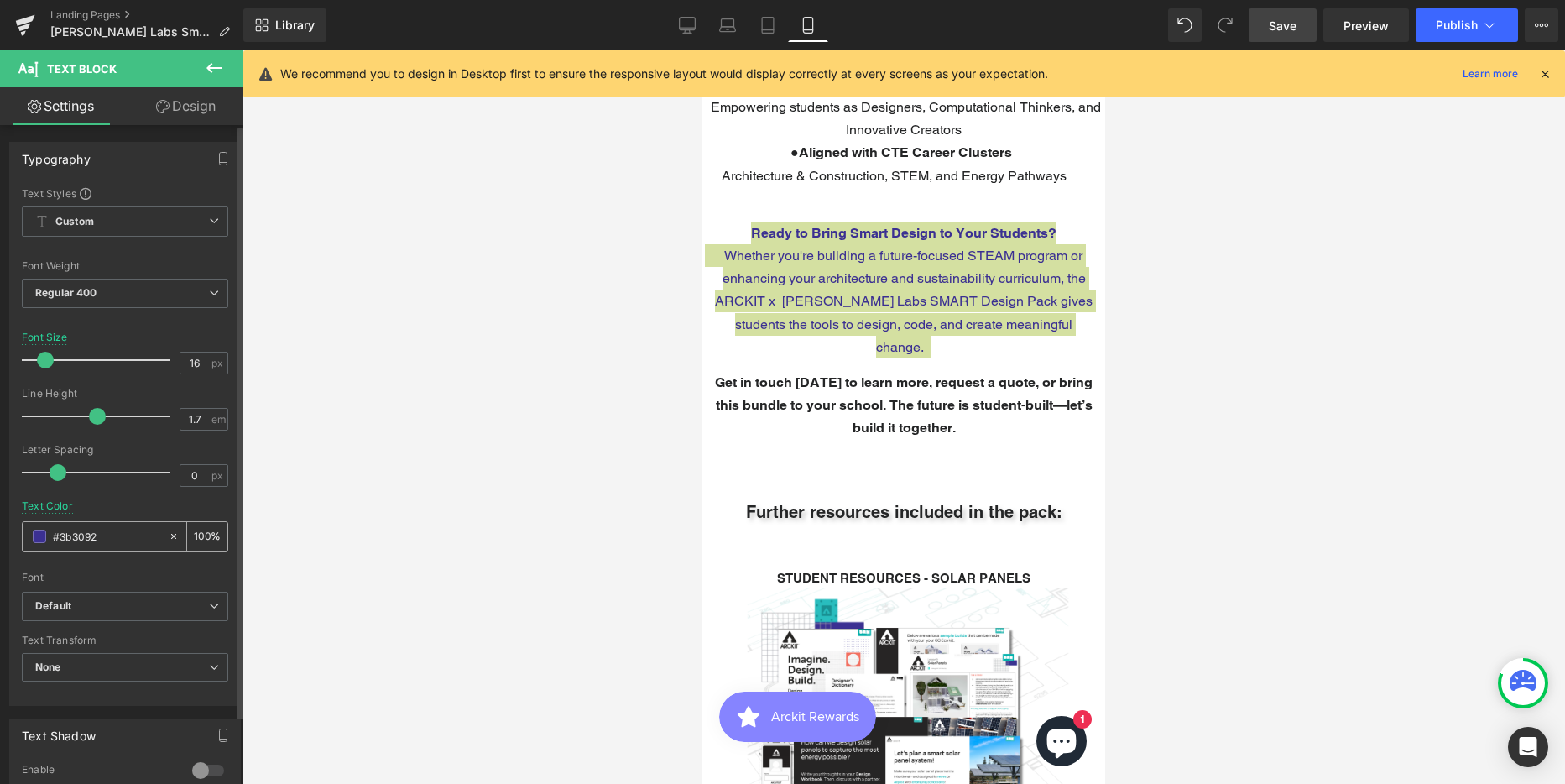
click at [81, 538] on input "#3b3092" at bounding box center [106, 535] width 107 height 18
click at [447, 341] on div at bounding box center [903, 417] width 1323 height 734
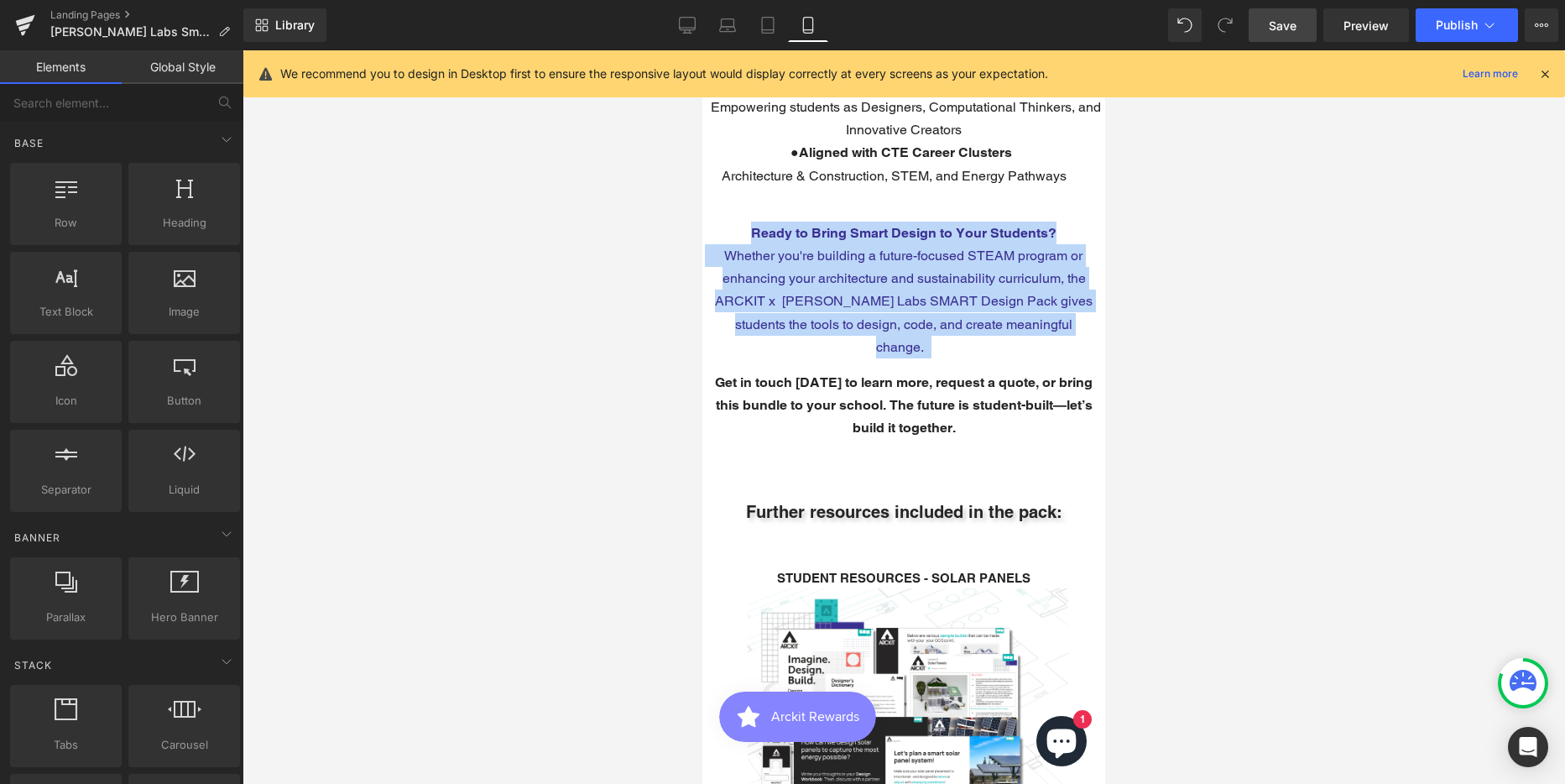
drag, startPoint x: 925, startPoint y: 140, endPoint x: 917, endPoint y: 238, distance: 98.3
click at [926, 168] on span "Architecture & Construction, STEM, and Energy Pathways" at bounding box center [894, 176] width 345 height 16
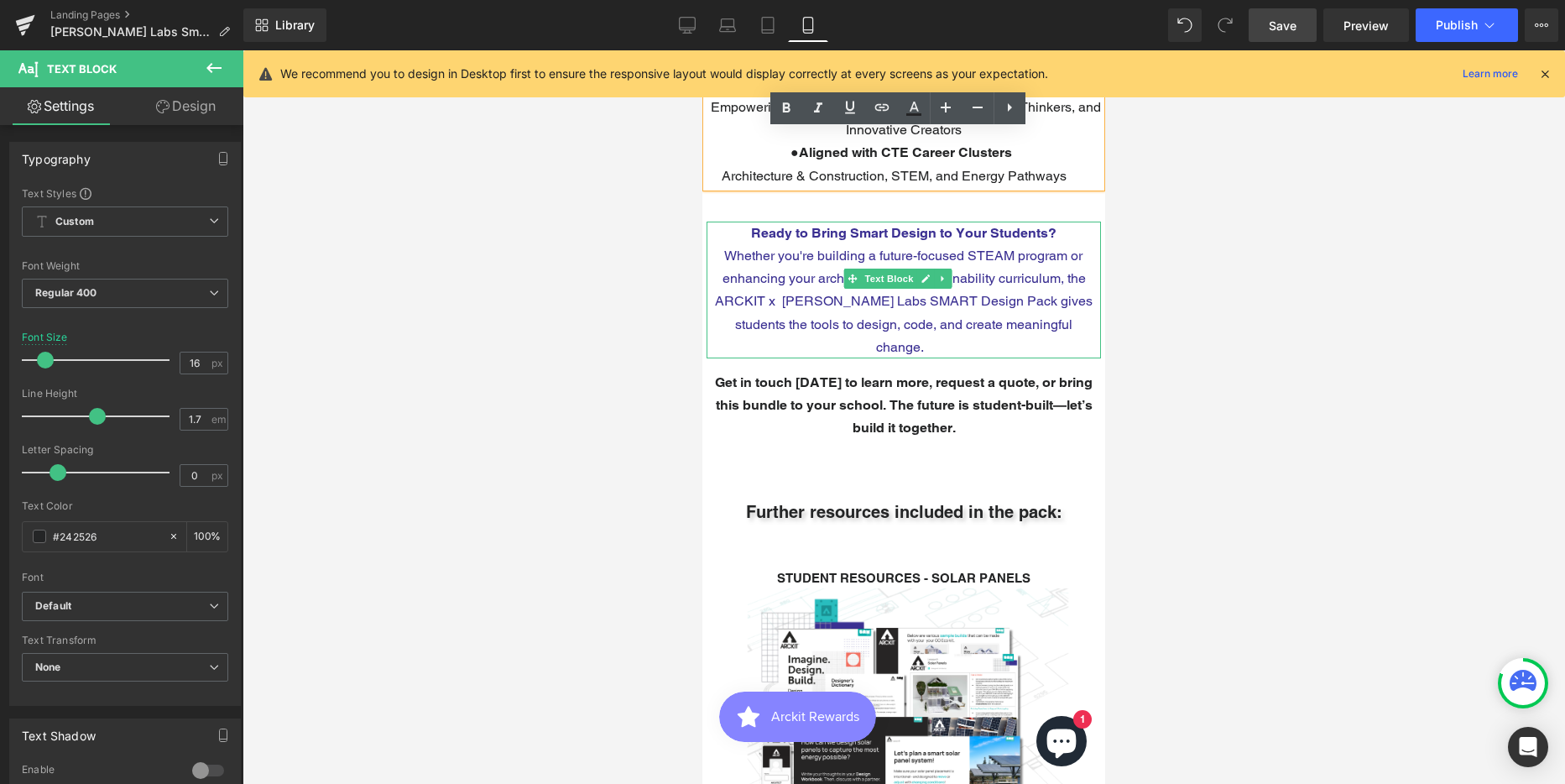
click at [888, 276] on span "Whether you're building a future-focused STEAM program or enhancing your archit…" at bounding box center [904, 301] width 378 height 107
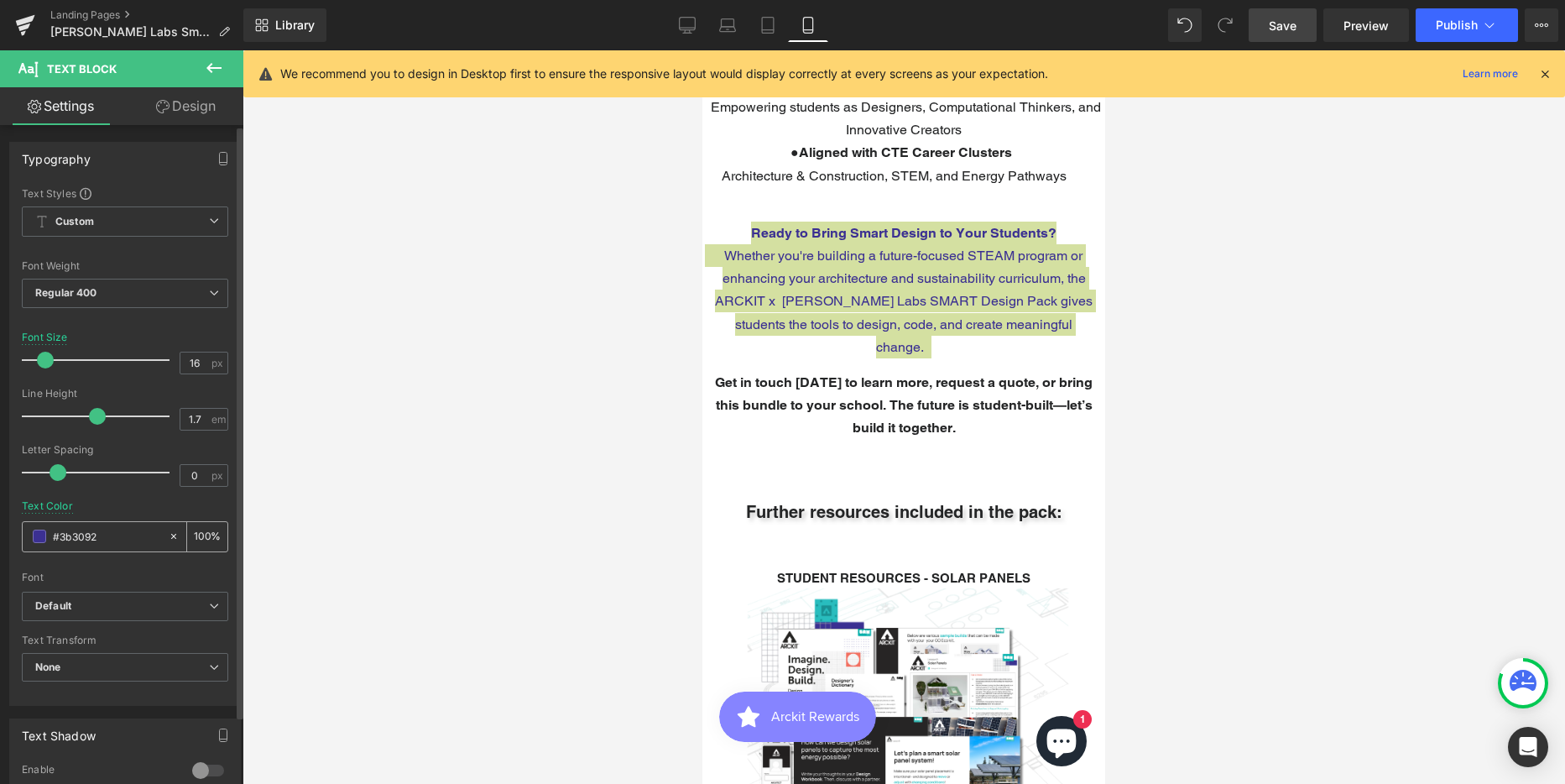
click at [80, 538] on input "#3b3092" at bounding box center [106, 535] width 107 height 18
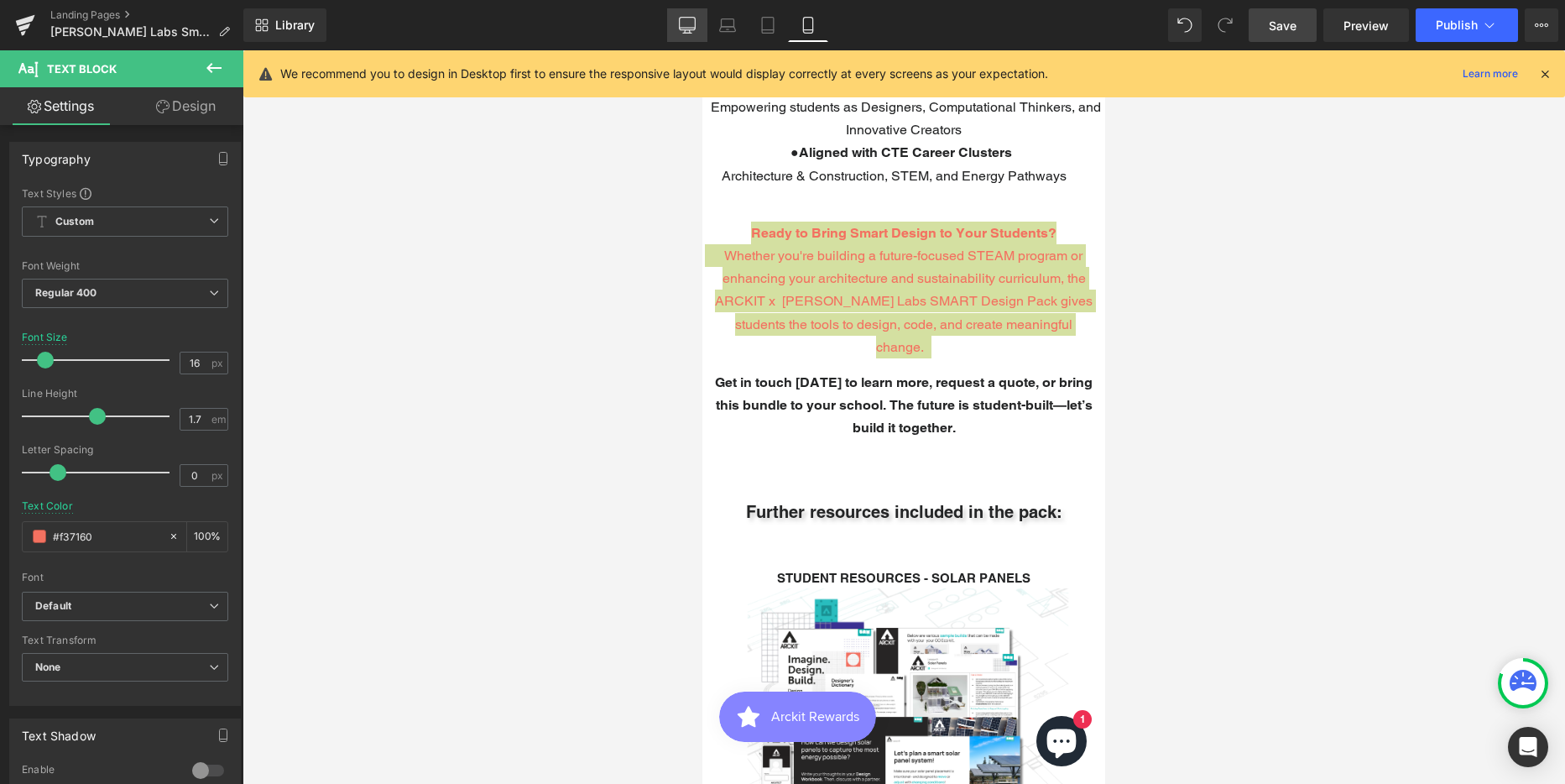
click at [697, 26] on link "Desktop" at bounding box center [688, 25] width 40 height 33
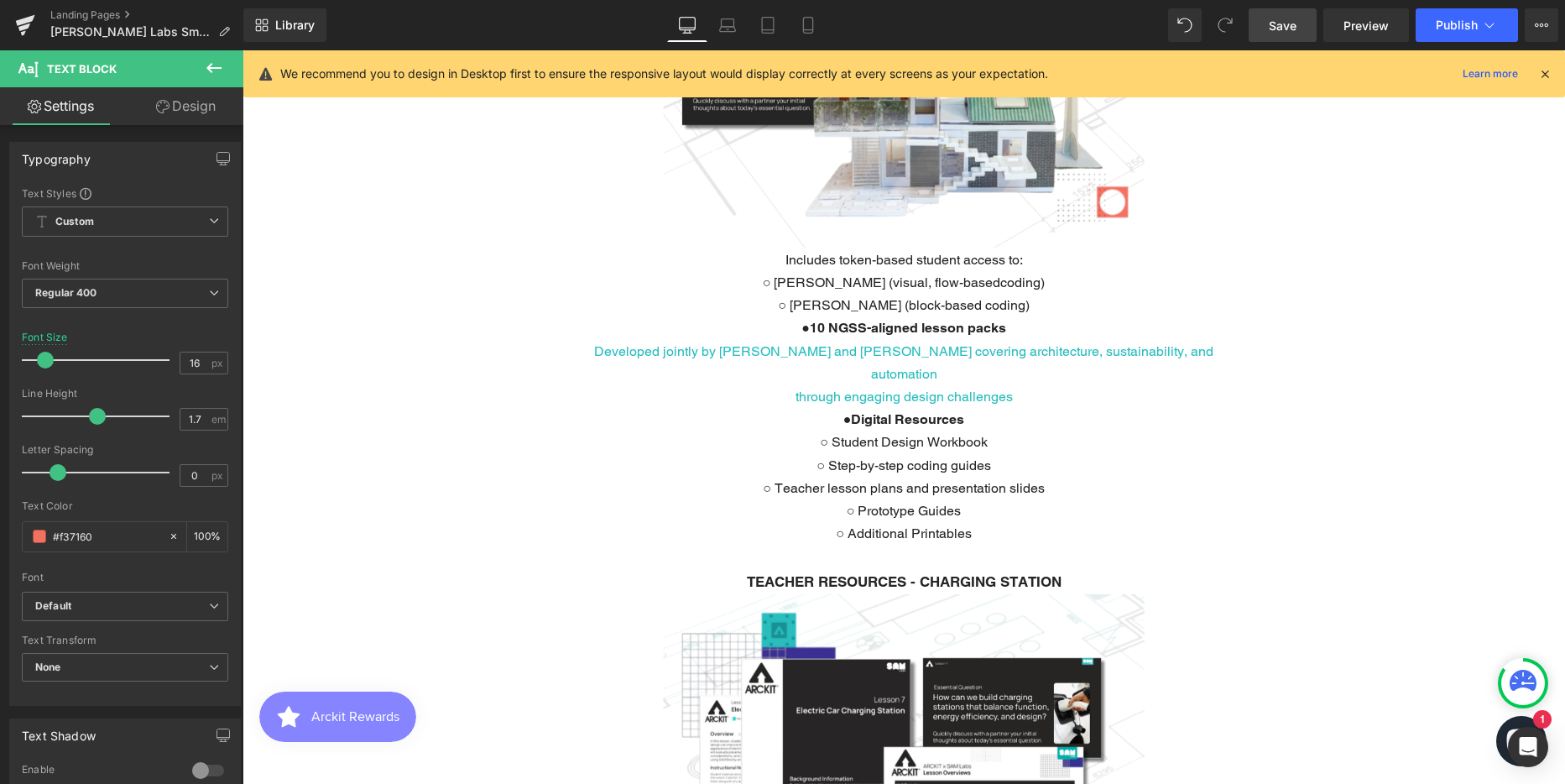
scroll to position [1722, 0]
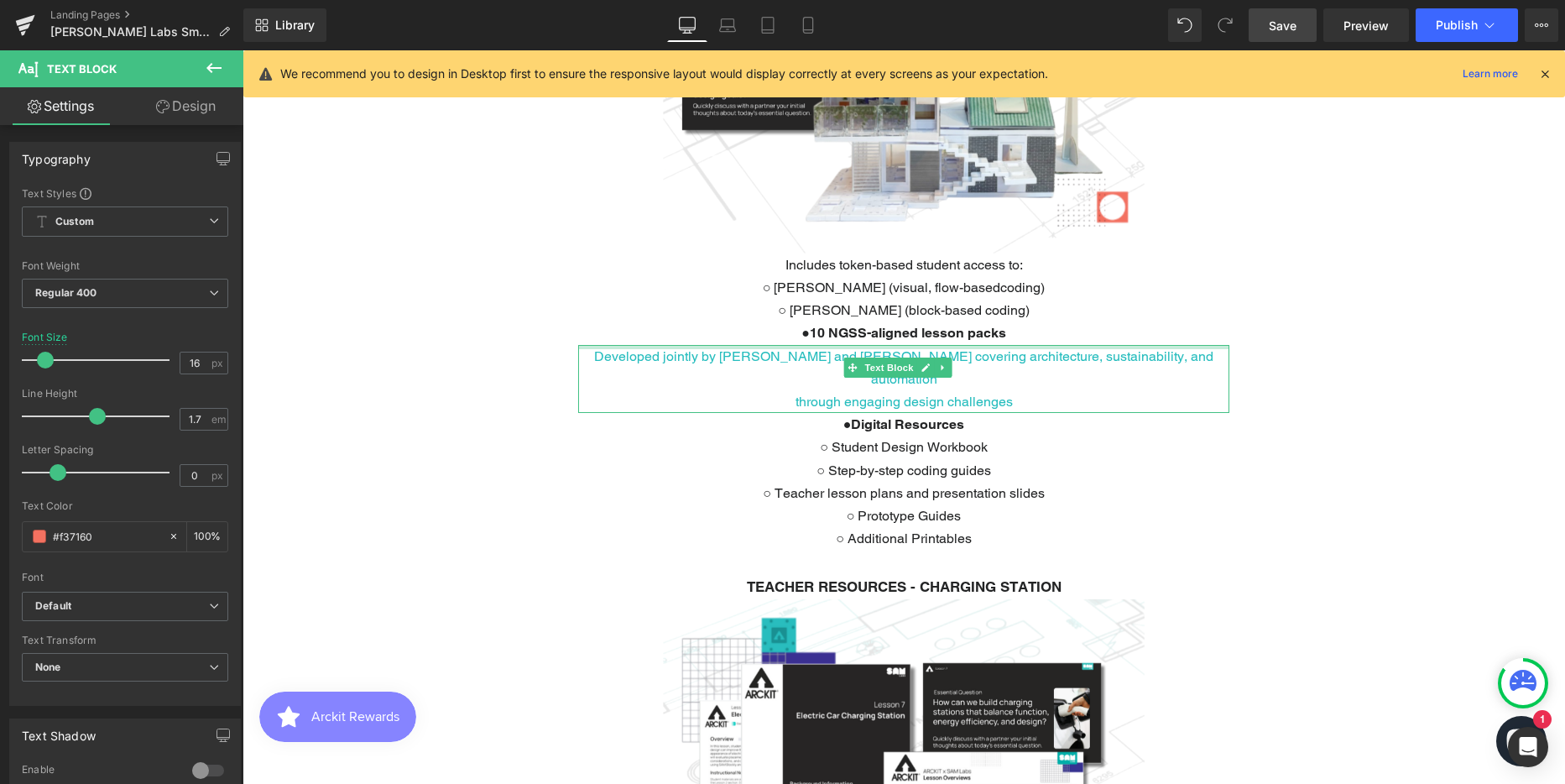
click at [814, 345] on div at bounding box center [904, 346] width 651 height 4
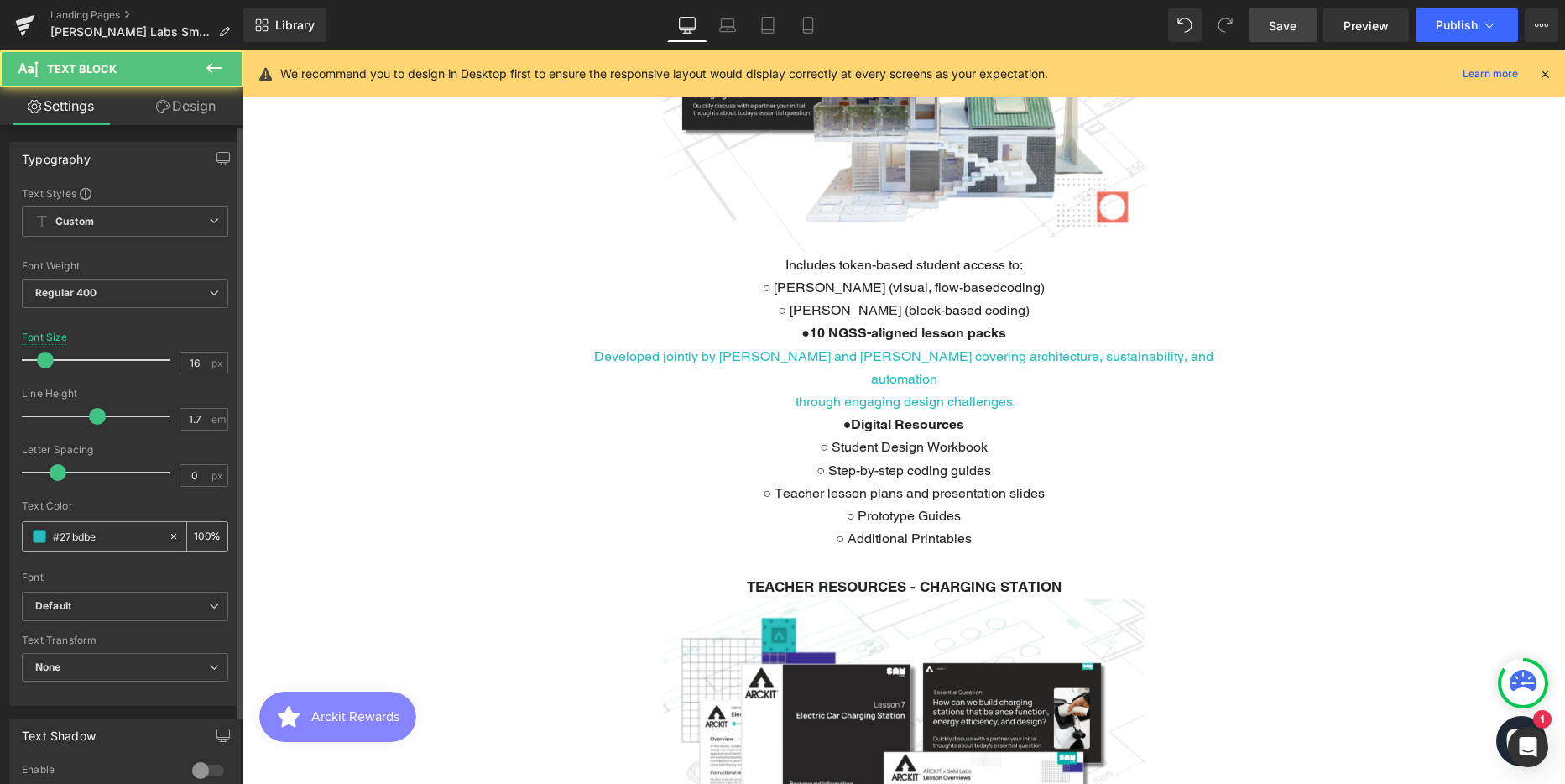
click at [74, 532] on input "#27bdbe" at bounding box center [106, 535] width 107 height 18
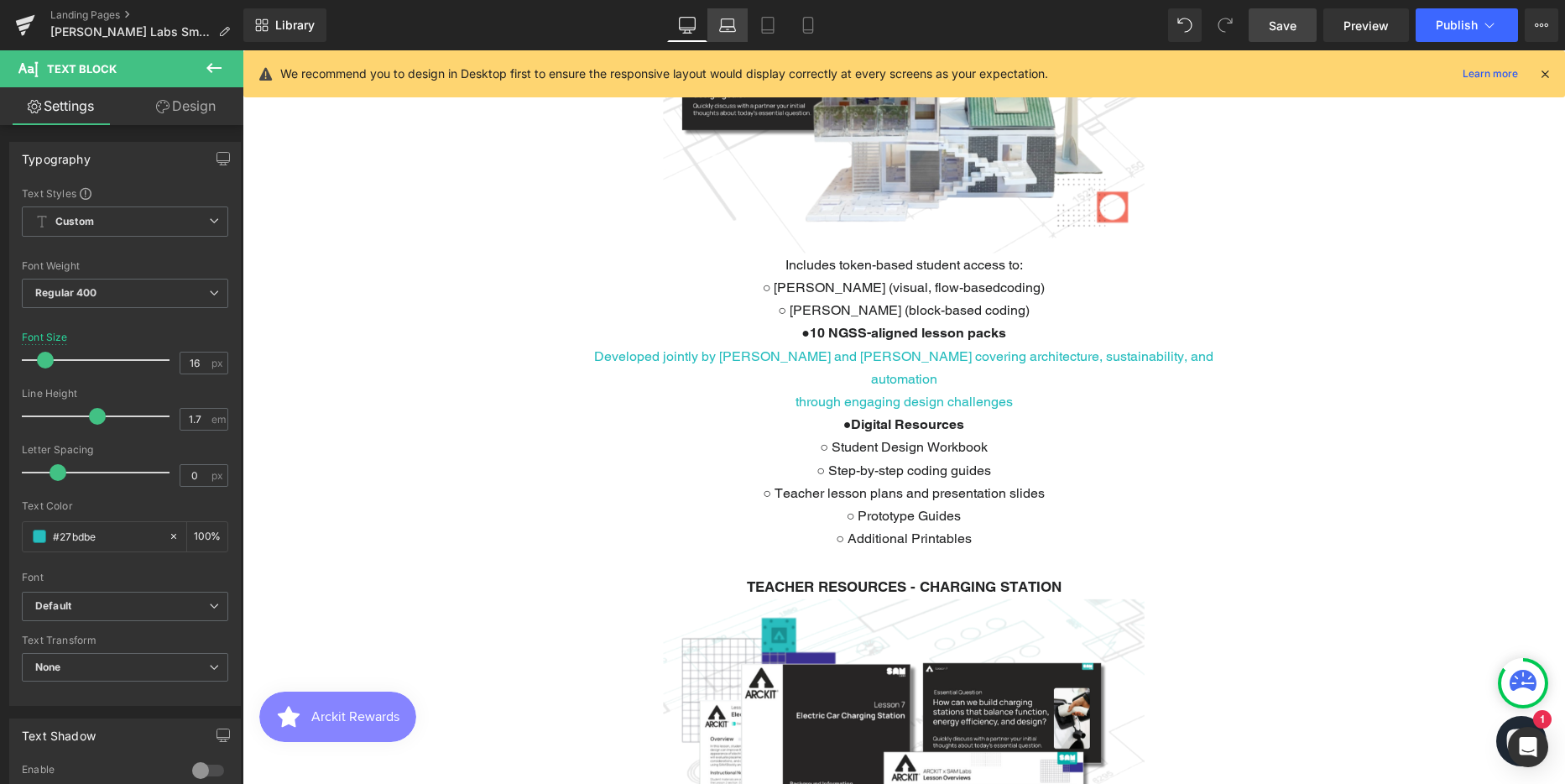
click at [730, 15] on link "Laptop" at bounding box center [727, 25] width 40 height 33
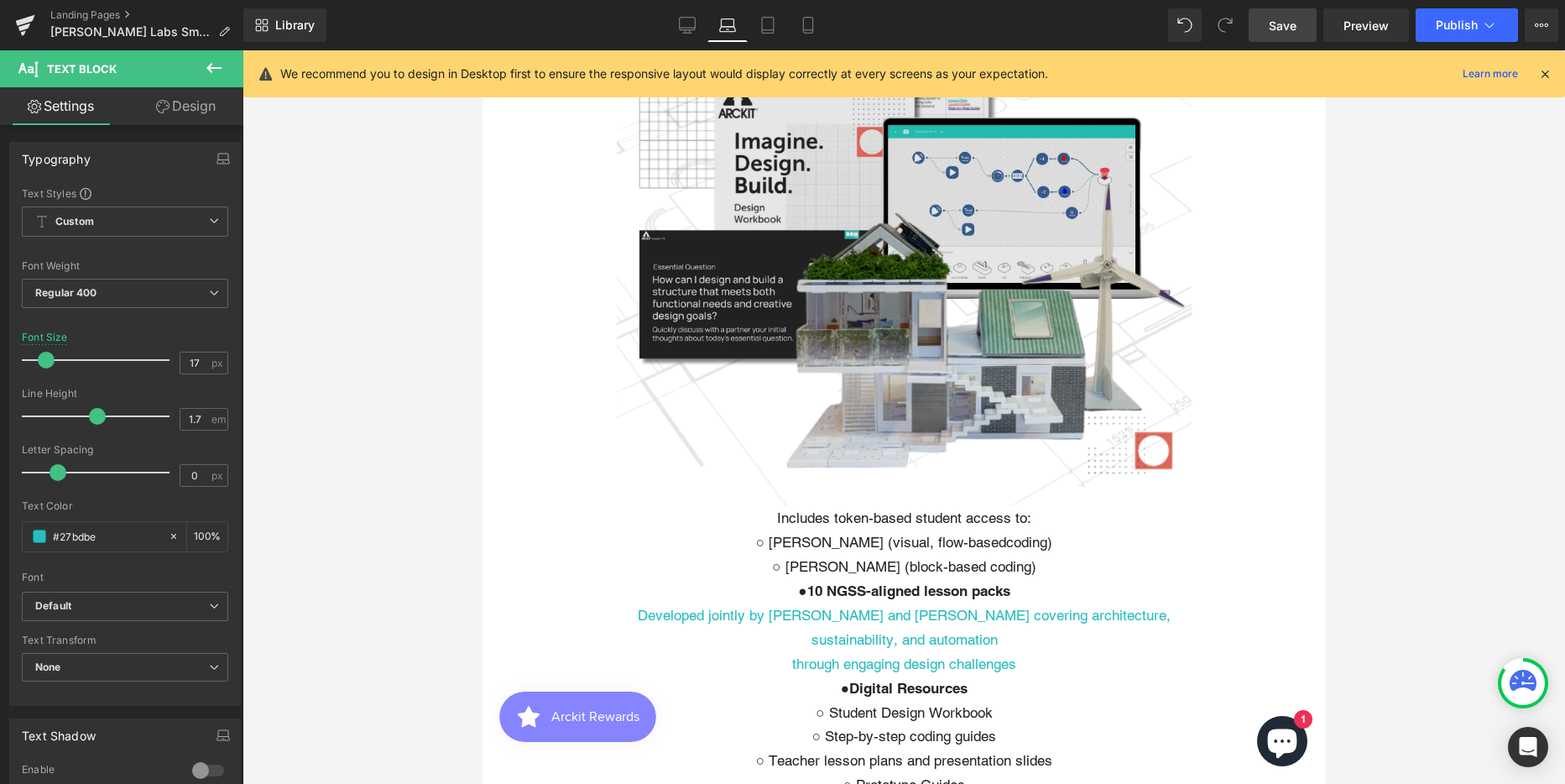
scroll to position [1745, 0]
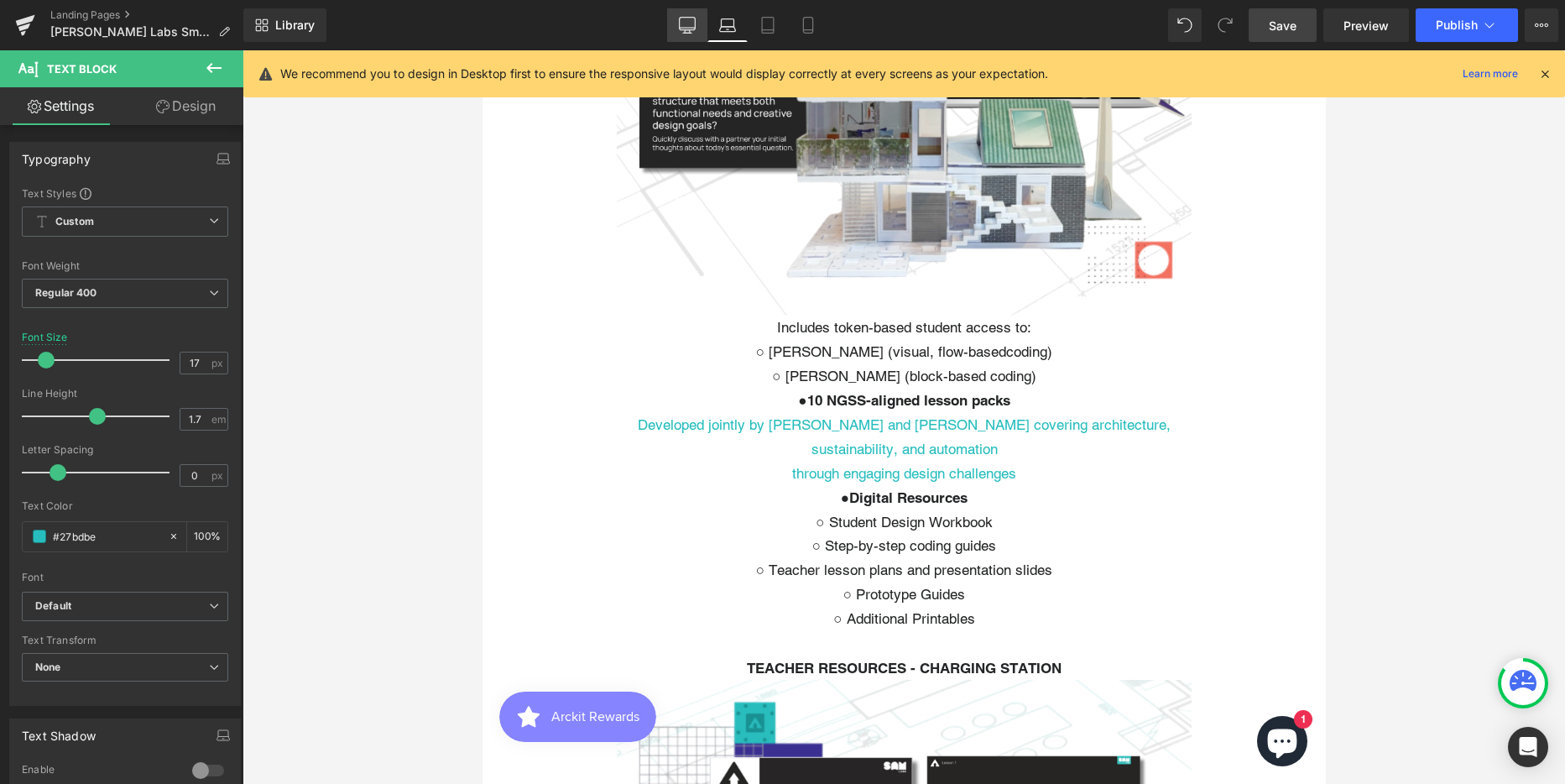
click at [685, 28] on icon at bounding box center [687, 28] width 16 height 0
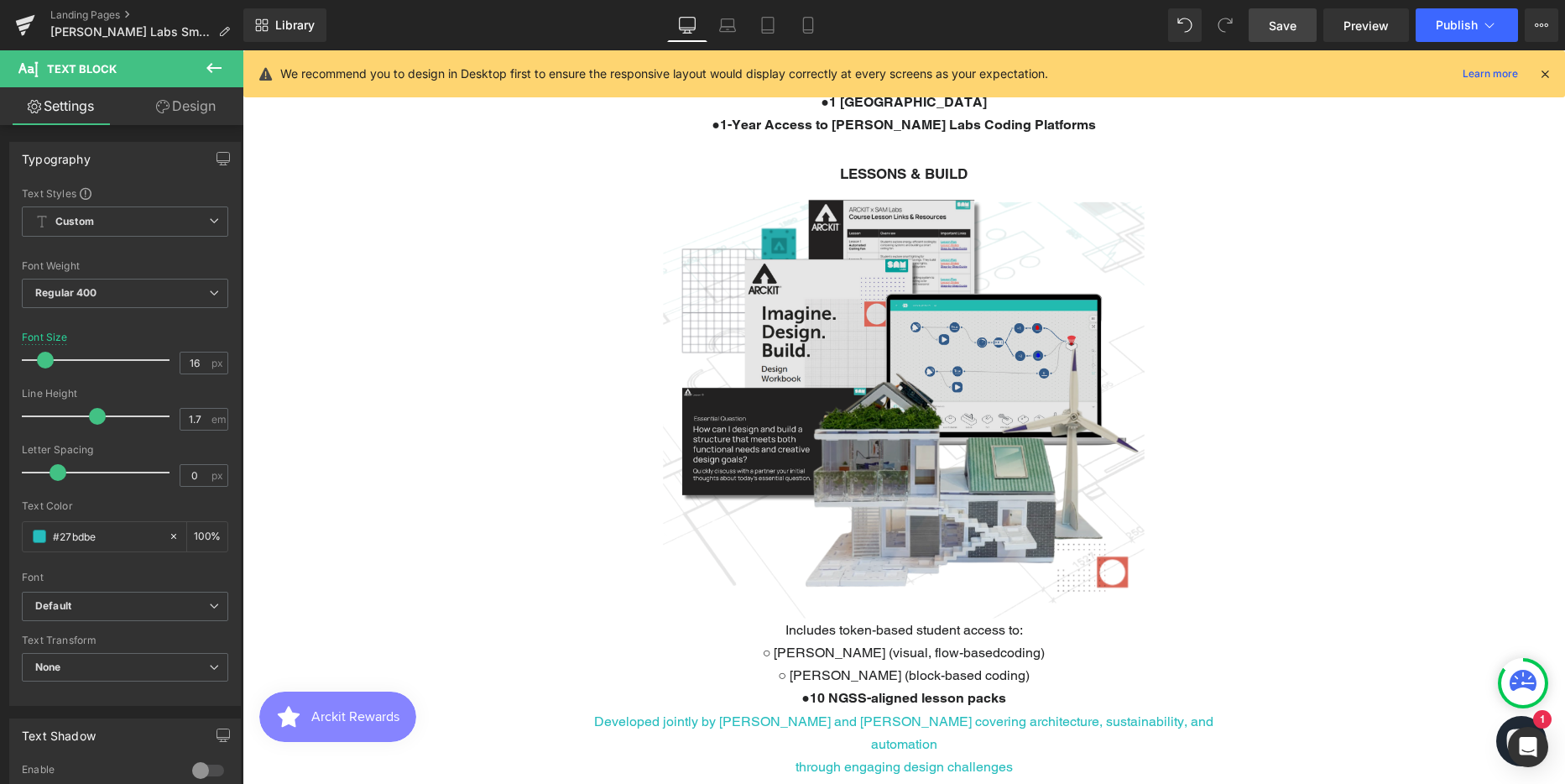
scroll to position [1492, 0]
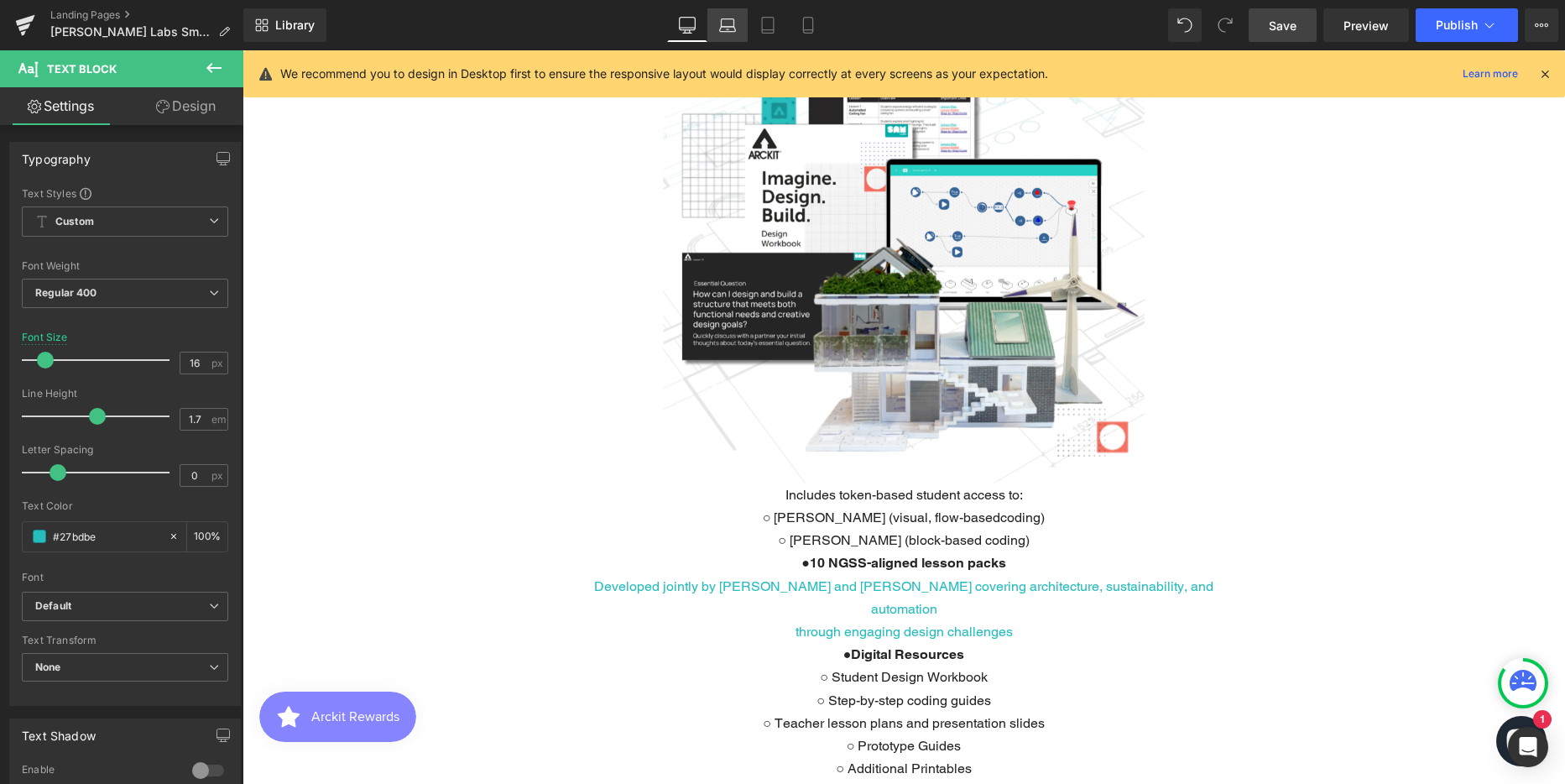
click at [726, 26] on icon at bounding box center [727, 26] width 17 height 17
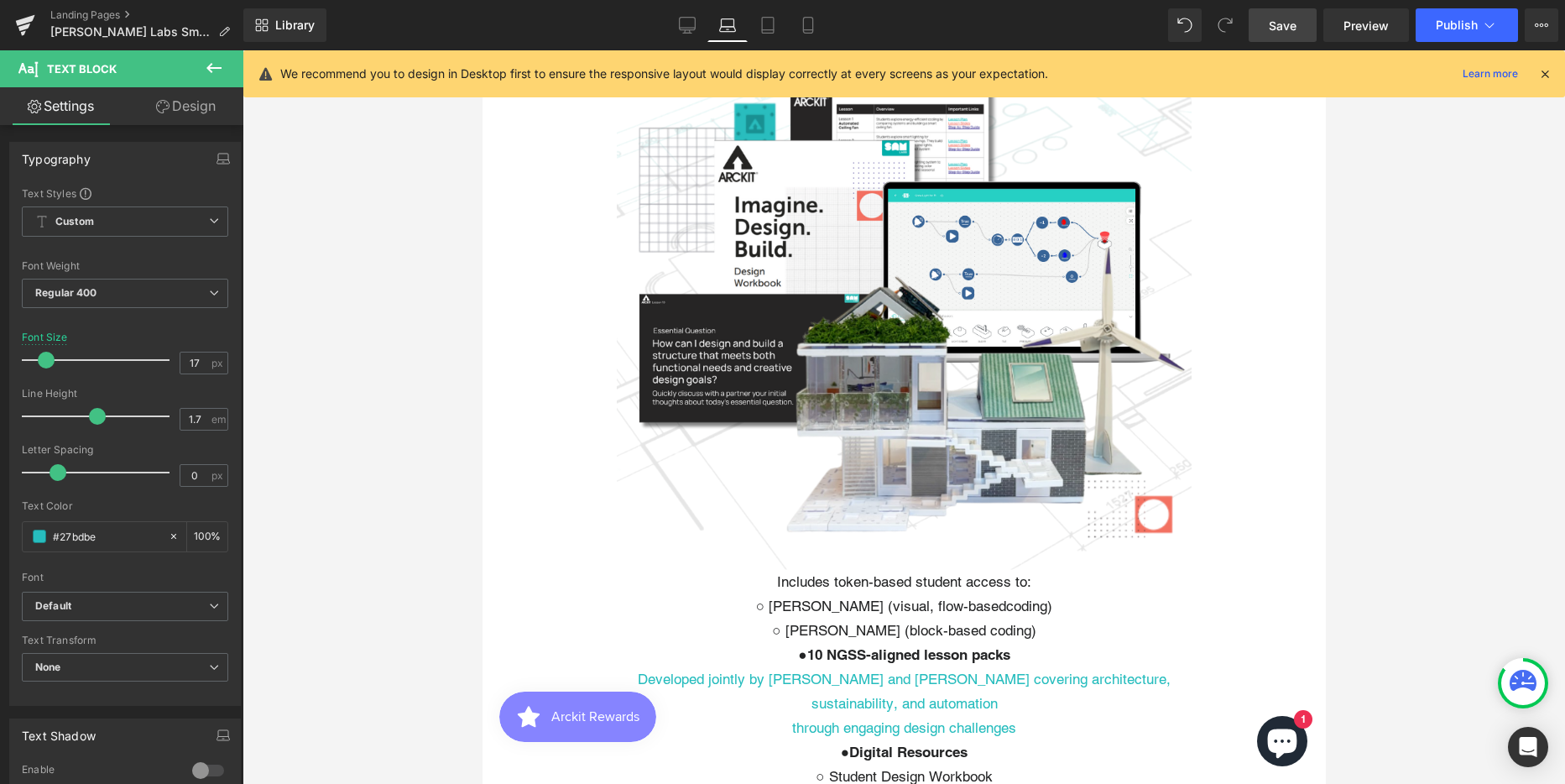
scroll to position [9, 9]
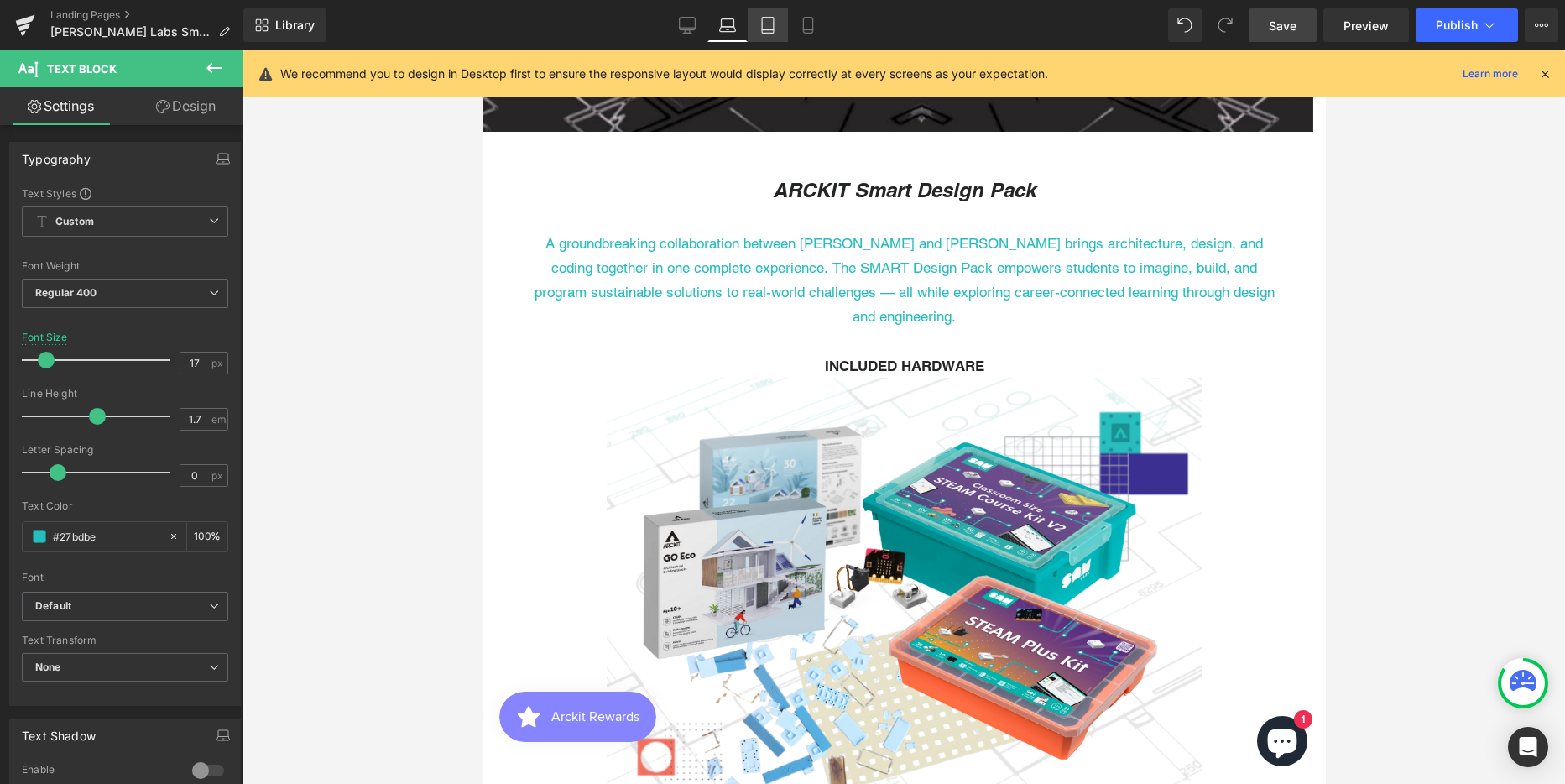
click at [774, 26] on icon at bounding box center [768, 26] width 11 height 16
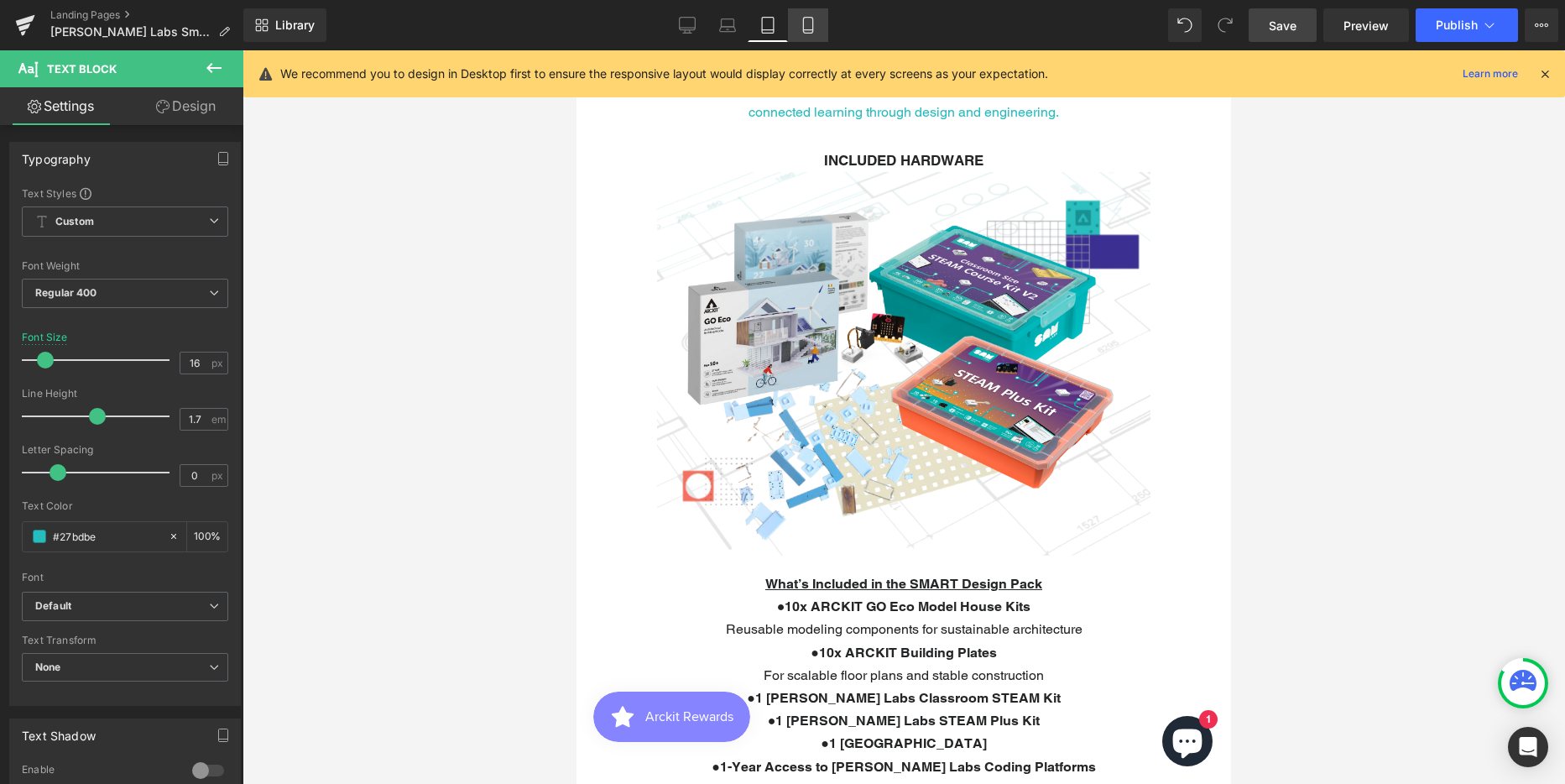
click at [808, 18] on icon at bounding box center [808, 26] width 9 height 16
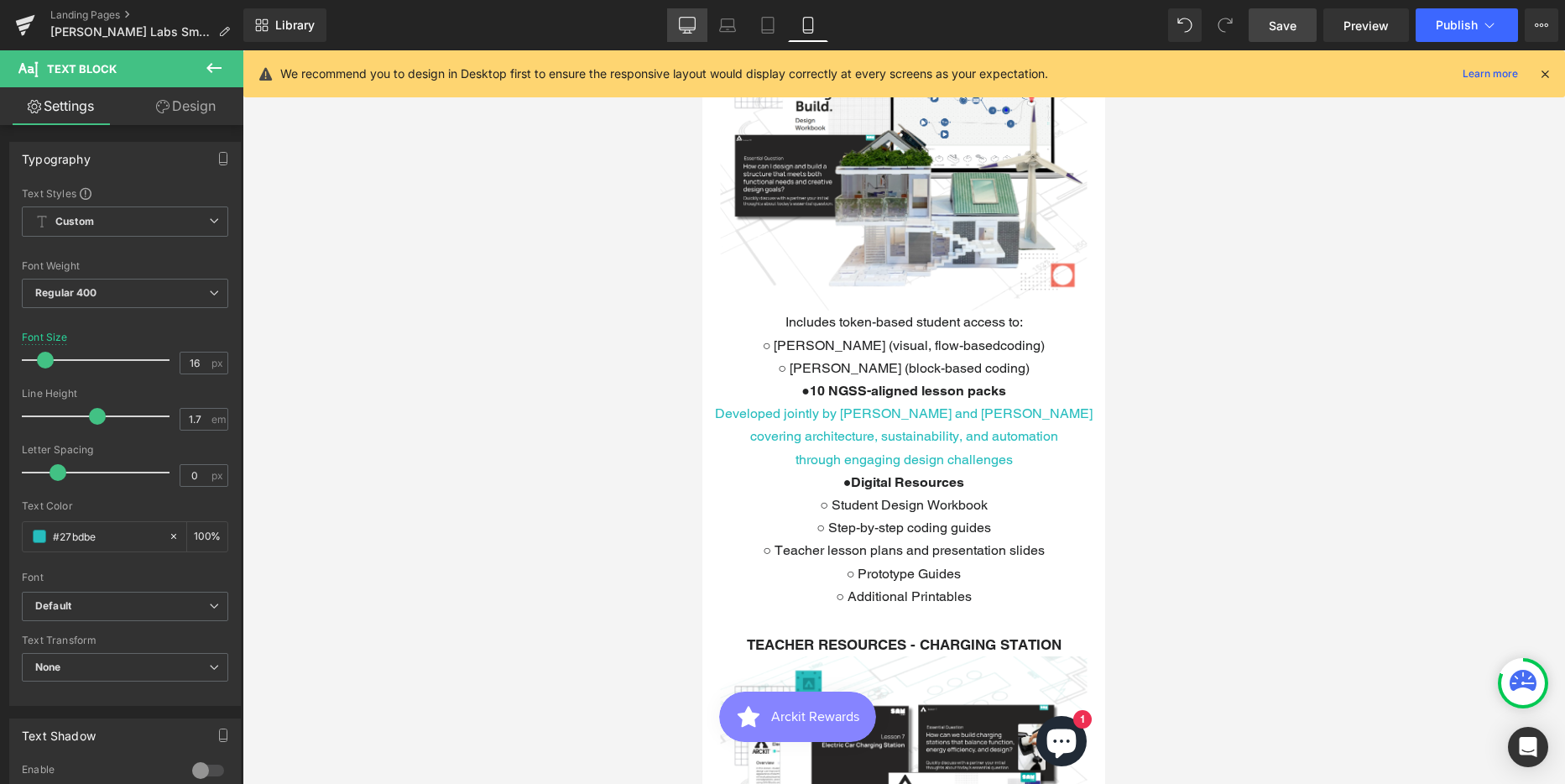
click at [678, 17] on link "Desktop" at bounding box center [688, 25] width 40 height 33
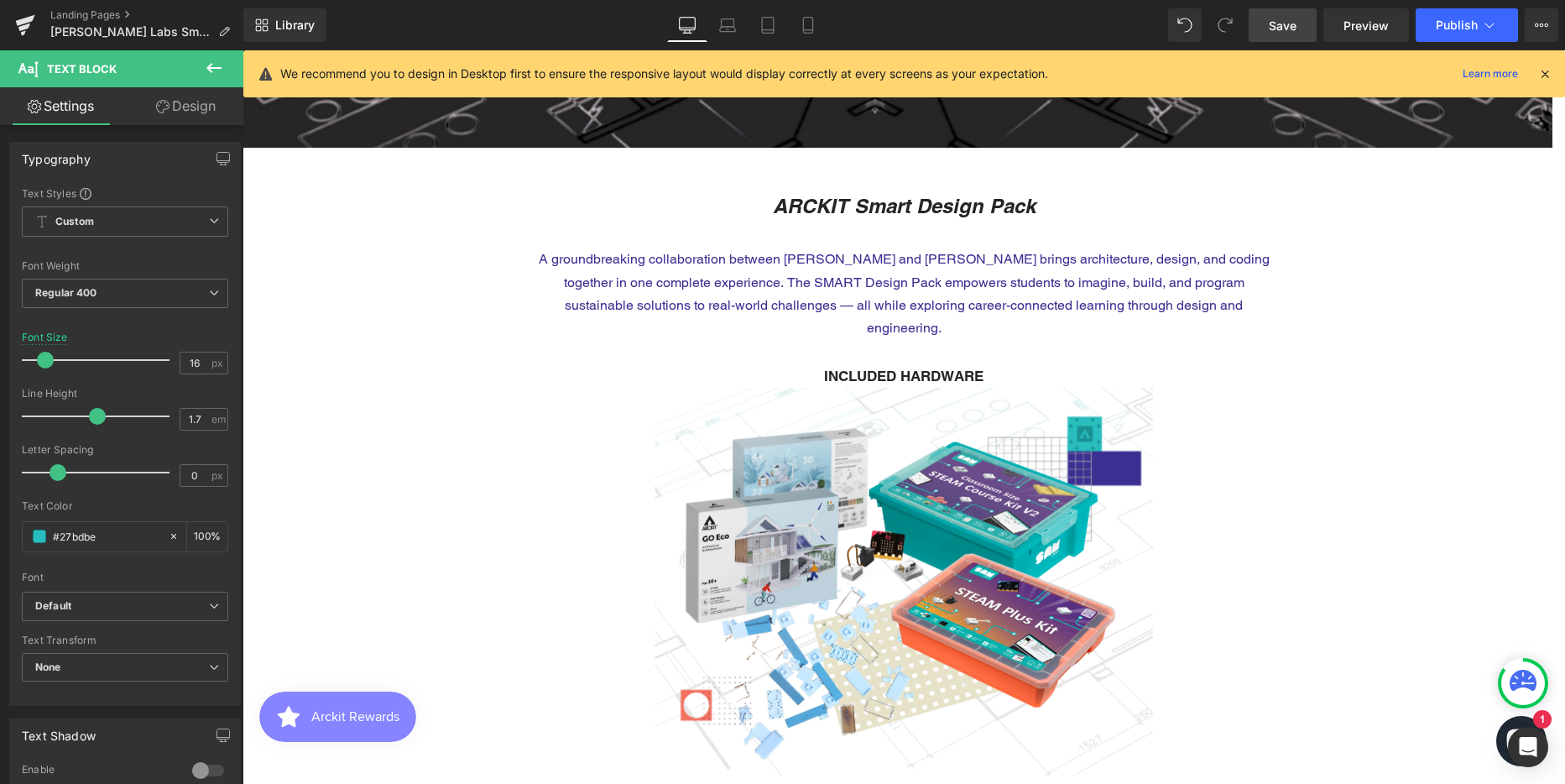
click at [764, 287] on p "A groundbreaking collaboration between [PERSON_NAME] and [PERSON_NAME] brings a…" at bounding box center [904, 293] width 735 height 91
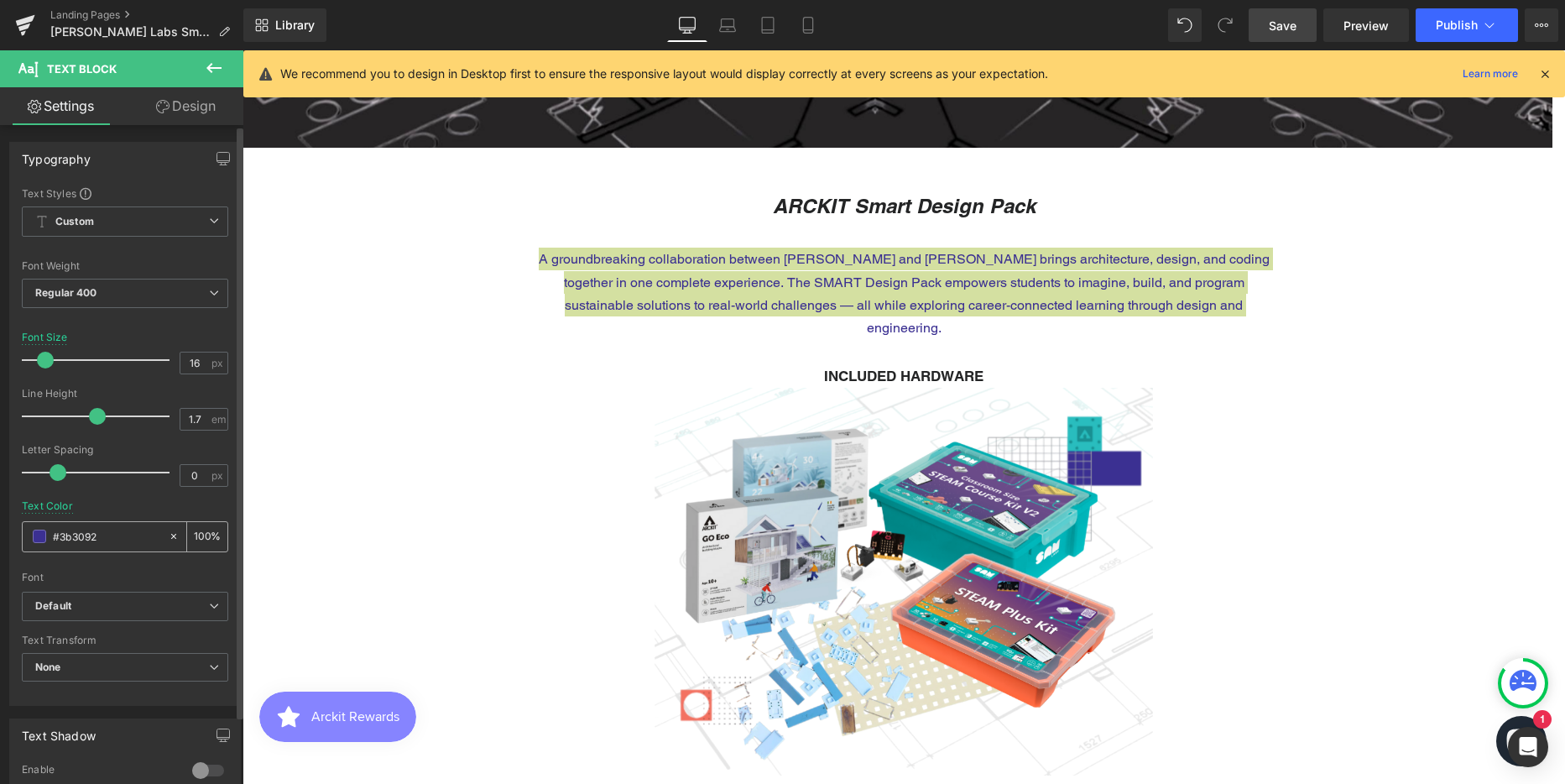
click at [68, 531] on input "#3b3092" at bounding box center [106, 535] width 107 height 18
click at [724, 22] on icon at bounding box center [727, 26] width 17 height 17
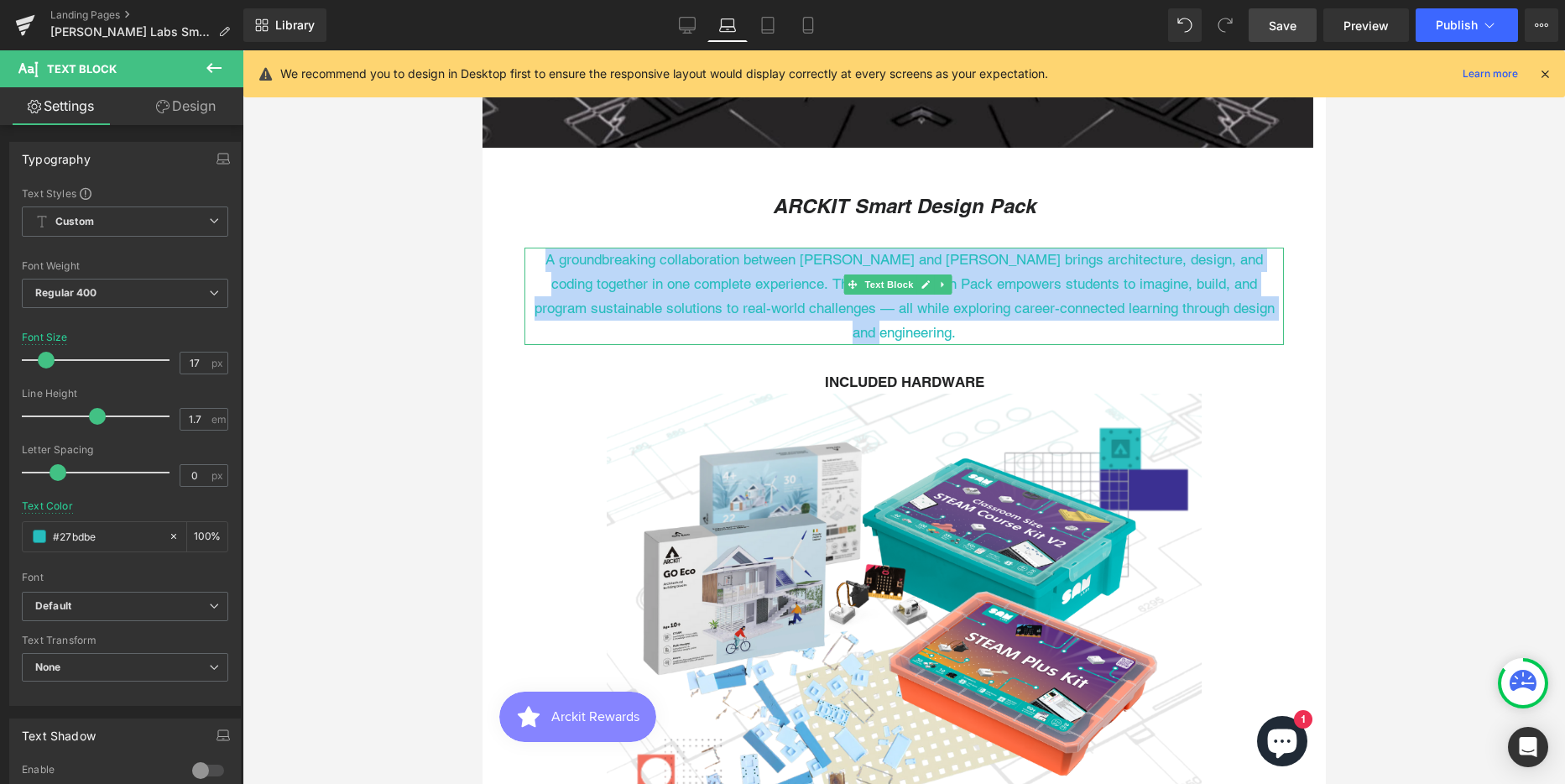
click at [735, 278] on p "A groundbreaking collaboration between [PERSON_NAME] and [PERSON_NAME] brings a…" at bounding box center [904, 296] width 760 height 98
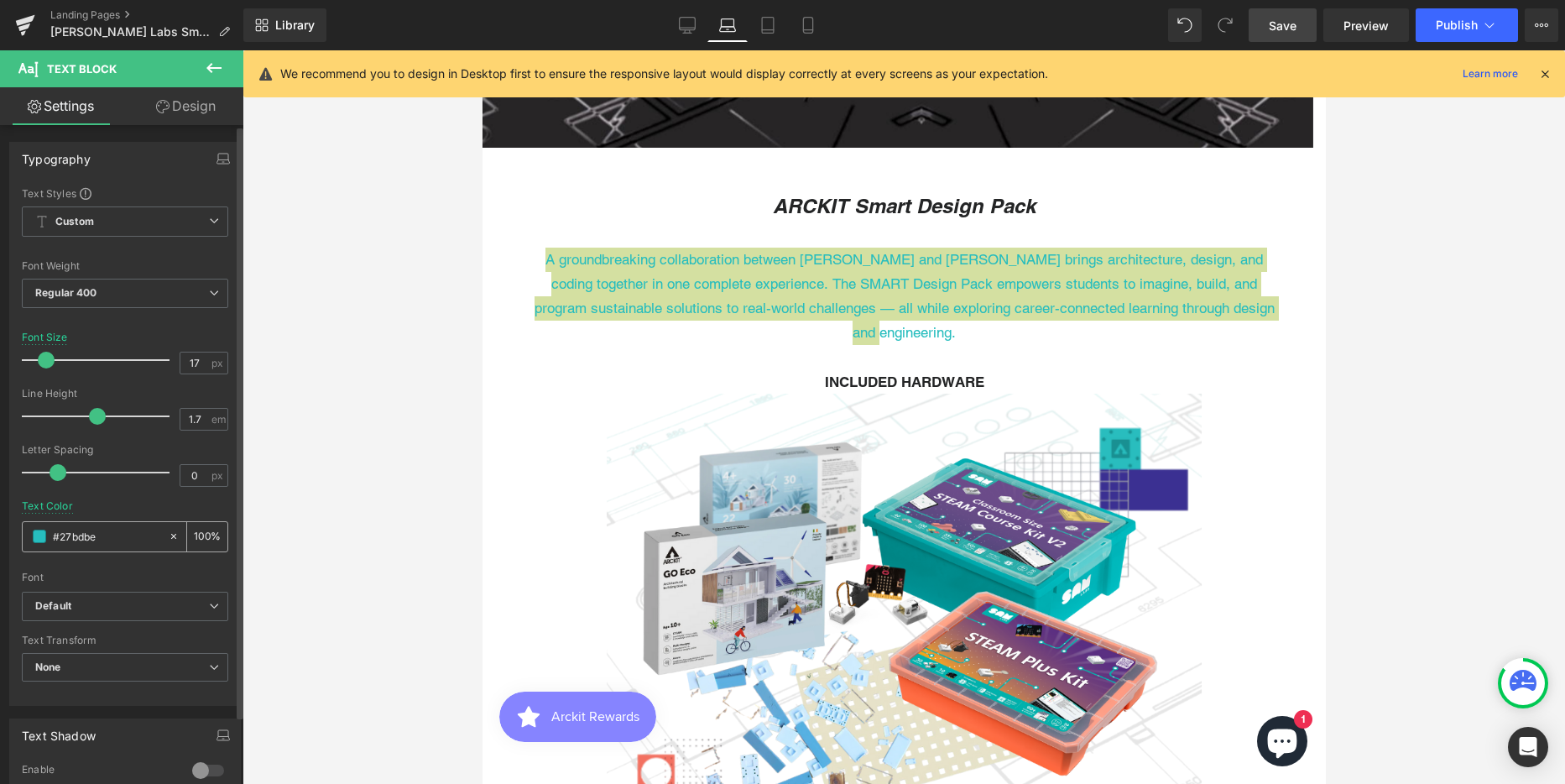
click at [76, 536] on input "#27bdbe" at bounding box center [106, 535] width 107 height 18
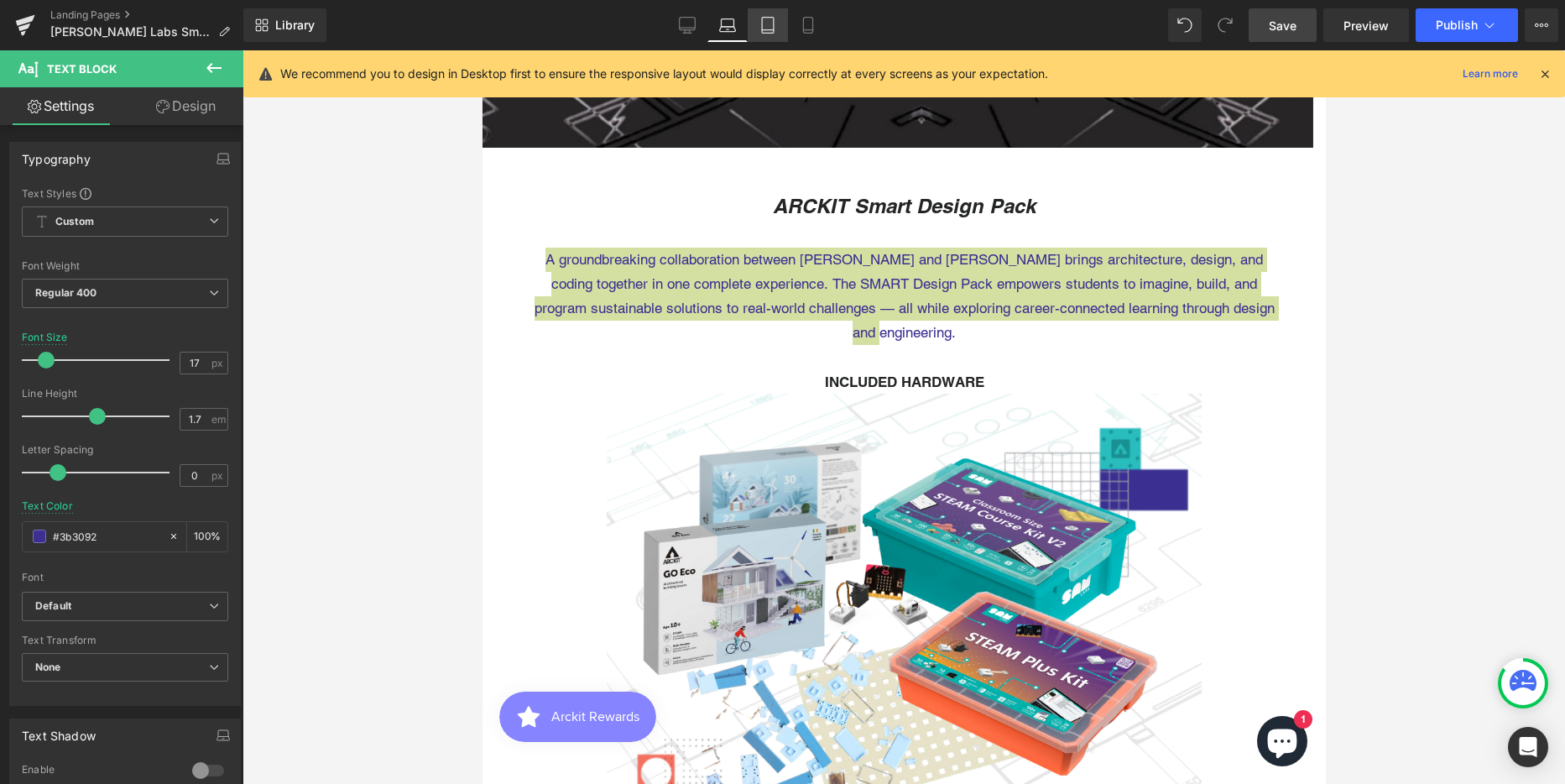
click at [775, 20] on icon at bounding box center [768, 26] width 17 height 17
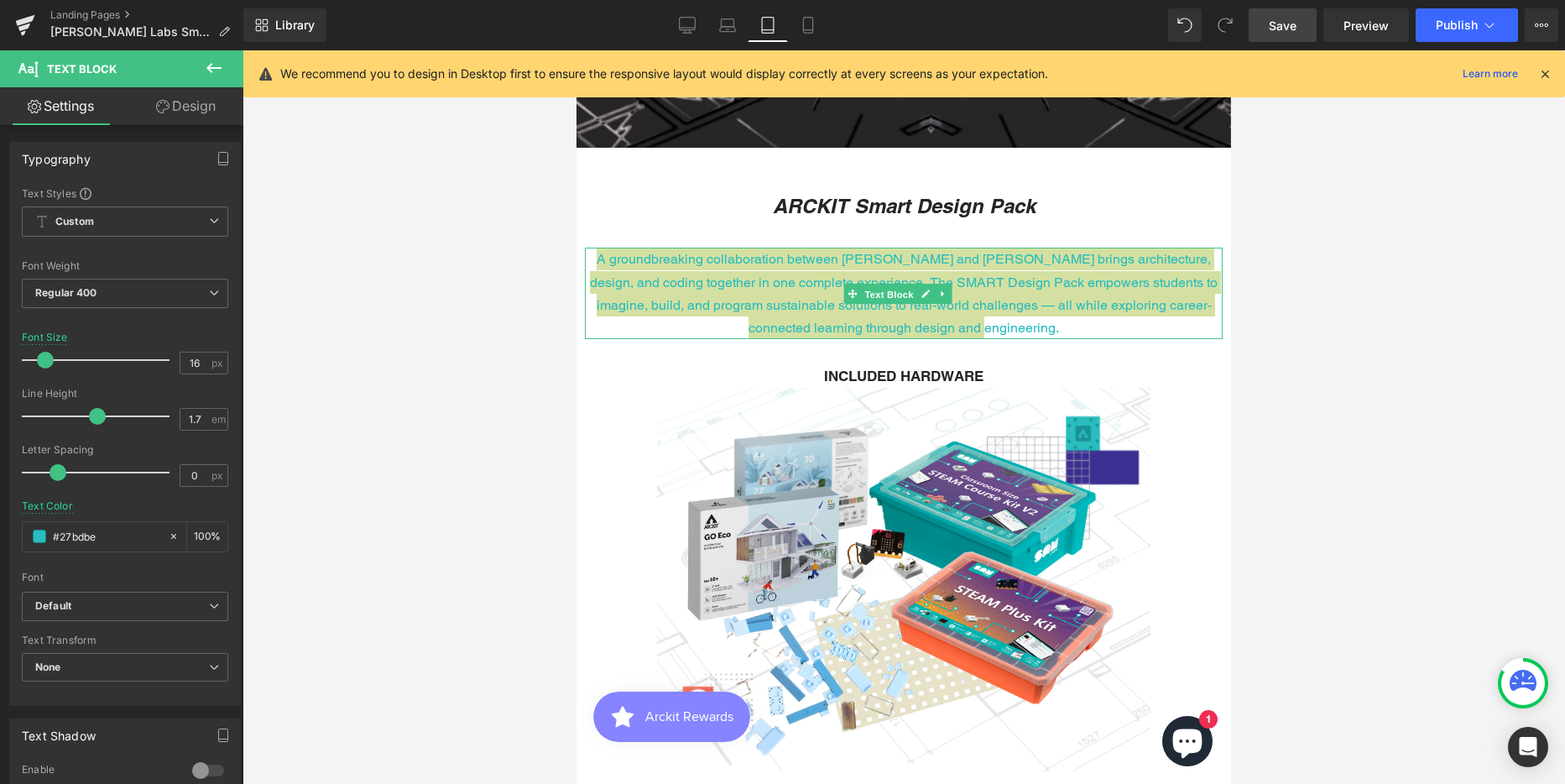
click at [872, 293] on span "Text Block" at bounding box center [889, 294] width 55 height 20
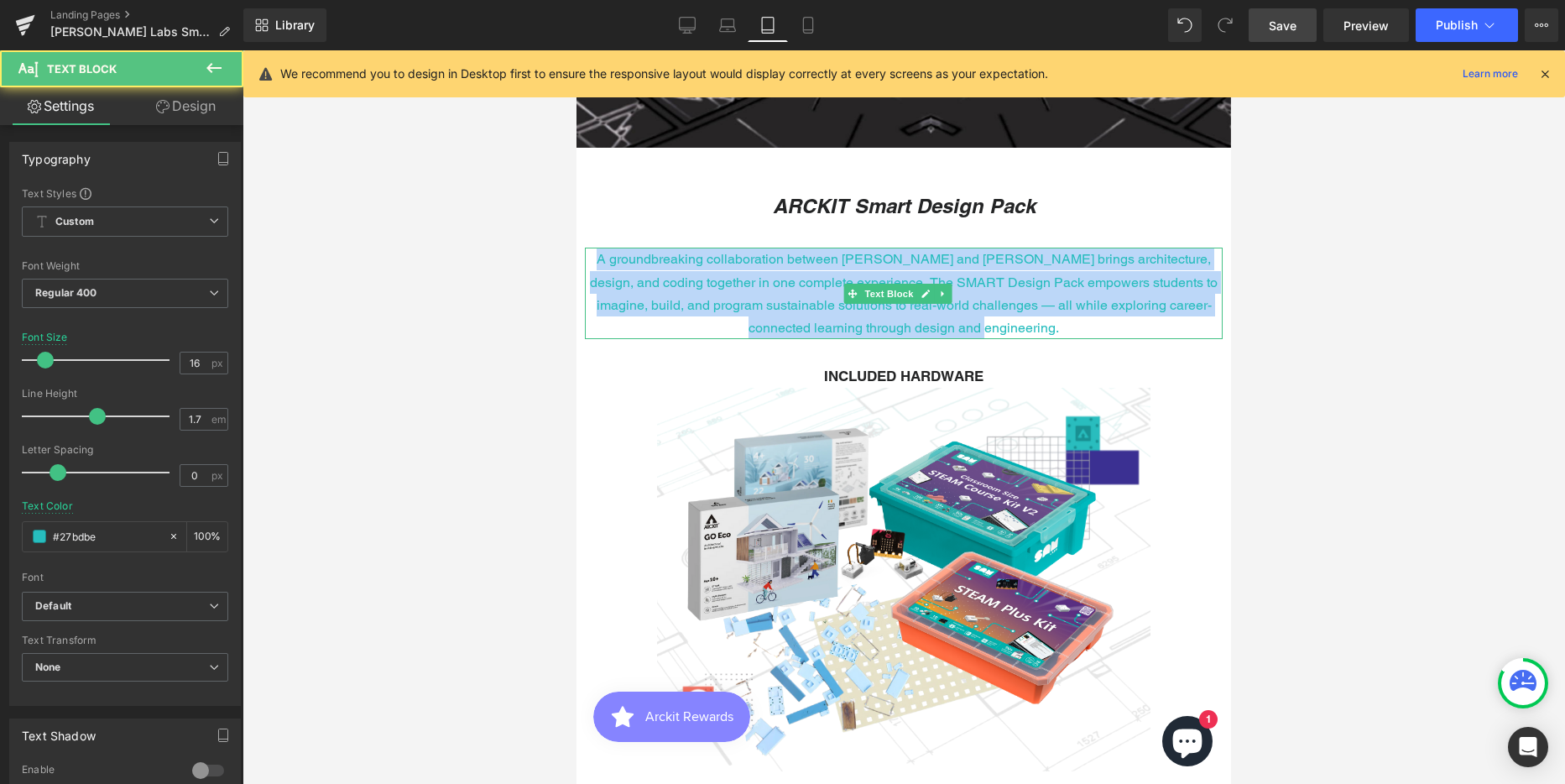
click at [790, 284] on p "A groundbreaking collaboration between [PERSON_NAME] and [PERSON_NAME] brings a…" at bounding box center [904, 293] width 638 height 91
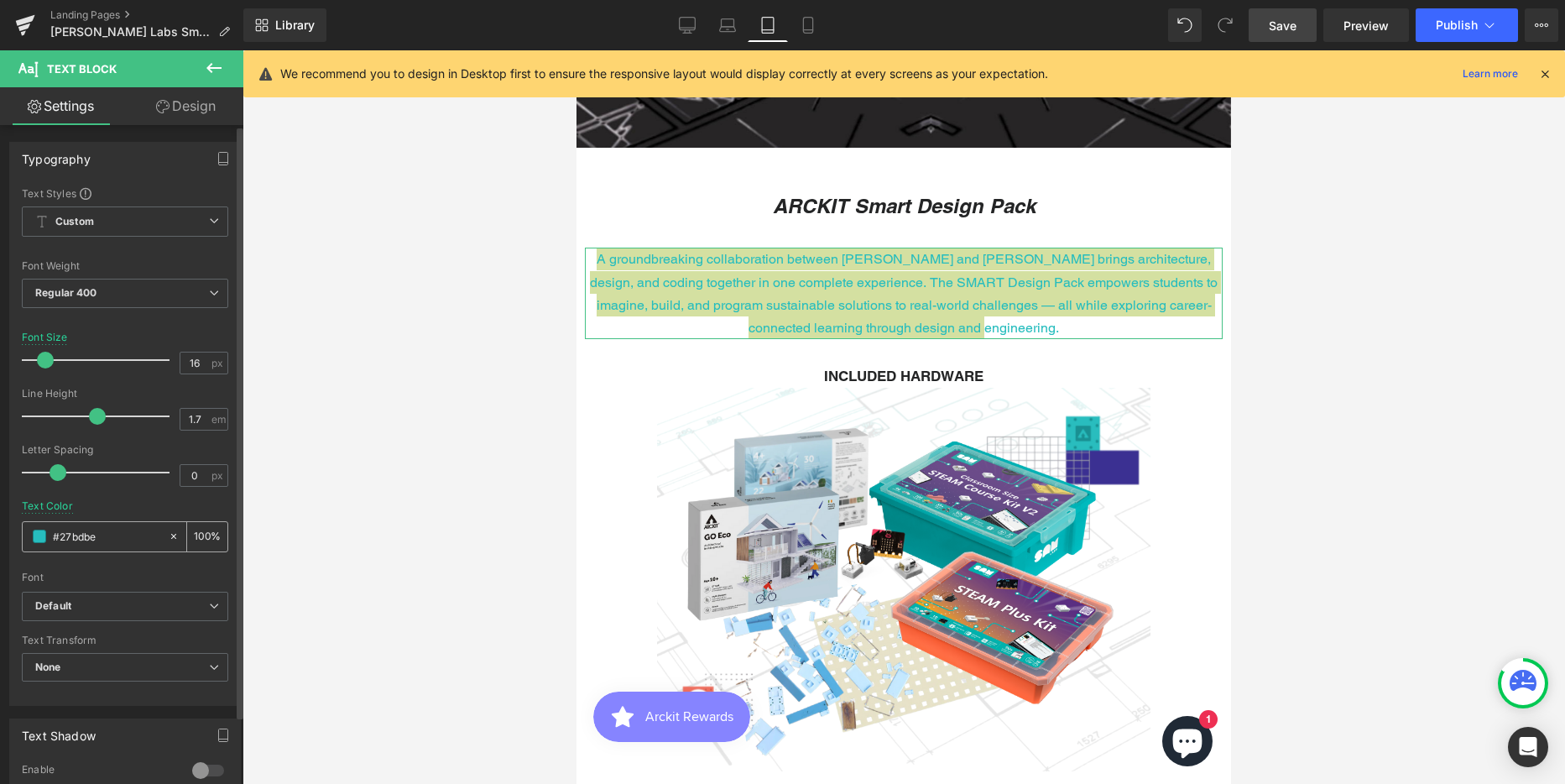
click at [87, 532] on input "#27bdbe" at bounding box center [106, 535] width 107 height 18
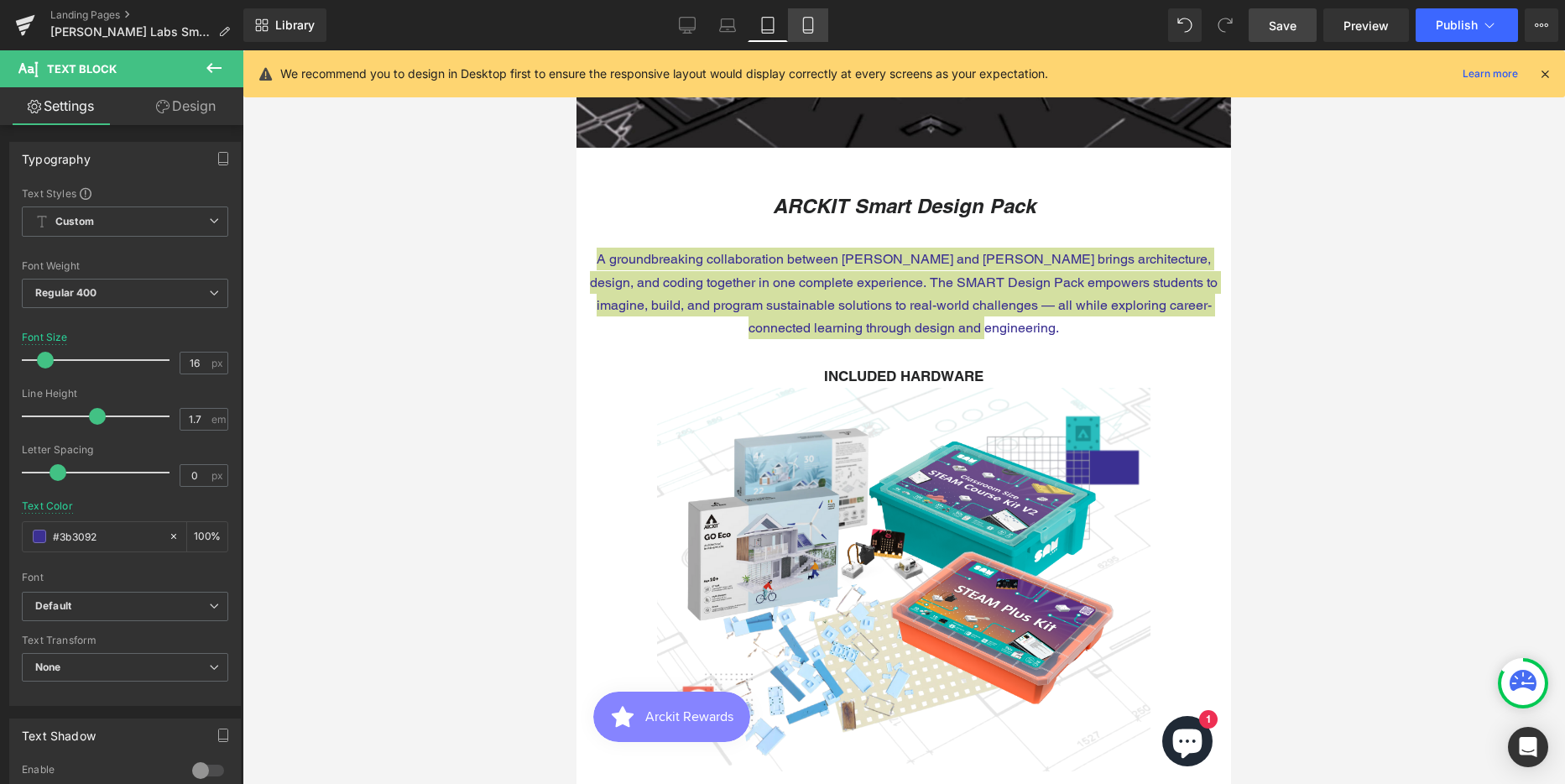
click at [815, 25] on icon at bounding box center [808, 26] width 17 height 17
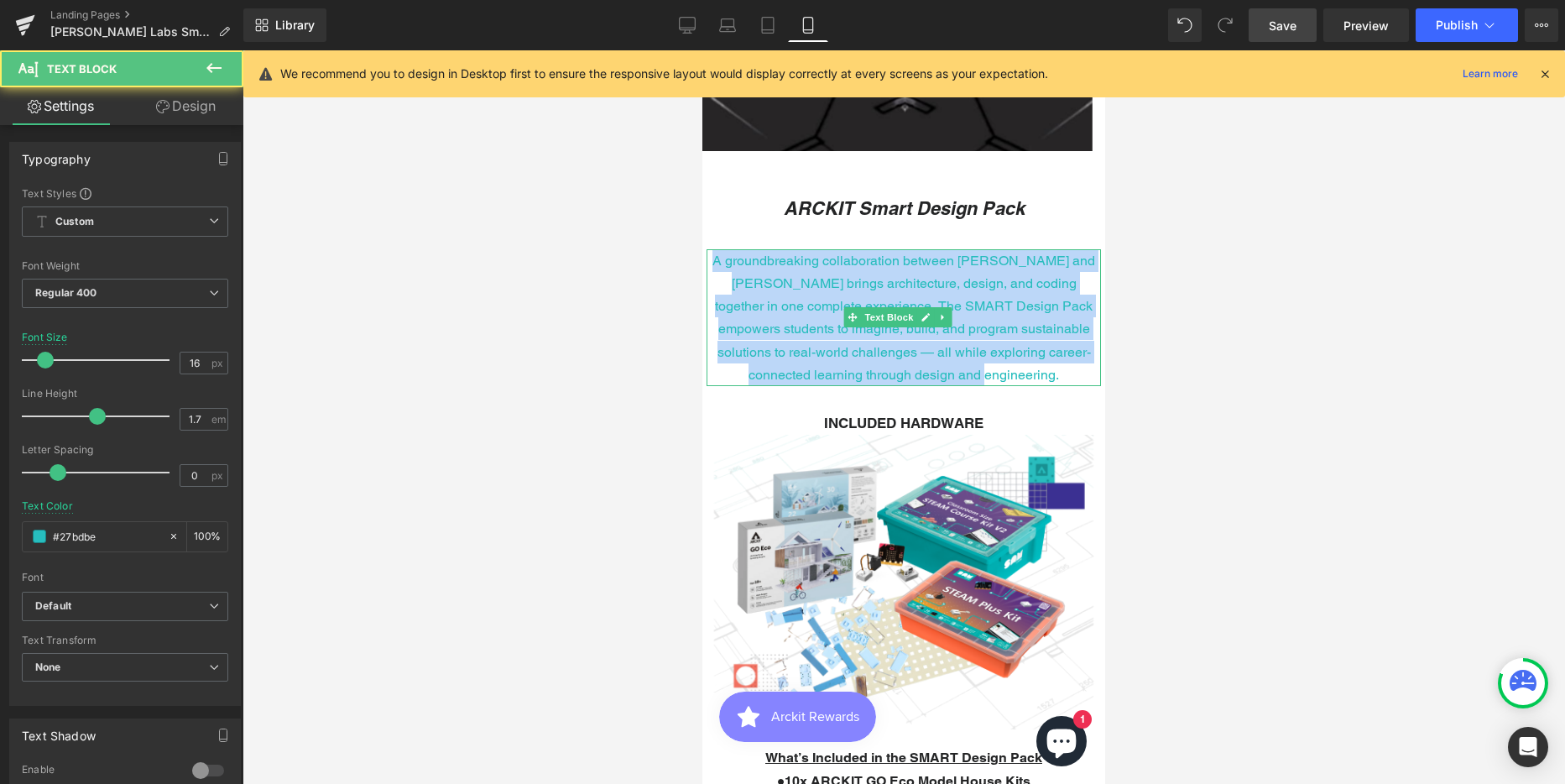
click at [828, 287] on p "A groundbreaking collaboration between [PERSON_NAME] and [PERSON_NAME] brings a…" at bounding box center [903, 318] width 394 height 137
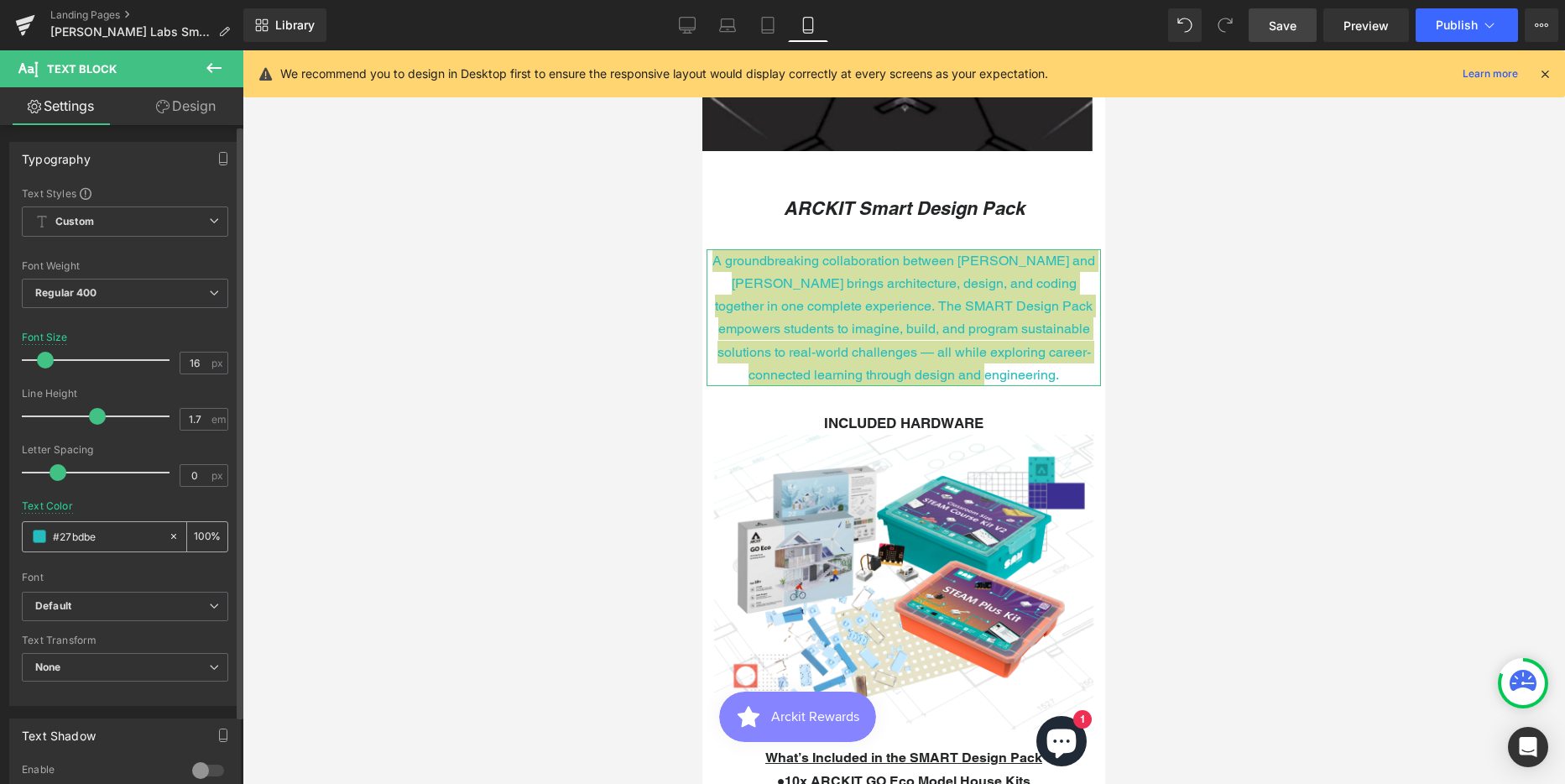
click at [82, 532] on input "#27bdbe" at bounding box center [106, 535] width 107 height 18
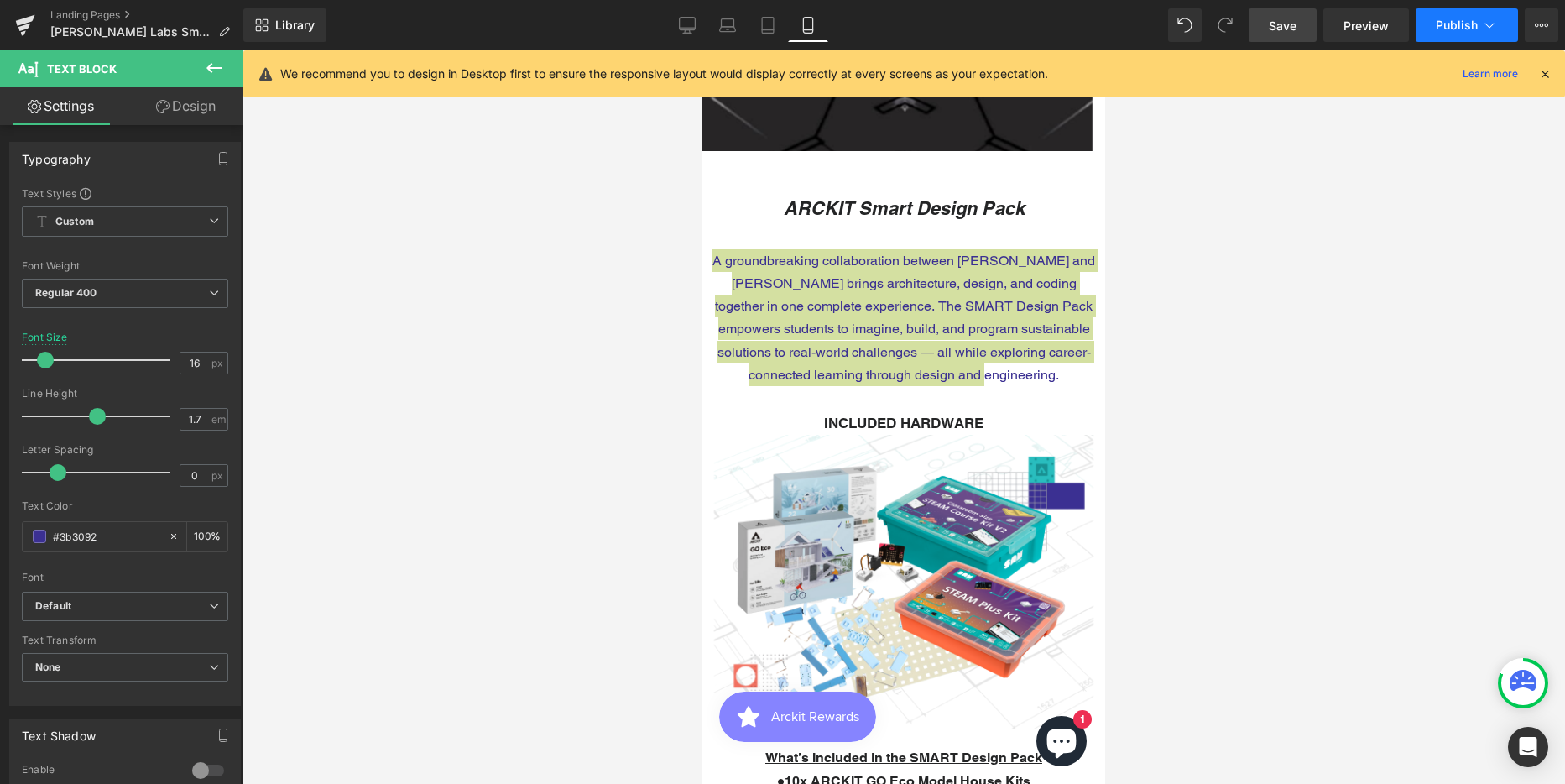
click at [1441, 21] on span "Publish" at bounding box center [1457, 25] width 42 height 13
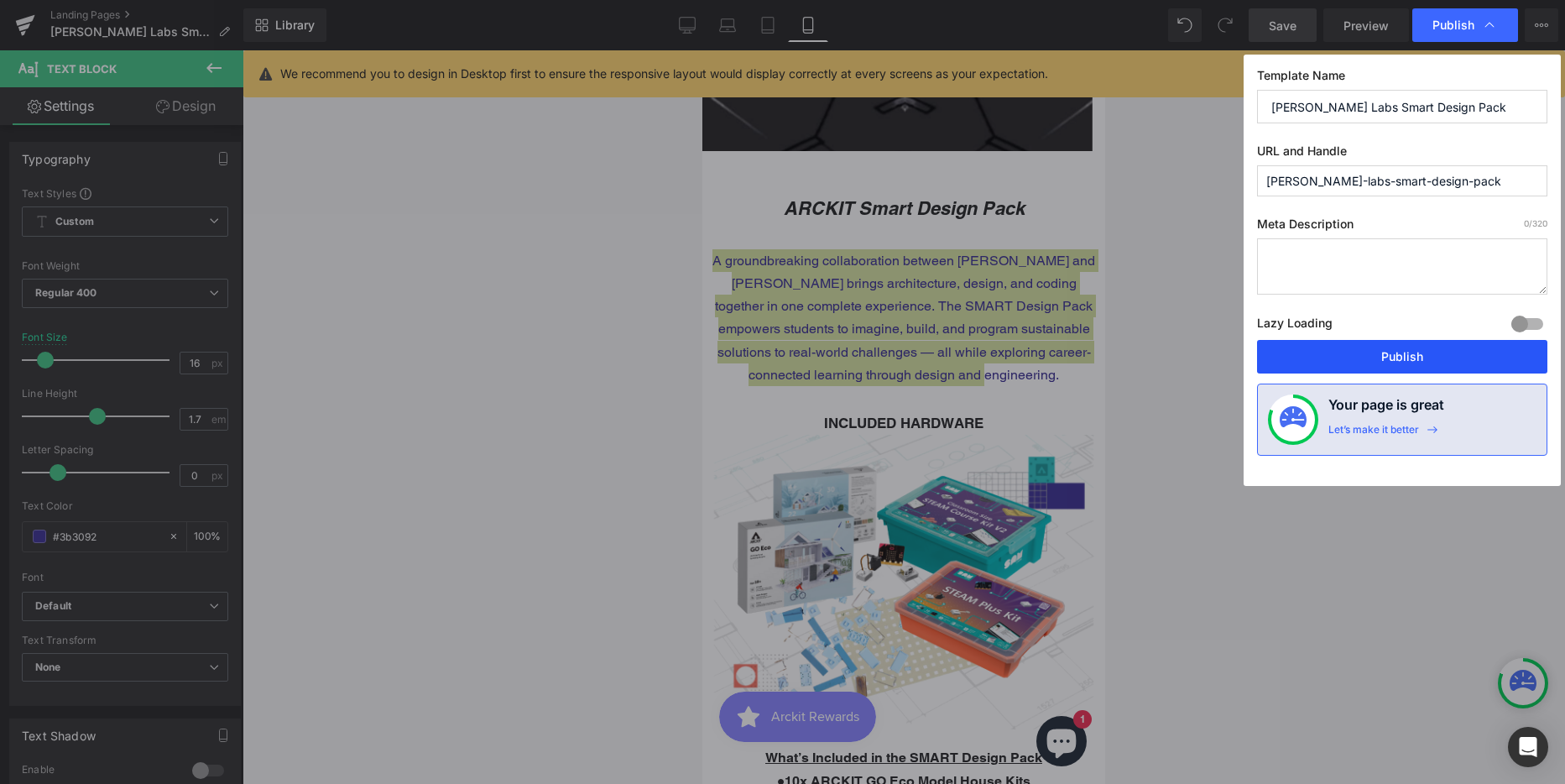
click at [1379, 352] on button "Publish" at bounding box center [1403, 356] width 291 height 33
